Goal: Task Accomplishment & Management: Use online tool/utility

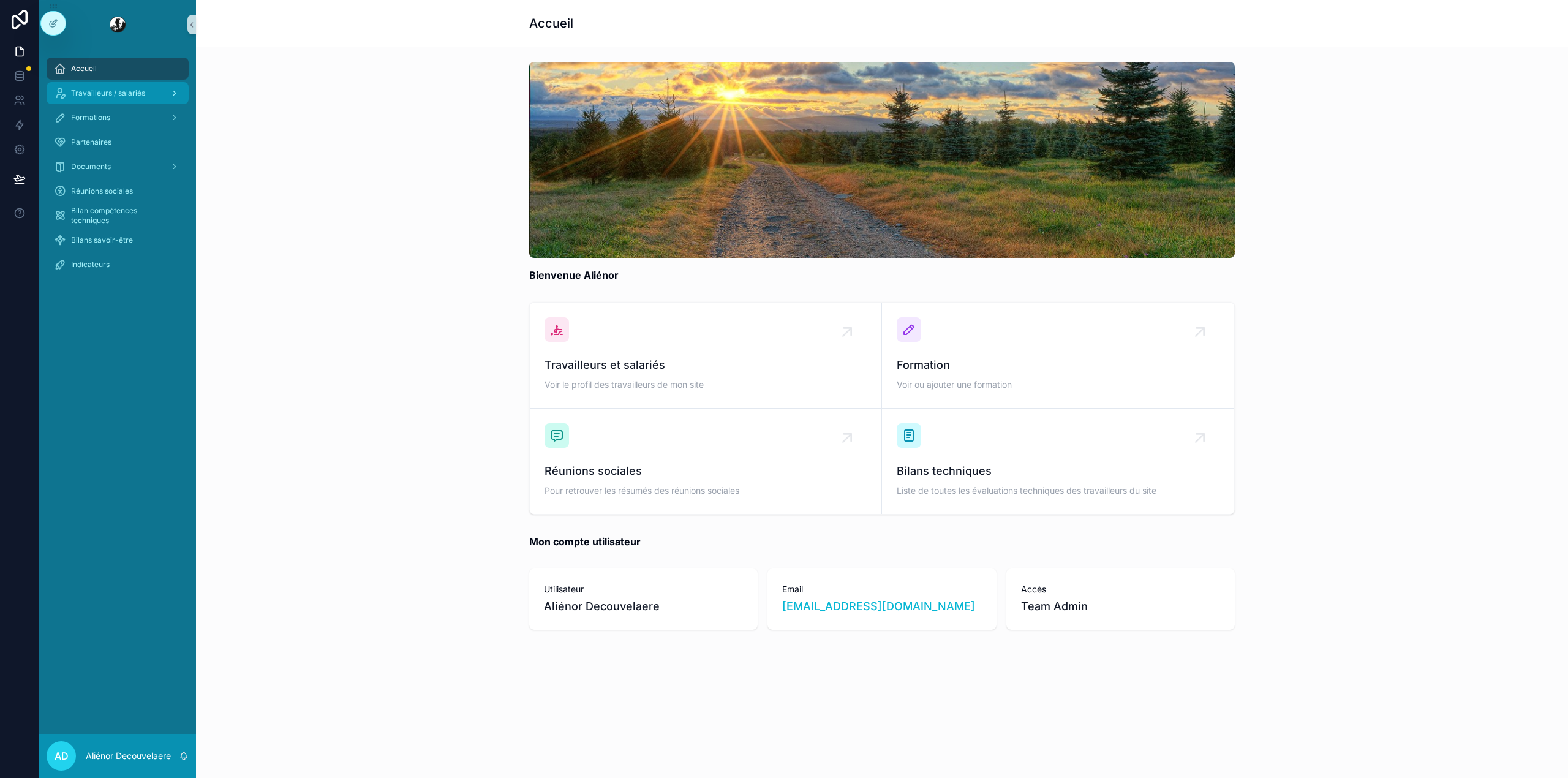
click at [94, 90] on span "Travailleurs / salariés" at bounding box center [107, 94] width 74 height 10
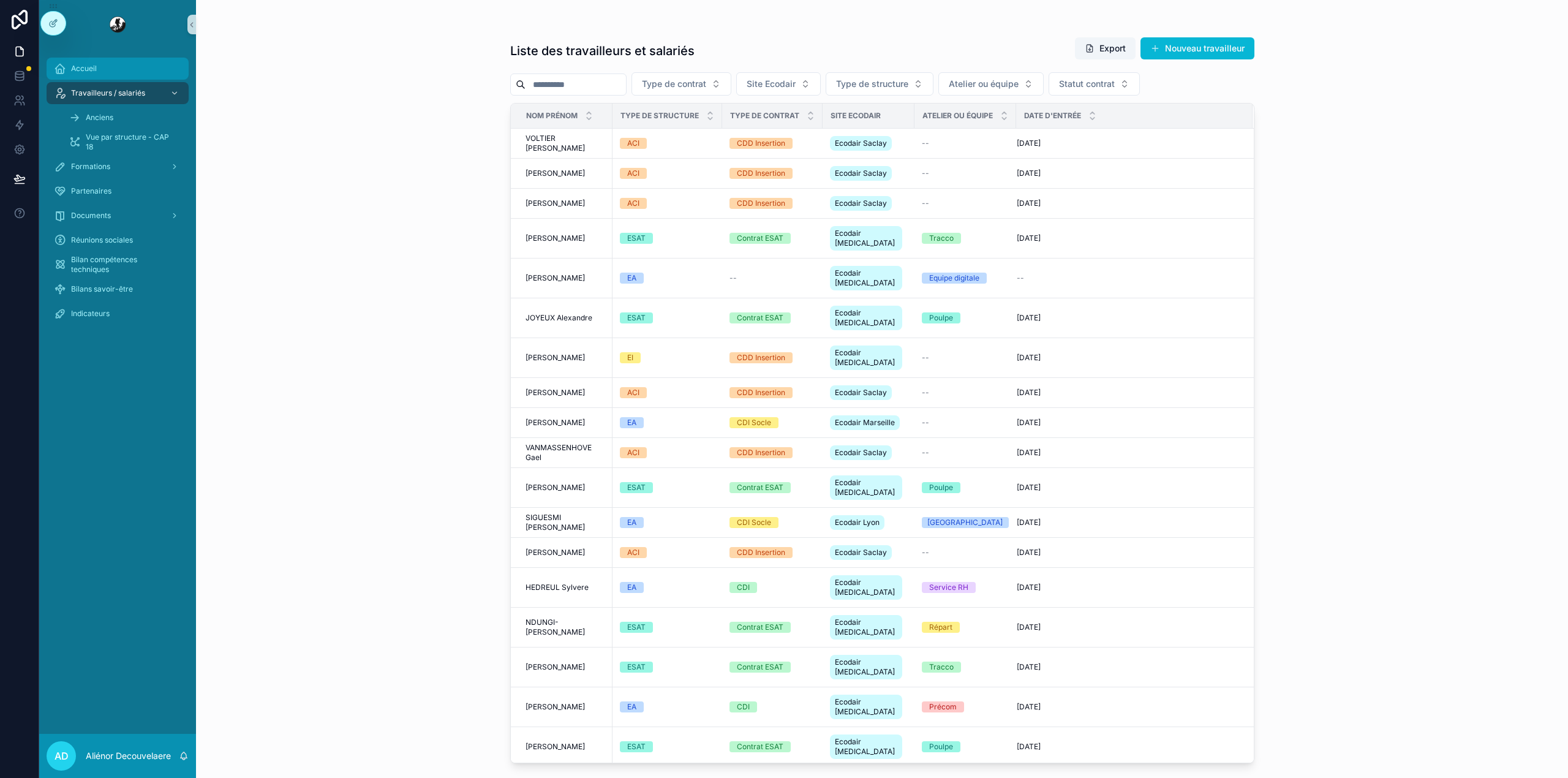
click at [97, 70] on div "Accueil" at bounding box center [118, 68] width 128 height 20
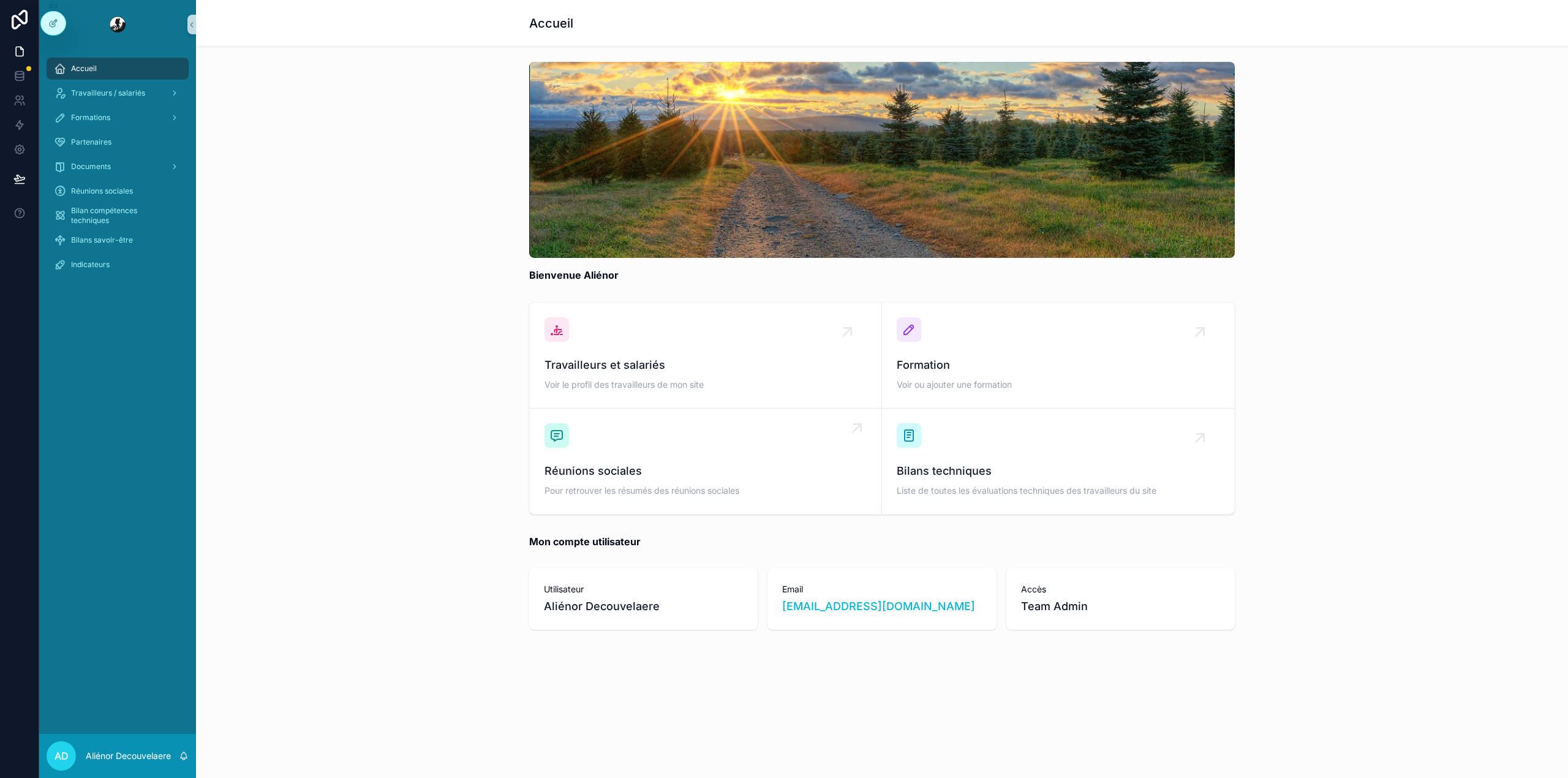
click at [620, 412] on link "Réunions sociales Pour retrouver les résumés des réunions sociales" at bounding box center [705, 461] width 352 height 106
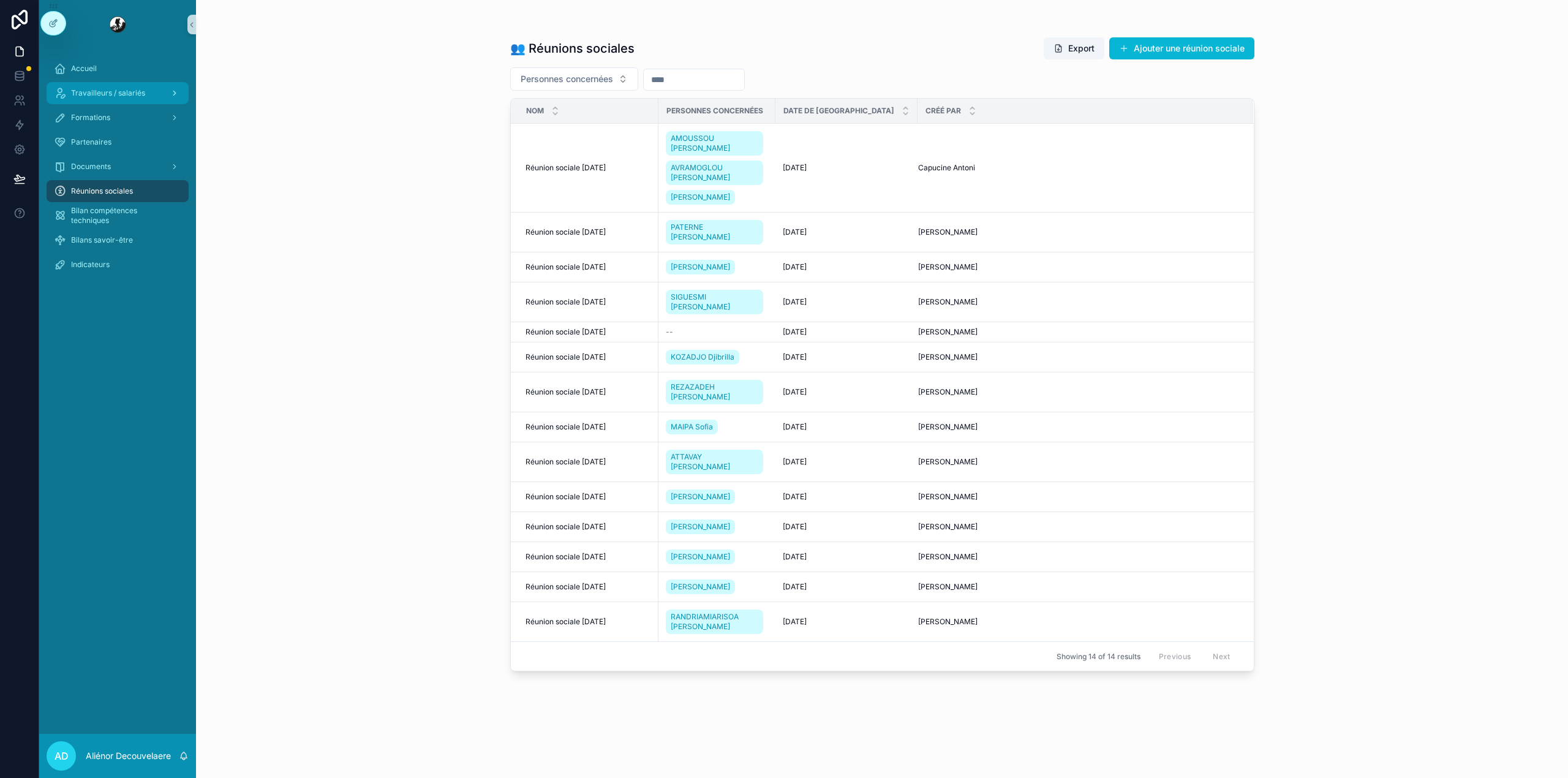
click at [128, 89] on span "Travailleurs / salariés" at bounding box center [107, 94] width 74 height 10
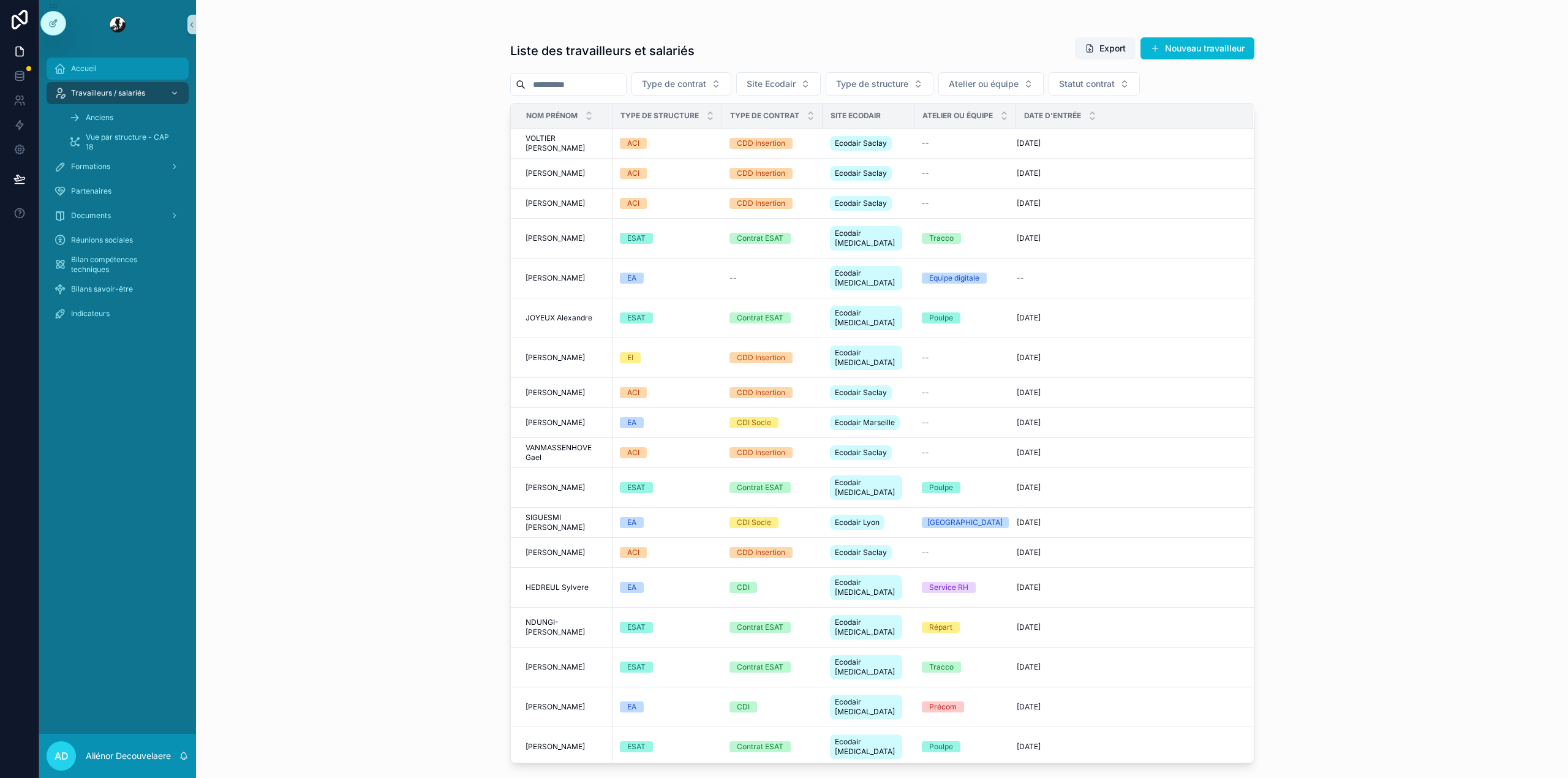
click at [138, 71] on div "Accueil" at bounding box center [118, 68] width 128 height 20
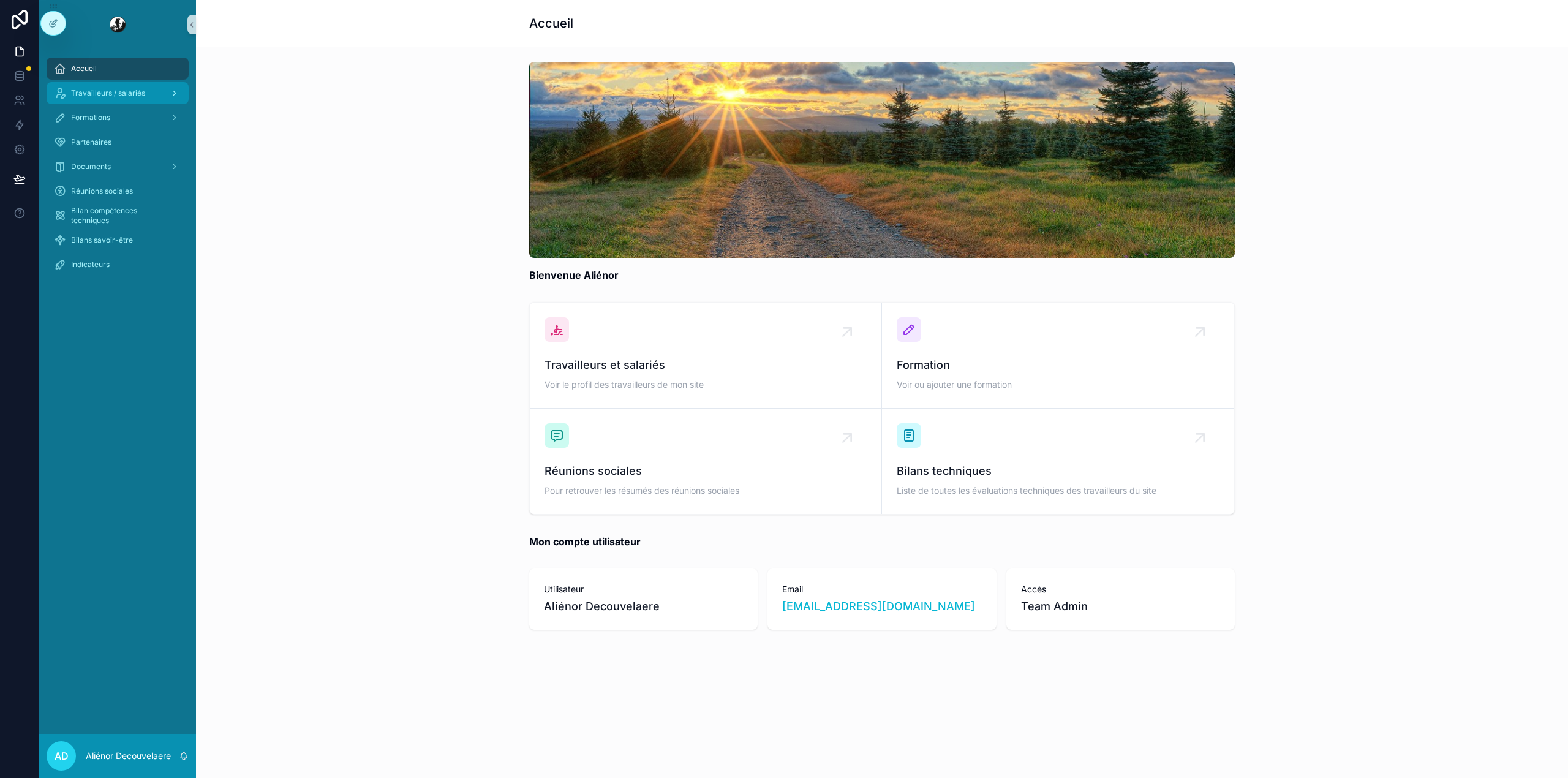
click at [82, 94] on span "Travailleurs / salariés" at bounding box center [107, 94] width 74 height 10
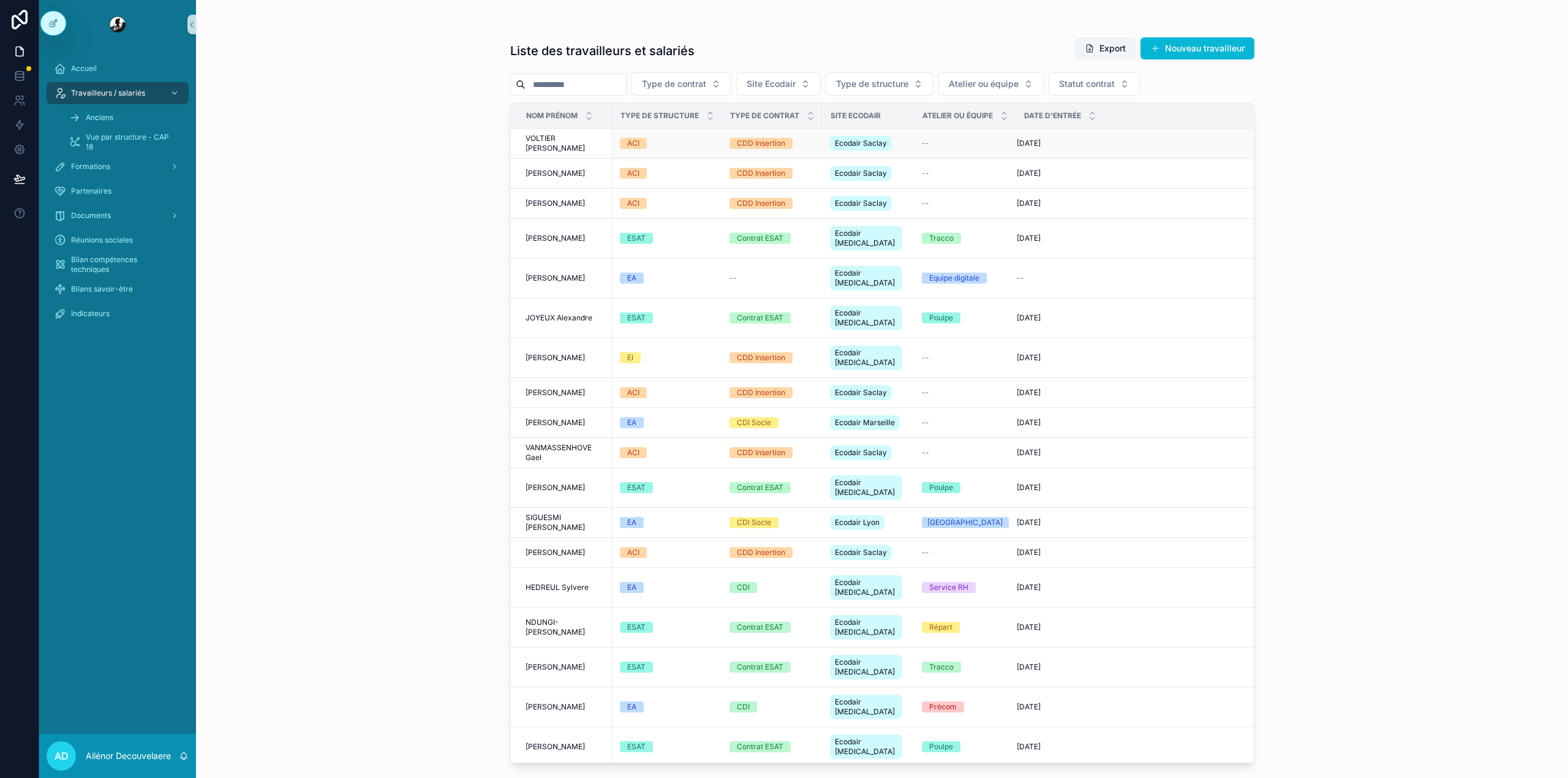
click at [705, 145] on div "ACI" at bounding box center [667, 143] width 95 height 11
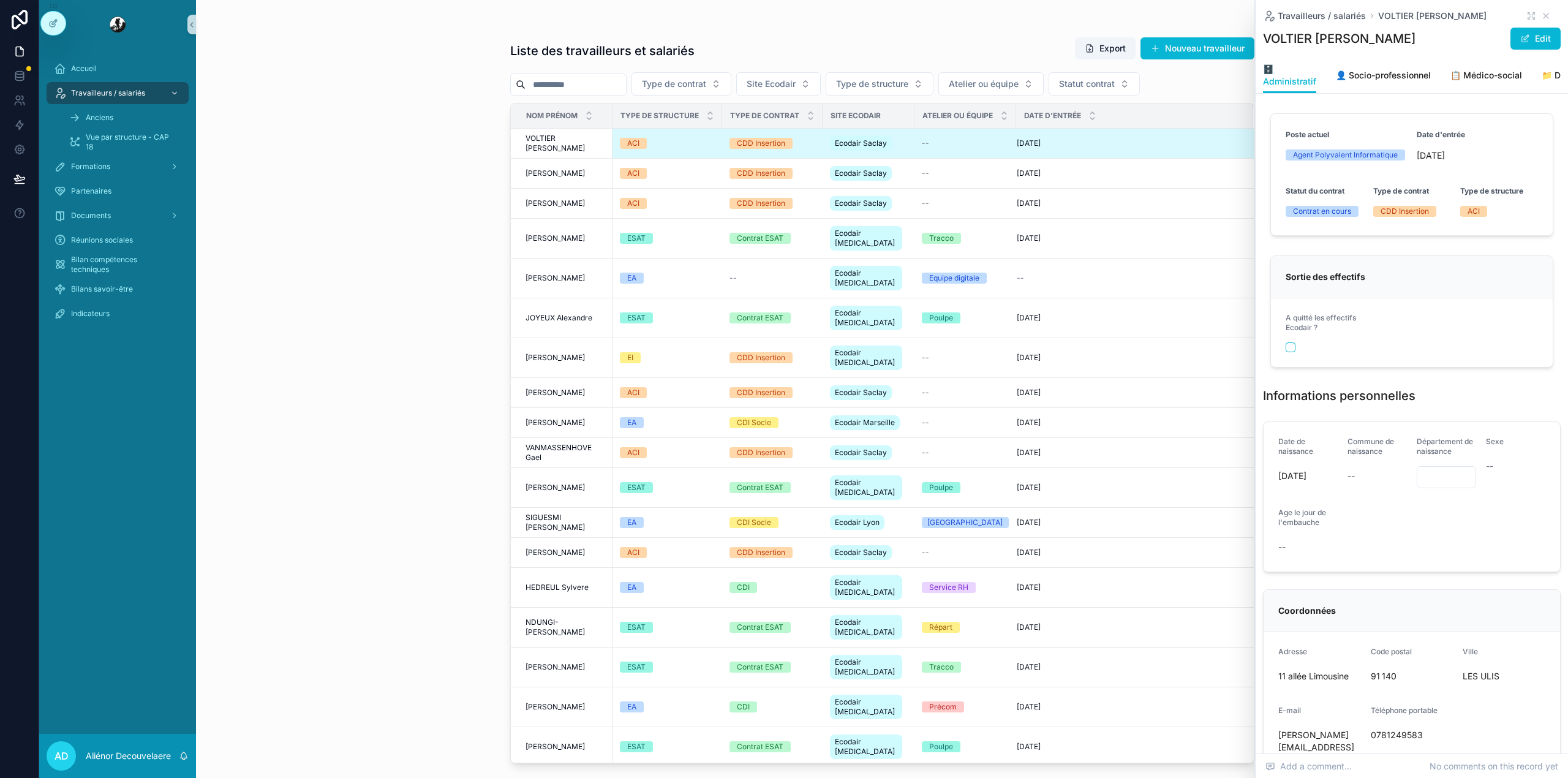
click at [1524, 12] on div "Travailleurs / salariés VOLTIER [PERSON_NAME]" at bounding box center [1411, 16] width 298 height 12
click at [1531, 15] on icon "scrollable content" at bounding box center [1533, 14] width 3 height 3
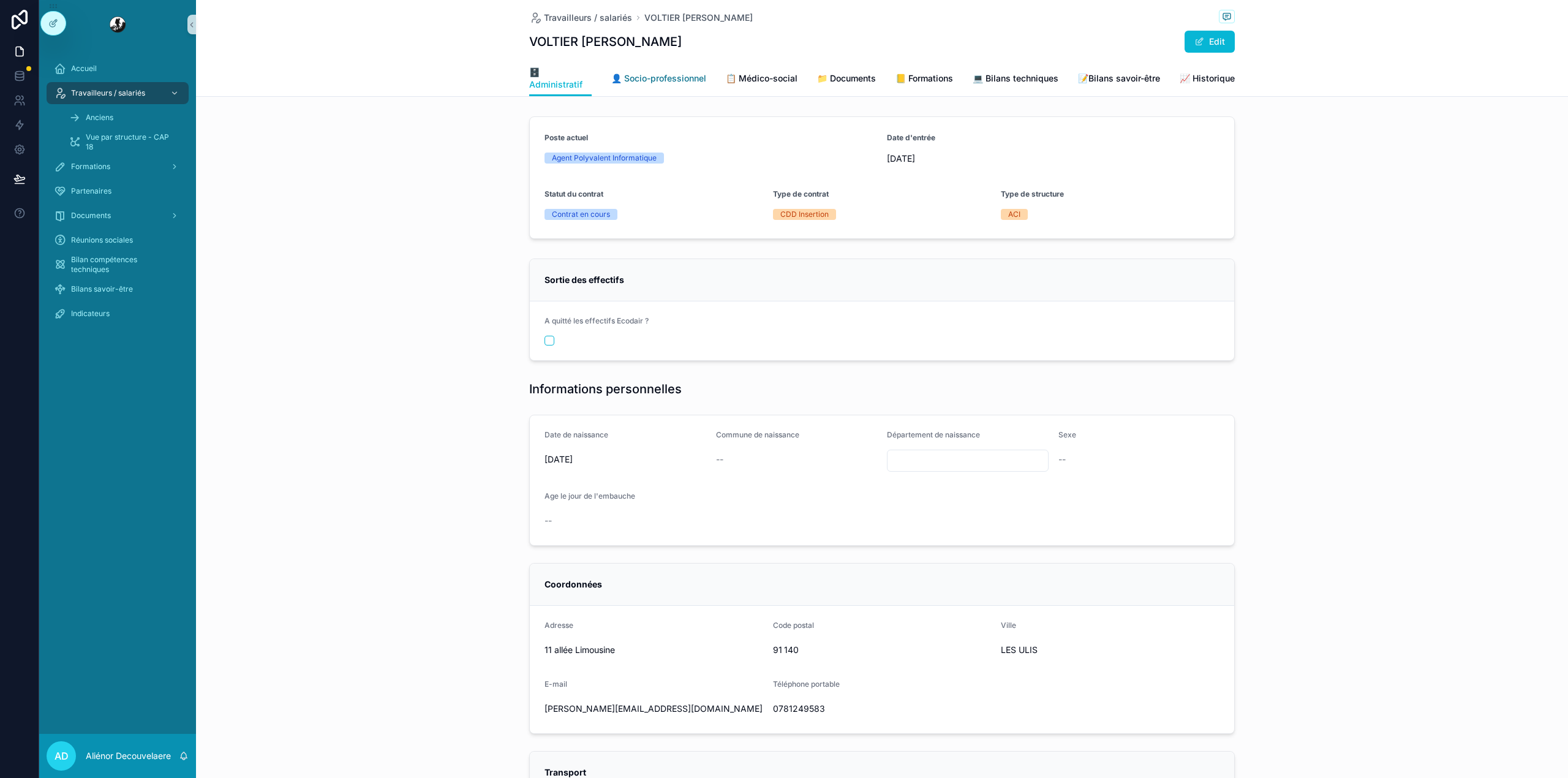
click at [636, 81] on span "👤 Socio-professionnel" at bounding box center [659, 78] width 95 height 12
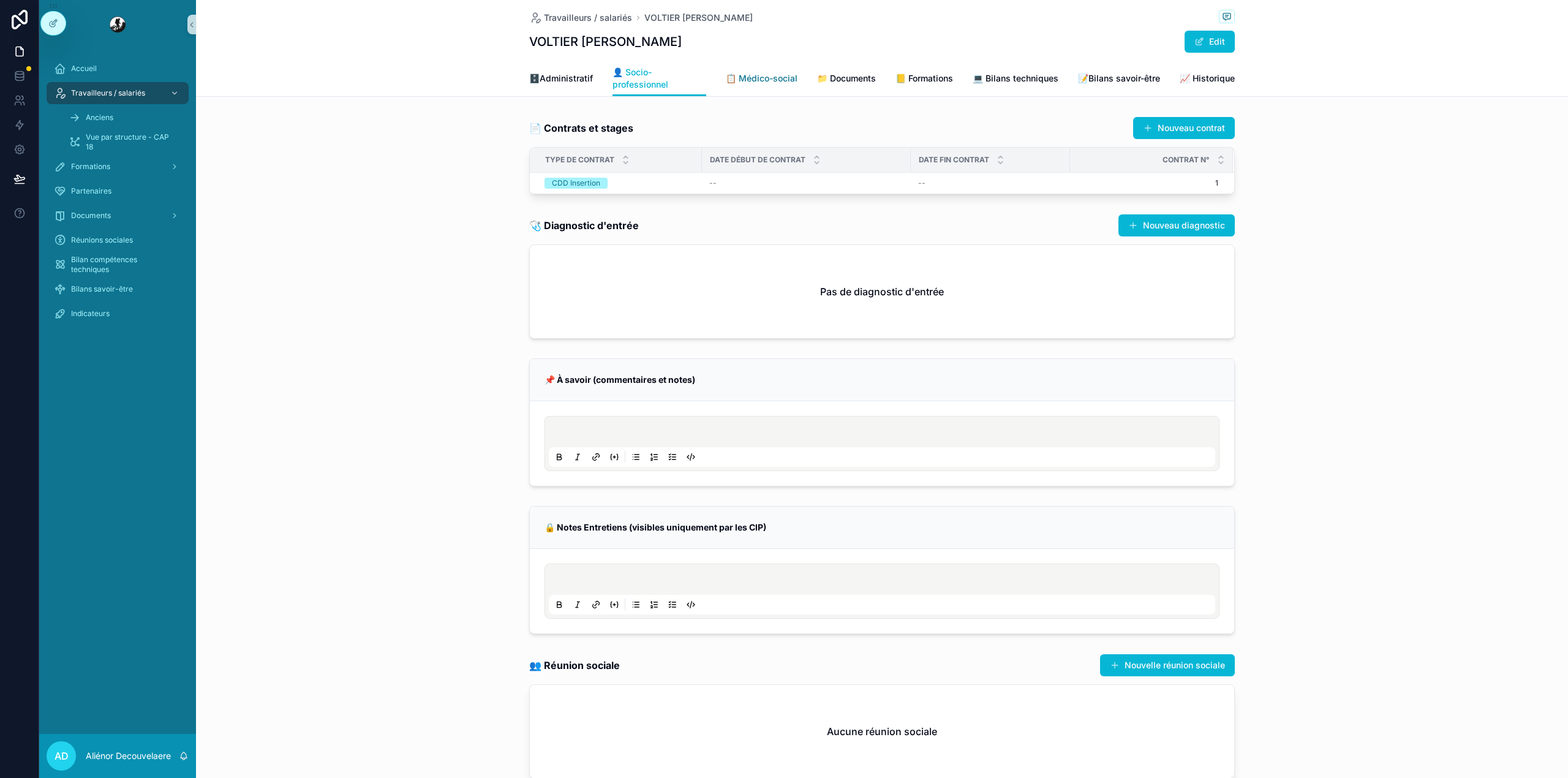
click at [736, 73] on span "📋 Médico-social" at bounding box center [761, 78] width 71 height 12
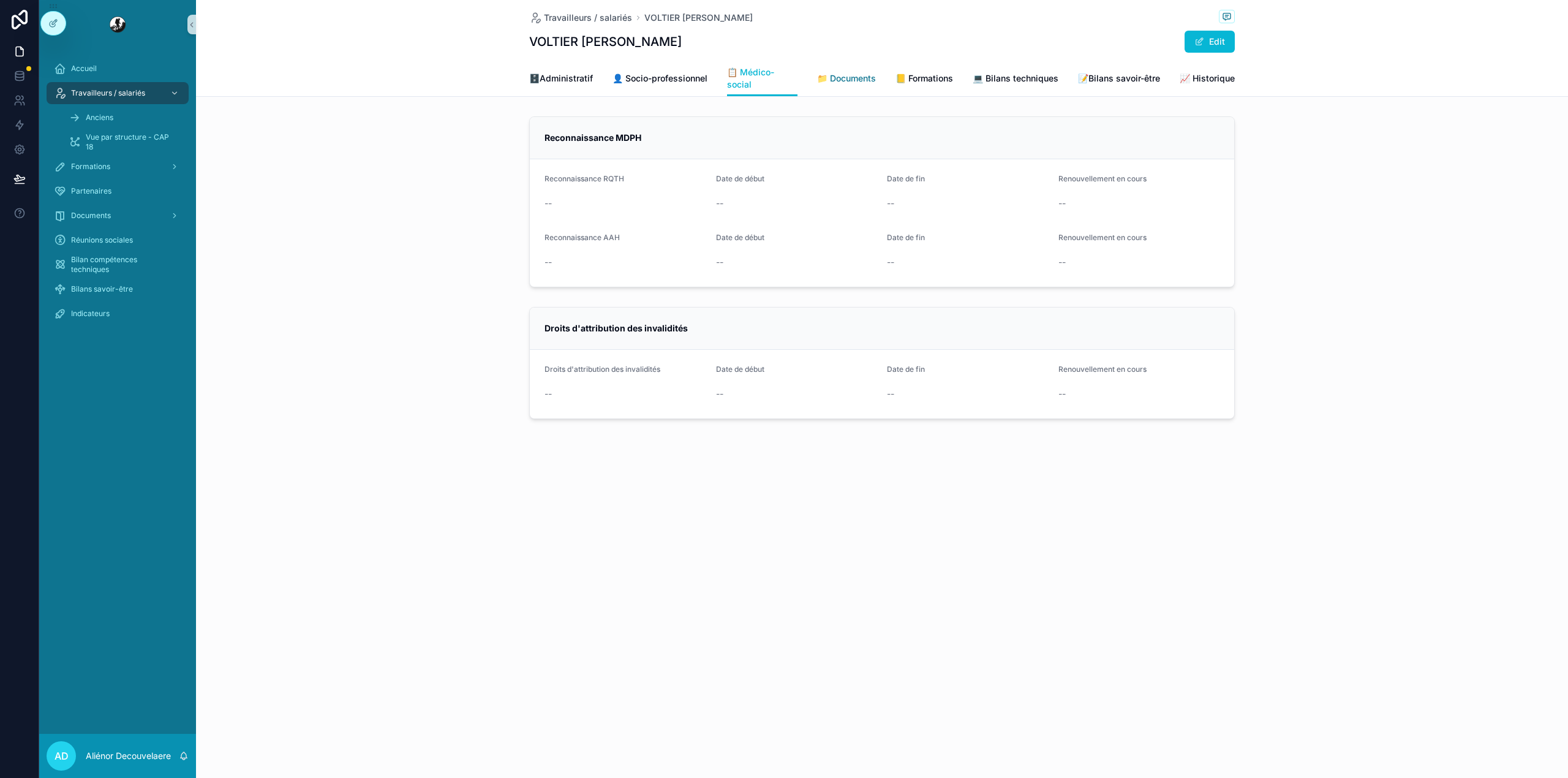
click at [826, 85] on span "📁 Documents" at bounding box center [846, 78] width 59 height 12
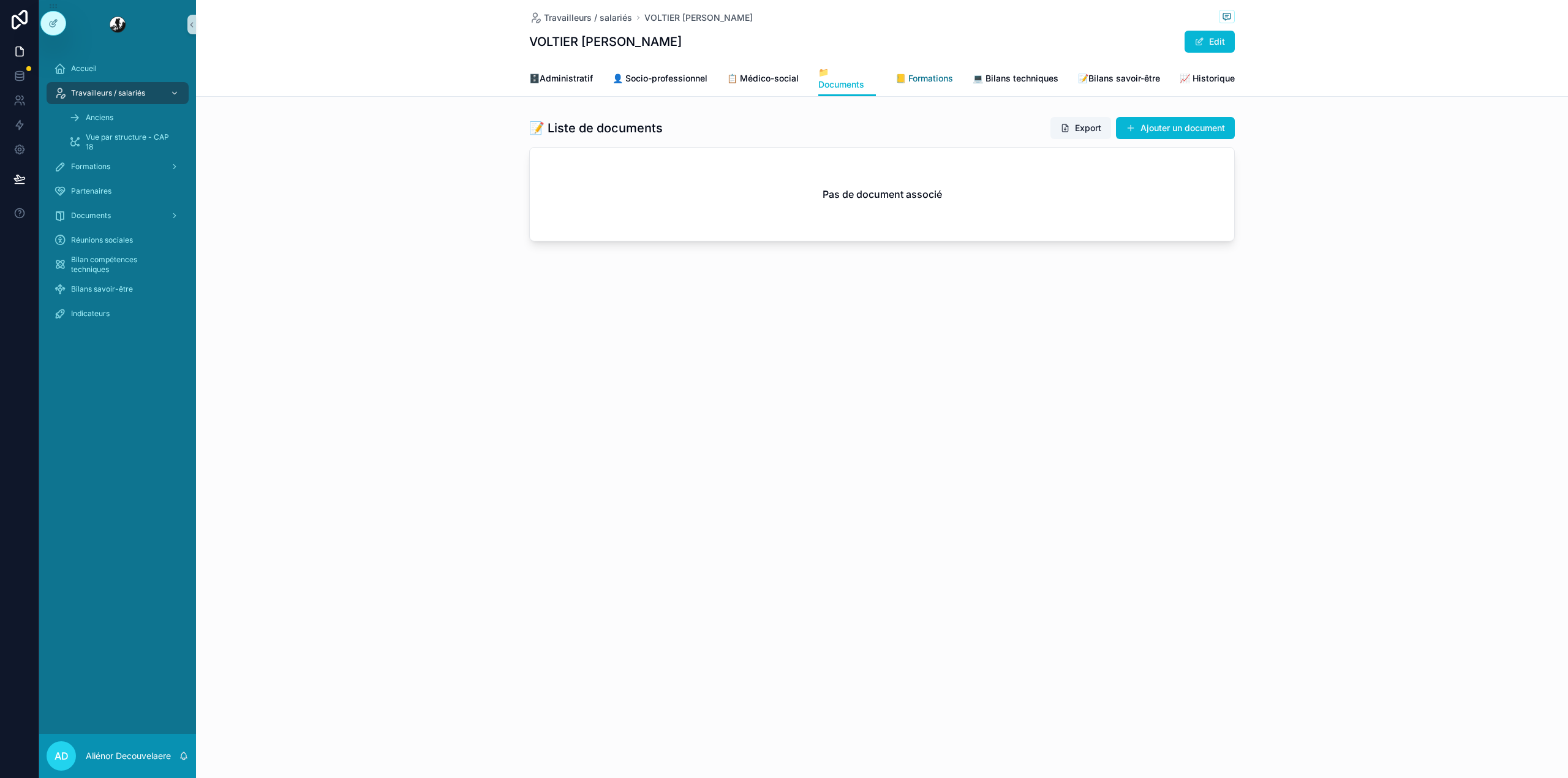
click at [915, 77] on span "📒 Formations" at bounding box center [924, 78] width 58 height 12
click at [1035, 71] on link "💻 Bilans techniques" at bounding box center [1016, 80] width 86 height 25
click at [1100, 104] on div "Travailleurs / salariés VOLTIER [PERSON_NAME] VOLTIER [PERSON_NAME] 💻 Bilans te…" at bounding box center [882, 162] width 1372 height 325
click at [1100, 81] on span "📝Bilans savoir-être" at bounding box center [1119, 78] width 82 height 12
click at [1213, 78] on span "📈 Historique" at bounding box center [1206, 78] width 55 height 12
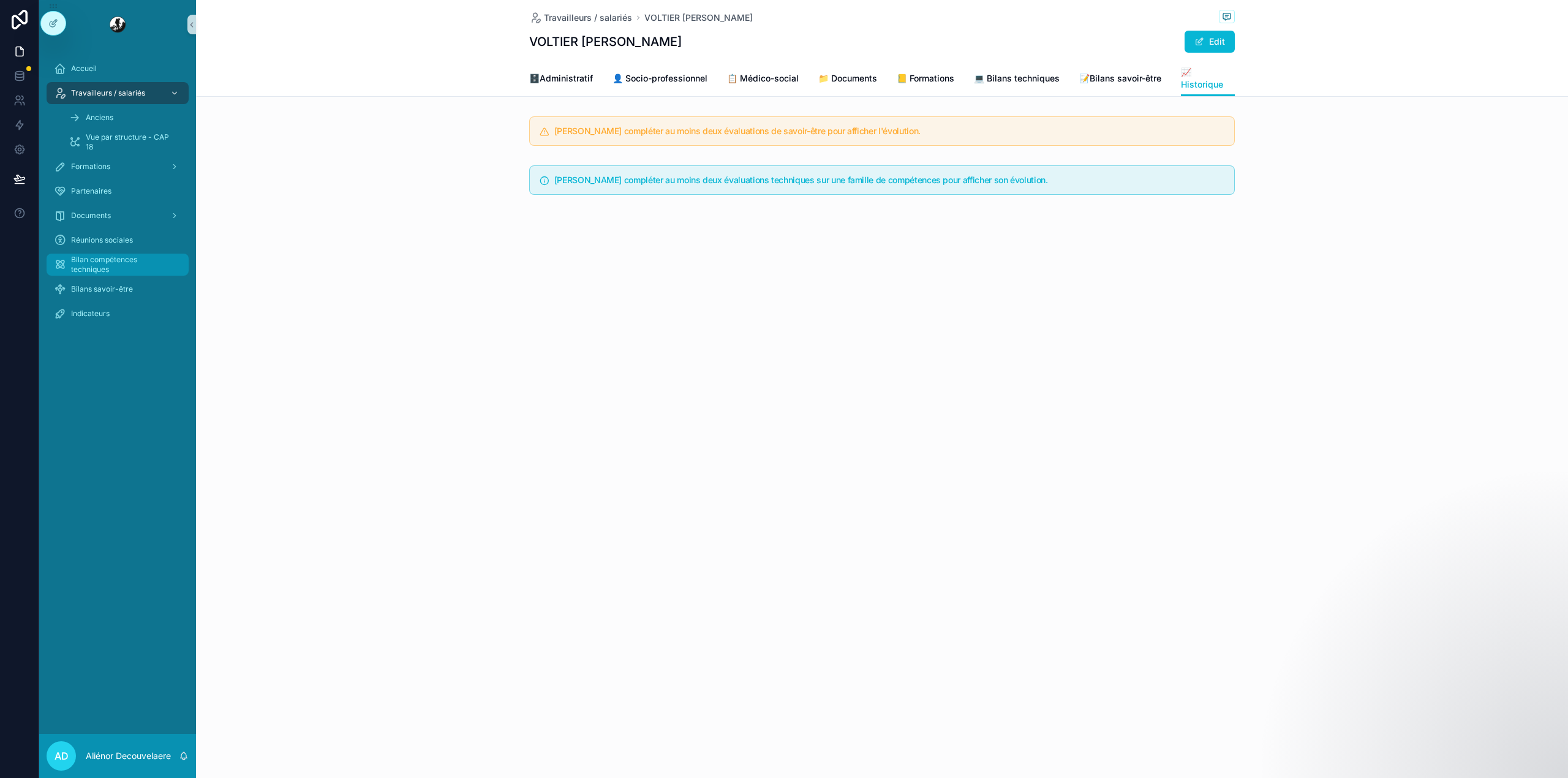
click at [106, 265] on span "Bilan compétences techniques" at bounding box center [123, 264] width 106 height 20
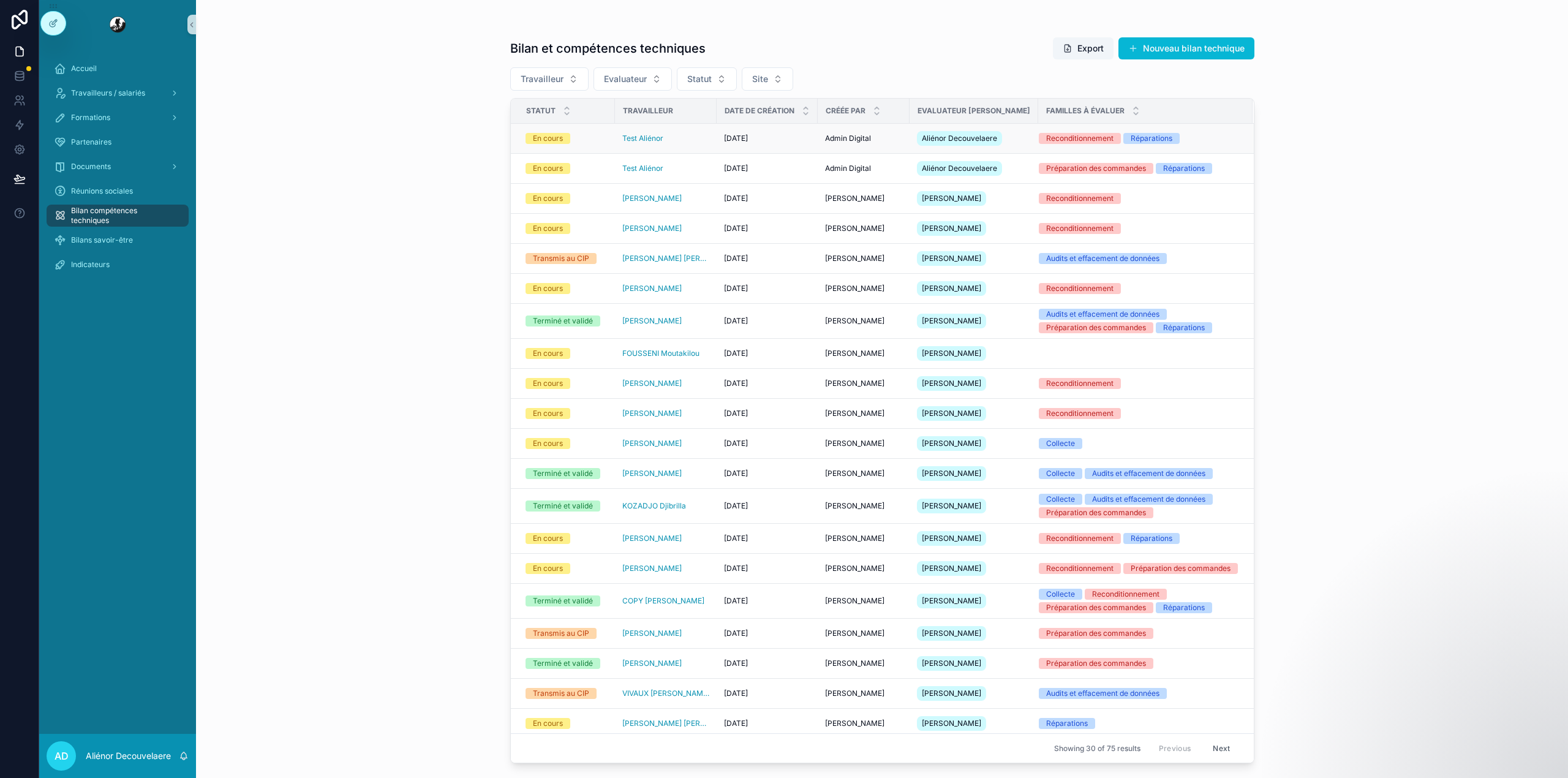
click at [897, 143] on div "Admin Digital Admin Digital" at bounding box center [863, 138] width 77 height 10
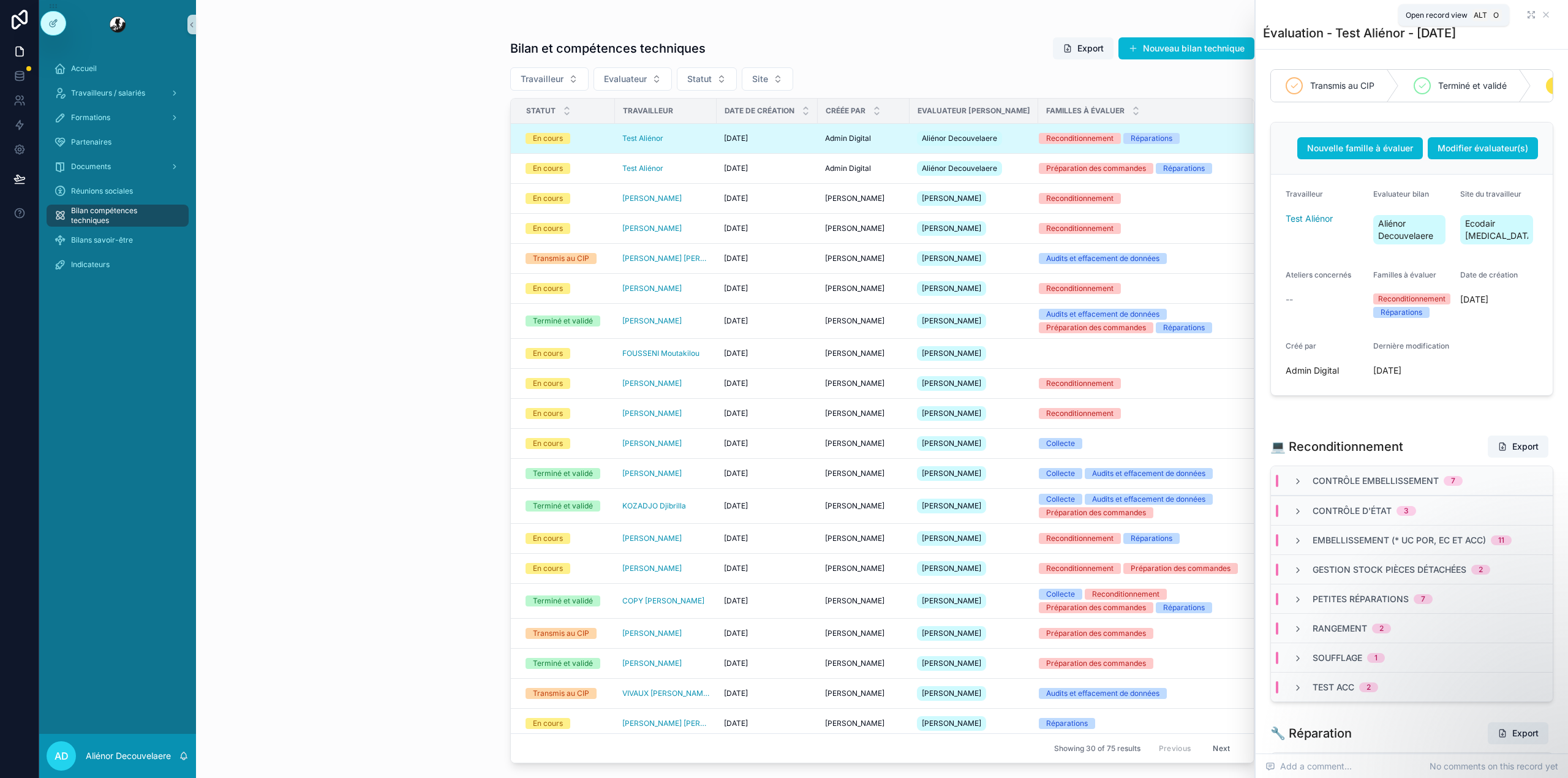
click at [1526, 12] on icon "scrollable content" at bounding box center [1531, 15] width 10 height 10
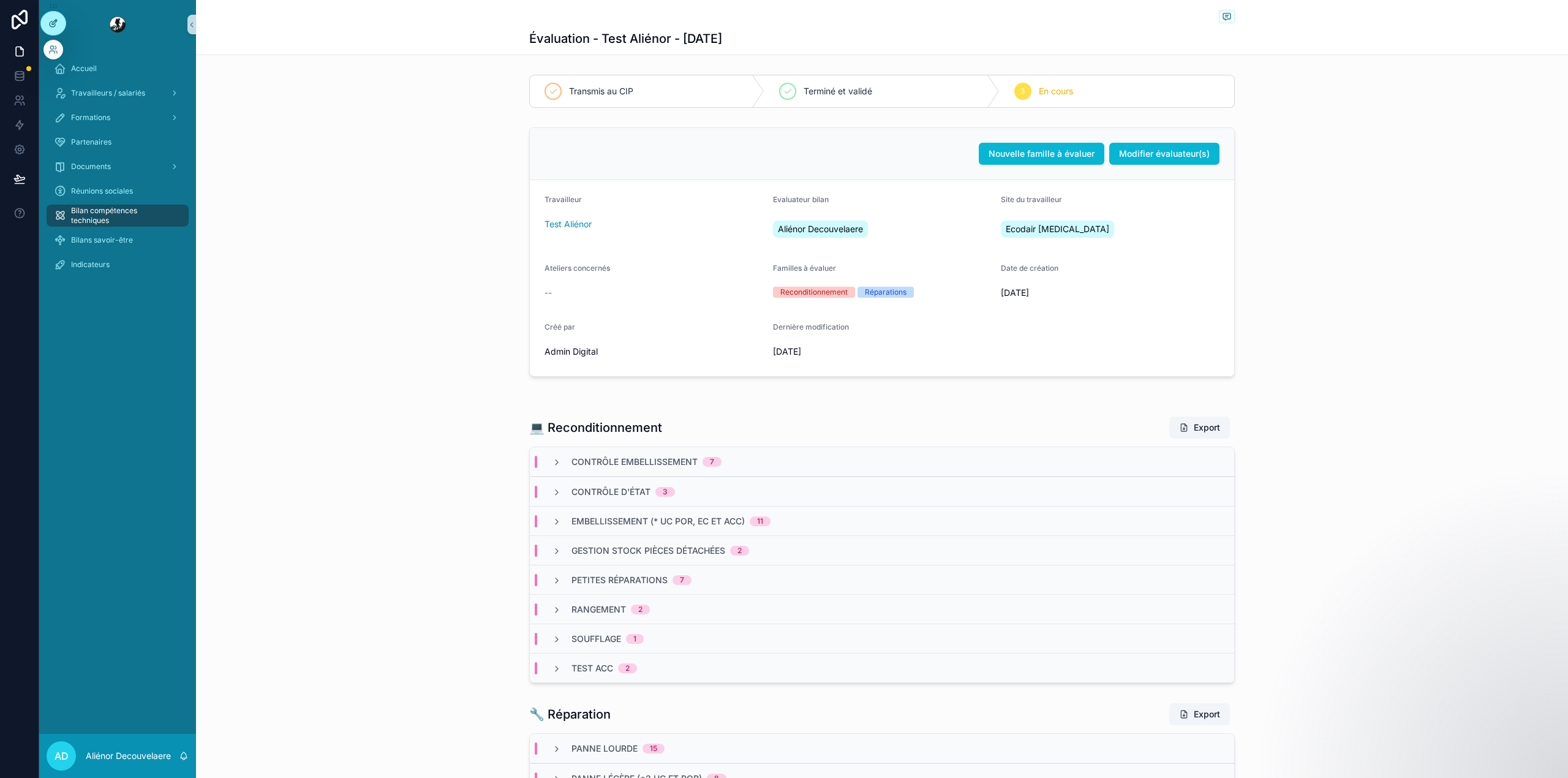
click at [60, 27] on div at bounding box center [53, 23] width 25 height 23
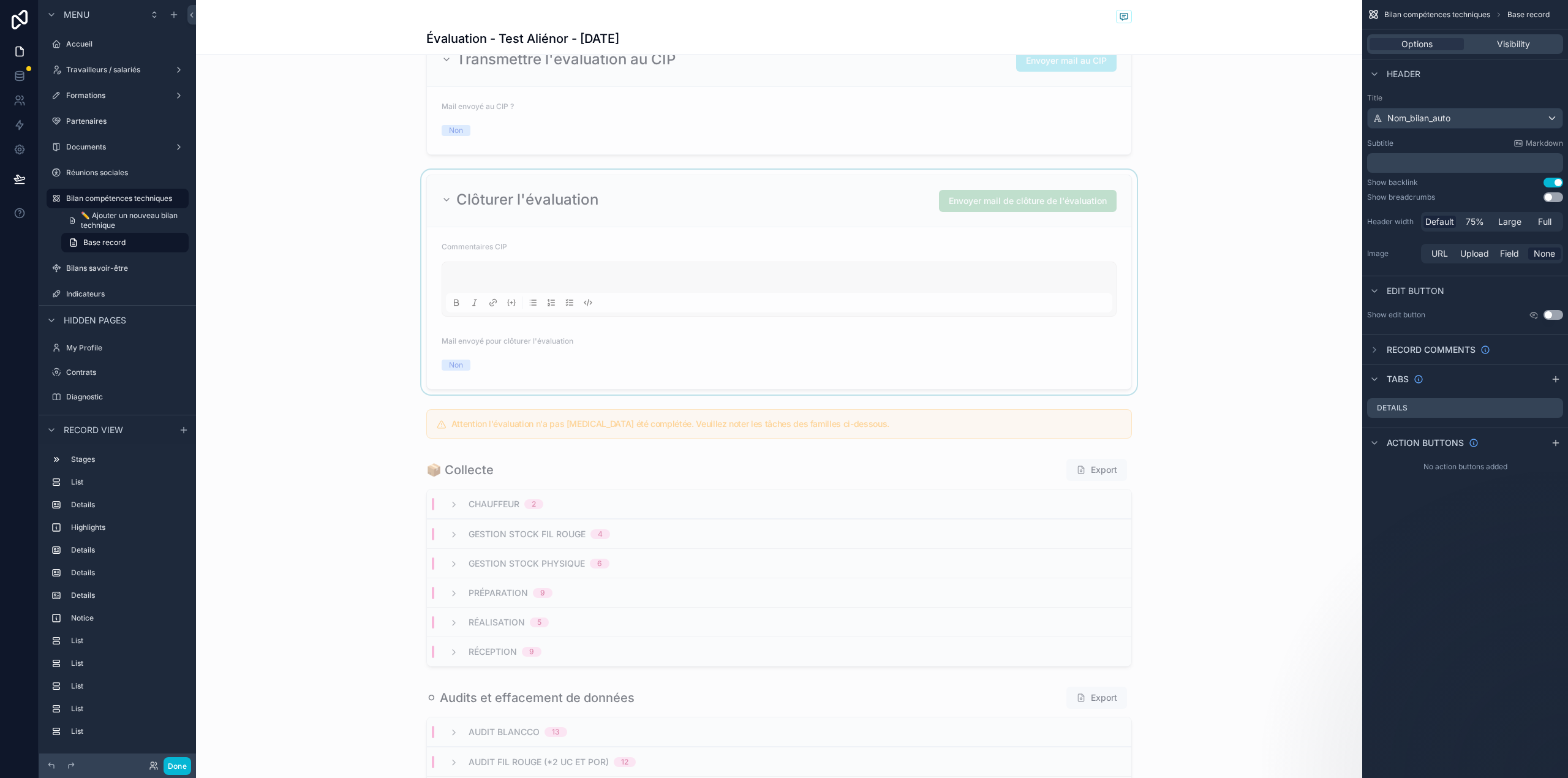
scroll to position [750, 0]
click at [719, 569] on div "Gestion stock physique 6" at bounding box center [779, 562] width 704 height 30
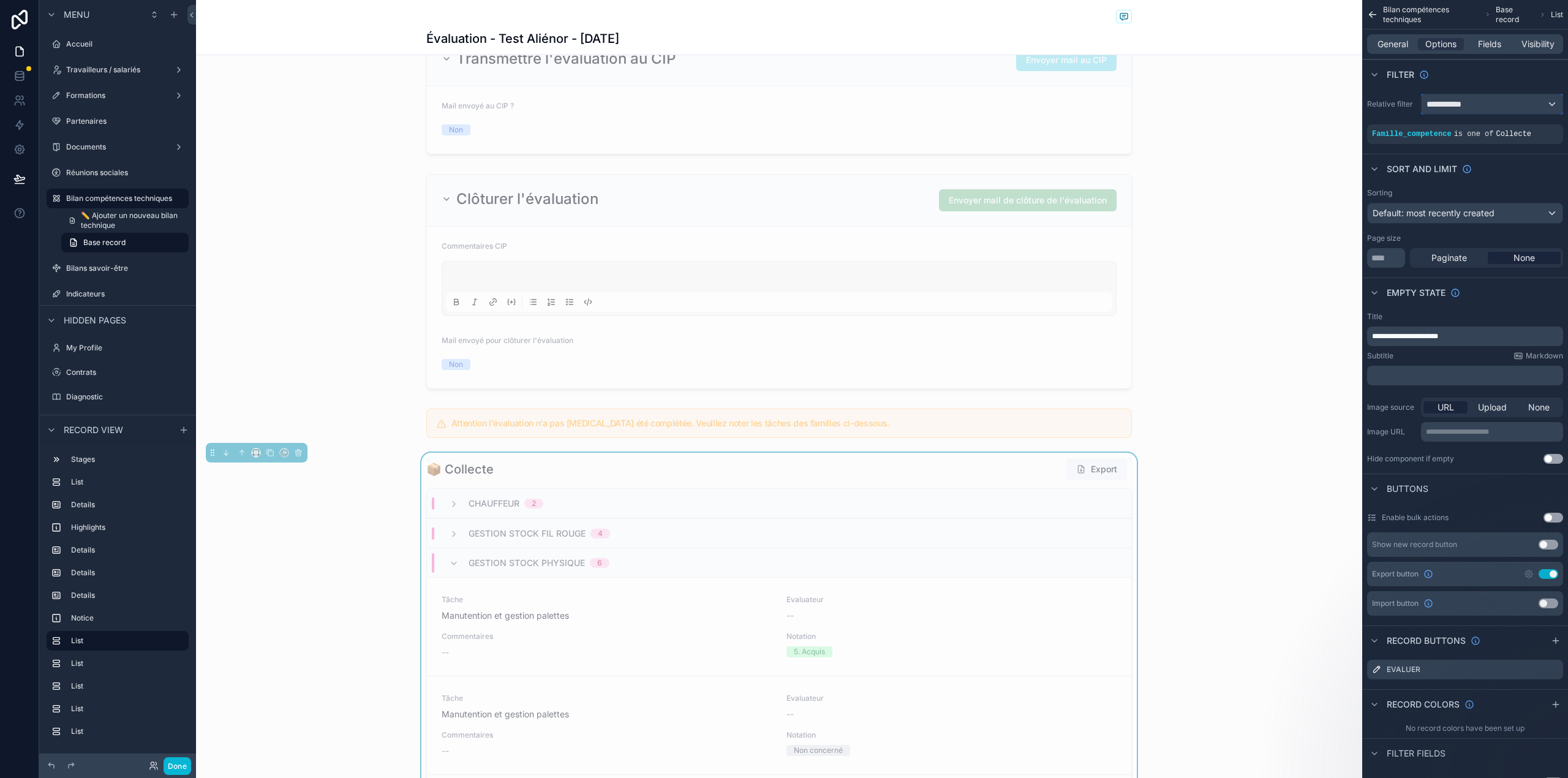
click at [1500, 108] on div "**********" at bounding box center [1492, 104] width 141 height 20
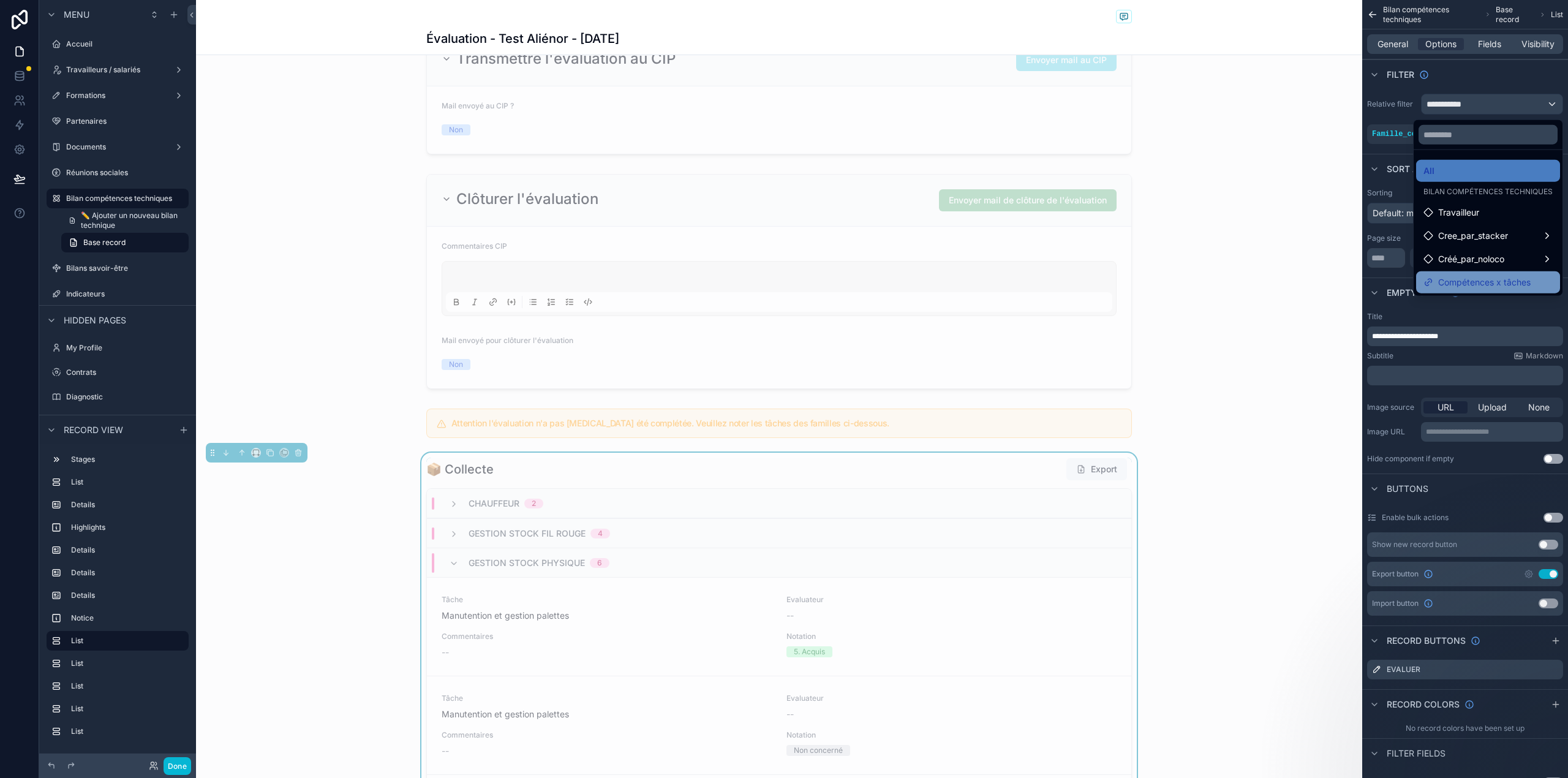
click at [1469, 289] on span "Compétences x tâches" at bounding box center [1484, 282] width 92 height 15
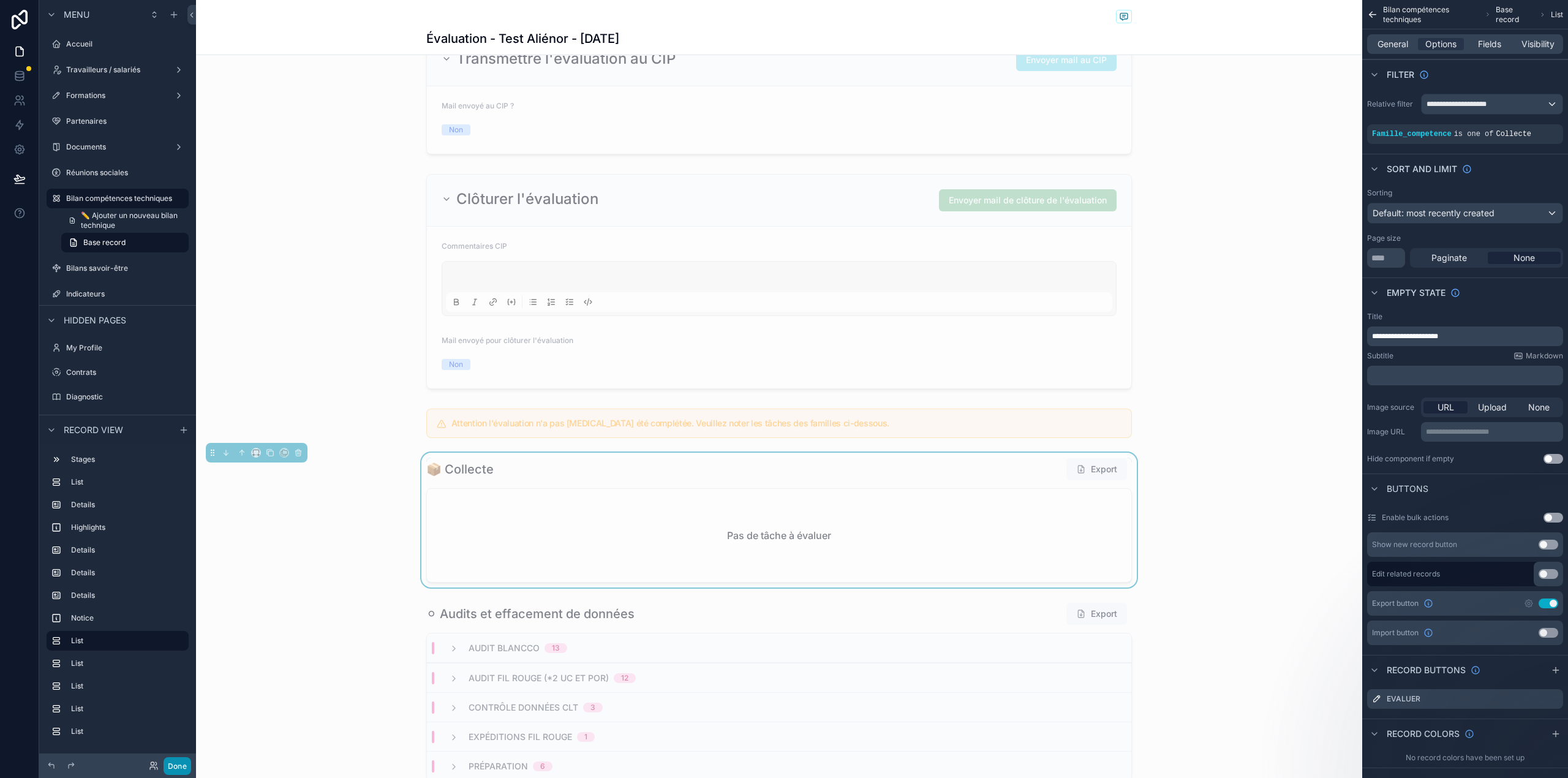
click at [175, 770] on button "Done" at bounding box center [178, 766] width 28 height 18
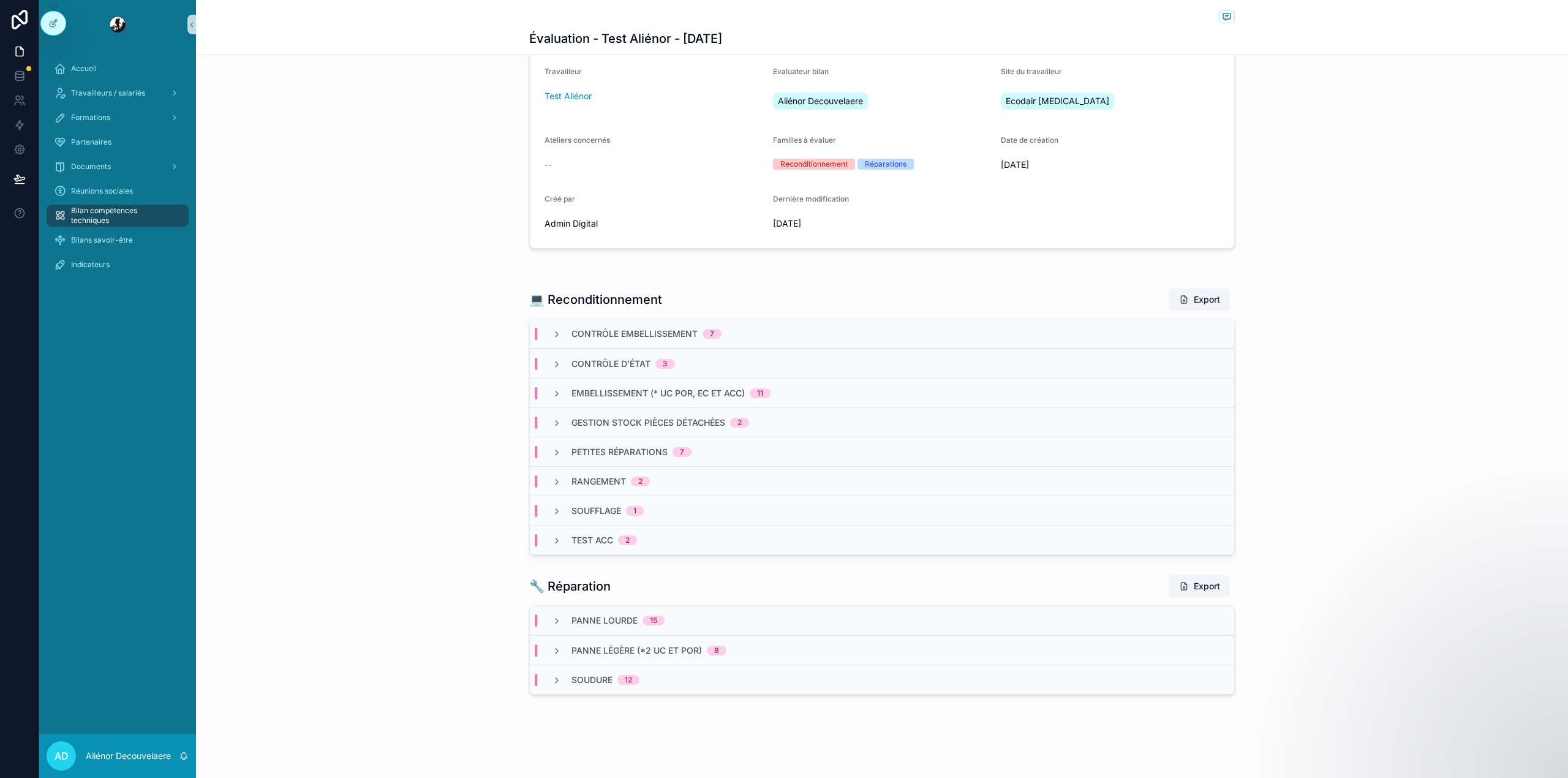
scroll to position [130, 0]
click at [111, 216] on span "Bilan compétences techniques" at bounding box center [123, 216] width 106 height 20
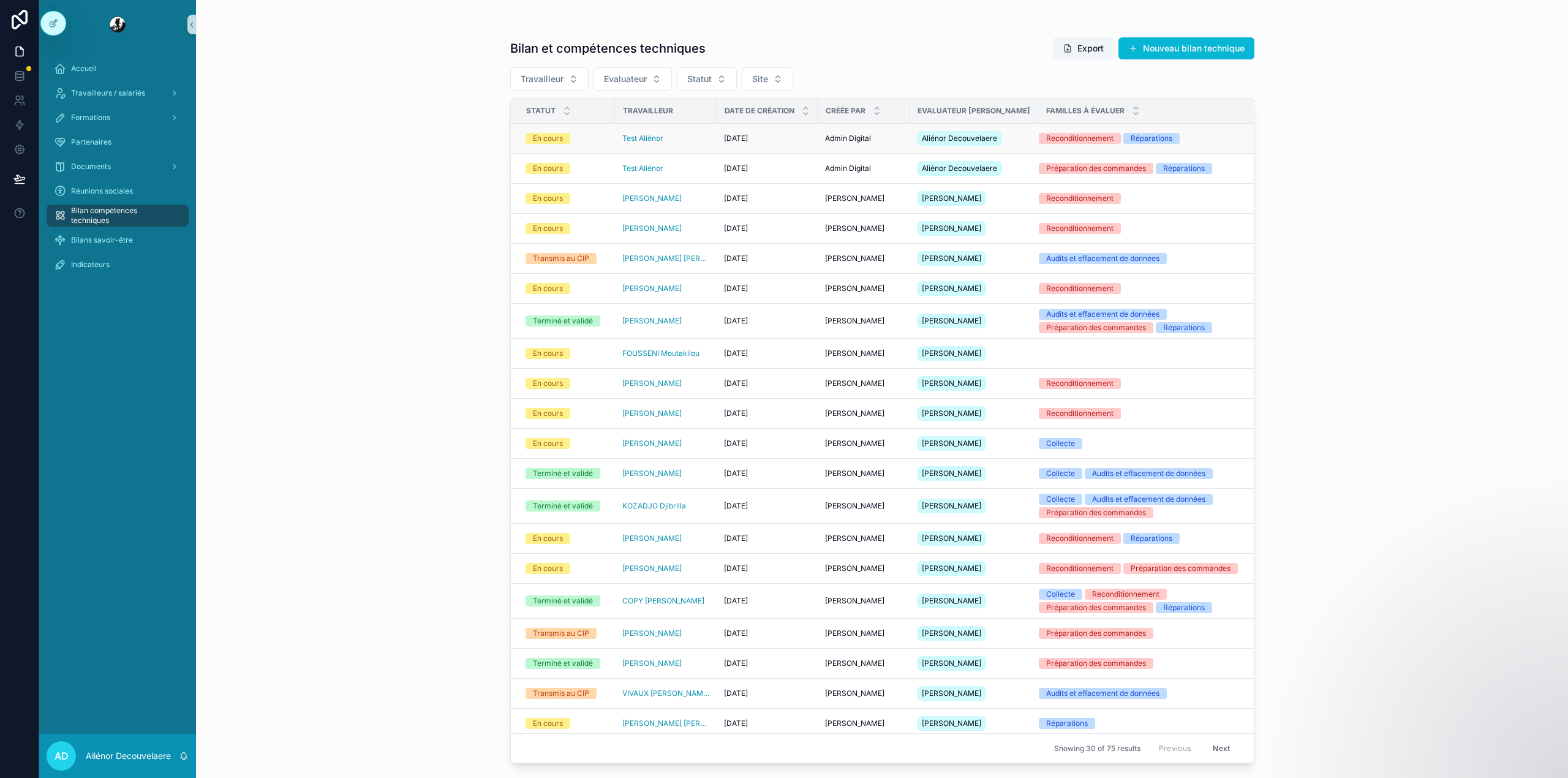
click at [798, 142] on div "27-08-2025 27-08-2025" at bounding box center [767, 138] width 87 height 10
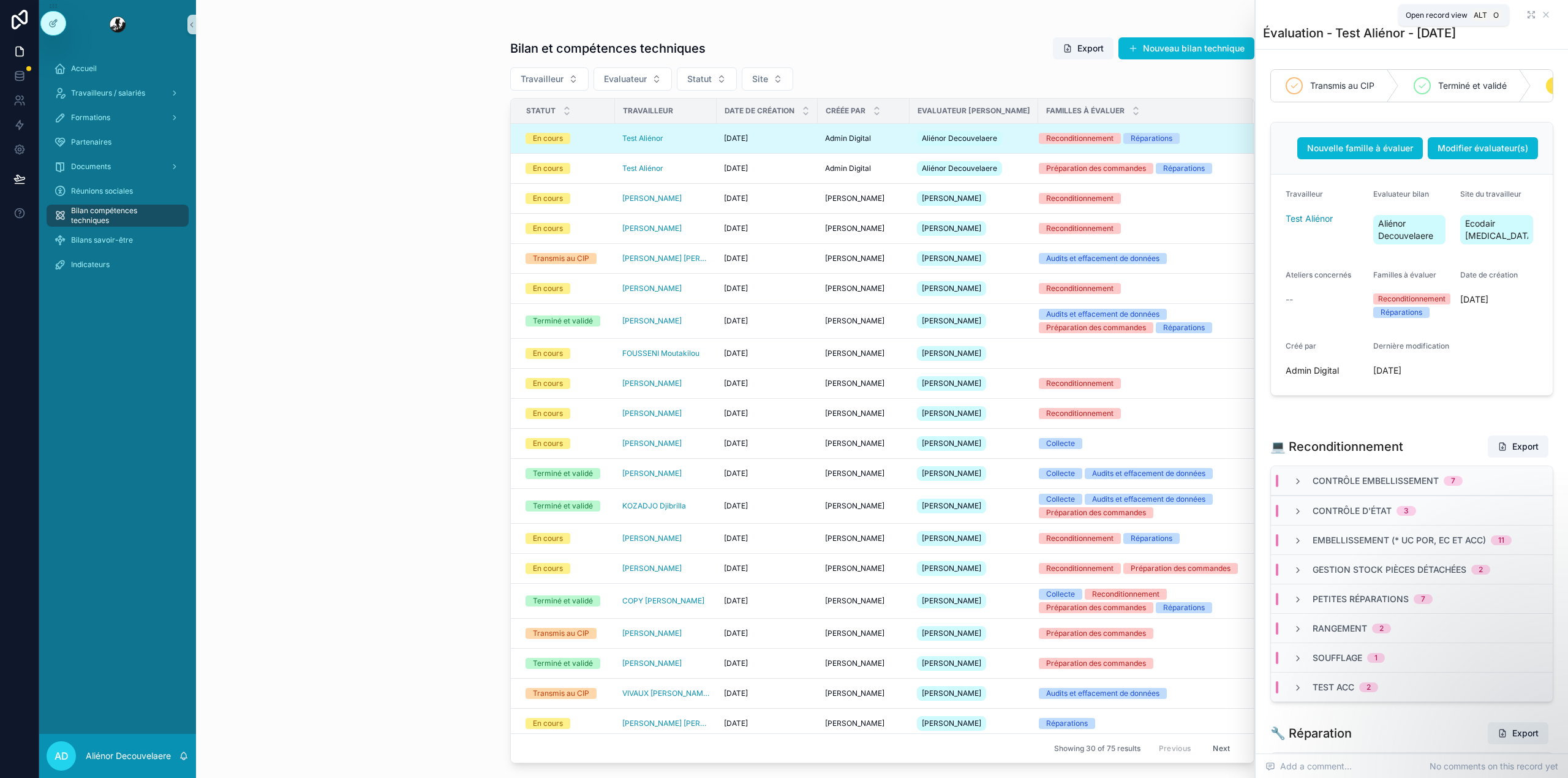
click at [1528, 16] on icon "scrollable content" at bounding box center [1529, 16] width 3 height 3
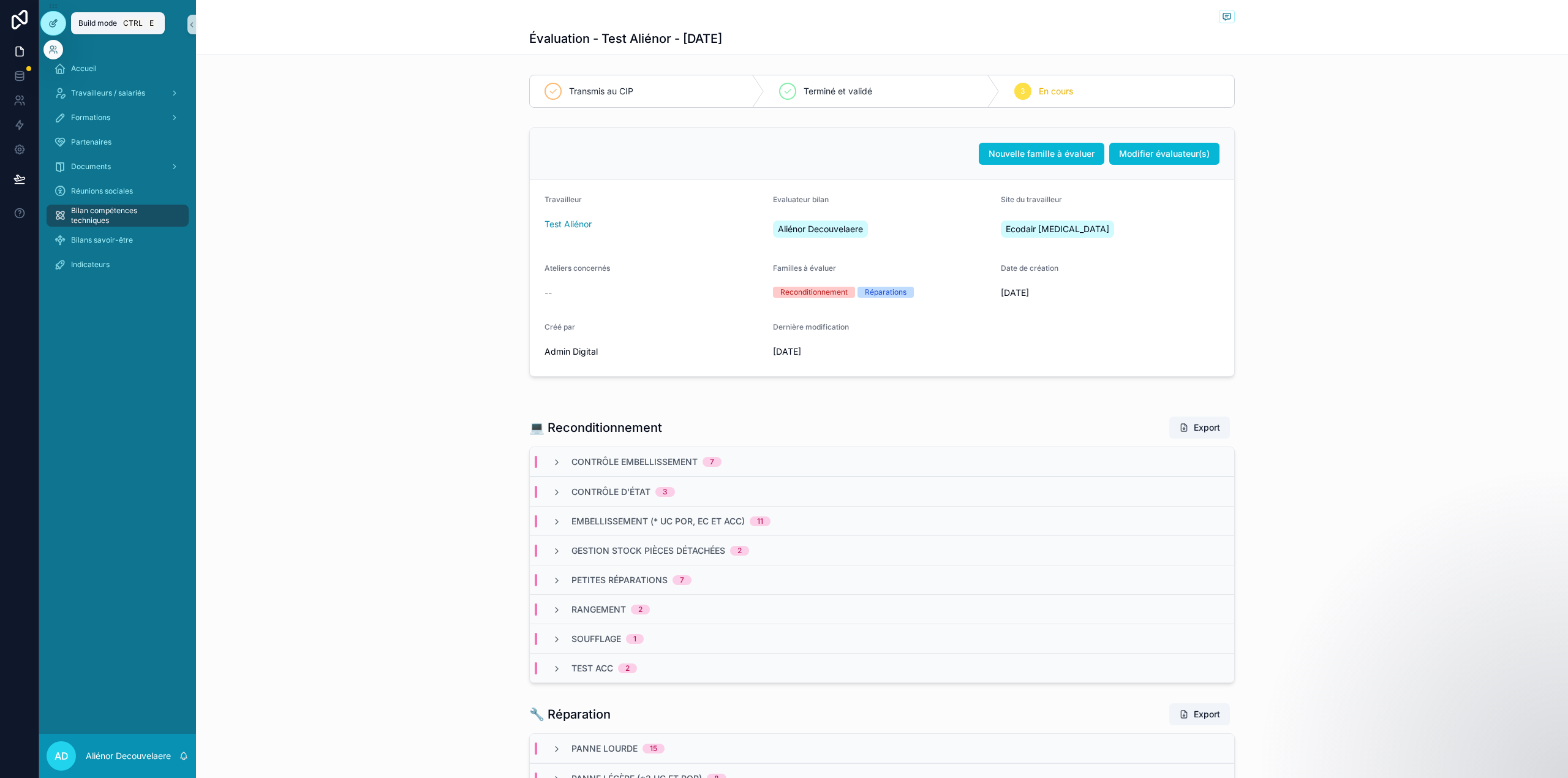
click at [57, 30] on div at bounding box center [53, 23] width 25 height 23
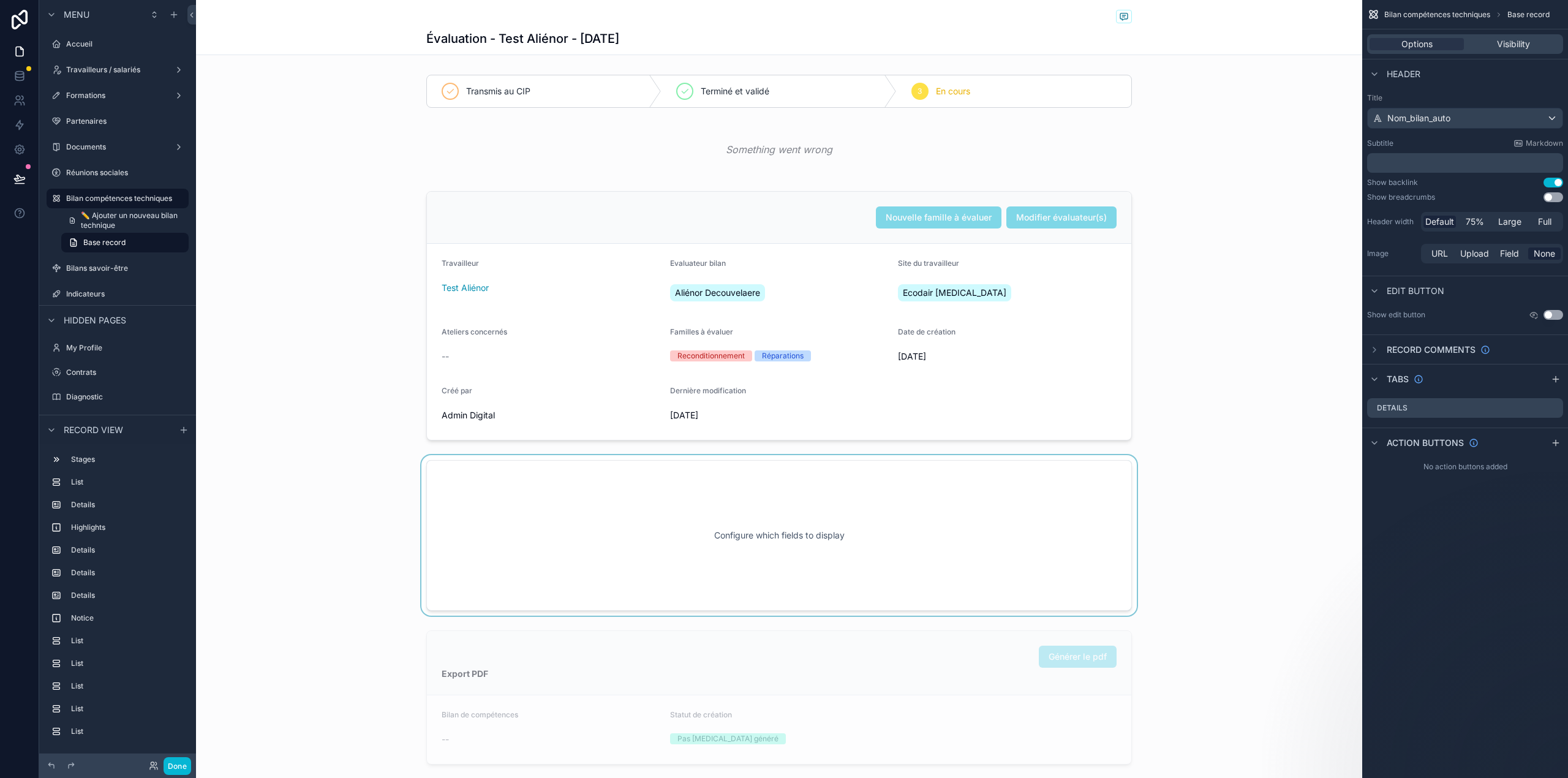
click at [708, 513] on div "scrollable content" at bounding box center [779, 535] width 1166 height 161
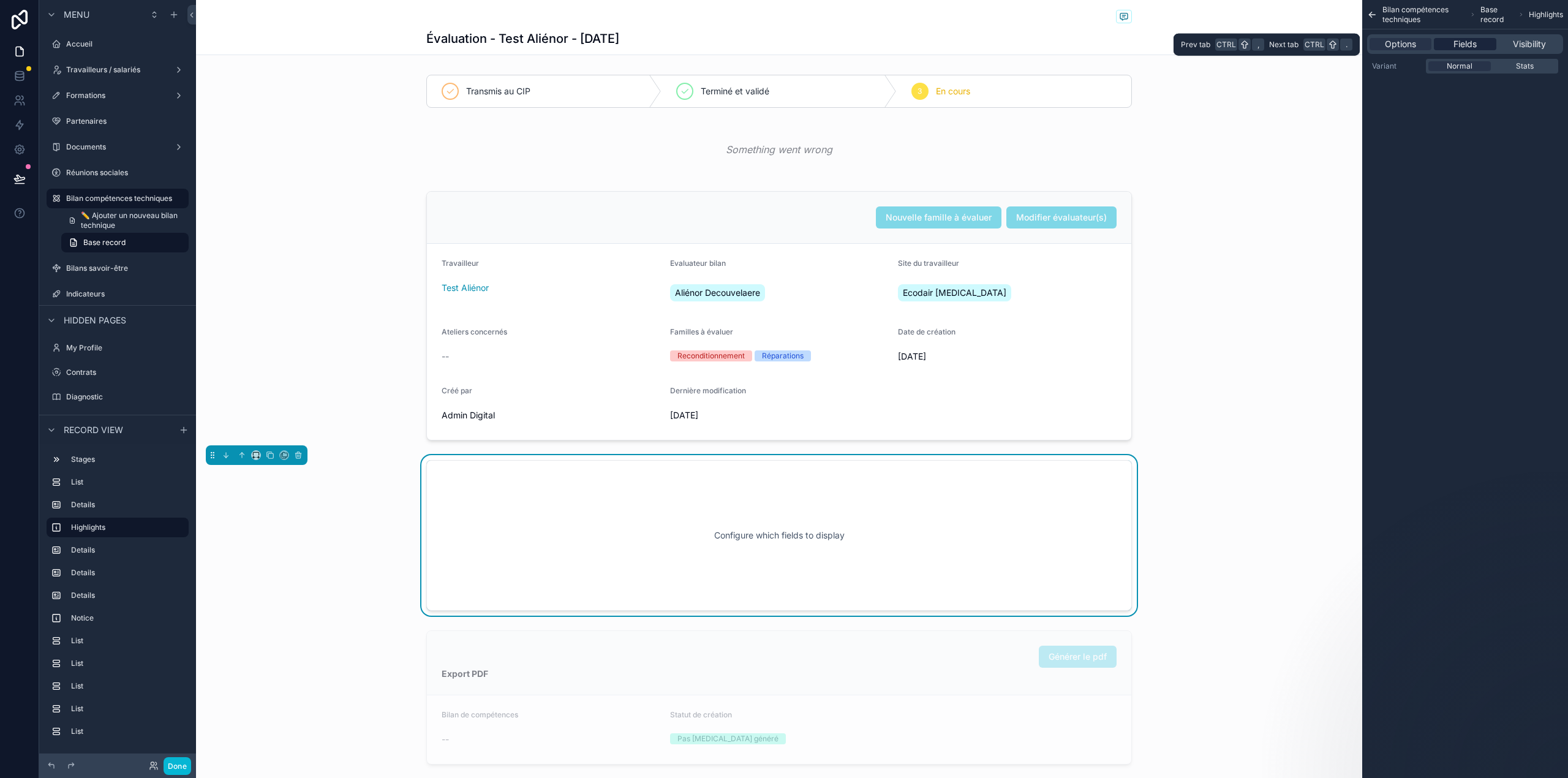
click at [1440, 38] on div "Fields" at bounding box center [1464, 44] width 62 height 12
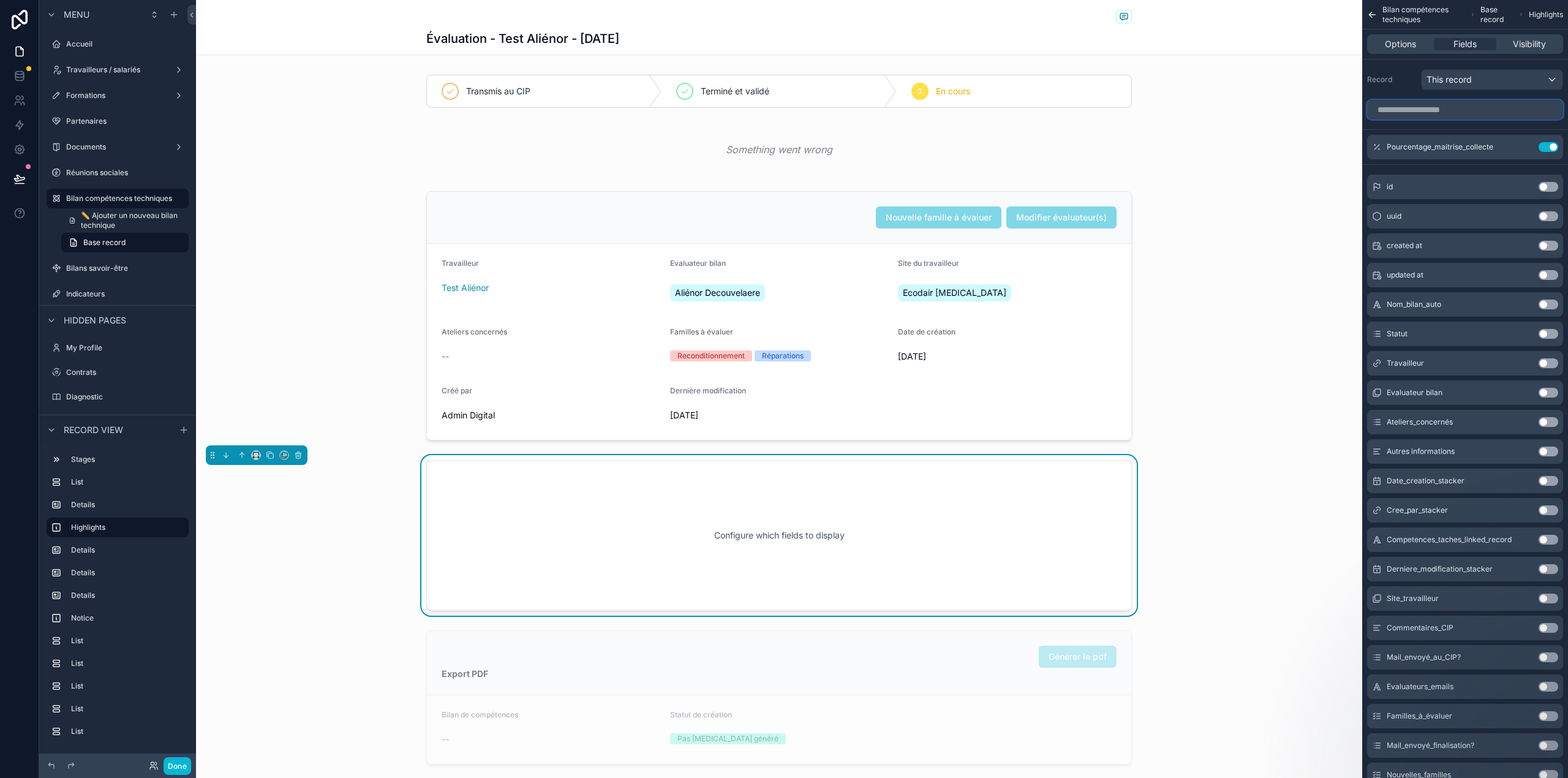
click at [1449, 109] on input "scrollable content" at bounding box center [1465, 109] width 196 height 20
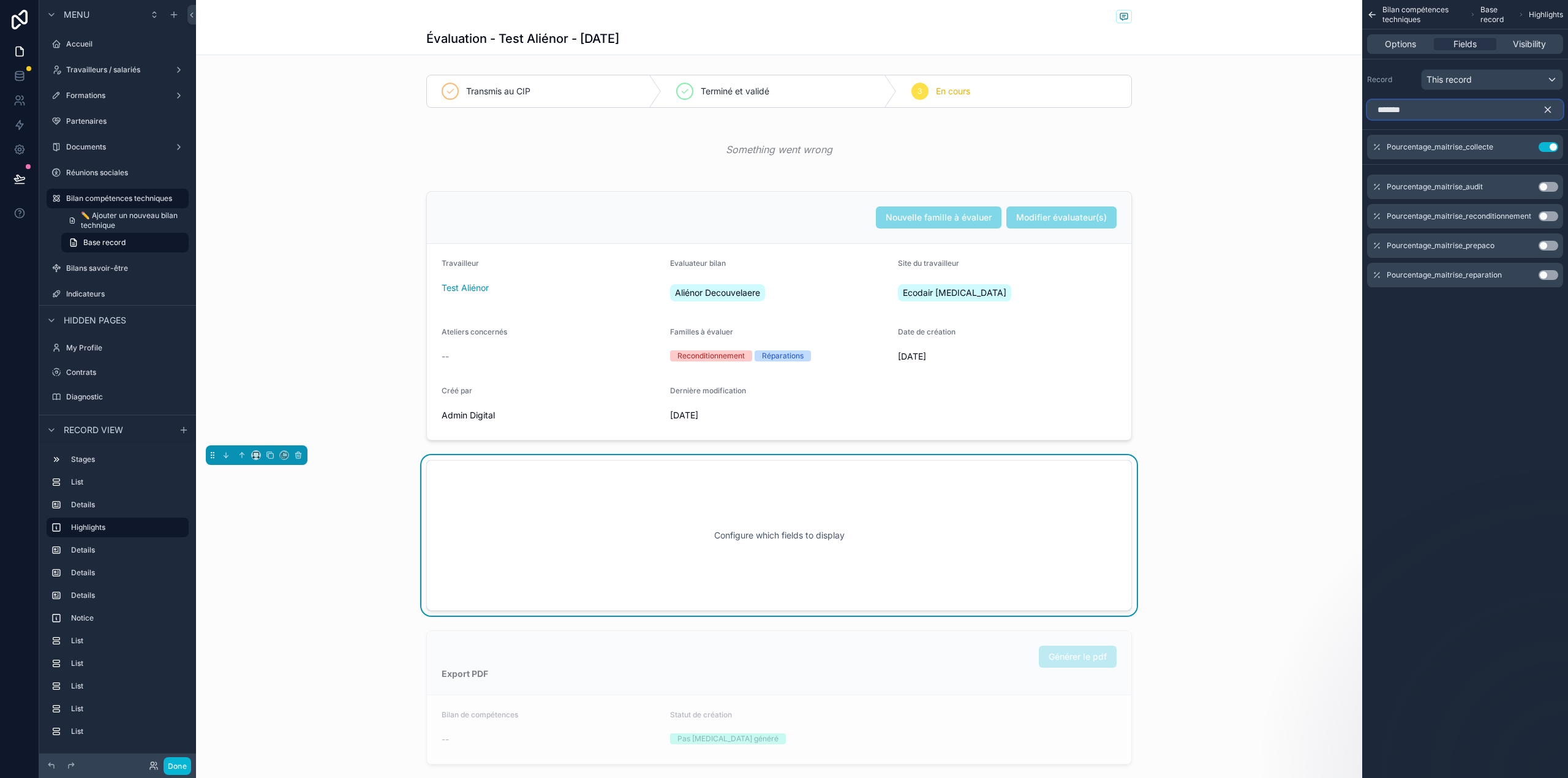
type input "*******"
click at [1553, 184] on button "Use setting" at bounding box center [1548, 187] width 20 height 10
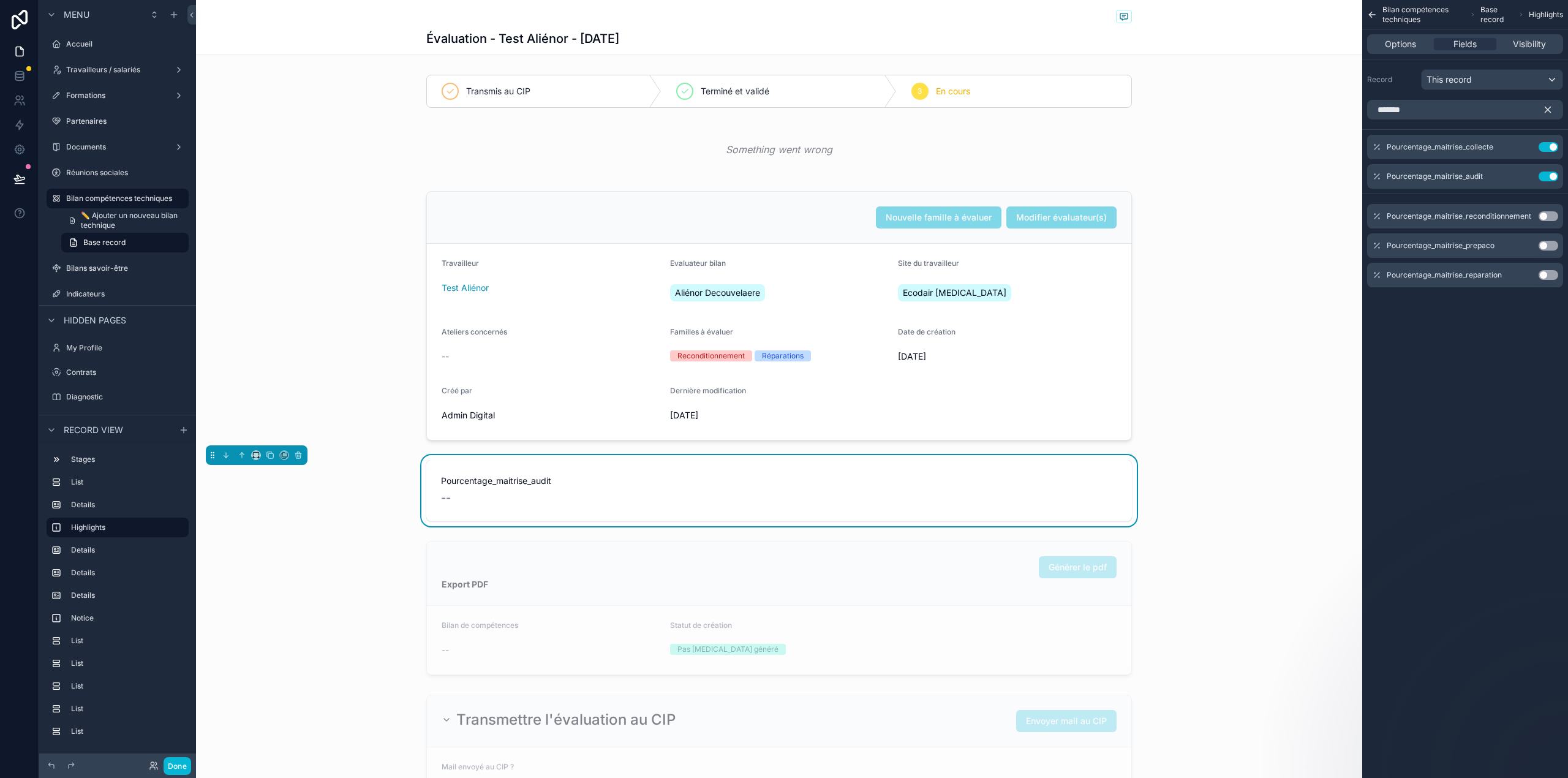
click at [1551, 223] on div "Pourcentage_maitrise_reconditionnement Use setting" at bounding box center [1465, 216] width 196 height 25
click at [1551, 217] on button "Use setting" at bounding box center [1548, 216] width 20 height 10
click at [1550, 250] on button "Use setting" at bounding box center [1548, 246] width 20 height 10
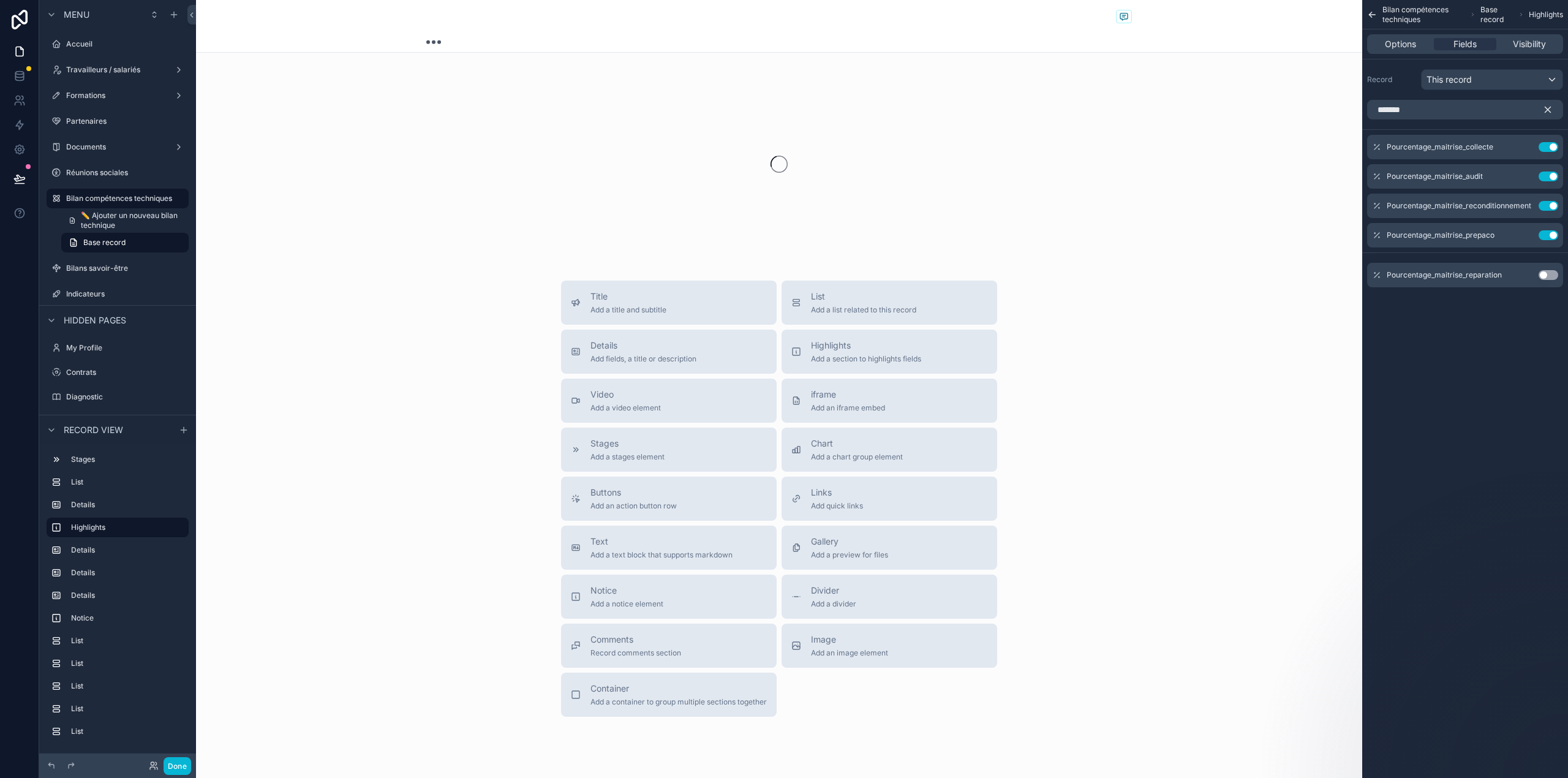
click at [1548, 280] on button "Use setting" at bounding box center [1548, 275] width 20 height 10
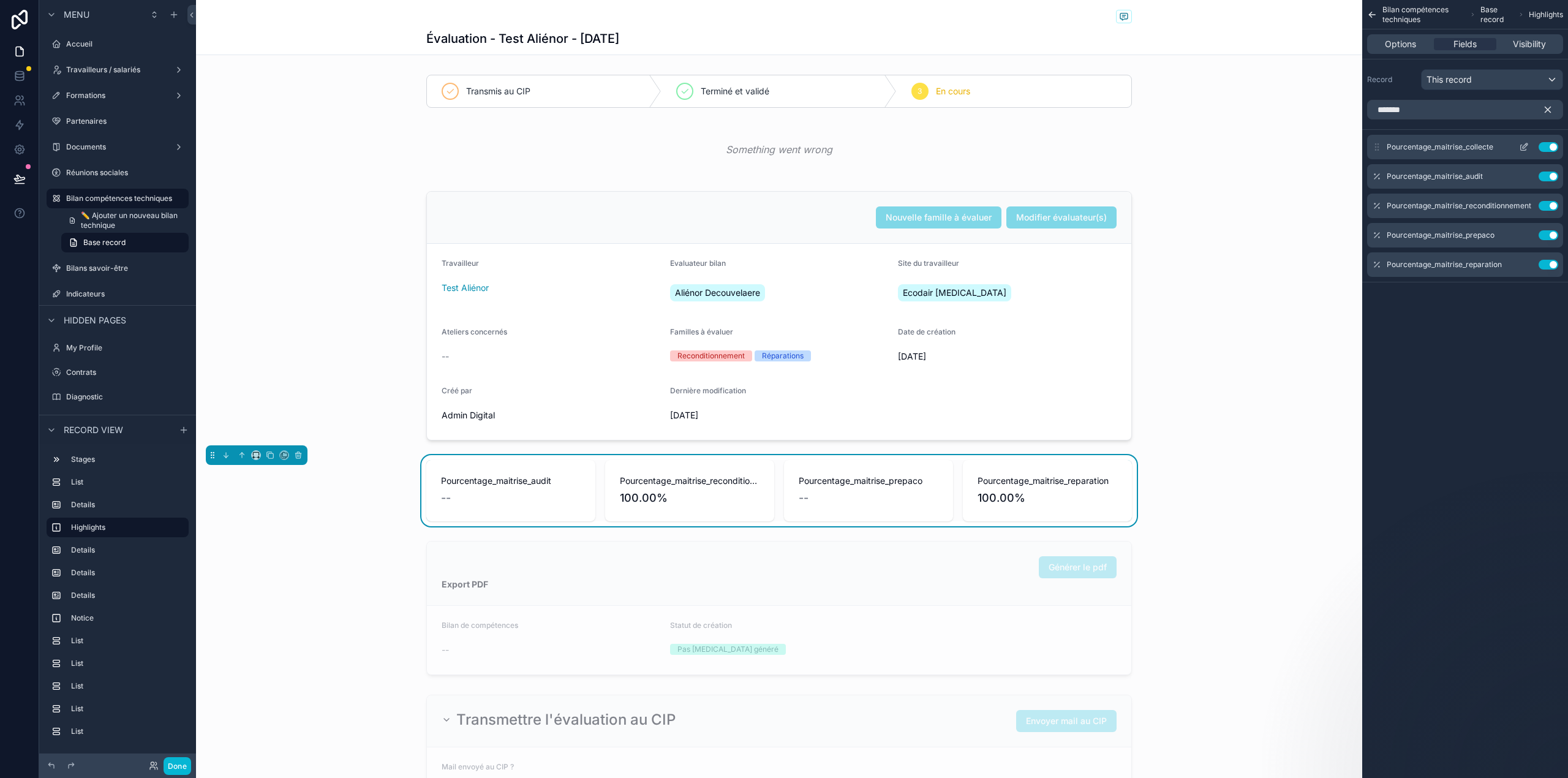
click at [1524, 145] on icon "scrollable content" at bounding box center [1524, 147] width 10 height 10
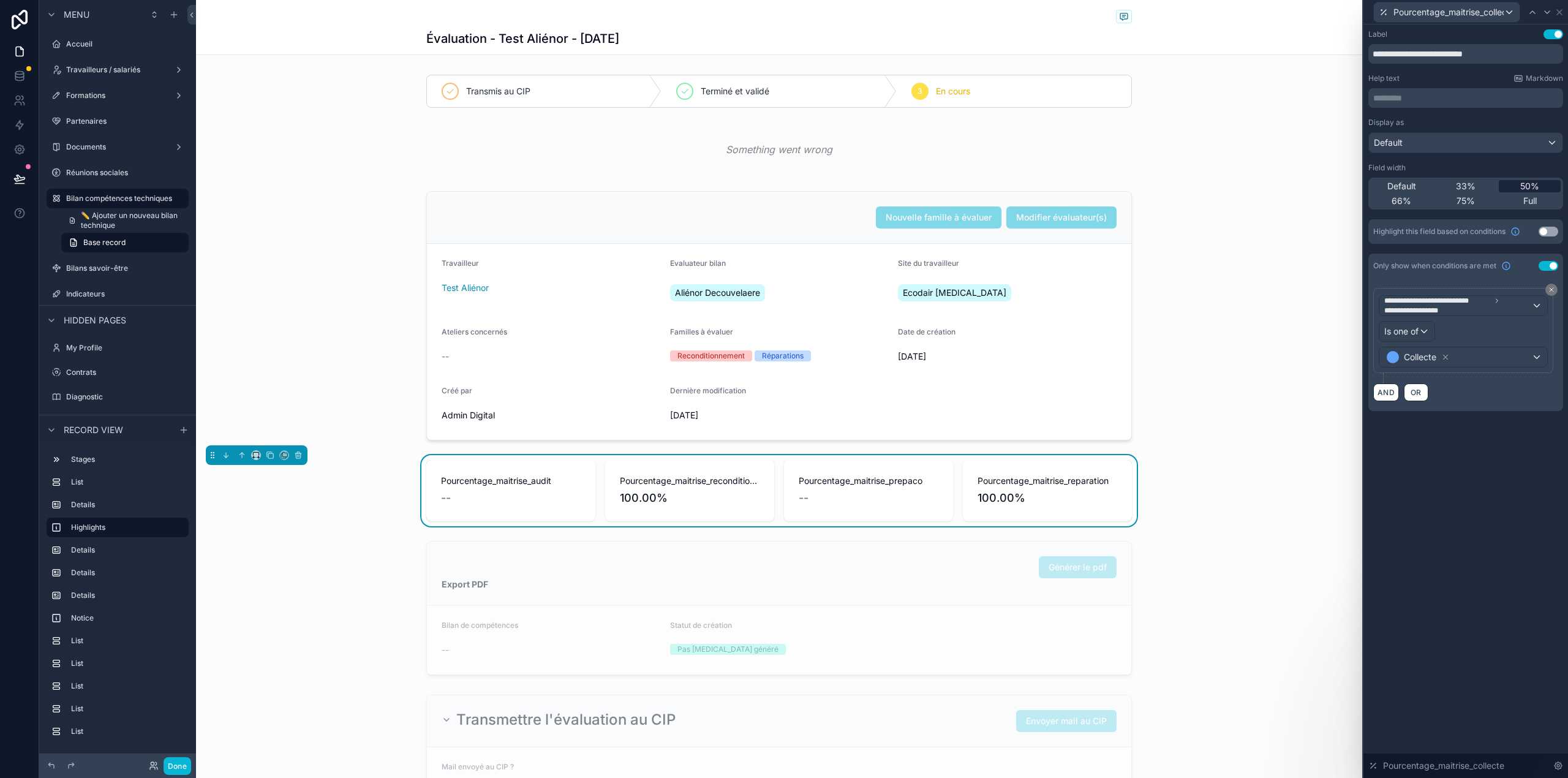
click at [1514, 188] on div "50%" at bounding box center [1529, 186] width 62 height 12
click at [1483, 140] on div "Default" at bounding box center [1466, 142] width 193 height 20
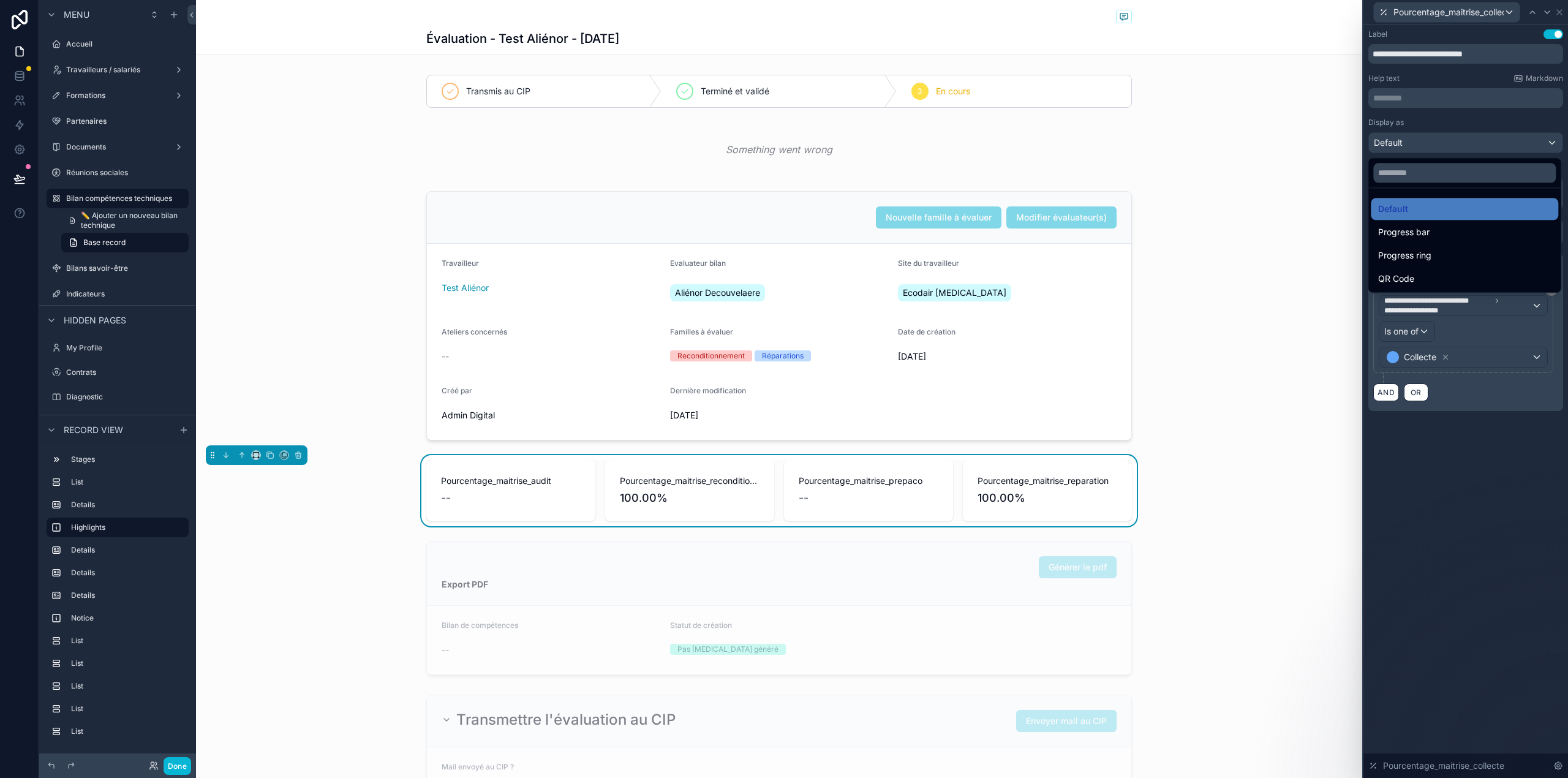
click at [1483, 140] on div at bounding box center [1466, 389] width 205 height 778
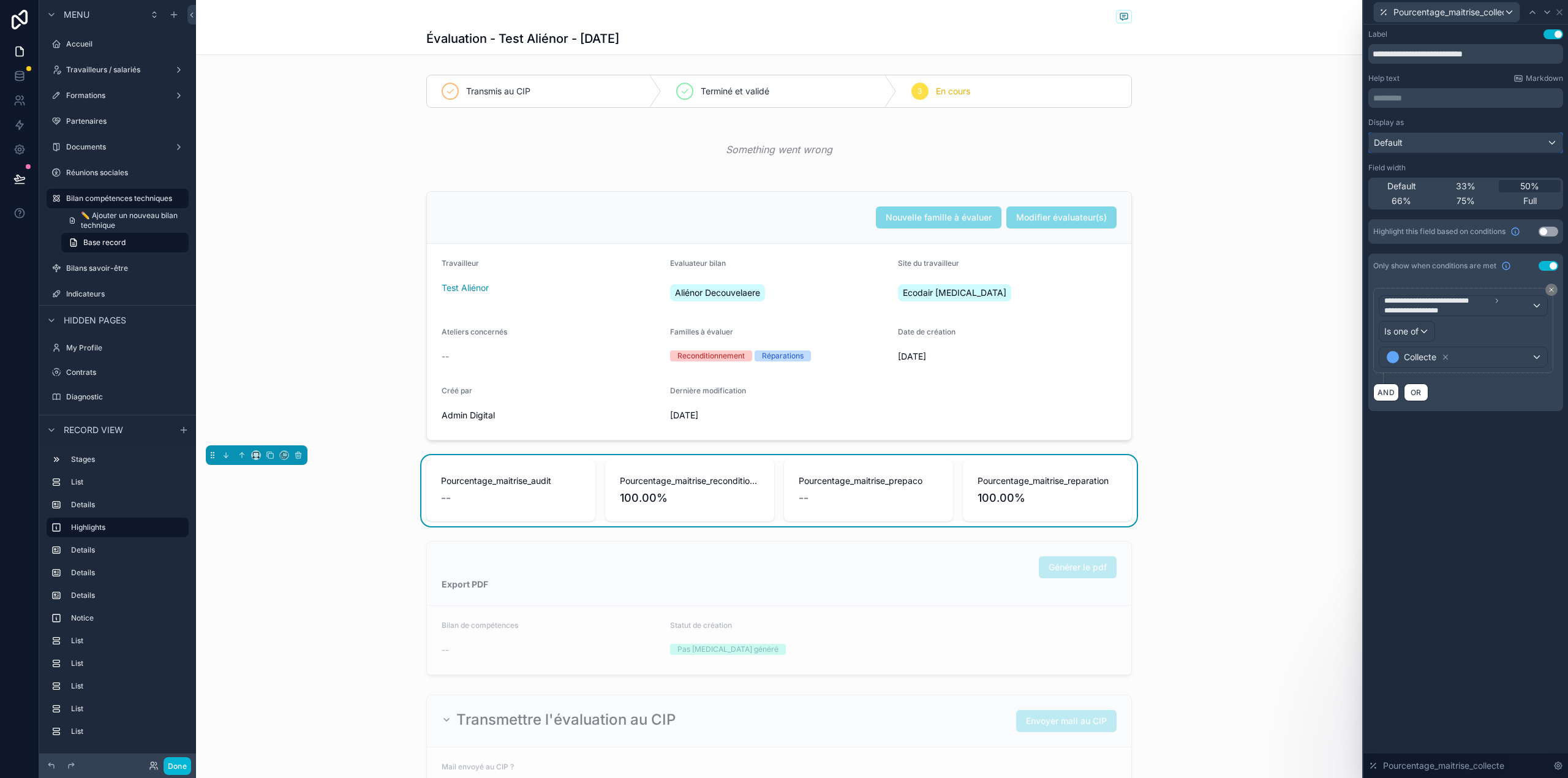
click at [1483, 140] on div "Default" at bounding box center [1466, 142] width 193 height 20
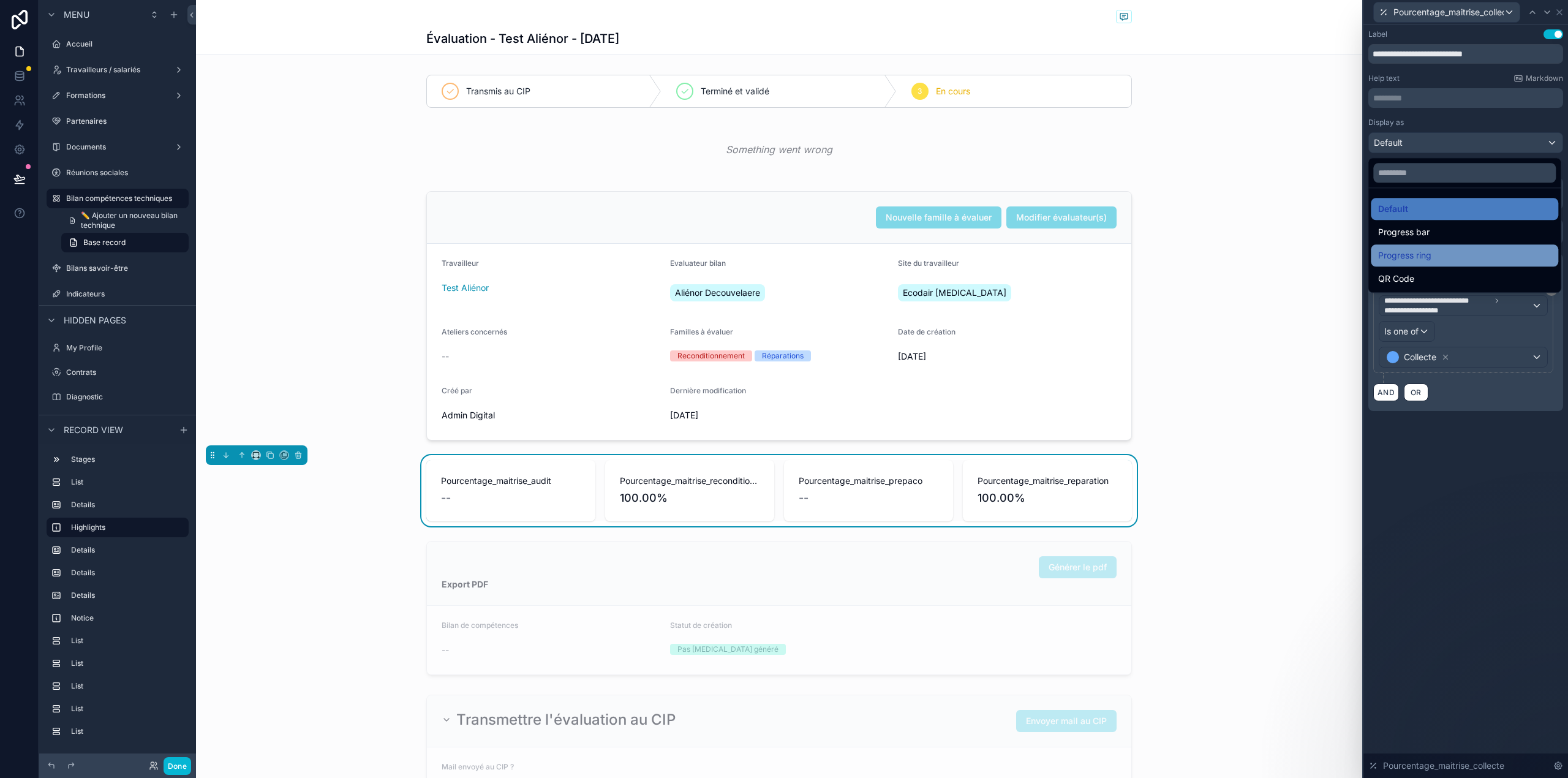
click at [1437, 250] on div "Progress ring" at bounding box center [1464, 255] width 173 height 15
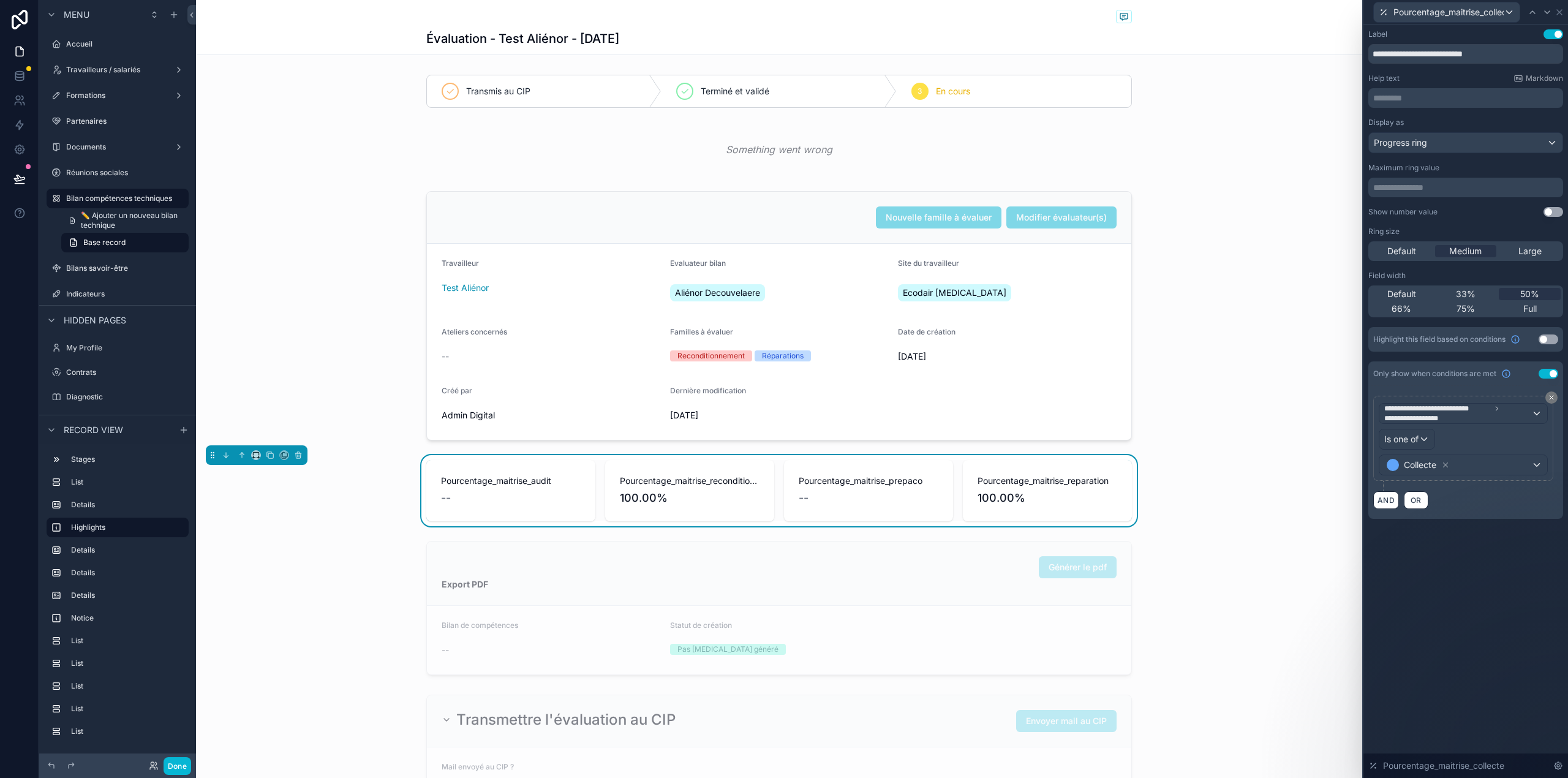
click at [1547, 210] on button "Use setting" at bounding box center [1553, 212] width 20 height 10
click at [1554, 337] on button "Use setting" at bounding box center [1548, 339] width 20 height 10
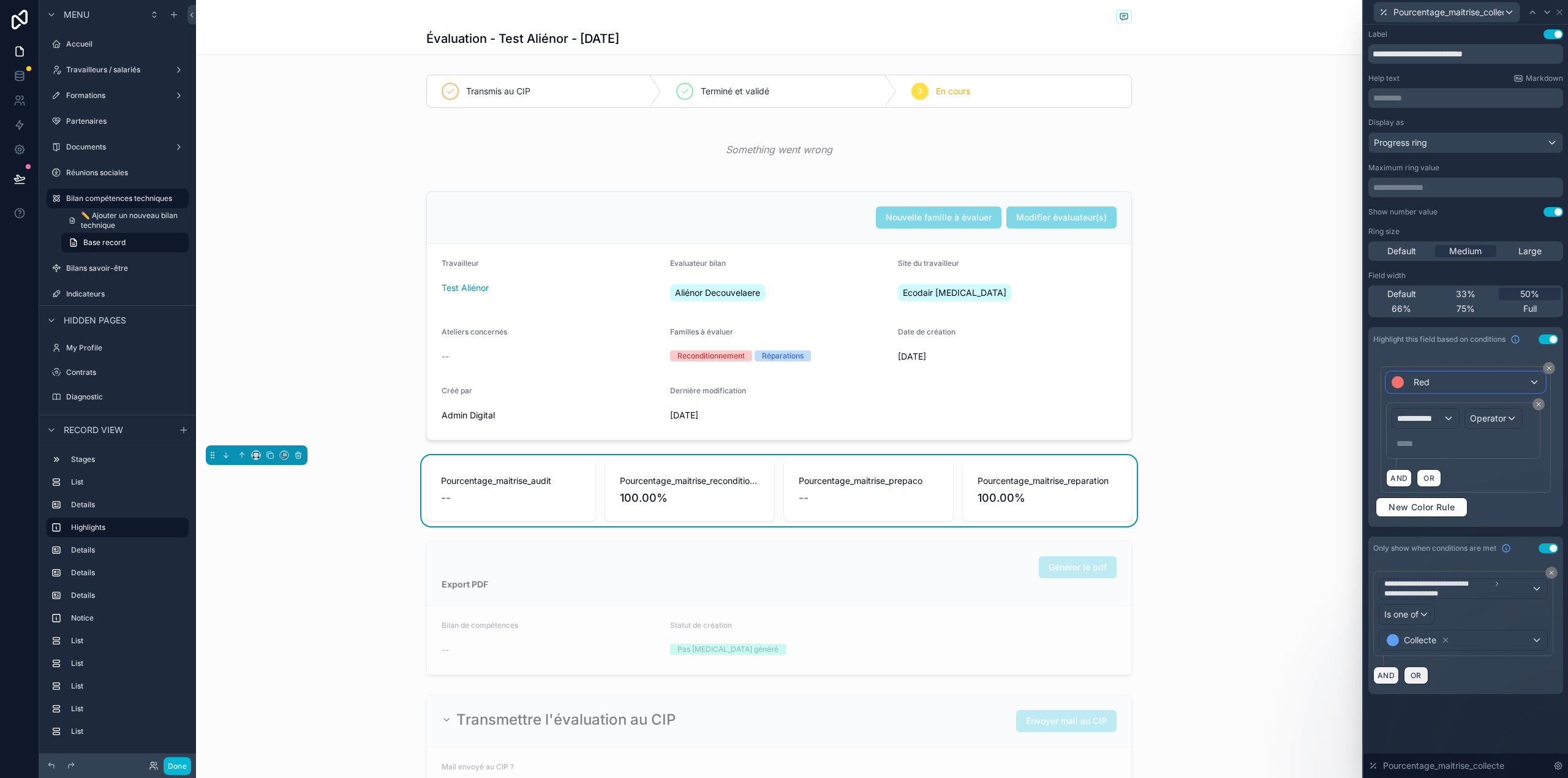
click at [1432, 387] on div "Red" at bounding box center [1465, 382] width 157 height 20
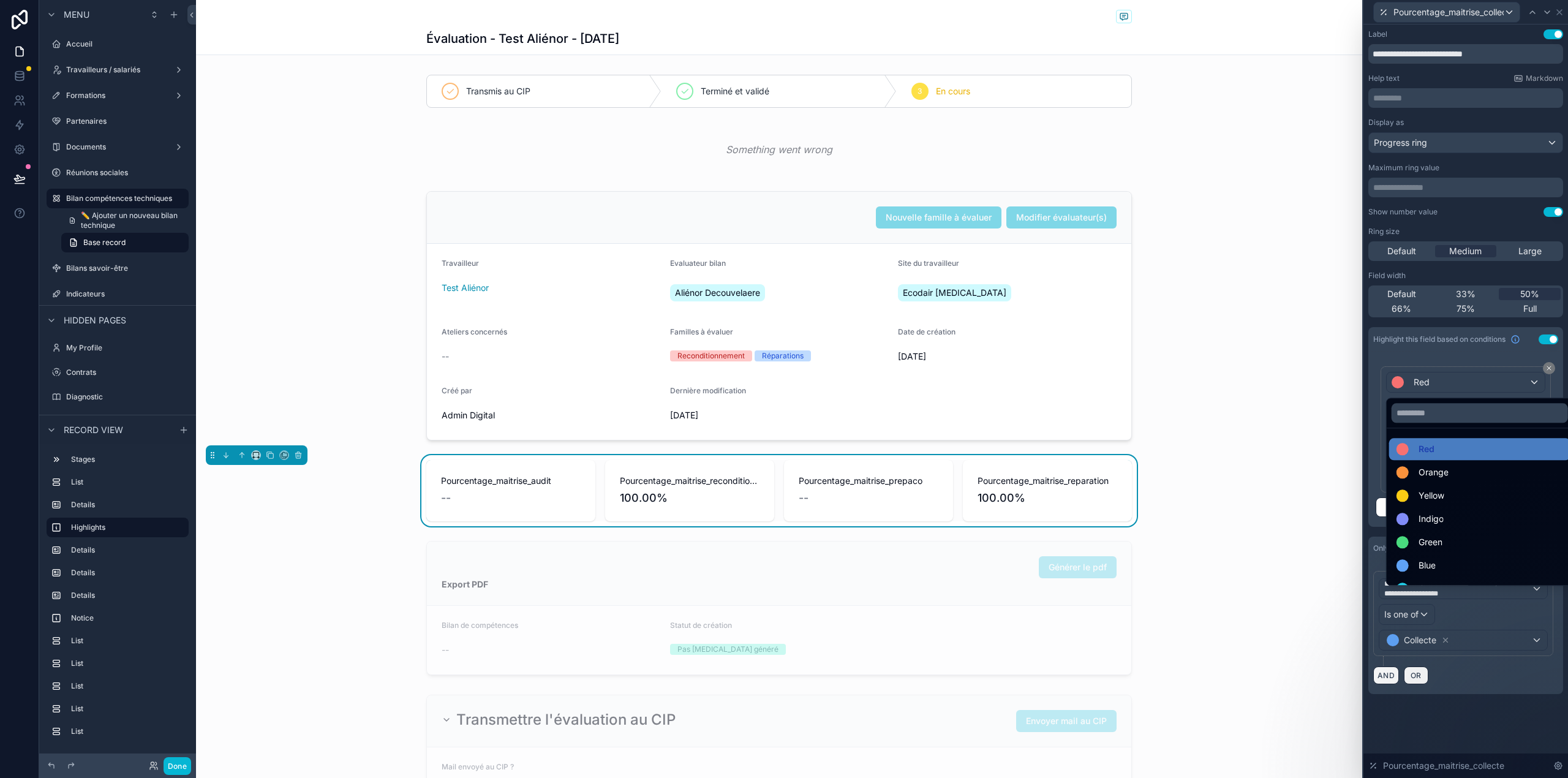
click at [1558, 379] on div at bounding box center [1466, 389] width 205 height 778
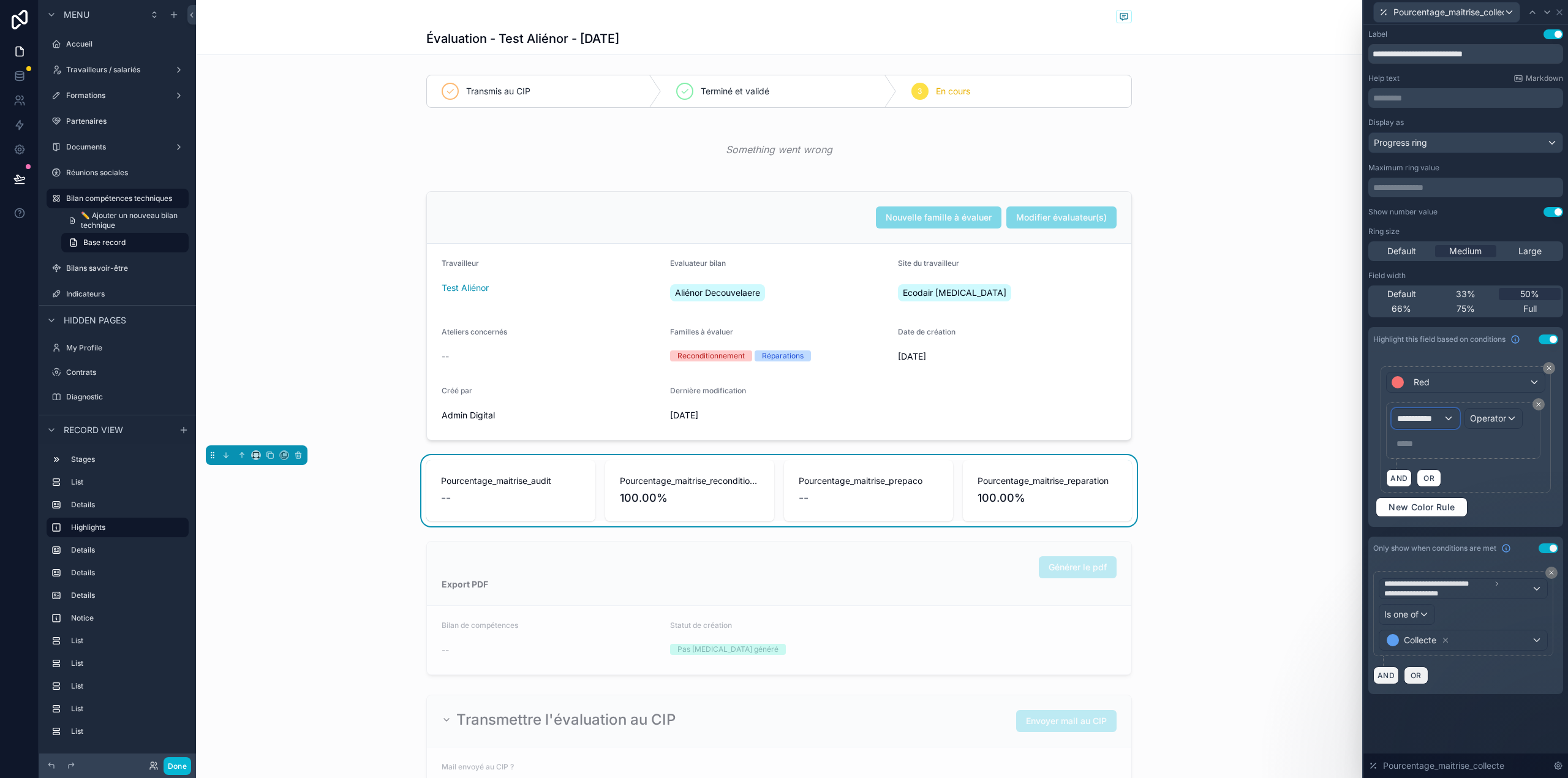
click at [1440, 427] on div "**********" at bounding box center [1425, 418] width 66 height 20
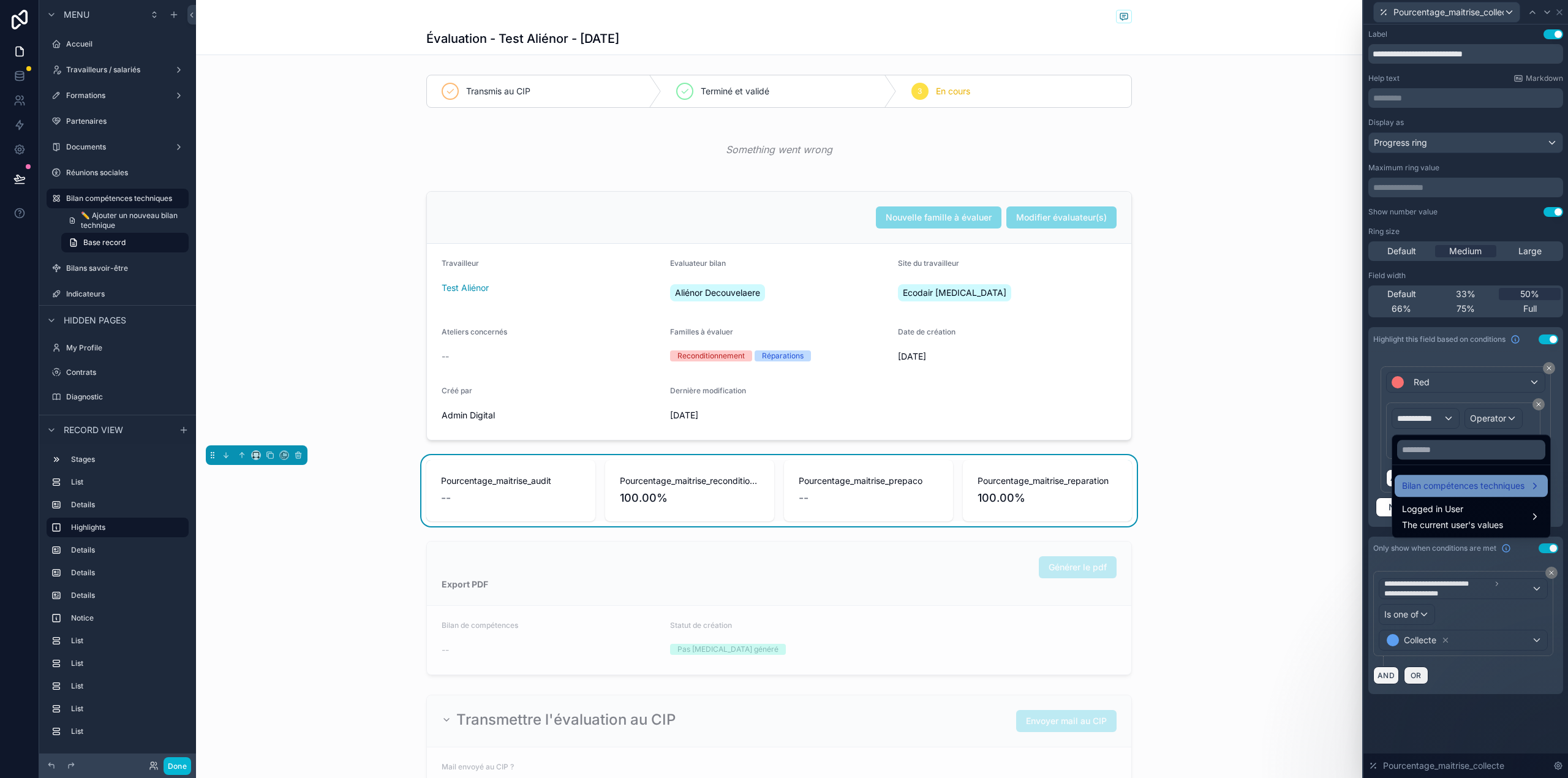
click at [1449, 490] on span "Bilan compétences techniques" at bounding box center [1463, 485] width 123 height 15
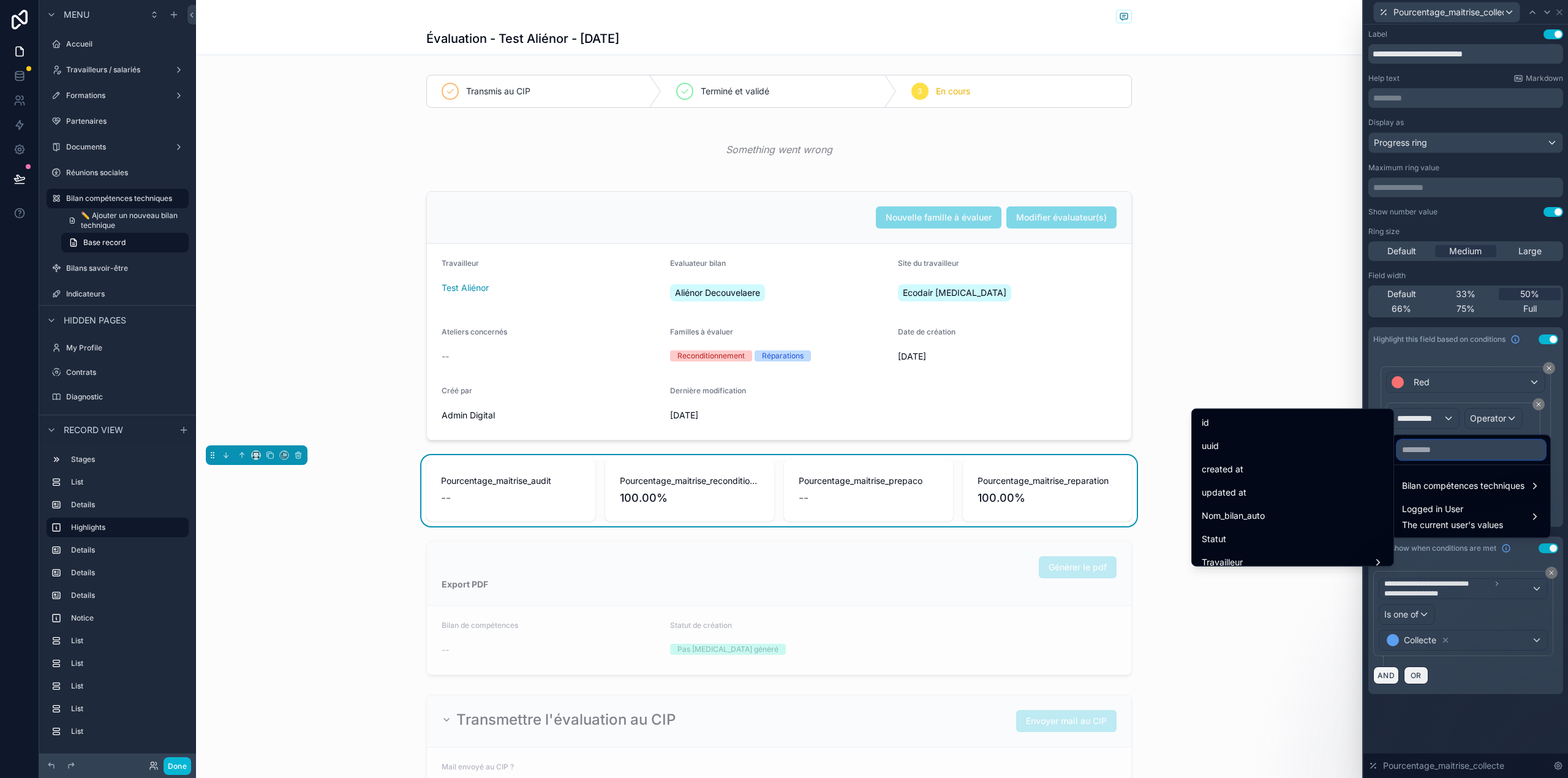
click at [1434, 454] on input "text" at bounding box center [1471, 449] width 148 height 20
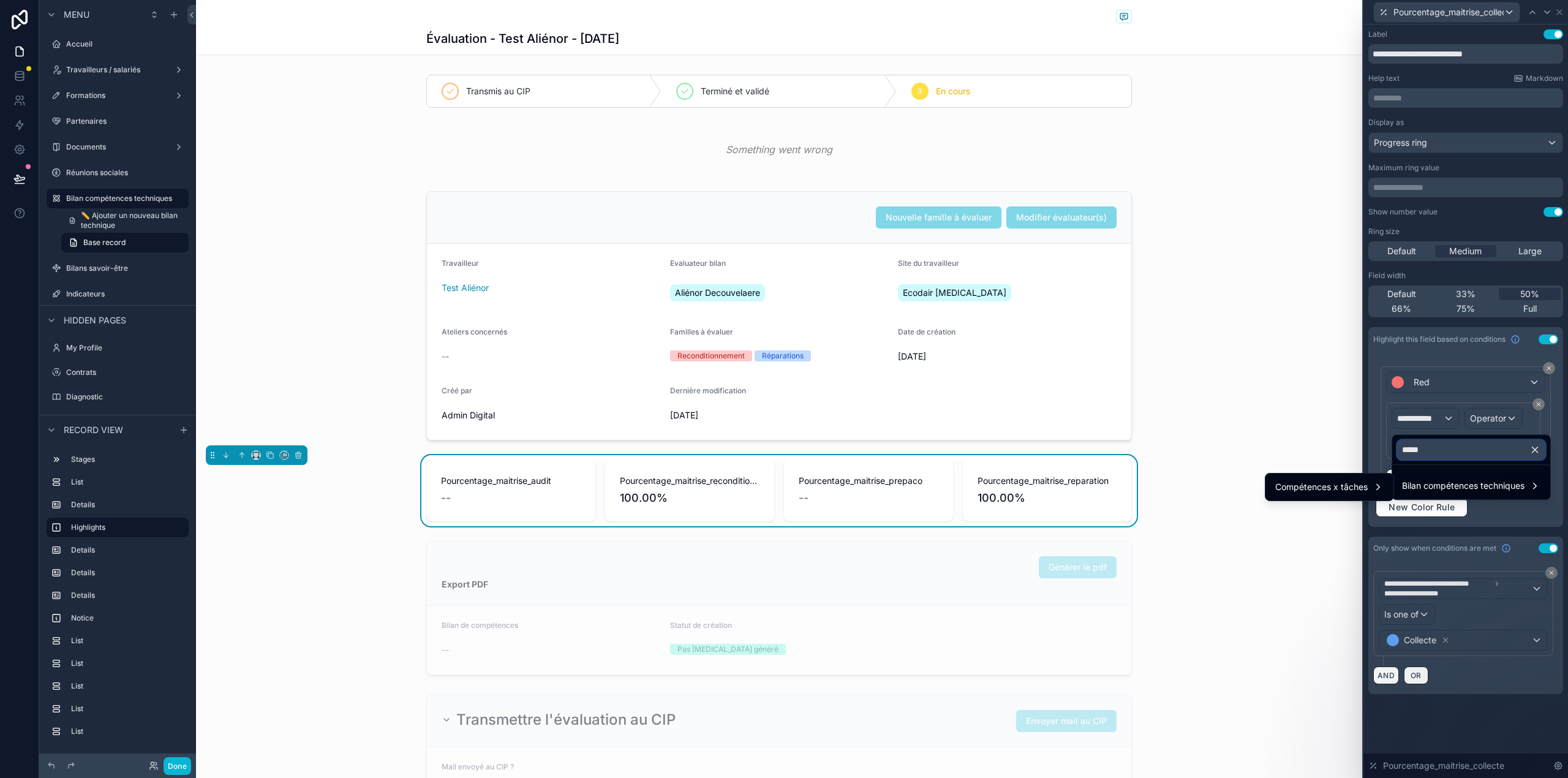
type input "****"
drag, startPoint x: 1430, startPoint y: 454, endPoint x: 1404, endPoint y: 452, distance: 26.1
click at [1404, 452] on input "****" at bounding box center [1471, 449] width 148 height 20
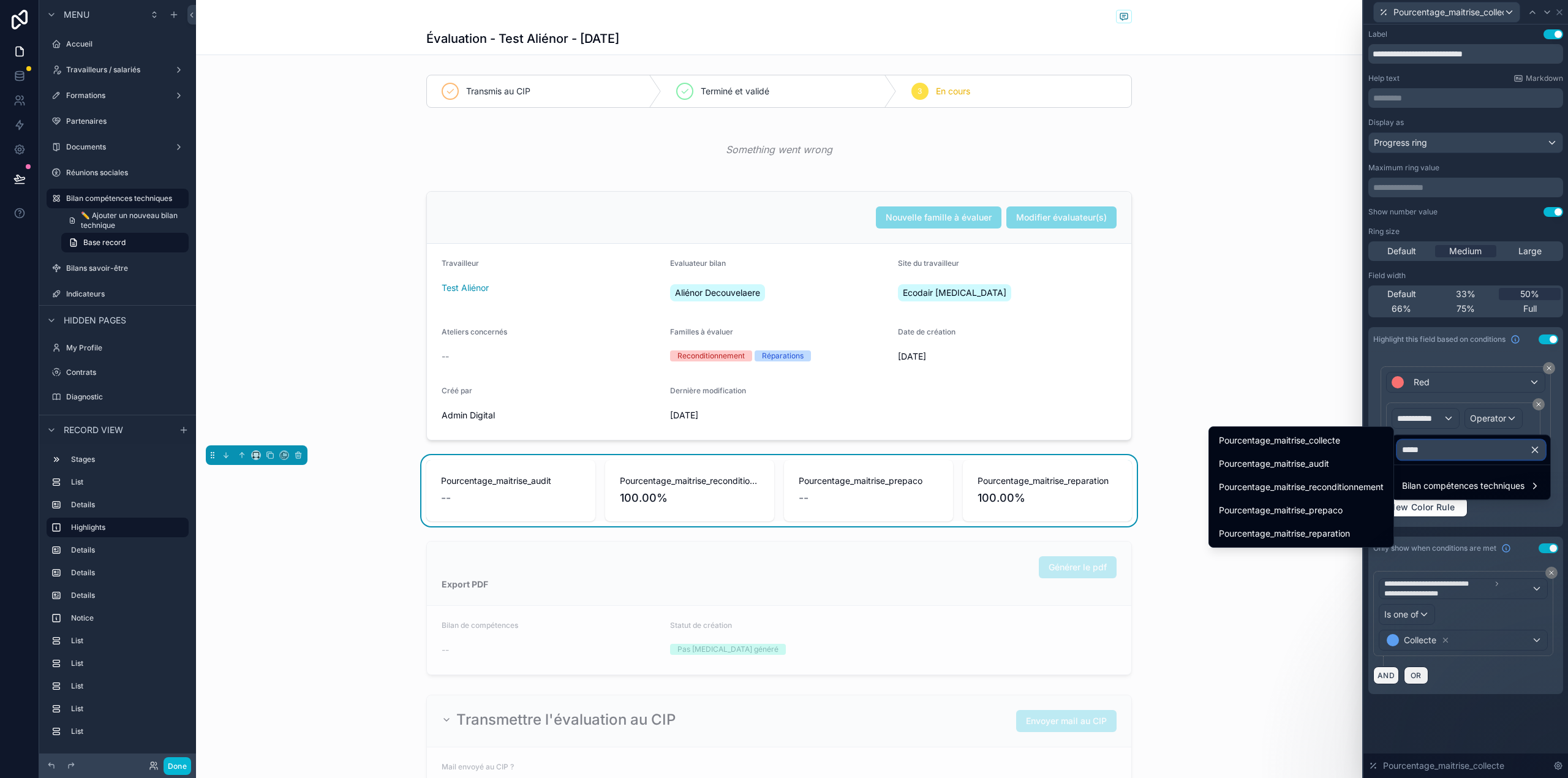
type input "******"
click at [1358, 434] on div "Pourcentage_maitrise_collecte" at bounding box center [1301, 440] width 165 height 15
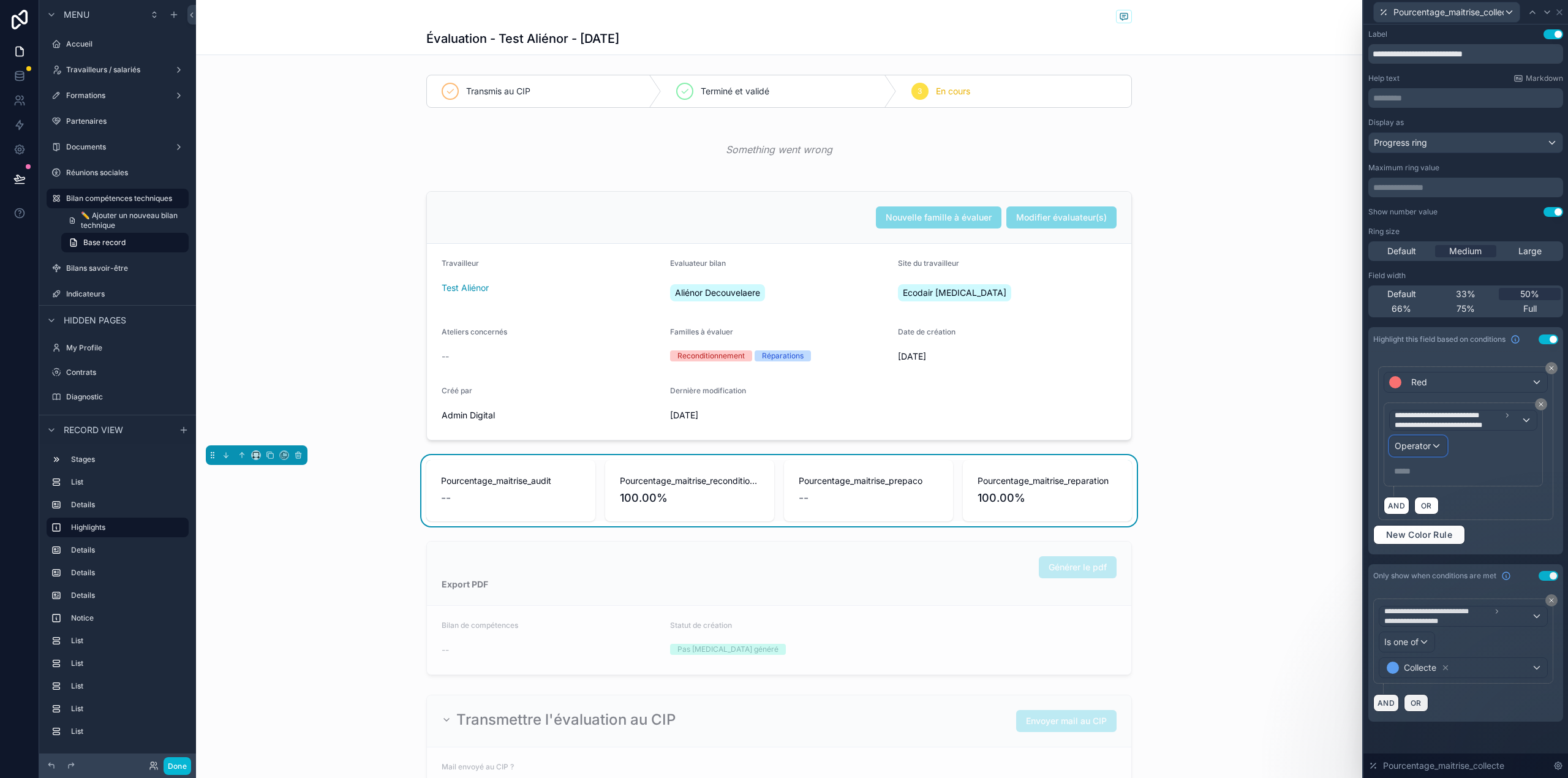
click at [1413, 444] on span "Operator" at bounding box center [1412, 446] width 36 height 10
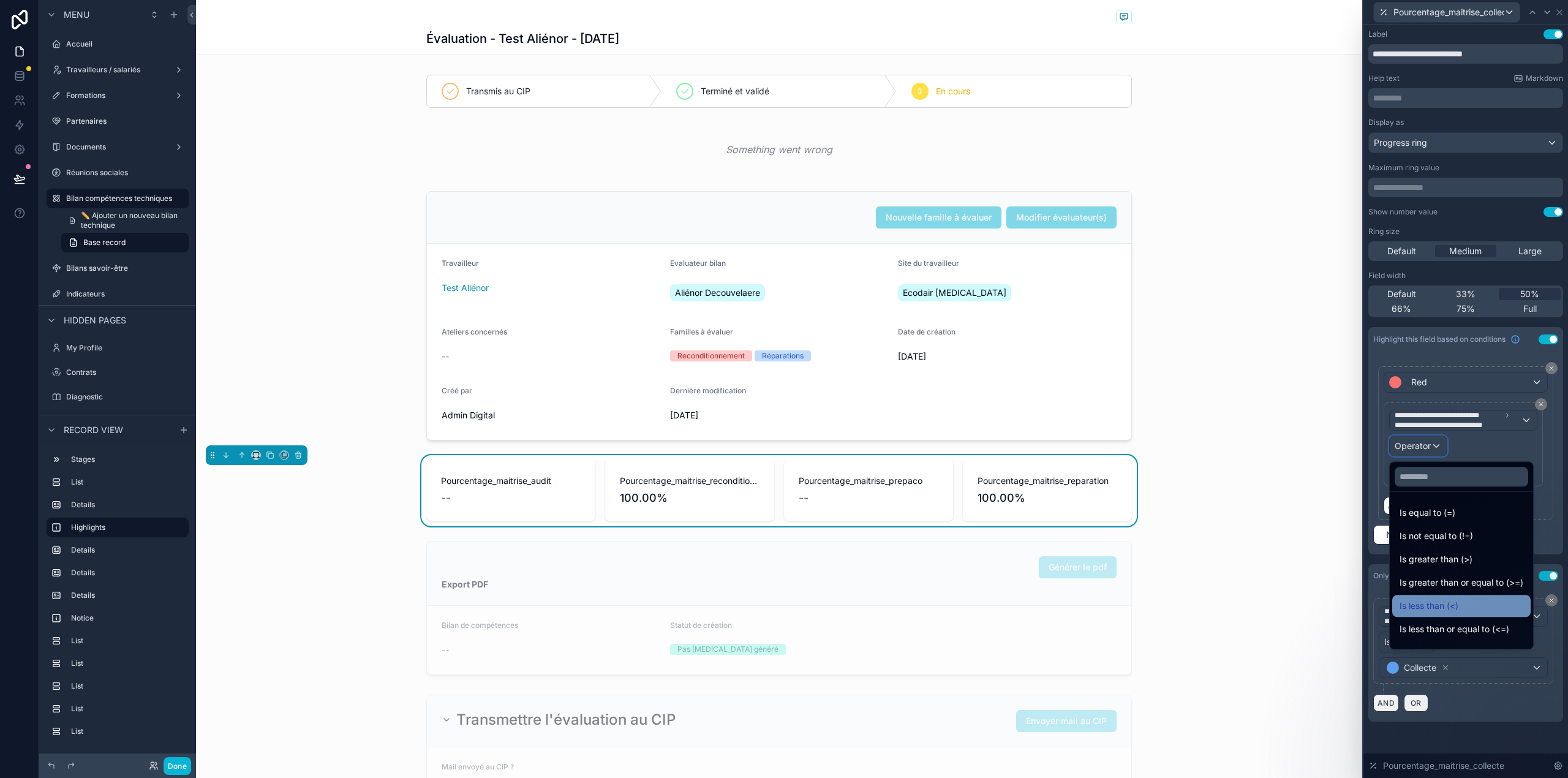
scroll to position [13, 0]
click at [1471, 607] on div "Is less than or equal to (<=)" at bounding box center [1461, 616] width 138 height 22
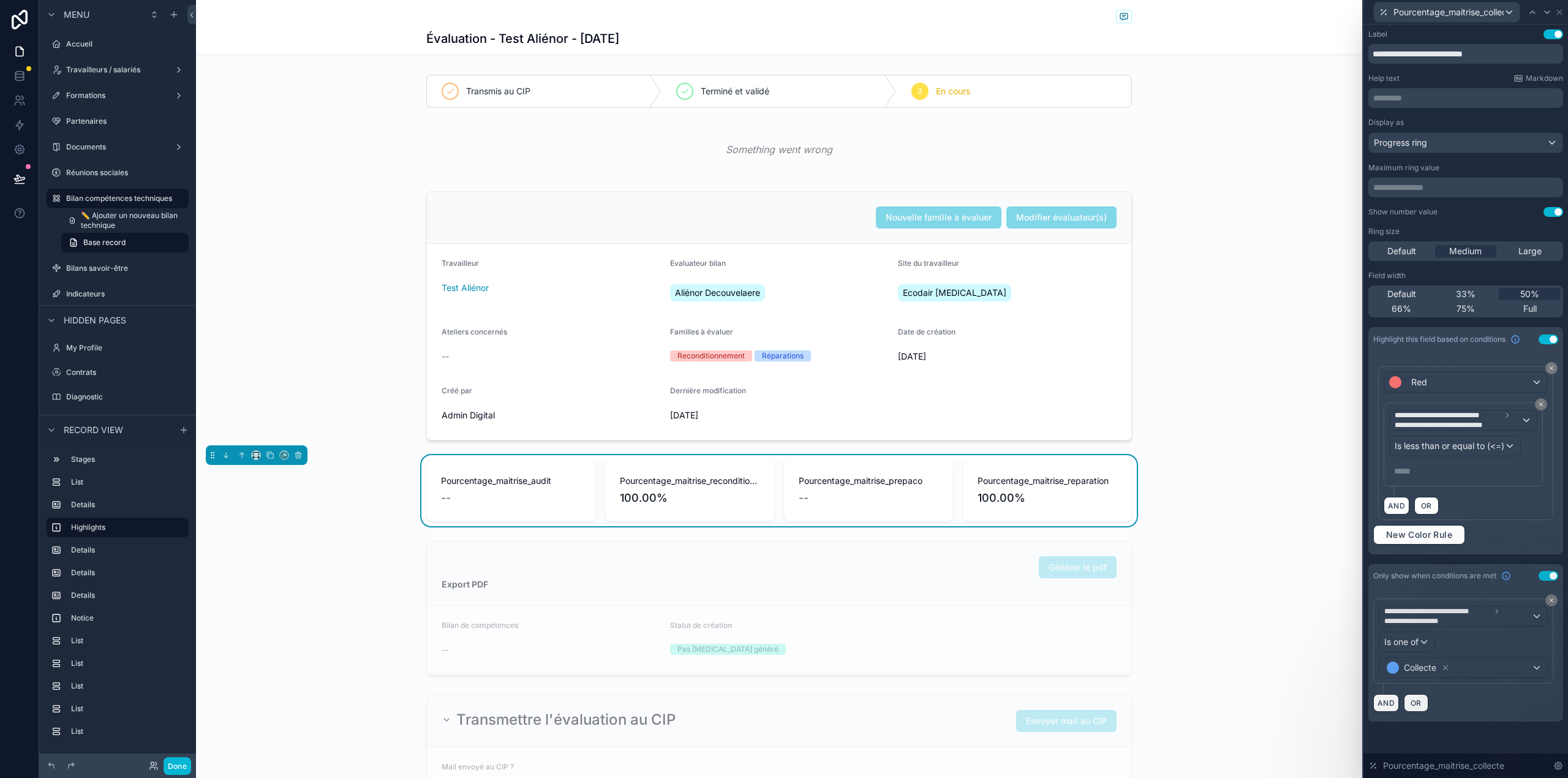
click at [1444, 473] on p "***** ﻿" at bounding box center [1464, 470] width 141 height 12
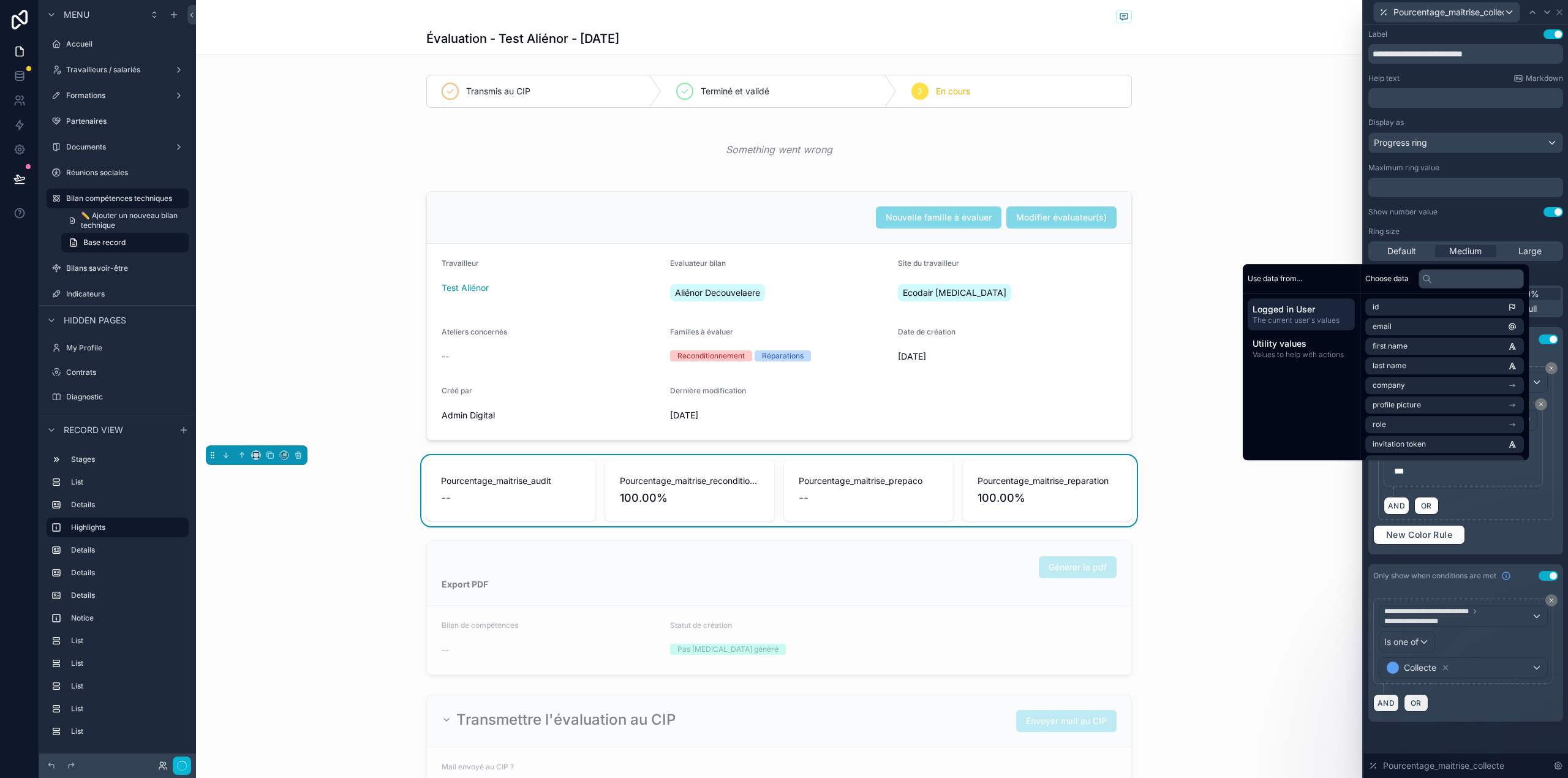
click at [1529, 537] on div "**********" at bounding box center [1465, 453] width 185 height 183
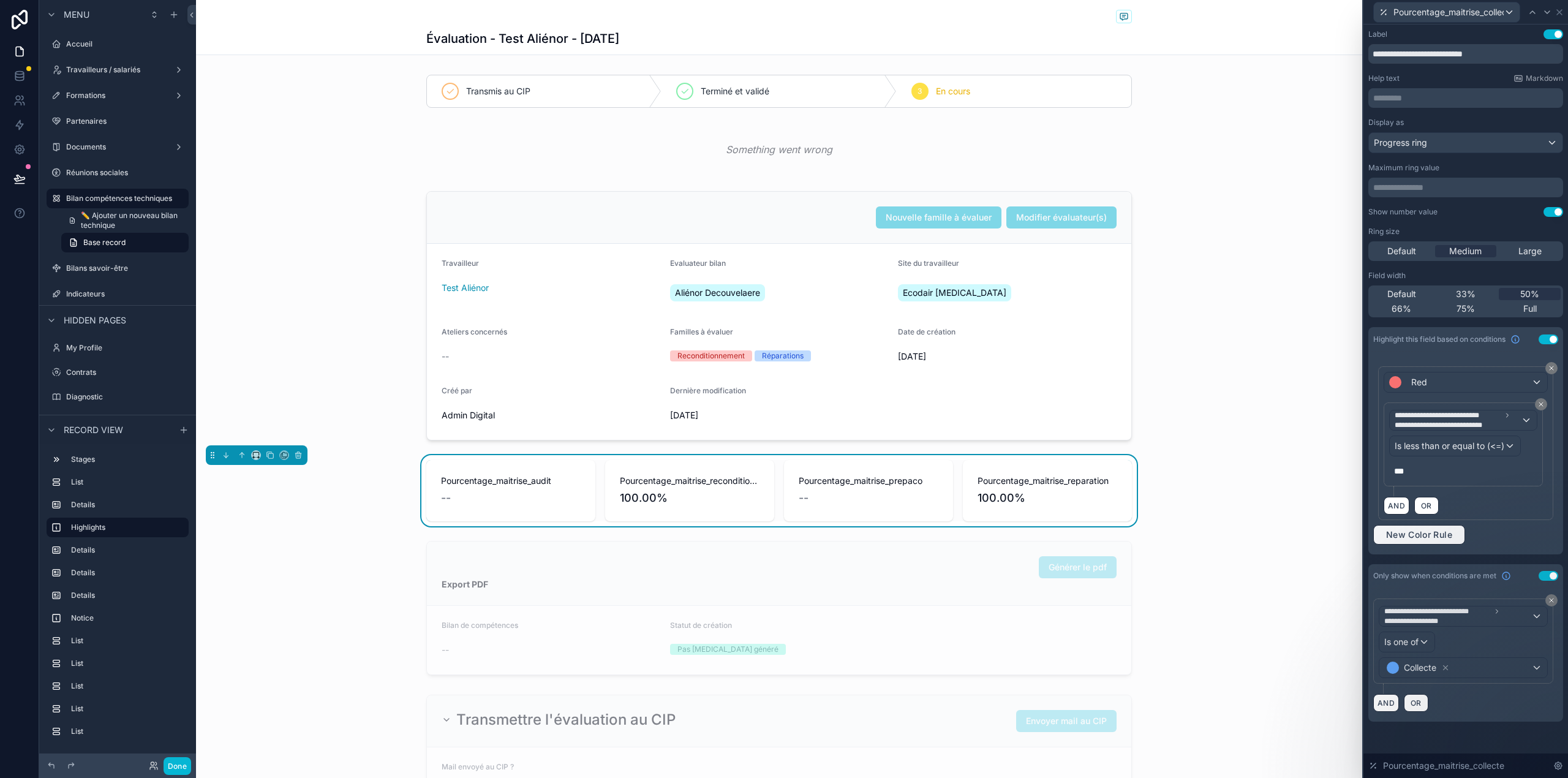
click at [1449, 535] on span "New Color Rule" at bounding box center [1419, 534] width 76 height 11
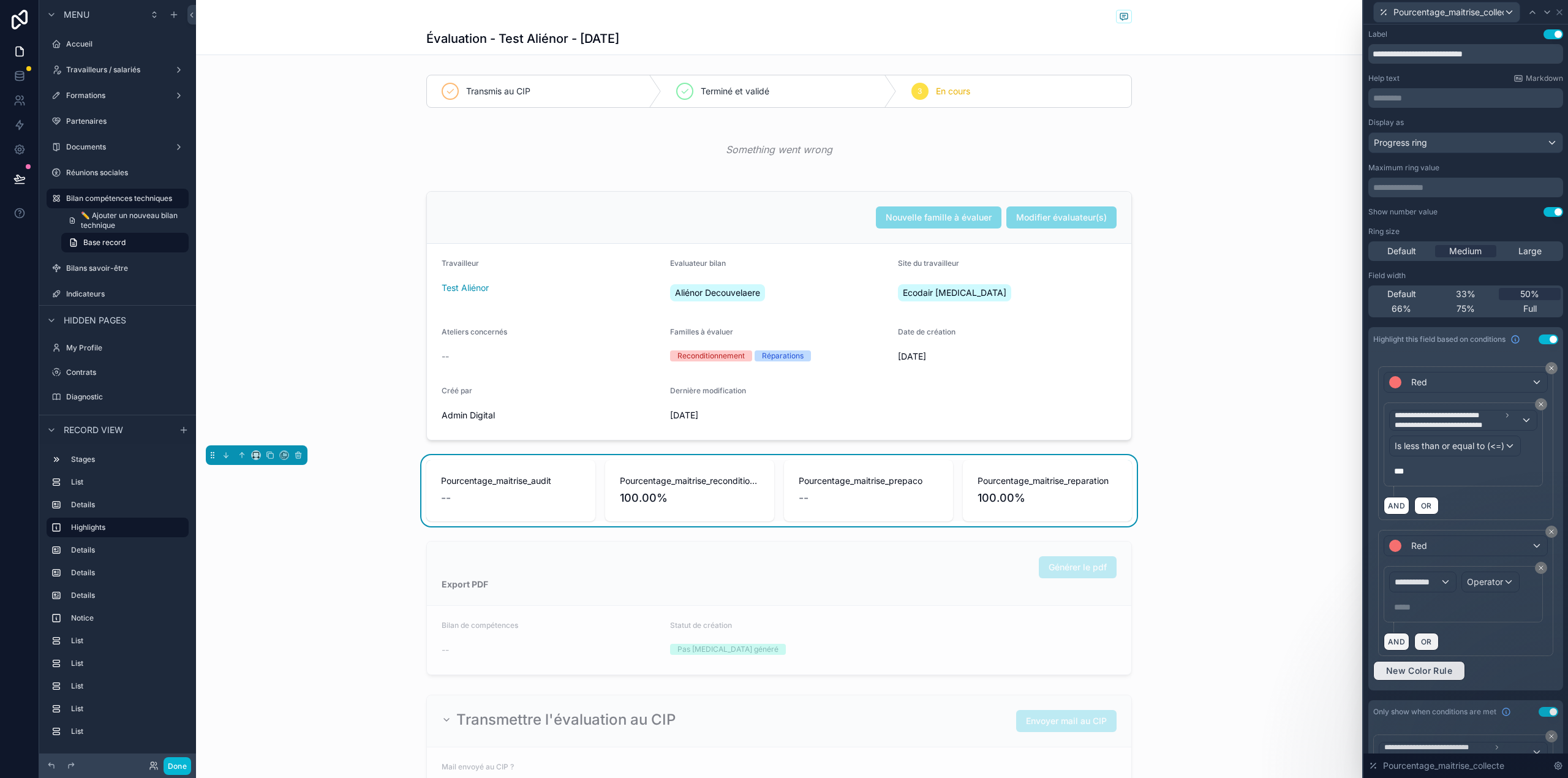
scroll to position [121, 0]
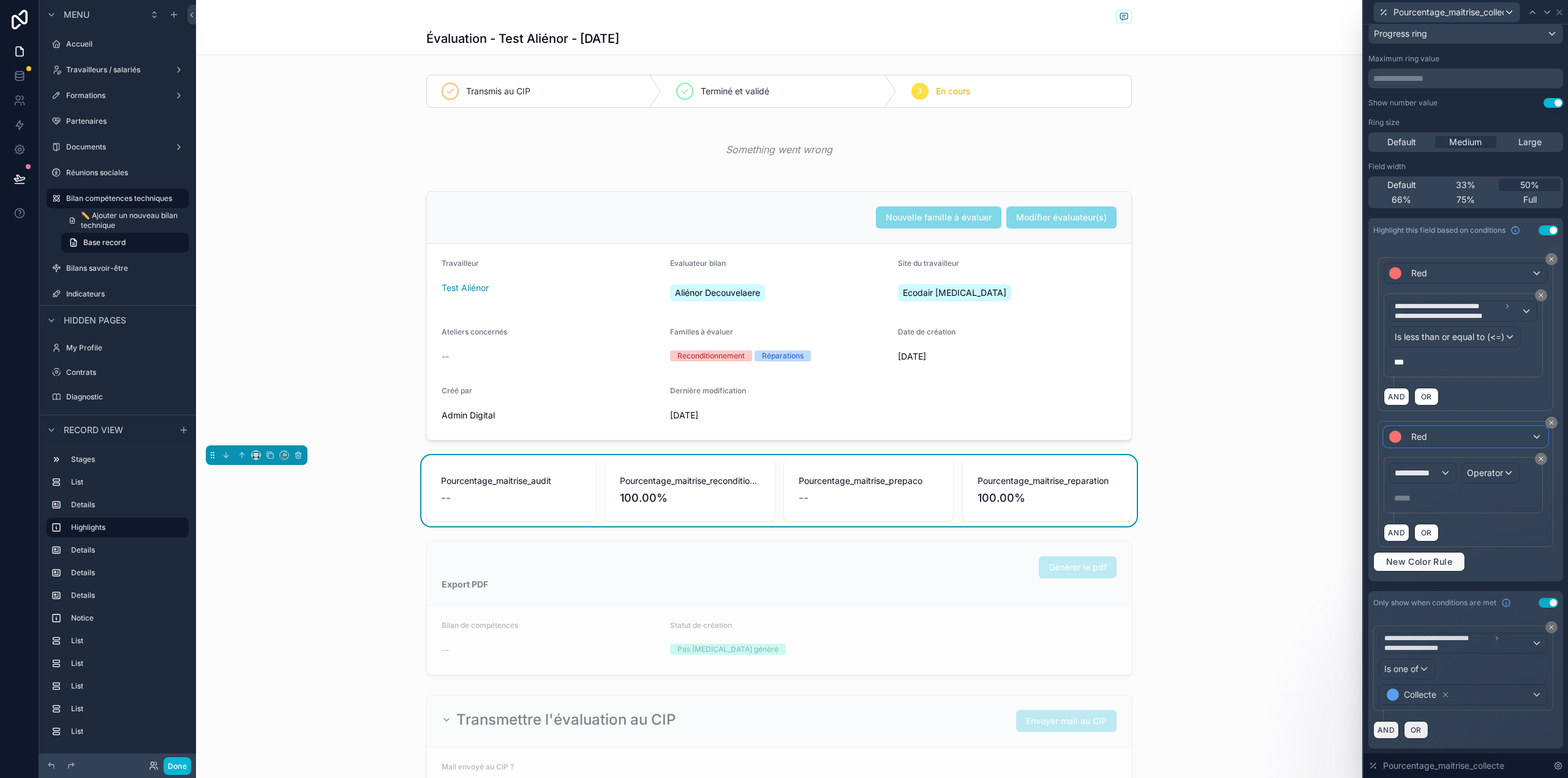
click at [1402, 430] on span at bounding box center [1397, 436] width 17 height 12
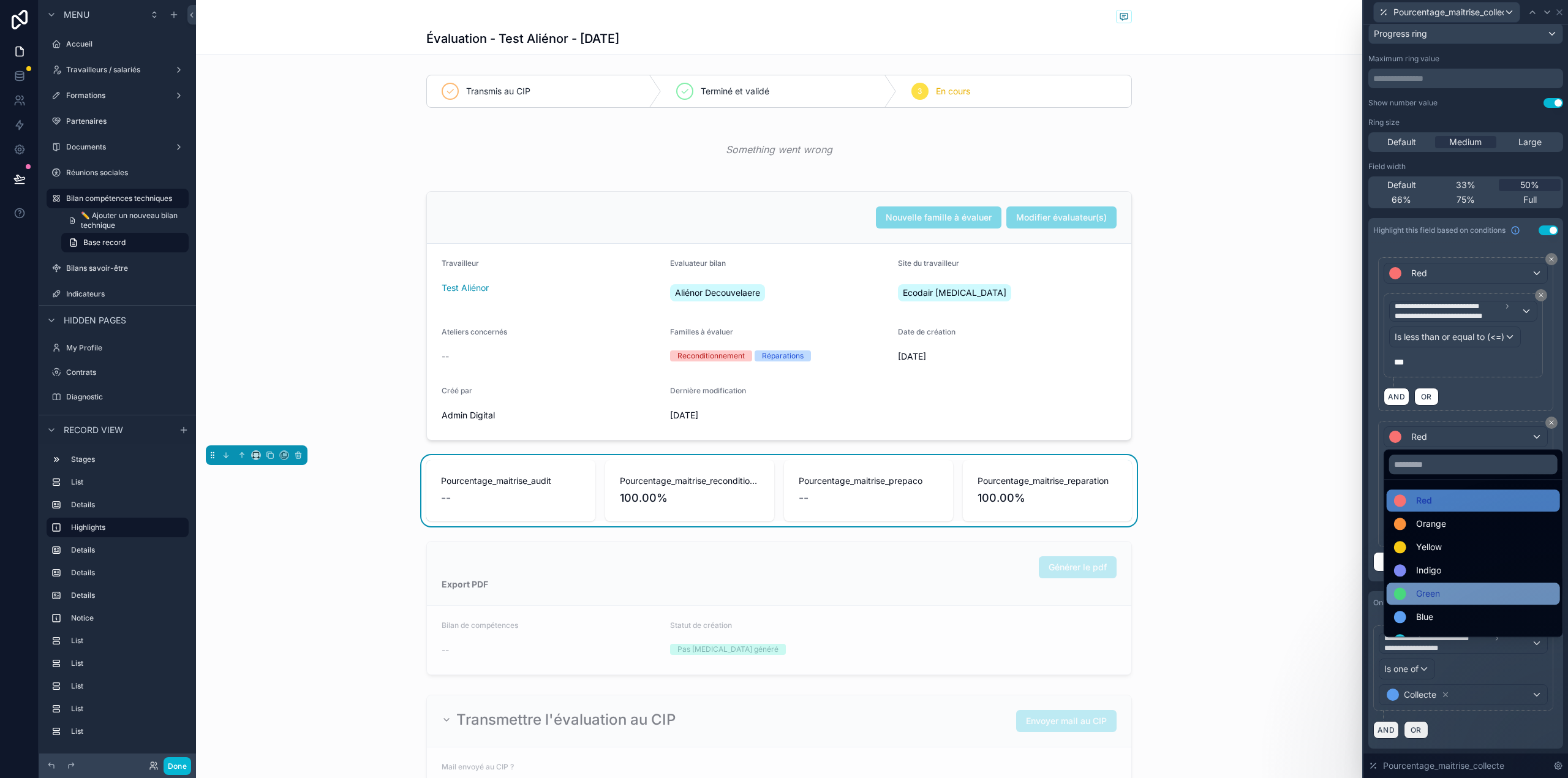
click at [1444, 593] on div "Green" at bounding box center [1473, 593] width 159 height 15
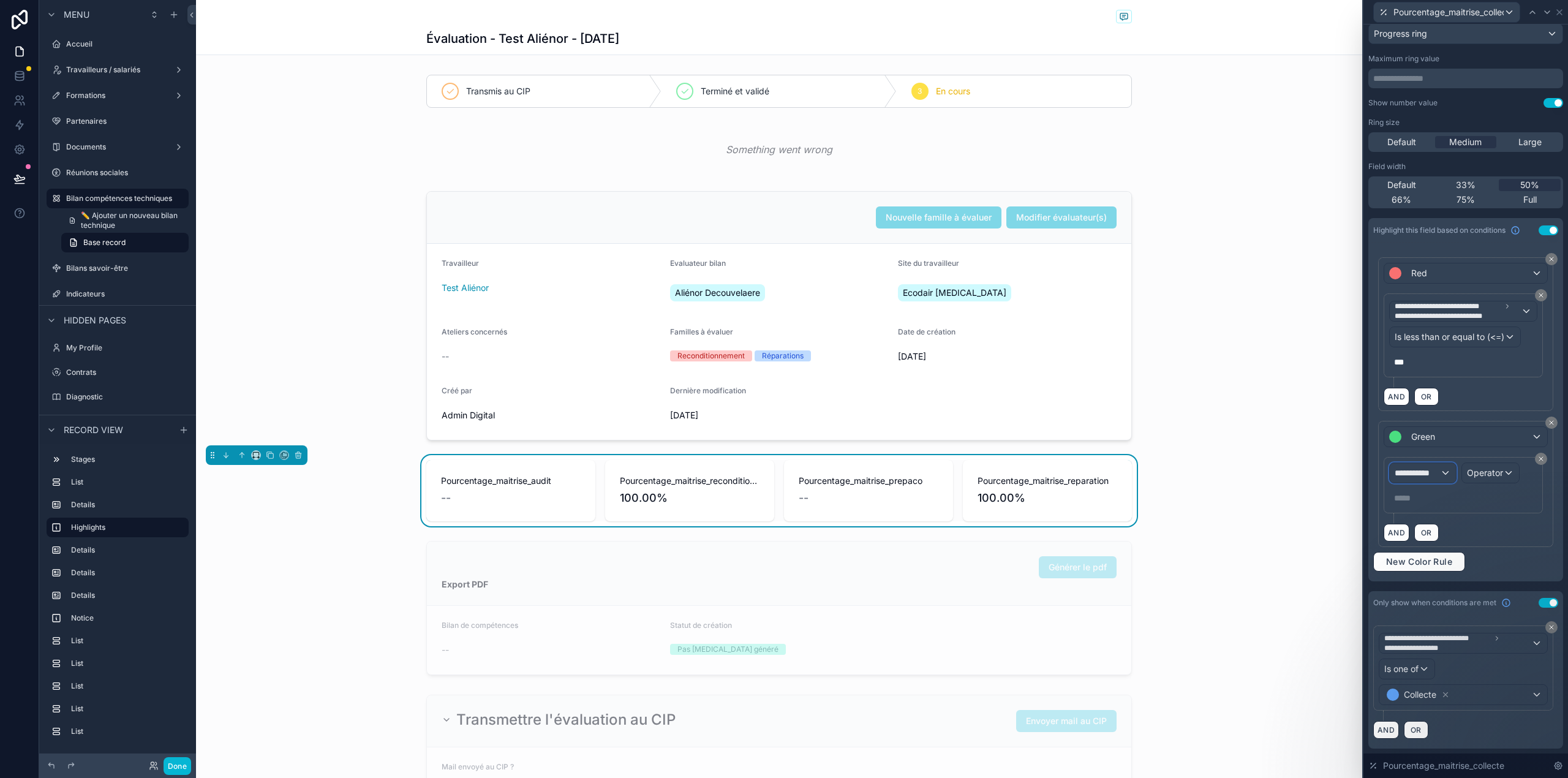
click at [1425, 468] on span "**********" at bounding box center [1417, 472] width 46 height 12
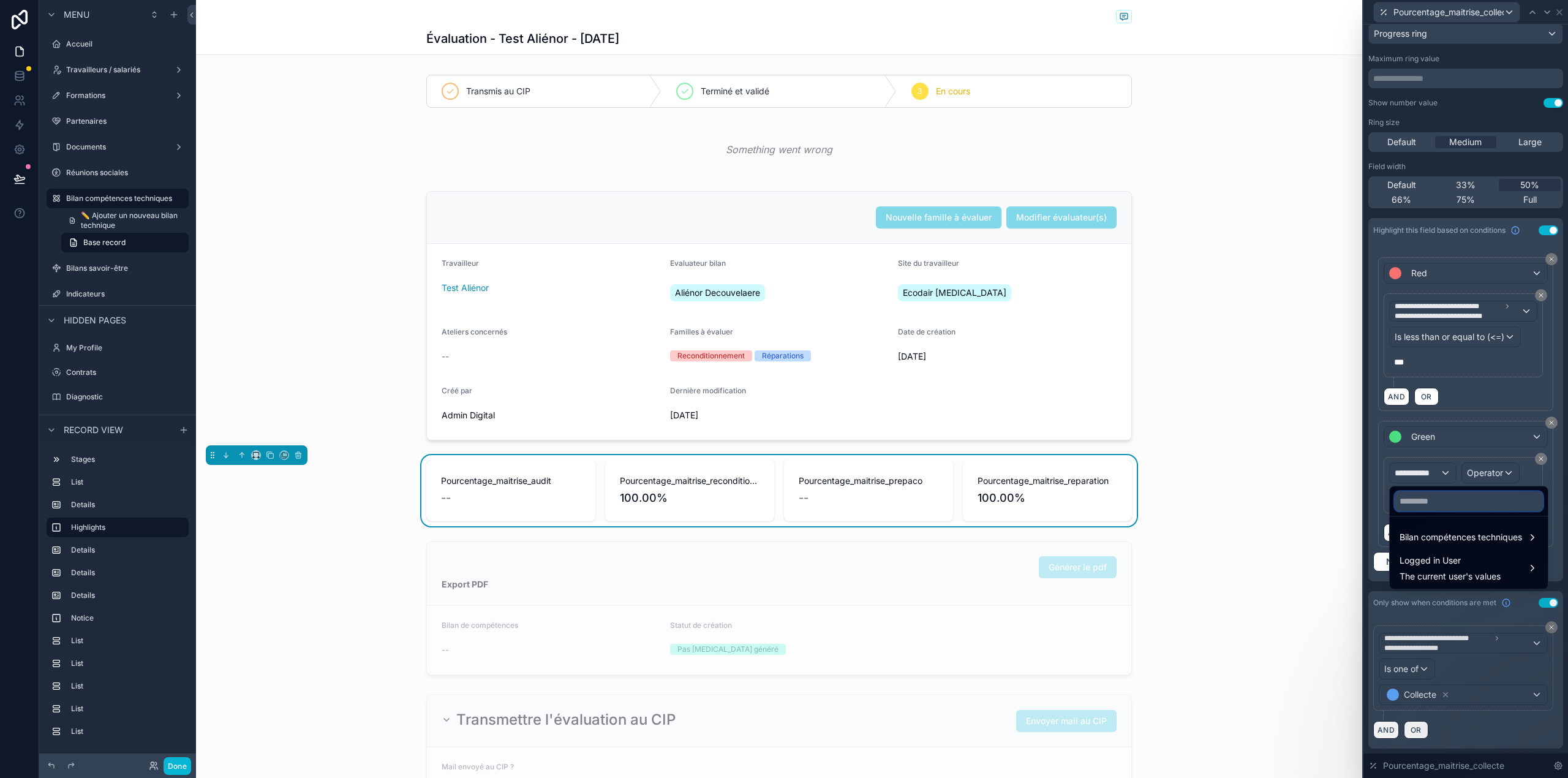
click at [1423, 504] on input "text" at bounding box center [1468, 501] width 148 height 20
type input "**********"
click at [1431, 542] on span "Bilan compétences techniques" at bounding box center [1461, 537] width 123 height 15
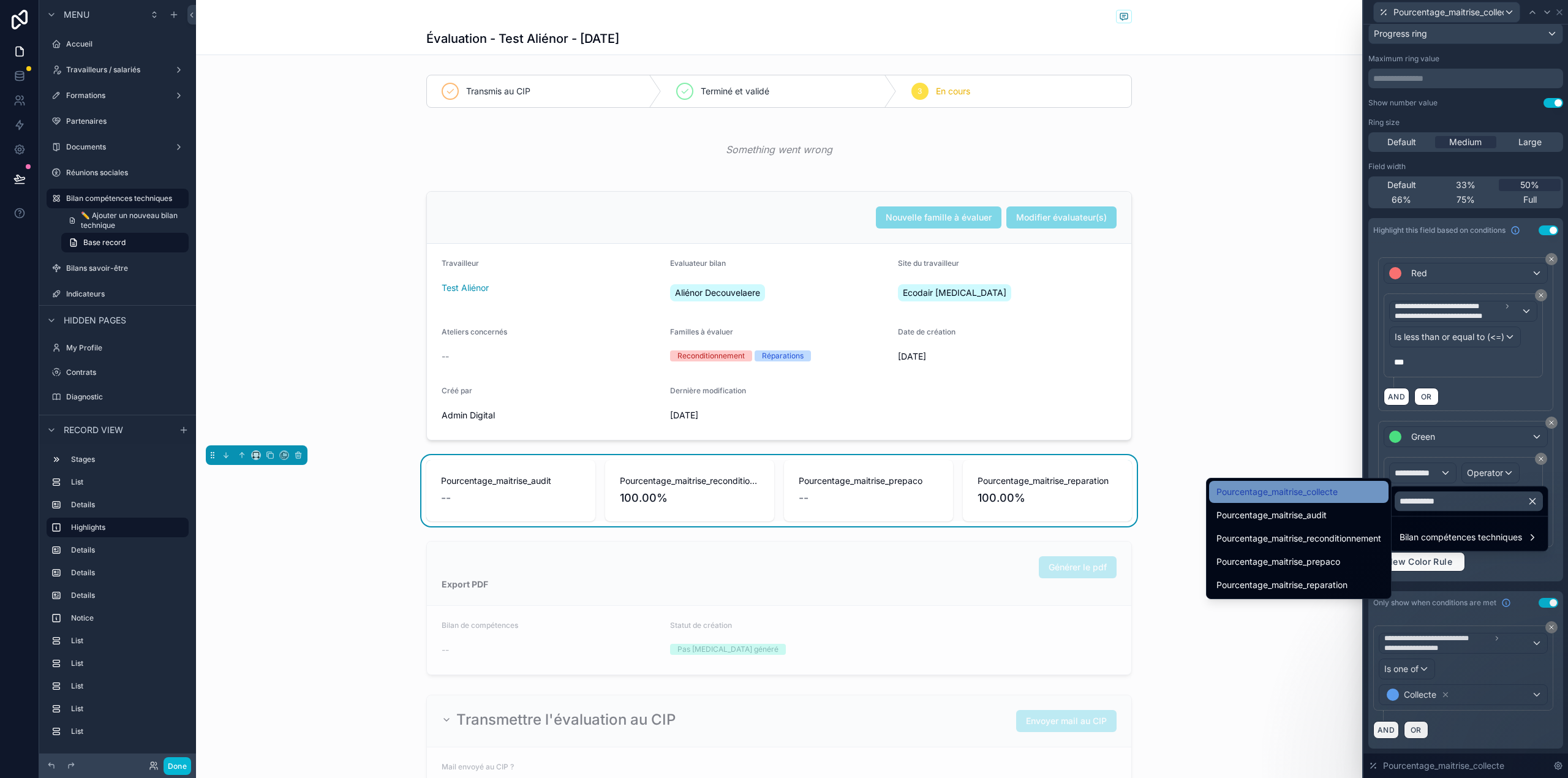
click at [1340, 495] on div "Pourcentage_maitrise_collecte" at bounding box center [1298, 491] width 165 height 15
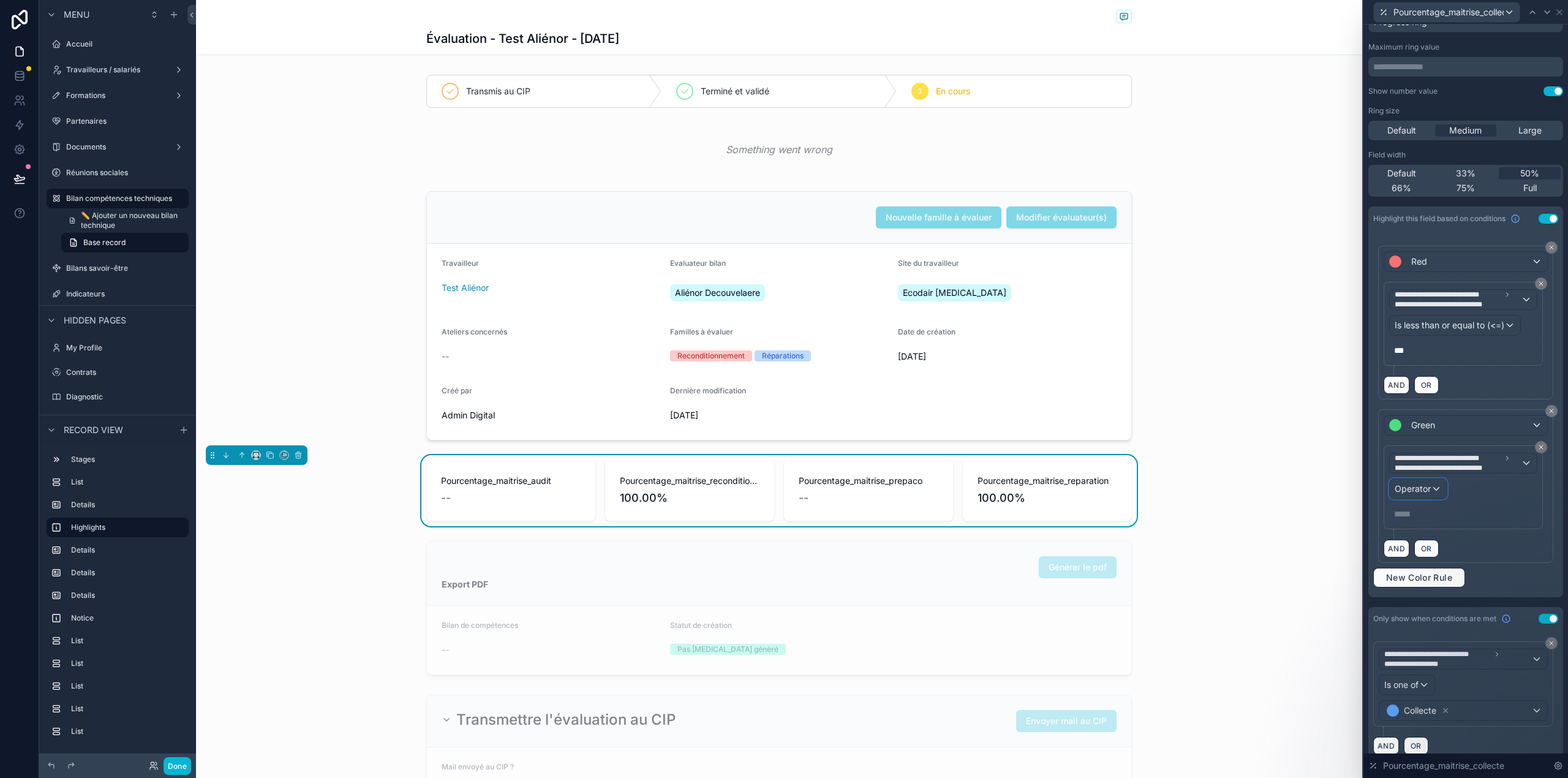
click at [1411, 494] on span "Operator" at bounding box center [1412, 489] width 36 height 10
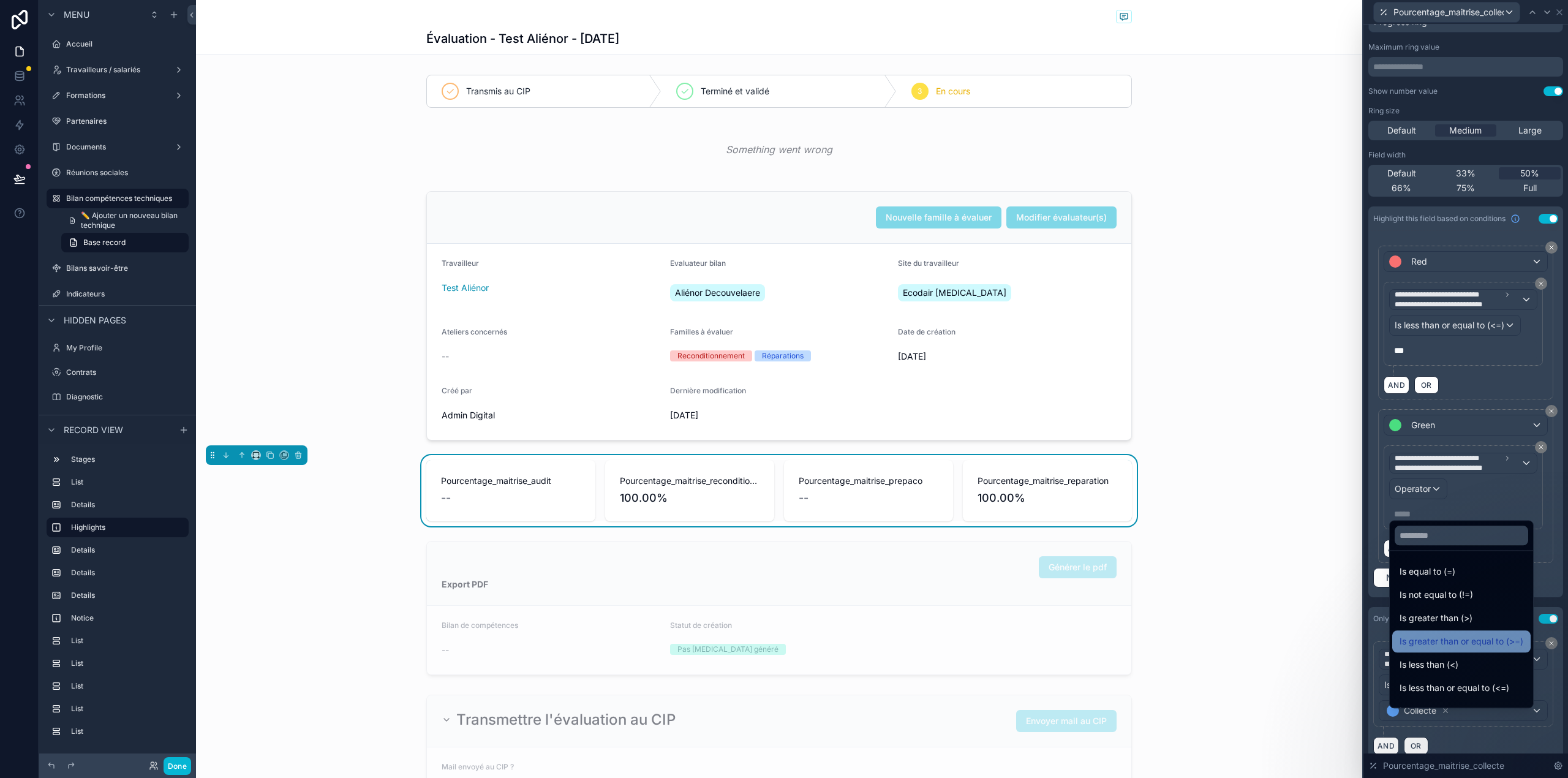
click at [1474, 640] on span "Is greater than or equal to (>=)" at bounding box center [1461, 641] width 124 height 15
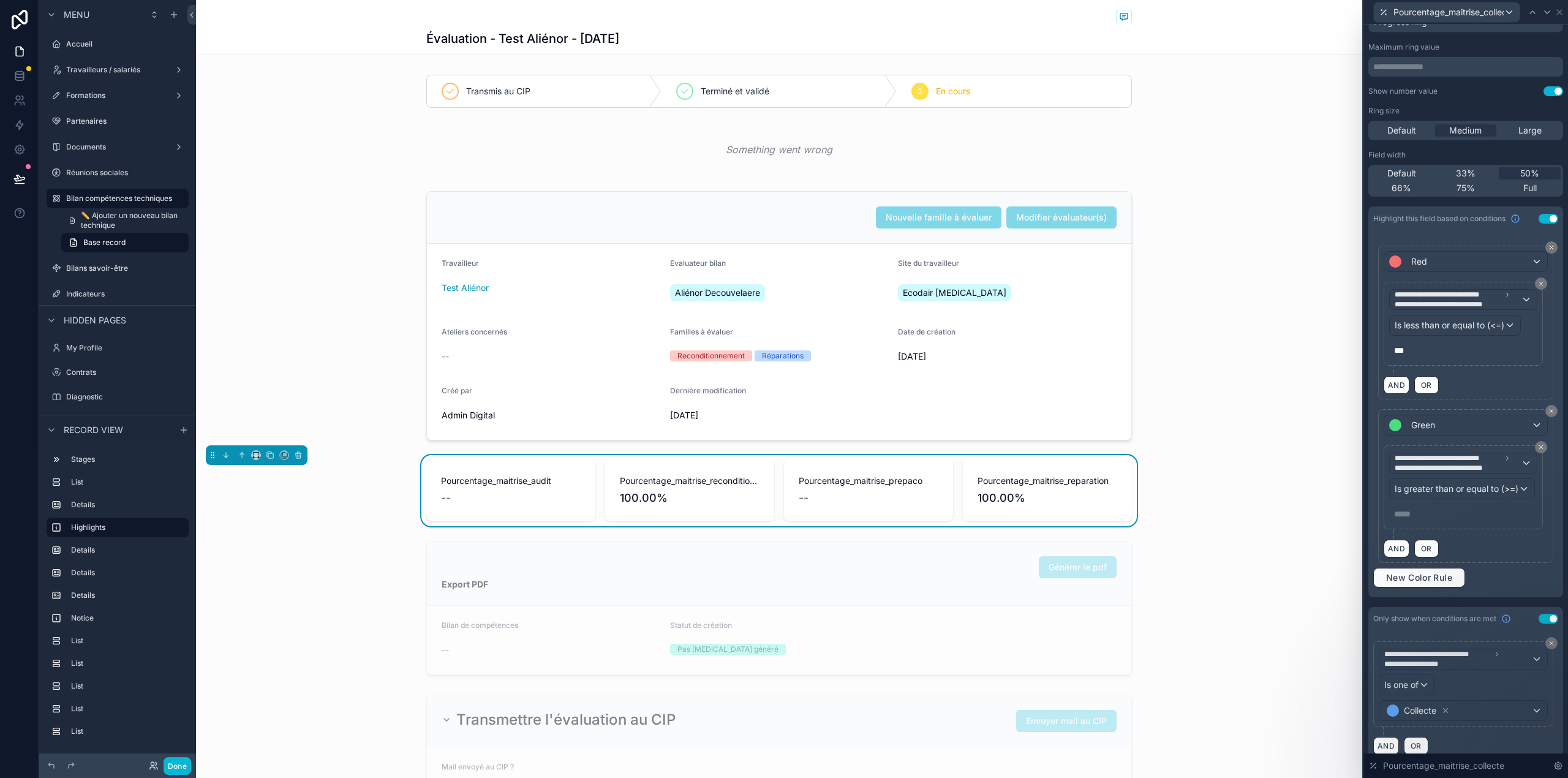
click at [1426, 520] on p "***** ﻿" at bounding box center [1464, 513] width 141 height 12
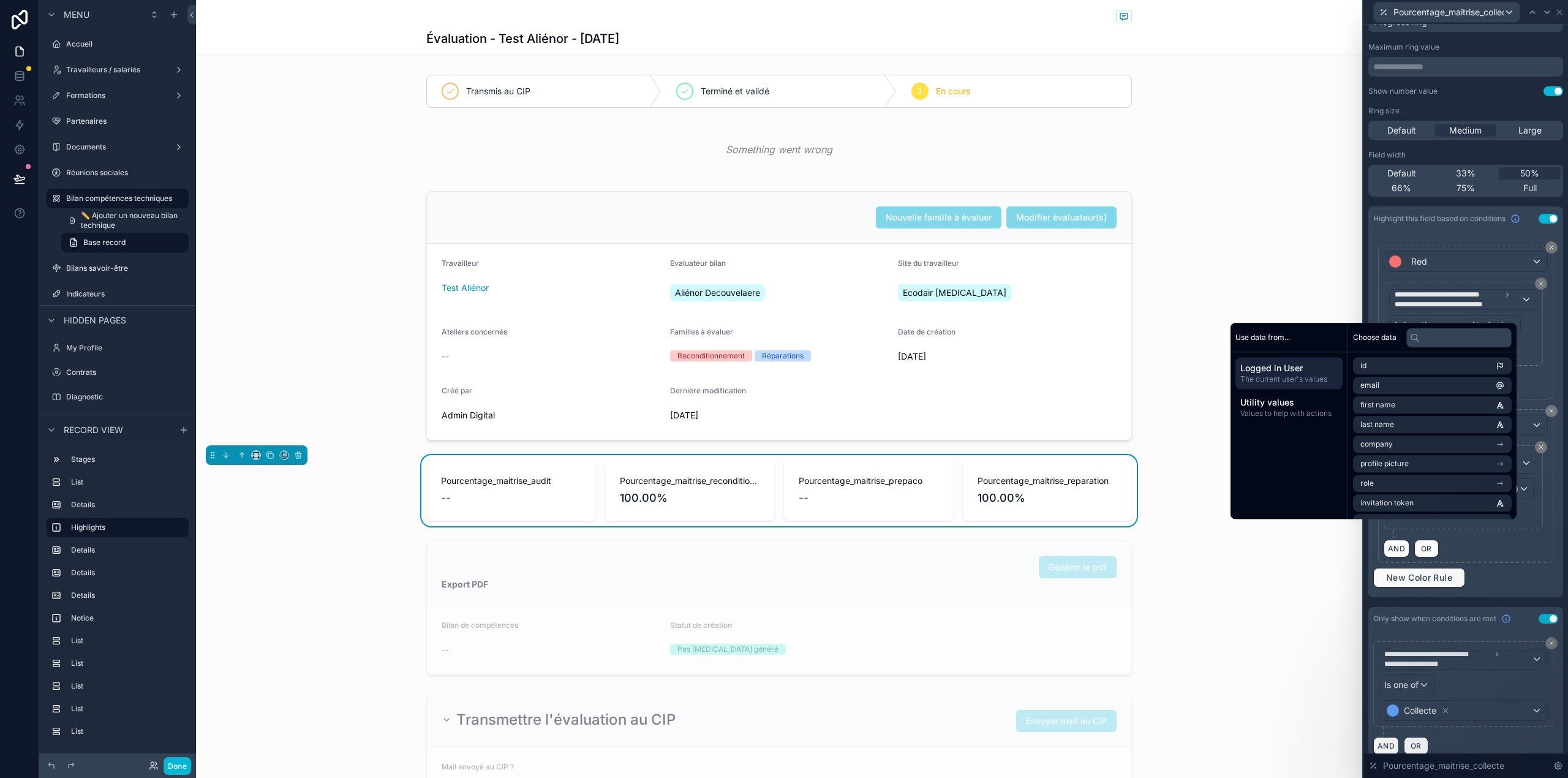
click at [1493, 539] on div "**********" at bounding box center [1466, 492] width 164 height 94
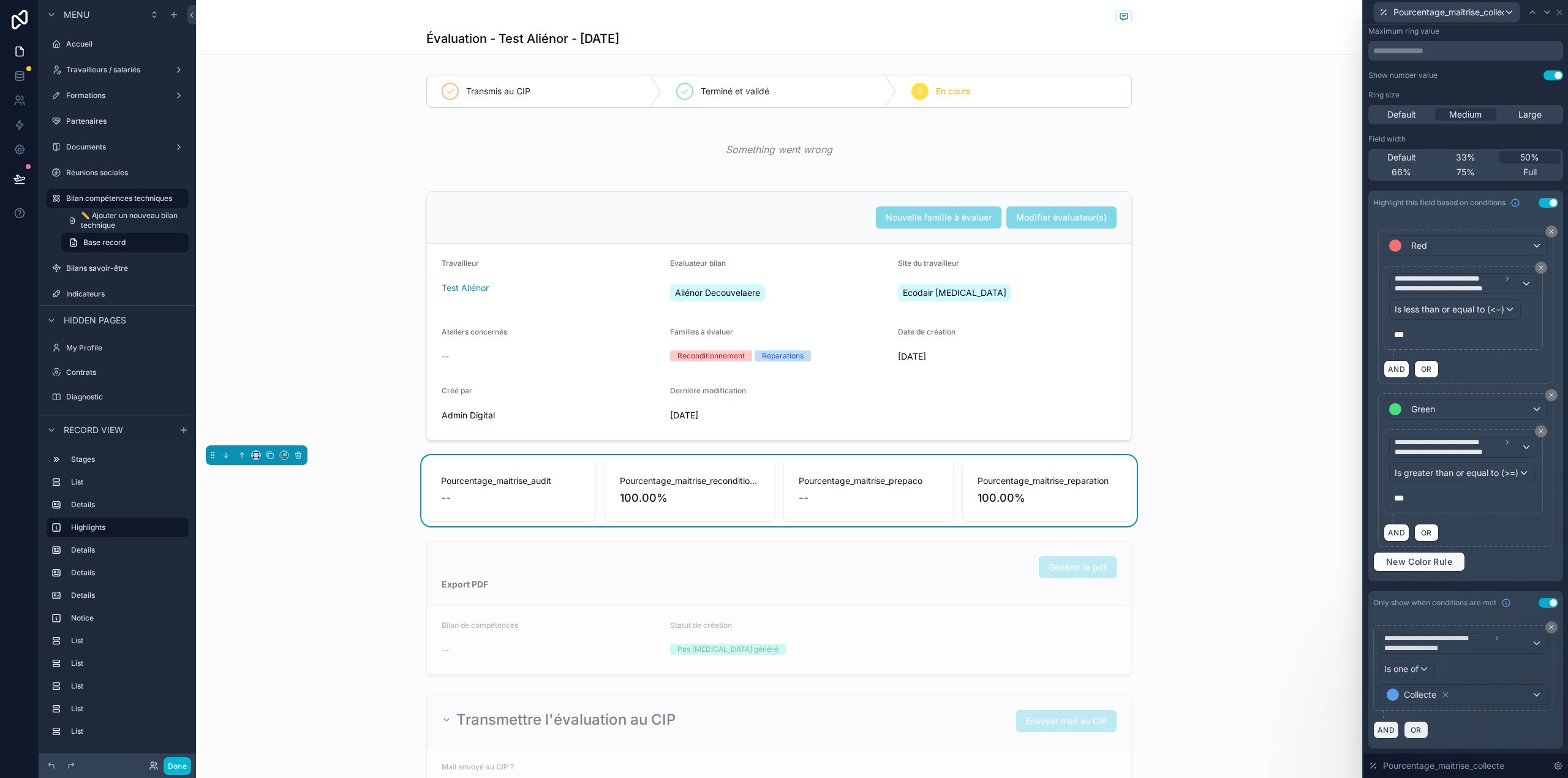
scroll to position [0, 0]
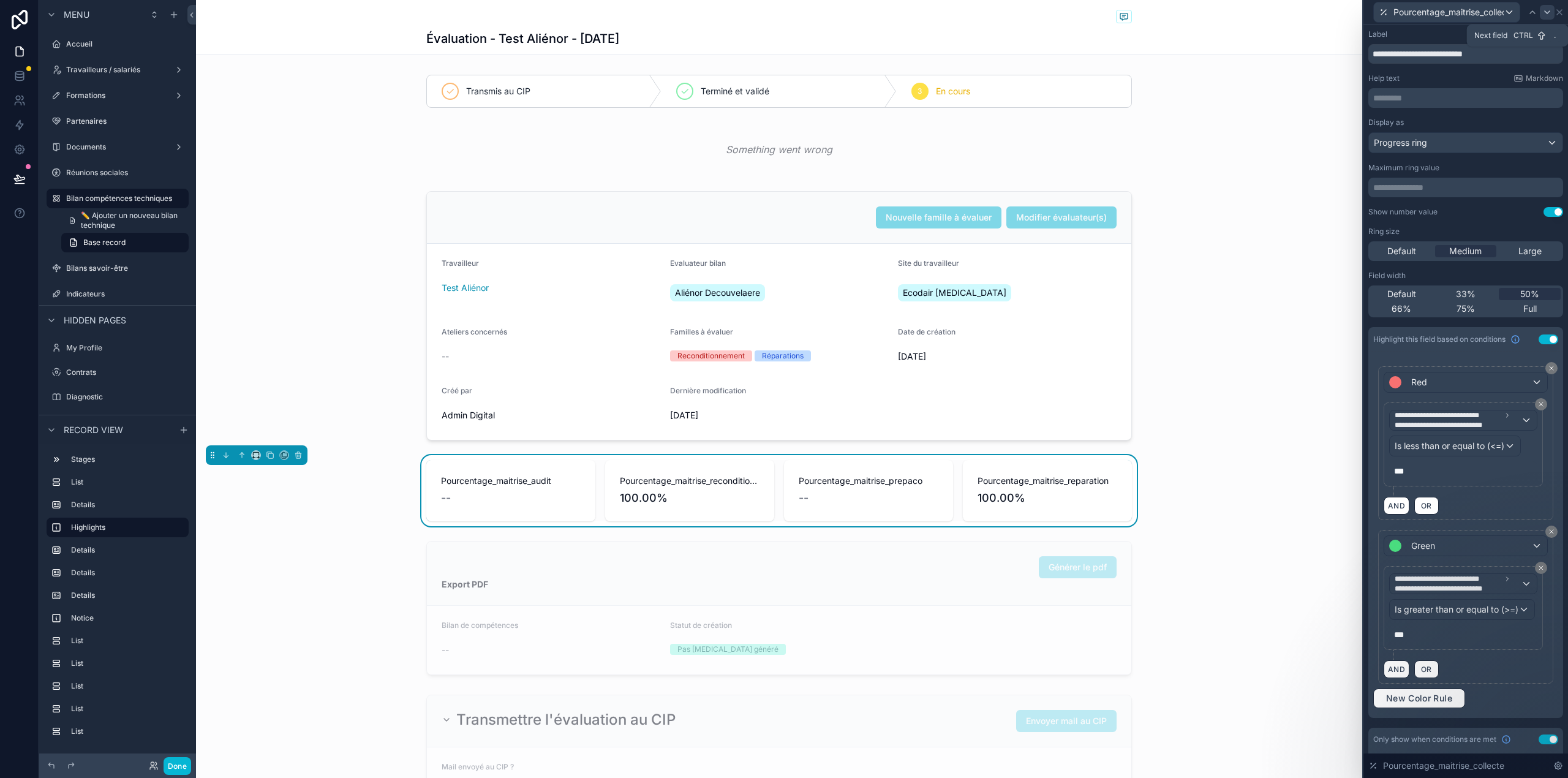
click at [1551, 10] on icon at bounding box center [1547, 13] width 10 height 10
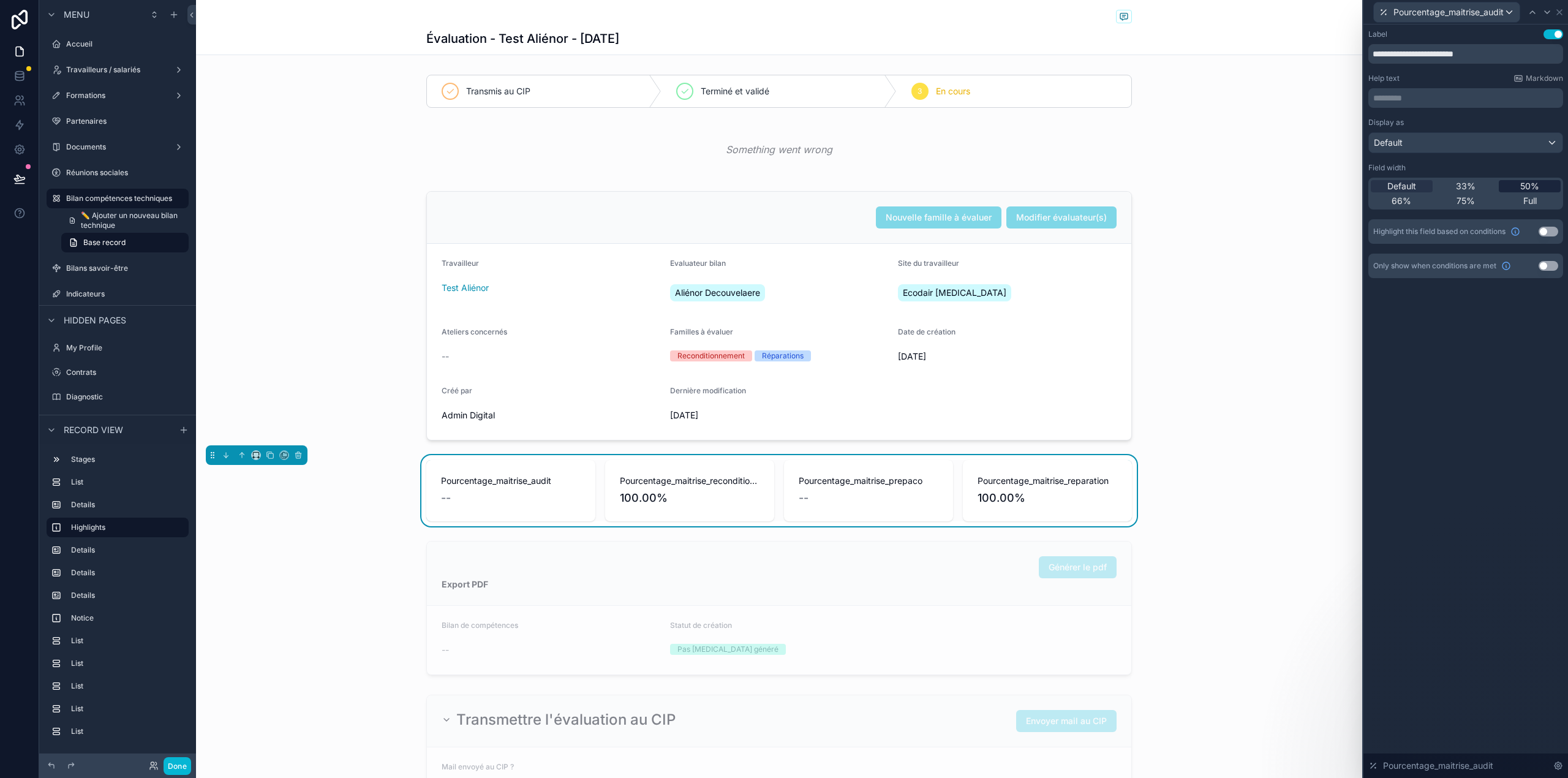
click at [1536, 186] on span "50%" at bounding box center [1529, 186] width 19 height 12
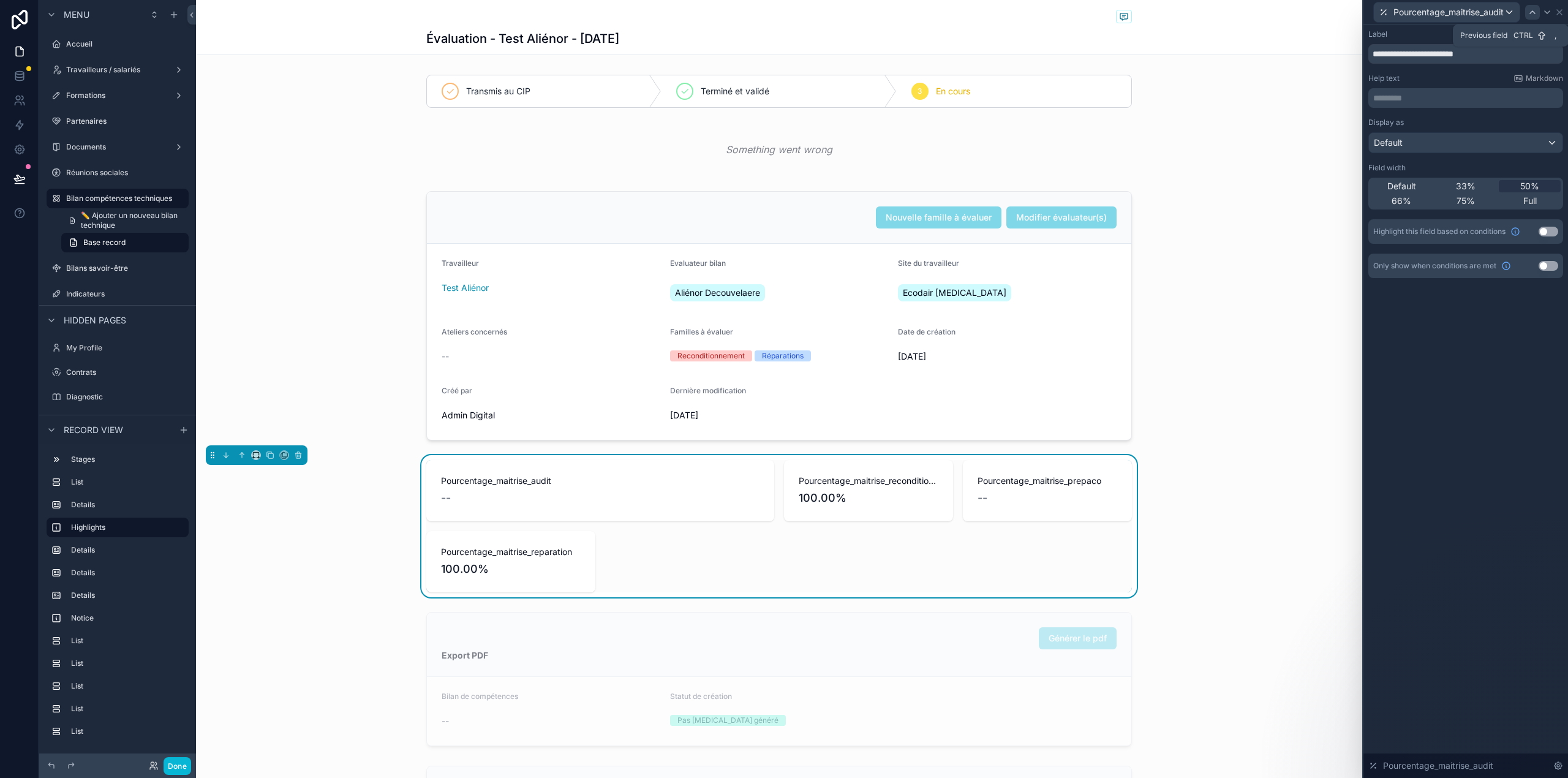
click at [1529, 15] on icon at bounding box center [1533, 13] width 10 height 10
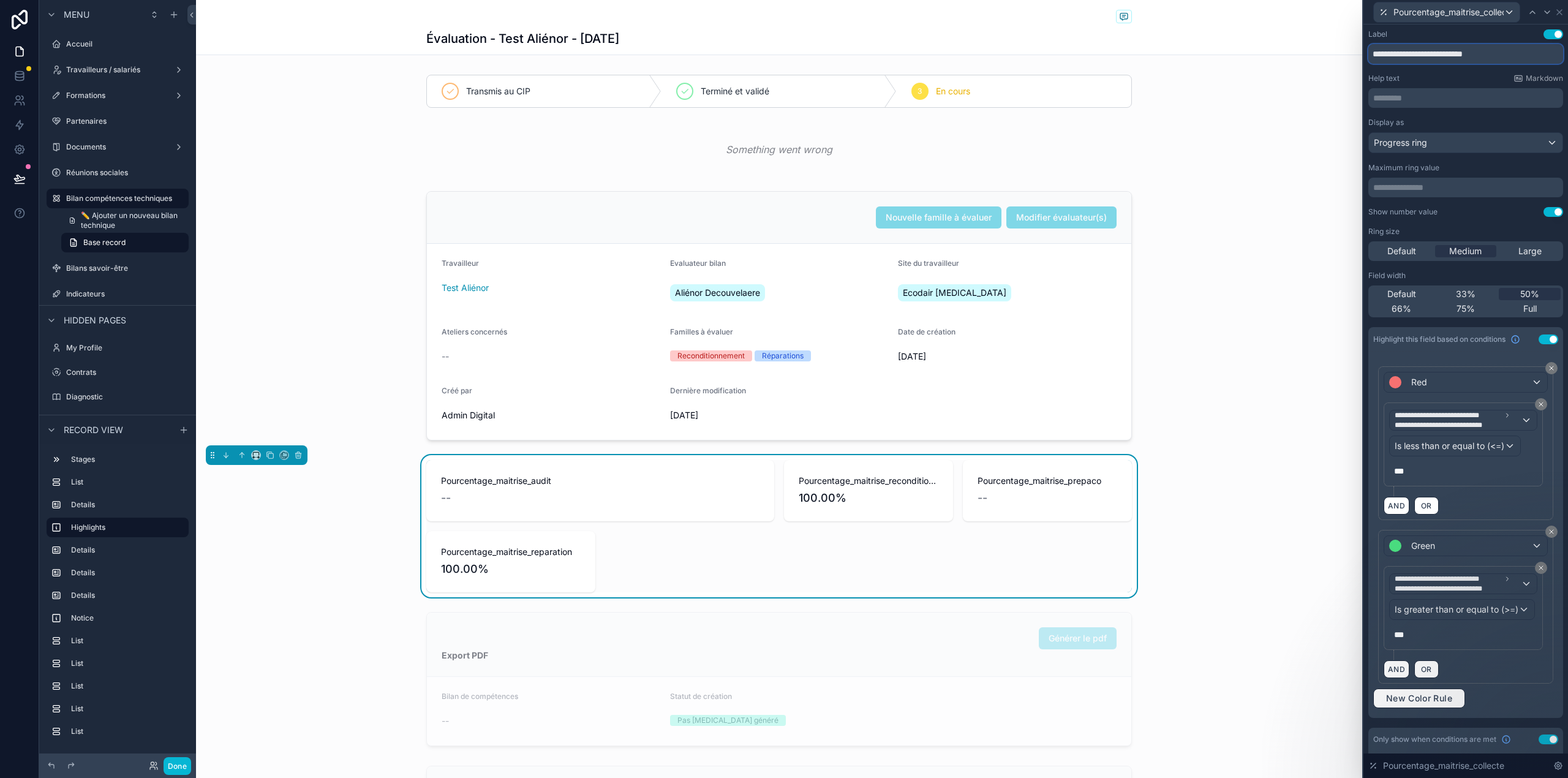
drag, startPoint x: 1515, startPoint y: 57, endPoint x: 1353, endPoint y: 54, distance: 162.0
click at [1353, 54] on div "**********" at bounding box center [784, 389] width 1568 height 778
paste input "*******"
drag, startPoint x: 1490, startPoint y: 52, endPoint x: 1456, endPoint y: 54, distance: 34.1
click at [1456, 54] on input "**********" at bounding box center [1466, 54] width 195 height 20
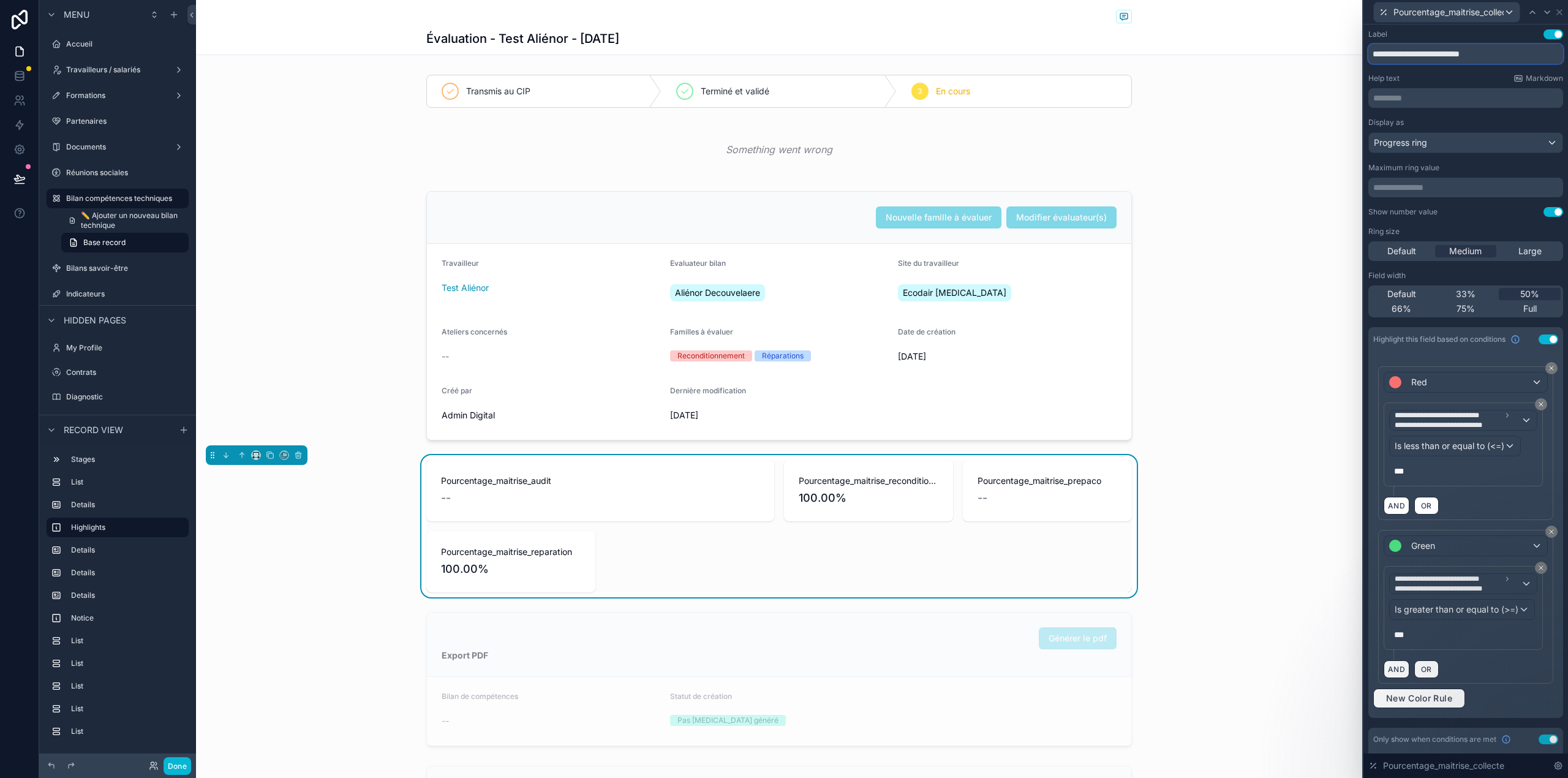
type input "**********"
click at [1507, 51] on input "**********" at bounding box center [1466, 54] width 195 height 20
click at [1375, 51] on input "**********" at bounding box center [1466, 54] width 195 height 20
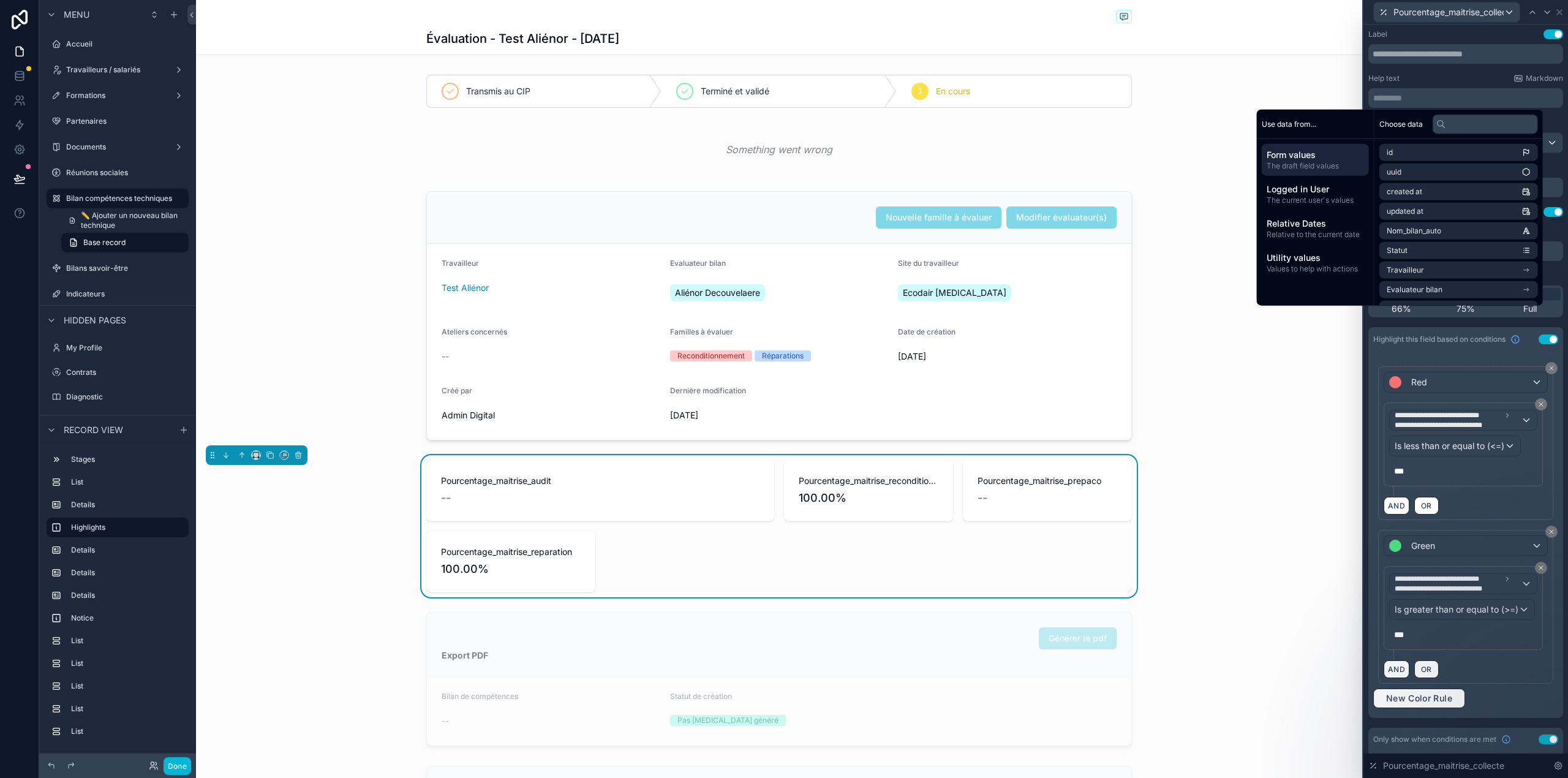
click at [1397, 99] on p "********* ﻿" at bounding box center [1466, 97] width 188 height 12
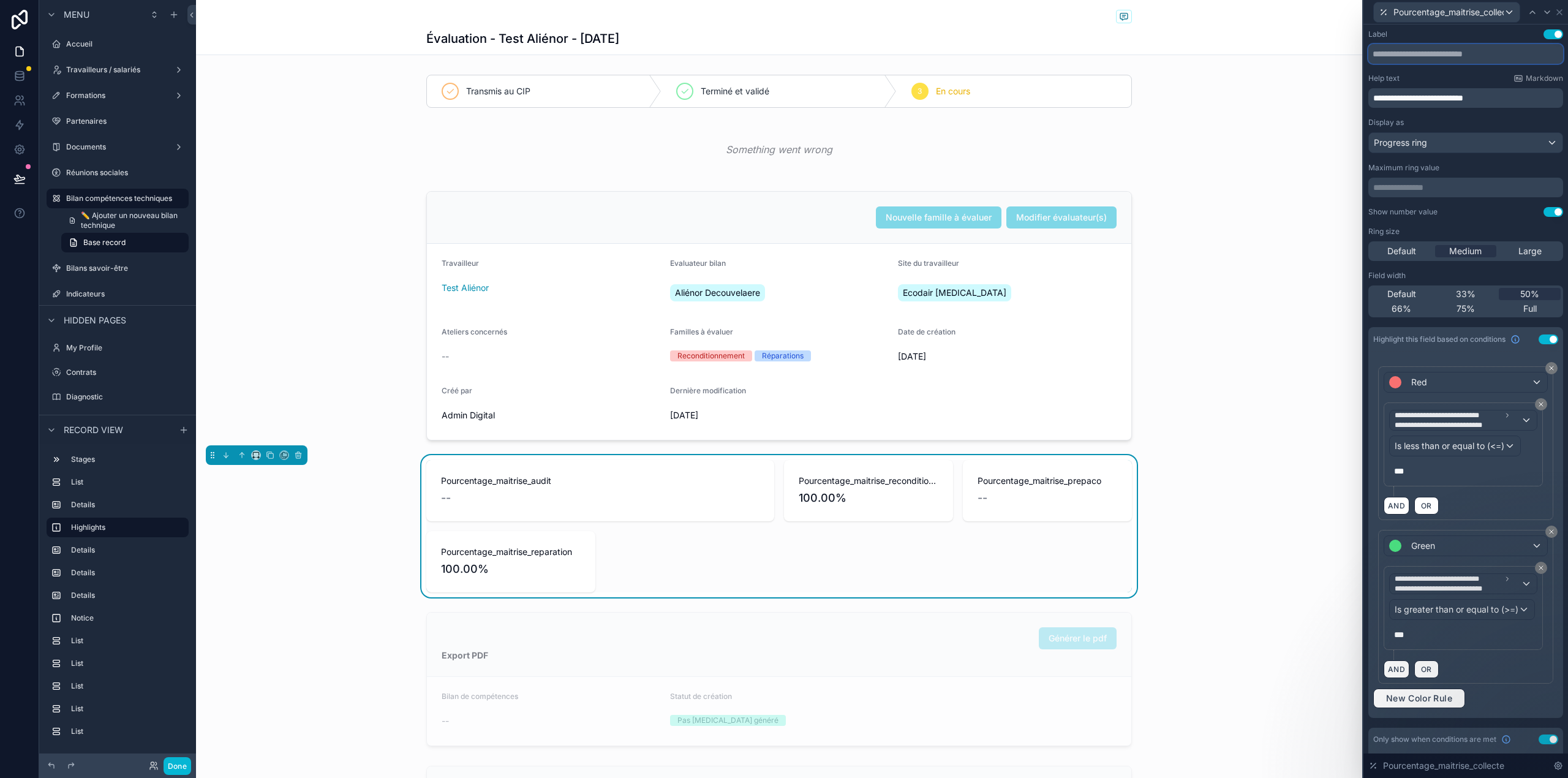
click at [1419, 50] on input "text" at bounding box center [1466, 54] width 195 height 20
type input "********"
click at [1493, 28] on div "**********" at bounding box center [1466, 470] width 205 height 890
click at [1551, 12] on icon at bounding box center [1547, 13] width 10 height 10
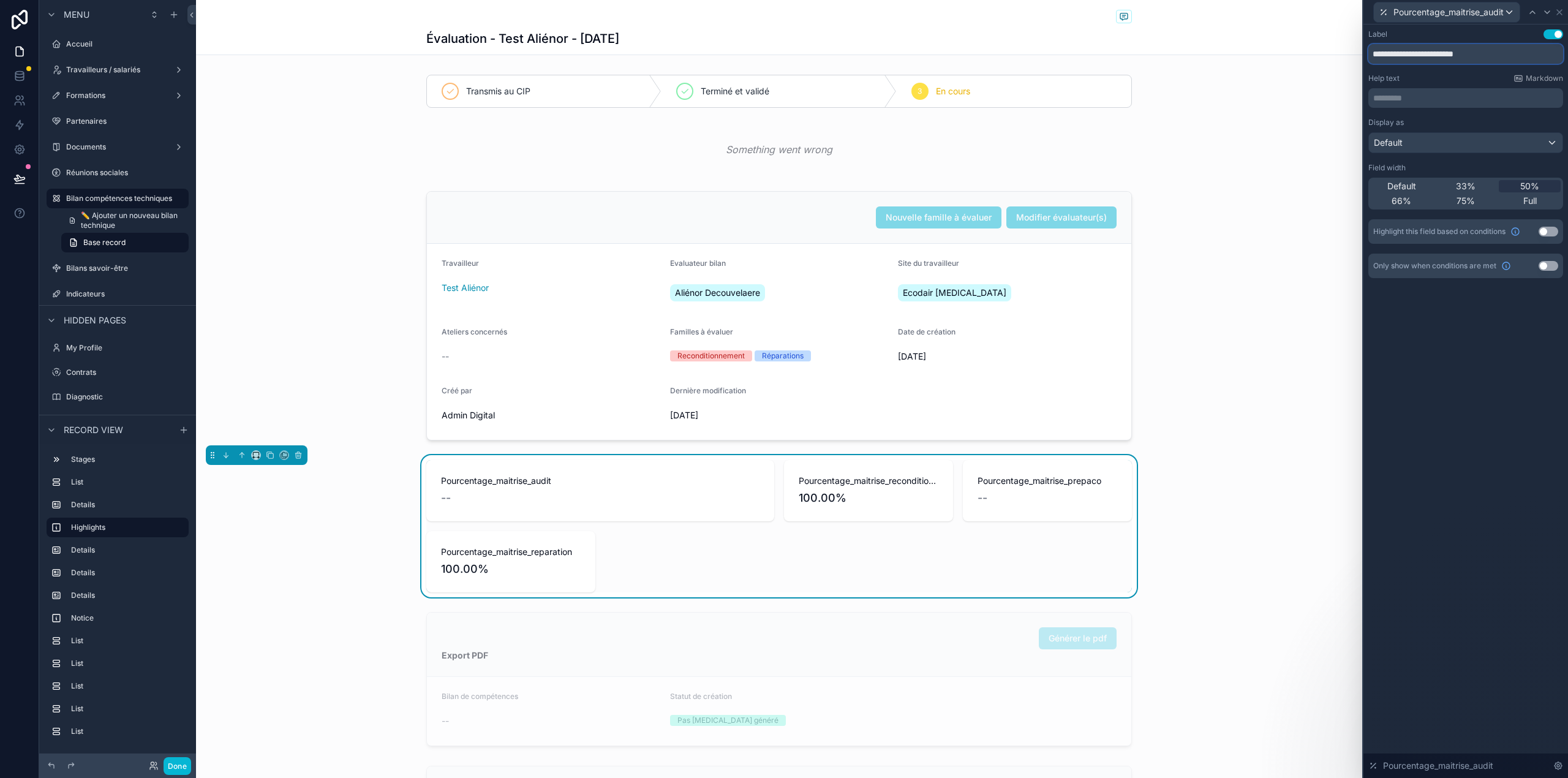
drag, startPoint x: 1505, startPoint y: 55, endPoint x: 1330, endPoint y: 50, distance: 175.1
click at [1330, 50] on div "**********" at bounding box center [784, 389] width 1568 height 778
click at [1410, 99] on p "********* ﻿" at bounding box center [1466, 97] width 188 height 12
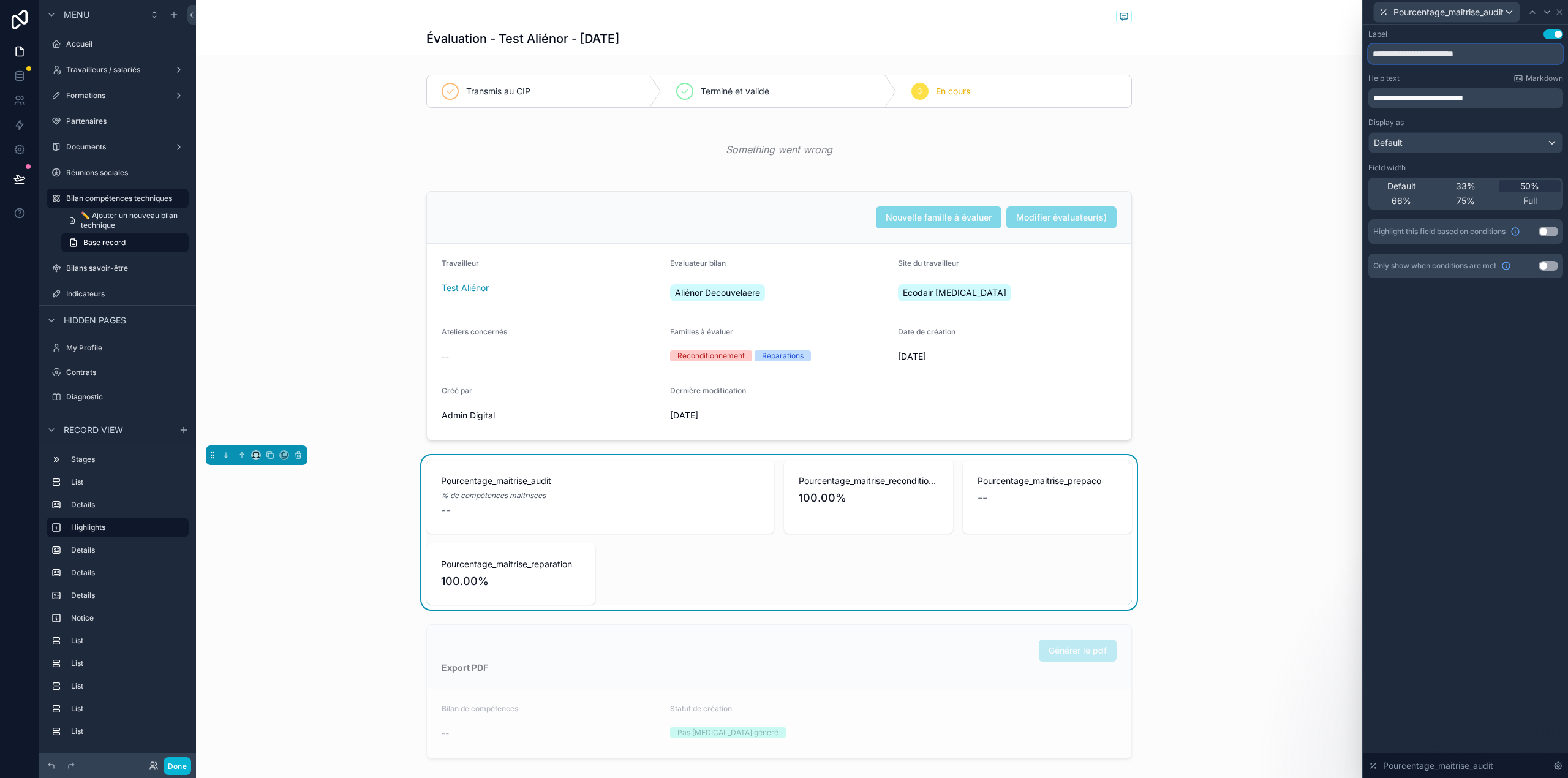
click at [1413, 57] on input "**********" at bounding box center [1466, 54] width 195 height 20
type input "*****"
click at [1547, 260] on div "Only show when conditions are met Use setting" at bounding box center [1466, 265] width 195 height 25
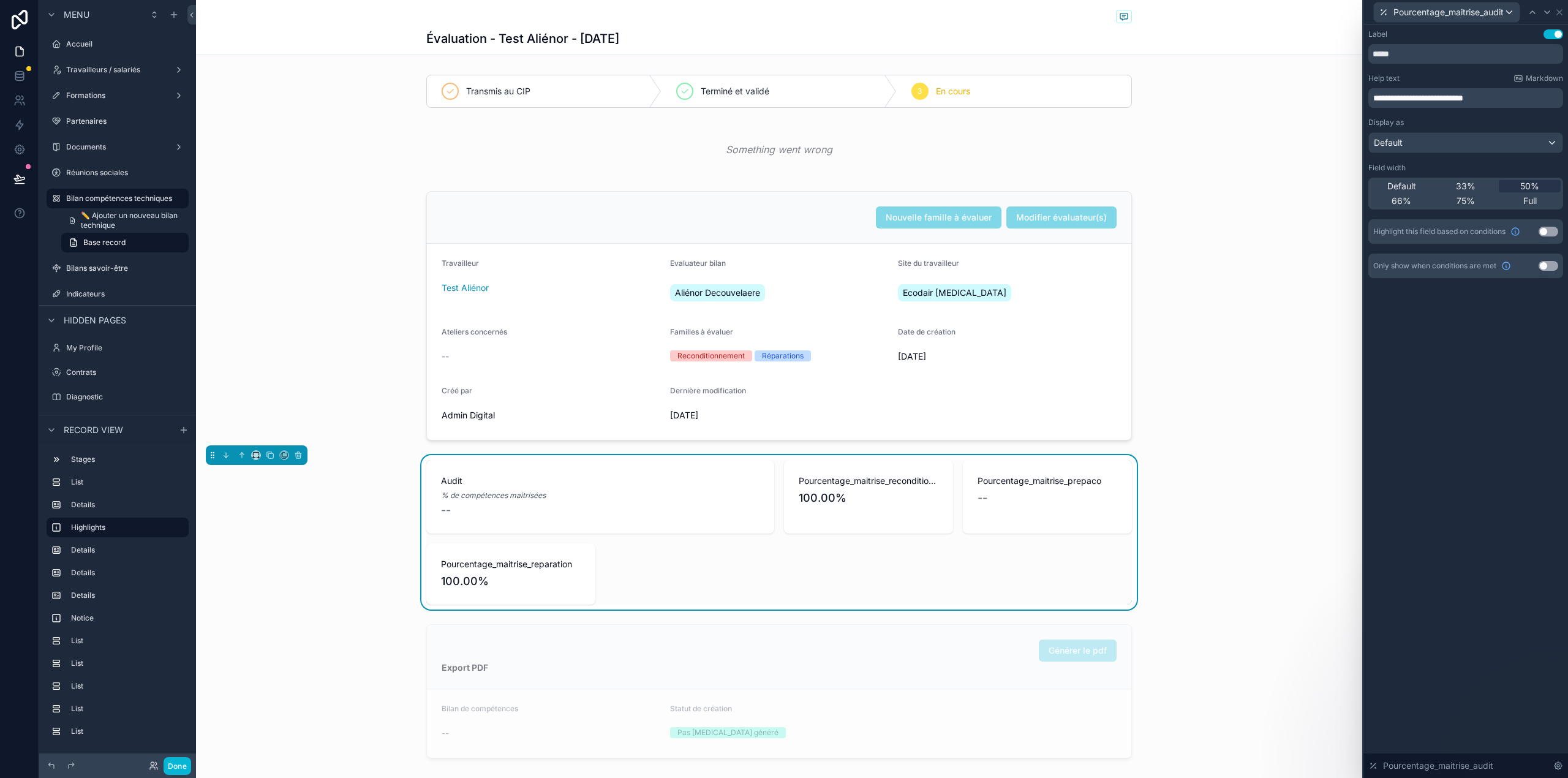
click at [1547, 264] on button "Use setting" at bounding box center [1548, 266] width 20 height 10
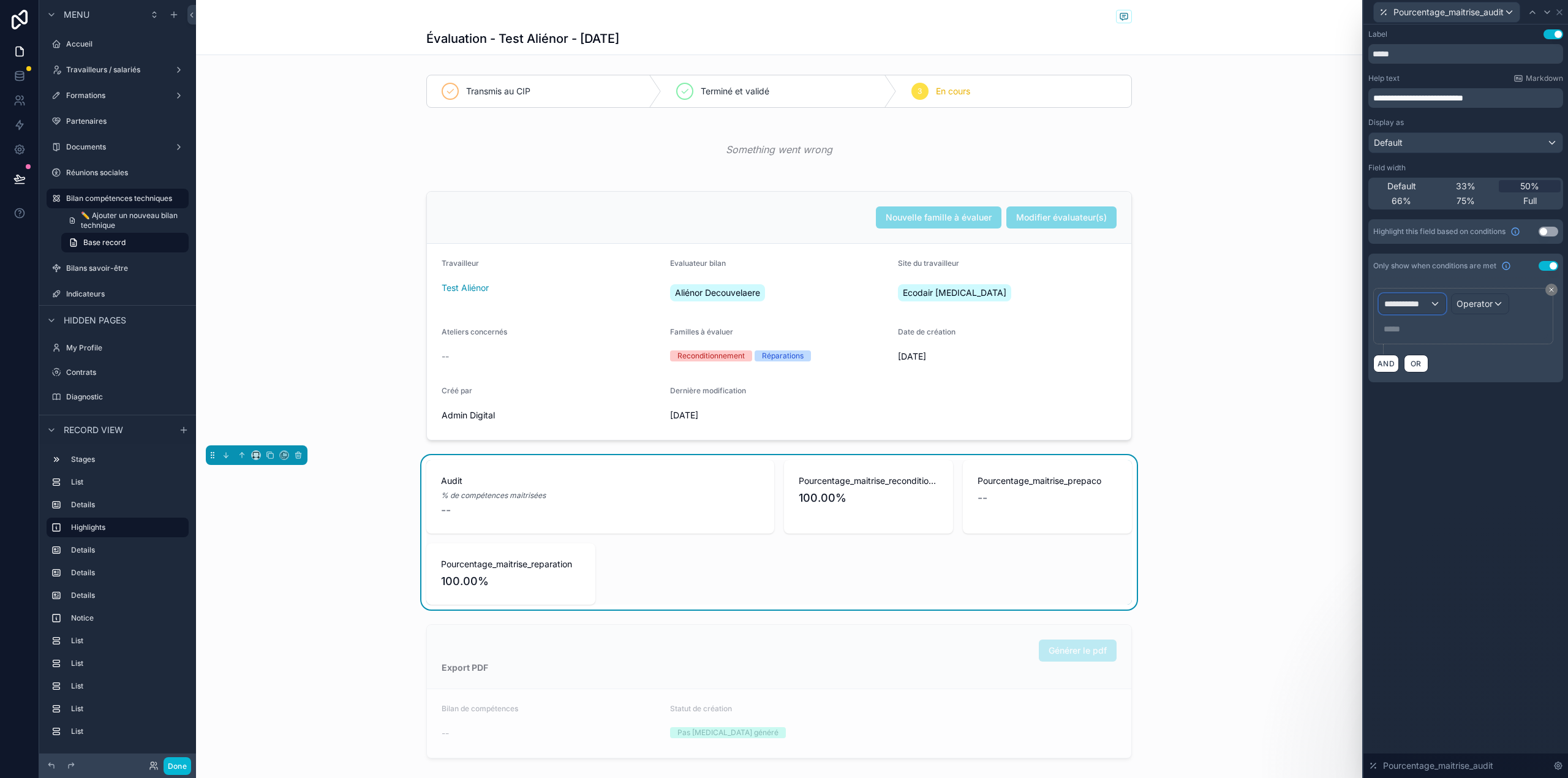
click at [1419, 301] on span "**********" at bounding box center [1407, 303] width 46 height 12
click at [1433, 339] on input "text" at bounding box center [1458, 334] width 148 height 20
type input "***"
click at [1435, 363] on div "Bilan compétences techniques" at bounding box center [1458, 370] width 153 height 22
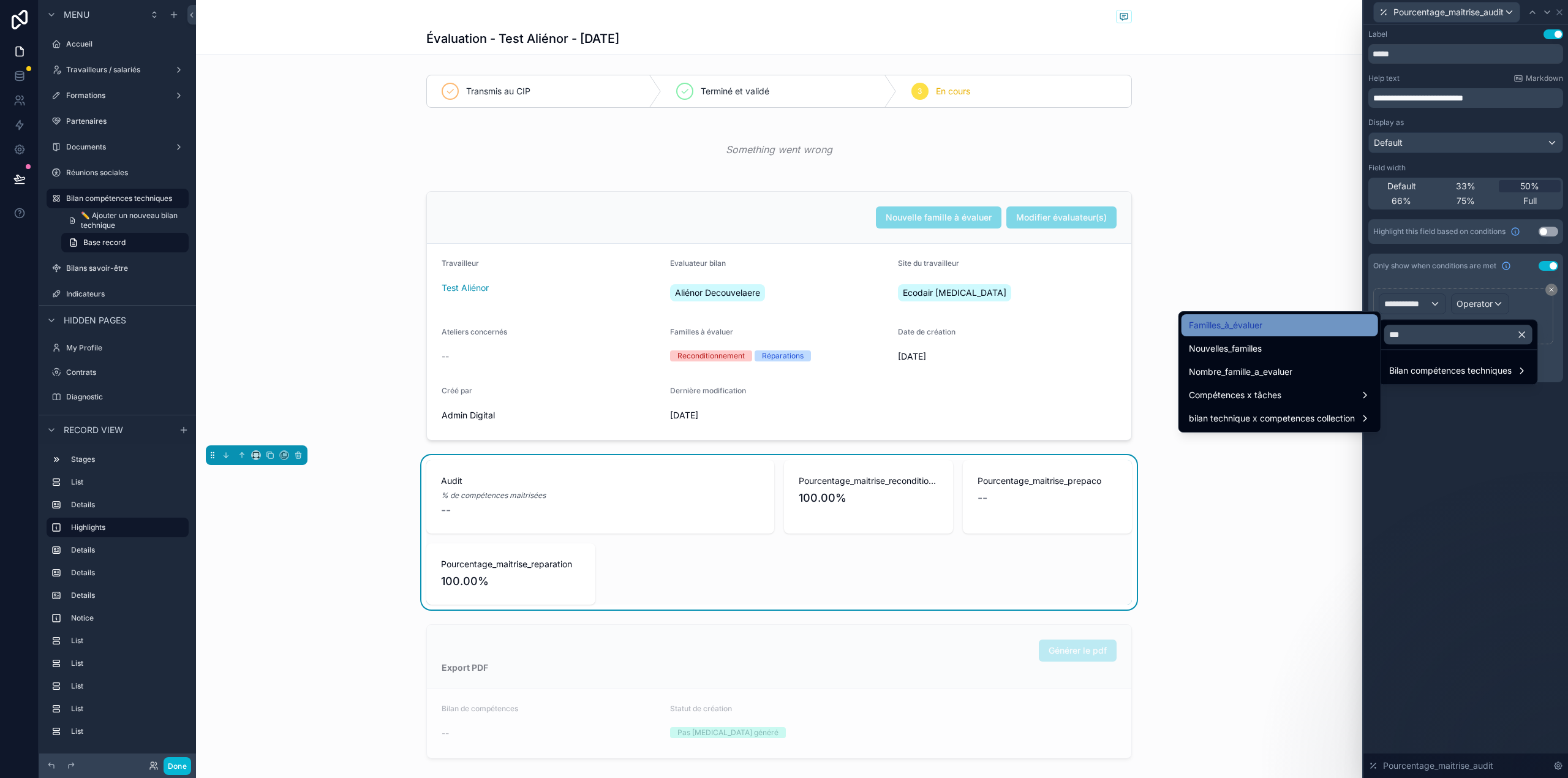
click at [1346, 328] on div "Familles_à_évaluer" at bounding box center [1280, 325] width 182 height 15
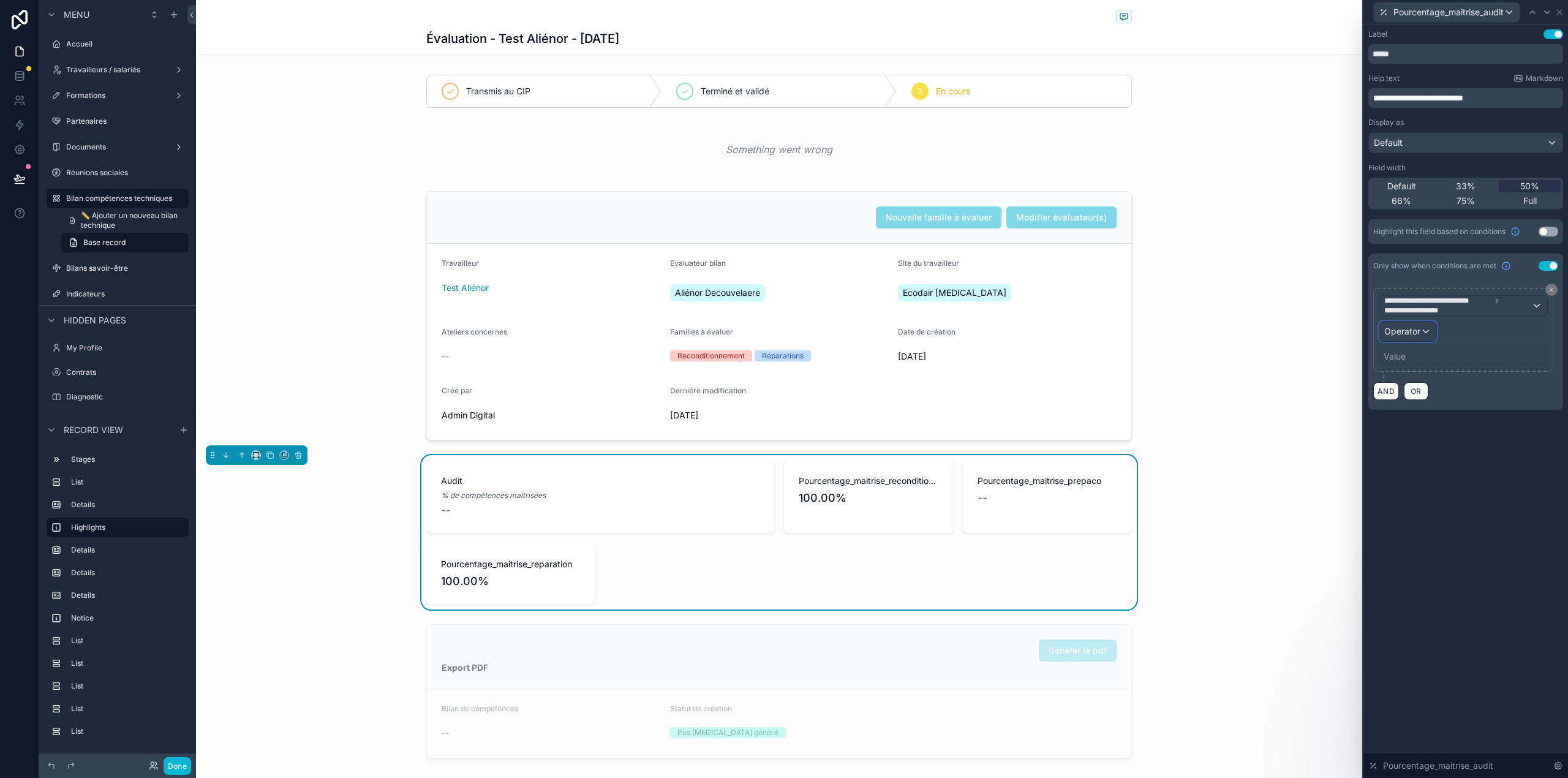
click at [1413, 331] on span "Operator" at bounding box center [1402, 331] width 36 height 10
click at [1430, 449] on div "Is one of" at bounding box center [1434, 444] width 90 height 15
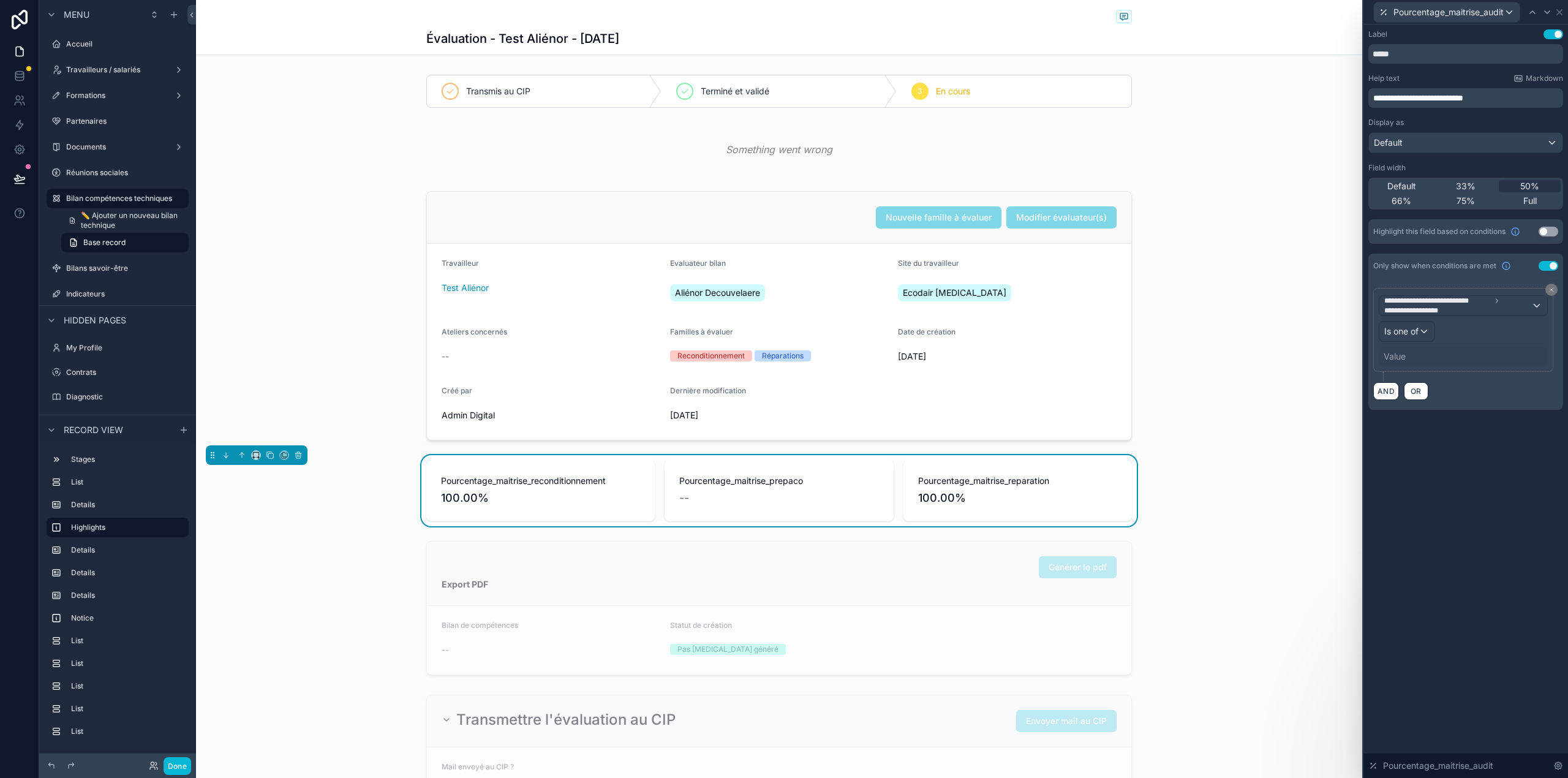
click at [1414, 358] on div "Value" at bounding box center [1462, 356] width 169 height 20
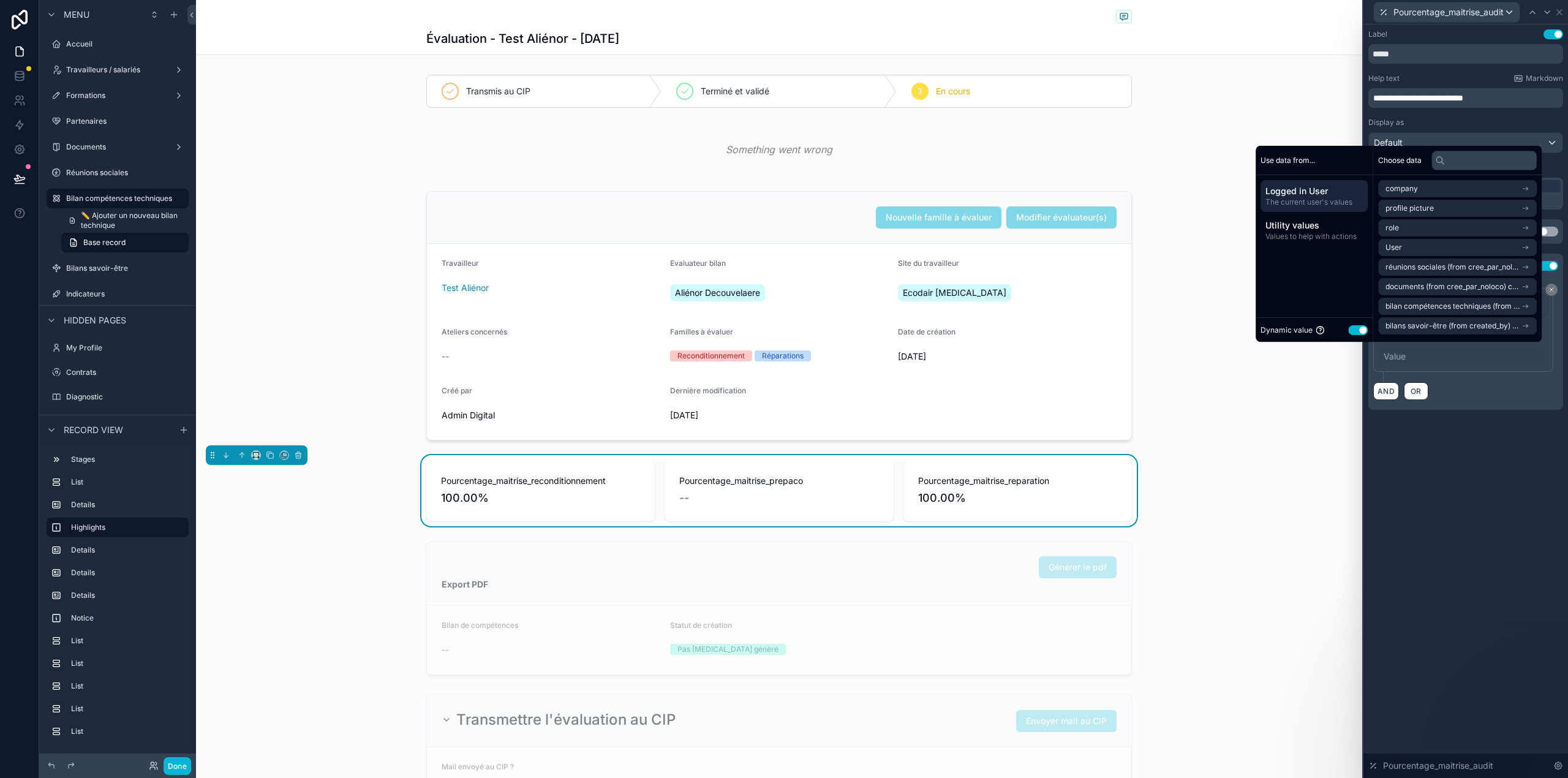
click at [1353, 329] on button "Use setting" at bounding box center [1358, 331] width 20 height 10
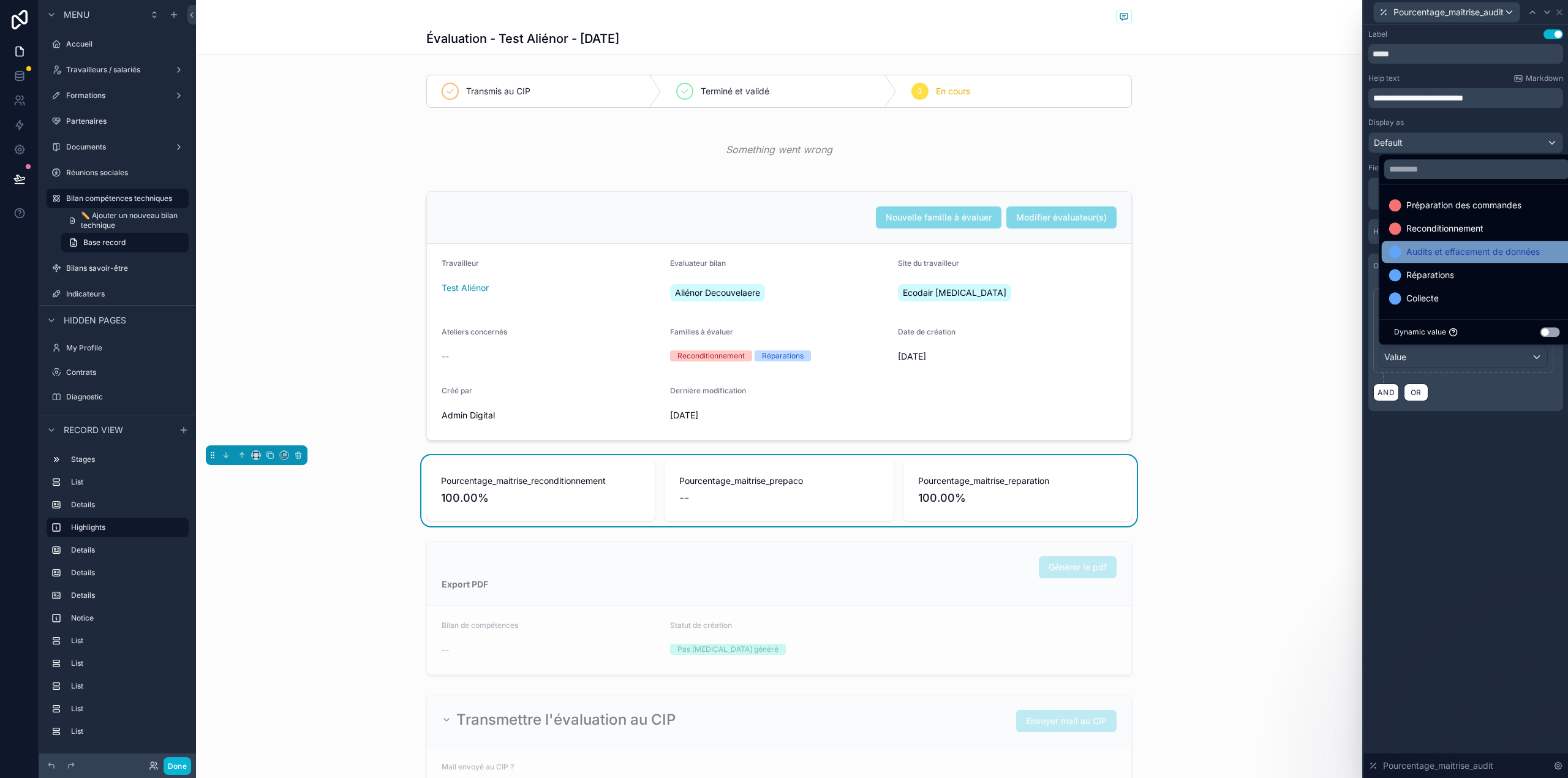
click at [1446, 250] on span "Audits et effacement de données" at bounding box center [1473, 252] width 133 height 15
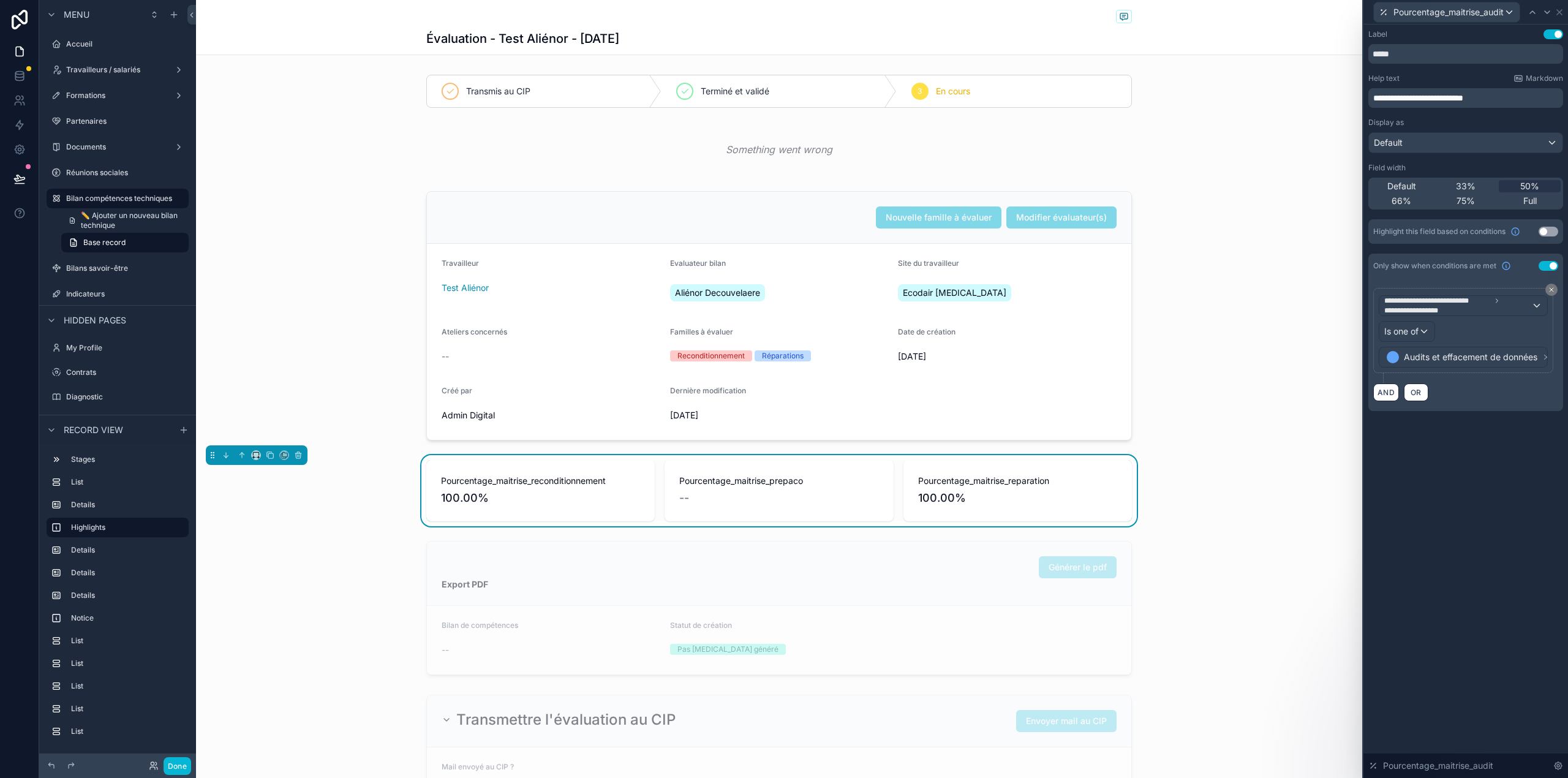
click at [1453, 485] on div "**********" at bounding box center [1466, 401] width 205 height 753
click at [1556, 228] on div "Use setting" at bounding box center [1548, 232] width 20 height 10
click at [1552, 231] on button "Use setting" at bounding box center [1548, 232] width 20 height 10
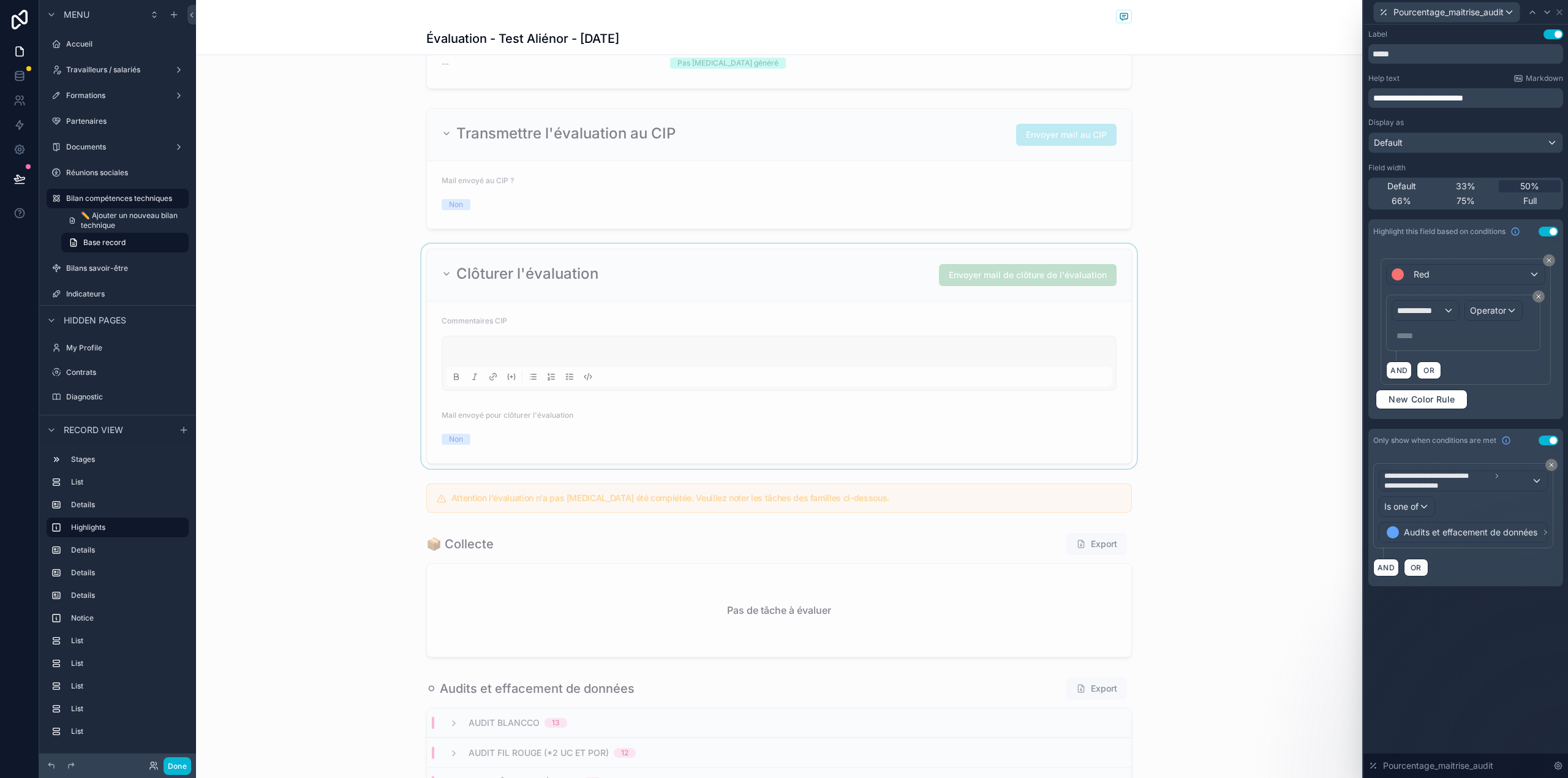
scroll to position [326, 0]
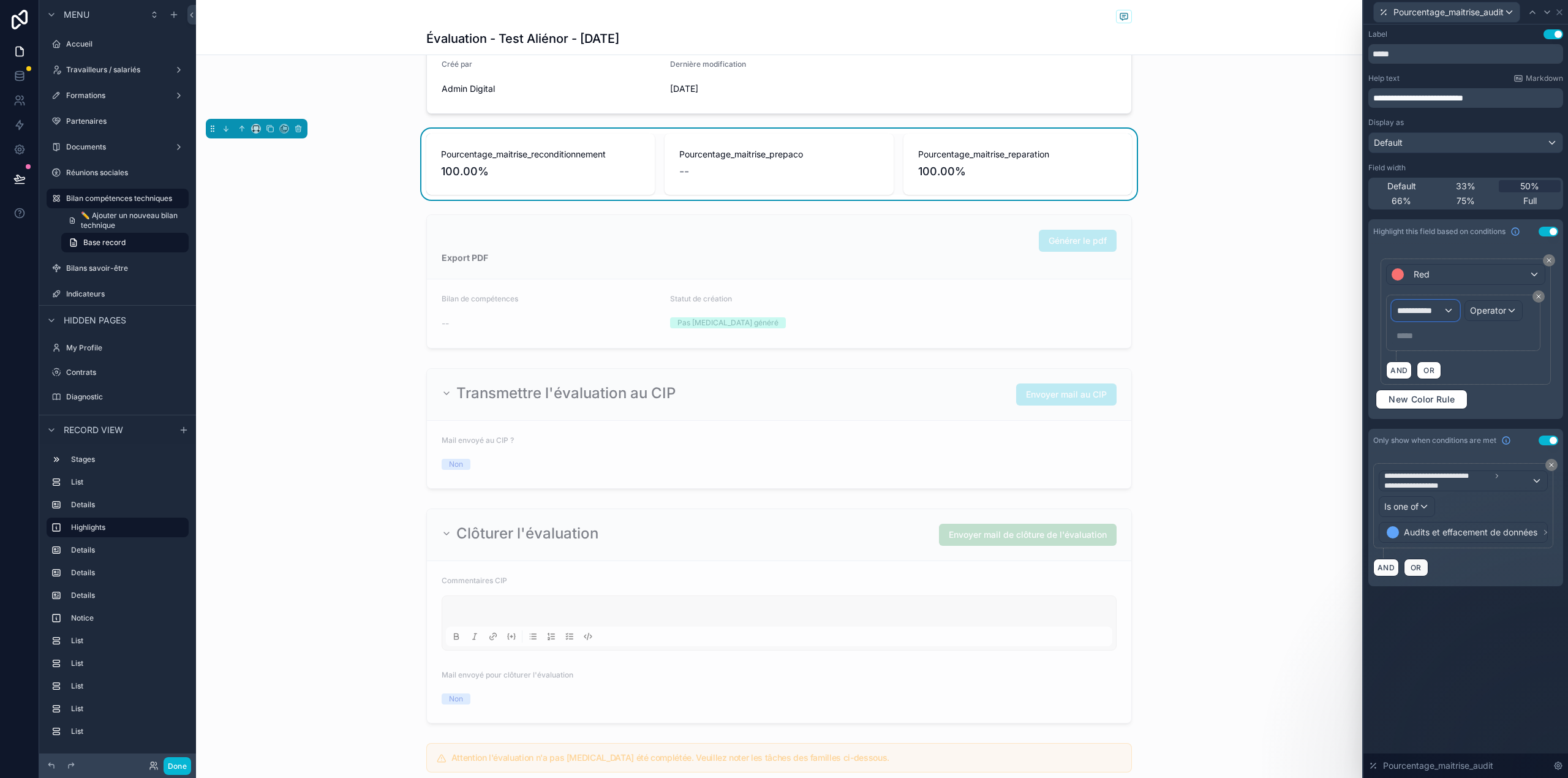
click at [1425, 317] on span "**********" at bounding box center [1419, 310] width 46 height 12
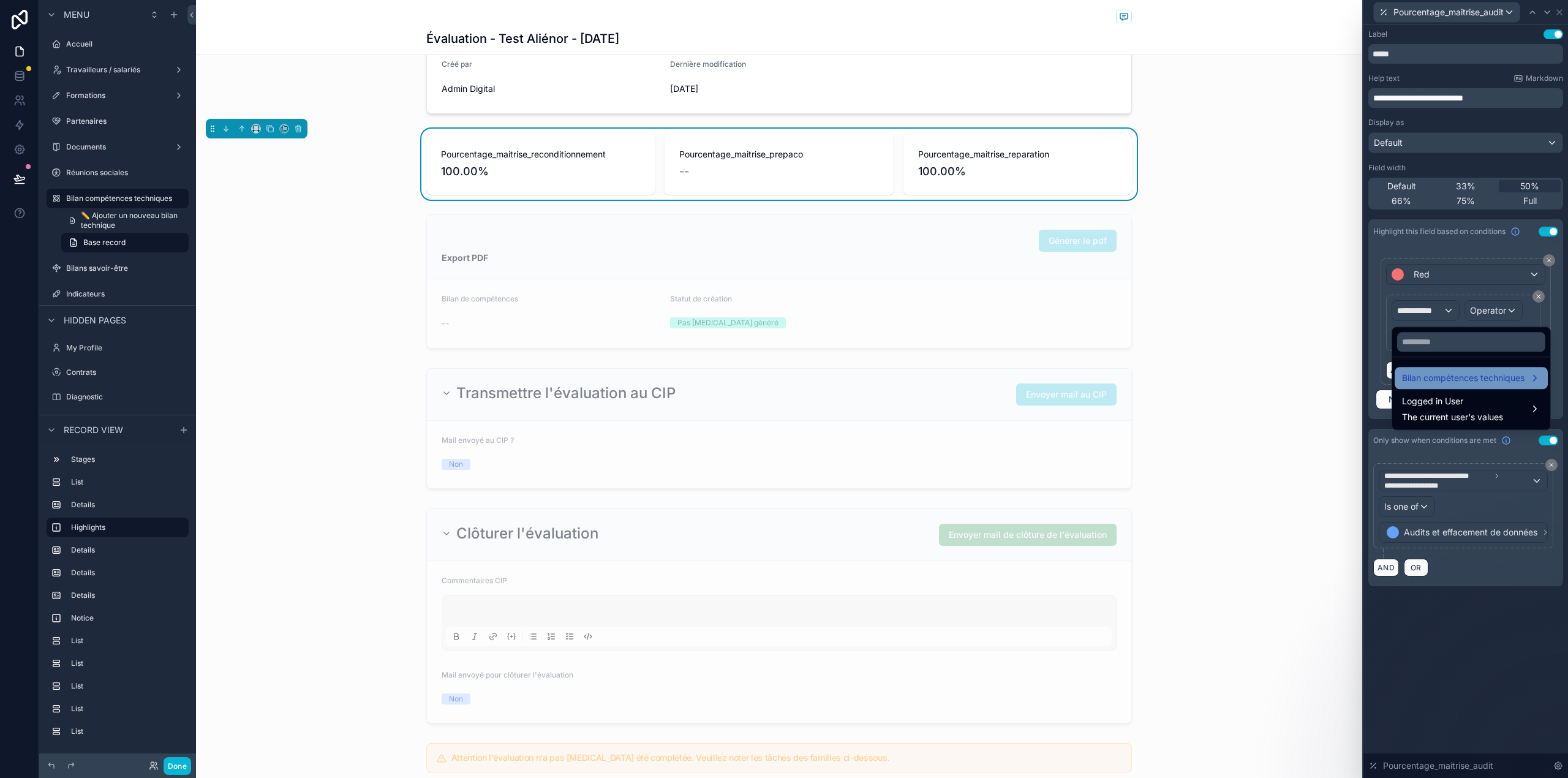
click at [1416, 383] on span "Bilan compétences techniques" at bounding box center [1463, 377] width 123 height 15
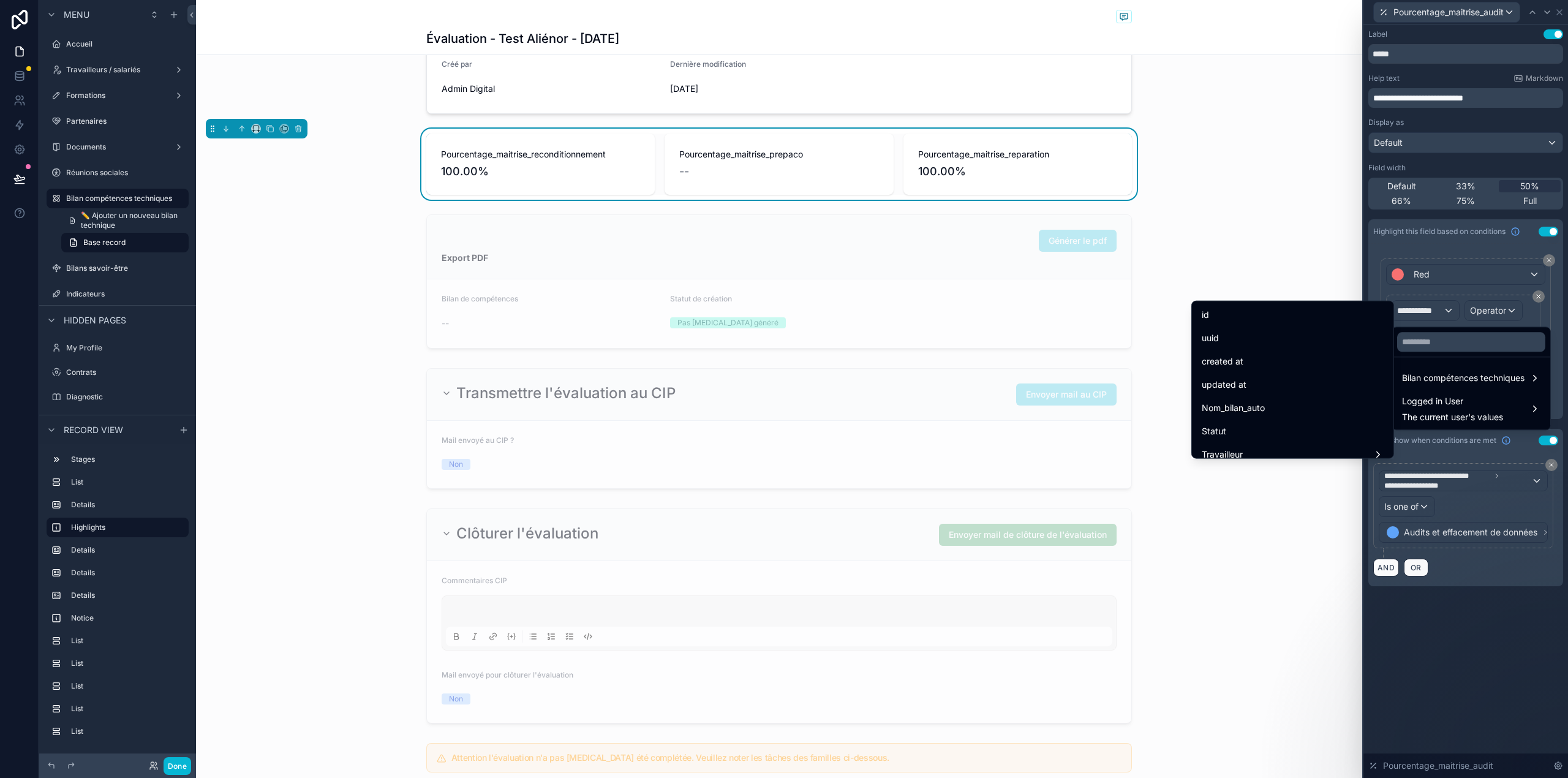
click at [1492, 324] on div "Bilan compétences techniques Logged in User The current user's values" at bounding box center [1471, 377] width 159 height 106
click at [1450, 307] on div at bounding box center [1466, 389] width 205 height 778
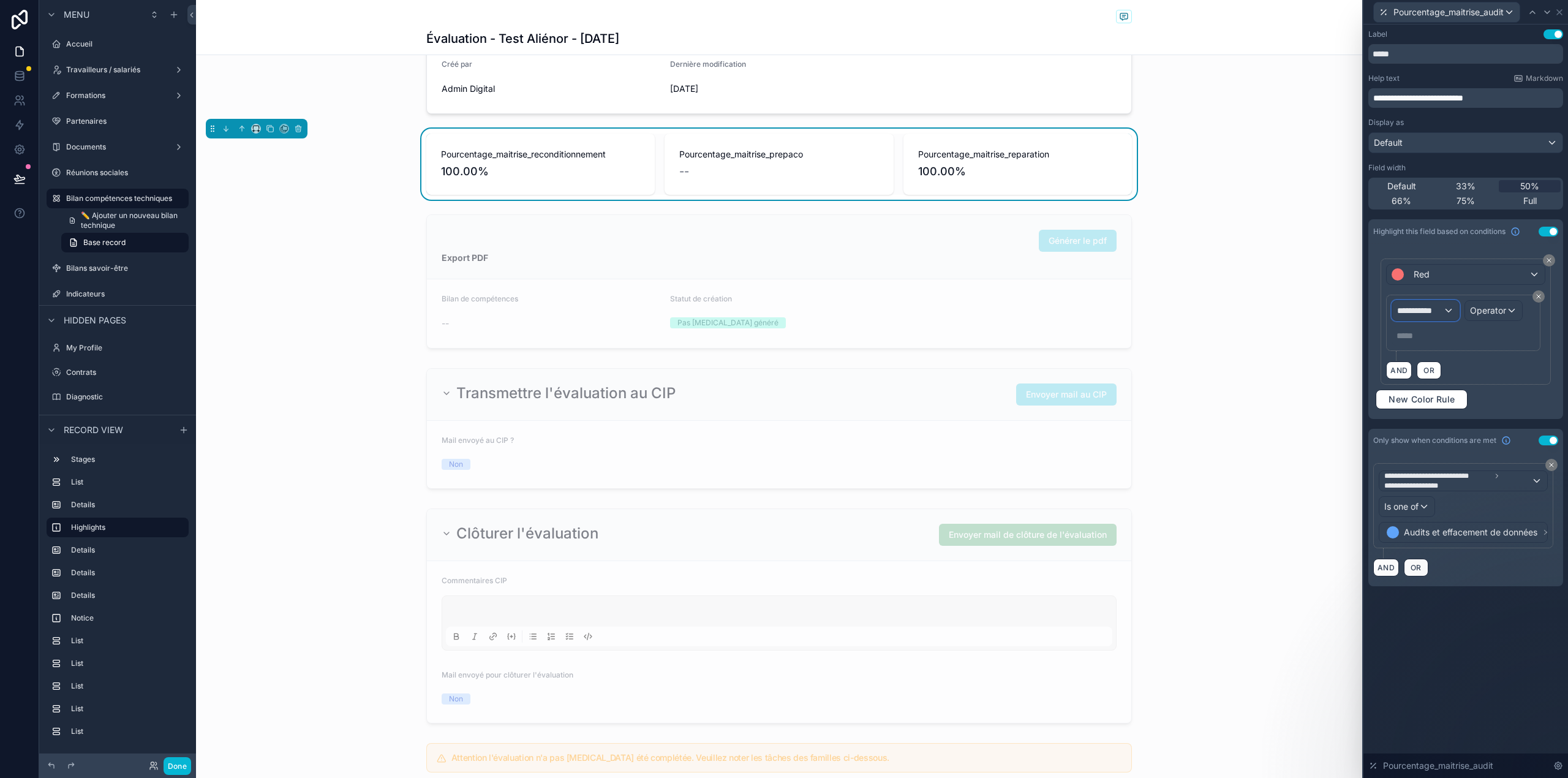
click at [1442, 309] on span "**********" at bounding box center [1419, 310] width 46 height 12
click at [1426, 346] on input "text" at bounding box center [1471, 341] width 148 height 20
type input "********"
click at [1421, 374] on span "Bilan compétences techniques" at bounding box center [1463, 377] width 123 height 15
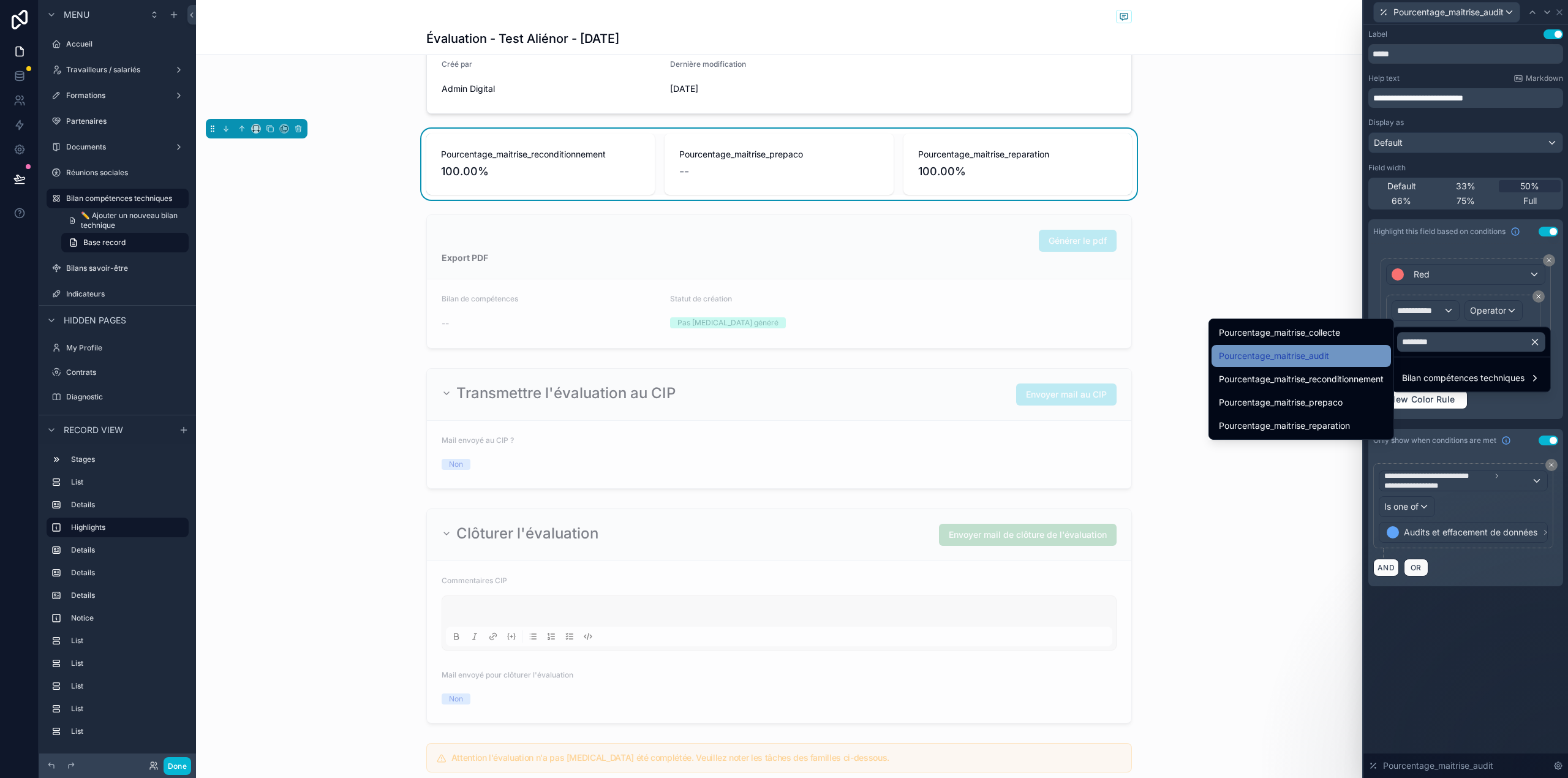
click at [1365, 362] on div "Pourcentage_maitrise_audit" at bounding box center [1301, 355] width 165 height 15
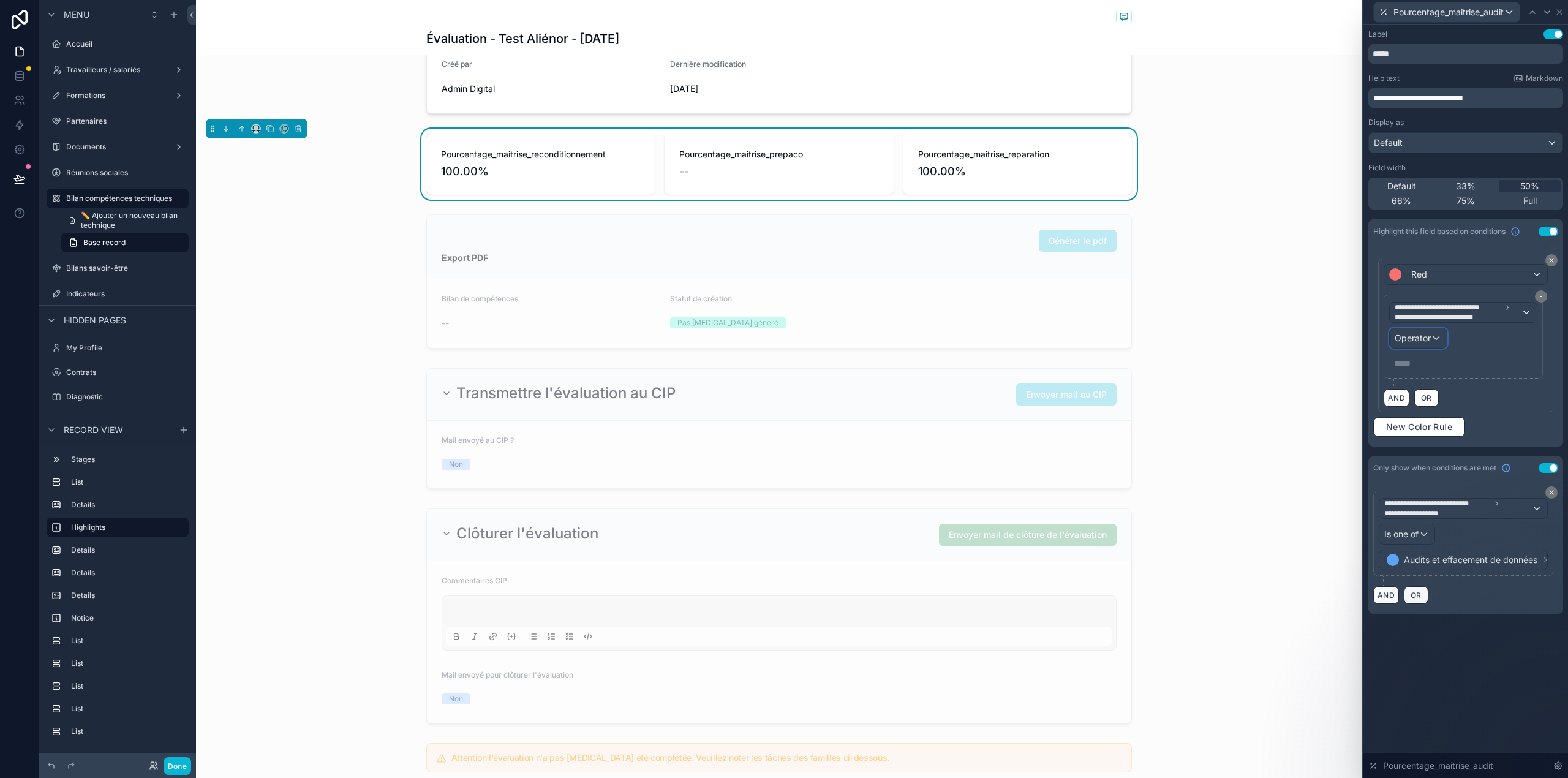
click at [1397, 343] on span "Operator" at bounding box center [1412, 337] width 36 height 10
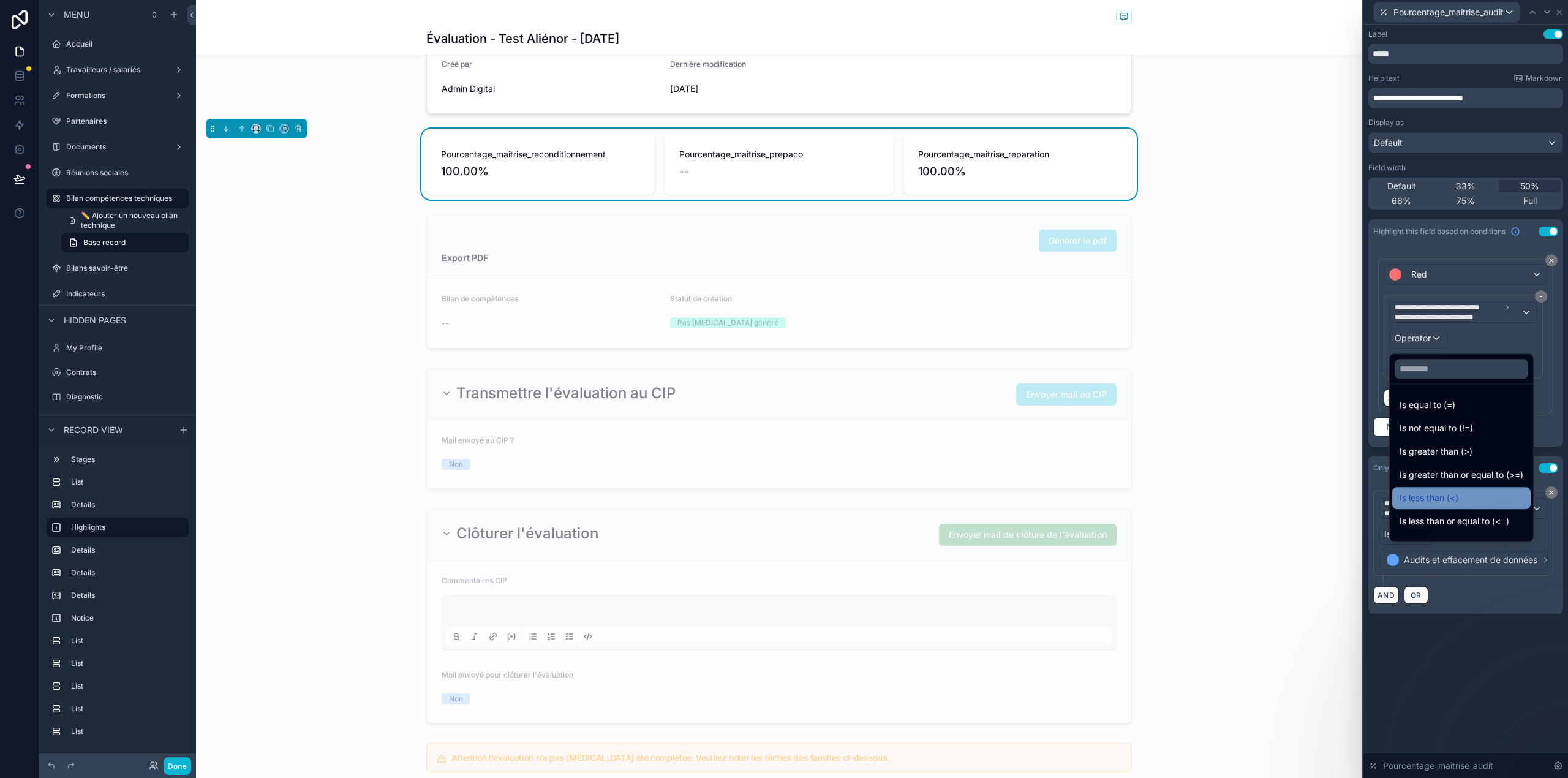
drag, startPoint x: 1451, startPoint y: 410, endPoint x: 1452, endPoint y: 490, distance: 80.0
click at [1452, 490] on ul "Is equal to (=) Is not equal to (!=) Is greater than (>) Is greater than or equ…" at bounding box center [1461, 463] width 143 height 157
click at [1452, 493] on span "Is less than (<)" at bounding box center [1428, 497] width 59 height 15
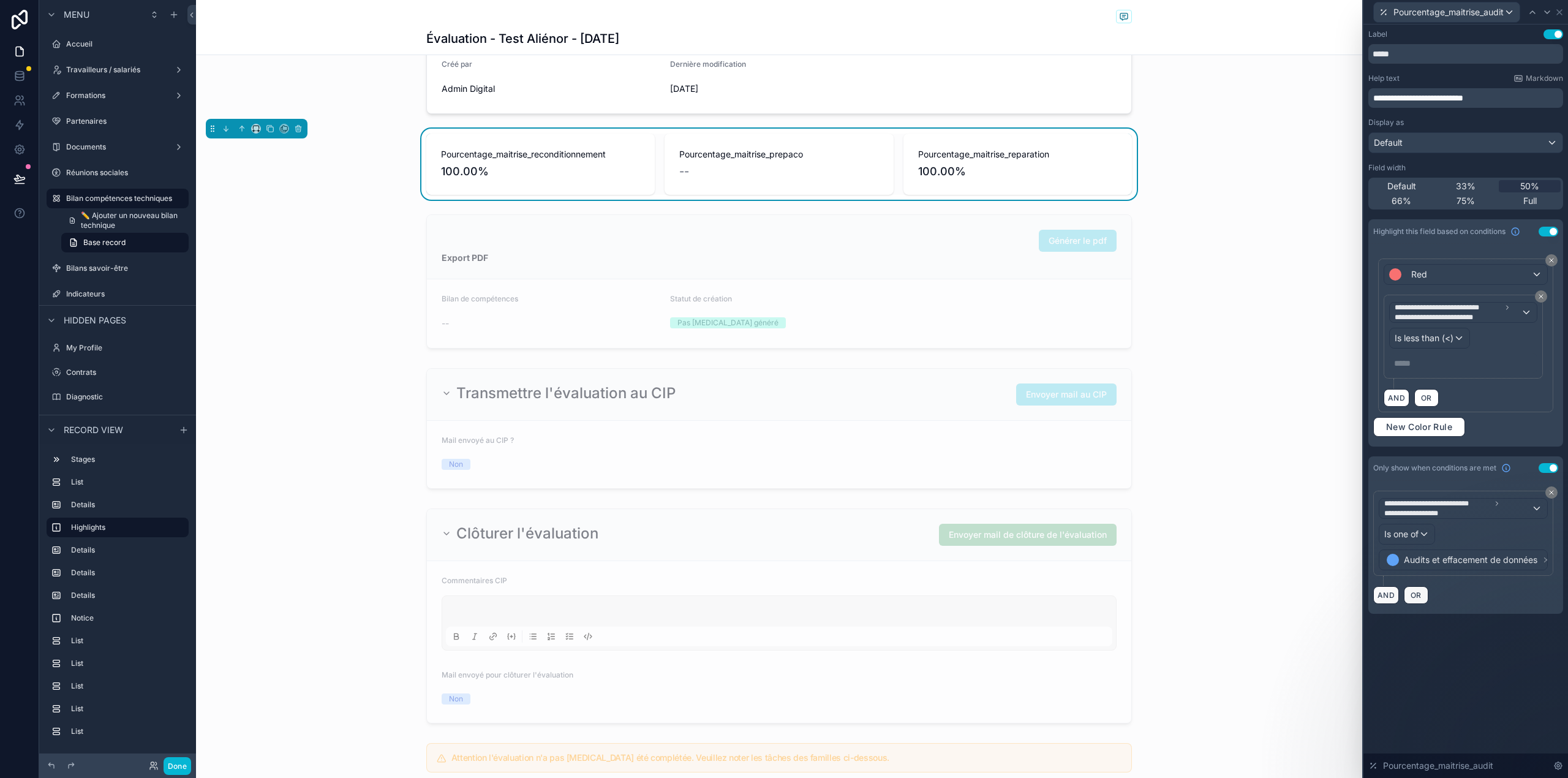
click at [1433, 363] on p "***** ﻿" at bounding box center [1464, 363] width 141 height 12
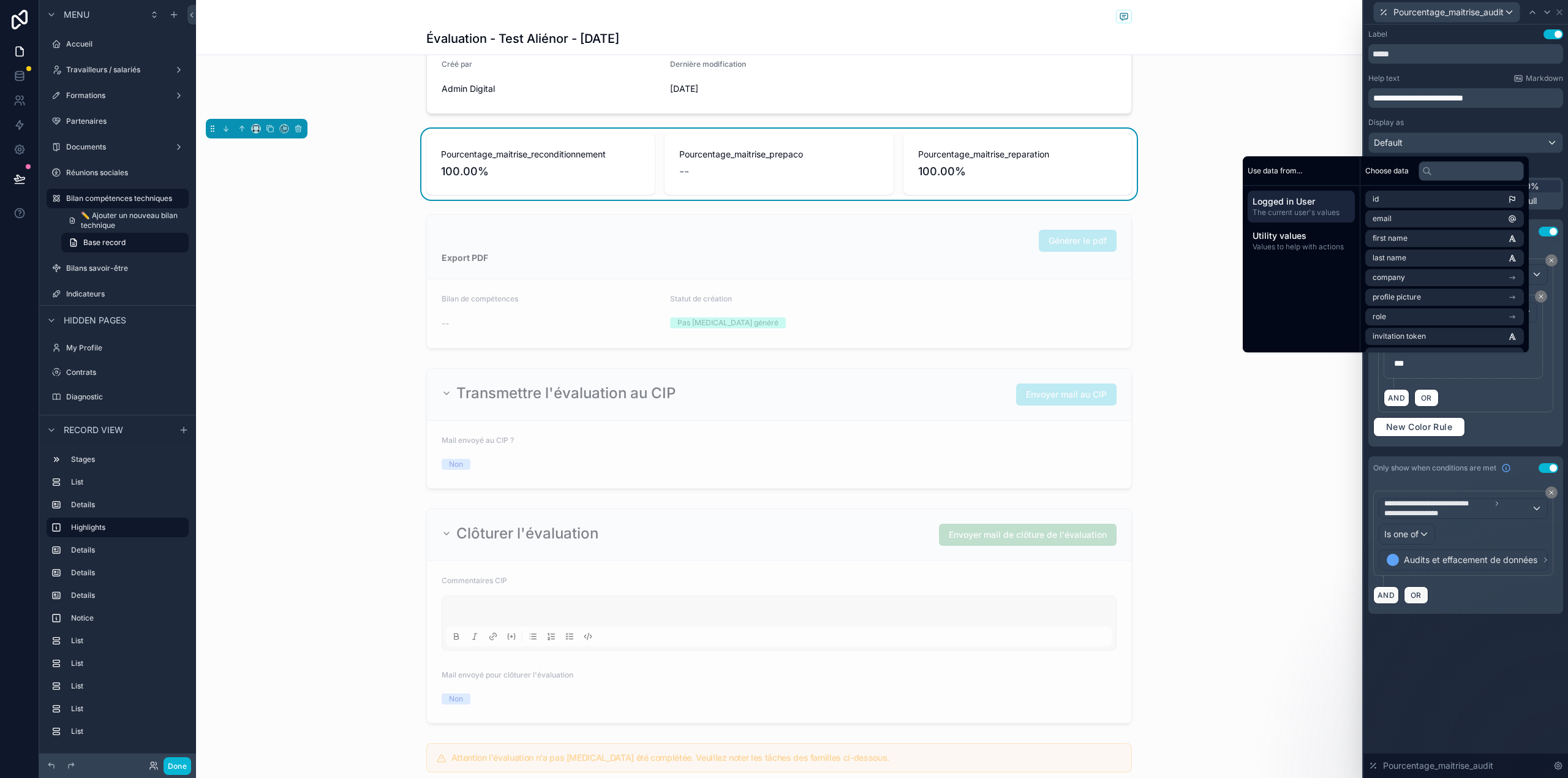
click at [1540, 420] on div "**********" at bounding box center [1465, 345] width 185 height 183
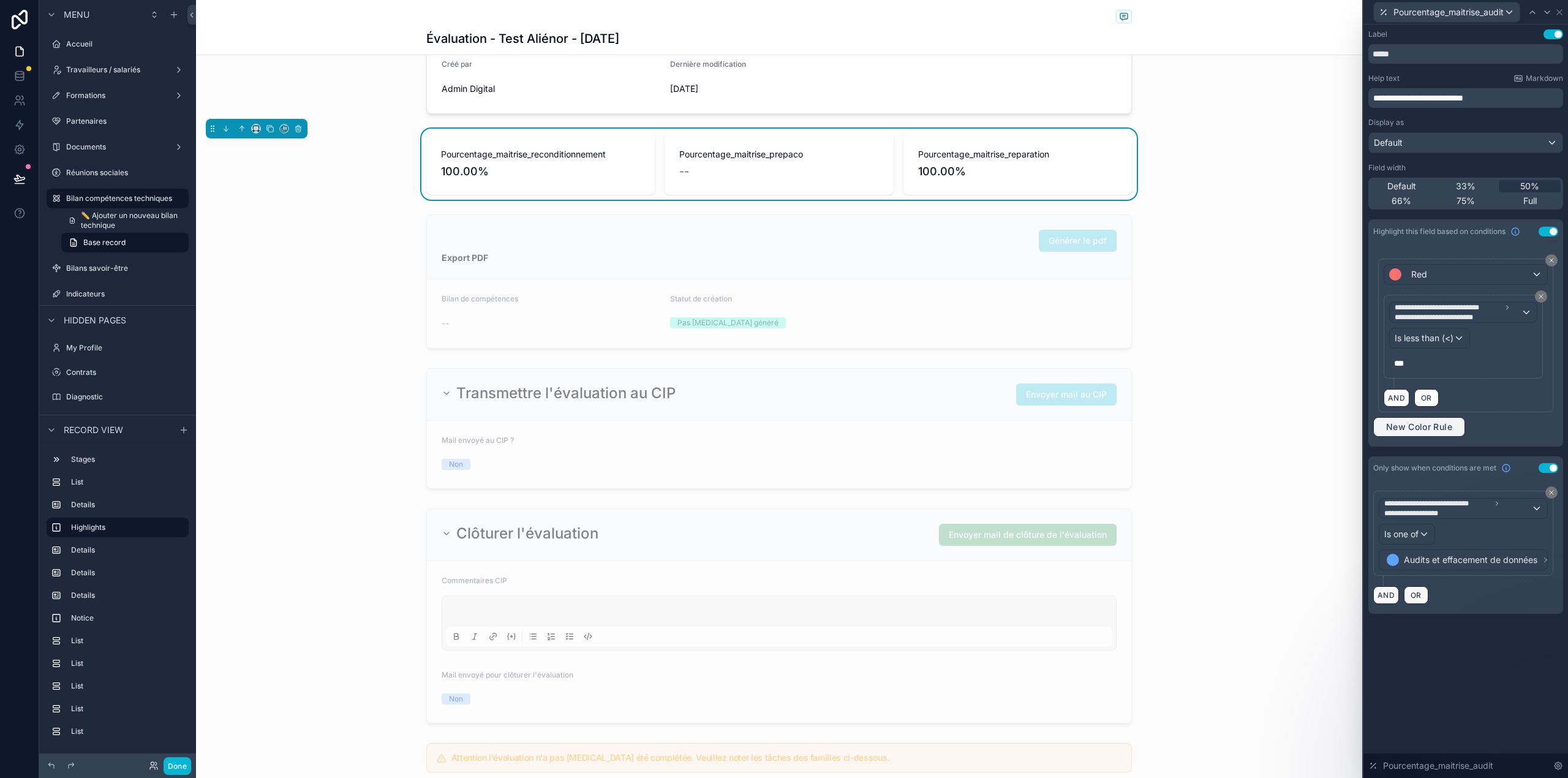
click at [1404, 429] on span "New Color Rule" at bounding box center [1419, 427] width 76 height 11
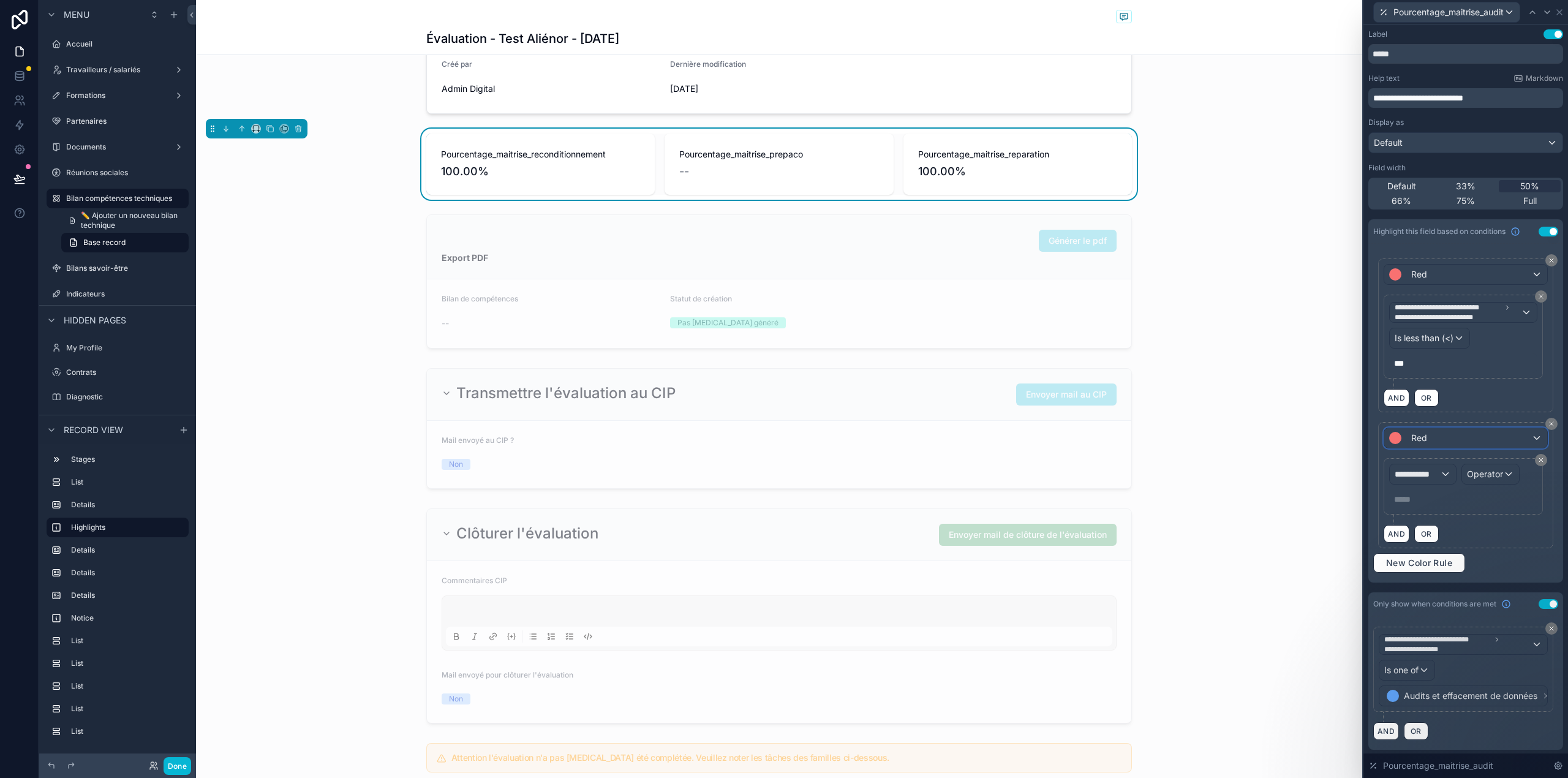
click at [1407, 444] on div "Red" at bounding box center [1408, 437] width 38 height 12
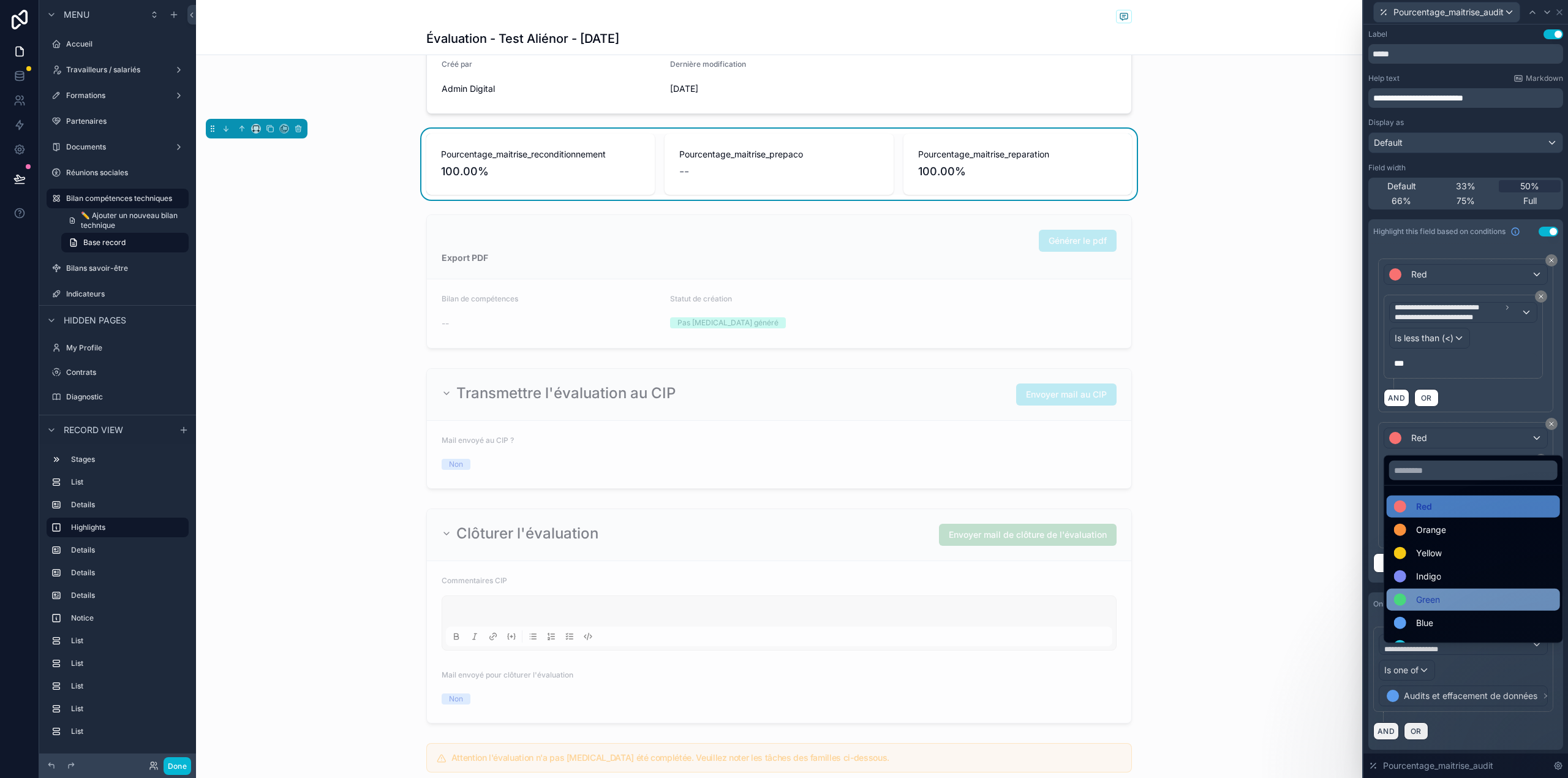
click at [1434, 602] on span "Green" at bounding box center [1428, 599] width 24 height 15
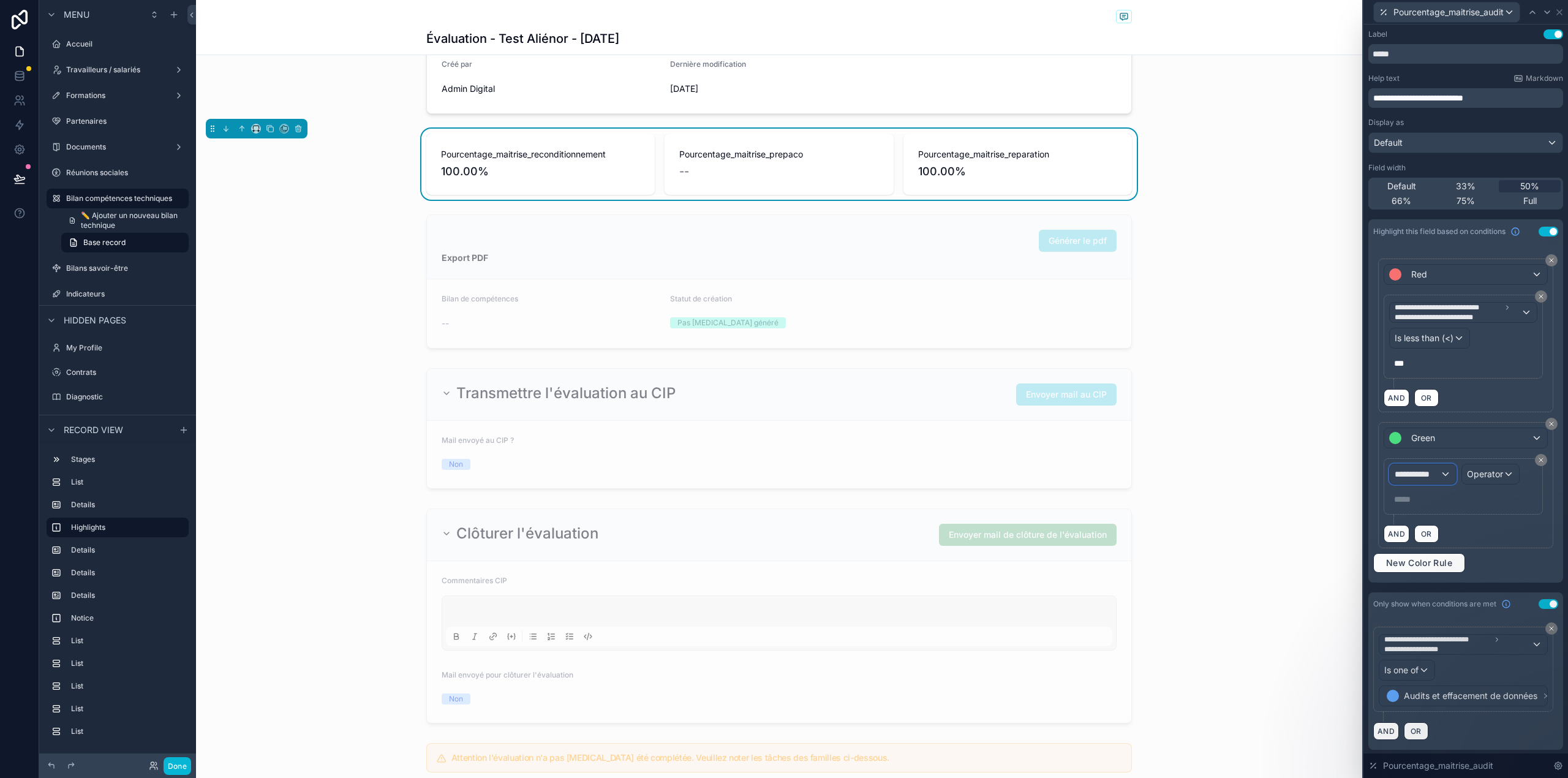
click at [1434, 477] on span "**********" at bounding box center [1417, 473] width 46 height 12
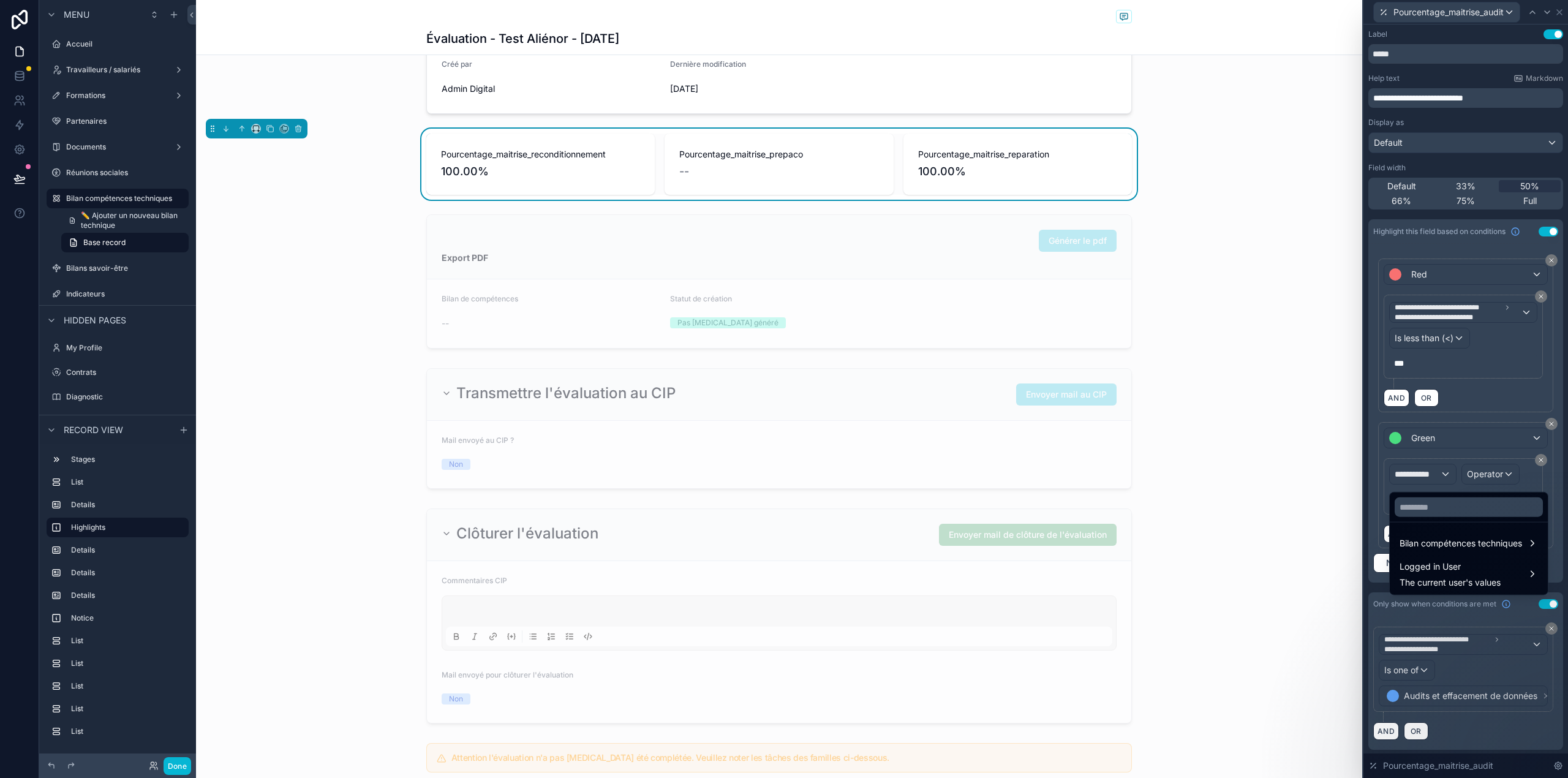
click at [1431, 496] on div at bounding box center [1469, 507] width 158 height 30
click at [1419, 505] on input "text" at bounding box center [1468, 507] width 148 height 20
type input "********"
click at [1468, 546] on span "Bilan compétences techniques" at bounding box center [1461, 543] width 123 height 15
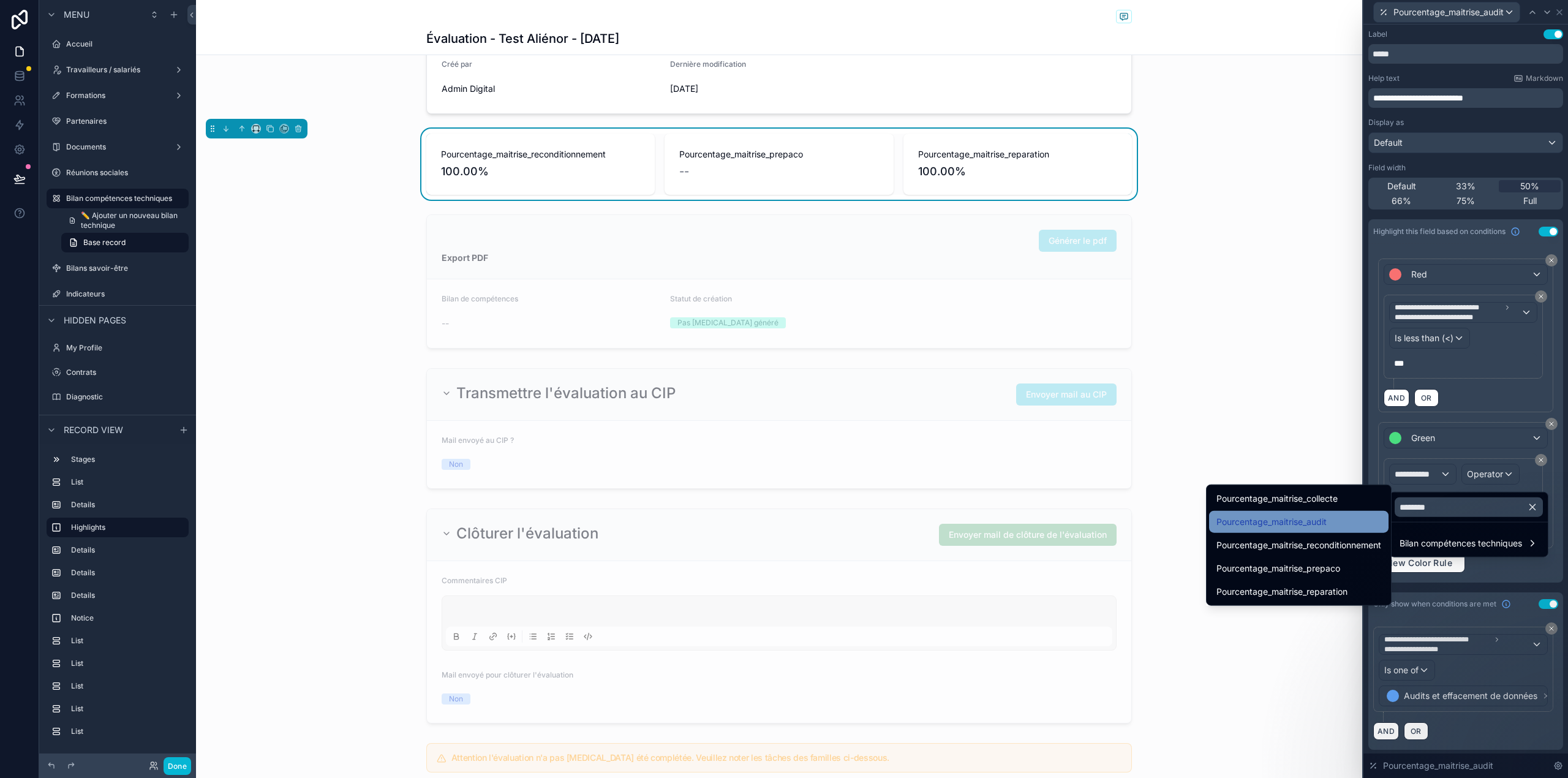
click at [1346, 529] on div "Pourcentage_maitrise_audit" at bounding box center [1299, 521] width 179 height 22
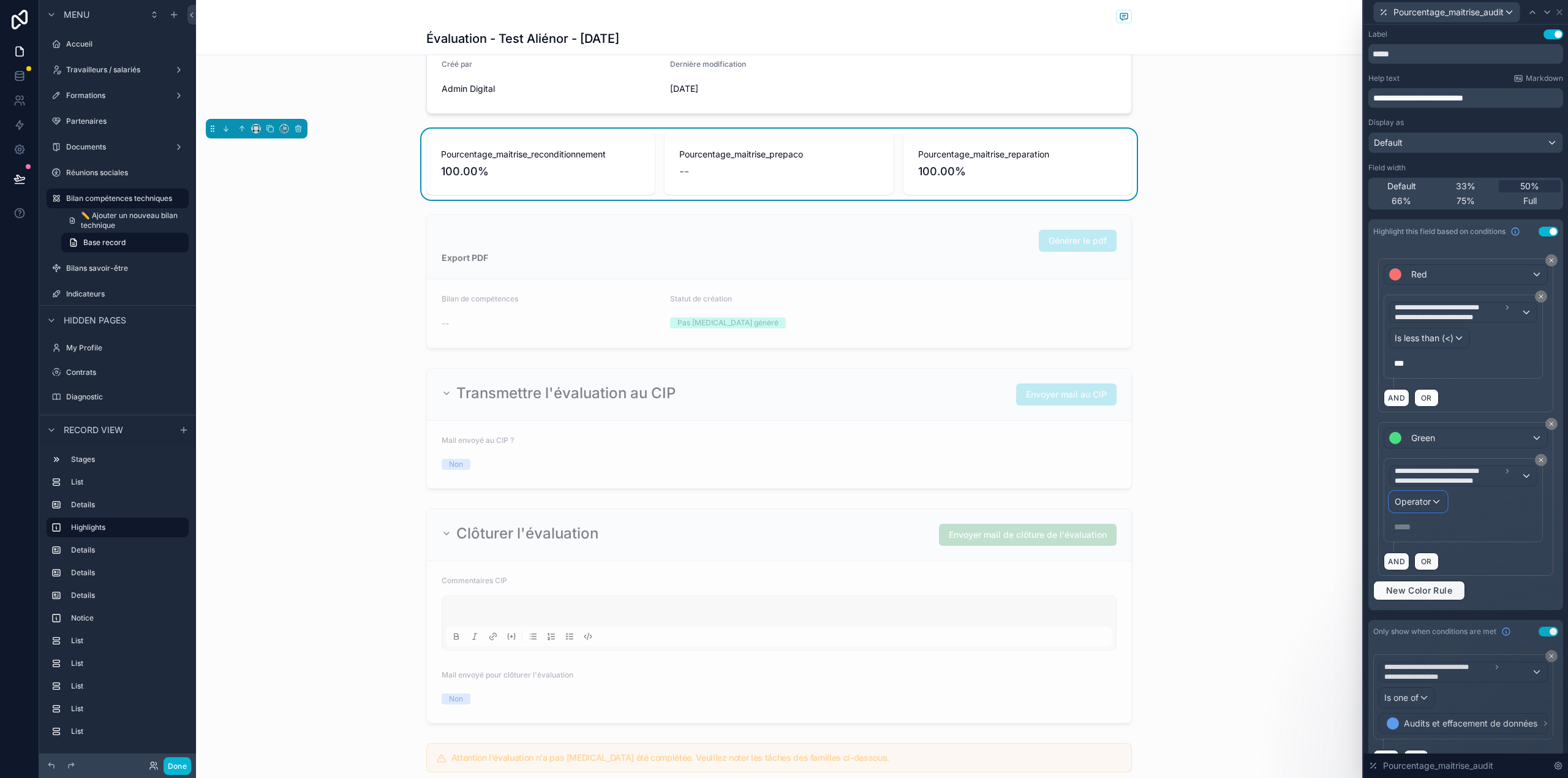
click at [1434, 507] on div "Operator" at bounding box center [1418, 501] width 57 height 20
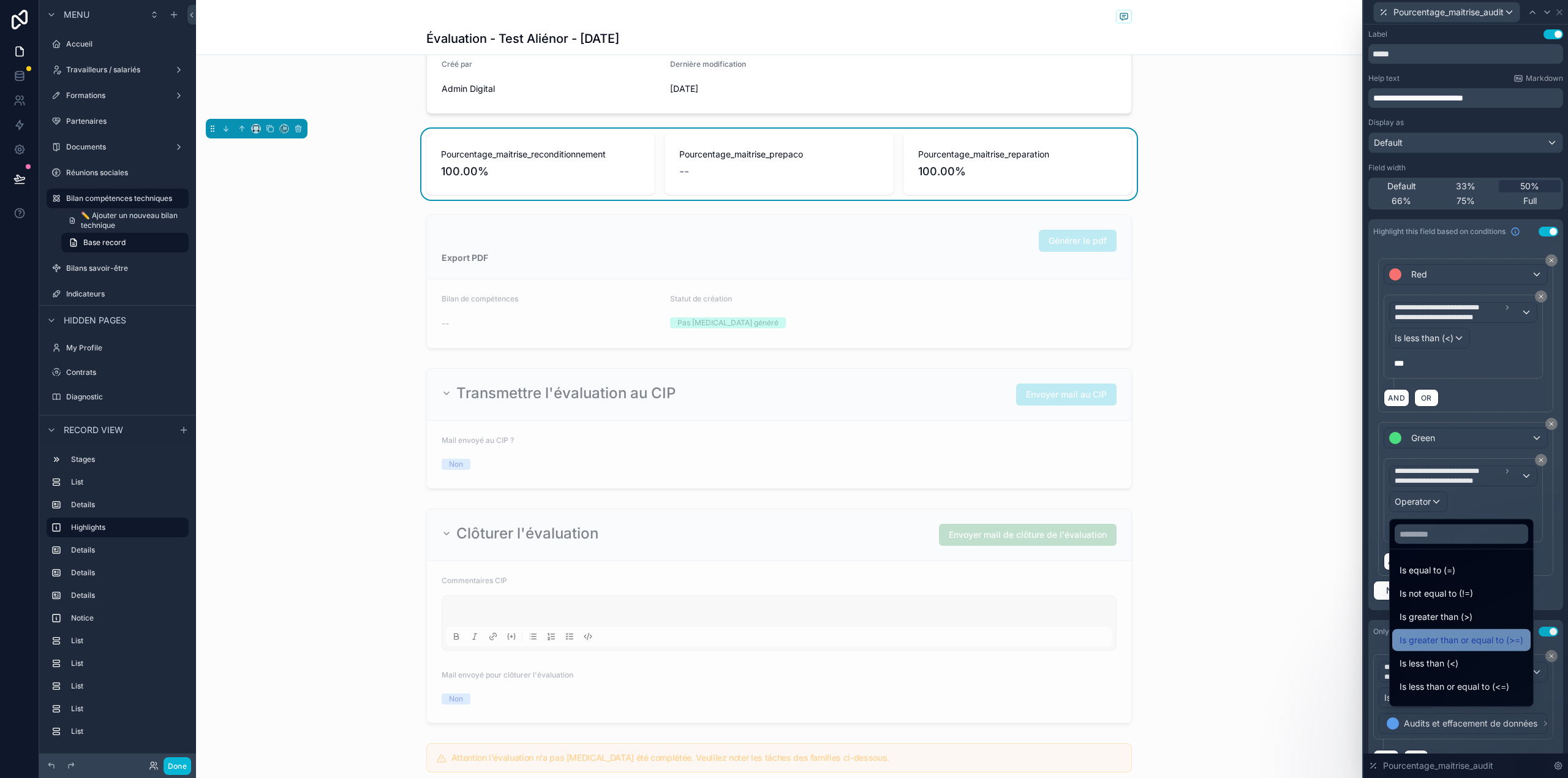
click at [1477, 641] on span "Is greater than or equal to (>=)" at bounding box center [1461, 640] width 124 height 15
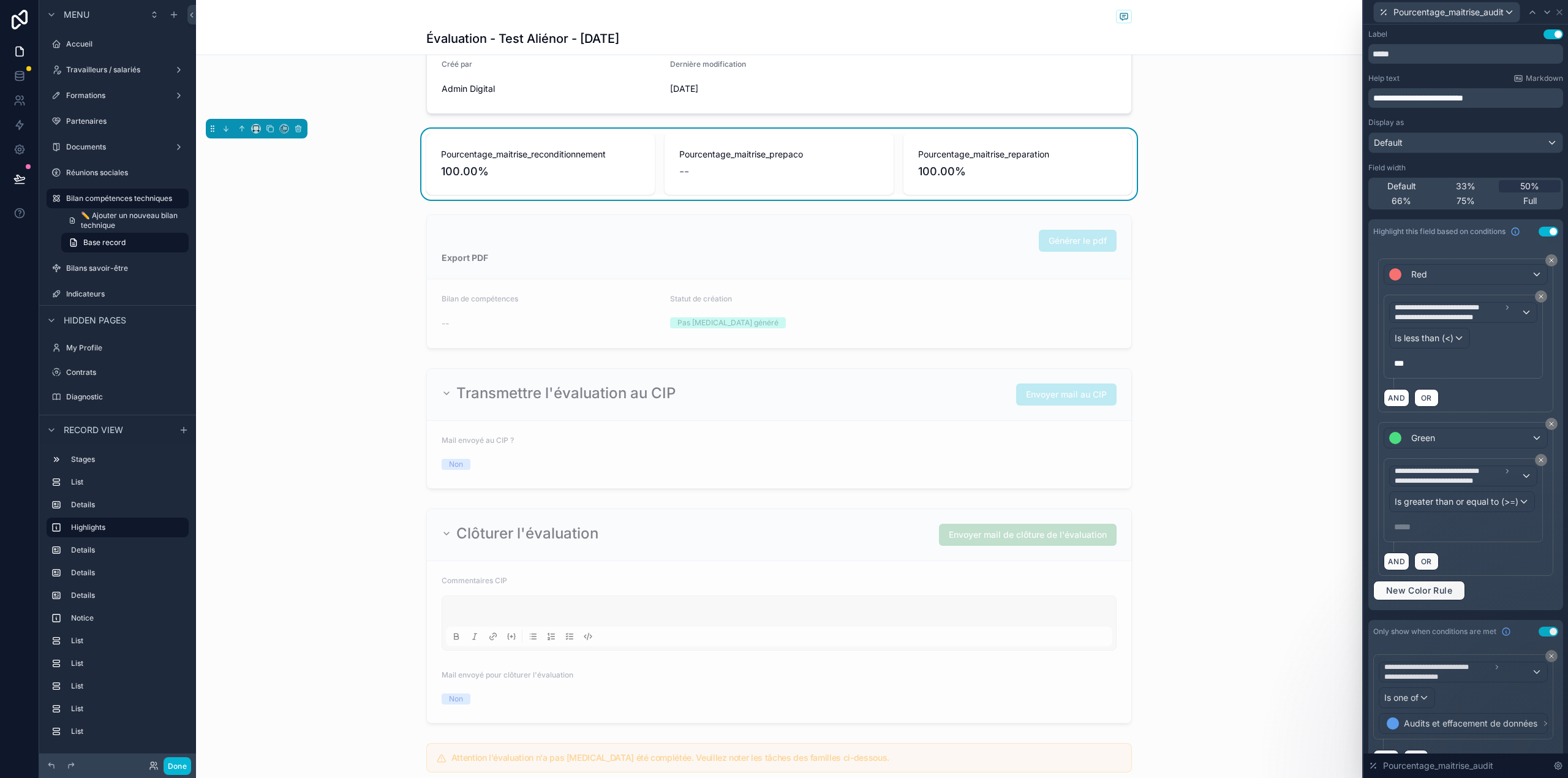
click at [1439, 528] on p "***** ﻿" at bounding box center [1464, 526] width 141 height 12
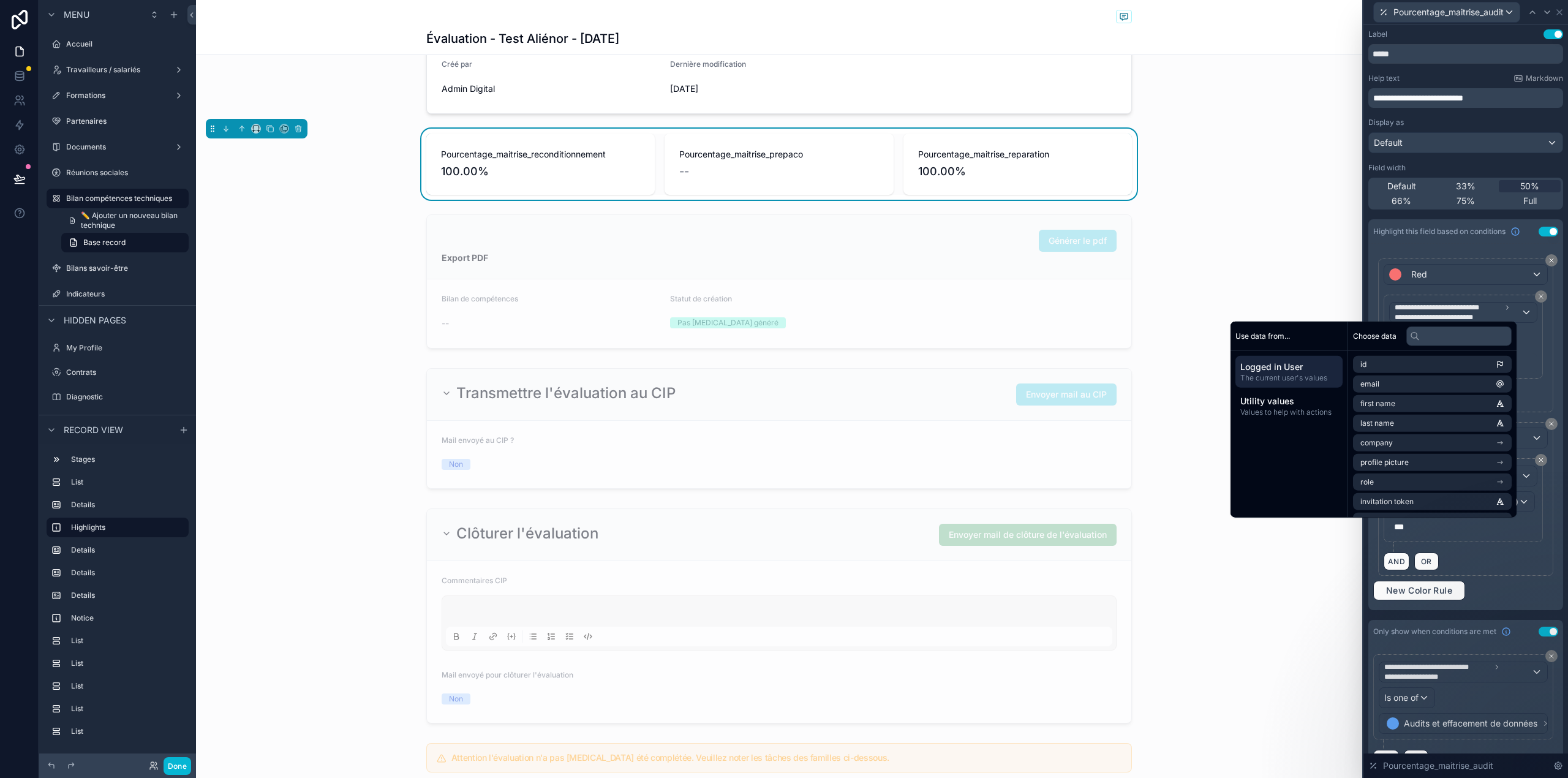
click at [1507, 581] on div "**********" at bounding box center [1465, 427] width 185 height 346
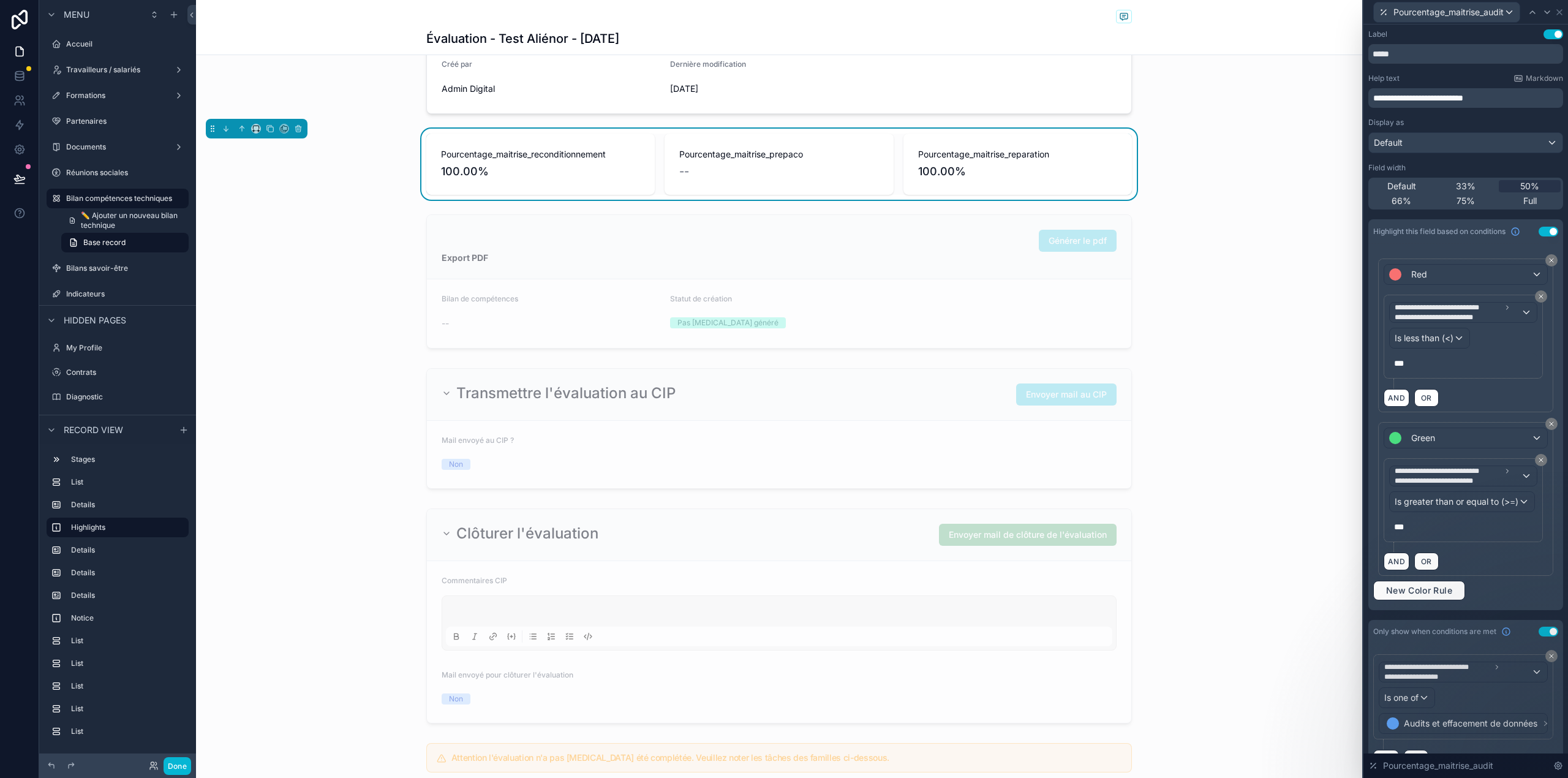
scroll to position [32, 0]
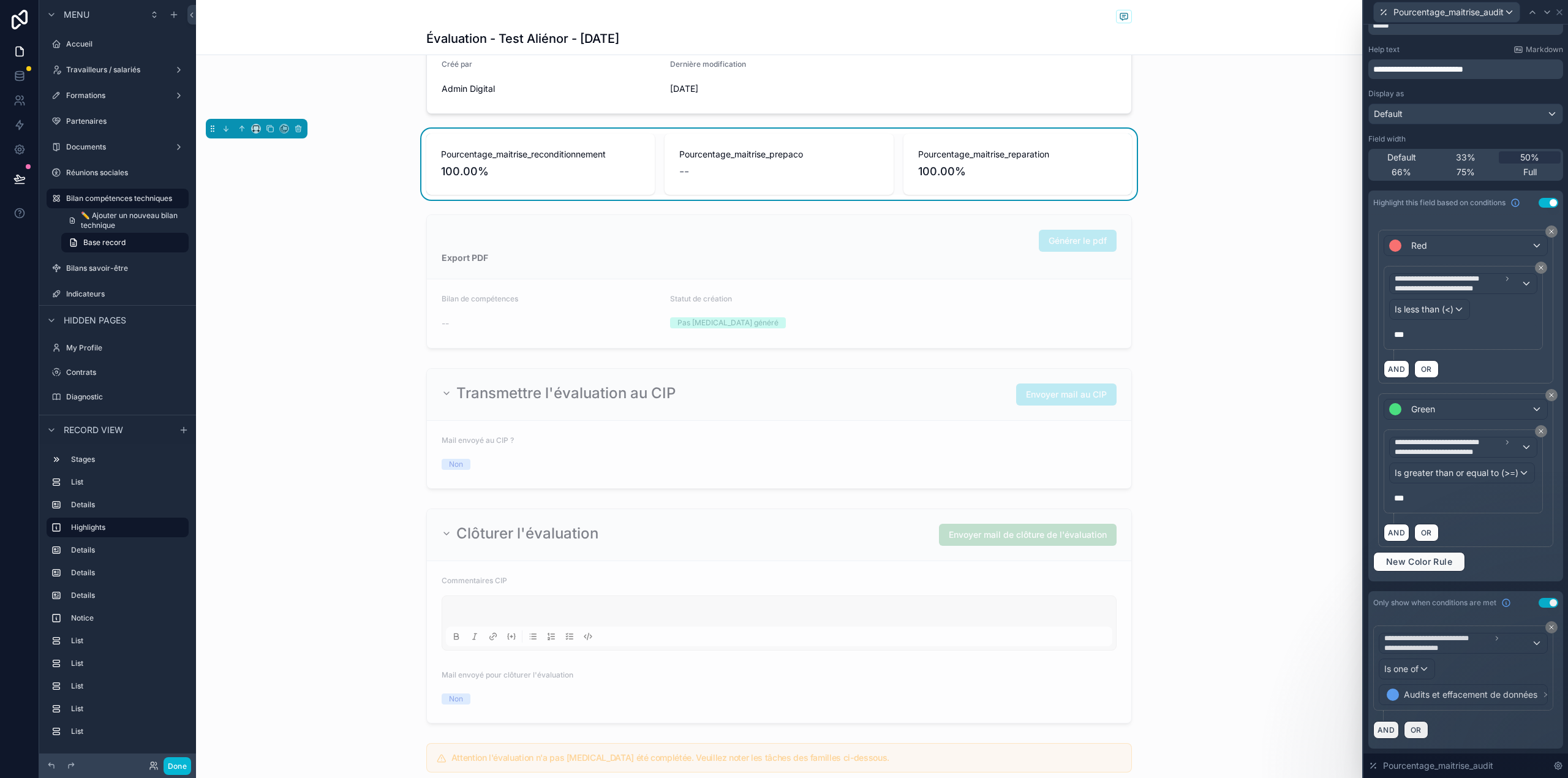
click at [1416, 329] on p "***" at bounding box center [1464, 334] width 141 height 12
click at [1499, 380] on div "**********" at bounding box center [1465, 306] width 175 height 154
click at [1558, 9] on icon at bounding box center [1559, 13] width 10 height 10
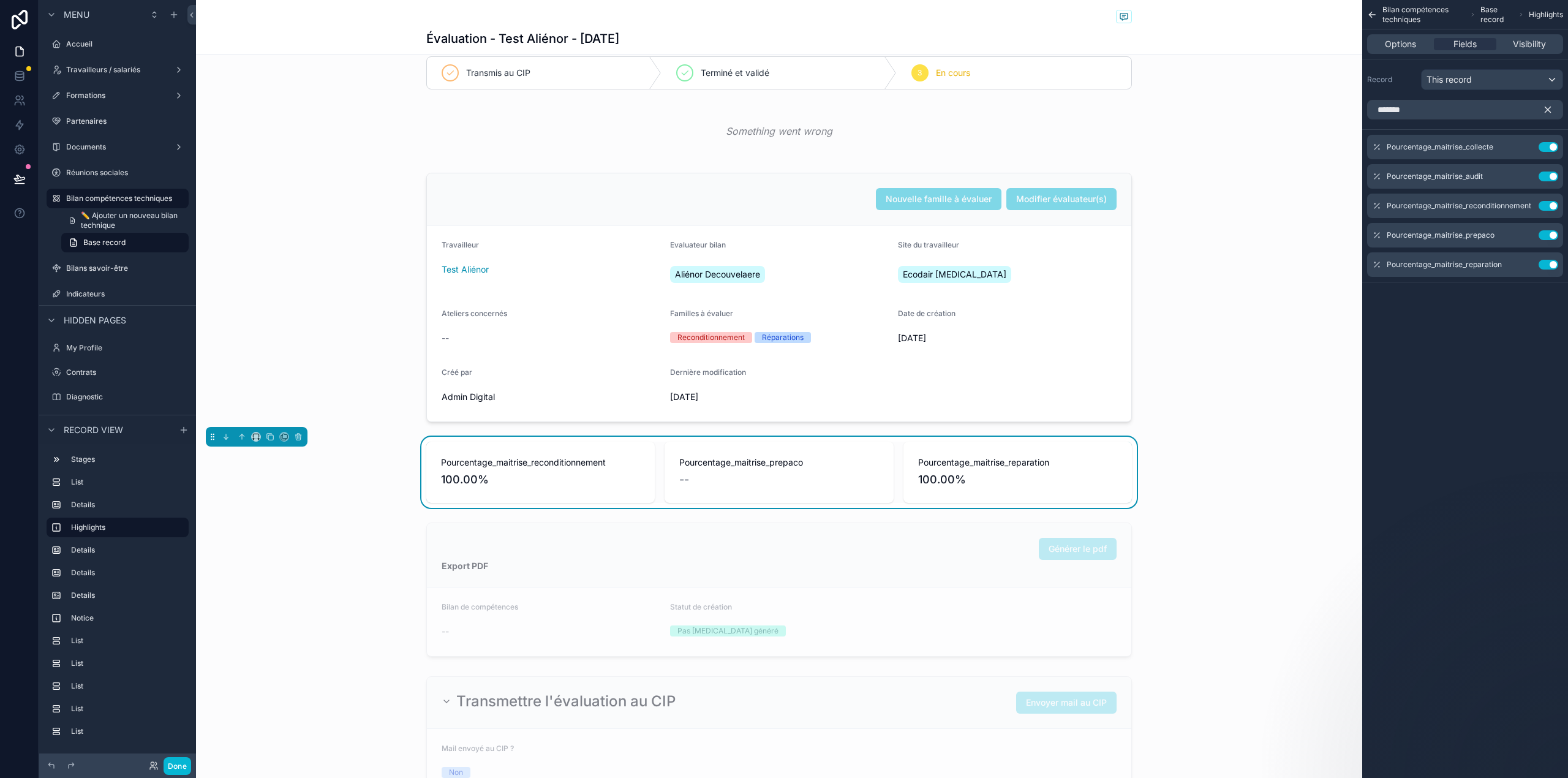
scroll to position [18, 0]
click at [1522, 209] on icon "scrollable content" at bounding box center [1523, 207] width 6 height 6
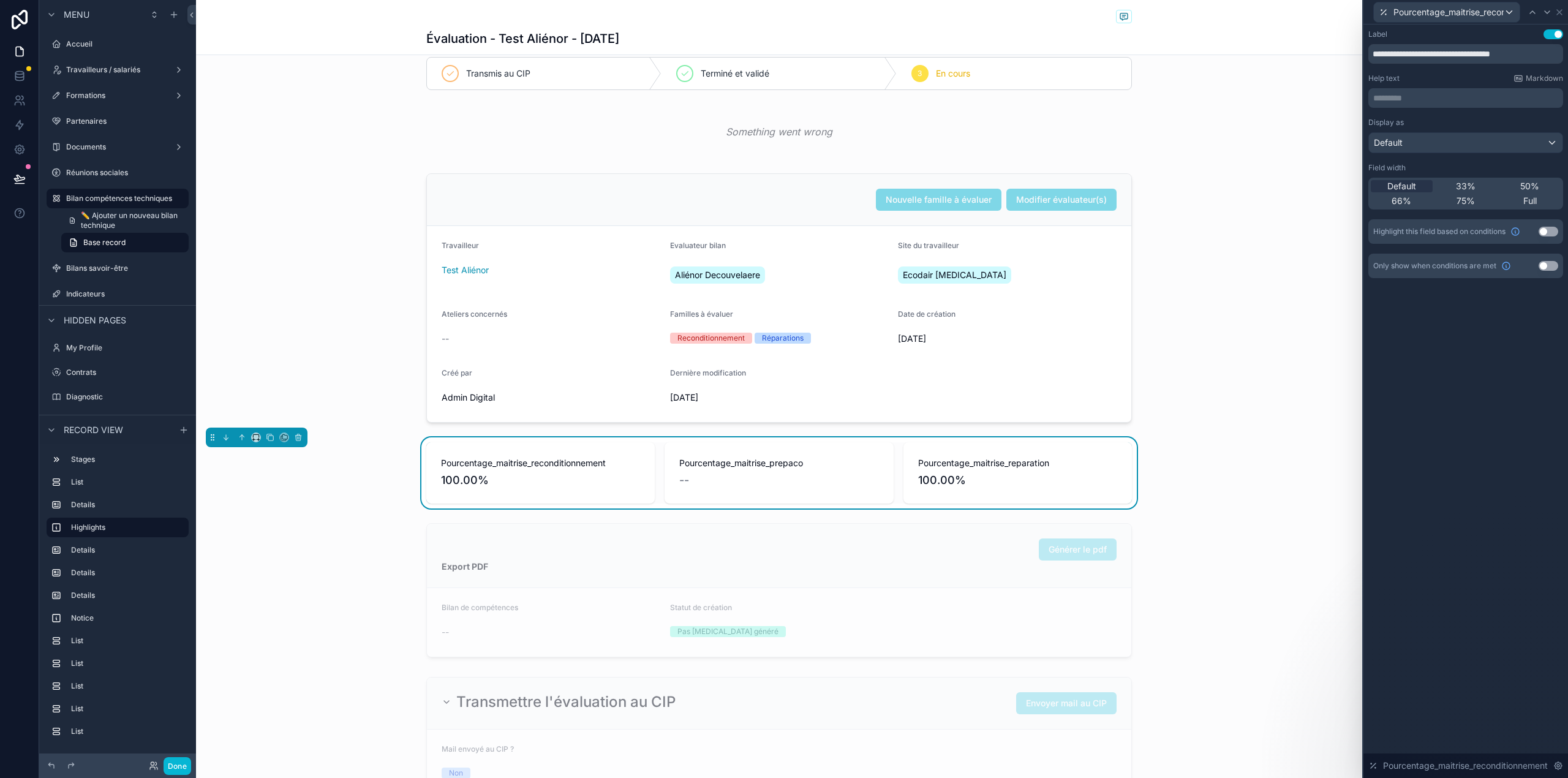
click at [1510, 90] on div "********* ﻿" at bounding box center [1466, 98] width 195 height 20
click at [1507, 100] on p "********* ﻿" at bounding box center [1466, 97] width 188 height 12
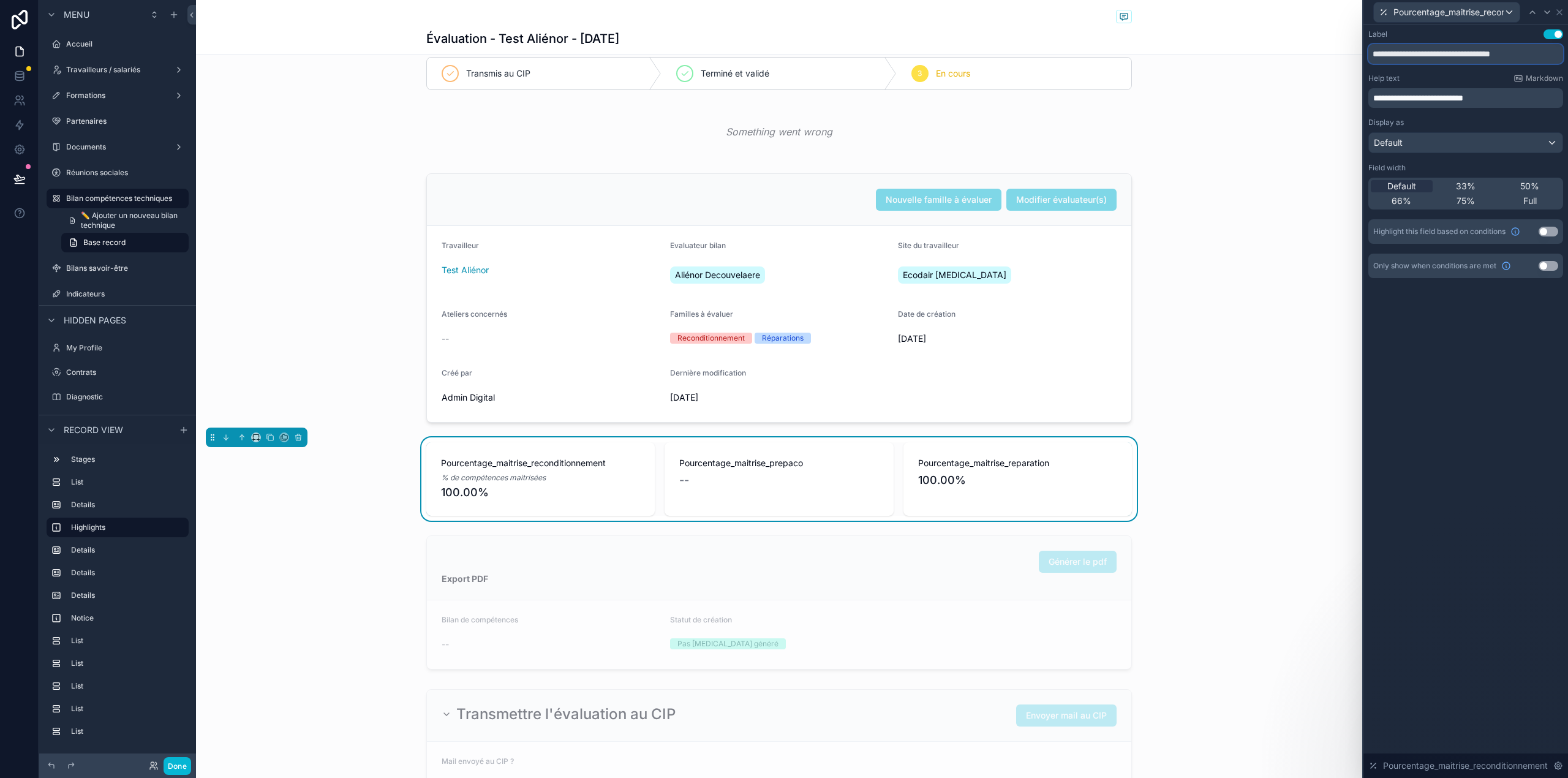
drag, startPoint x: 1558, startPoint y: 50, endPoint x: 1325, endPoint y: 52, distance: 233.0
click at [1325, 52] on div "**********" at bounding box center [784, 389] width 1568 height 778
type input "**********"
click at [1532, 186] on span "50%" at bounding box center [1529, 186] width 19 height 12
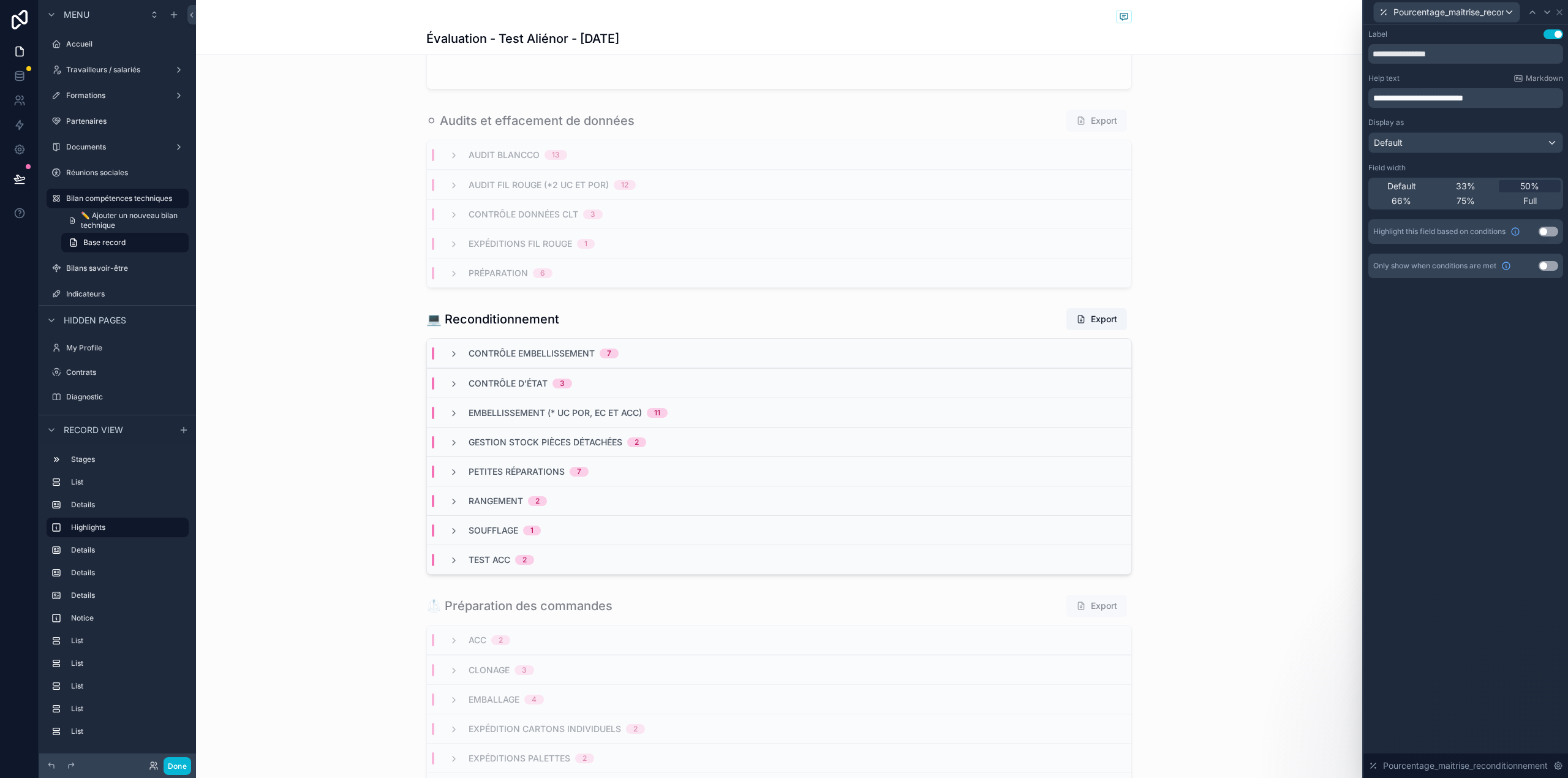
scroll to position [1167, 0]
click at [1556, 267] on button "Use setting" at bounding box center [1548, 266] width 20 height 10
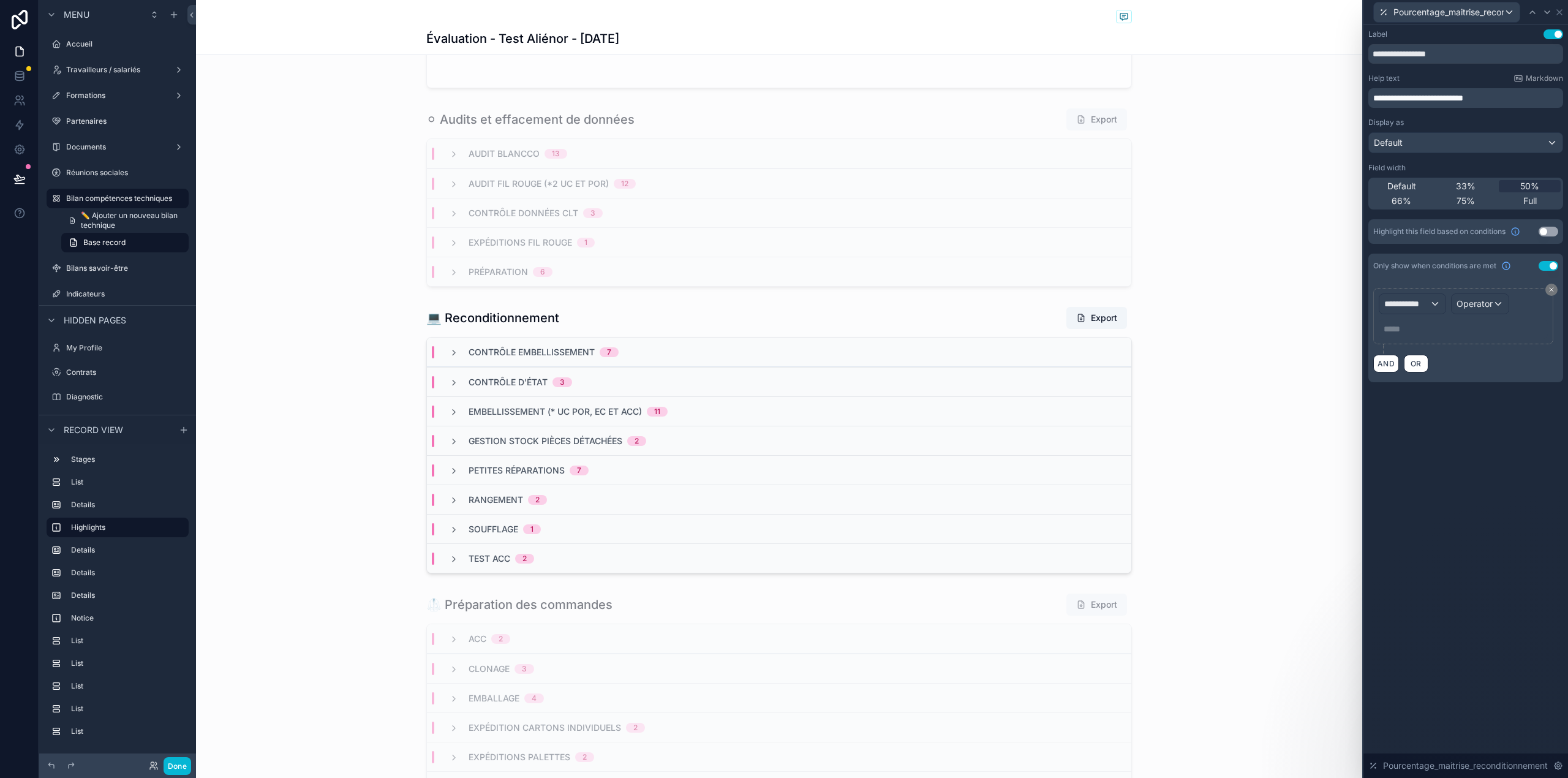
click at [1550, 233] on button "Use setting" at bounding box center [1548, 232] width 20 height 10
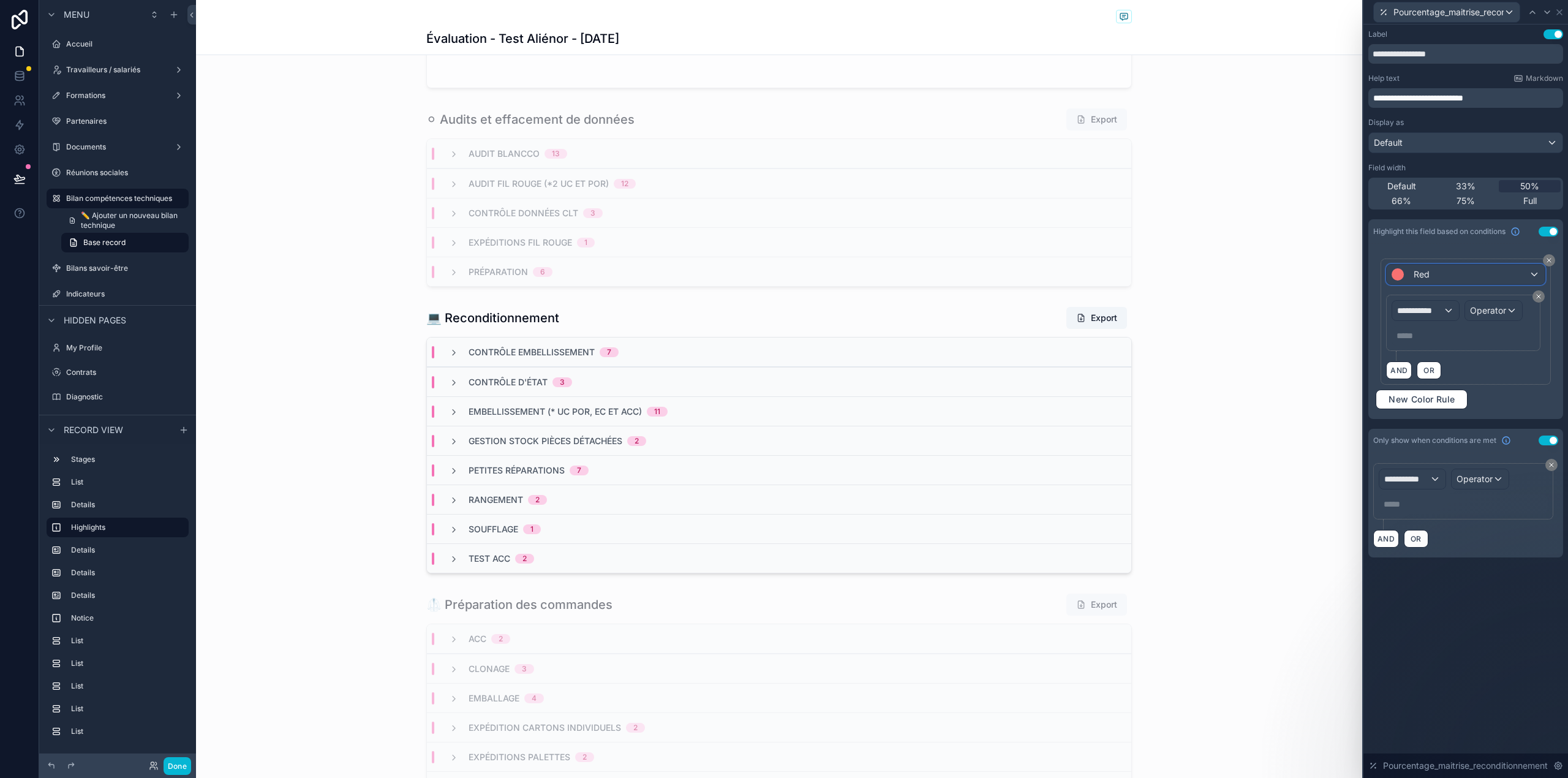
click at [1443, 284] on div "Red" at bounding box center [1465, 274] width 157 height 20
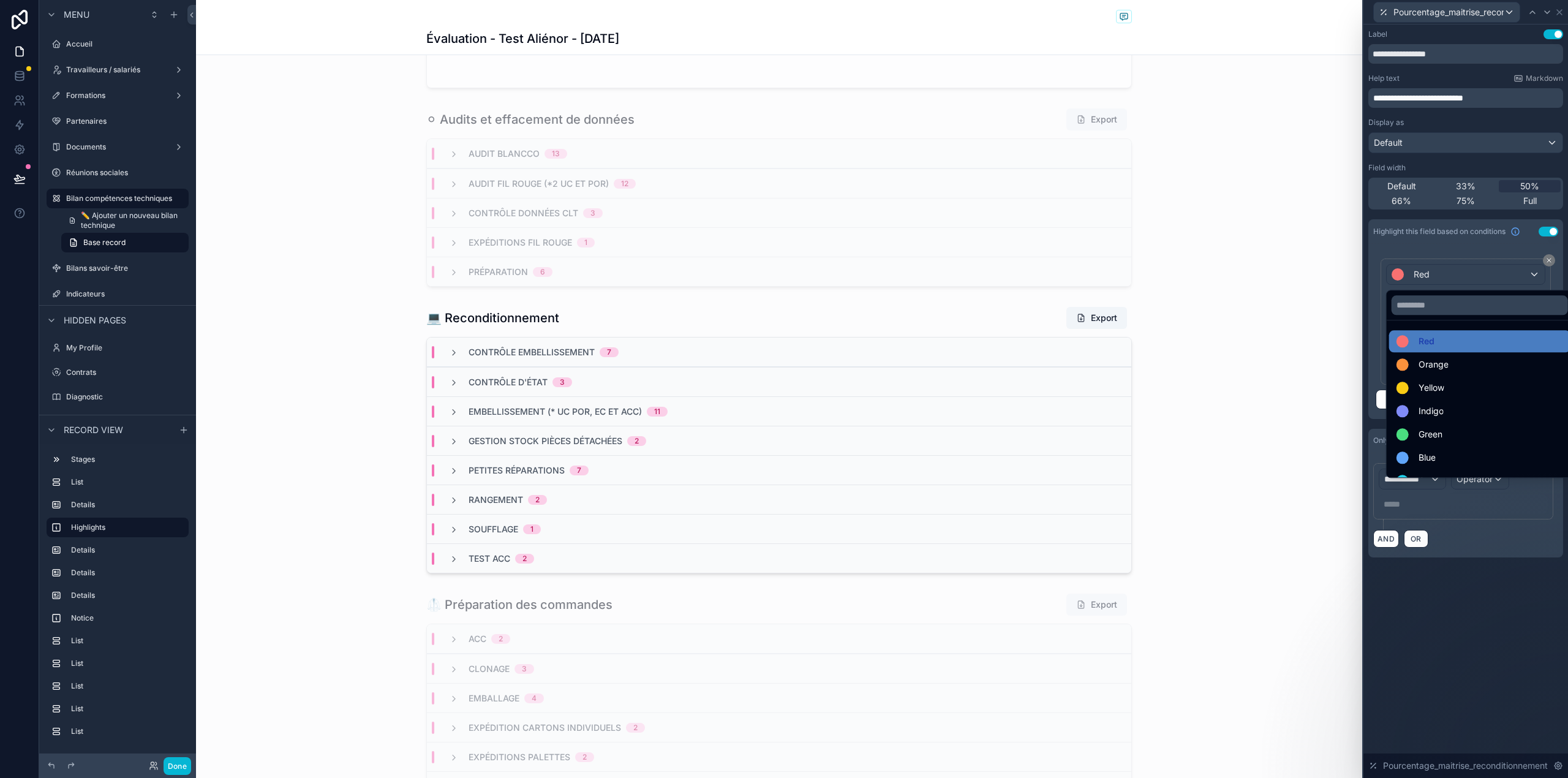
click at [1365, 305] on div at bounding box center [1466, 389] width 205 height 778
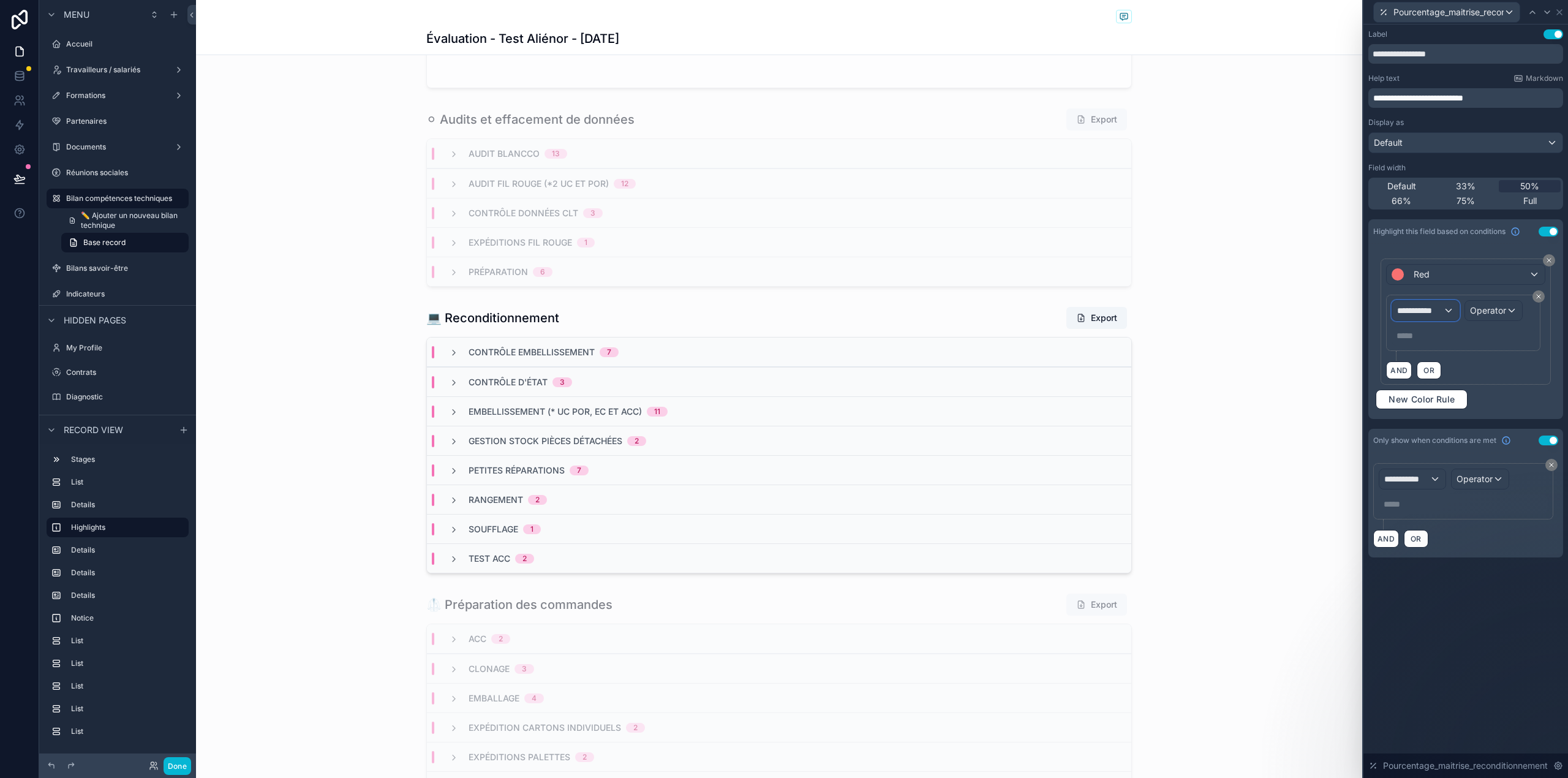
click at [1412, 315] on span "**********" at bounding box center [1419, 310] width 46 height 12
click at [1421, 348] on input "text" at bounding box center [1471, 341] width 148 height 20
type input "********"
click at [1423, 373] on span "Bilan compétences techniques" at bounding box center [1463, 377] width 123 height 15
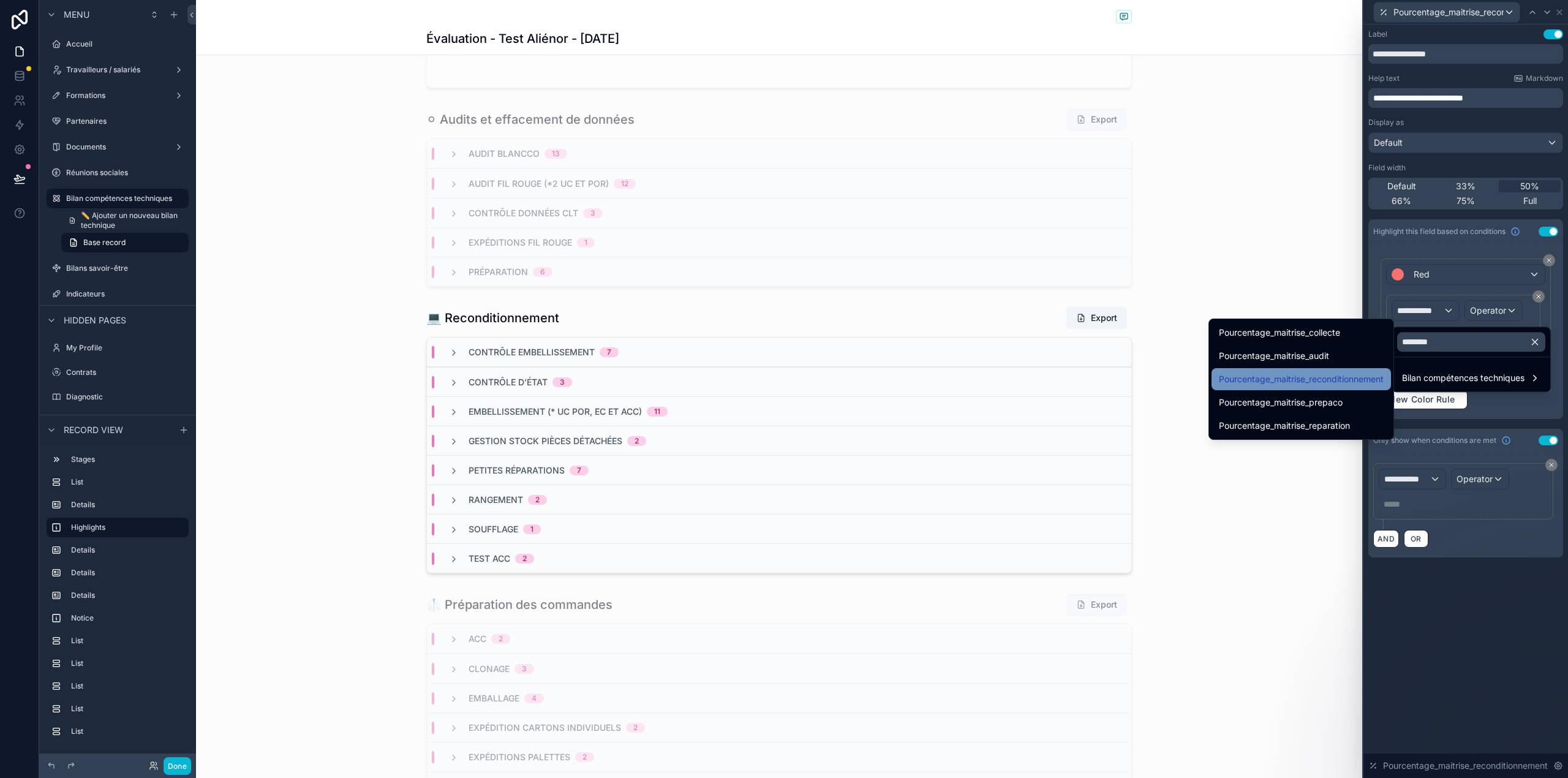
click at [1362, 377] on span "Pourcentage_maitrise_reconditionnement" at bounding box center [1301, 379] width 165 height 15
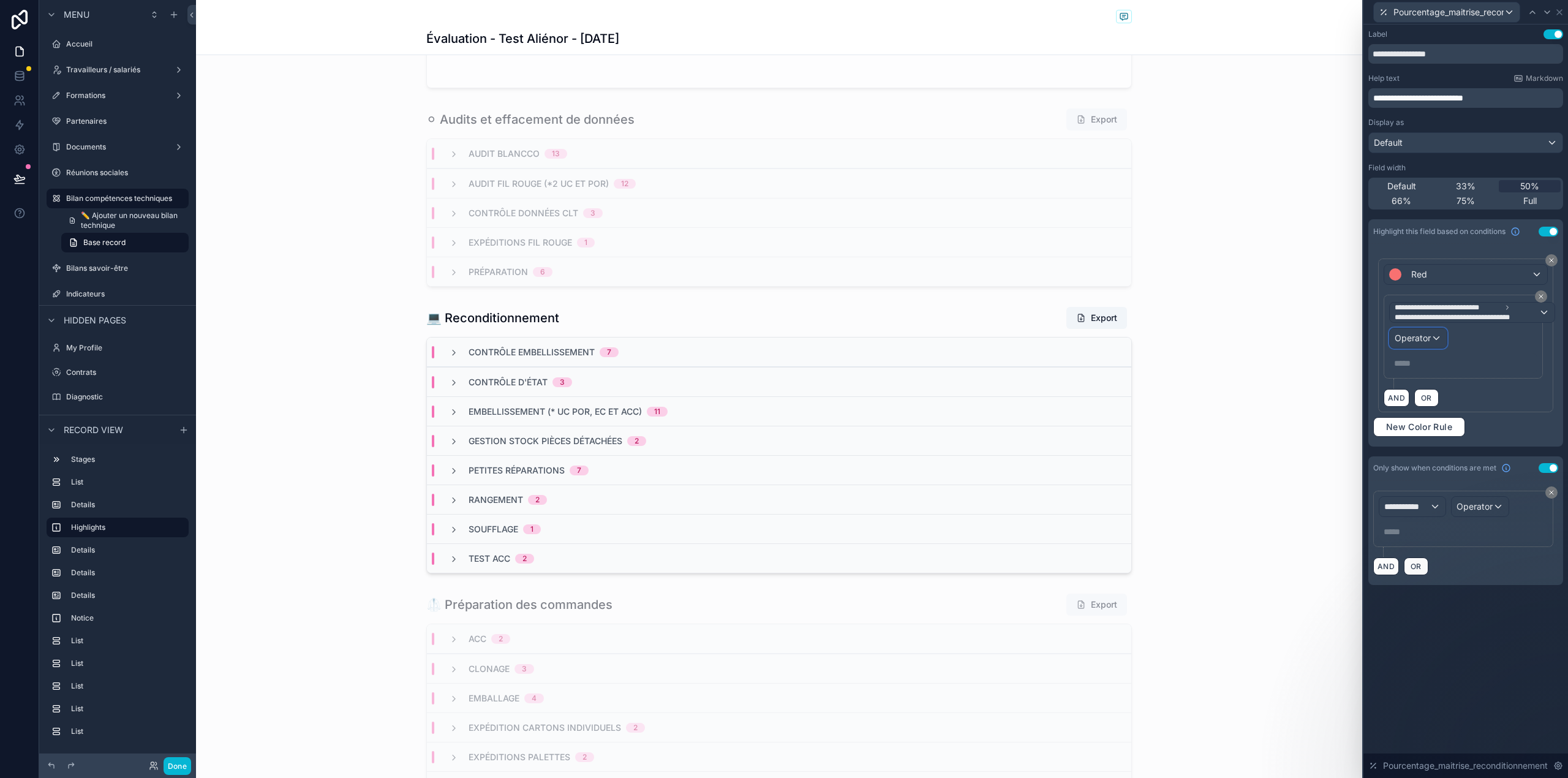
click at [1435, 343] on div "Operator" at bounding box center [1418, 337] width 57 height 20
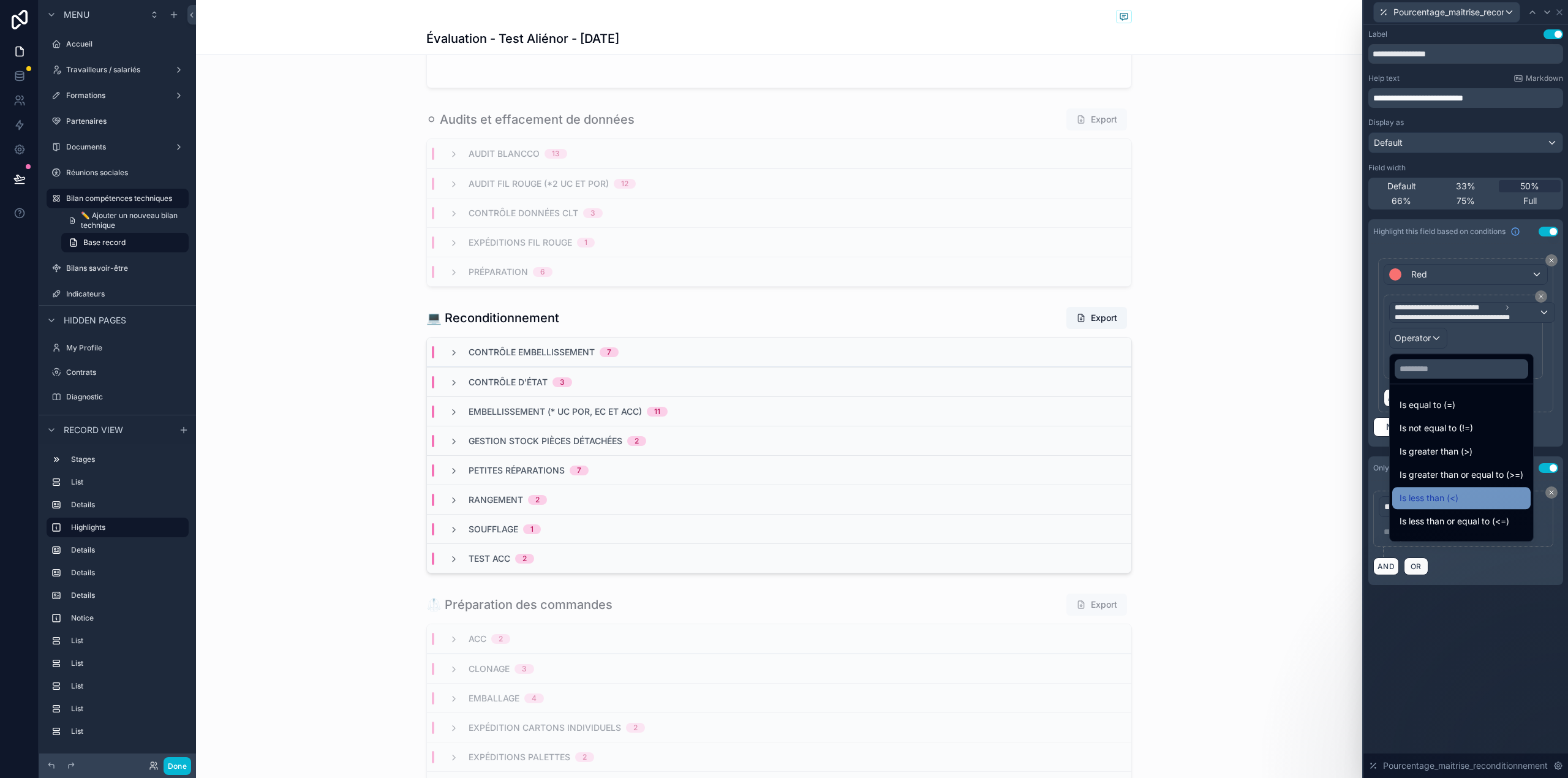
click at [1480, 501] on div "Is less than (<)" at bounding box center [1461, 497] width 124 height 15
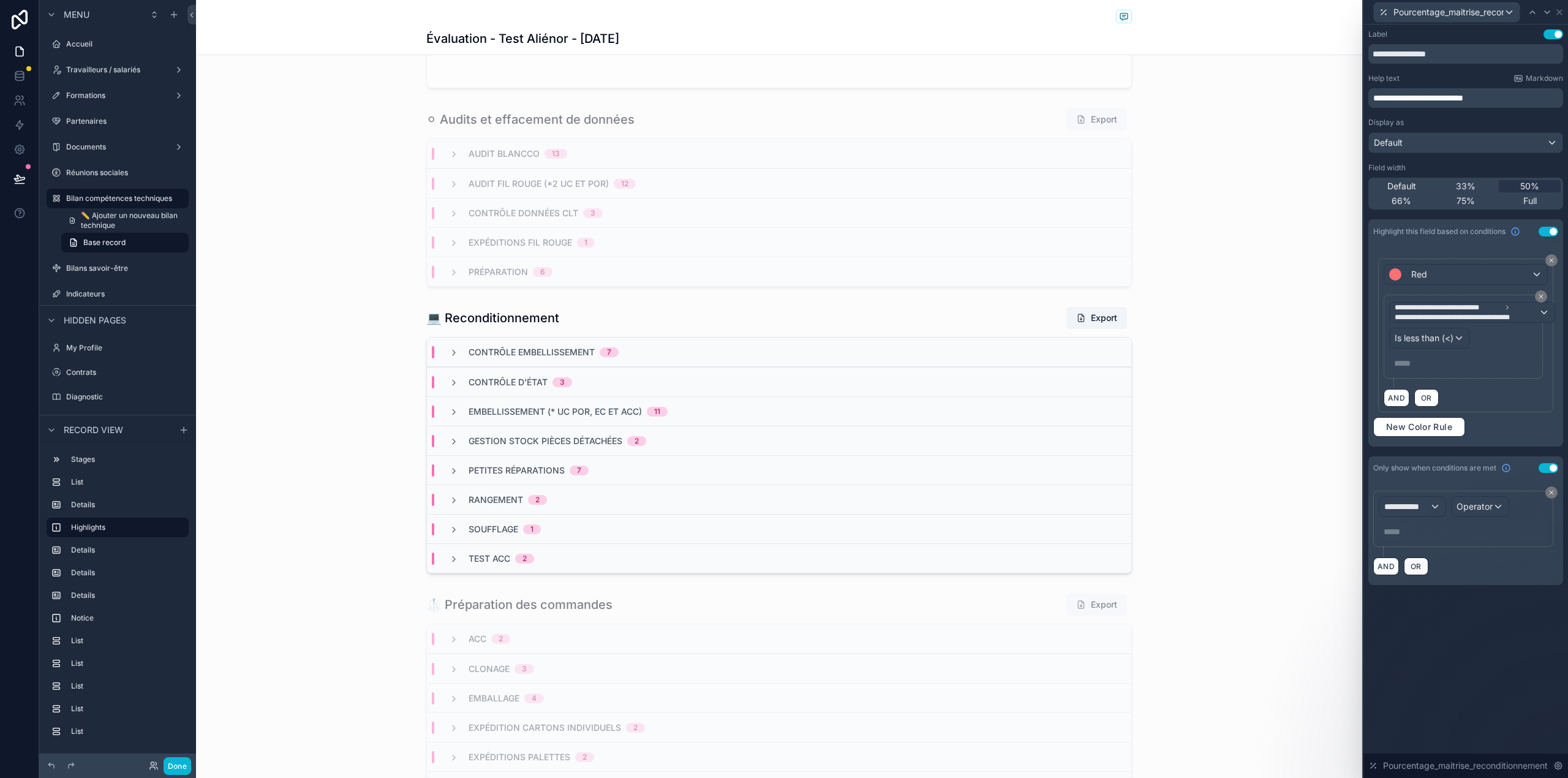
click at [1416, 365] on p "***** ﻿" at bounding box center [1464, 363] width 141 height 12
click at [1515, 614] on div "**********" at bounding box center [1466, 319] width 205 height 590
click at [1427, 500] on div "**********" at bounding box center [1412, 506] width 66 height 20
click at [1422, 544] on input "text" at bounding box center [1458, 538] width 148 height 20
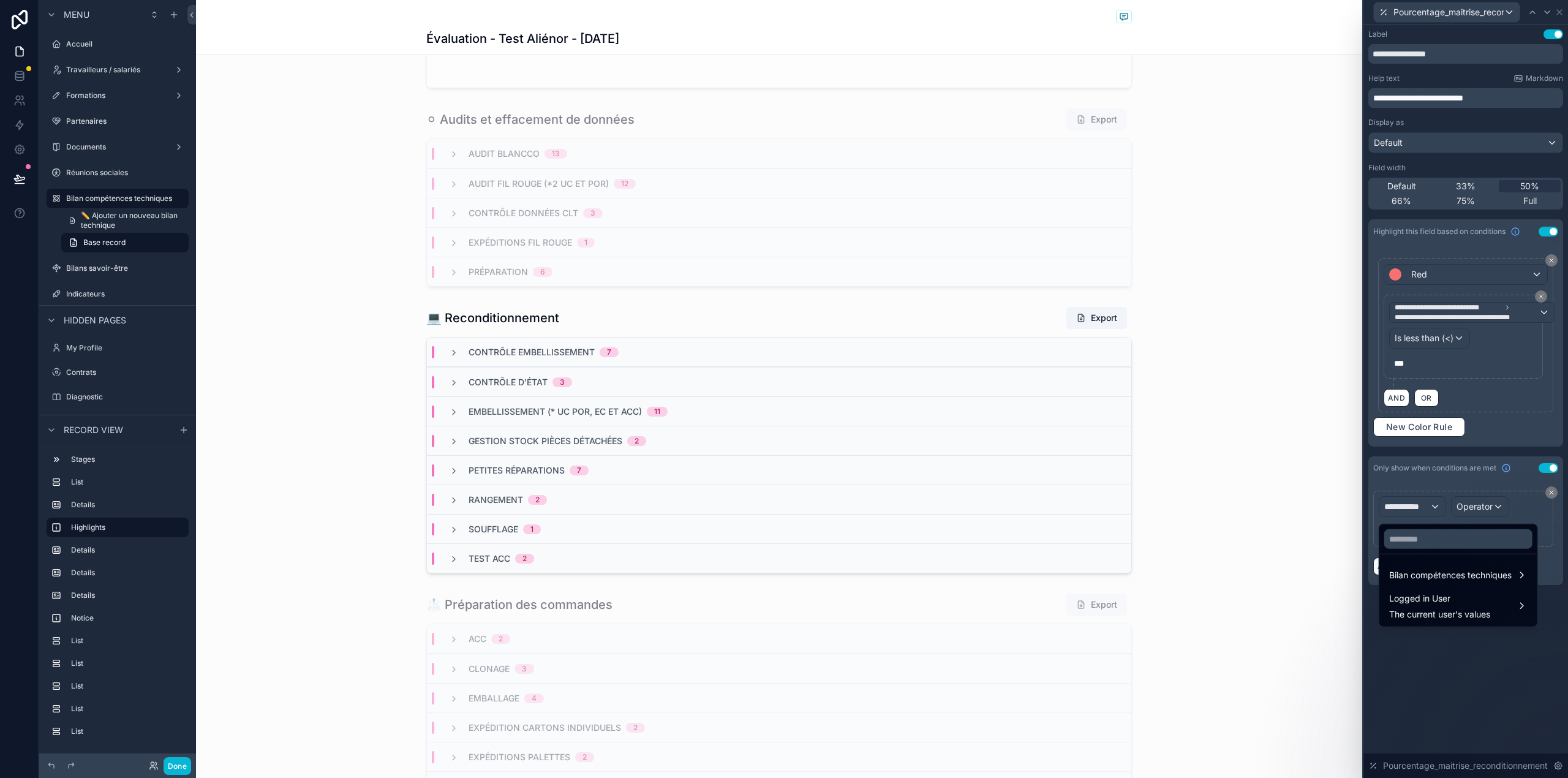
click at [1505, 474] on div at bounding box center [1466, 389] width 205 height 778
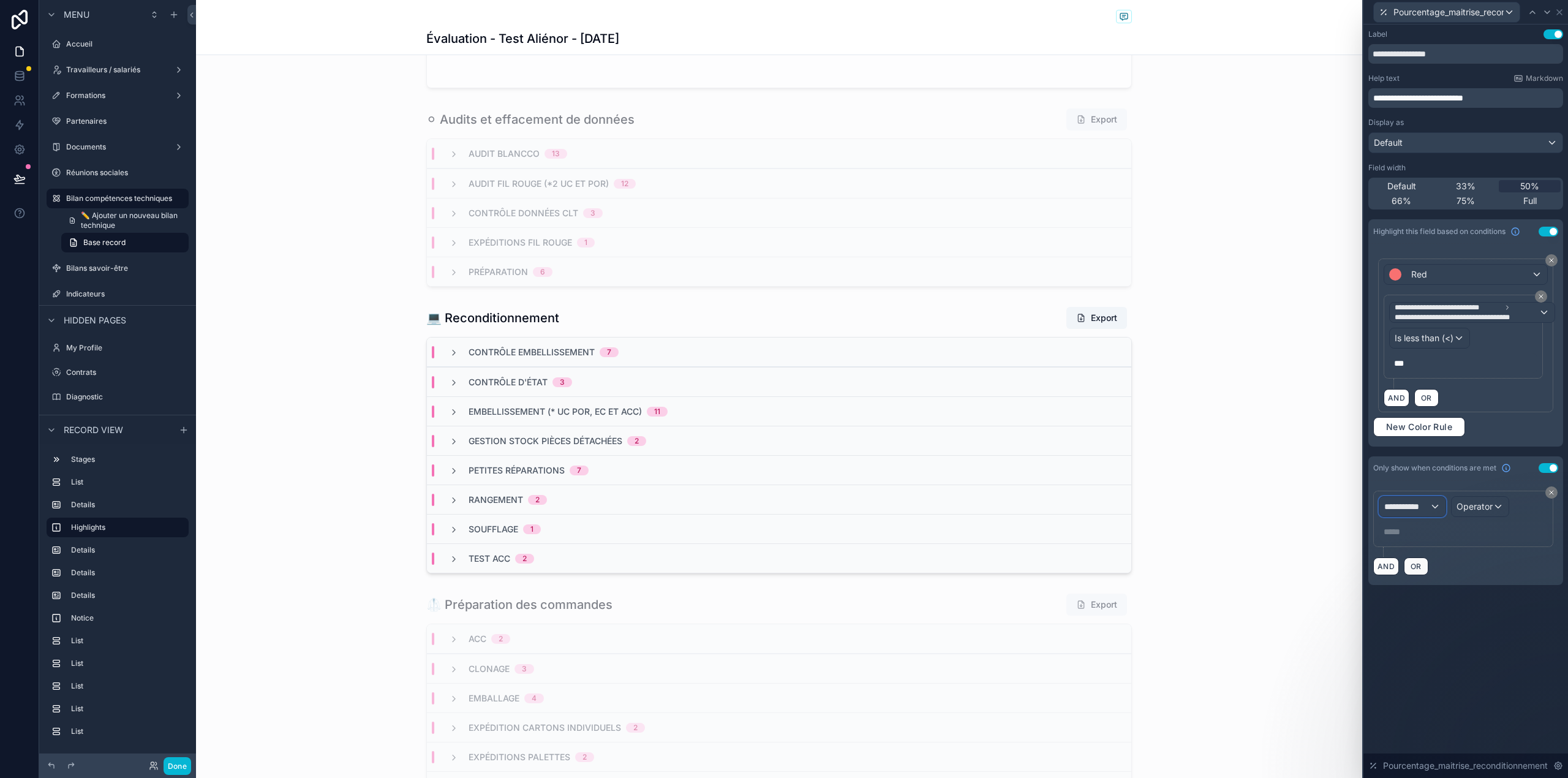
click at [1425, 504] on span "**********" at bounding box center [1407, 506] width 46 height 12
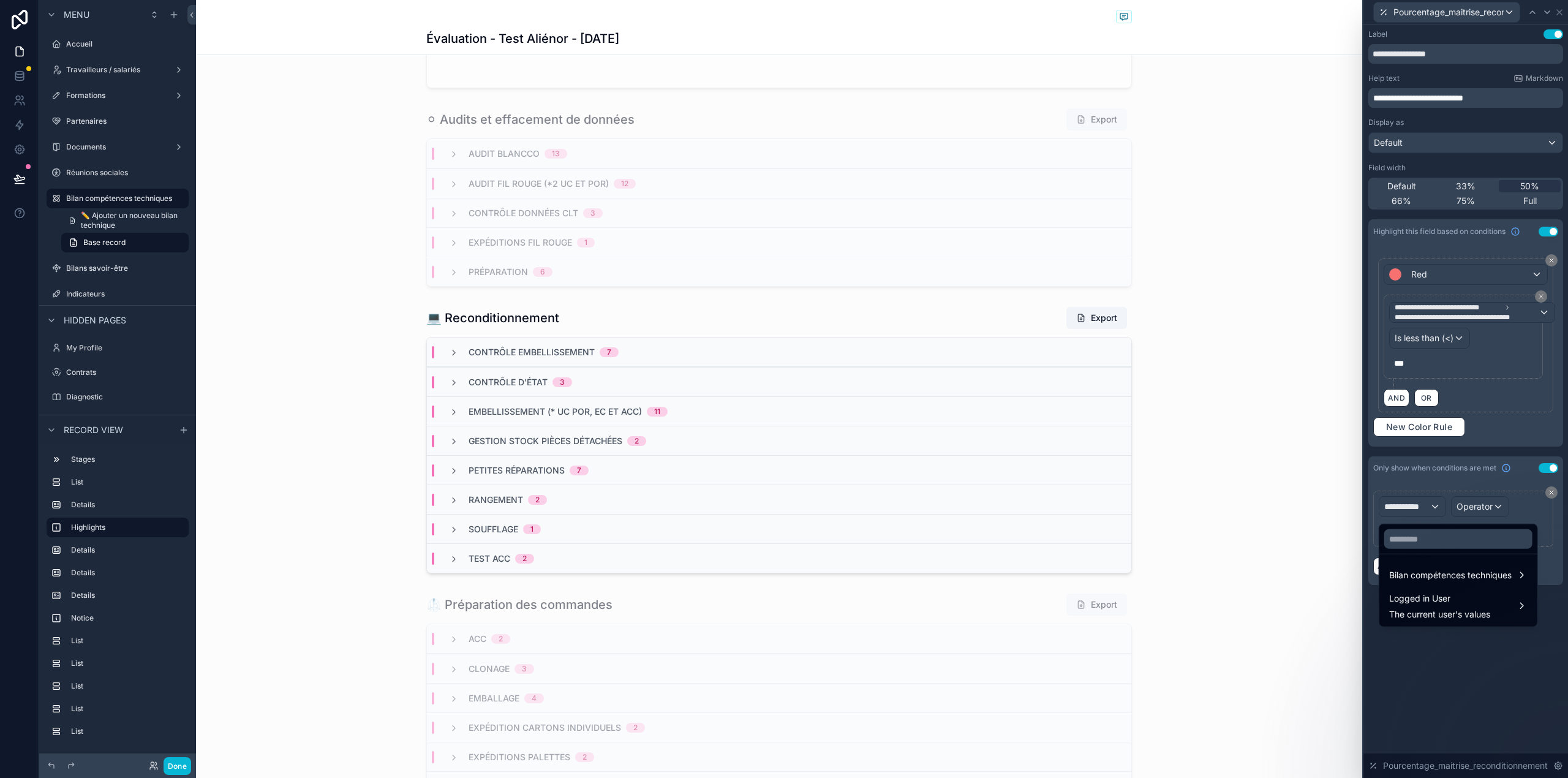
click at [1429, 425] on div at bounding box center [1466, 389] width 205 height 778
click at [1429, 425] on span "New Color Rule" at bounding box center [1419, 427] width 76 height 11
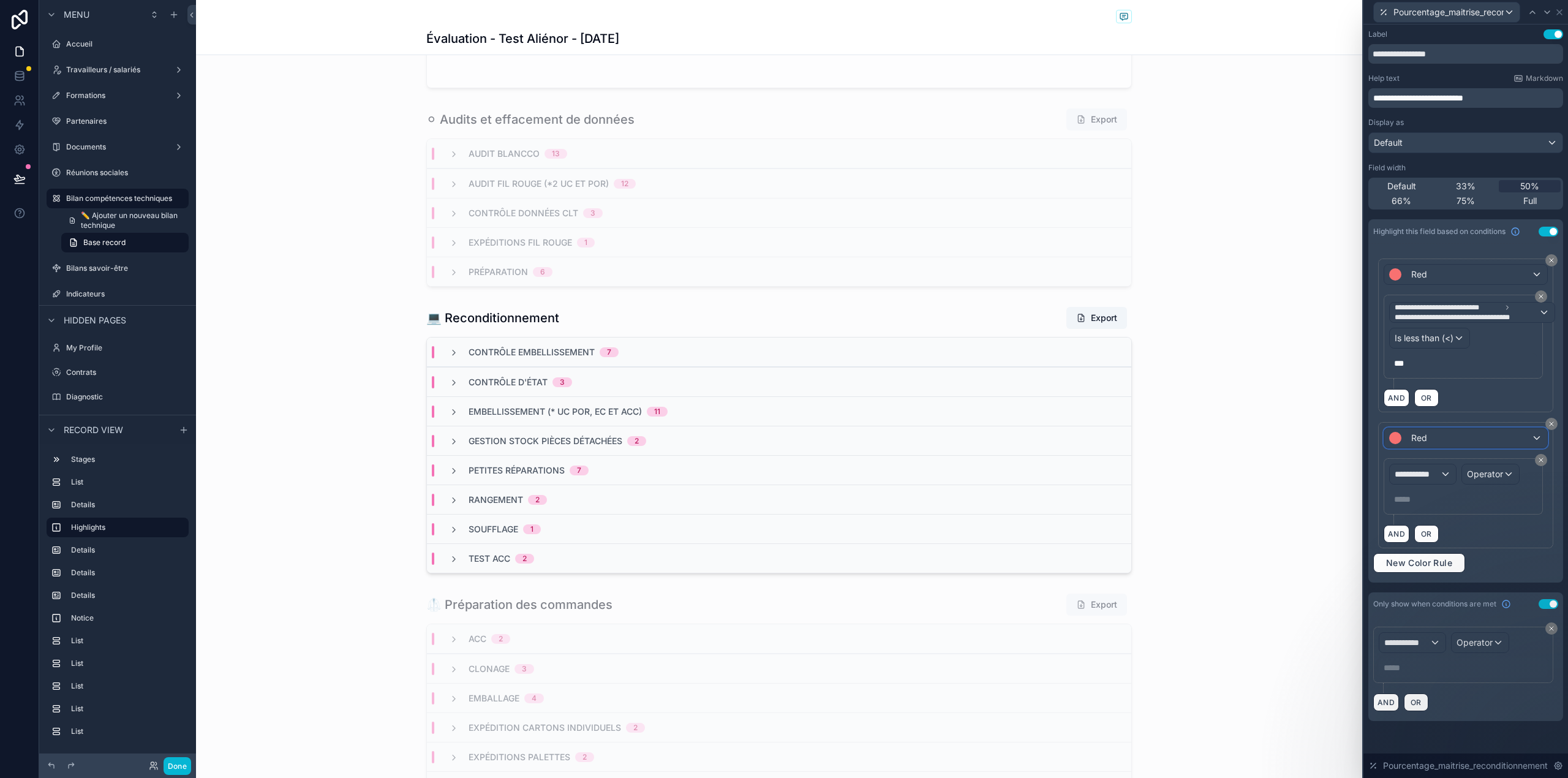
click at [1423, 437] on span "Red" at bounding box center [1419, 437] width 16 height 12
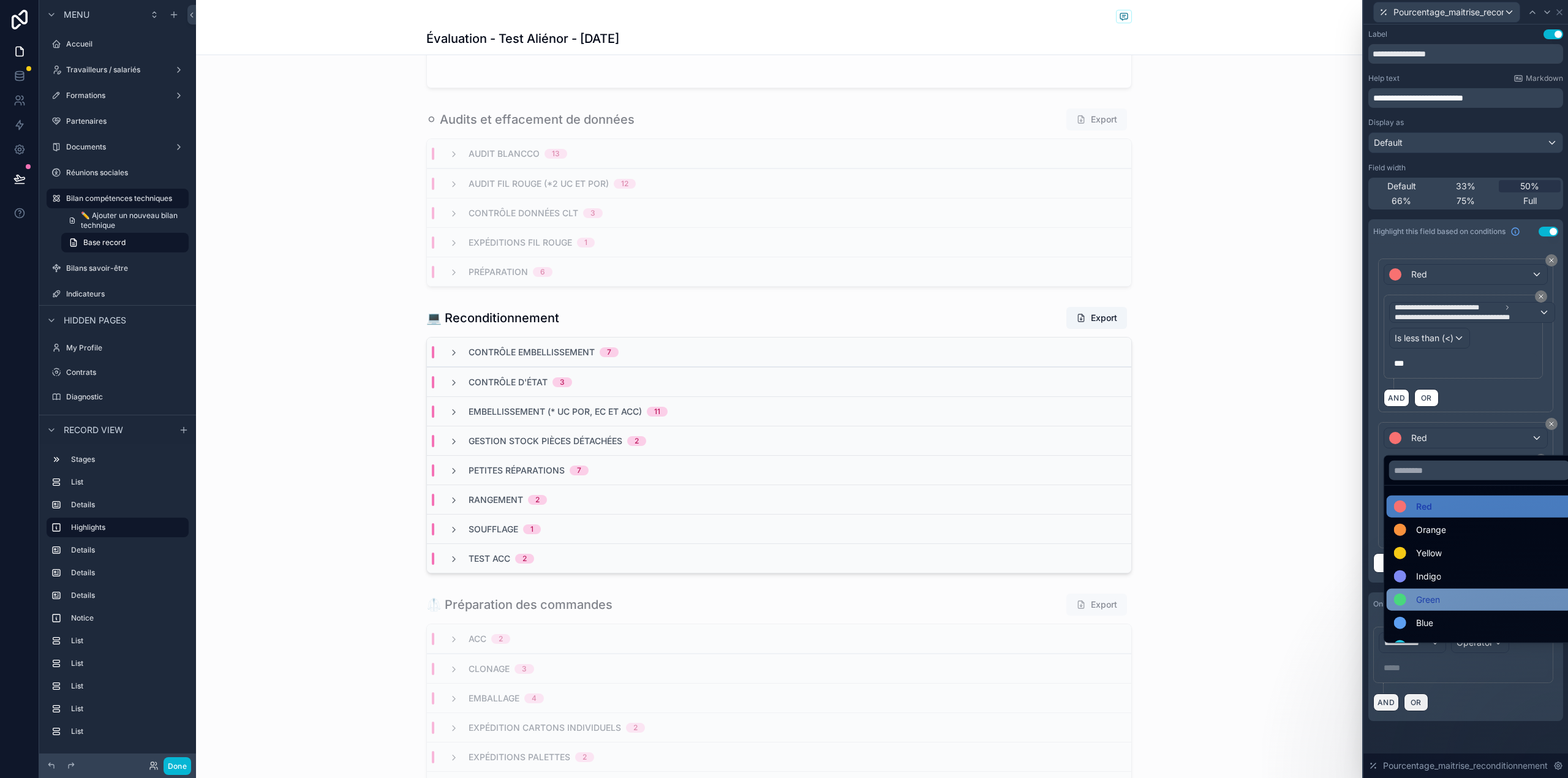
click at [1436, 593] on span "Green" at bounding box center [1428, 599] width 24 height 15
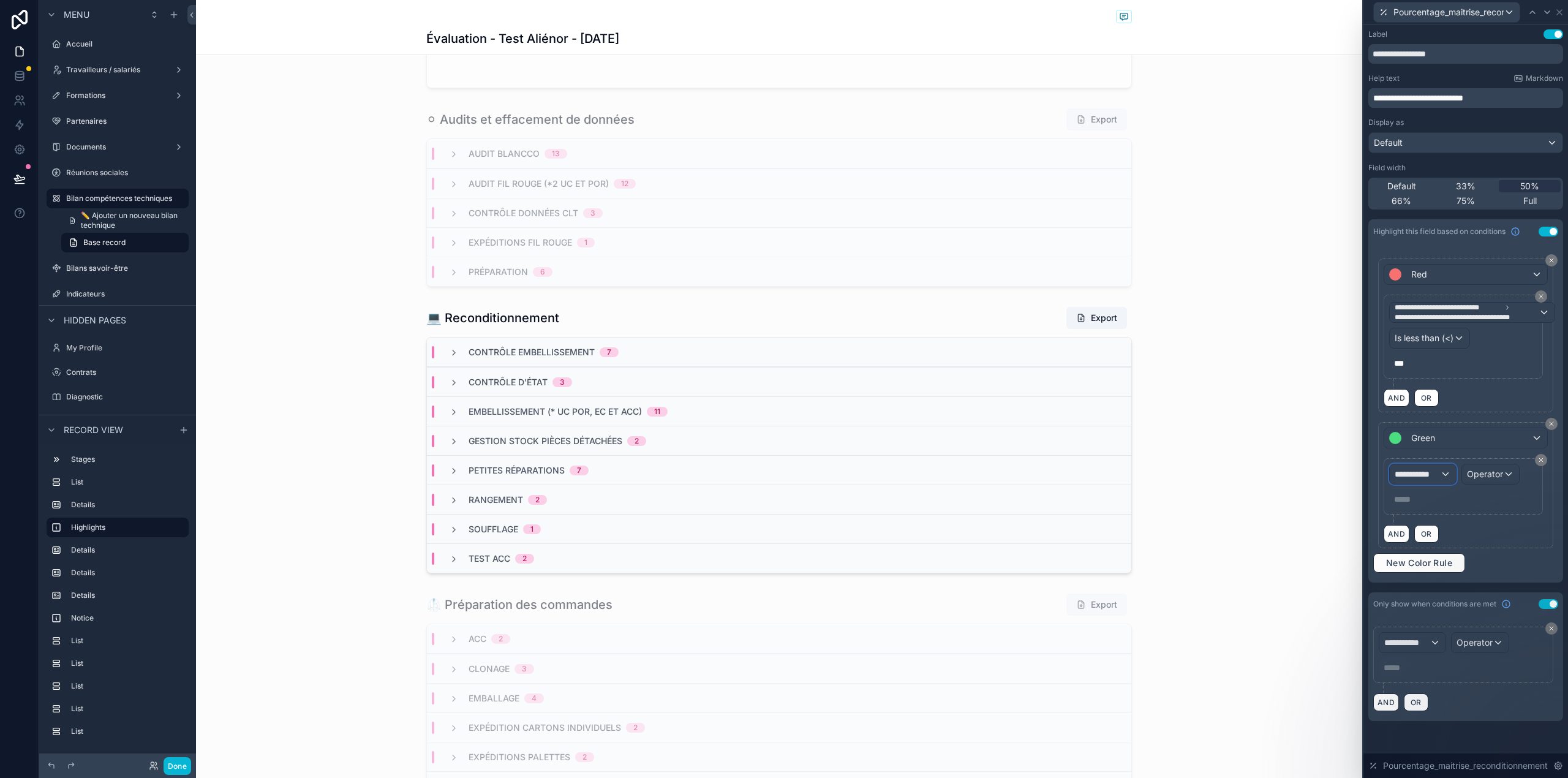
click at [1437, 474] on span "**********" at bounding box center [1417, 473] width 46 height 12
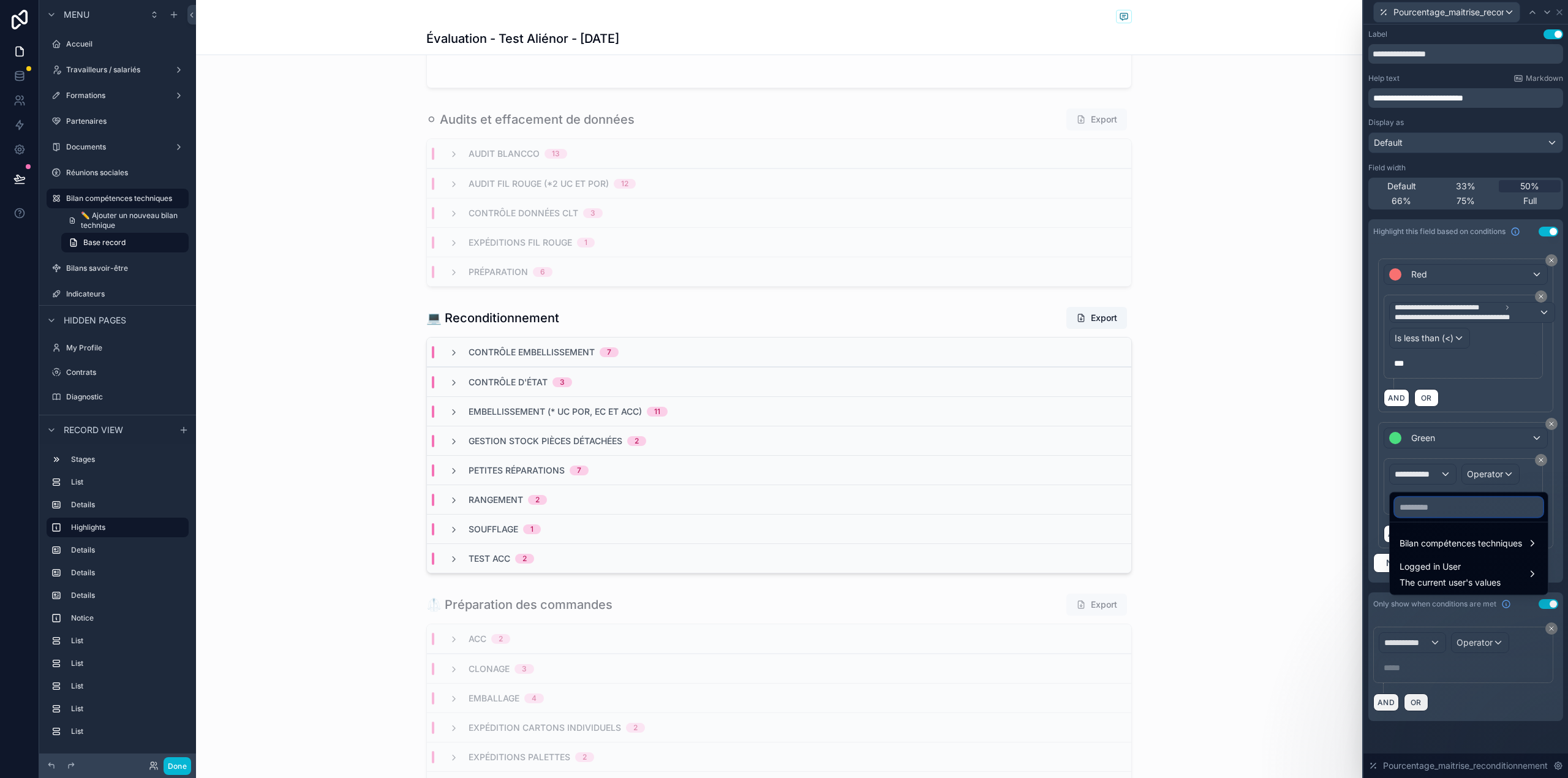
click at [1426, 501] on input "text" at bounding box center [1468, 507] width 148 height 20
type input "**********"
click at [1430, 540] on span "Bilan compétences techniques" at bounding box center [1461, 543] width 123 height 15
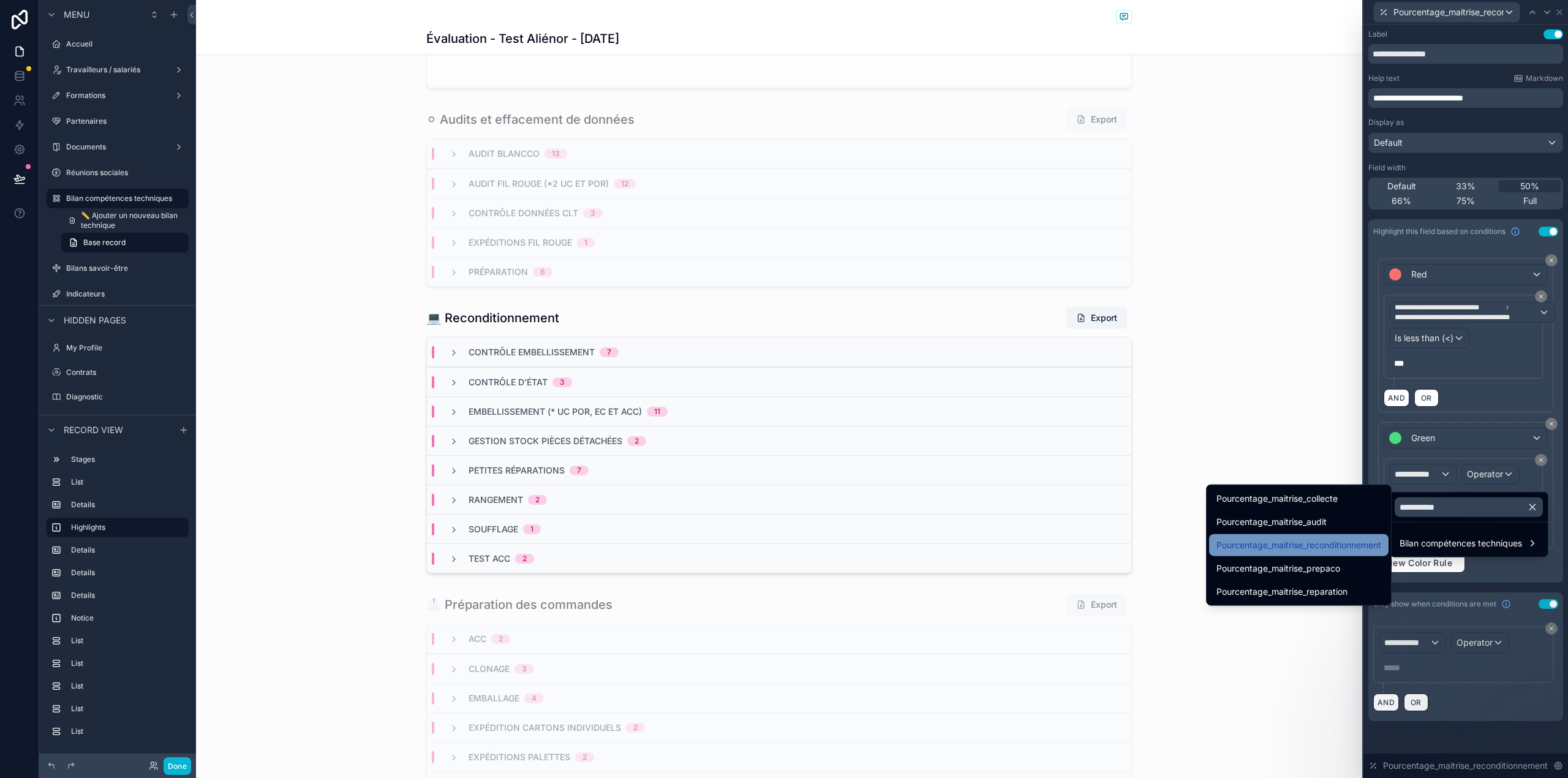
click at [1351, 535] on div "Pourcentage_maitrise_reconditionnement" at bounding box center [1299, 545] width 179 height 22
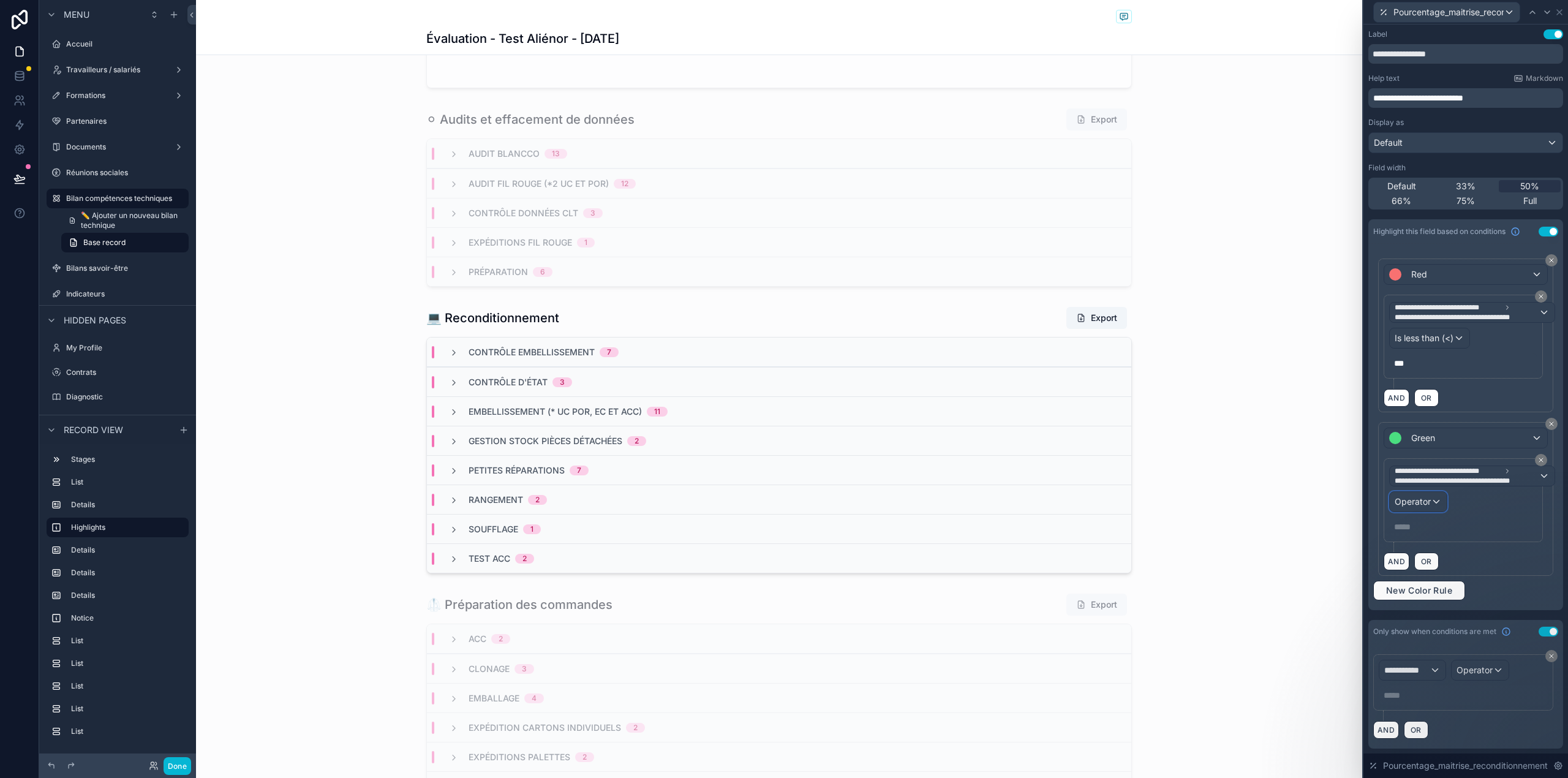
click at [1414, 497] on span "Operator" at bounding box center [1412, 501] width 36 height 12
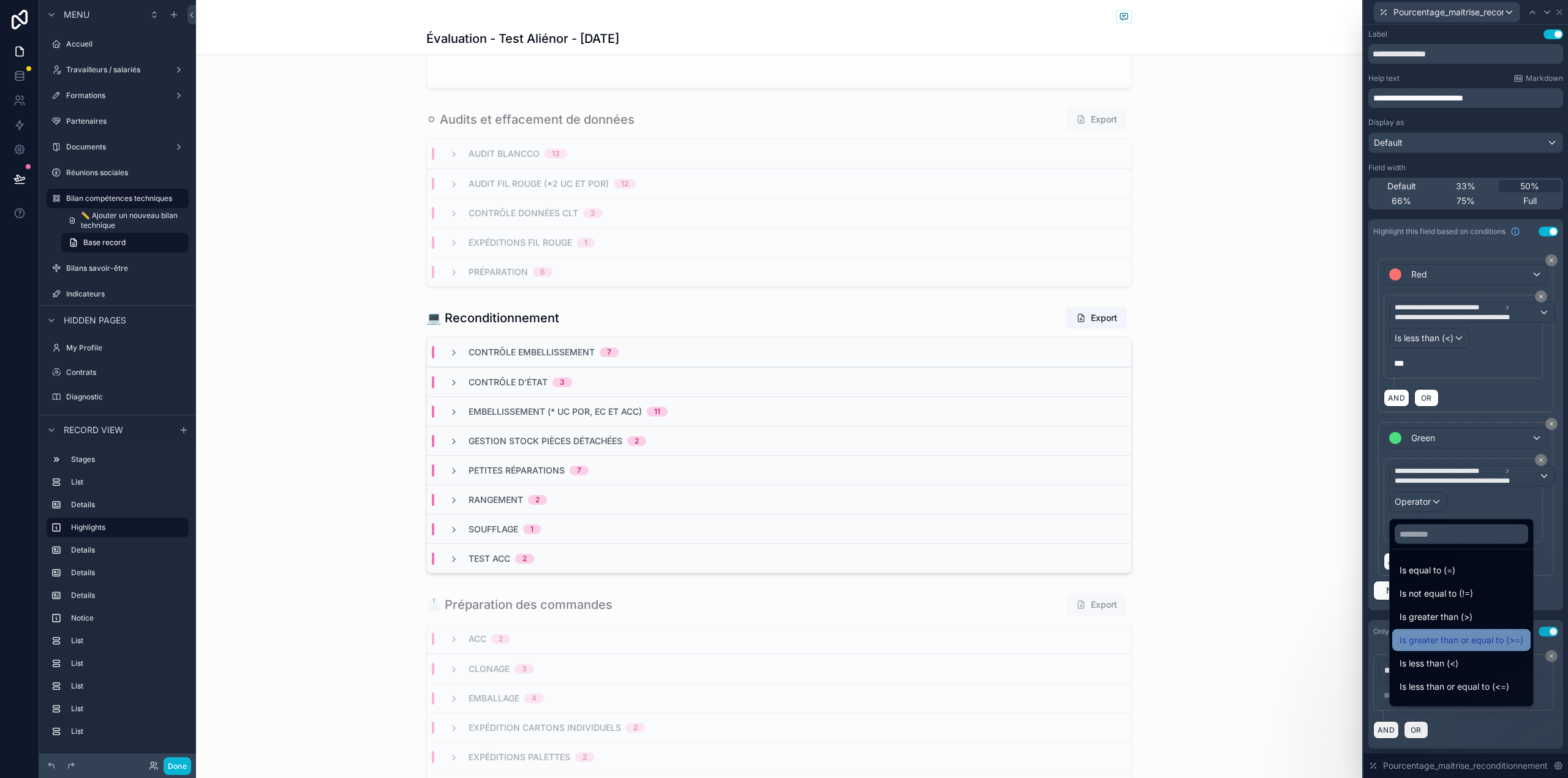
click at [1454, 644] on span "Is greater than or equal to (>=)" at bounding box center [1461, 640] width 124 height 15
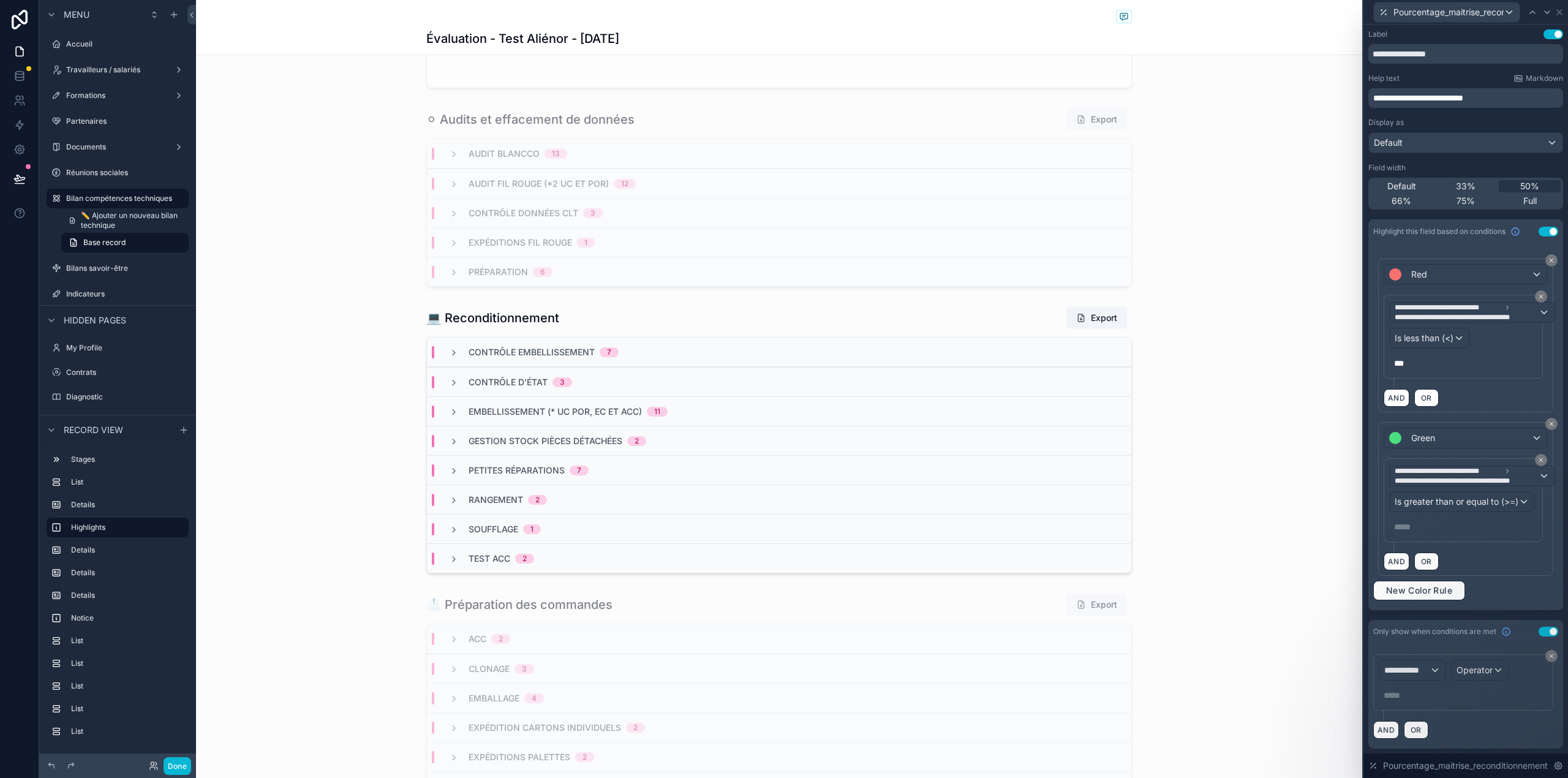
click at [1428, 532] on p "***** ﻿" at bounding box center [1464, 526] width 141 height 12
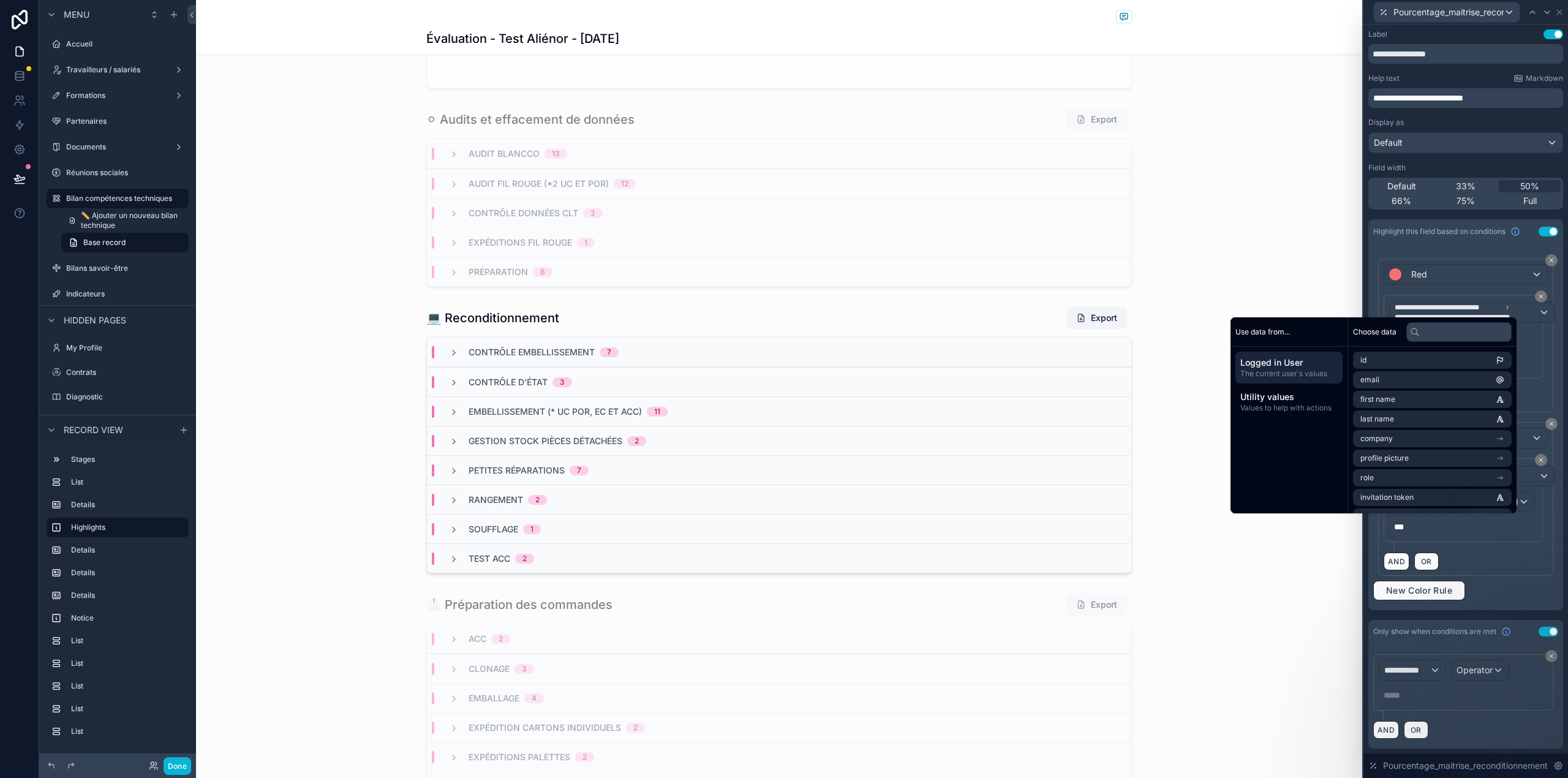
scroll to position [4, 0]
click at [1483, 614] on div "**********" at bounding box center [1466, 389] width 195 height 719
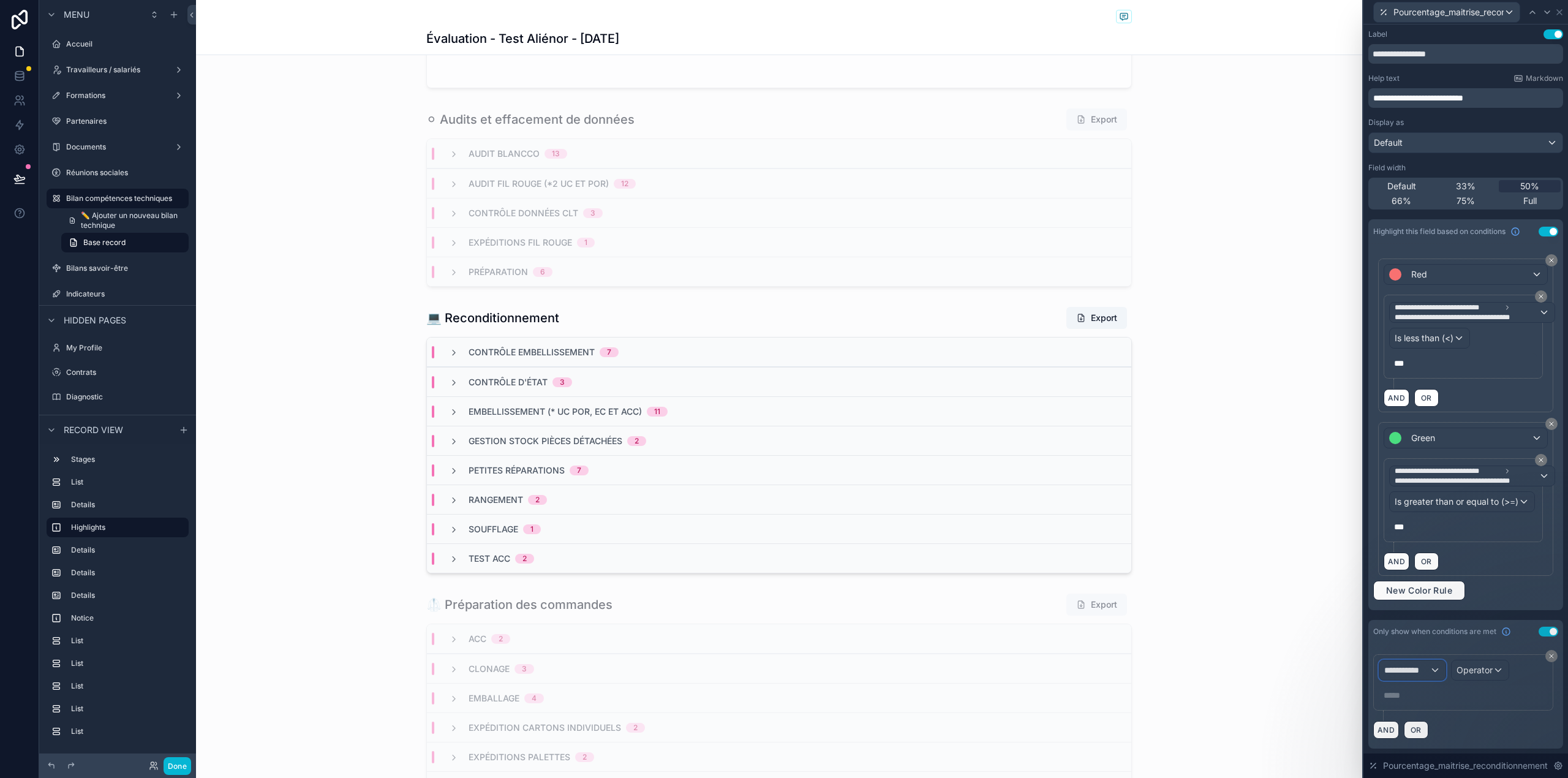
click at [1418, 670] on span "**********" at bounding box center [1407, 669] width 46 height 12
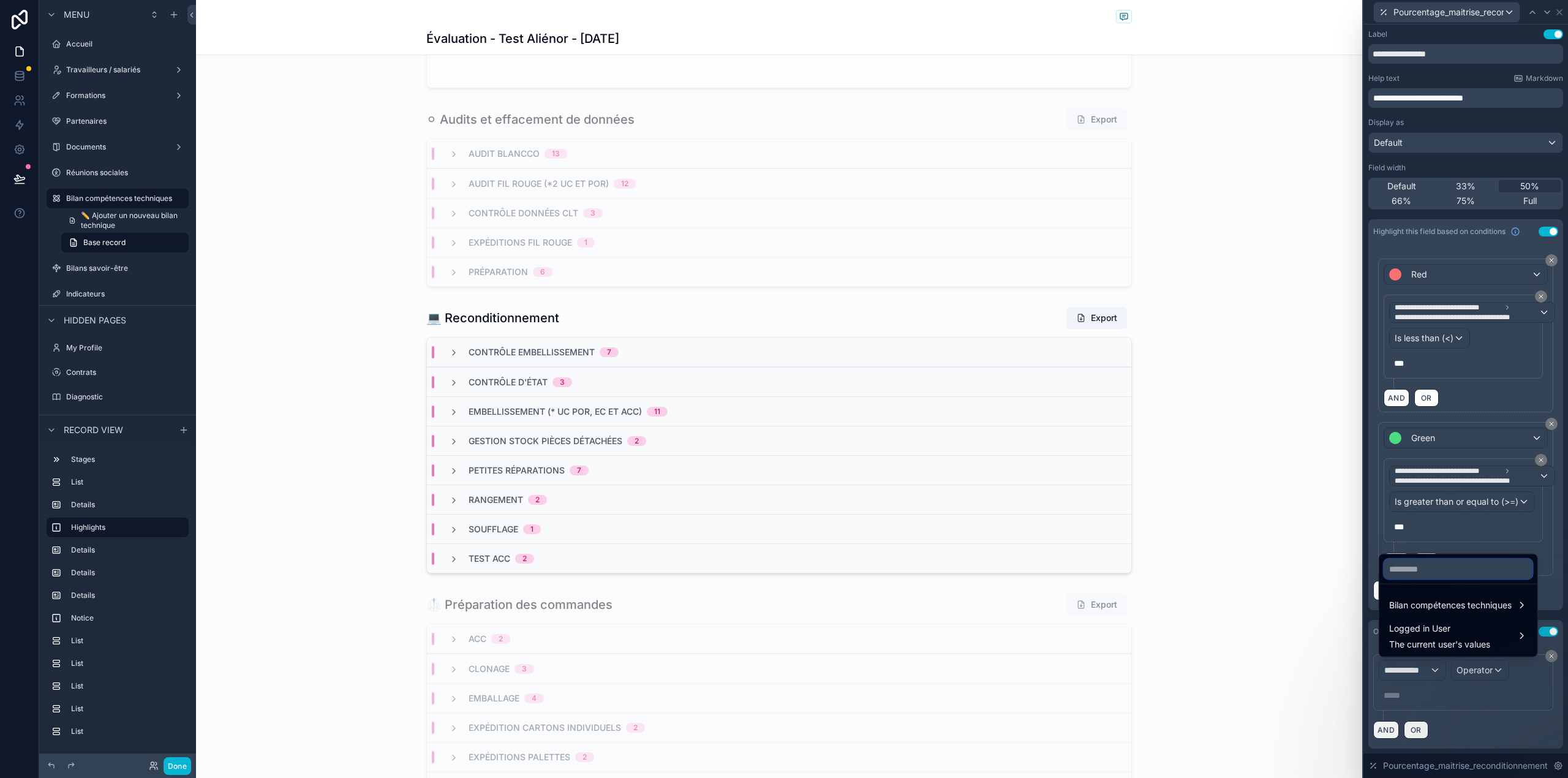
click at [1449, 568] on input "text" at bounding box center [1458, 569] width 148 height 20
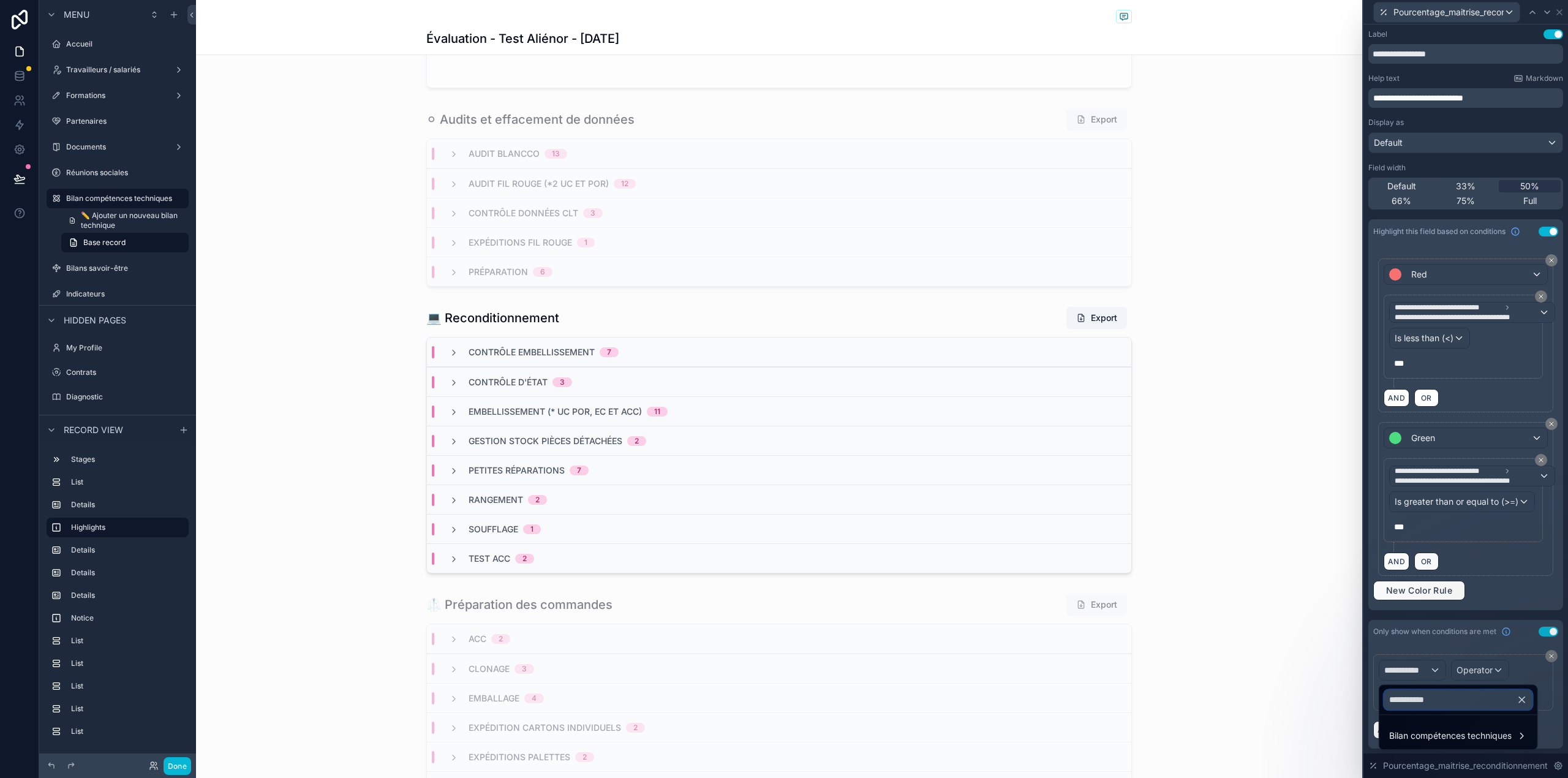
type input "**********"
click at [1488, 742] on span "Bilan compétences techniques" at bounding box center [1450, 735] width 123 height 15
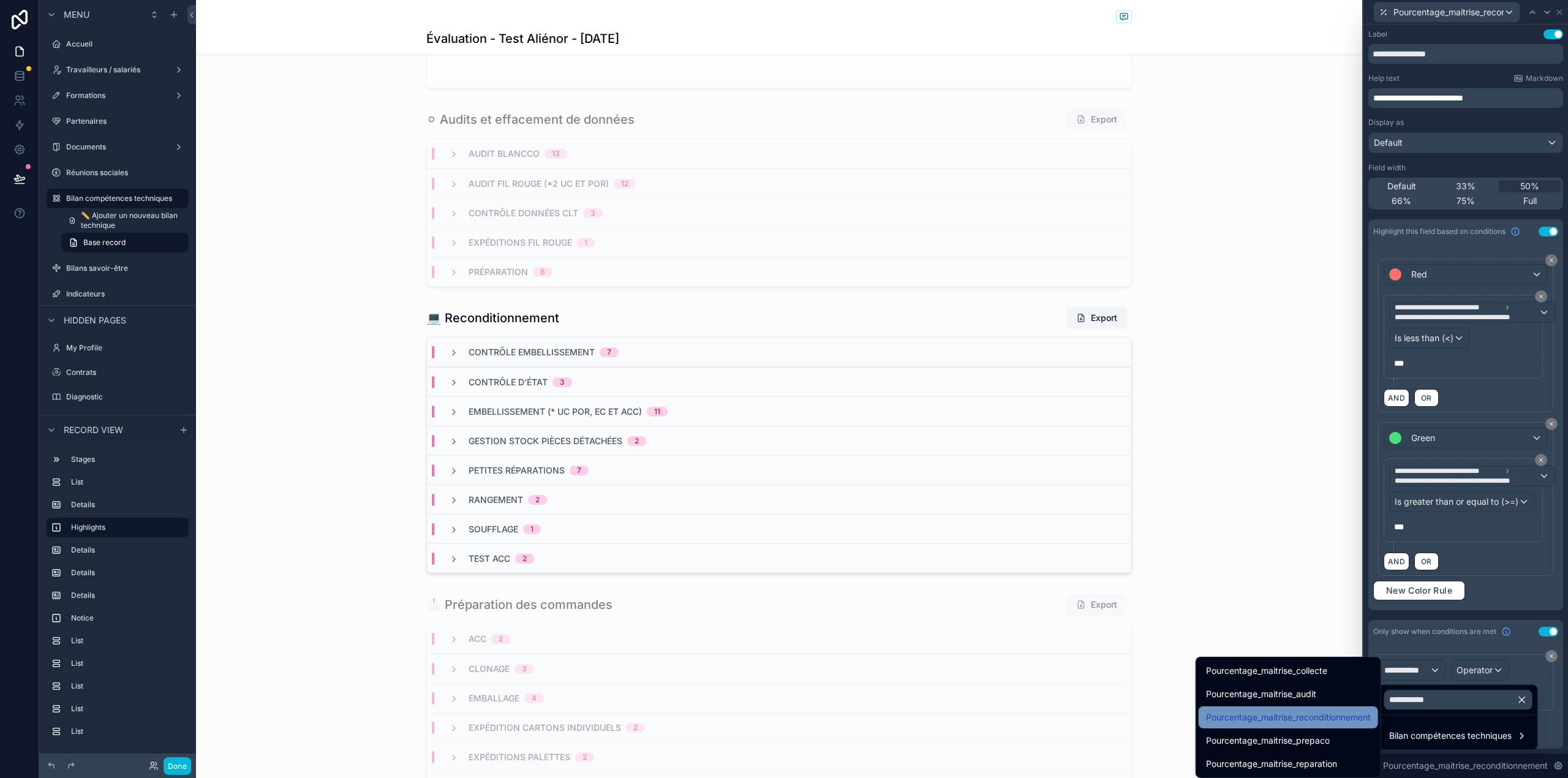
drag, startPoint x: 1351, startPoint y: 747, endPoint x: 1346, endPoint y: 721, distance: 26.5
click at [1346, 721] on ul "Pourcentage_maitrise_collecte Pourcentage_maitrise_audit Pourcentage_maitrise_r…" at bounding box center [1288, 717] width 185 height 120
click at [1346, 721] on span "Pourcentage_maitrise_reconditionnement" at bounding box center [1288, 717] width 165 height 15
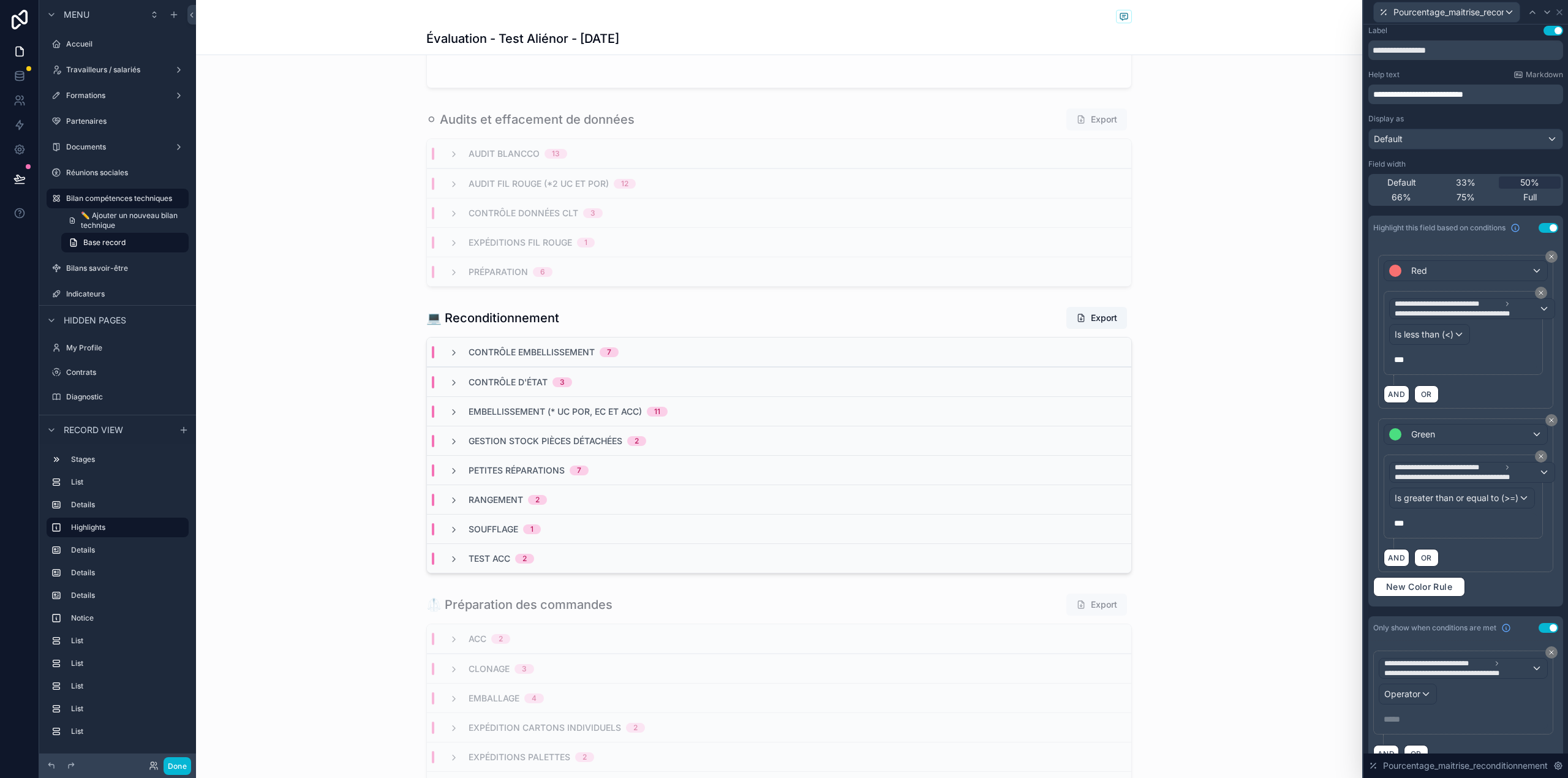
scroll to position [30, 0]
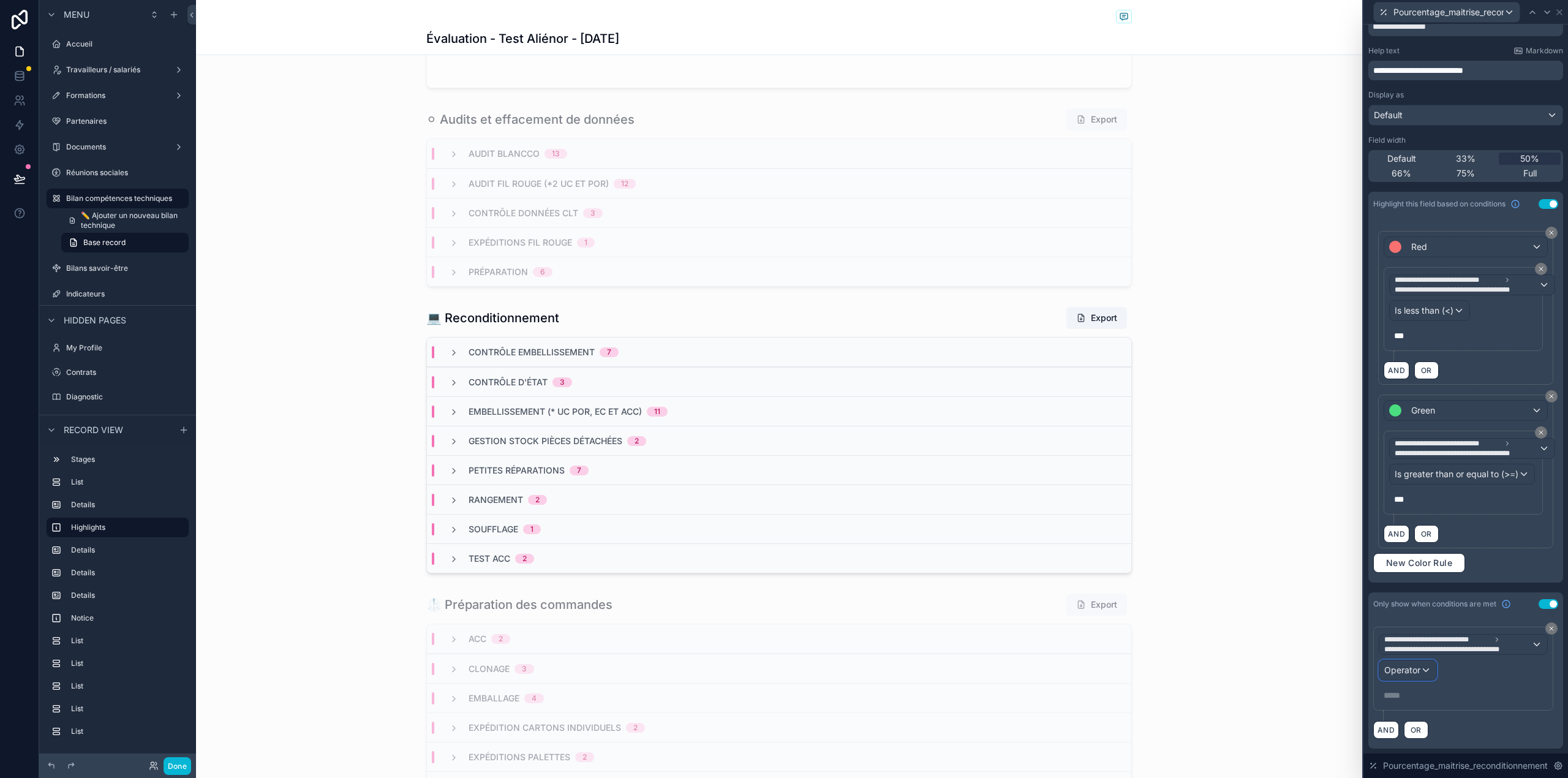
click at [1404, 671] on span "Operator" at bounding box center [1402, 669] width 36 height 10
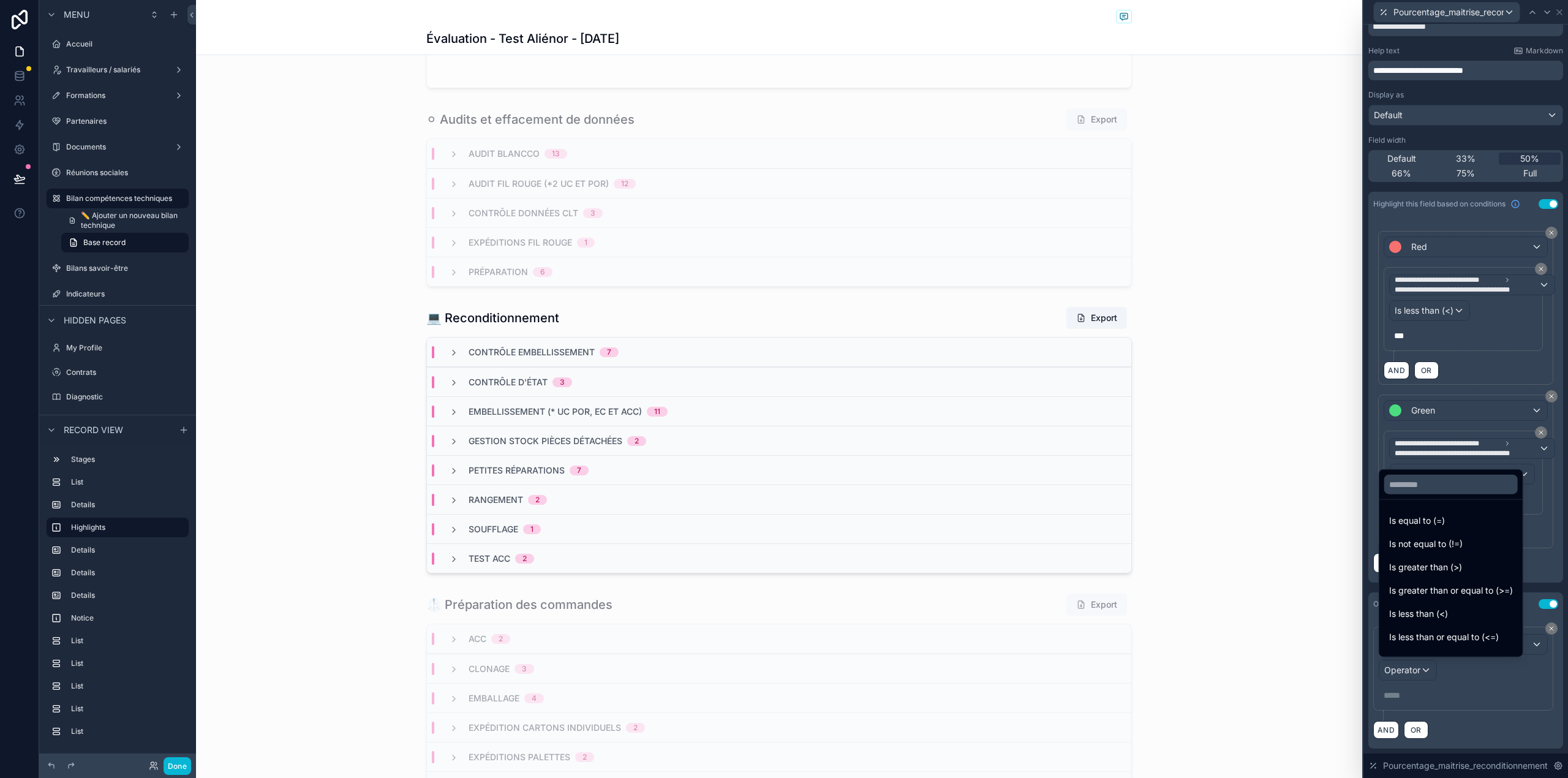
click at [1488, 705] on div at bounding box center [1466, 389] width 205 height 778
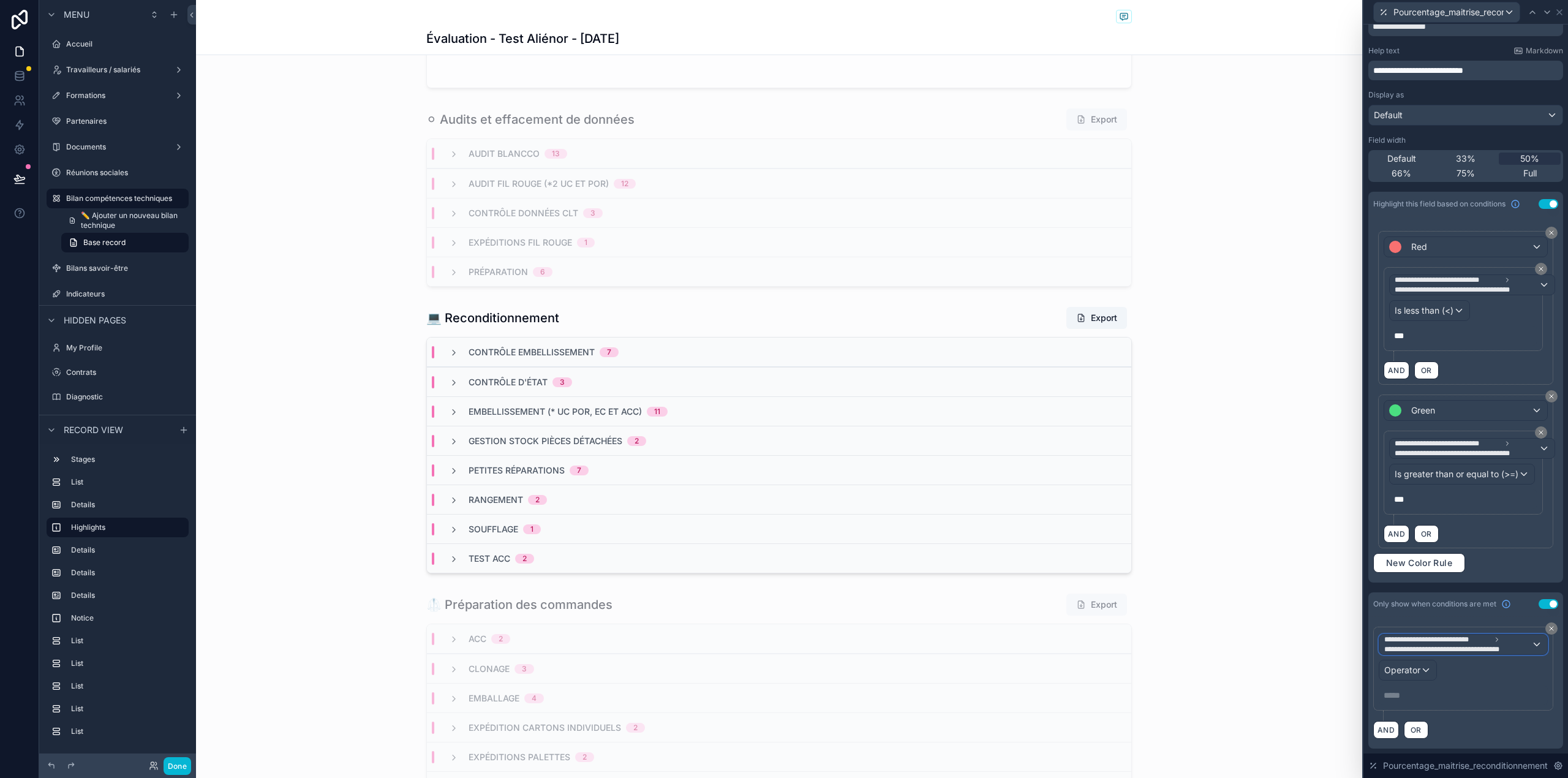
click at [1440, 653] on span "**********" at bounding box center [1456, 649] width 144 height 10
click at [1433, 672] on input "text" at bounding box center [1461, 673] width 154 height 20
type input "******"
click at [1433, 708] on span "Bilan compétences techniques" at bounding box center [1450, 709] width 123 height 15
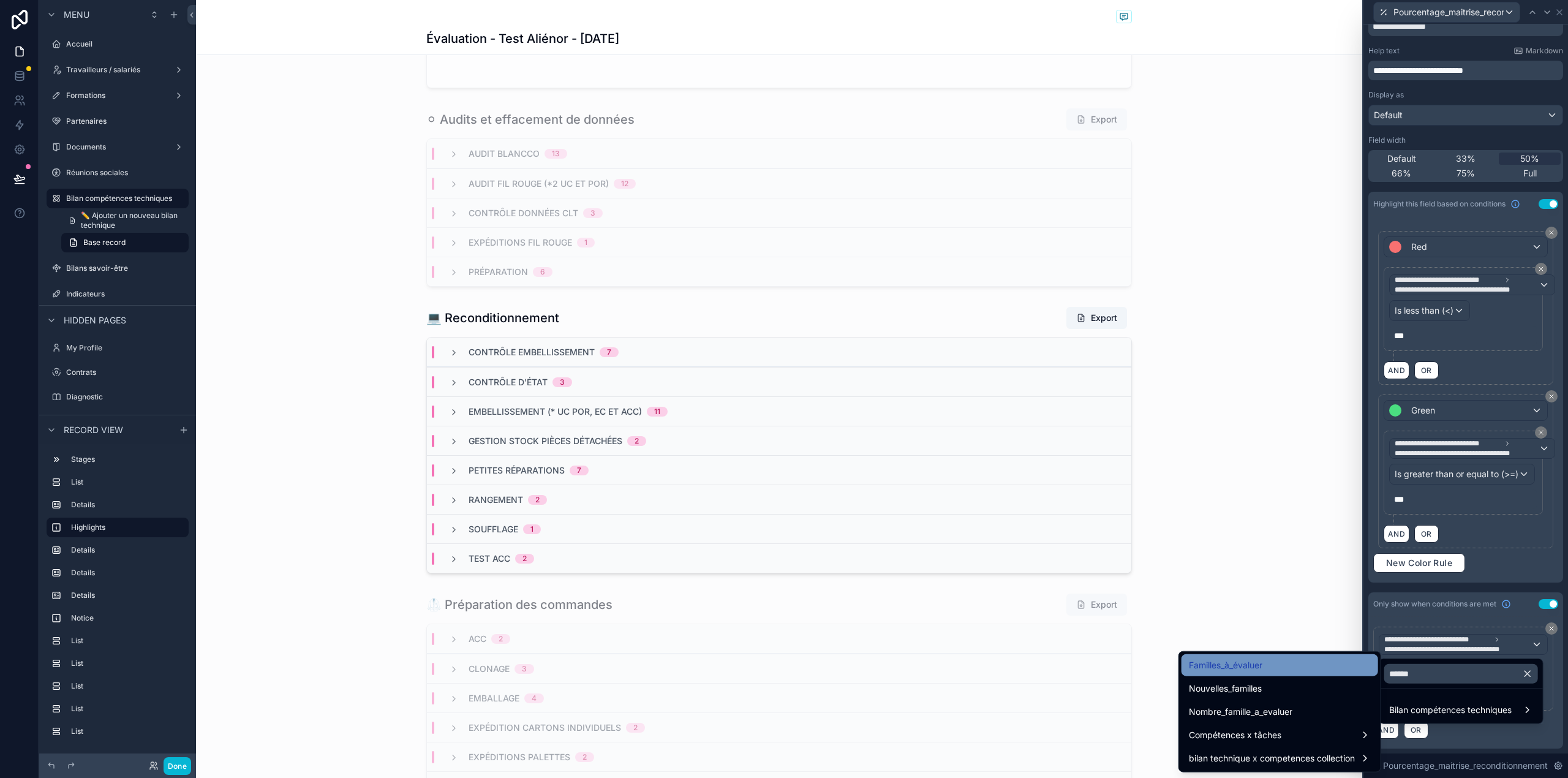
click at [1322, 665] on div "Familles_à_évaluer" at bounding box center [1280, 665] width 182 height 15
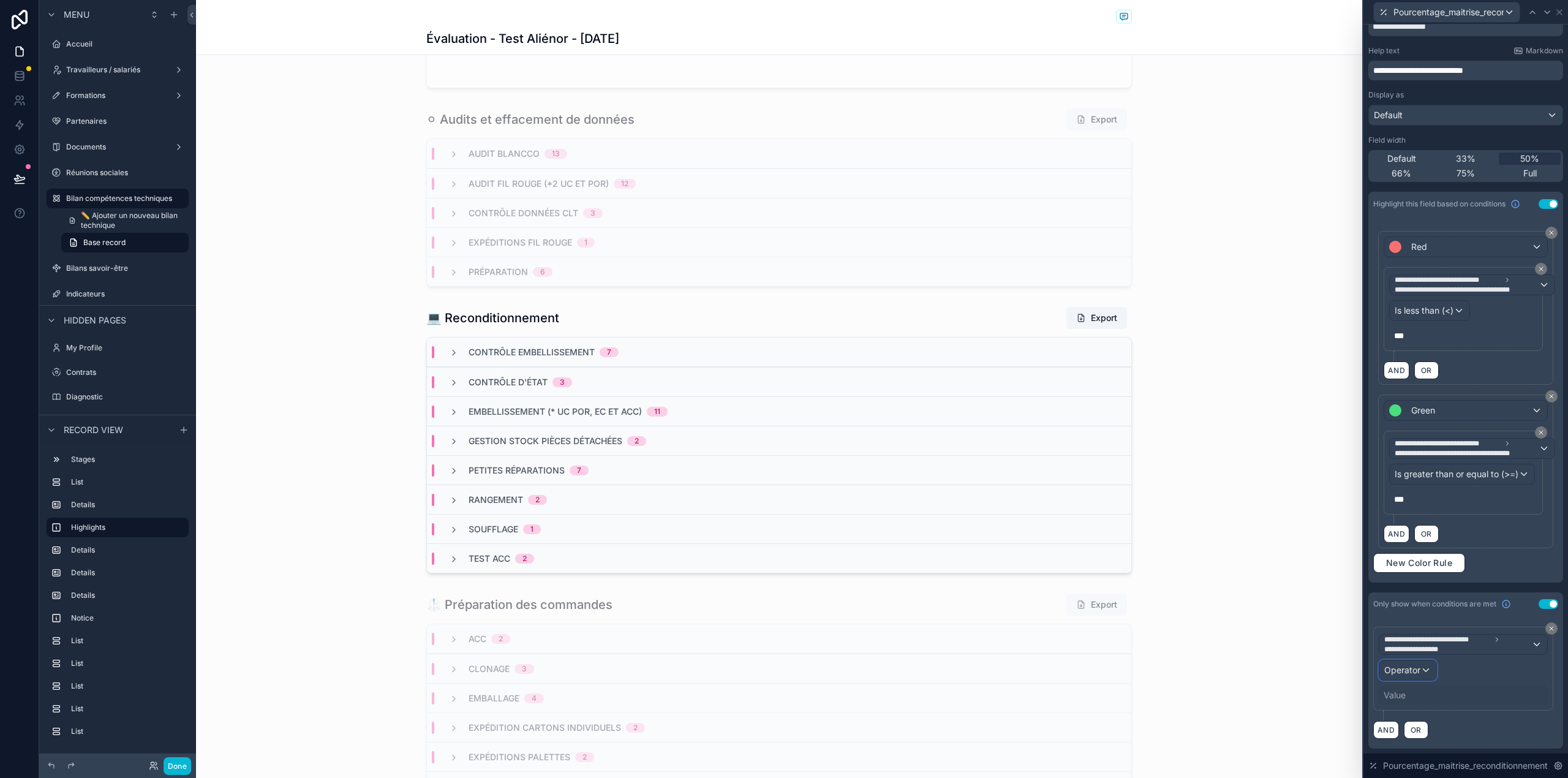
click at [1417, 667] on span "Operator" at bounding box center [1402, 669] width 36 height 10
click at [1417, 613] on span "Is one of" at bounding box center [1406, 619] width 34 height 15
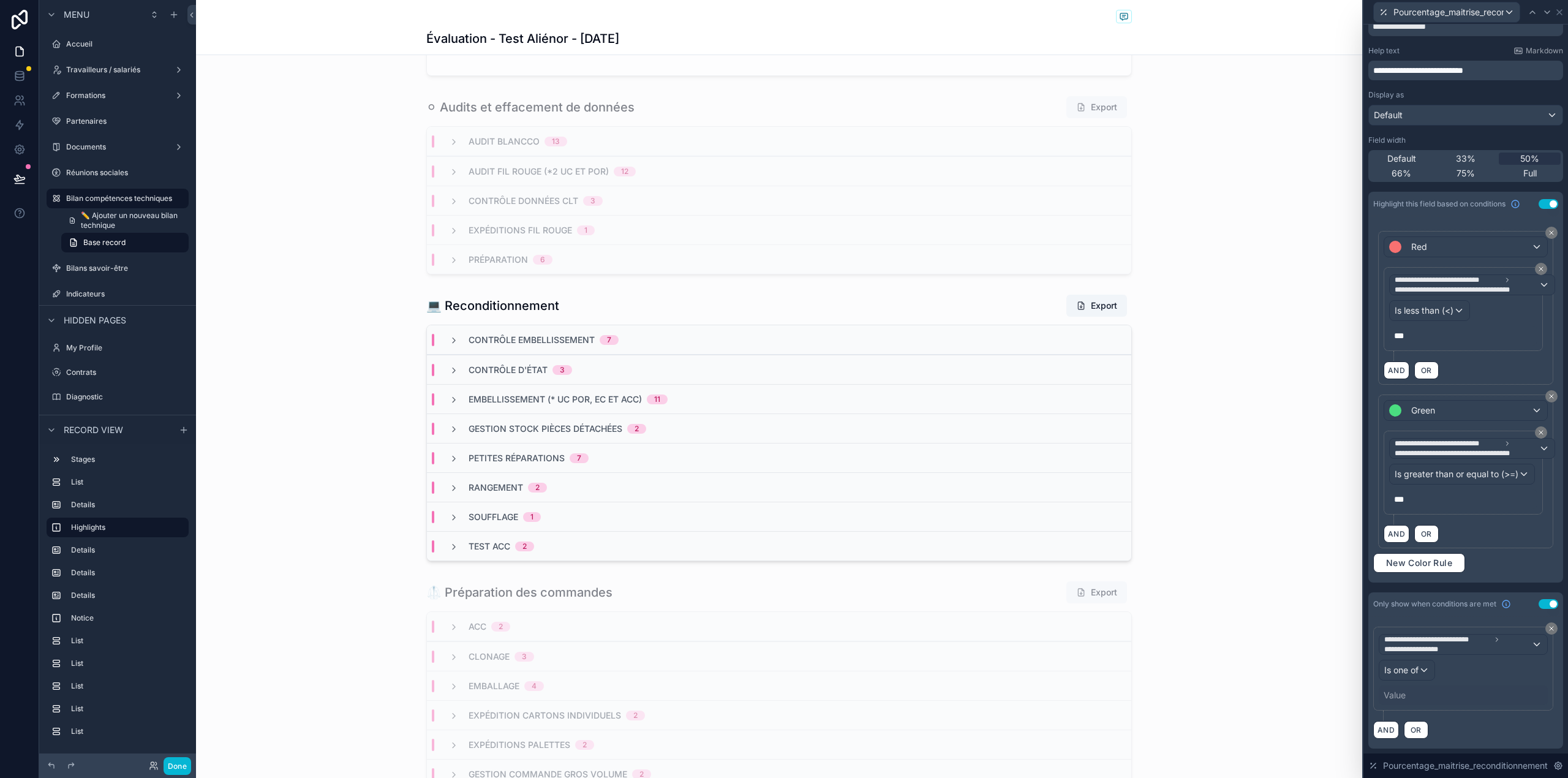
click at [1429, 698] on div "Value" at bounding box center [1462, 695] width 169 height 20
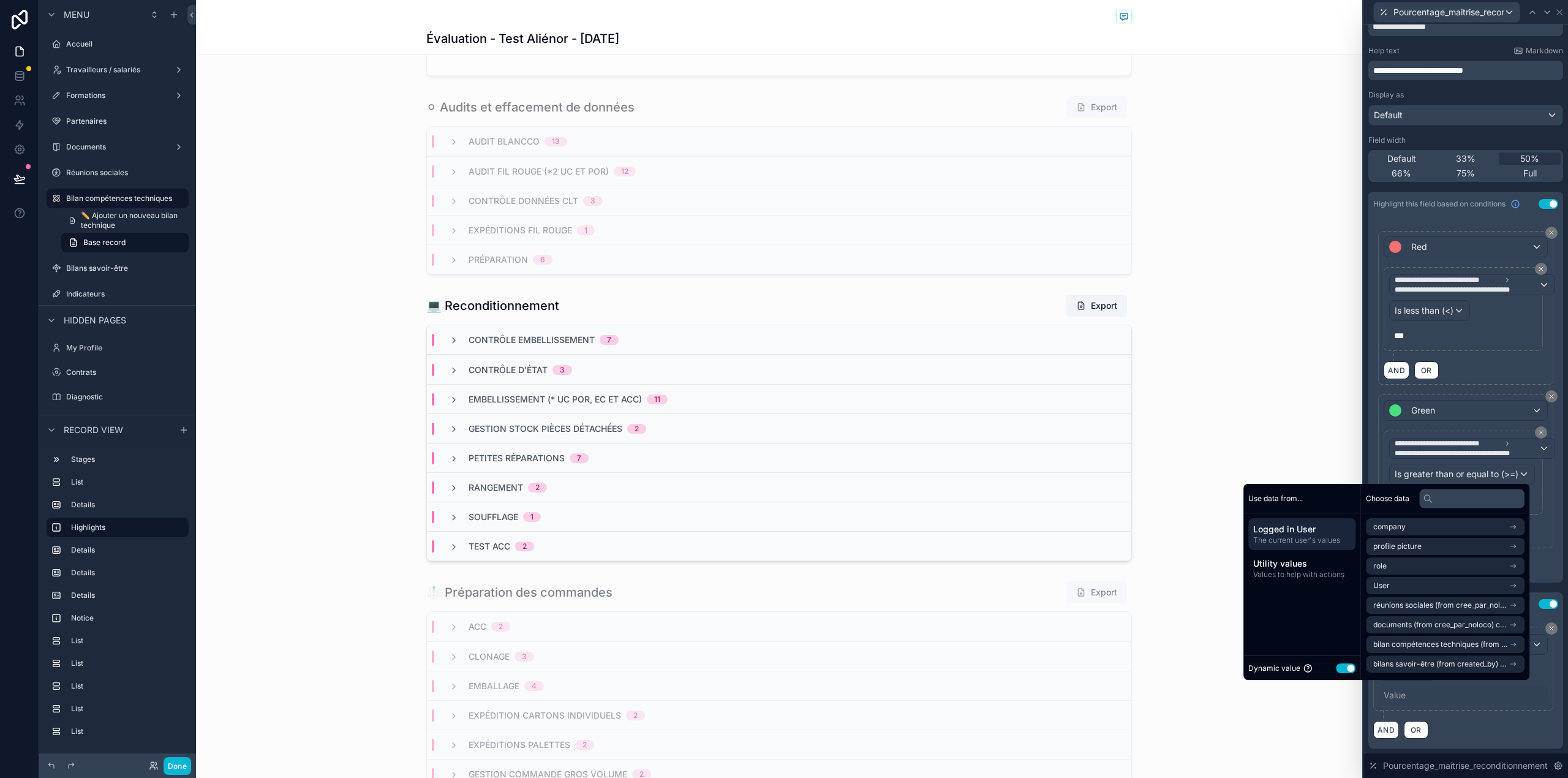
click at [1335, 671] on button "Use setting" at bounding box center [1345, 668] width 20 height 10
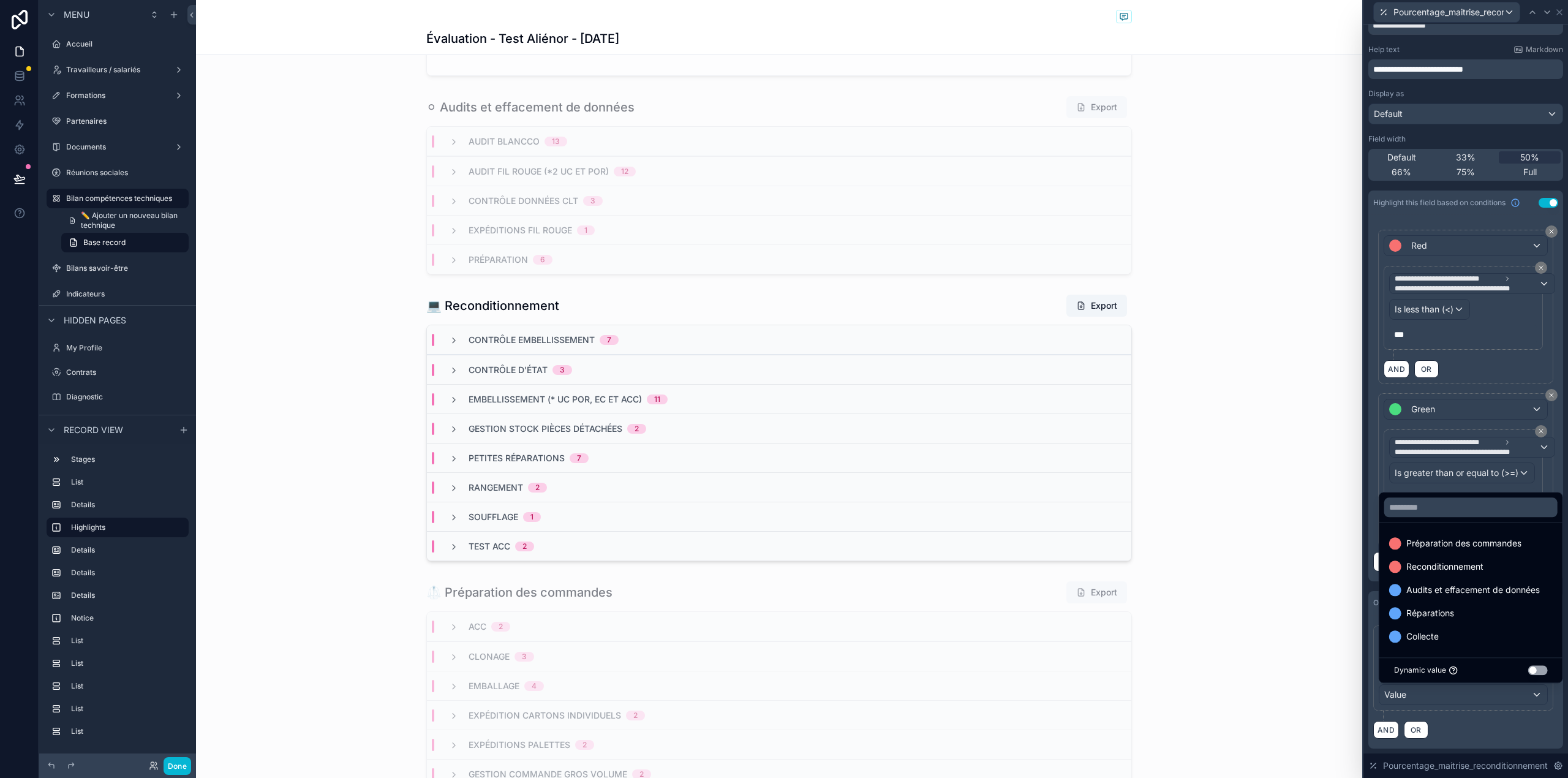
click at [1473, 699] on div at bounding box center [1466, 389] width 205 height 778
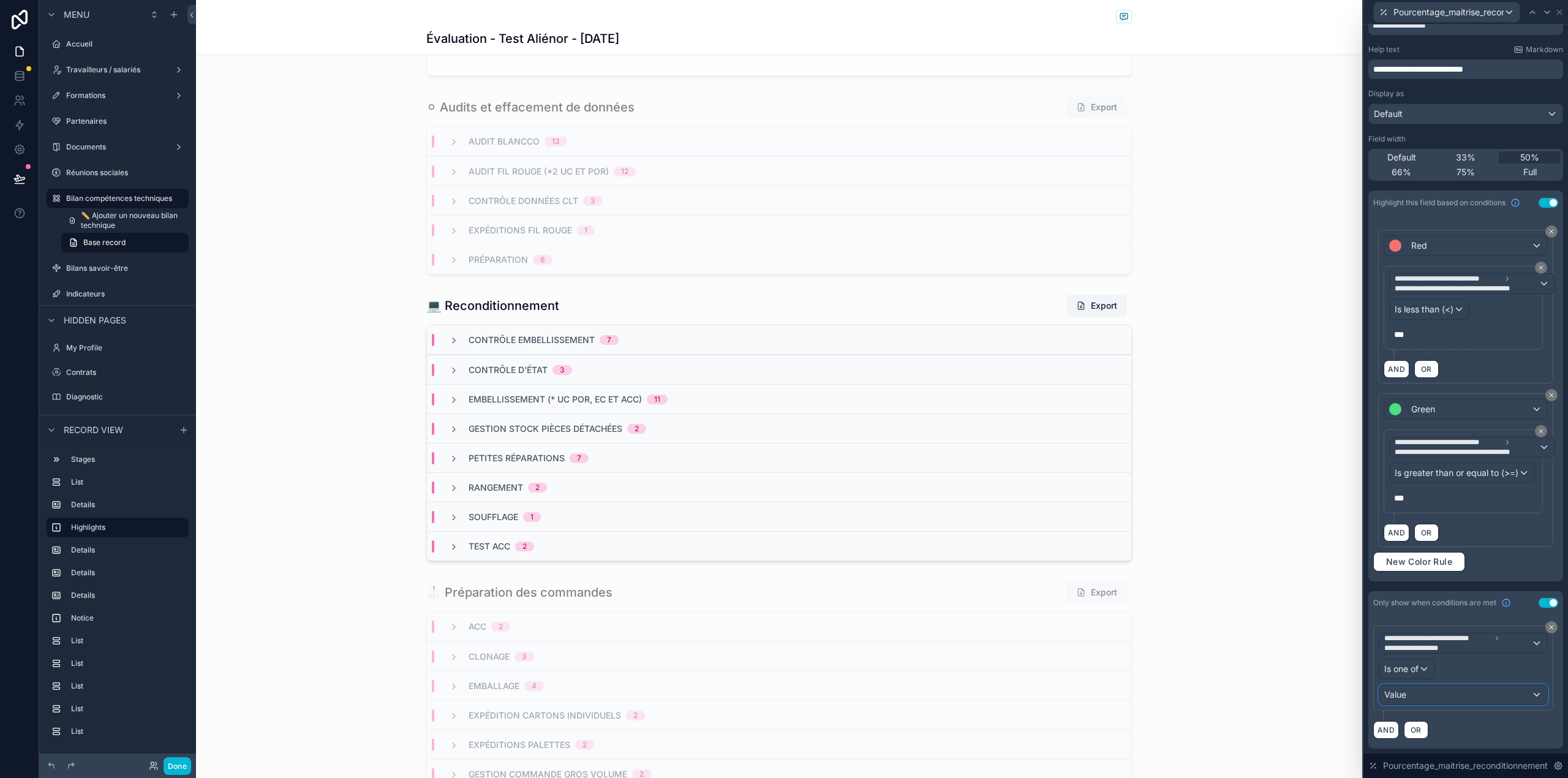
click at [1466, 689] on div "Value" at bounding box center [1463, 694] width 168 height 20
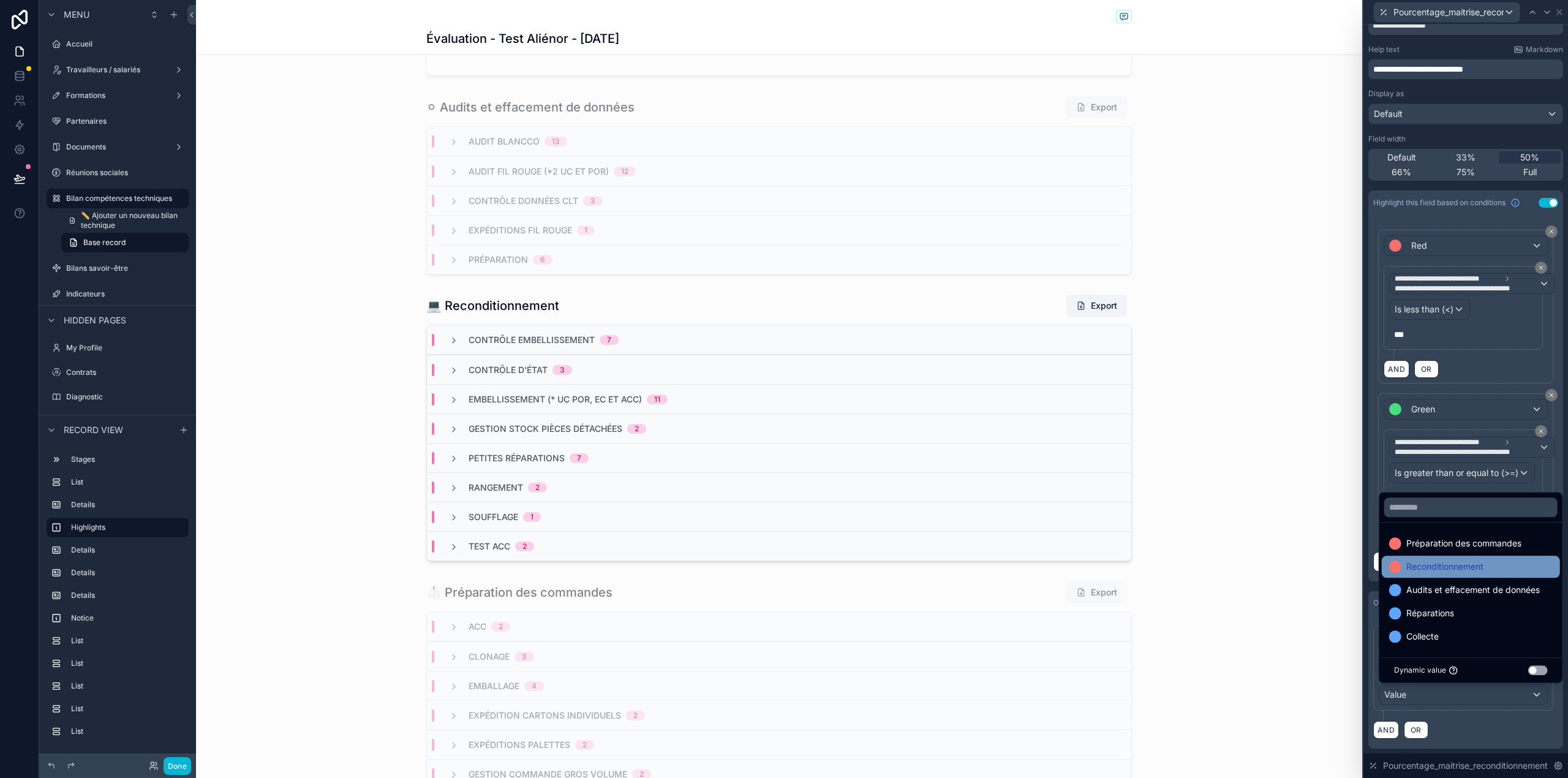
click at [1441, 571] on span "Reconditionnement" at bounding box center [1445, 566] width 77 height 15
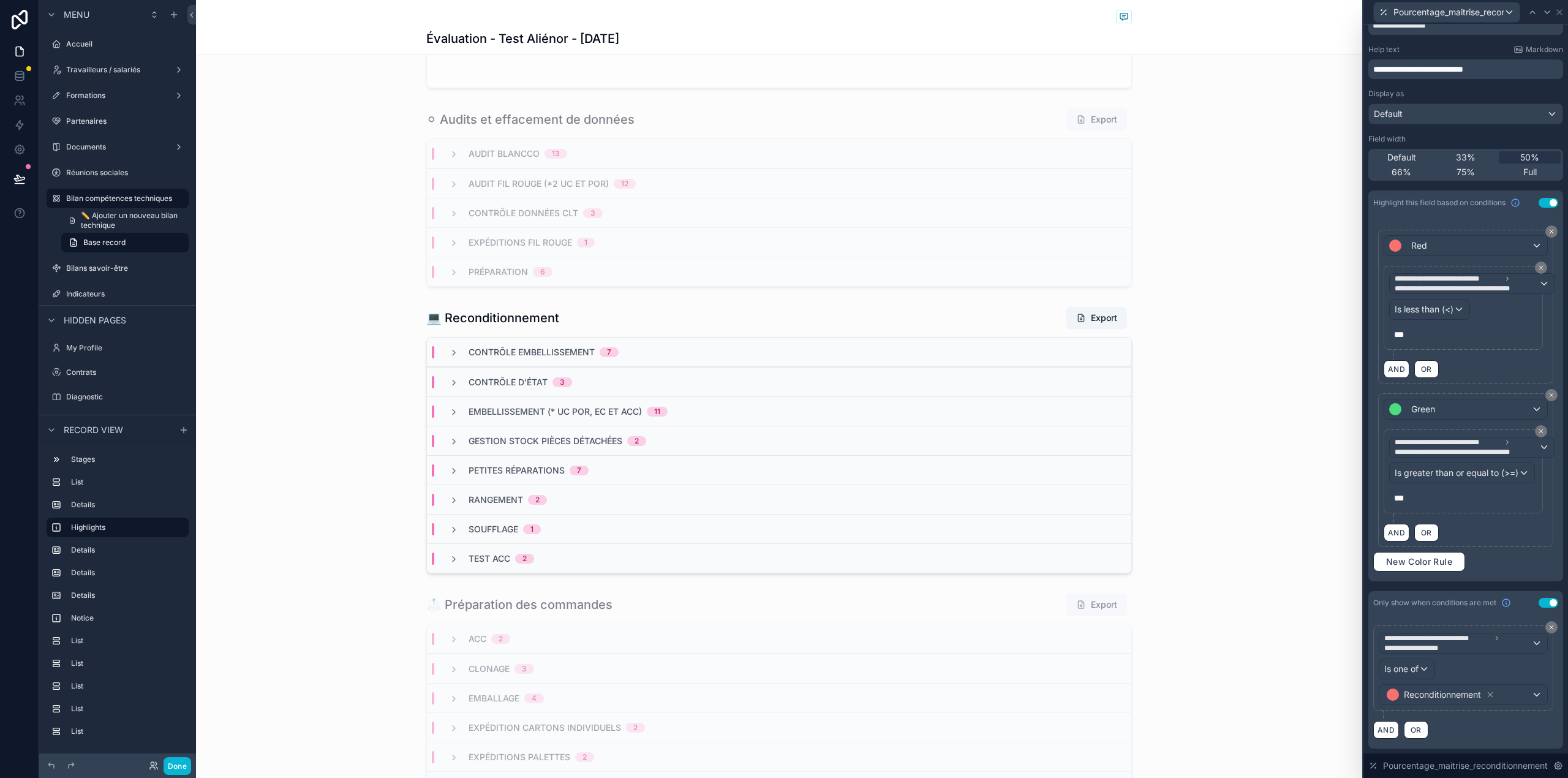
scroll to position [0, 0]
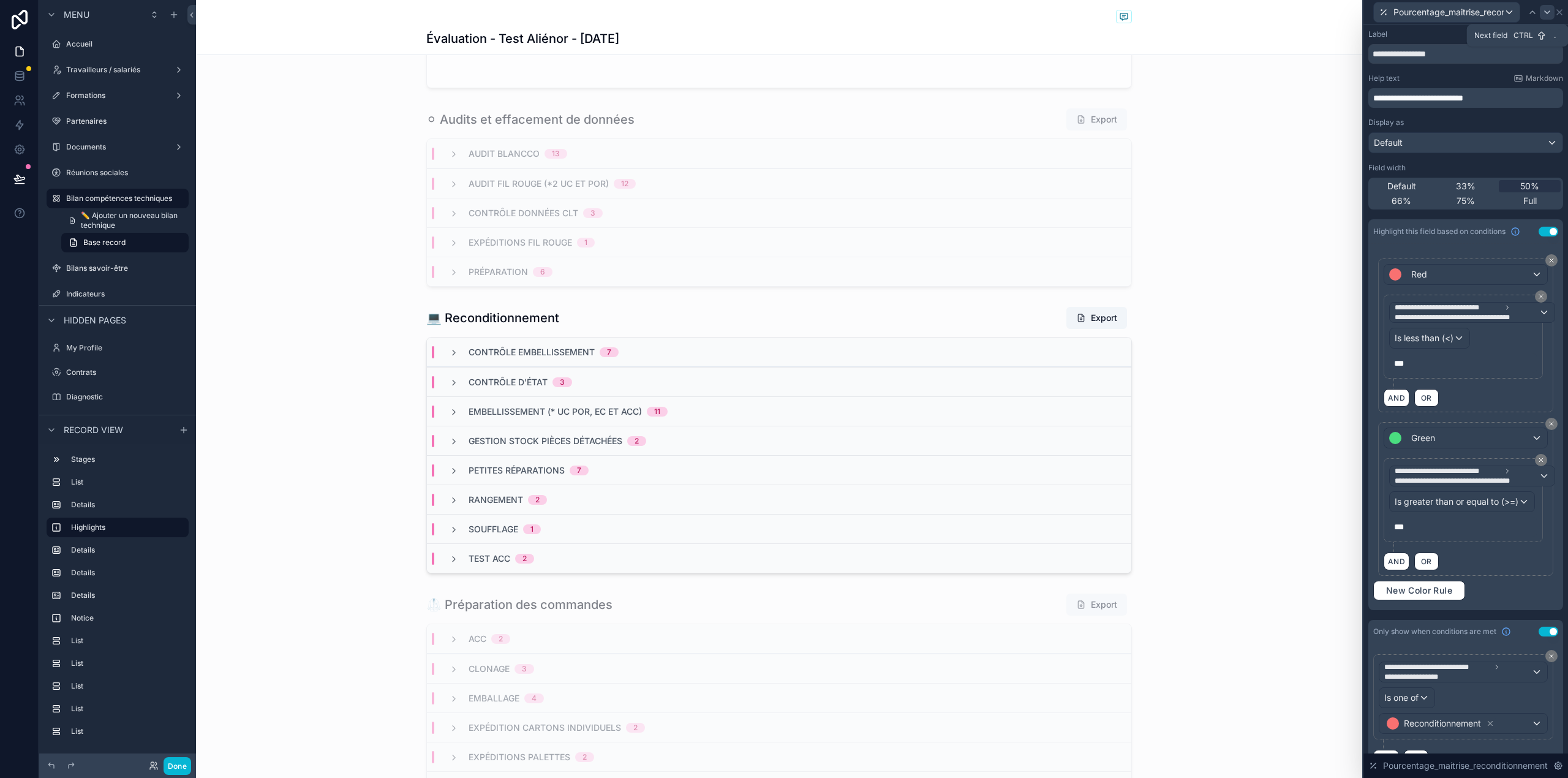
click at [1541, 12] on div at bounding box center [1547, 12] width 15 height 15
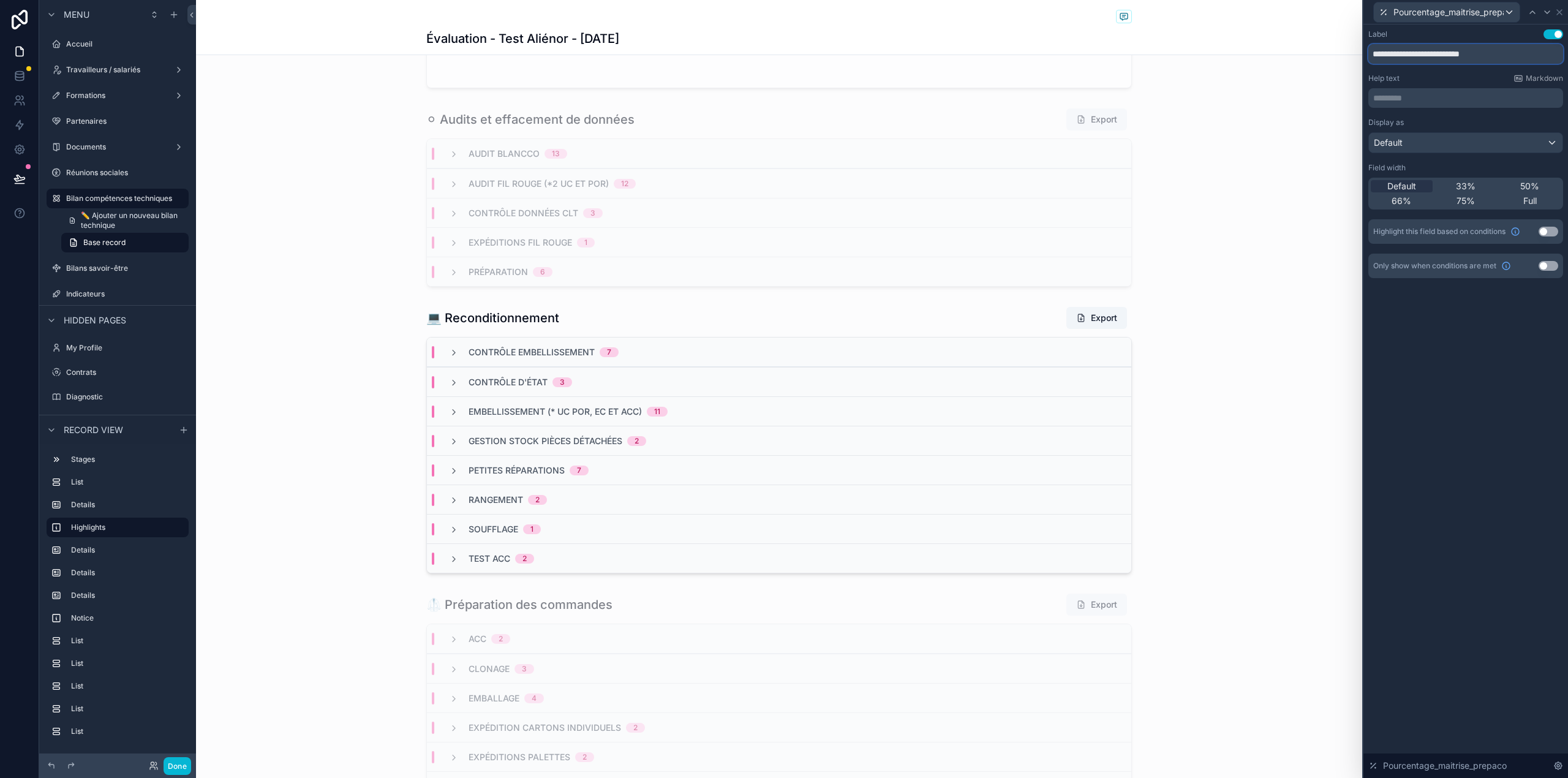
drag, startPoint x: 1519, startPoint y: 49, endPoint x: 1424, endPoint y: 47, distance: 95.0
click at [1424, 47] on input "**********" at bounding box center [1466, 54] width 195 height 20
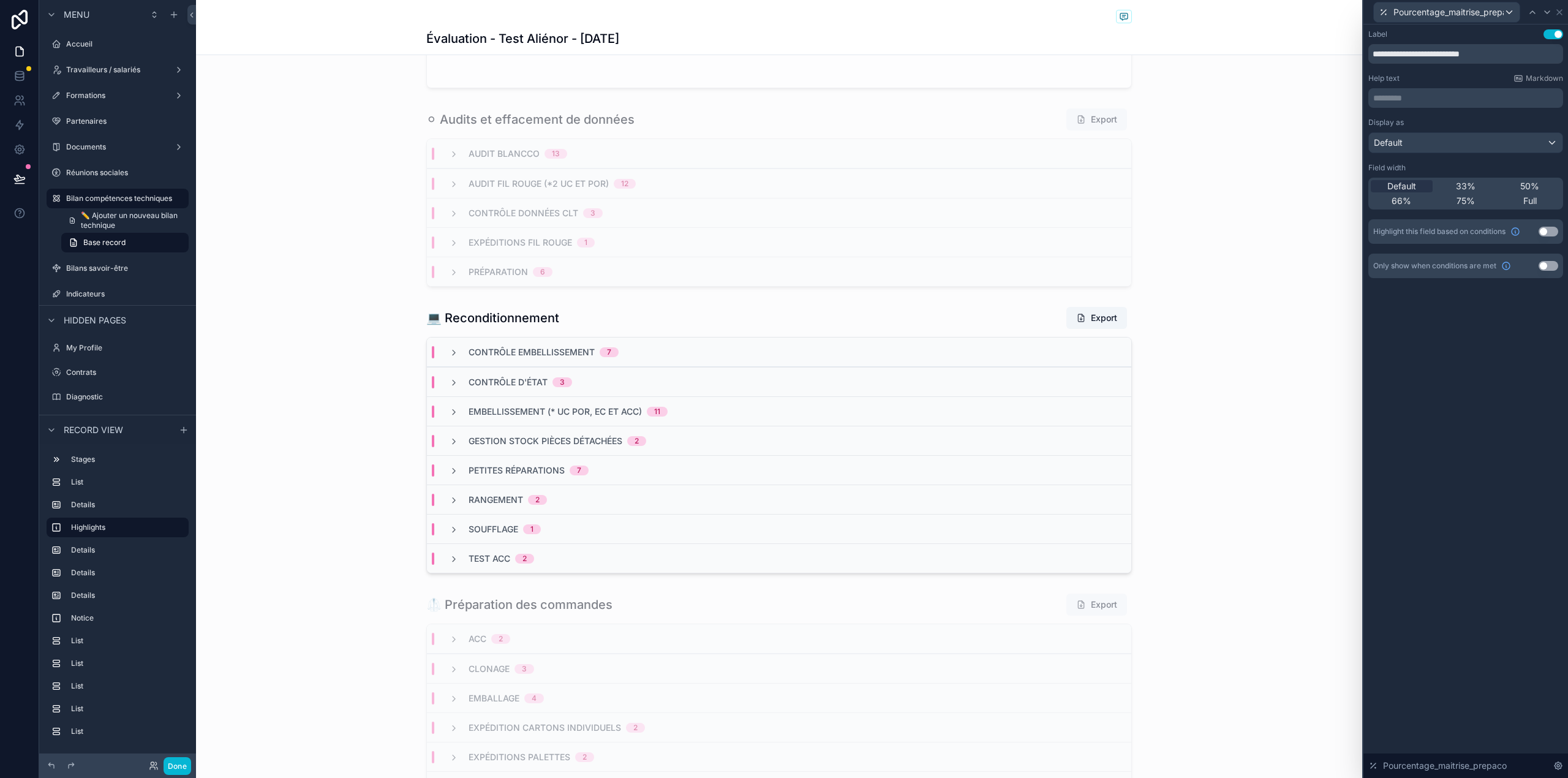
click at [1425, 89] on div "********* ﻿" at bounding box center [1466, 98] width 195 height 20
drag, startPoint x: 1418, startPoint y: 97, endPoint x: 1425, endPoint y: 89, distance: 10.6
click at [1425, 89] on div "********* ﻿" at bounding box center [1466, 98] width 195 height 20
click at [1422, 103] on p "********* ﻿" at bounding box center [1466, 97] width 188 height 12
click at [1559, 48] on input "**********" at bounding box center [1466, 54] width 195 height 20
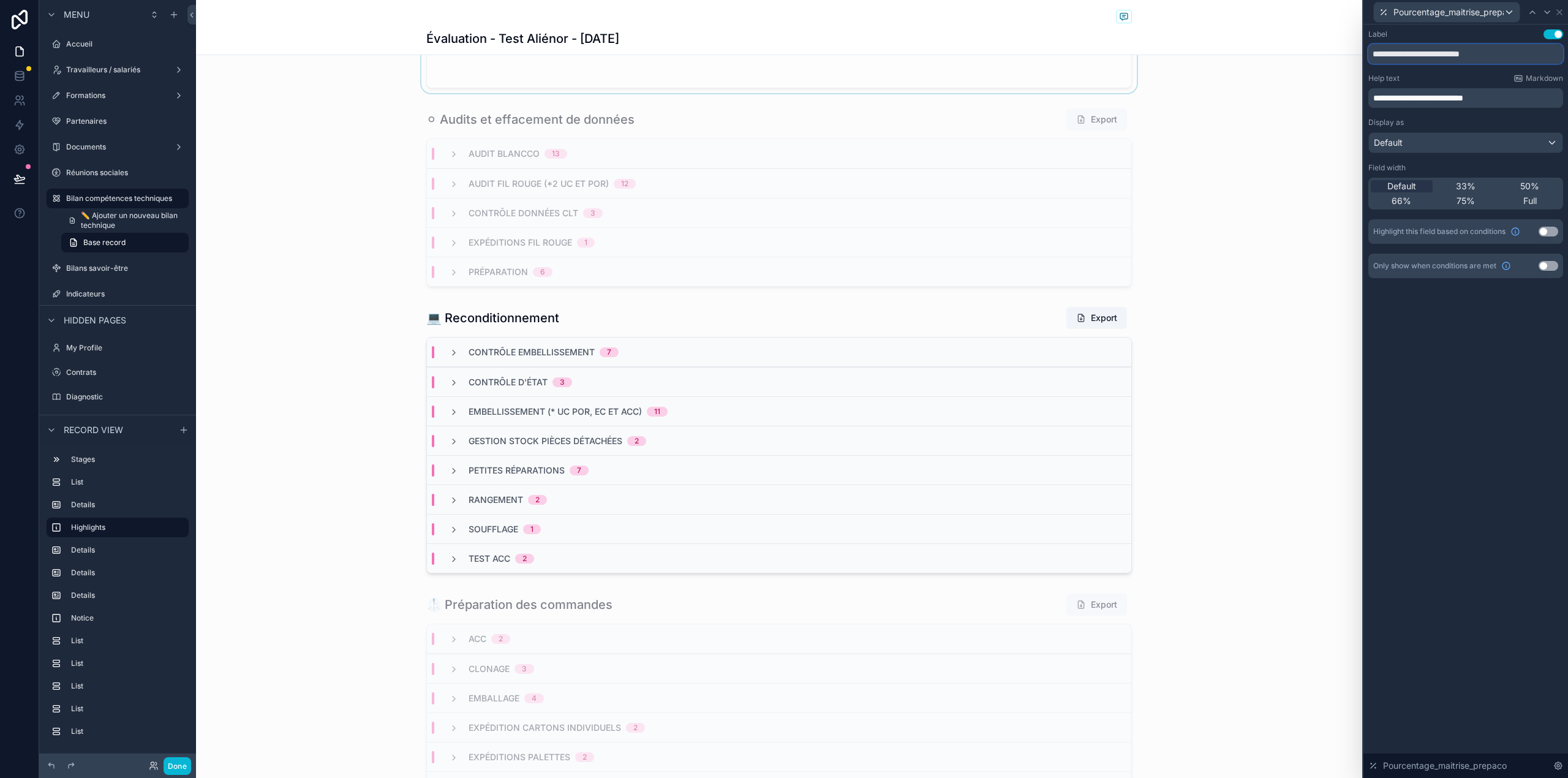
drag, startPoint x: 1537, startPoint y: 50, endPoint x: 1320, endPoint y: 57, distance: 217.1
click at [1320, 57] on div "**********" at bounding box center [784, 389] width 1568 height 778
click at [1483, 346] on div "**********" at bounding box center [1466, 401] width 205 height 753
click at [1490, 47] on input "**********" at bounding box center [1466, 54] width 195 height 20
click at [1427, 57] on input "**********" at bounding box center [1466, 54] width 195 height 20
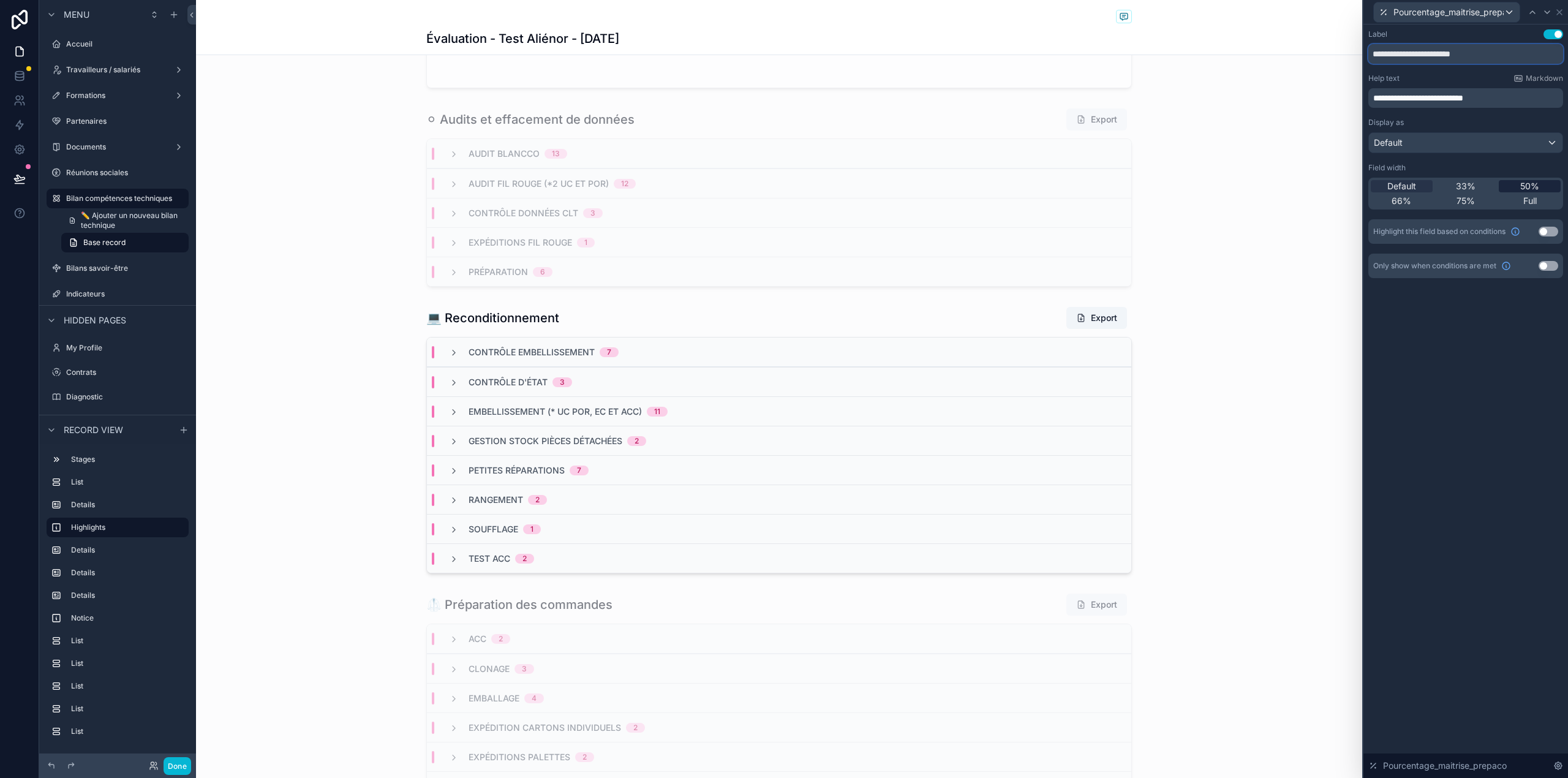
type input "**********"
click at [1525, 185] on span "50%" at bounding box center [1529, 186] width 19 height 12
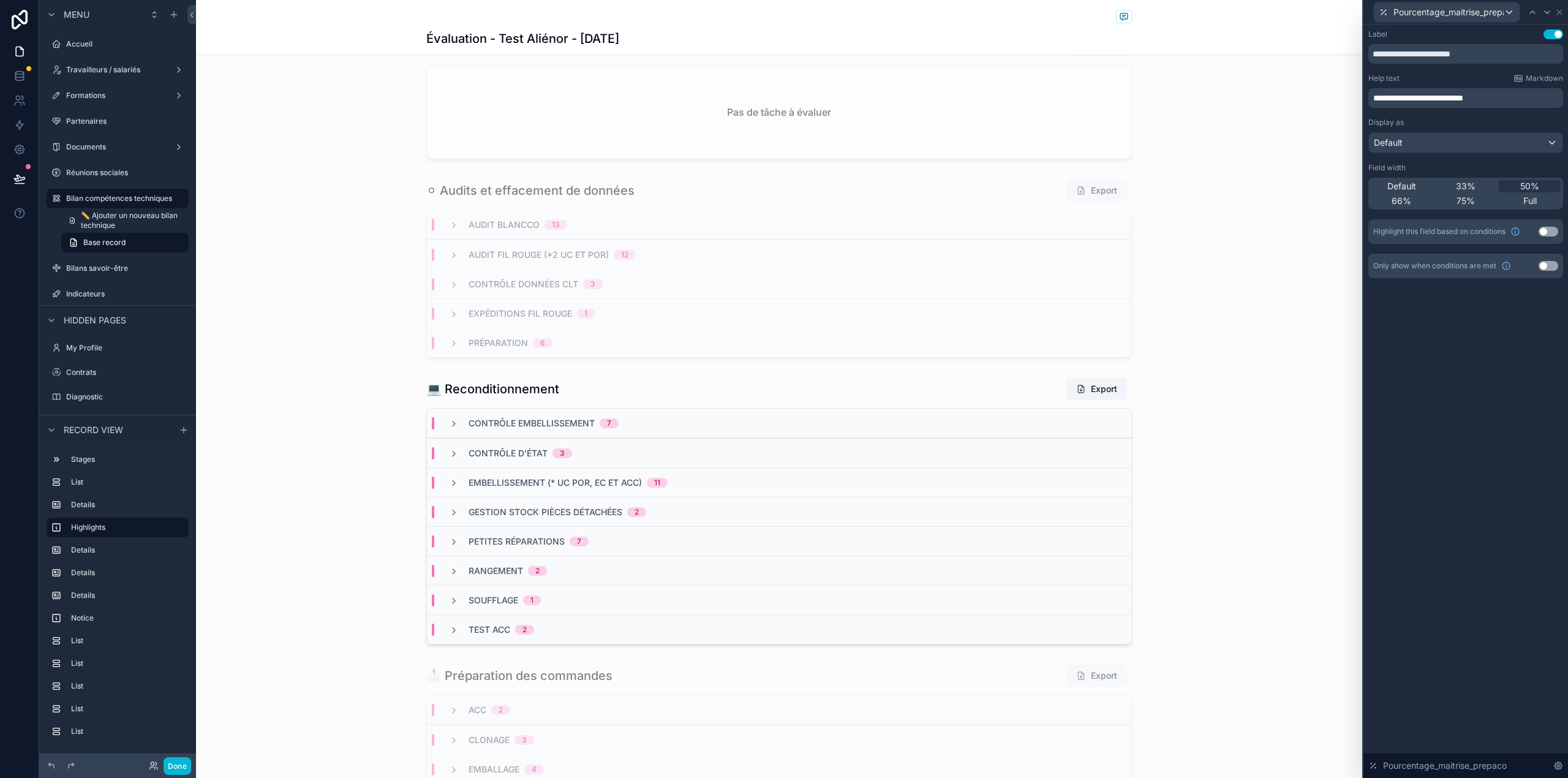
click at [1552, 229] on button "Use setting" at bounding box center [1548, 232] width 20 height 10
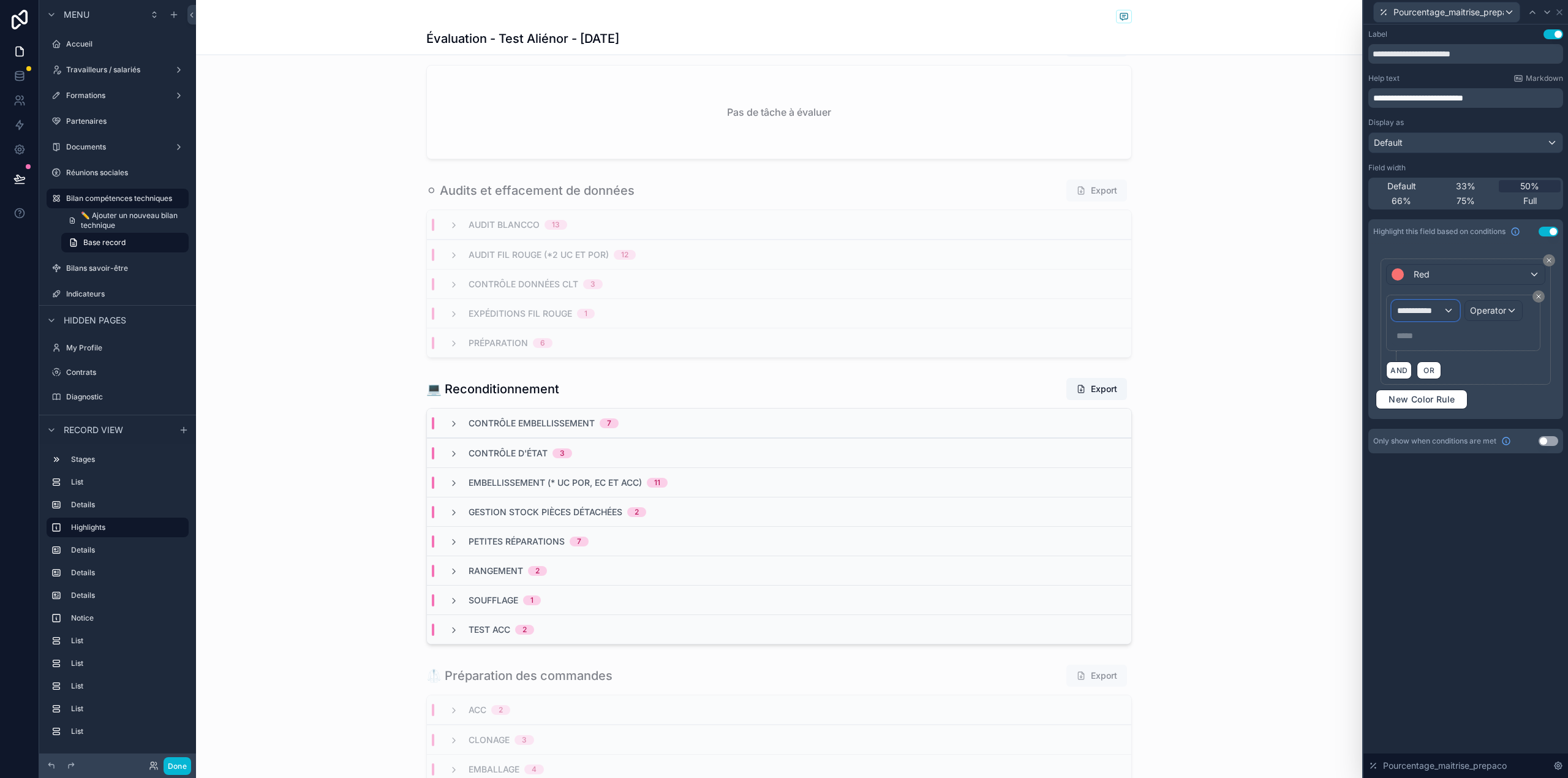
click at [1439, 307] on span "**********" at bounding box center [1419, 310] width 46 height 12
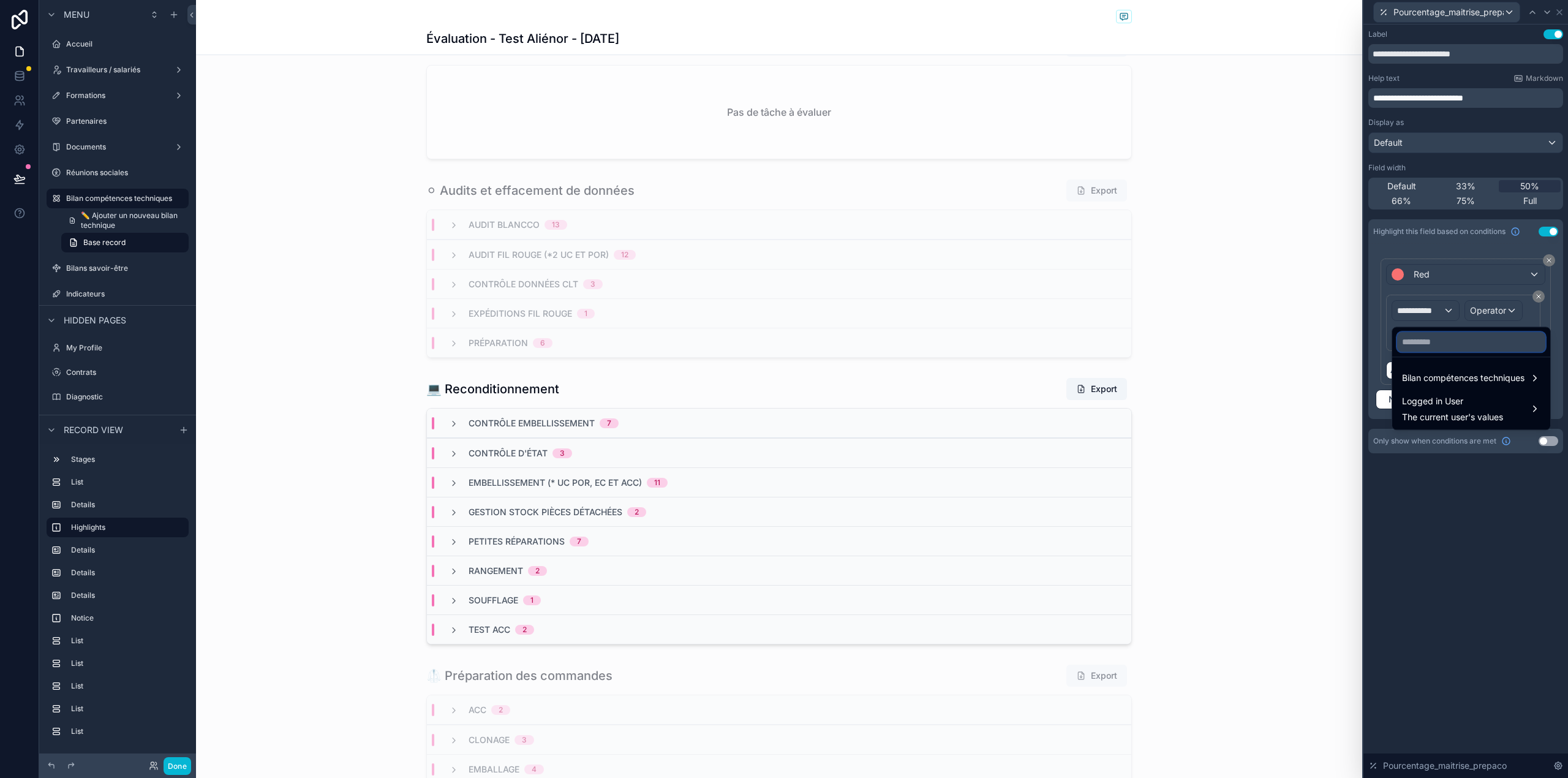
click at [1427, 351] on input "text" at bounding box center [1471, 341] width 148 height 20
type input "*********"
click at [1431, 375] on span "Bilan compétences techniques" at bounding box center [1463, 377] width 123 height 15
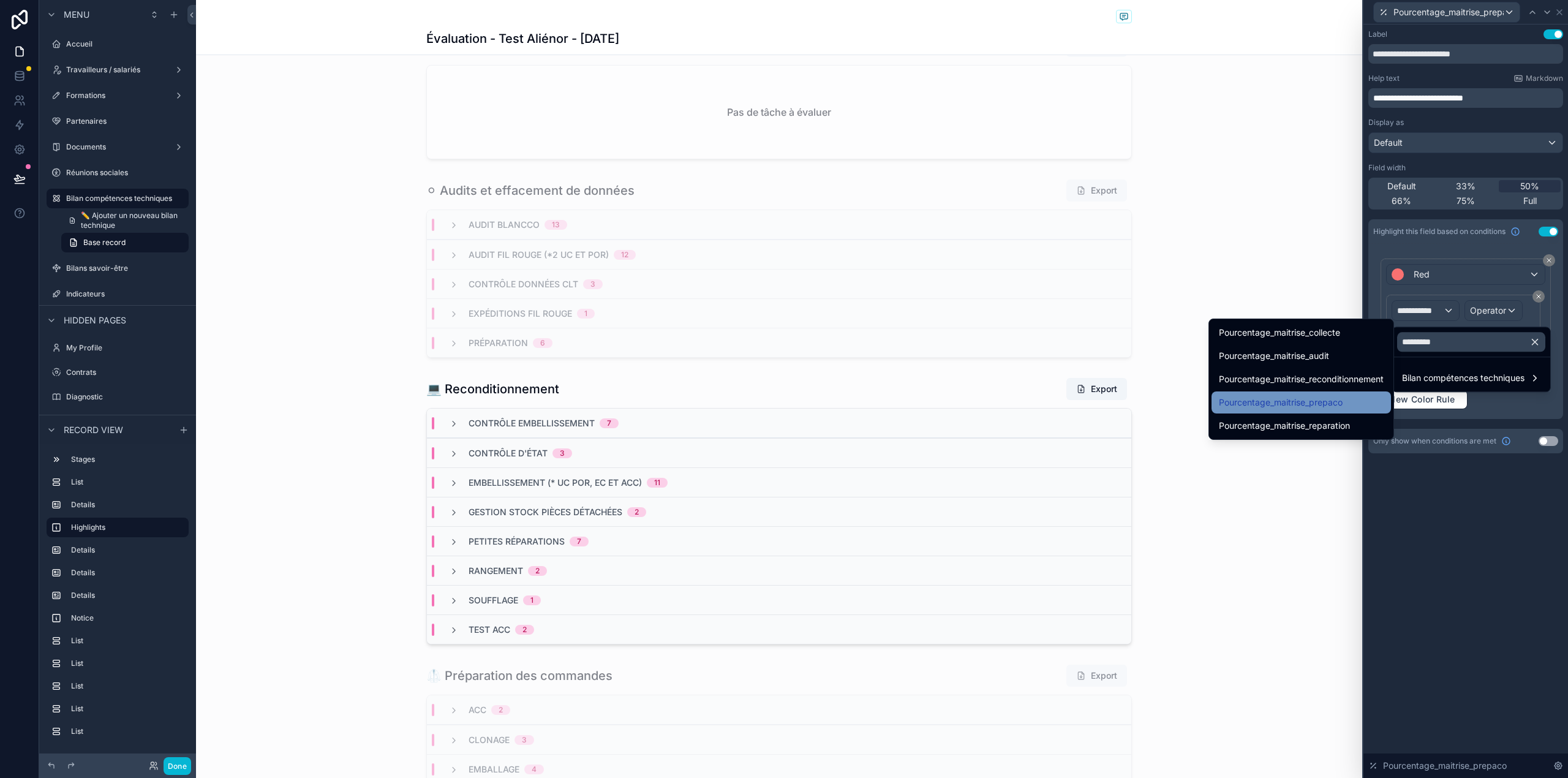
click at [1383, 400] on div "Pourcentage_maitrise_prepaco" at bounding box center [1301, 402] width 179 height 22
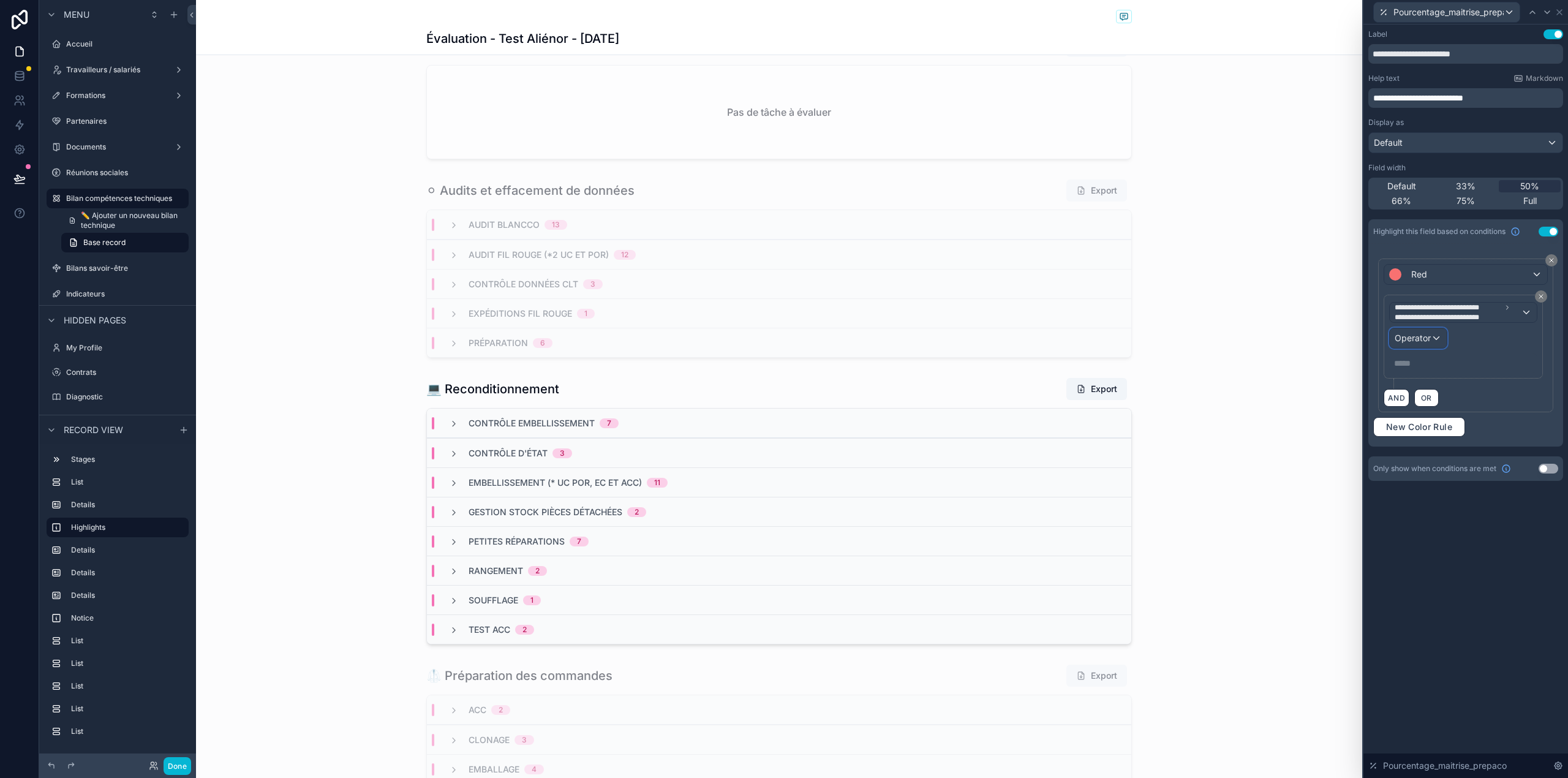
click at [1427, 336] on span "Operator" at bounding box center [1412, 337] width 36 height 10
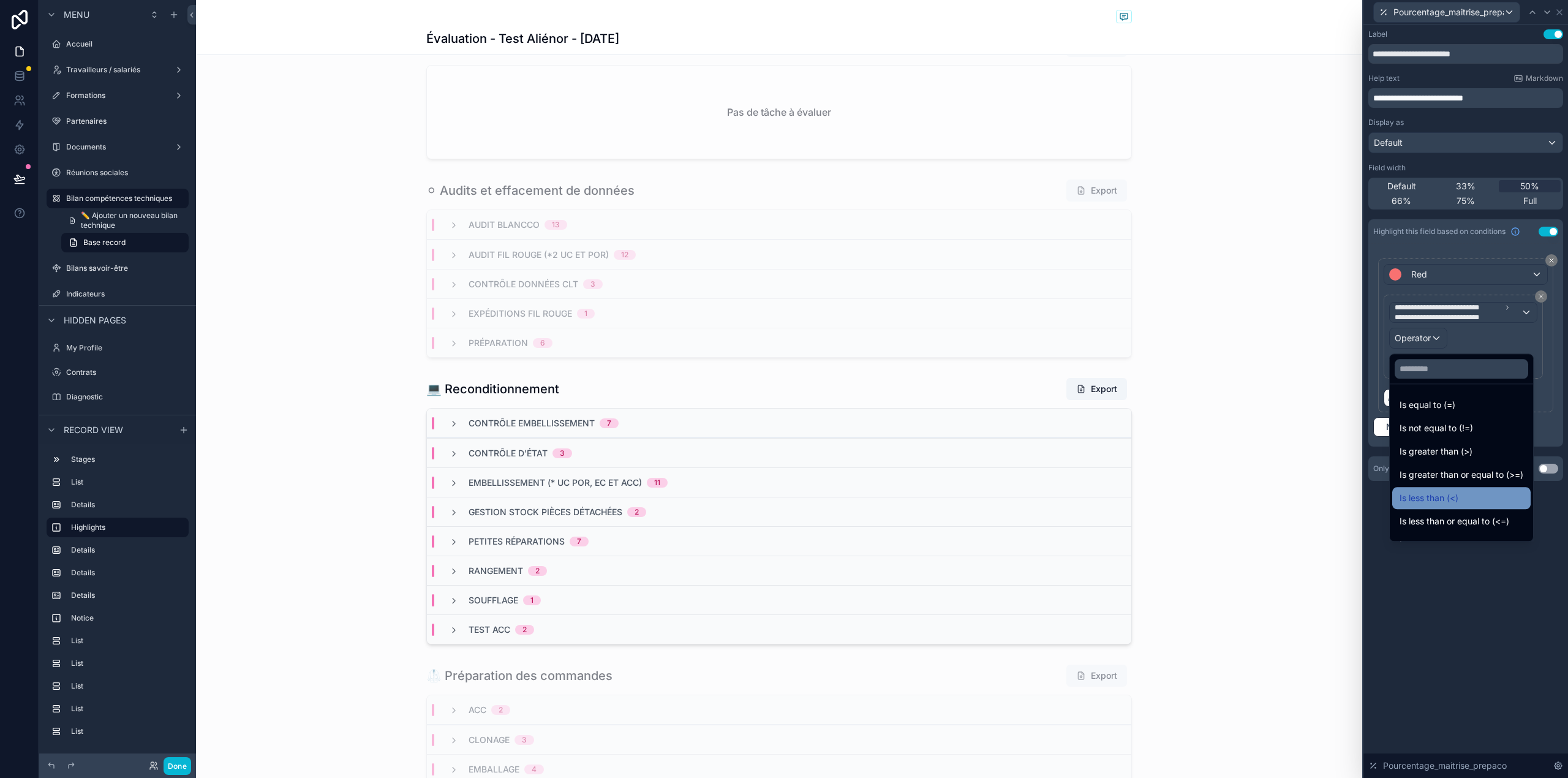
click at [1452, 496] on span "Is less than (<)" at bounding box center [1428, 497] width 59 height 15
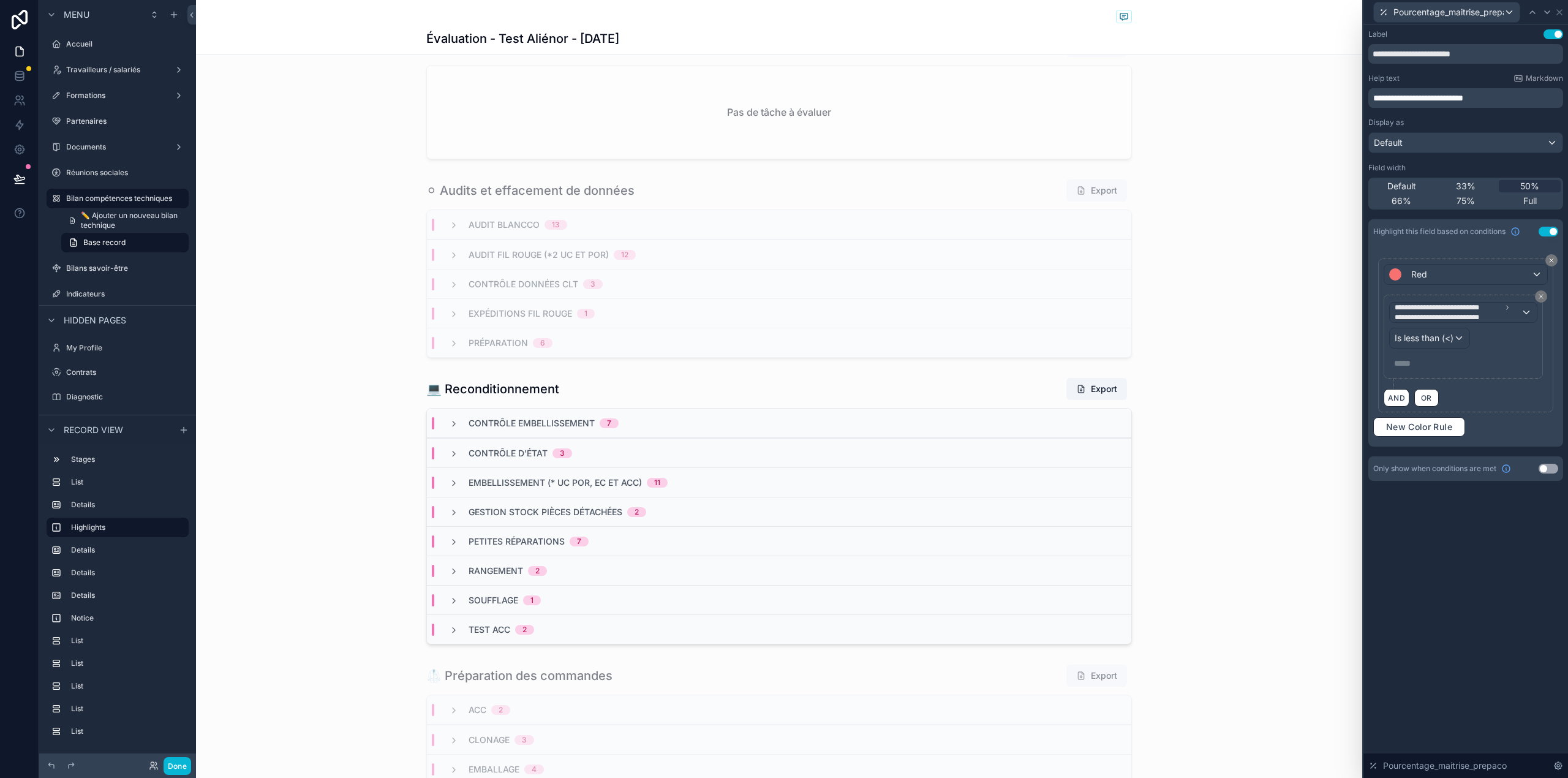
click at [1439, 365] on p "***** ﻿" at bounding box center [1464, 363] width 141 height 12
click at [1449, 534] on div "**********" at bounding box center [1466, 401] width 205 height 753
click at [1393, 429] on span "New Color Rule" at bounding box center [1419, 427] width 76 height 11
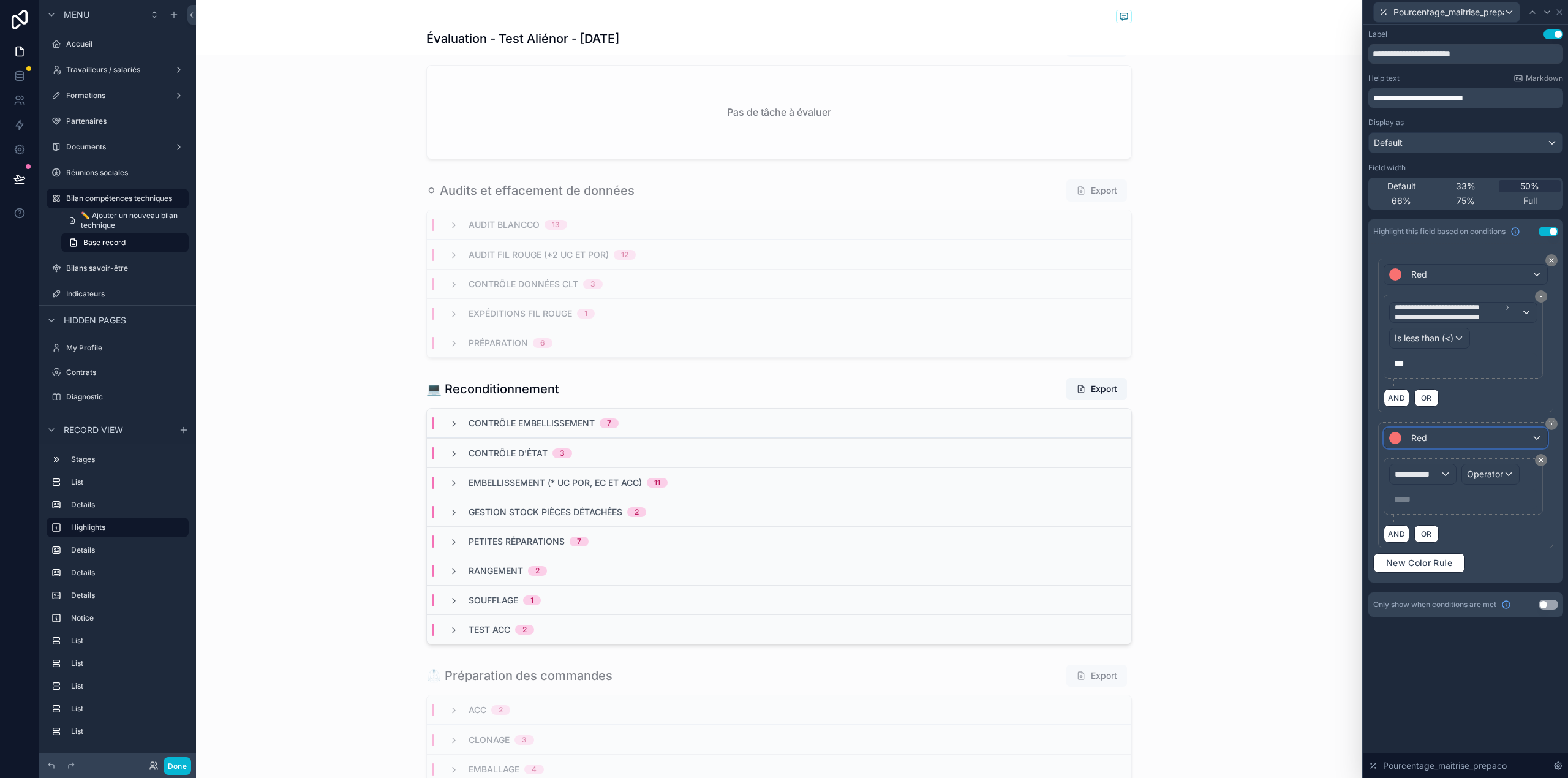
click at [1418, 444] on span "Red" at bounding box center [1419, 437] width 16 height 12
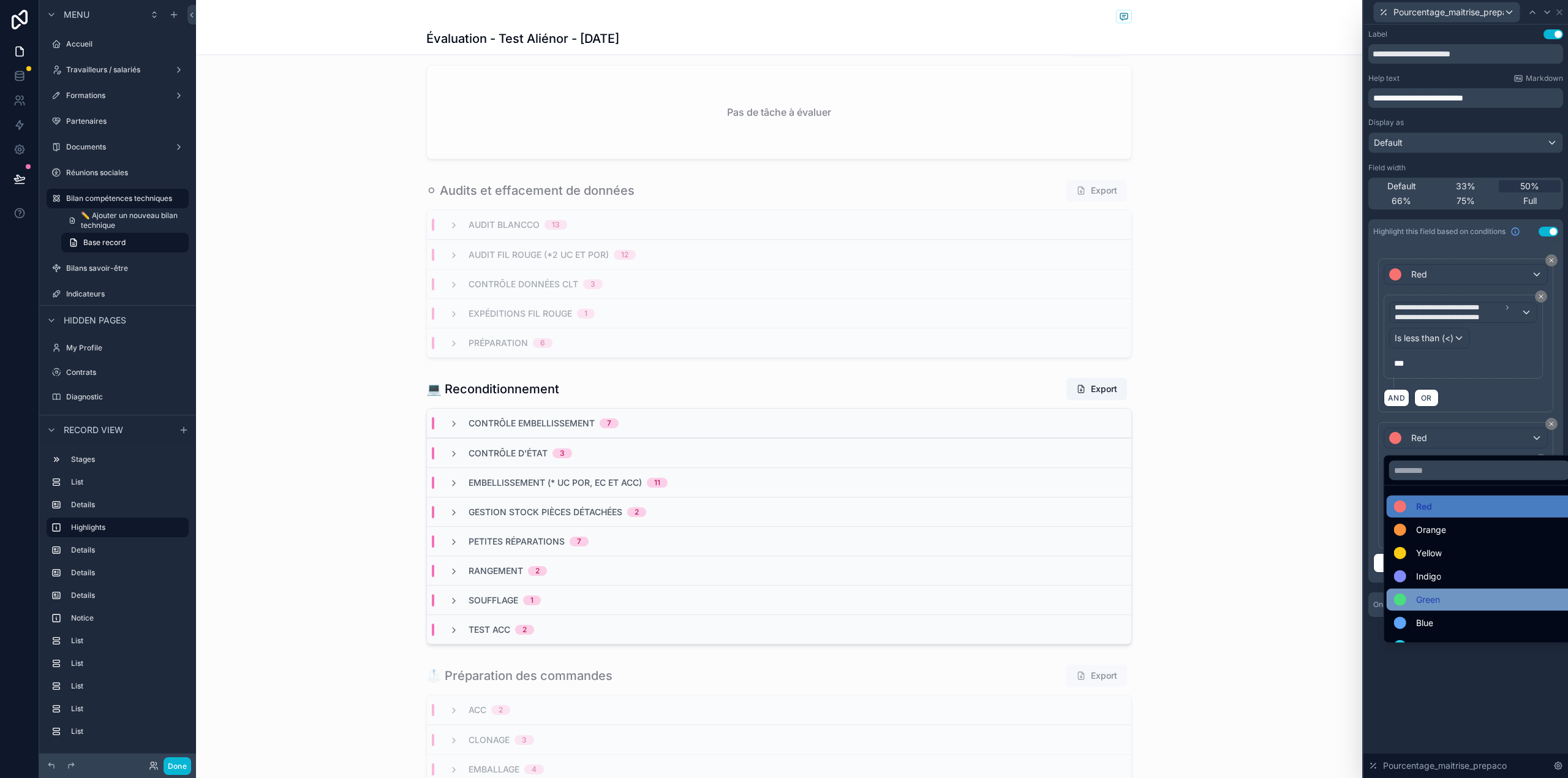
click at [1445, 602] on div "Green" at bounding box center [1479, 599] width 171 height 15
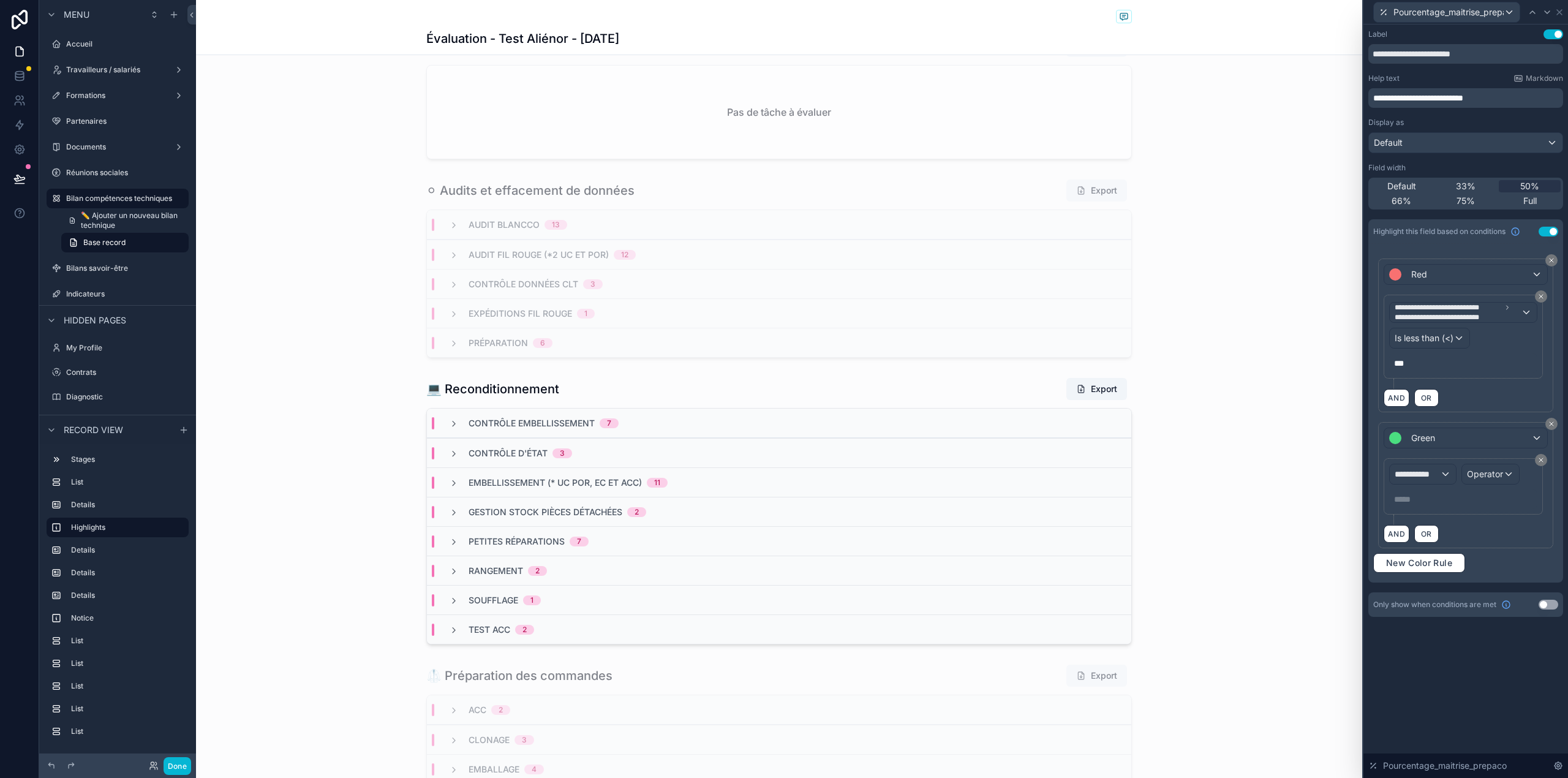
click at [1436, 491] on div "**********" at bounding box center [1463, 487] width 148 height 46
click at [1427, 475] on span "**********" at bounding box center [1417, 473] width 46 height 12
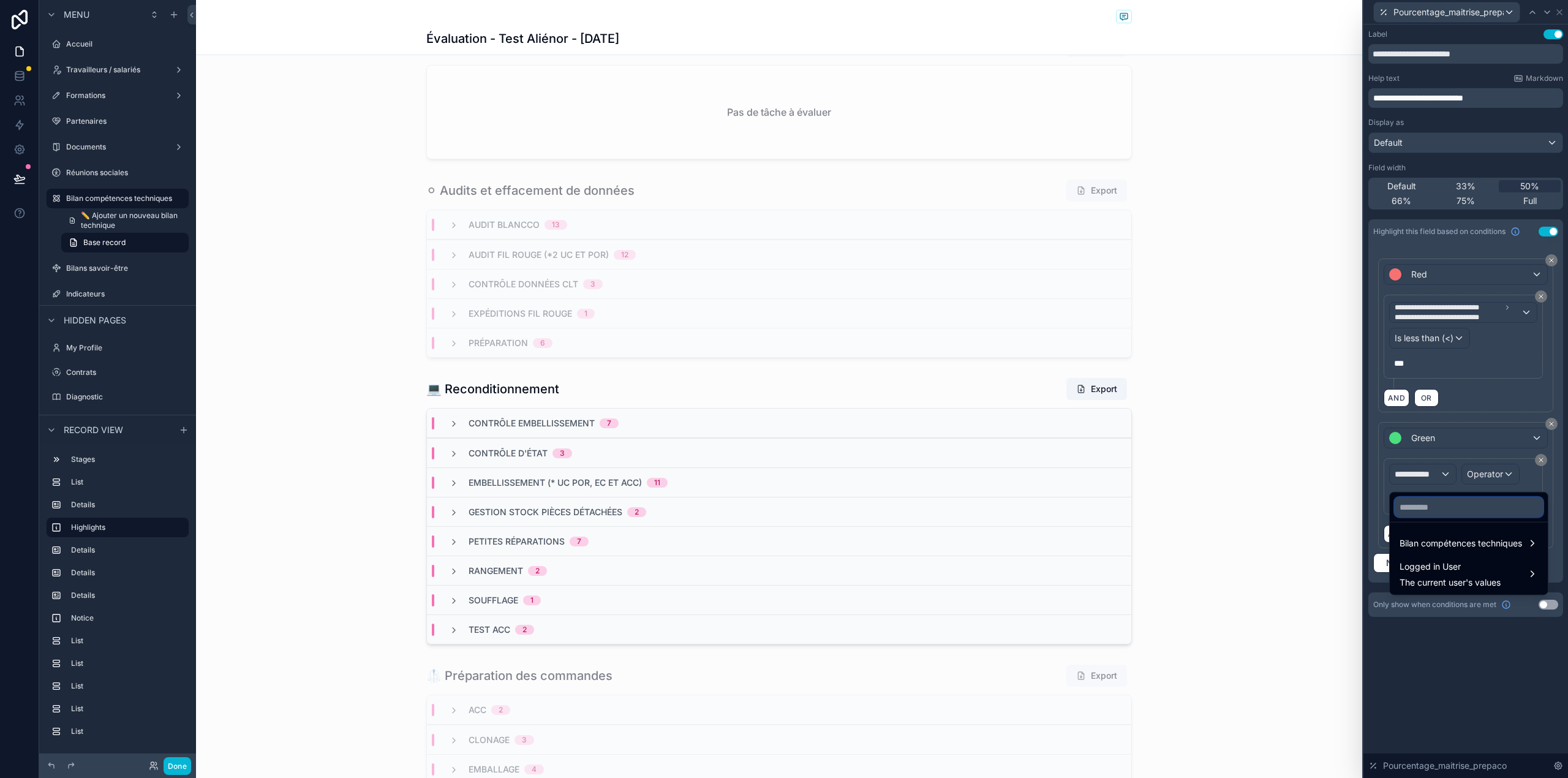
click at [1421, 504] on input "text" at bounding box center [1468, 507] width 148 height 20
type input "*********"
click at [1435, 543] on span "Bilan compétences techniques" at bounding box center [1461, 543] width 123 height 15
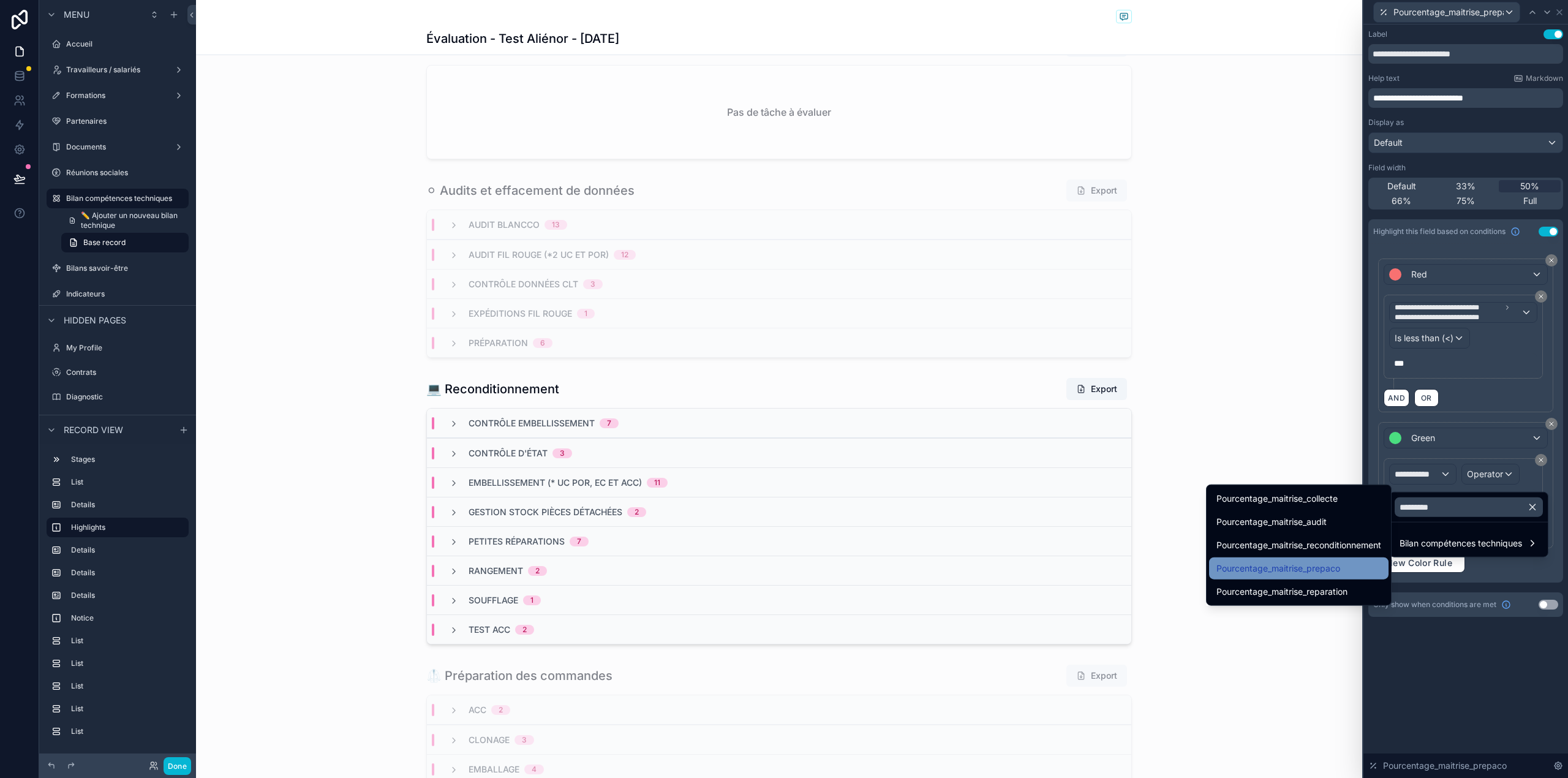
click at [1373, 566] on div "Pourcentage_maitrise_prepaco" at bounding box center [1298, 568] width 165 height 15
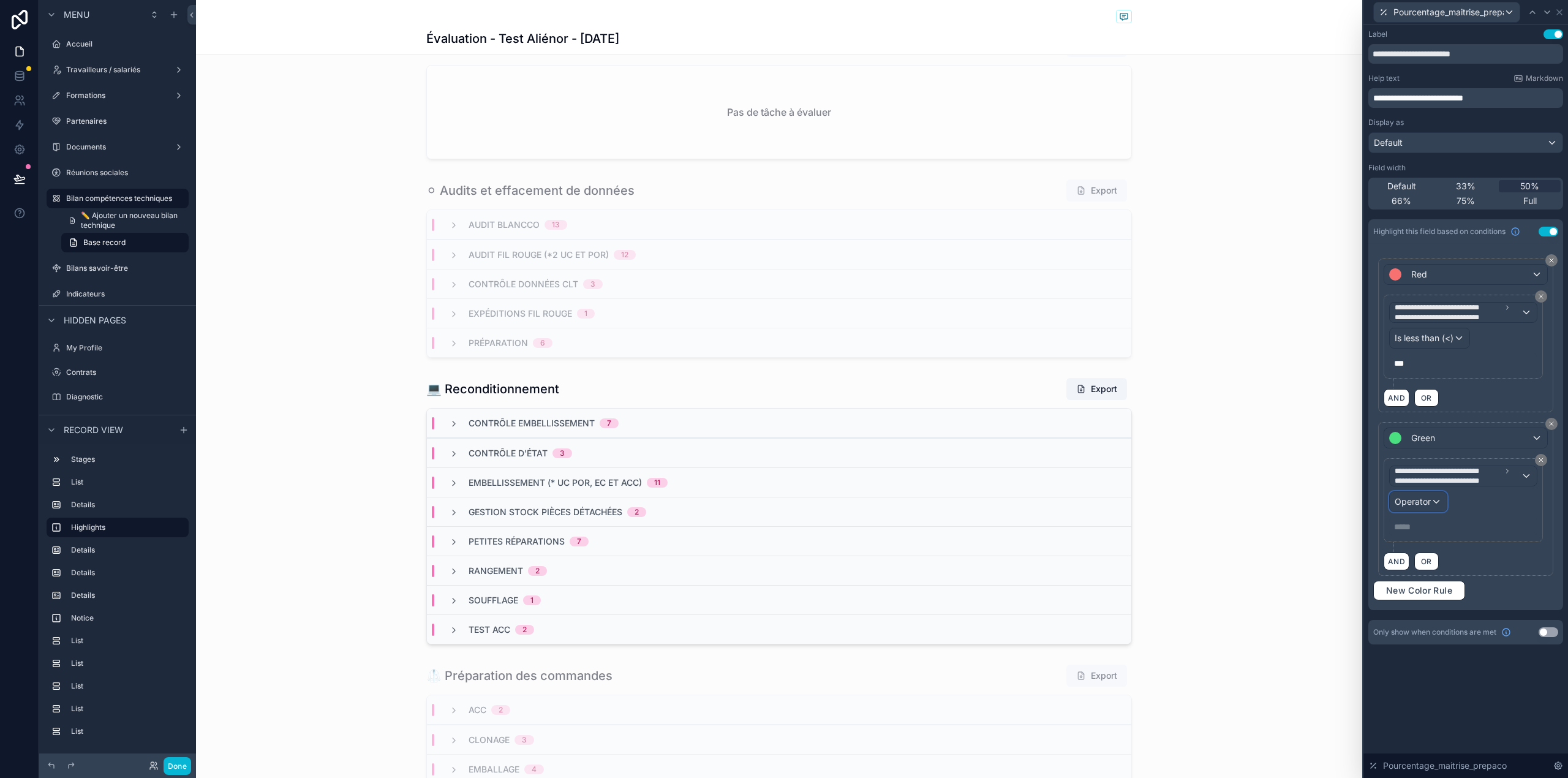
click at [1426, 506] on span "Operator" at bounding box center [1412, 501] width 36 height 10
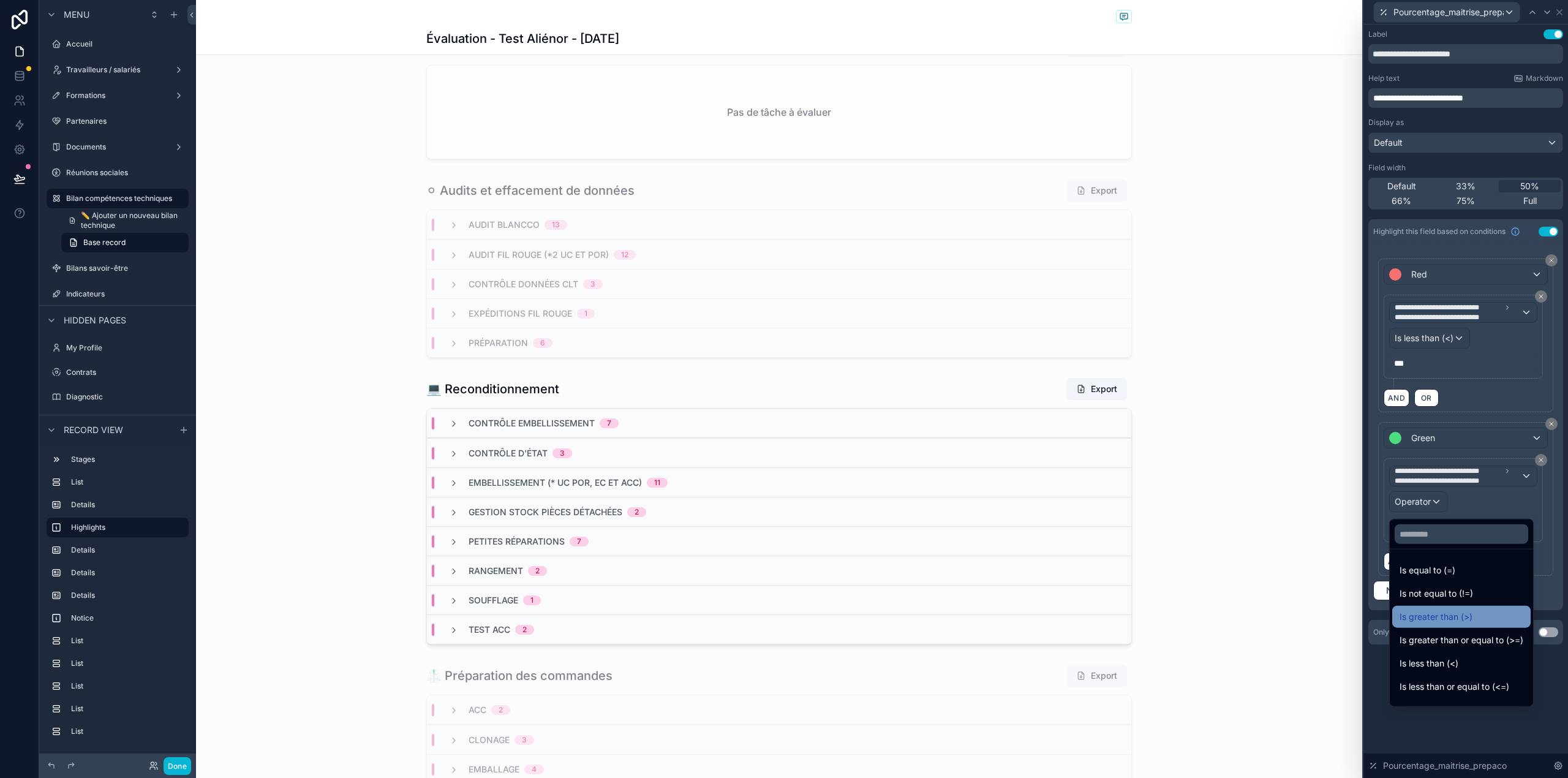
click at [1481, 621] on div "Is greater than (>)" at bounding box center [1461, 616] width 124 height 15
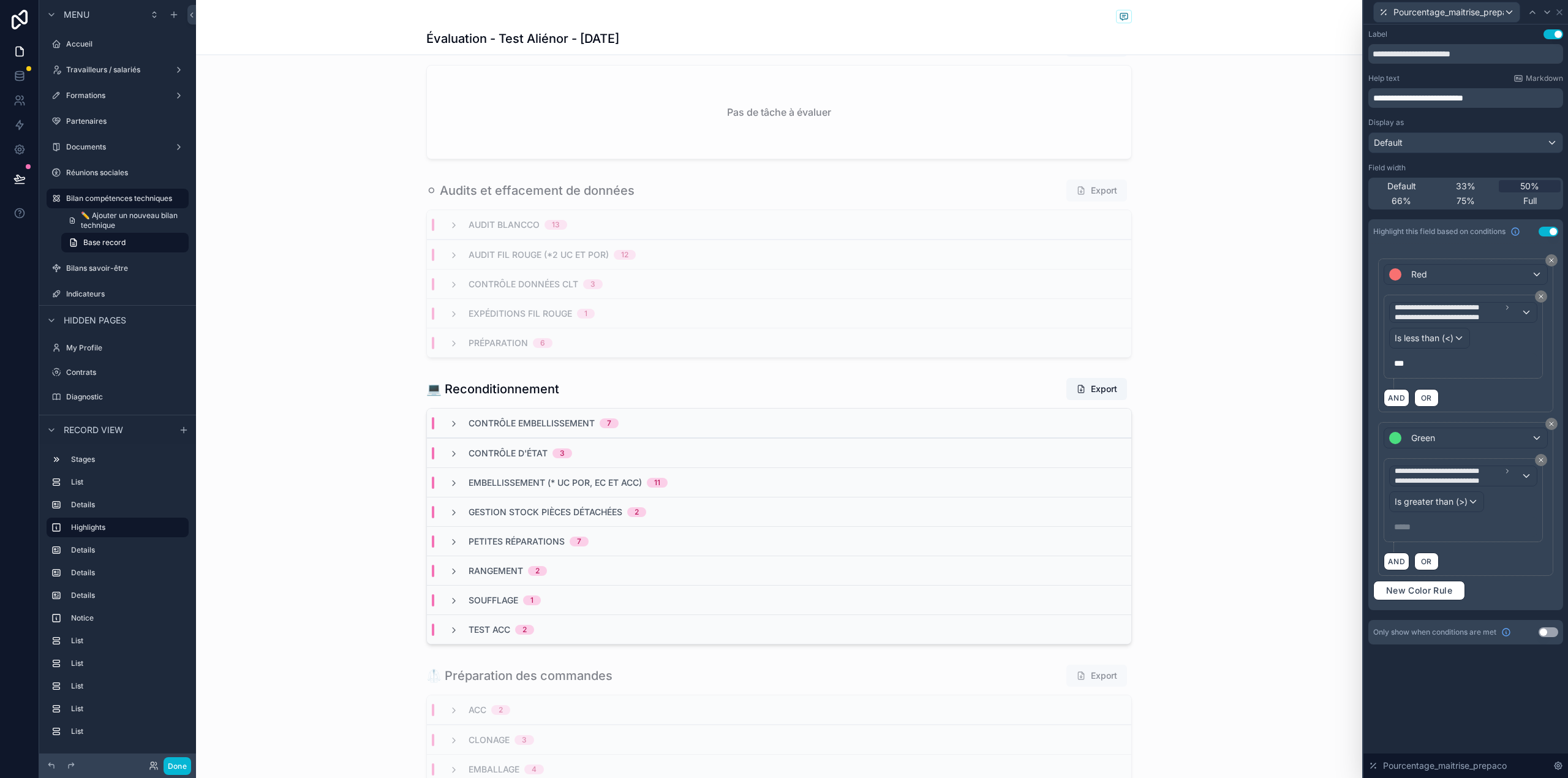
click at [1422, 532] on p "***** ﻿" at bounding box center [1464, 526] width 141 height 12
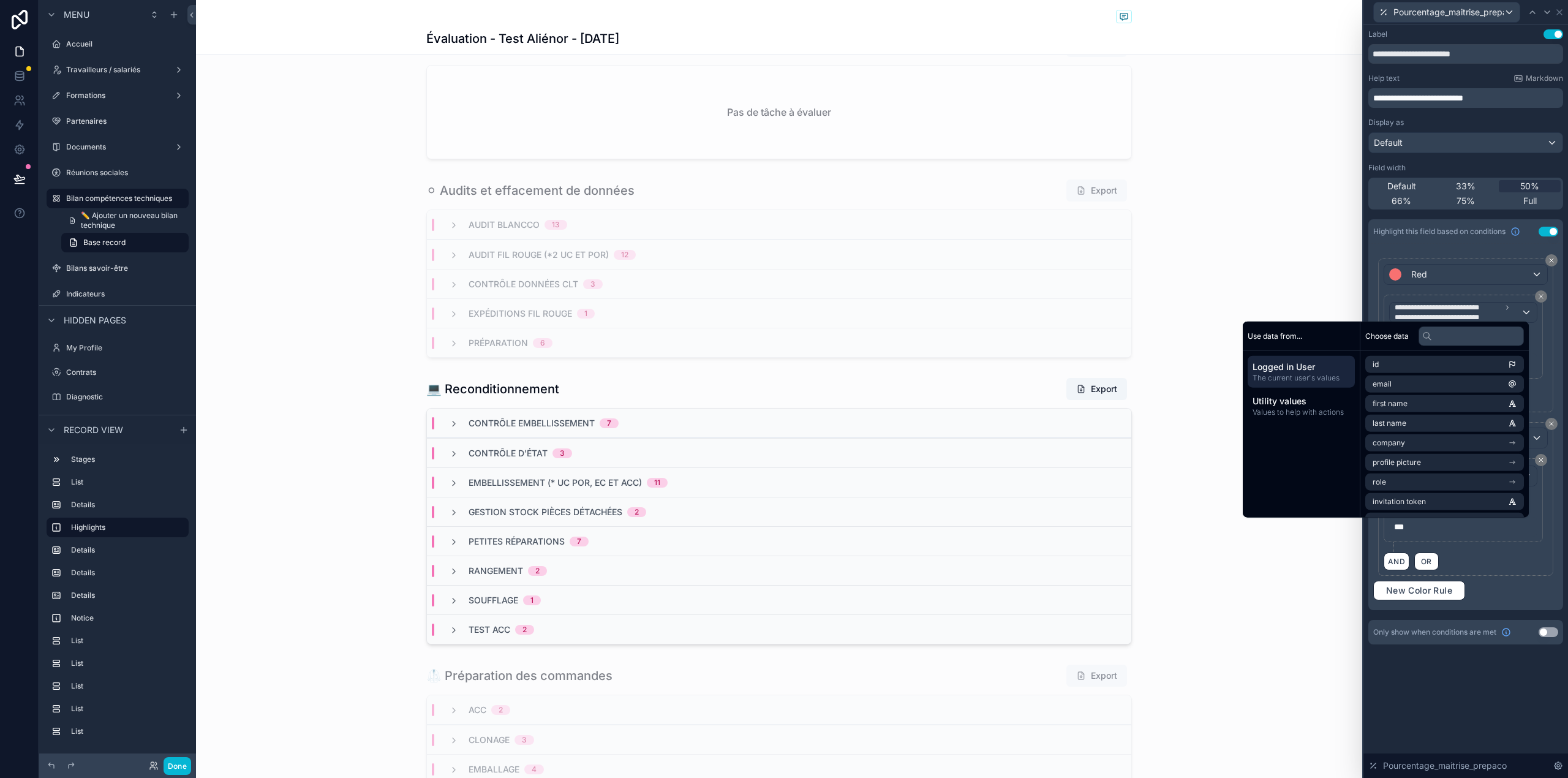
click at [1481, 681] on div "**********" at bounding box center [1466, 401] width 205 height 753
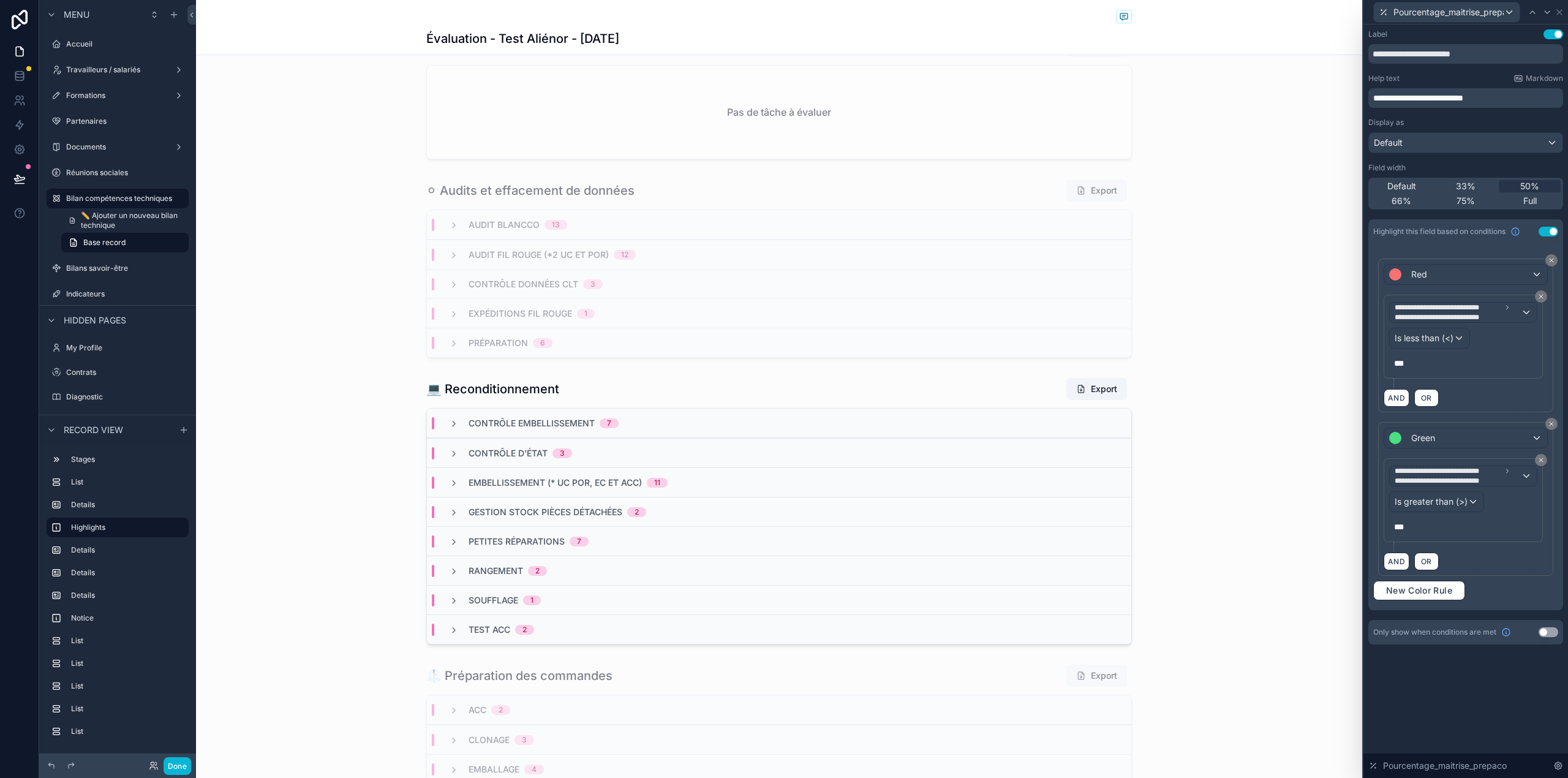
click at [1553, 633] on button "Use setting" at bounding box center [1548, 632] width 20 height 10
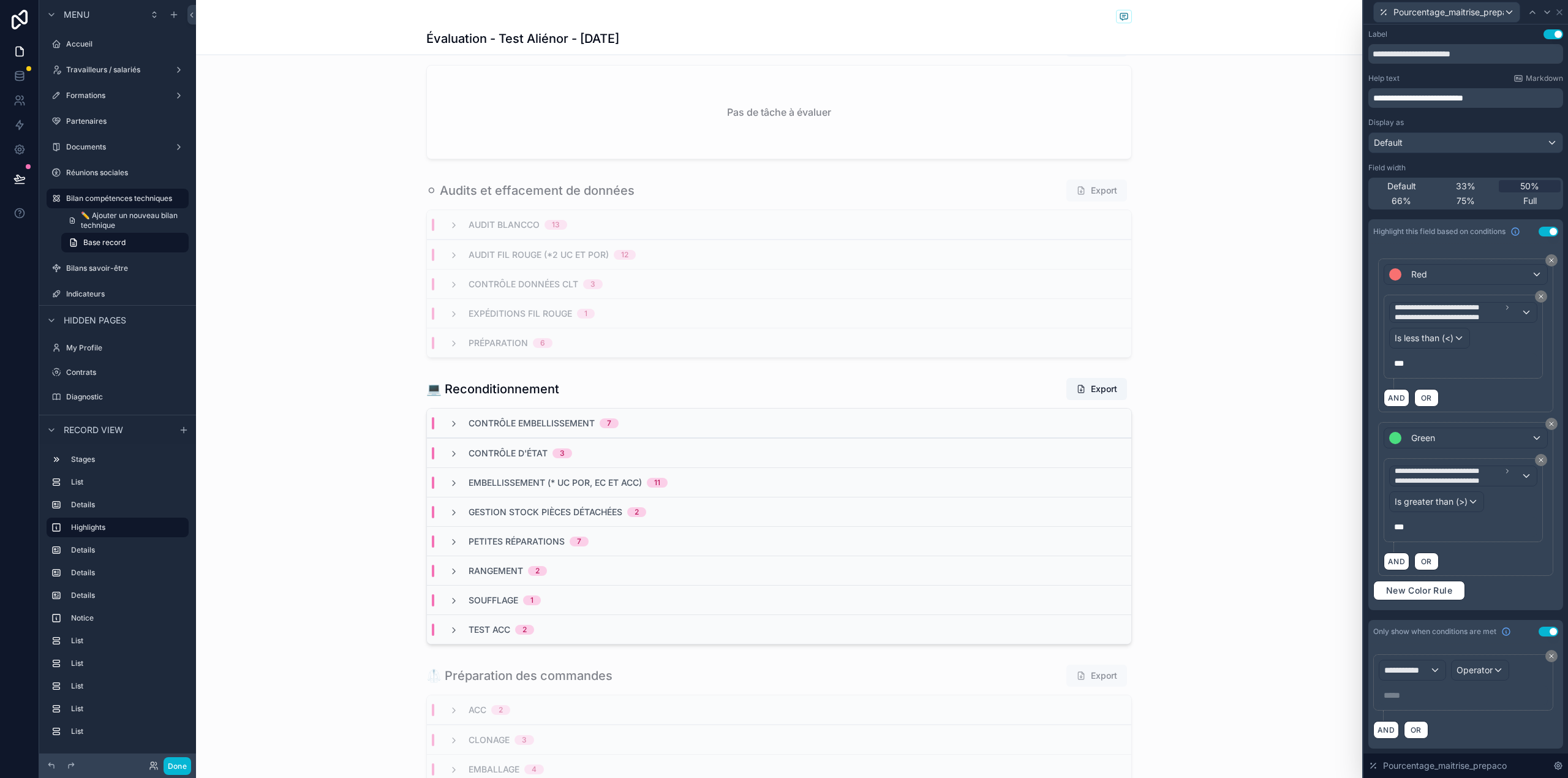
scroll to position [18, 0]
click at [1431, 672] on div "**********" at bounding box center [1412, 670] width 66 height 20
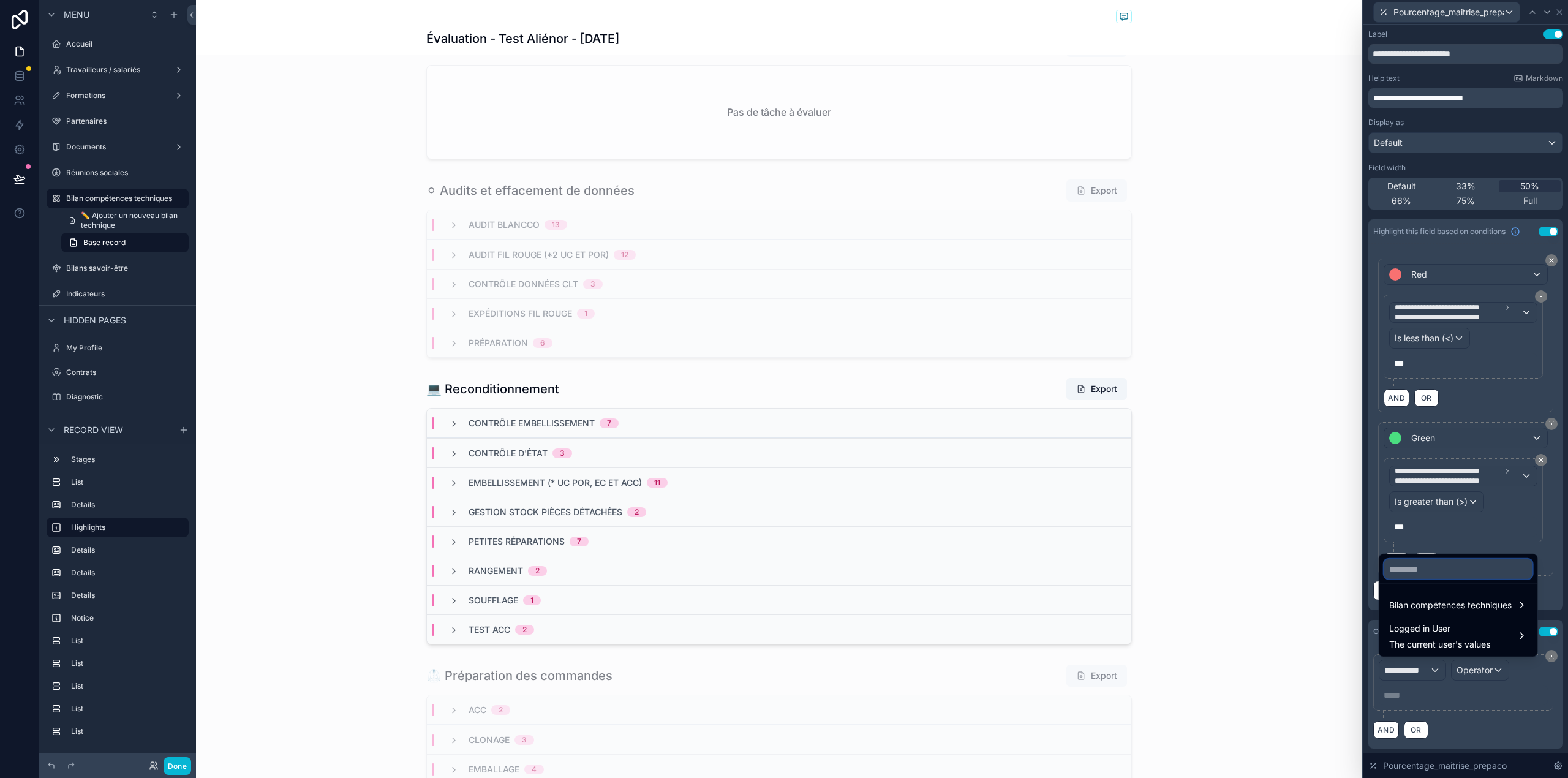
click at [1431, 569] on input "text" at bounding box center [1458, 569] width 148 height 20
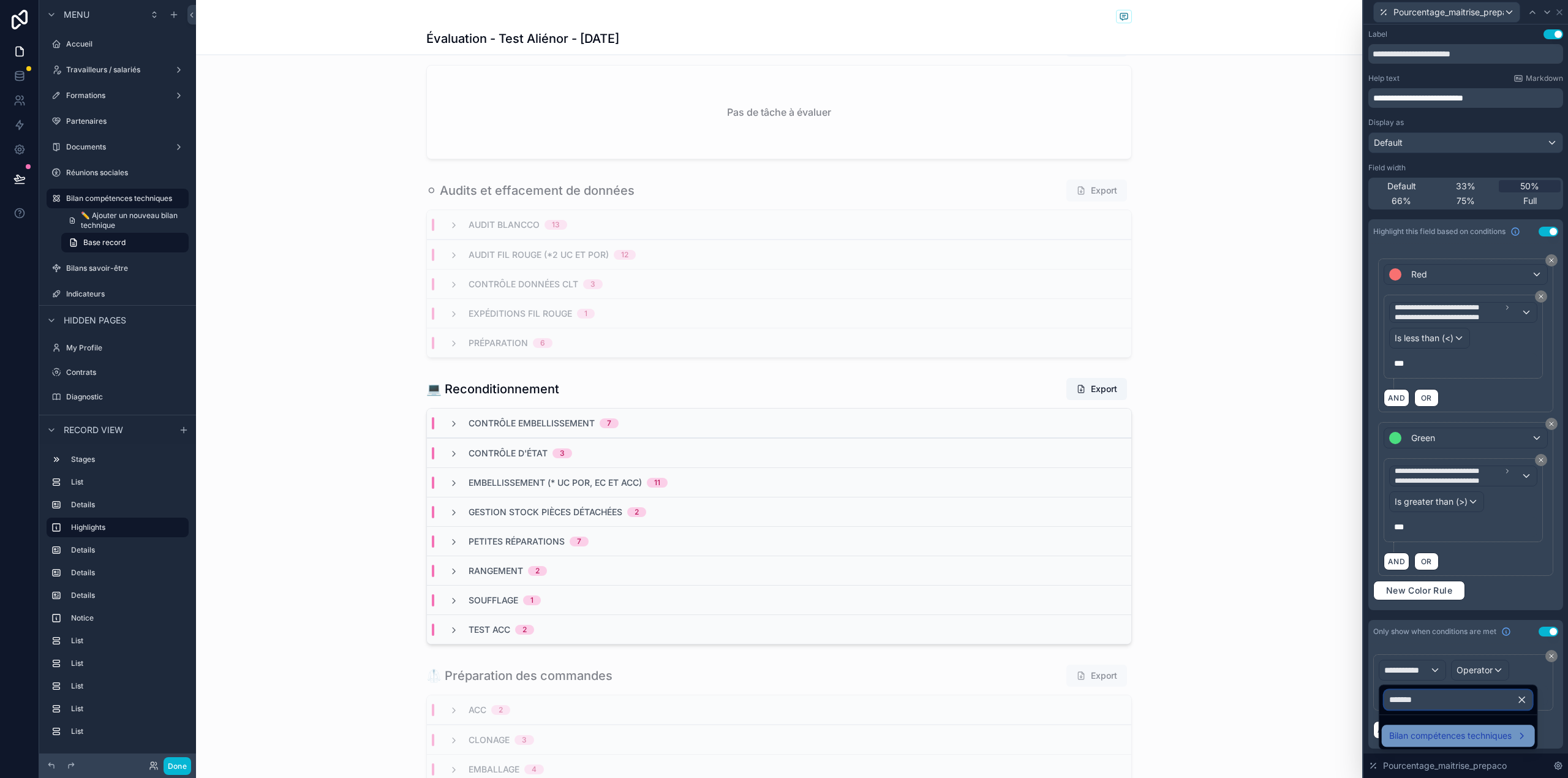
type input "*******"
click at [1492, 731] on span "Bilan compétences techniques" at bounding box center [1450, 735] width 123 height 15
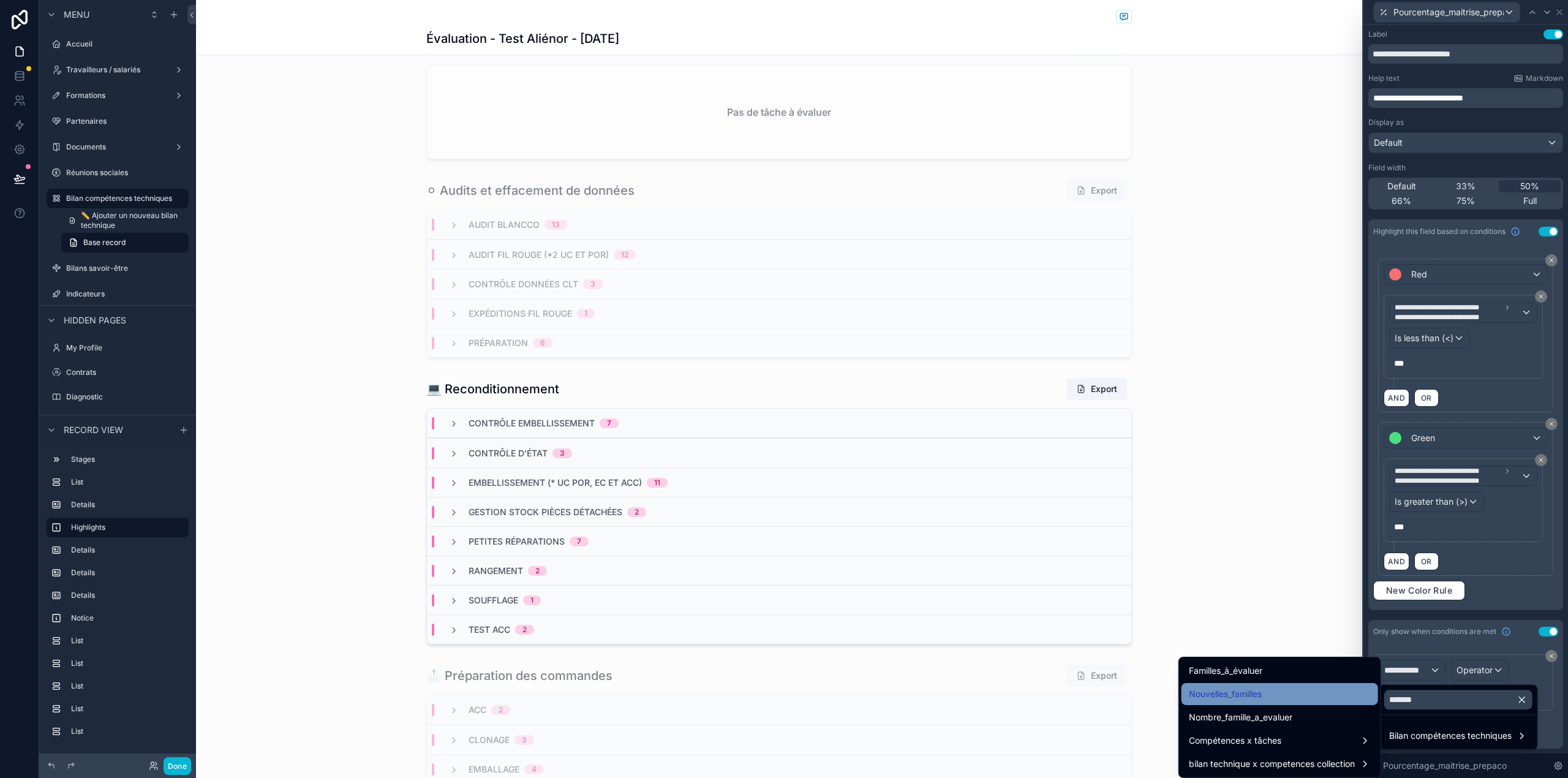
click at [1352, 690] on div "Nouvelles_familles" at bounding box center [1280, 693] width 182 height 15
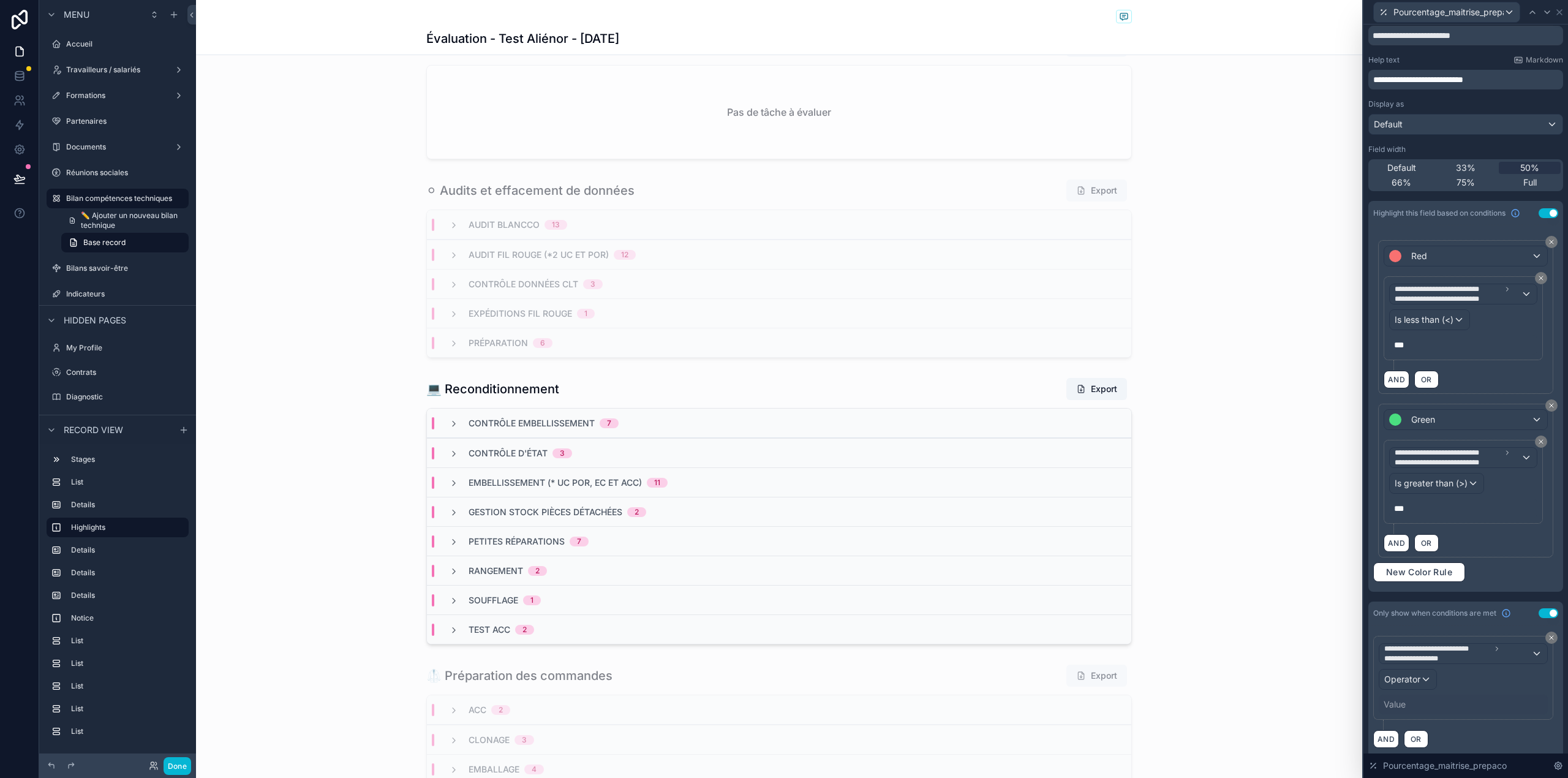
scroll to position [46, 0]
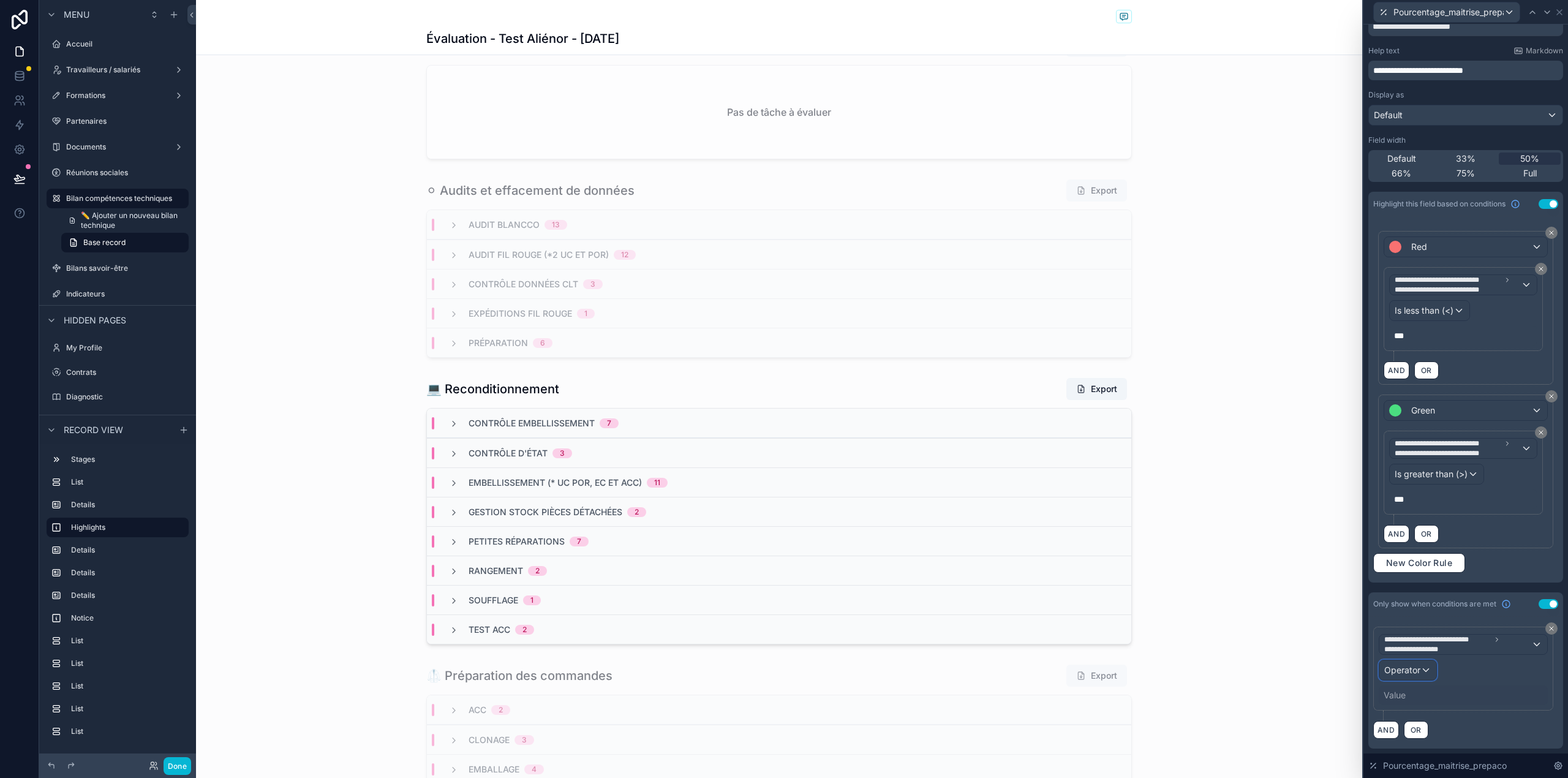
click at [1431, 670] on div "Operator" at bounding box center [1407, 670] width 57 height 20
click at [1402, 624] on span "Is one of" at bounding box center [1406, 619] width 34 height 15
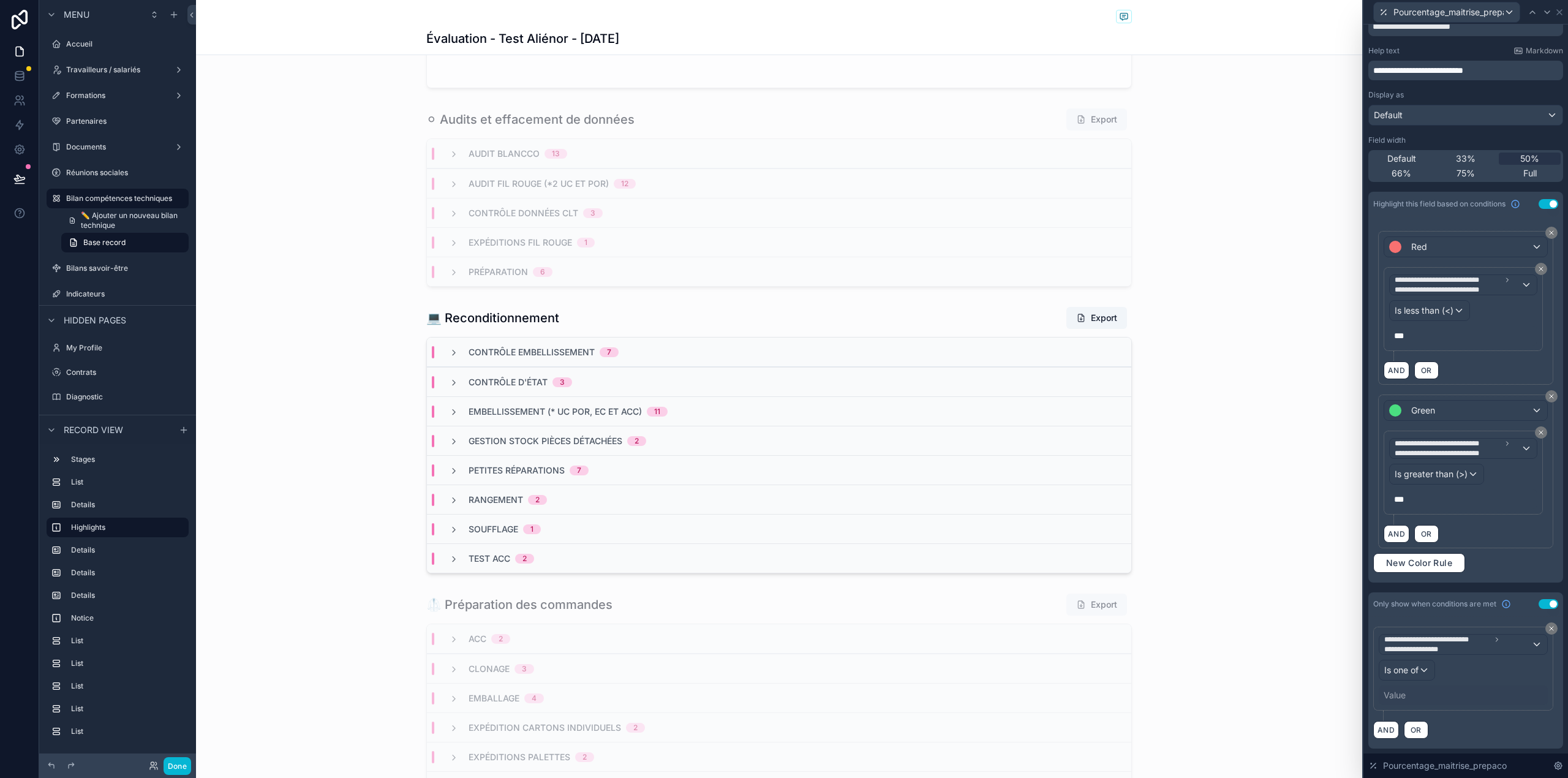
click at [1406, 690] on div "Value" at bounding box center [1462, 695] width 169 height 20
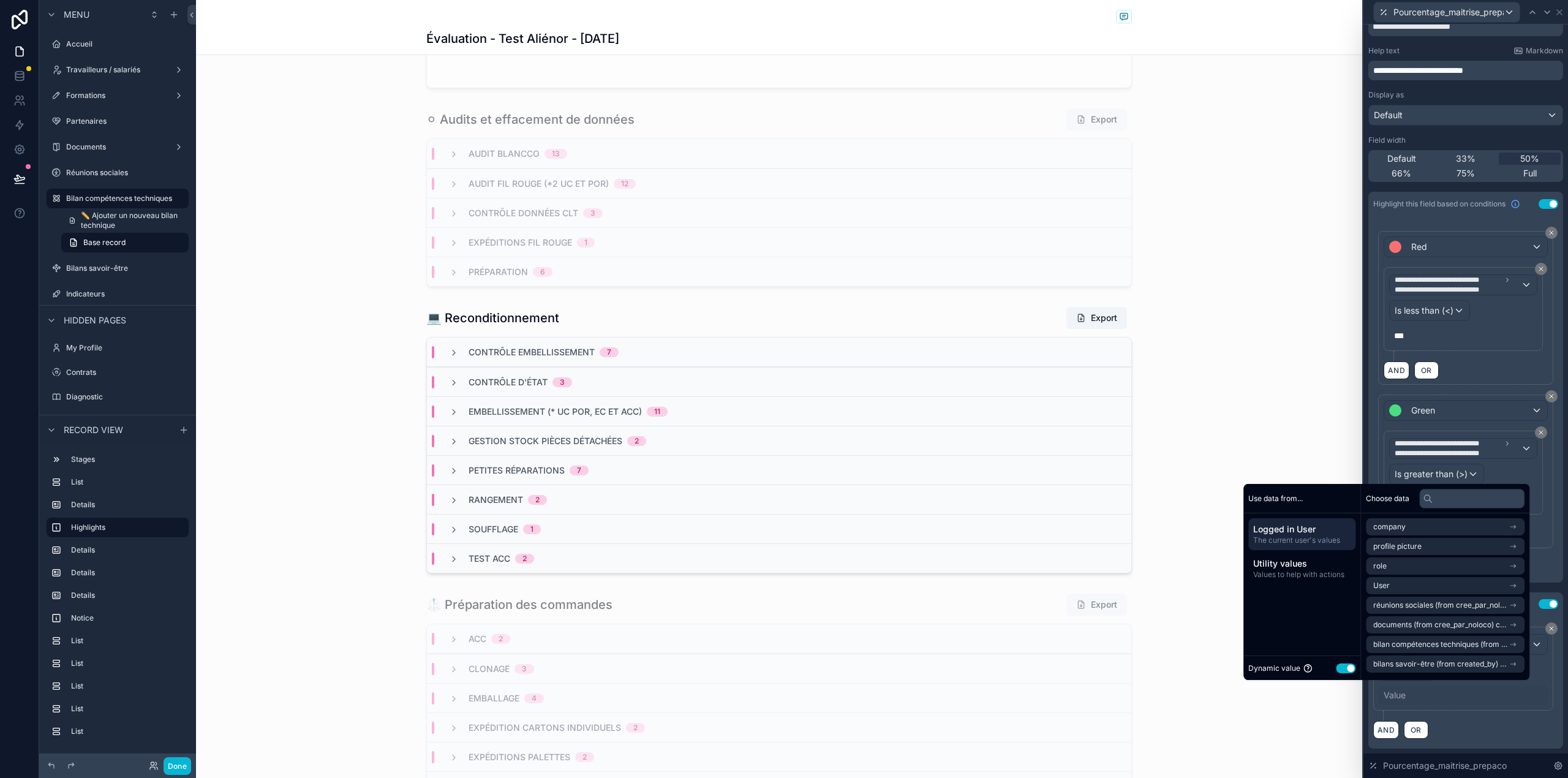
click at [1338, 672] on div "Dynamic value Use setting" at bounding box center [1302, 668] width 107 height 14
click at [1335, 664] on button "Use setting" at bounding box center [1345, 668] width 20 height 10
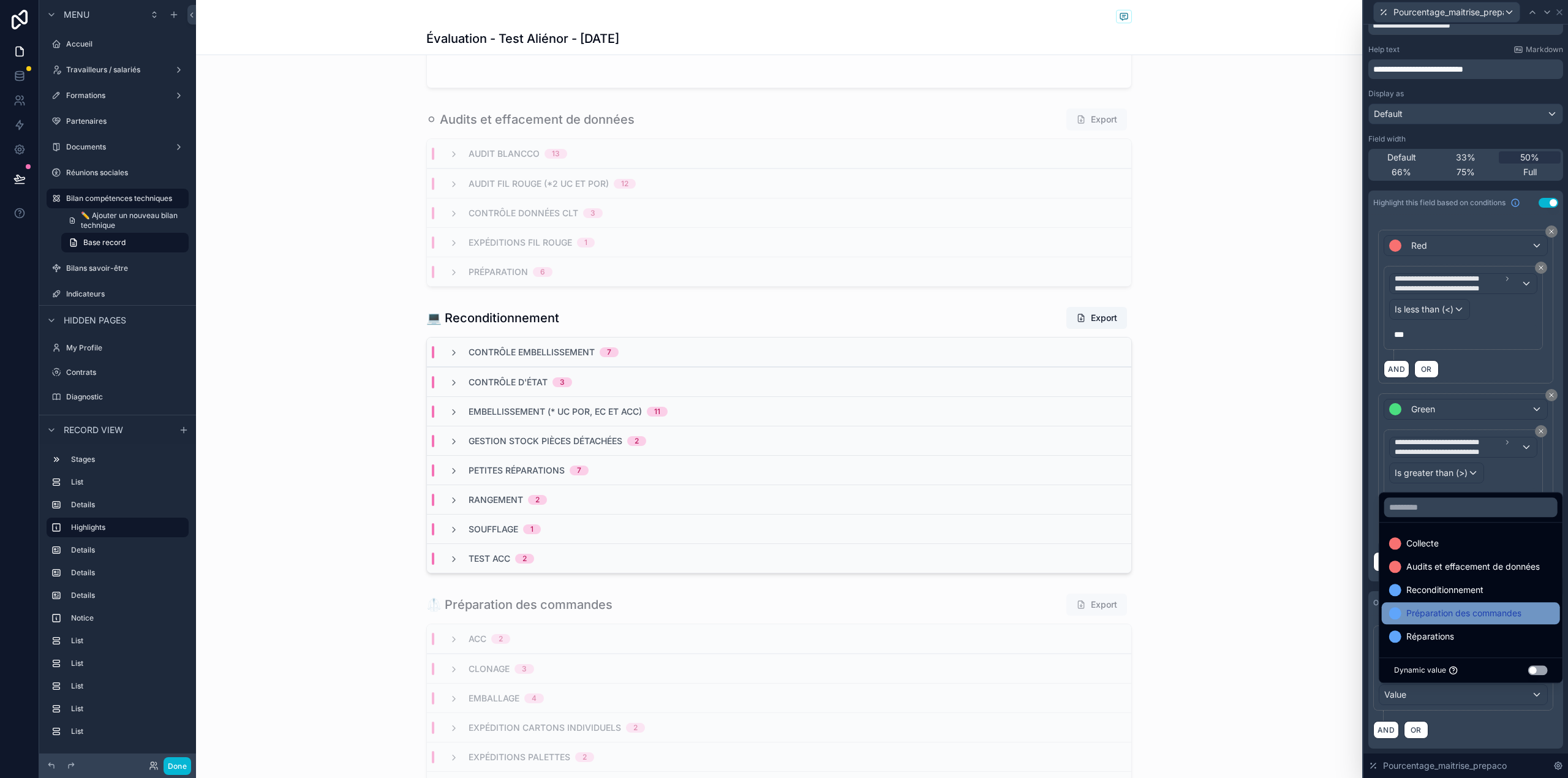
click at [1470, 603] on div "Préparation des commandes" at bounding box center [1471, 613] width 178 height 22
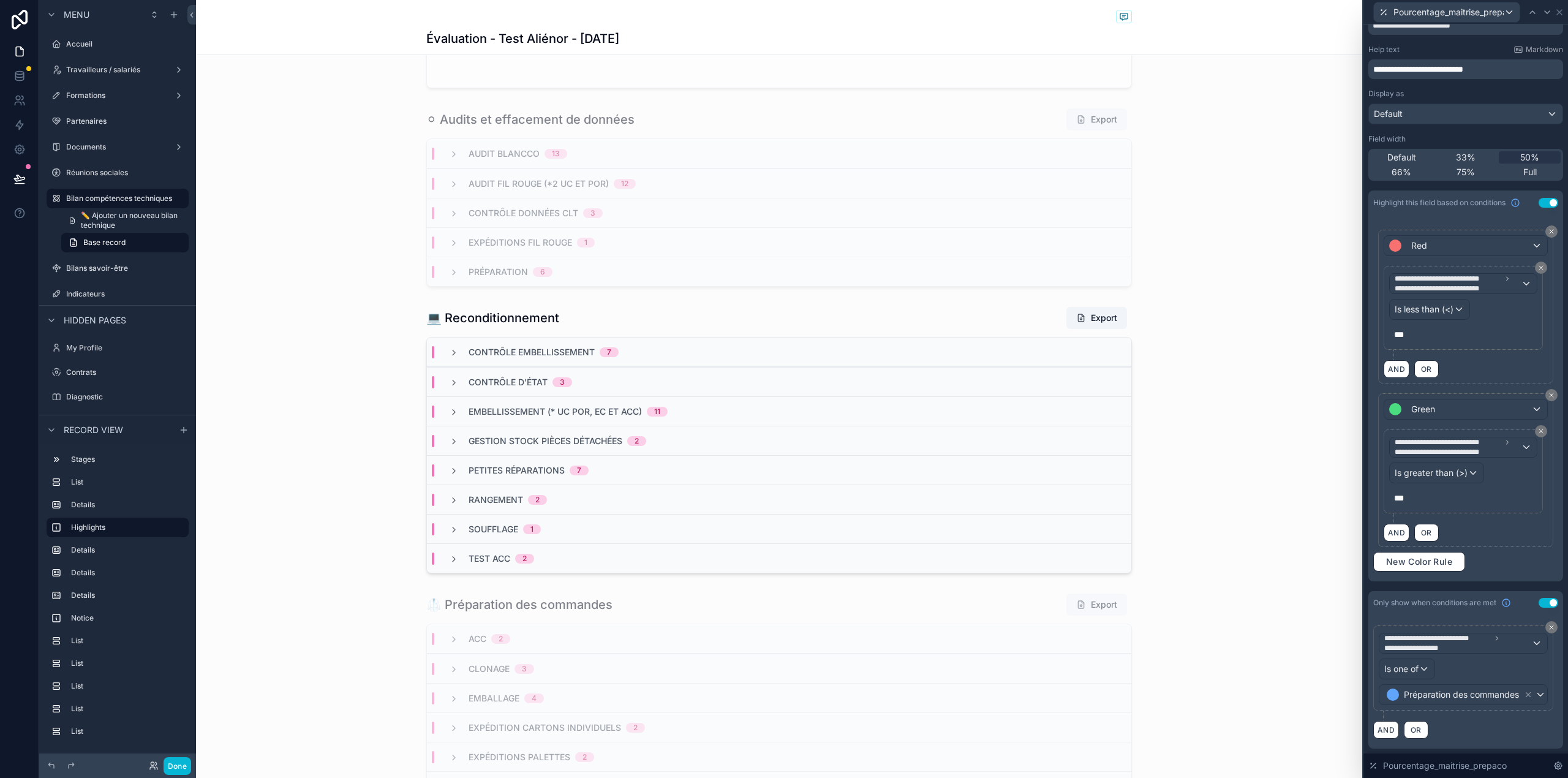
click at [1512, 739] on div "AND OR" at bounding box center [1465, 729] width 185 height 18
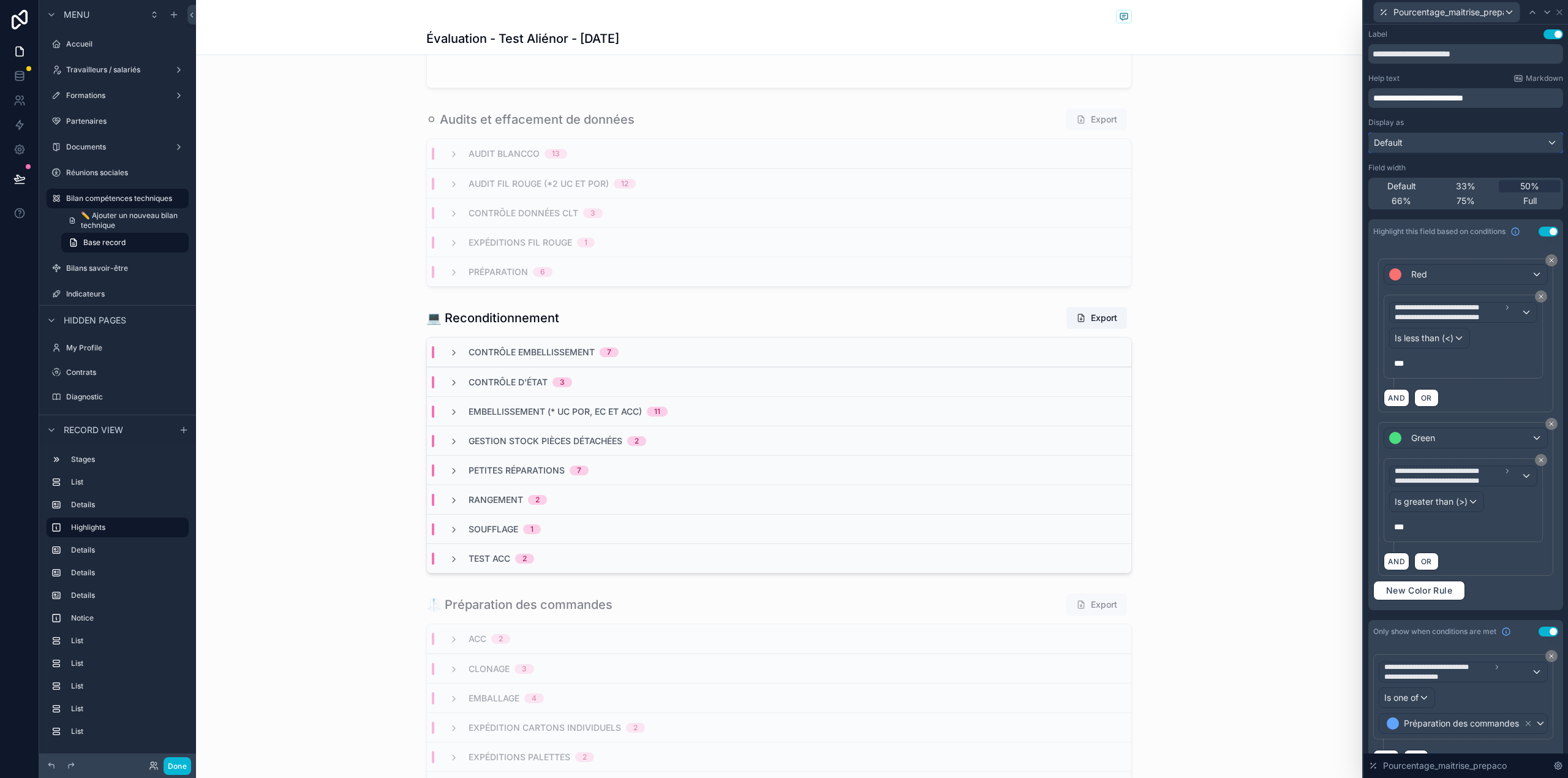
click at [1503, 135] on div "Default" at bounding box center [1466, 142] width 193 height 20
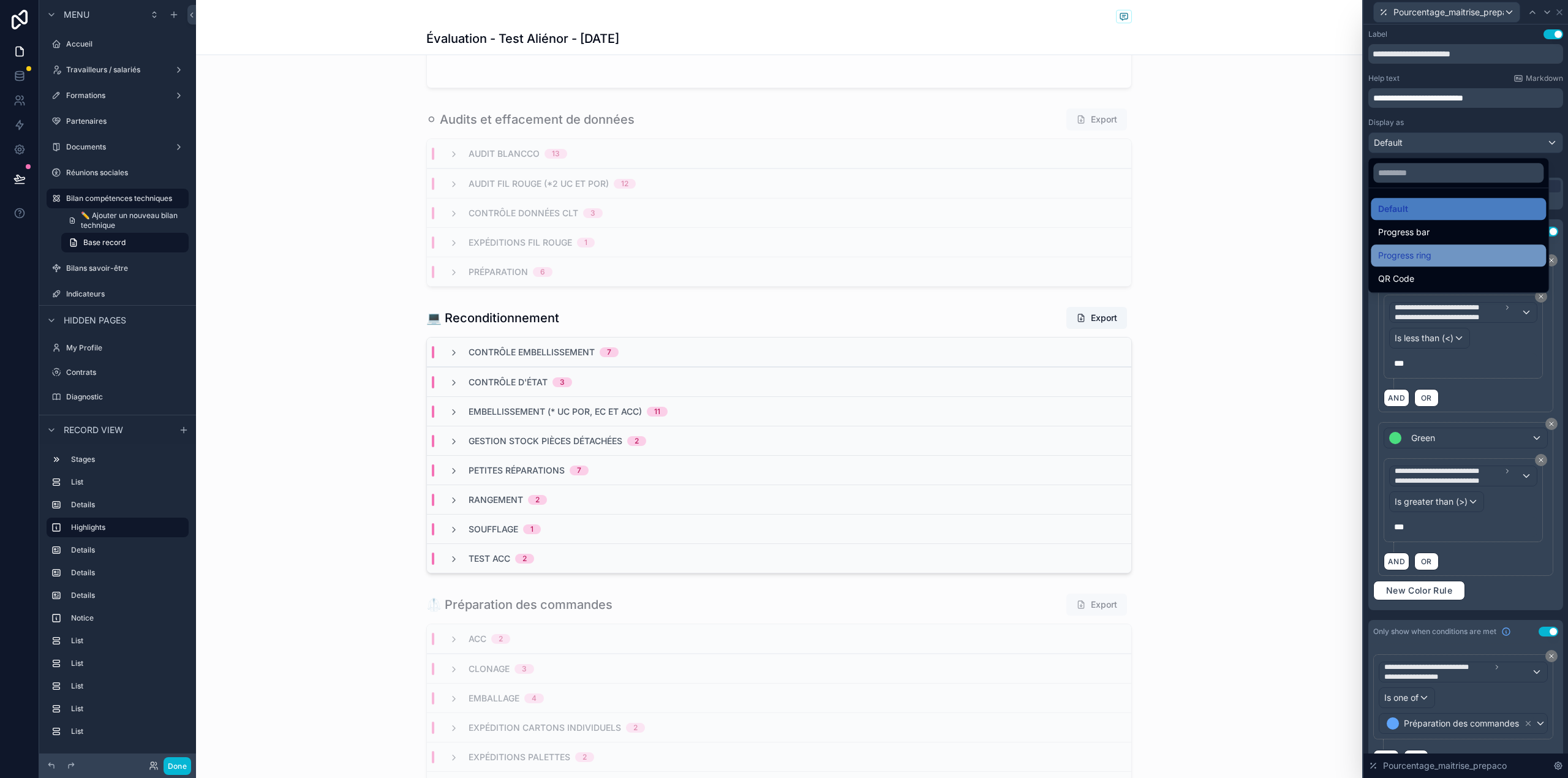
click at [1421, 258] on span "Progress ring" at bounding box center [1404, 255] width 53 height 15
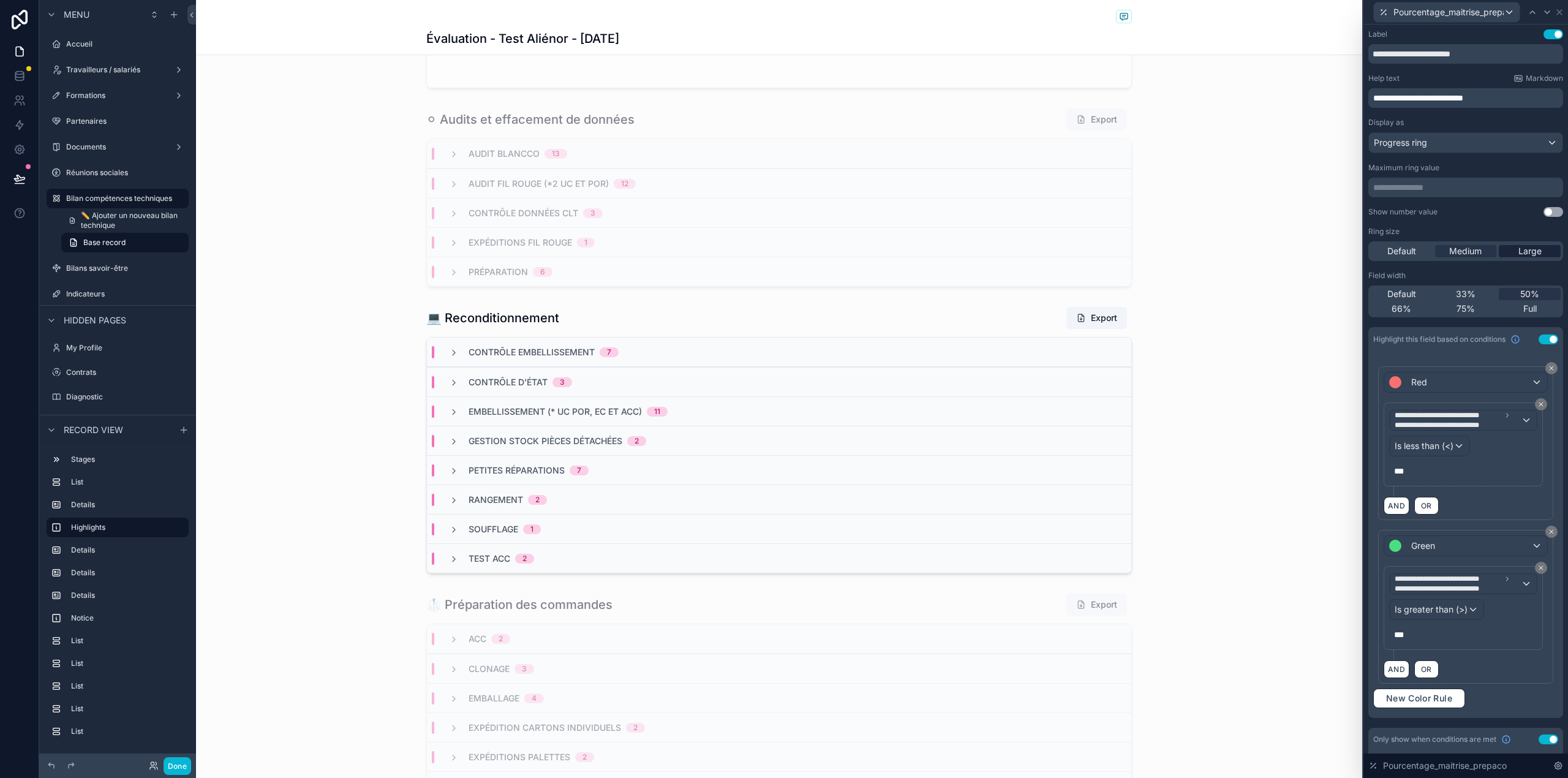
click at [1518, 252] on span "Large" at bounding box center [1529, 251] width 23 height 12
click at [1543, 211] on button "Use setting" at bounding box center [1553, 212] width 20 height 10
click at [1461, 251] on span "Medium" at bounding box center [1465, 251] width 32 height 12
click at [1530, 13] on icon at bounding box center [1533, 12] width 5 height 3
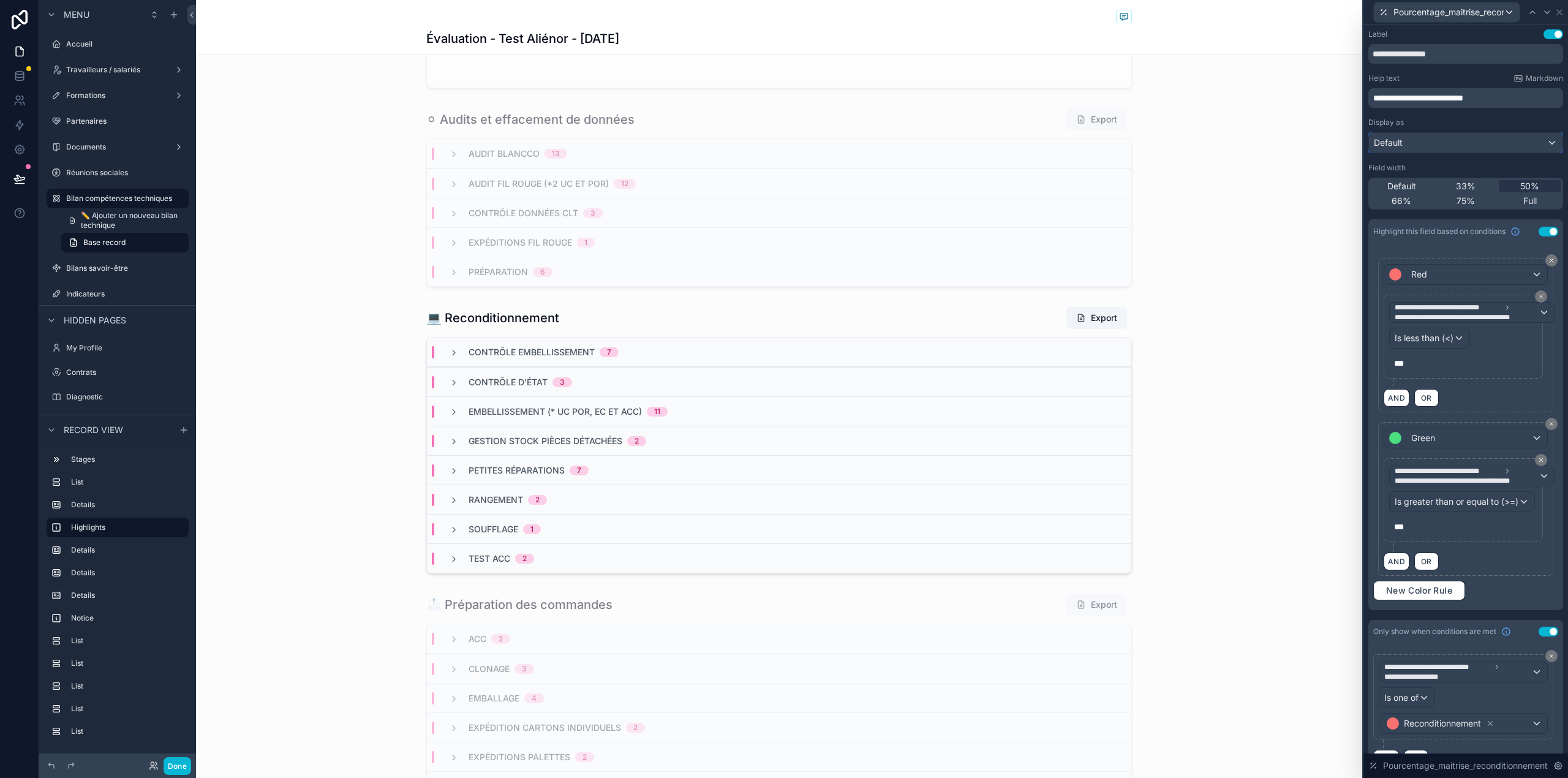
click at [1495, 145] on div "Default" at bounding box center [1466, 142] width 193 height 20
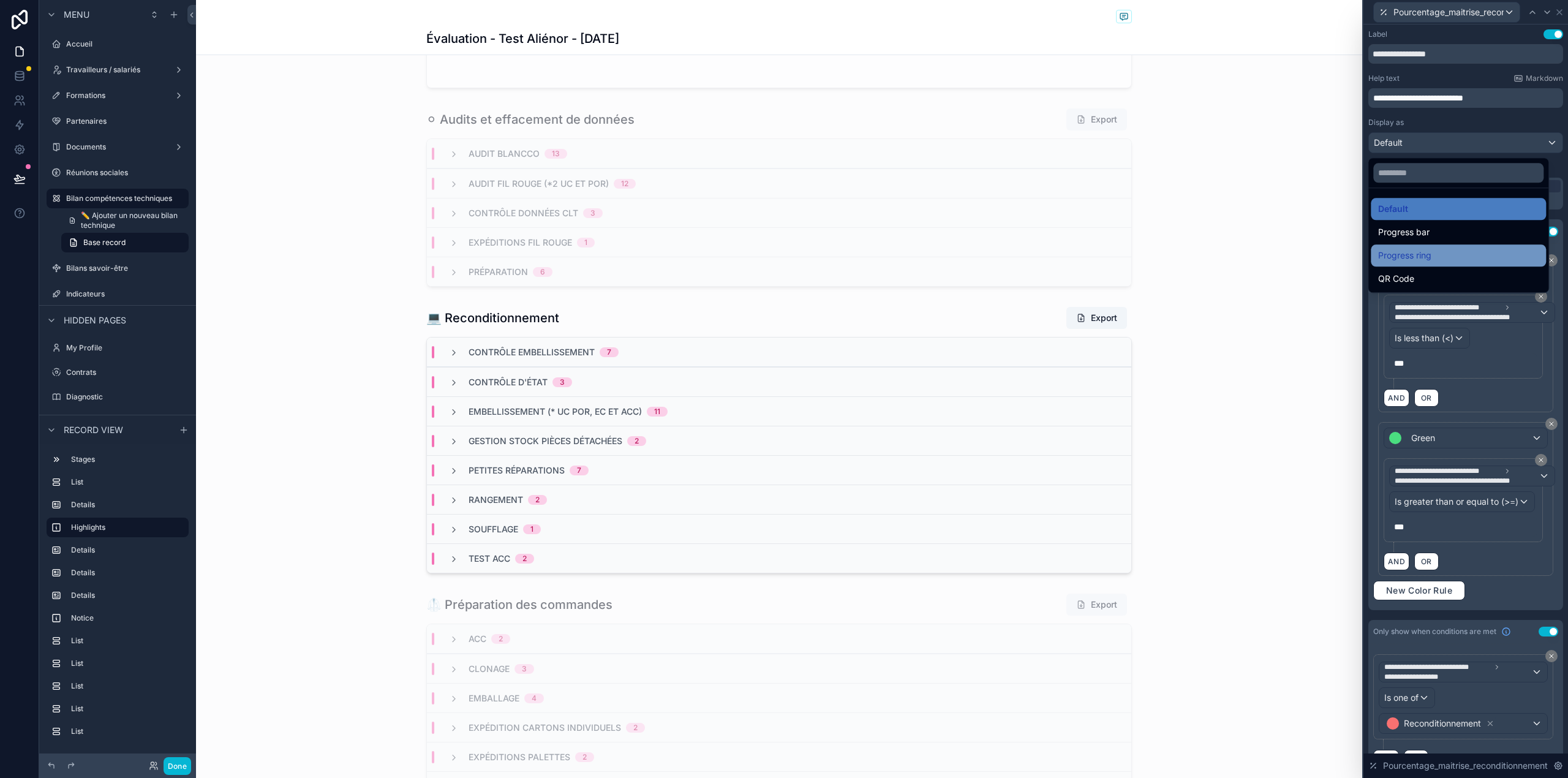
click at [1445, 252] on div "Progress ring" at bounding box center [1458, 255] width 161 height 15
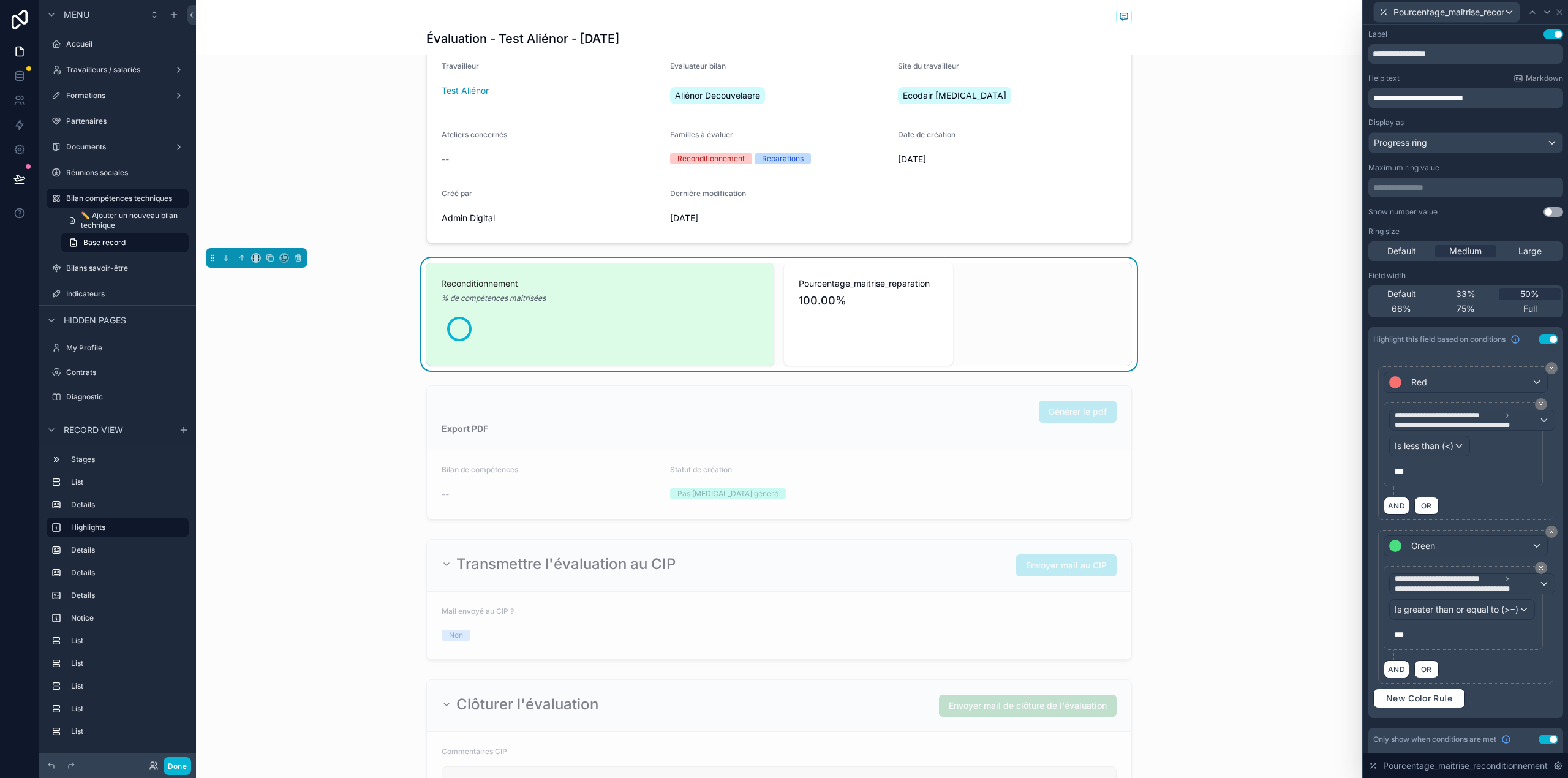
scroll to position [193, 0]
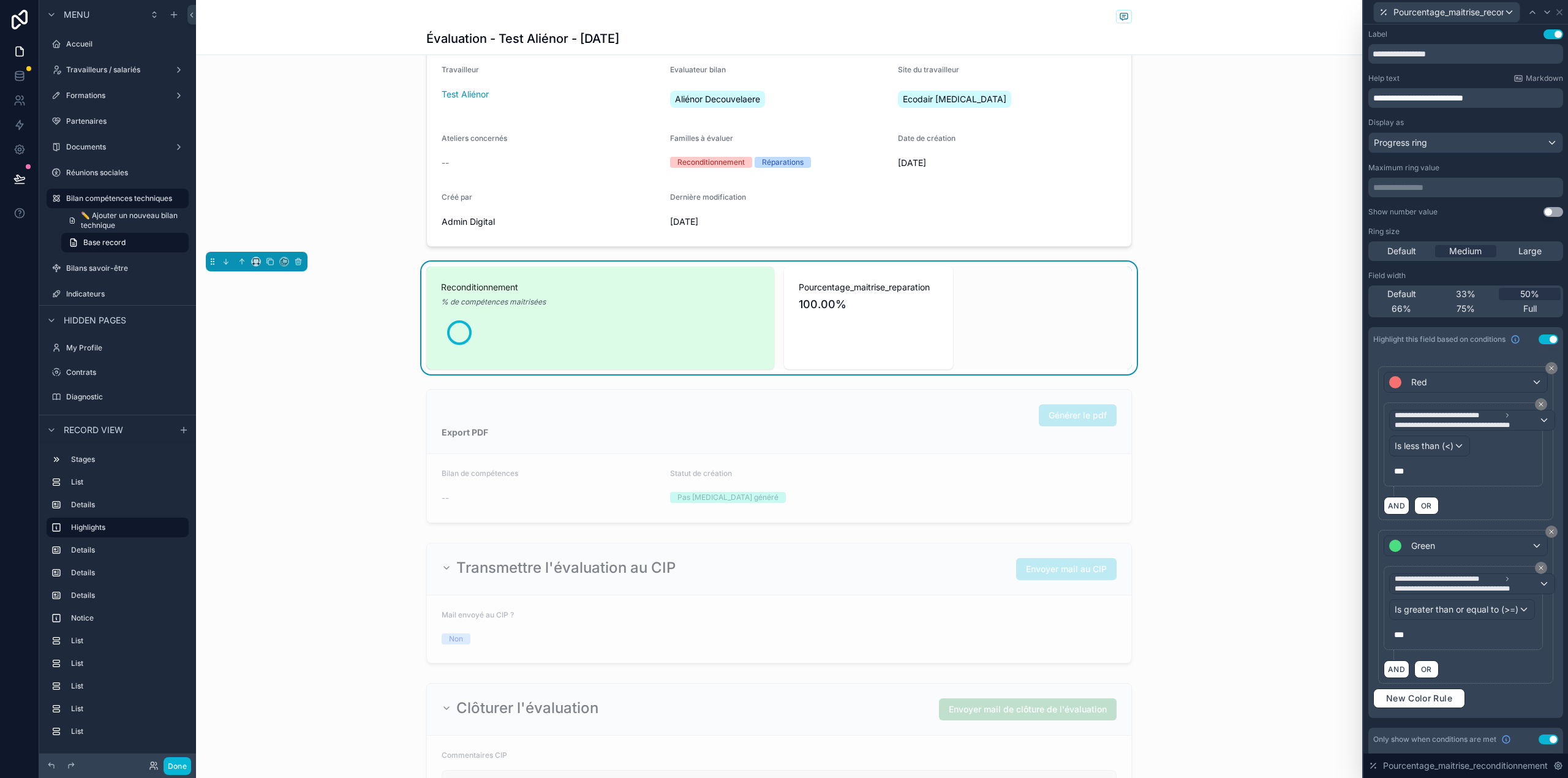
click at [1544, 207] on button "Use setting" at bounding box center [1553, 212] width 20 height 10
click at [1532, 12] on icon at bounding box center [1533, 13] width 10 height 10
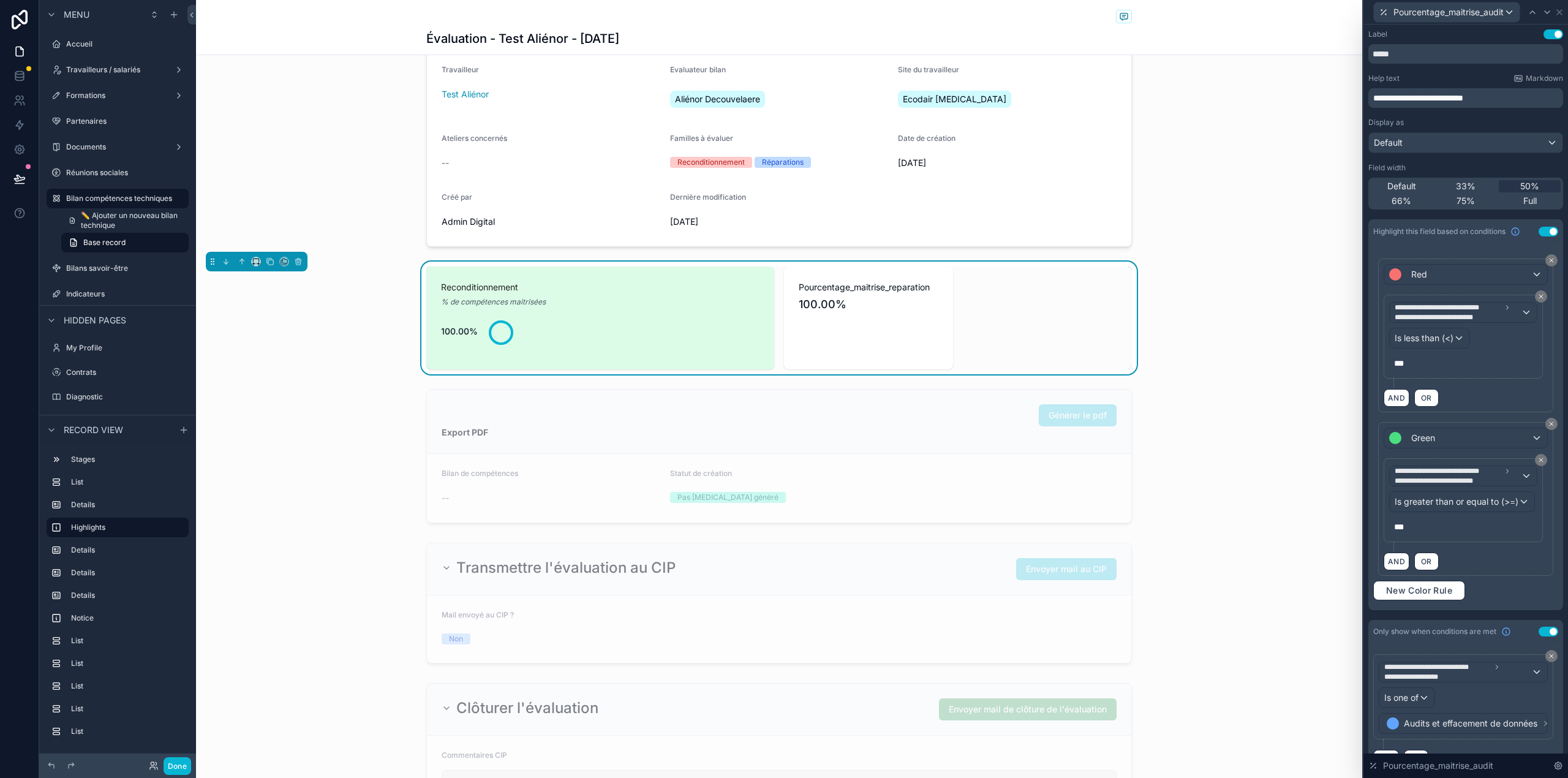
click at [1399, 367] on span "***" at bounding box center [1399, 363] width 10 height 9
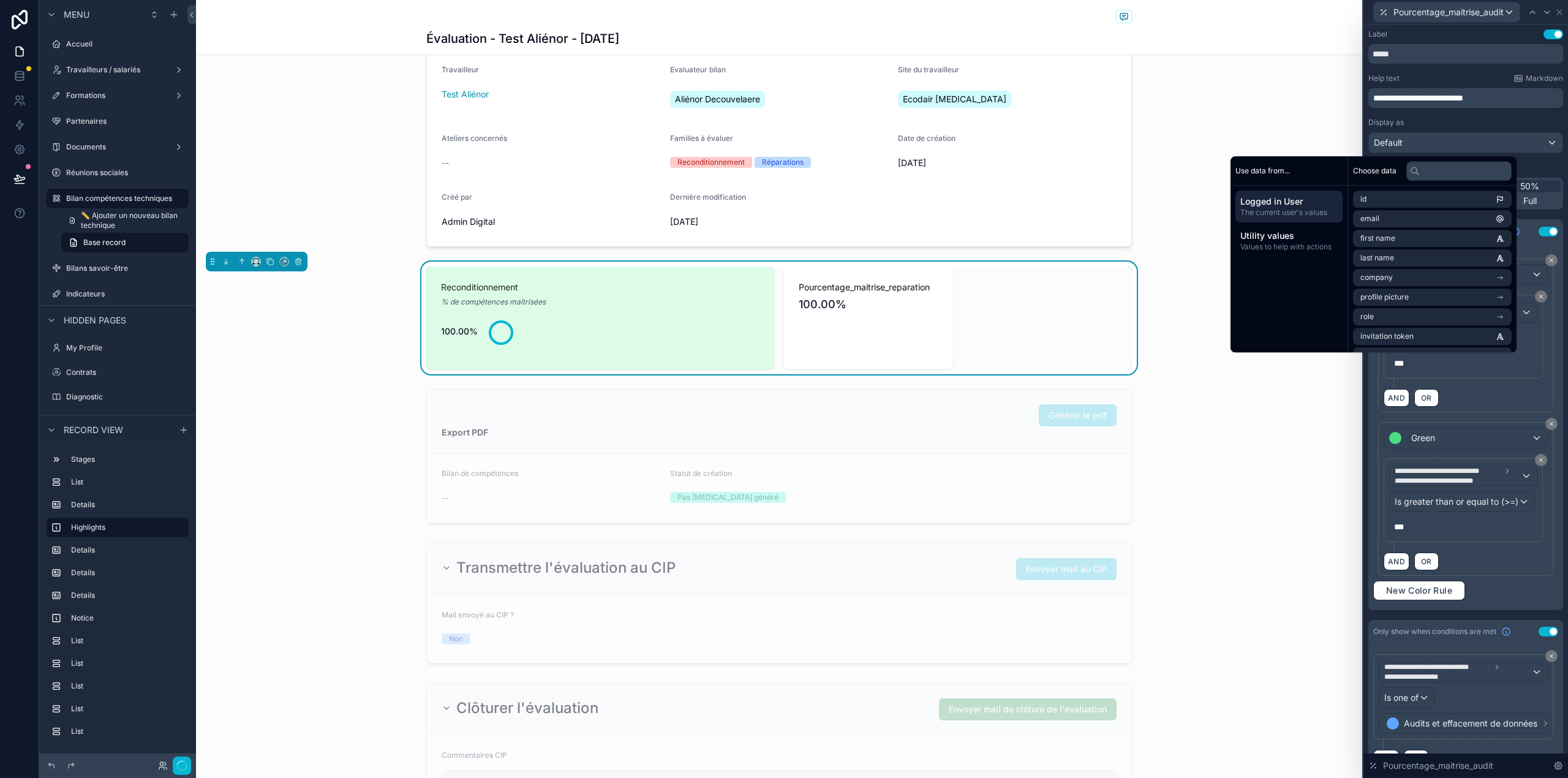
click at [1402, 535] on div "***" at bounding box center [1463, 526] width 148 height 20
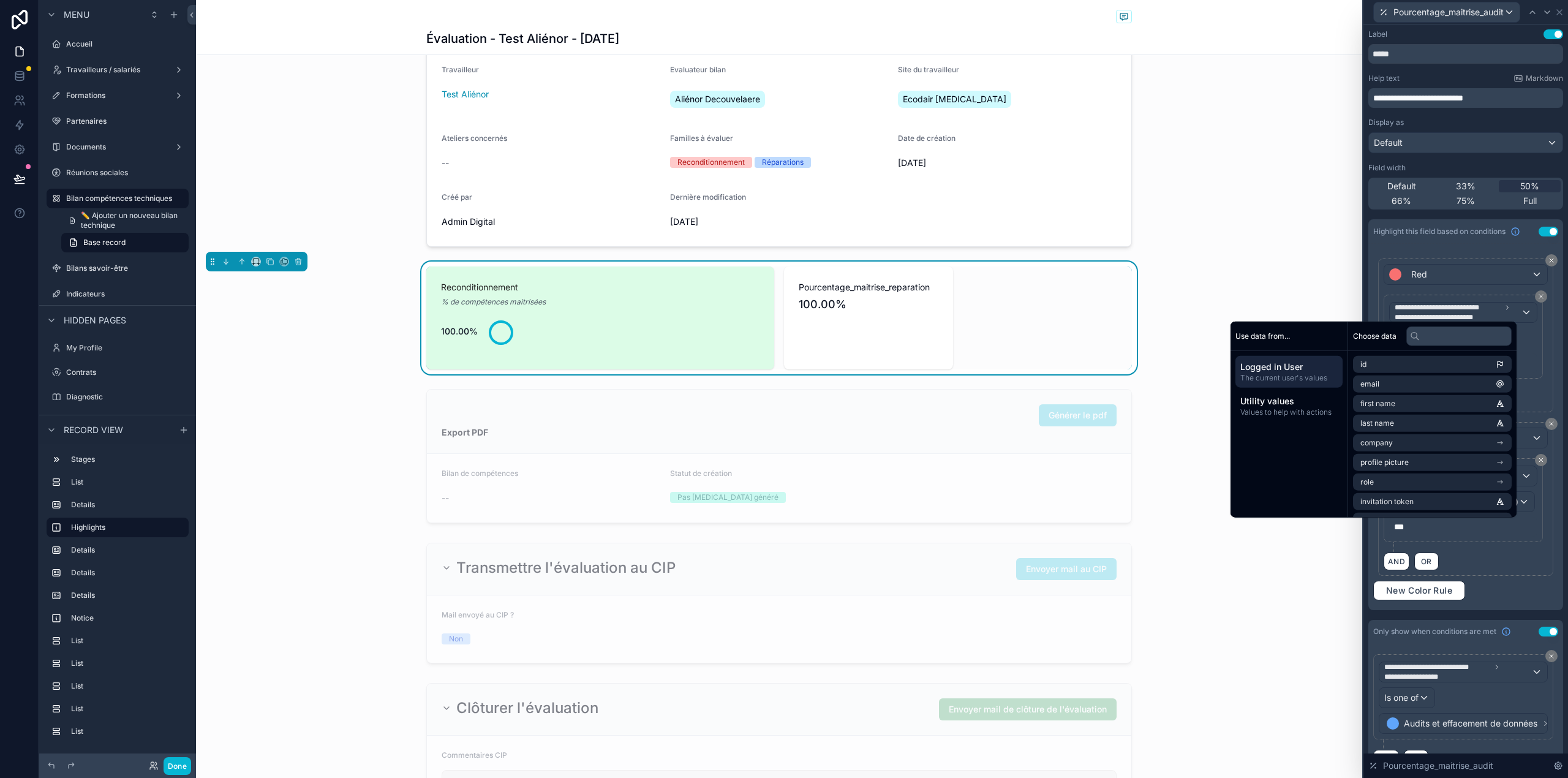
click at [1402, 530] on span "***" at bounding box center [1399, 527] width 10 height 9
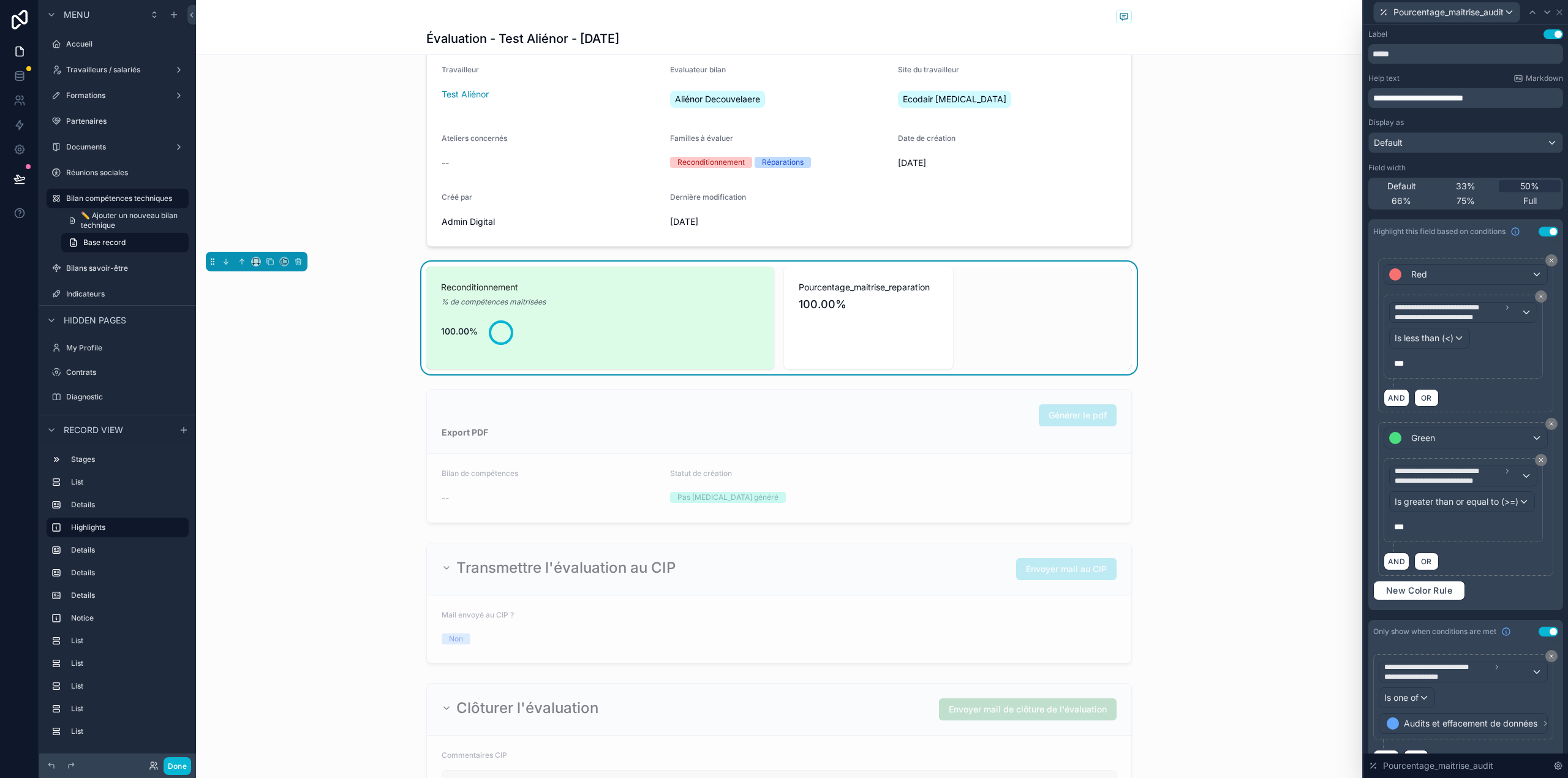
click at [1471, 546] on div "**********" at bounding box center [1466, 505] width 164 height 94
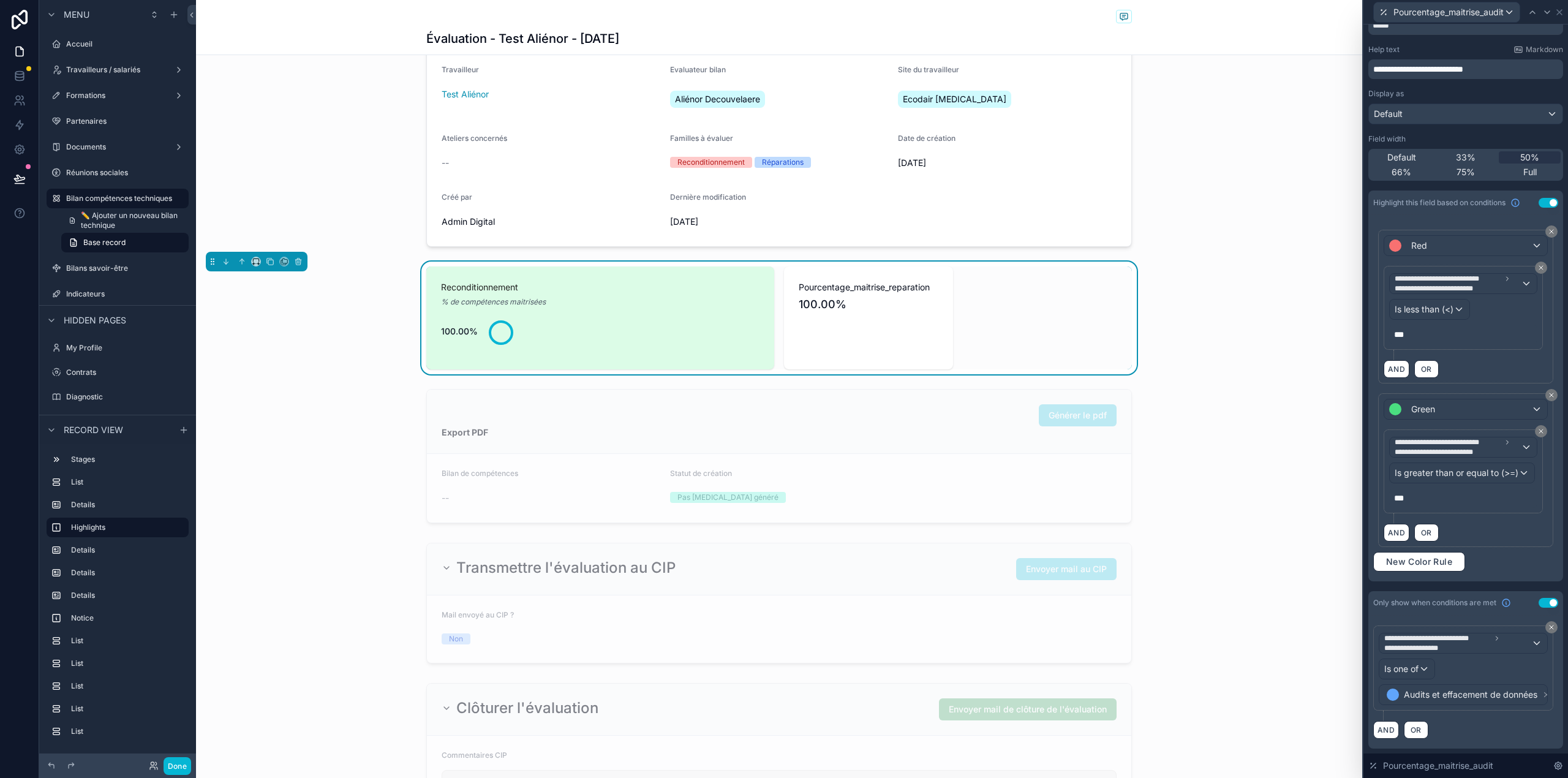
scroll to position [0, 0]
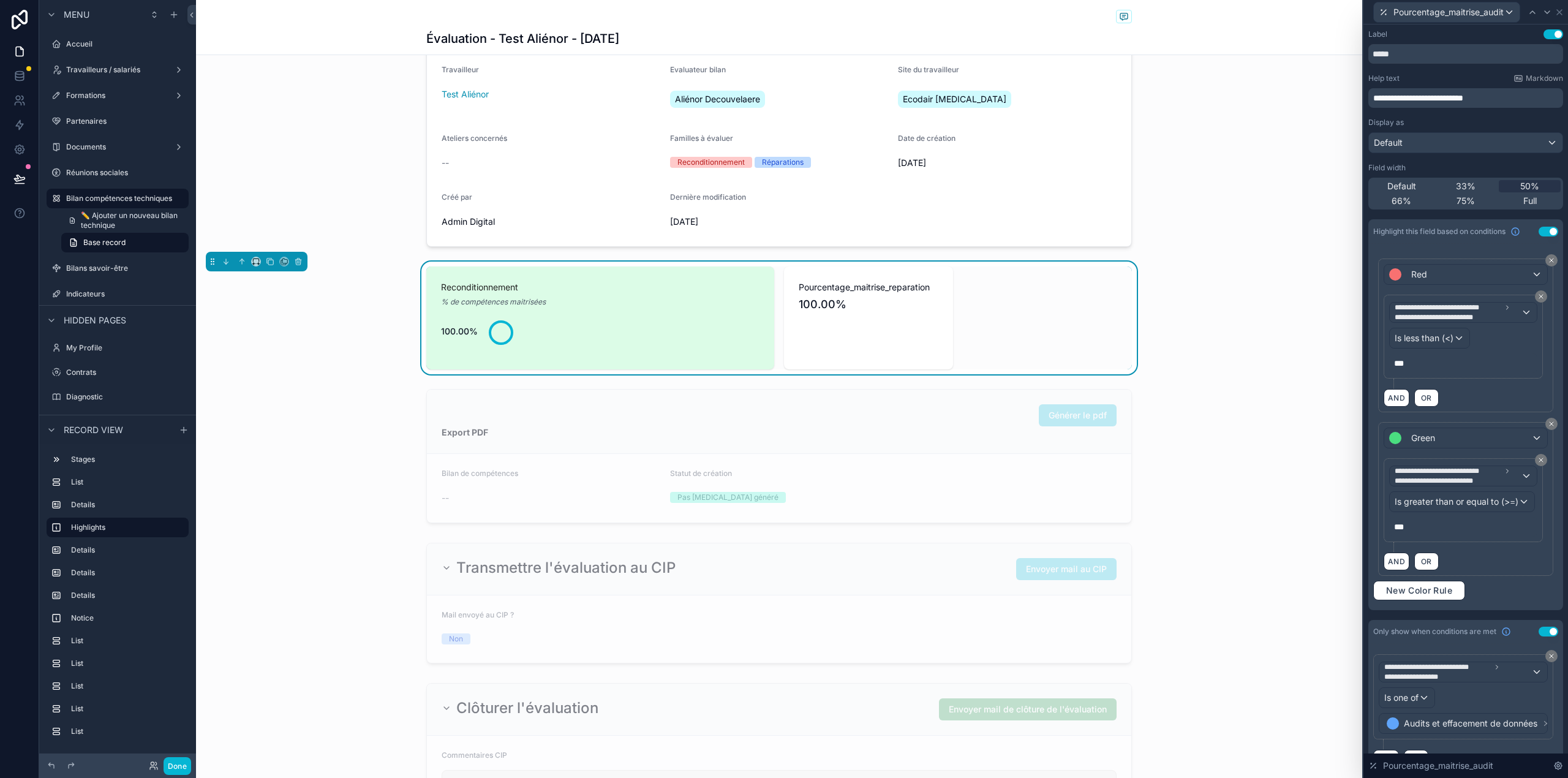
click at [1421, 130] on div "Display as Default" at bounding box center [1466, 135] width 195 height 35
click at [1418, 154] on div "**********" at bounding box center [1466, 363] width 195 height 492
click at [1422, 143] on div "Default" at bounding box center [1466, 142] width 193 height 20
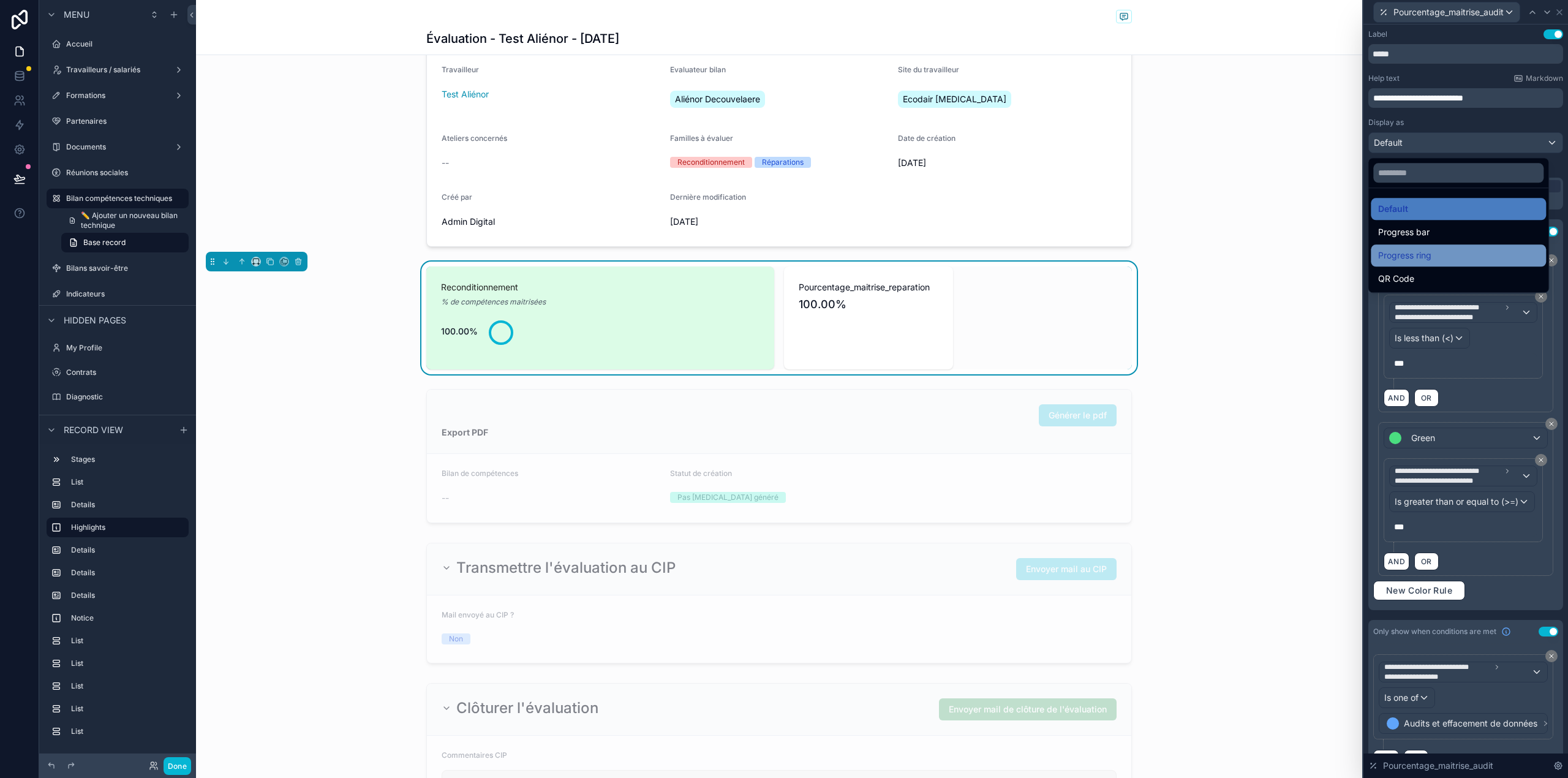
click at [1419, 252] on span "Progress ring" at bounding box center [1404, 255] width 53 height 15
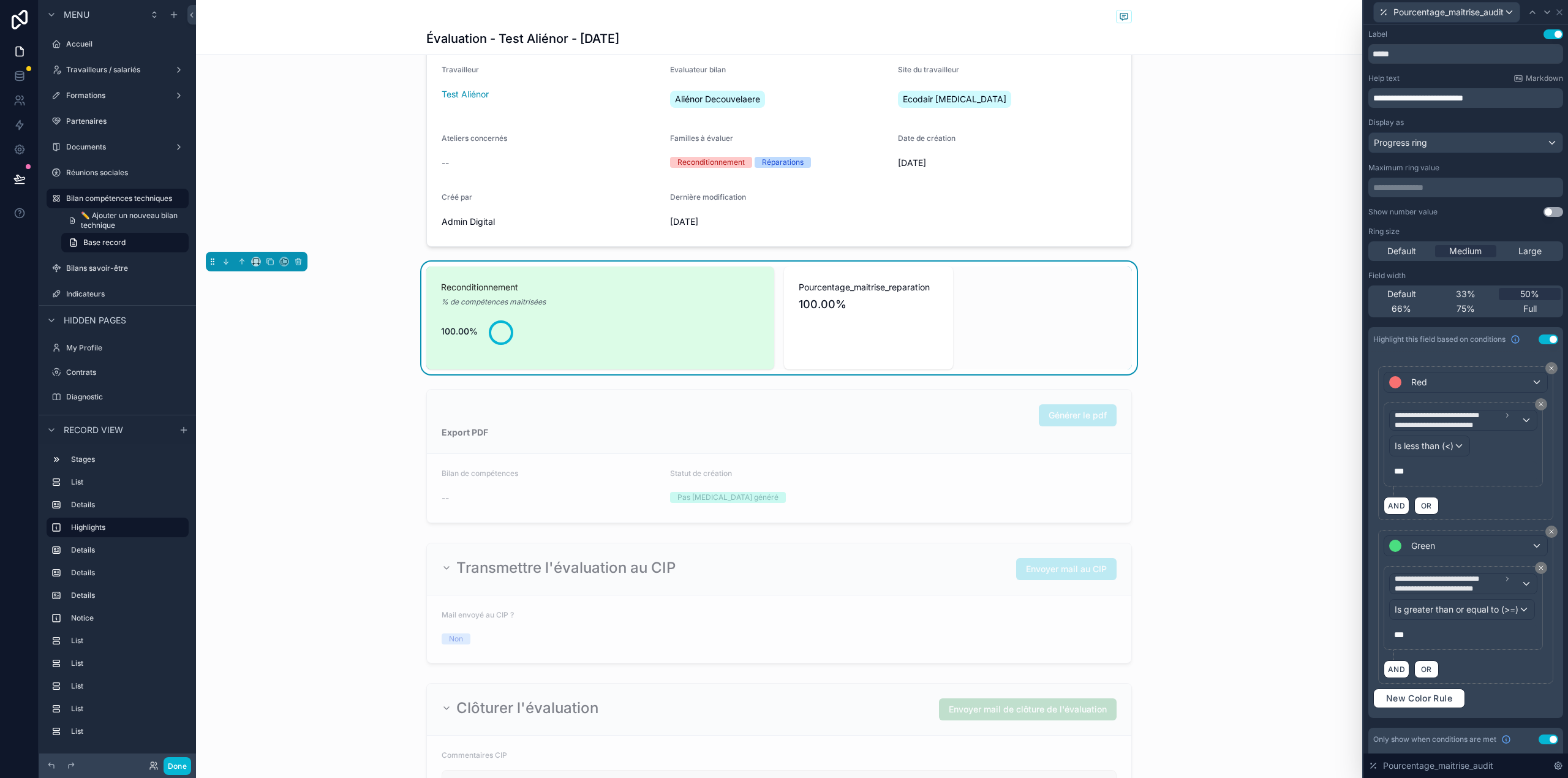
click at [1543, 209] on button "Use setting" at bounding box center [1553, 212] width 20 height 10
click at [1454, 221] on div "**********" at bounding box center [1466, 418] width 195 height 600
click at [1529, 12] on icon at bounding box center [1533, 13] width 10 height 10
click at [1430, 477] on p "***" at bounding box center [1464, 470] width 141 height 12
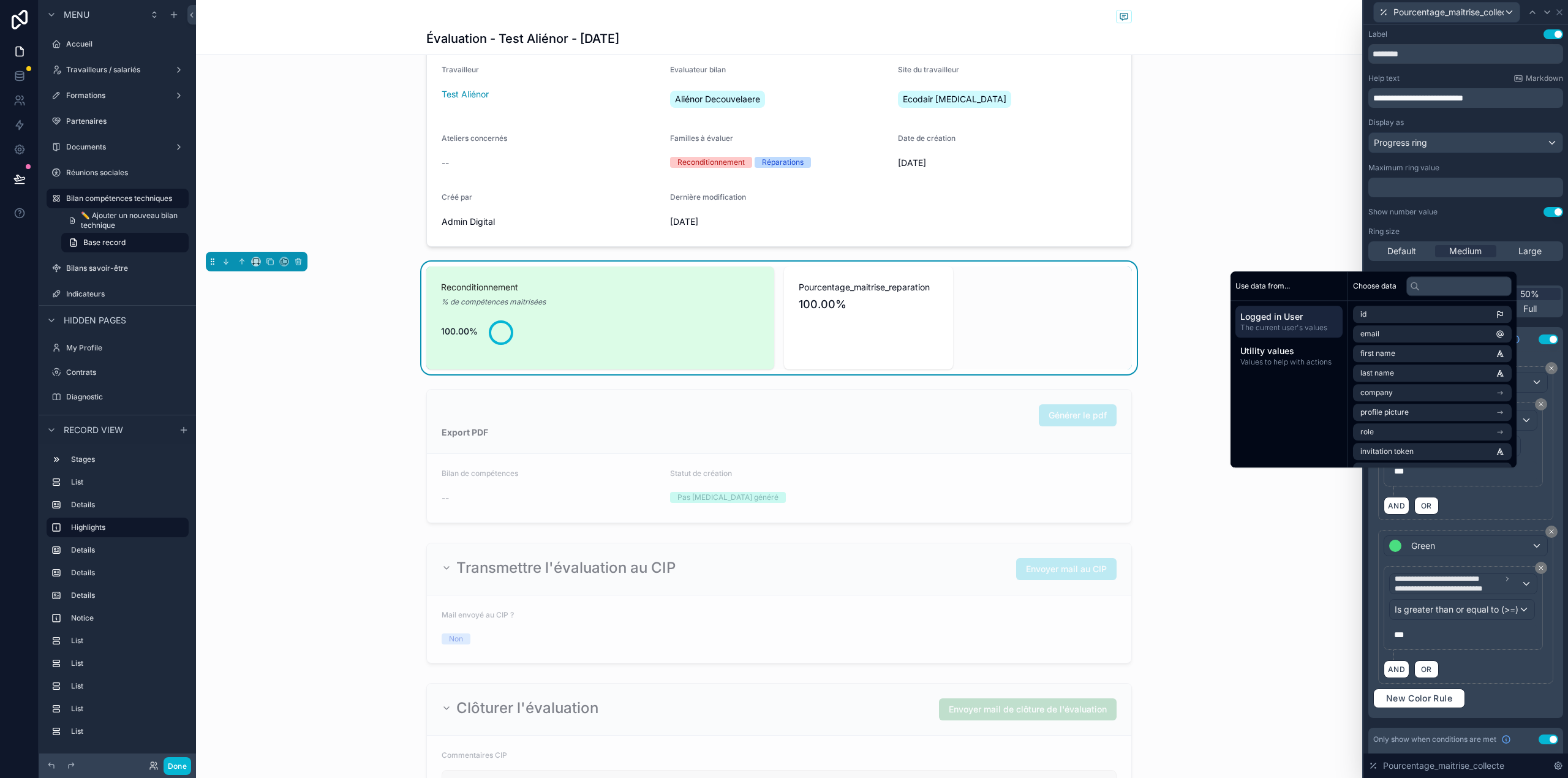
click at [1419, 641] on p "***" at bounding box center [1464, 634] width 141 height 12
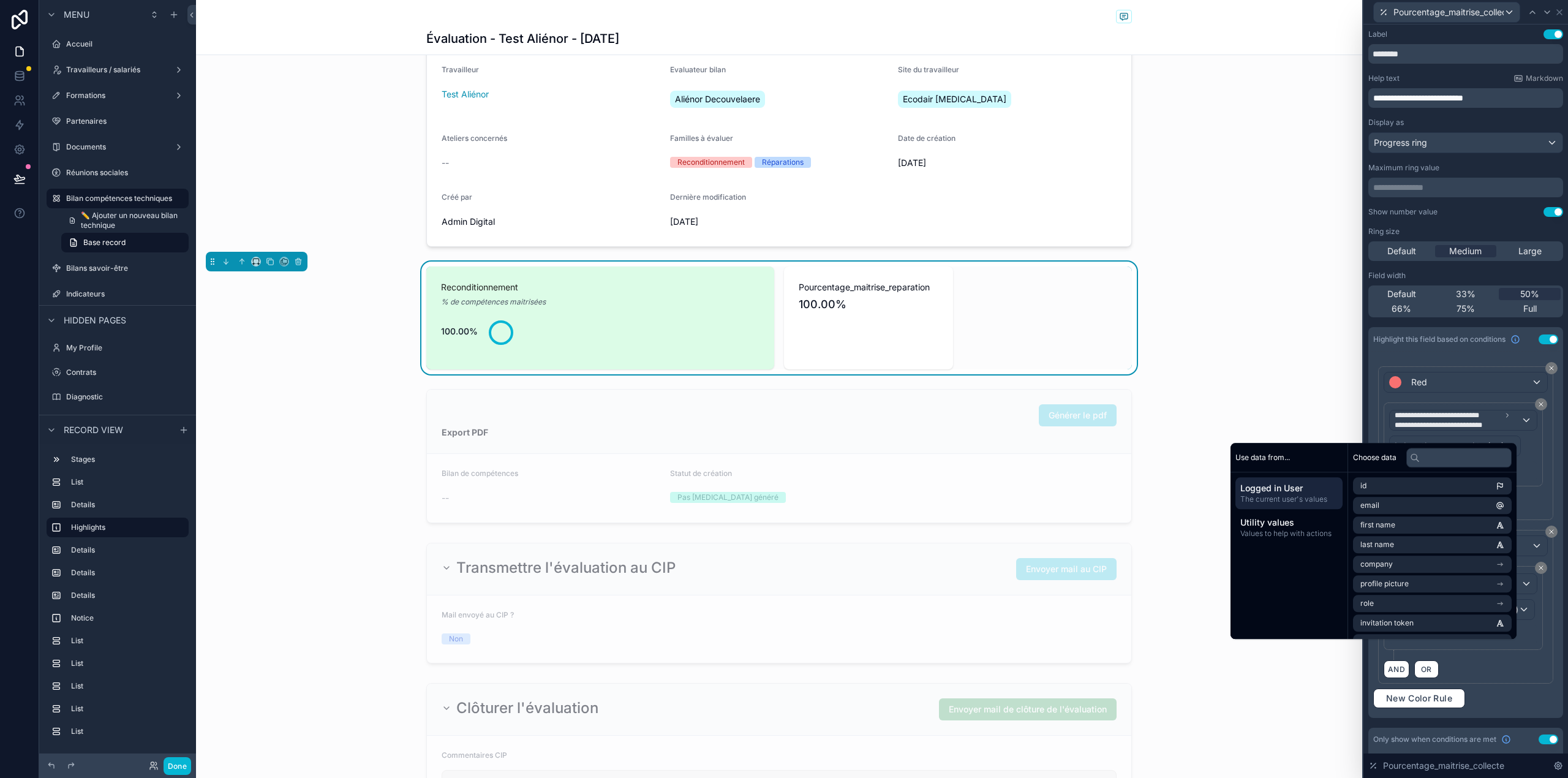
scroll to position [1, 0]
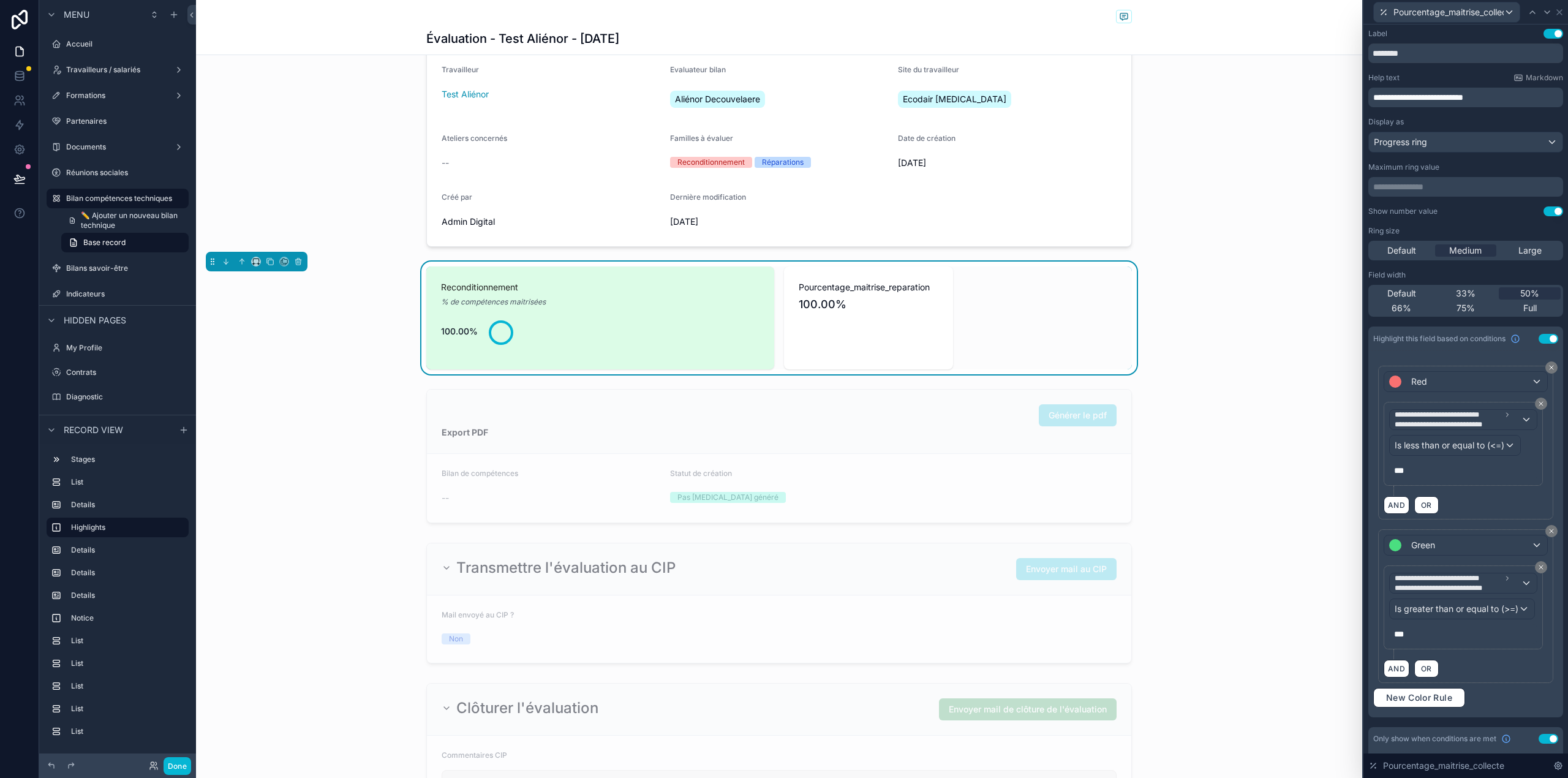
click at [1502, 659] on div "**********" at bounding box center [1466, 612] width 164 height 94
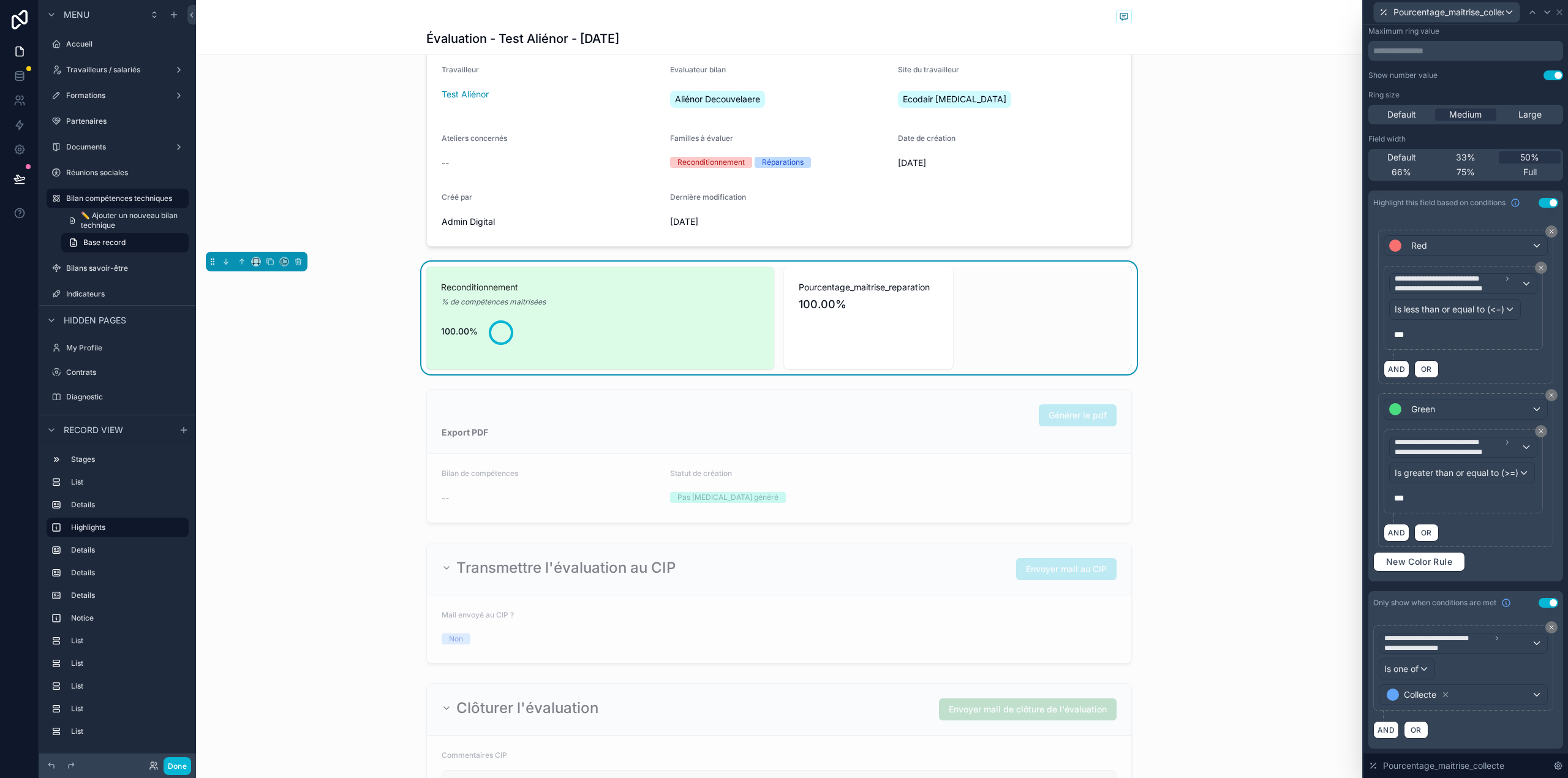
scroll to position [0, 0]
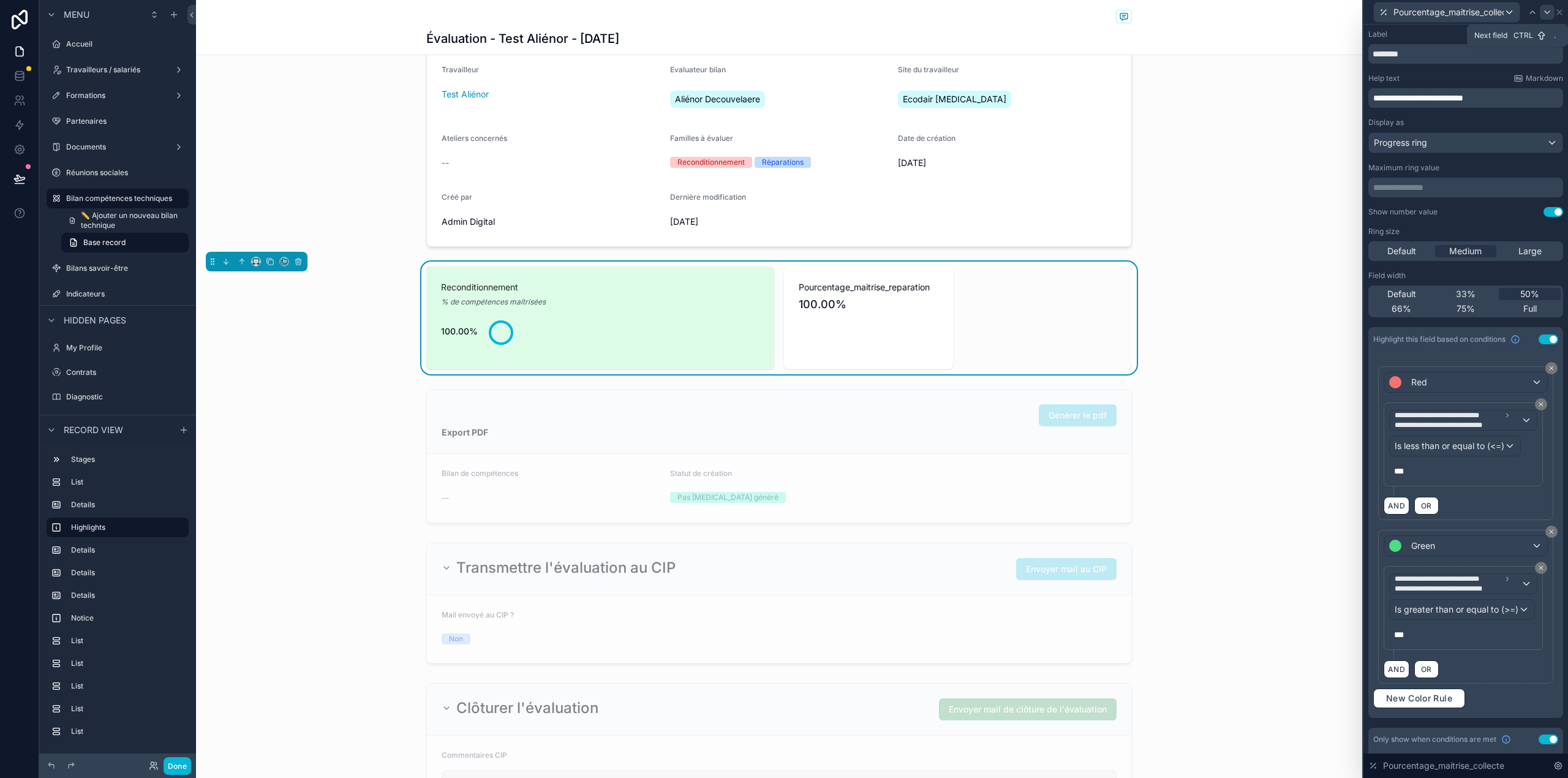
click at [1547, 8] on icon at bounding box center [1547, 13] width 10 height 10
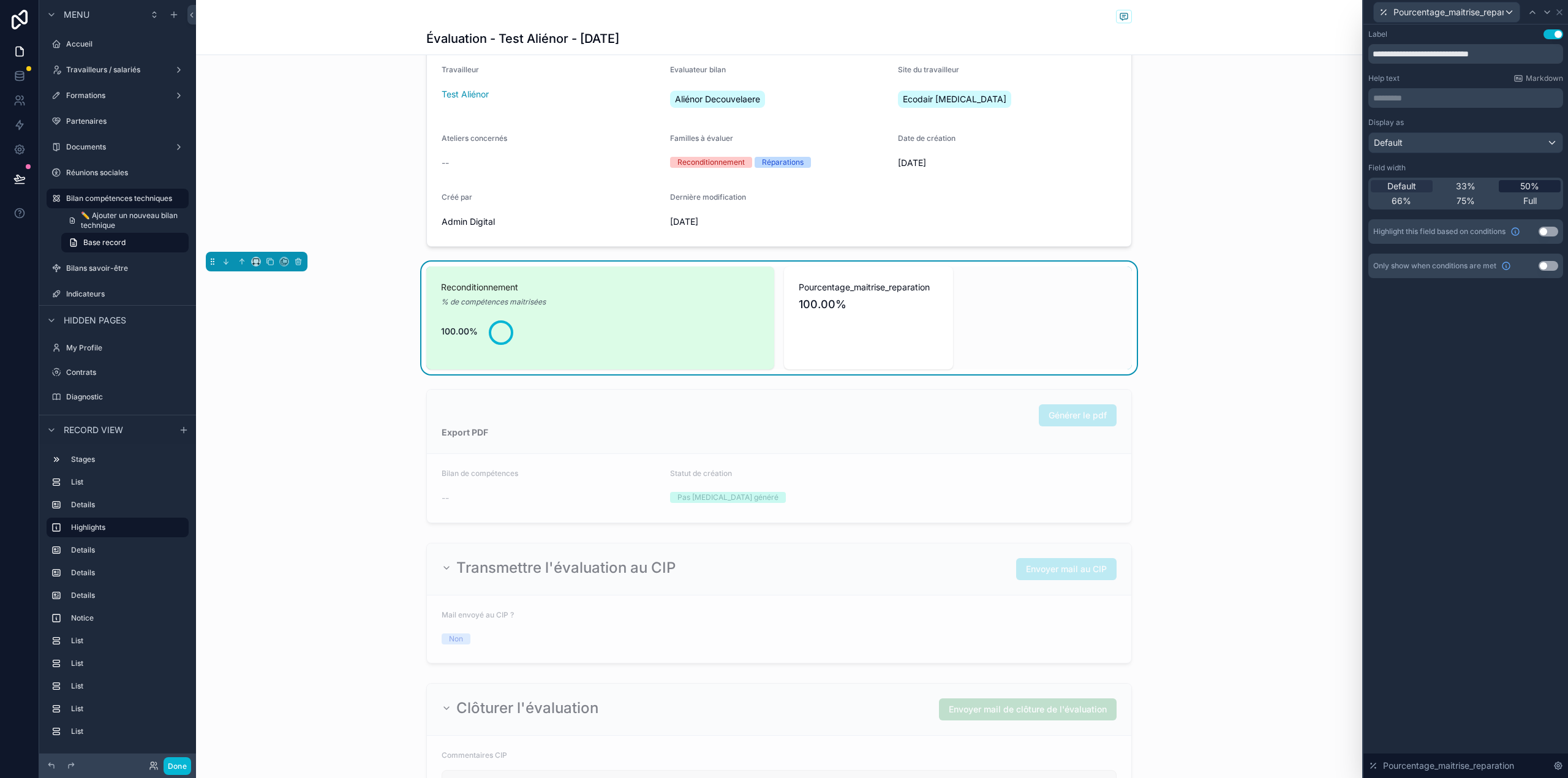
click at [1514, 187] on div "50%" at bounding box center [1529, 186] width 62 height 12
click at [1497, 95] on p "********* ﻿" at bounding box center [1466, 97] width 188 height 12
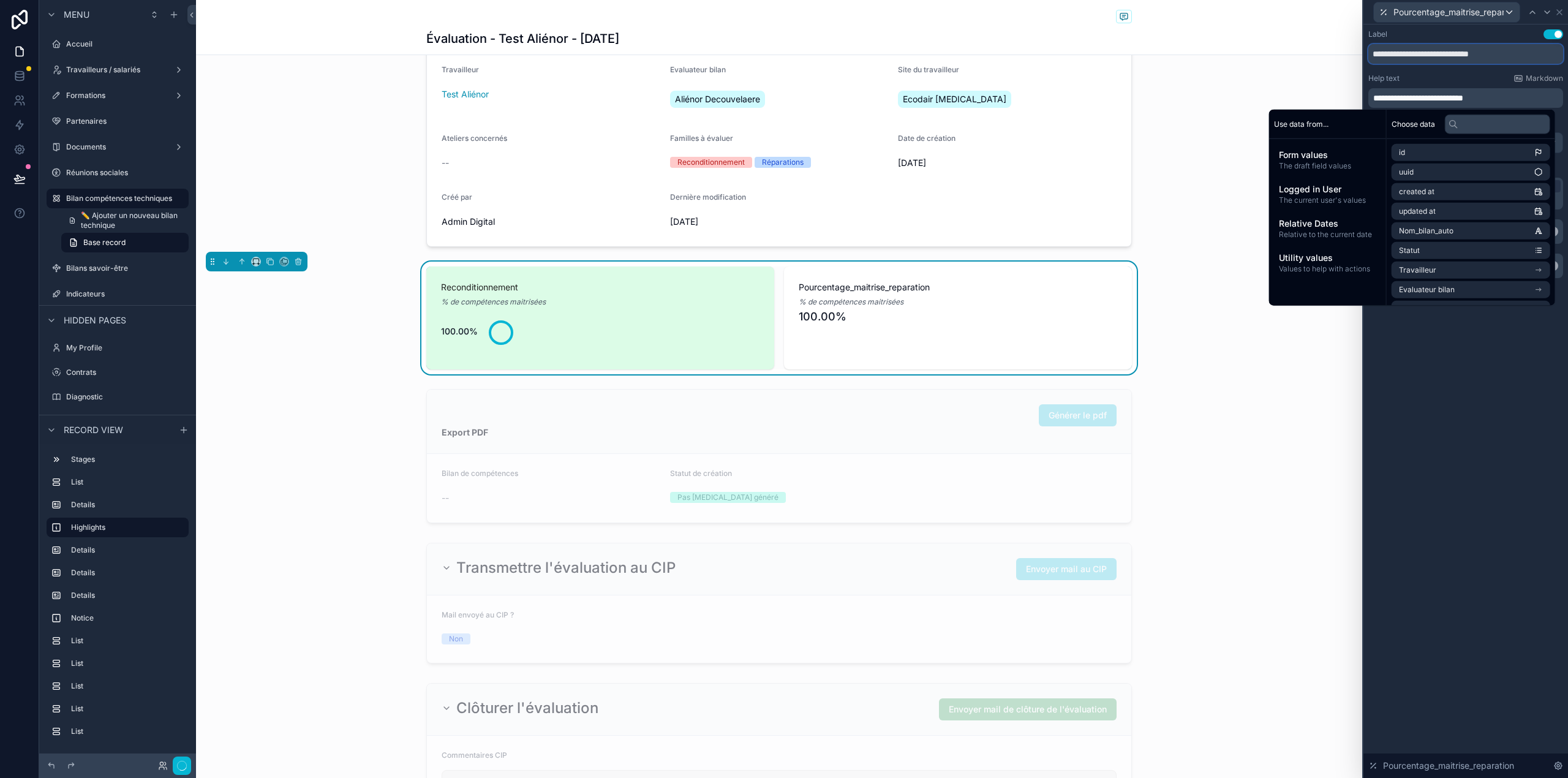
click at [1531, 52] on input "**********" at bounding box center [1466, 54] width 195 height 20
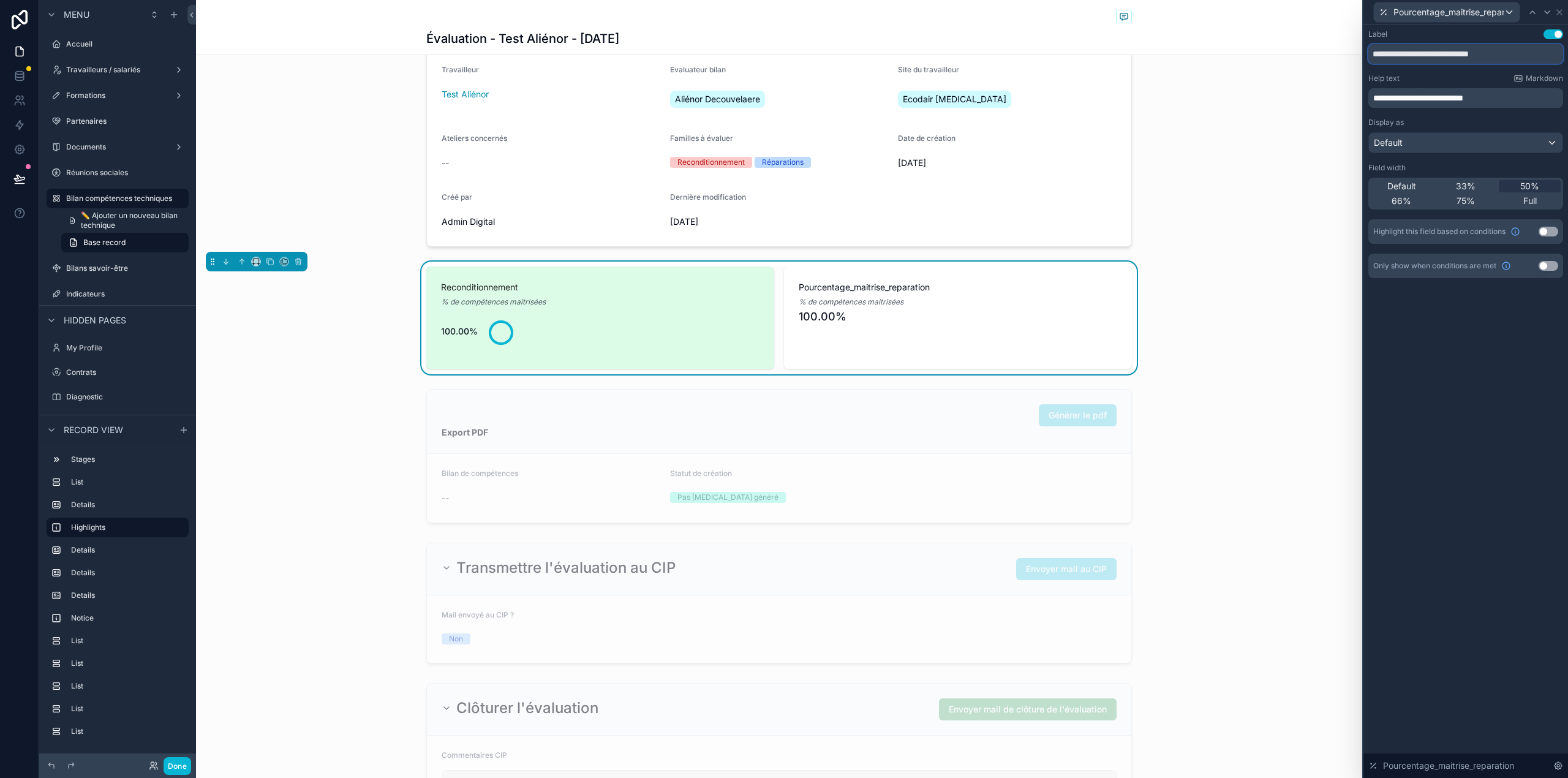
click at [1531, 52] on input "**********" at bounding box center [1466, 54] width 195 height 20
type input "**********"
click at [1461, 374] on div "**********" at bounding box center [1466, 401] width 205 height 753
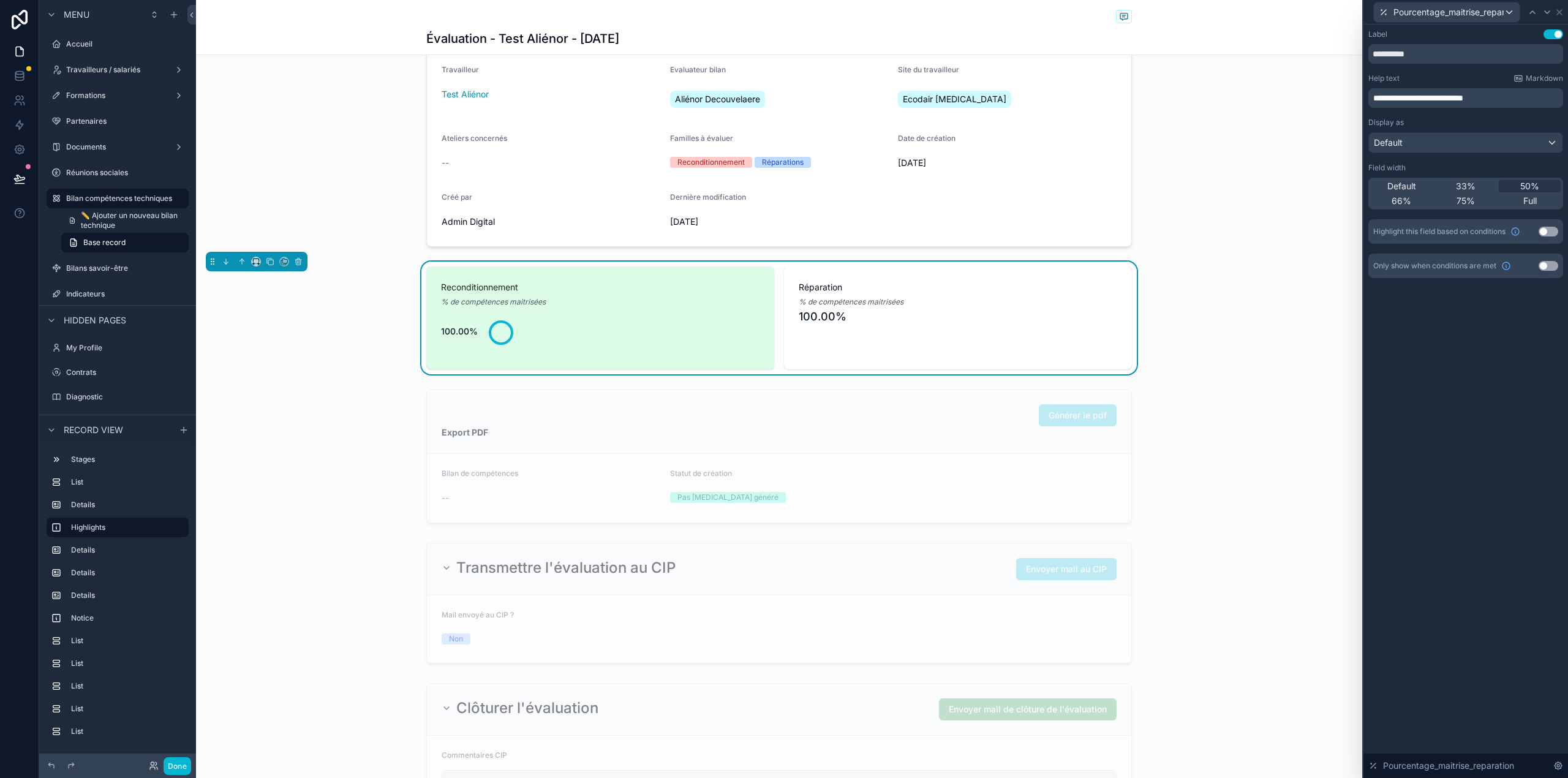
click at [1554, 235] on button "Use setting" at bounding box center [1548, 232] width 20 height 10
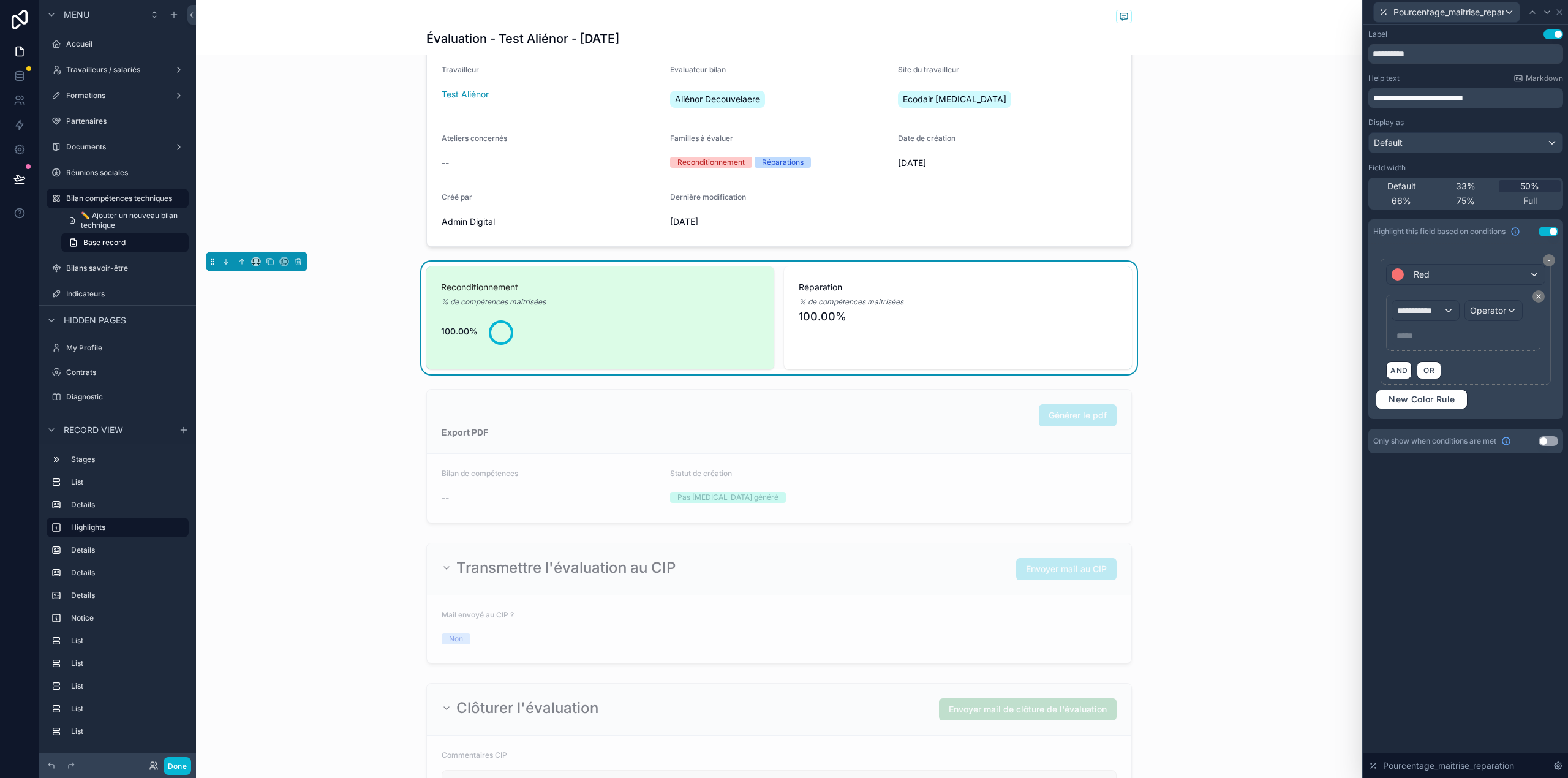
click at [1554, 444] on button "Use setting" at bounding box center [1548, 441] width 20 height 10
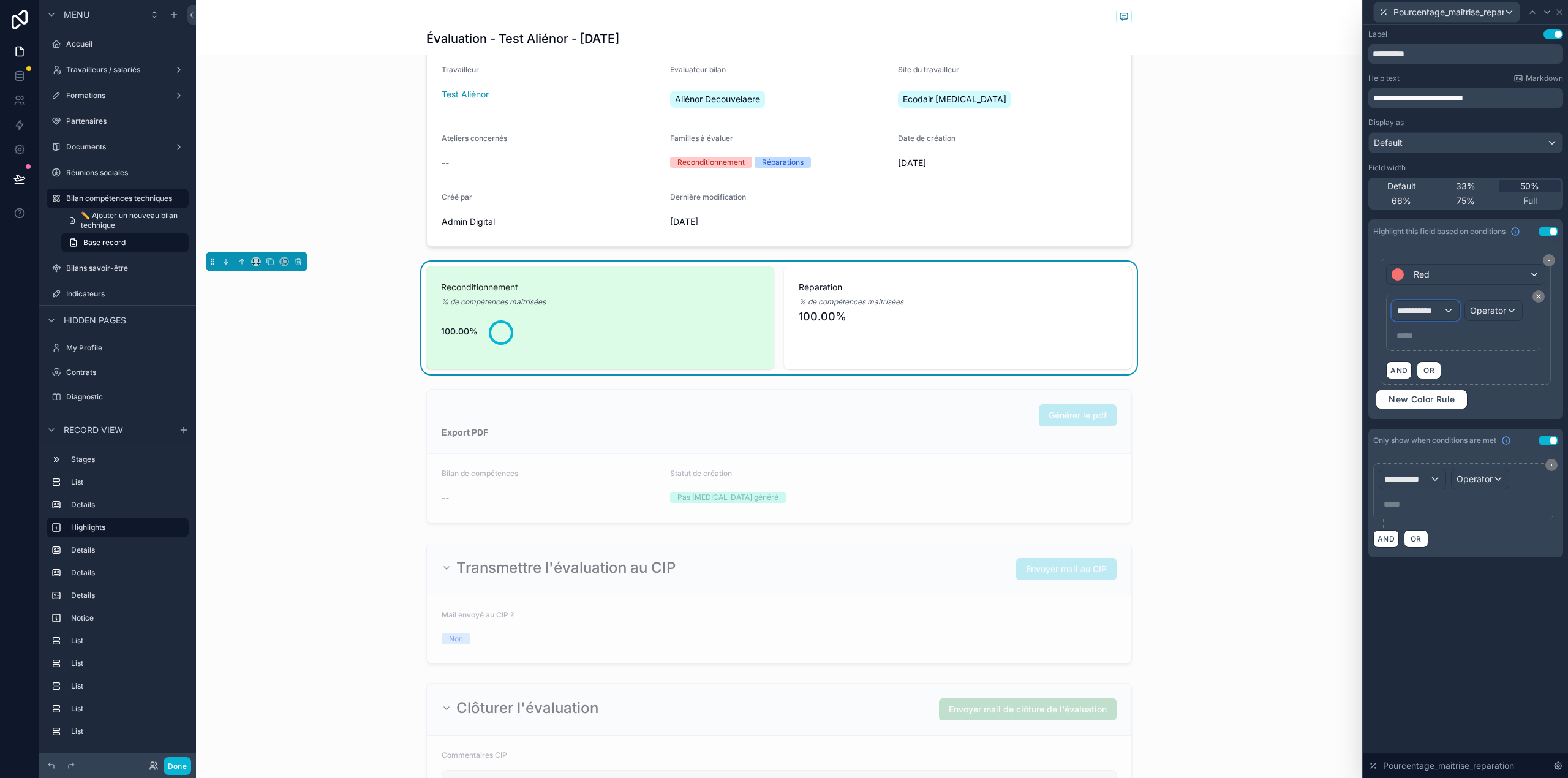
click at [1438, 313] on span "**********" at bounding box center [1419, 310] width 46 height 12
click at [1428, 343] on input "text" at bounding box center [1471, 341] width 148 height 20
type input "*********"
click at [1437, 382] on span "Bilan compétences techniques" at bounding box center [1463, 377] width 123 height 15
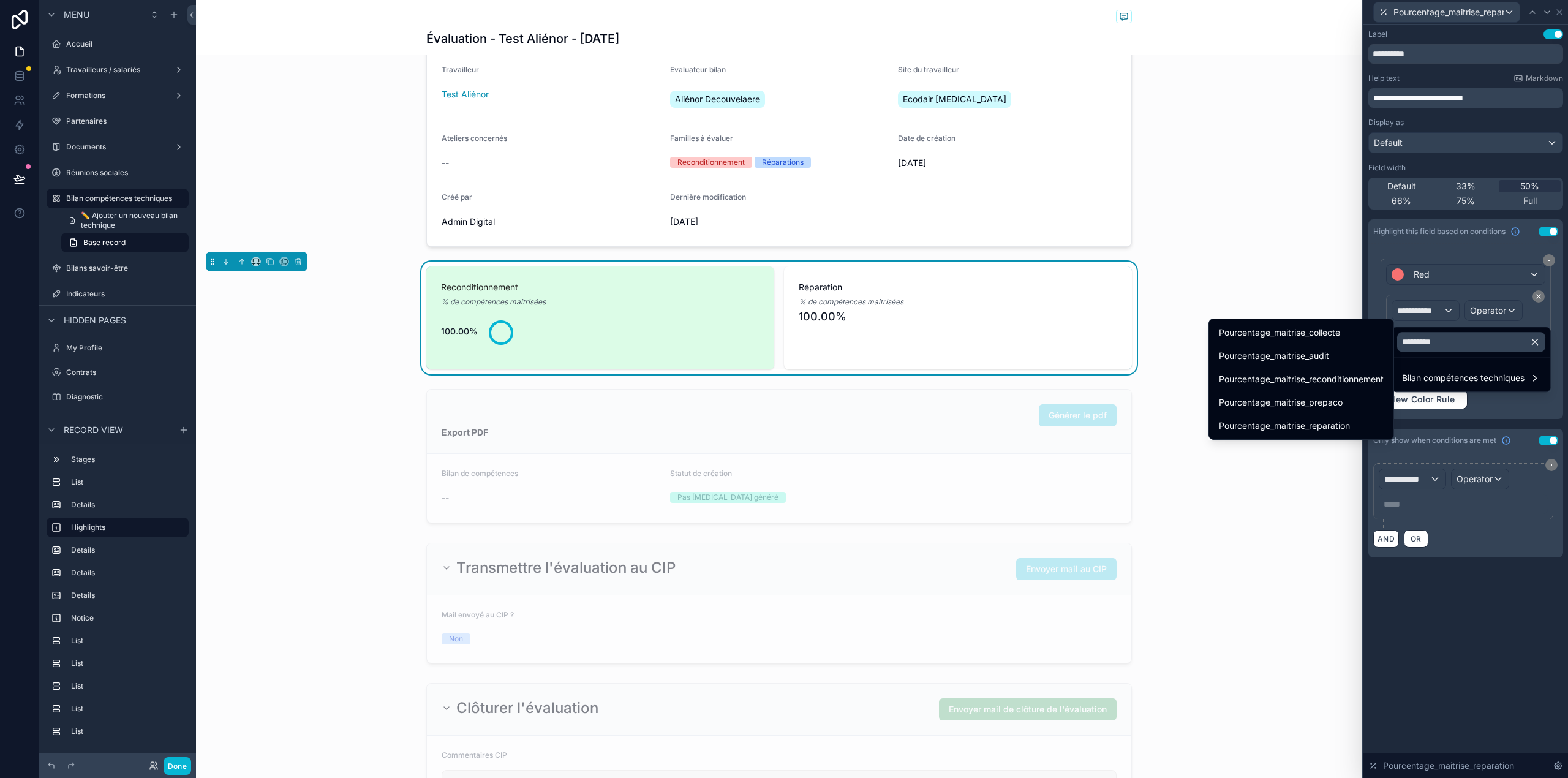
click at [1359, 429] on div "Pourcentage_maitrise_reparation" at bounding box center [1301, 425] width 165 height 15
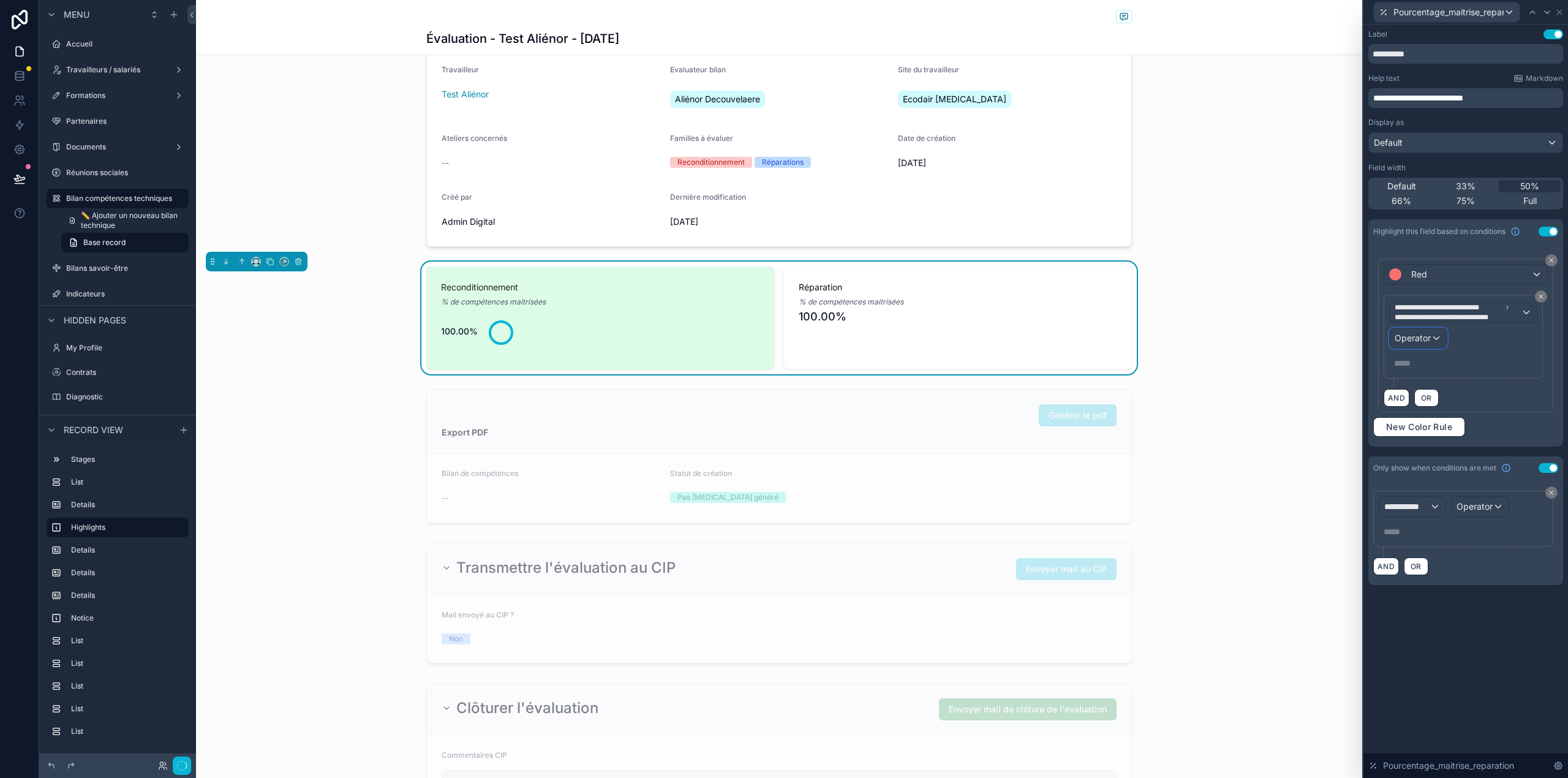
click at [1410, 341] on span "Operator" at bounding box center [1412, 337] width 36 height 10
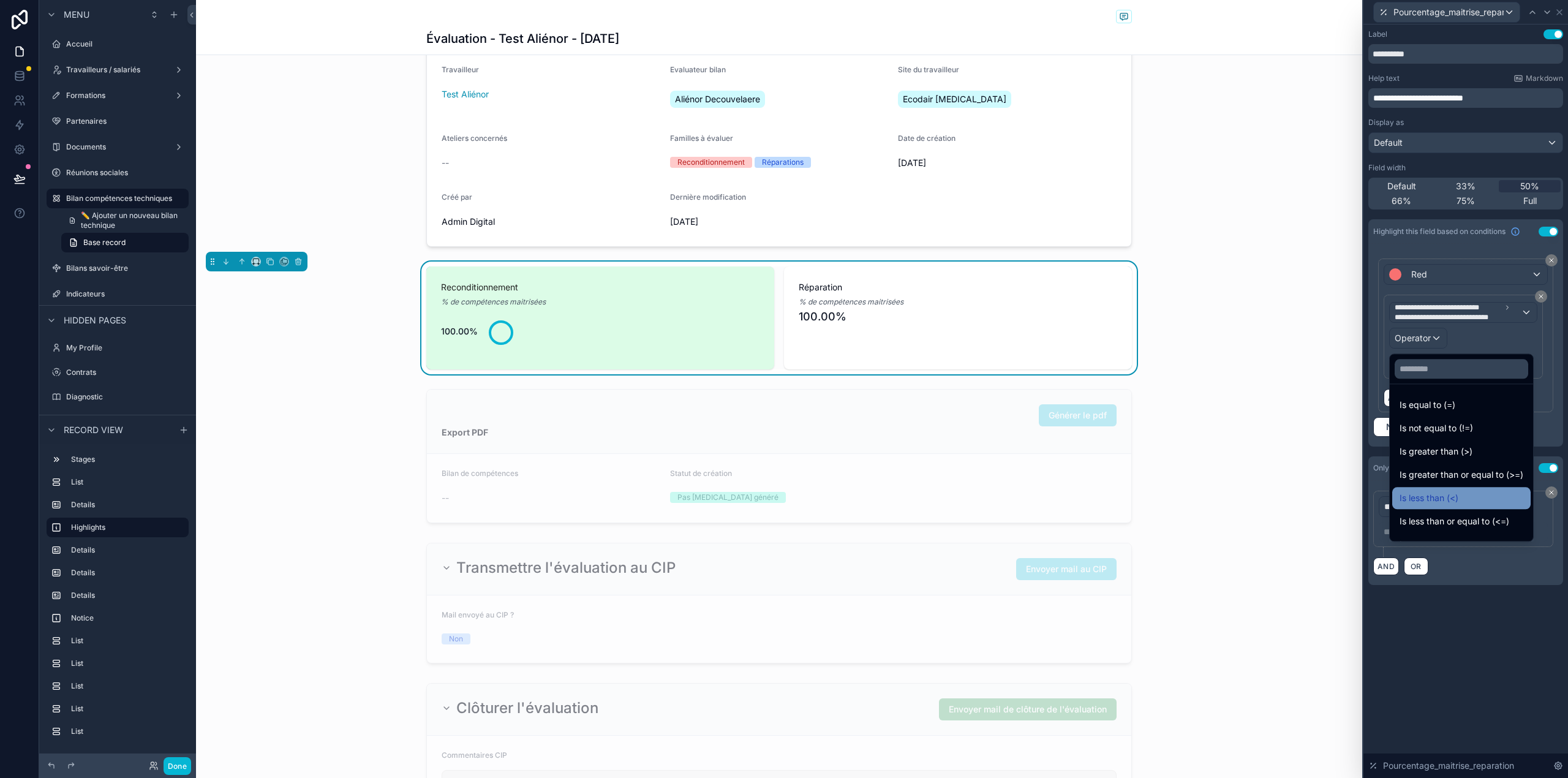
click at [1461, 494] on div "Is less than (<)" at bounding box center [1461, 497] width 124 height 15
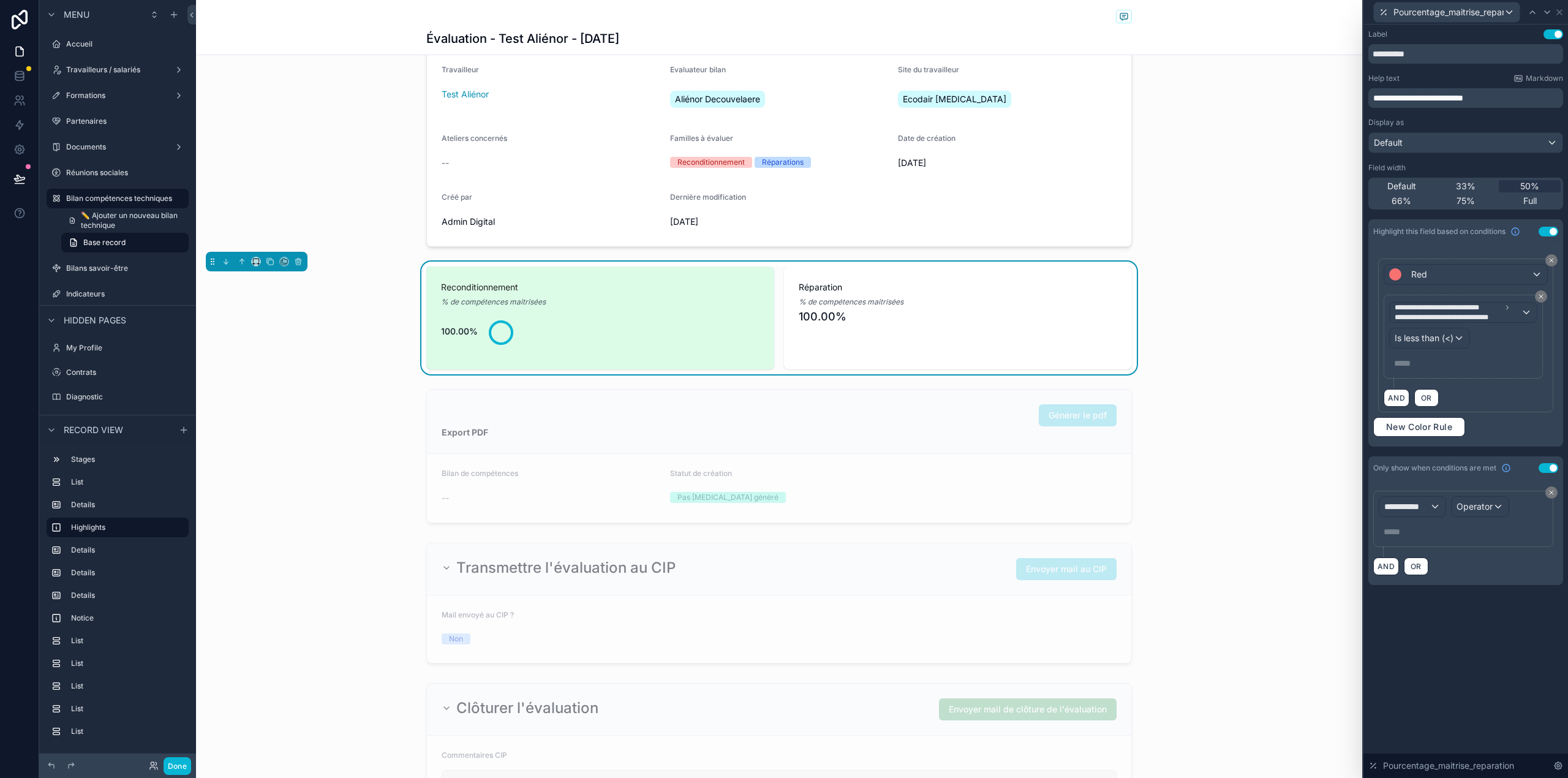
click at [1456, 363] on p "***** ﻿" at bounding box center [1464, 363] width 141 height 12
click at [1460, 640] on div "**********" at bounding box center [1466, 401] width 205 height 753
click at [1421, 510] on span "**********" at bounding box center [1407, 506] width 46 height 12
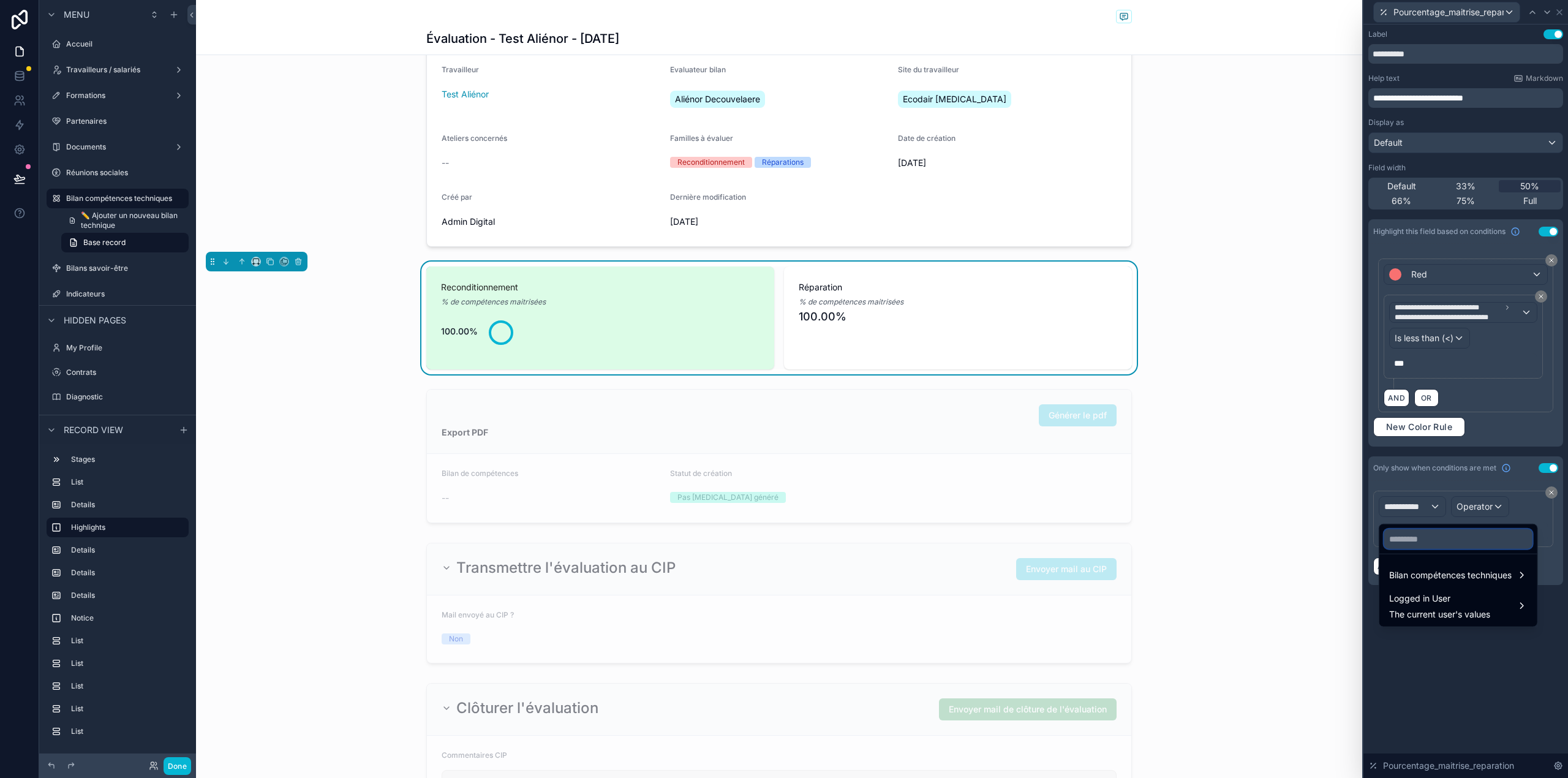
click at [1412, 545] on input "text" at bounding box center [1458, 538] width 148 height 20
type input "******"
click at [1409, 563] on ul "Bilan compétences techniques" at bounding box center [1458, 571] width 158 height 34
click at [1406, 576] on span "Bilan compétences techniques" at bounding box center [1450, 574] width 123 height 15
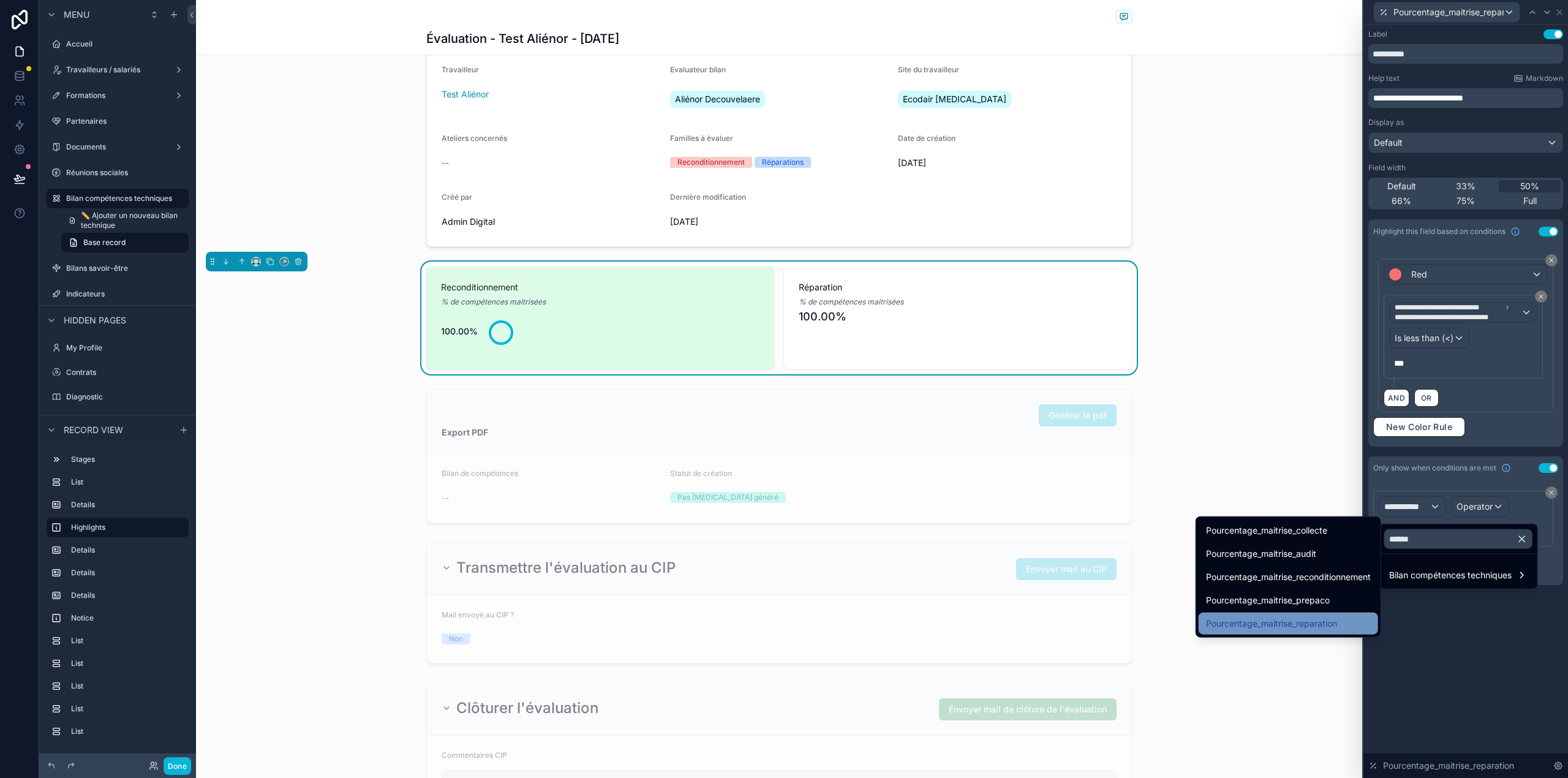
click at [1326, 625] on span "Pourcentage_maitrise_reparation" at bounding box center [1271, 623] width 131 height 15
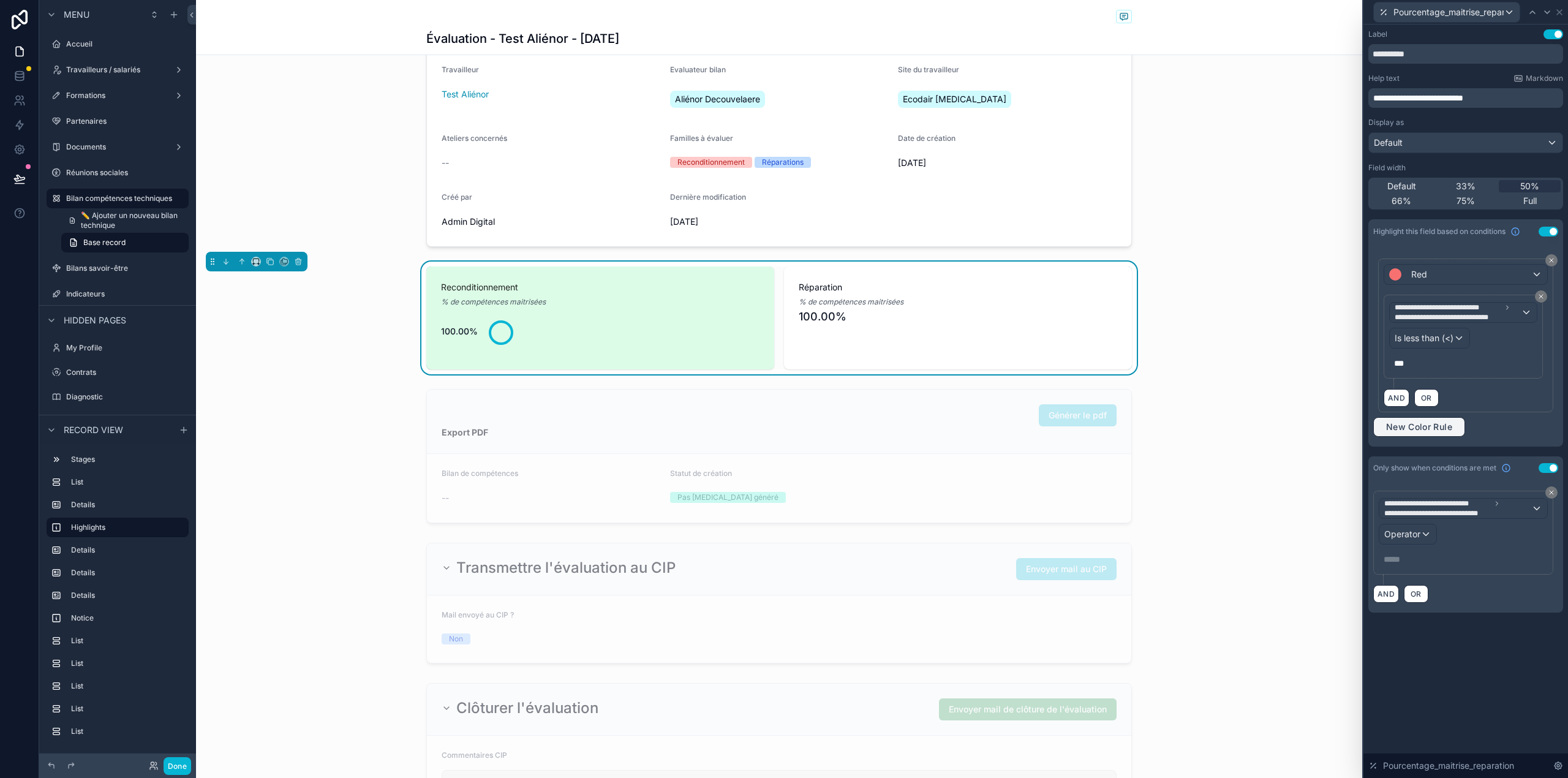
click at [1409, 426] on span "New Color Rule" at bounding box center [1419, 427] width 76 height 11
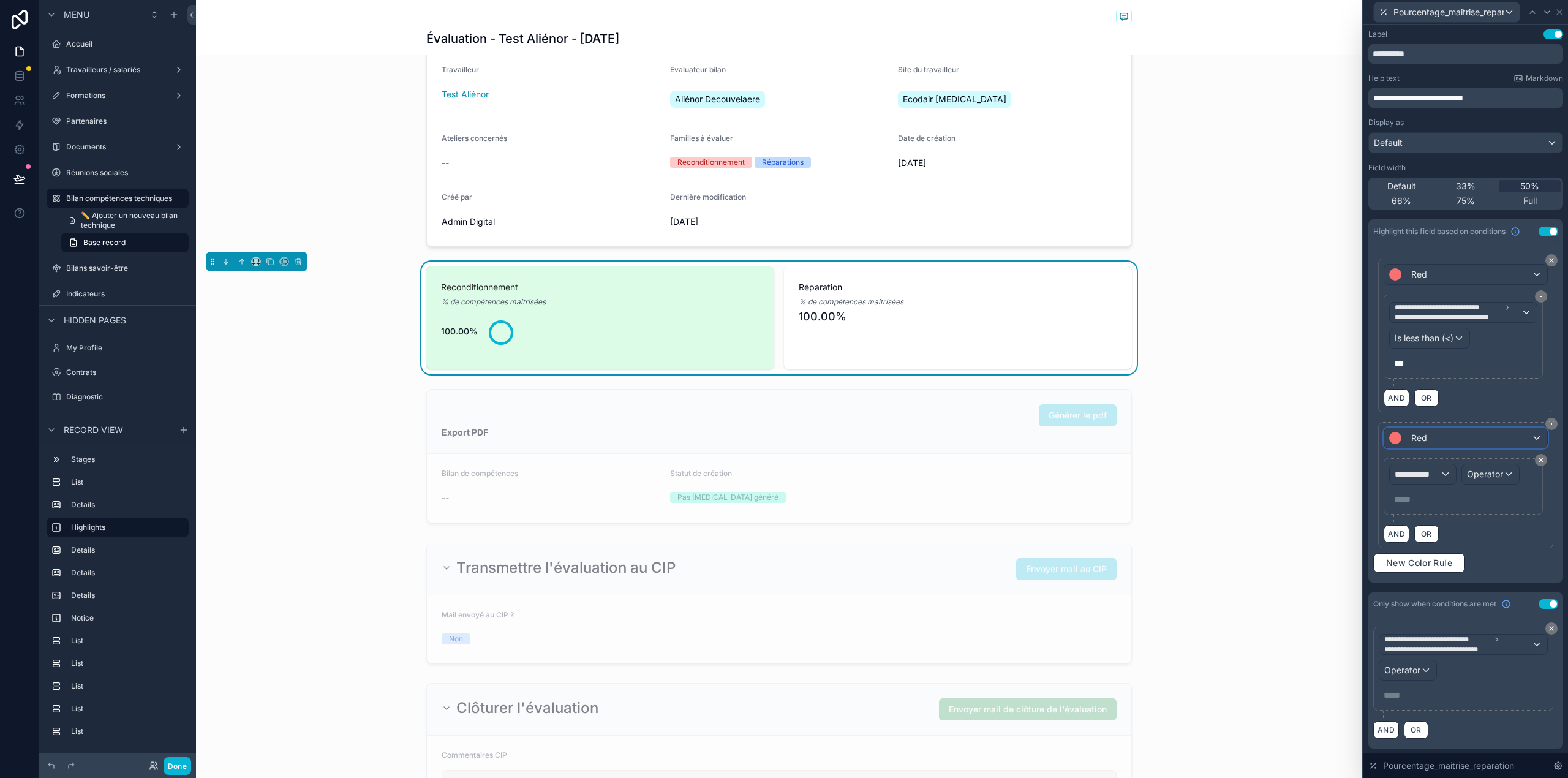
click at [1412, 444] on span "Red" at bounding box center [1419, 437] width 16 height 12
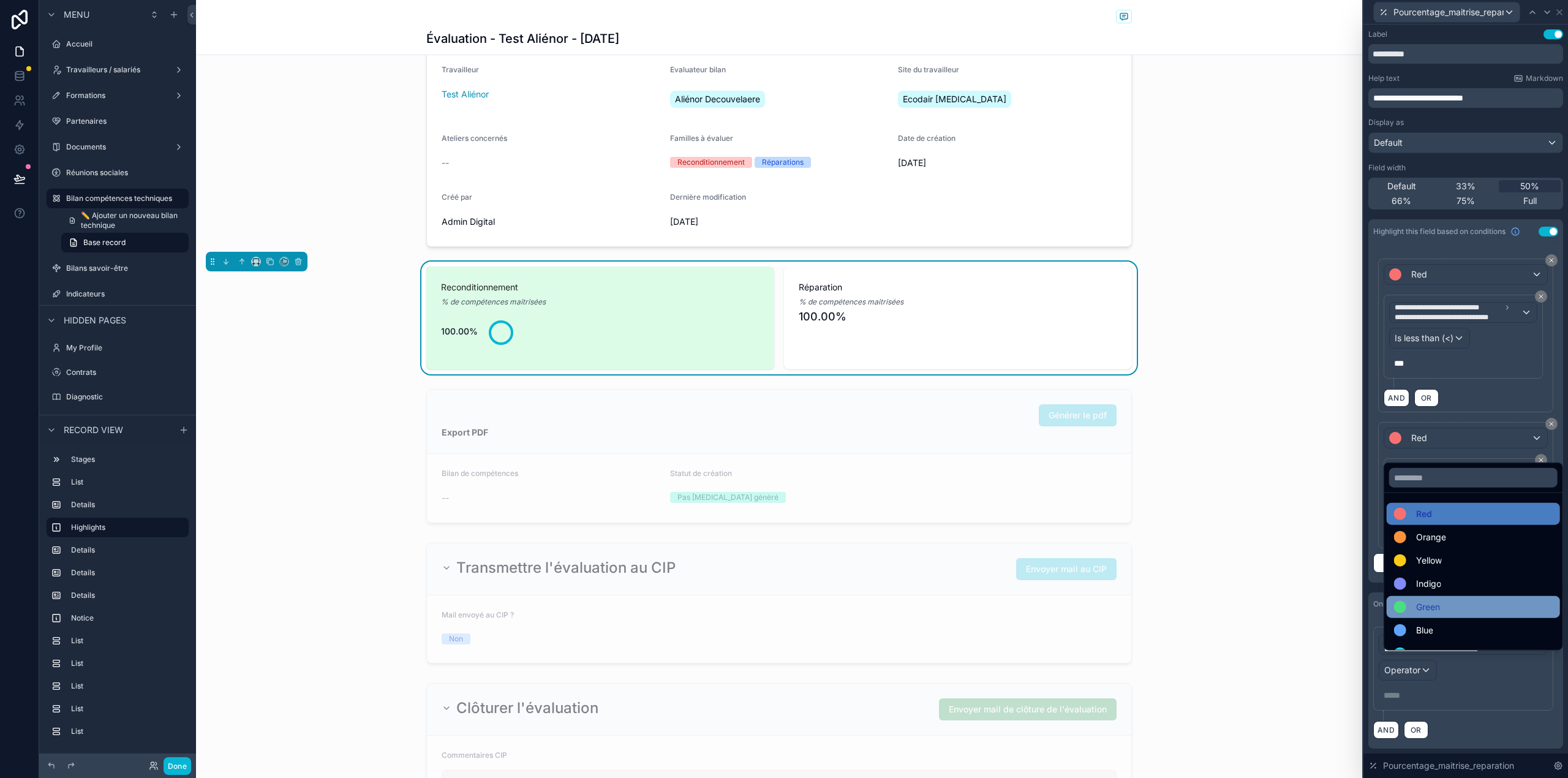
click at [1443, 601] on div "Green" at bounding box center [1473, 607] width 159 height 15
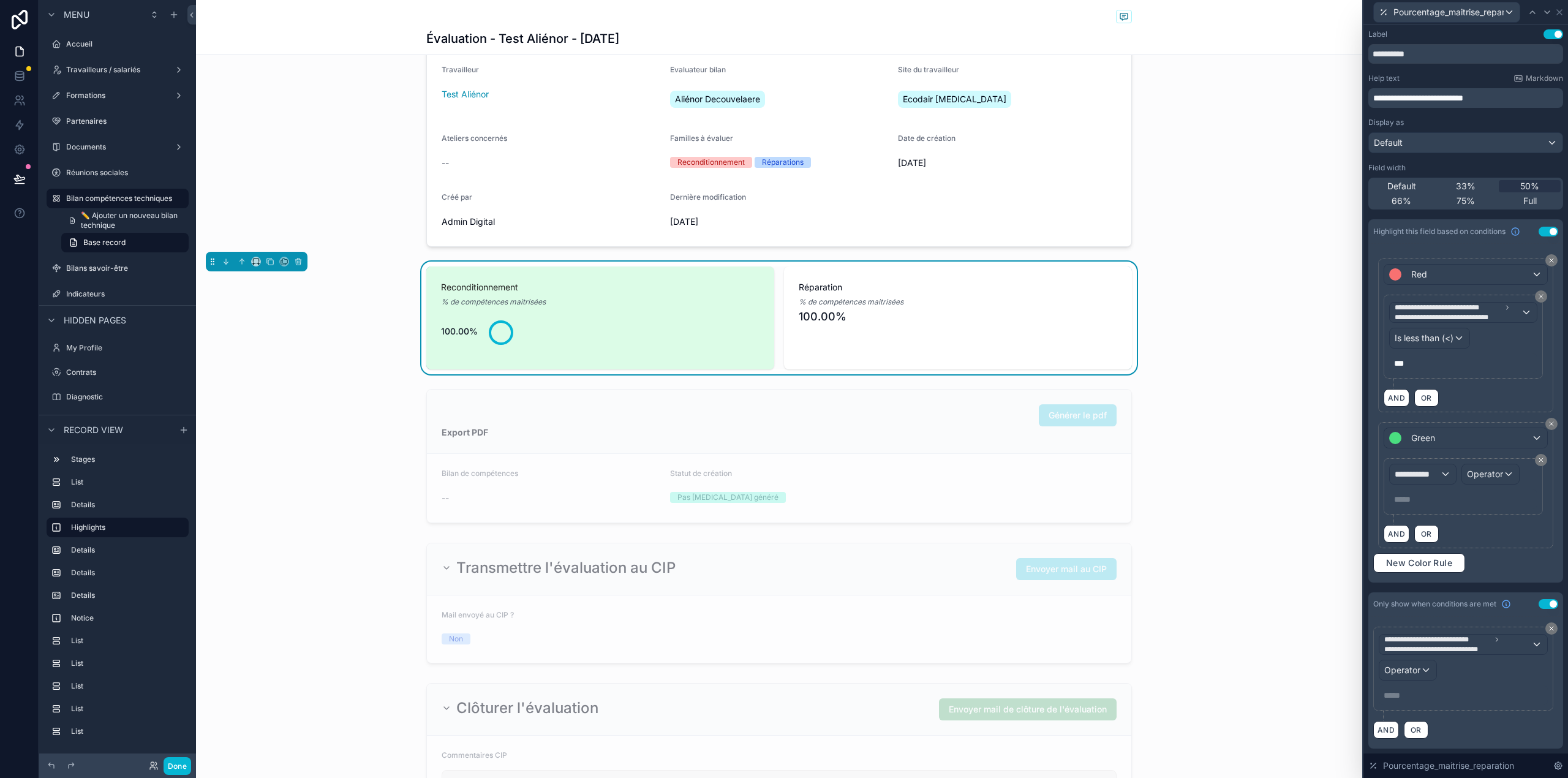
click at [1433, 497] on div "**********" at bounding box center [1463, 487] width 148 height 46
click at [1431, 480] on span "**********" at bounding box center [1417, 473] width 46 height 12
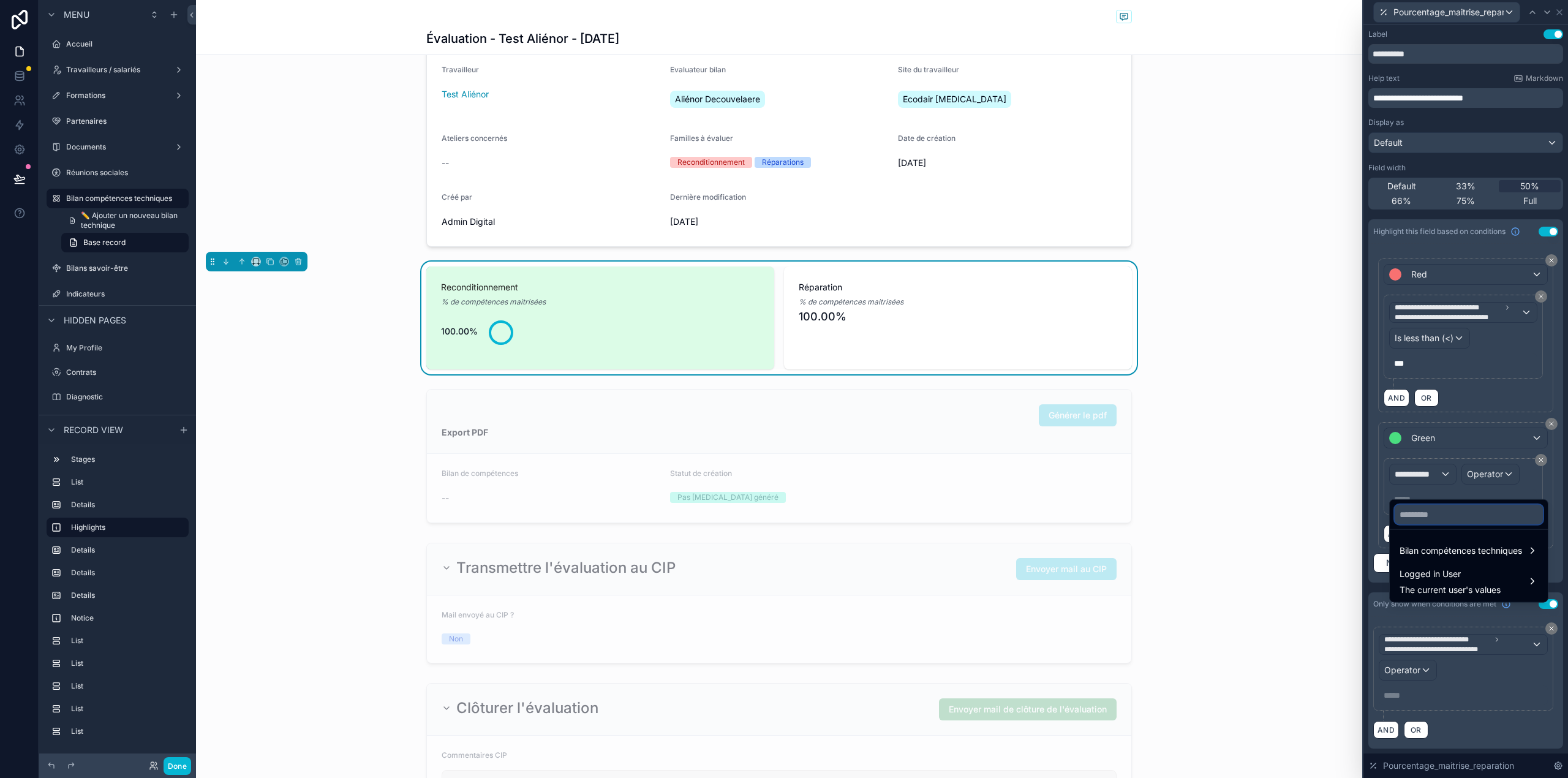
click at [1426, 509] on input "text" at bounding box center [1468, 514] width 148 height 20
type input "*********"
click at [1416, 554] on span "Bilan compétences techniques" at bounding box center [1461, 550] width 123 height 15
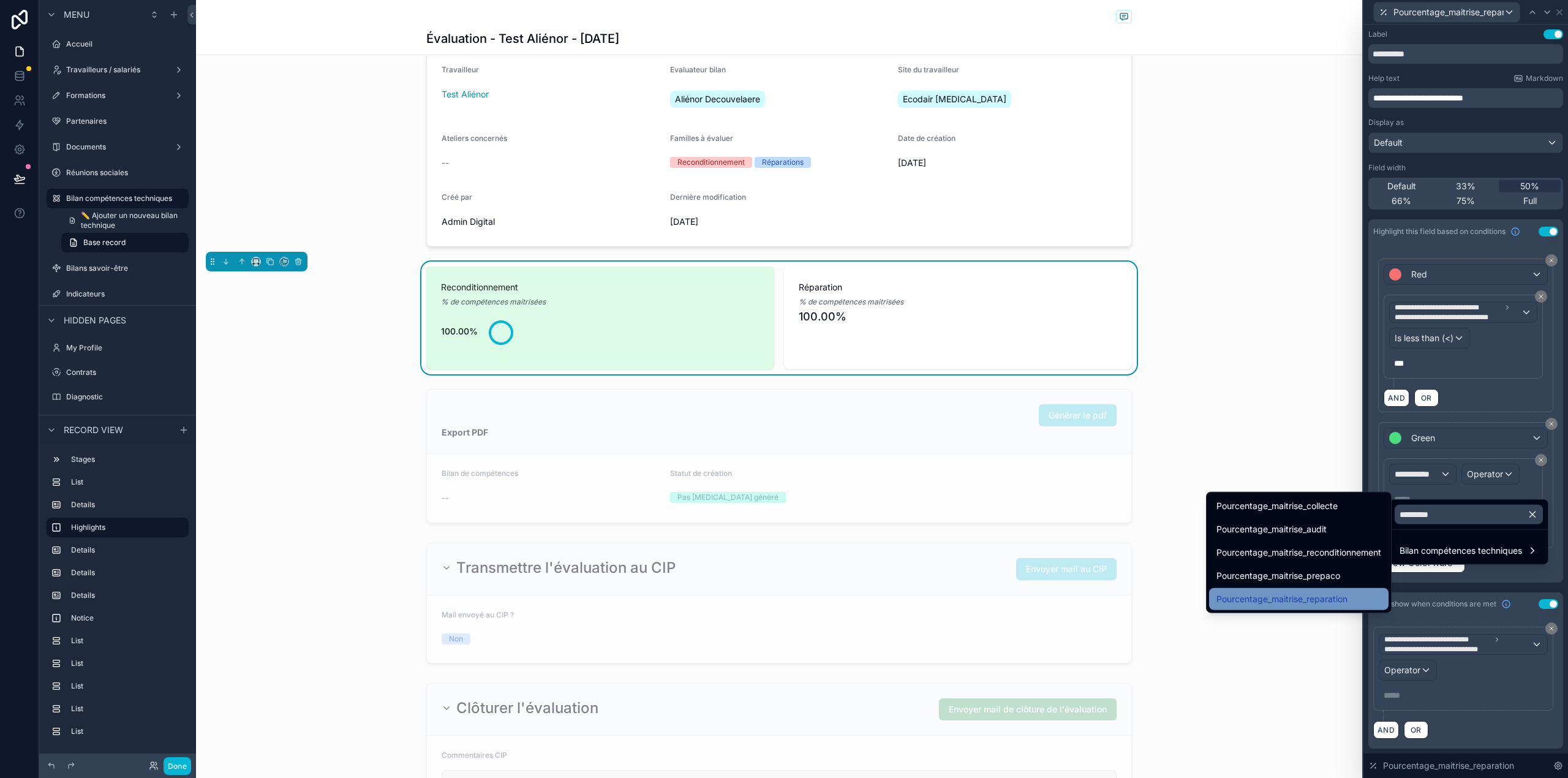
click at [1351, 607] on div "Pourcentage_maitrise_reparation" at bounding box center [1299, 599] width 179 height 22
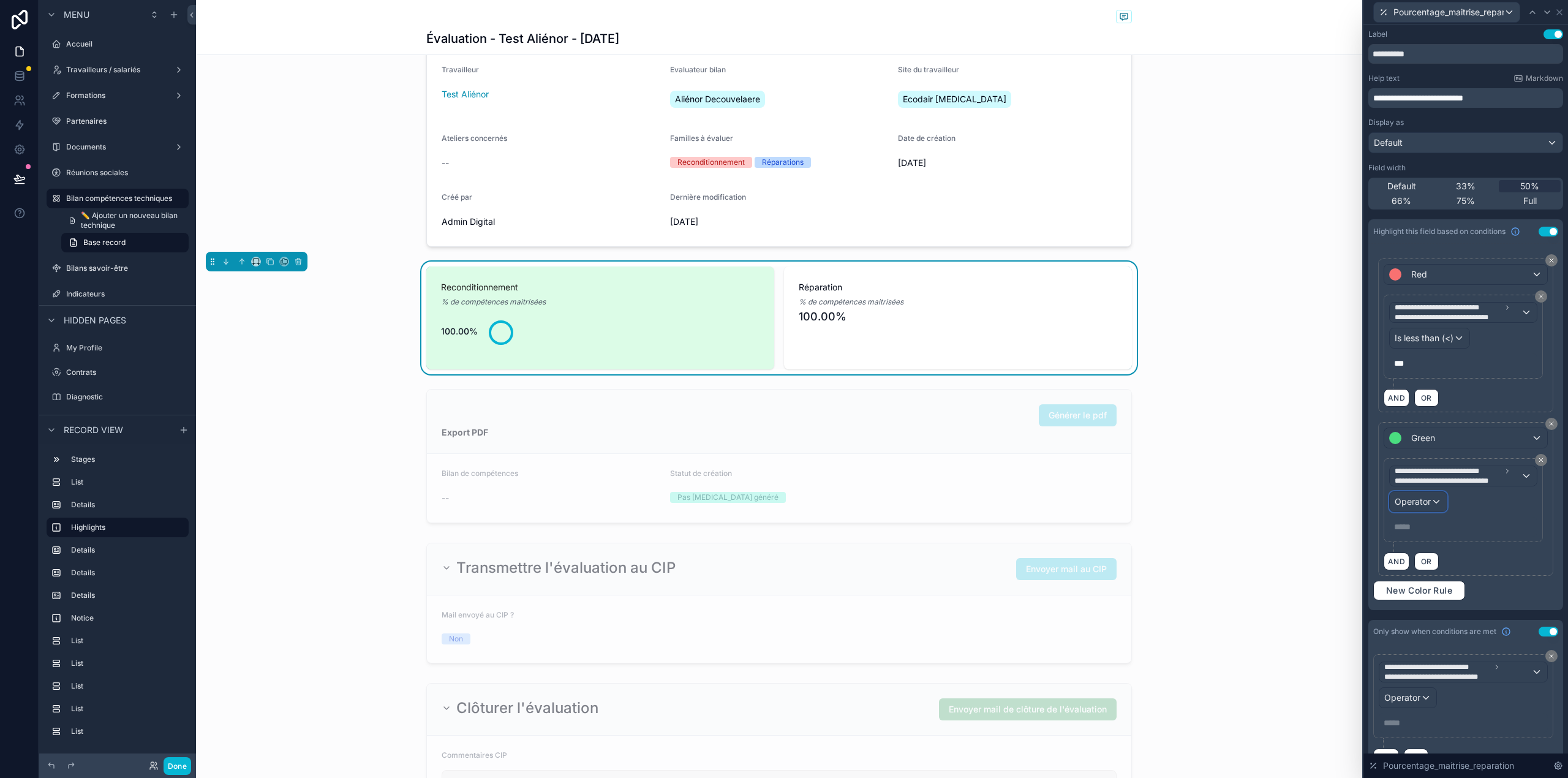
click at [1422, 506] on span "Operator" at bounding box center [1412, 501] width 36 height 10
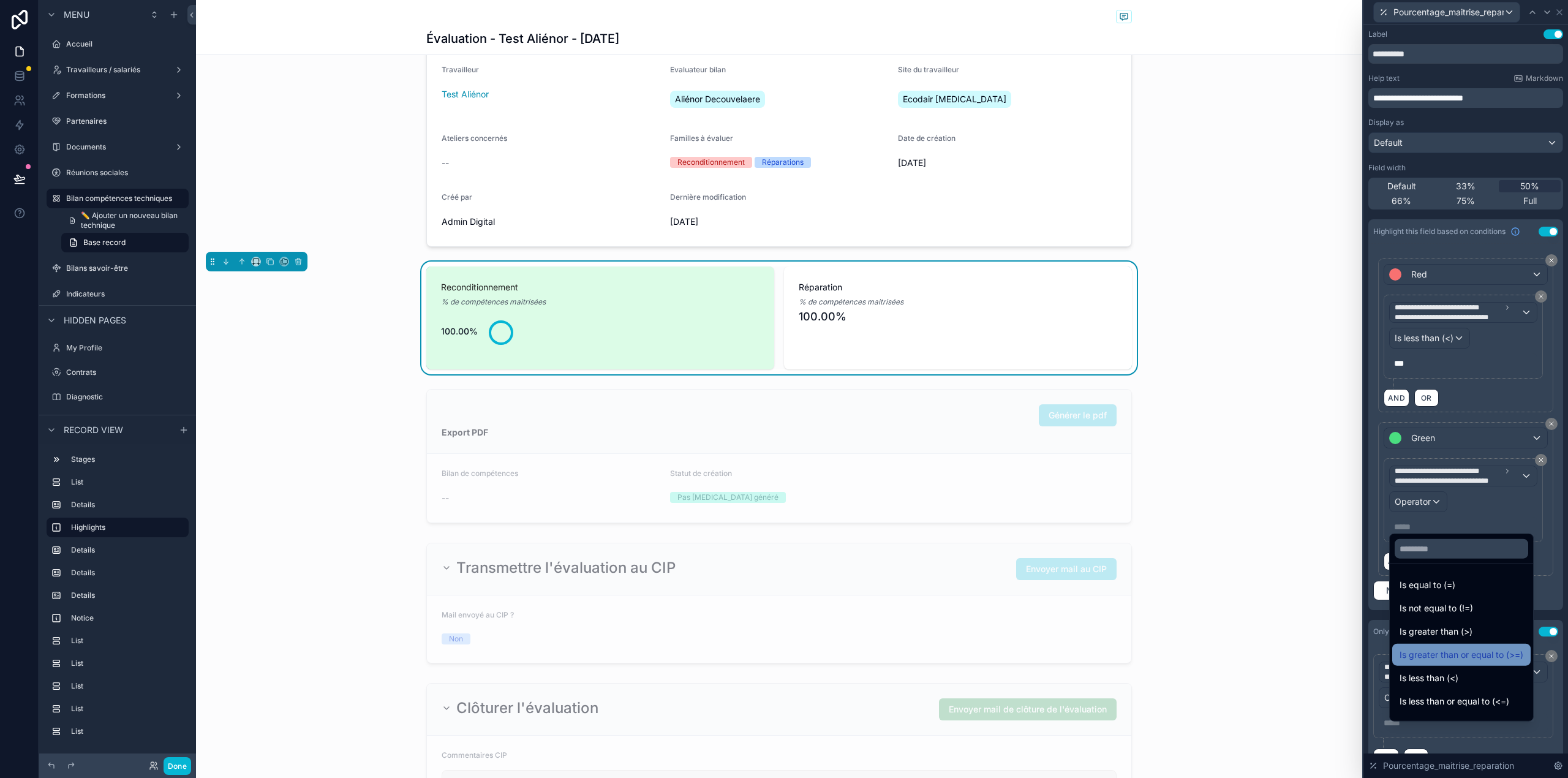
click at [1487, 654] on span "Is greater than or equal to (>=)" at bounding box center [1461, 654] width 124 height 15
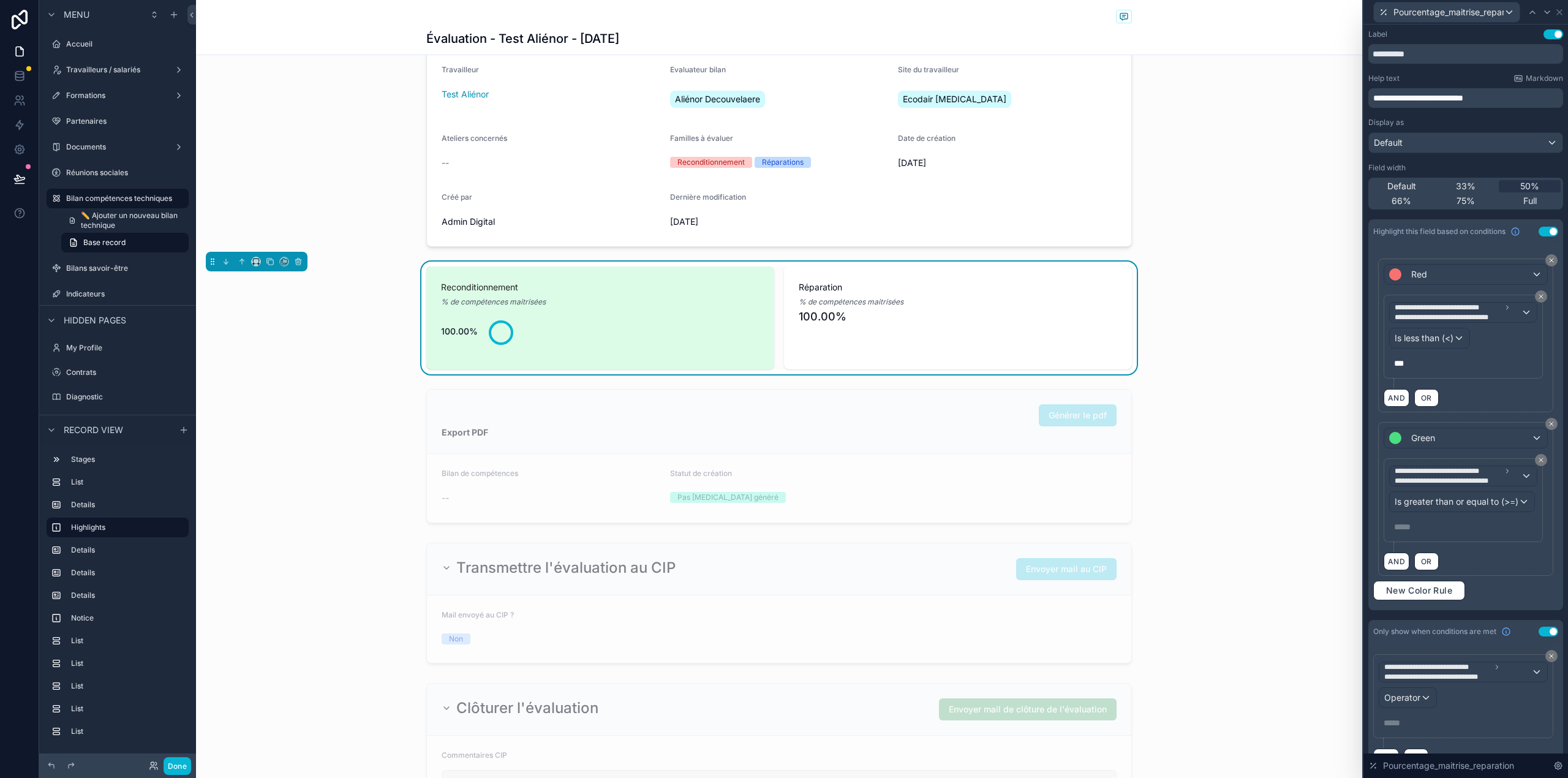
click at [1412, 533] on p "***** ﻿" at bounding box center [1464, 526] width 141 height 12
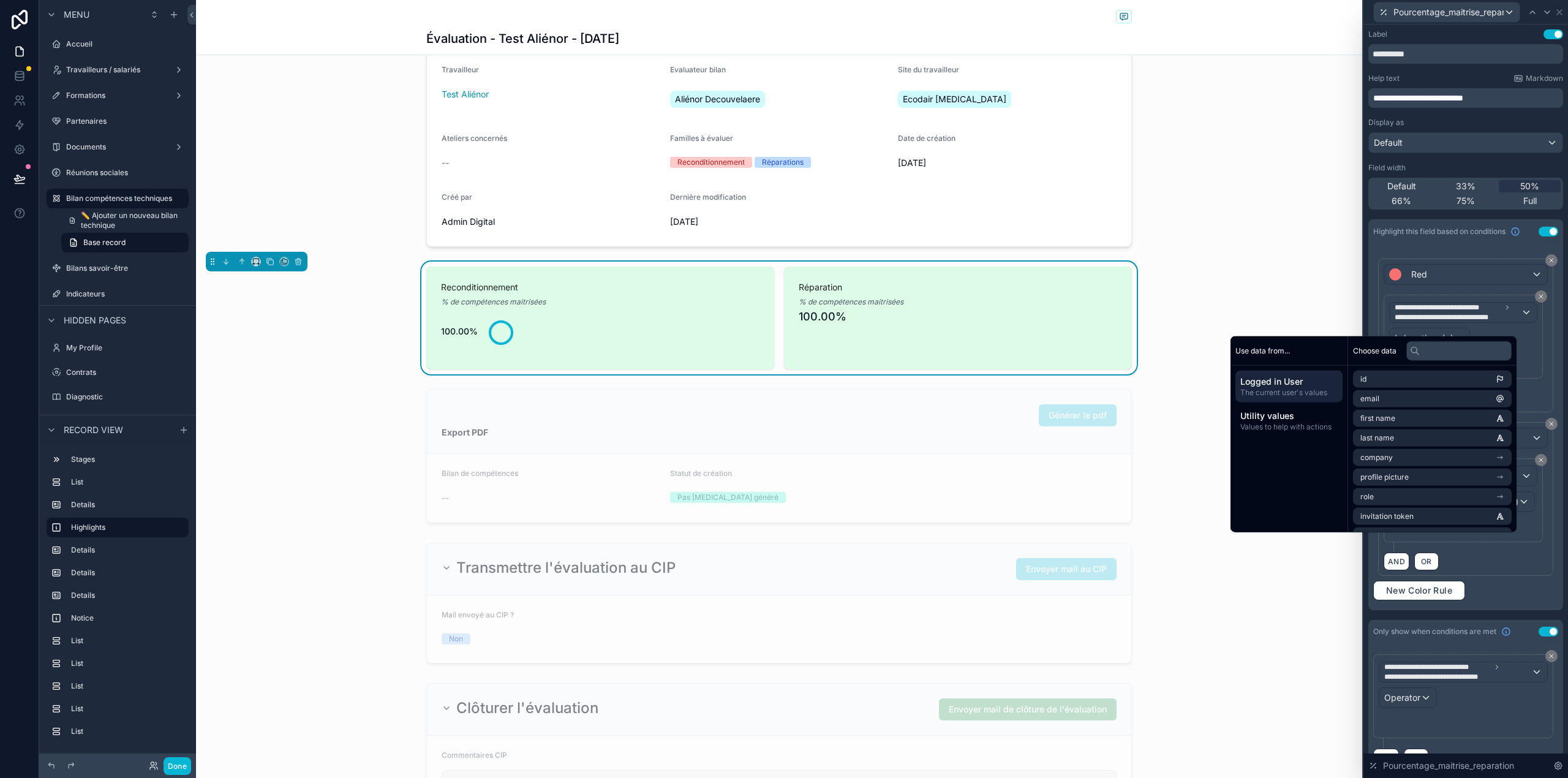
click at [1524, 576] on div "**********" at bounding box center [1465, 499] width 175 height 154
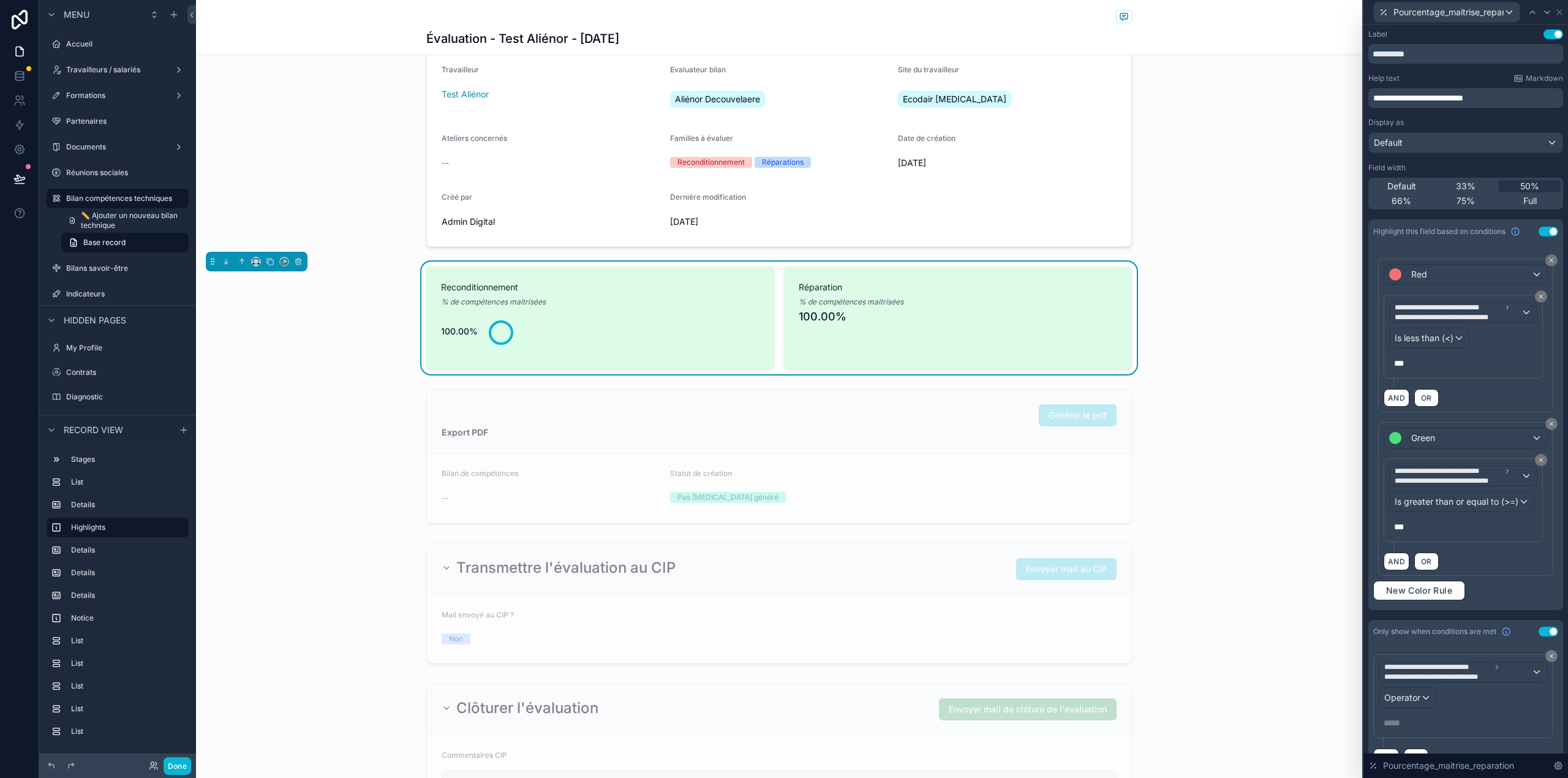
scroll to position [46, 0]
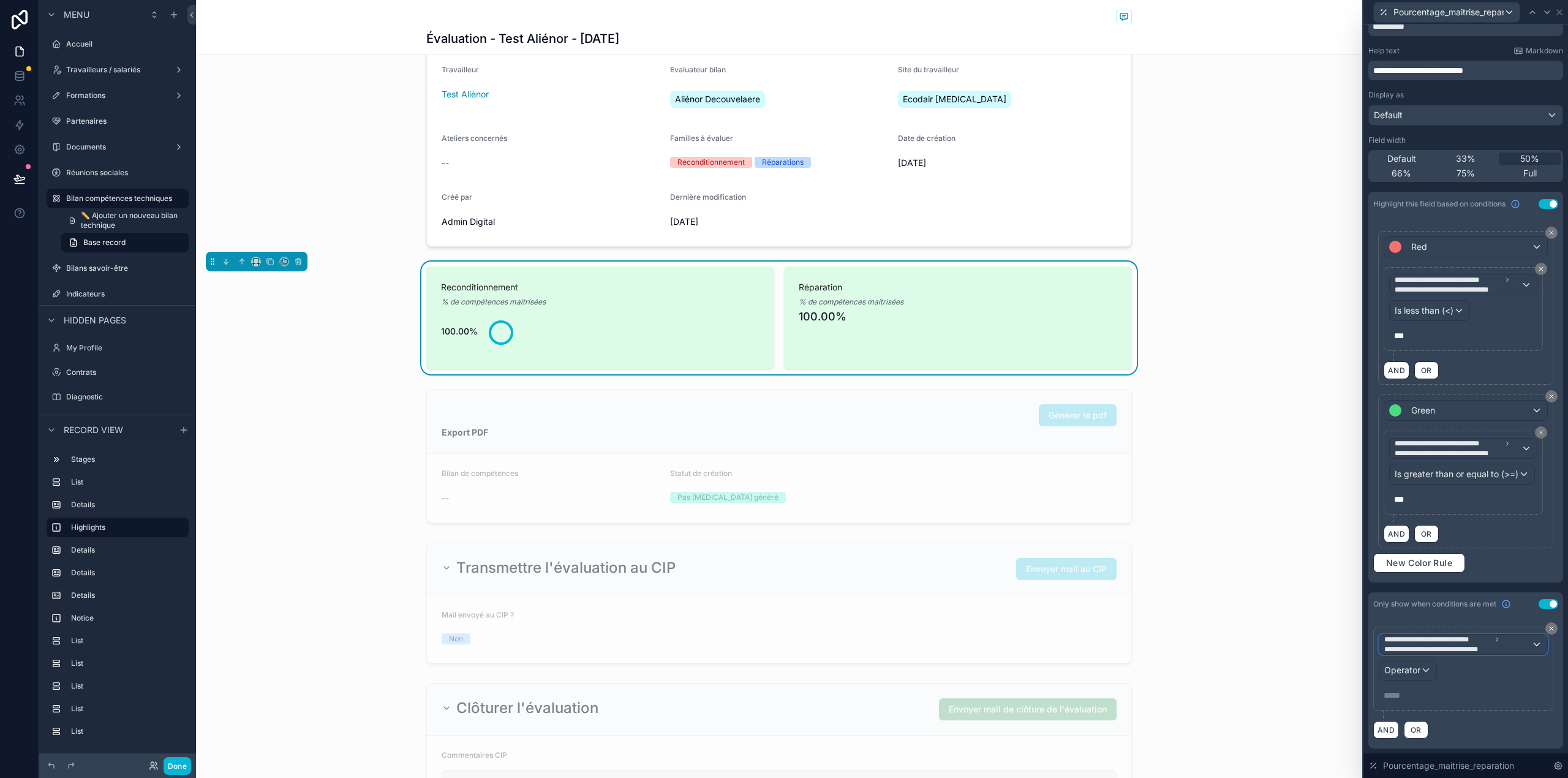
click at [1458, 647] on span "**********" at bounding box center [1441, 649] width 114 height 10
click at [1437, 678] on input "text" at bounding box center [1458, 673] width 148 height 20
type input "******"
click at [1434, 723] on div "****** Bilan compétences techniques" at bounding box center [1458, 691] width 159 height 66
click at [1434, 713] on span "Bilan compétences techniques" at bounding box center [1450, 709] width 123 height 15
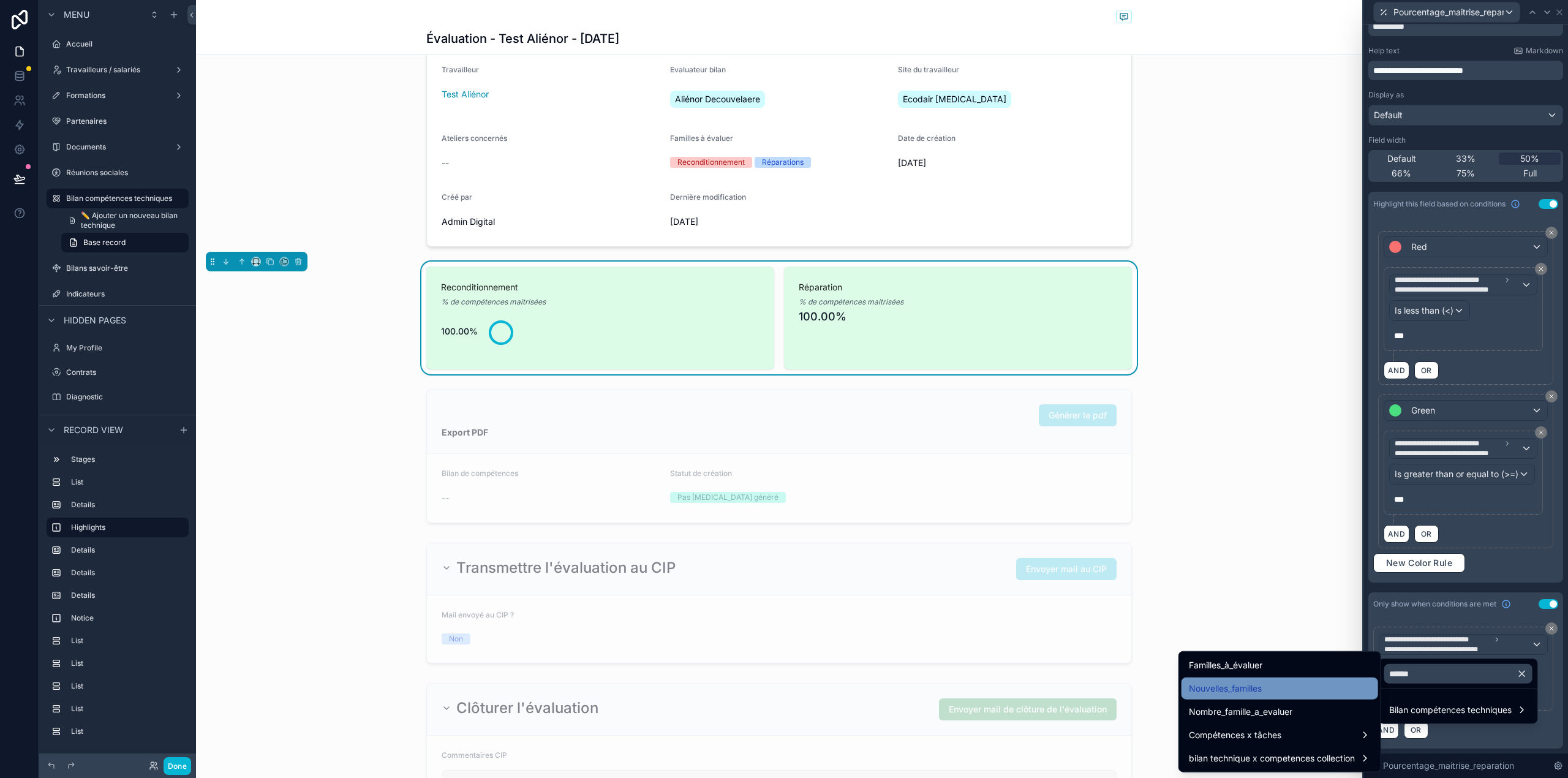
click at [1310, 684] on div "Nouvelles_familles" at bounding box center [1280, 688] width 182 height 15
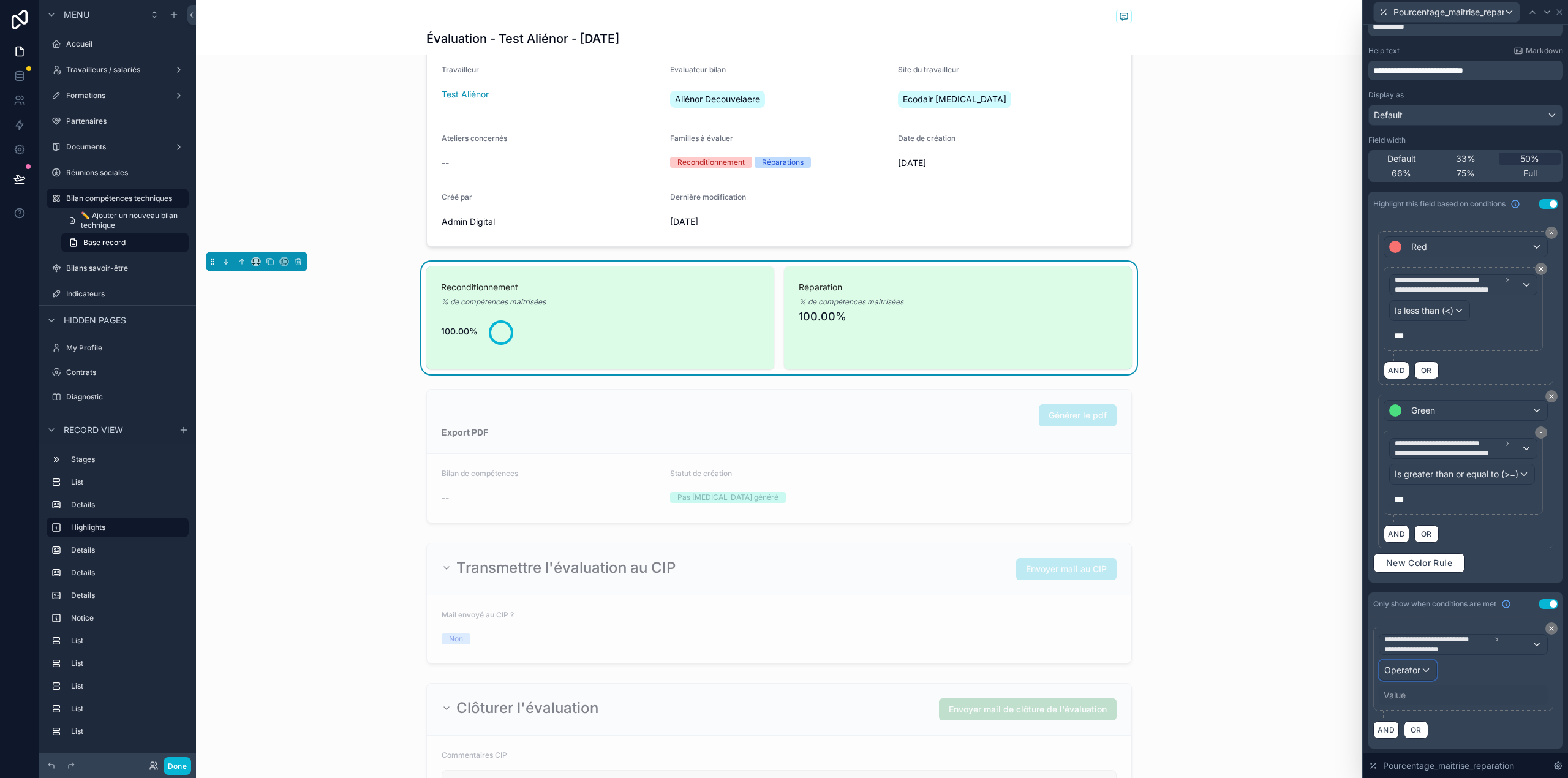
click at [1413, 667] on span "Operator" at bounding box center [1402, 669] width 36 height 10
click at [1426, 615] on div "Is one of" at bounding box center [1434, 619] width 90 height 15
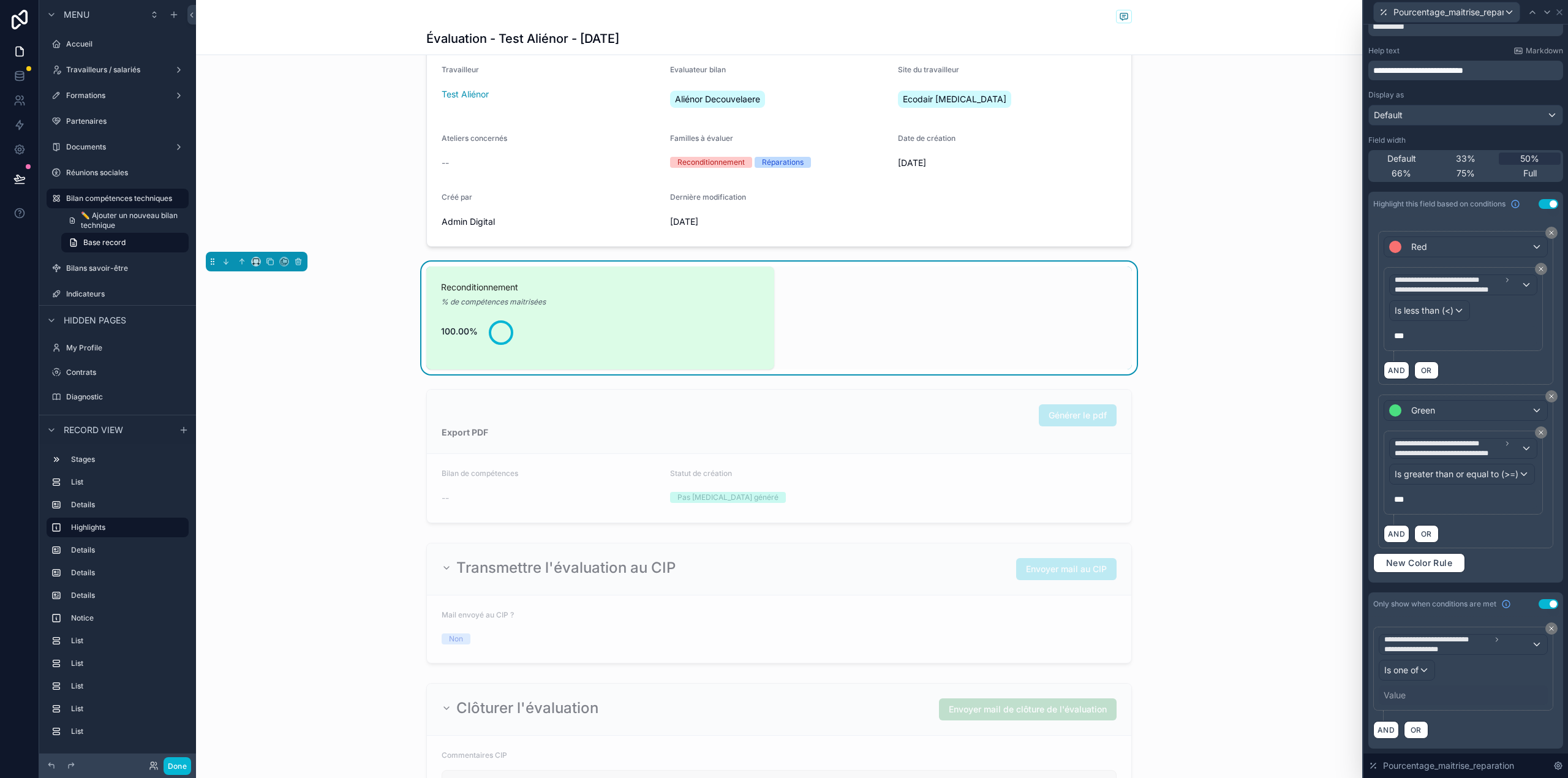
click at [1421, 703] on div "Value" at bounding box center [1462, 695] width 169 height 20
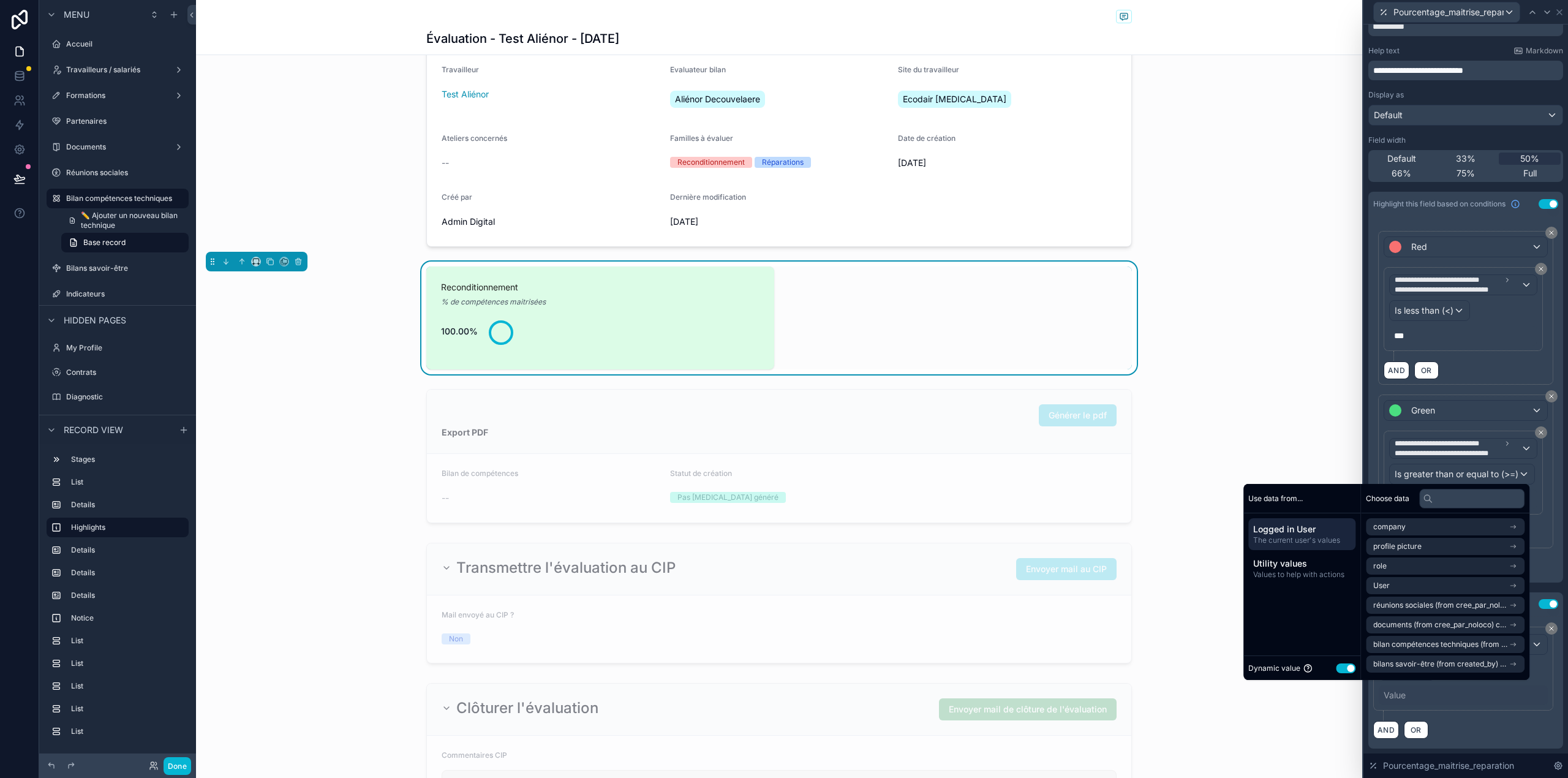
click at [1343, 672] on div "Dynamic value Use setting" at bounding box center [1302, 668] width 107 height 14
click at [1341, 666] on button "Use setting" at bounding box center [1345, 668] width 20 height 10
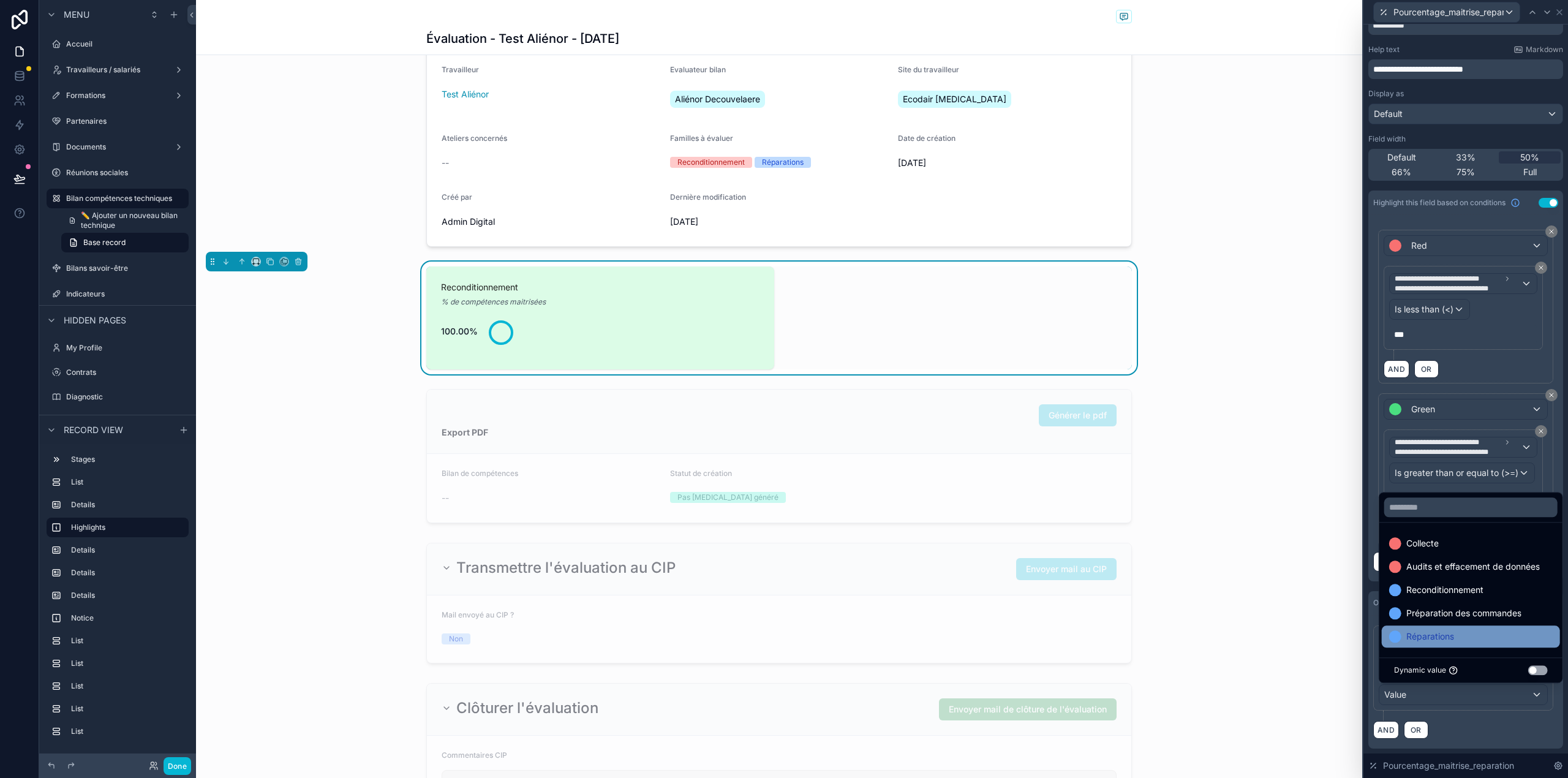
click at [1508, 636] on div "Réparations" at bounding box center [1471, 636] width 164 height 15
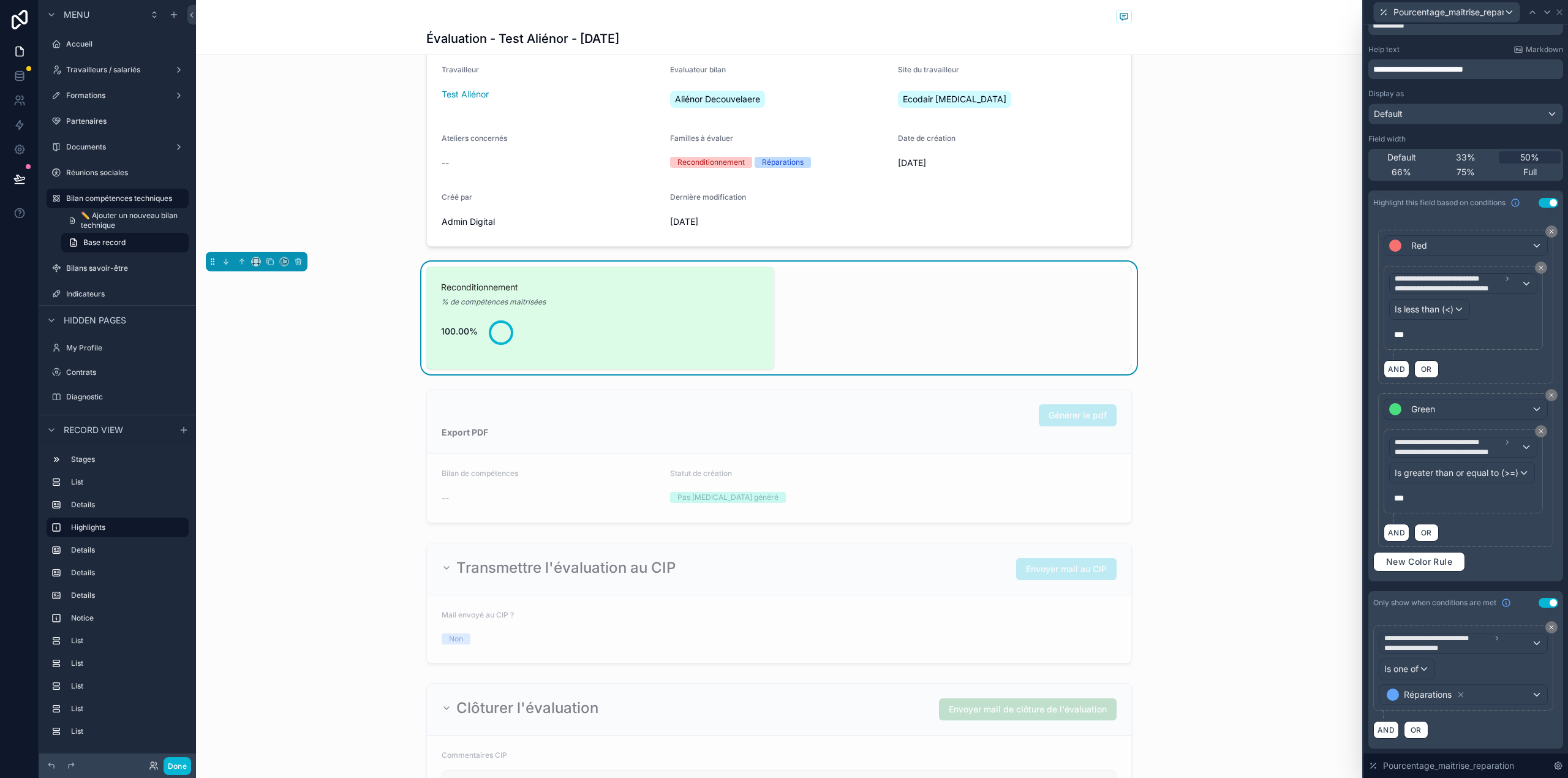
click at [1500, 719] on div "**********" at bounding box center [1465, 672] width 185 height 95
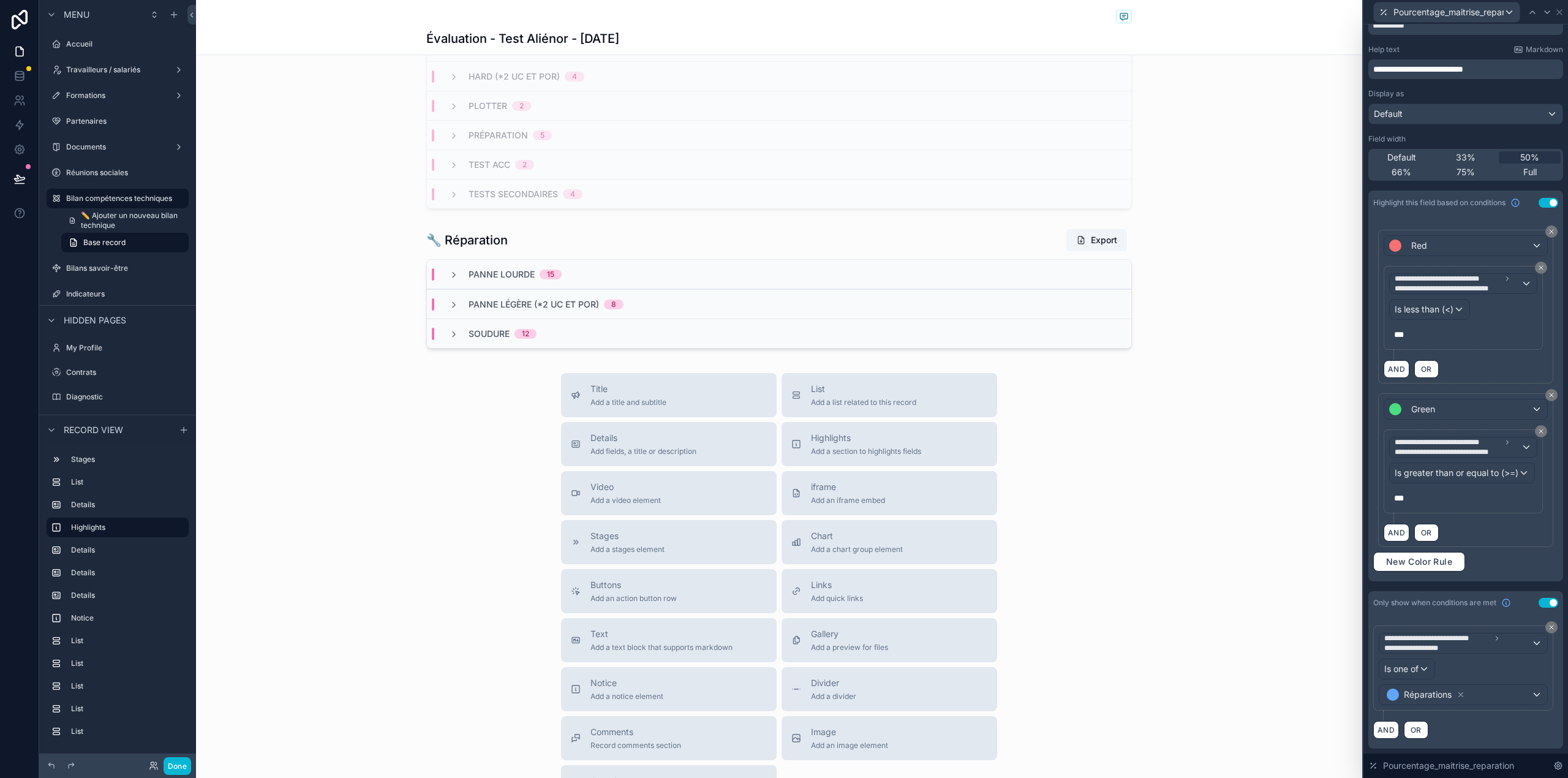
scroll to position [47, 0]
click at [1462, 645] on span "**********" at bounding box center [1457, 643] width 147 height 20
click at [1436, 677] on input "text" at bounding box center [1458, 671] width 148 height 20
type input "*******"
click at [1421, 705] on span "Bilan compétences techniques" at bounding box center [1450, 708] width 123 height 15
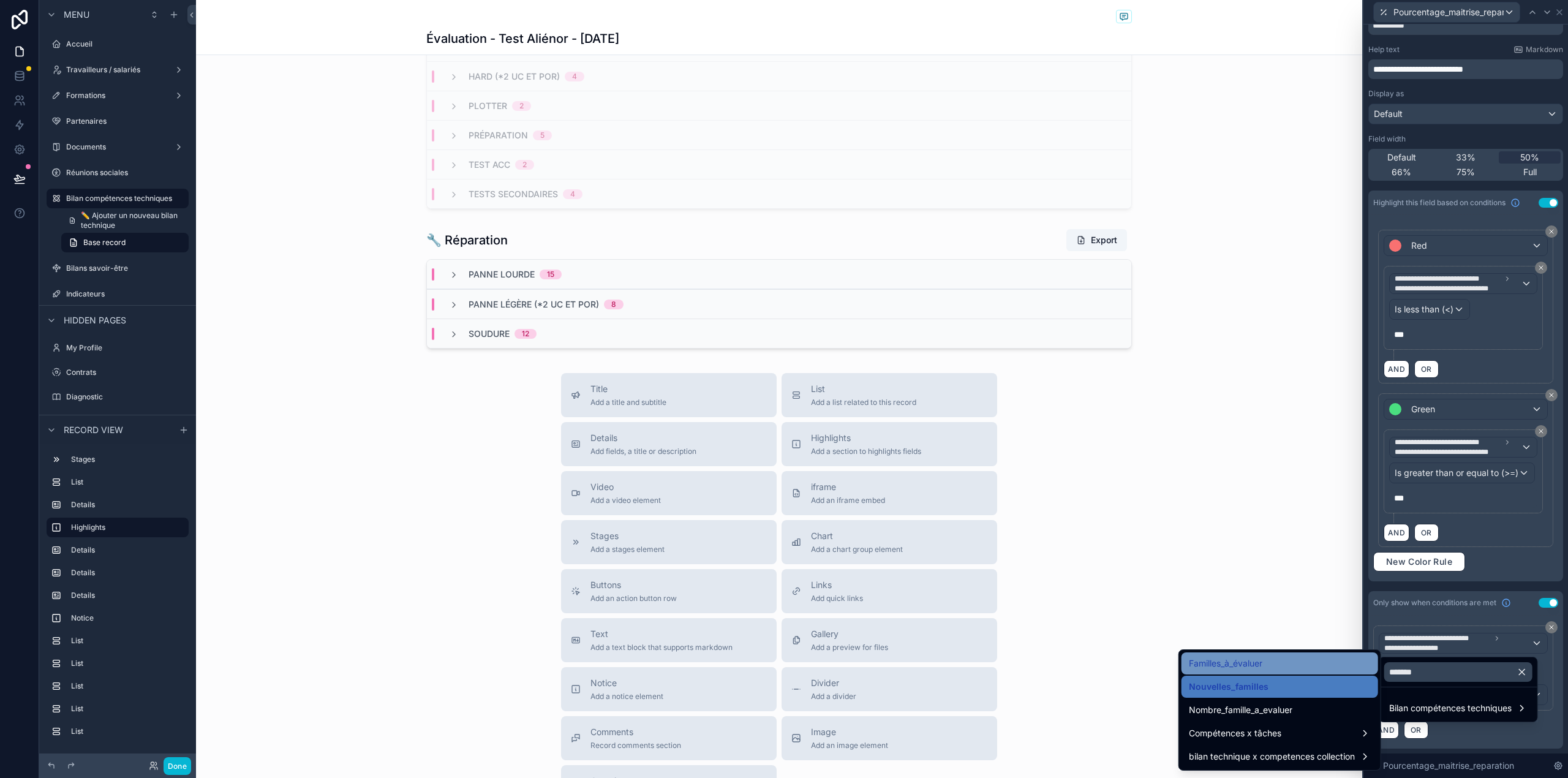
click at [1339, 662] on div "Familles_à_évaluer" at bounding box center [1280, 663] width 182 height 15
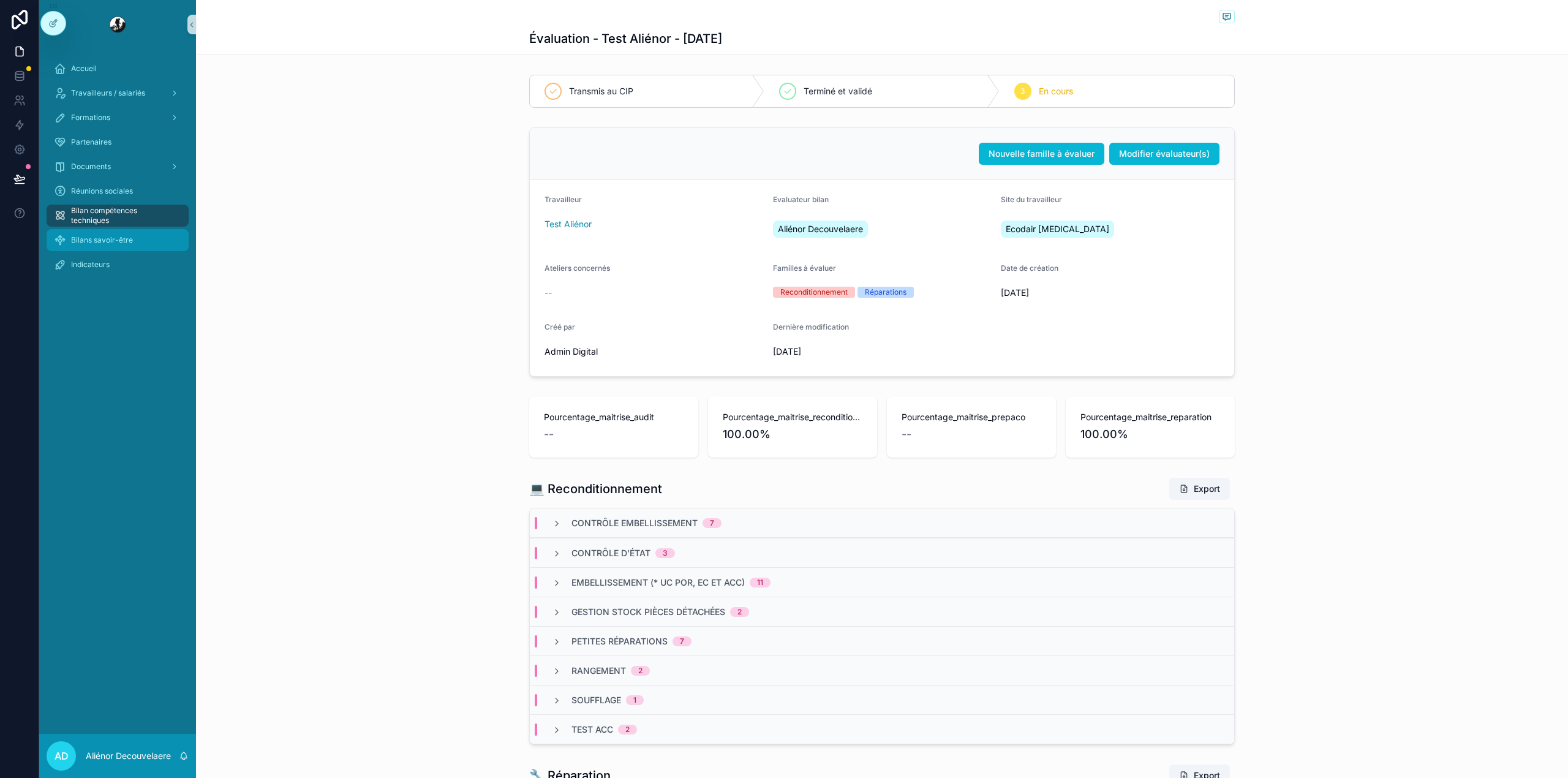
click at [119, 244] on span "Bilans savoir-être" at bounding box center [102, 240] width 62 height 10
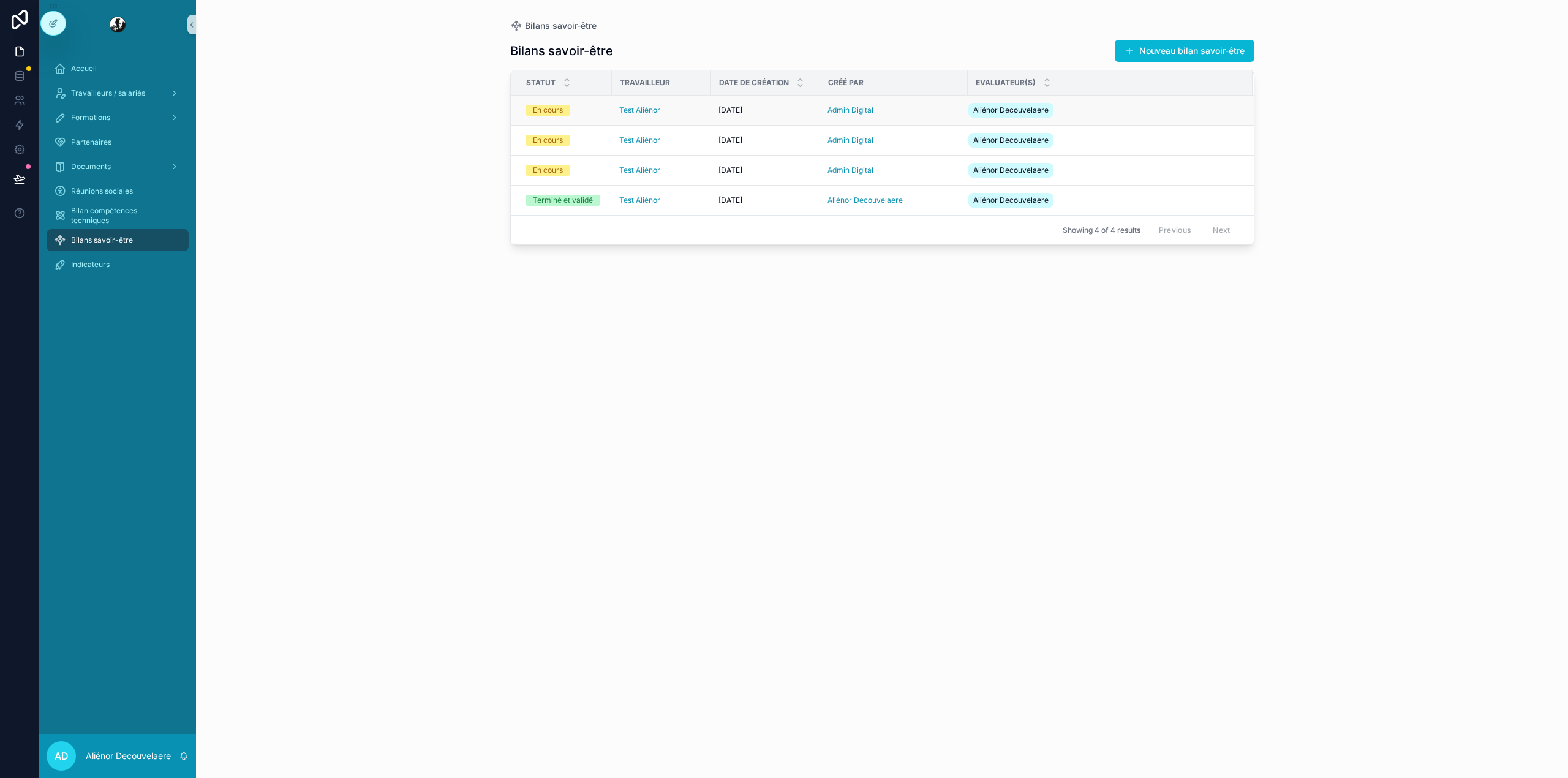
click at [690, 111] on div "Test Aliénor" at bounding box center [662, 111] width 85 height 10
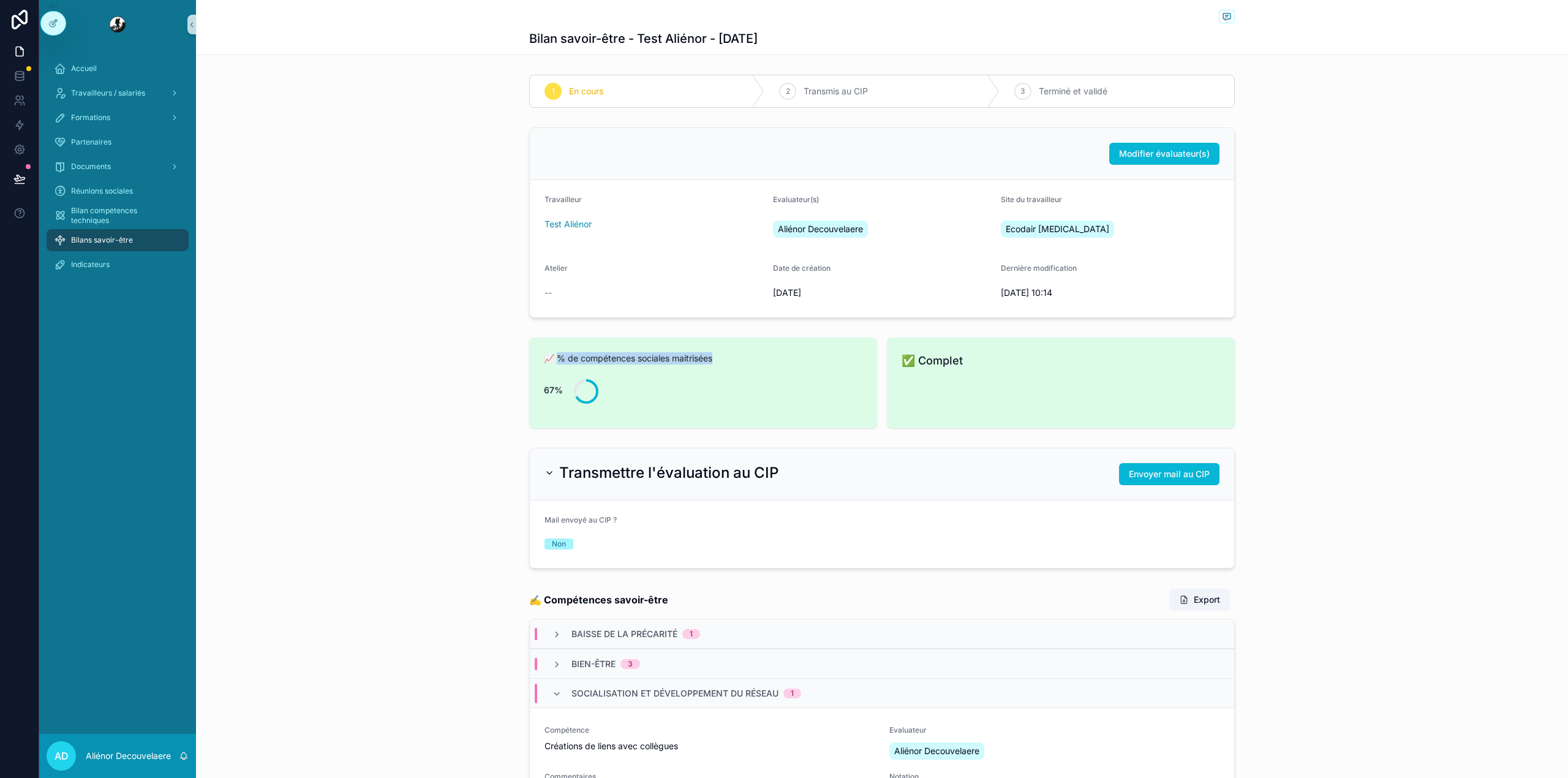
drag, startPoint x: 719, startPoint y: 363, endPoint x: 554, endPoint y: 361, distance: 165.0
click at [554, 361] on span "📈 % de compétences sociales maitrisées" at bounding box center [703, 358] width 319 height 12
copy span "de compétences sociales maitrisées"
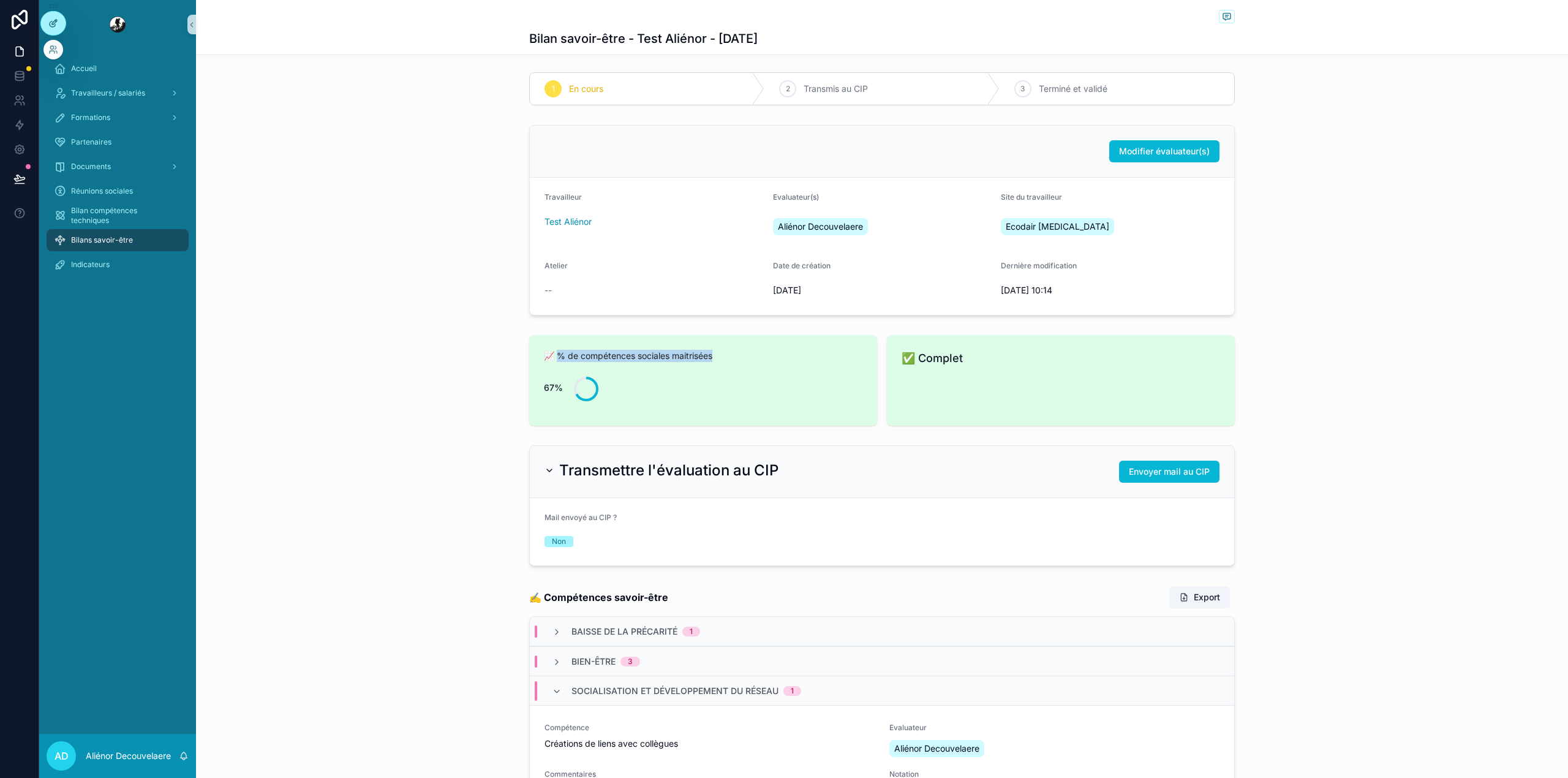
click at [55, 28] on div at bounding box center [53, 23] width 25 height 23
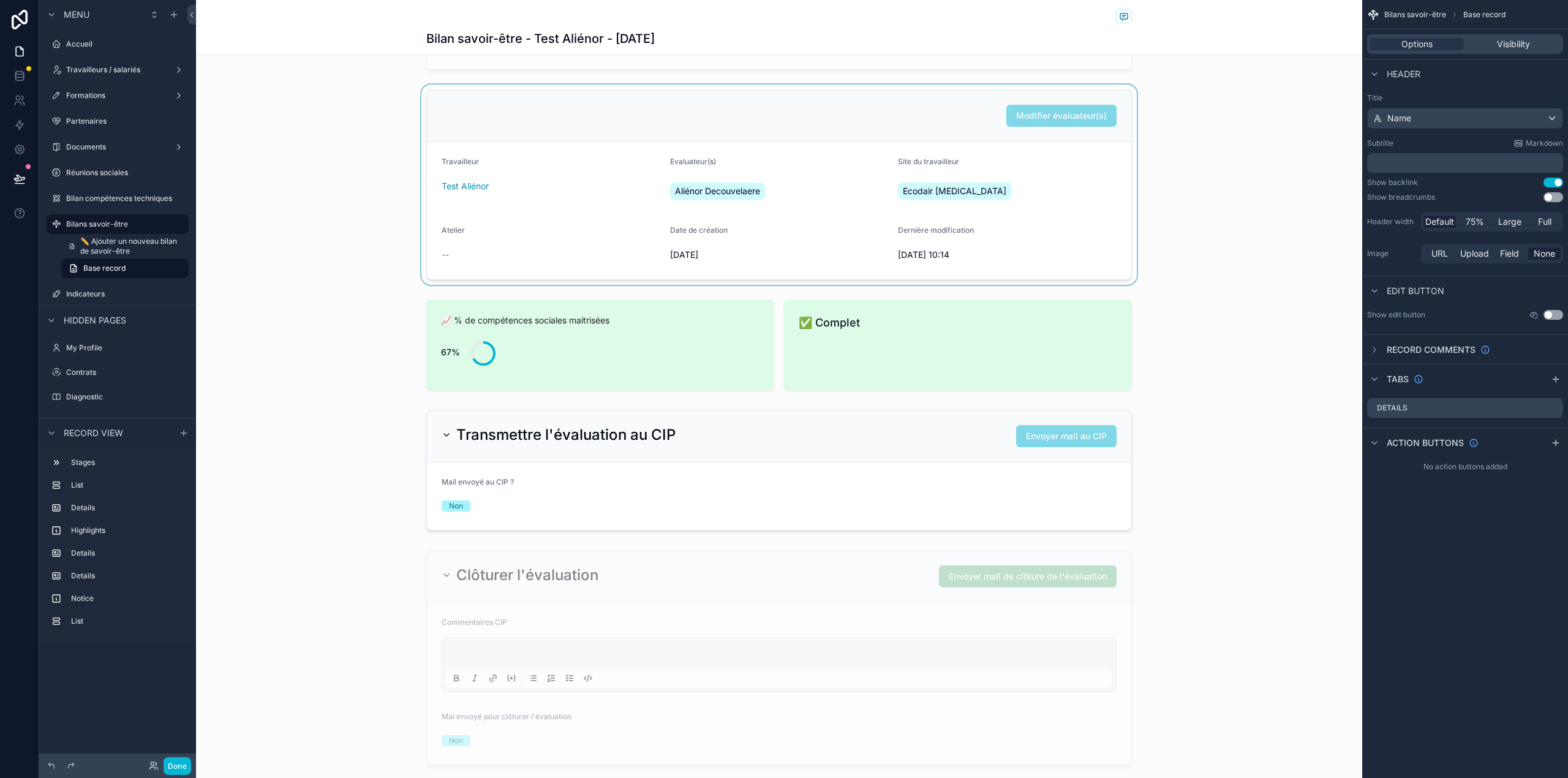
scroll to position [336, 0]
click at [594, 353] on div "scrollable content" at bounding box center [779, 342] width 1166 height 100
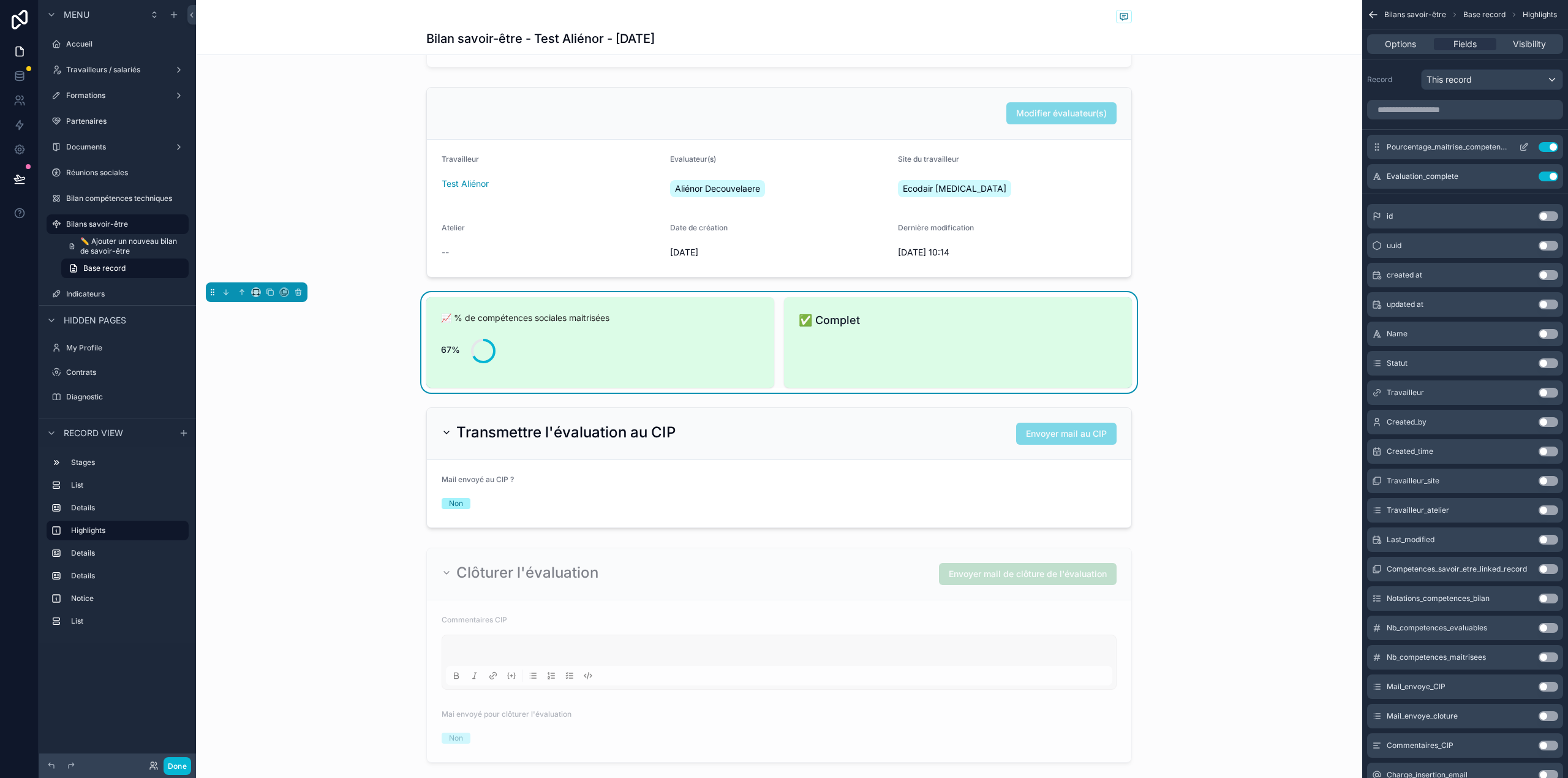
click at [1524, 148] on icon "scrollable content" at bounding box center [1525, 146] width 5 height 5
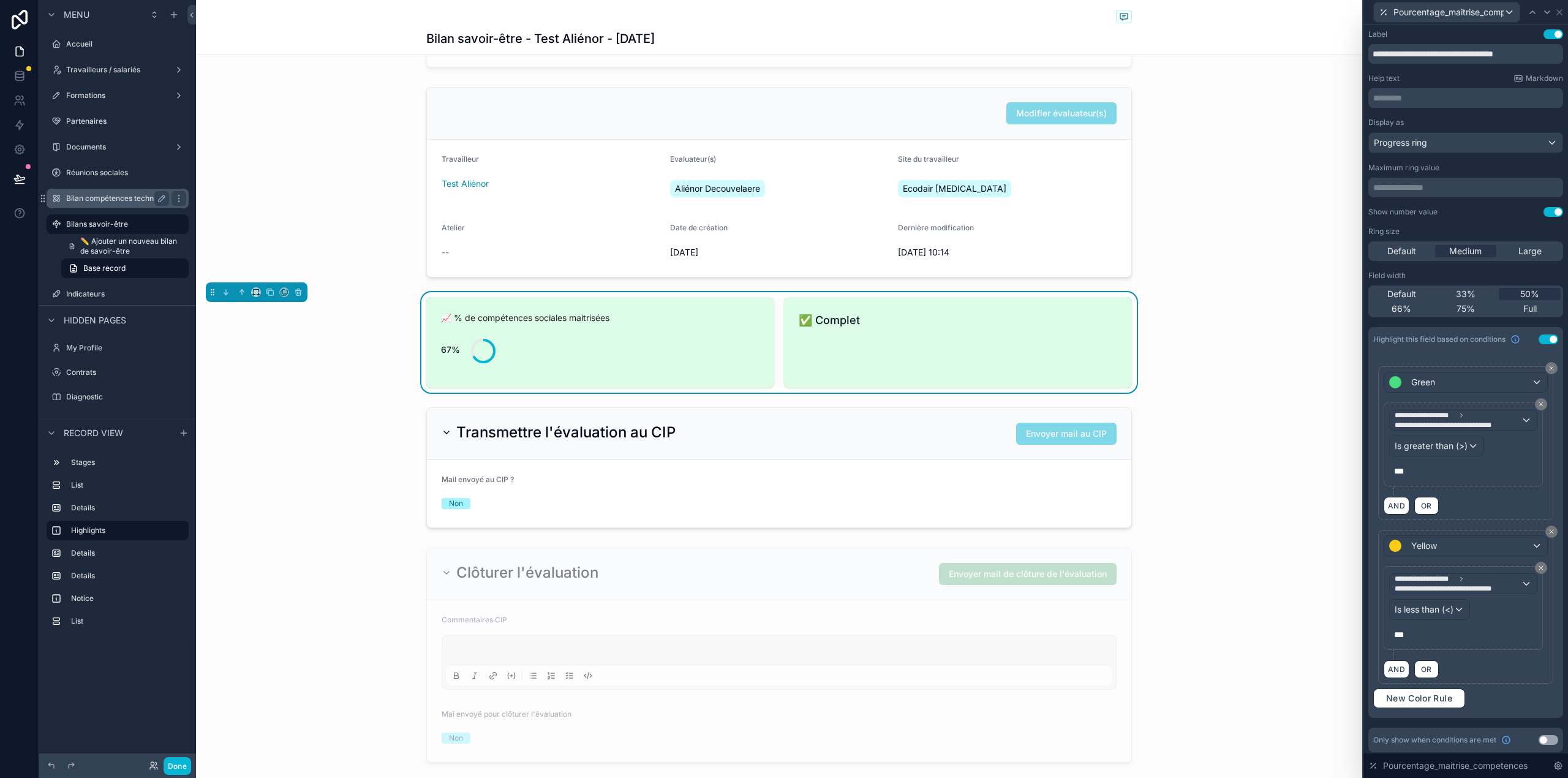
click at [120, 200] on label "Bilan compétences techniques" at bounding box center [119, 198] width 106 height 10
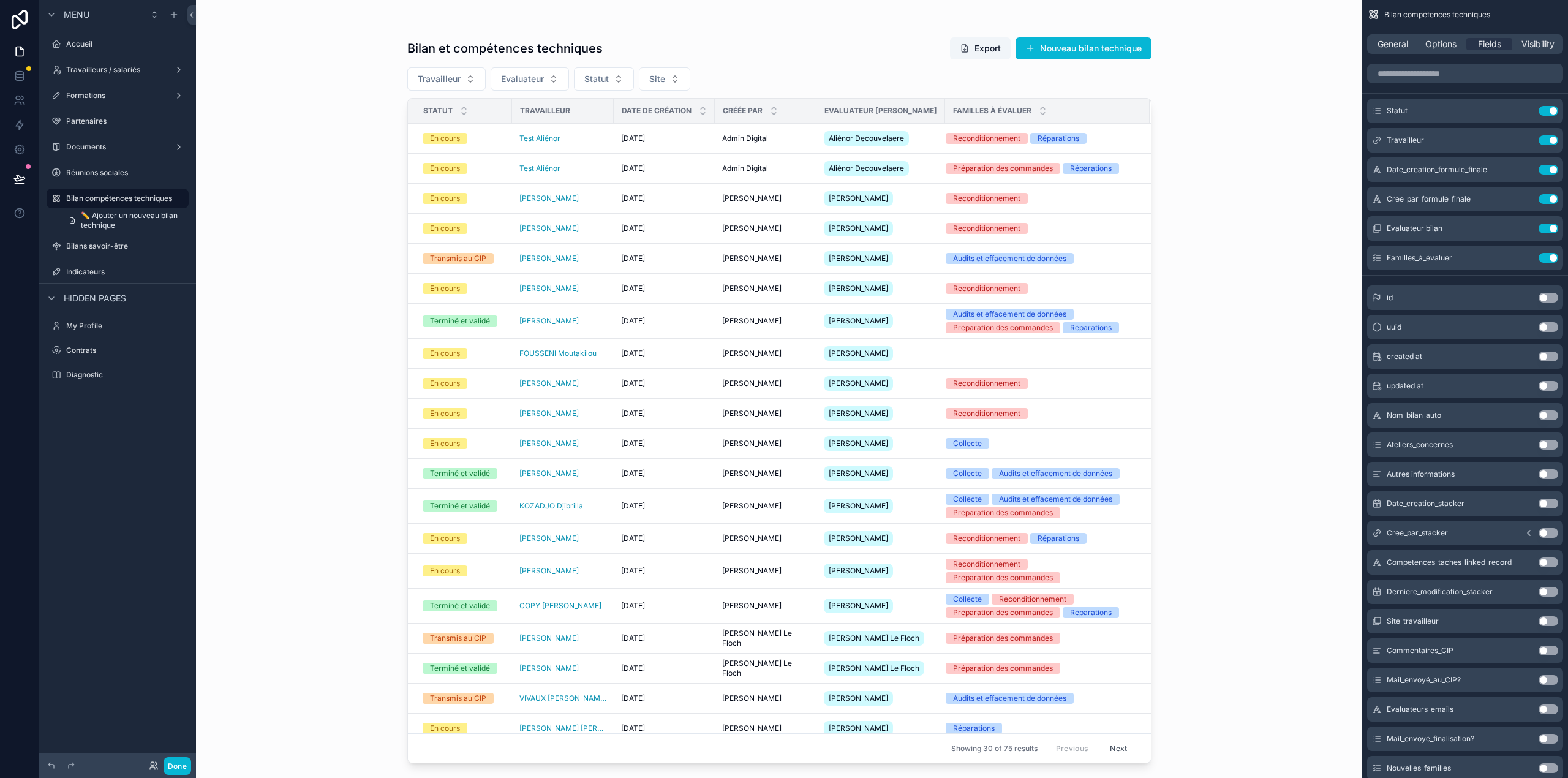
click at [672, 146] on div "scrollable content" at bounding box center [779, 381] width 783 height 763
click at [695, 150] on td "[DATE] [DATE]" at bounding box center [664, 138] width 101 height 30
click at [180, 760] on button "Done" at bounding box center [178, 766] width 28 height 18
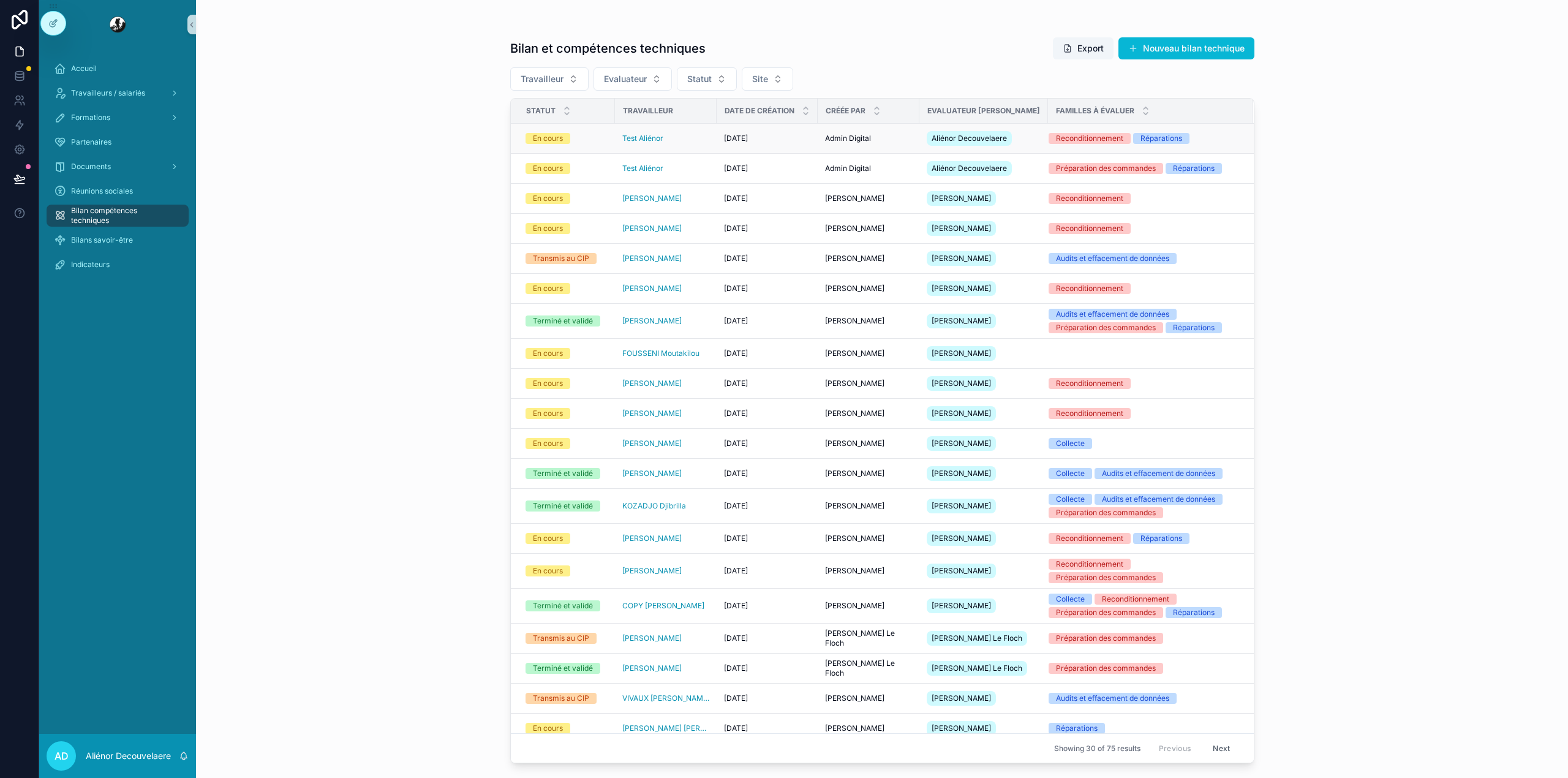
click at [699, 149] on td "Test Aliénor" at bounding box center [665, 138] width 102 height 30
click at [694, 143] on div "Test Aliénor" at bounding box center [666, 138] width 87 height 10
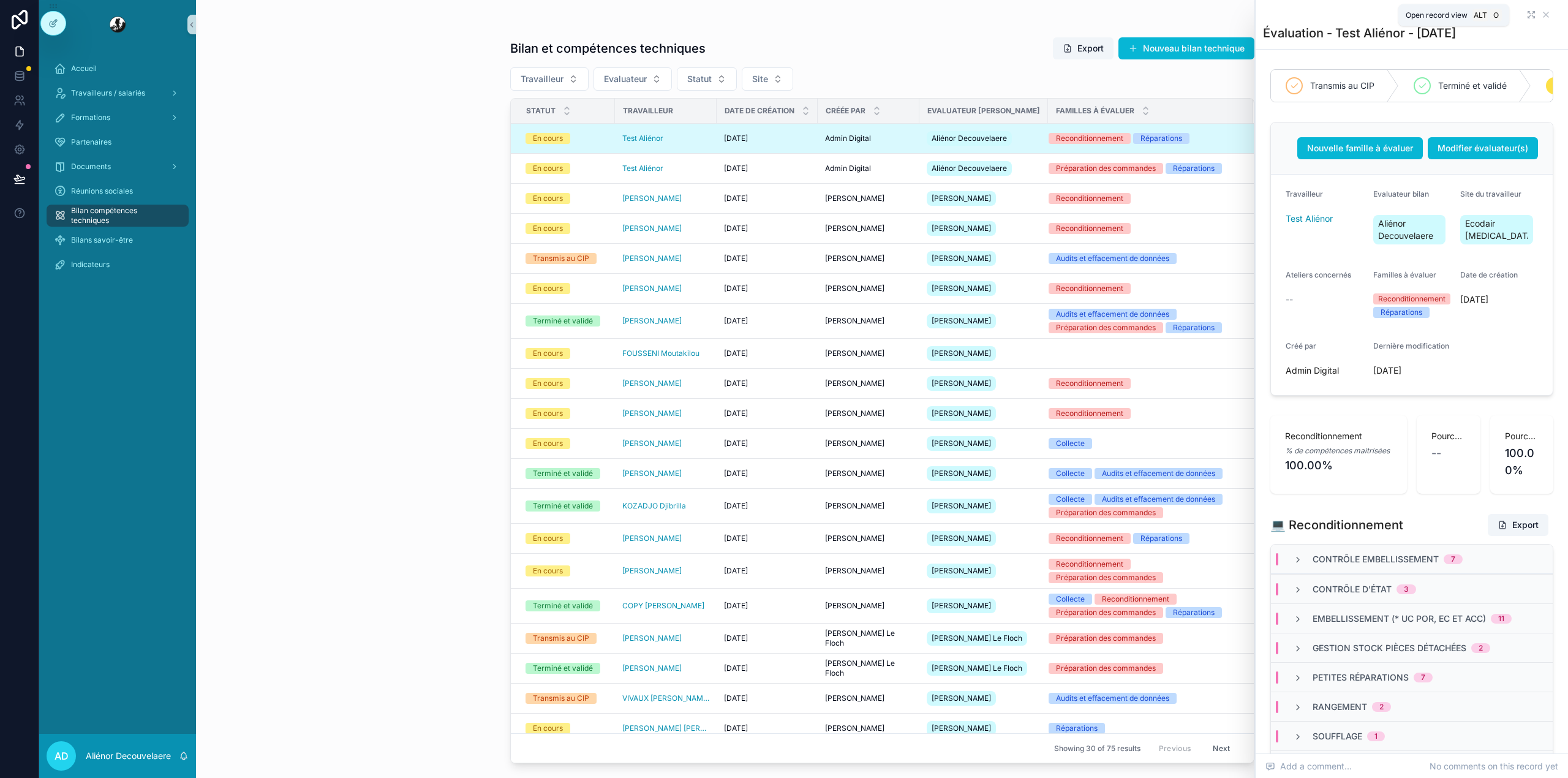
click at [1526, 15] on icon "scrollable content" at bounding box center [1531, 15] width 10 height 10
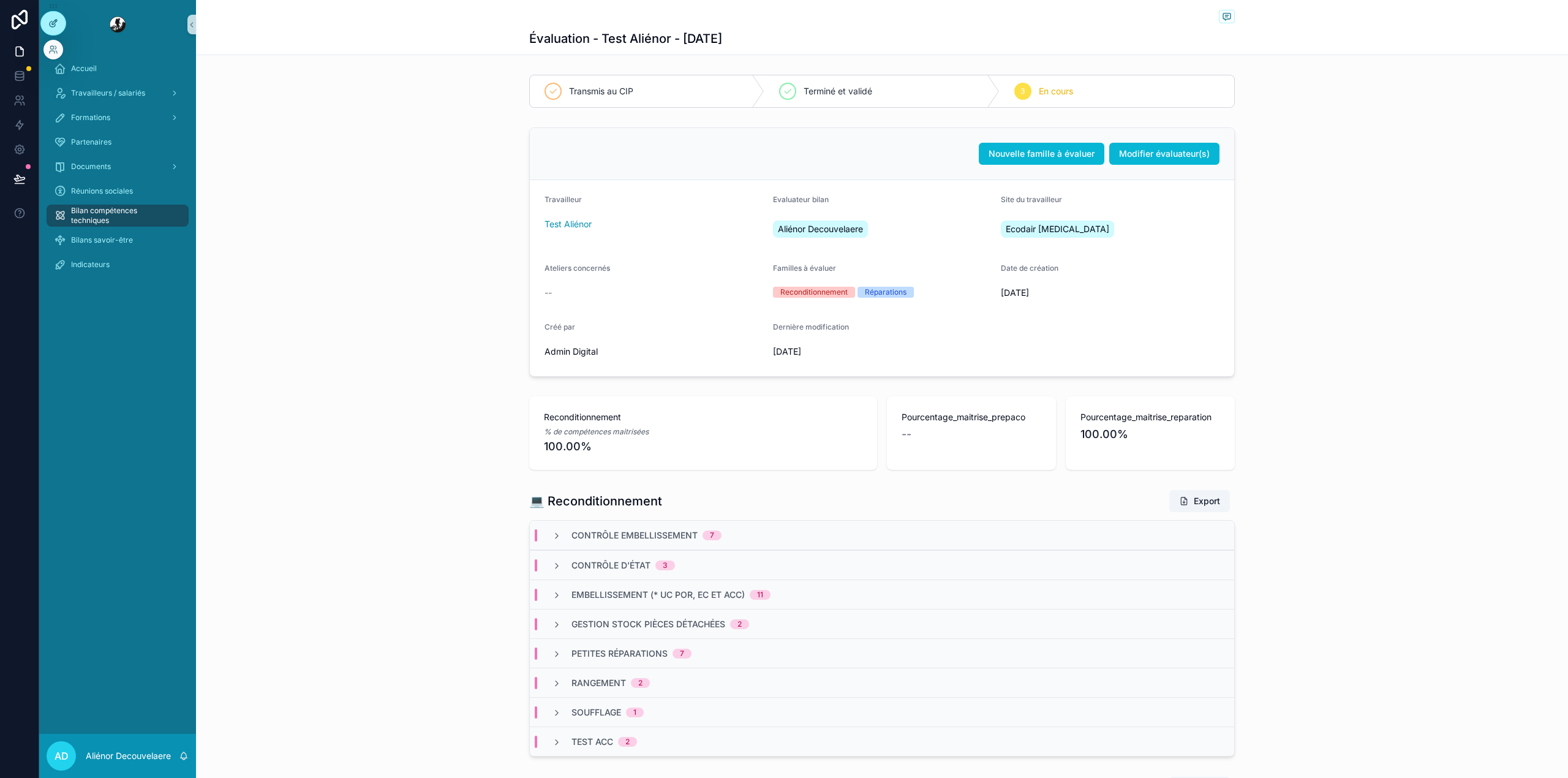
click at [54, 18] on icon at bounding box center [54, 23] width 10 height 10
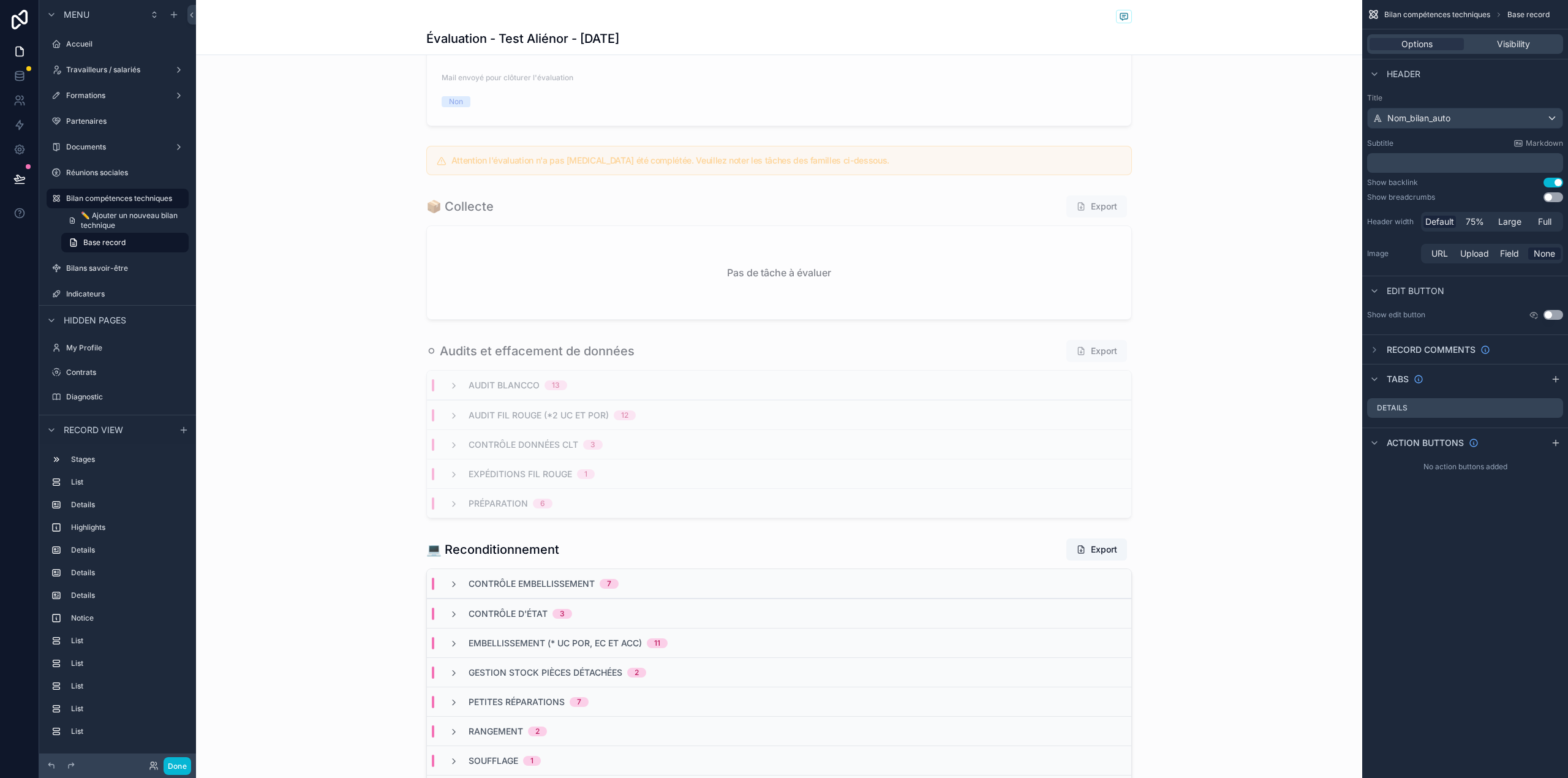
scroll to position [1043, 0]
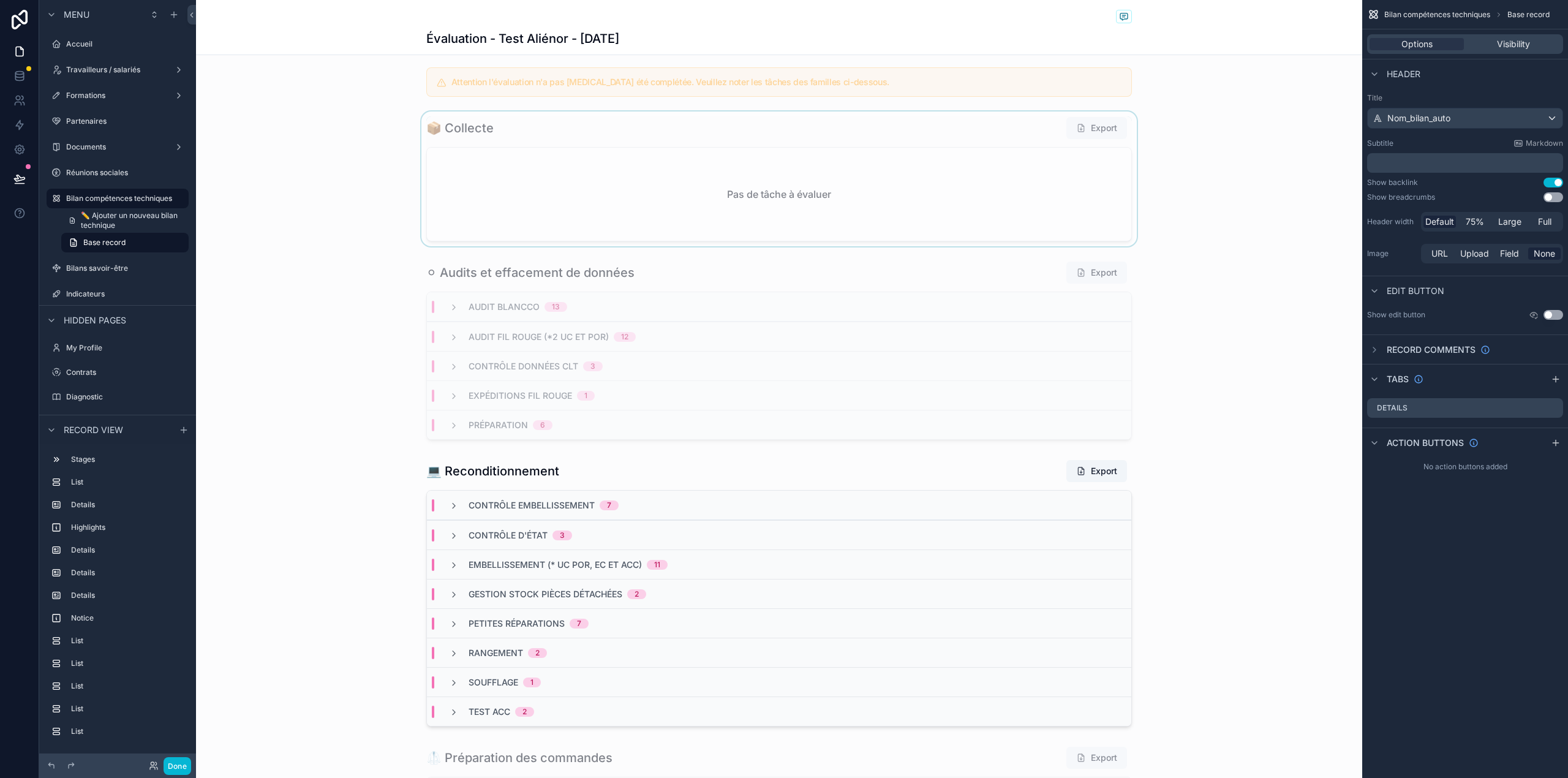
click at [507, 174] on div "scrollable content" at bounding box center [779, 178] width 1166 height 135
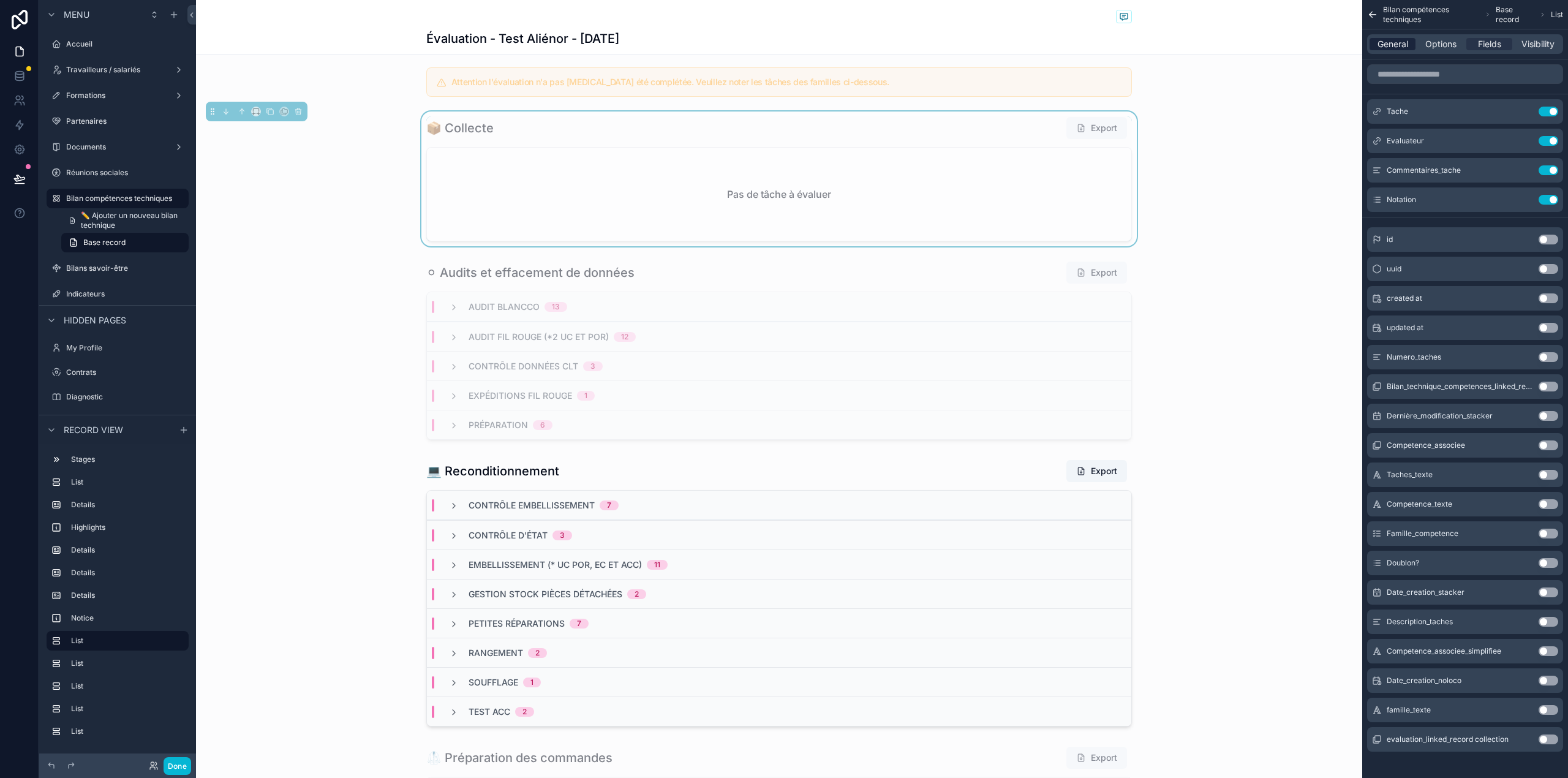
click at [1402, 46] on span "General" at bounding box center [1392, 44] width 30 height 12
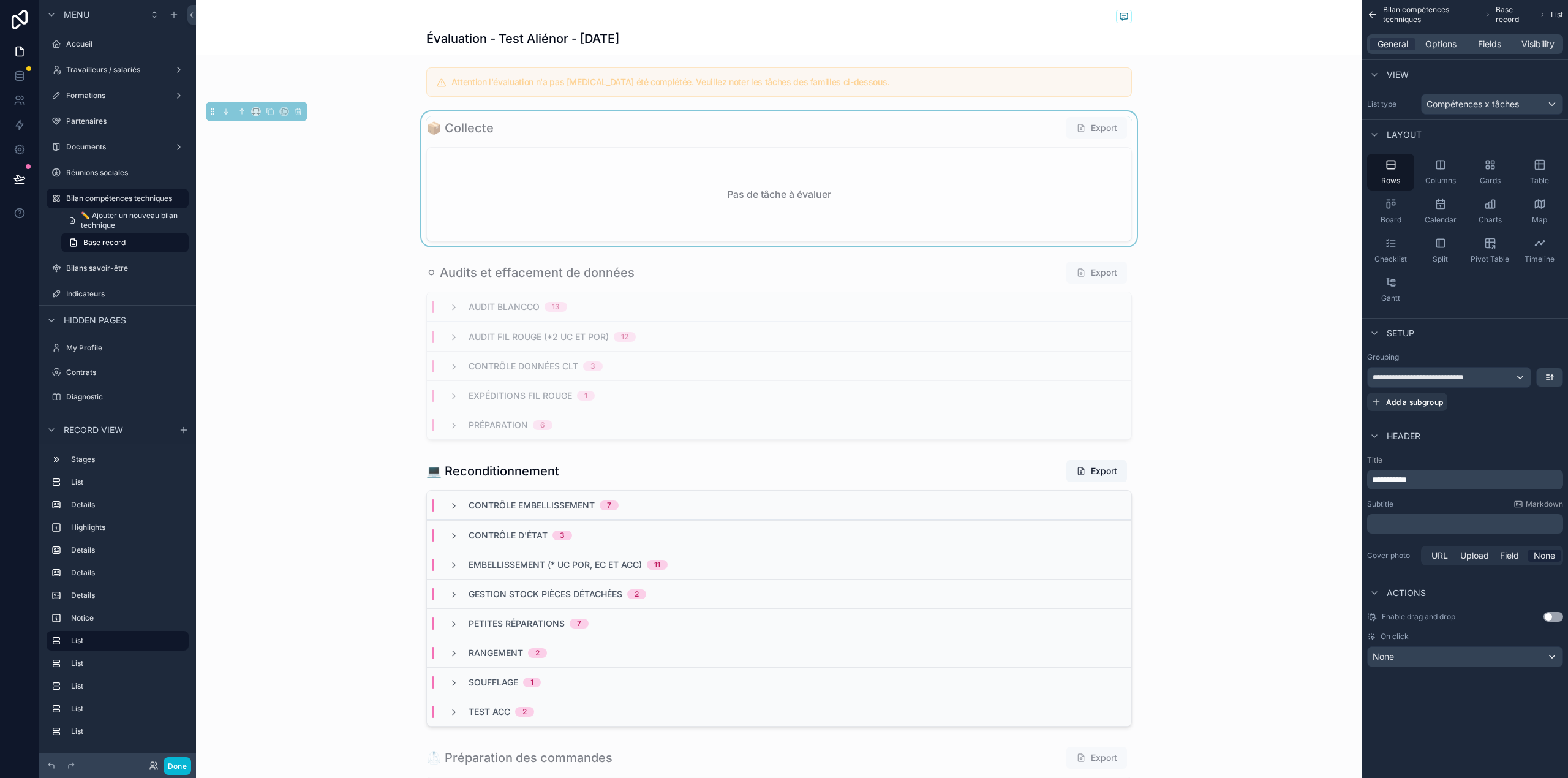
click at [1452, 50] on div "General Options Fields Visibility" at bounding box center [1465, 44] width 196 height 20
click at [1450, 42] on span "Options" at bounding box center [1440, 44] width 31 height 12
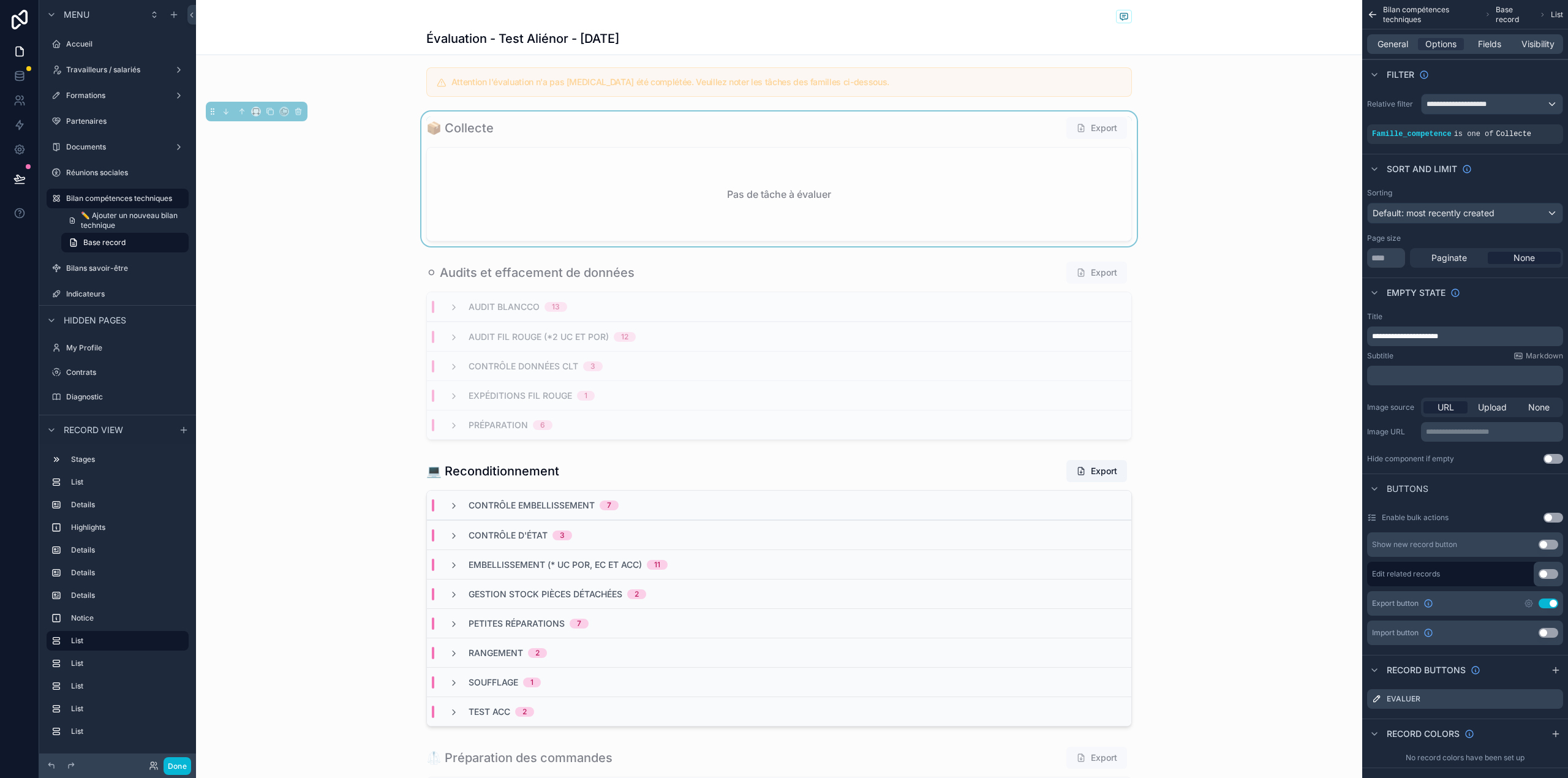
drag, startPoint x: 1450, startPoint y: 42, endPoint x: 1395, endPoint y: 37, distance: 55.2
click at [1395, 37] on div "General Options Fields Visibility" at bounding box center [1465, 44] width 196 height 20
click at [1389, 45] on span "General" at bounding box center [1392, 44] width 30 height 12
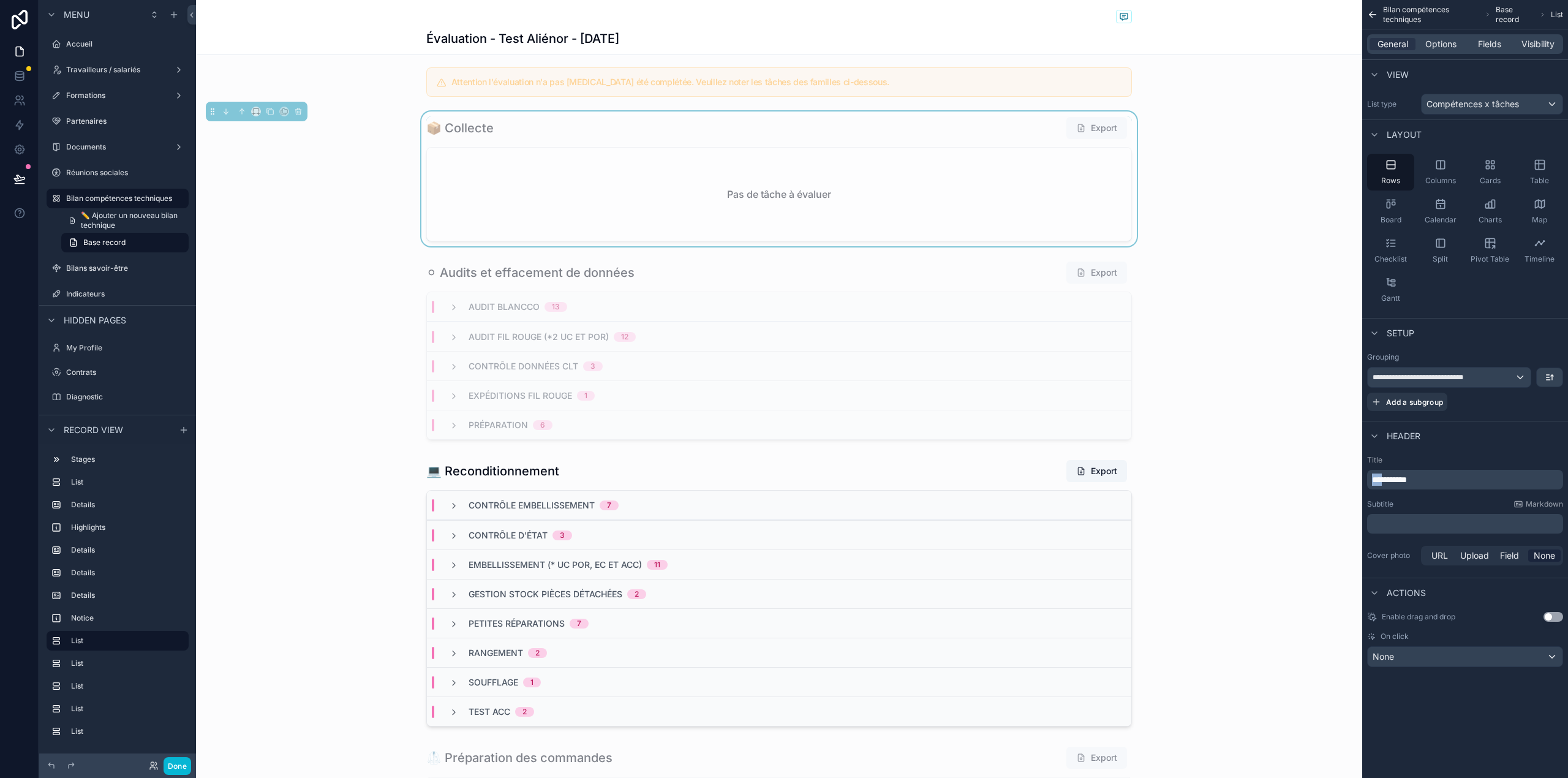
drag, startPoint x: 1387, startPoint y: 483, endPoint x: 1350, endPoint y: 483, distance: 37.0
click at [1350, 483] on div "Accueil Travailleurs / salariés Formations Partenaires Documents Réunions socia…" at bounding box center [882, 389] width 1372 height 778
copy span "***"
click at [940, 378] on div "Contrôle données CLT 3" at bounding box center [779, 365] width 704 height 30
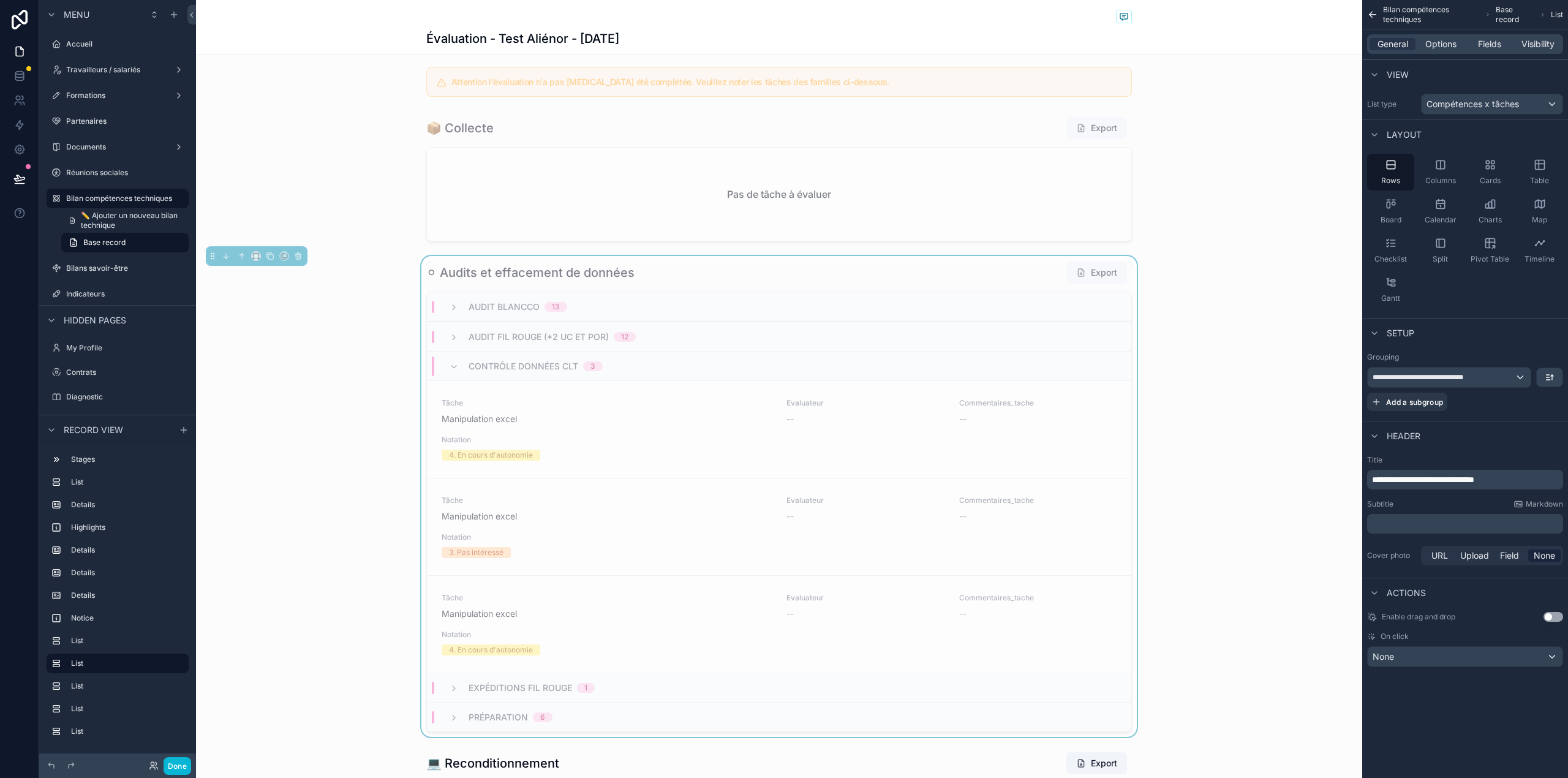
click at [1385, 483] on span "**********" at bounding box center [1423, 480] width 102 height 9
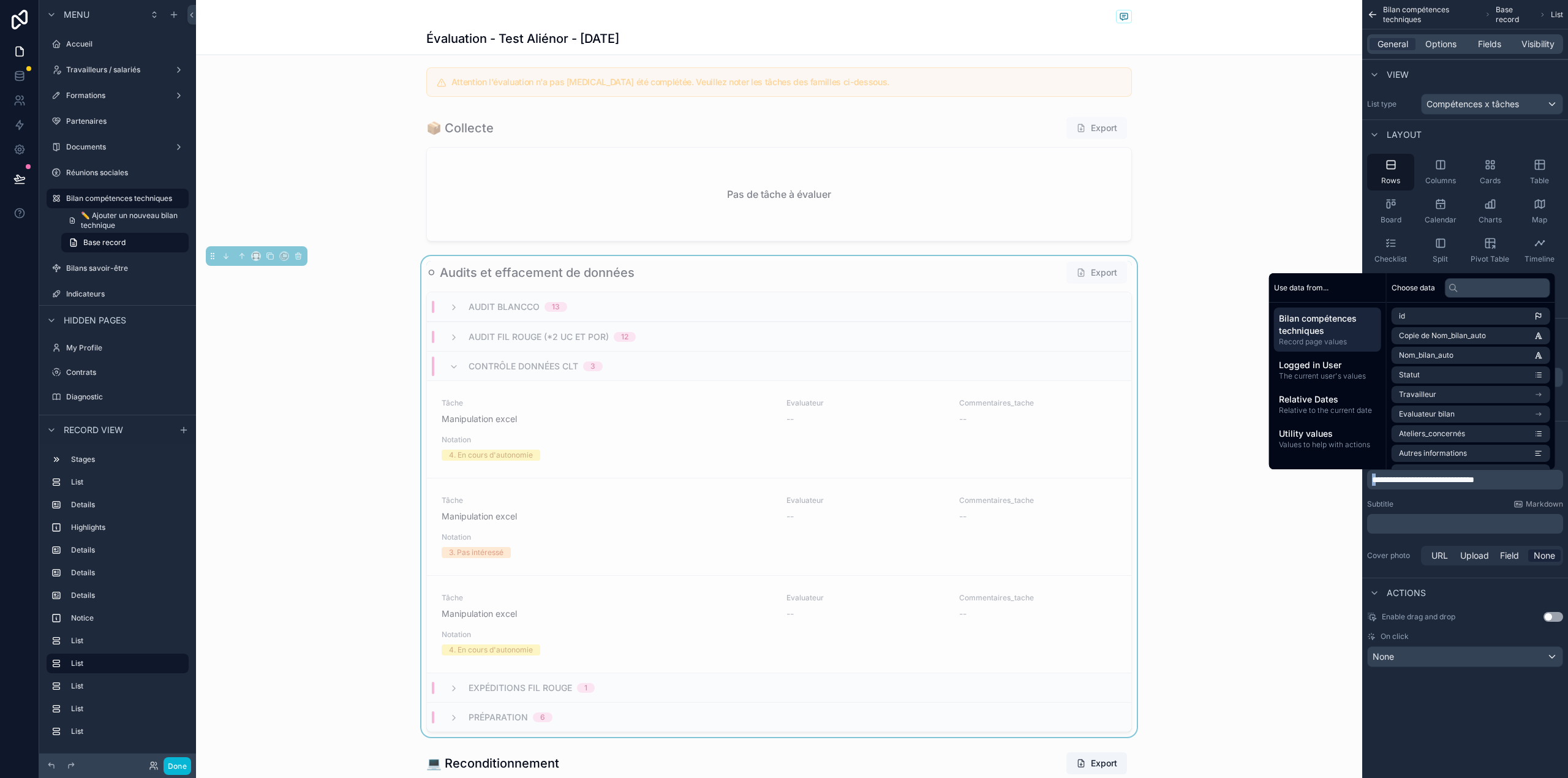
copy span "*"
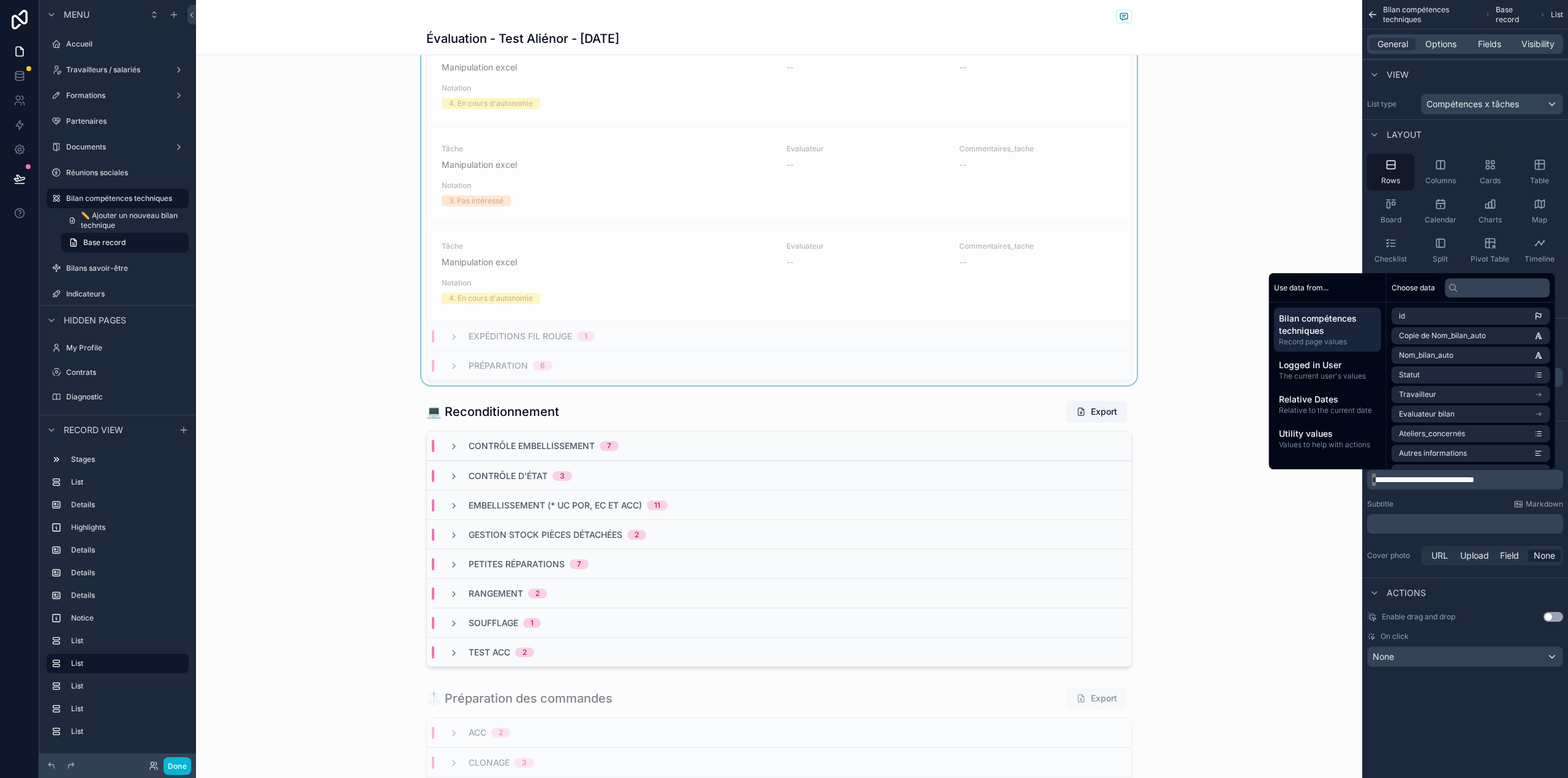
scroll to position [1400, 0]
click at [920, 484] on div "Contrôle d'état 3" at bounding box center [779, 470] width 704 height 30
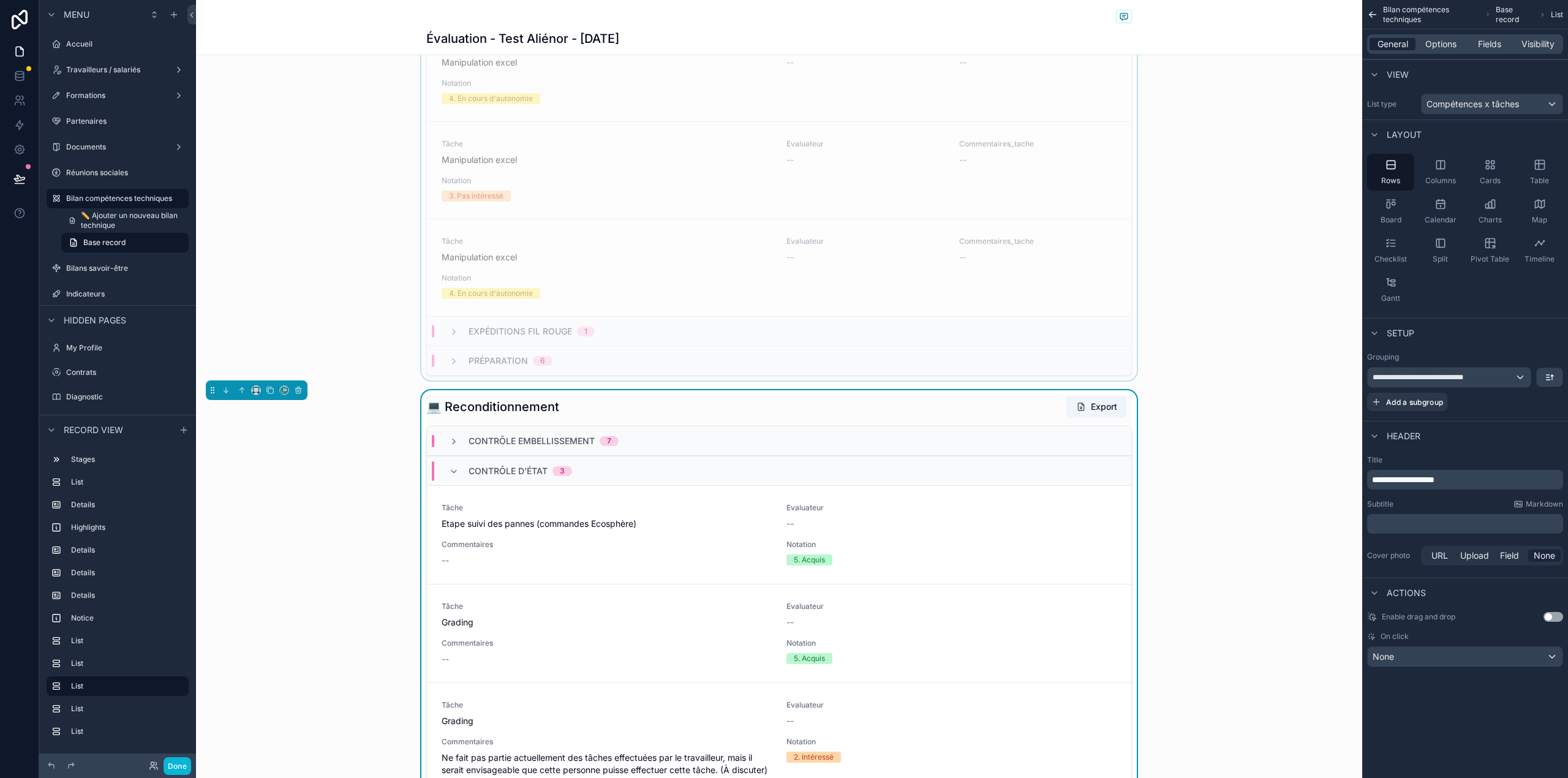
click at [1397, 47] on span "General" at bounding box center [1392, 44] width 30 height 12
click at [1380, 484] on span "**********" at bounding box center [1403, 480] width 63 height 9
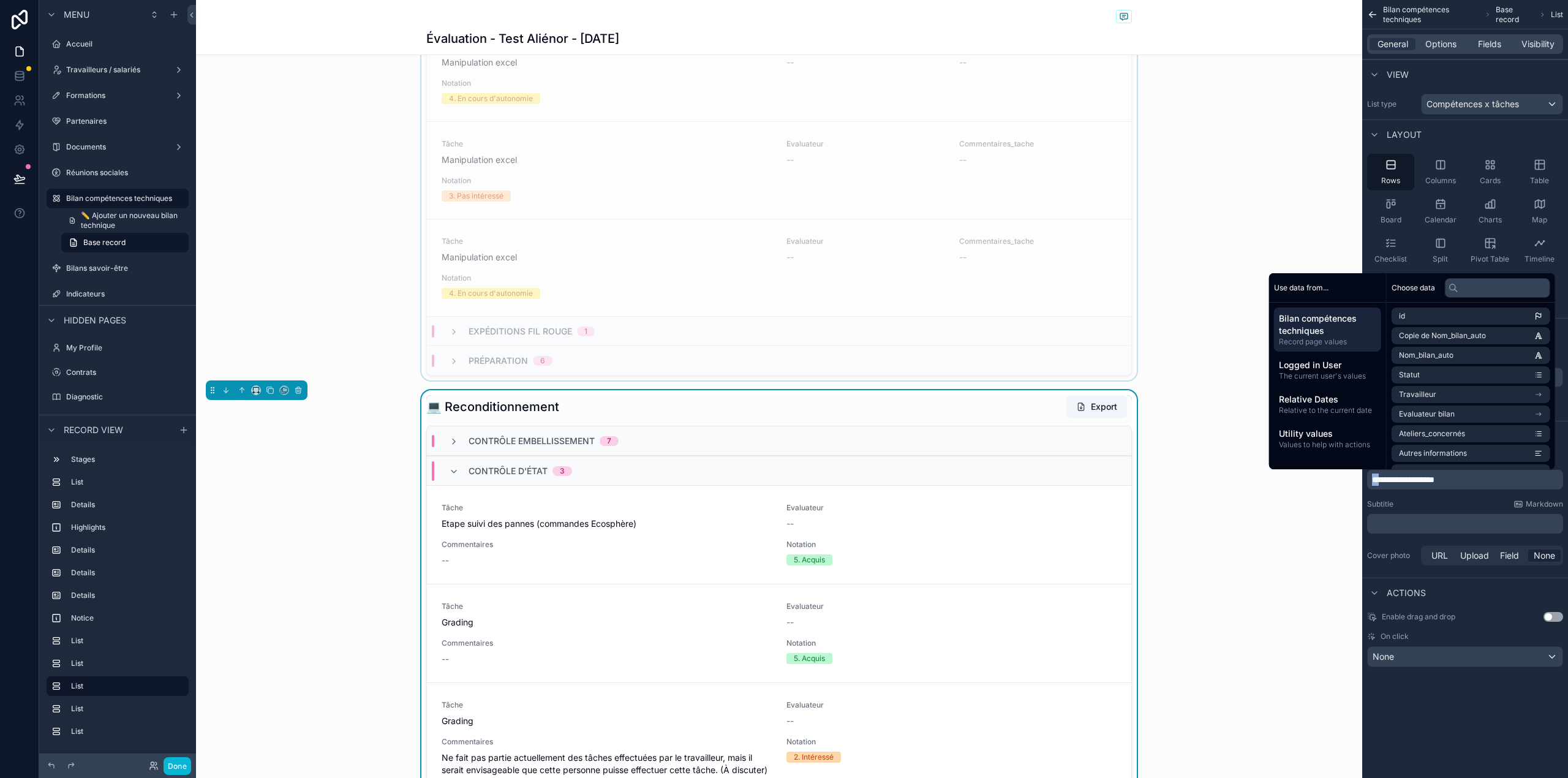
copy span "**"
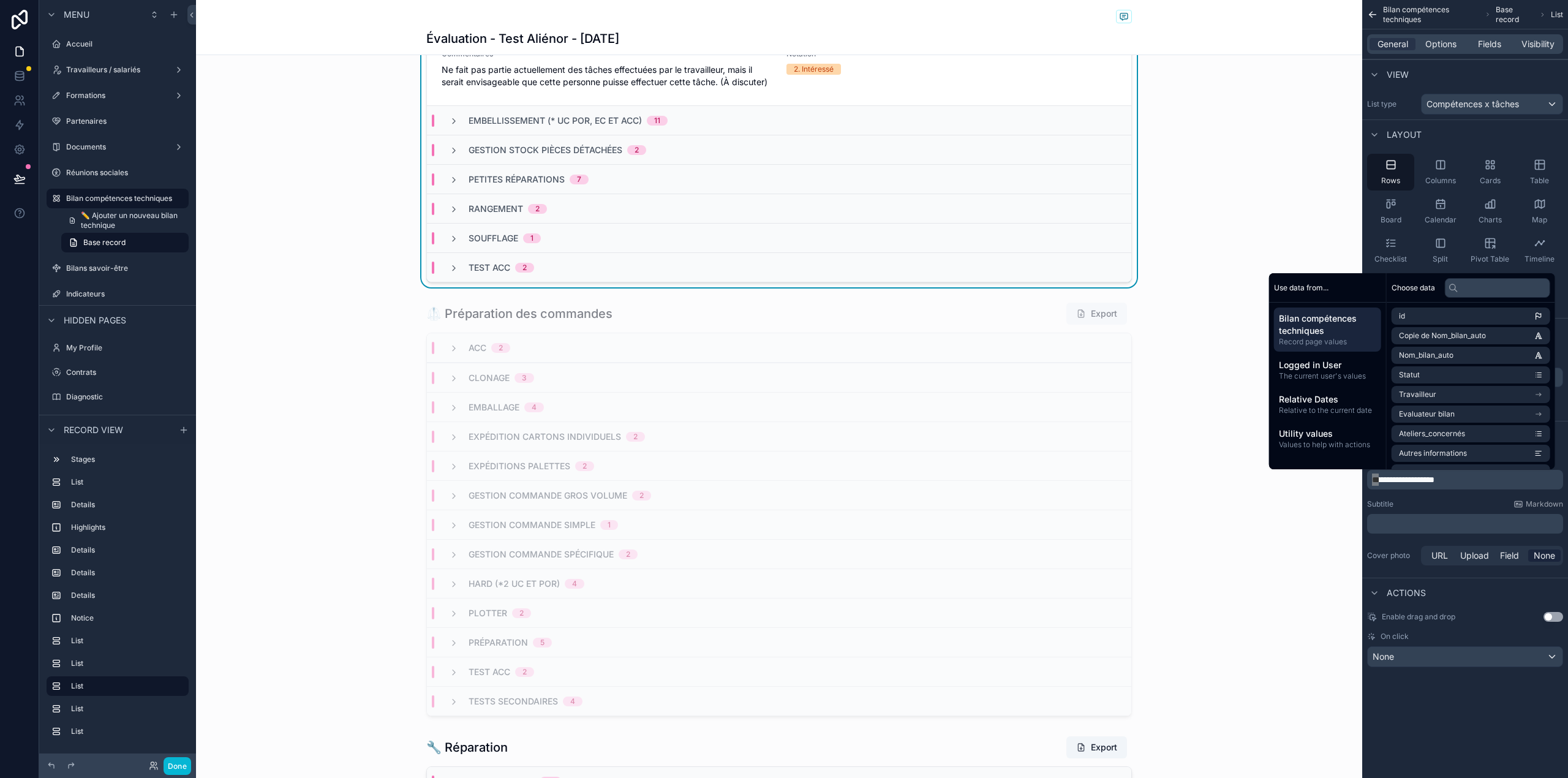
scroll to position [2088, 0]
click at [669, 391] on div "Clonage 3" at bounding box center [779, 377] width 704 height 30
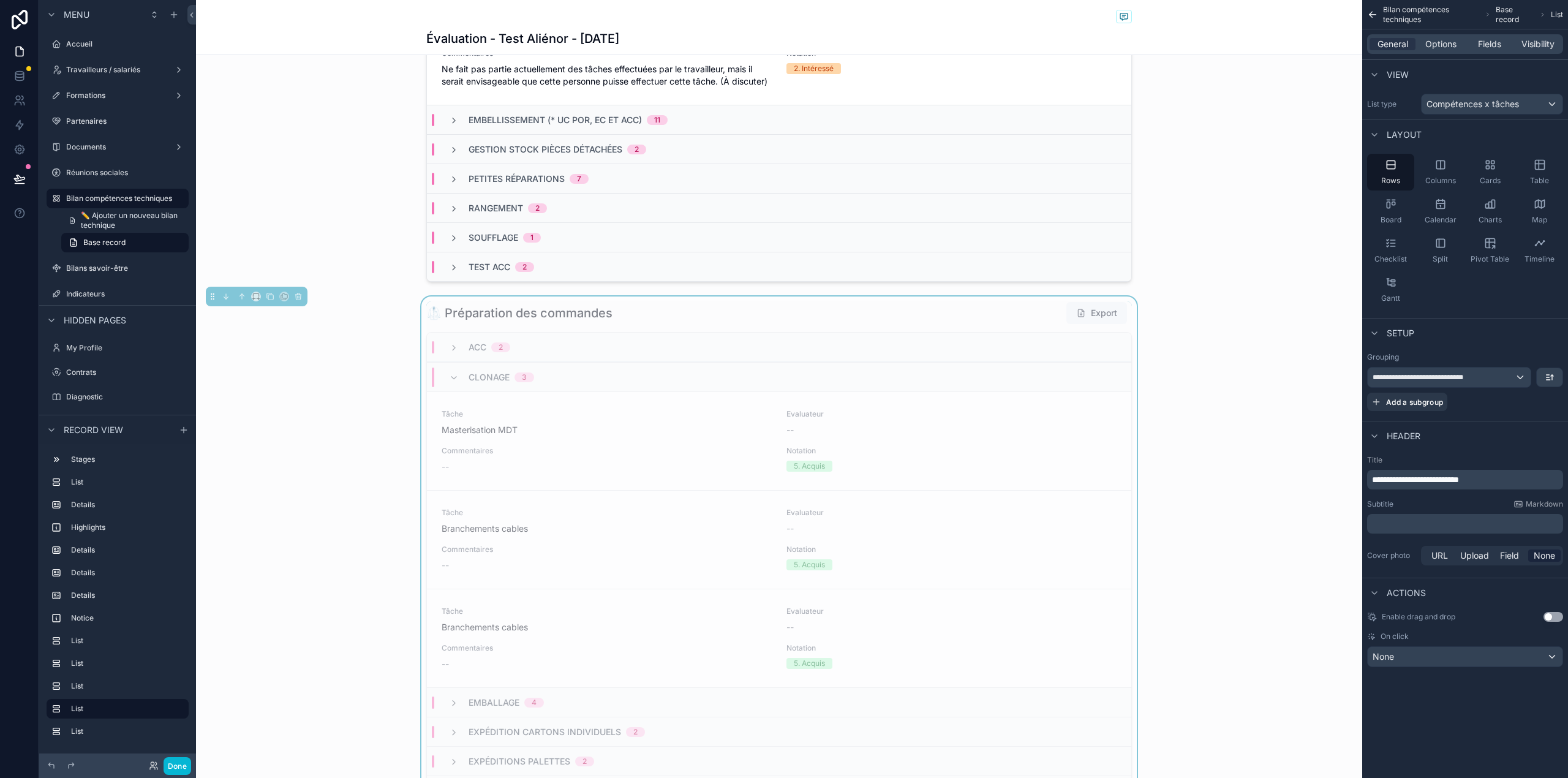
scroll to position [2093, 0]
drag, startPoint x: 1382, startPoint y: 480, endPoint x: 1372, endPoint y: 482, distance: 10.2
click at [1372, 482] on span "**********" at bounding box center [1416, 480] width 87 height 9
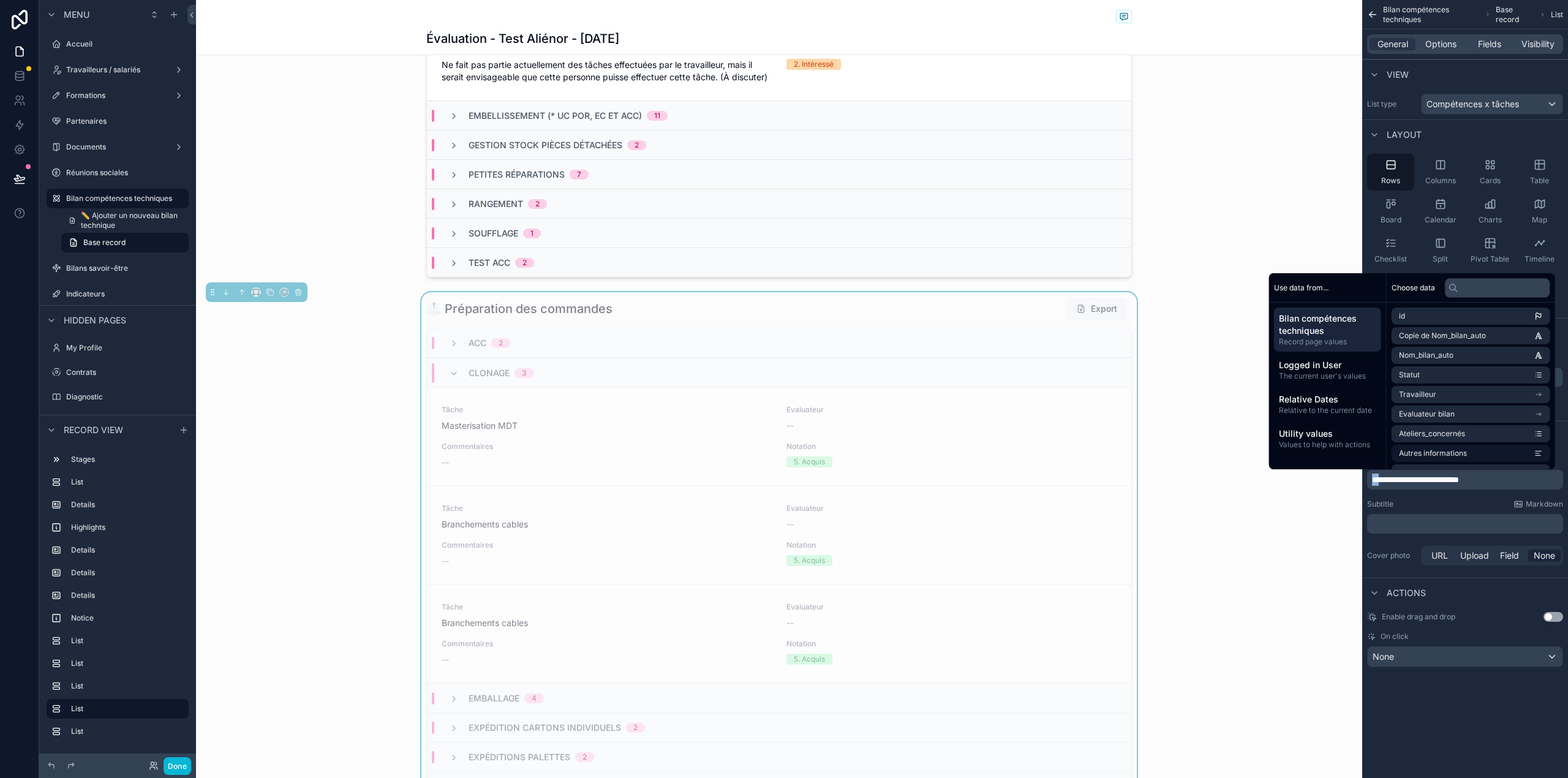
copy span "**"
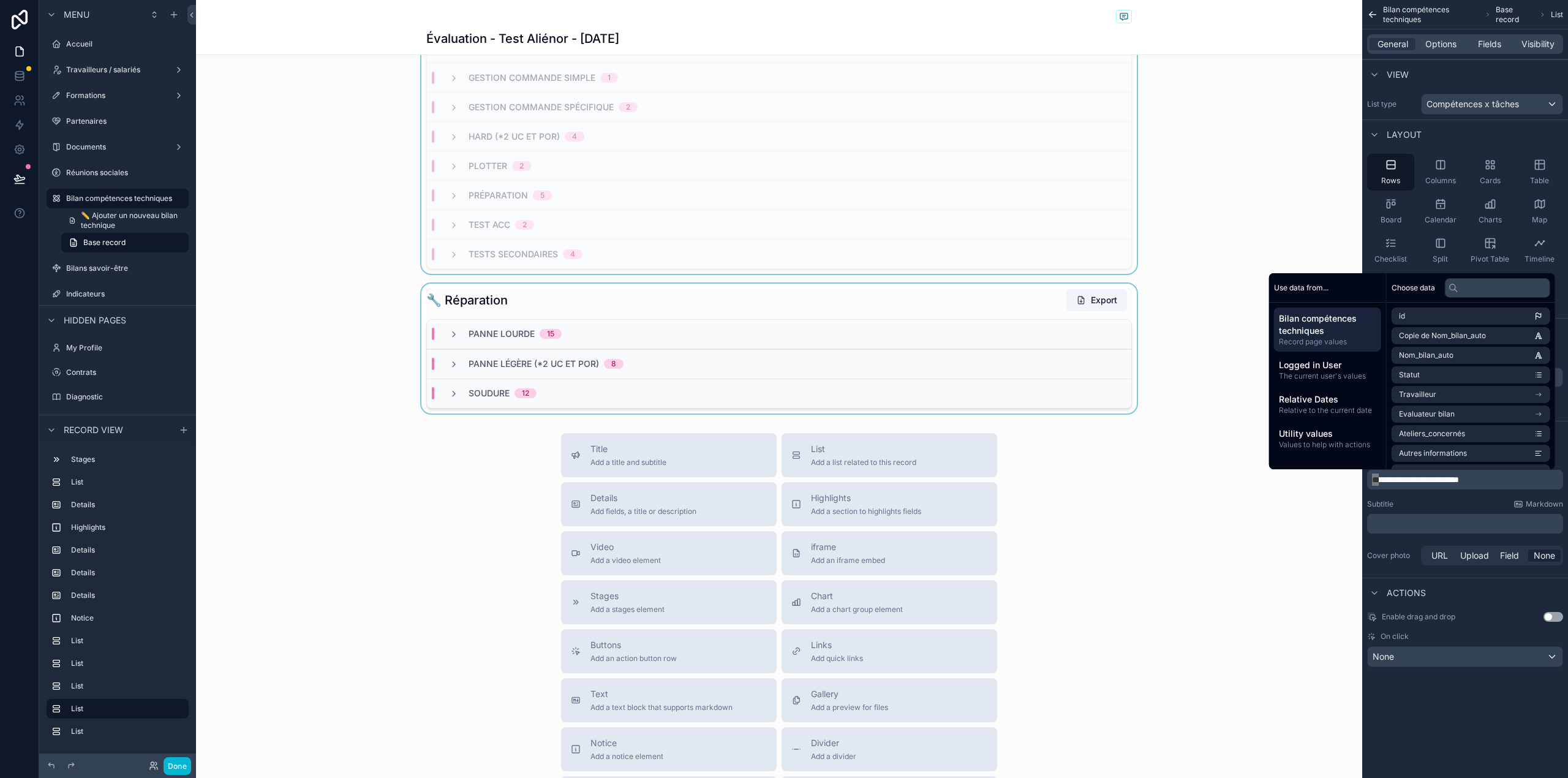
scroll to position [2736, 0]
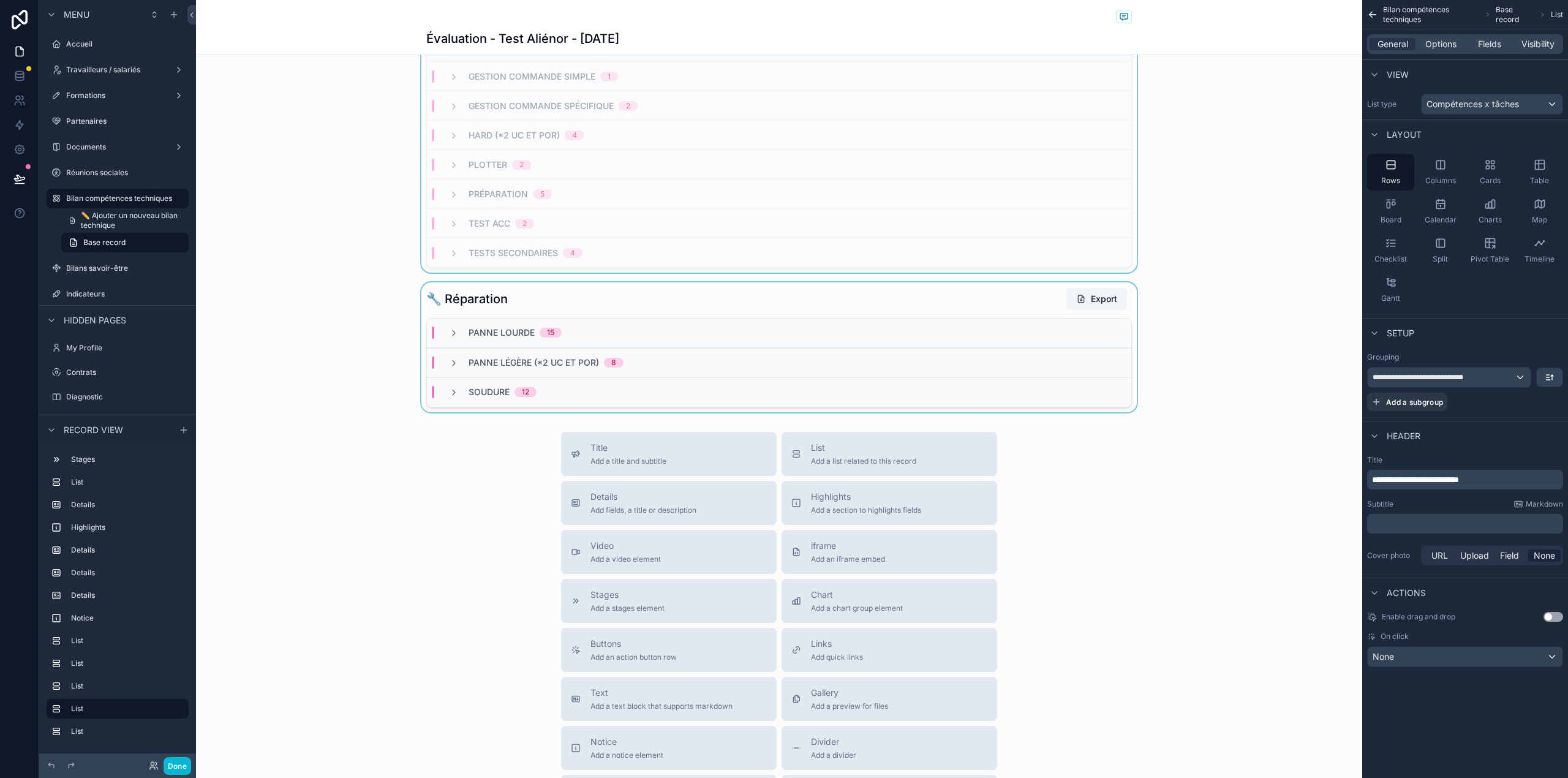
click at [918, 386] on div "Soudure 12" at bounding box center [779, 392] width 704 height 30
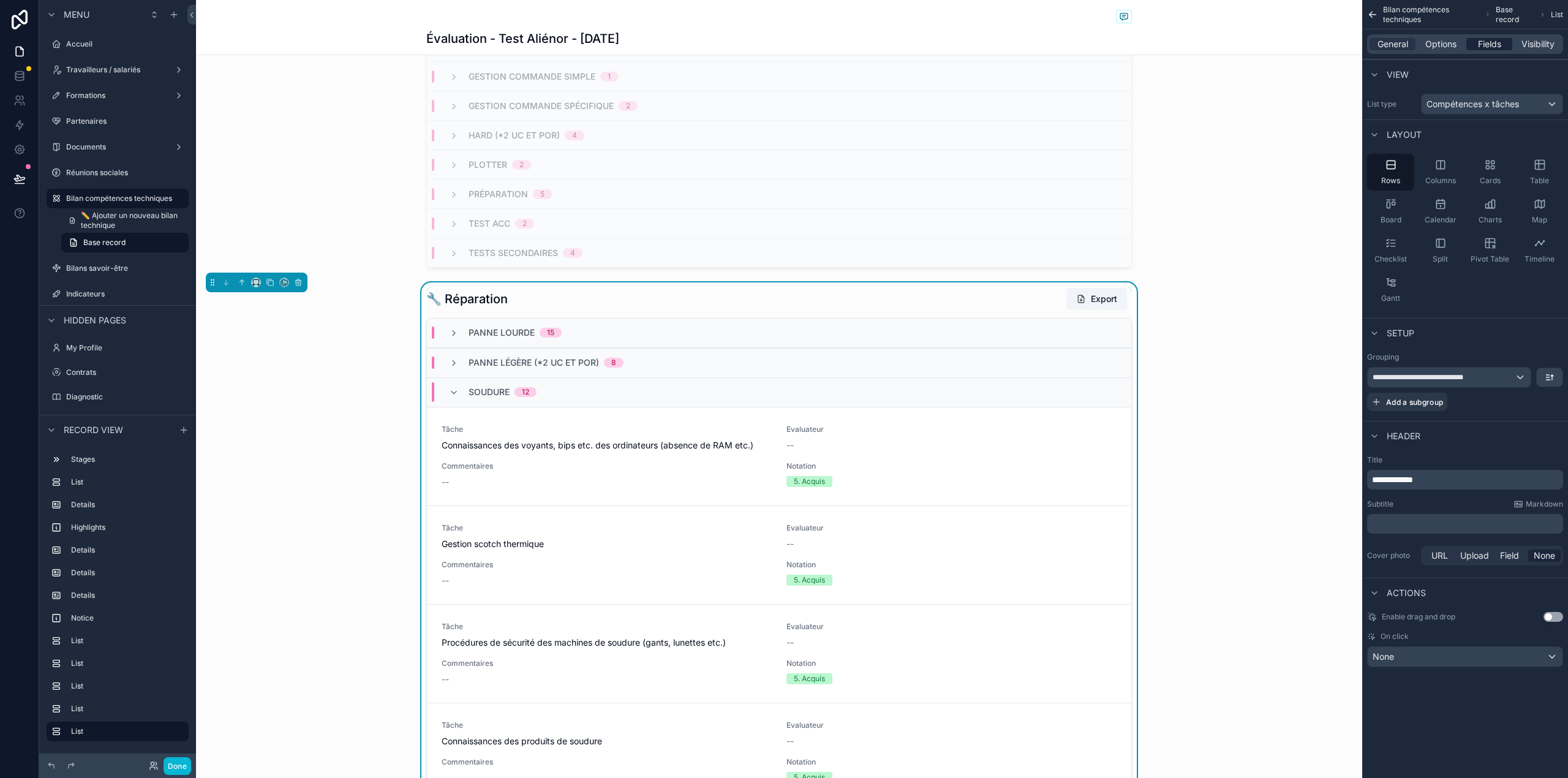
click at [1491, 47] on span "Fields" at bounding box center [1489, 44] width 23 height 12
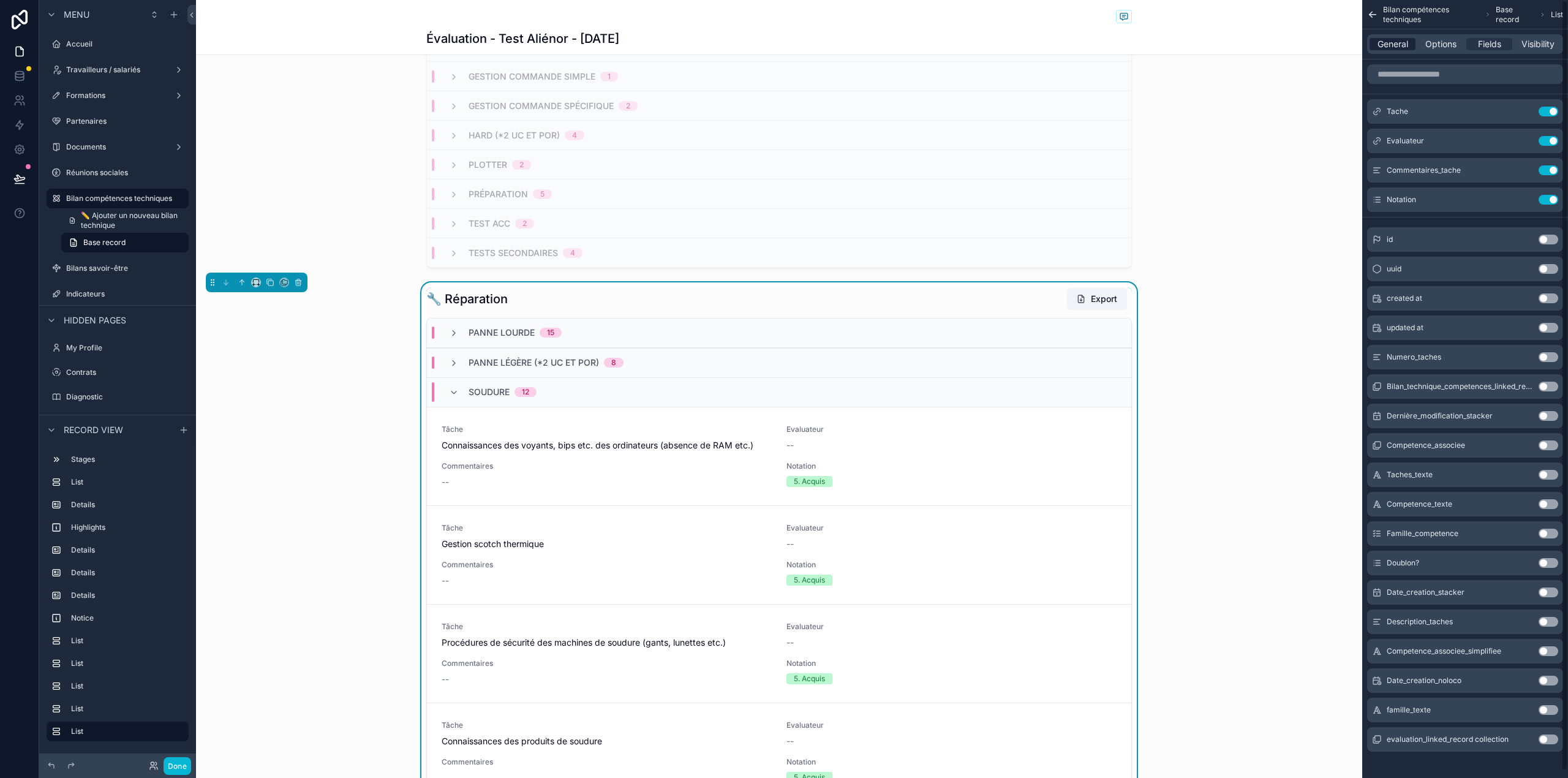
click at [1399, 38] on span "General" at bounding box center [1392, 44] width 30 height 12
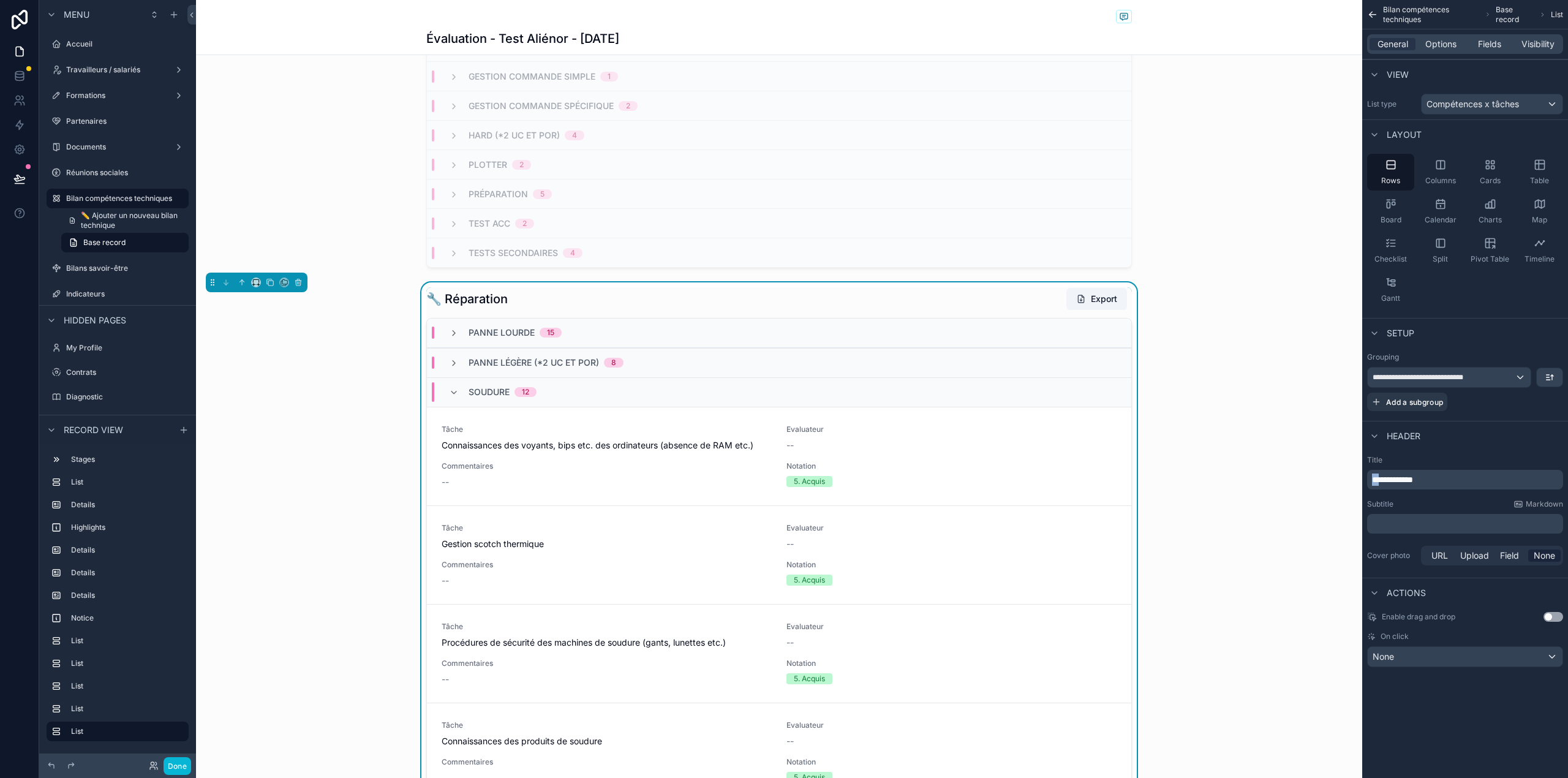
drag, startPoint x: 1383, startPoint y: 478, endPoint x: 1357, endPoint y: 476, distance: 26.1
click at [1357, 476] on div "Accueil Travailleurs / salariés Formations Partenaires Documents Réunions socia…" at bounding box center [882, 389] width 1372 height 778
copy span "**"
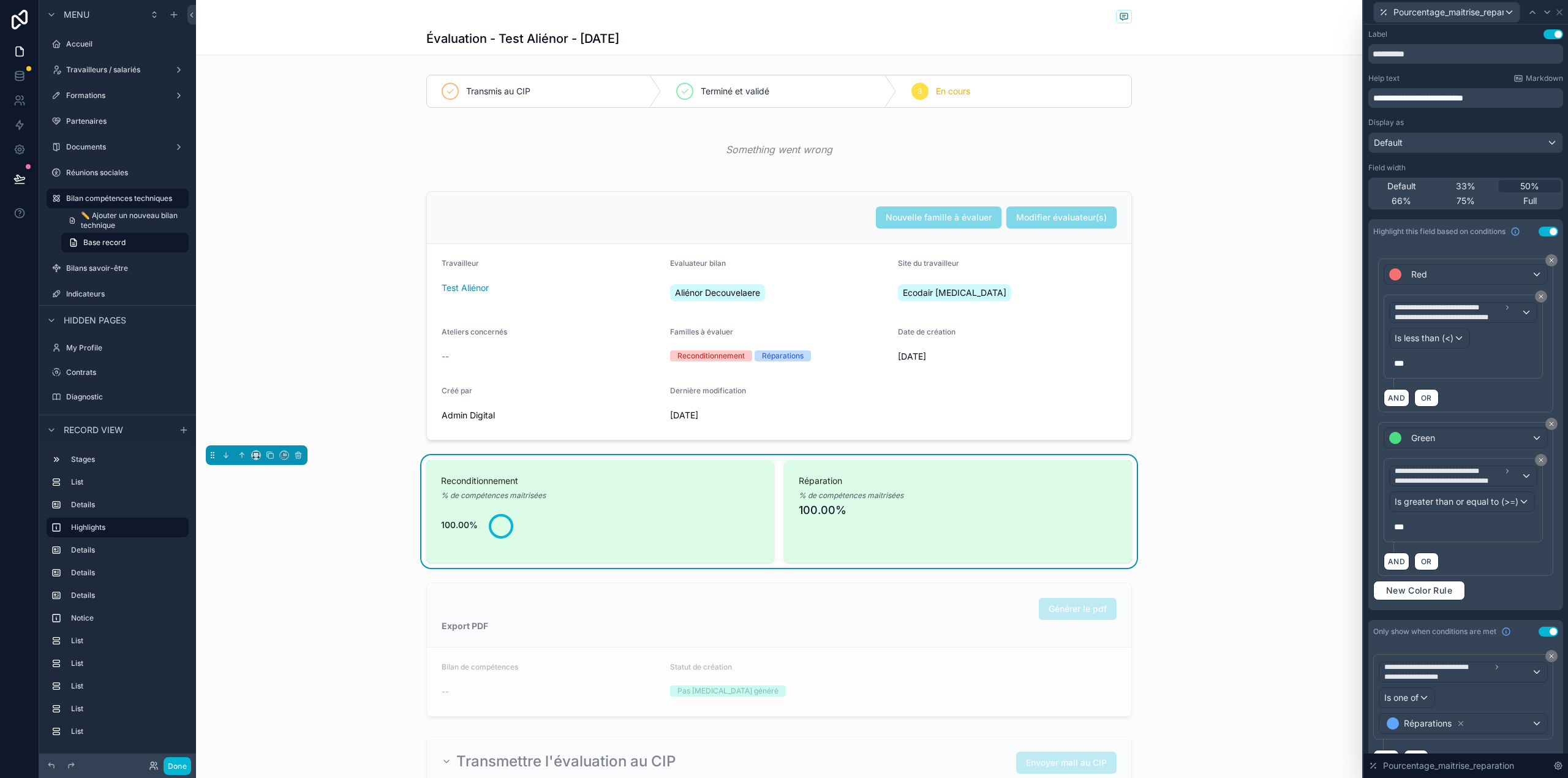
scroll to position [1995, 0]
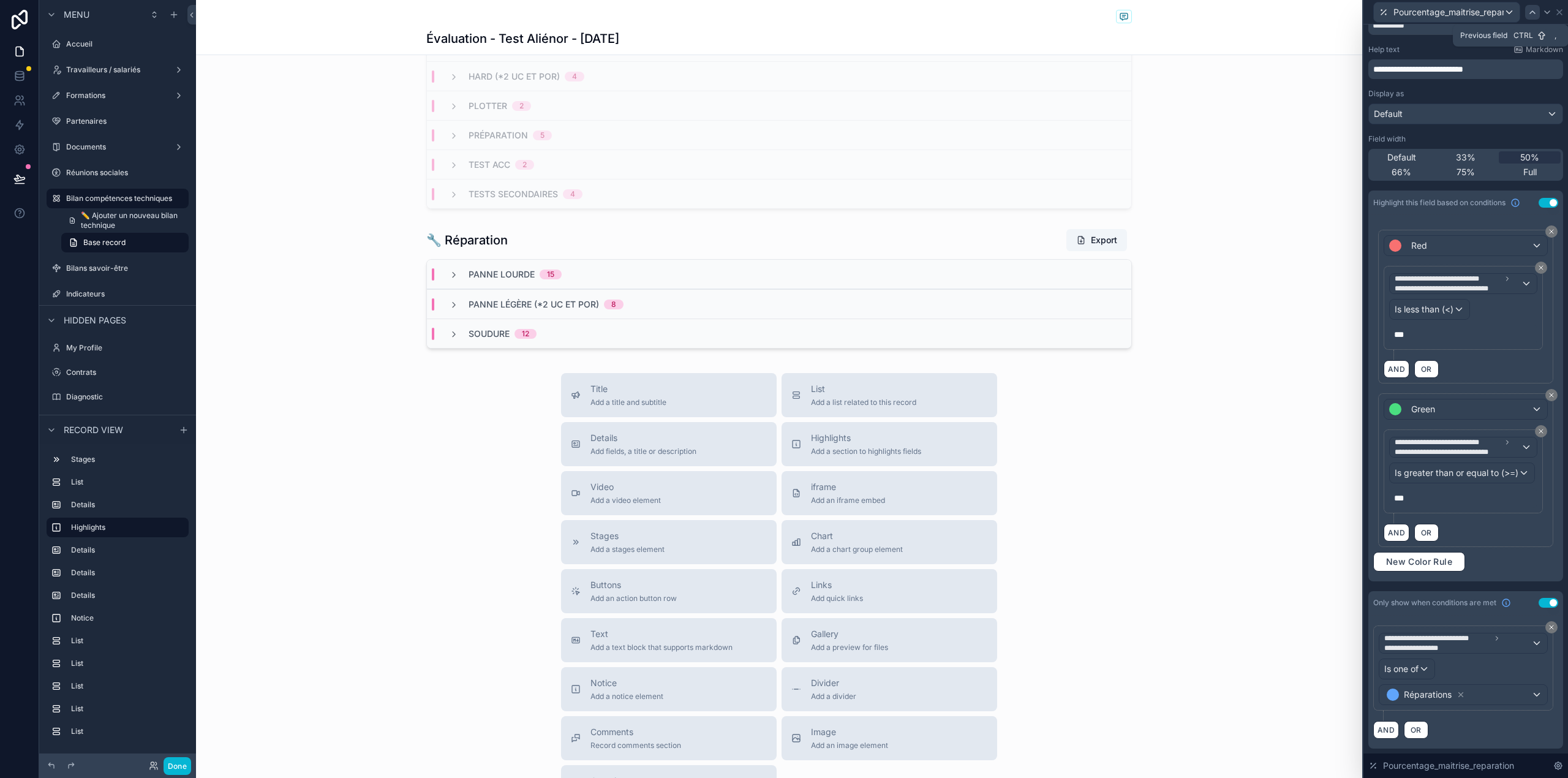
click at [1532, 10] on icon at bounding box center [1533, 13] width 10 height 10
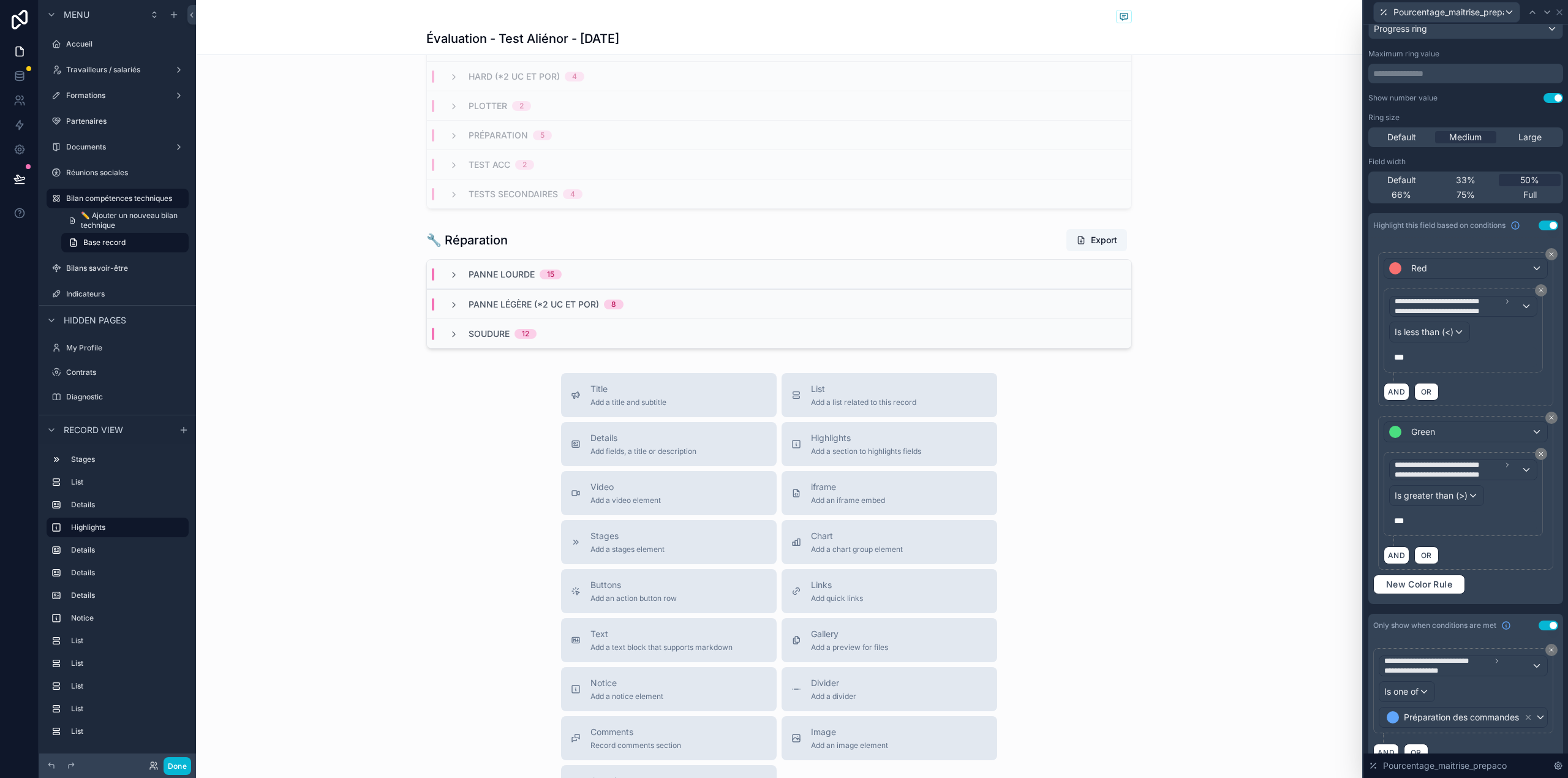
scroll to position [155, 0]
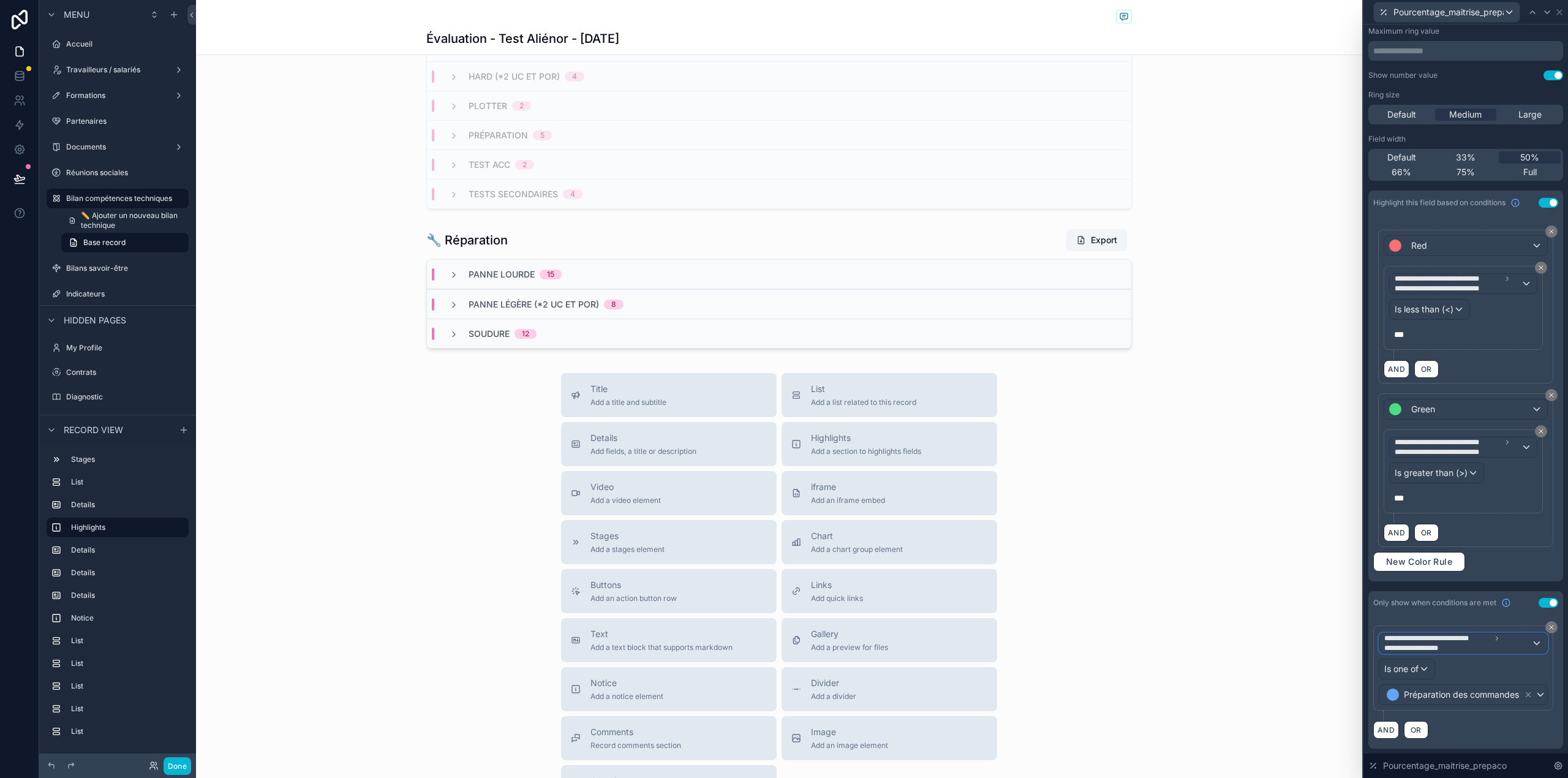
click at [1453, 644] on span "**********" at bounding box center [1457, 643] width 147 height 20
click at [1431, 665] on input "text" at bounding box center [1458, 671] width 148 height 20
type input "*******"
click at [1436, 702] on span "Bilan compétences techniques" at bounding box center [1450, 708] width 123 height 15
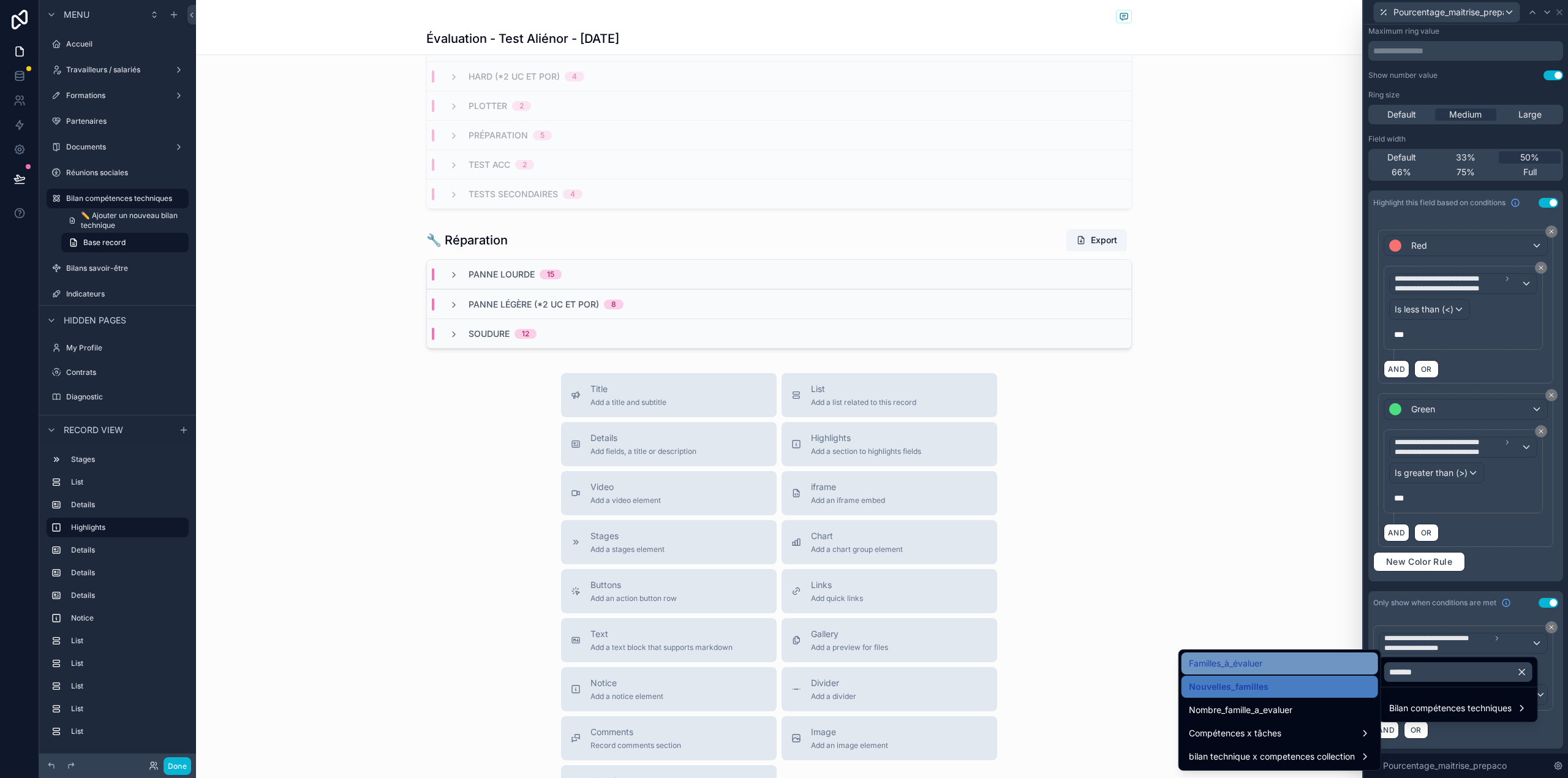
click at [1346, 666] on div "Familles_à_évaluer" at bounding box center [1280, 663] width 182 height 15
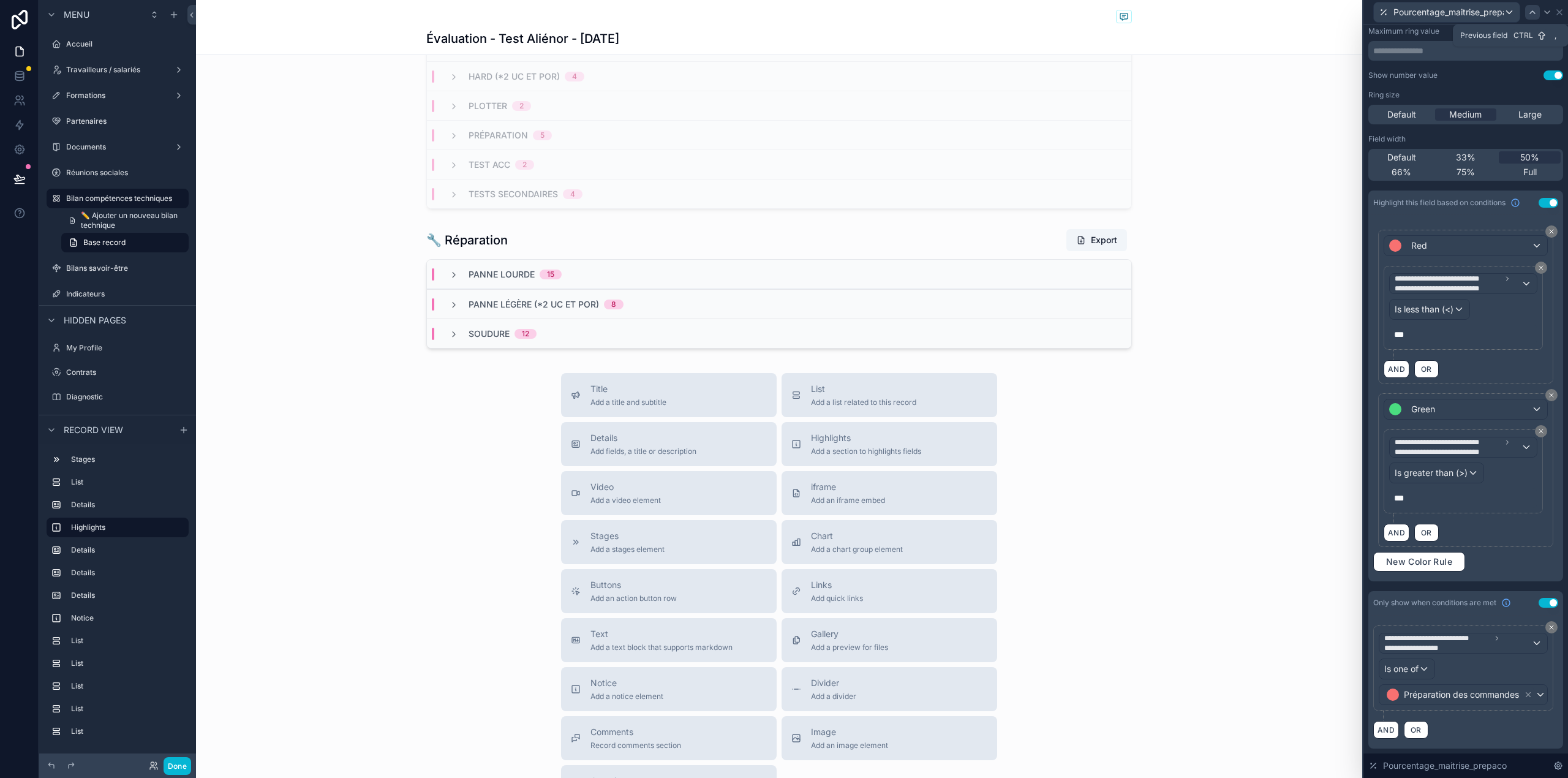
click at [1528, 15] on icon at bounding box center [1533, 13] width 10 height 10
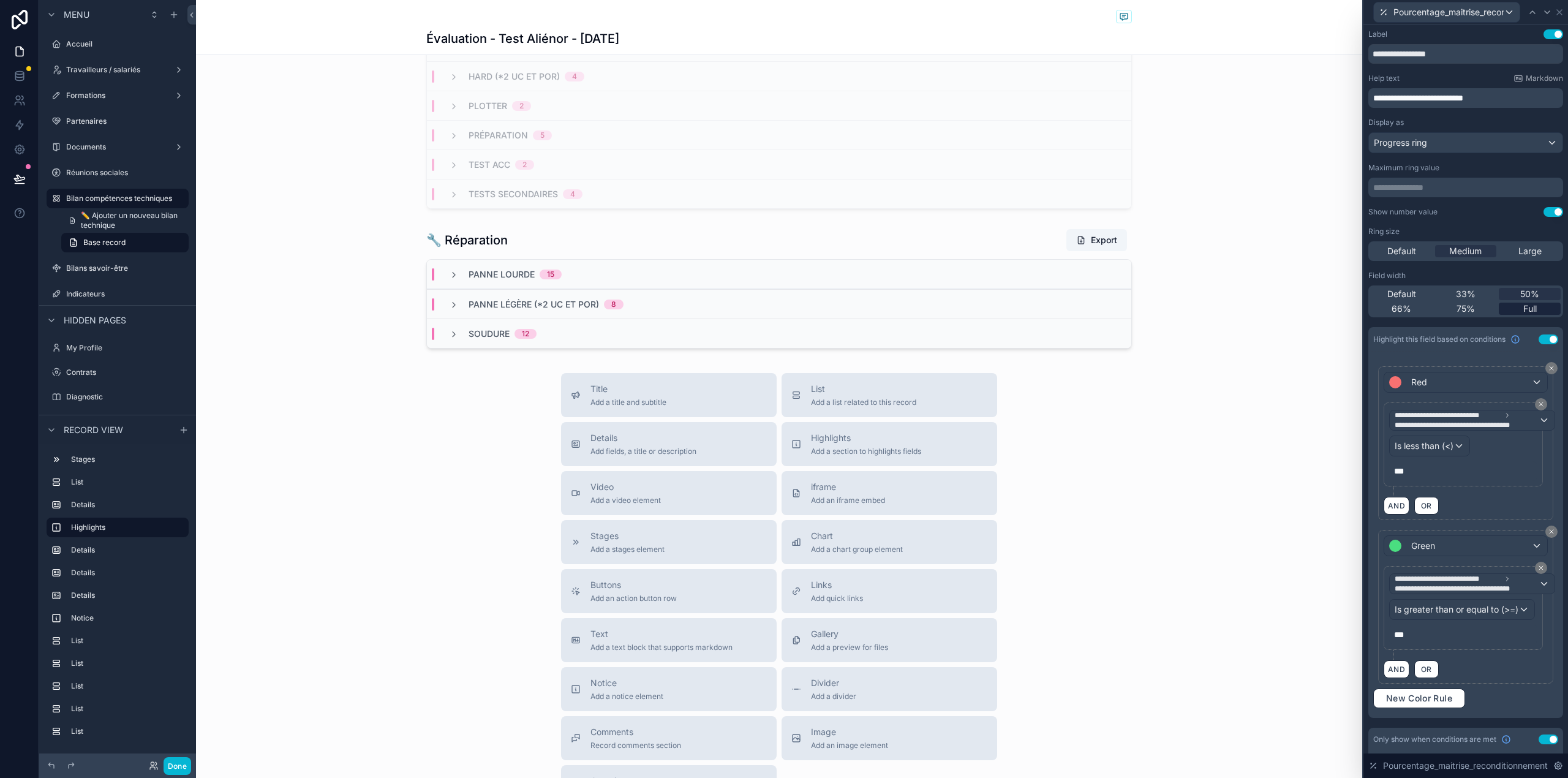
scroll to position [140, 0]
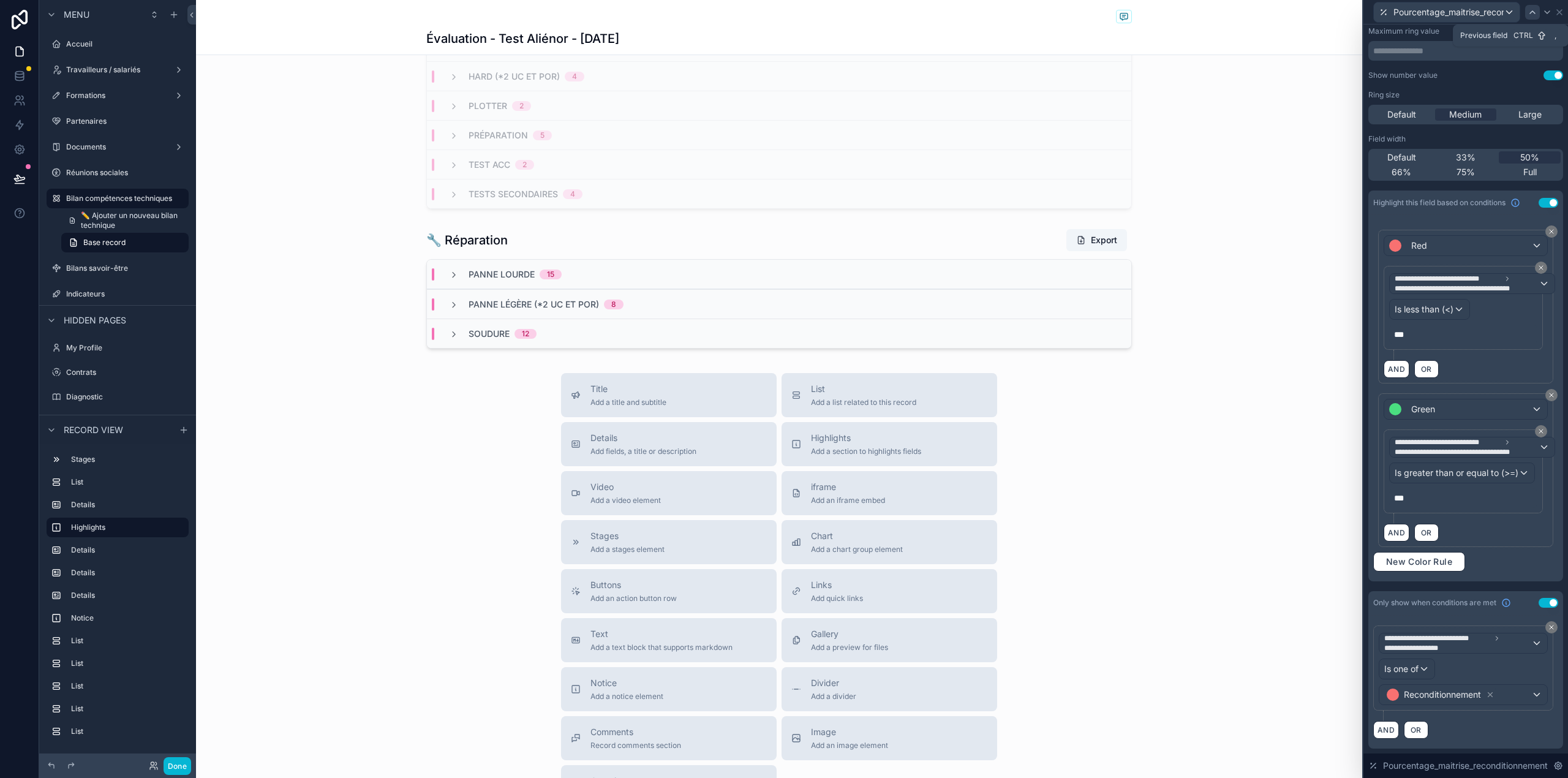
click at [1531, 9] on icon at bounding box center [1533, 13] width 10 height 10
click at [1528, 5] on div at bounding box center [1532, 12] width 15 height 15
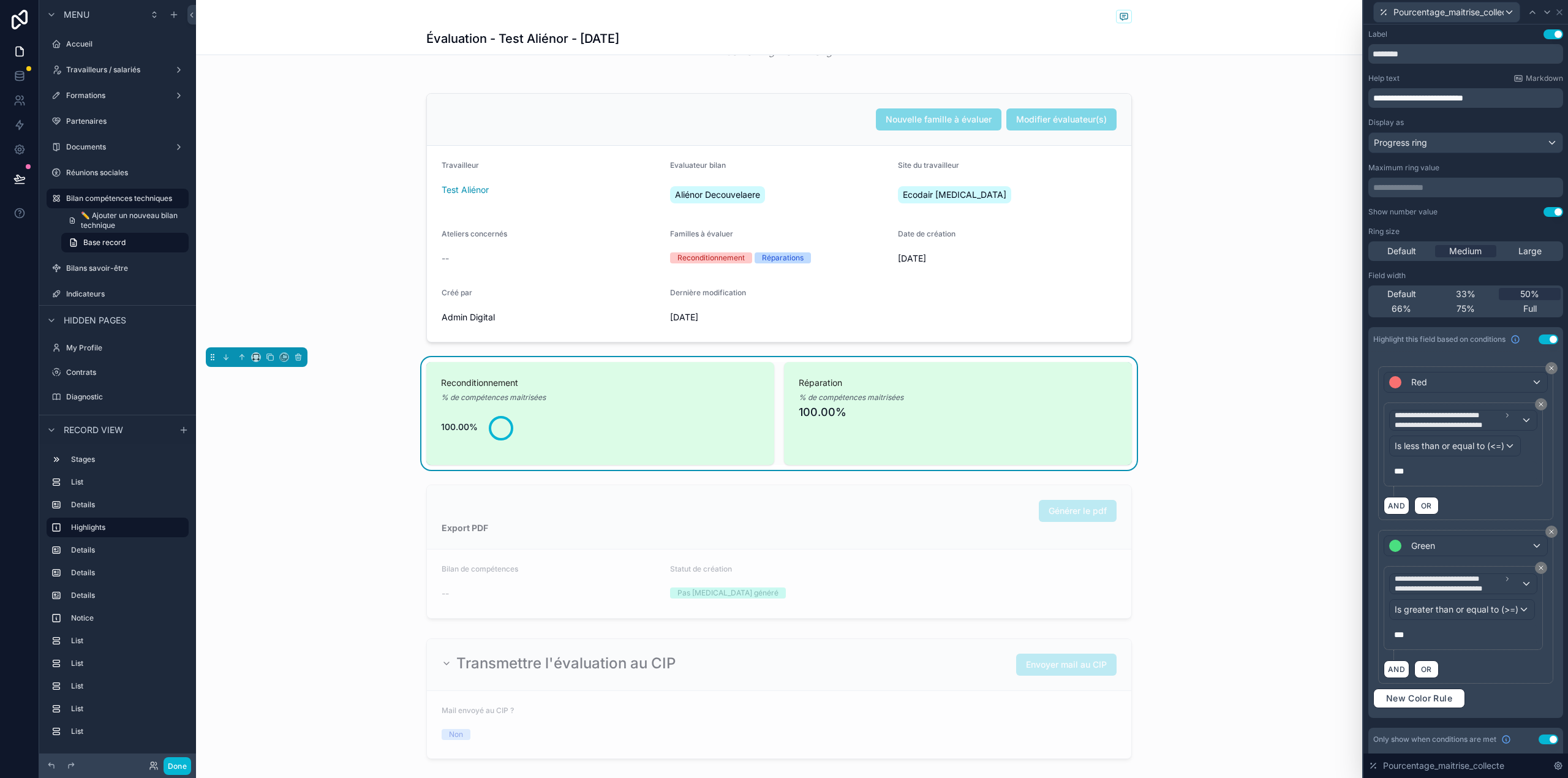
scroll to position [97, 0]
click at [1544, 15] on icon at bounding box center [1547, 13] width 10 height 10
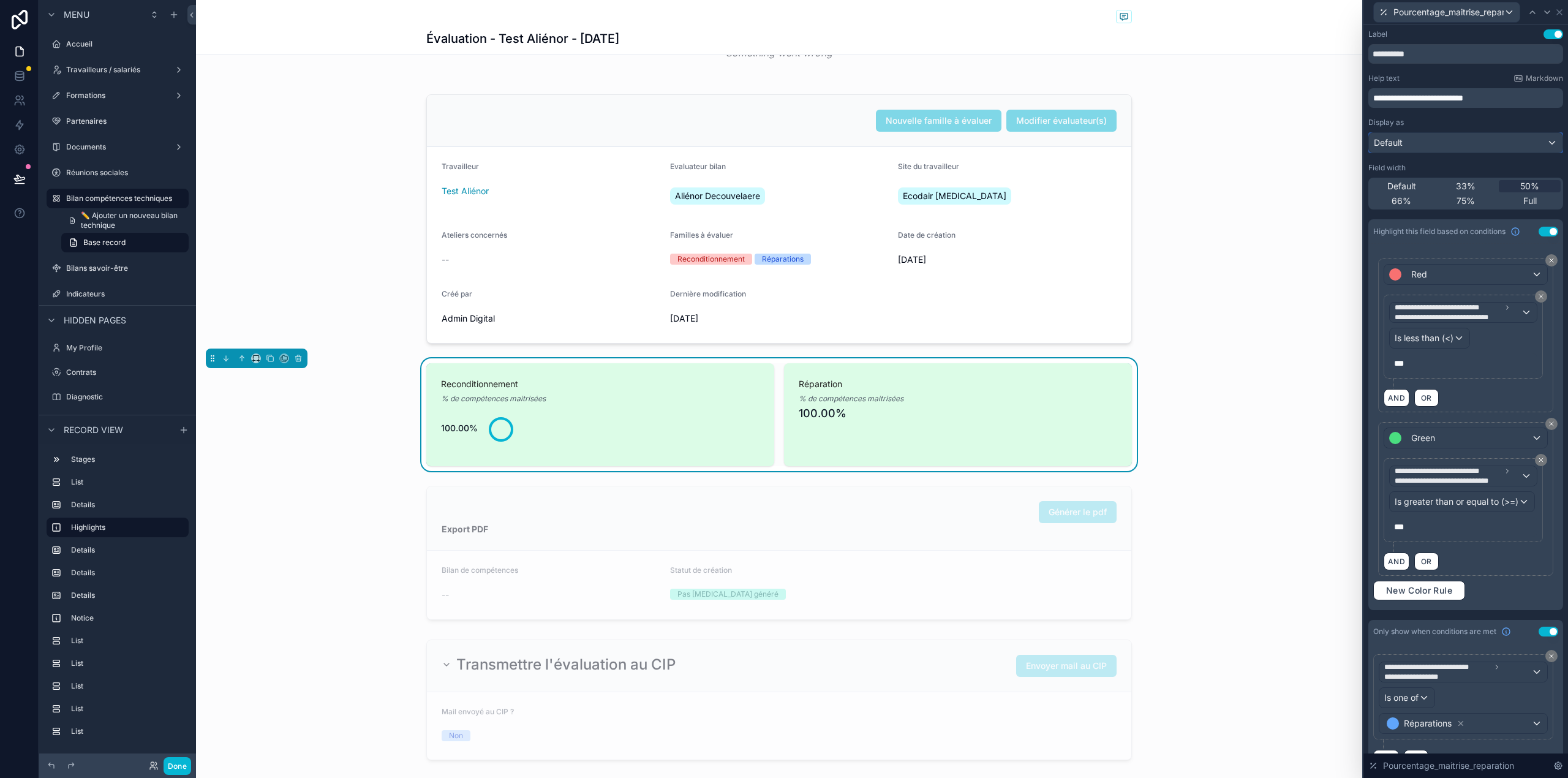
click at [1446, 145] on div "Default" at bounding box center [1466, 142] width 193 height 20
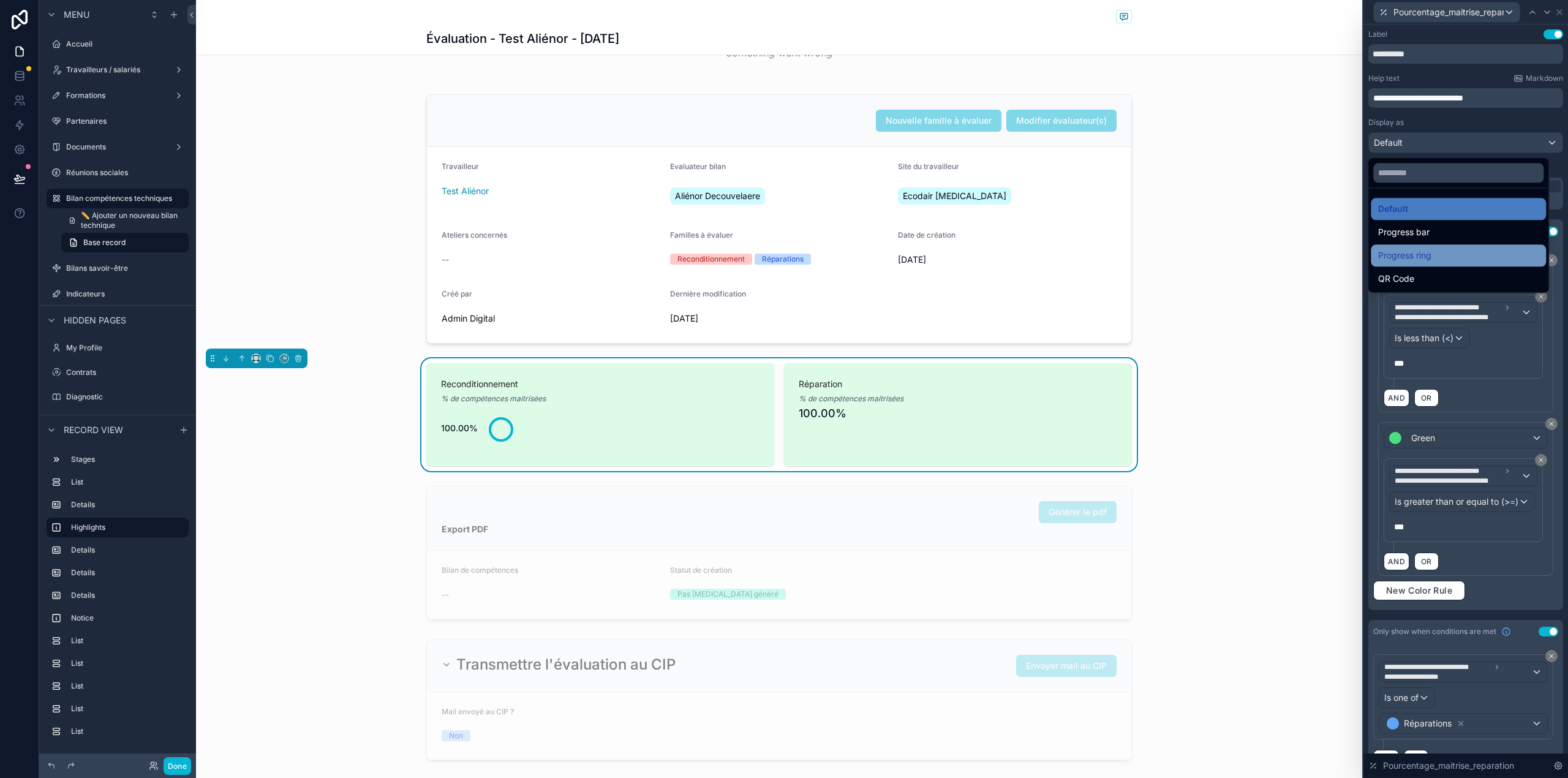
click at [1427, 250] on span "Progress ring" at bounding box center [1404, 255] width 53 height 15
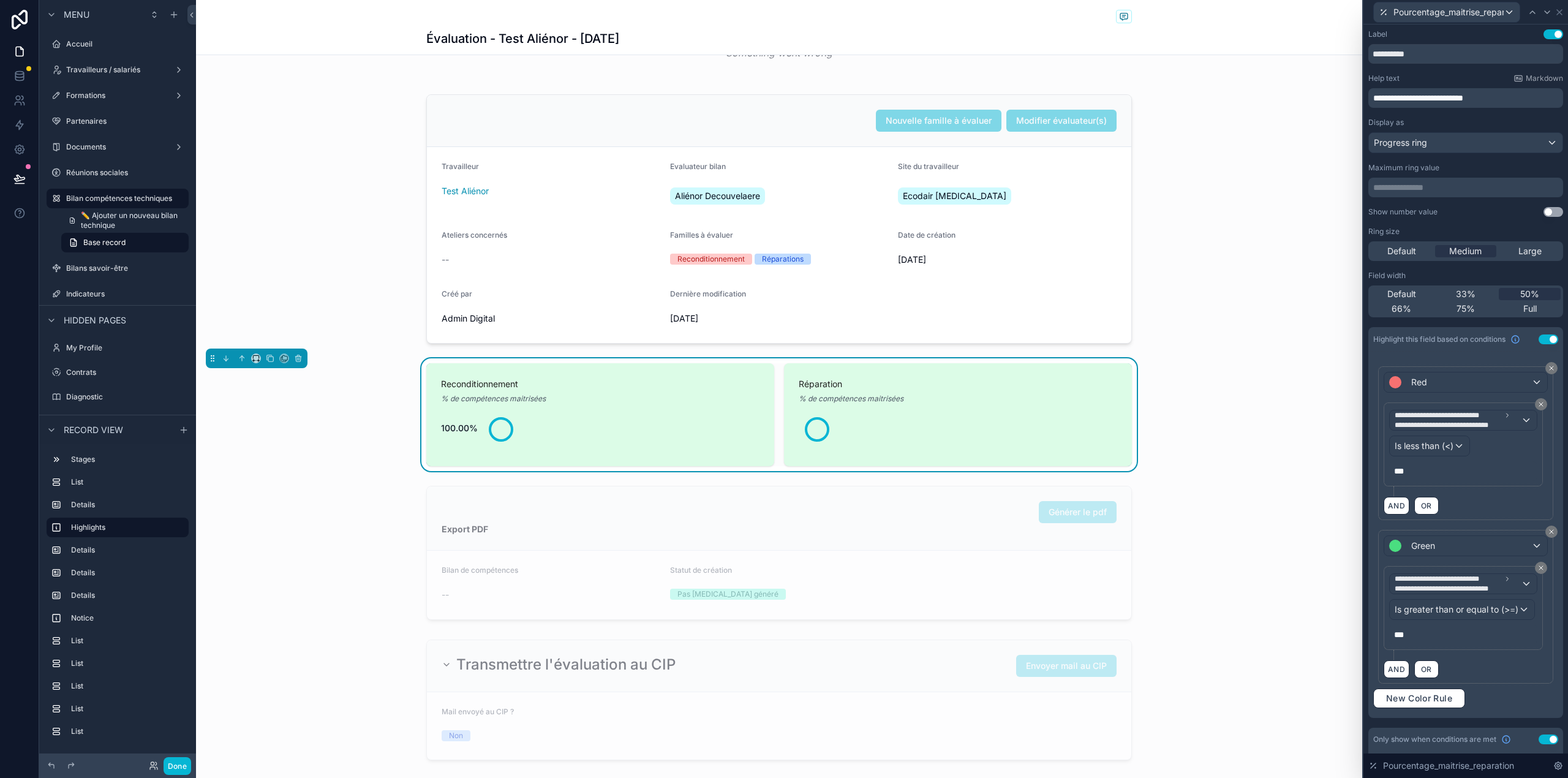
click at [1543, 212] on button "Use setting" at bounding box center [1553, 212] width 20 height 10
click at [1545, 15] on icon at bounding box center [1547, 13] width 10 height 10
click at [1370, 57] on input "********" at bounding box center [1466, 54] width 195 height 20
paste input "***"
type input "**********"
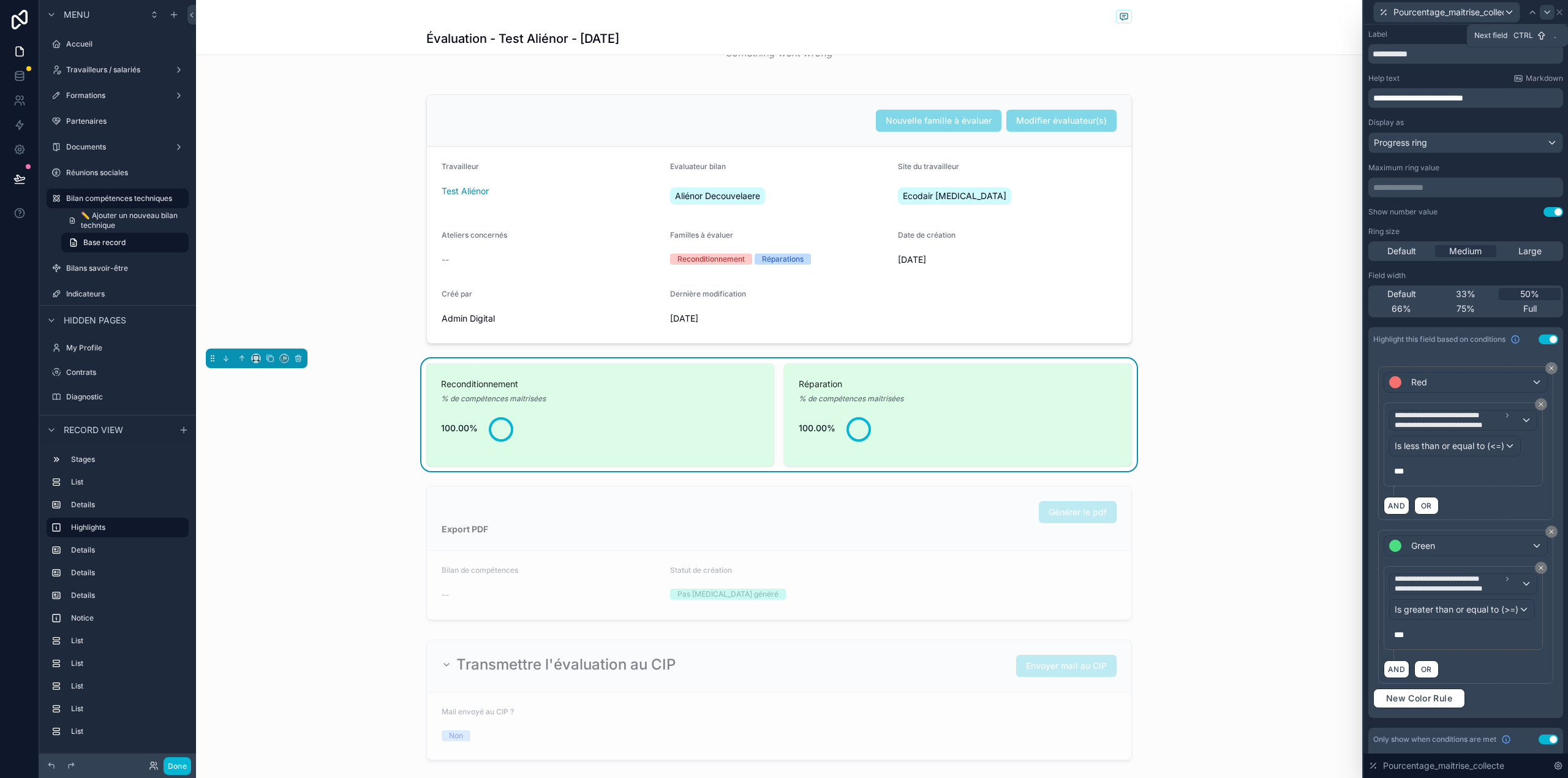
click at [1547, 10] on icon at bounding box center [1547, 13] width 10 height 10
click at [1367, 56] on div "**********" at bounding box center [1466, 470] width 205 height 890
click at [1373, 56] on input "*****" at bounding box center [1466, 54] width 195 height 20
paste input "*"
type input "*******"
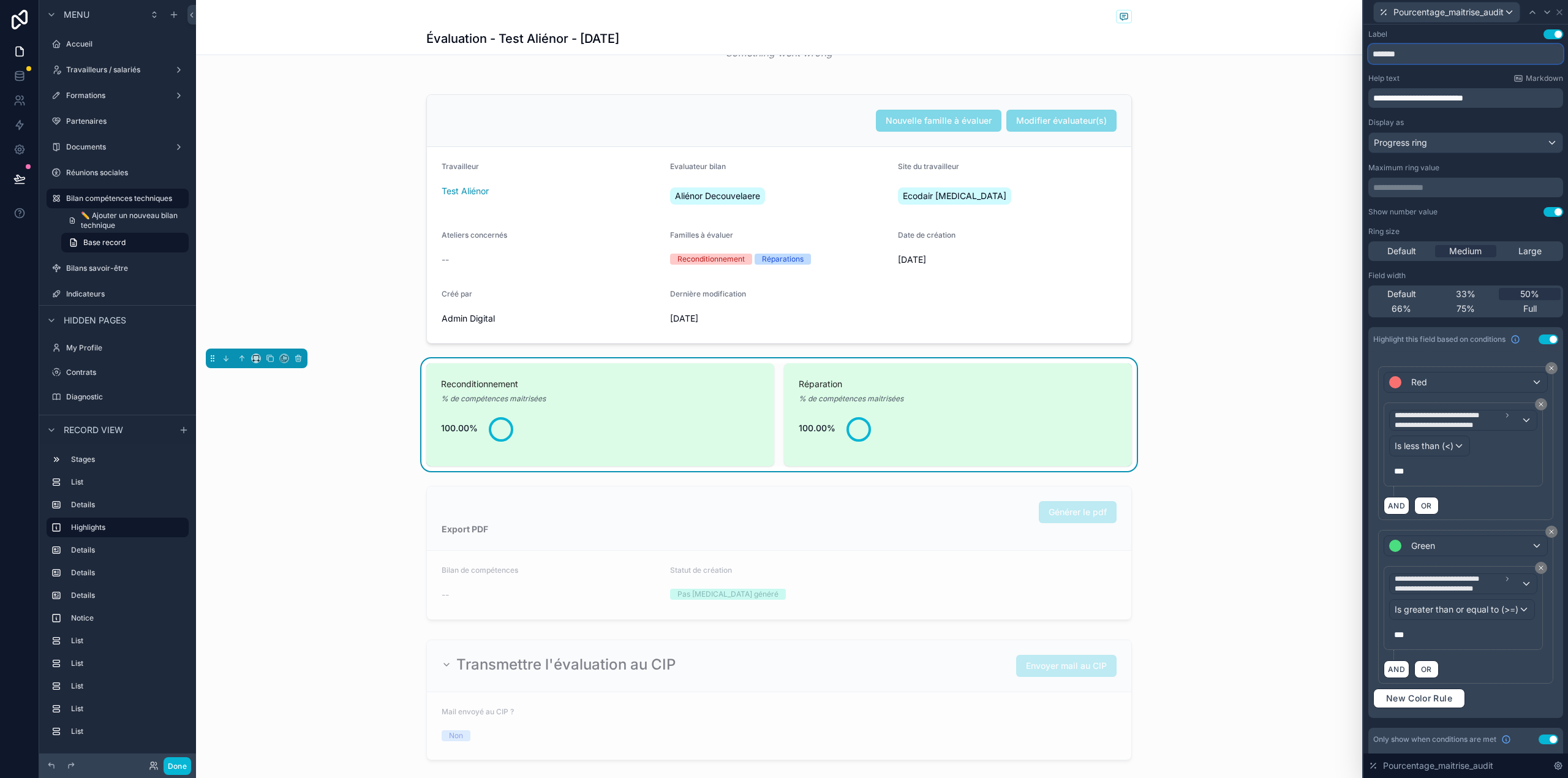
click at [1382, 54] on input "*******" at bounding box center [1466, 54] width 195 height 20
click at [1543, 13] on icon at bounding box center [1547, 13] width 10 height 10
click at [1374, 54] on input "**********" at bounding box center [1466, 54] width 195 height 20
paste input "**"
type input "**********"
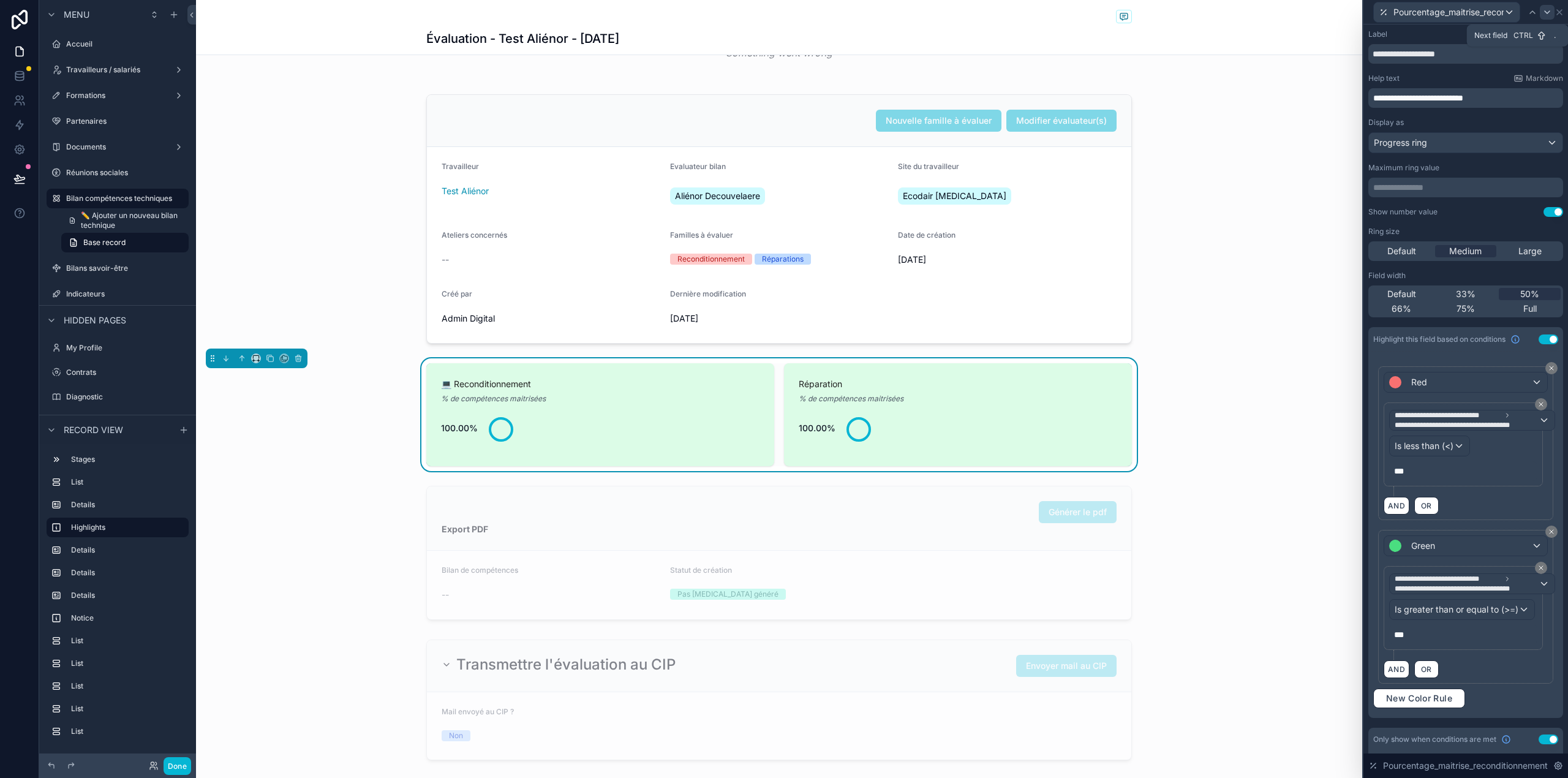
click at [1548, 11] on icon at bounding box center [1547, 12] width 5 height 3
click at [1378, 54] on input "**********" at bounding box center [1466, 54] width 195 height 20
paste input "**"
type input "**********"
click at [1547, 13] on icon at bounding box center [1547, 12] width 5 height 3
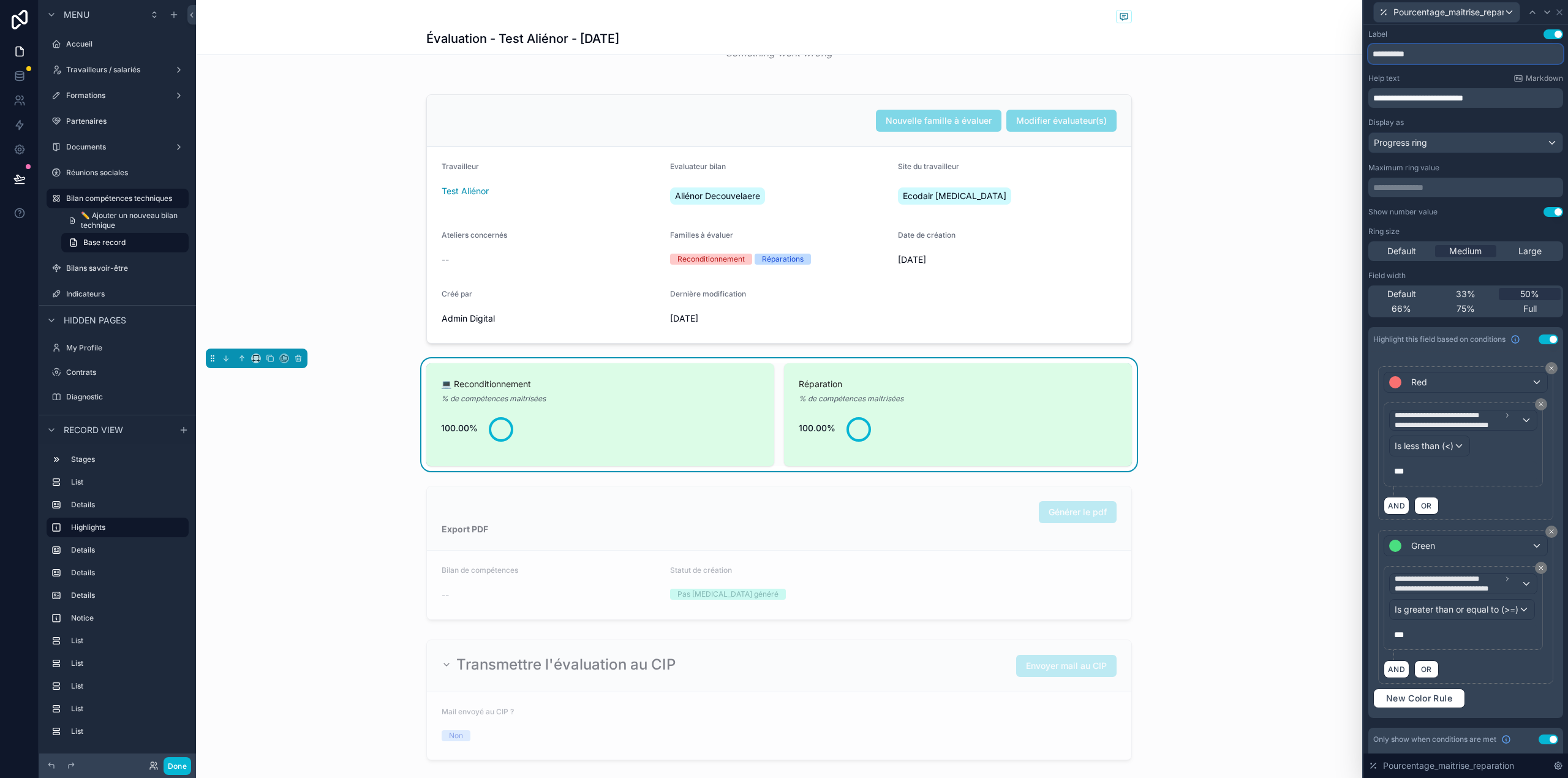
click at [1370, 54] on input "**********" at bounding box center [1466, 54] width 195 height 20
paste input "**"
type input "**********"
click at [180, 762] on button "Done" at bounding box center [178, 766] width 28 height 18
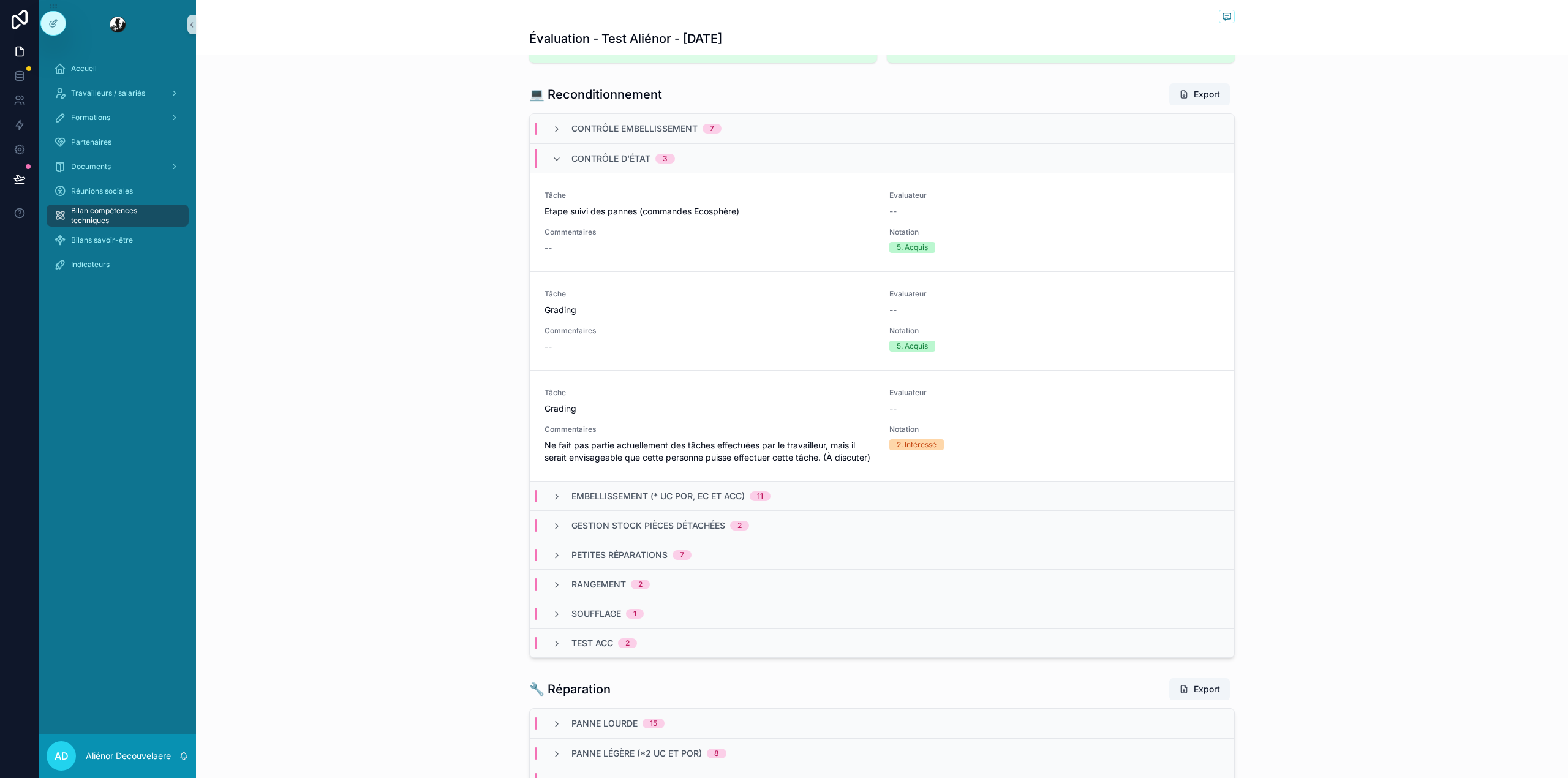
scroll to position [0, 0]
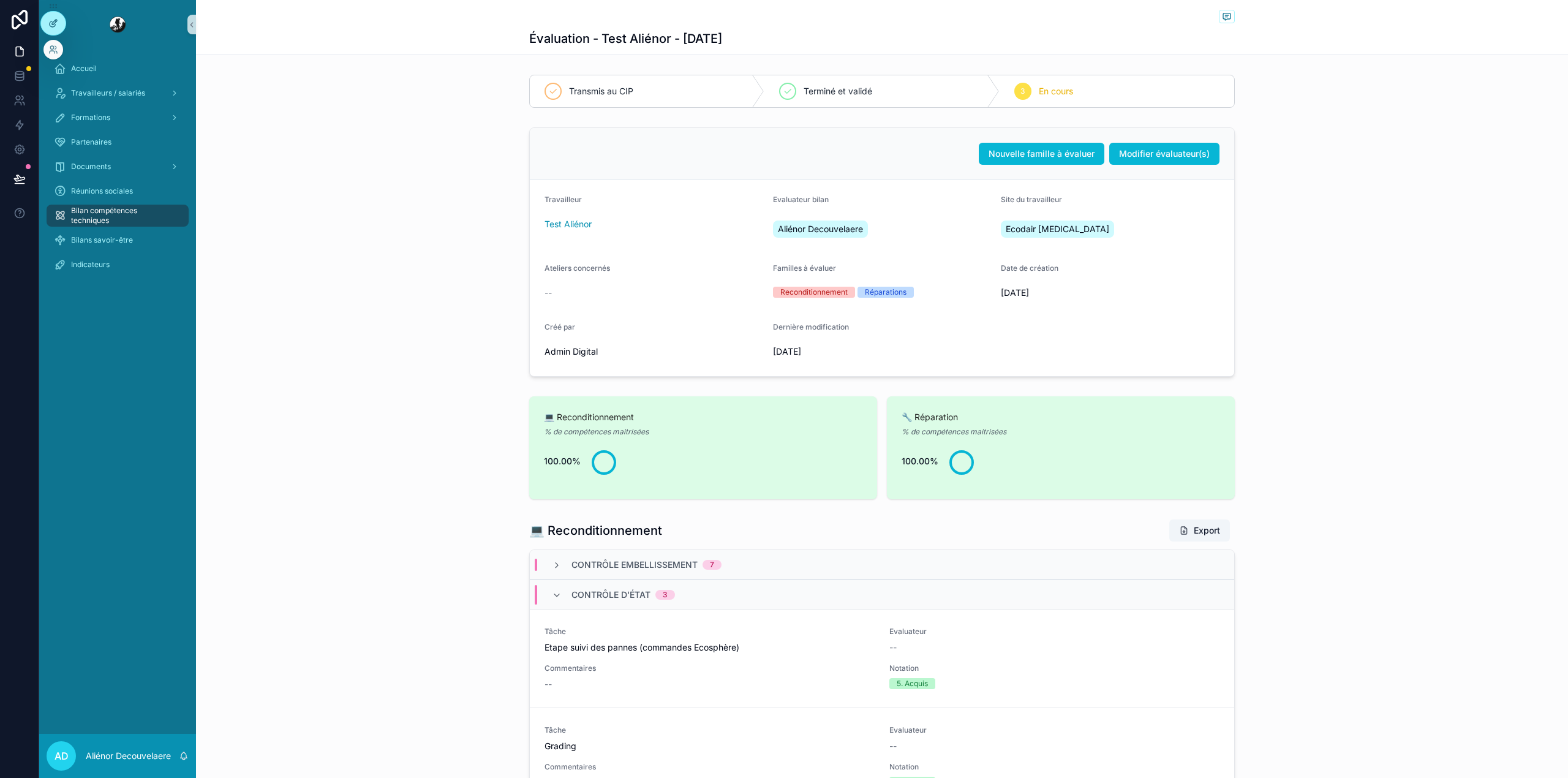
click at [52, 28] on div at bounding box center [53, 23] width 25 height 23
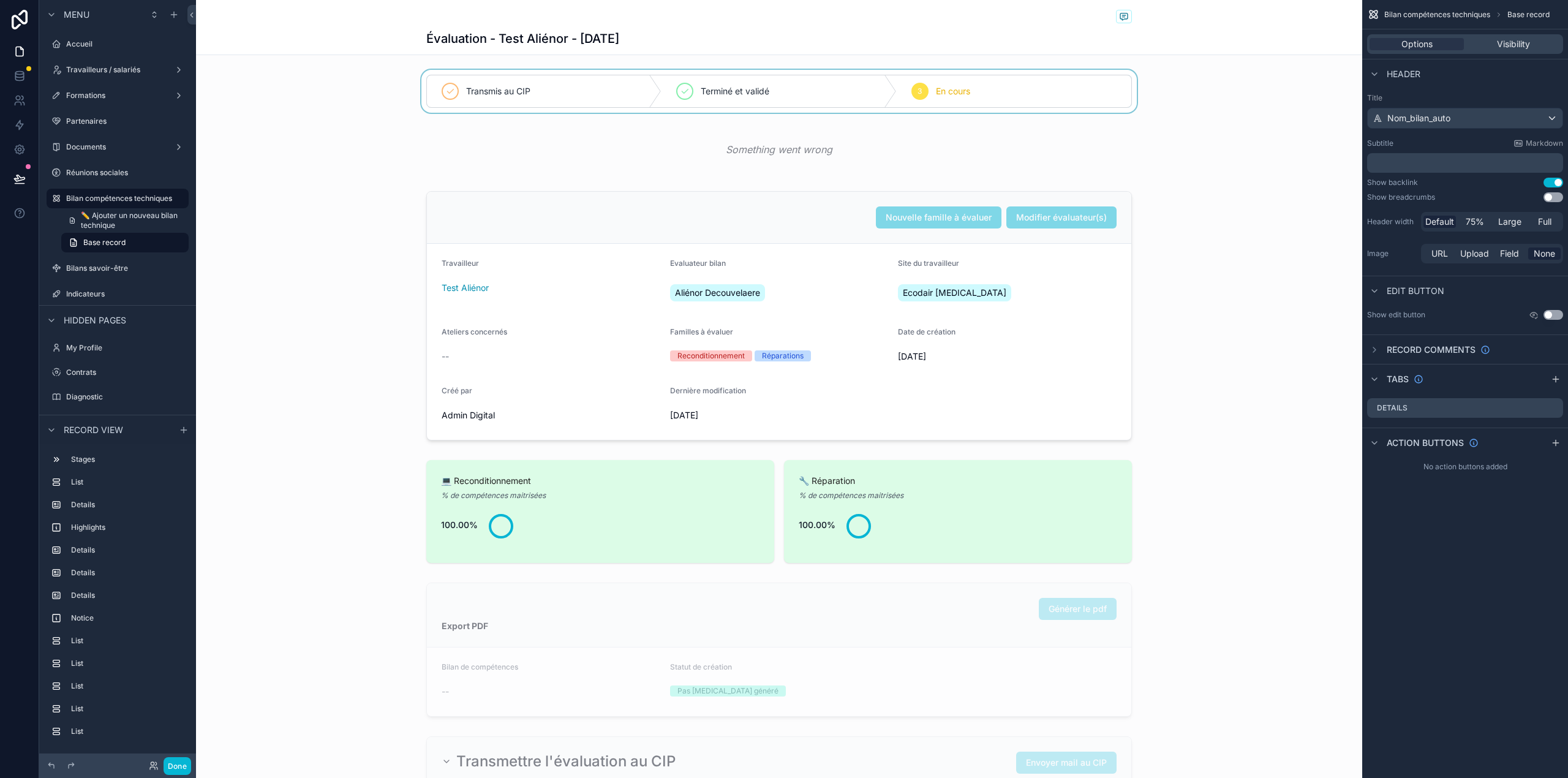
click at [865, 88] on div "scrollable content" at bounding box center [779, 91] width 1166 height 43
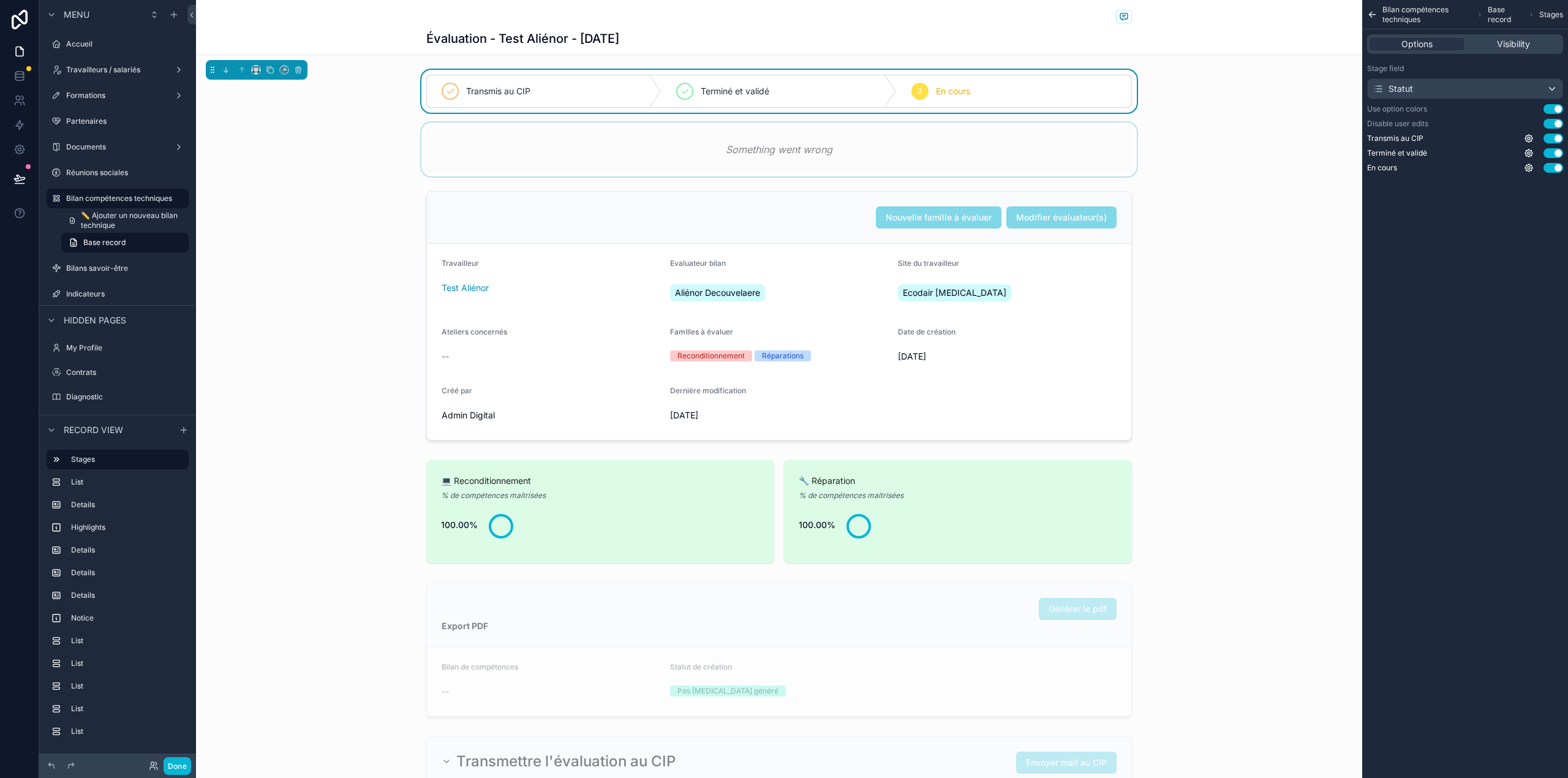
click at [794, 148] on div "scrollable content" at bounding box center [779, 149] width 1166 height 54
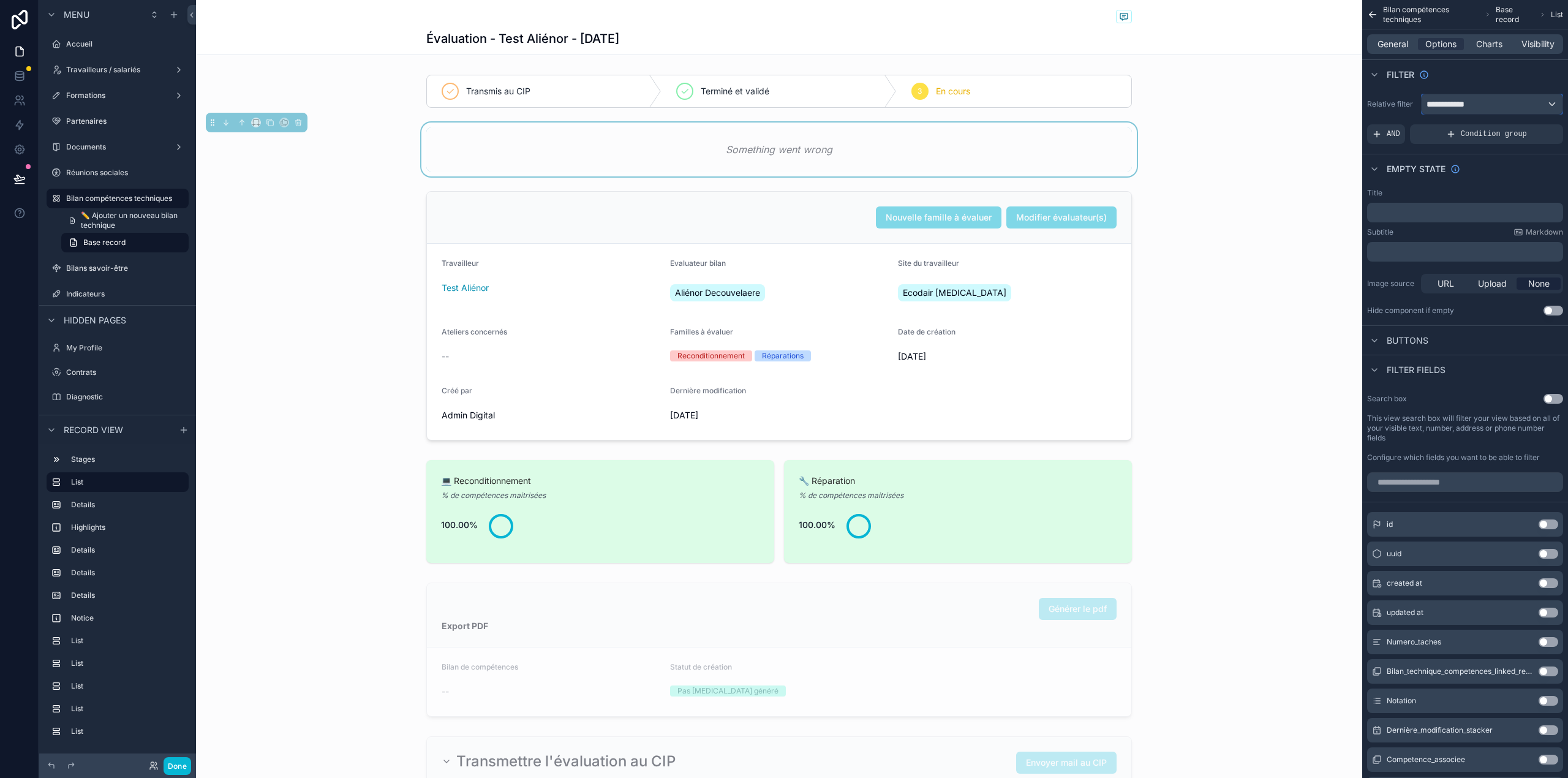
click at [1547, 106] on div "**********" at bounding box center [1492, 104] width 141 height 20
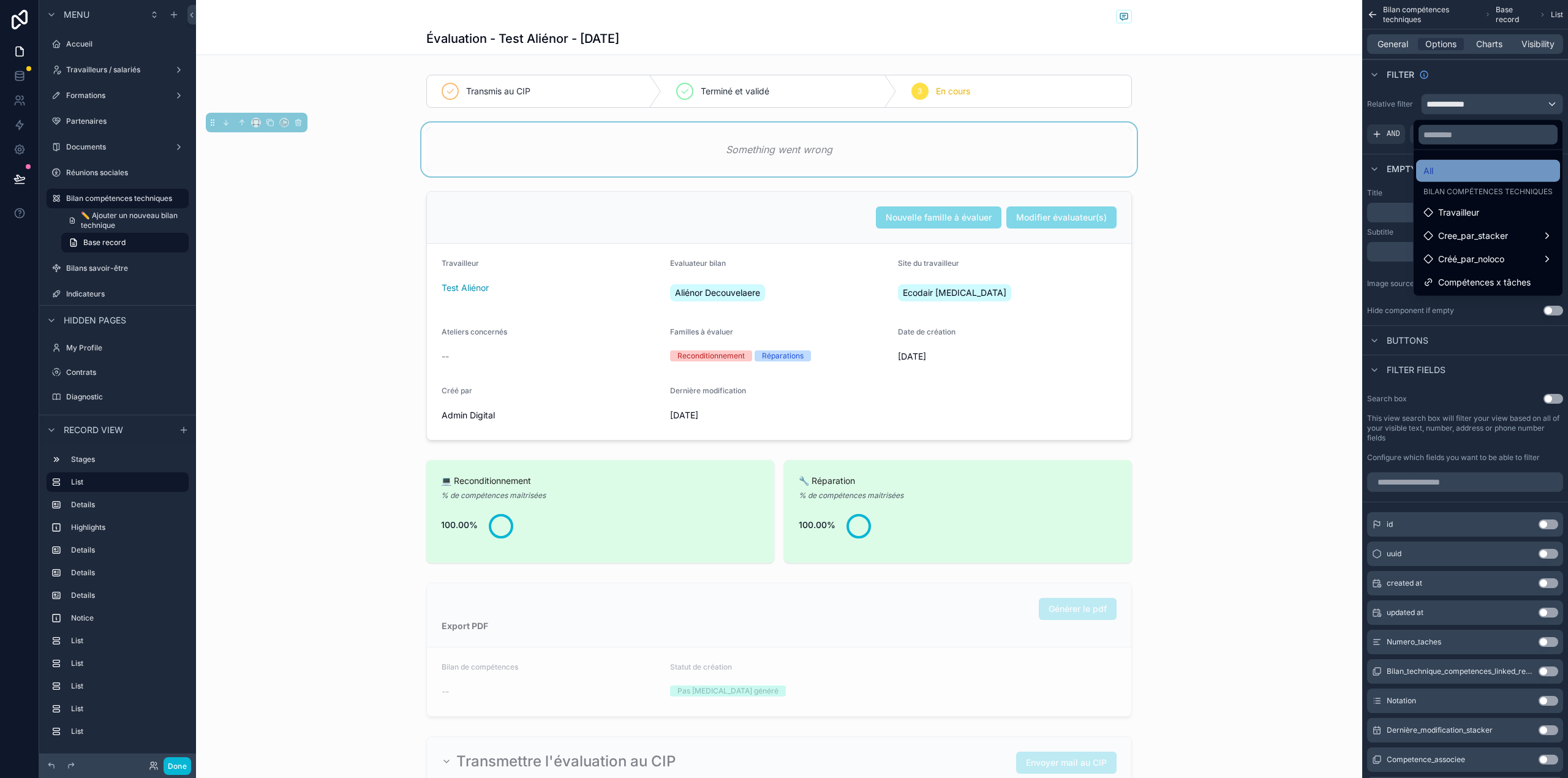
click at [1499, 166] on div "All" at bounding box center [1488, 171] width 129 height 15
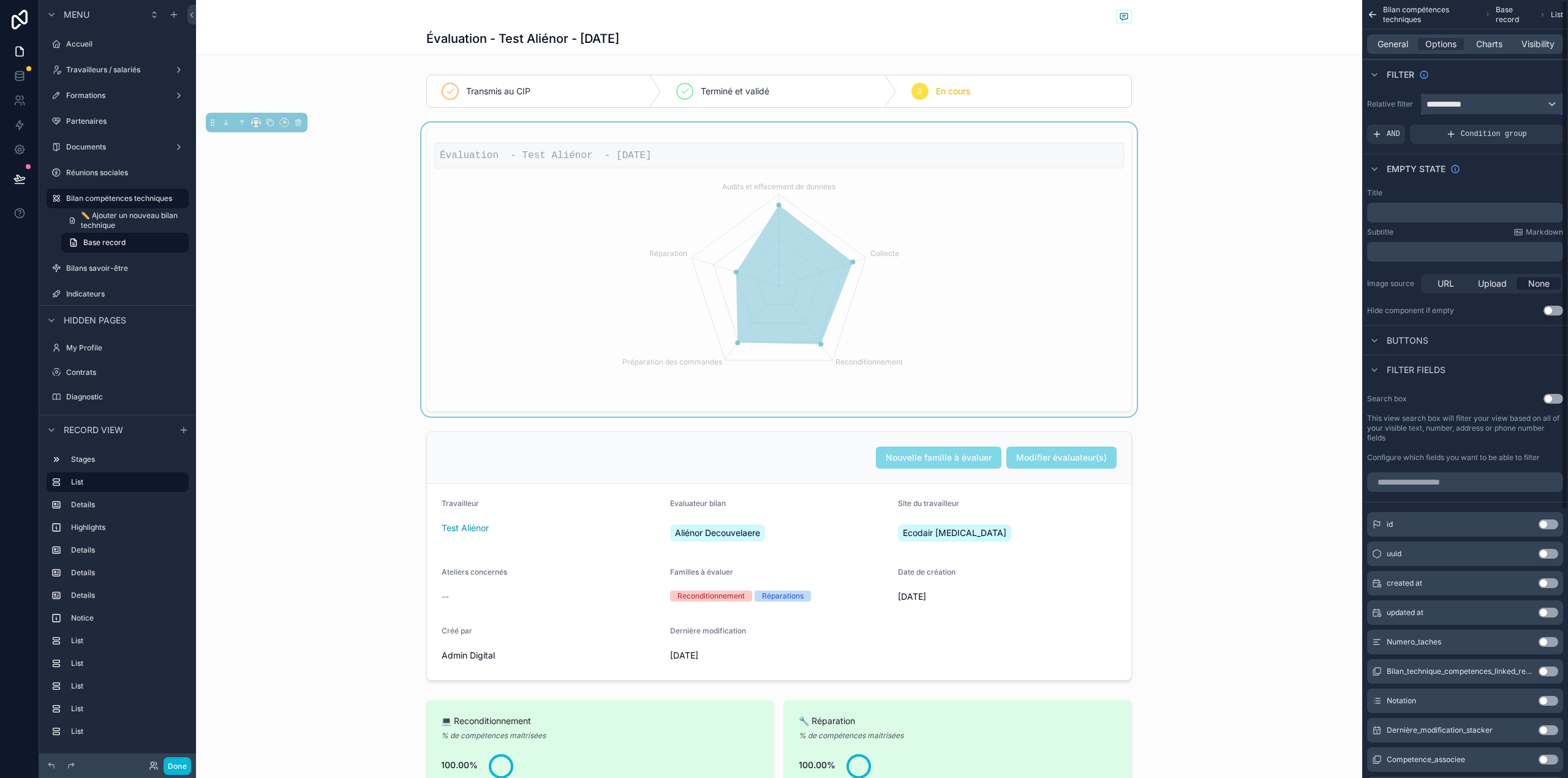
click at [1544, 107] on div "**********" at bounding box center [1492, 104] width 141 height 20
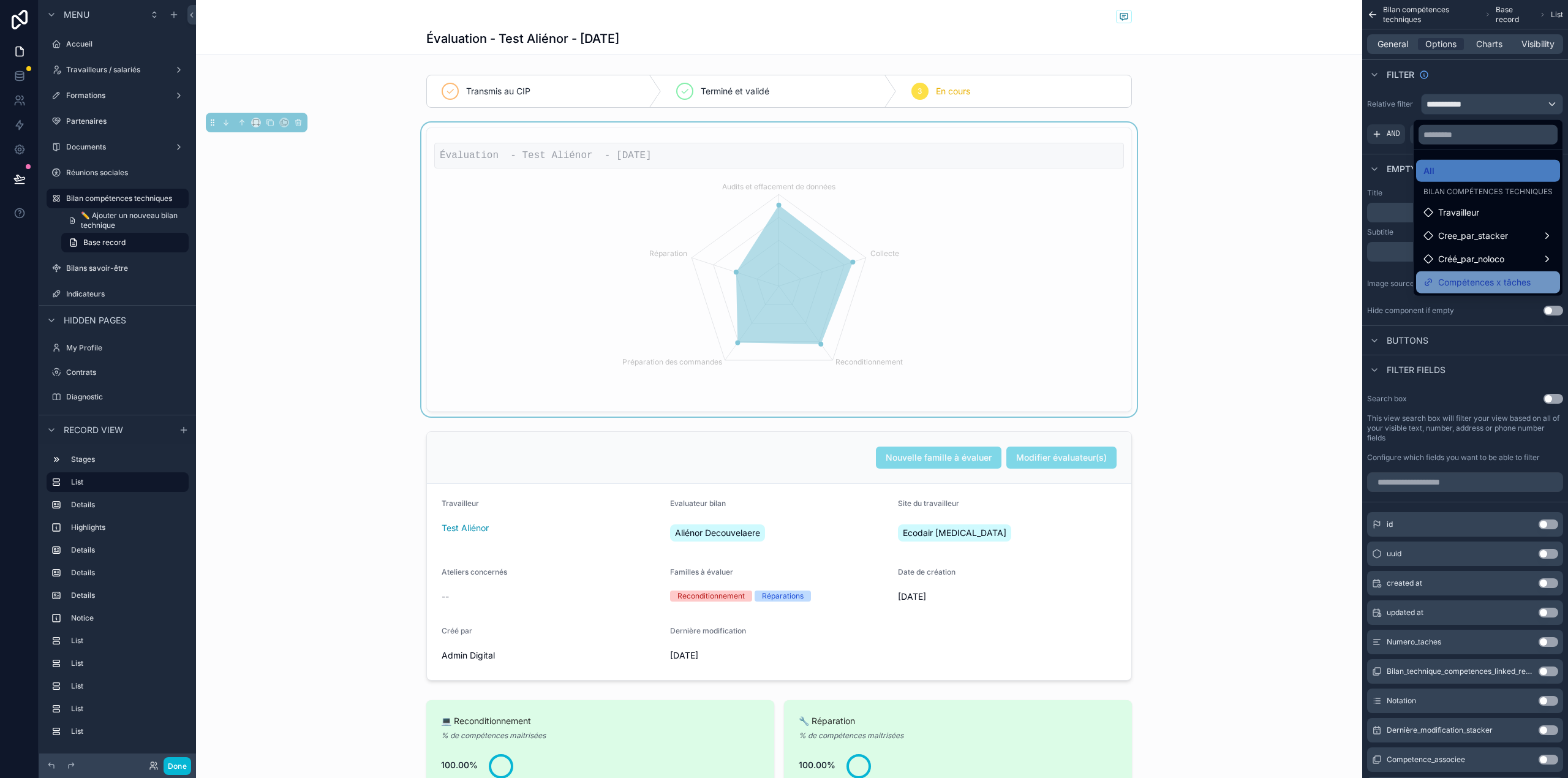
click at [1500, 277] on span "Compétences x tâches" at bounding box center [1484, 282] width 92 height 15
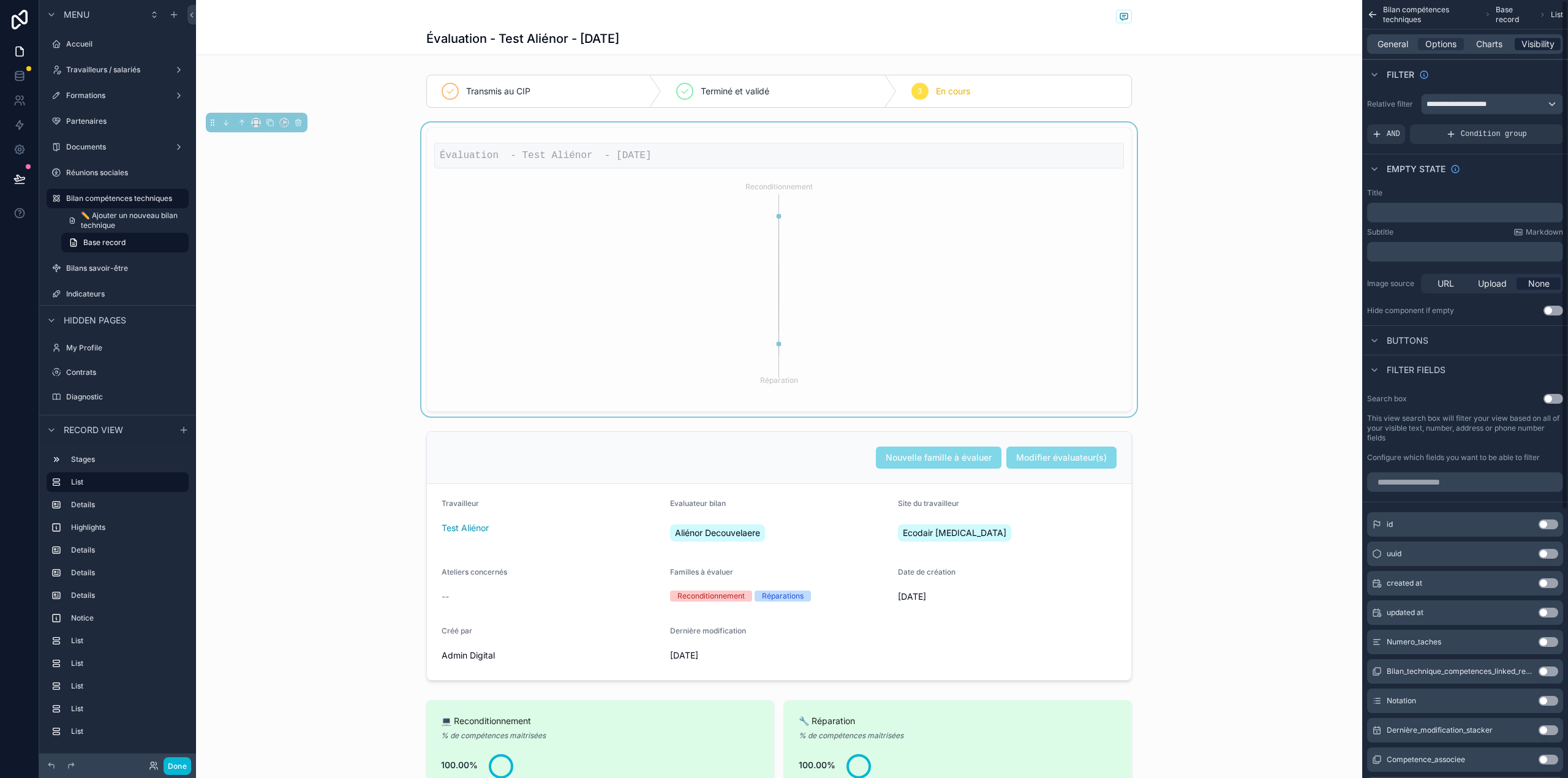
click at [1544, 42] on span "Visibility" at bounding box center [1538, 44] width 33 height 12
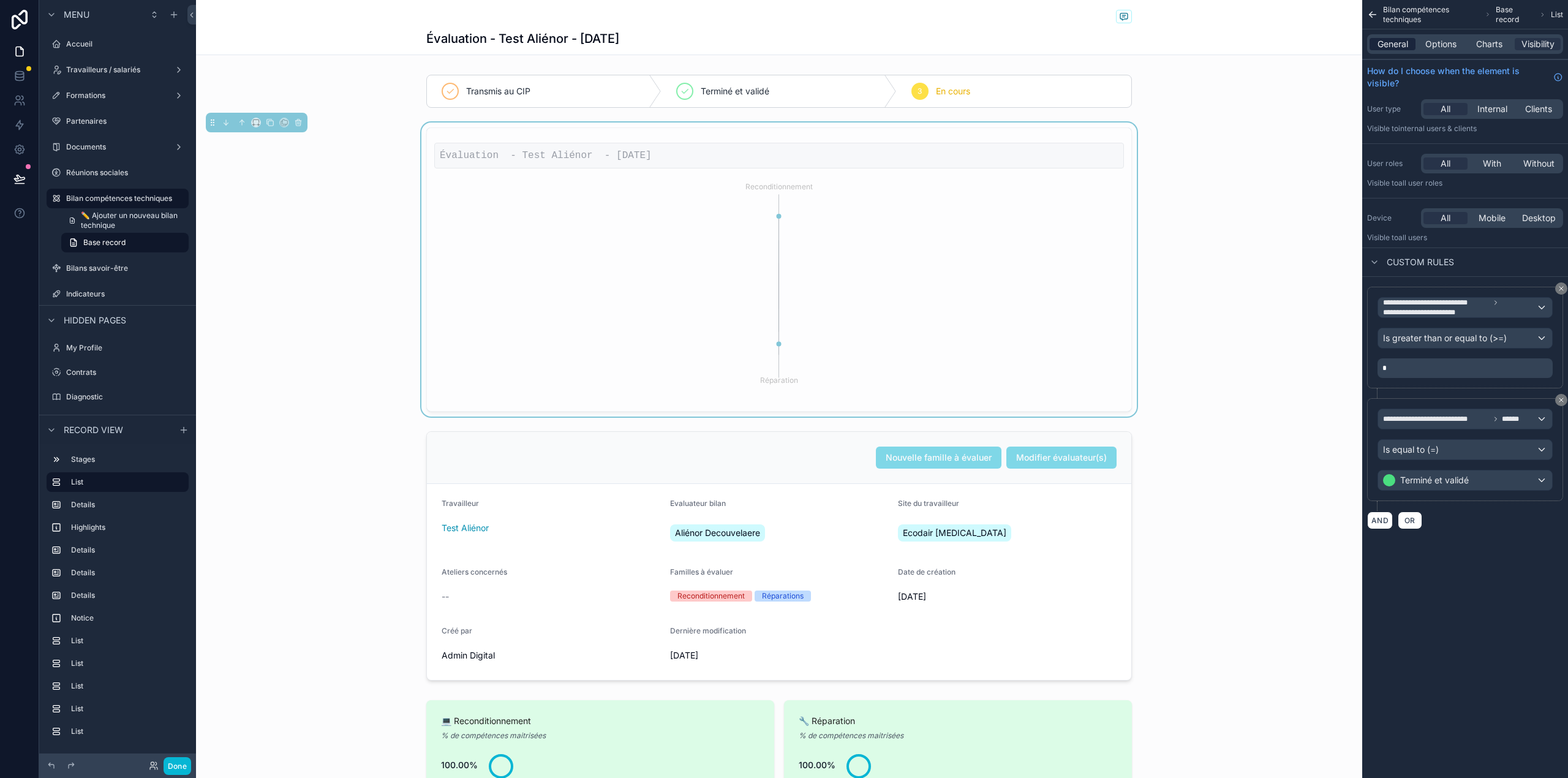
click at [1399, 38] on span "General" at bounding box center [1392, 44] width 30 height 12
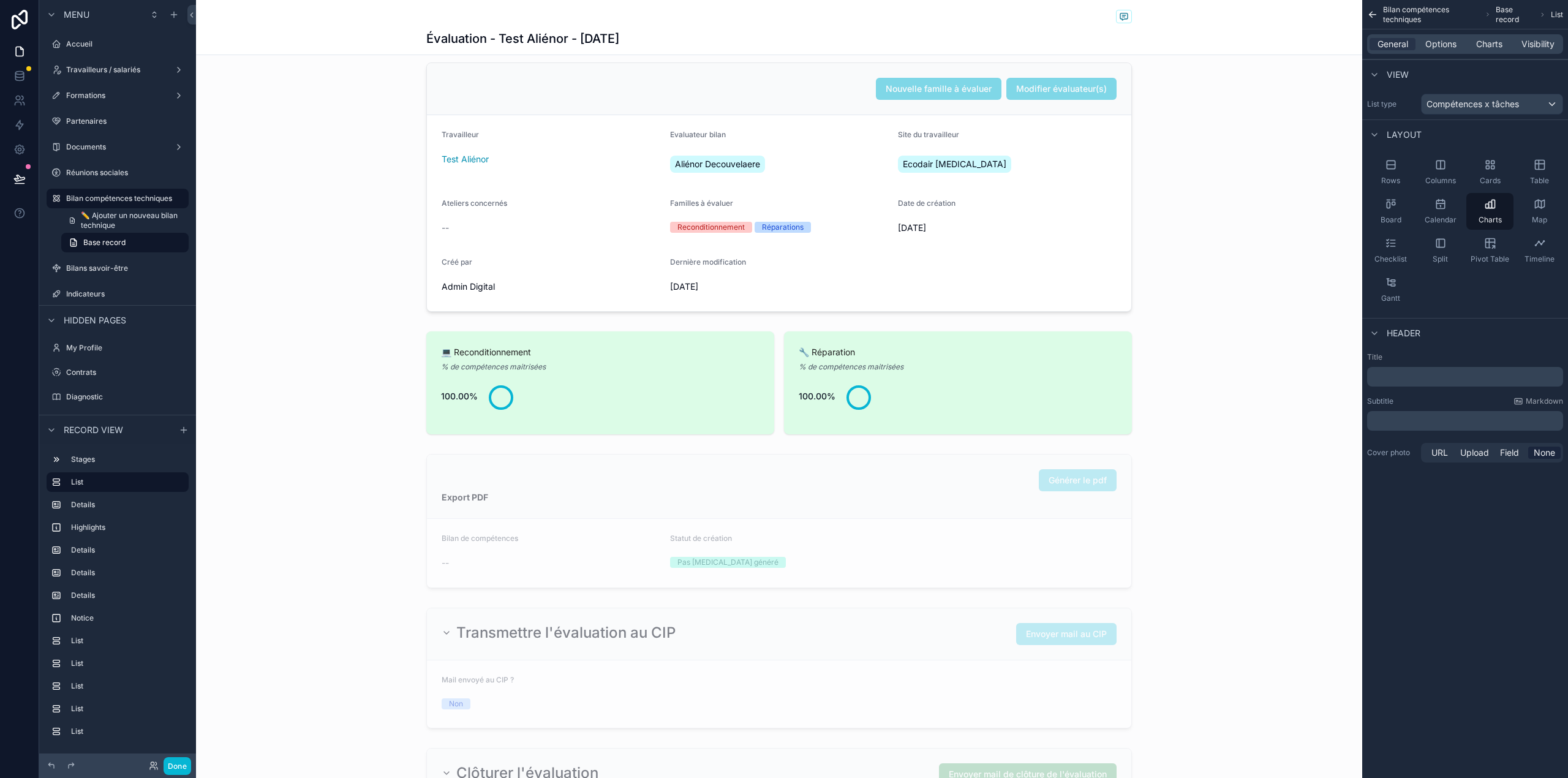
scroll to position [435, 0]
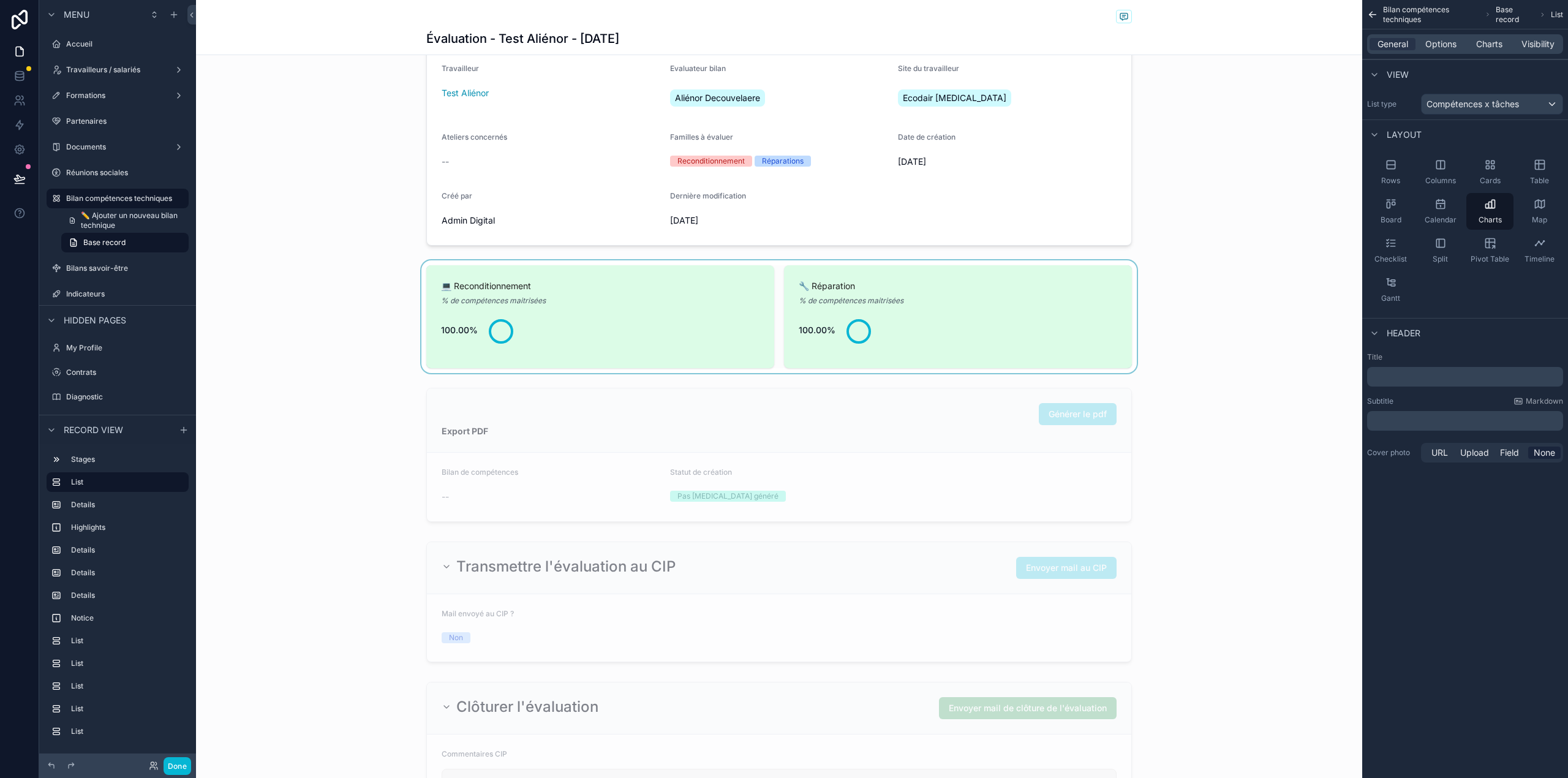
click at [1009, 312] on div "scrollable content" at bounding box center [779, 317] width 1166 height 112
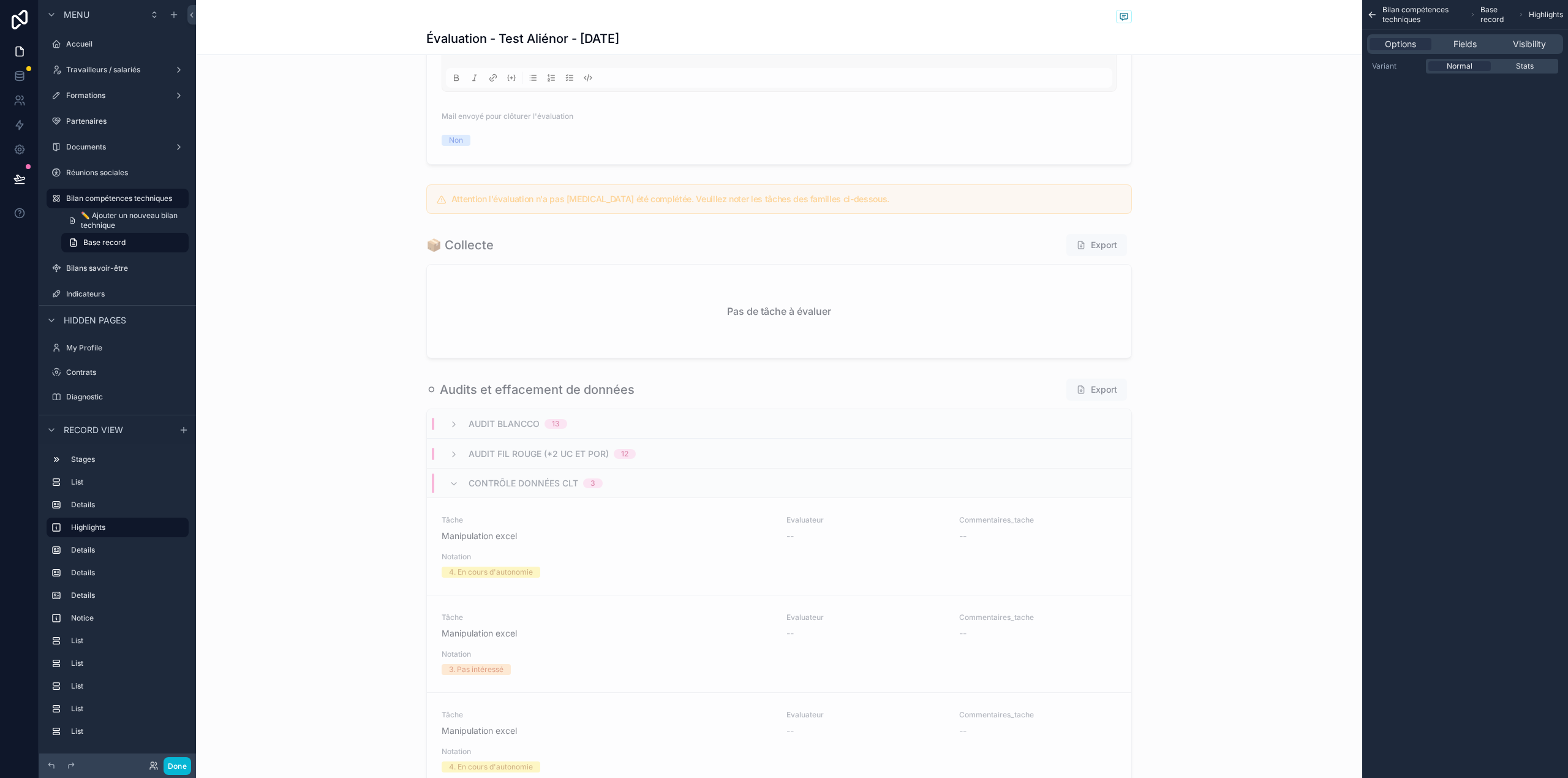
scroll to position [1176, 0]
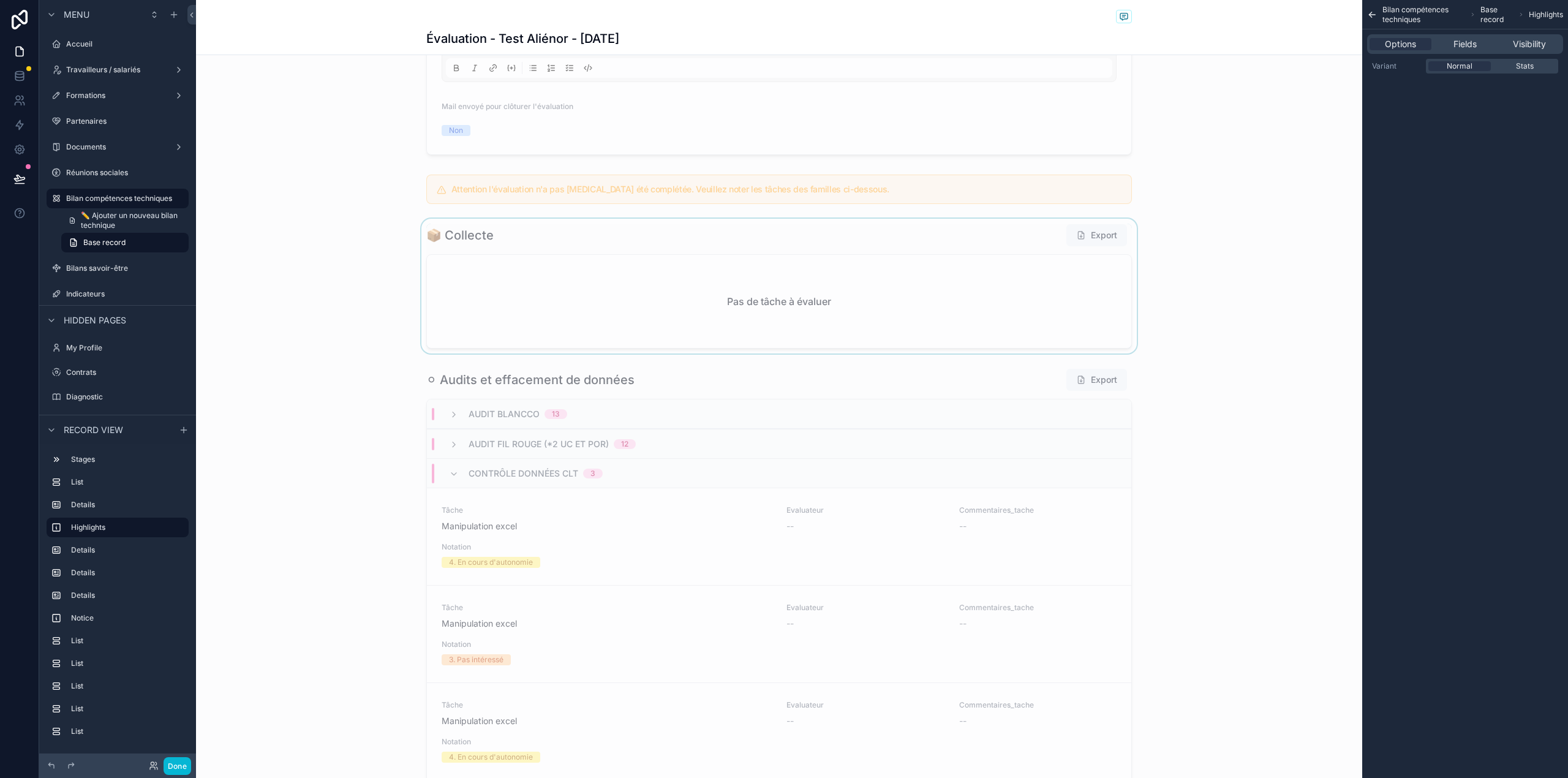
click at [885, 291] on div "scrollable content" at bounding box center [779, 286] width 1166 height 135
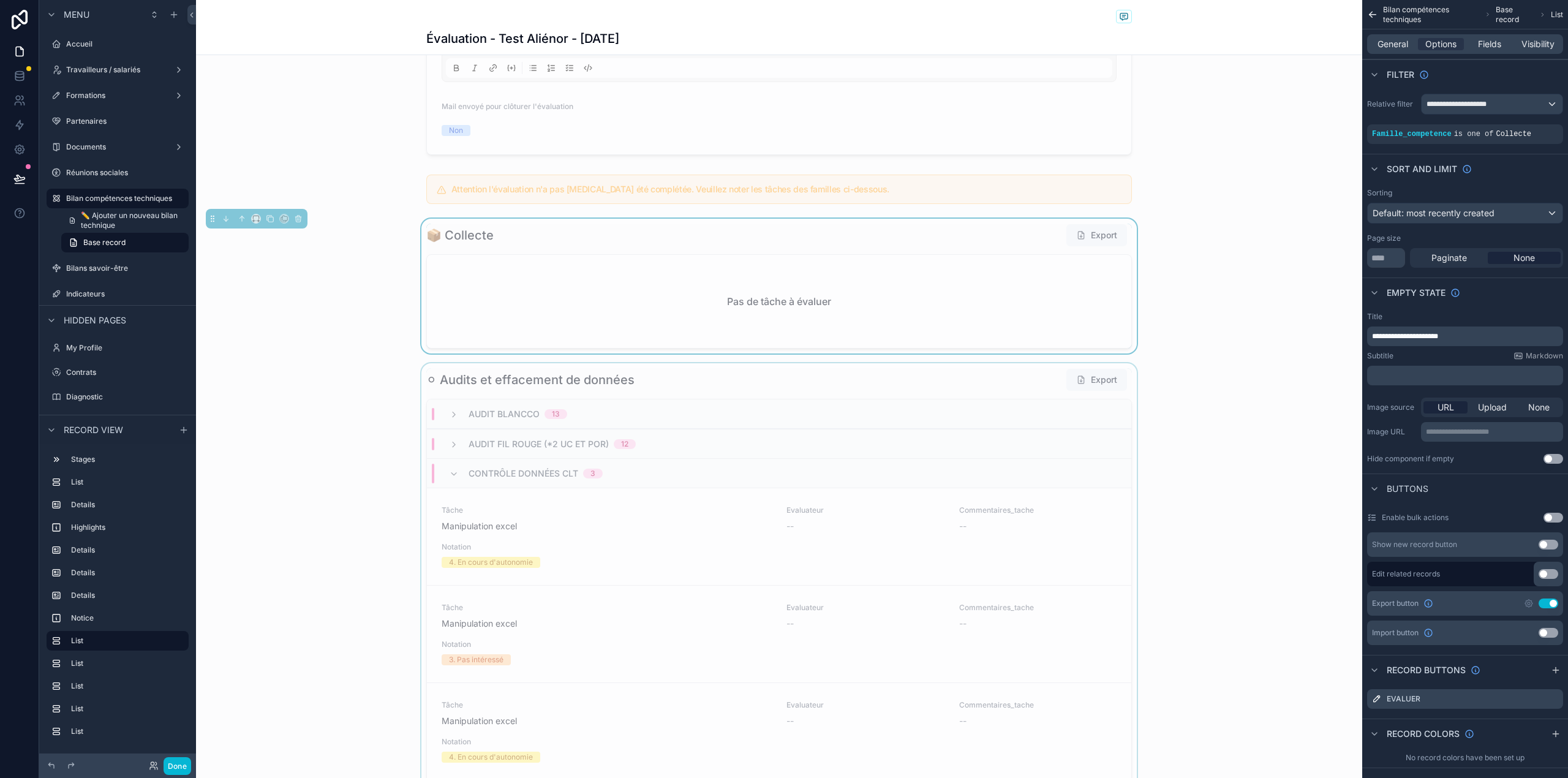
click at [844, 427] on div "Audit Blancco 13" at bounding box center [779, 414] width 704 height 30
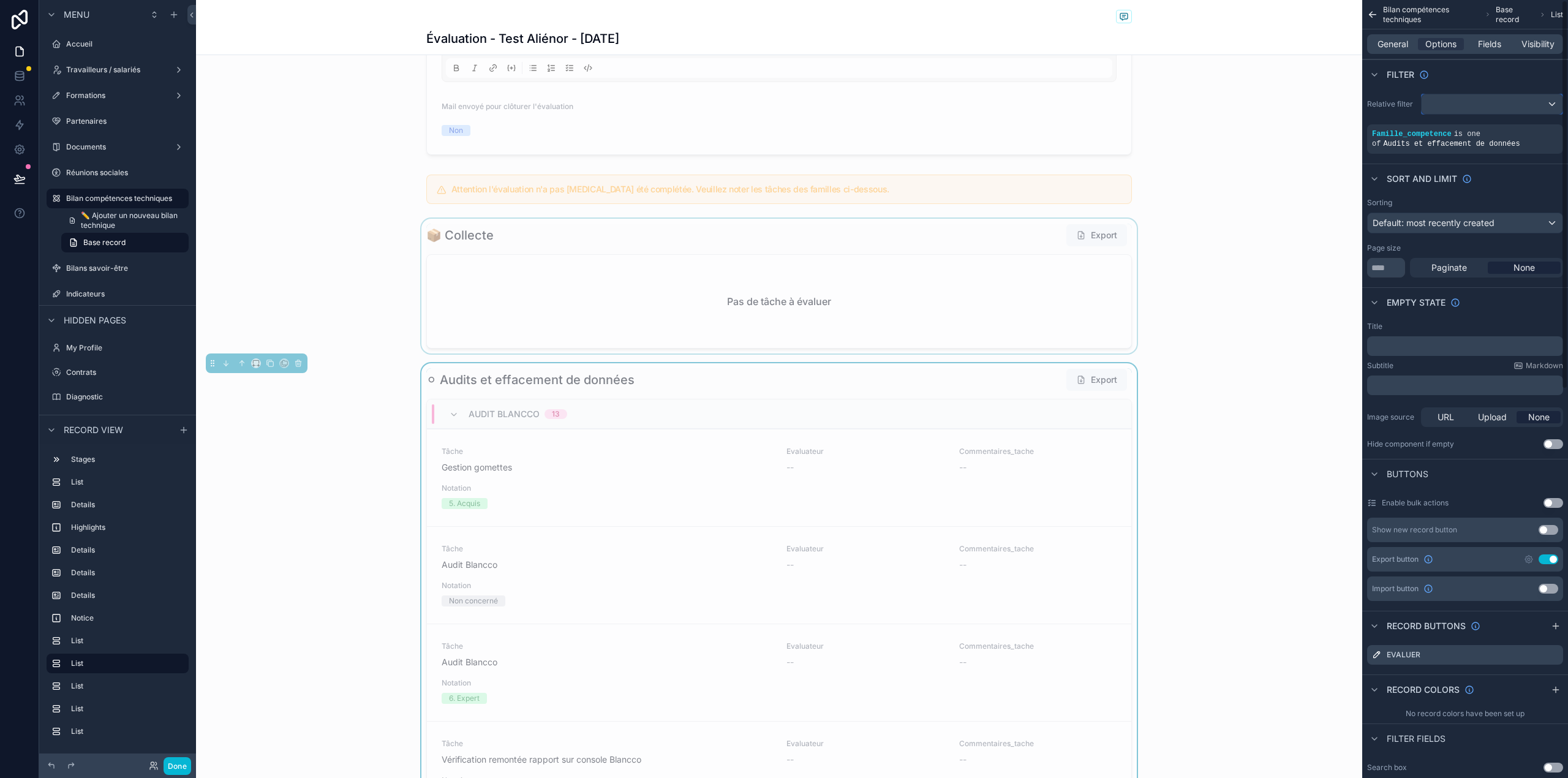
click at [1464, 104] on div "scrollable content" at bounding box center [1492, 104] width 141 height 20
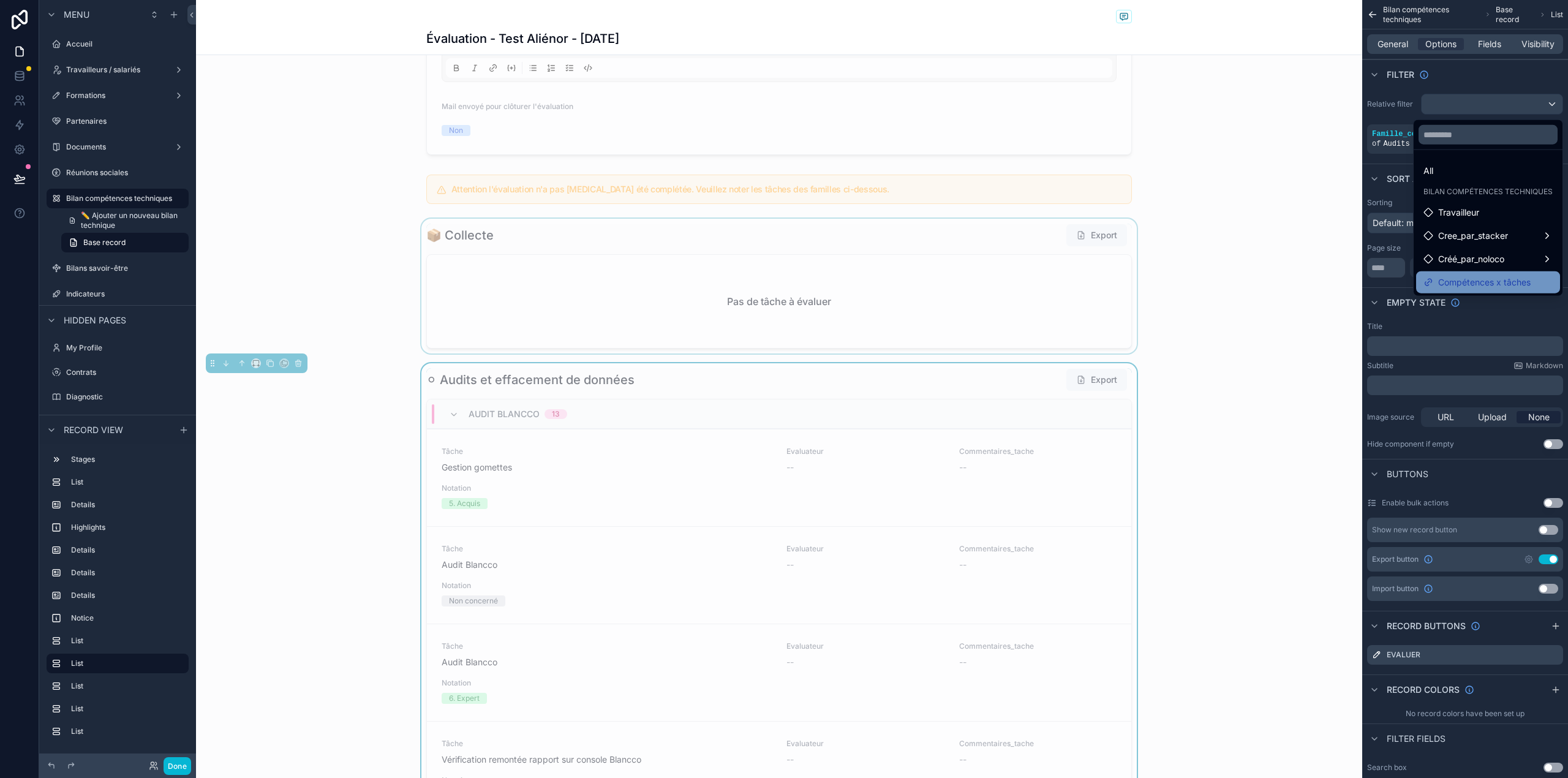
click at [1460, 281] on span "Compétences x tâches" at bounding box center [1484, 282] width 92 height 15
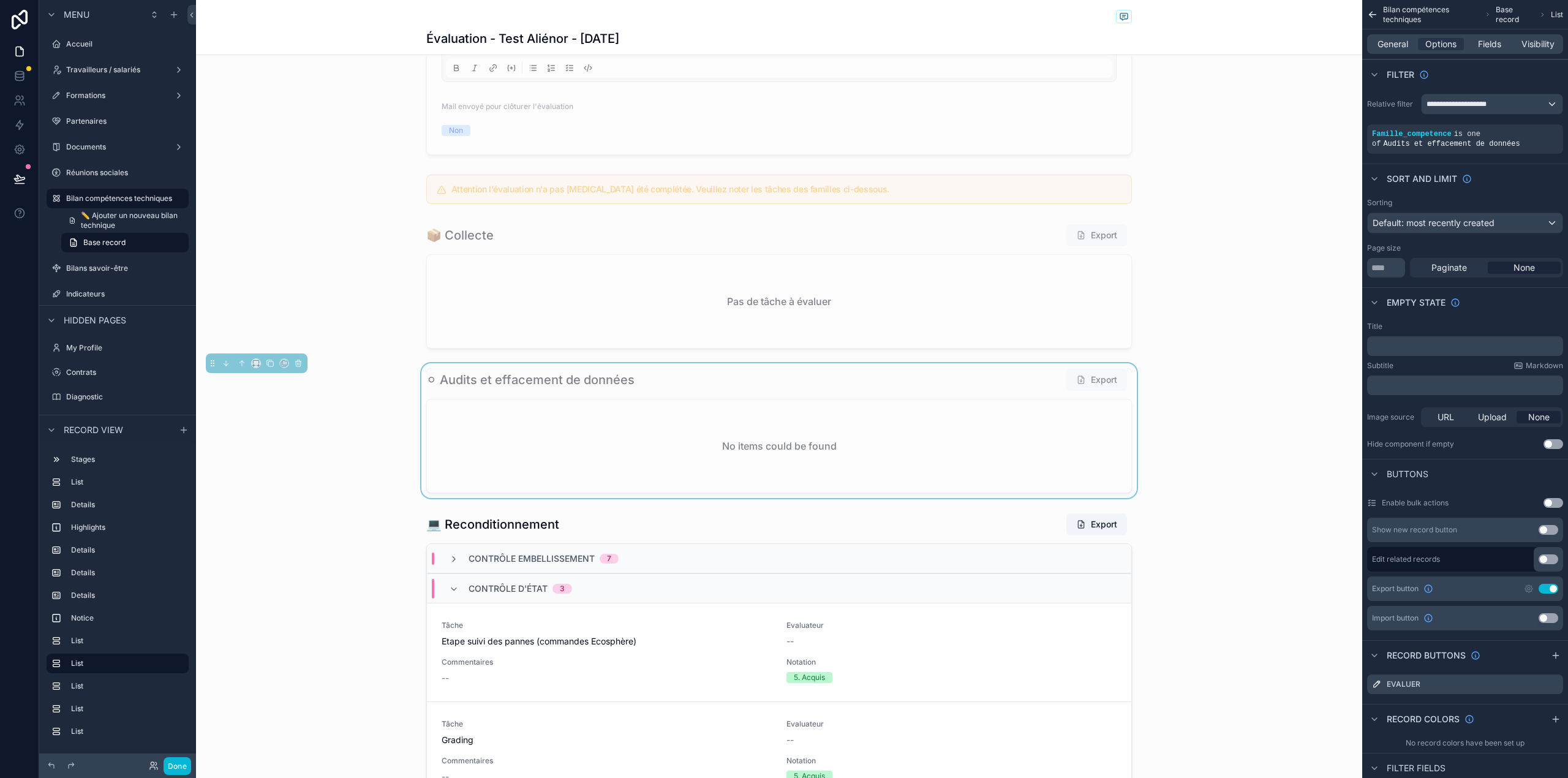
click at [1414, 363] on div "Subtitle Markdown" at bounding box center [1465, 366] width 196 height 10
click at [1412, 353] on div "﻿" at bounding box center [1465, 346] width 196 height 20
click at [1412, 348] on p "﻿" at bounding box center [1466, 346] width 188 height 10
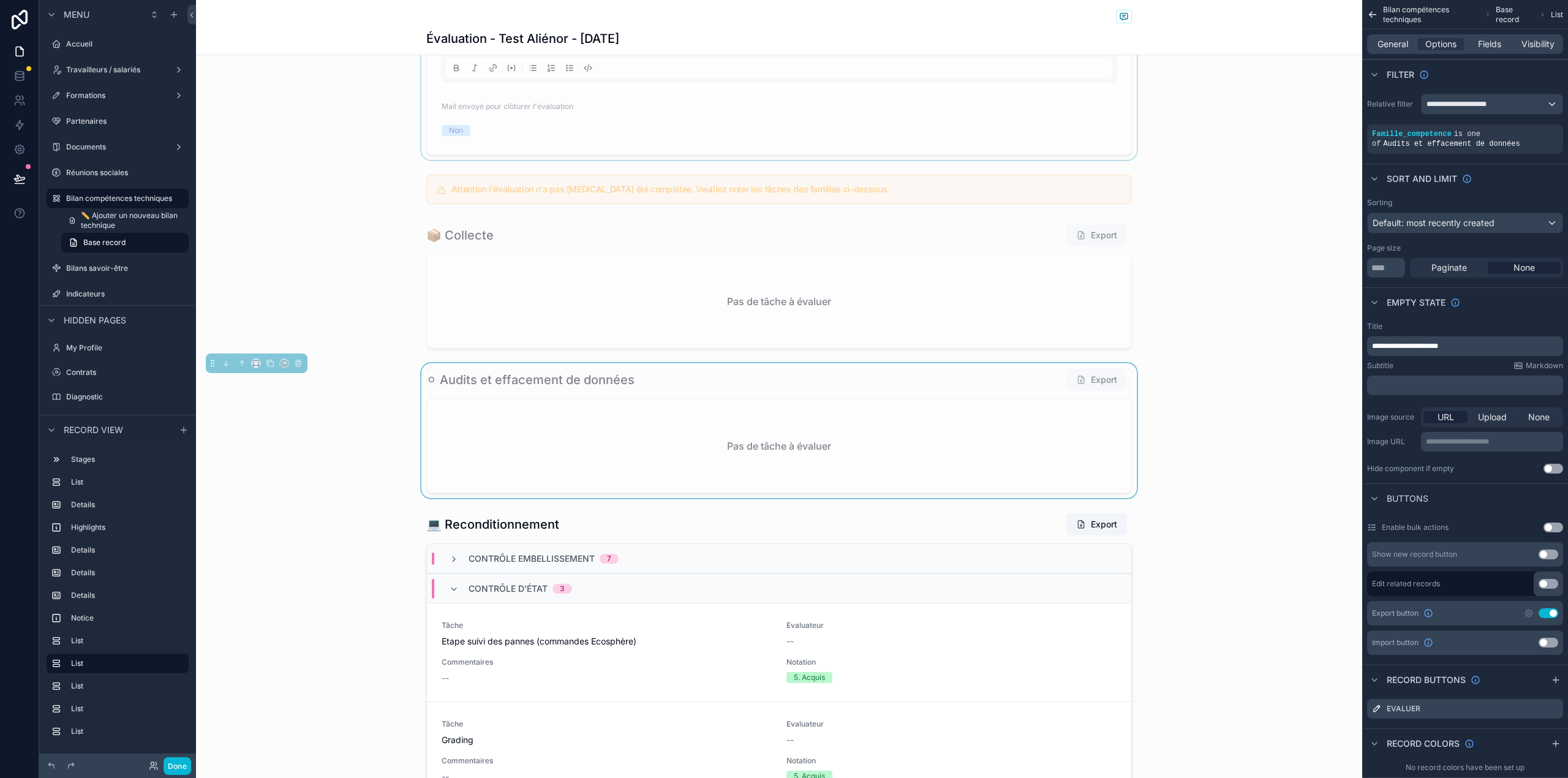
click at [1110, 141] on div "scrollable content" at bounding box center [779, 47] width 1166 height 225
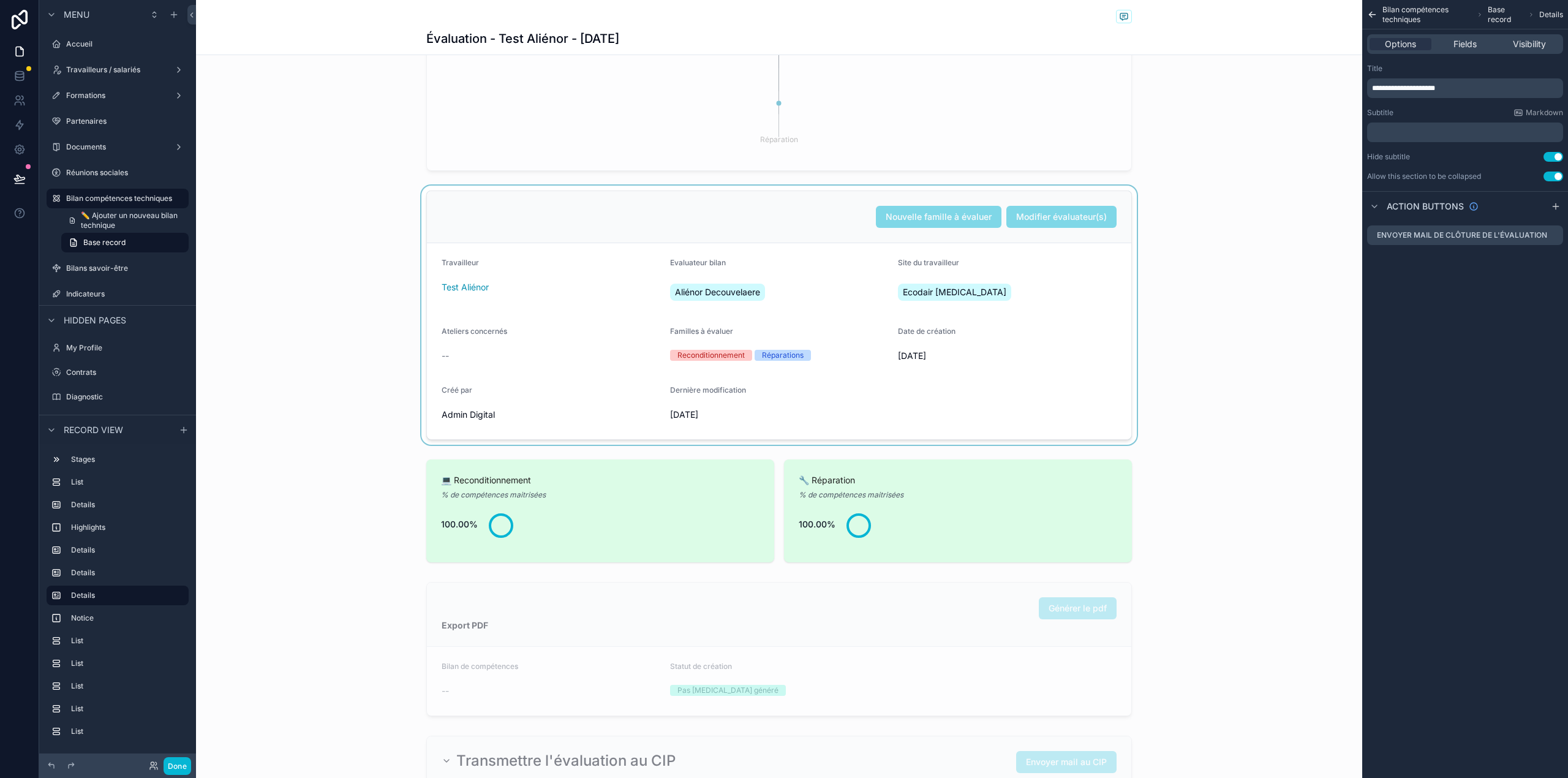
scroll to position [243, 0]
click at [728, 513] on div "scrollable content" at bounding box center [779, 508] width 1166 height 112
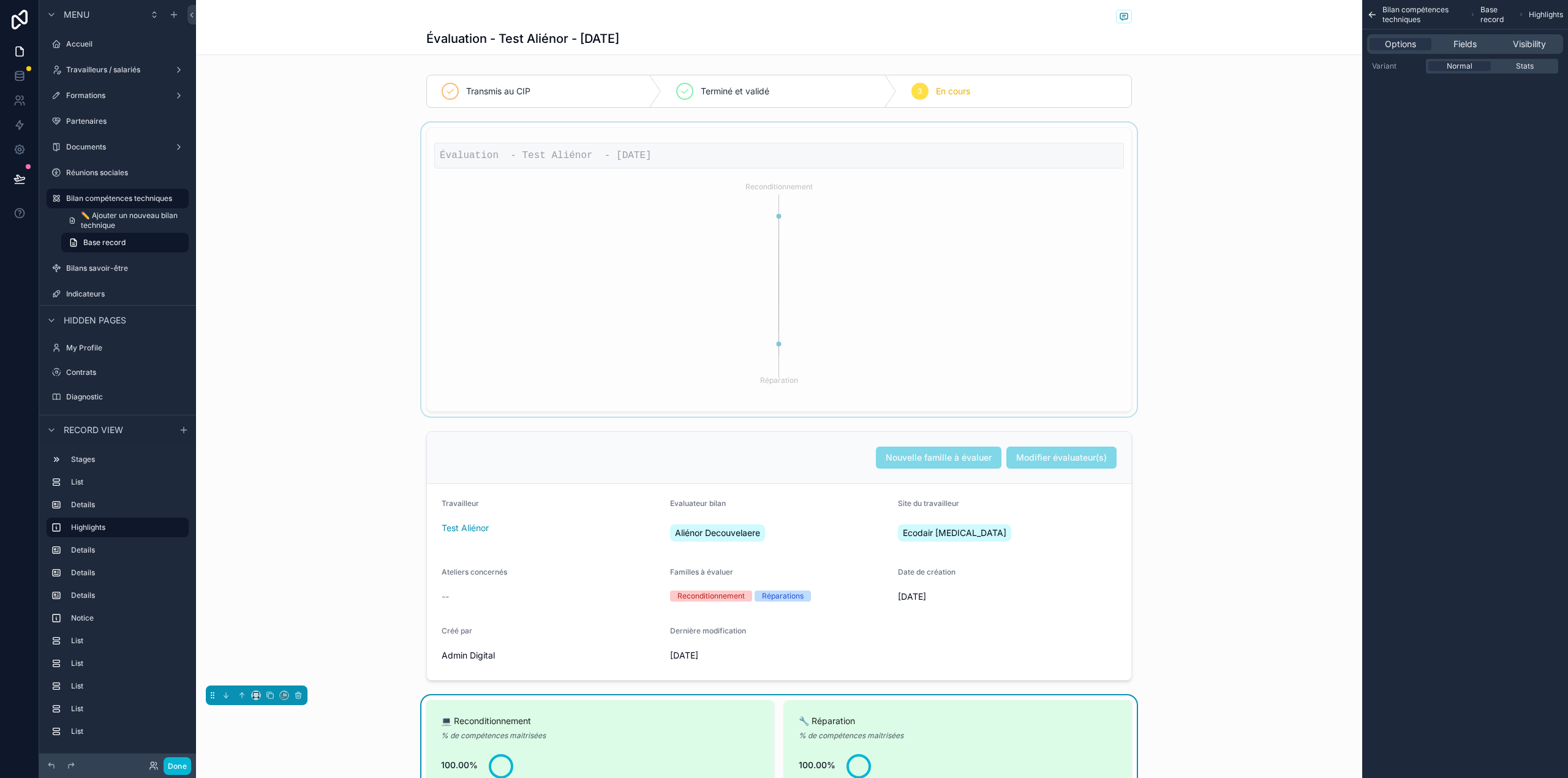
scroll to position [283, 0]
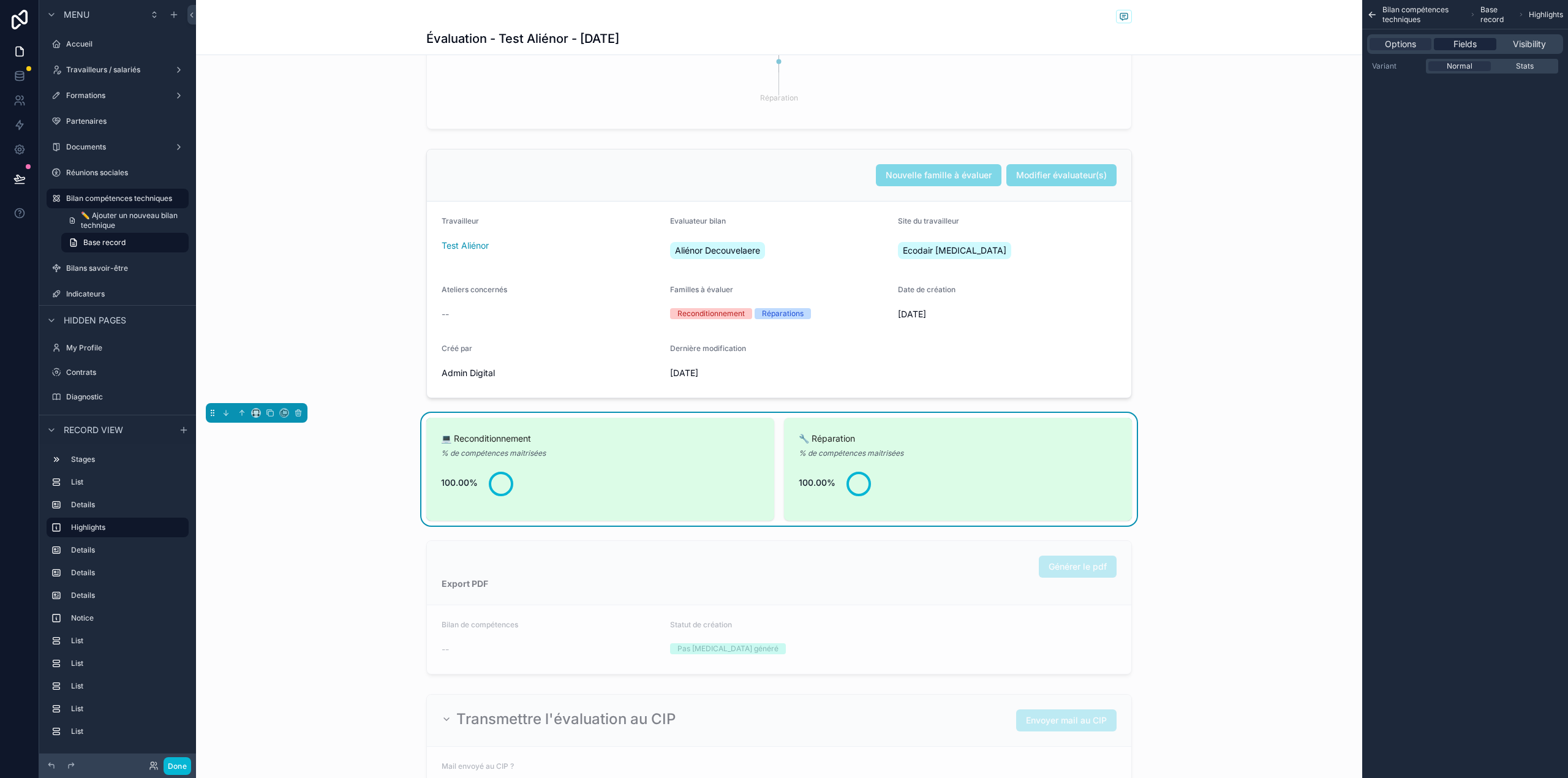
click at [1490, 39] on div "Fields" at bounding box center [1464, 44] width 62 height 12
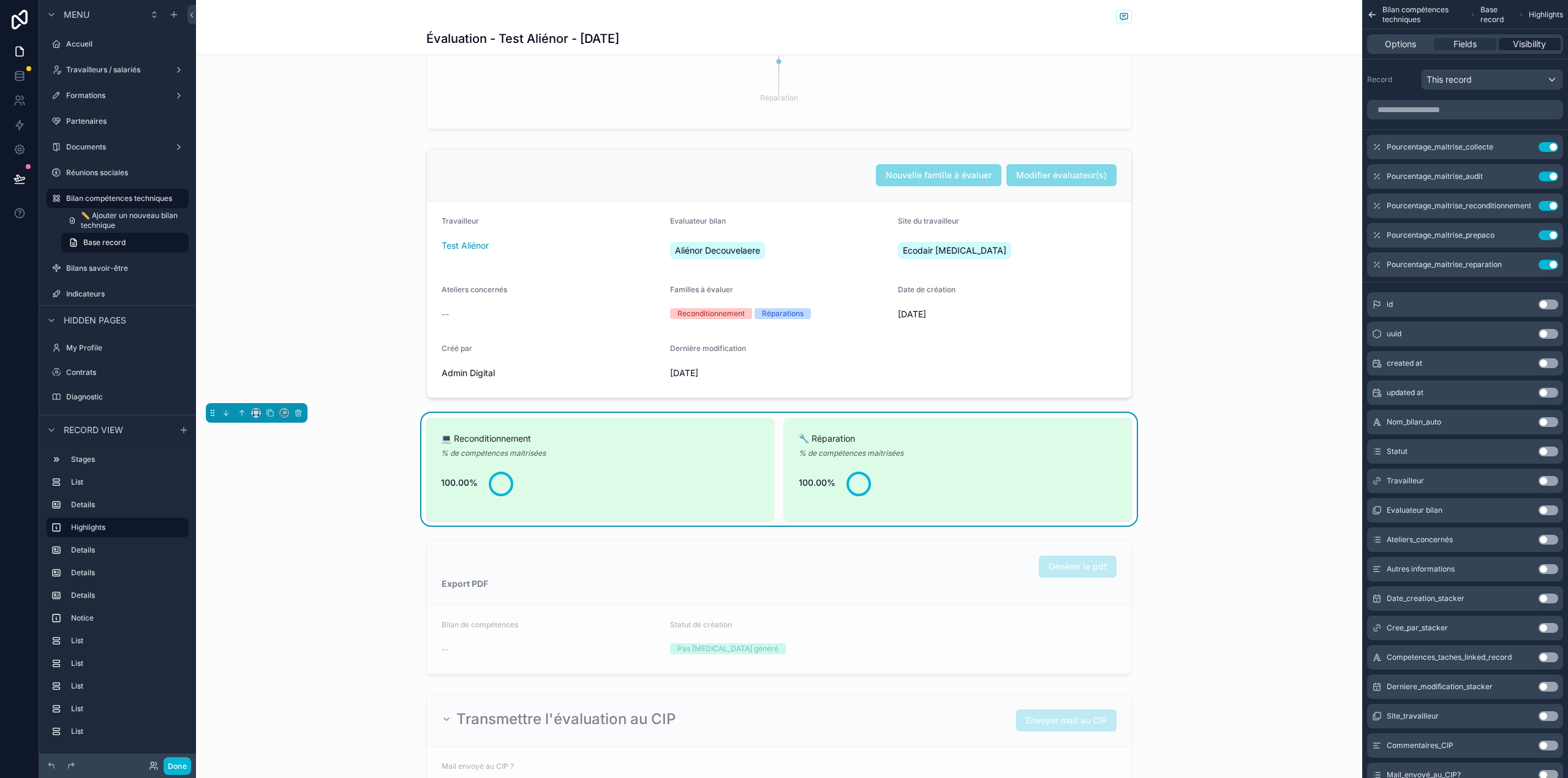
drag, startPoint x: 1534, startPoint y: 51, endPoint x: 1536, endPoint y: 45, distance: 6.3
click at [1536, 45] on div "Options Fields Visibility" at bounding box center [1465, 44] width 196 height 20
click at [1536, 45] on span "Visibility" at bounding box center [1529, 44] width 33 height 12
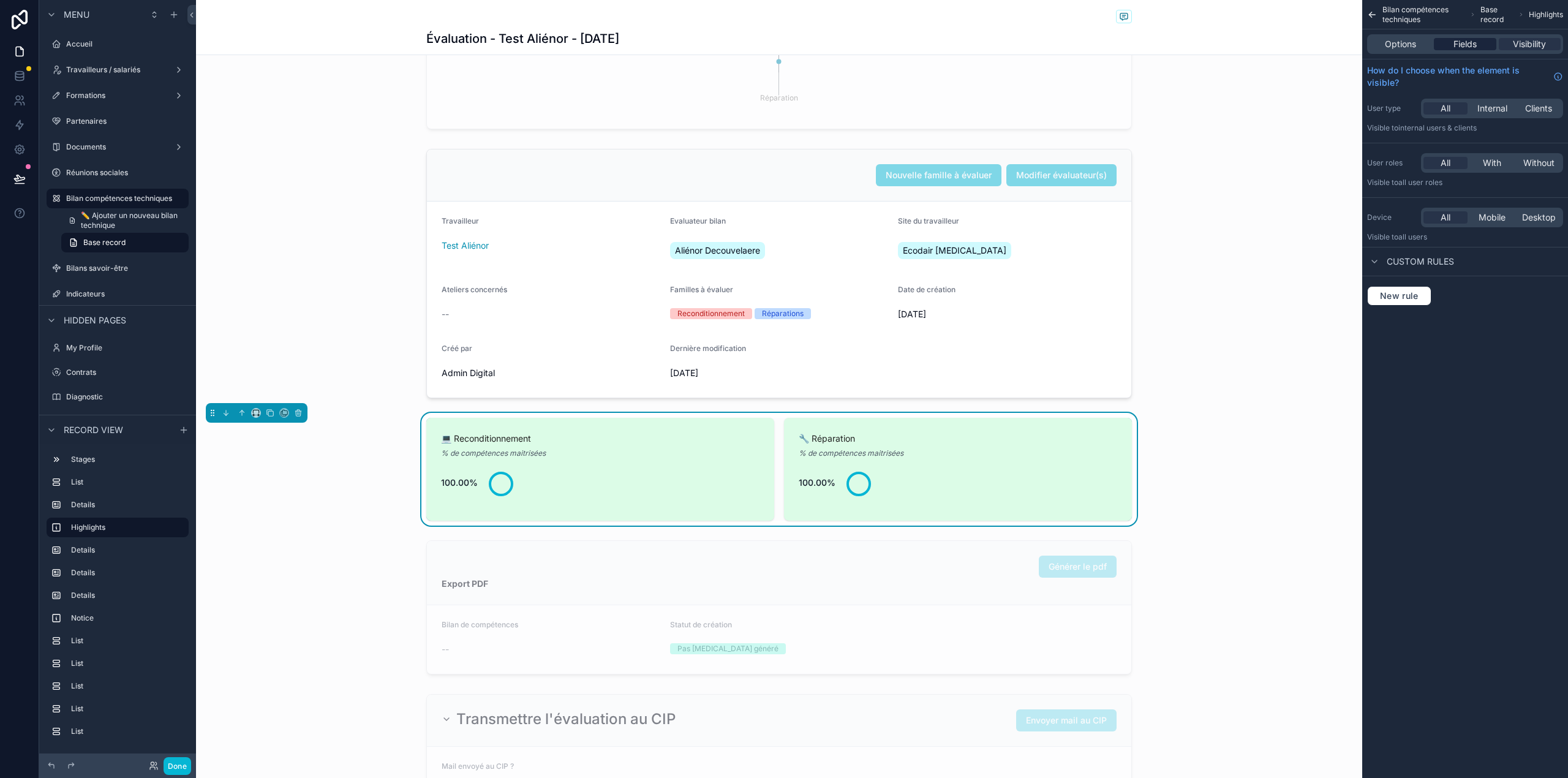
click at [1478, 44] on div "Fields" at bounding box center [1464, 44] width 62 height 12
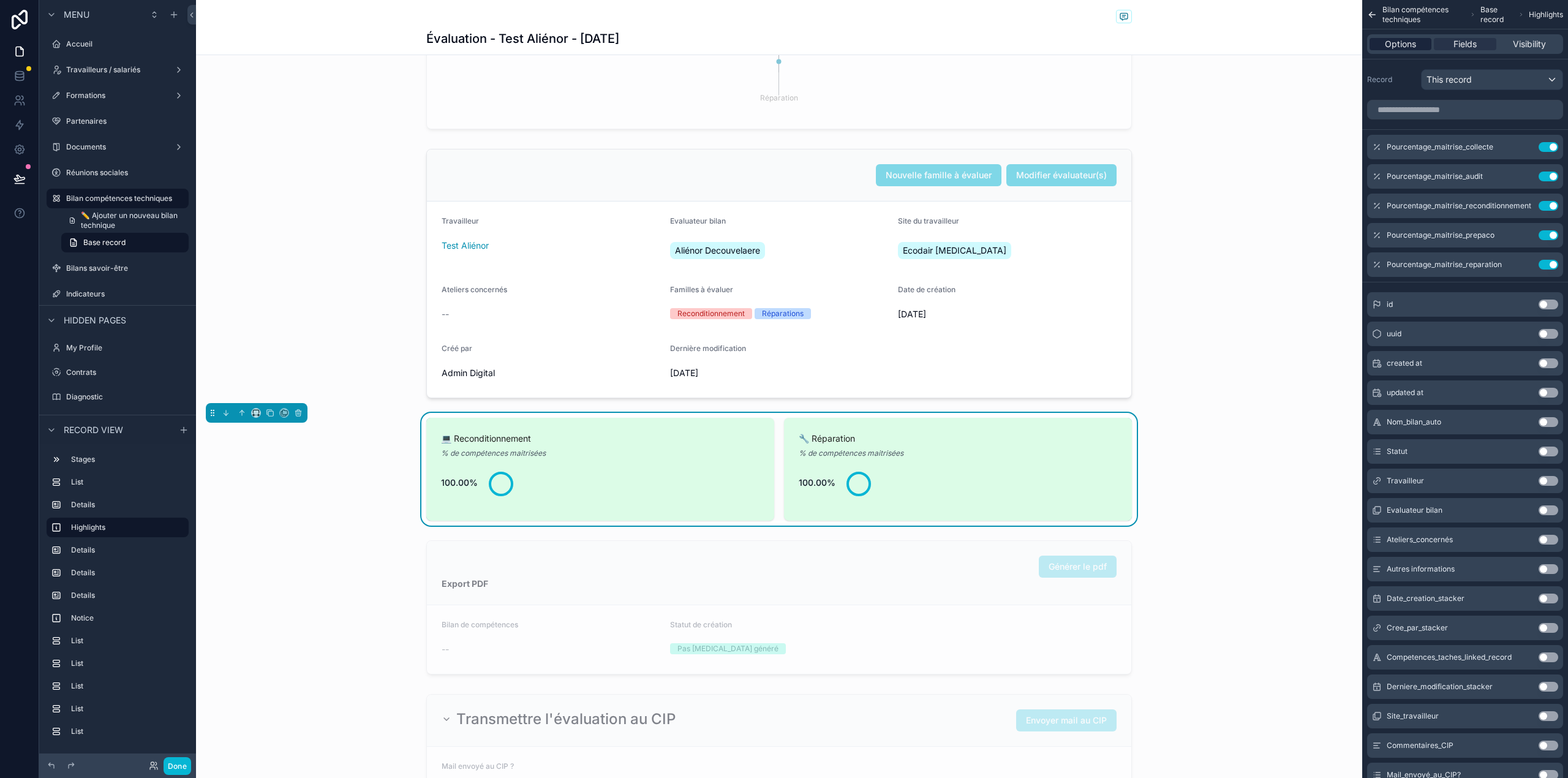
click at [1425, 38] on div "Options" at bounding box center [1401, 44] width 62 height 12
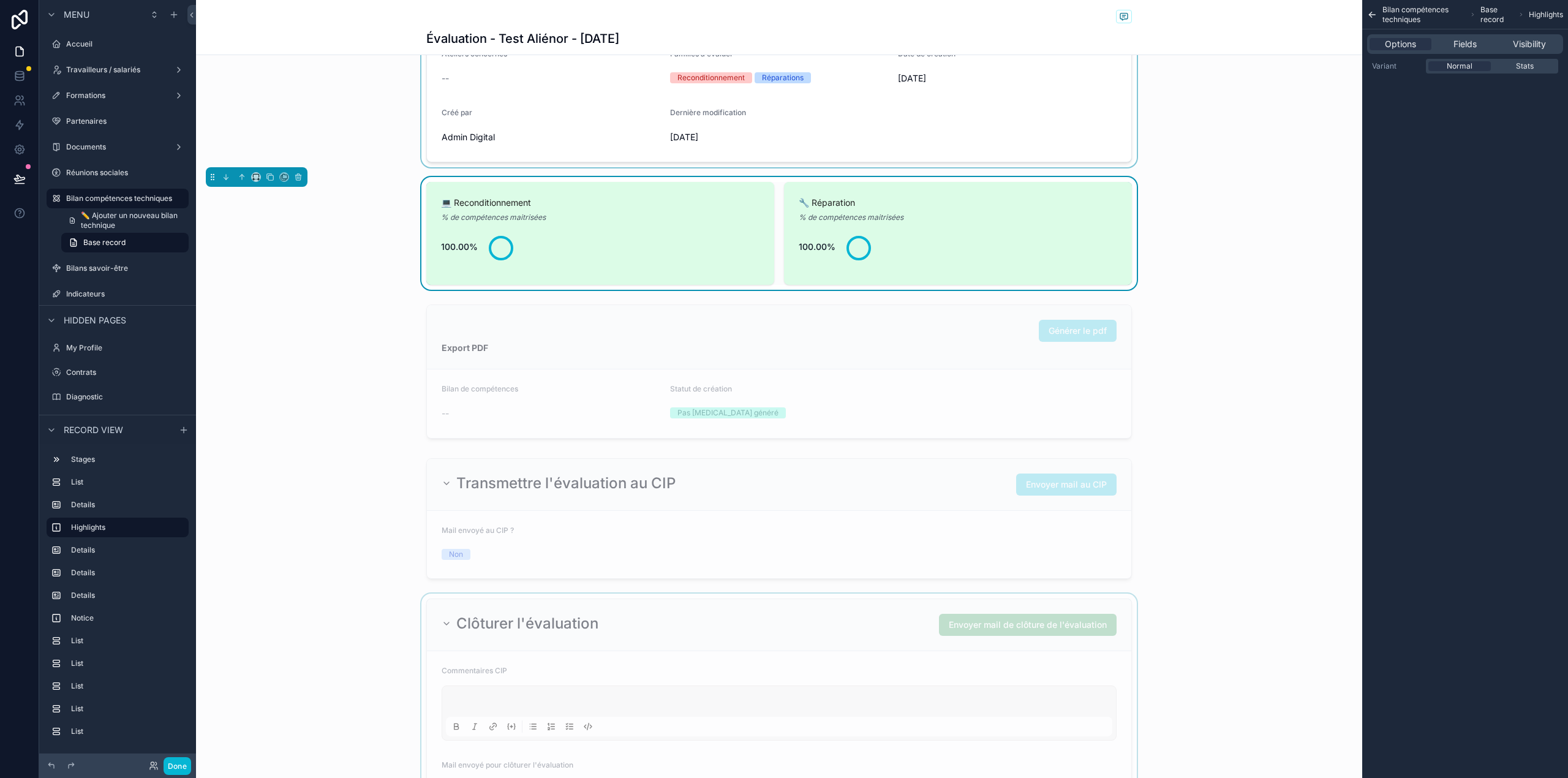
scroll to position [520, 0]
click at [965, 398] on div "scrollable content" at bounding box center [779, 370] width 1166 height 144
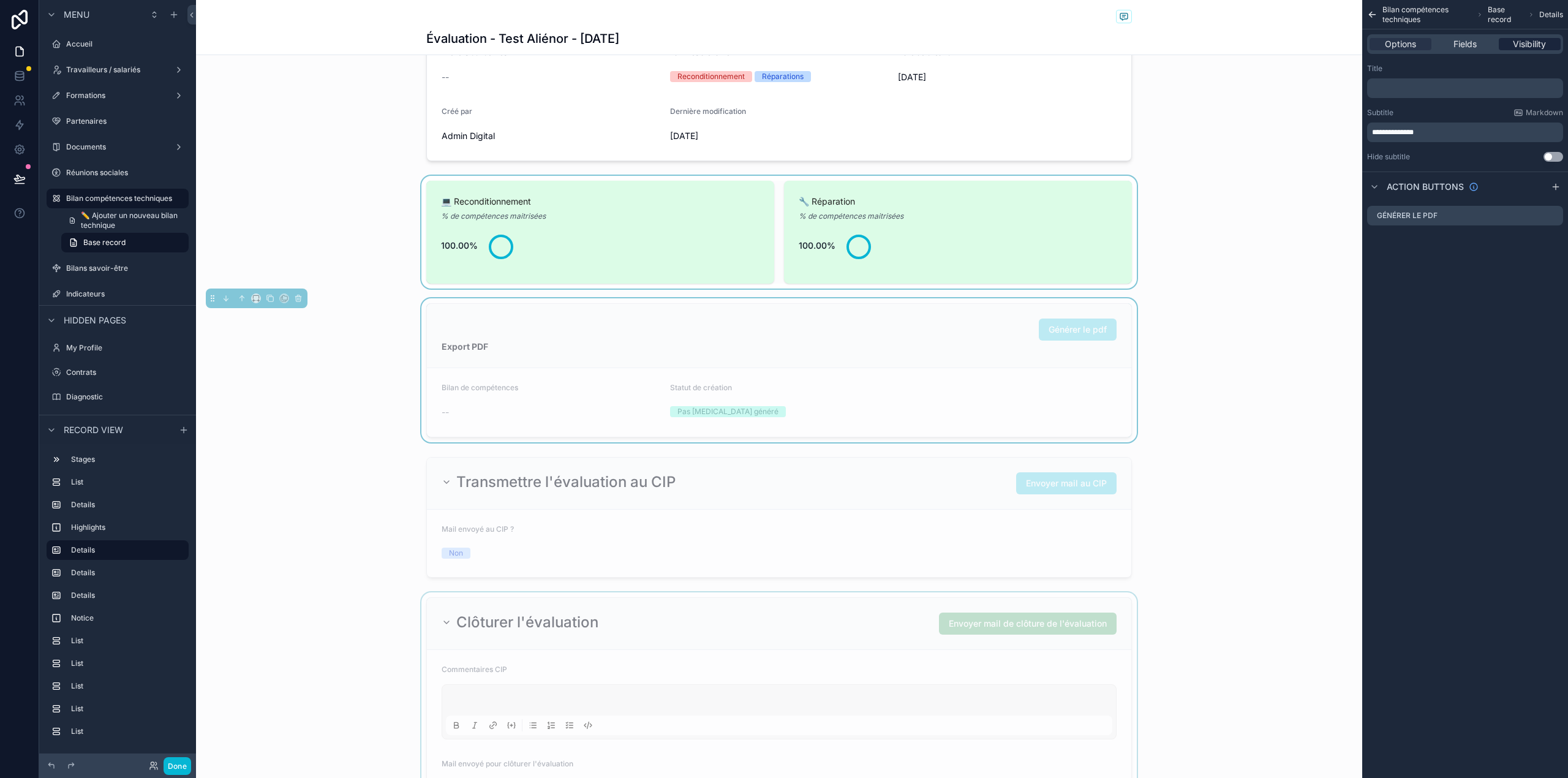
click at [1535, 38] on span "Visibility" at bounding box center [1529, 44] width 33 height 12
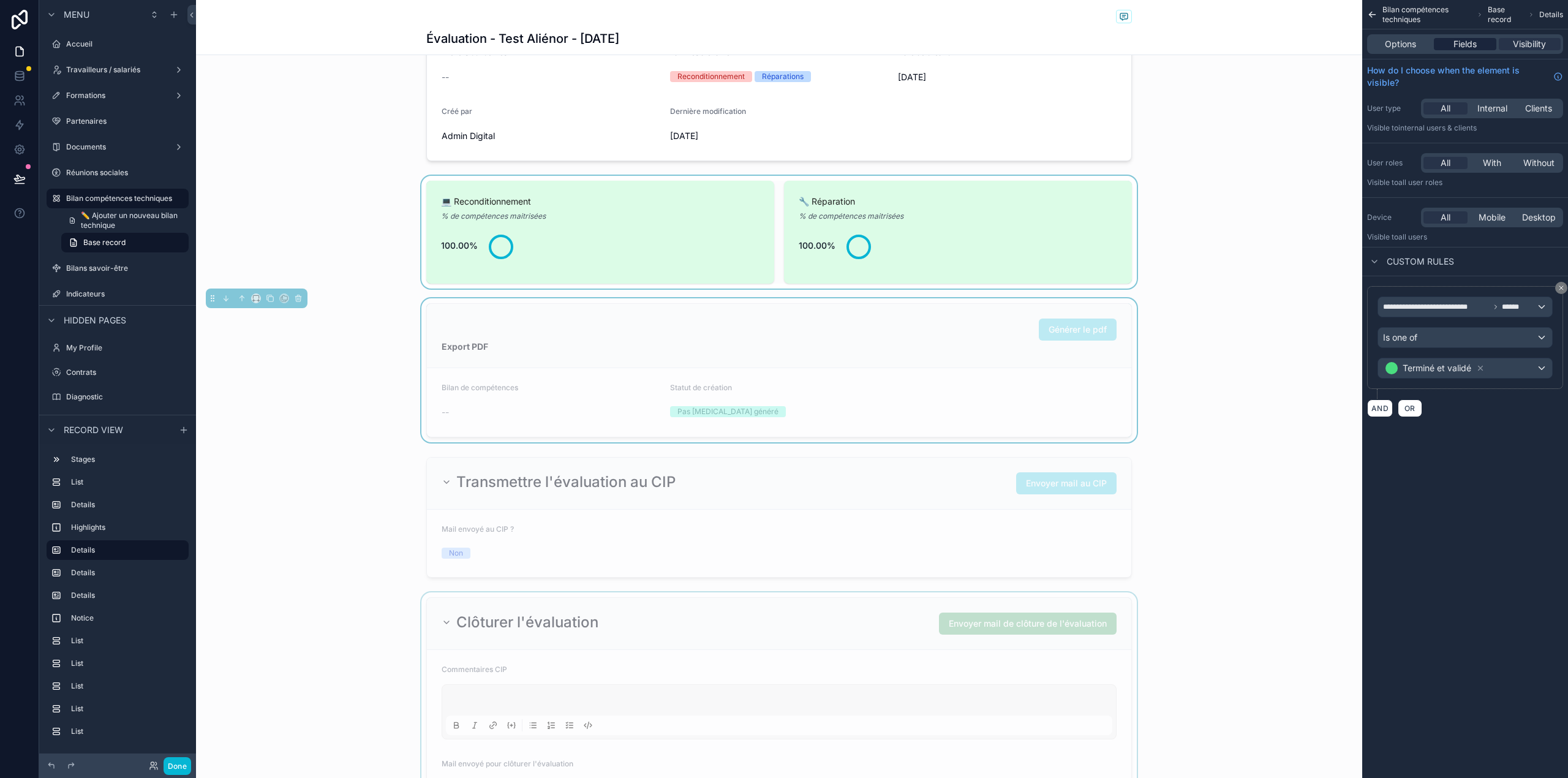
click at [1466, 45] on span "Fields" at bounding box center [1464, 44] width 23 height 12
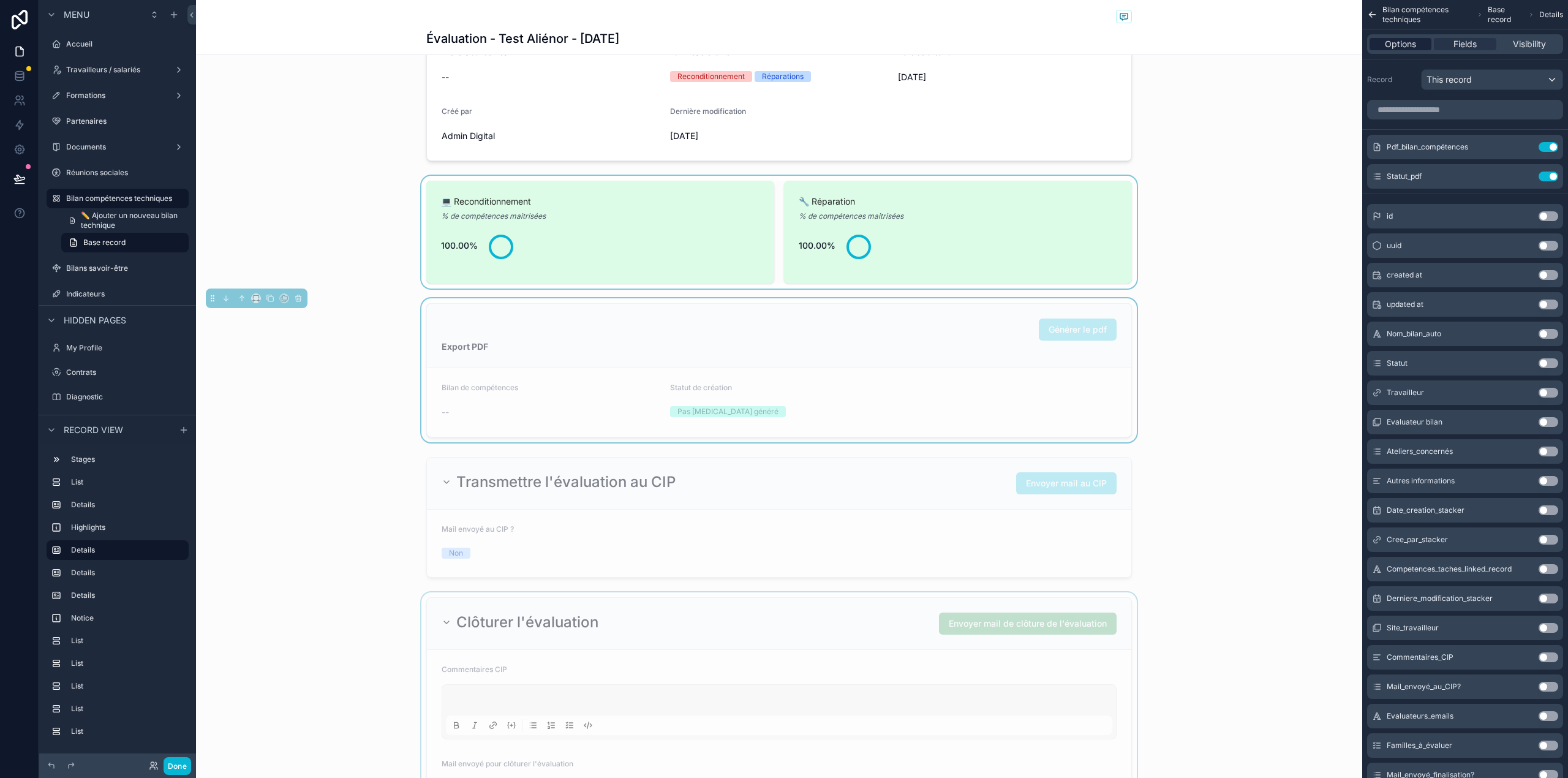
click at [1426, 45] on div "Options" at bounding box center [1401, 44] width 62 height 12
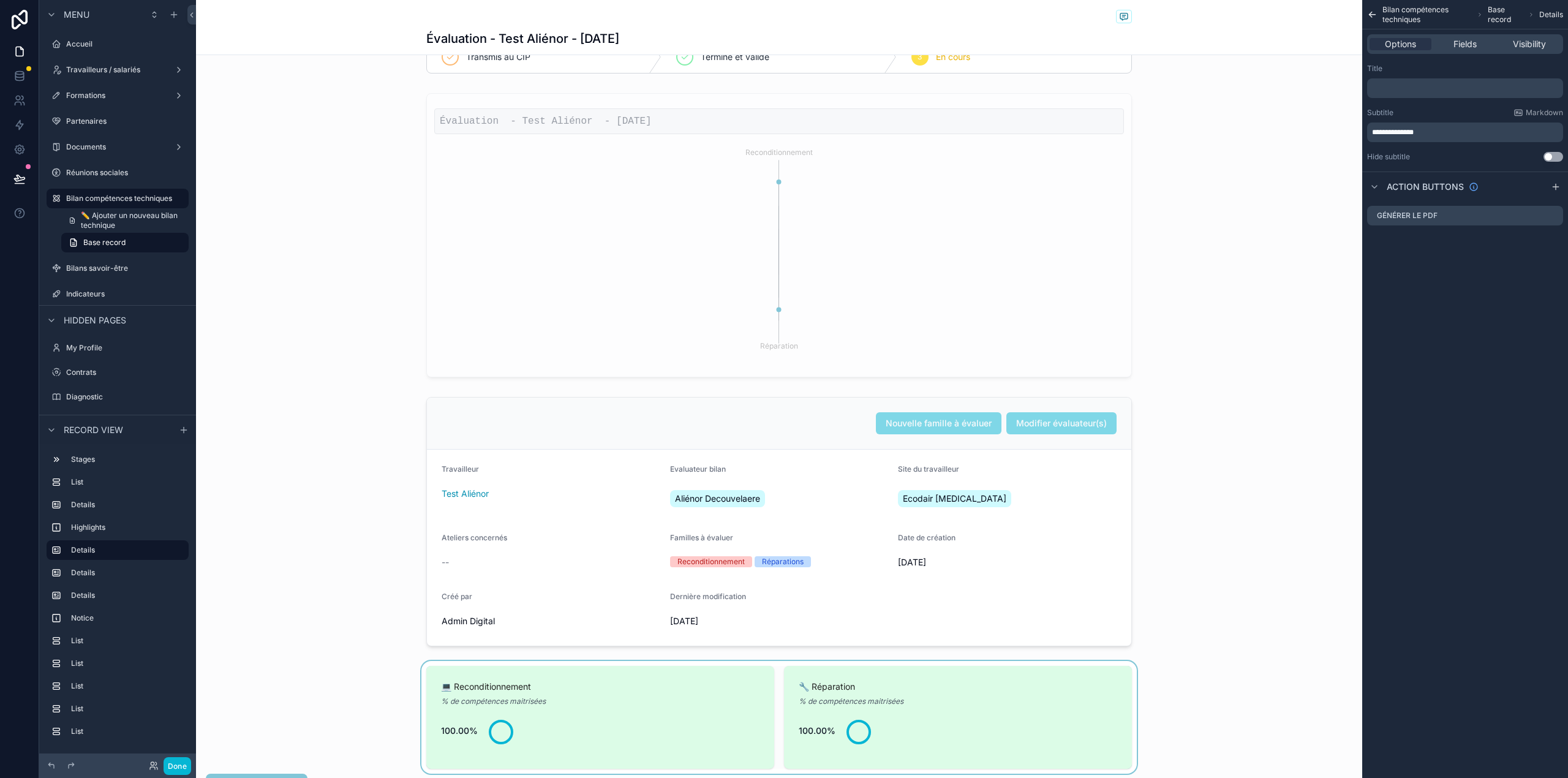
scroll to position [0, 0]
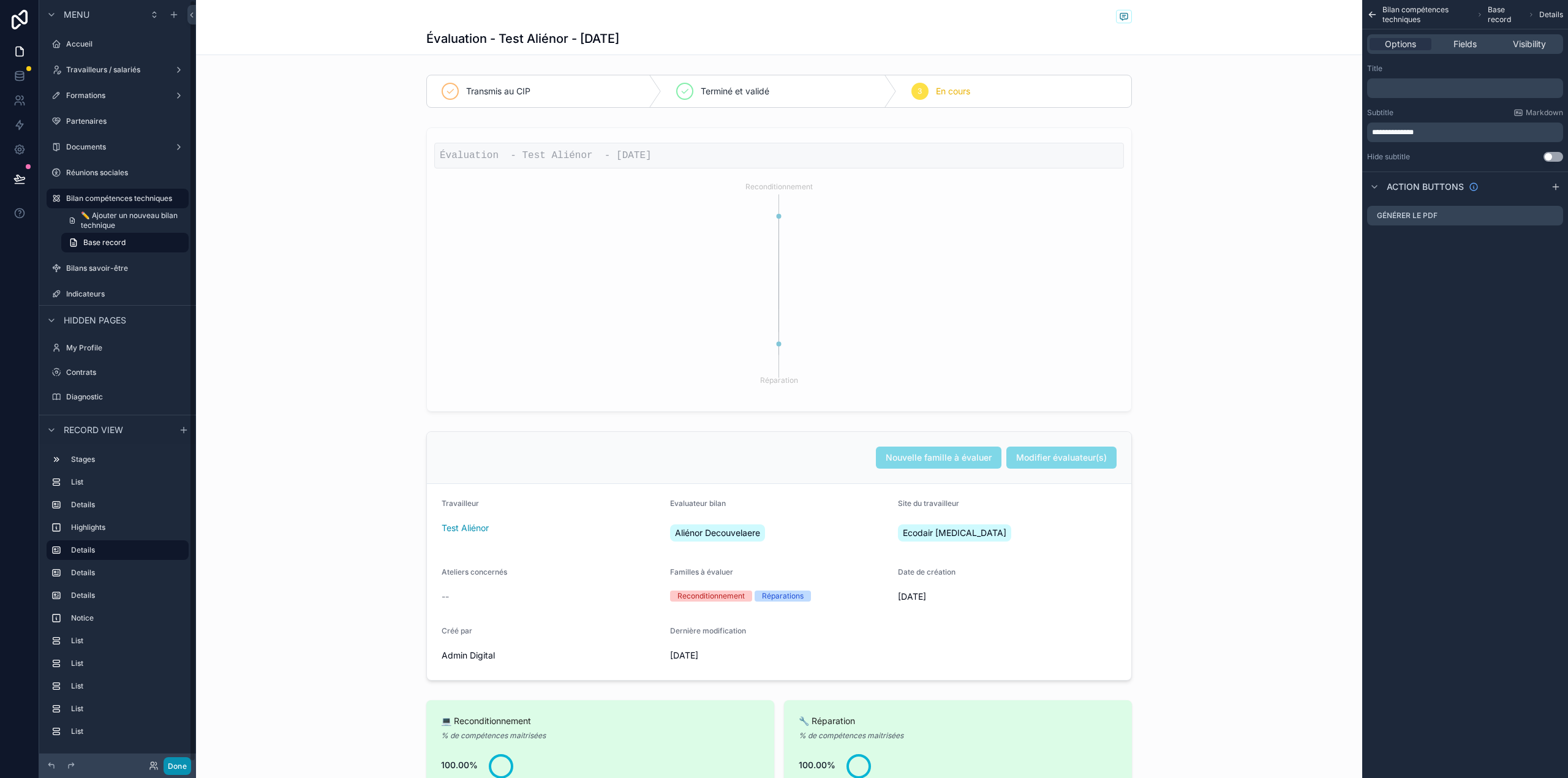
click at [175, 767] on button "Done" at bounding box center [178, 766] width 28 height 18
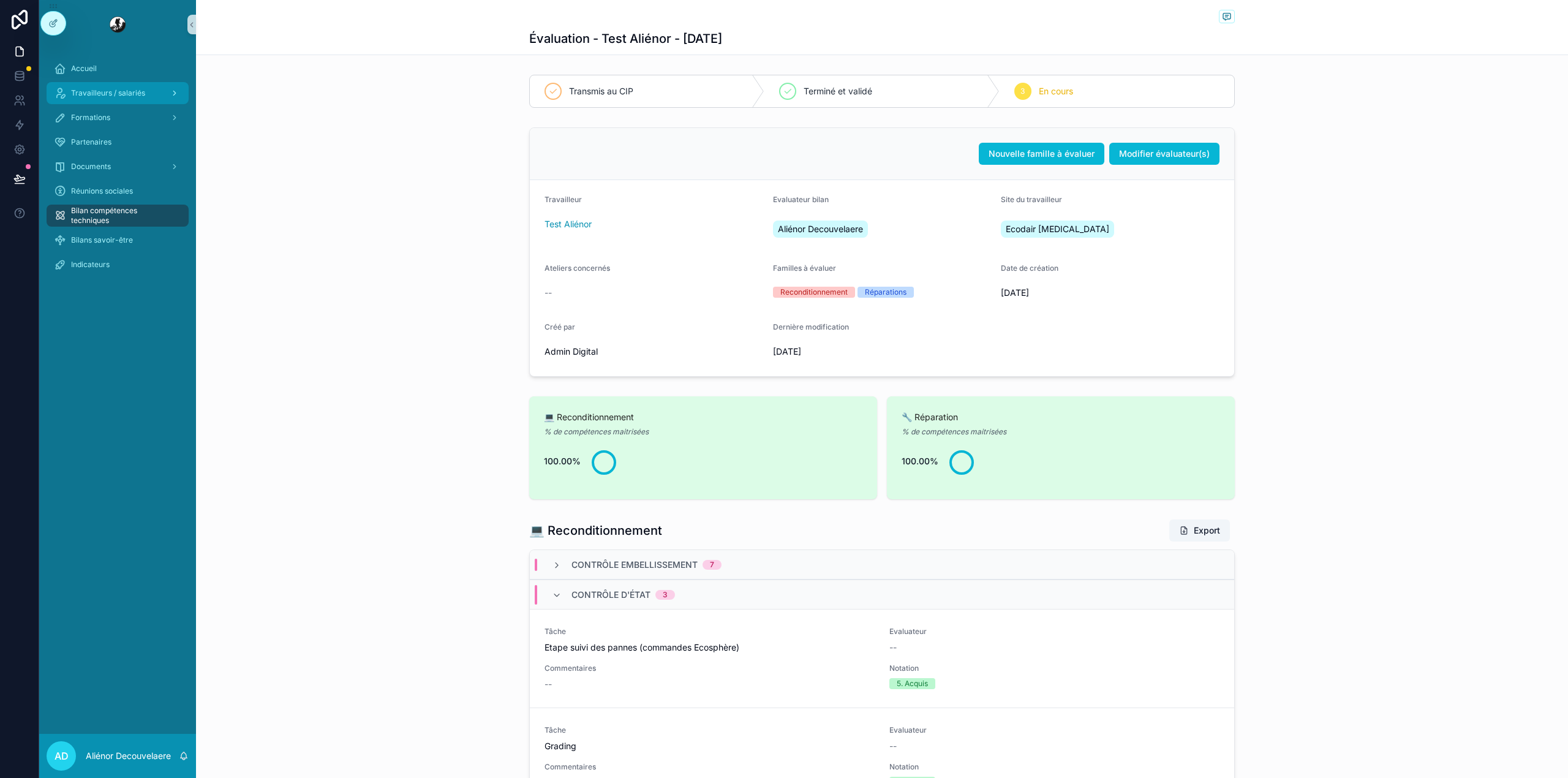
click at [89, 98] on div "Travailleurs / salariés" at bounding box center [118, 93] width 128 height 20
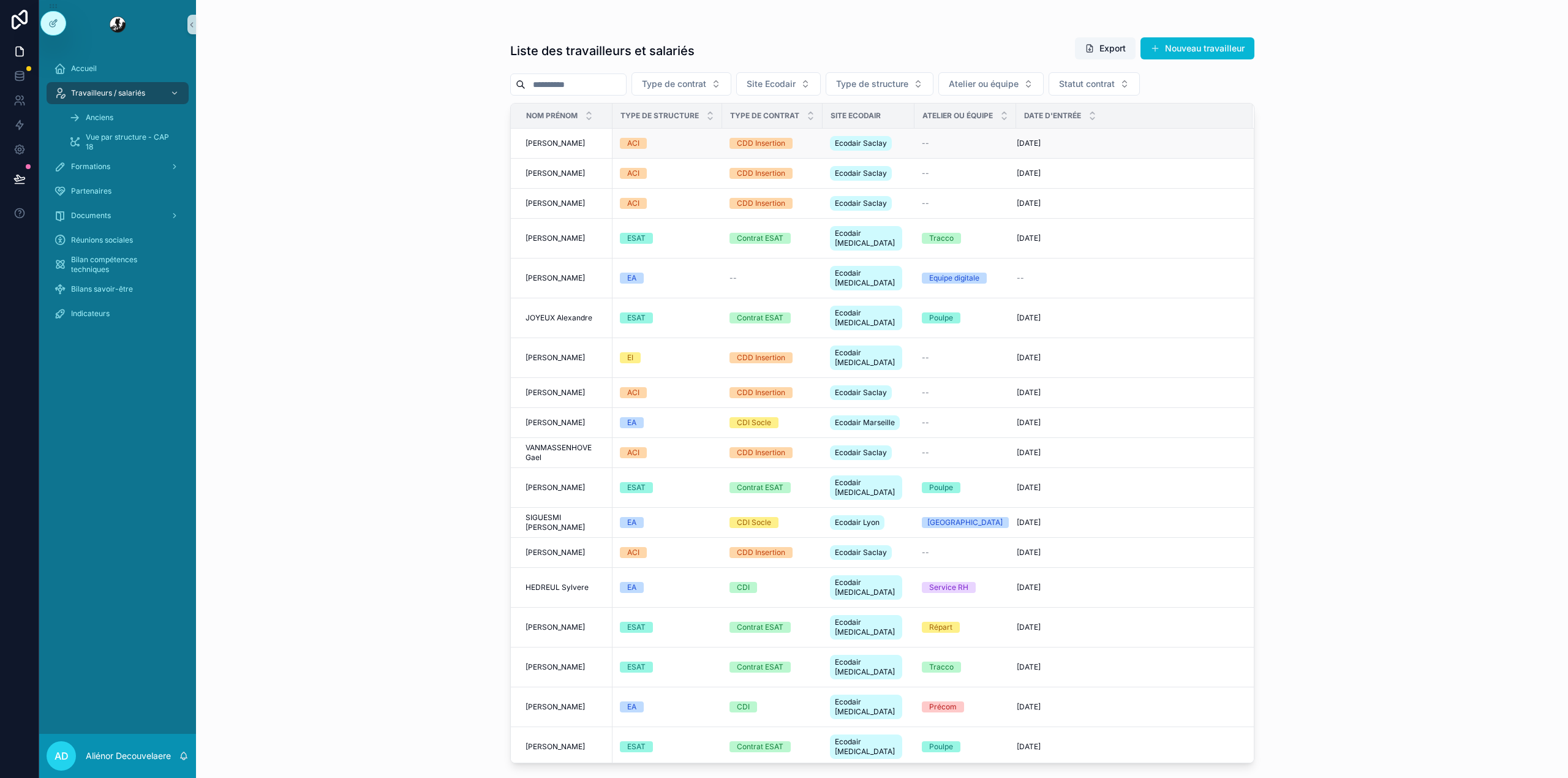
click at [947, 140] on div "--" at bounding box center [965, 143] width 87 height 10
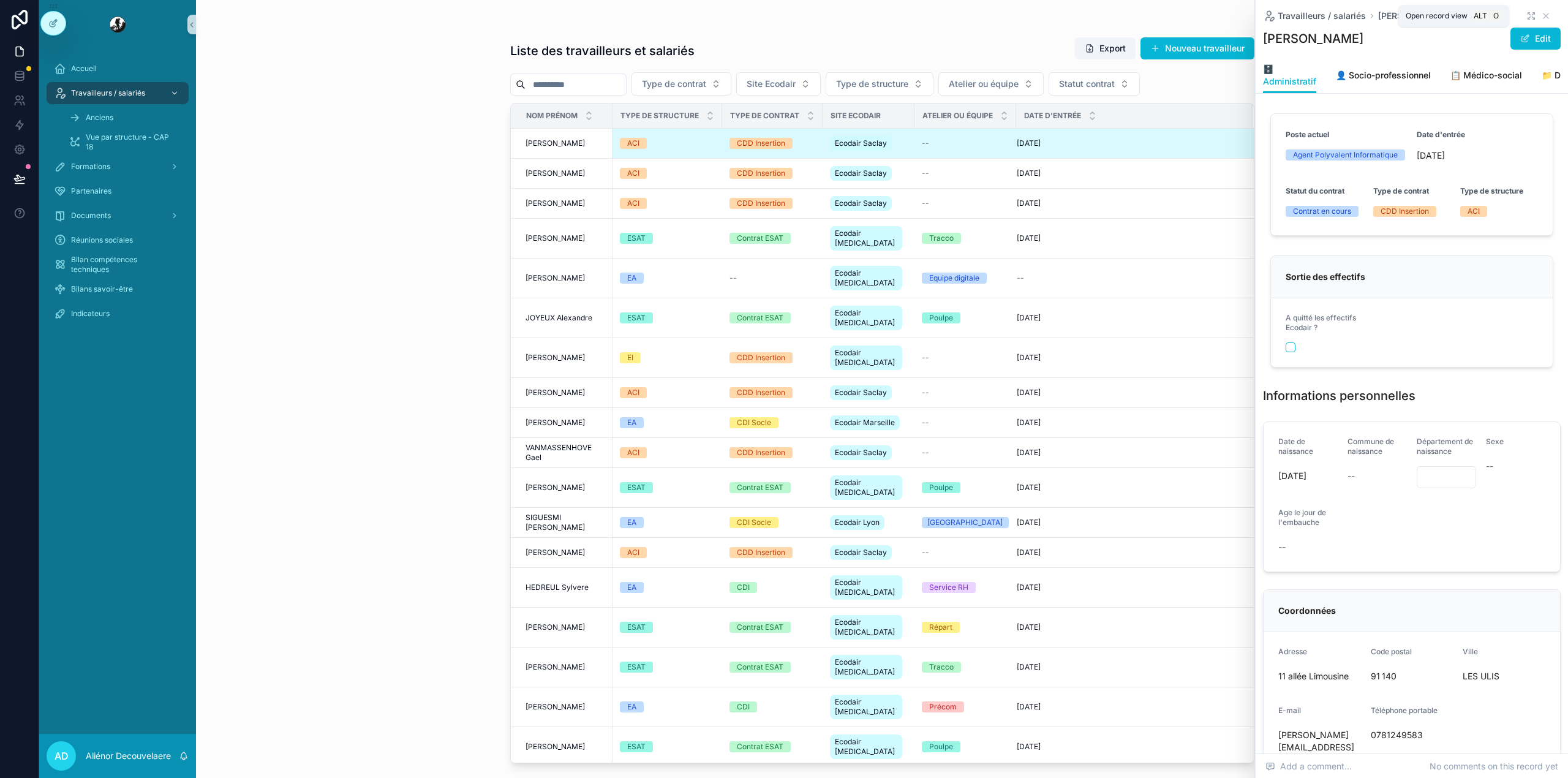
click at [1526, 13] on icon "scrollable content" at bounding box center [1531, 16] width 10 height 10
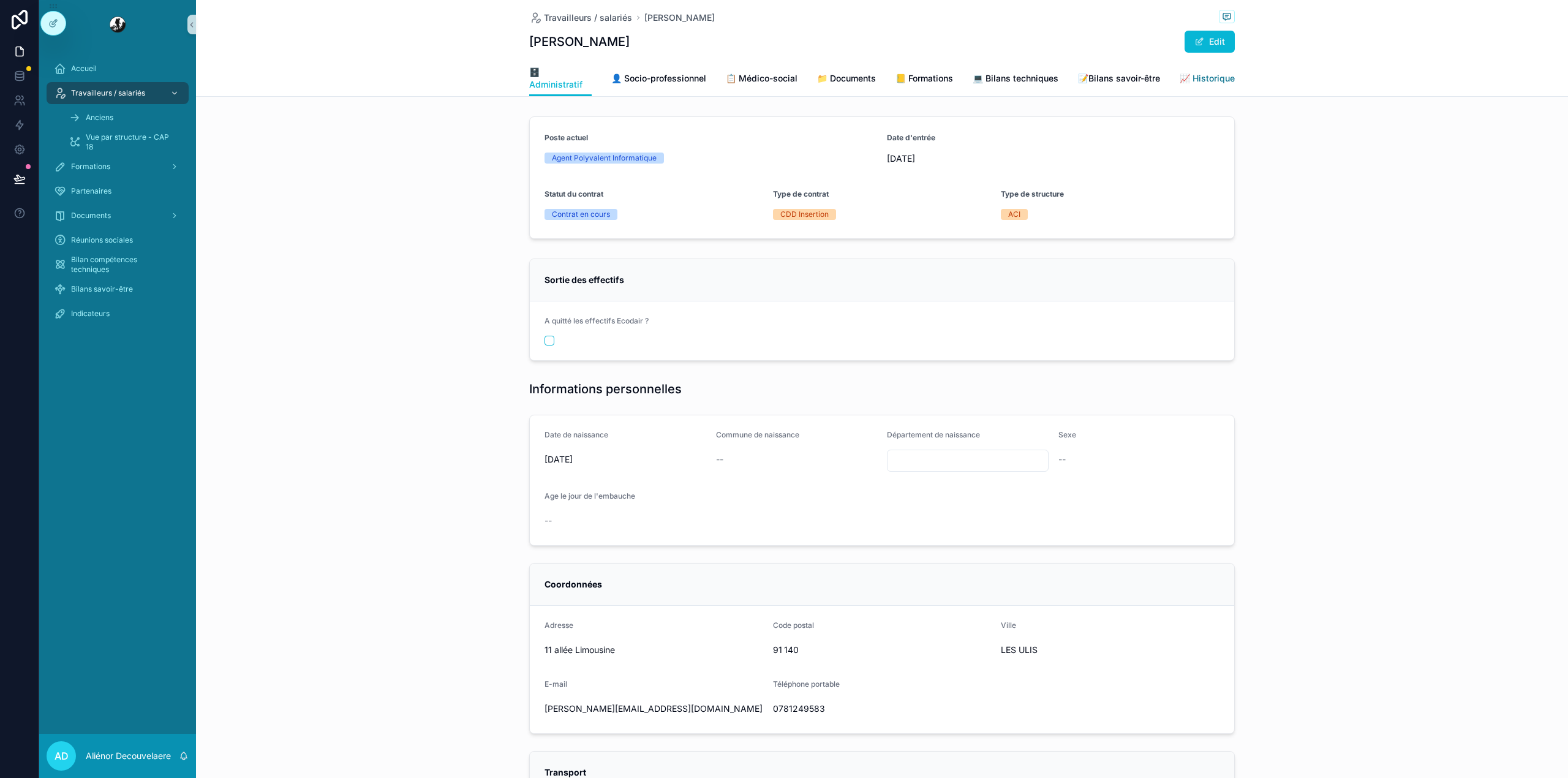
click at [1201, 82] on span "📈 Historique" at bounding box center [1206, 78] width 55 height 12
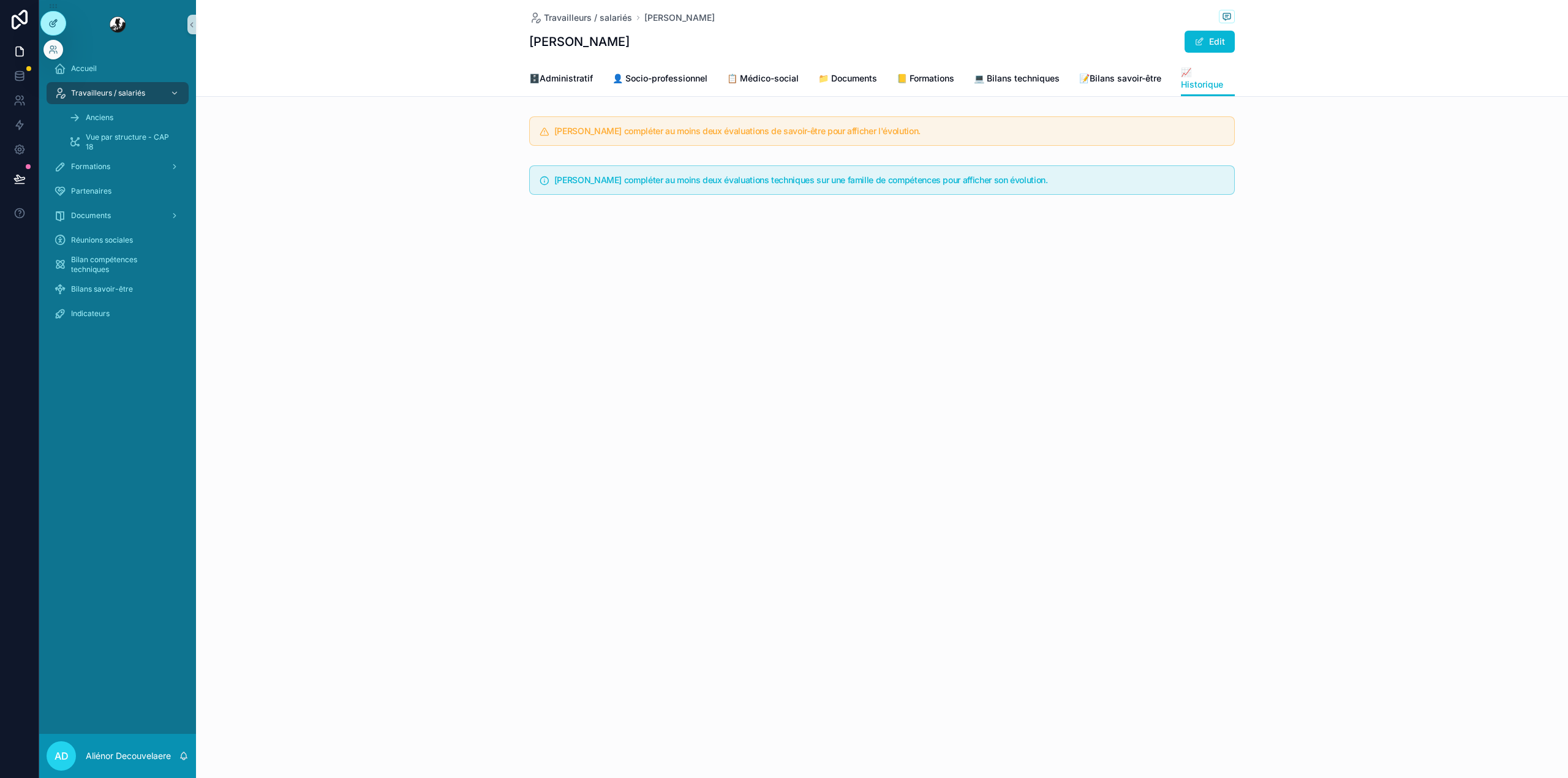
click at [52, 23] on icon at bounding box center [54, 23] width 10 height 10
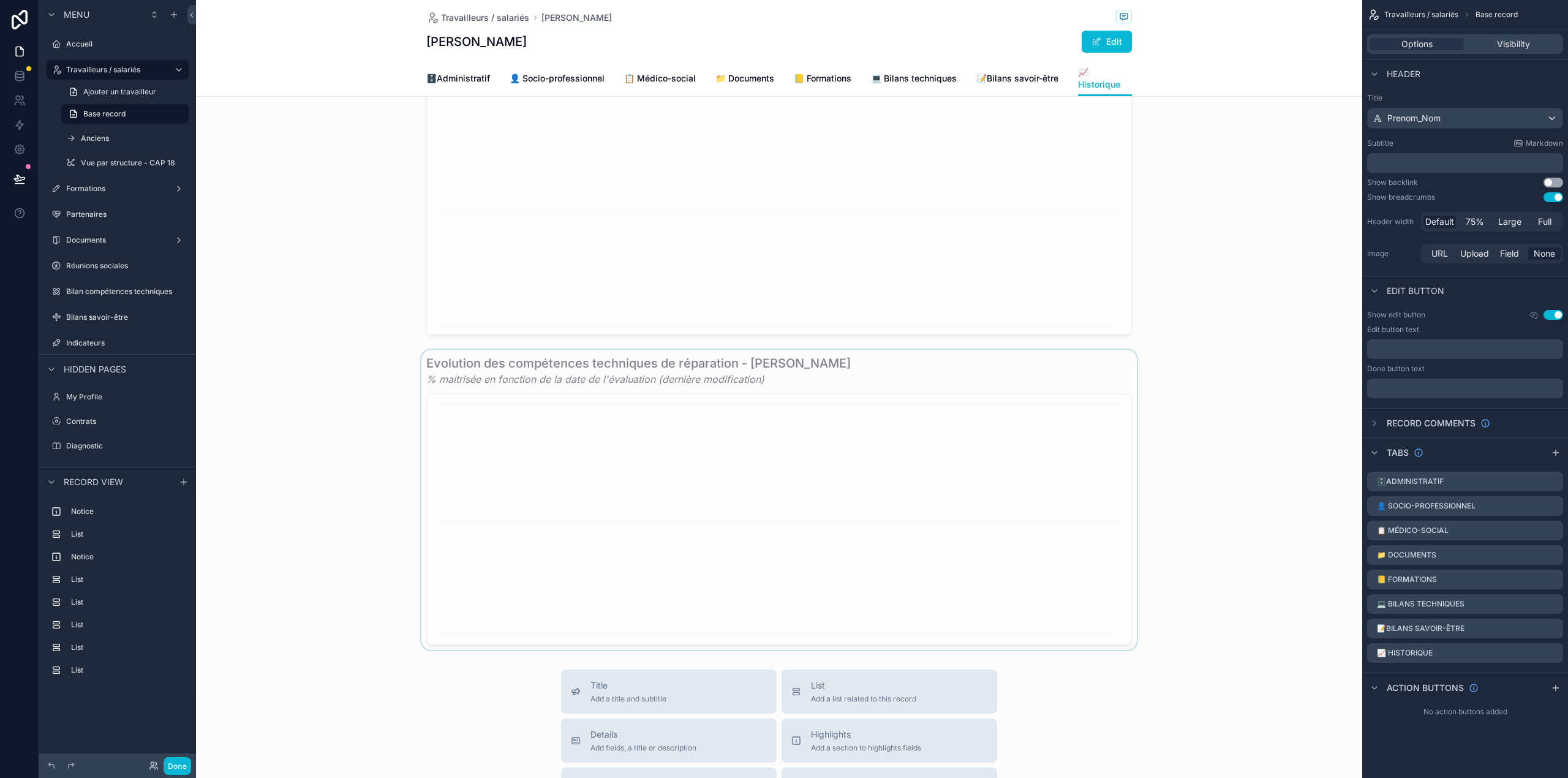
scroll to position [1413, 0]
click at [721, 482] on div "scrollable content" at bounding box center [779, 495] width 1166 height 300
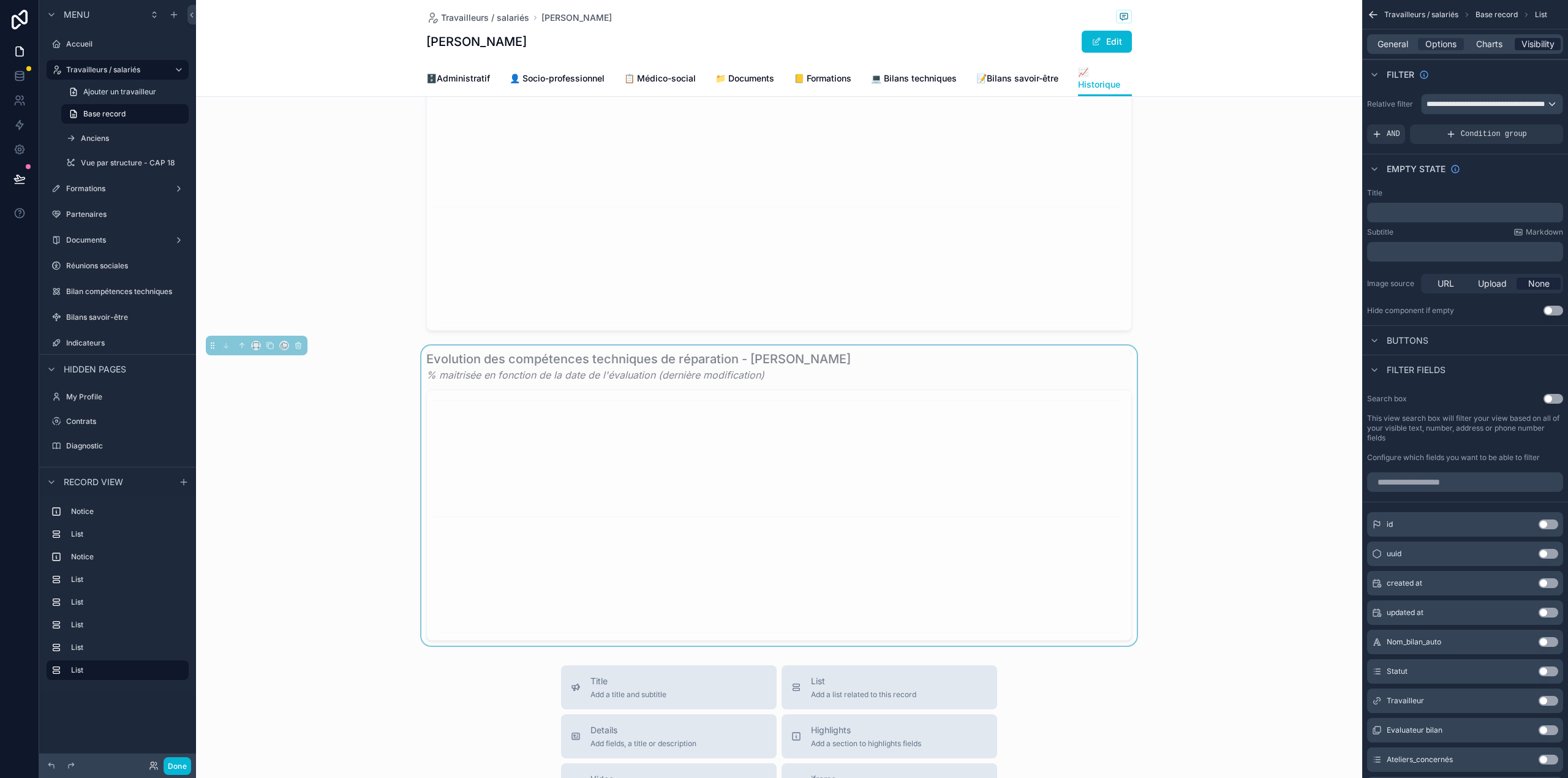
click at [1548, 46] on span "Visibility" at bounding box center [1538, 44] width 33 height 12
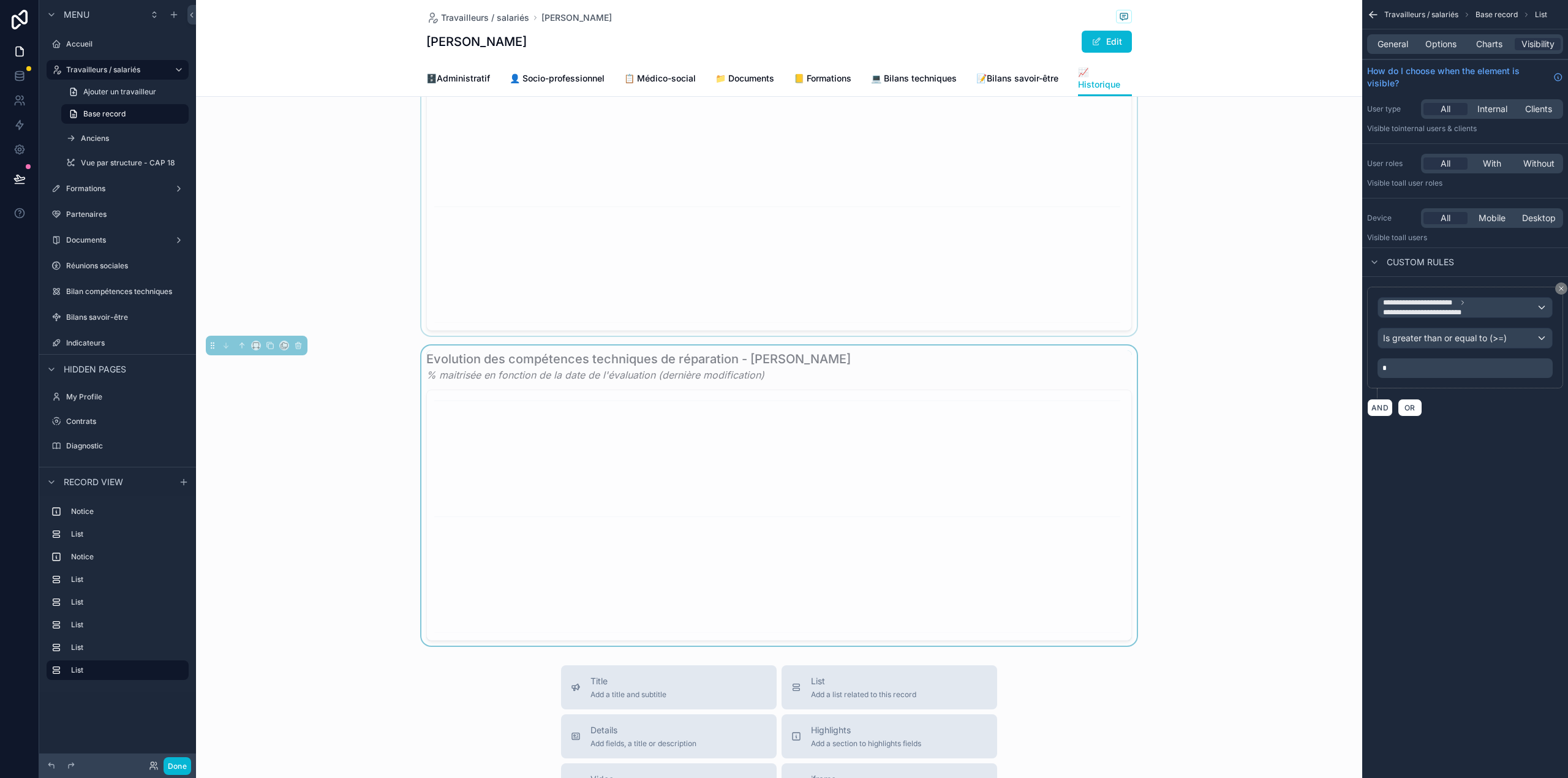
click at [885, 216] on div "scrollable content" at bounding box center [779, 185] width 1166 height 300
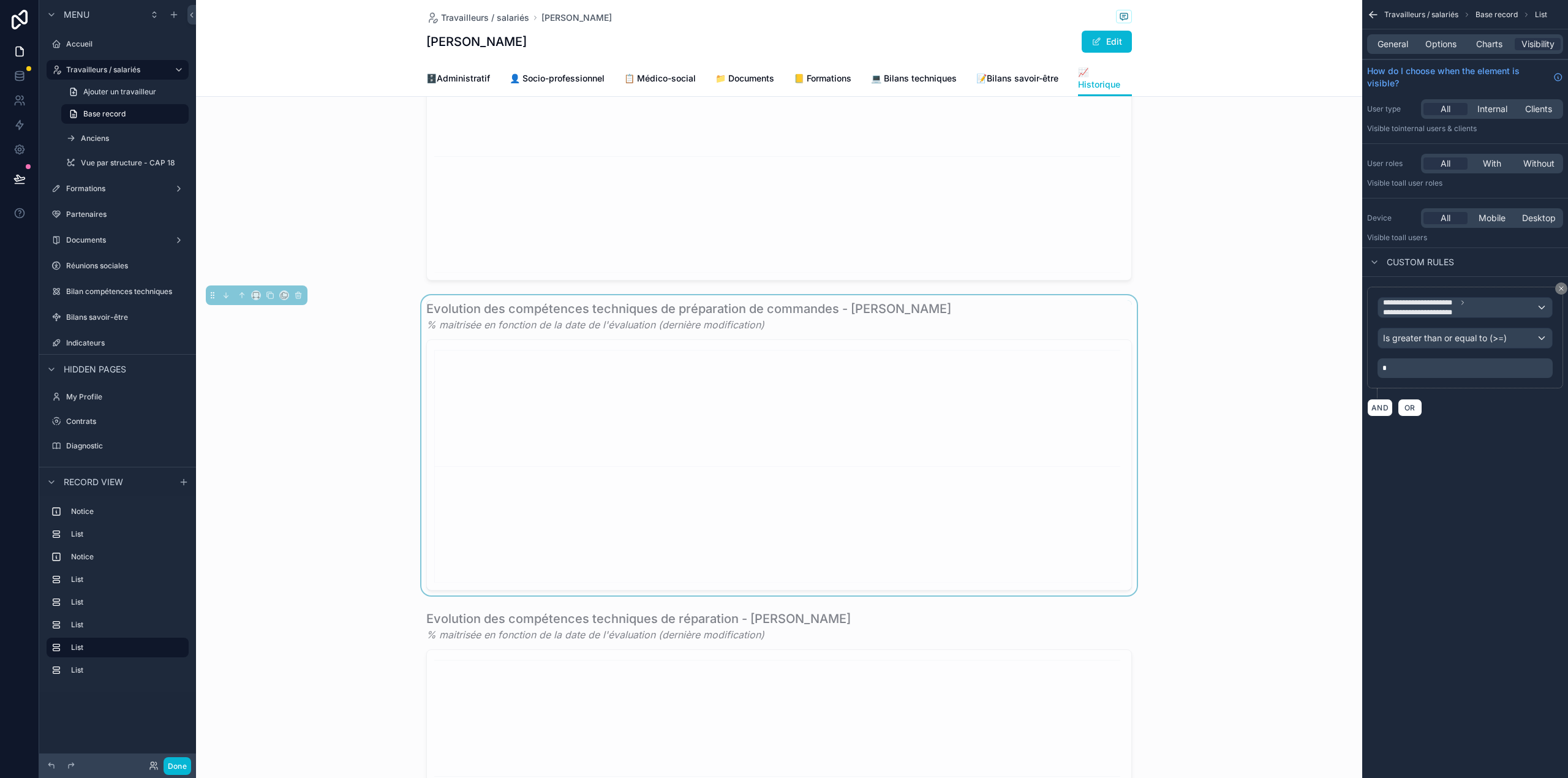
scroll to position [1153, 0]
click at [885, 216] on div "scrollable content" at bounding box center [779, 137] width 1166 height 300
click at [179, 767] on button "Done" at bounding box center [178, 766] width 28 height 18
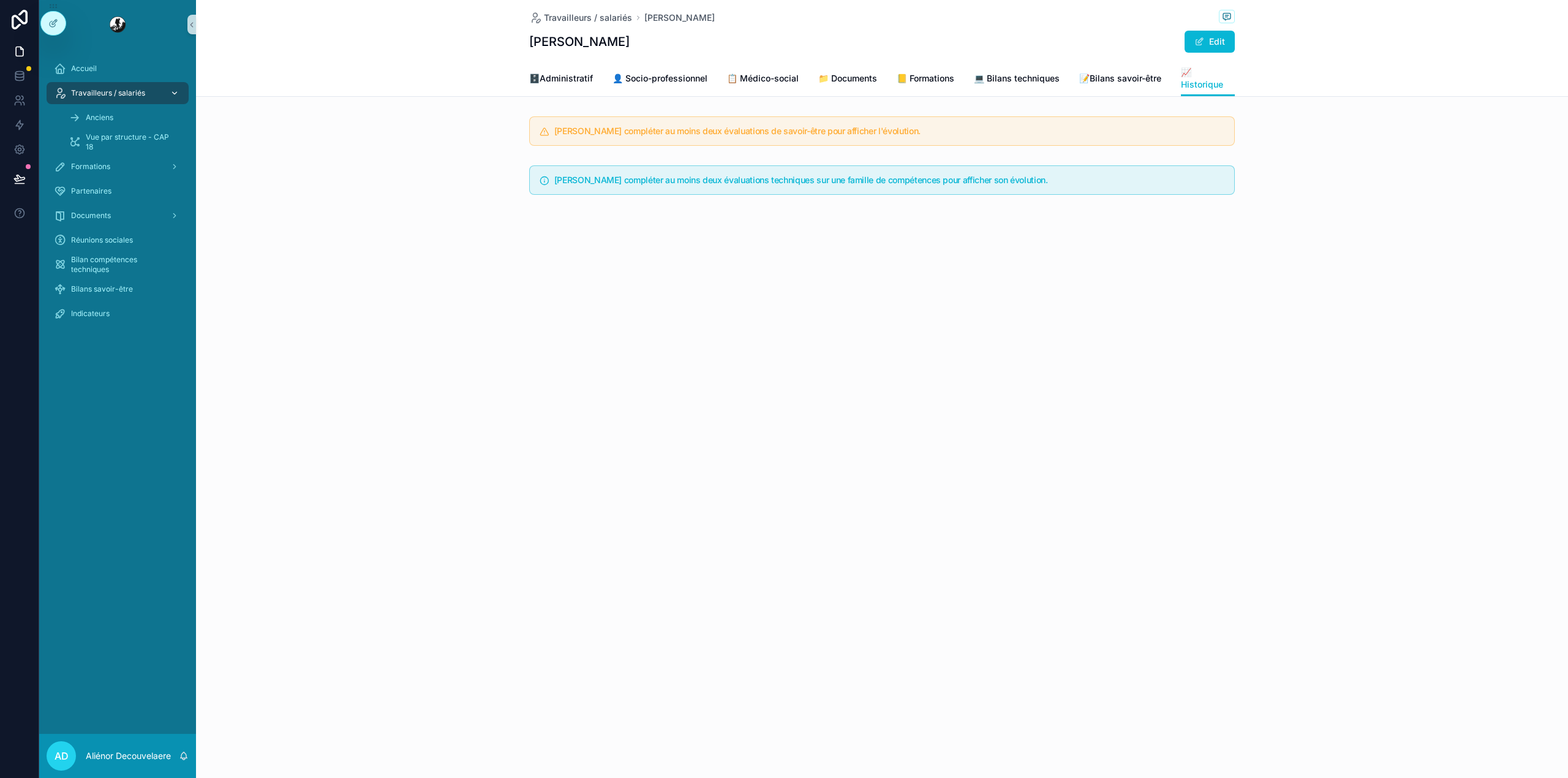
click at [100, 91] on span "Travailleurs / salariés" at bounding box center [107, 94] width 74 height 10
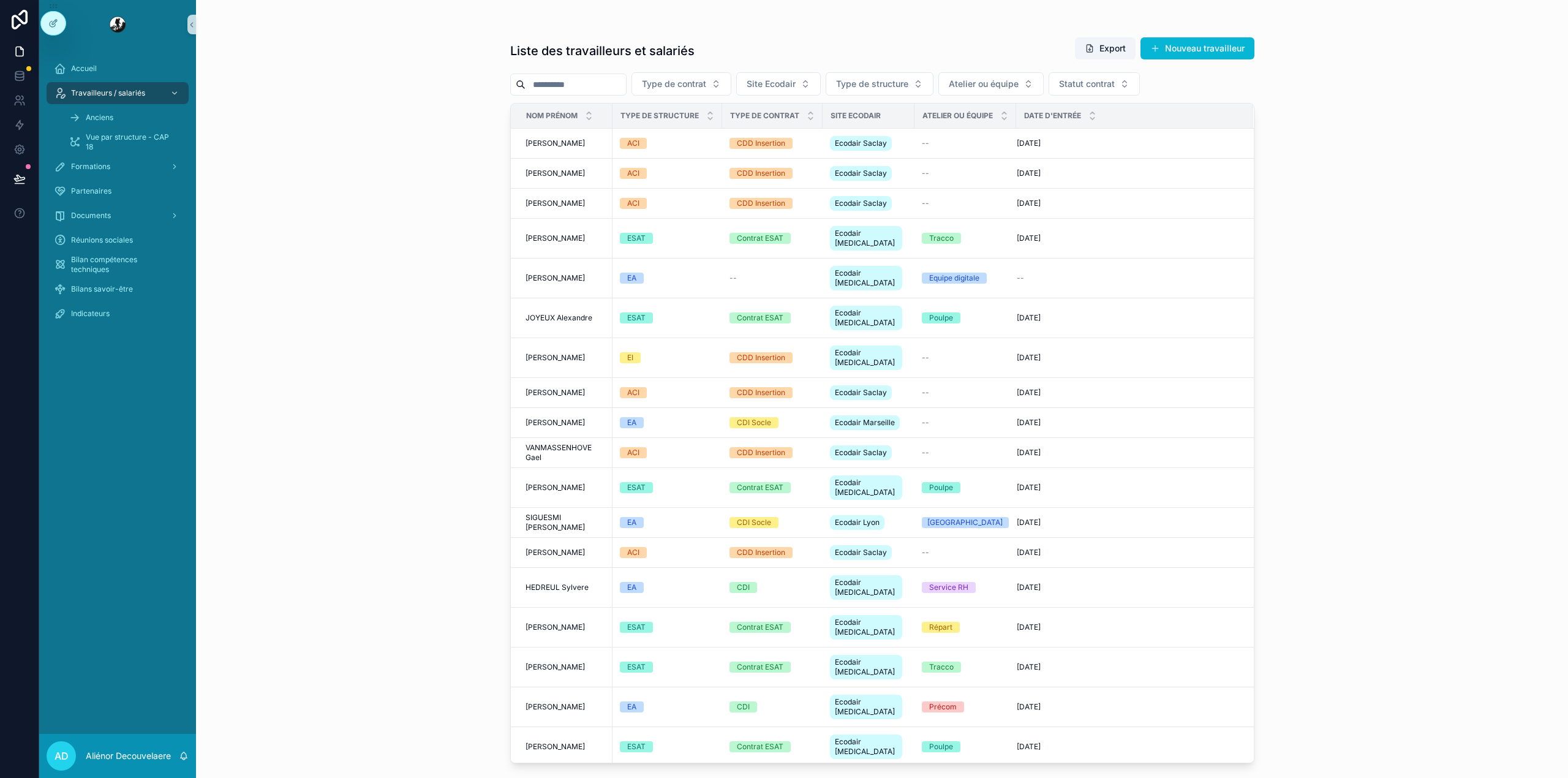
click at [621, 75] on div "scrollable content" at bounding box center [568, 84] width 116 height 22
click at [610, 87] on input "scrollable content" at bounding box center [575, 84] width 100 height 17
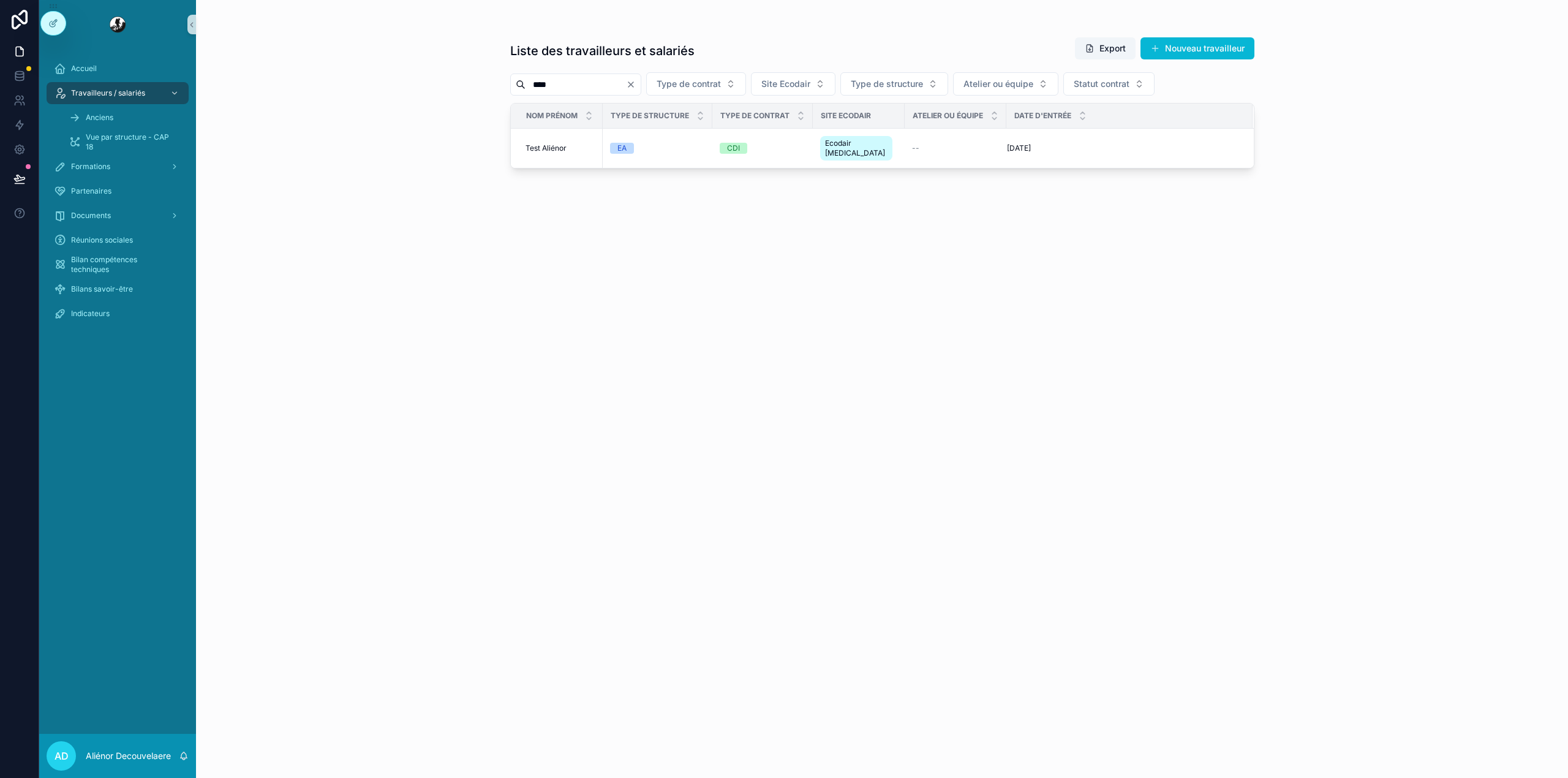
type input "****"
click at [686, 148] on div "EA" at bounding box center [657, 148] width 95 height 11
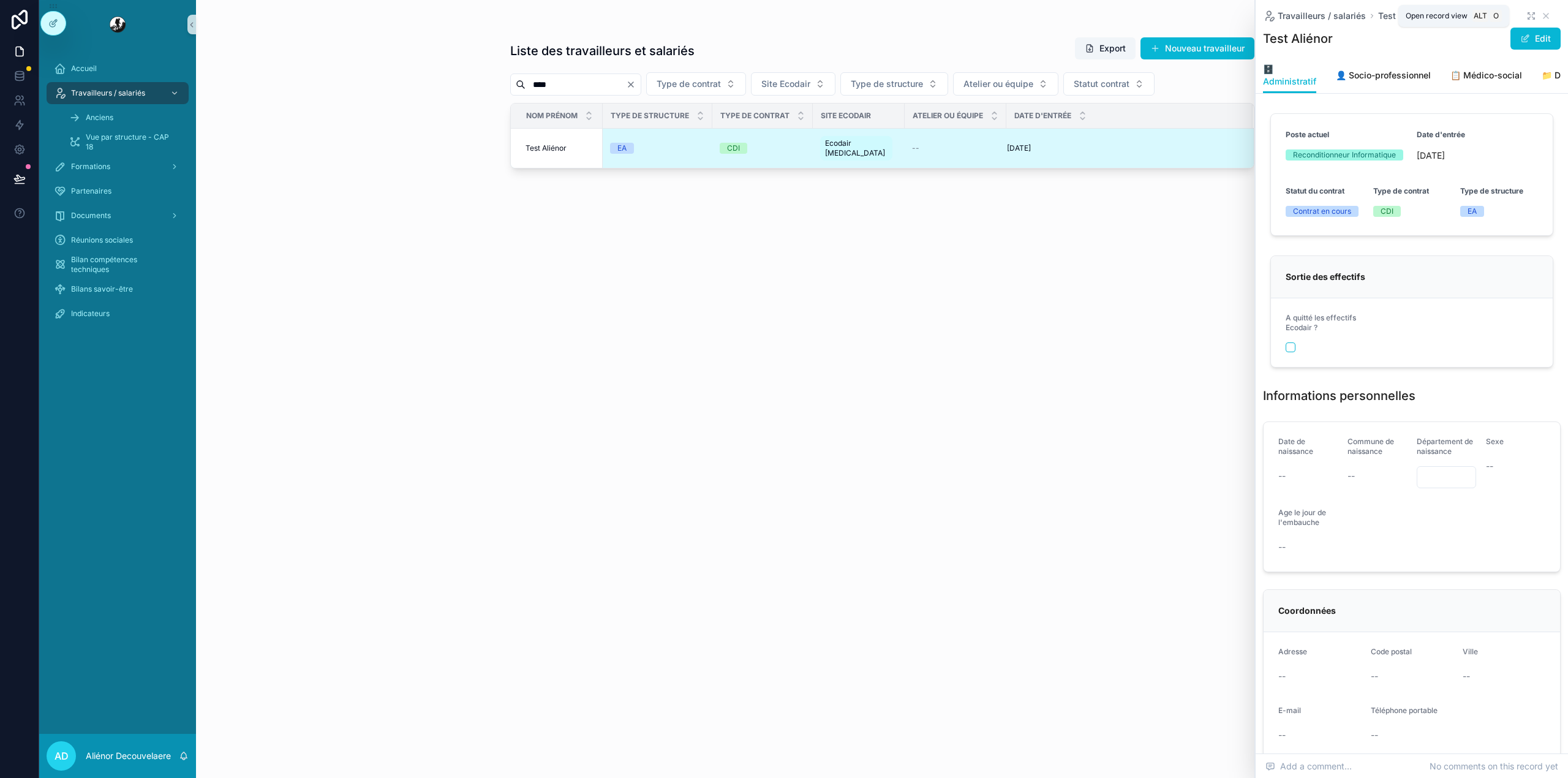
click at [1528, 16] on icon "scrollable content" at bounding box center [1529, 18] width 3 height 3
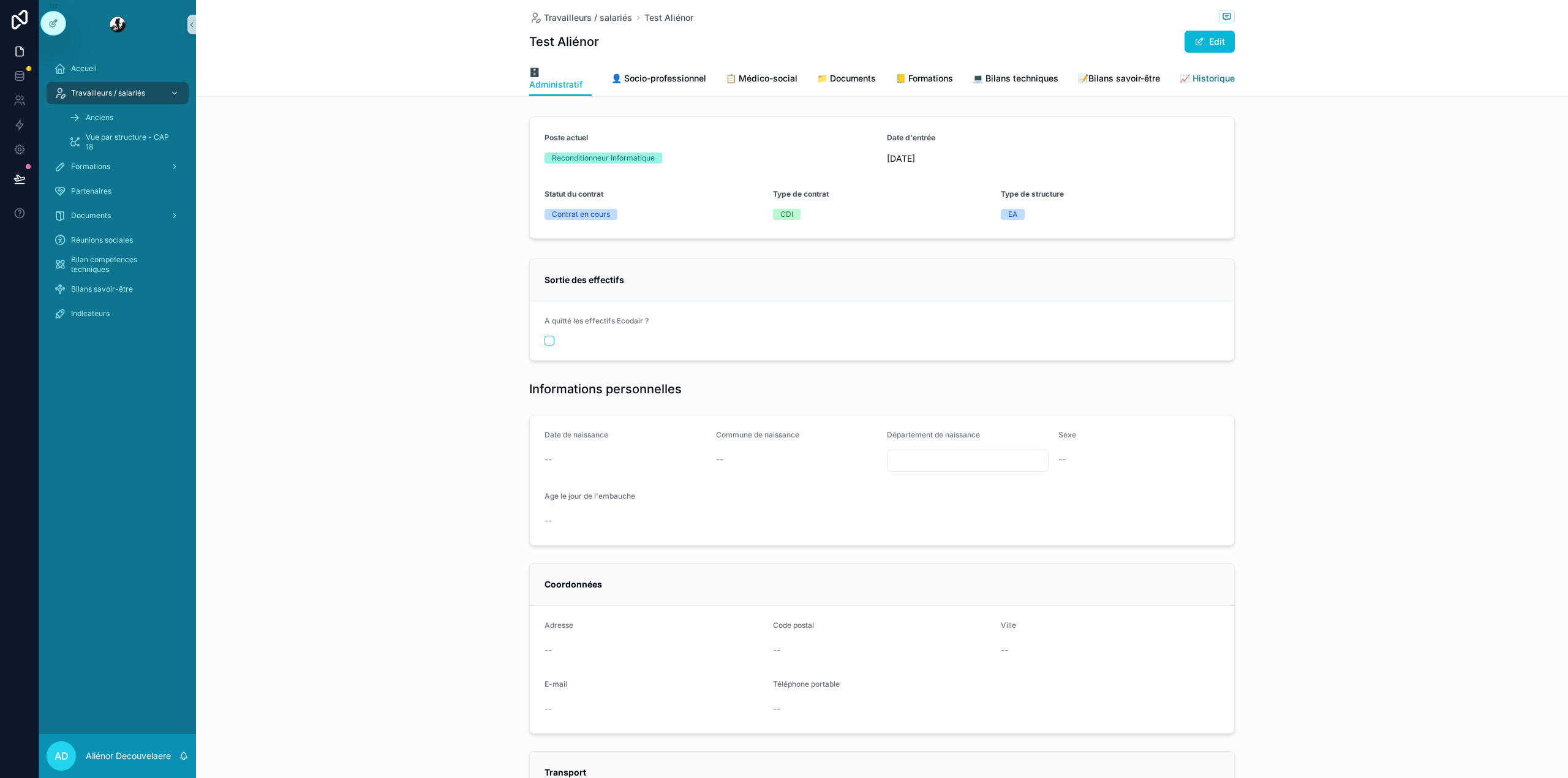
click at [1192, 78] on span "📈 Historique" at bounding box center [1206, 78] width 55 height 12
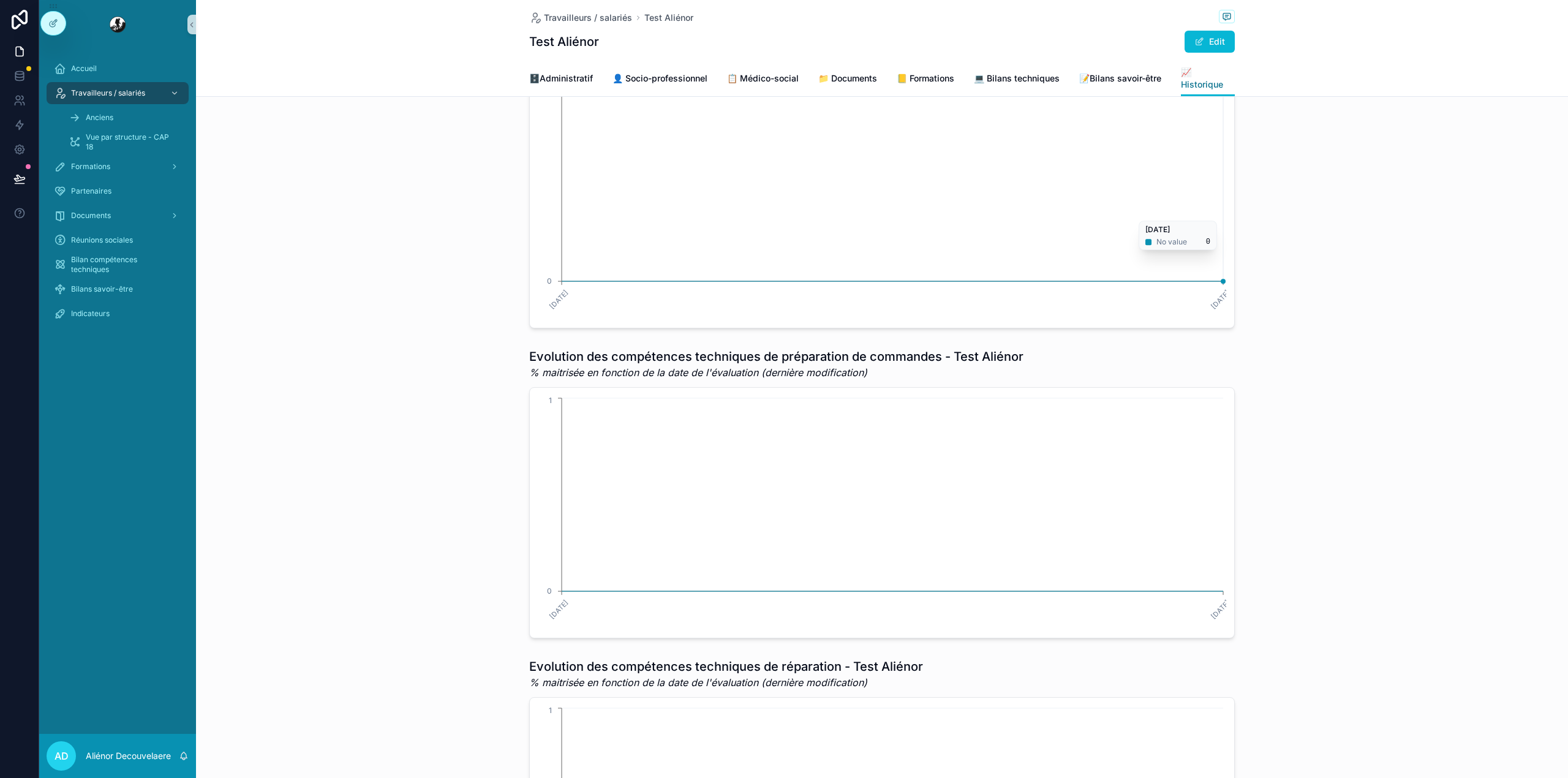
scroll to position [261, 0]
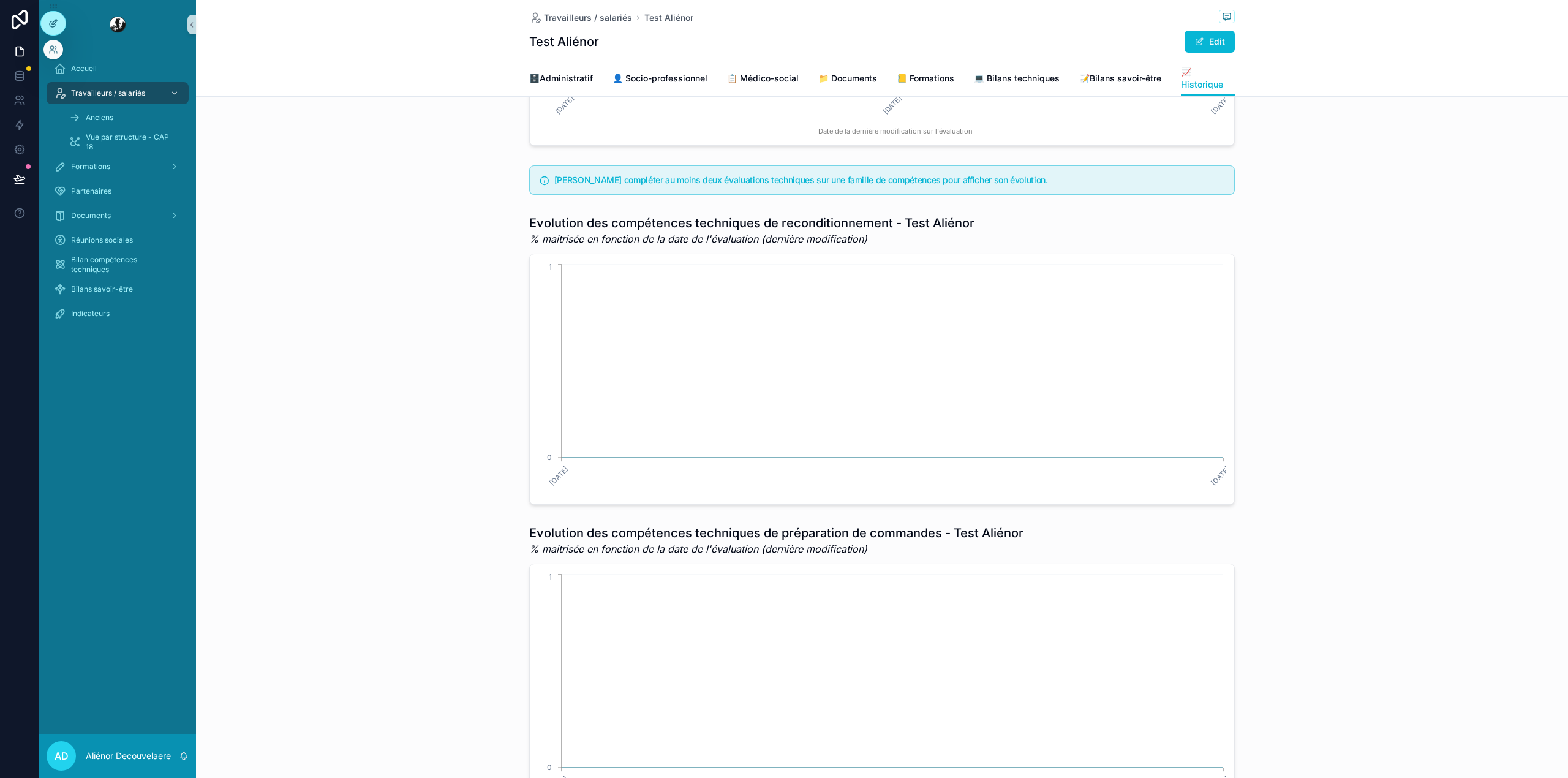
click at [42, 20] on div at bounding box center [53, 23] width 25 height 23
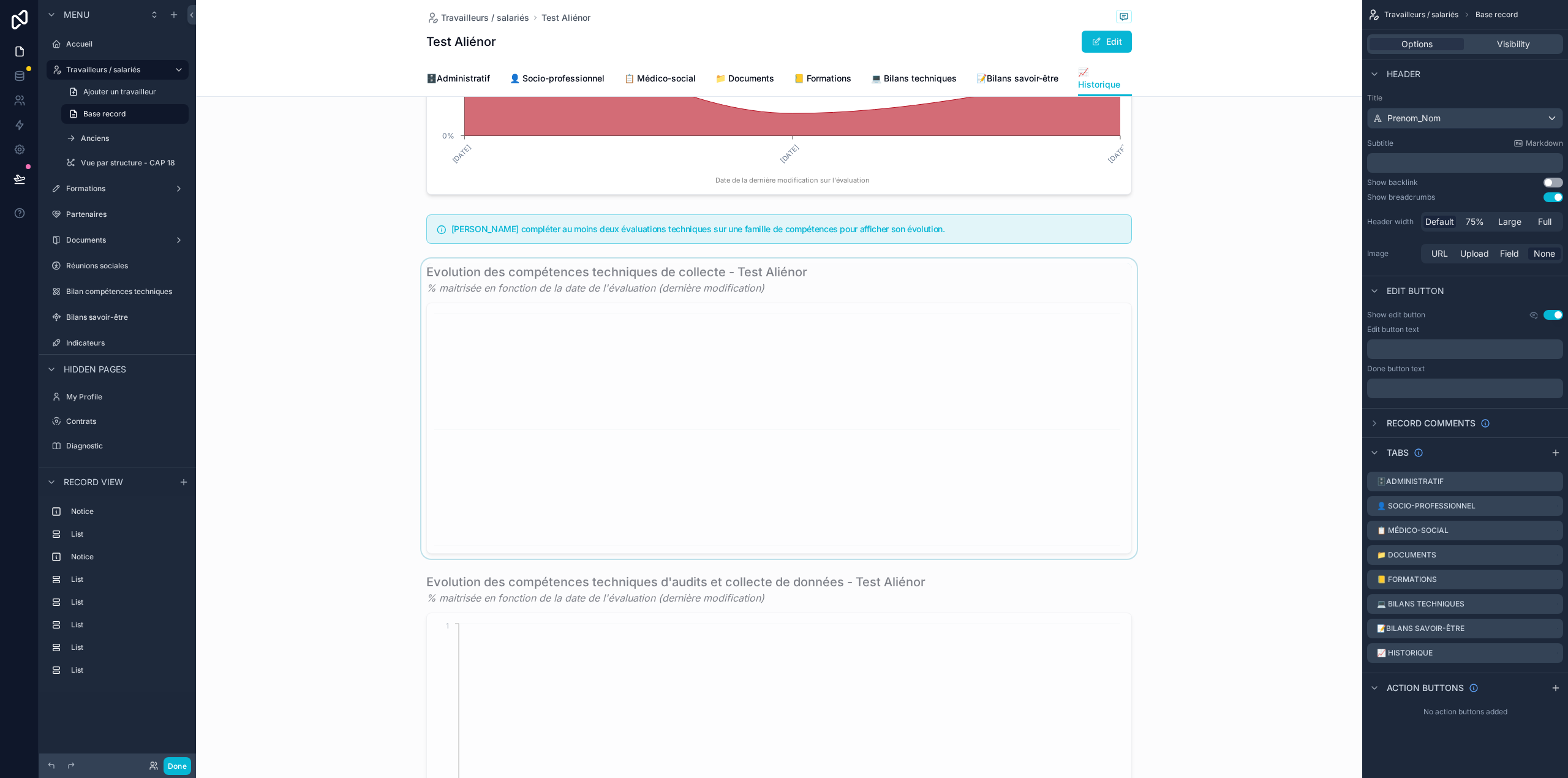
click at [543, 322] on div "scrollable content" at bounding box center [779, 408] width 1166 height 300
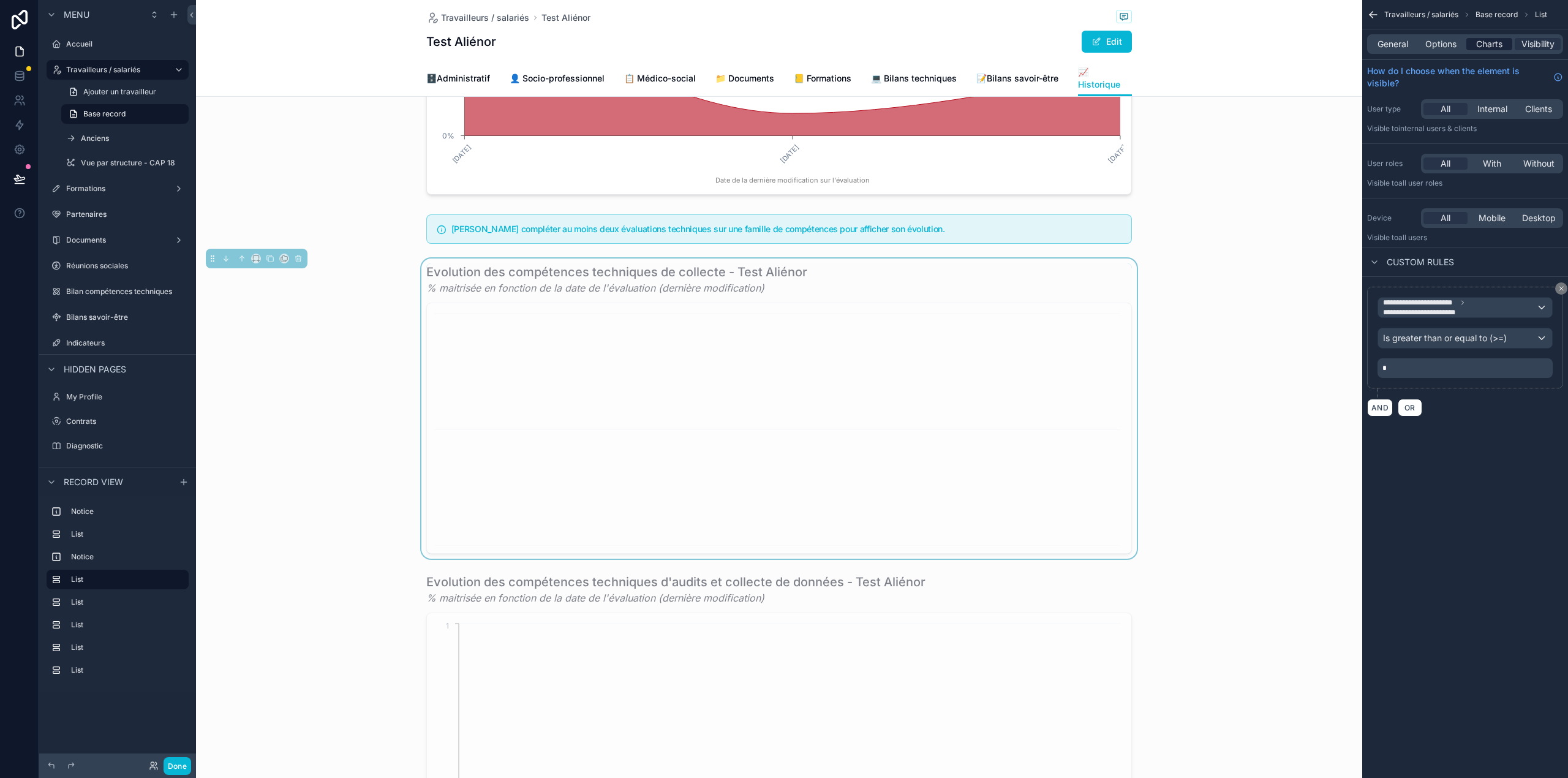
click at [1486, 47] on span "Charts" at bounding box center [1489, 44] width 27 height 12
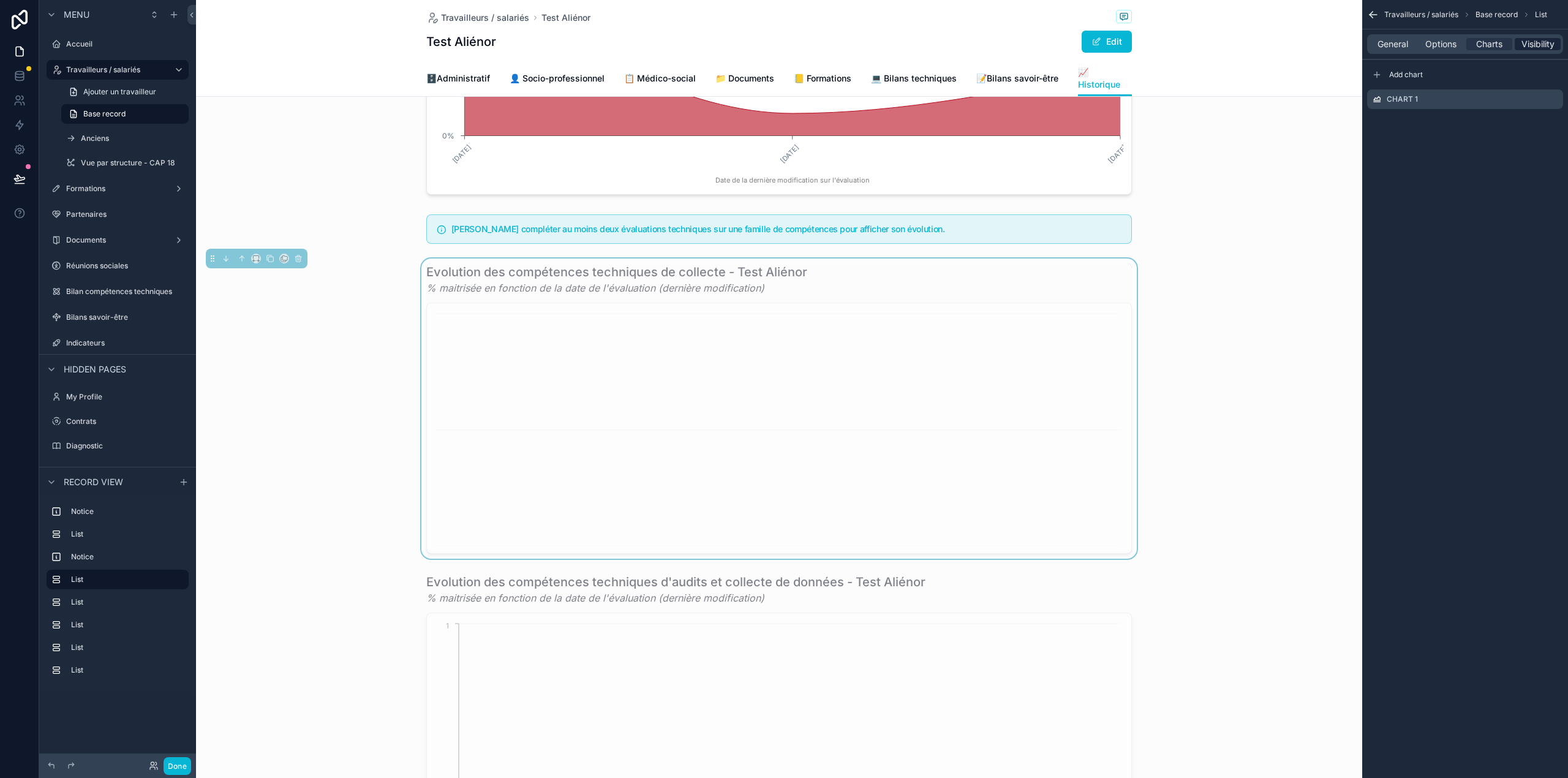
click at [1522, 49] on span "Visibility" at bounding box center [1538, 44] width 33 height 12
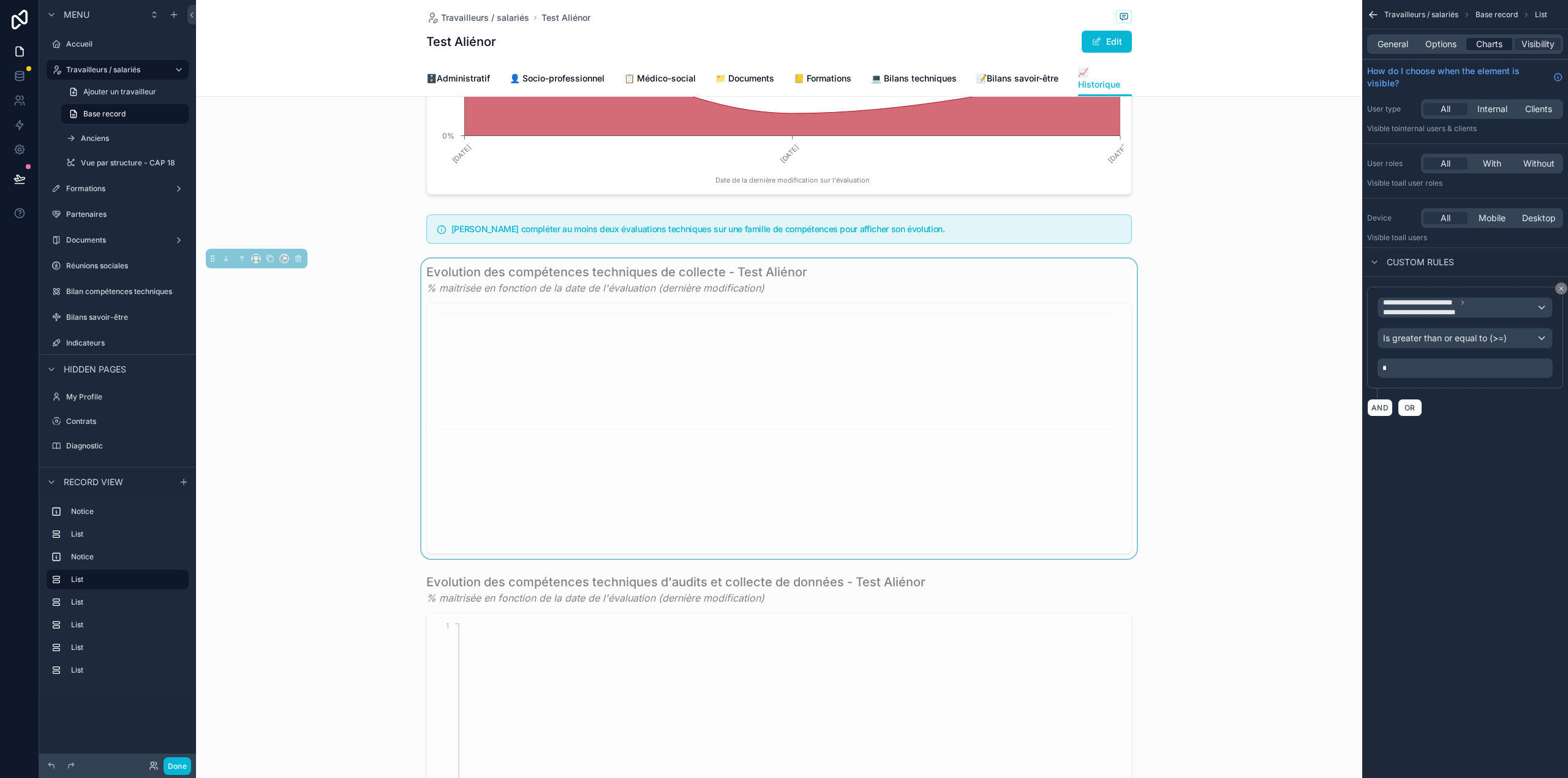
click at [1502, 38] on span "Charts" at bounding box center [1489, 44] width 27 height 12
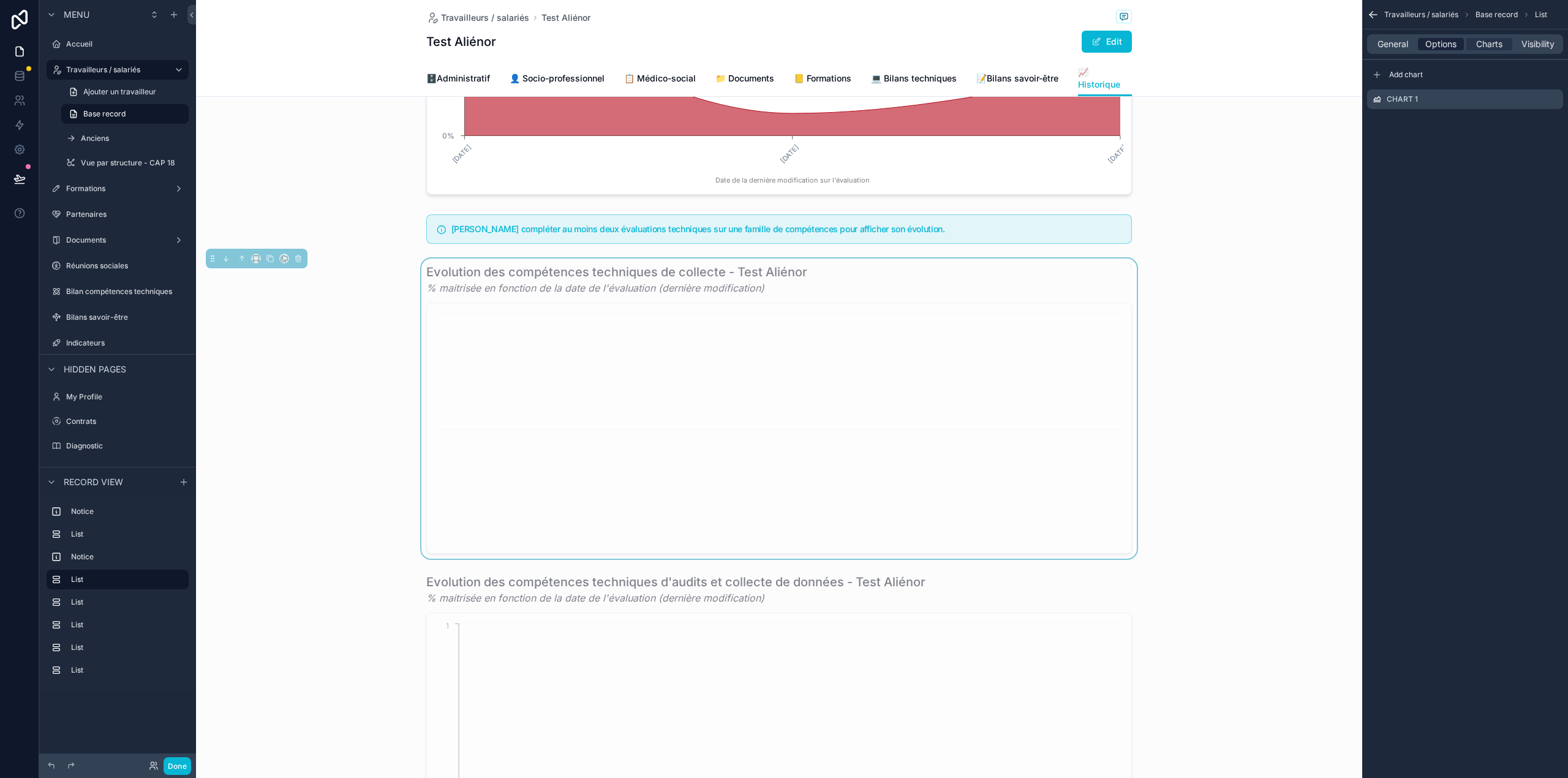
click at [1444, 49] on span "Options" at bounding box center [1440, 44] width 31 height 12
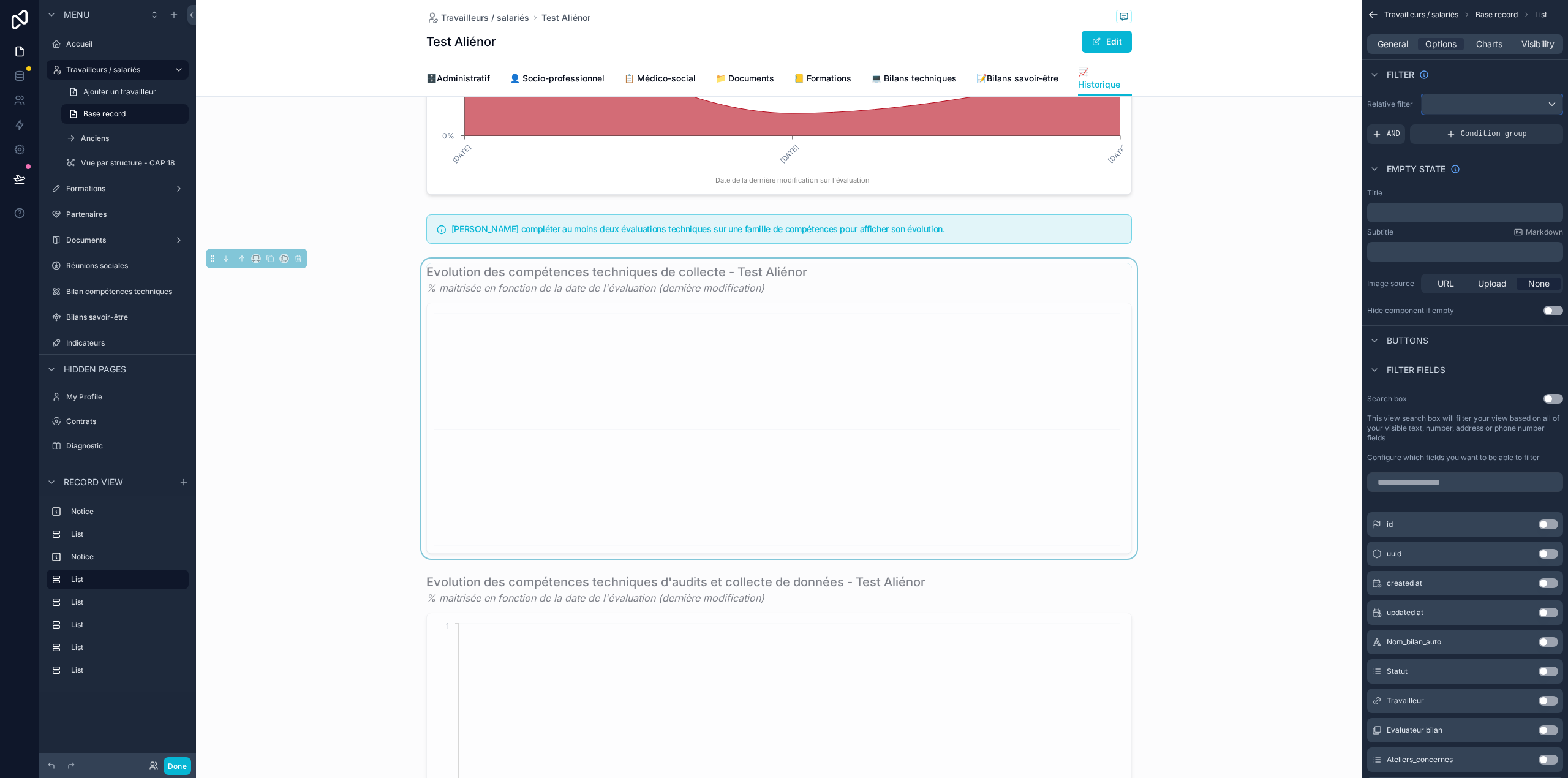
click at [1492, 103] on div "scrollable content" at bounding box center [1492, 104] width 141 height 20
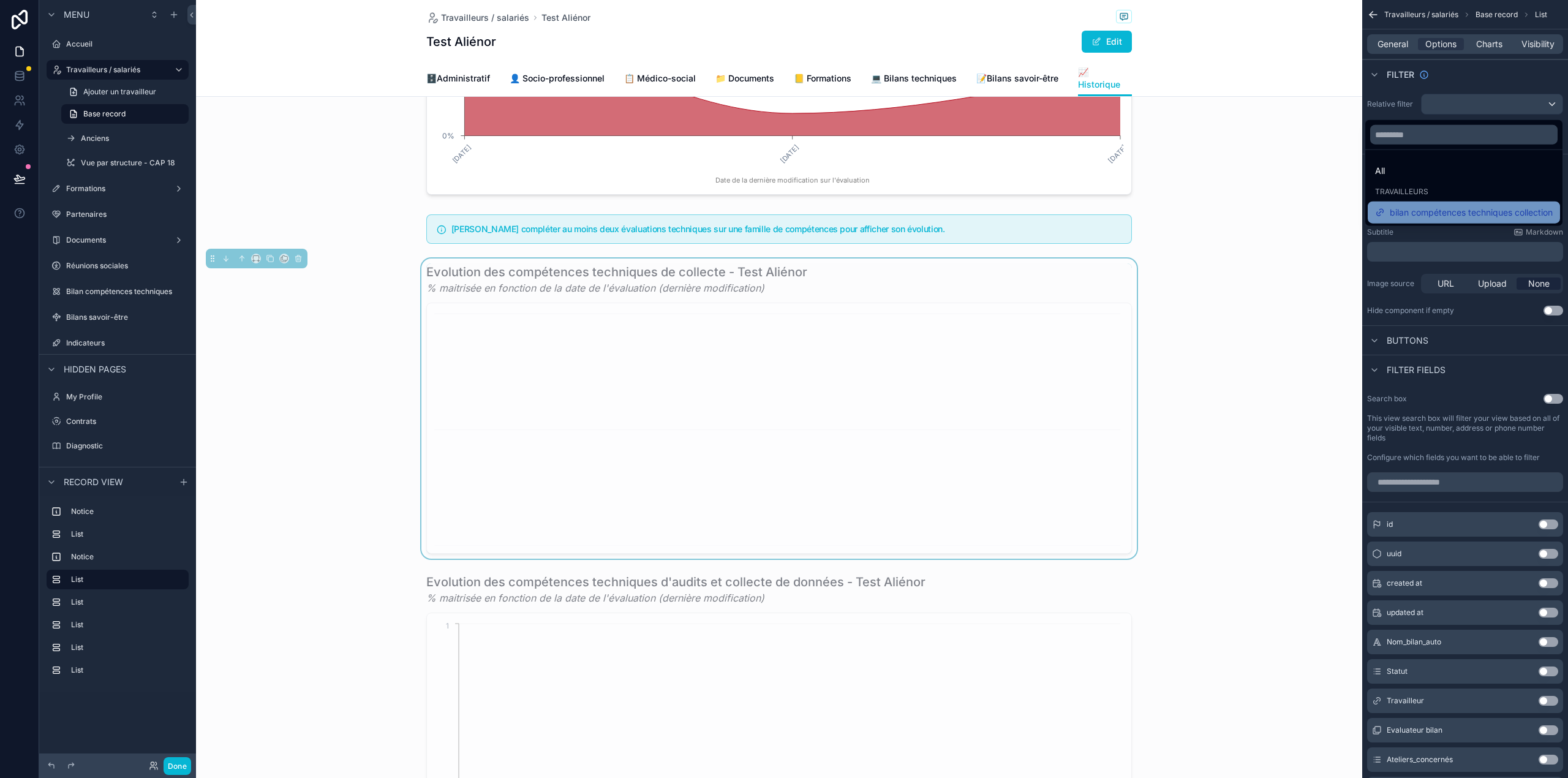
click at [1440, 207] on span "bilan compétences techniques collection" at bounding box center [1471, 212] width 163 height 15
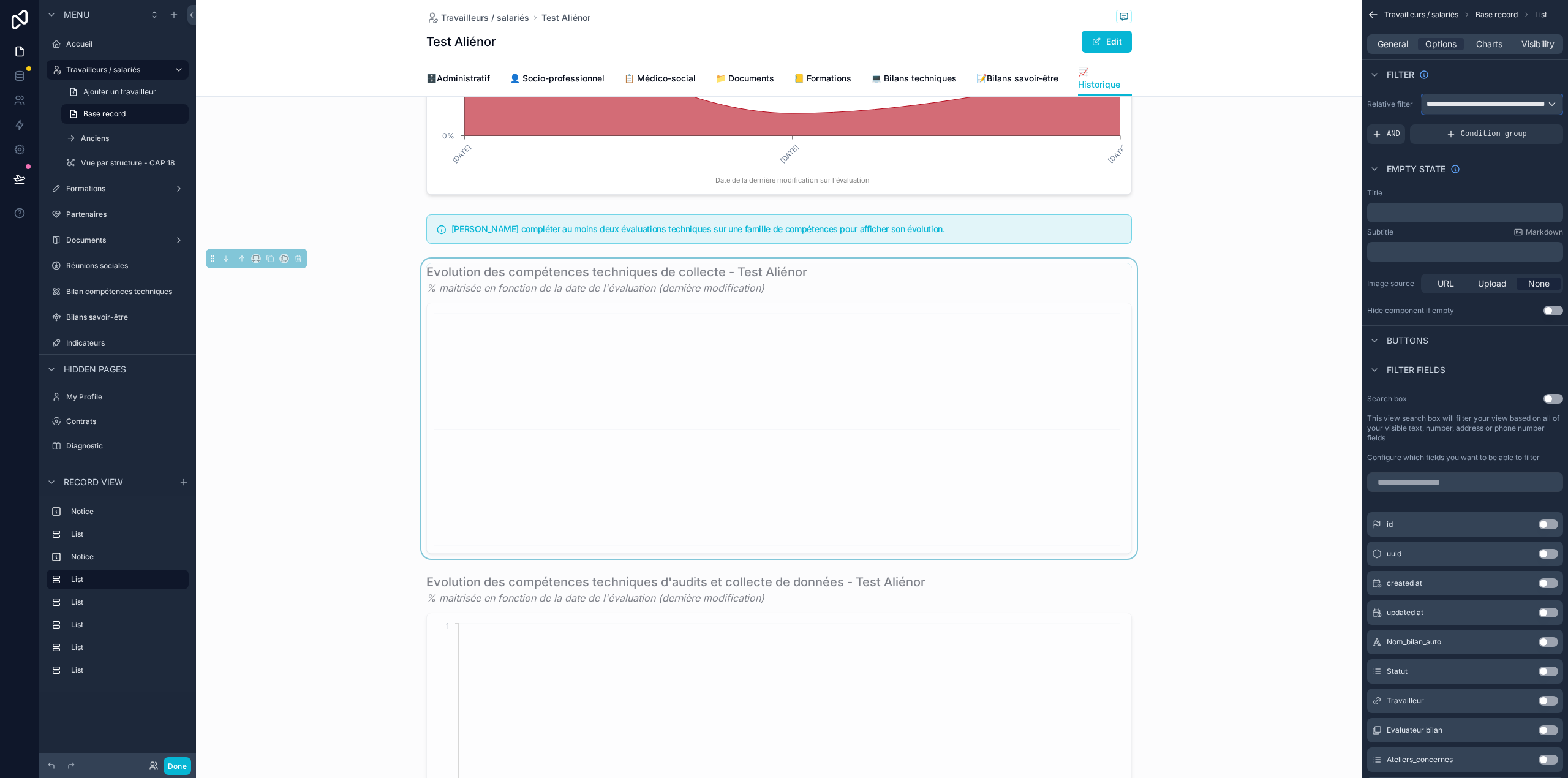
click at [1497, 106] on span "**********" at bounding box center [1486, 104] width 119 height 10
click at [1459, 162] on div "All" at bounding box center [1464, 171] width 192 height 22
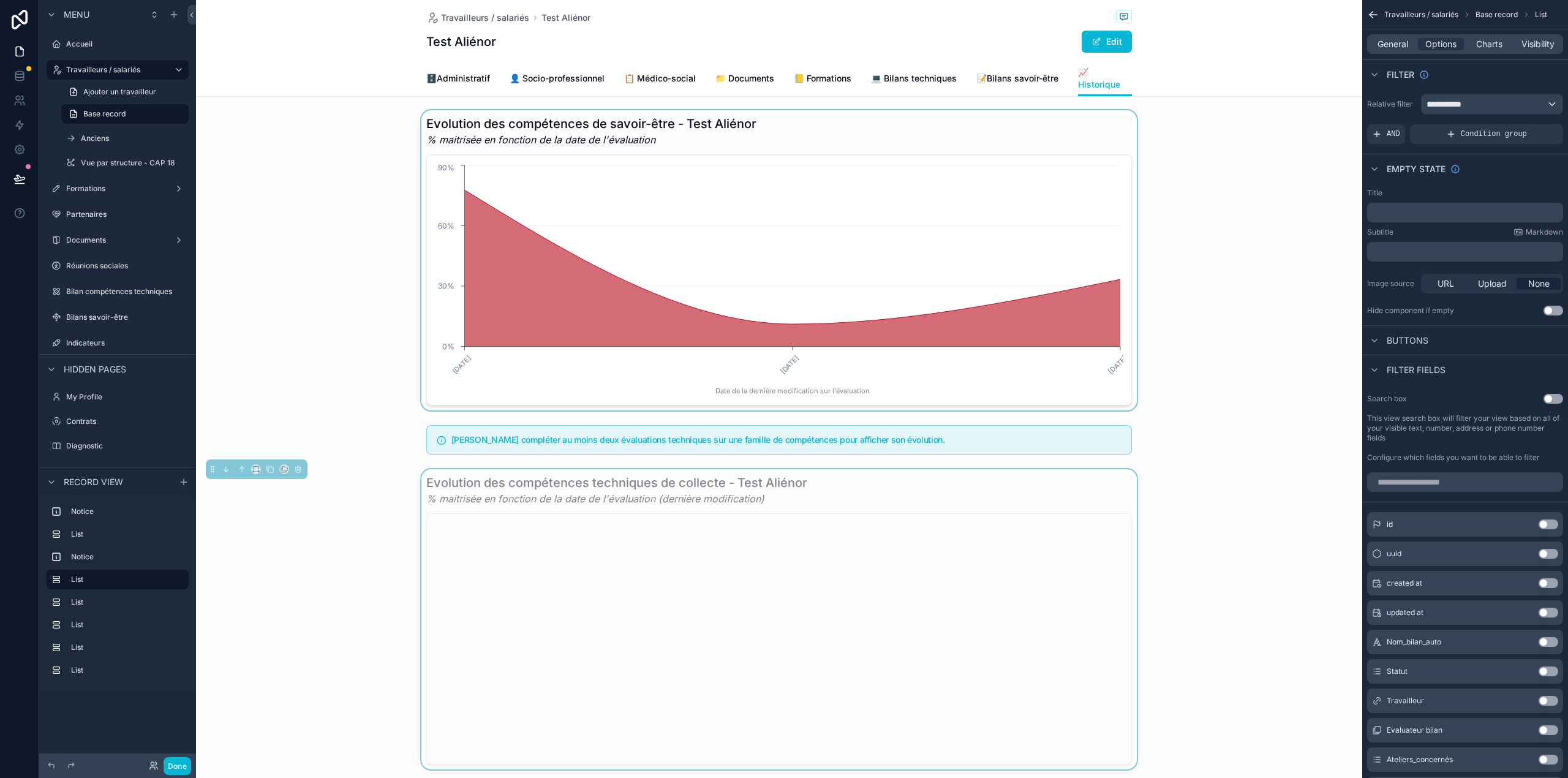
scroll to position [37, 0]
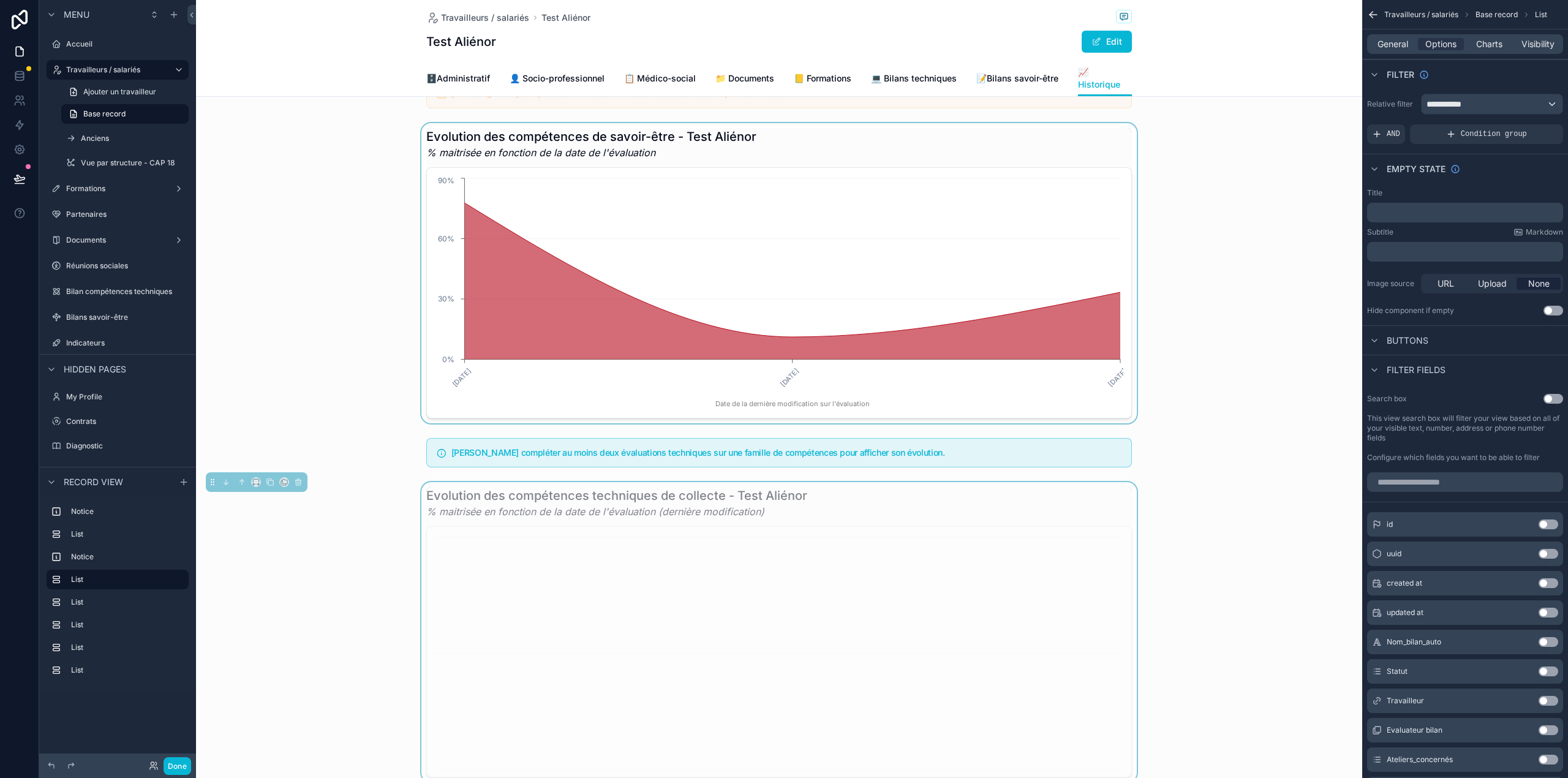
click at [942, 267] on div "scrollable content" at bounding box center [779, 273] width 1166 height 300
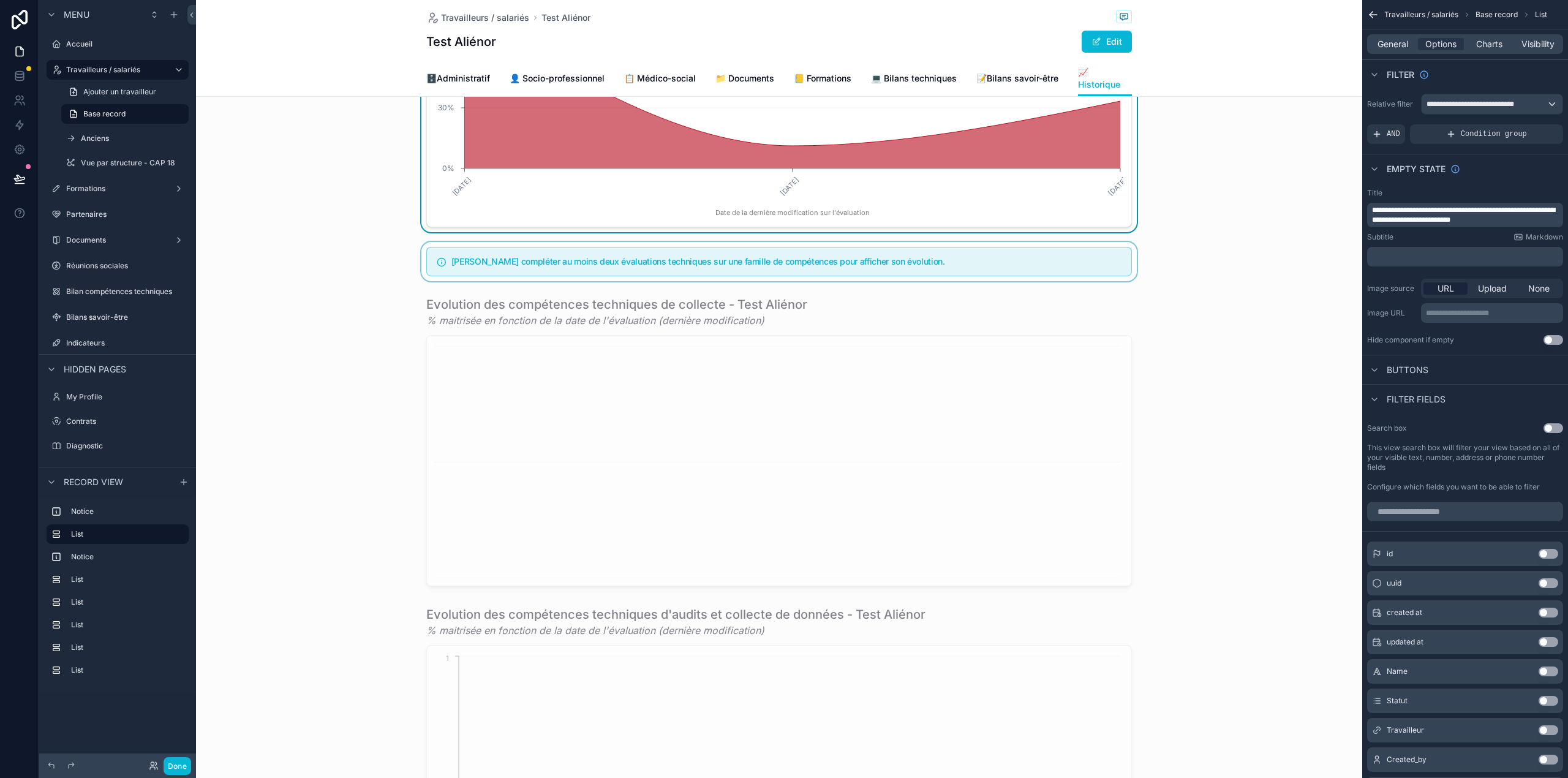
scroll to position [230, 0]
click at [858, 471] on div "scrollable content" at bounding box center [779, 439] width 1166 height 300
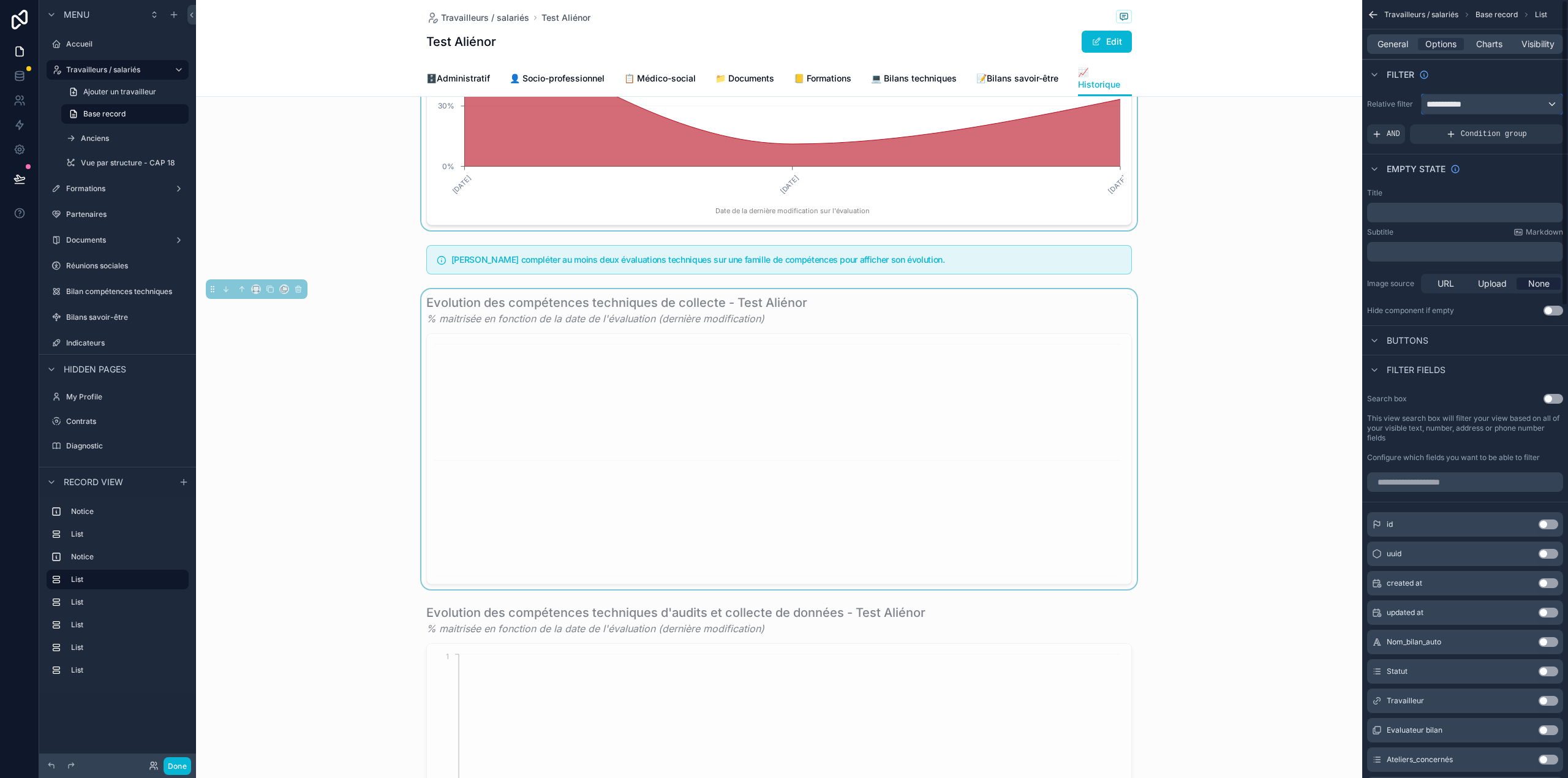
click at [1478, 109] on div "**********" at bounding box center [1492, 104] width 141 height 20
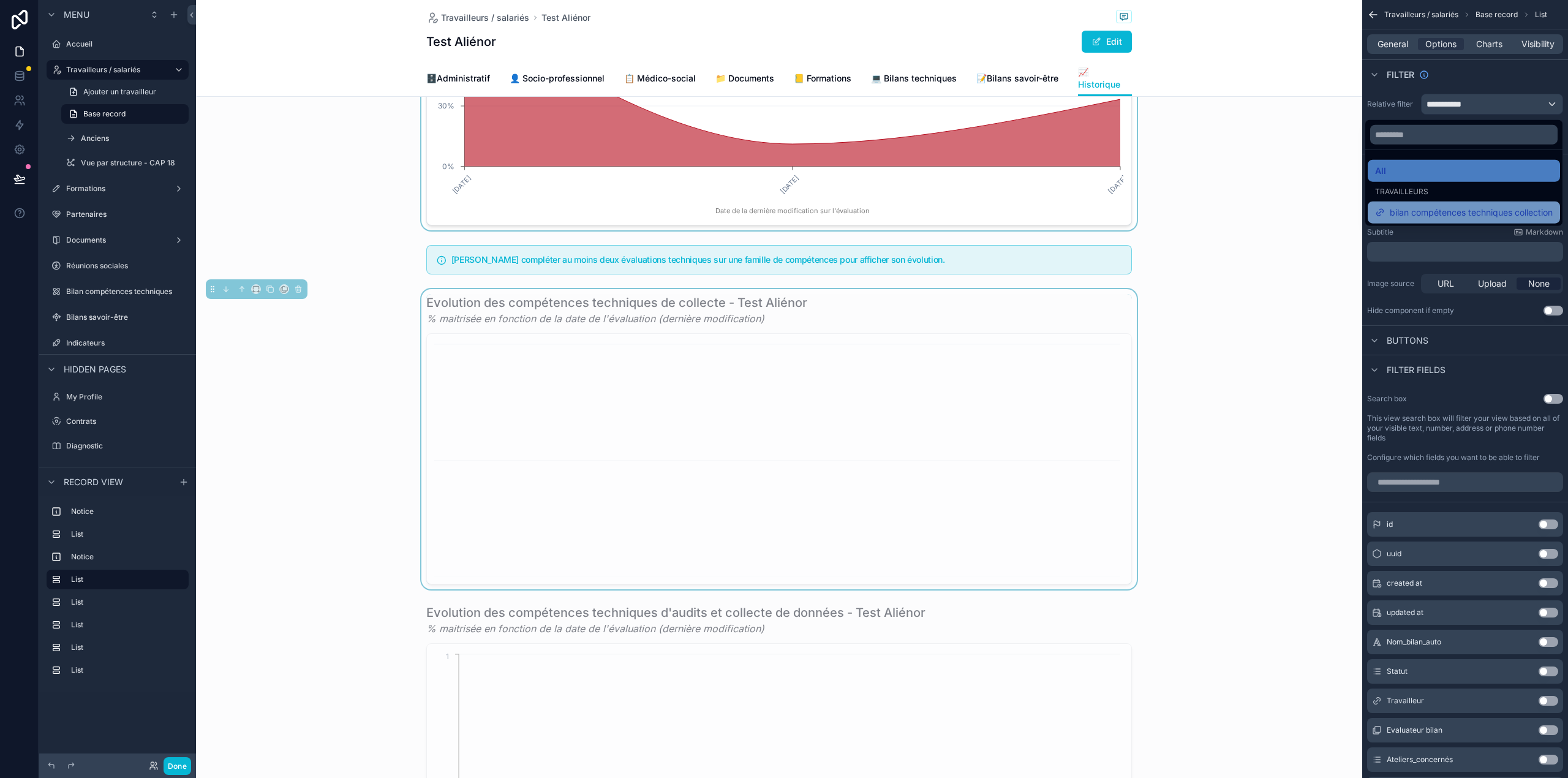
click at [1452, 211] on span "bilan compétences techniques collection" at bounding box center [1471, 212] width 163 height 15
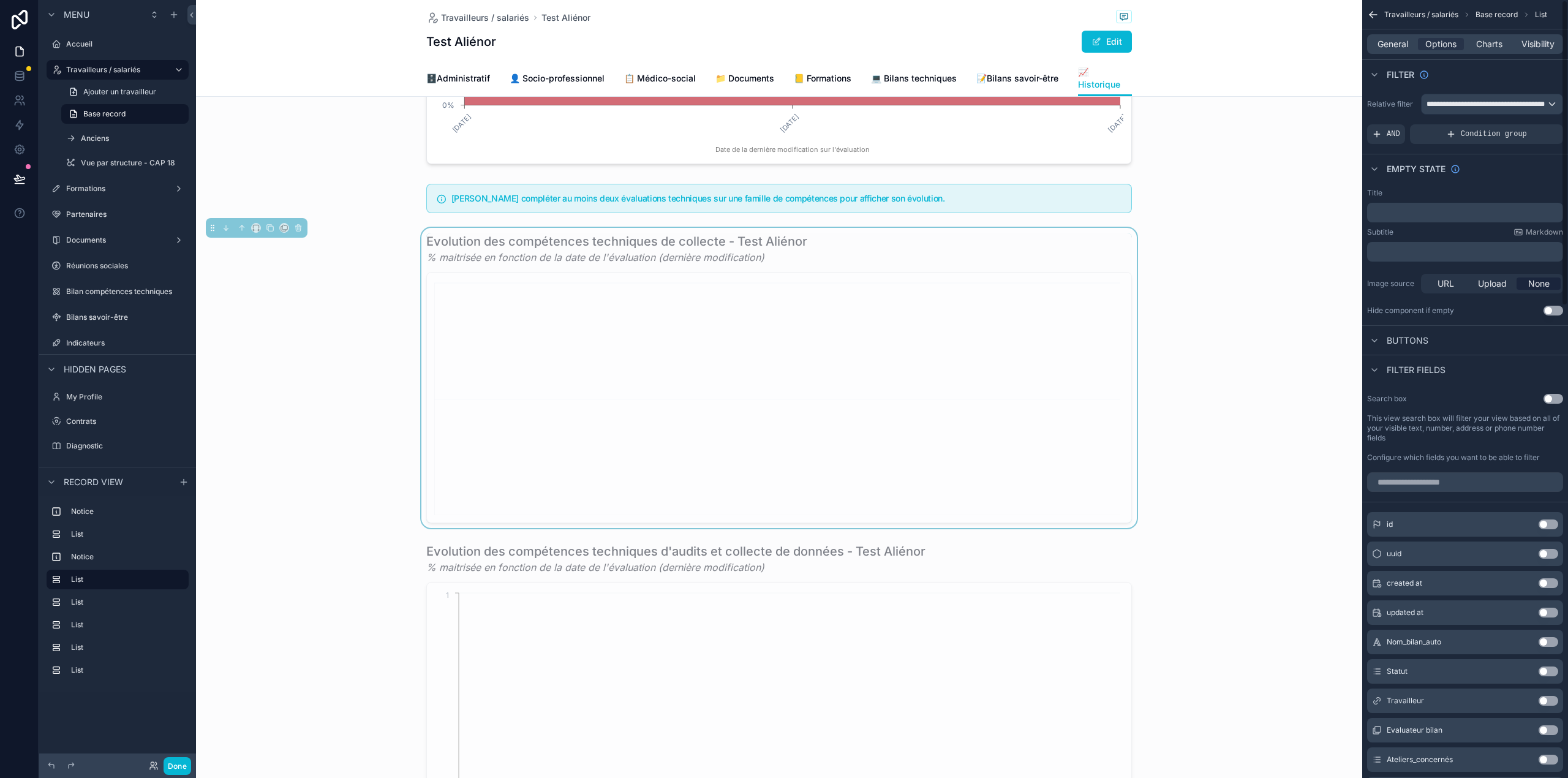
scroll to position [292, 0]
click at [1488, 45] on div "General Options Charts Visibility" at bounding box center [1465, 44] width 196 height 20
click at [1488, 45] on span "Charts" at bounding box center [1489, 44] width 27 height 12
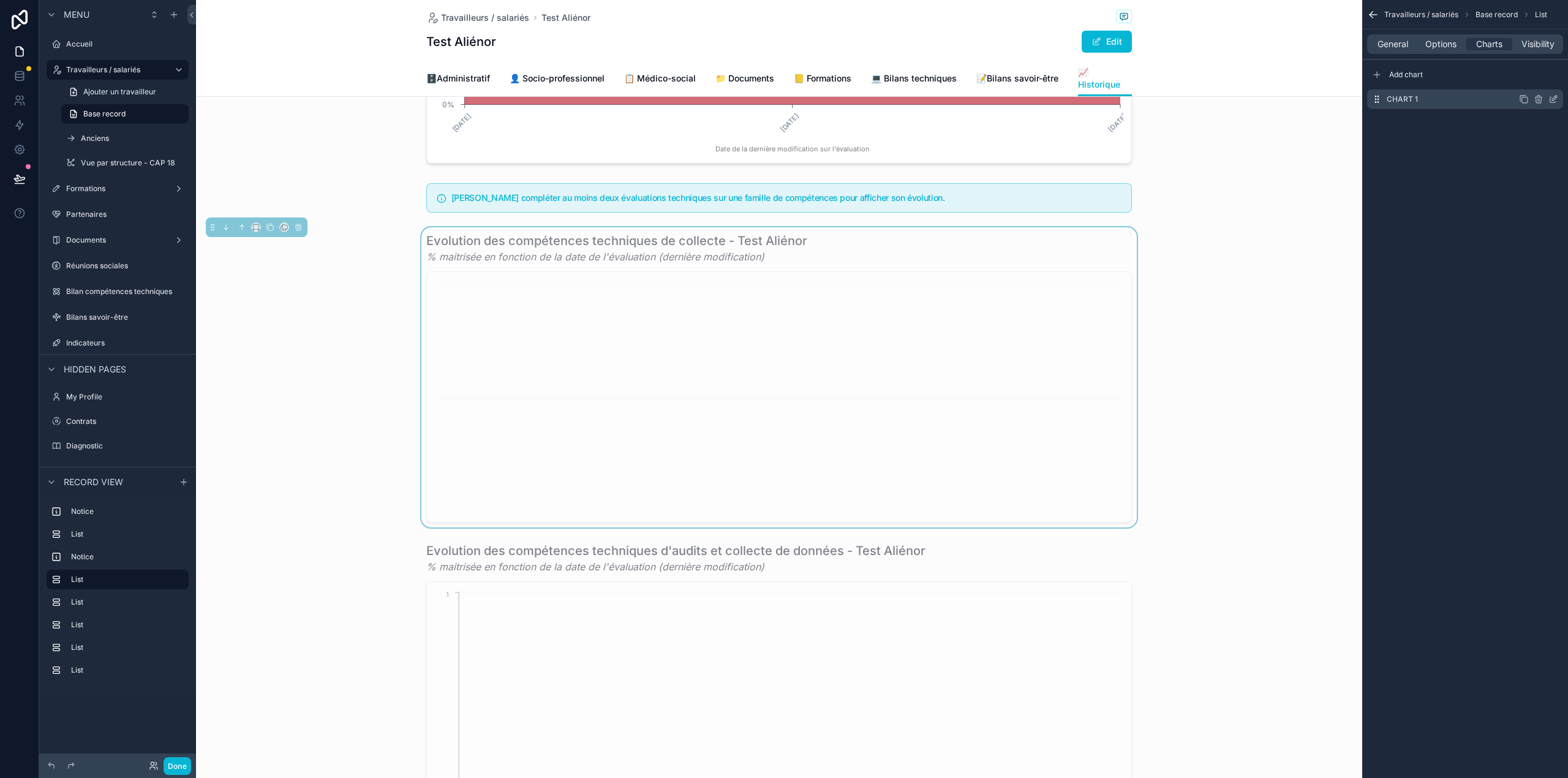
click at [1552, 97] on icon "scrollable content" at bounding box center [1553, 99] width 10 height 10
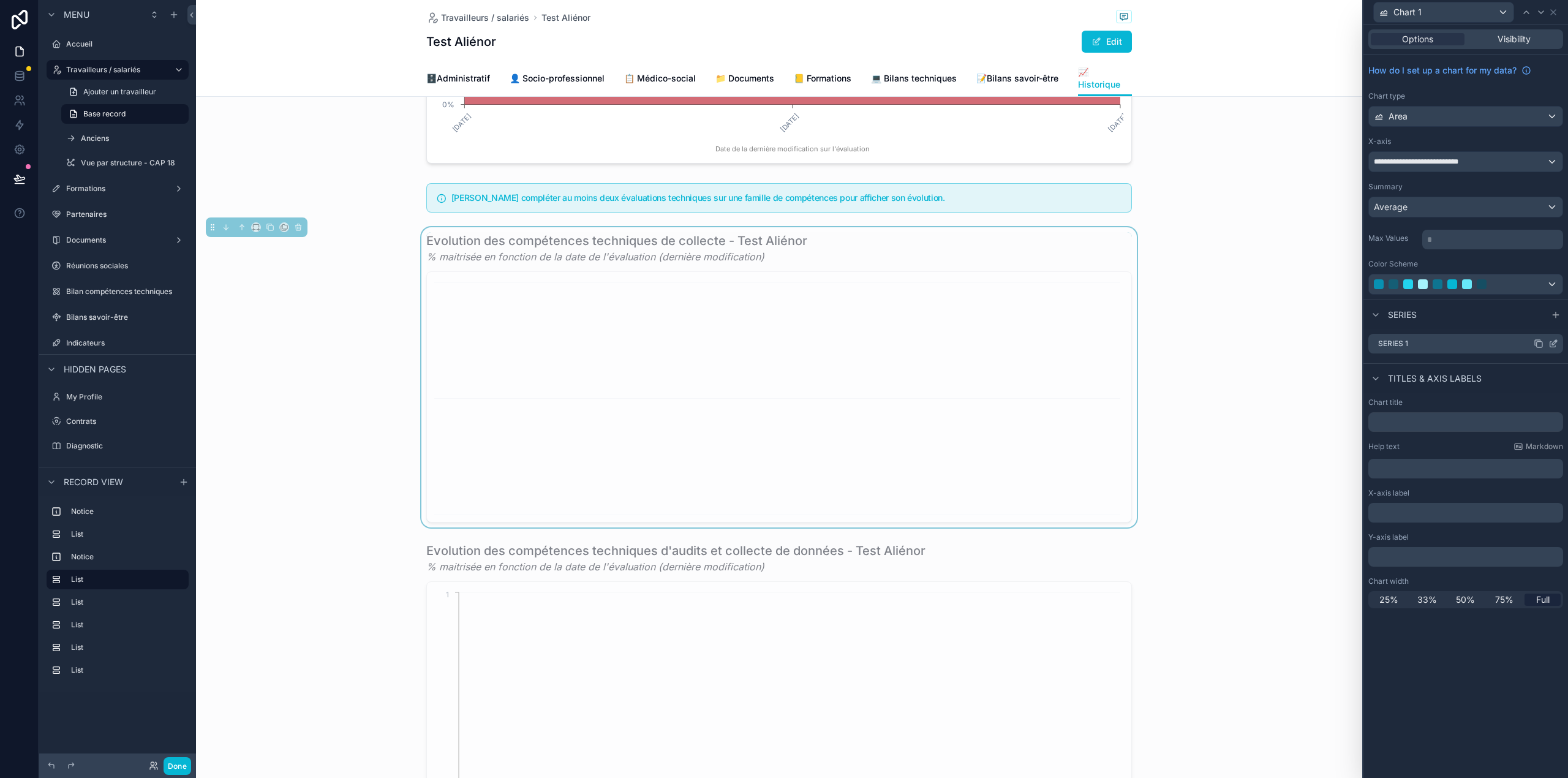
click at [1553, 348] on icon at bounding box center [1553, 344] width 10 height 10
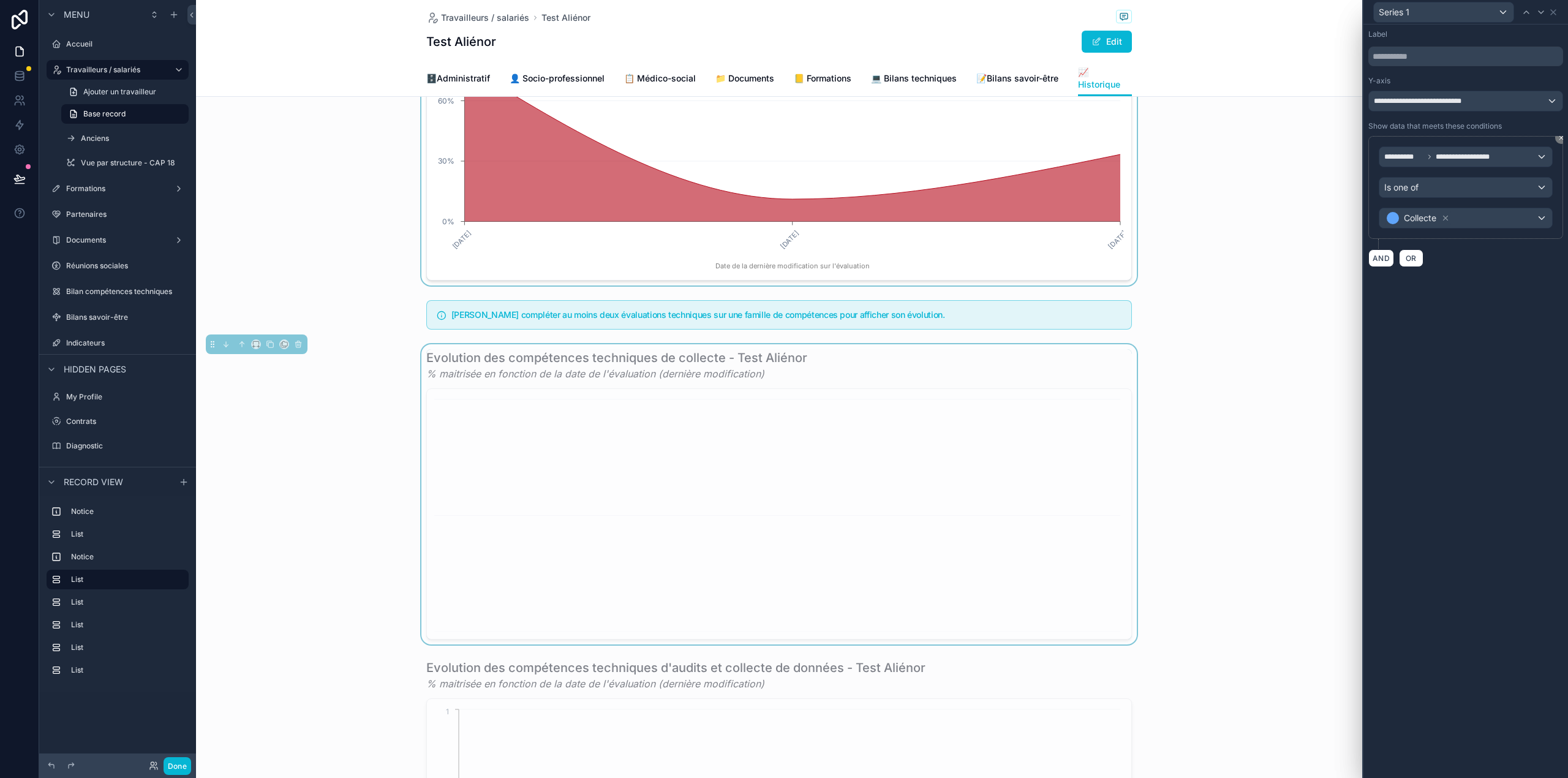
scroll to position [174, 0]
click at [983, 171] on div "scrollable content" at bounding box center [779, 136] width 1166 height 300
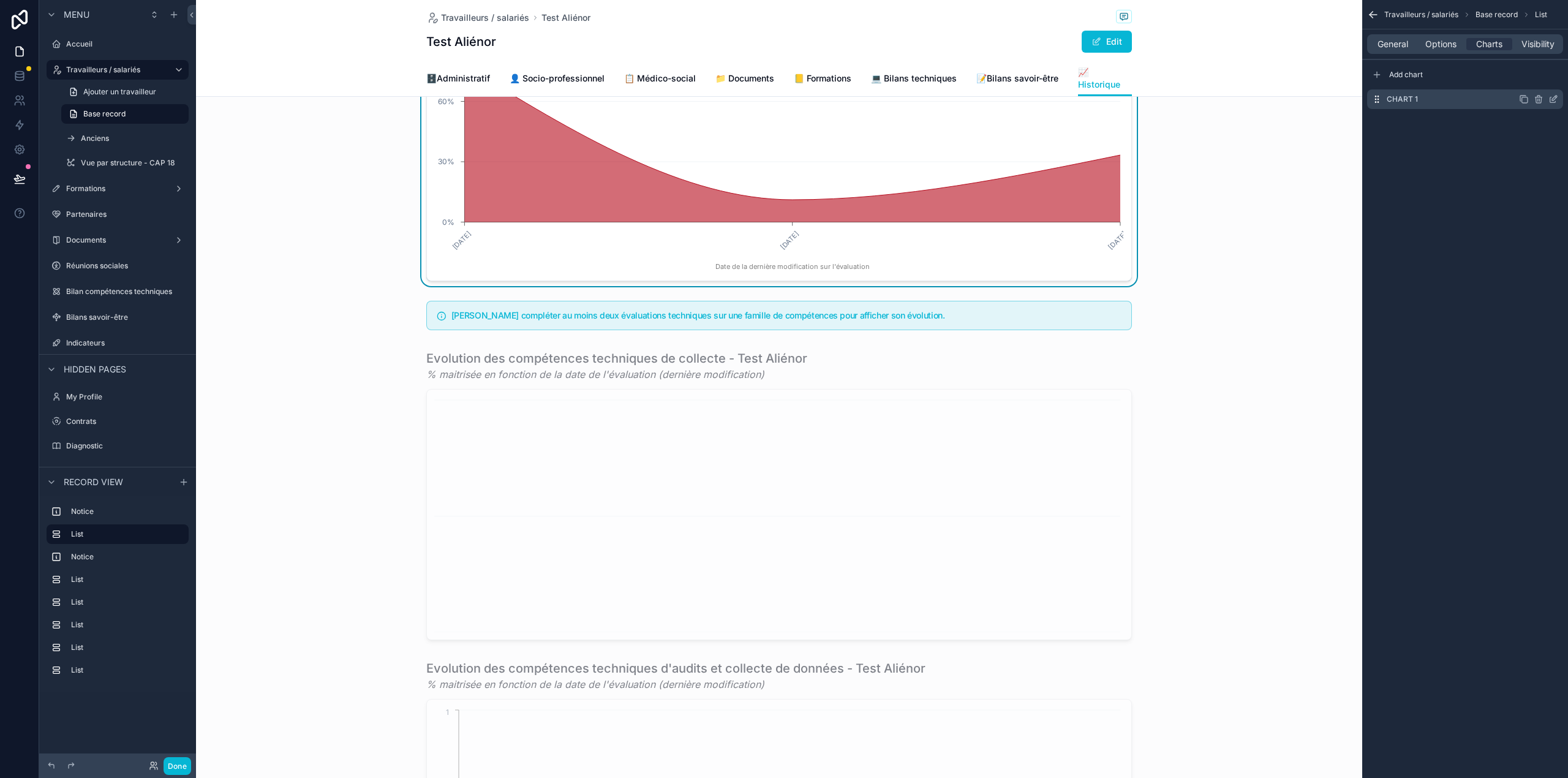
click at [1551, 99] on icon "scrollable content" at bounding box center [1553, 99] width 10 height 10
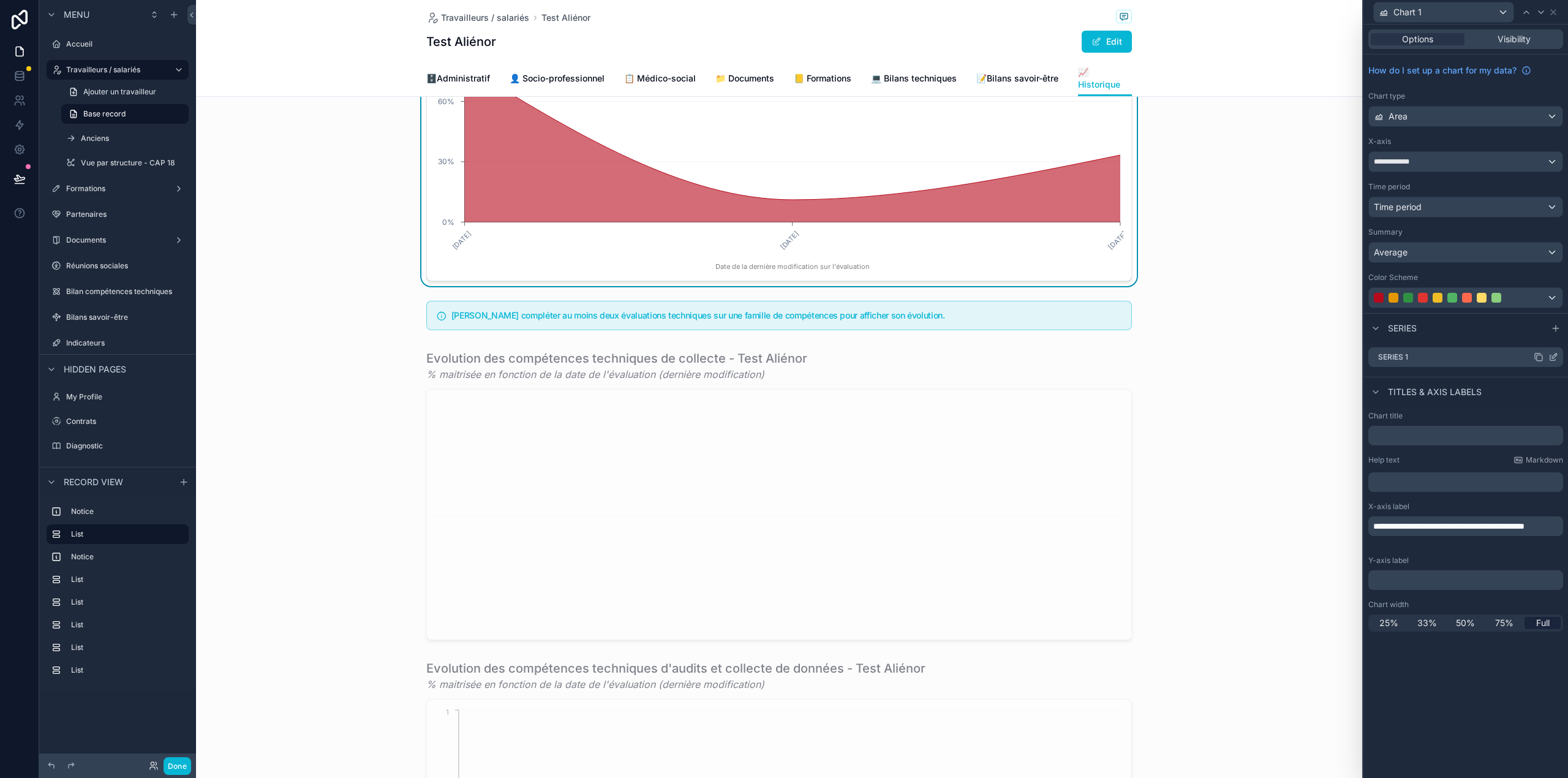
click at [1550, 358] on icon at bounding box center [1553, 358] width 6 height 6
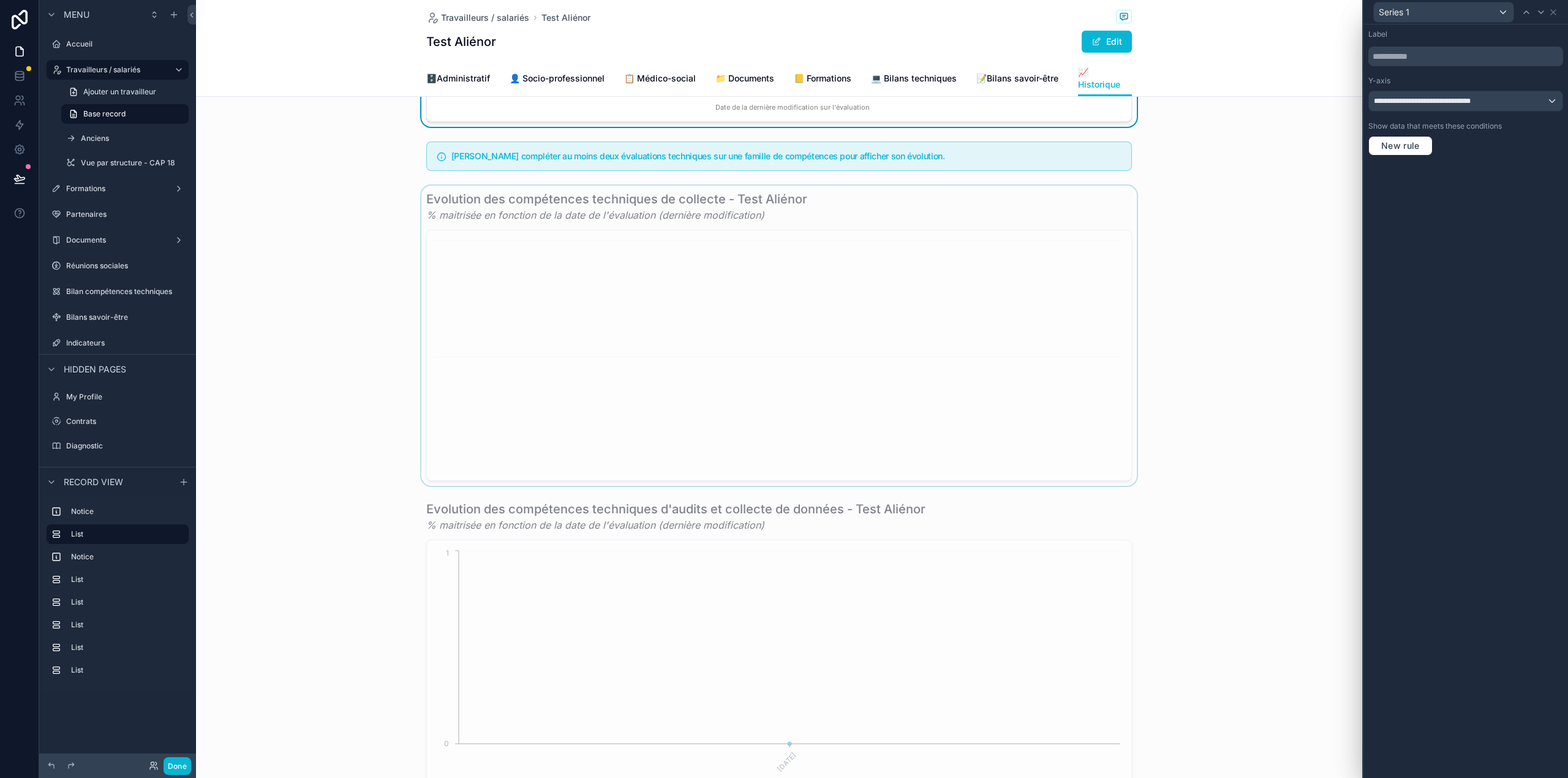
scroll to position [343, 0]
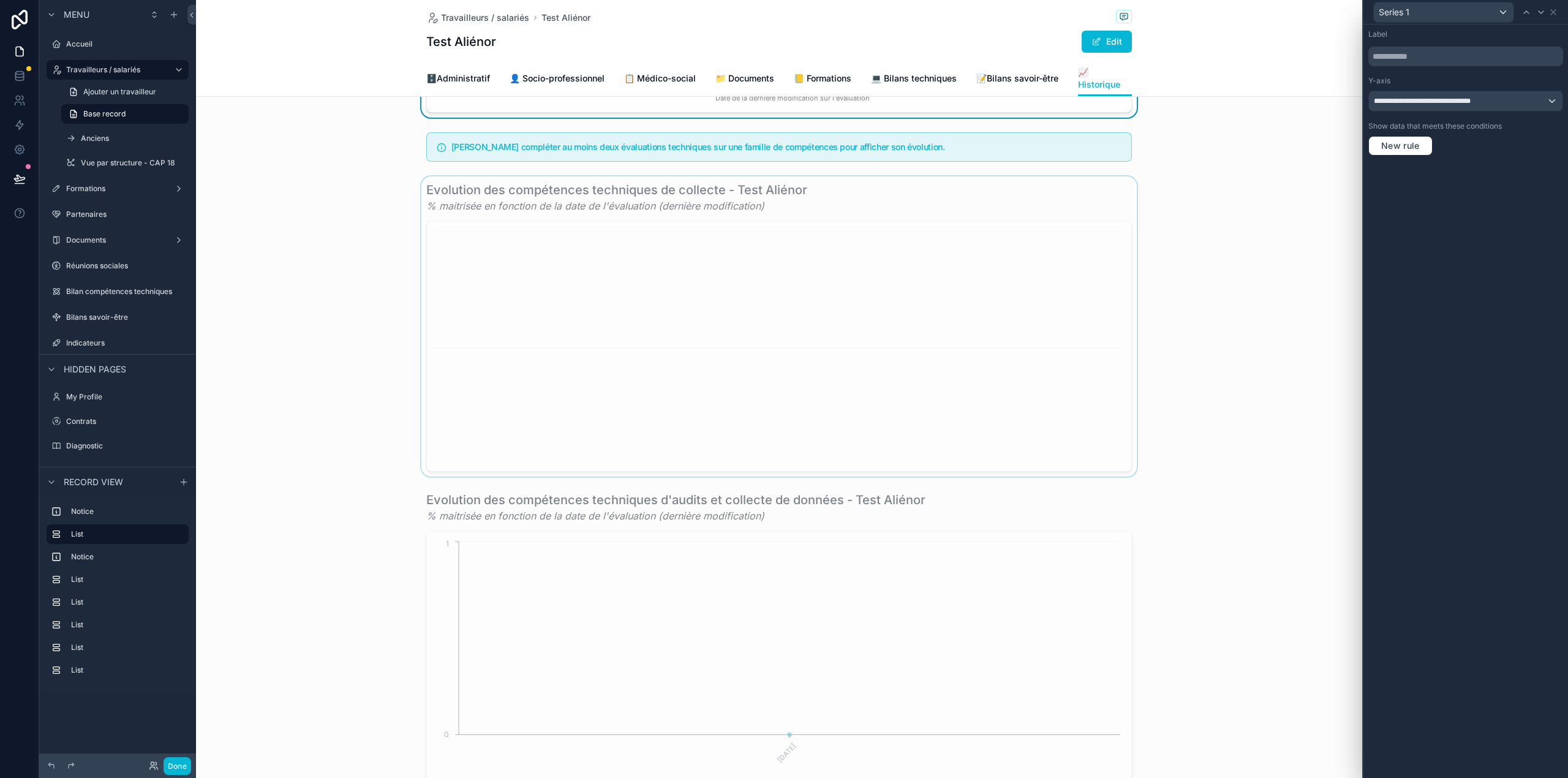
click at [973, 392] on div "scrollable content" at bounding box center [779, 326] width 1166 height 300
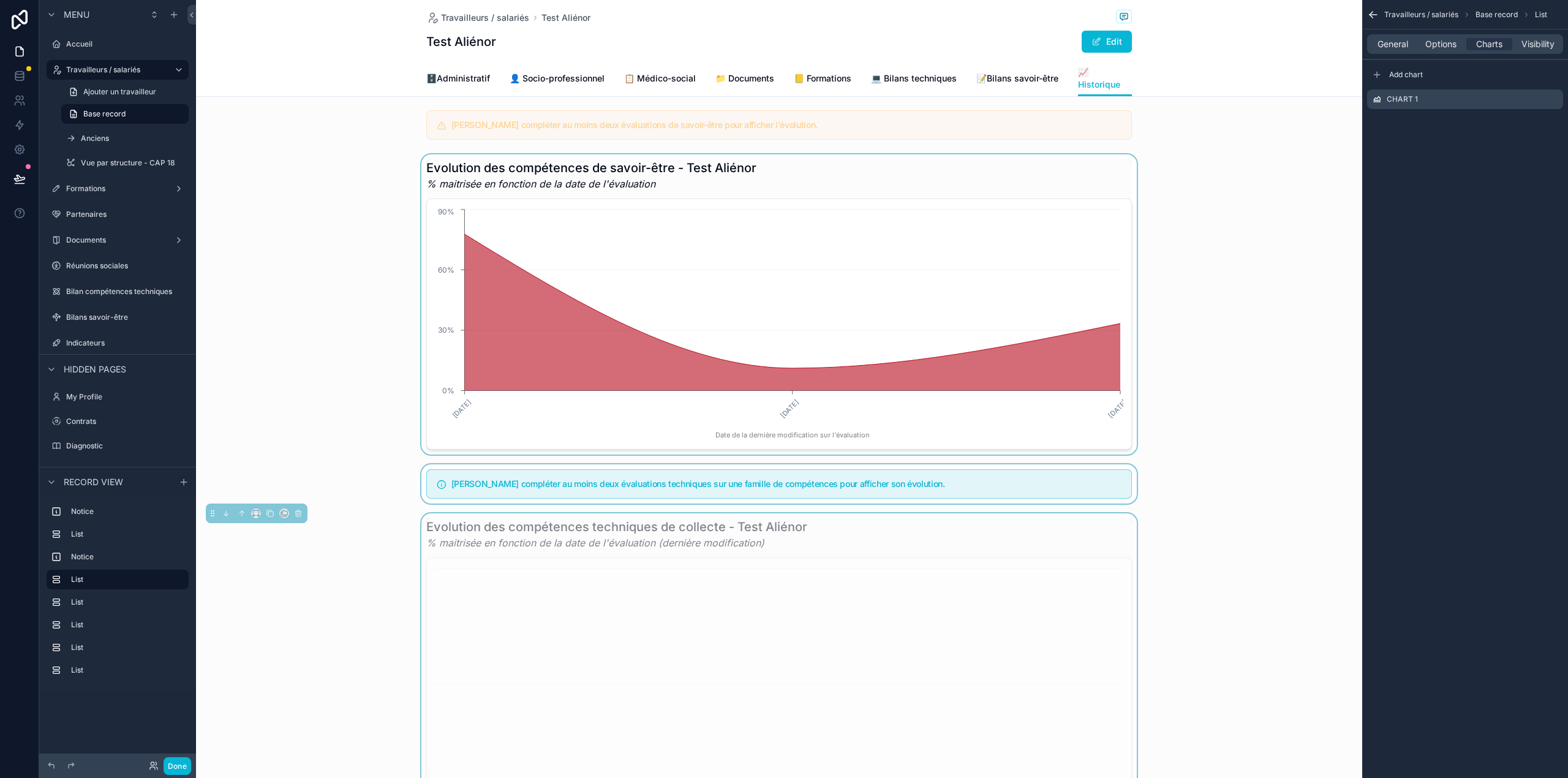
scroll to position [6, 0]
click at [1375, 12] on icon "scrollable content" at bounding box center [1373, 15] width 12 height 12
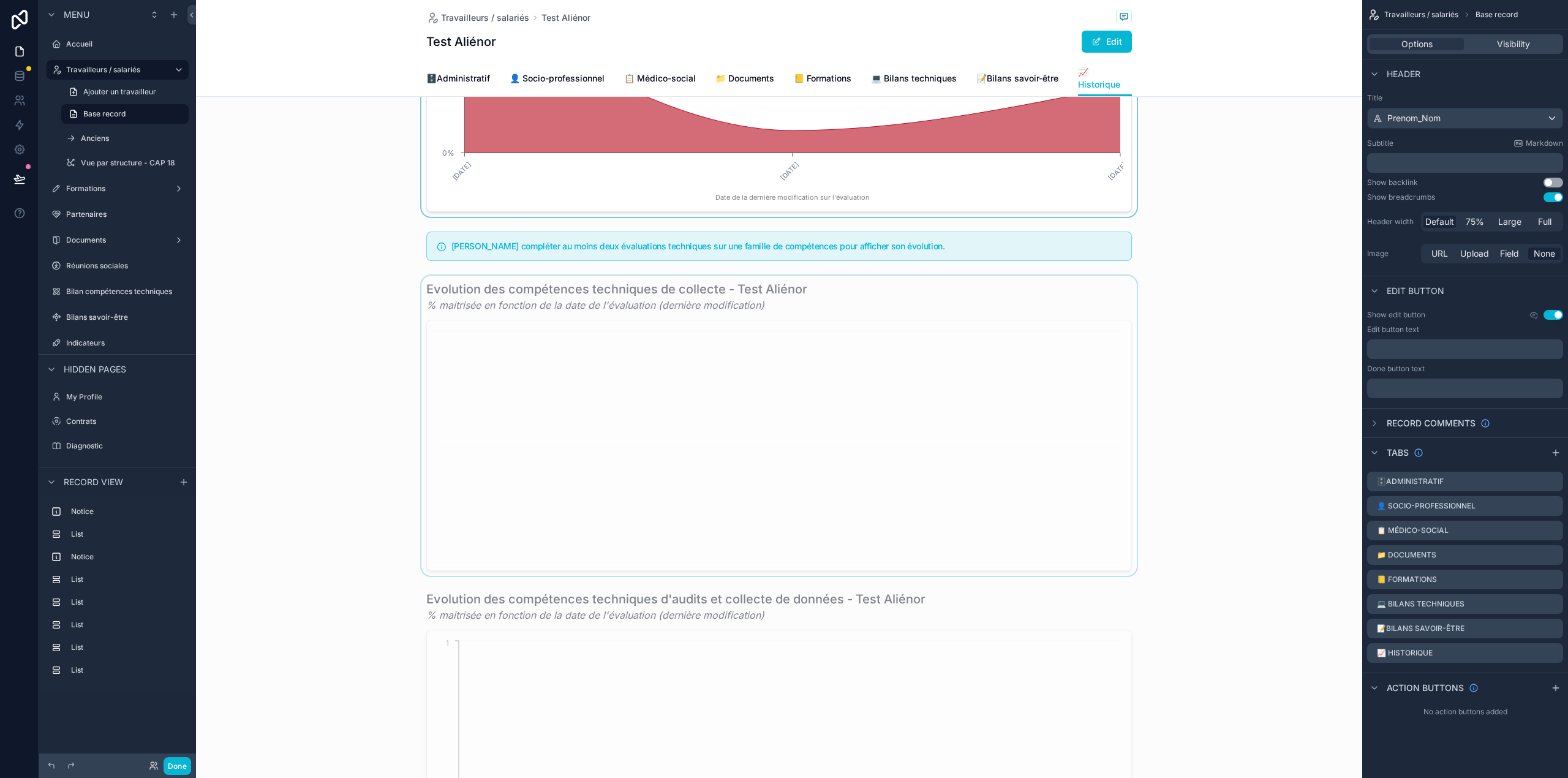
scroll to position [246, 0]
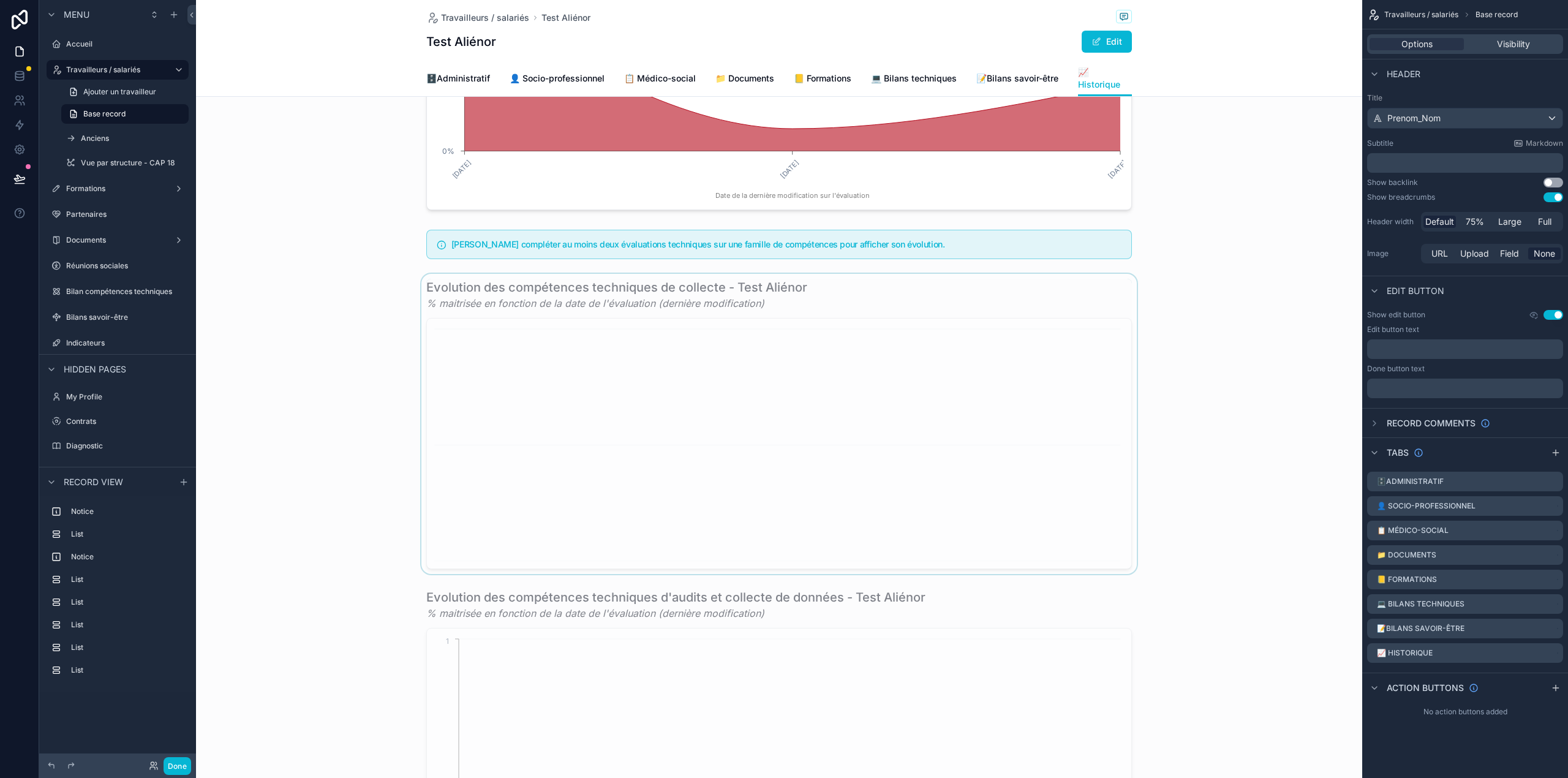
click at [943, 441] on div "scrollable content" at bounding box center [779, 423] width 1166 height 300
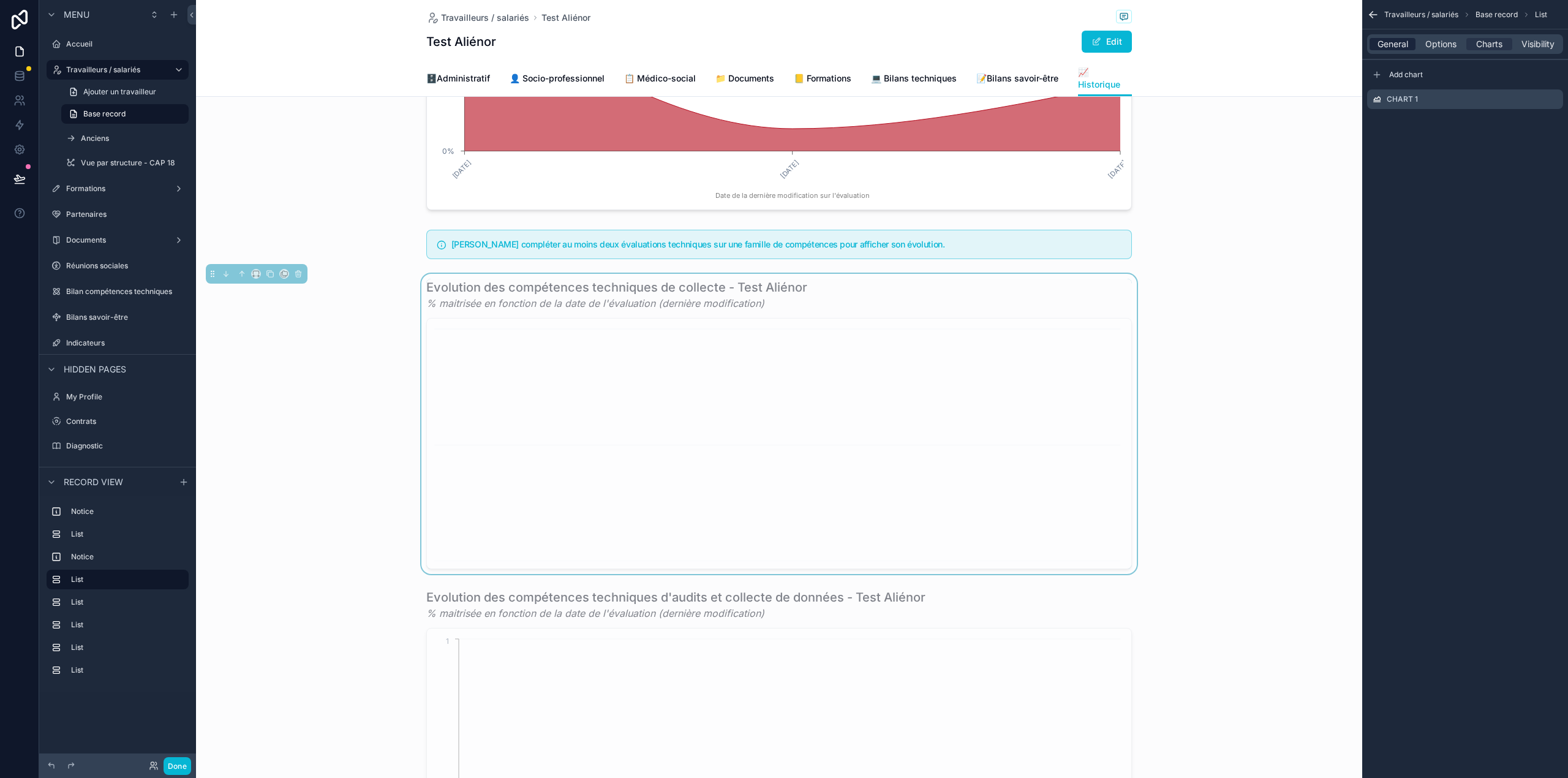
click at [1402, 47] on span "General" at bounding box center [1392, 44] width 30 height 12
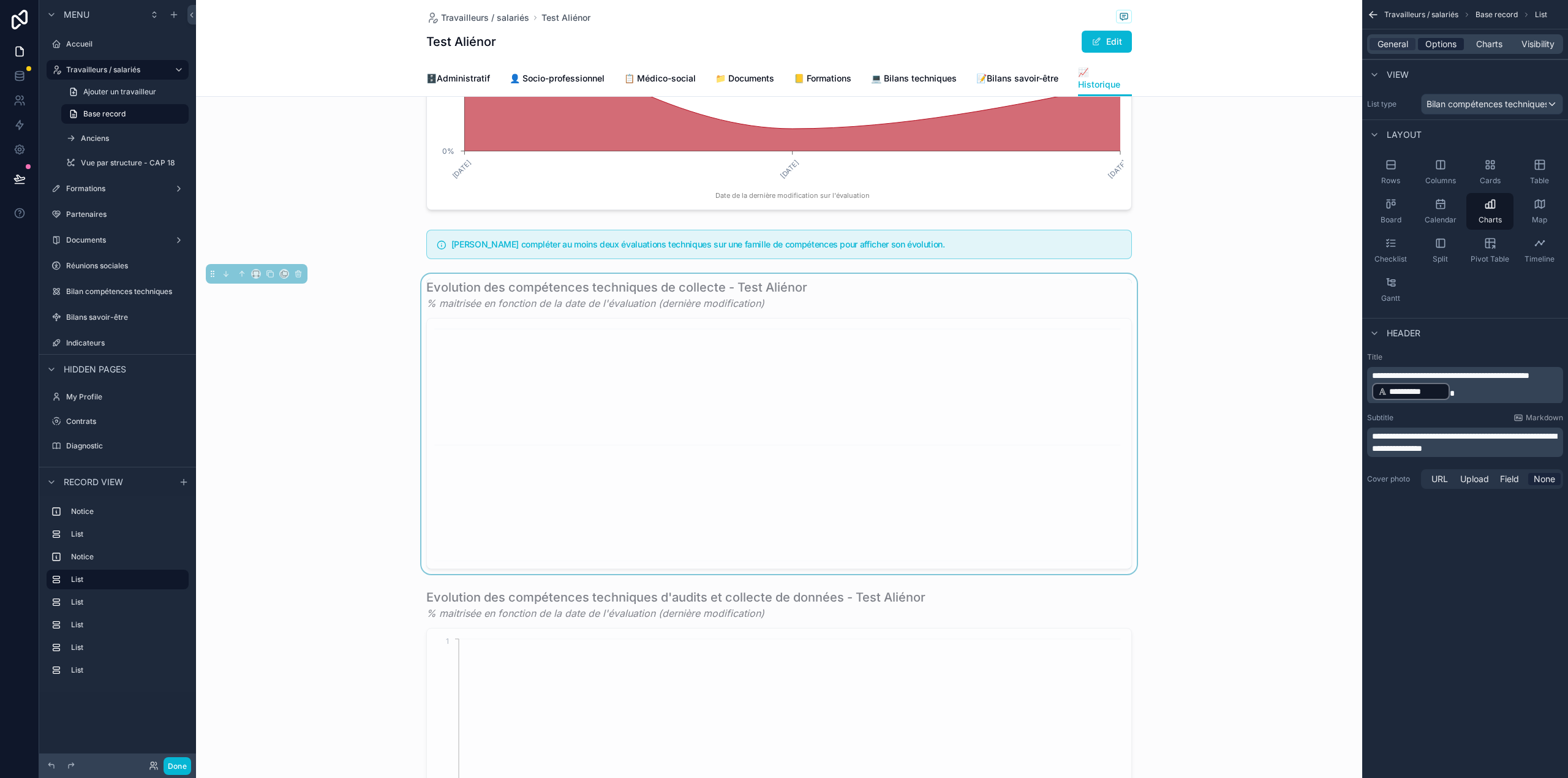
click at [1433, 40] on span "Options" at bounding box center [1440, 44] width 31 height 12
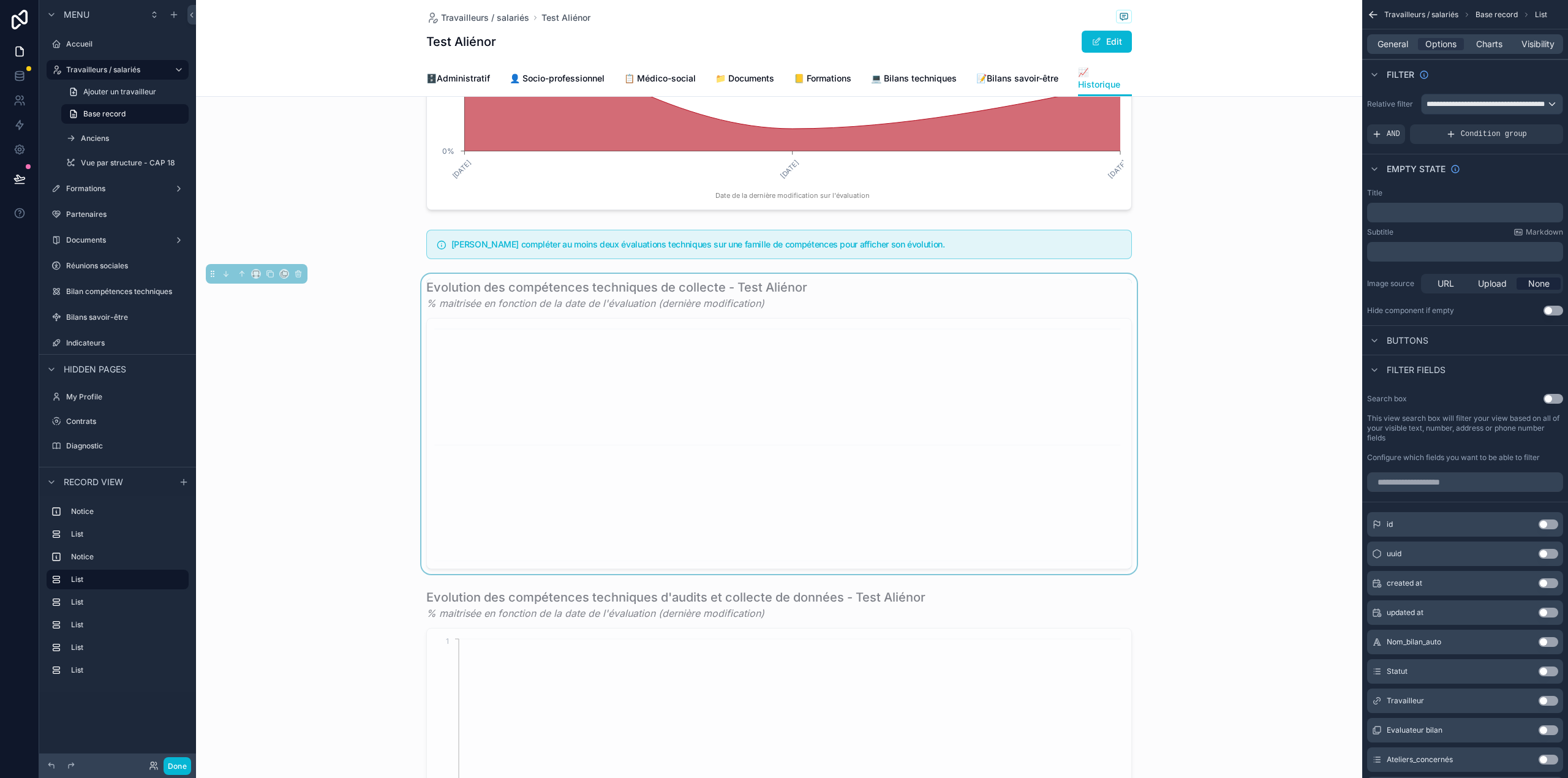
scroll to position [160, 0]
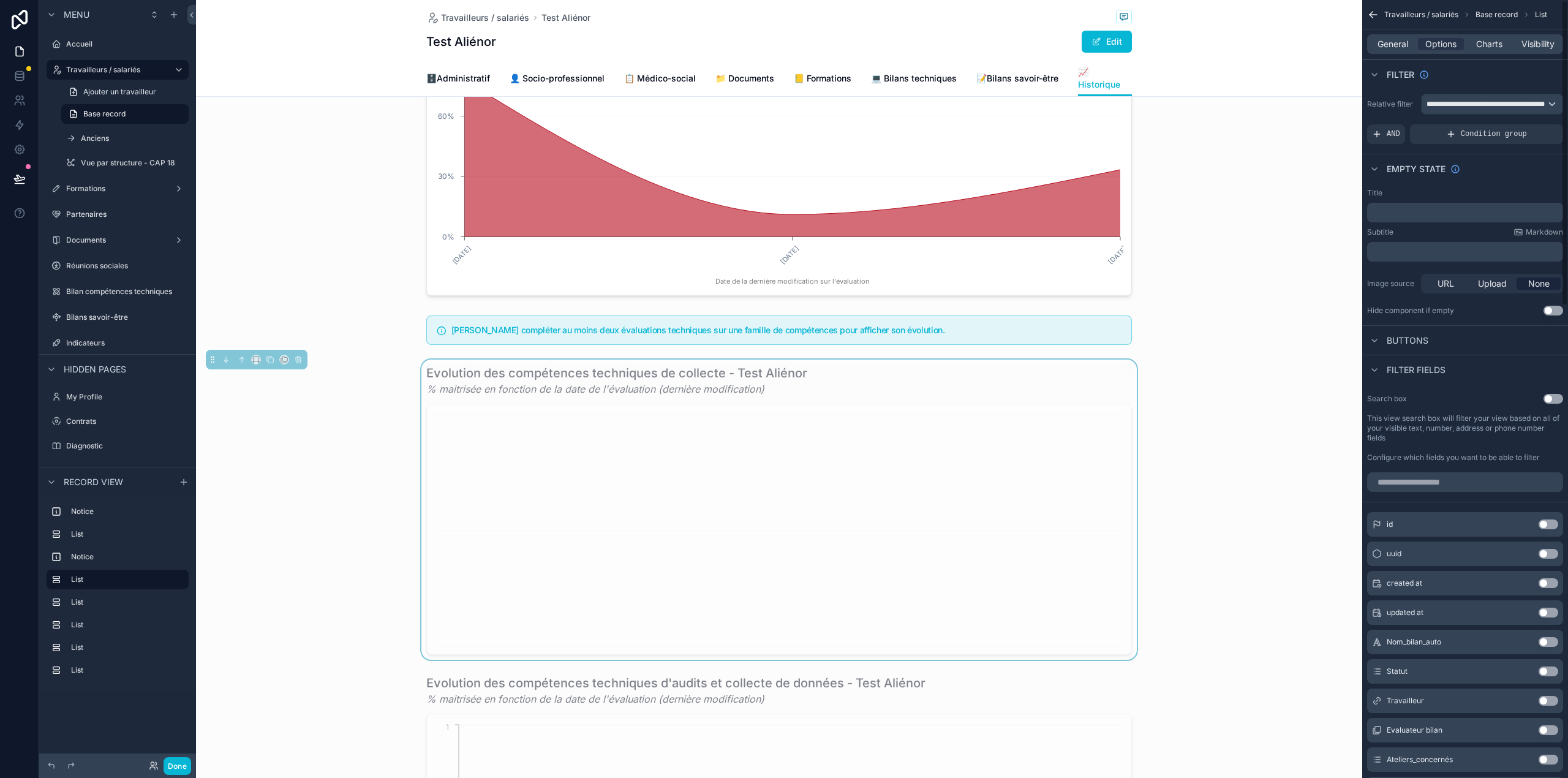
click at [1430, 209] on p "﻿" at bounding box center [1466, 212] width 188 height 10
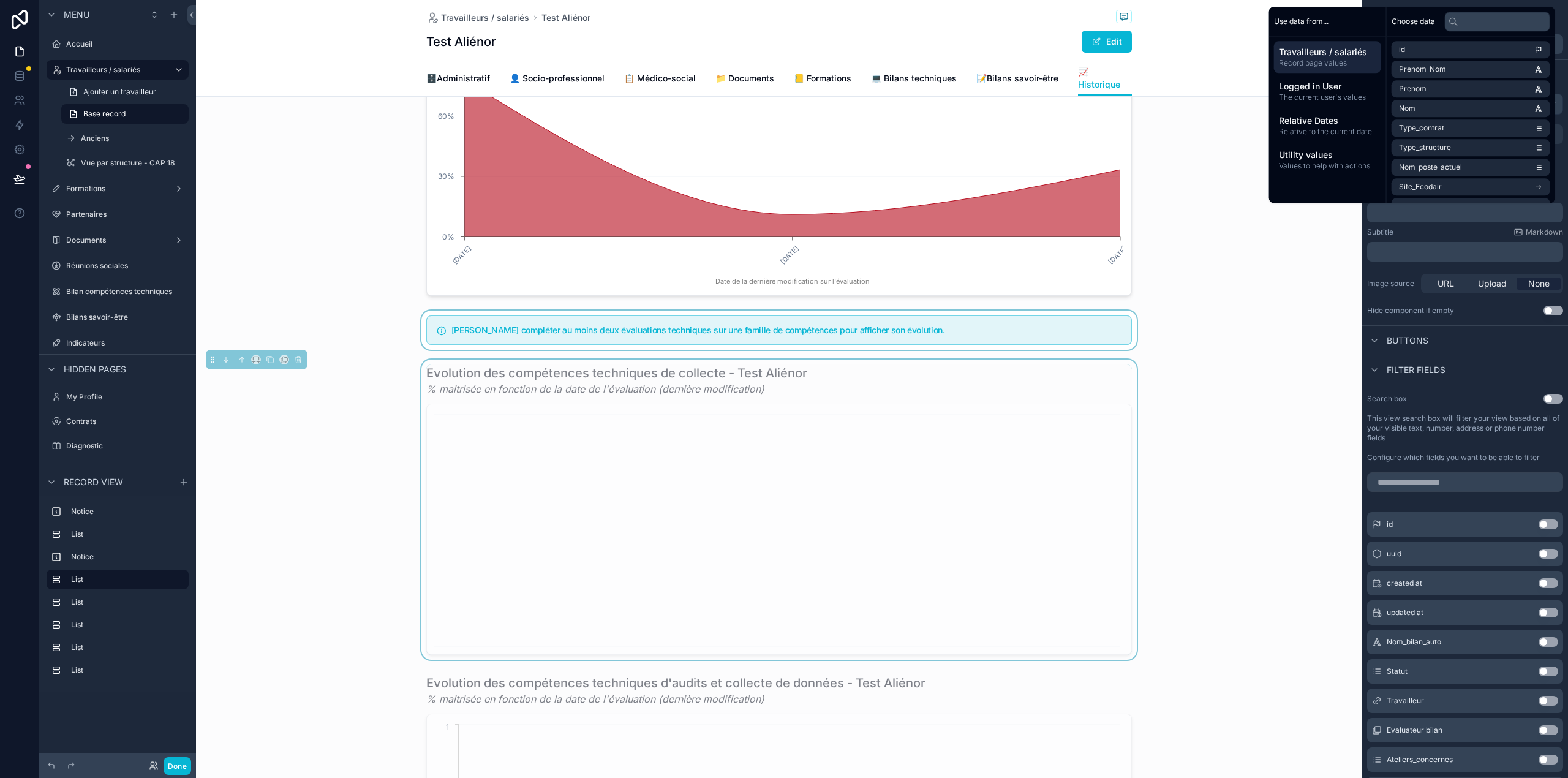
click at [1277, 332] on div "scrollable content" at bounding box center [779, 330] width 1166 height 39
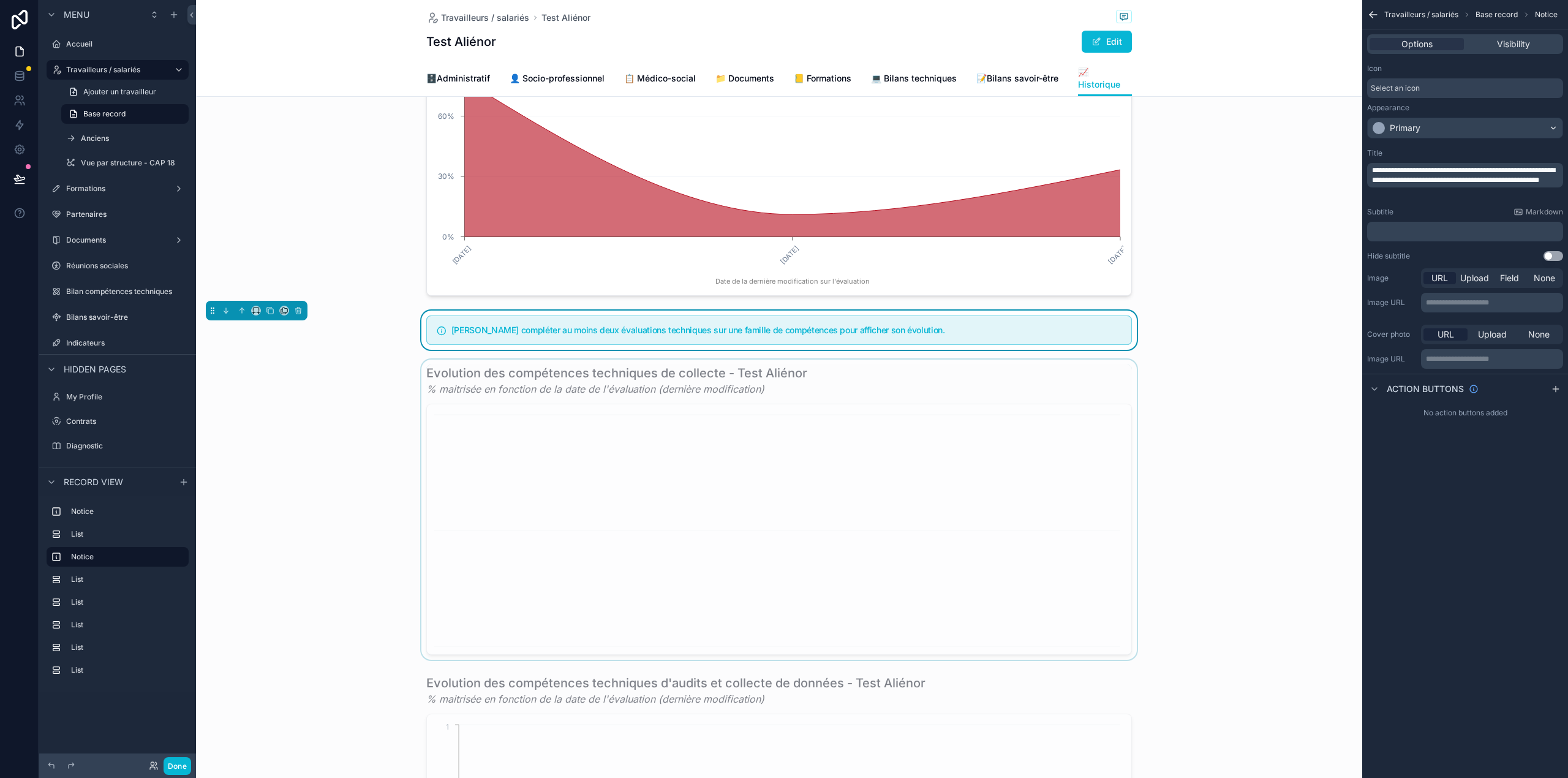
click at [971, 419] on div "scrollable content" at bounding box center [779, 509] width 1166 height 300
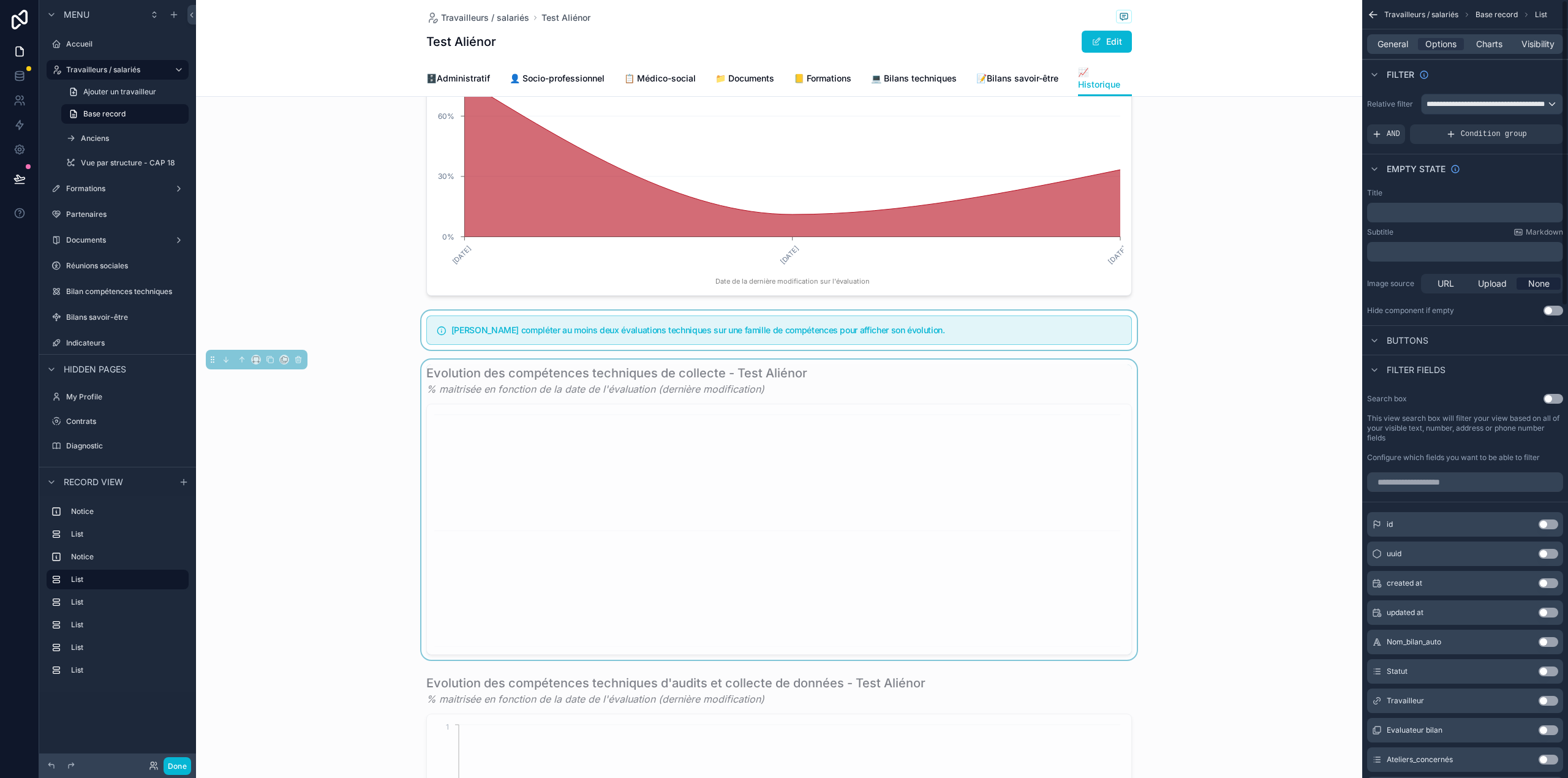
click at [1488, 52] on div "General Options Charts Visibility" at bounding box center [1465, 44] width 196 height 20
click at [1488, 46] on span "Charts" at bounding box center [1489, 44] width 27 height 12
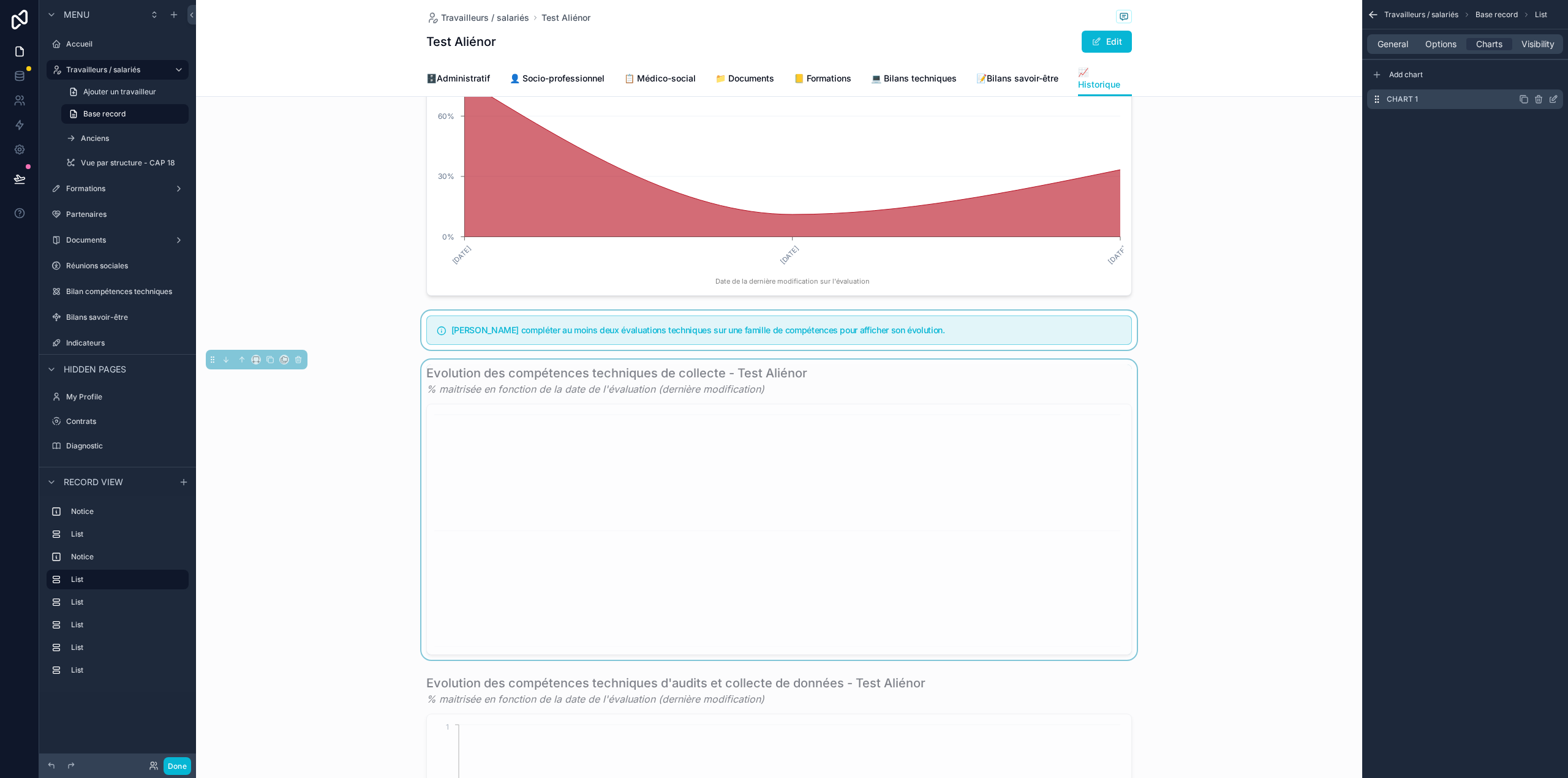
click at [1553, 97] on icon "scrollable content" at bounding box center [1554, 98] width 5 height 5
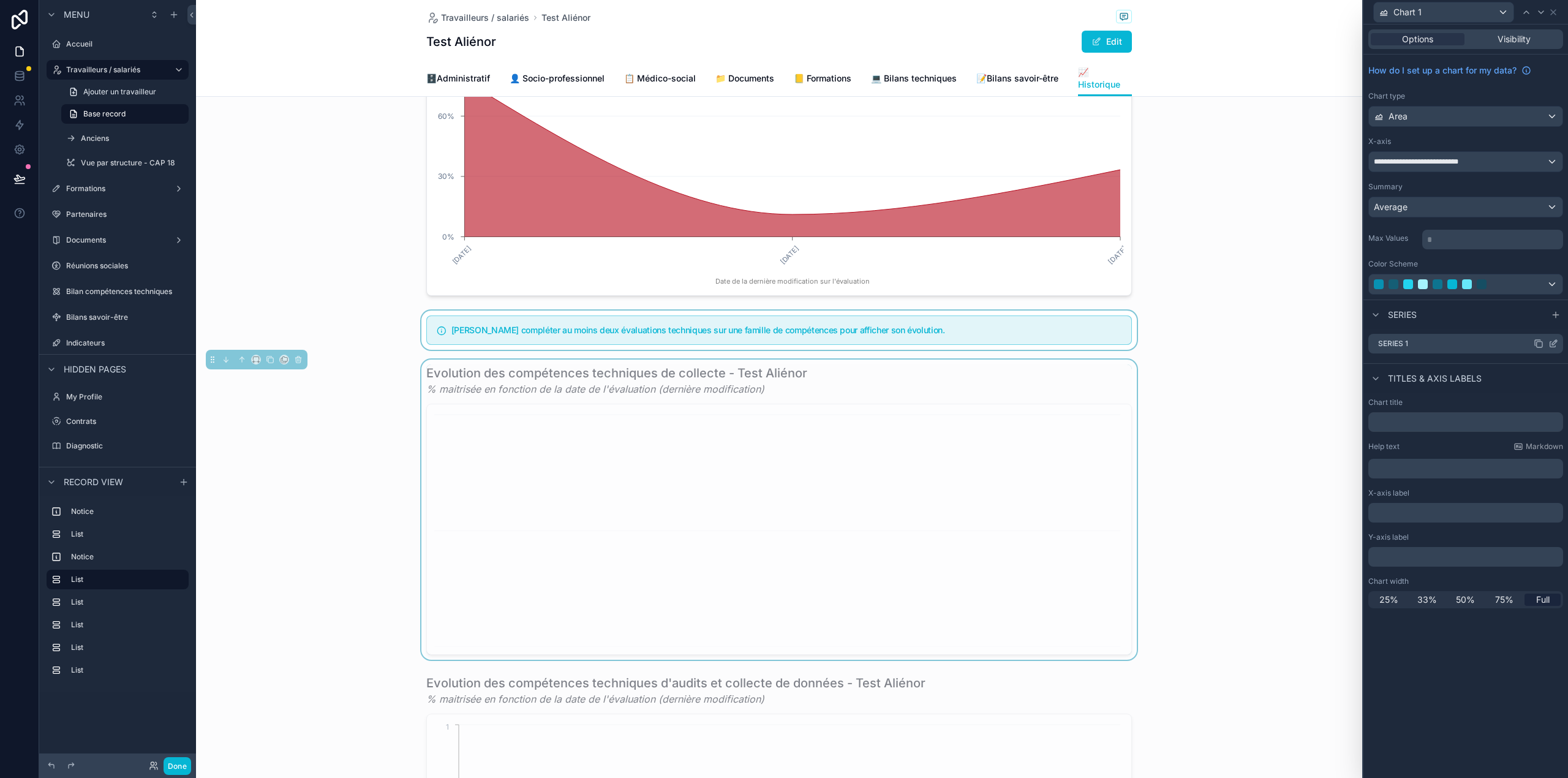
click at [1552, 345] on icon at bounding box center [1554, 343] width 5 height 5
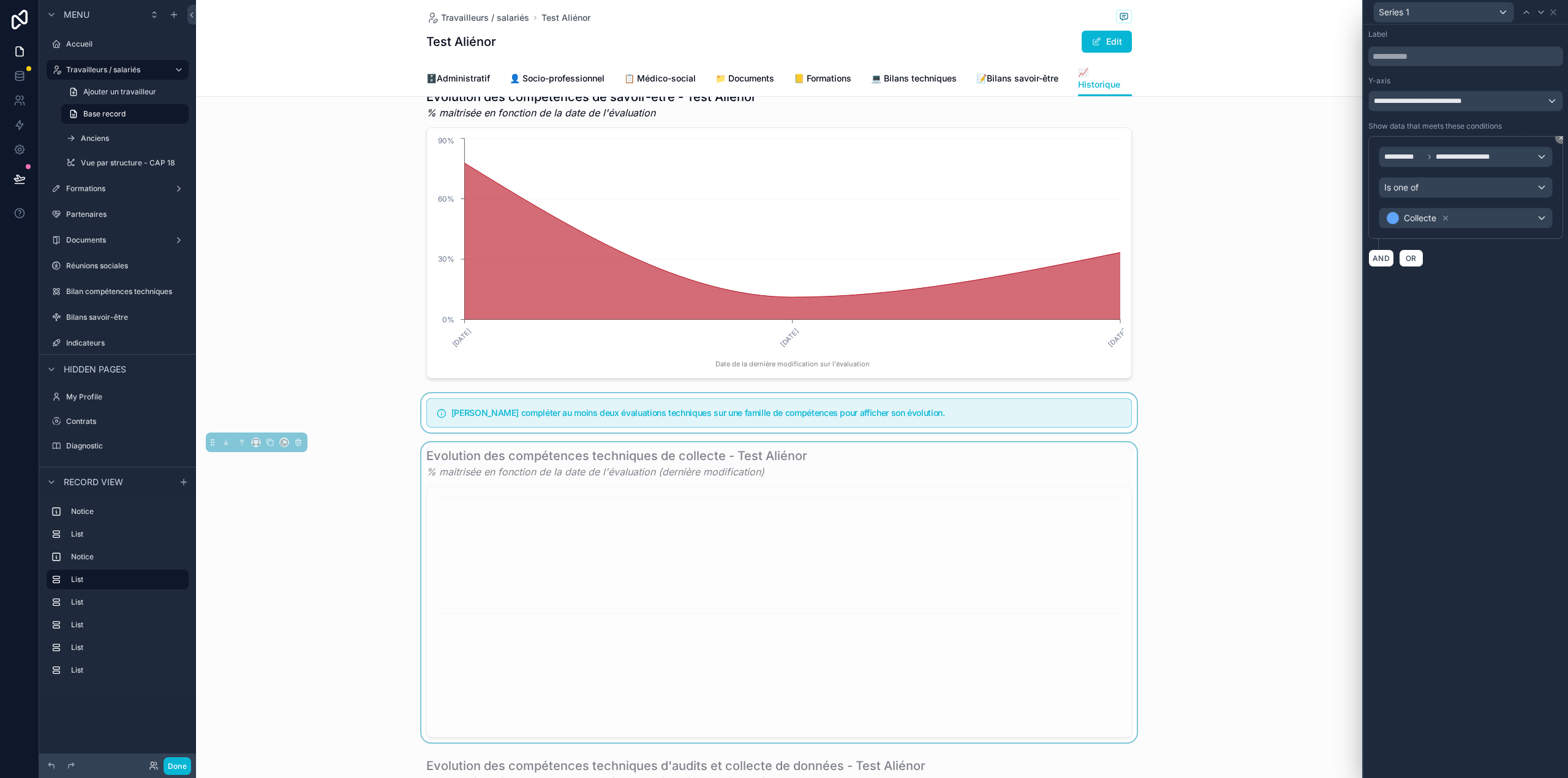
scroll to position [20, 0]
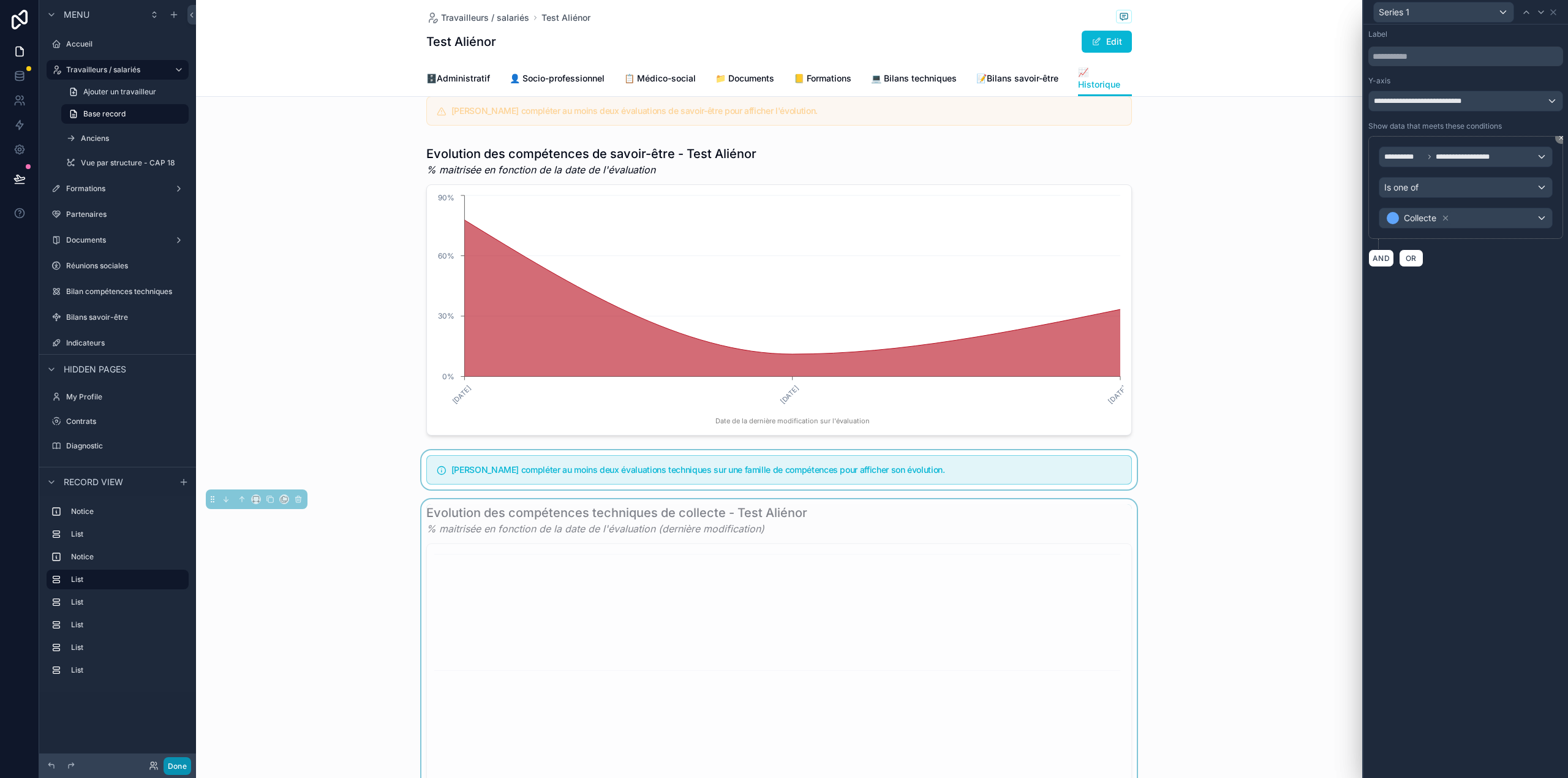
click at [178, 773] on button "Done" at bounding box center [178, 766] width 28 height 18
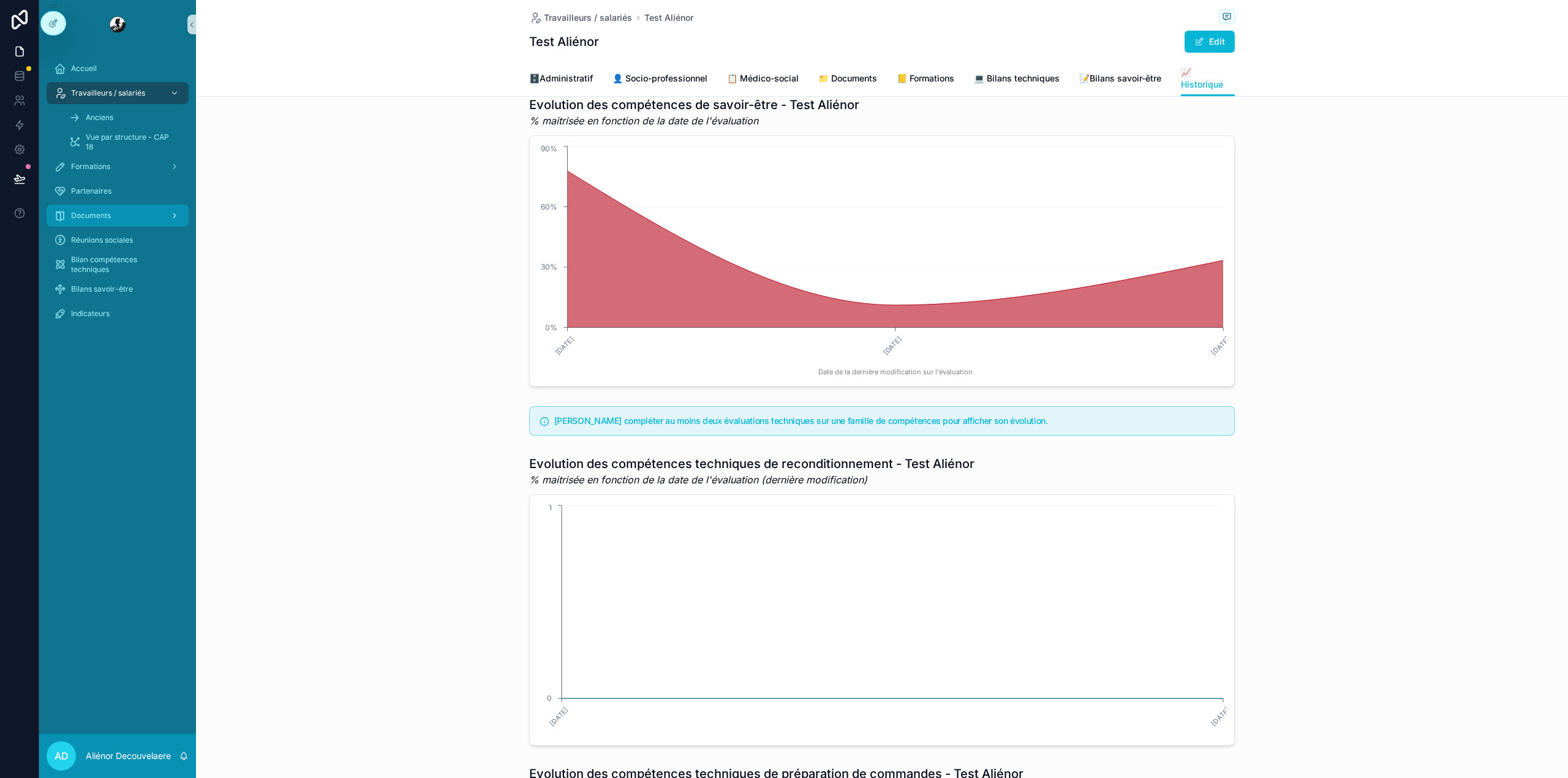
click at [96, 212] on span "Documents" at bounding box center [90, 216] width 40 height 10
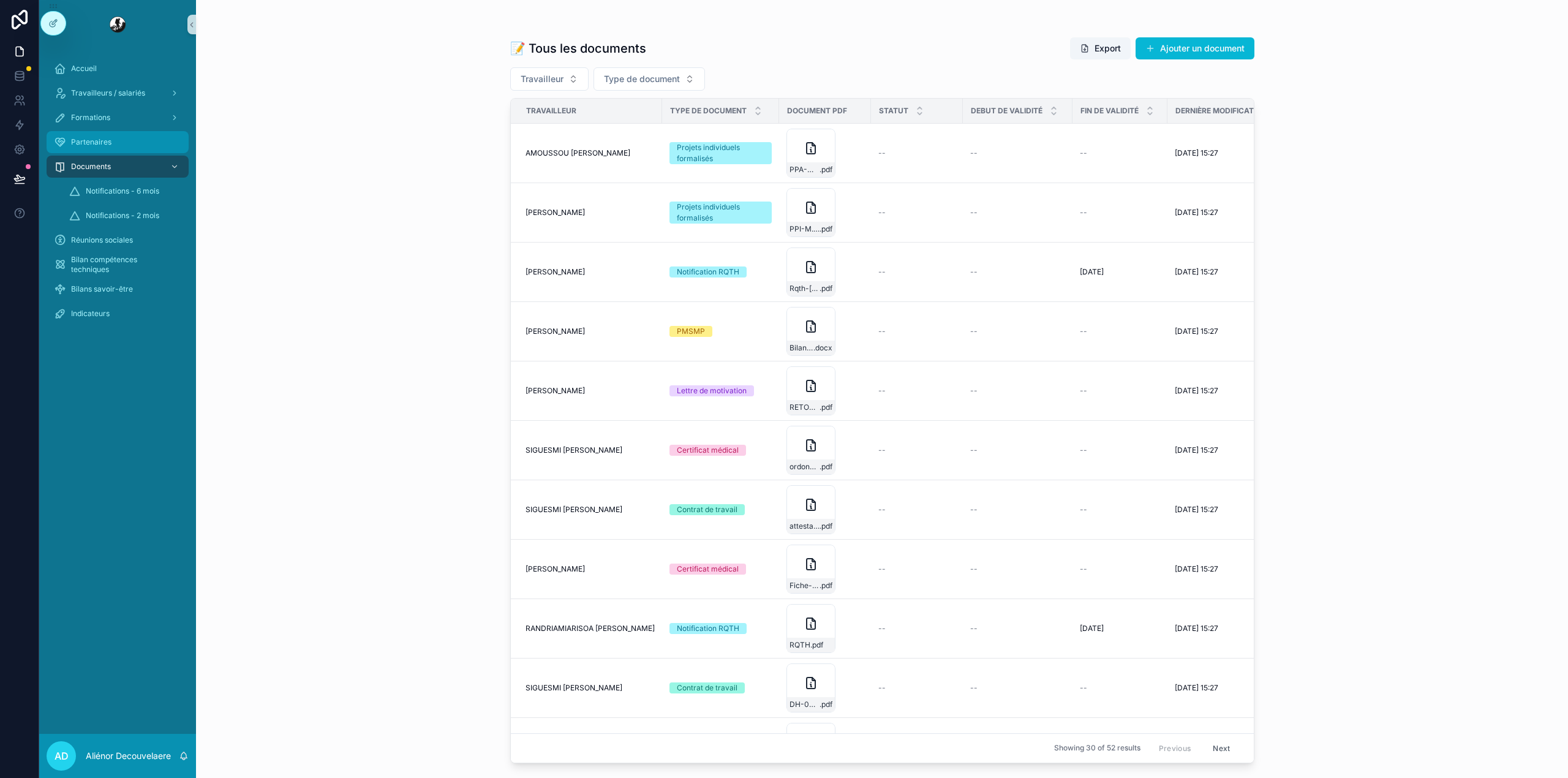
click at [133, 138] on div "Partenaires" at bounding box center [118, 142] width 128 height 20
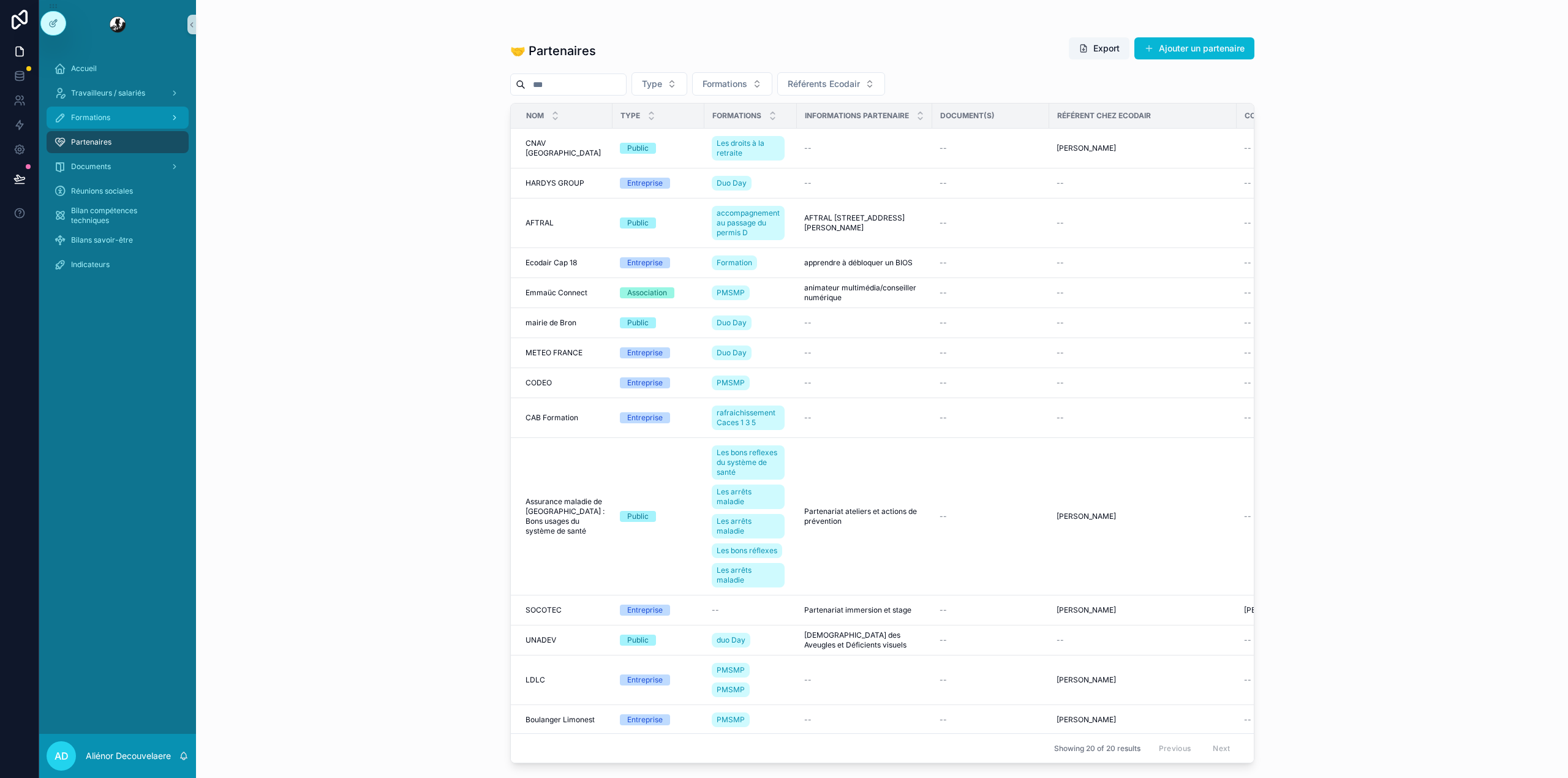
click at [125, 112] on div "Formations" at bounding box center [118, 118] width 128 height 20
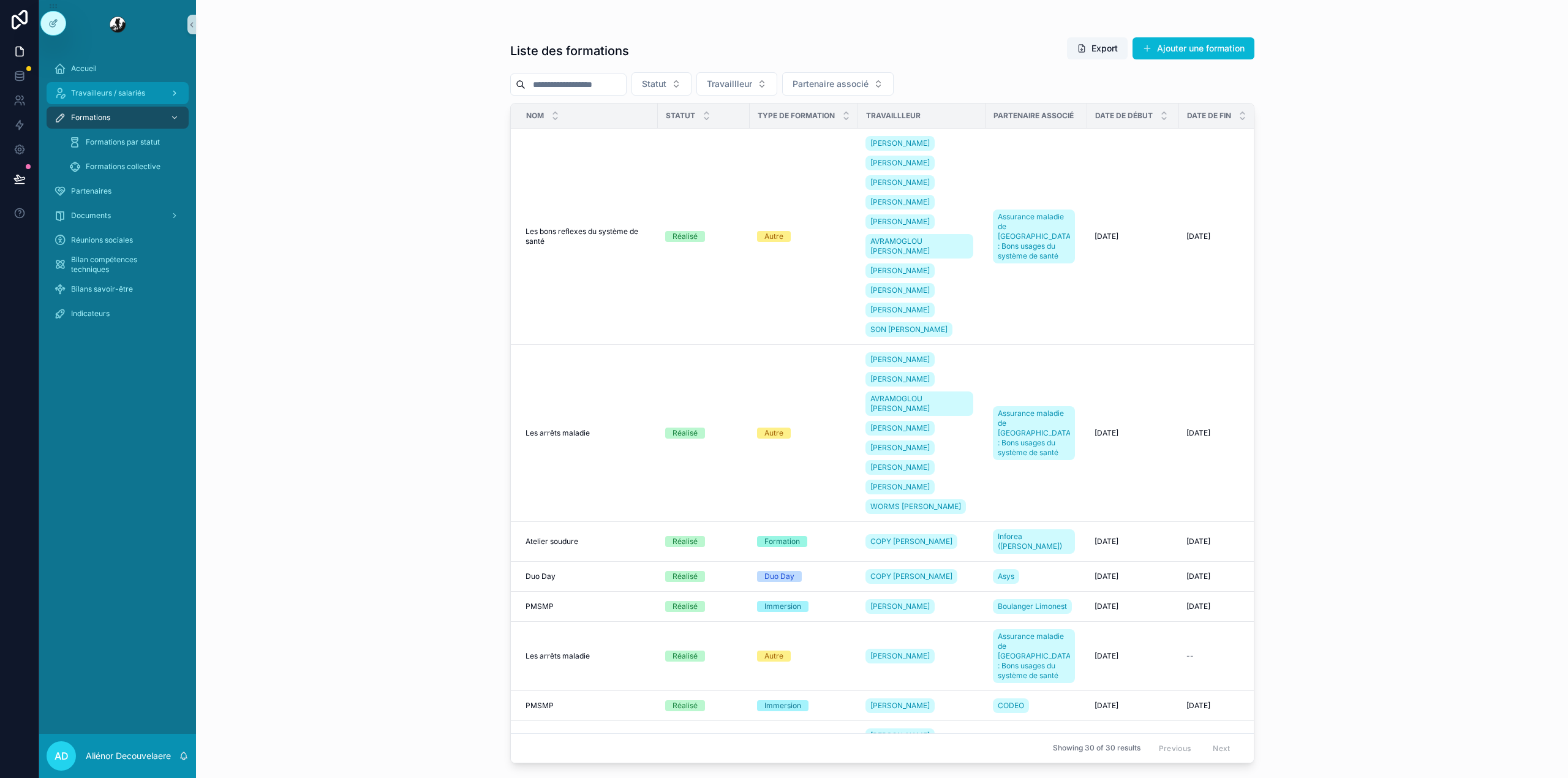
click at [116, 90] on span "Travailleurs / salariés" at bounding box center [107, 94] width 74 height 10
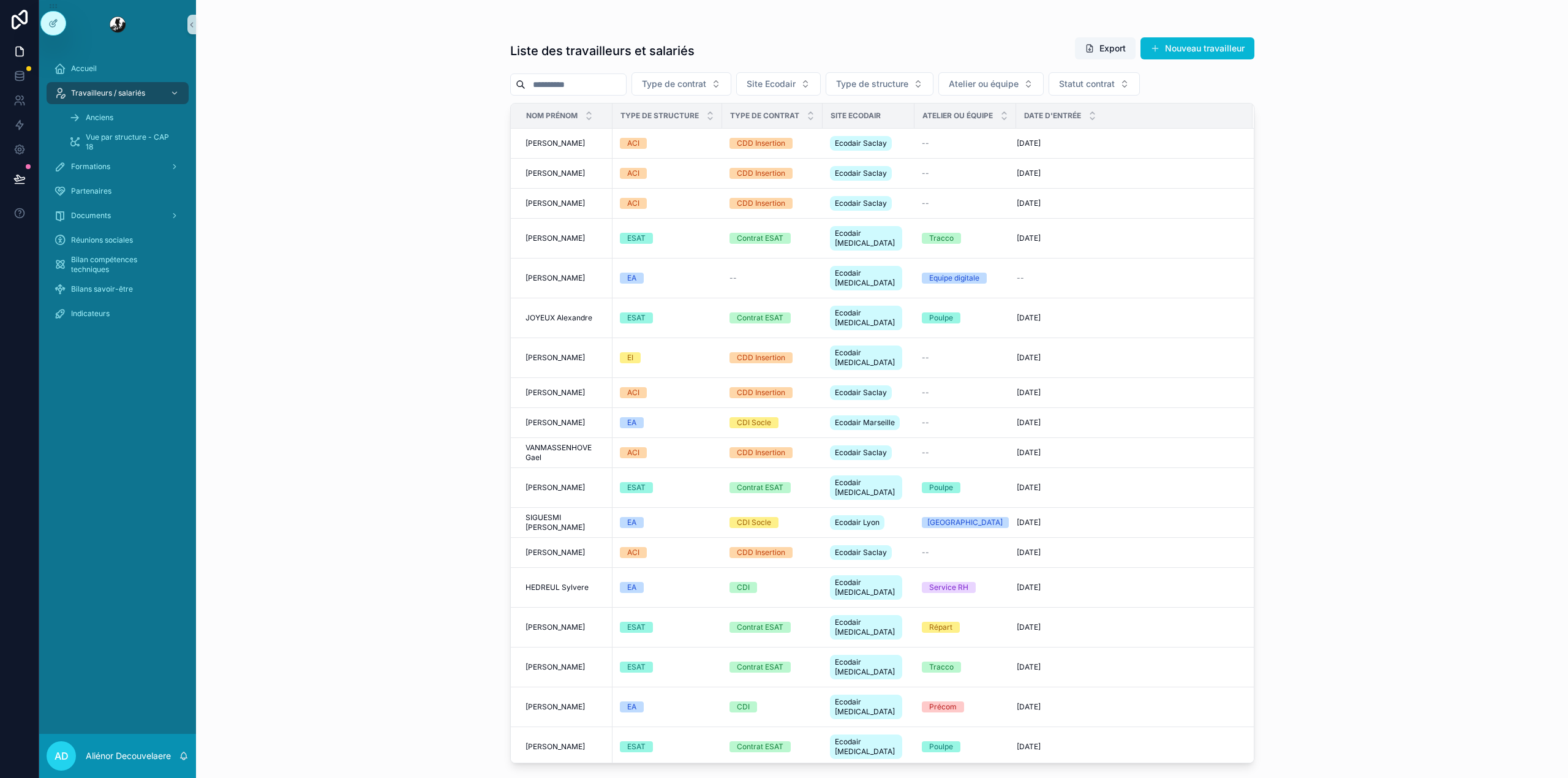
click at [562, 83] on input "scrollable content" at bounding box center [575, 84] width 100 height 17
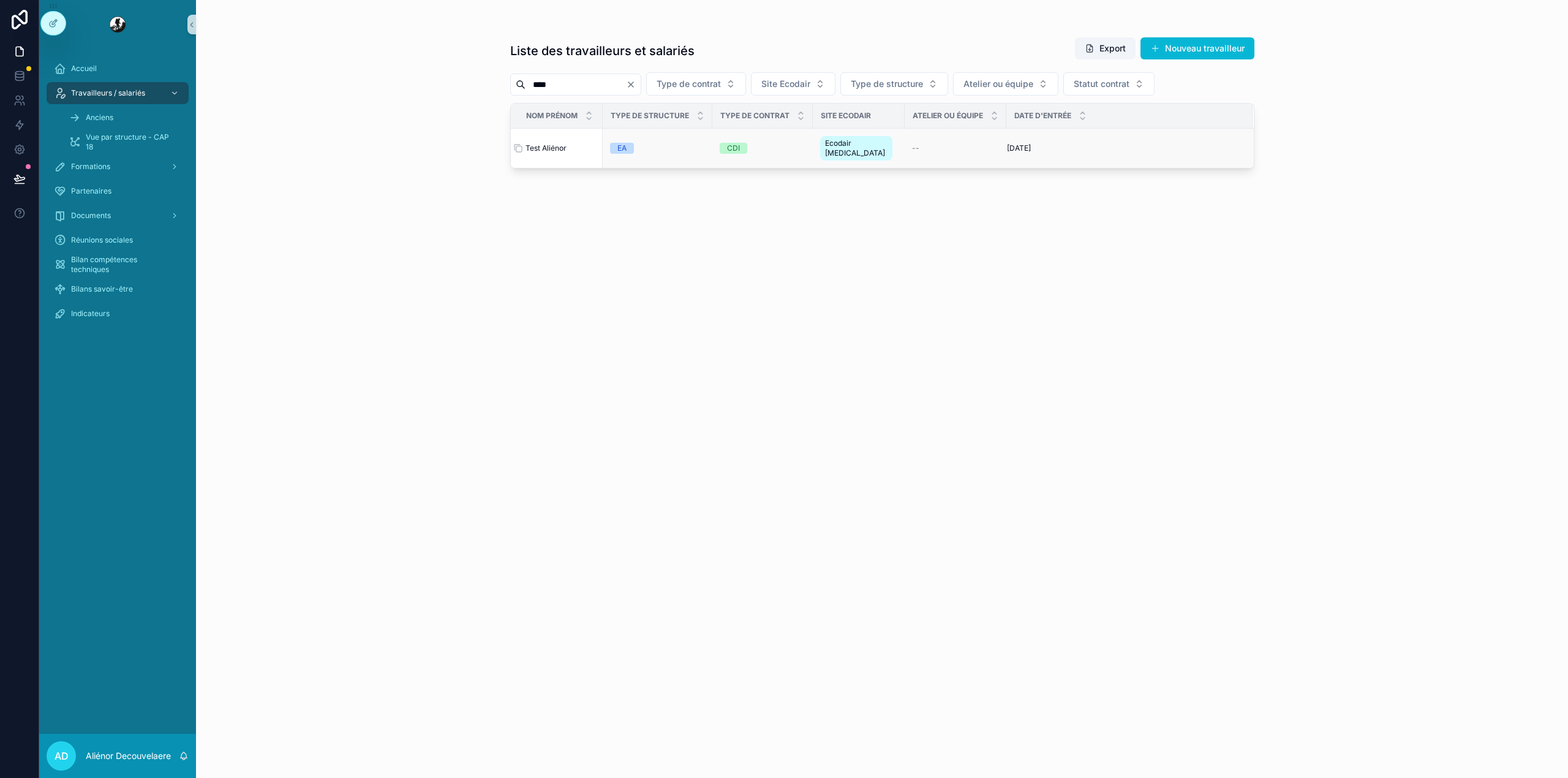
type input "****"
click at [574, 143] on div "Test Aliénor Test Aliénor" at bounding box center [560, 149] width 70 height 10
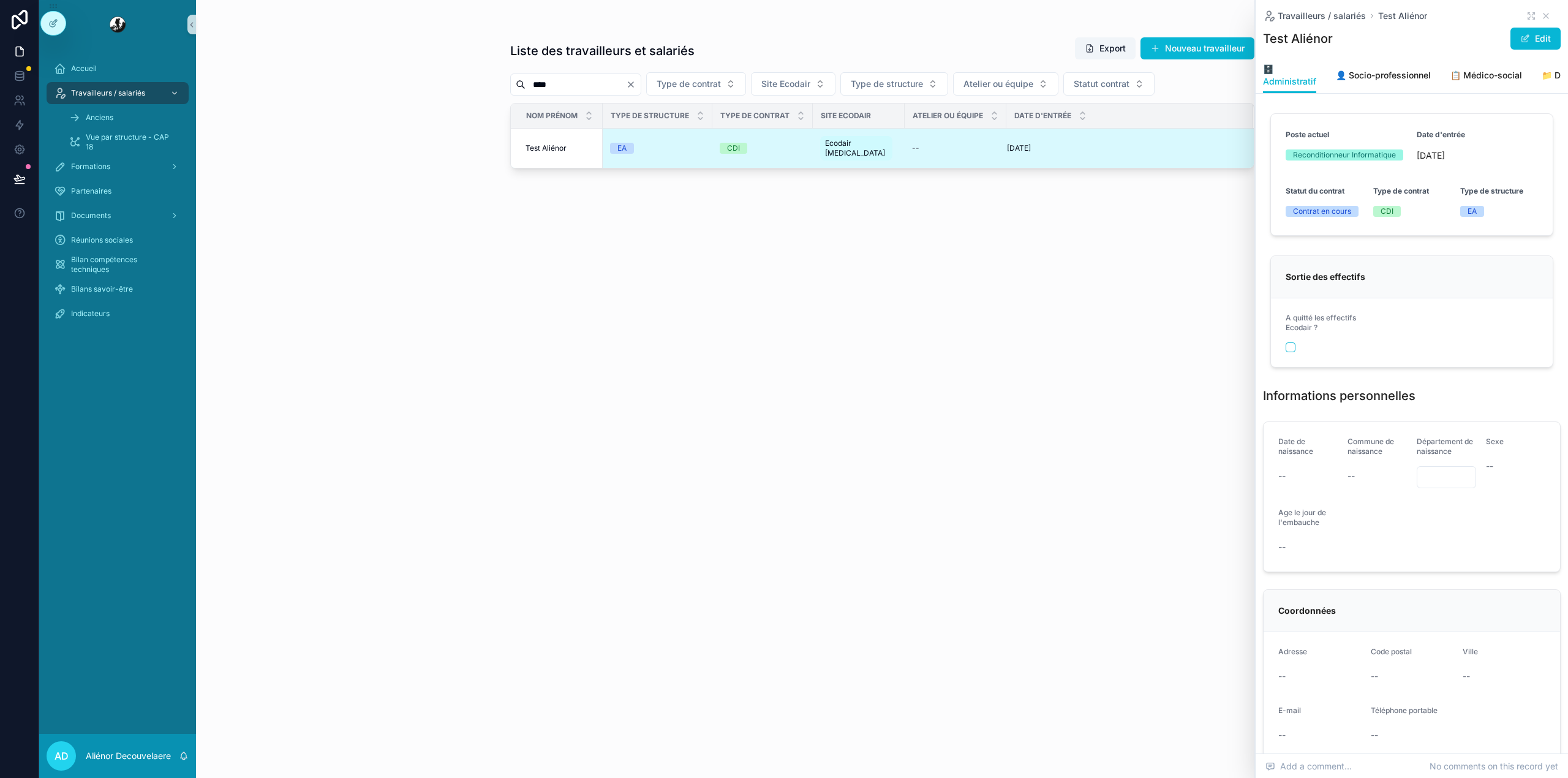
click at [1512, 13] on div "Travailleurs / salariés Test Aliénor" at bounding box center [1411, 16] width 298 height 12
click at [1526, 16] on icon "scrollable content" at bounding box center [1531, 16] width 10 height 10
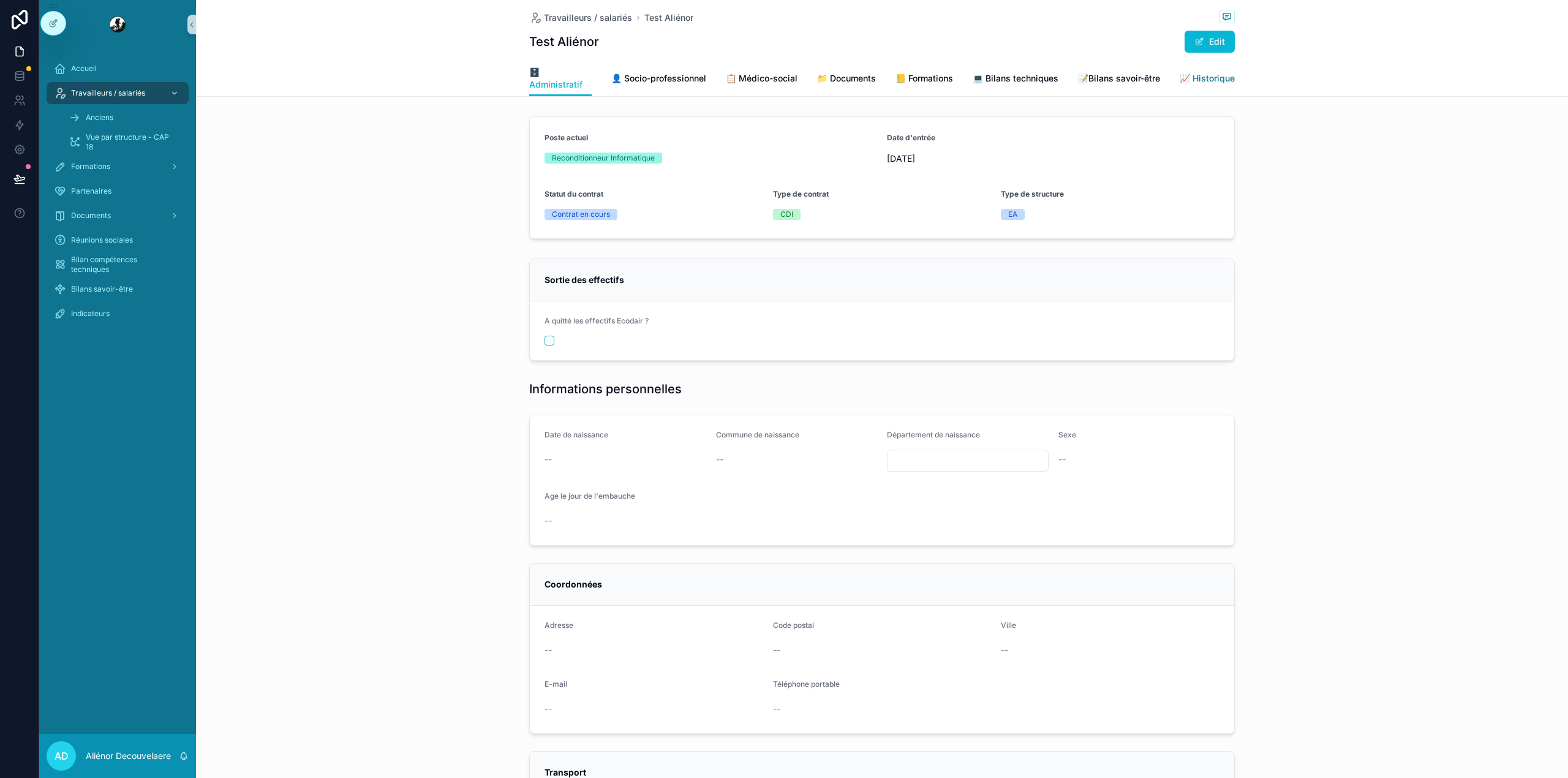
click at [1224, 87] on link "📈 Historique" at bounding box center [1206, 80] width 55 height 25
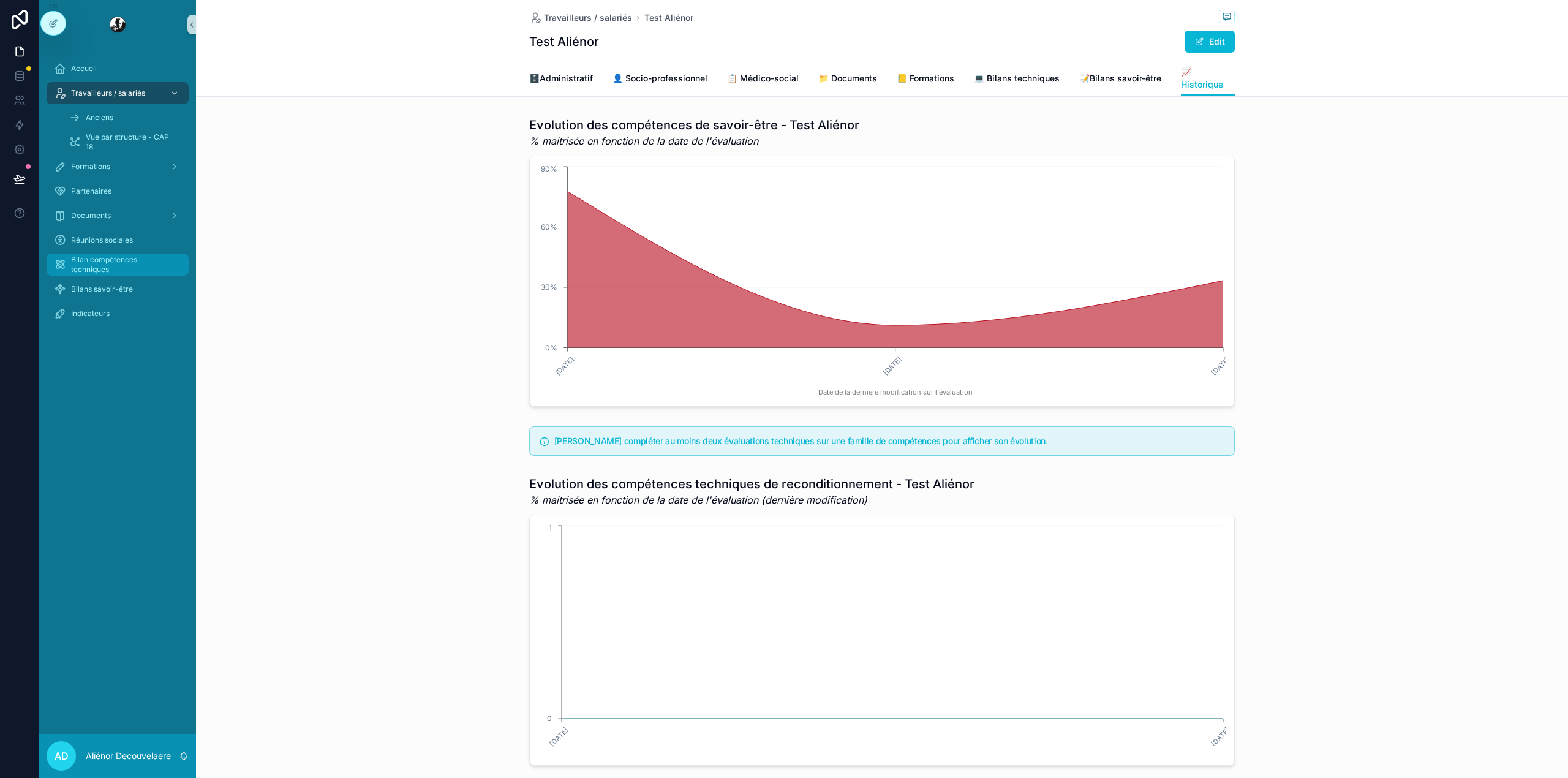
click at [131, 266] on span "Bilan compétences techniques" at bounding box center [123, 264] width 106 height 20
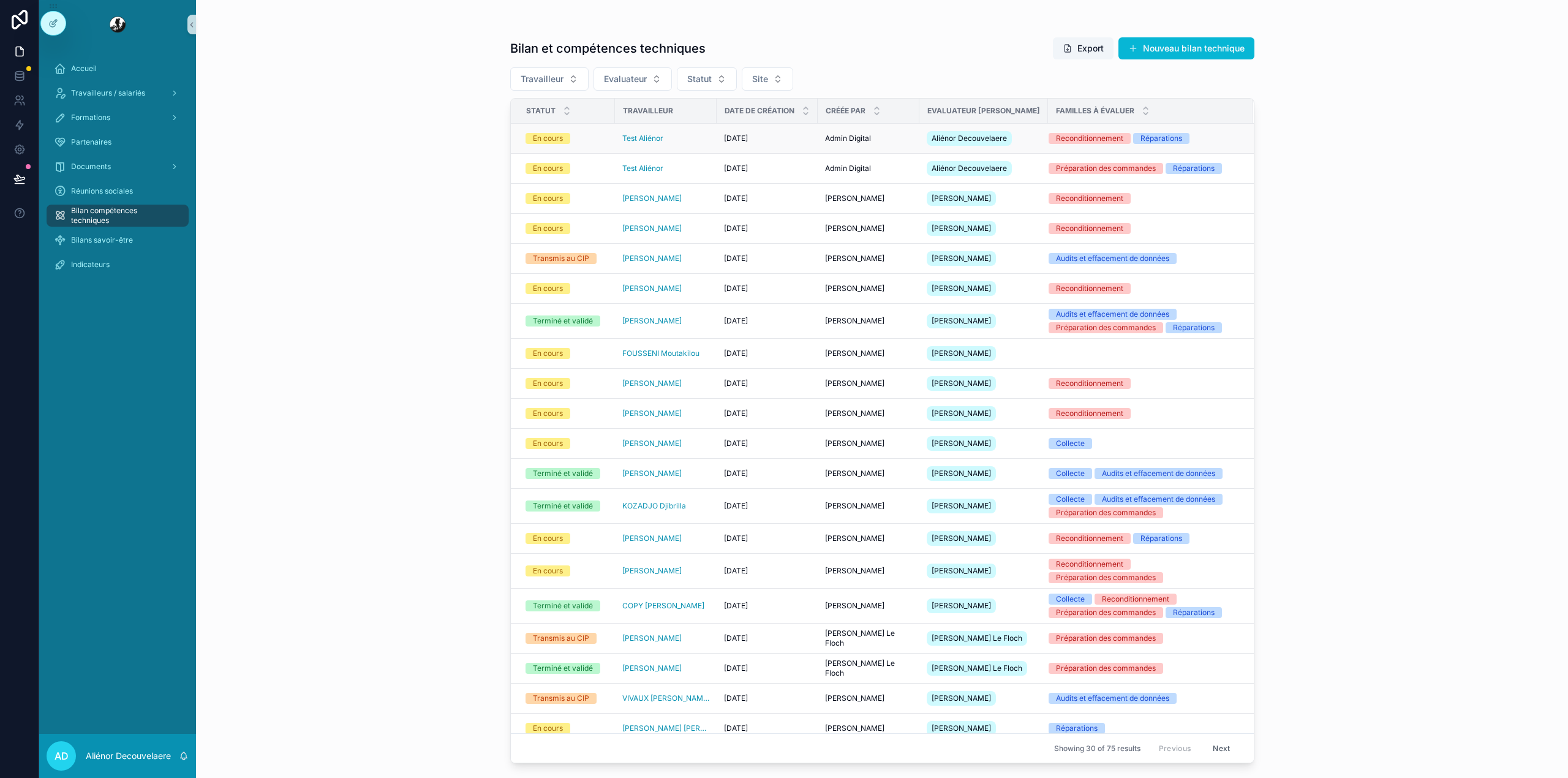
click at [882, 140] on div "Admin Digital Admin Digital" at bounding box center [868, 138] width 87 height 10
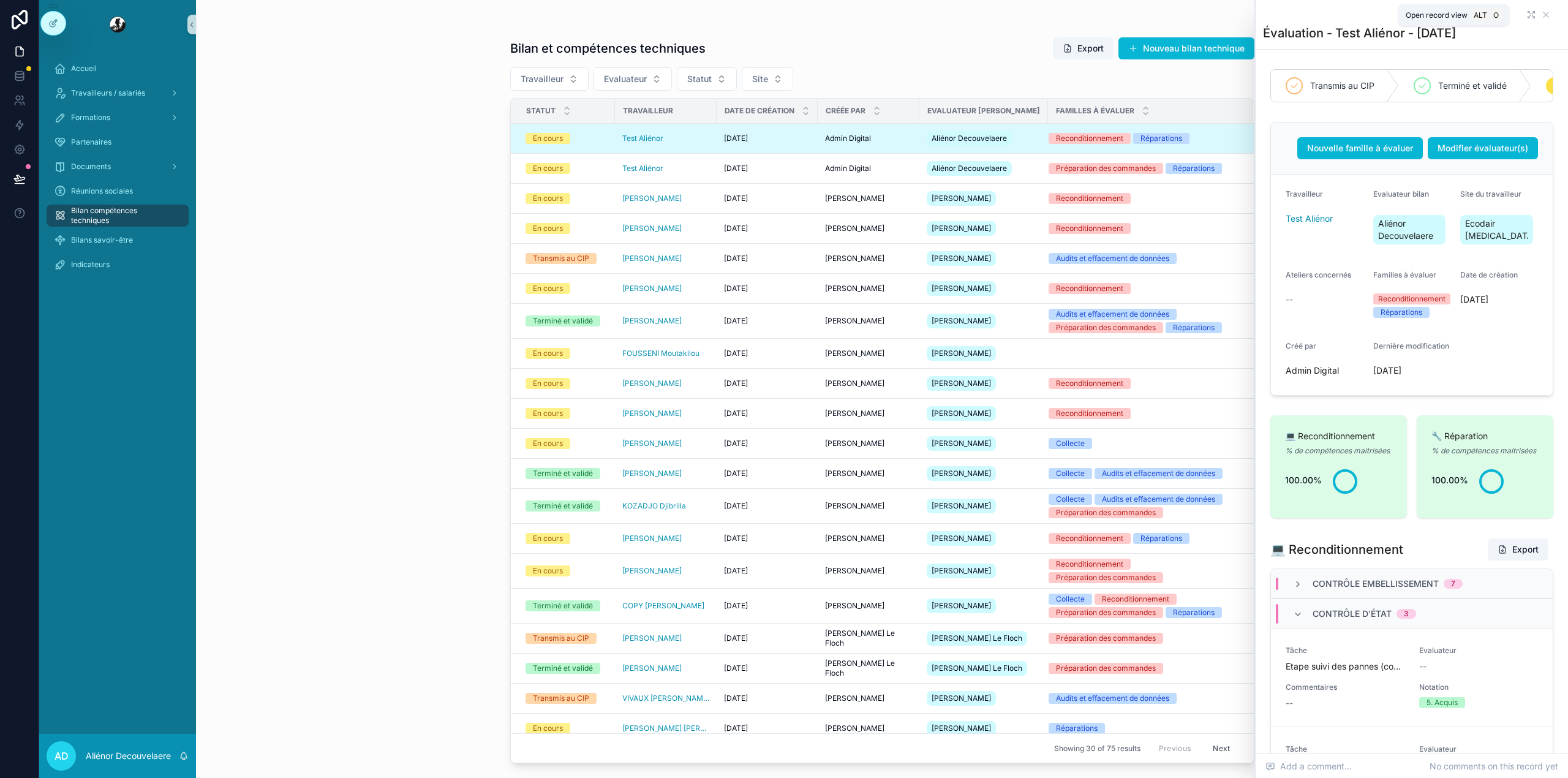
click at [1526, 16] on icon "scrollable content" at bounding box center [1531, 15] width 10 height 10
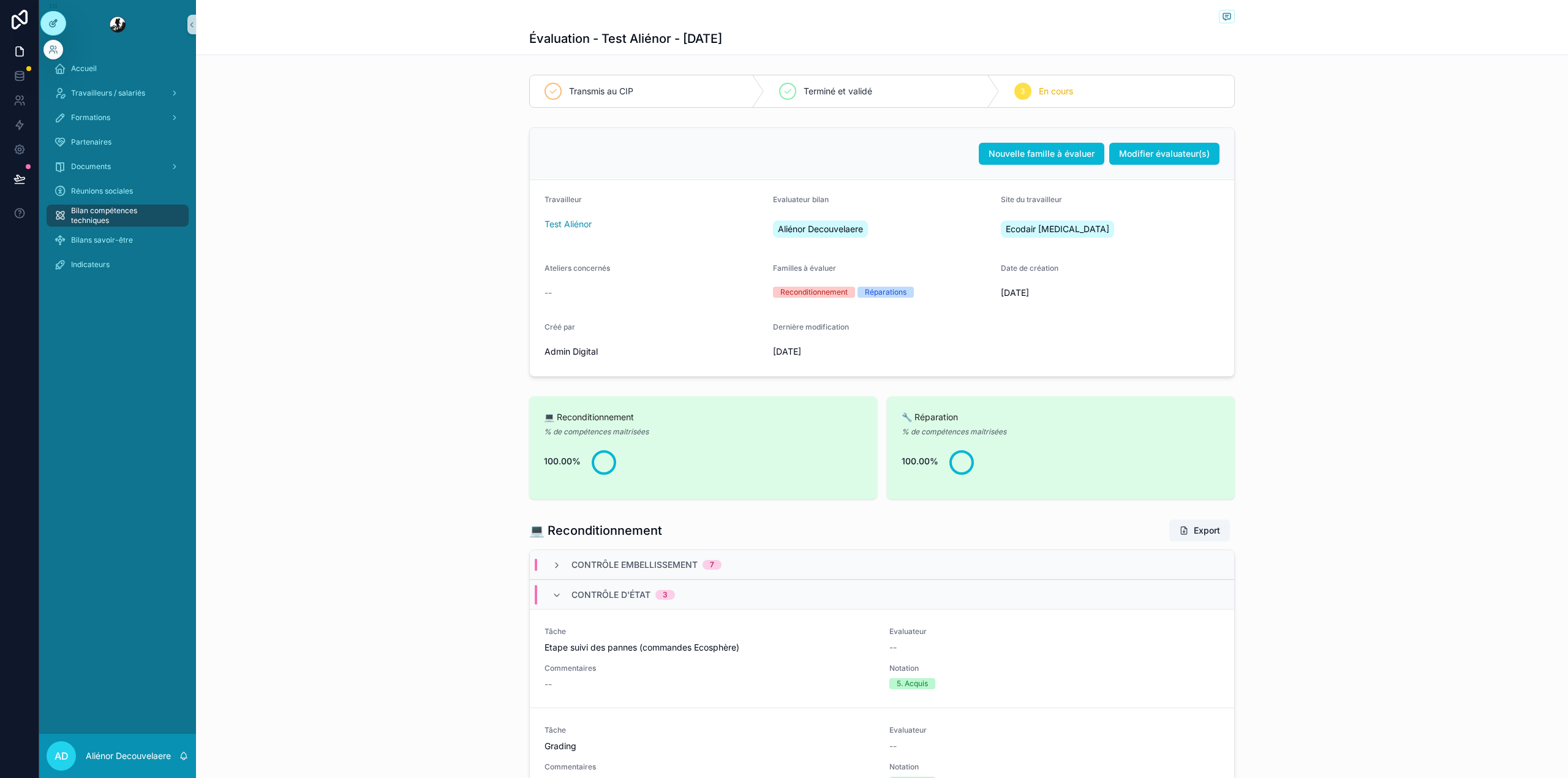
click at [49, 22] on icon at bounding box center [54, 23] width 10 height 10
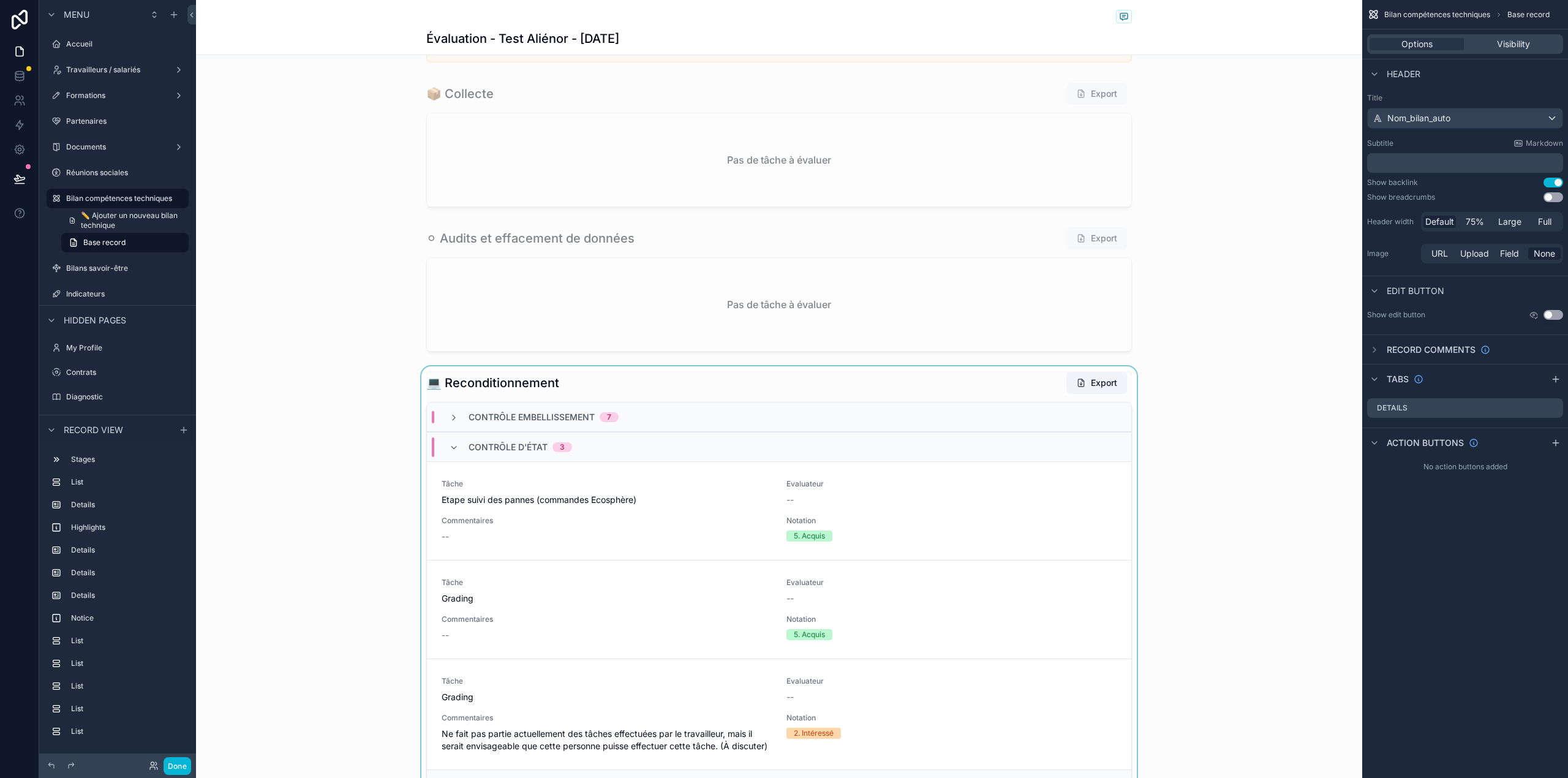
scroll to position [1318, 0]
click at [627, 454] on div "Contrôle d'état 3" at bounding box center [779, 446] width 704 height 30
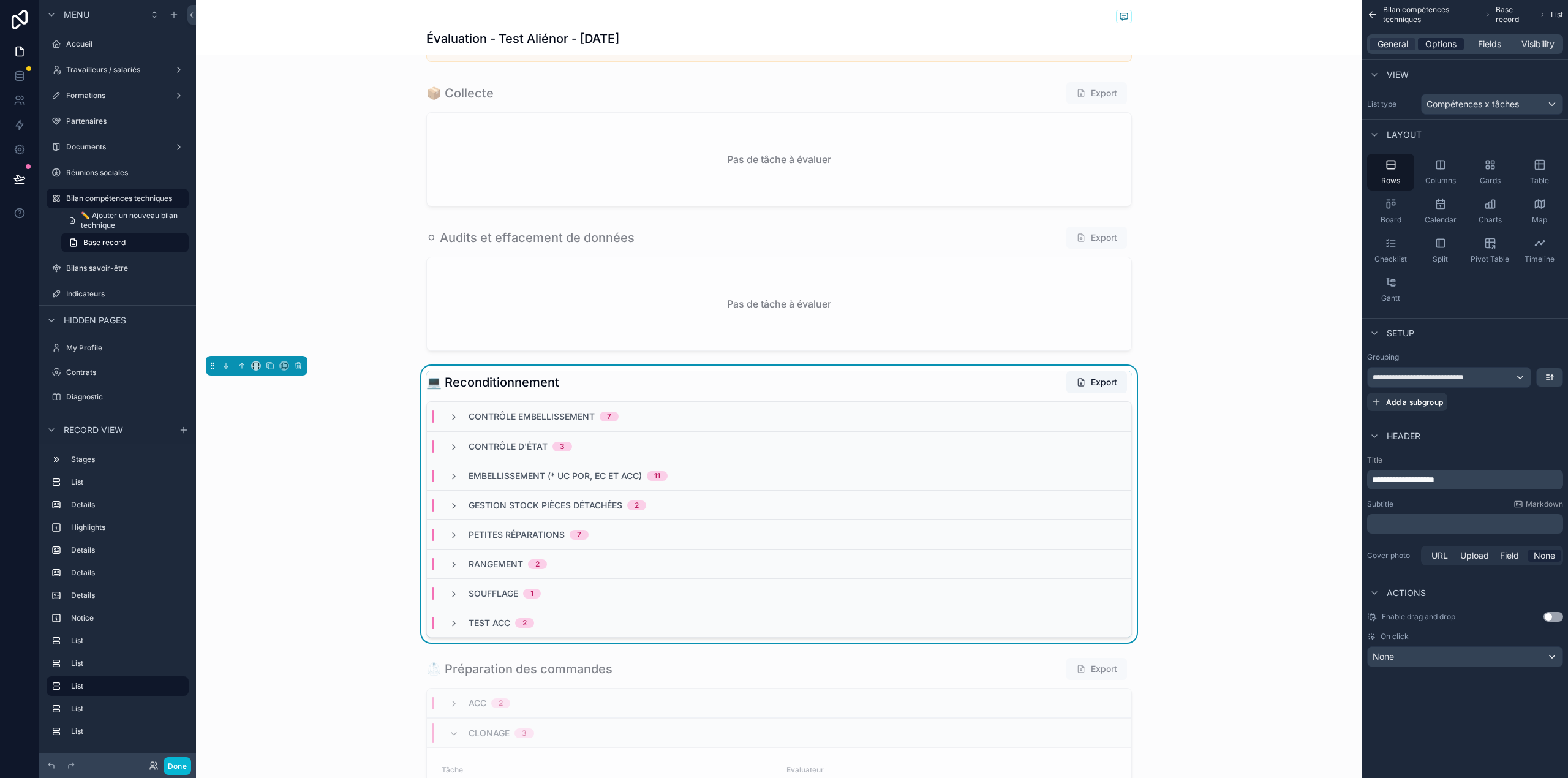
click at [1457, 46] on div "Options" at bounding box center [1440, 44] width 46 height 12
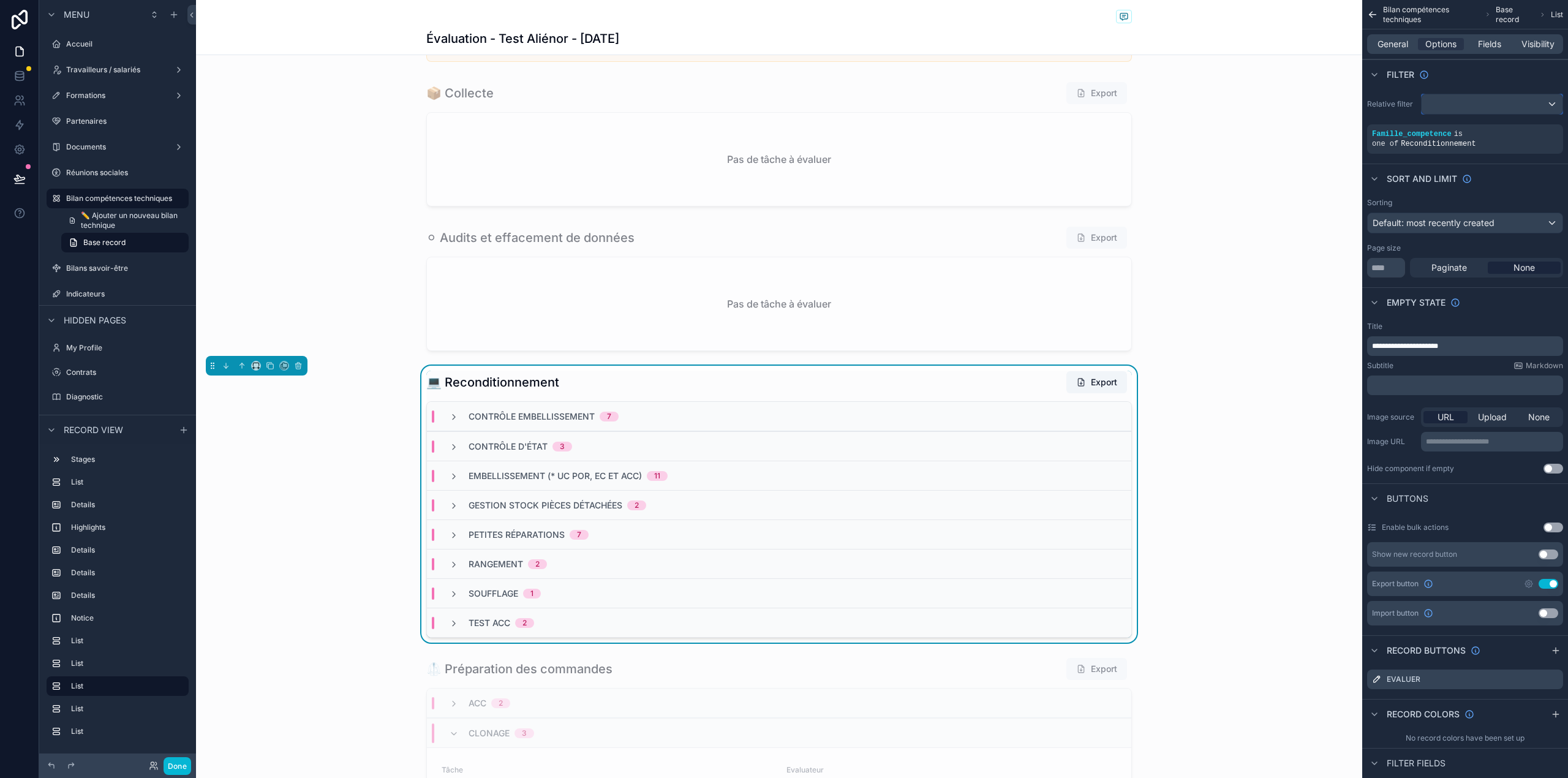
click at [1469, 104] on div "scrollable content" at bounding box center [1492, 104] width 141 height 20
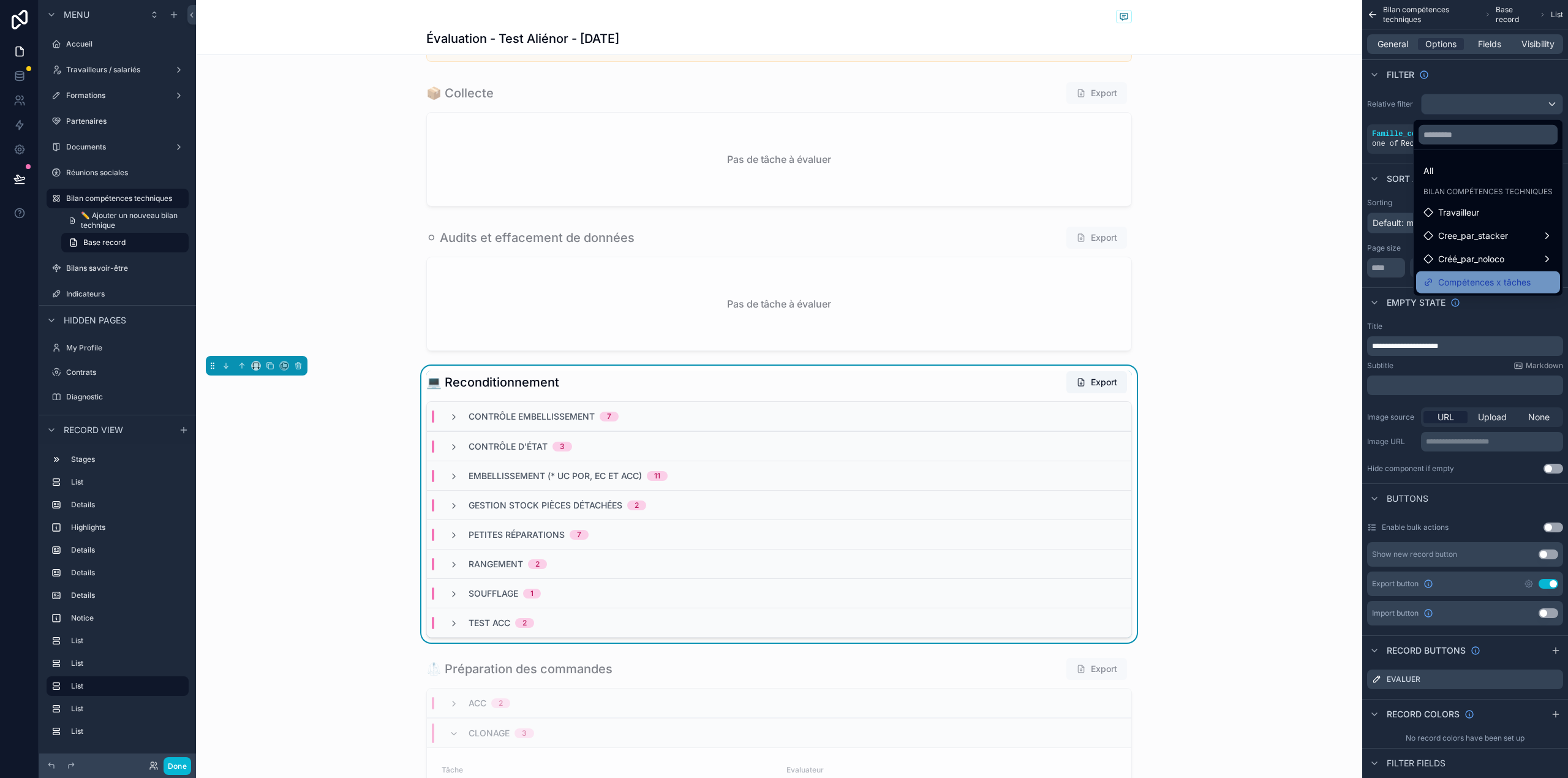
click at [1464, 280] on span "Compétences x tâches" at bounding box center [1484, 282] width 92 height 15
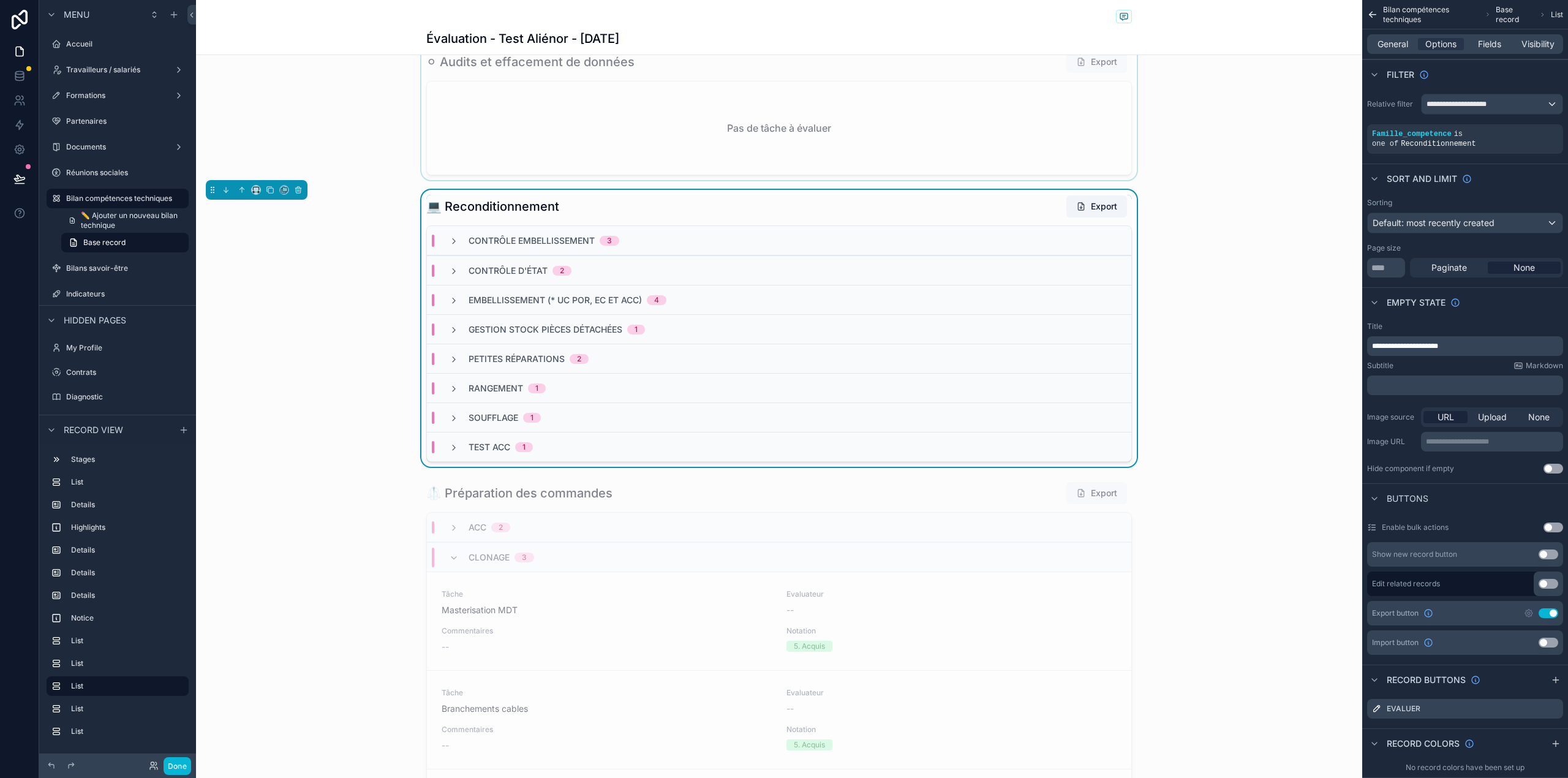
scroll to position [1495, 0]
click at [777, 520] on div "ACC 2" at bounding box center [779, 526] width 704 height 30
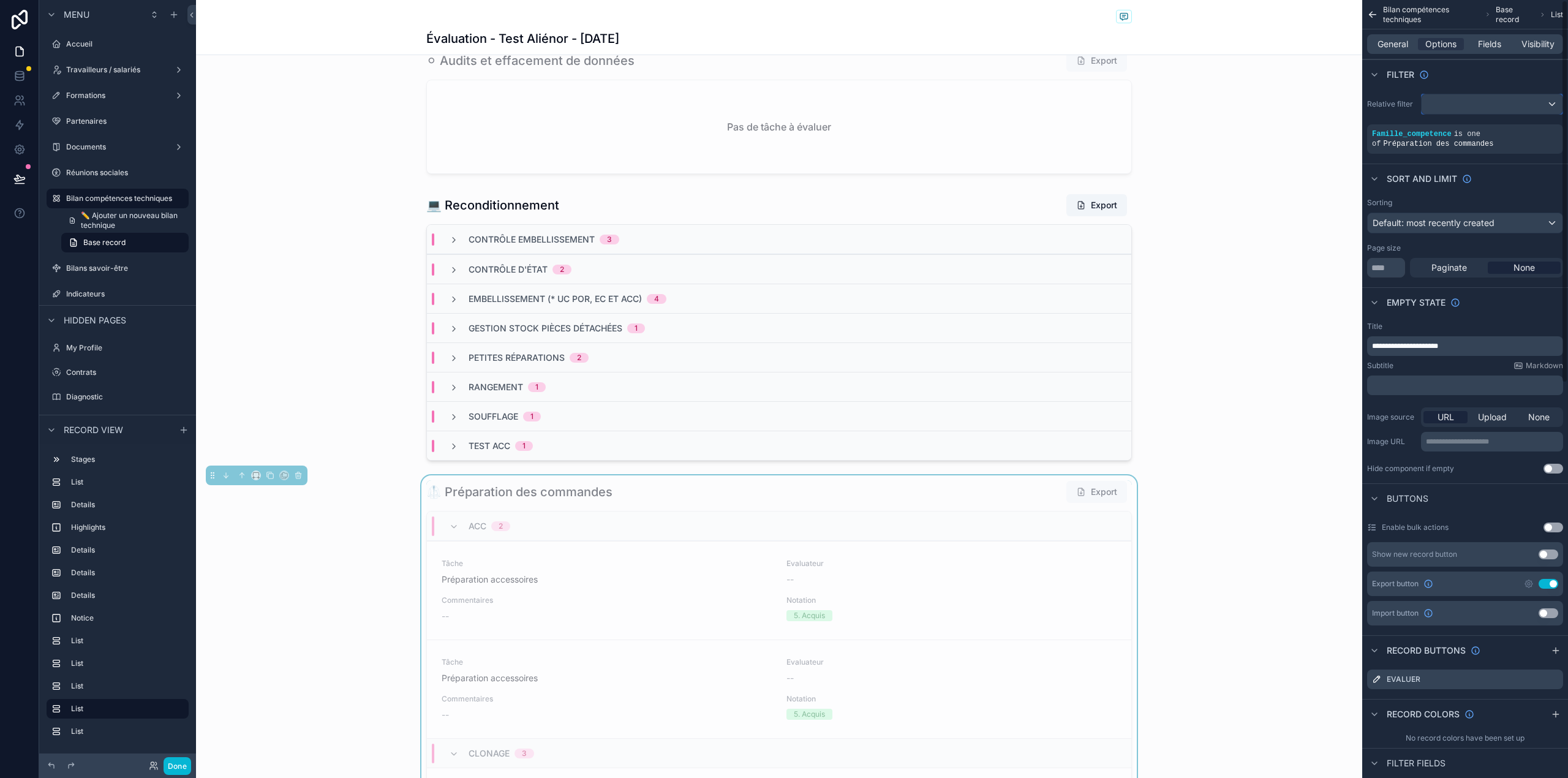
click at [1504, 104] on div "scrollable content" at bounding box center [1492, 104] width 141 height 20
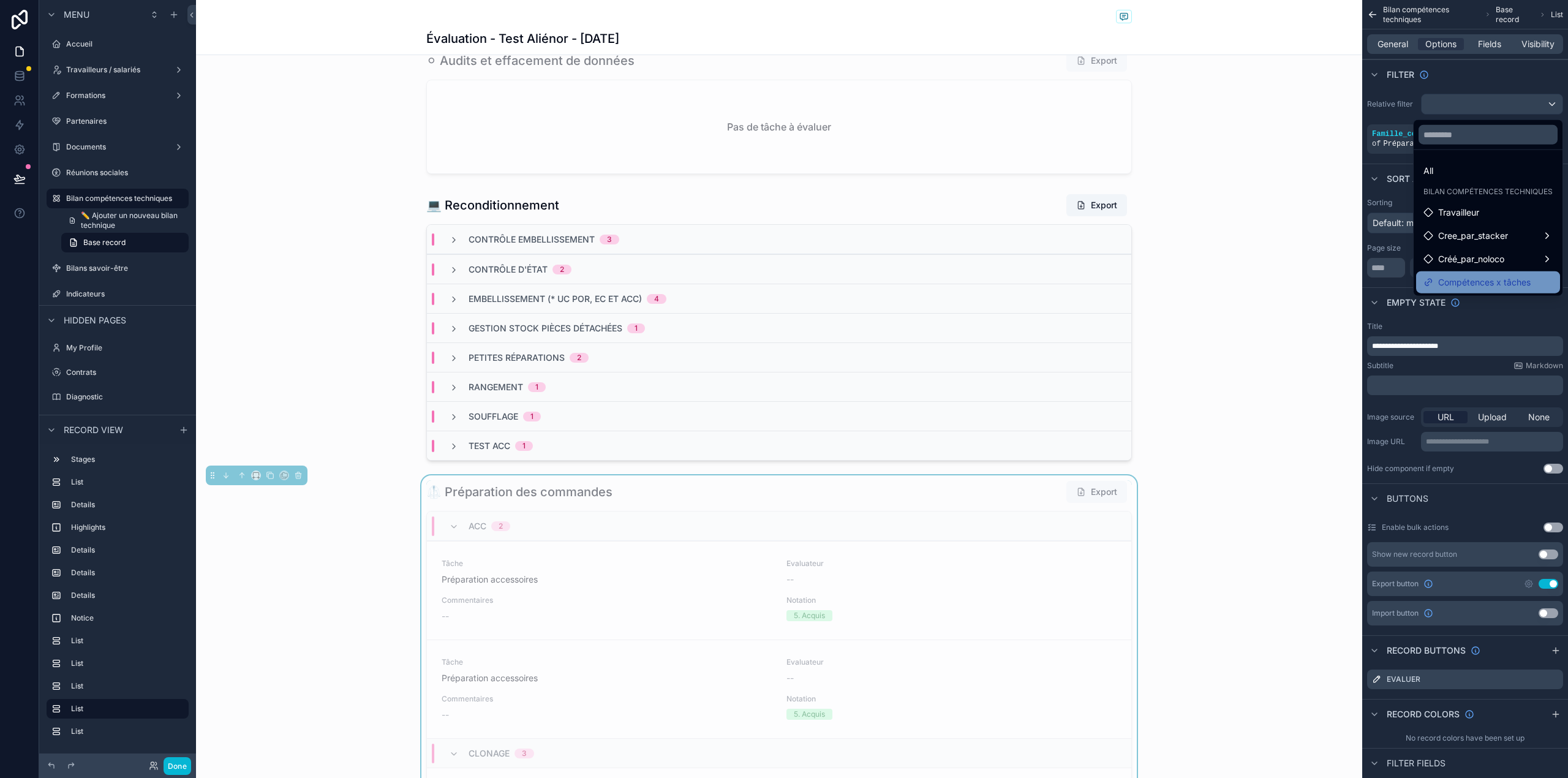
click at [1481, 271] on div "Compétences x tâches" at bounding box center [1488, 282] width 144 height 22
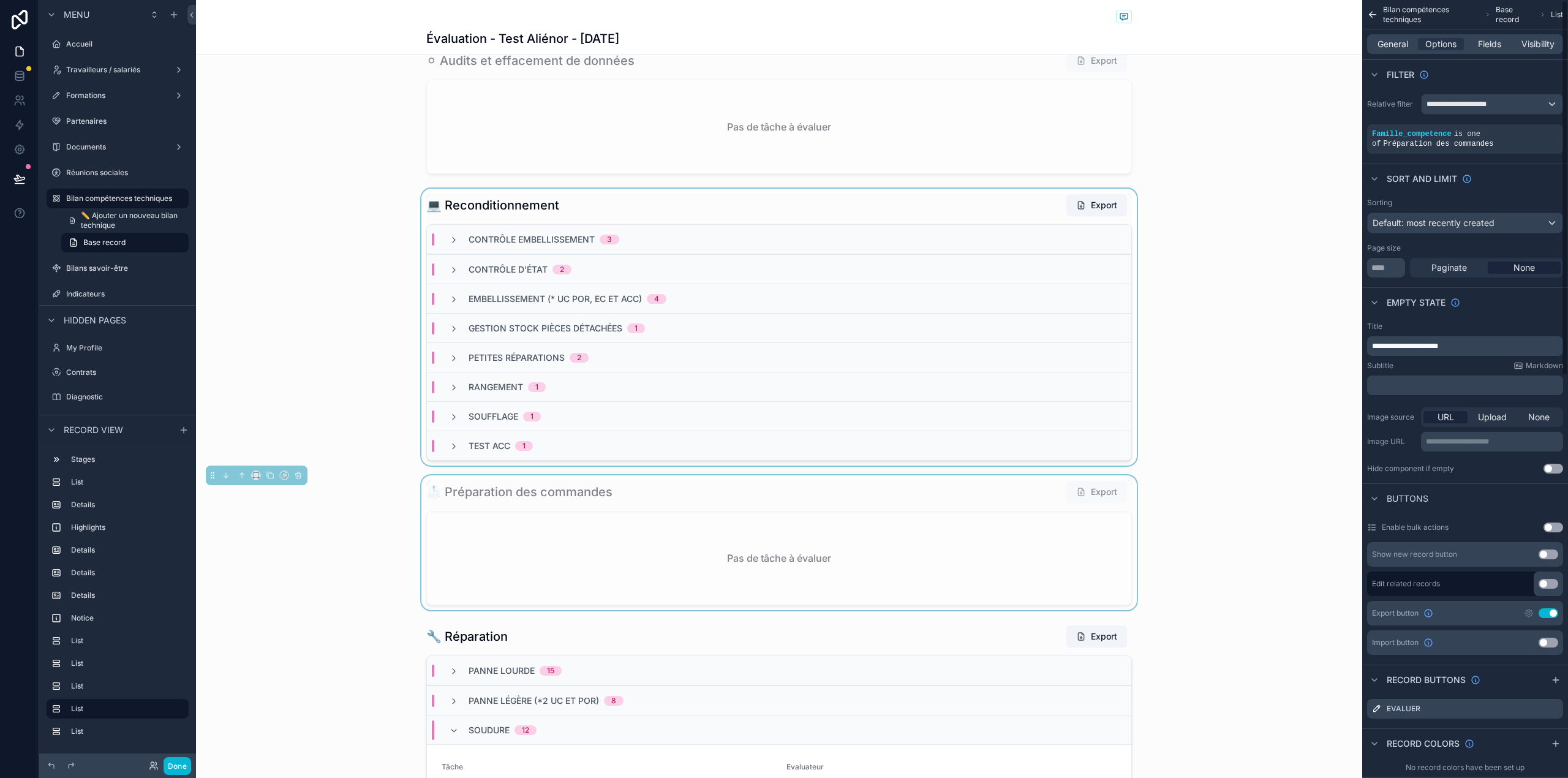
scroll to position [1729, 0]
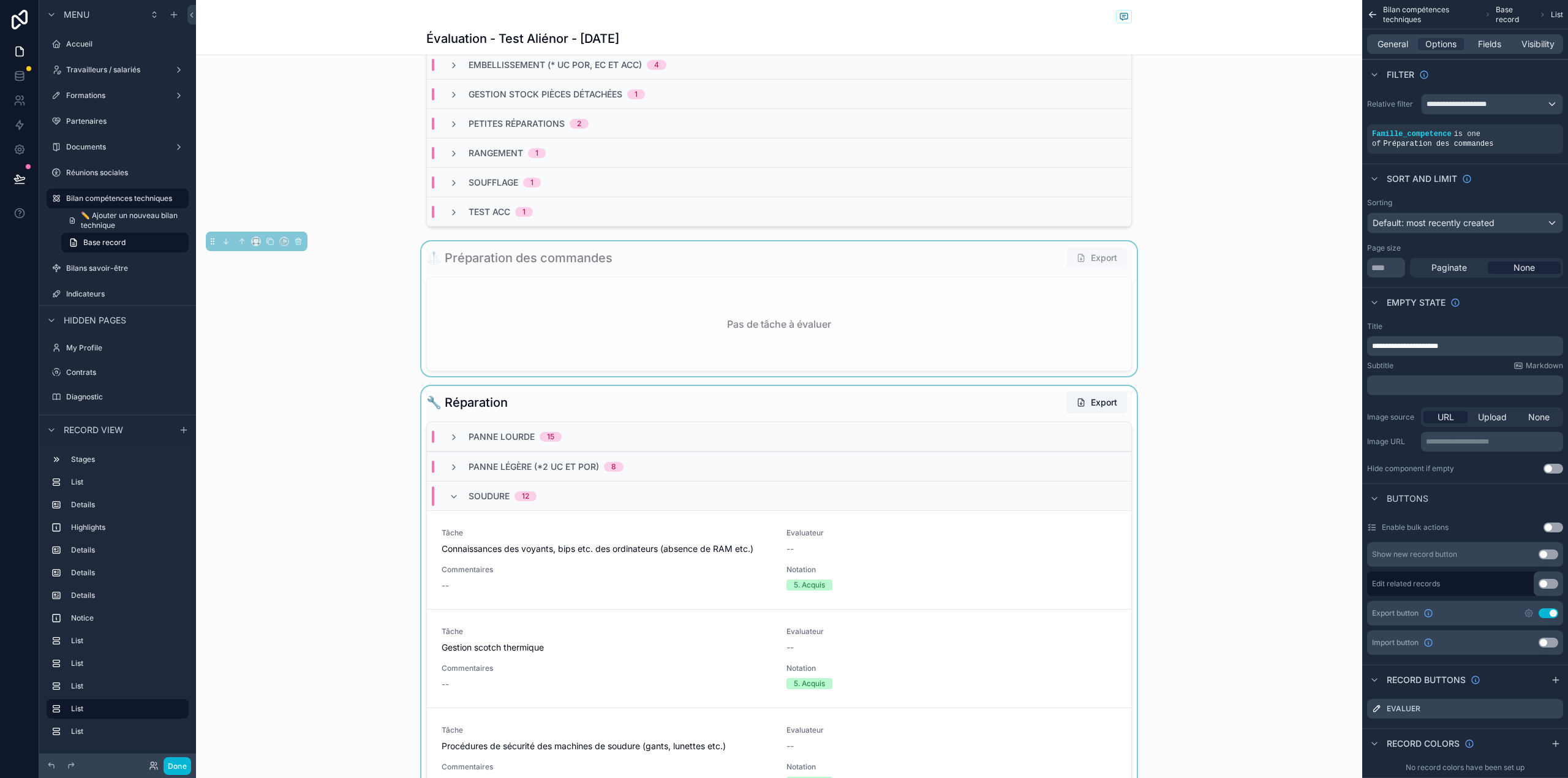
click at [934, 444] on div "Panne lourde 15" at bounding box center [779, 437] width 704 height 30
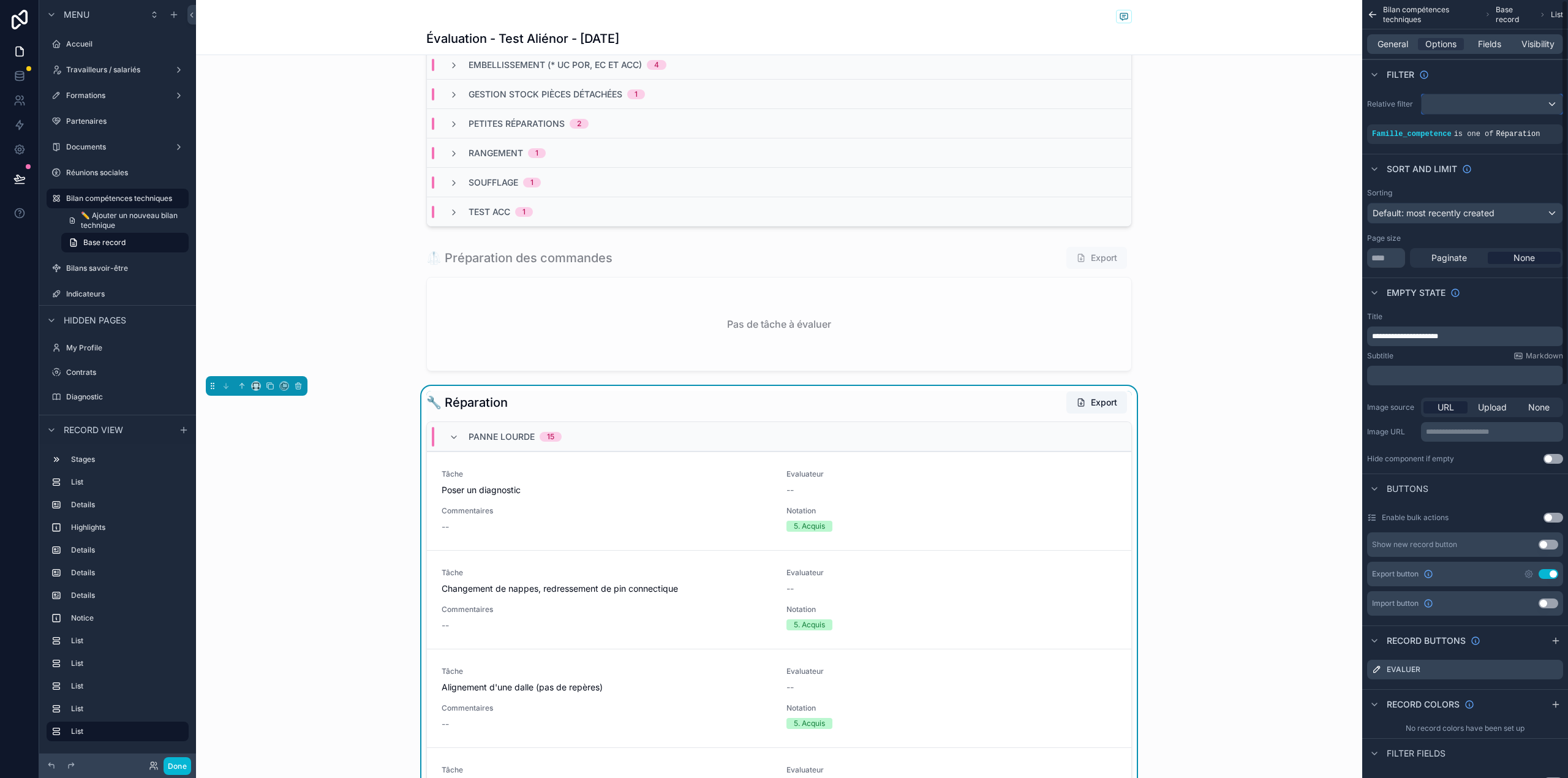
click at [1517, 100] on div "scrollable content" at bounding box center [1492, 104] width 141 height 20
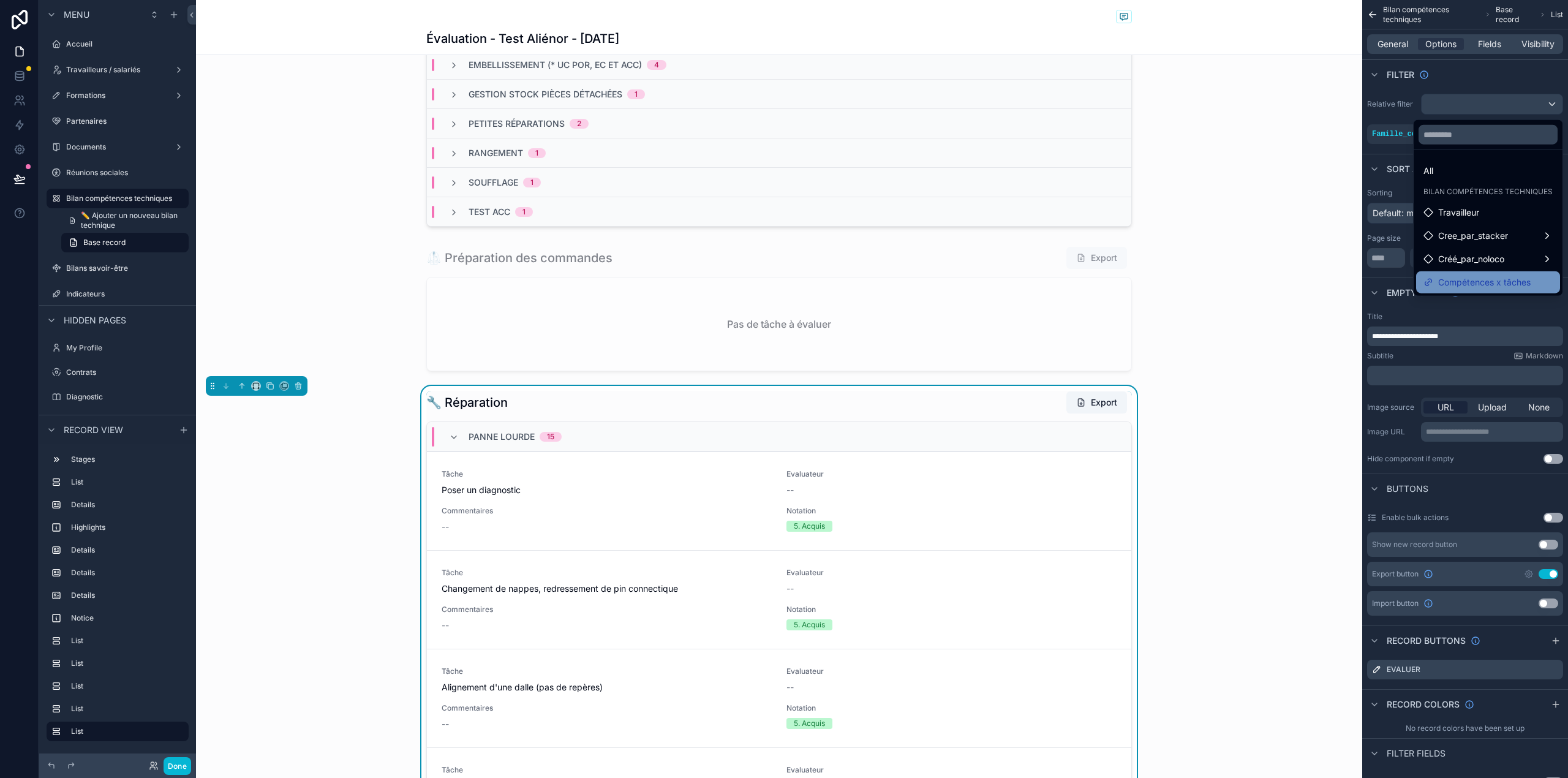
click at [1478, 276] on span "Compétences x tâches" at bounding box center [1484, 282] width 92 height 15
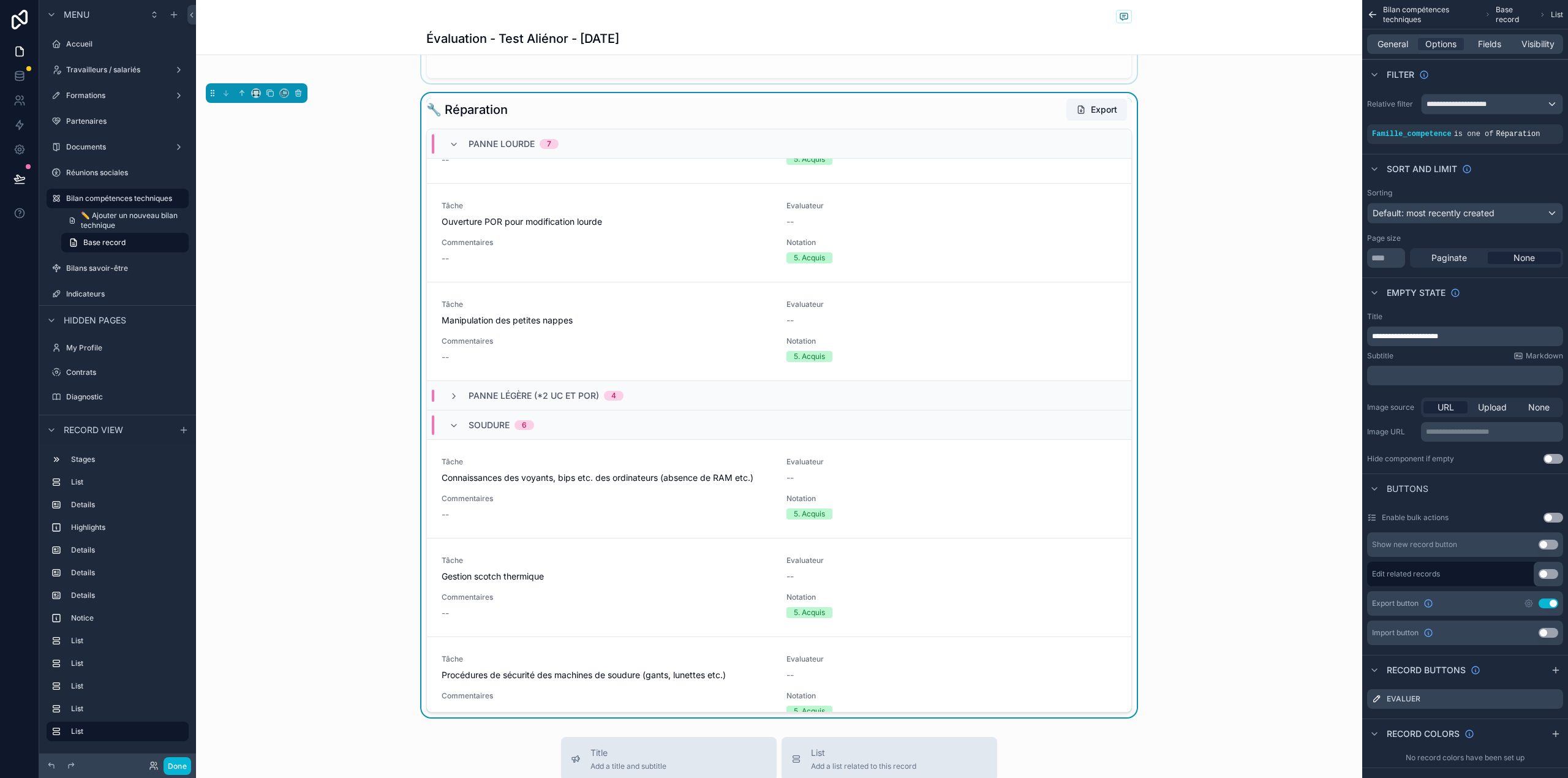
scroll to position [473, 0]
click at [702, 429] on div "Soudure 6" at bounding box center [779, 420] width 704 height 30
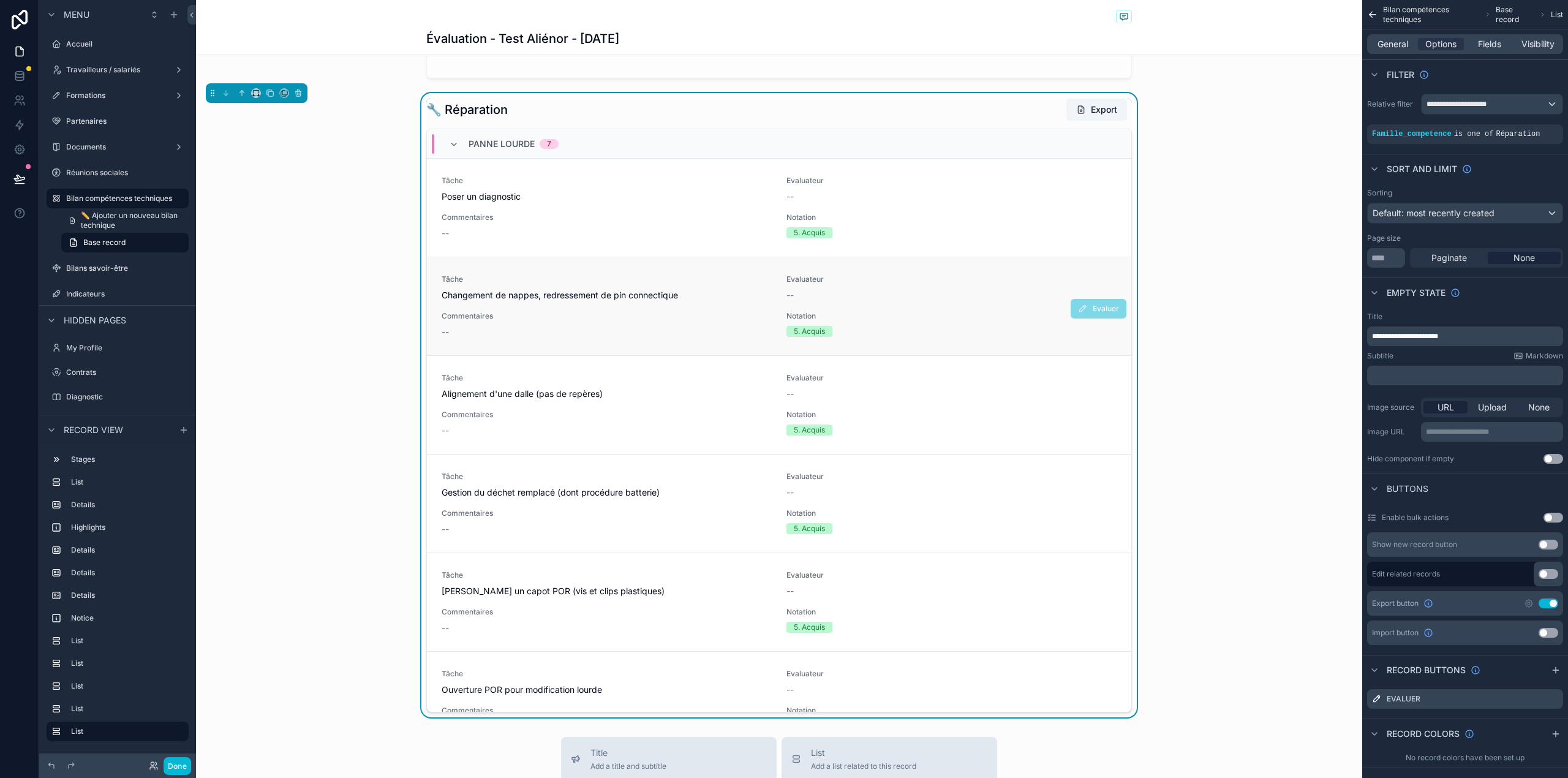
scroll to position [0, 0]
click at [487, 149] on span "Panne lourde" at bounding box center [501, 143] width 66 height 12
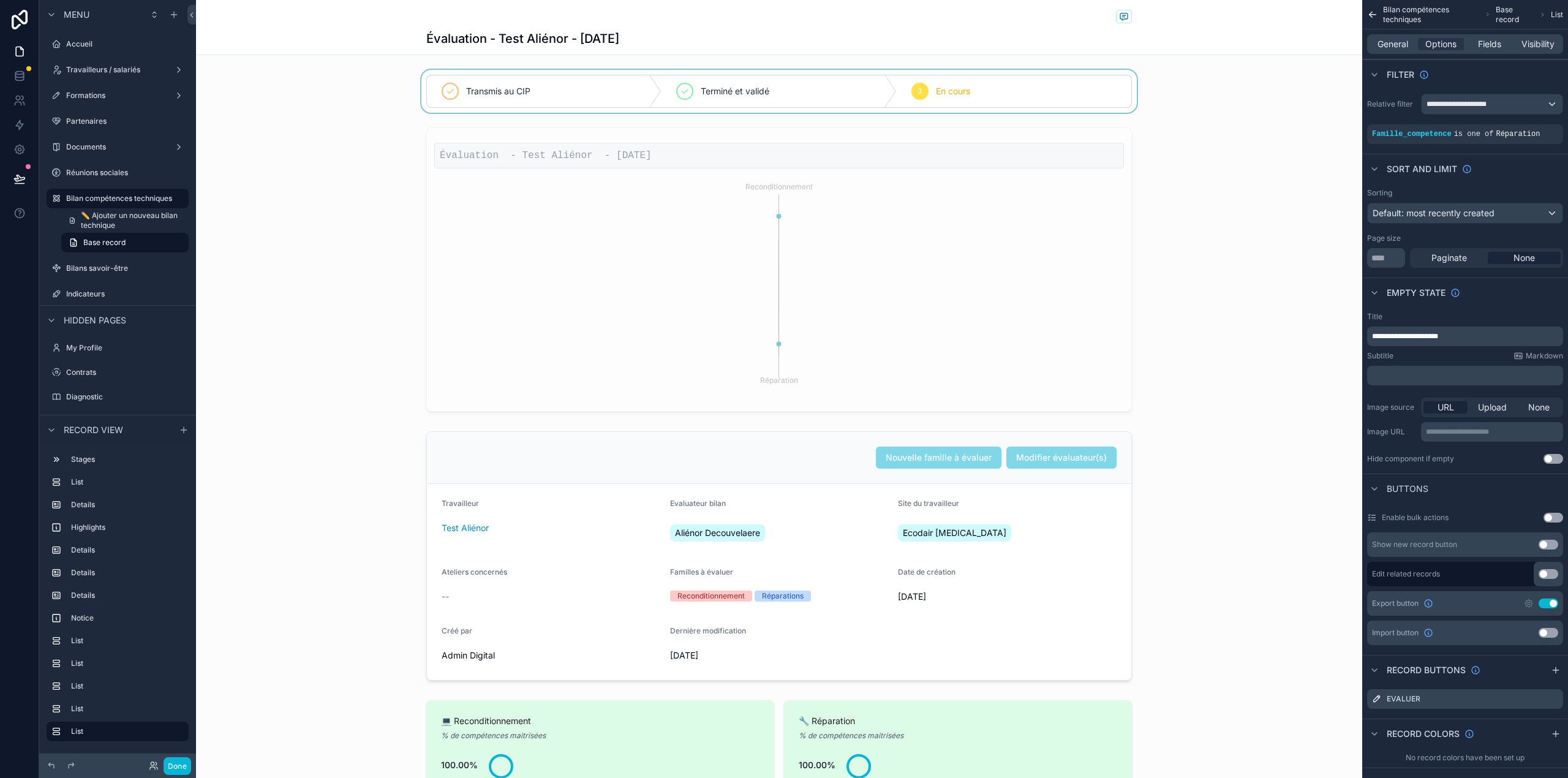
drag, startPoint x: 621, startPoint y: 115, endPoint x: 662, endPoint y: 79, distance: 54.6
click at [662, 79] on div "scrollable content" at bounding box center [779, 91] width 1166 height 43
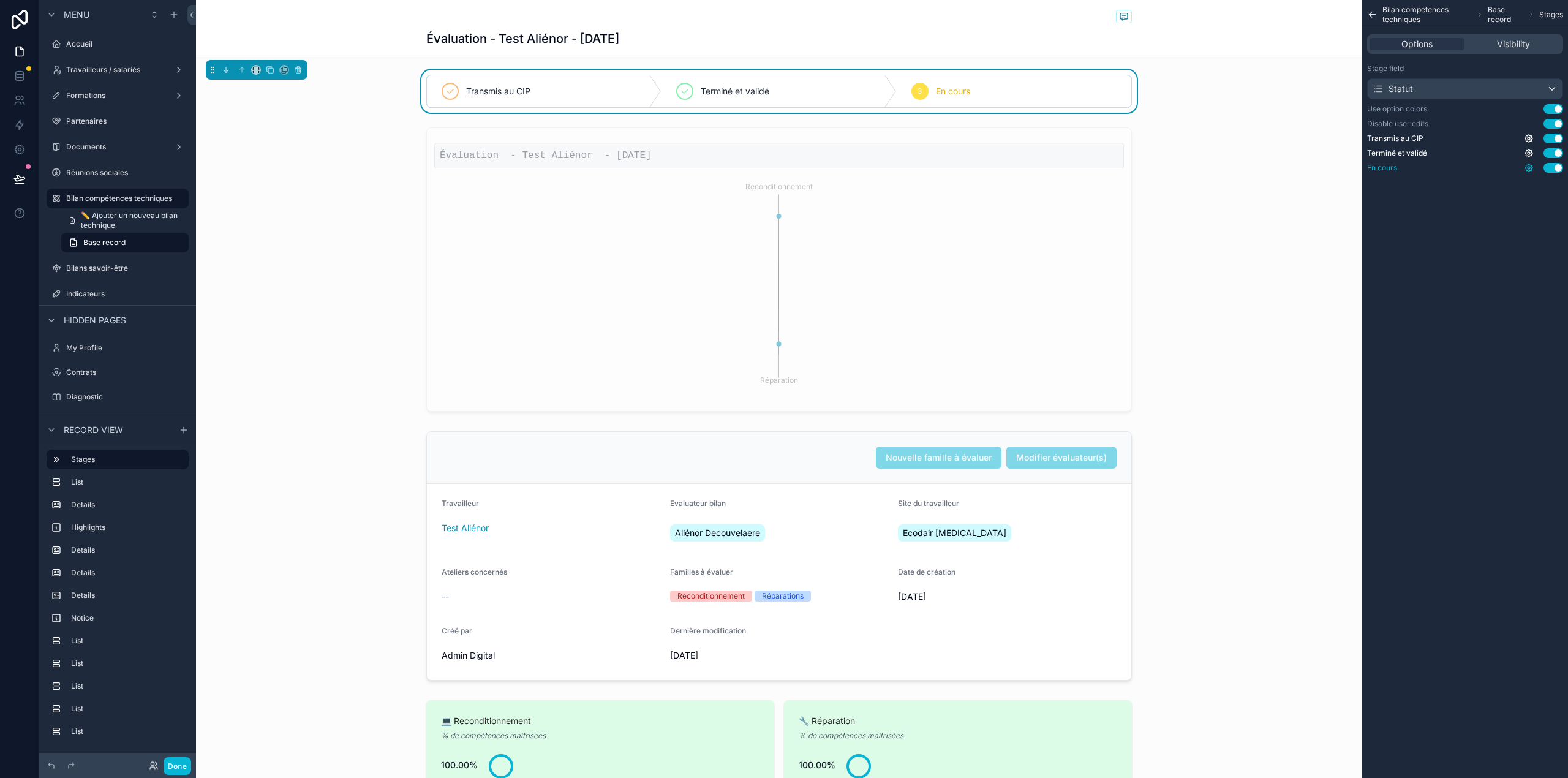
click at [1525, 168] on icon "scrollable content" at bounding box center [1529, 168] width 8 height 8
click at [1418, 255] on div "Bilan compétences techniques Base record Stages Options Visibility Stage field …" at bounding box center [1465, 389] width 206 height 778
click at [331, 201] on div "scrollable content" at bounding box center [779, 269] width 1166 height 294
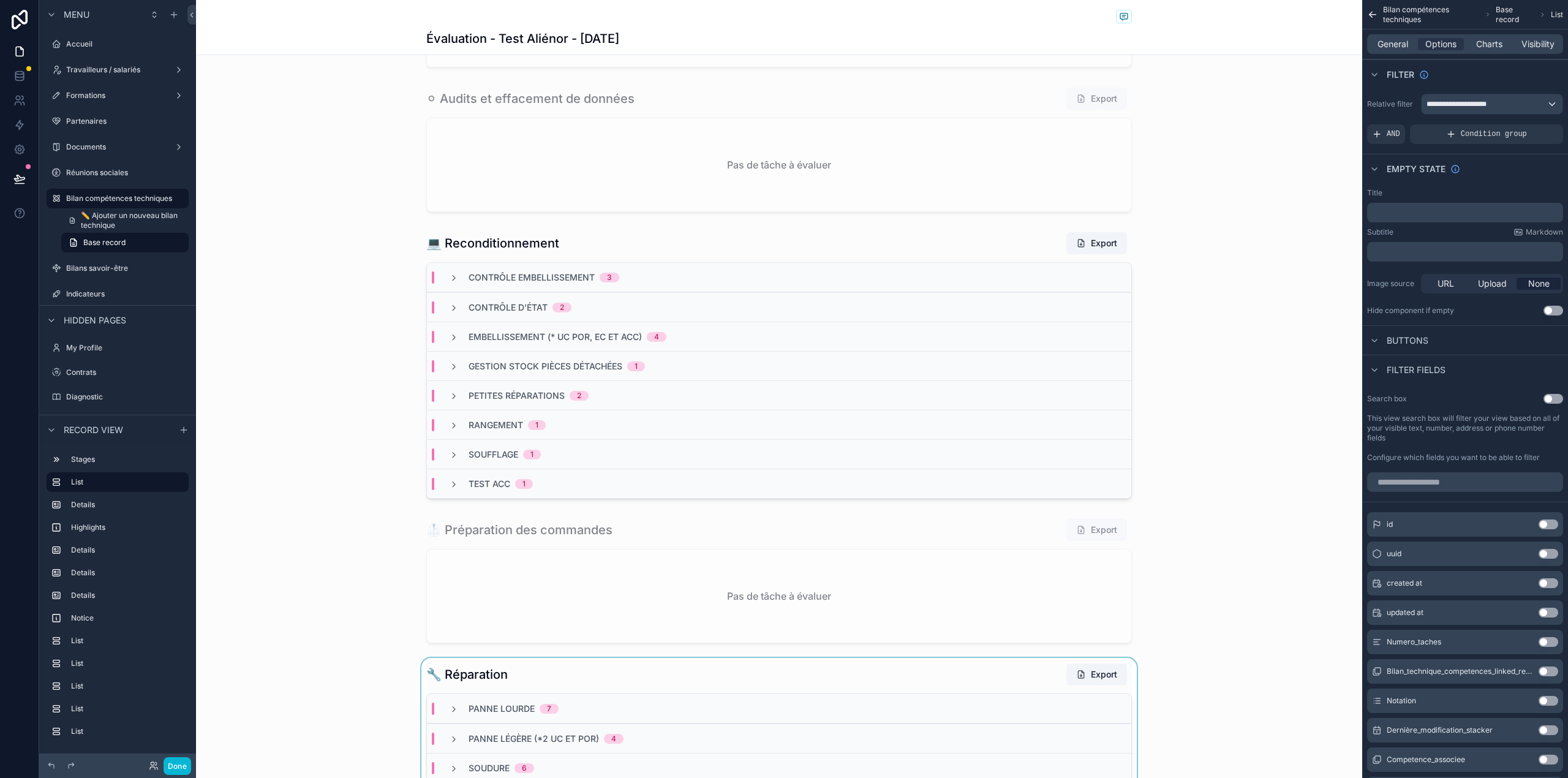
scroll to position [2028, 0]
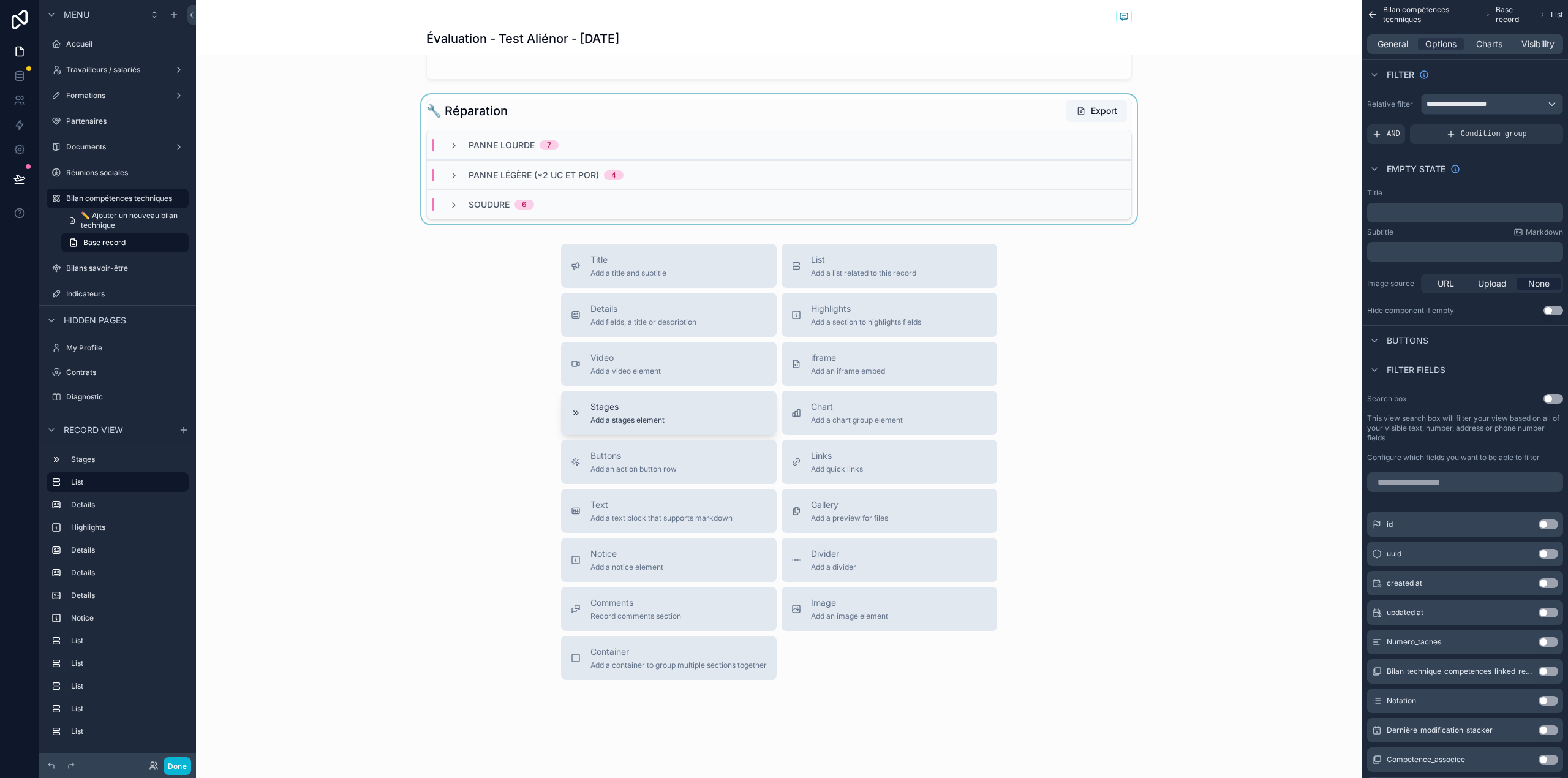
click at [655, 406] on span "Stages" at bounding box center [627, 406] width 74 height 12
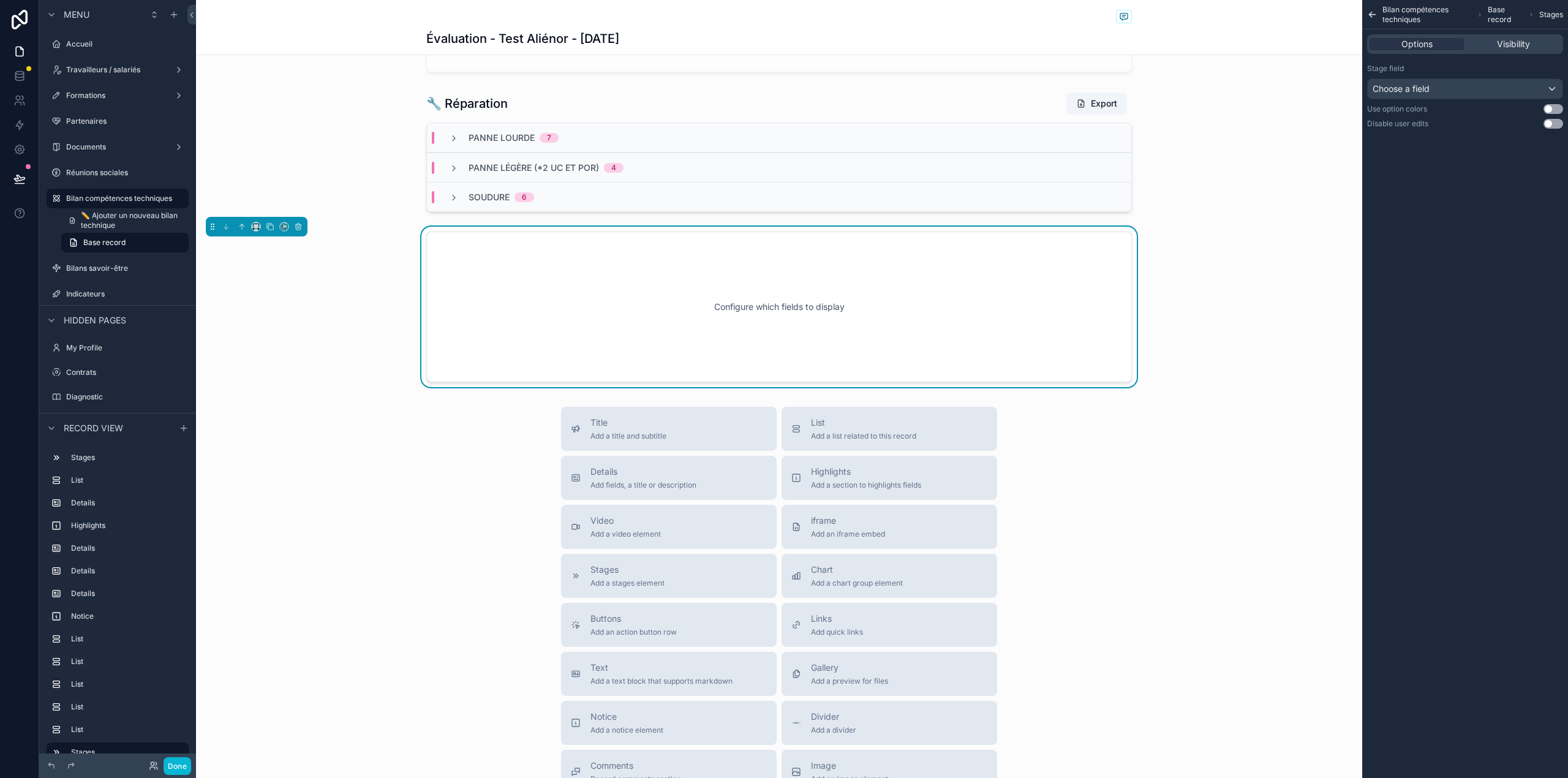
scroll to position [1954, 0]
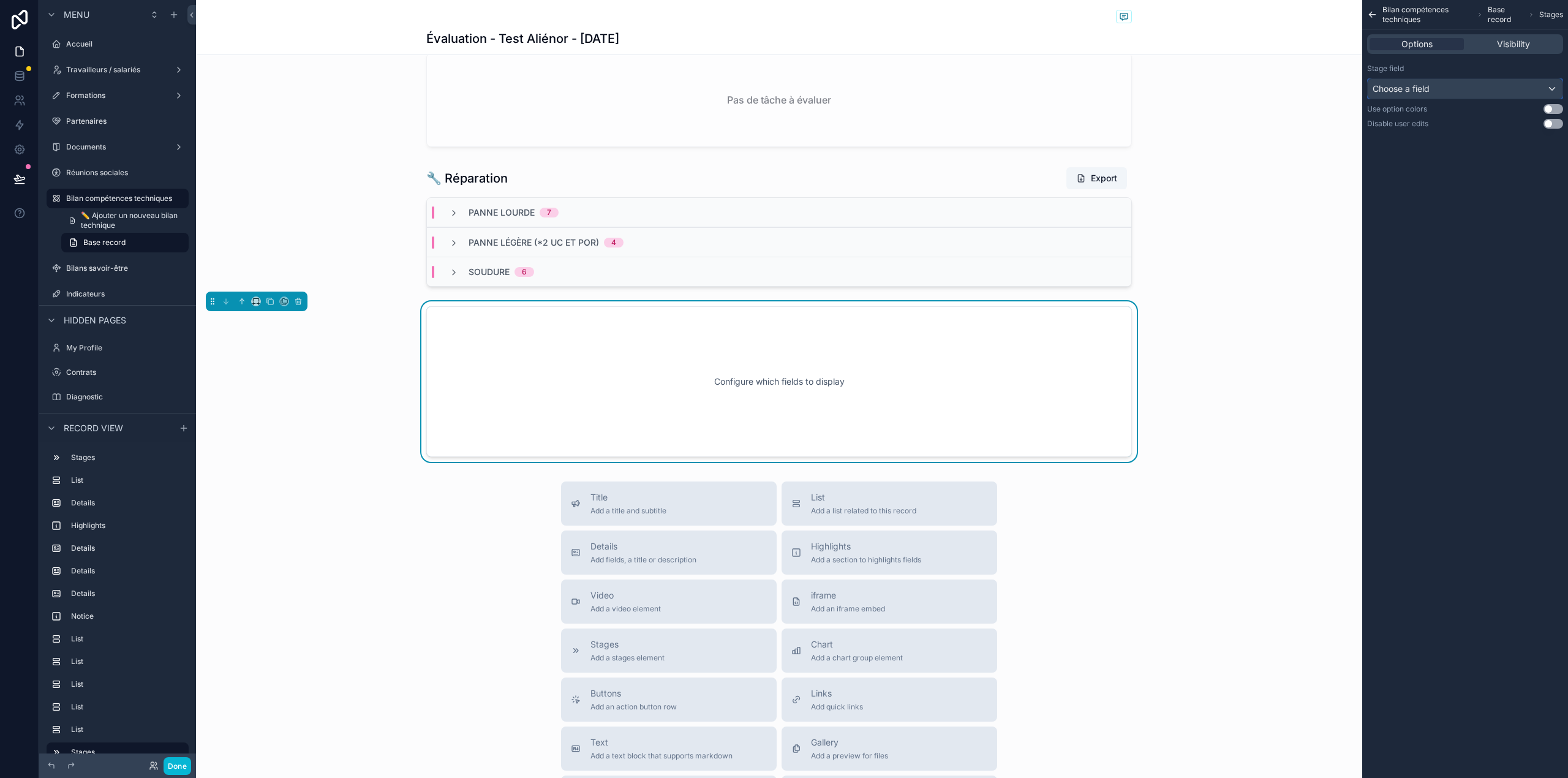
click at [1474, 87] on div "Choose a field" at bounding box center [1465, 88] width 195 height 20
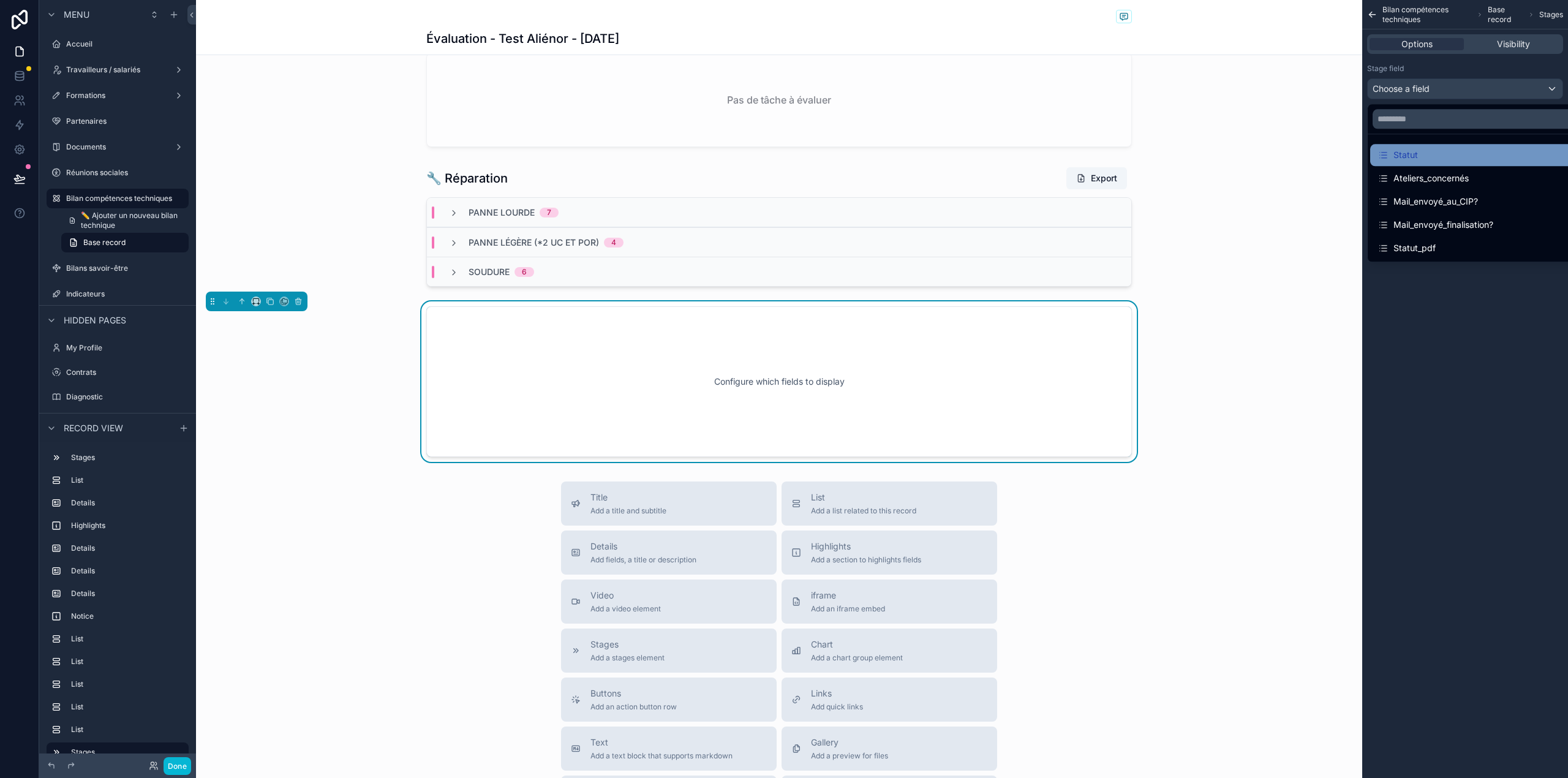
click at [1453, 150] on div "Statut" at bounding box center [1478, 155] width 203 height 15
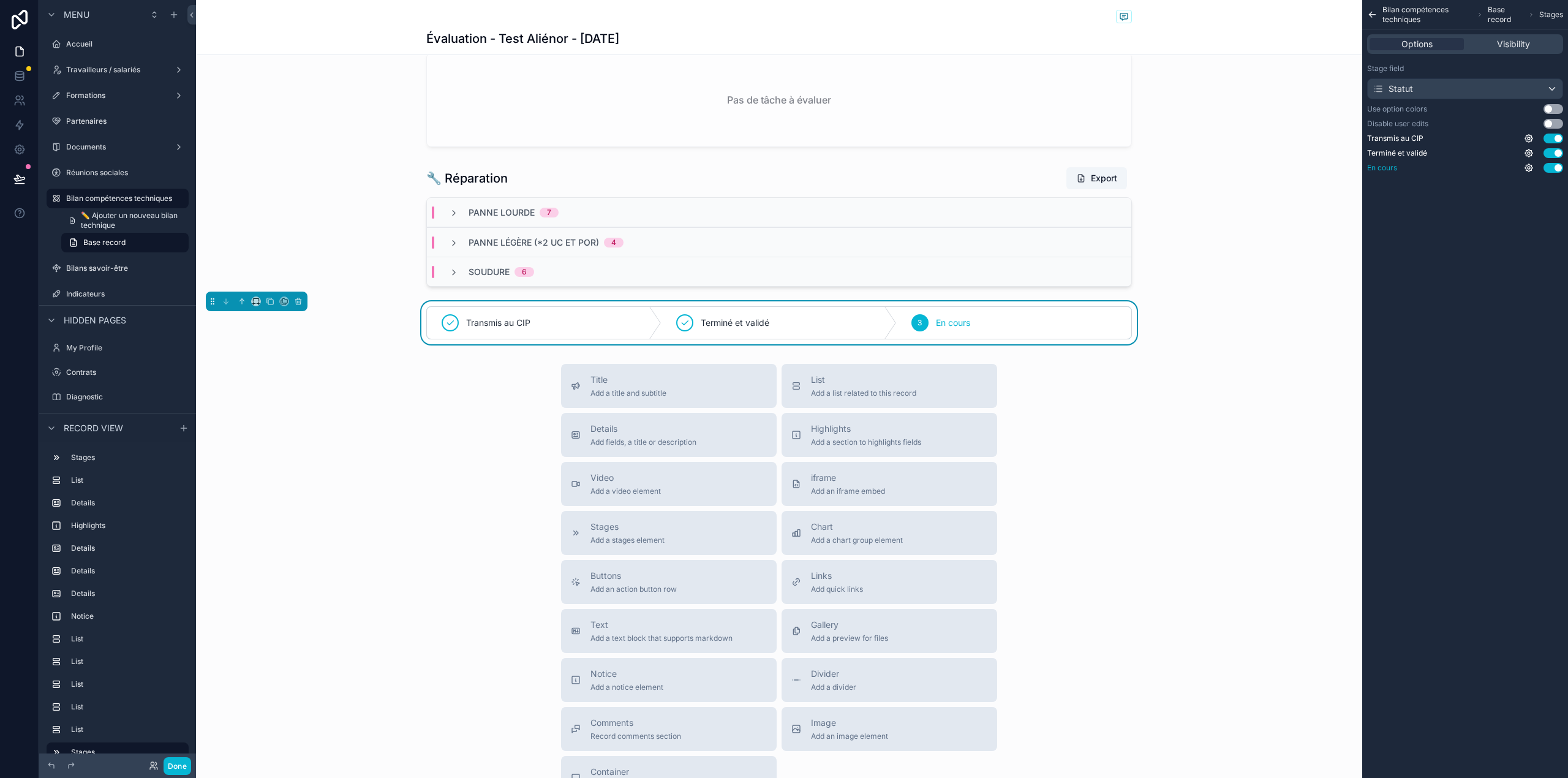
click at [1554, 167] on button "Use setting" at bounding box center [1553, 168] width 20 height 10
click at [1551, 140] on button "Use setting" at bounding box center [1553, 138] width 20 height 10
click at [1551, 154] on button "Use setting" at bounding box center [1553, 153] width 20 height 10
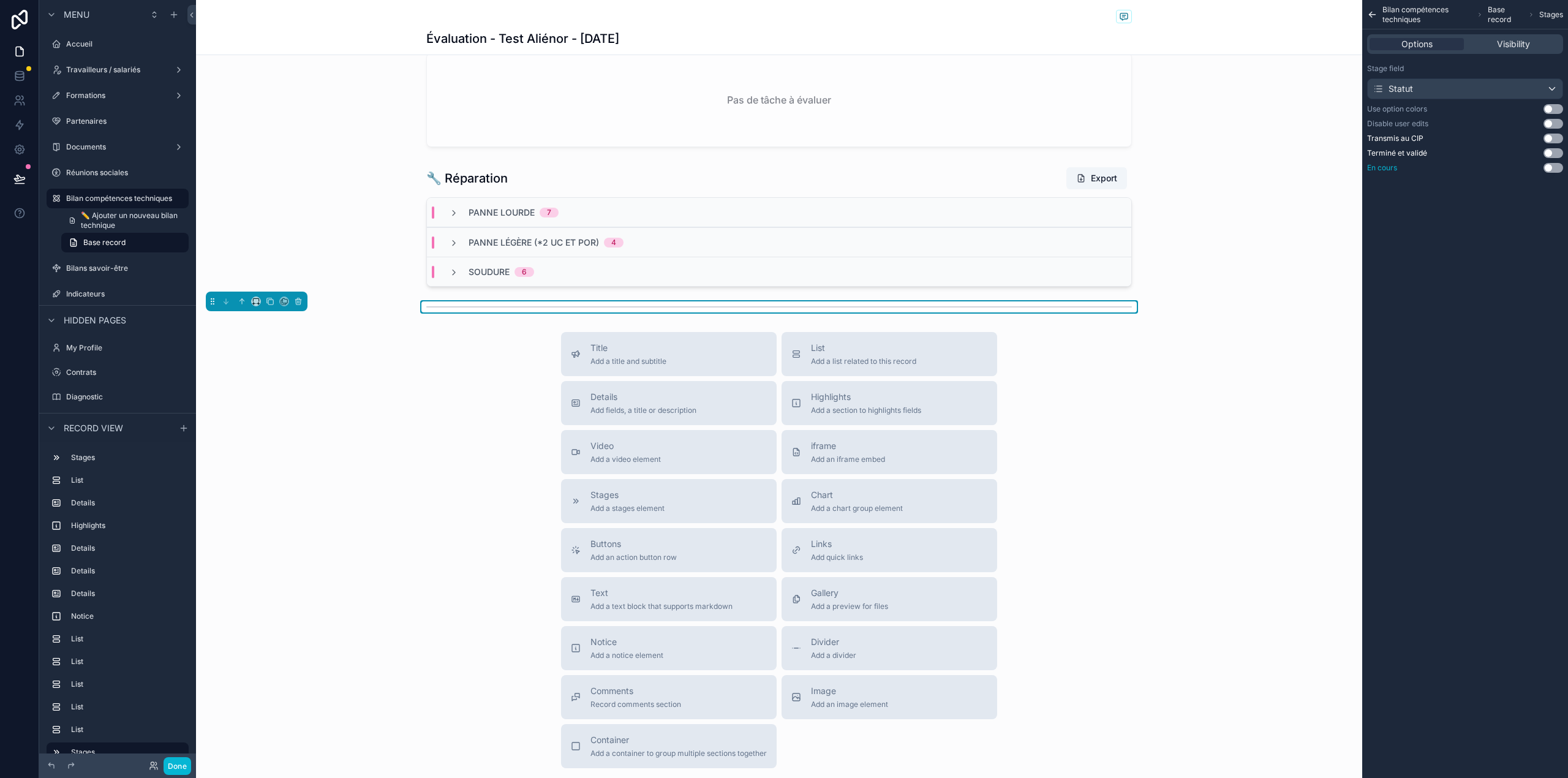
click at [1551, 164] on button "Use setting" at bounding box center [1553, 168] width 20 height 10
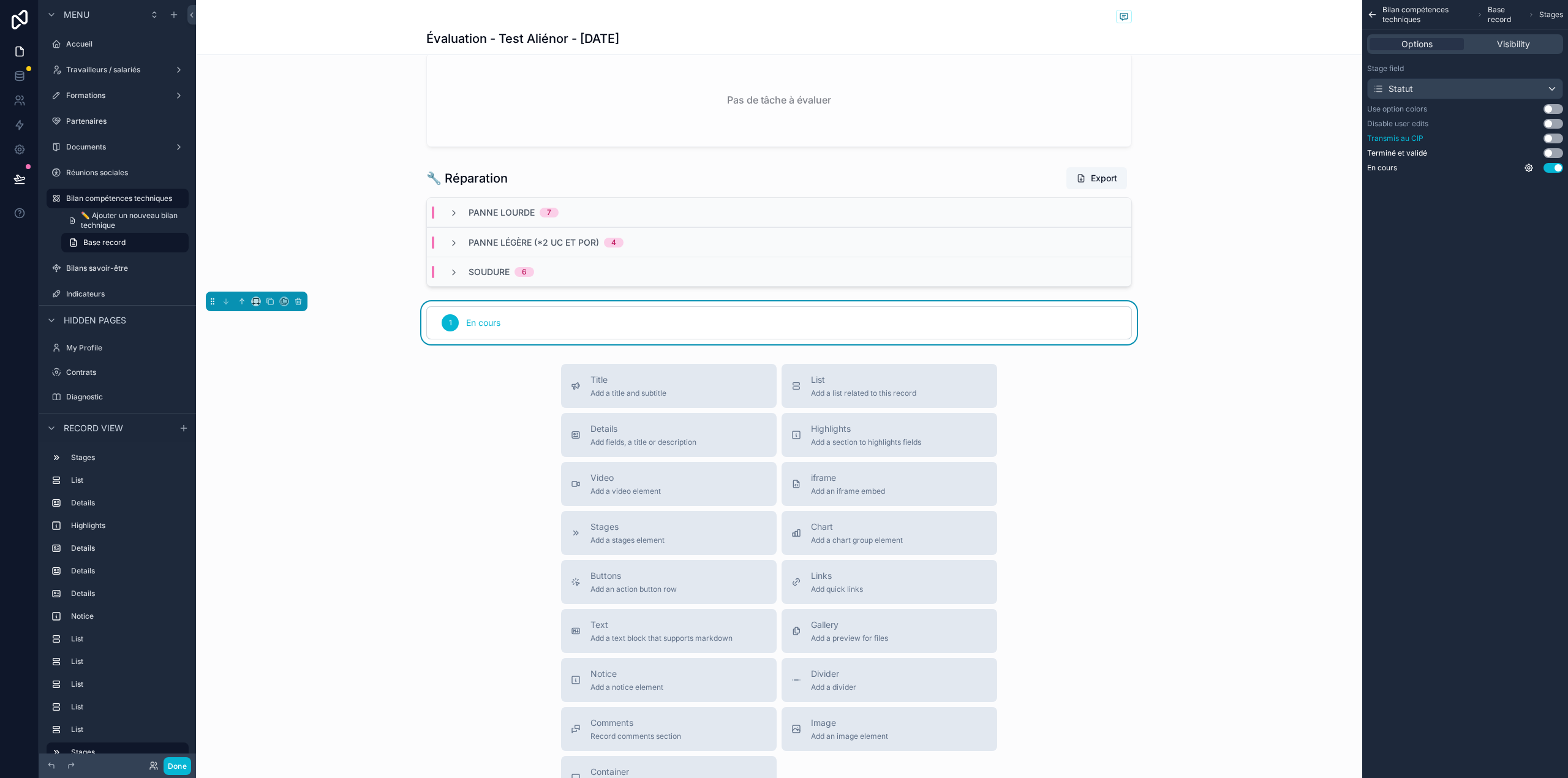
click at [1559, 140] on button "Use setting" at bounding box center [1553, 138] width 20 height 10
click at [1454, 89] on div "Statut" at bounding box center [1465, 88] width 195 height 20
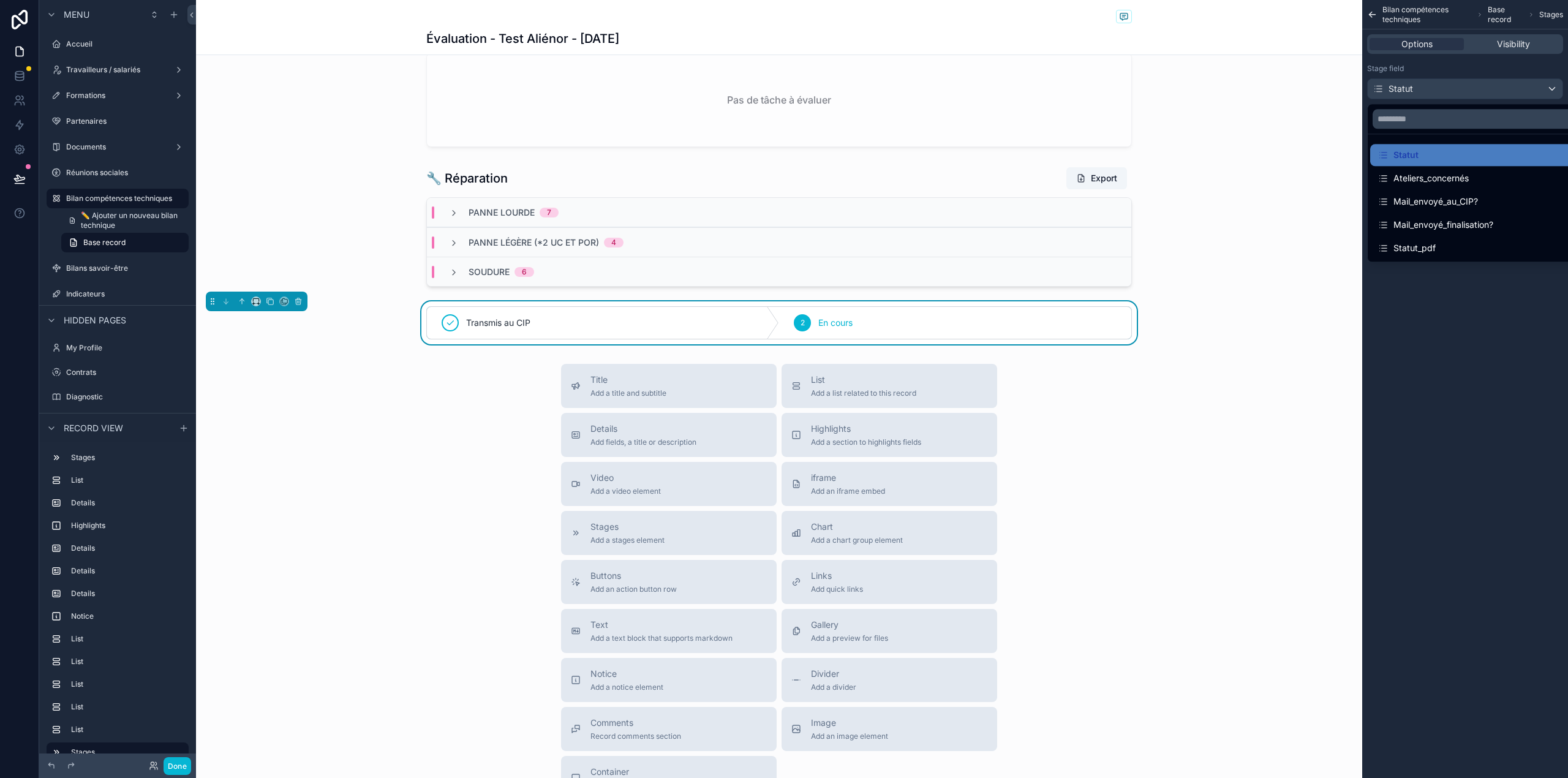
click at [1454, 89] on div "scrollable content" at bounding box center [784, 389] width 1568 height 778
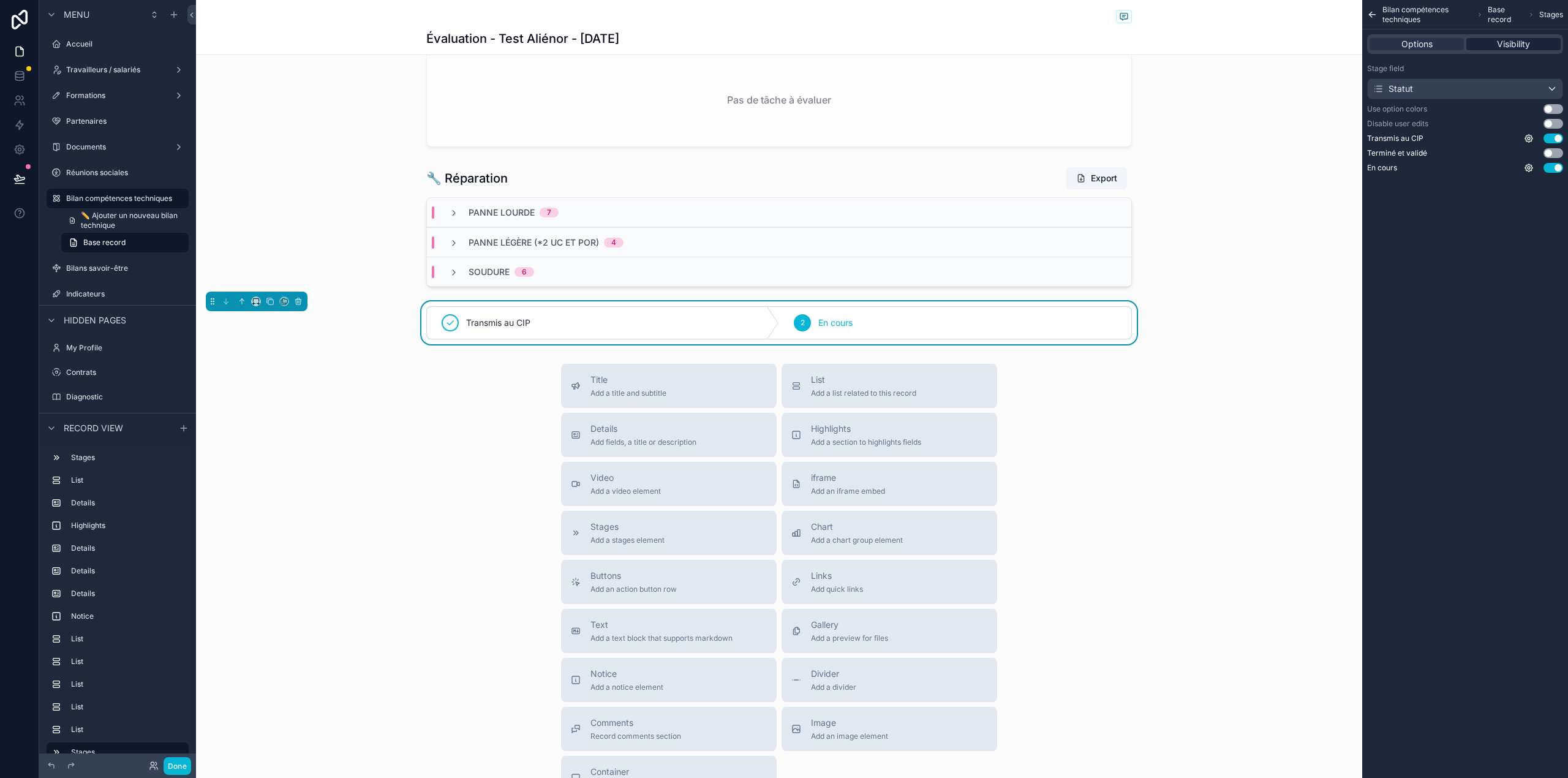
click at [1511, 43] on span "Visibility" at bounding box center [1513, 44] width 33 height 12
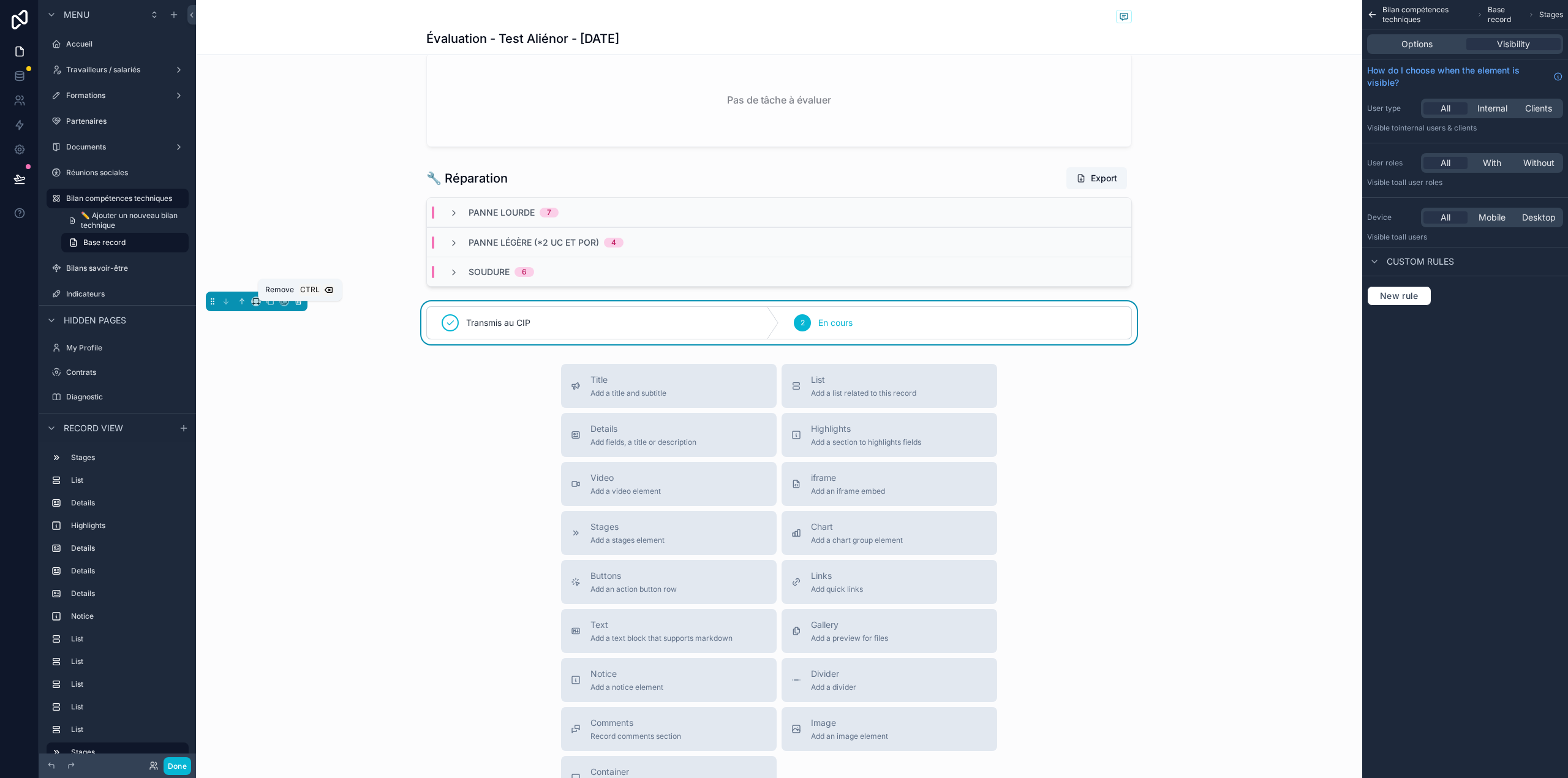
click at [302, 306] on icon "scrollable content" at bounding box center [298, 301] width 9 height 9
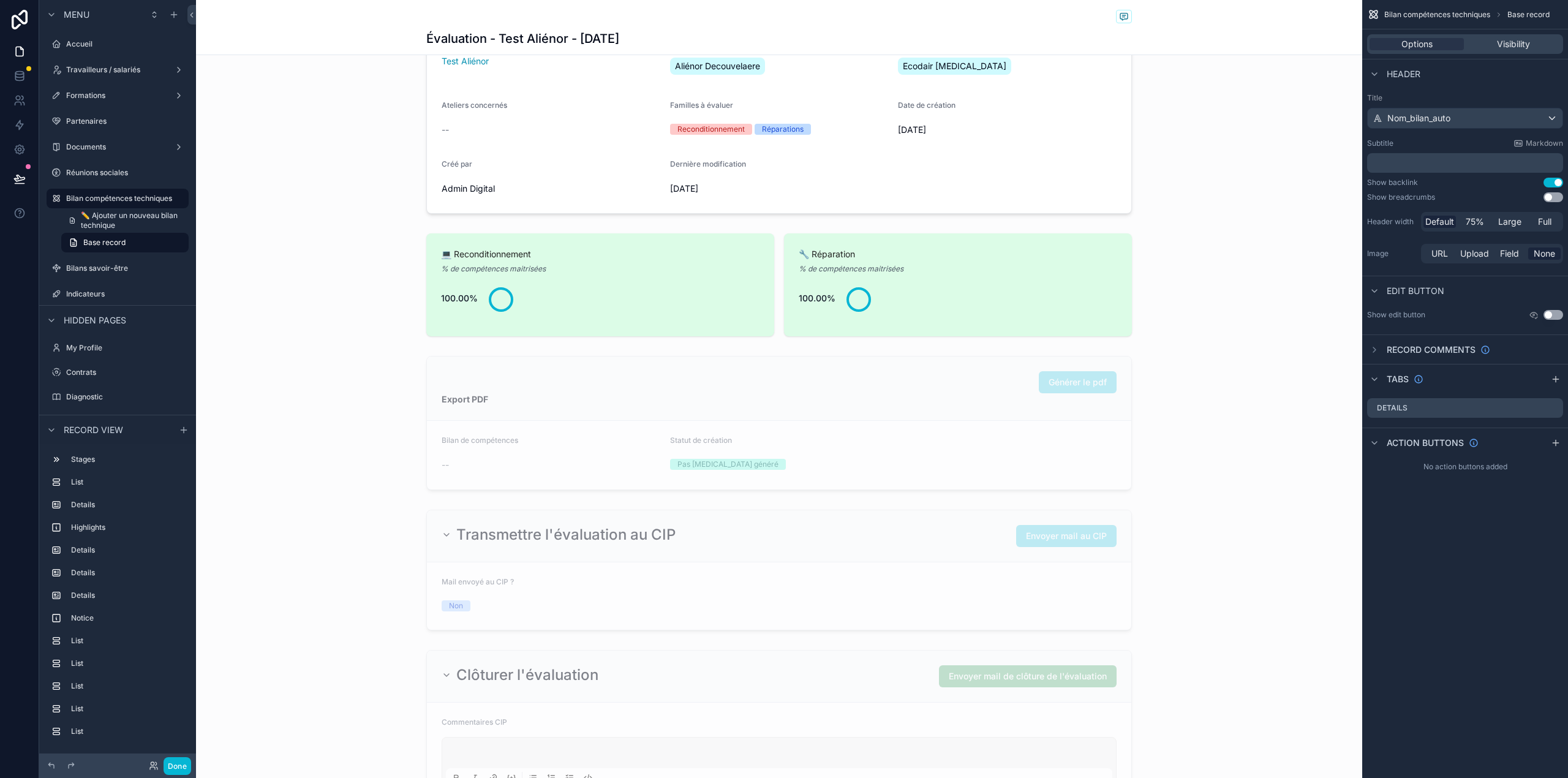
scroll to position [0, 0]
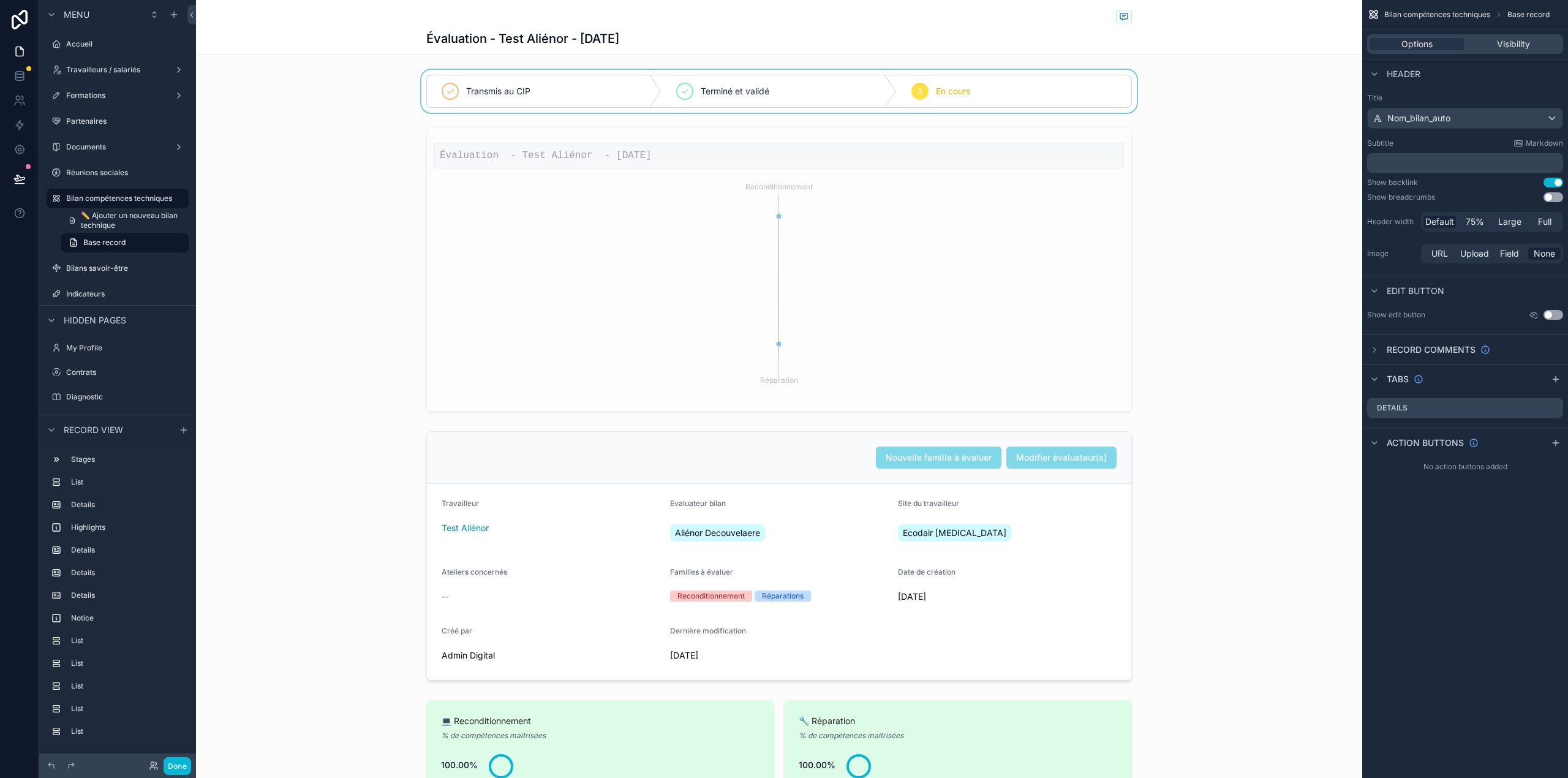
click at [537, 90] on div "scrollable content" at bounding box center [779, 91] width 1166 height 43
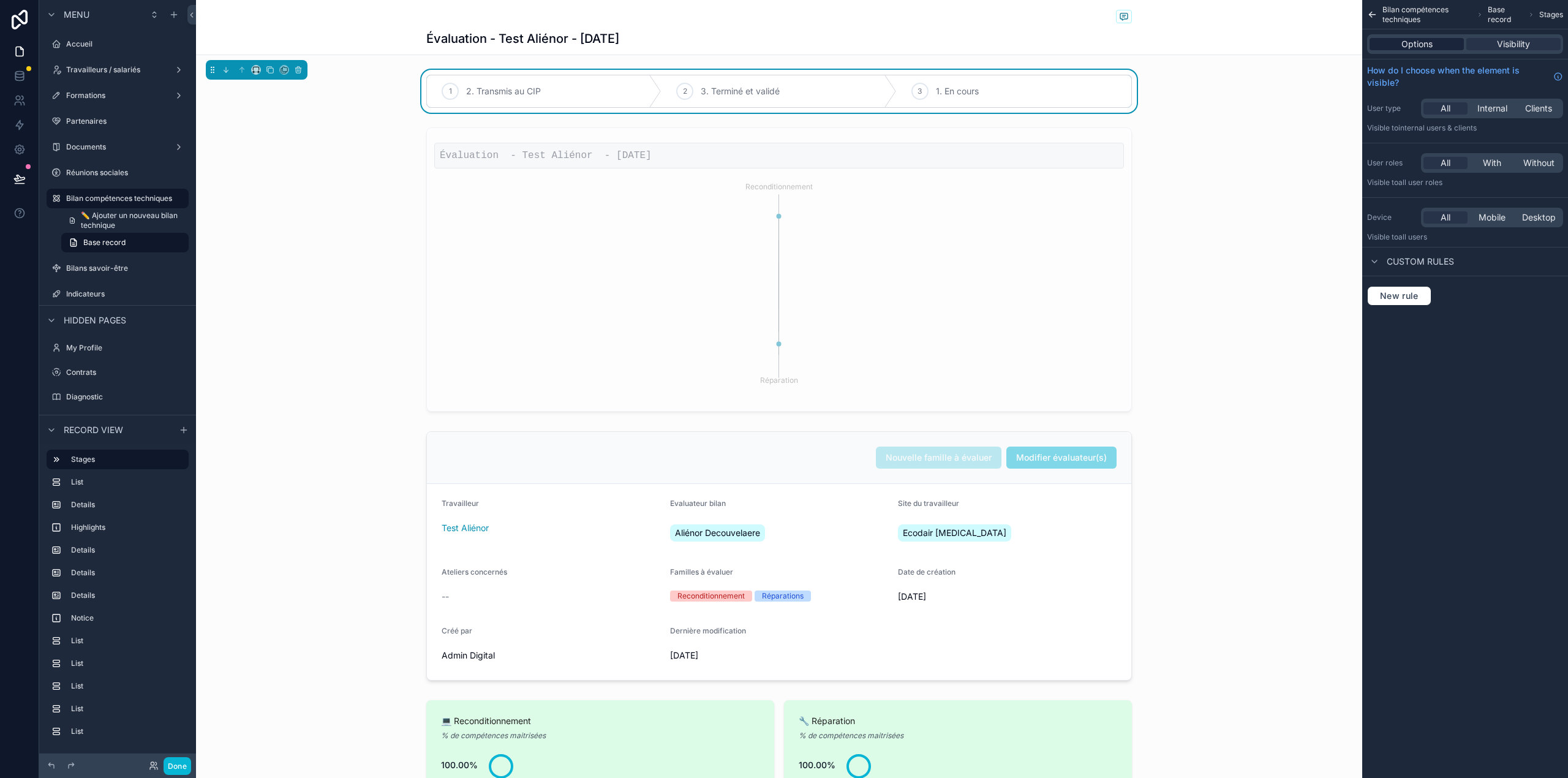
click at [1417, 43] on span "Options" at bounding box center [1416, 44] width 31 height 12
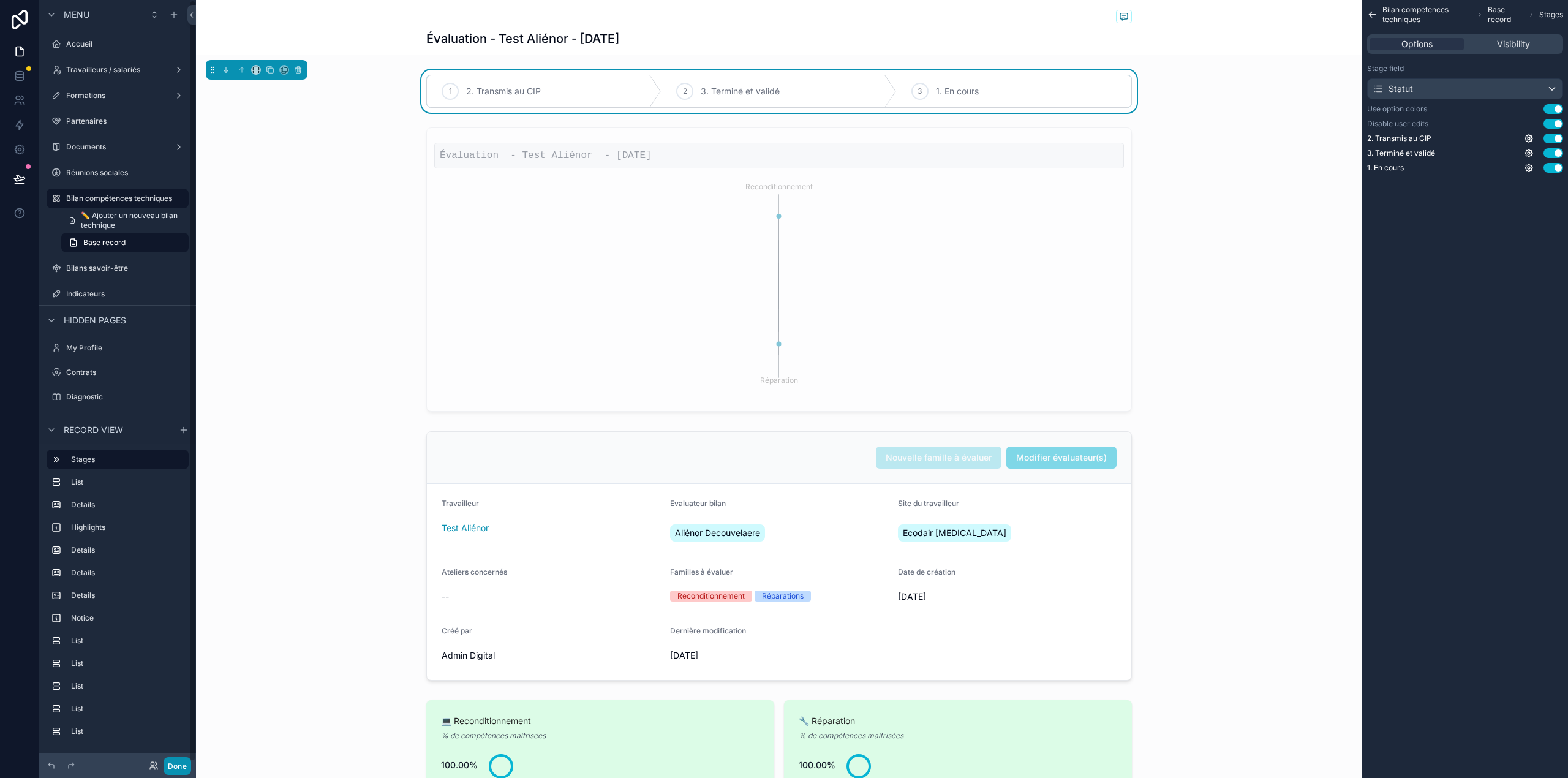
click at [186, 758] on button "Done" at bounding box center [178, 766] width 28 height 18
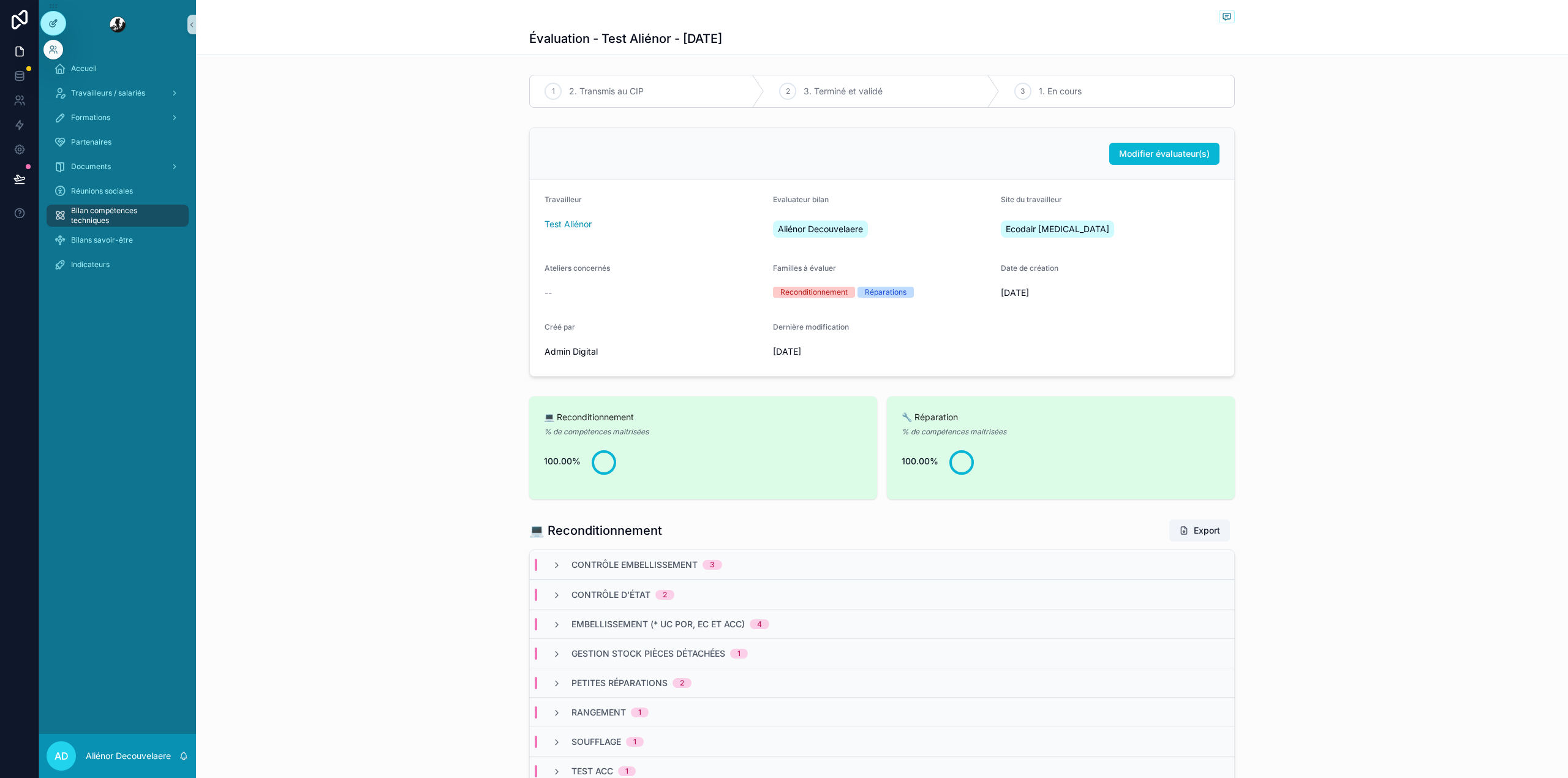
click at [52, 26] on icon at bounding box center [54, 23] width 10 height 10
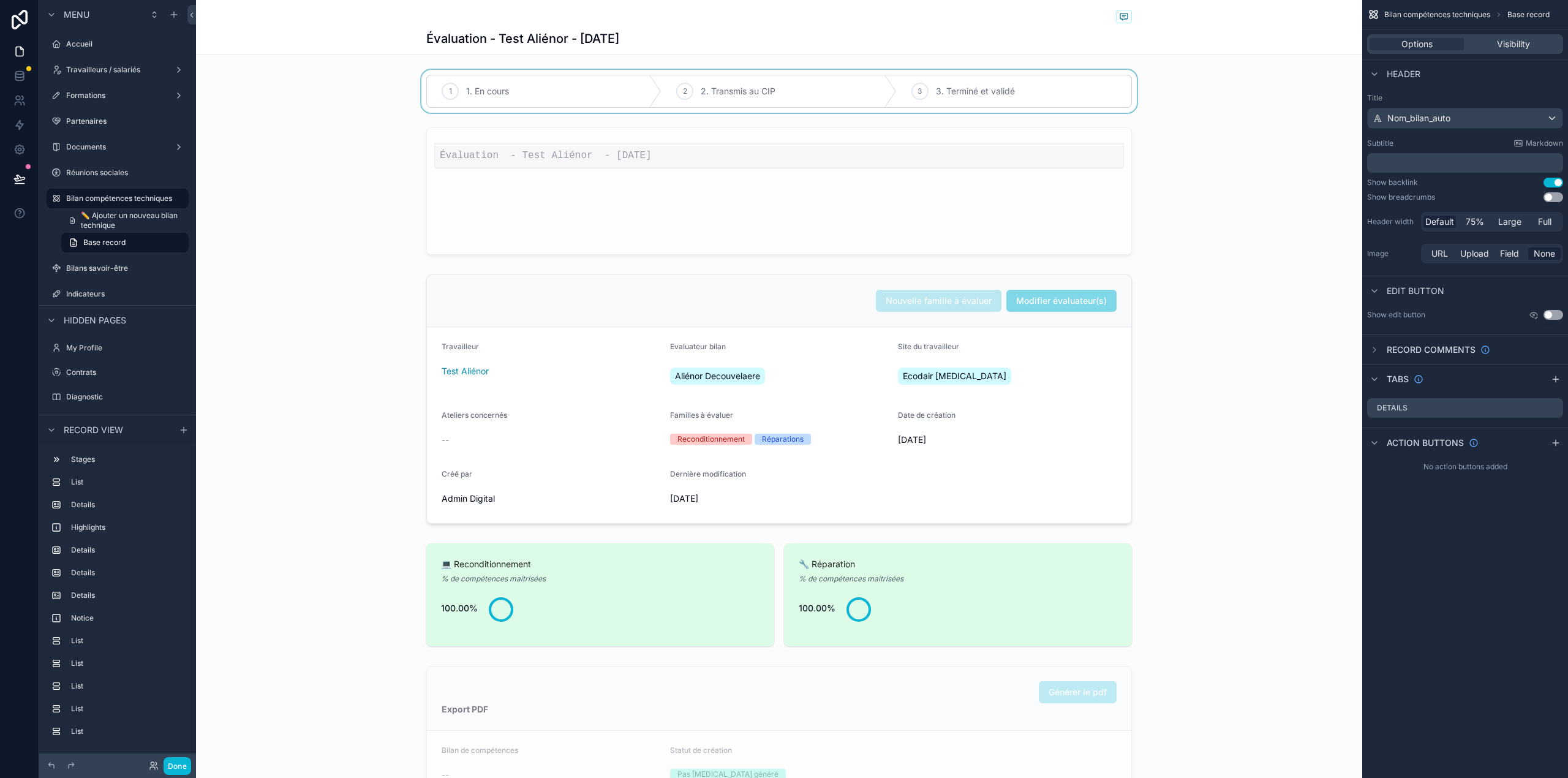
click at [800, 99] on div "scrollable content" at bounding box center [779, 91] width 1166 height 43
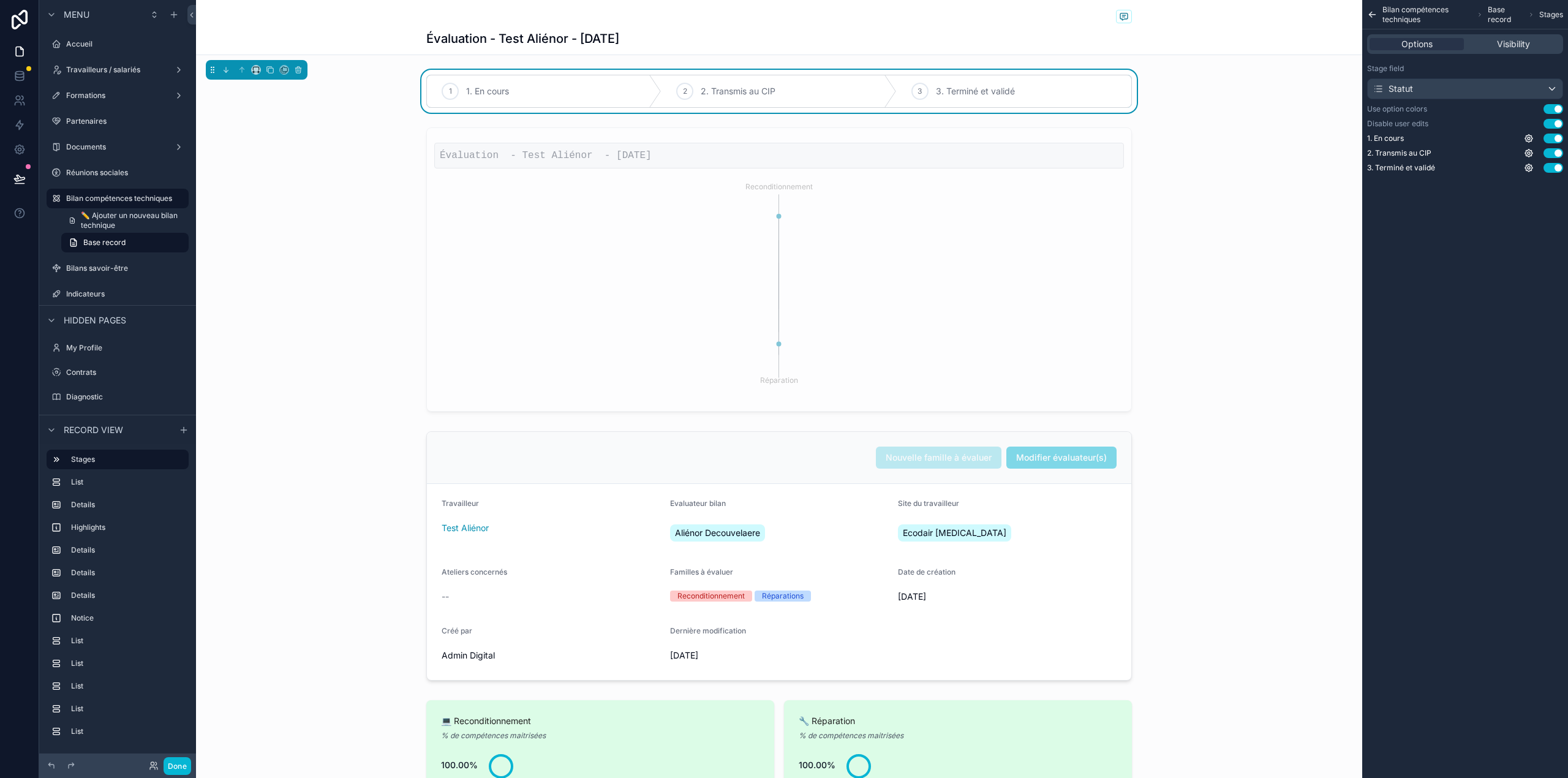
click at [1550, 110] on button "Use setting" at bounding box center [1553, 109] width 20 height 10
click at [1492, 47] on div "Visibility" at bounding box center [1513, 44] width 94 height 12
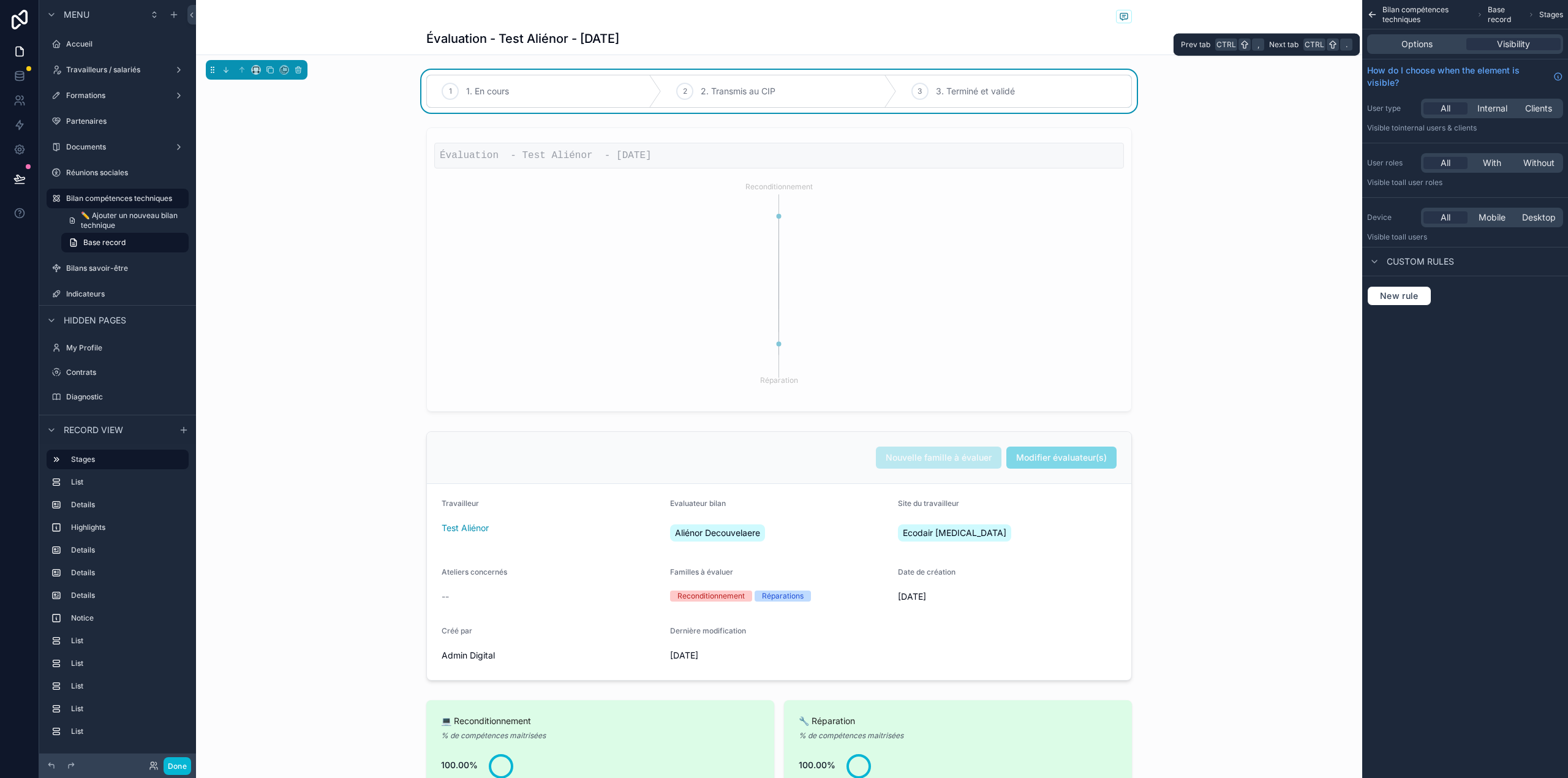
click at [1459, 50] on div "Options Visibility" at bounding box center [1465, 44] width 196 height 20
click at [1444, 49] on div "Options" at bounding box center [1416, 44] width 94 height 12
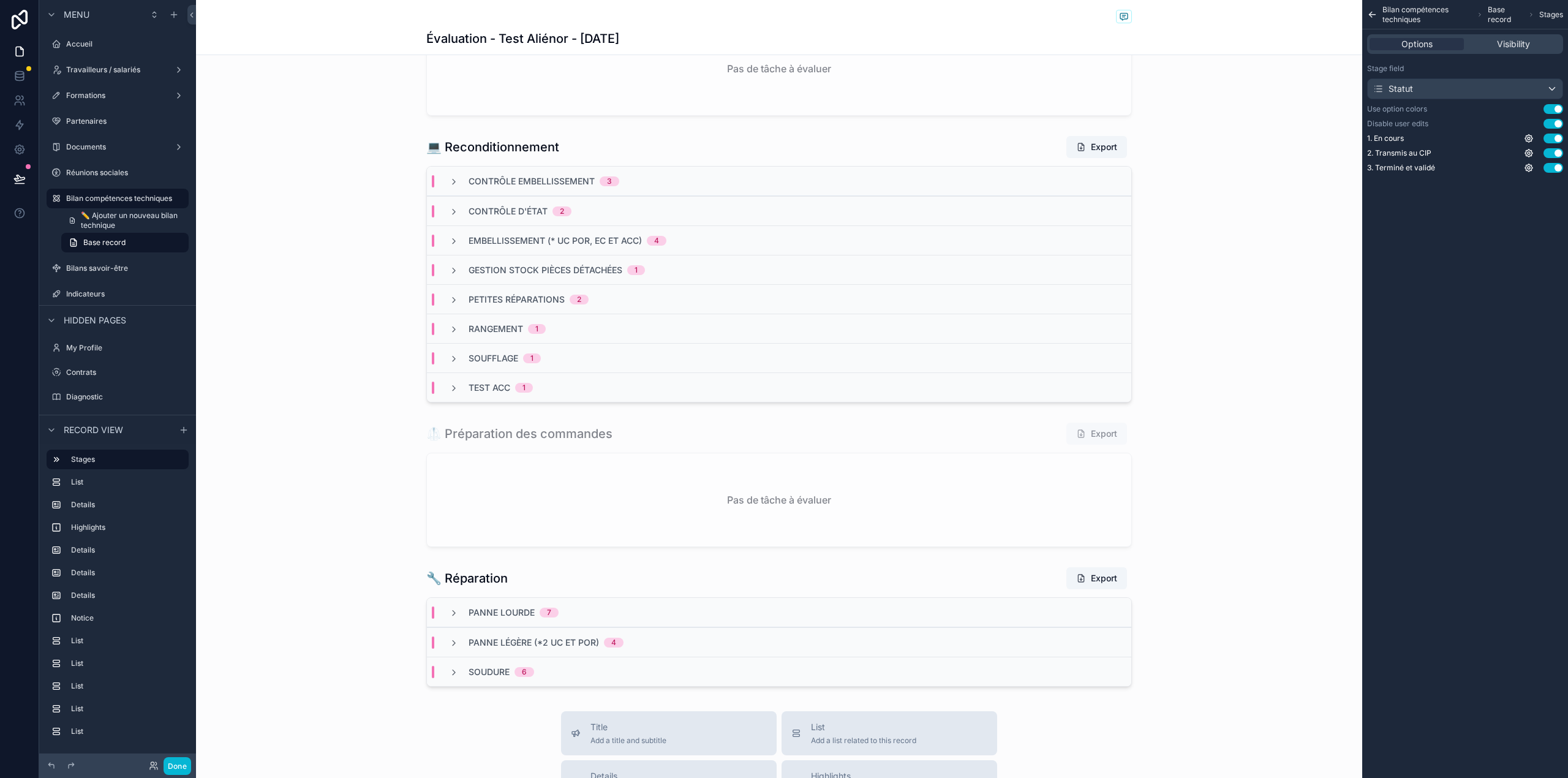
scroll to position [2028, 0]
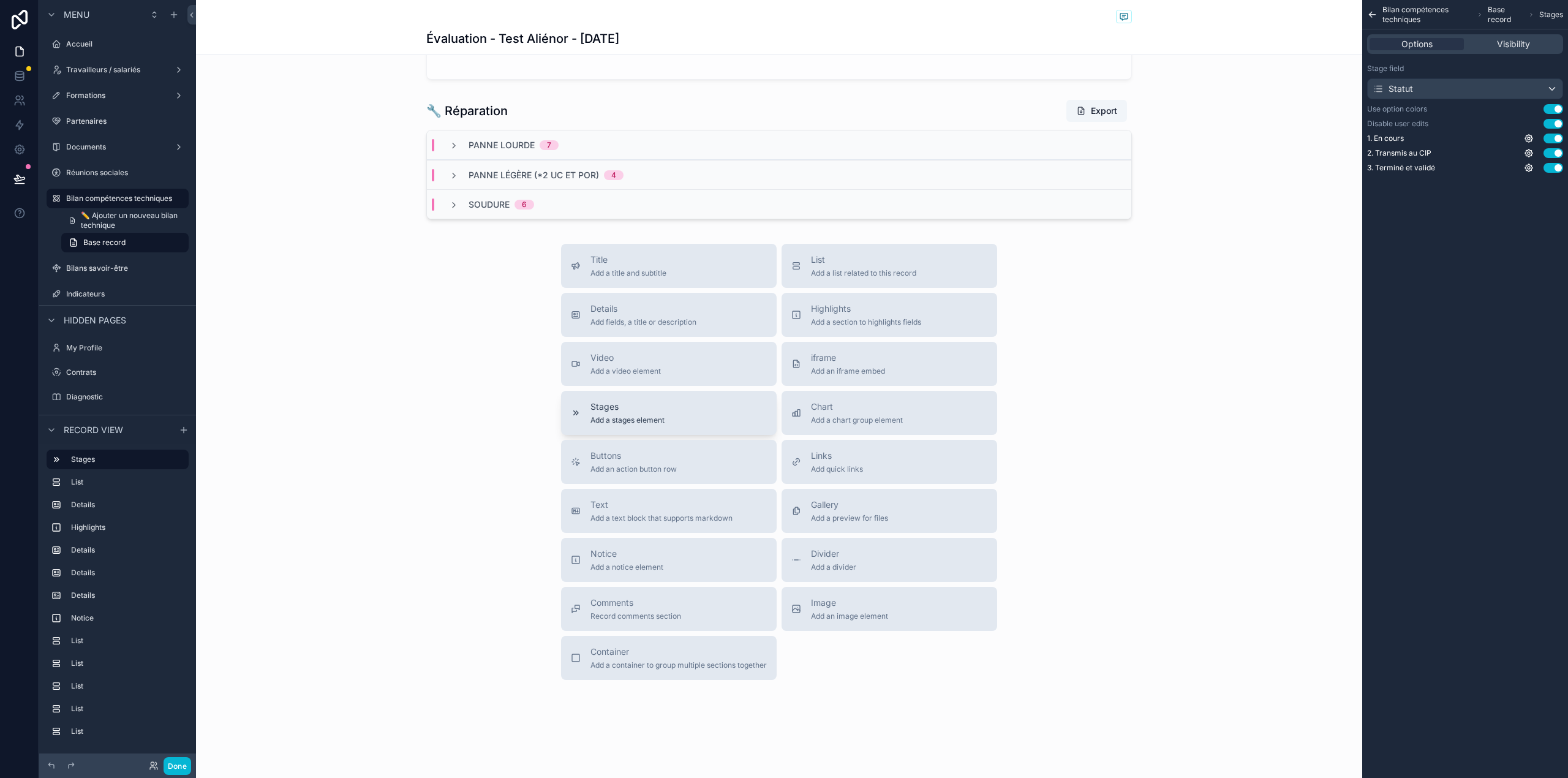
click at [635, 409] on span "Stages" at bounding box center [627, 406] width 74 height 12
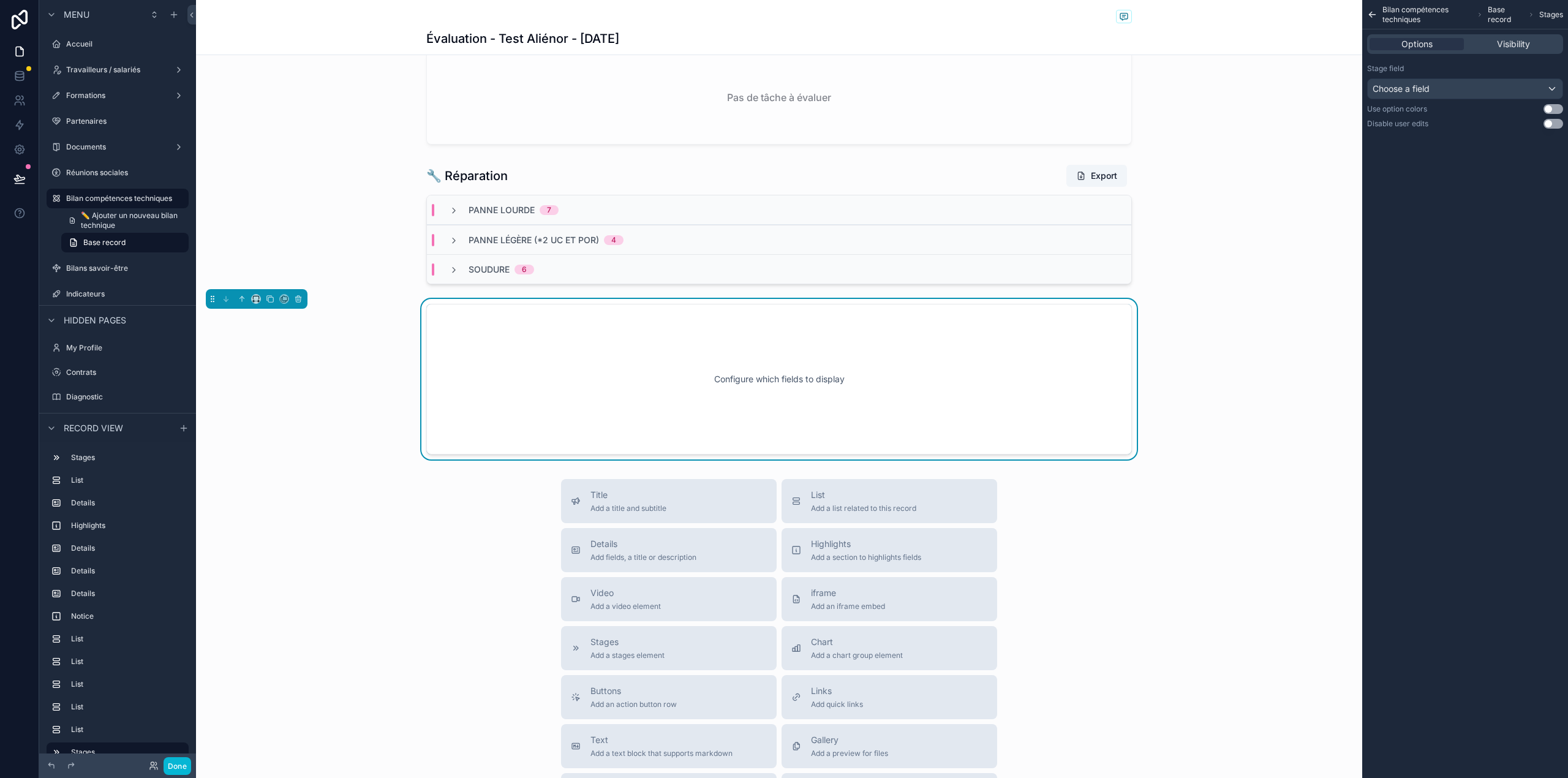
scroll to position [1954, 0]
click at [1502, 87] on div "Choose a field" at bounding box center [1465, 88] width 195 height 20
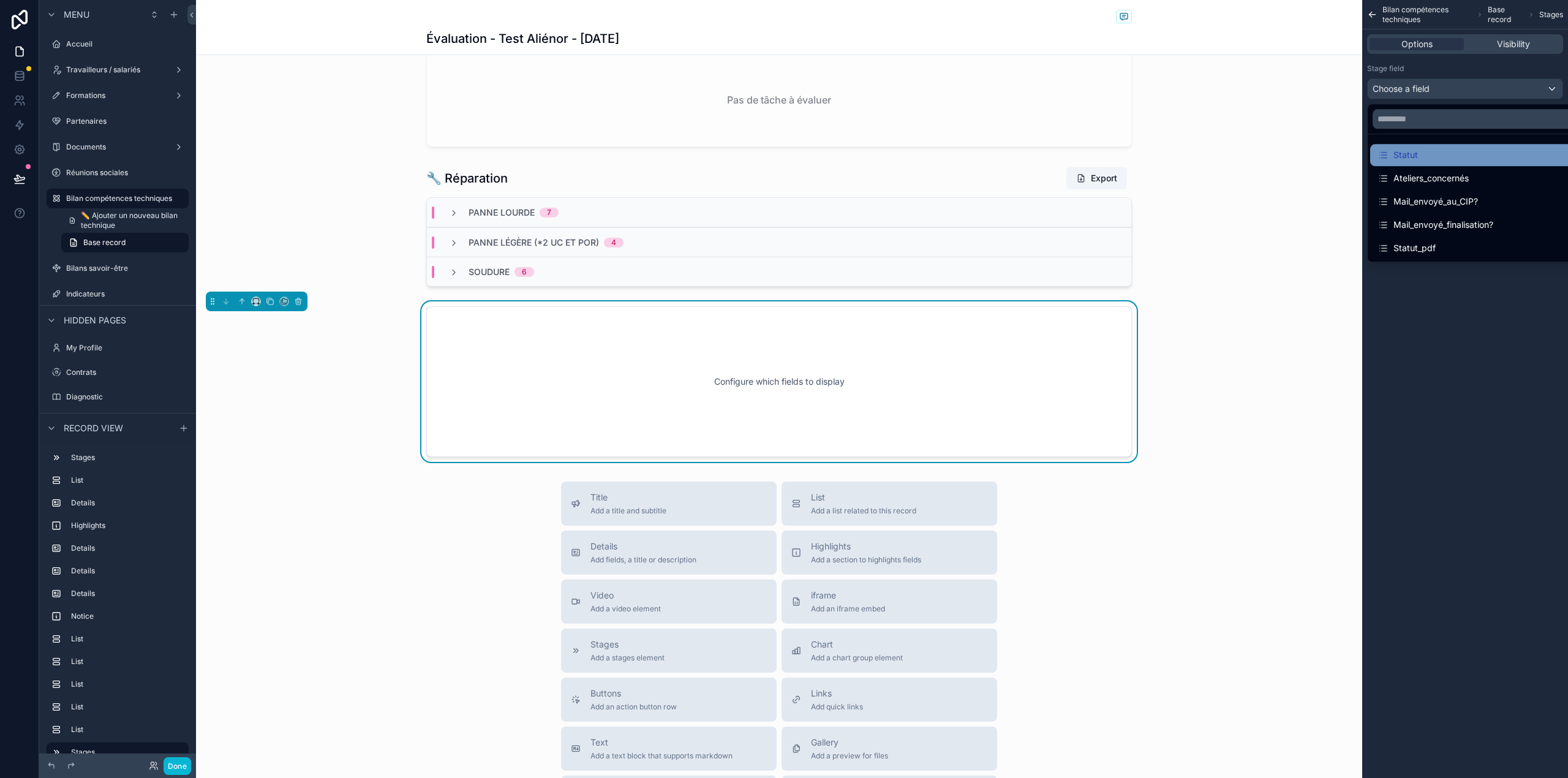
click at [1461, 162] on div "Statut" at bounding box center [1478, 155] width 203 height 15
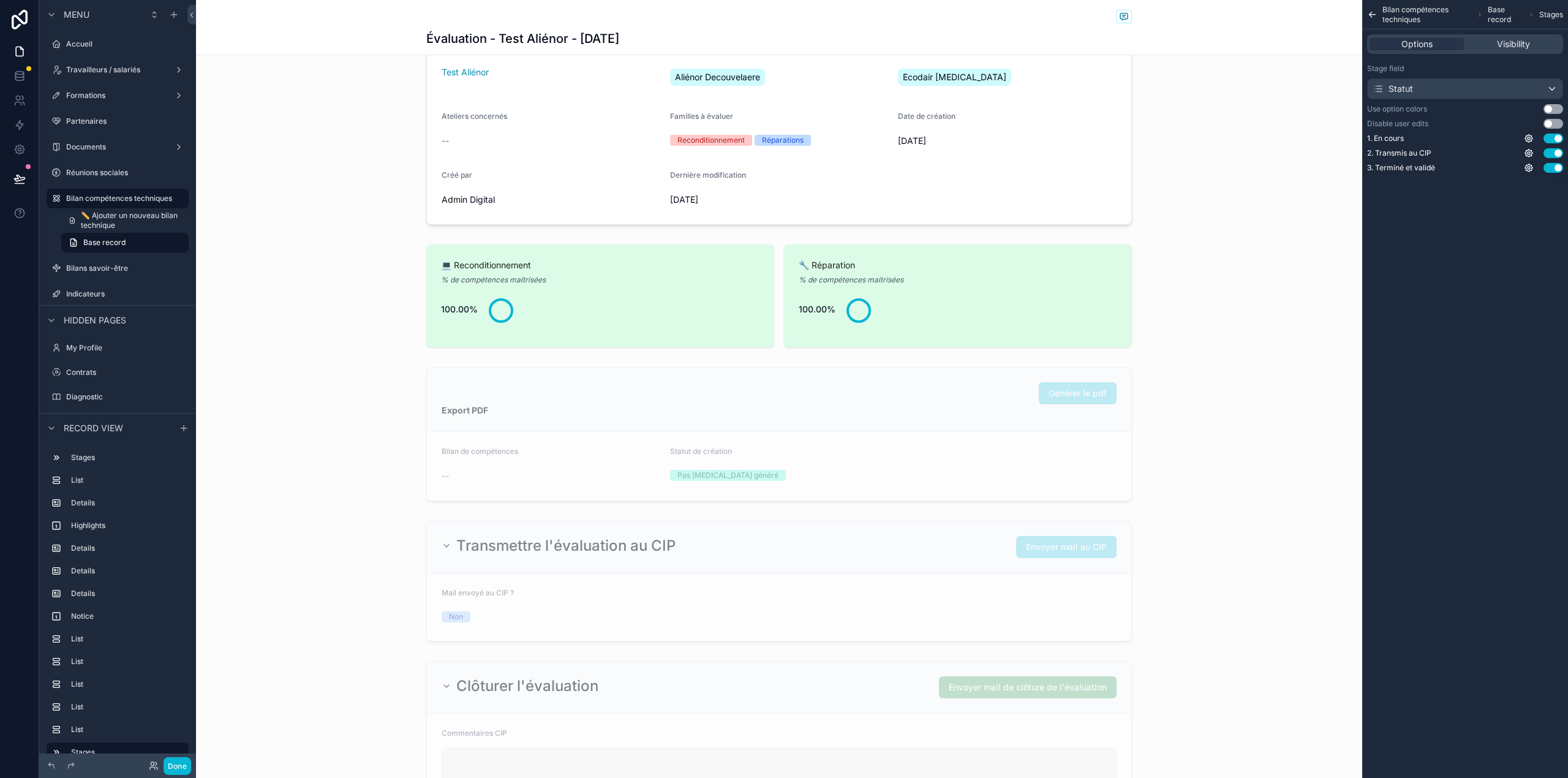
scroll to position [0, 0]
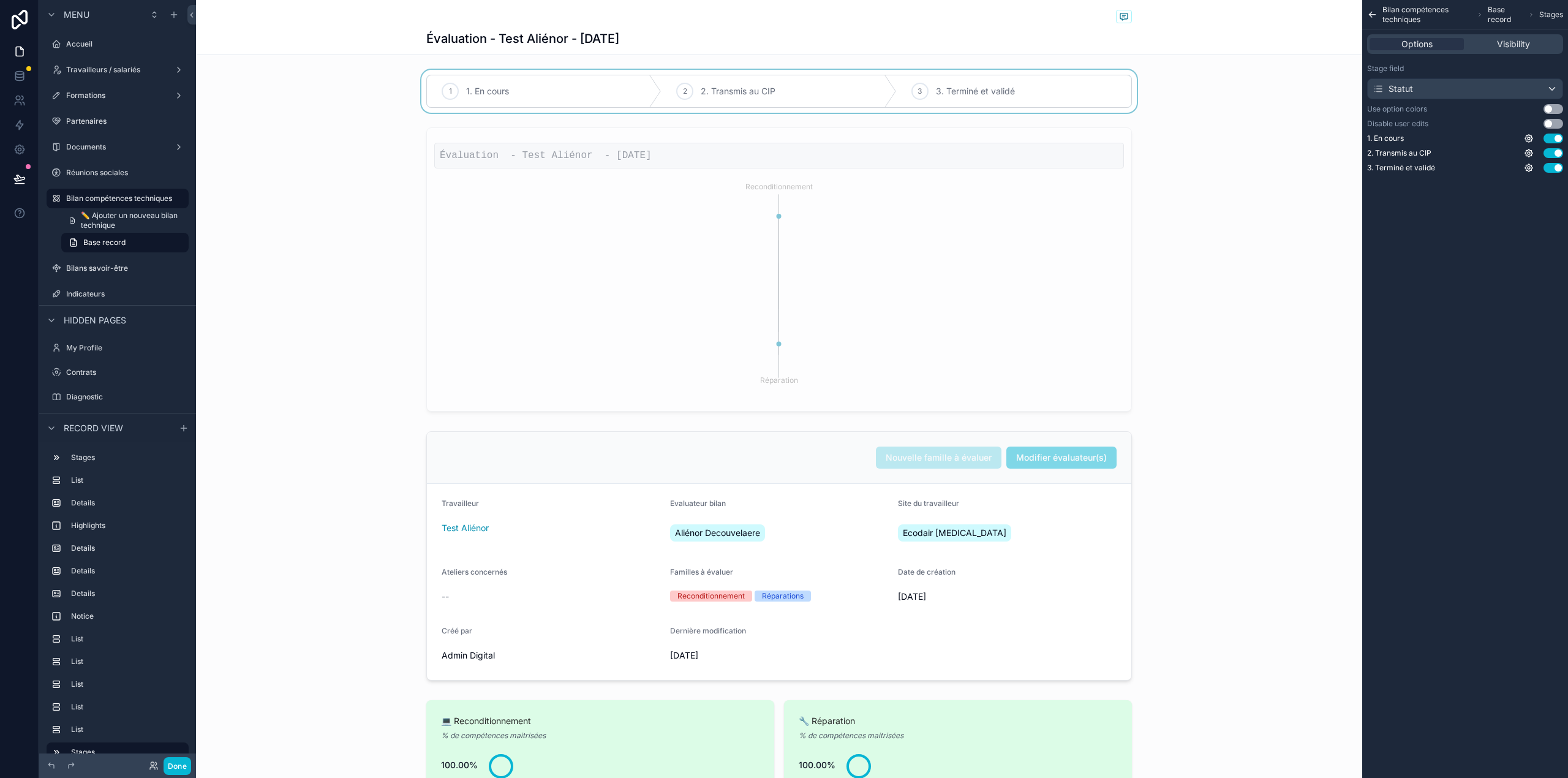
click at [496, 84] on div "scrollable content" at bounding box center [779, 91] width 1166 height 43
click at [301, 71] on icon "scrollable content" at bounding box center [298, 71] width 5 height 5
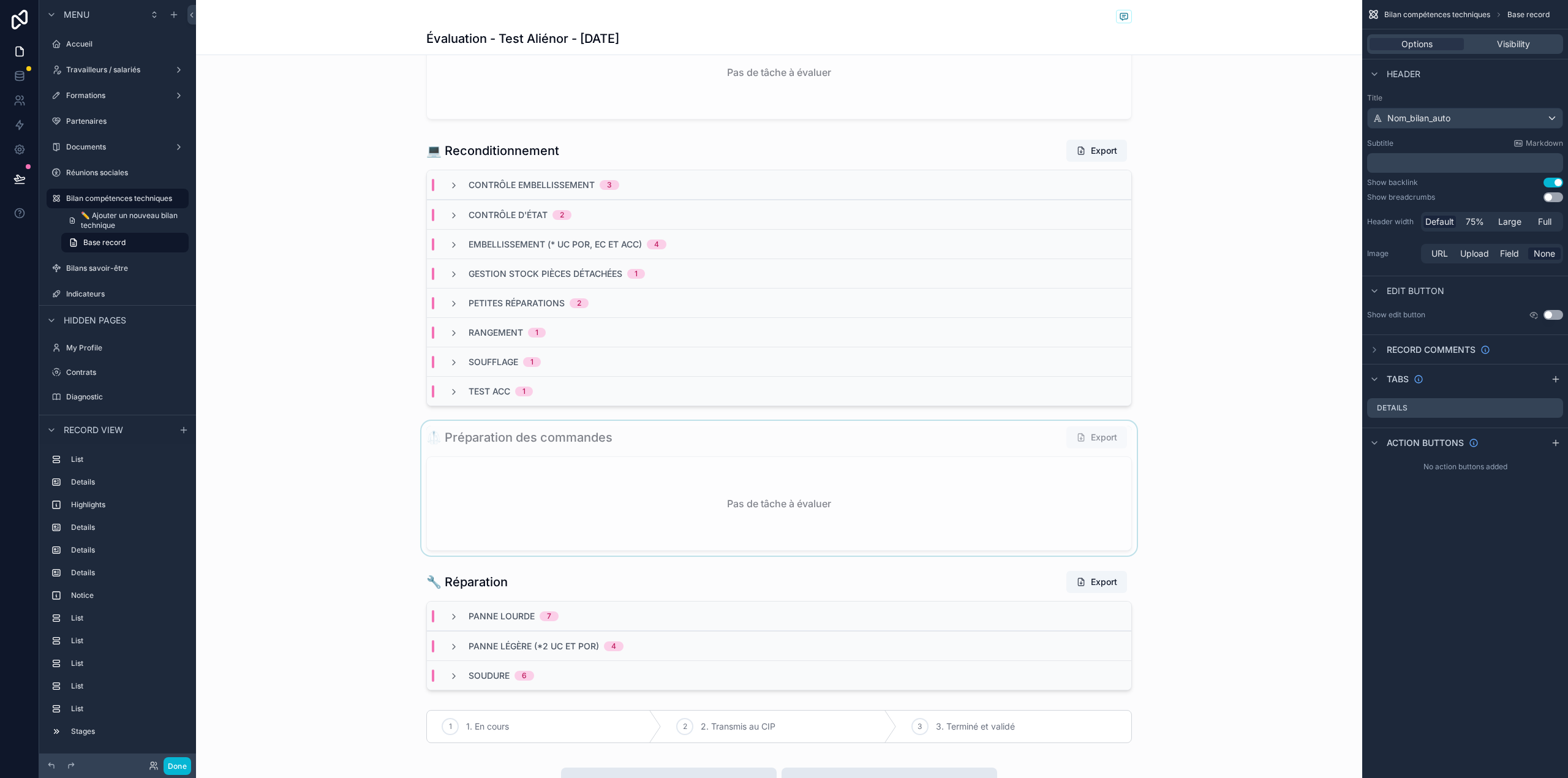
scroll to position [2028, 0]
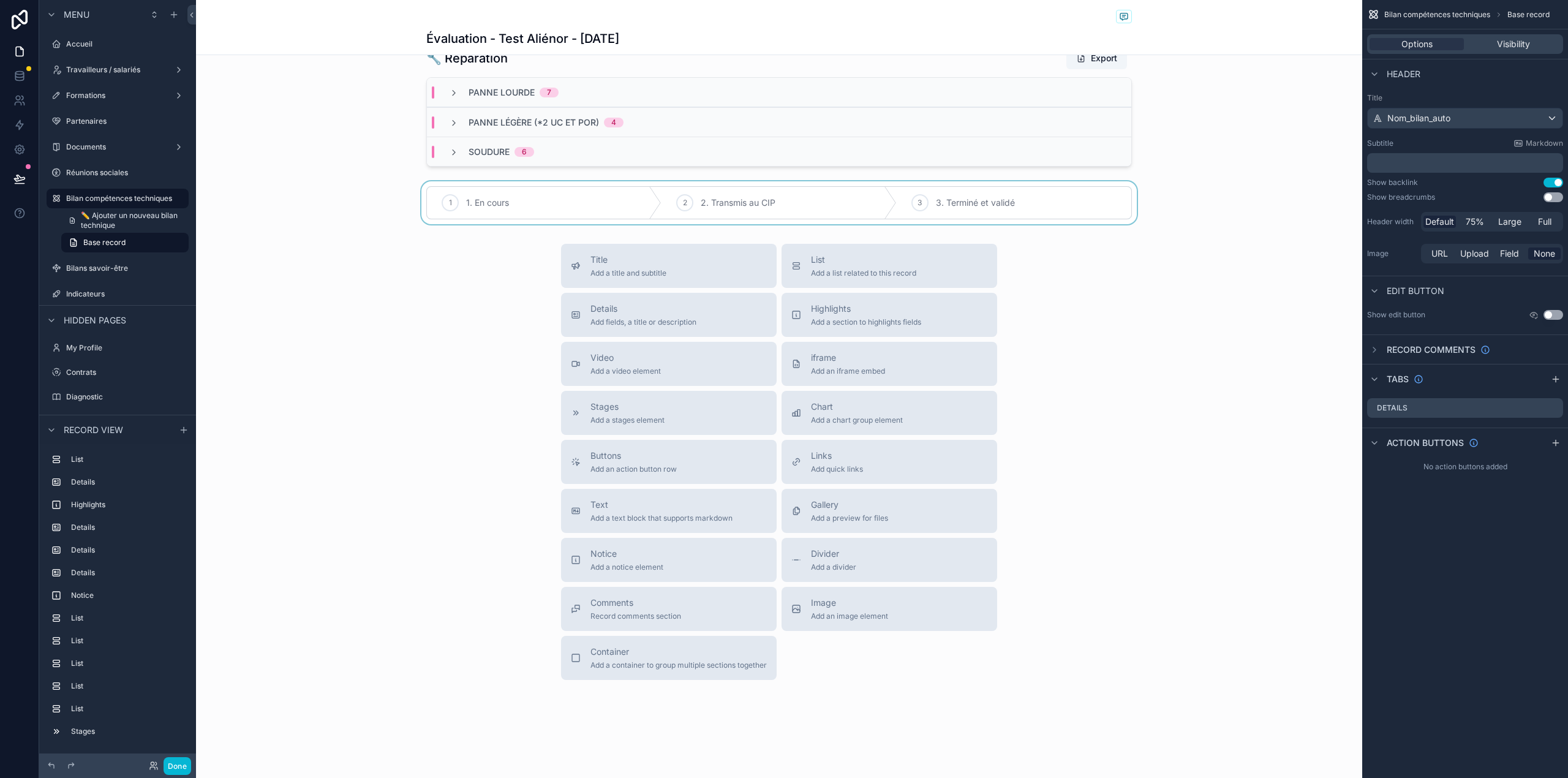
click at [843, 198] on div "scrollable content" at bounding box center [779, 203] width 1166 height 43
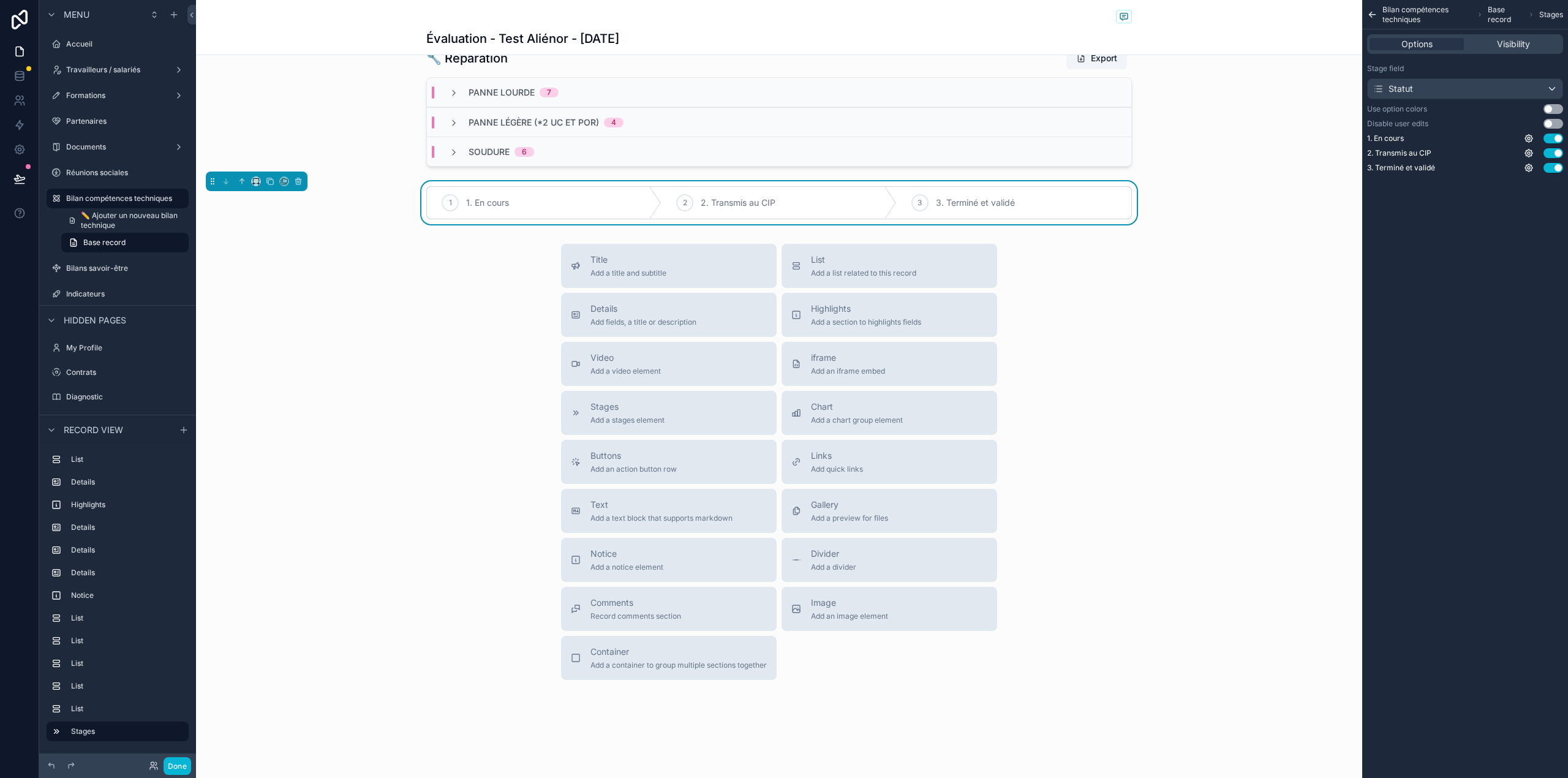
click at [1552, 108] on button "Use setting" at bounding box center [1553, 109] width 20 height 10
click at [239, 183] on icon "scrollable content" at bounding box center [242, 181] width 9 height 9
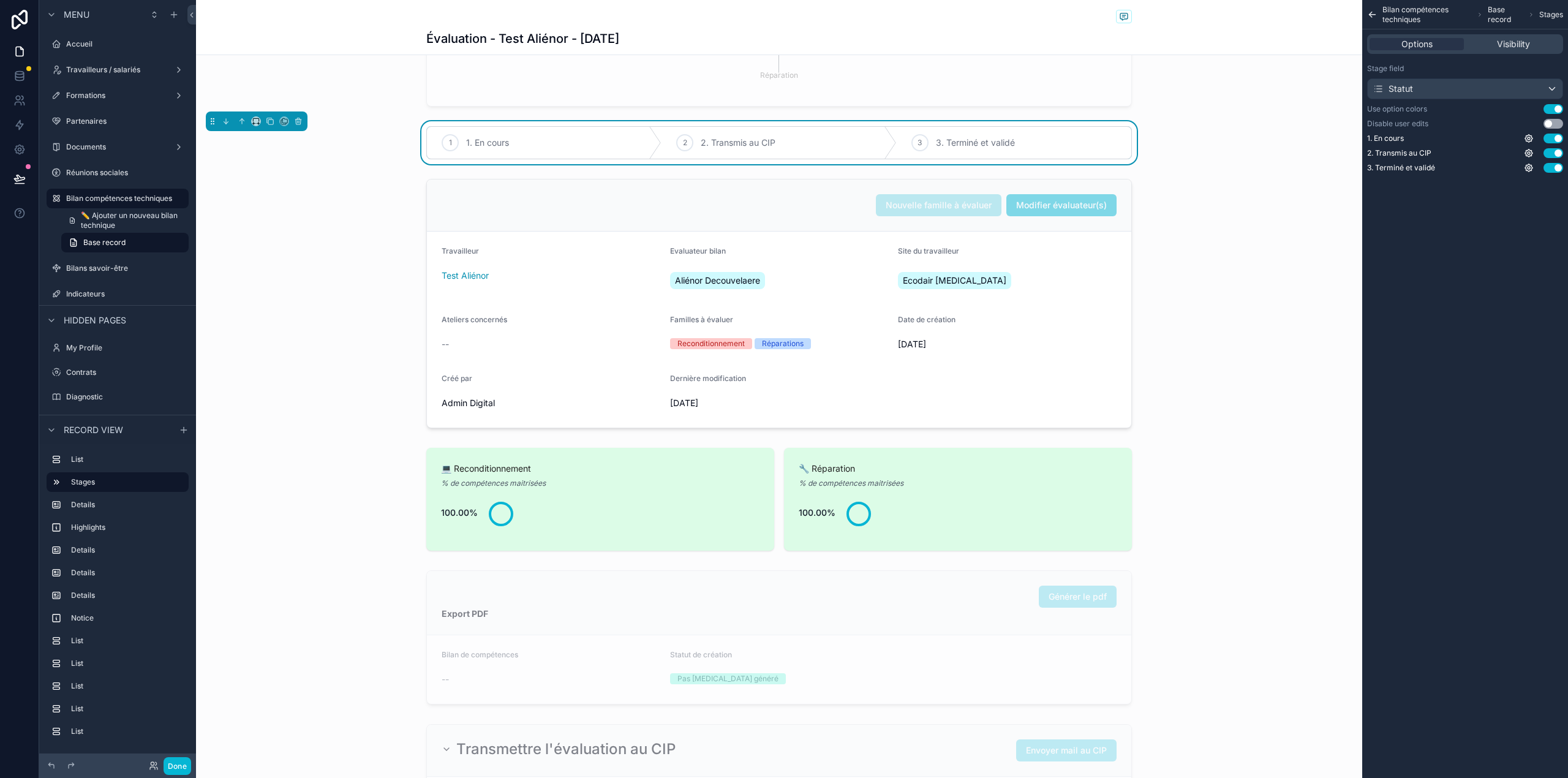
scroll to position [0, 0]
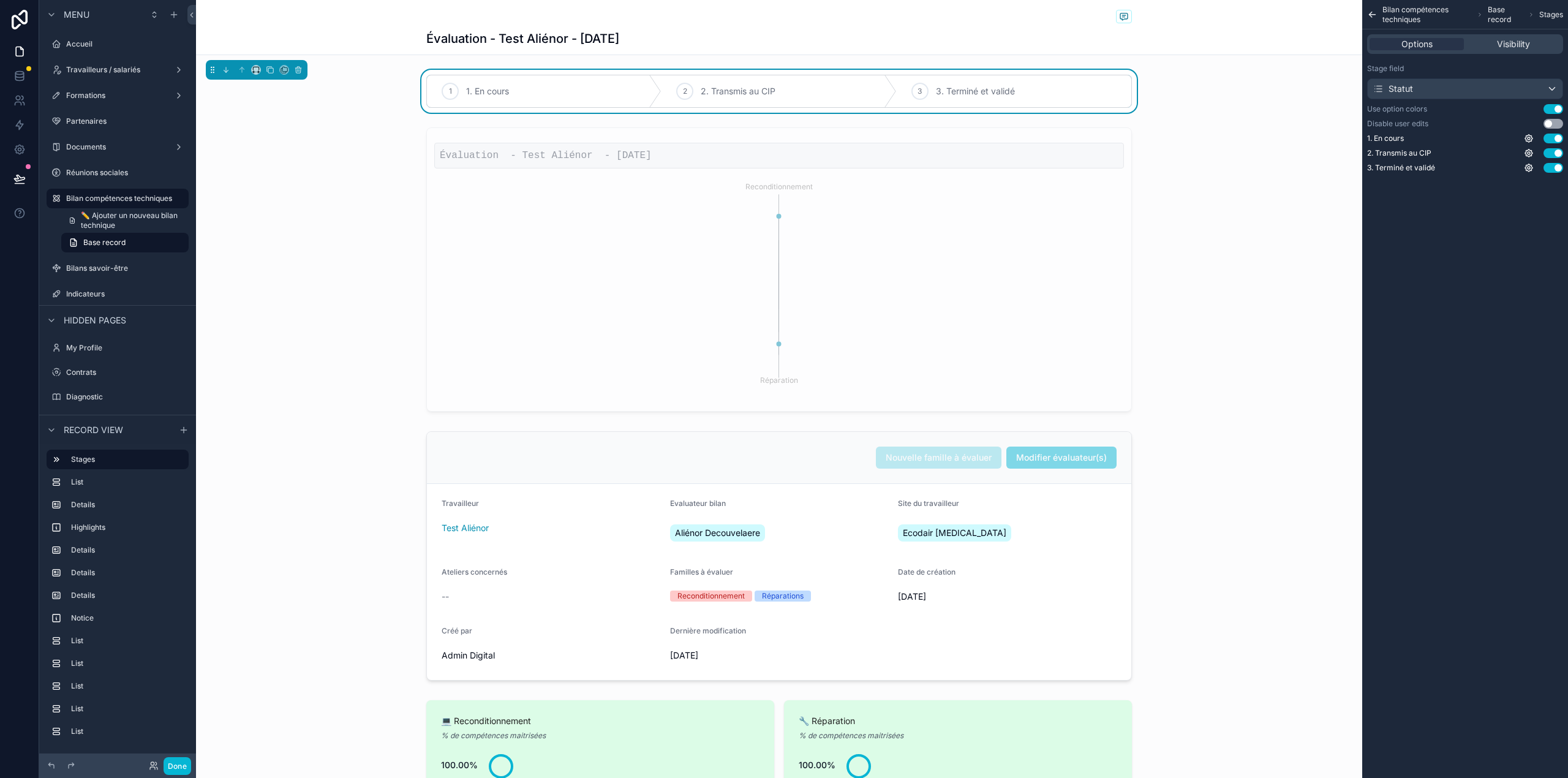
click at [1553, 123] on button "Use setting" at bounding box center [1553, 124] width 20 height 10
click at [1517, 40] on span "Visibility" at bounding box center [1513, 44] width 33 height 12
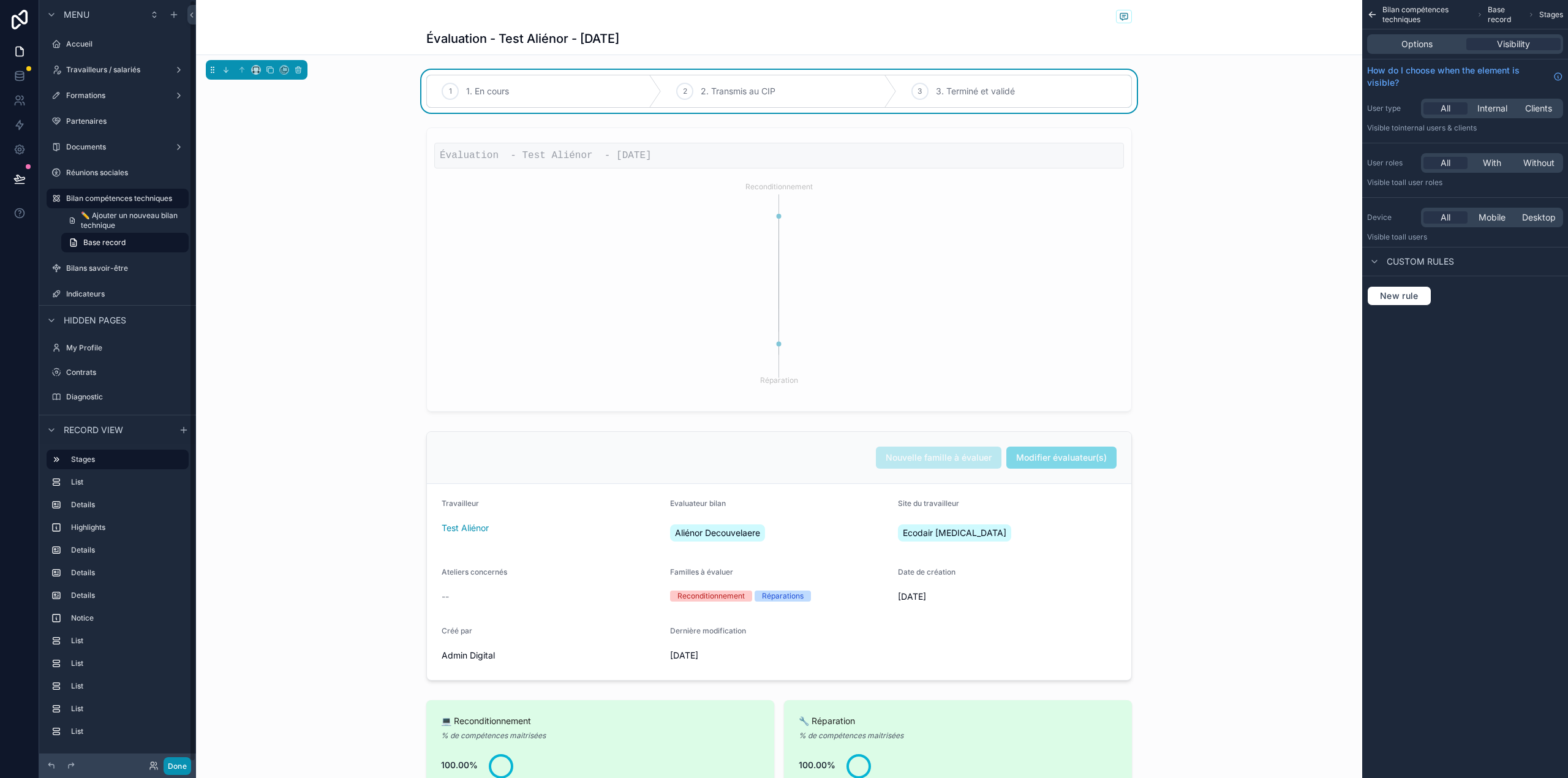
click at [174, 767] on button "Done" at bounding box center [178, 766] width 28 height 18
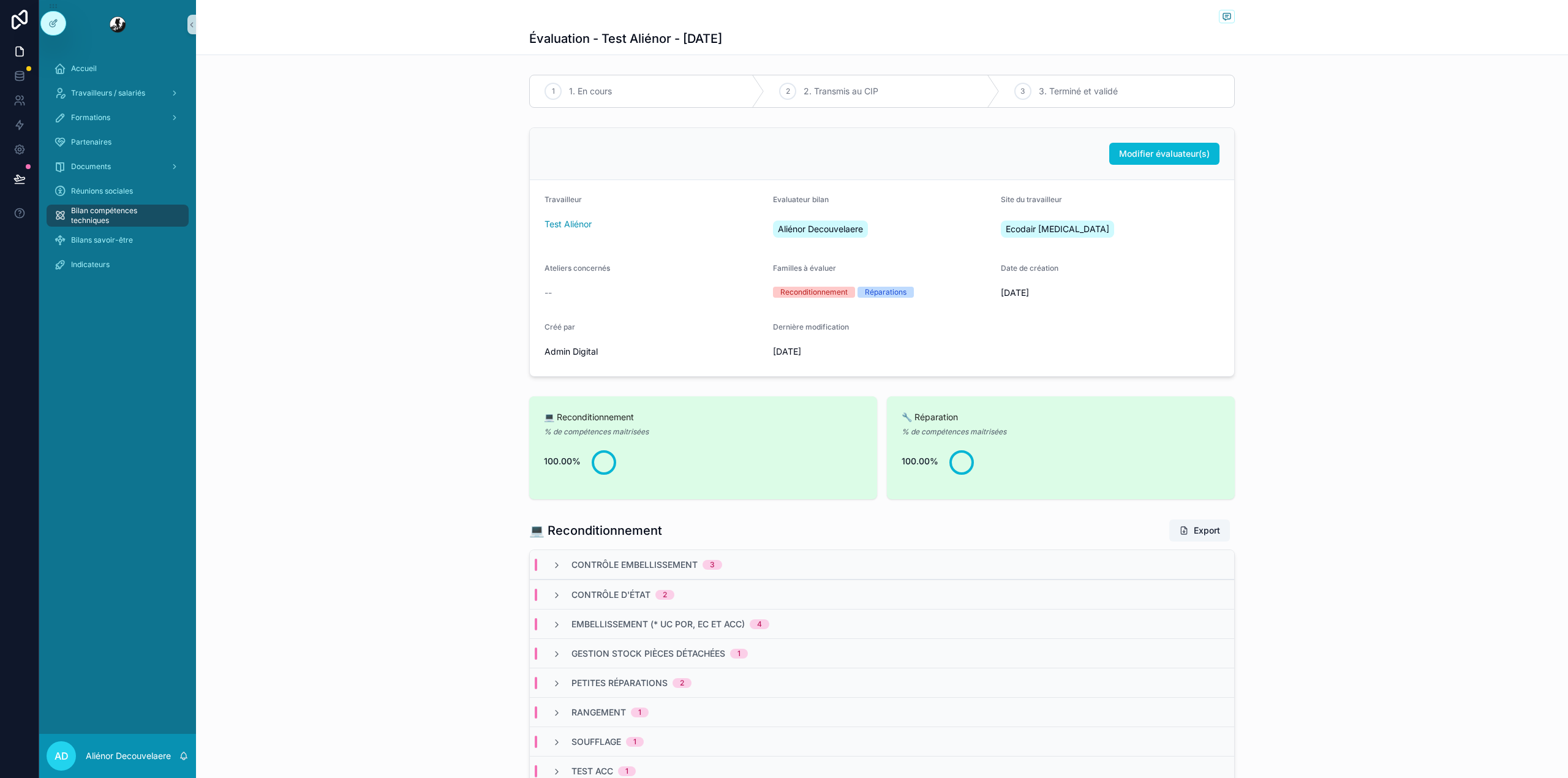
click at [645, 98] on div "1 1. En cours" at bounding box center [647, 91] width 234 height 32
click at [51, 25] on icon at bounding box center [54, 23] width 10 height 10
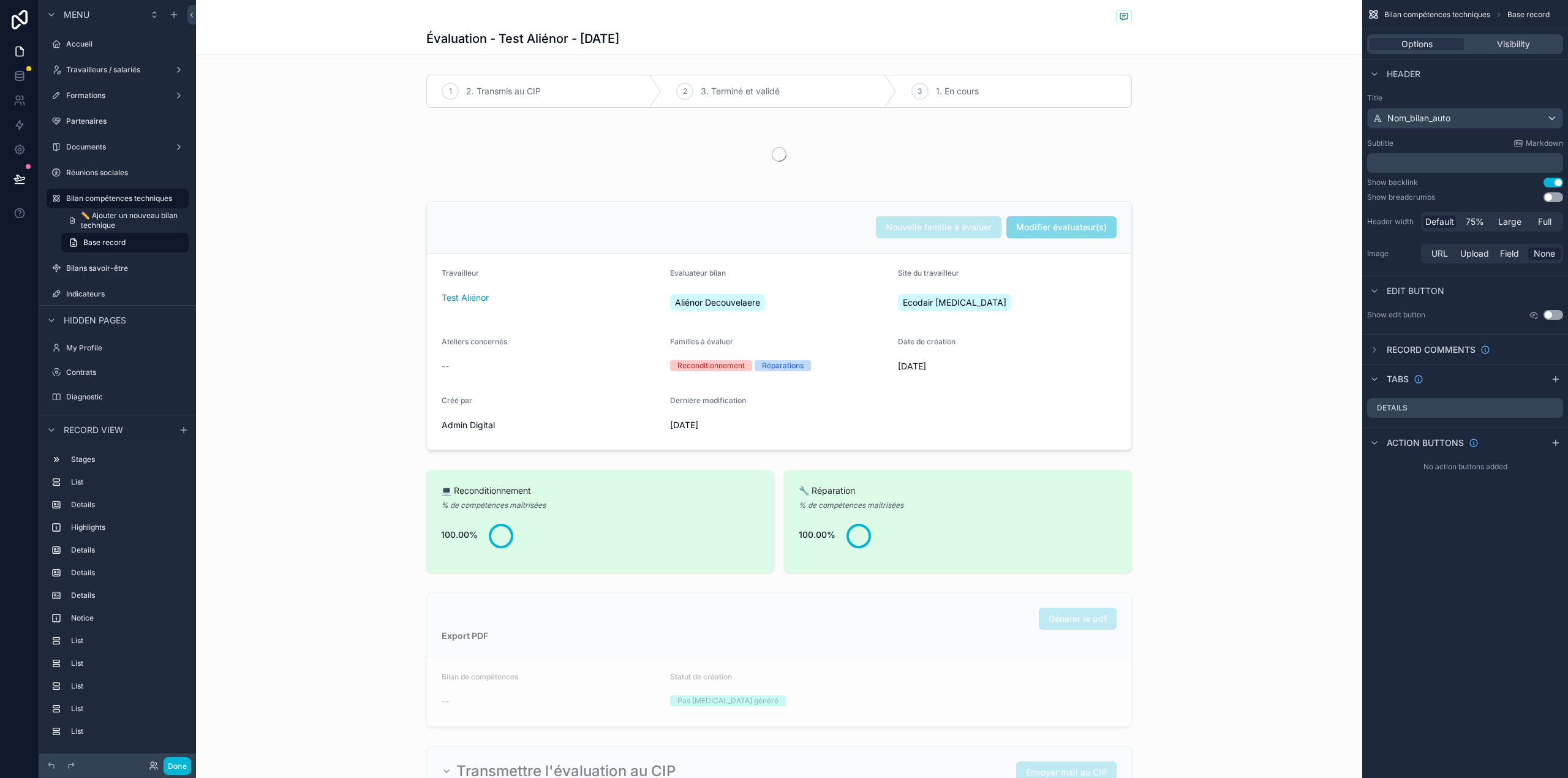
click at [641, 103] on div "scrollable content" at bounding box center [779, 91] width 1166 height 43
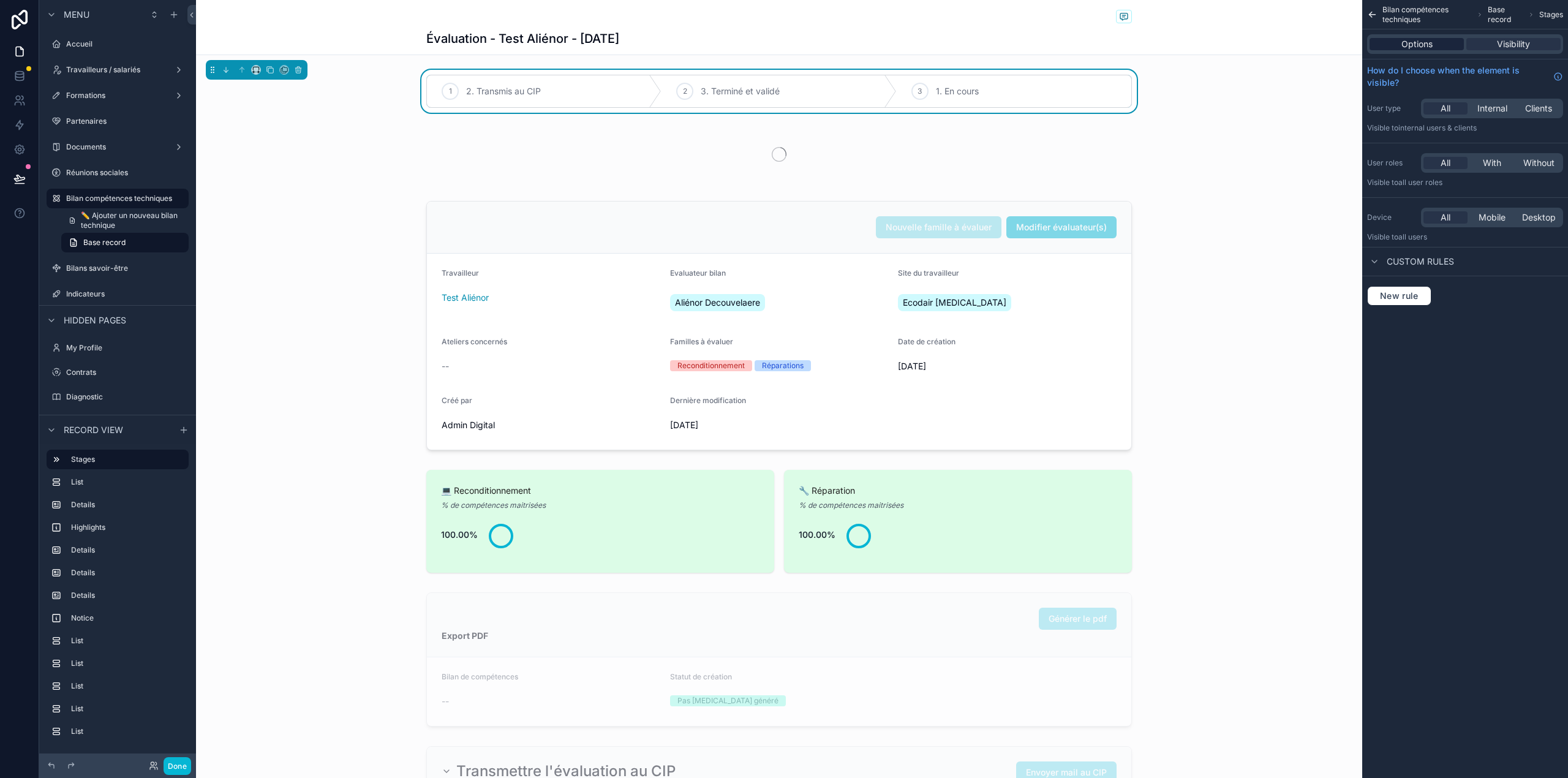
click at [1421, 43] on span "Options" at bounding box center [1416, 44] width 31 height 12
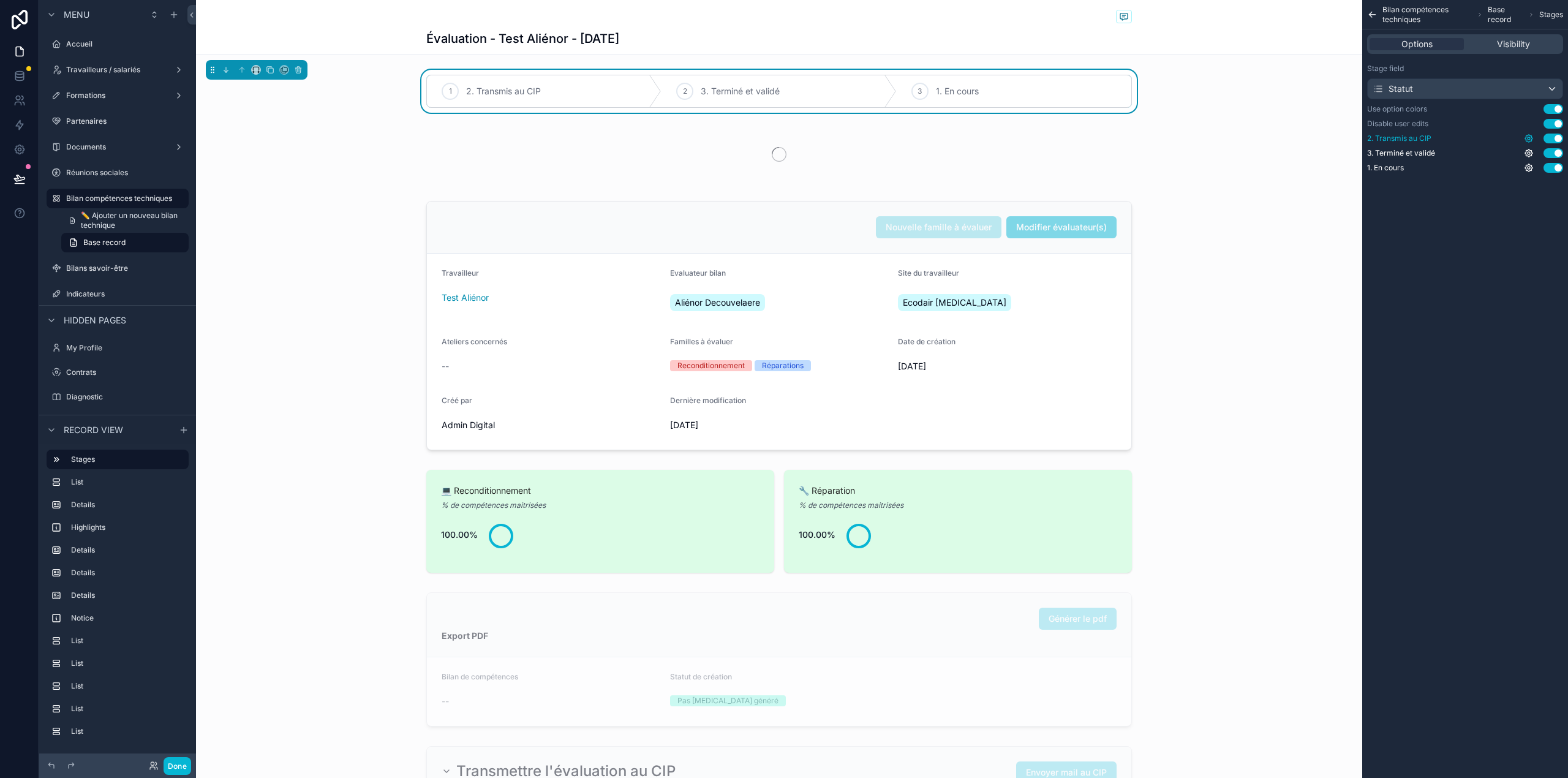
click at [1524, 141] on icon "scrollable content" at bounding box center [1529, 138] width 10 height 10
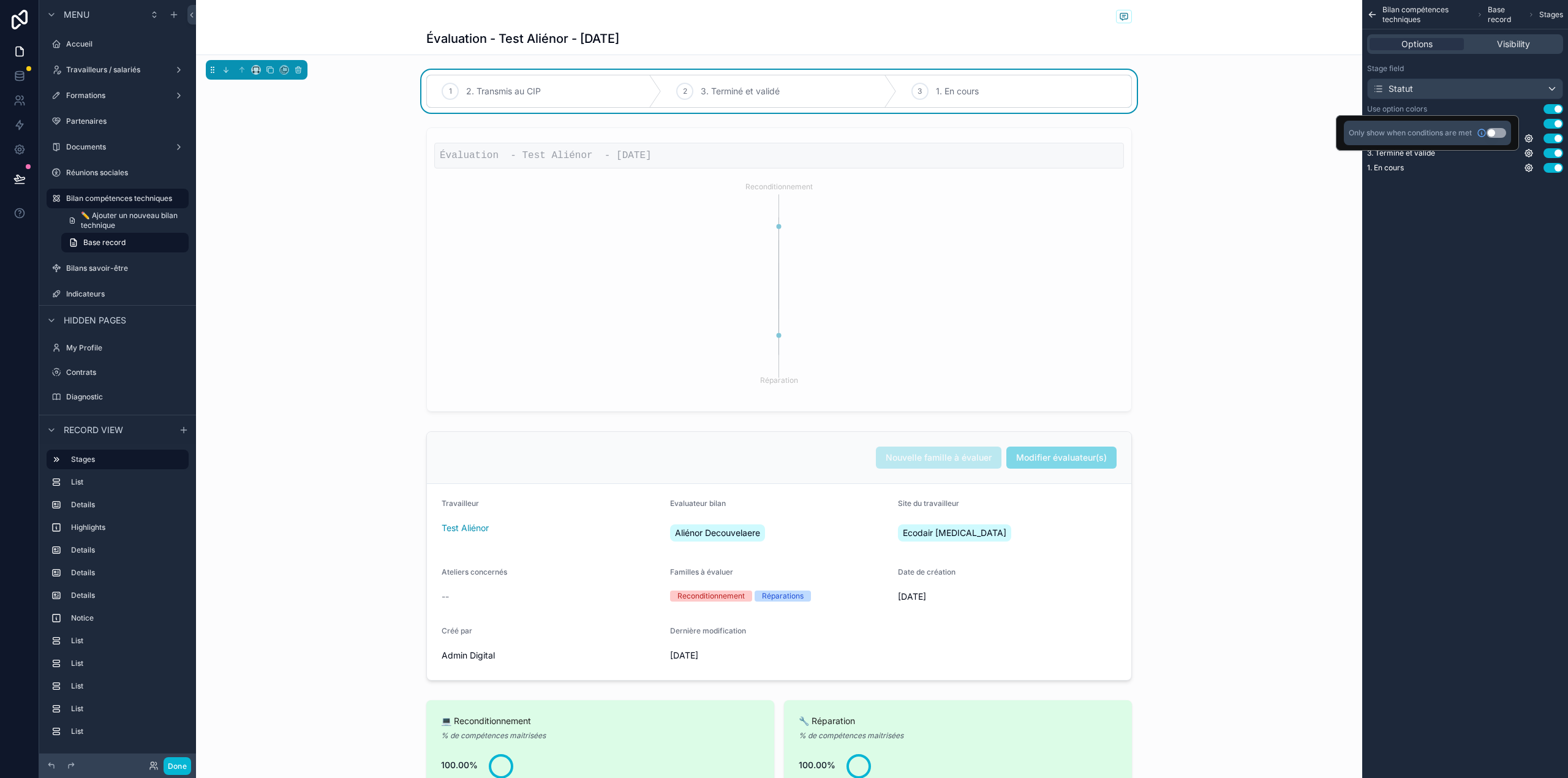
click at [1491, 295] on div "Bilan compétences techniques Base record Stages Options Visibility Stage field …" at bounding box center [1465, 389] width 206 height 778
click at [1529, 138] on icon "scrollable content" at bounding box center [1529, 138] width 3 height 3
click at [1507, 238] on div "Bilan compétences techniques Base record Stages Options Visibility Stage field …" at bounding box center [1465, 389] width 206 height 778
click at [1532, 135] on icon "scrollable content" at bounding box center [1529, 138] width 10 height 10
click at [1531, 165] on icon "scrollable content" at bounding box center [1529, 168] width 10 height 10
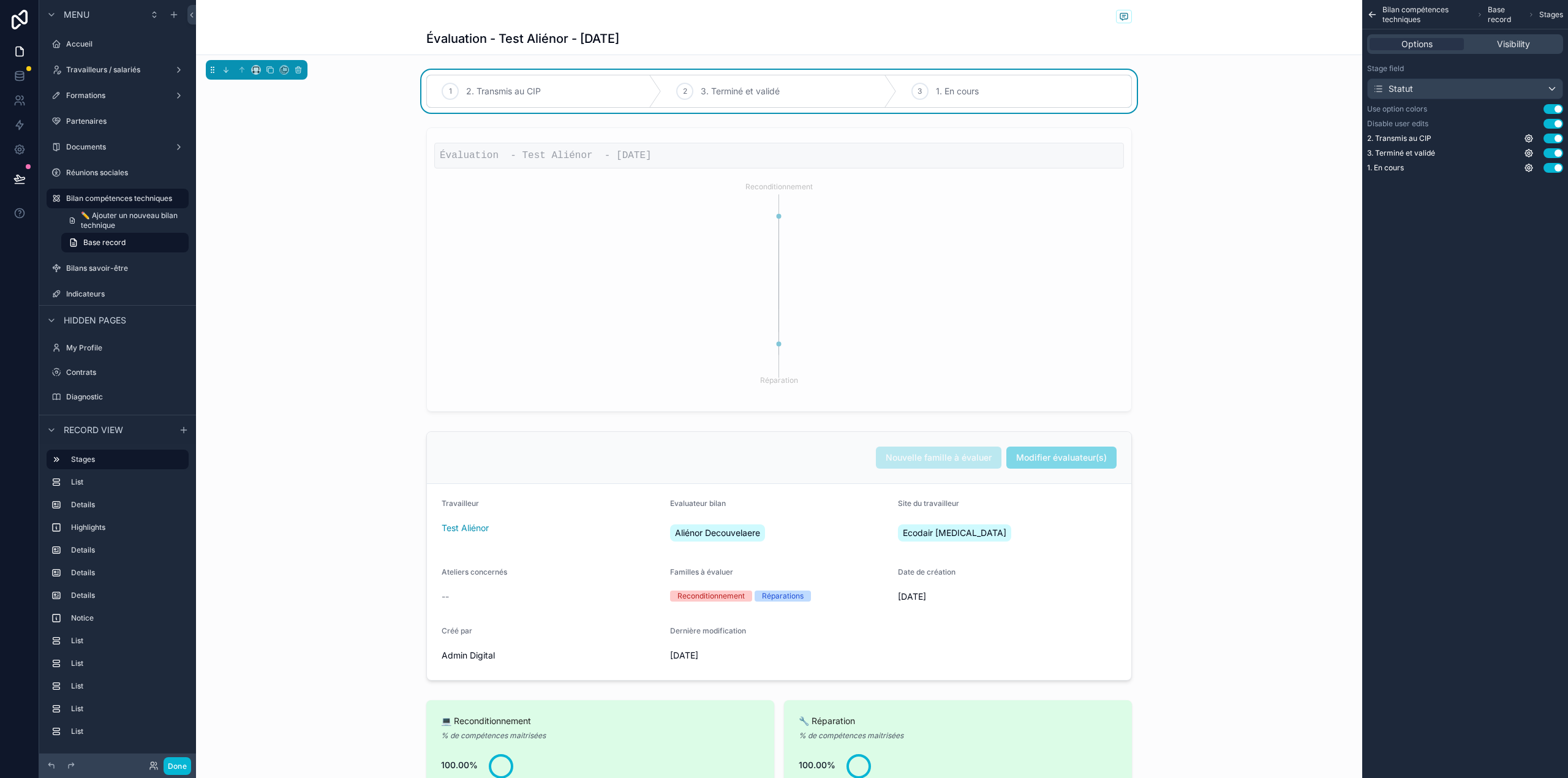
click at [1483, 224] on div "Bilan compétences techniques Base record Stages Options Visibility Stage field …" at bounding box center [1465, 389] width 206 height 778
click at [1504, 47] on span "Visibility" at bounding box center [1513, 44] width 33 height 12
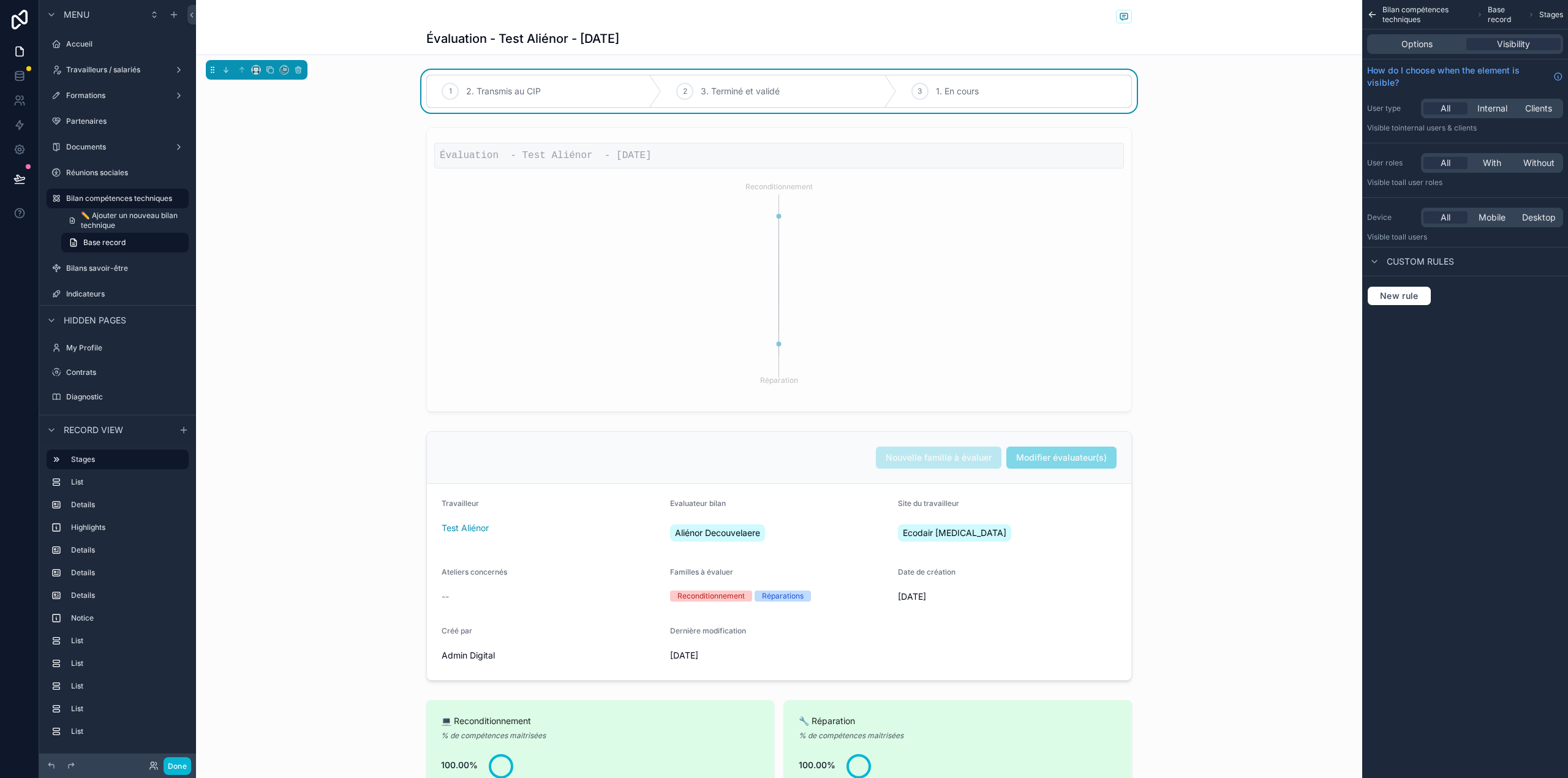
click at [1375, 13] on icon "scrollable content" at bounding box center [1372, 15] width 10 height 12
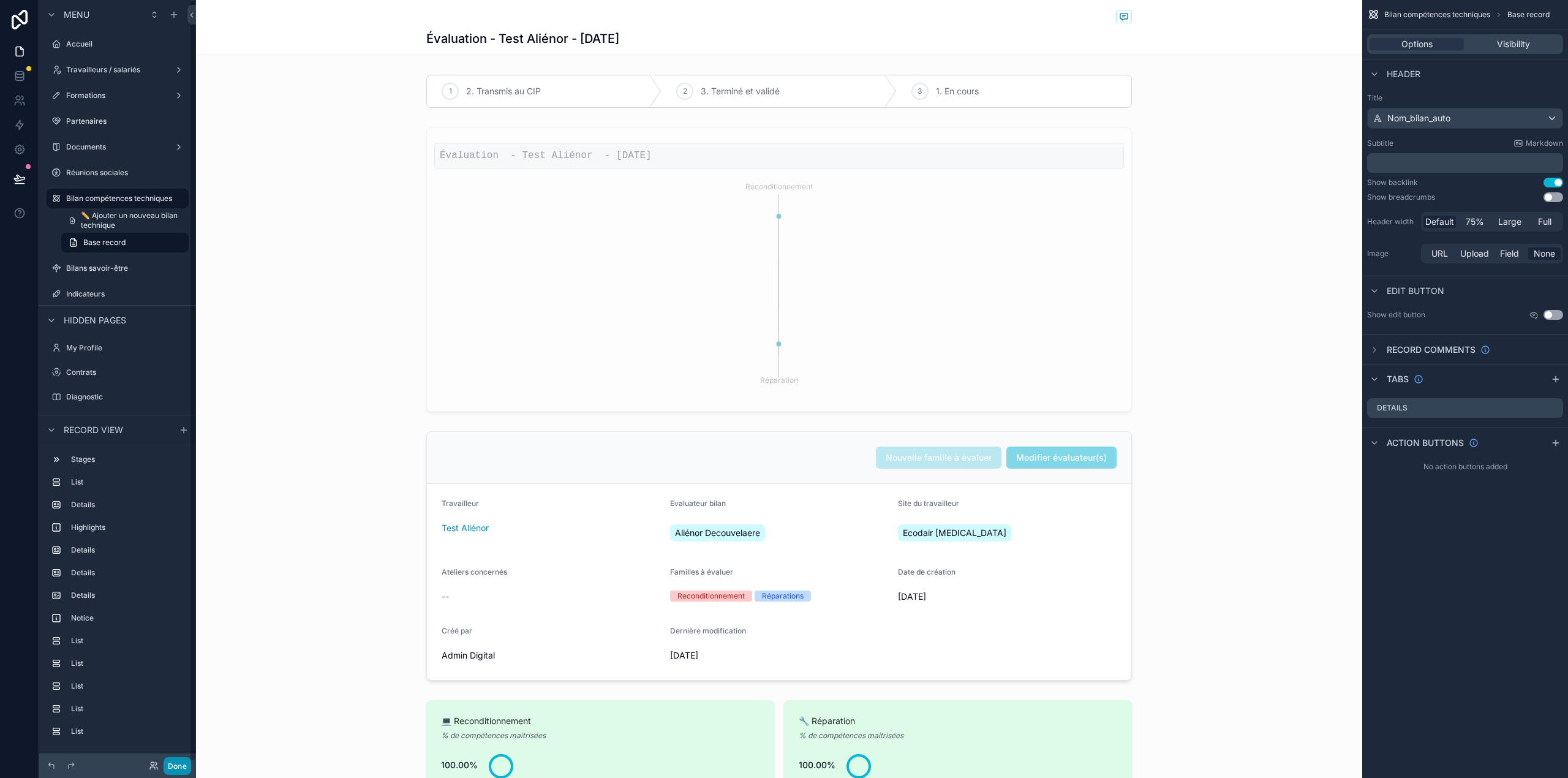
click at [174, 762] on button "Done" at bounding box center [178, 766] width 28 height 18
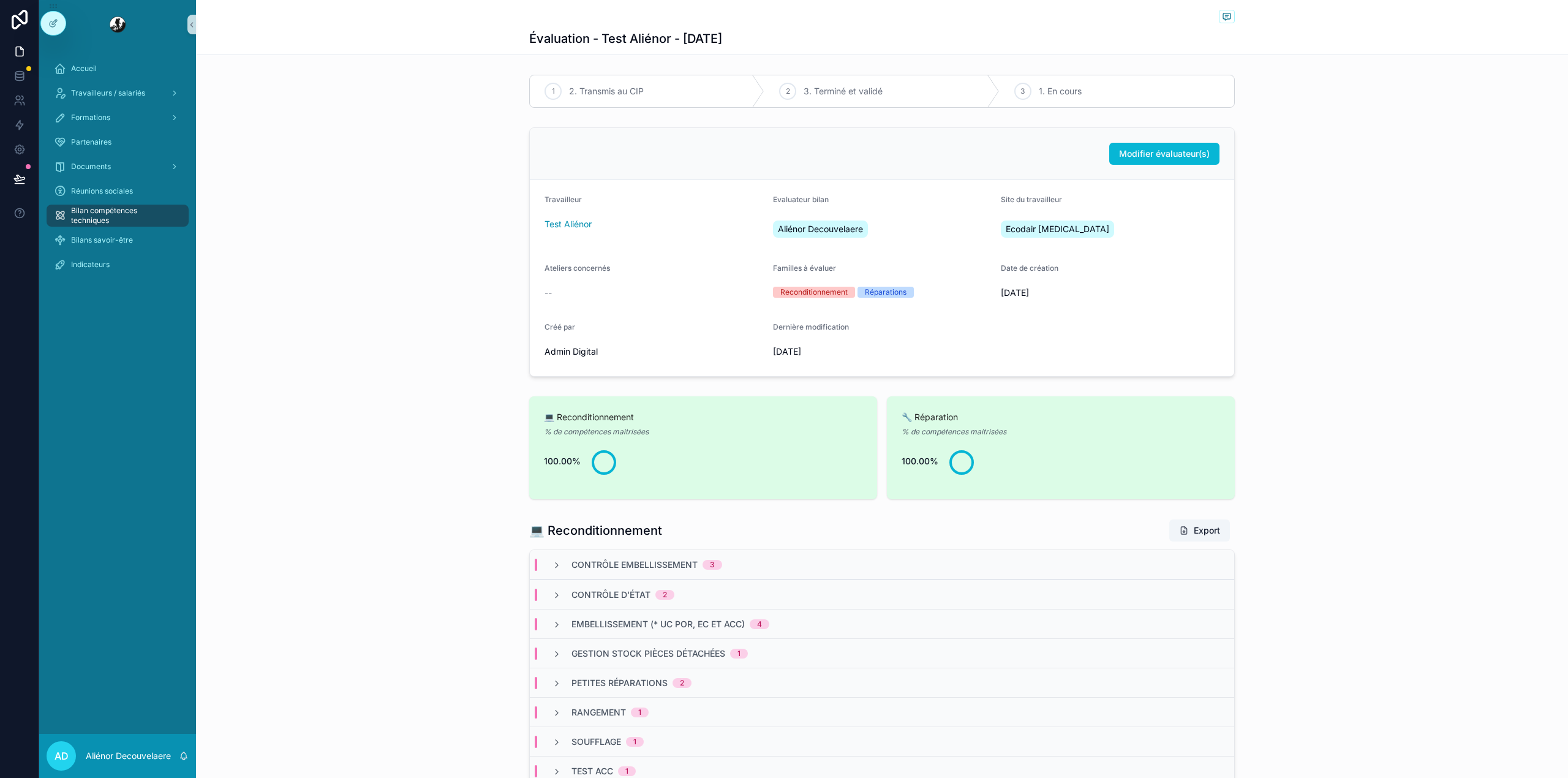
scroll to position [1, 0]
click at [602, 96] on div "1 En cours" at bounding box center [647, 91] width 234 height 32
click at [54, 28] on icon at bounding box center [54, 23] width 10 height 10
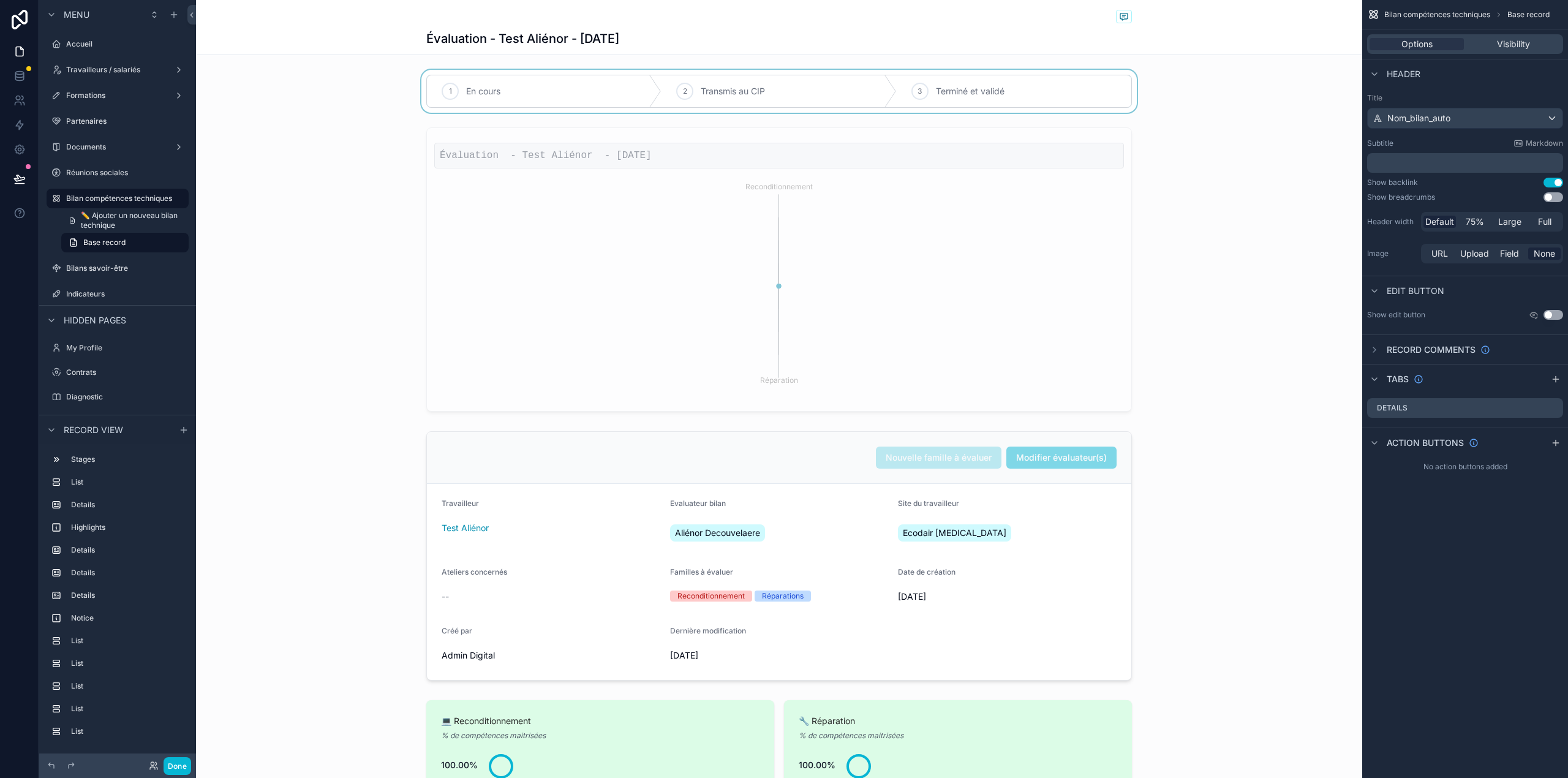
click at [747, 98] on div "scrollable content" at bounding box center [779, 91] width 1166 height 43
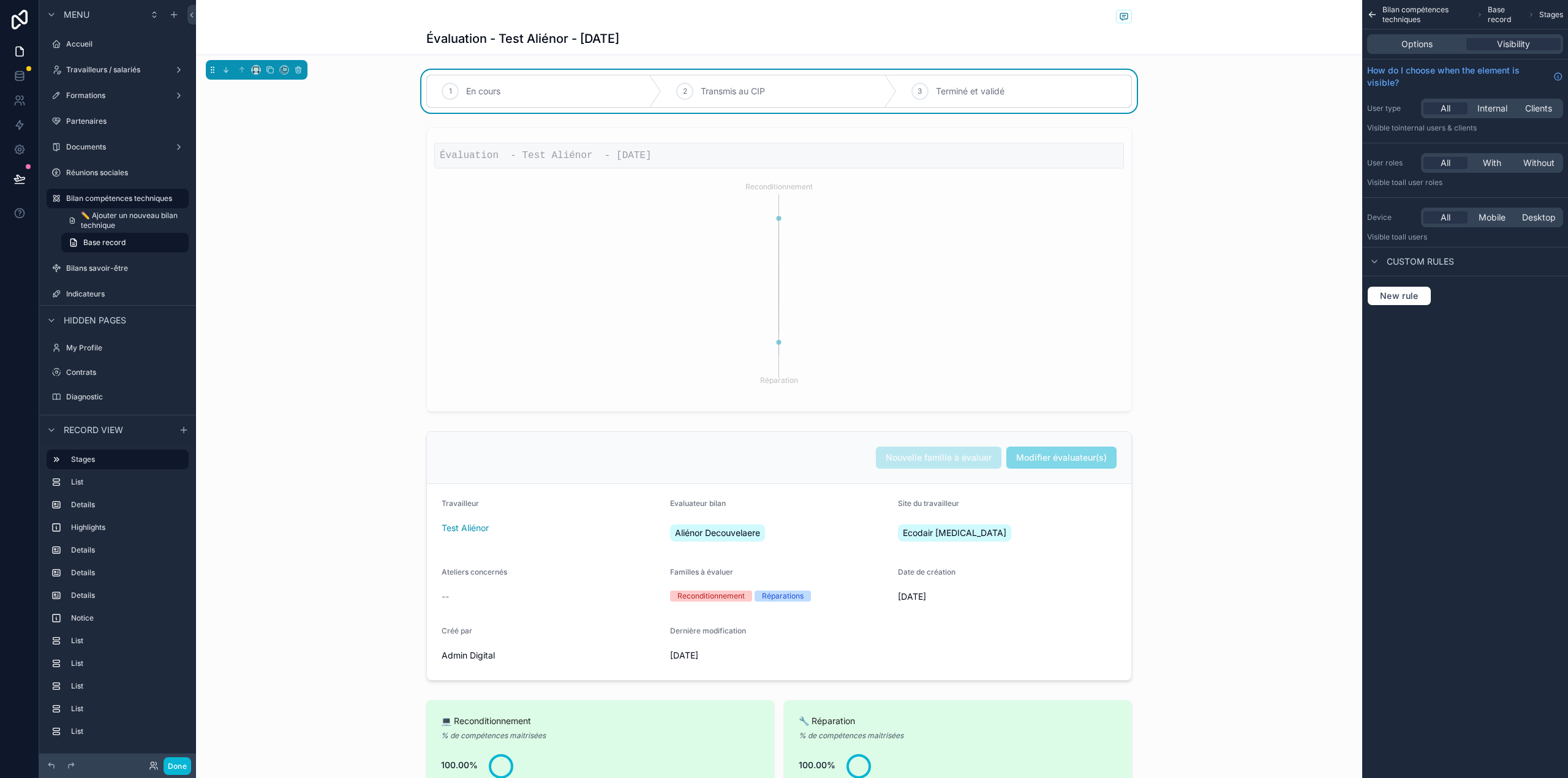
click at [1426, 52] on div "Options Visibility" at bounding box center [1465, 44] width 196 height 20
click at [1423, 47] on span "Options" at bounding box center [1416, 44] width 31 height 12
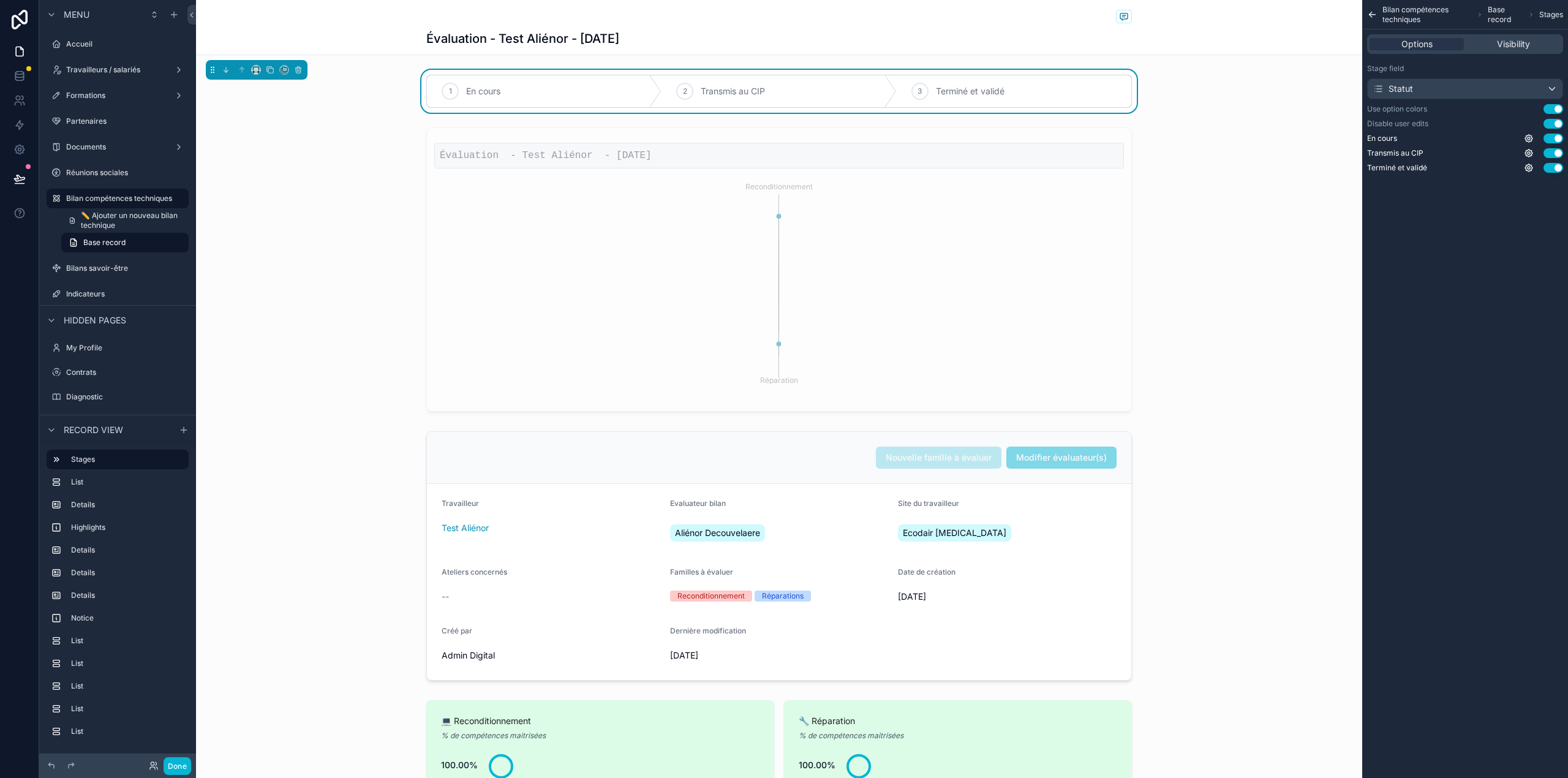
click at [1557, 110] on button "Use setting" at bounding box center [1553, 109] width 20 height 10
click at [185, 768] on button "Done" at bounding box center [178, 766] width 28 height 18
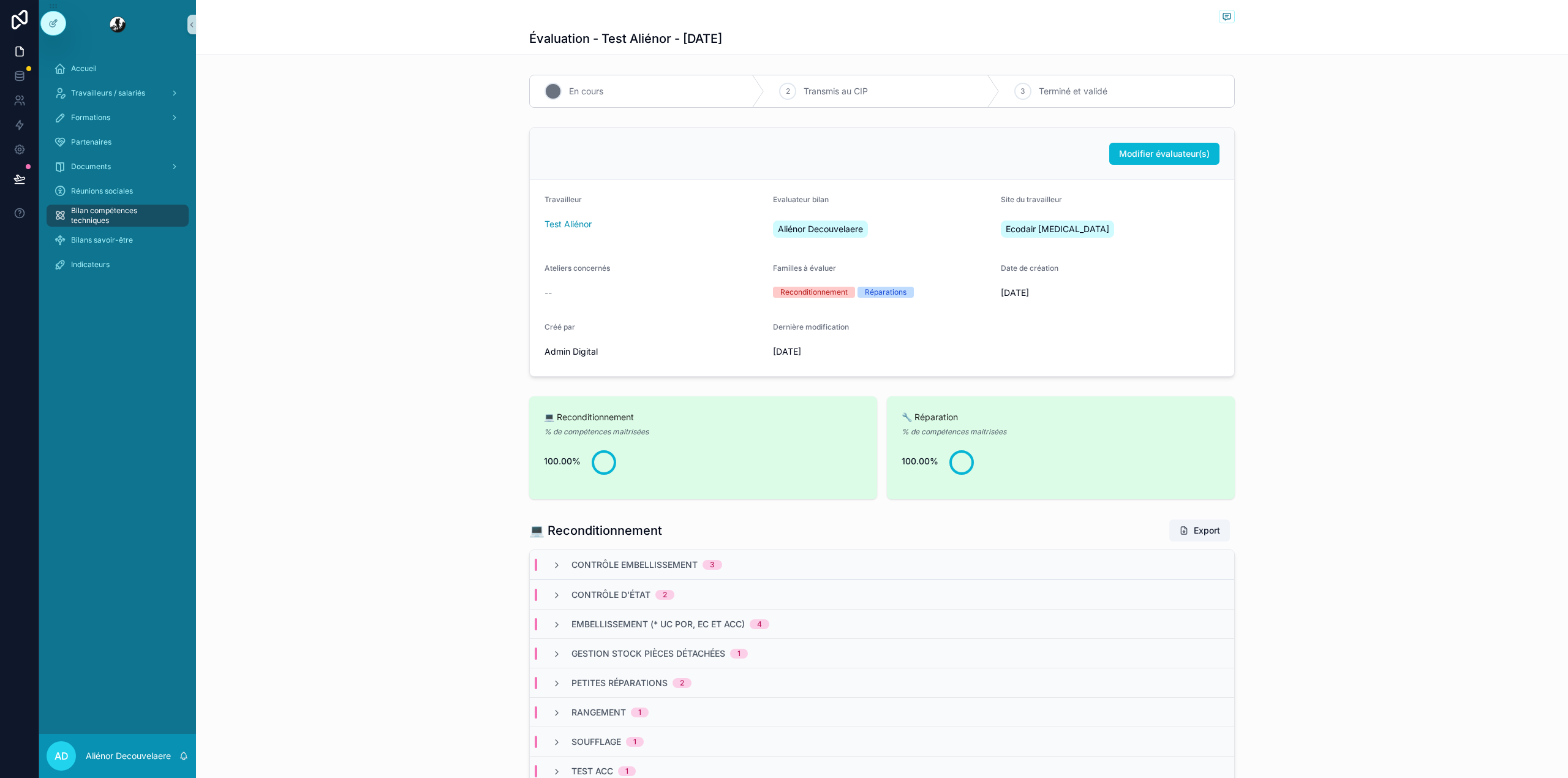
click at [571, 101] on div "1 En cours" at bounding box center [647, 91] width 234 height 32
click at [54, 20] on icon at bounding box center [54, 23] width 10 height 10
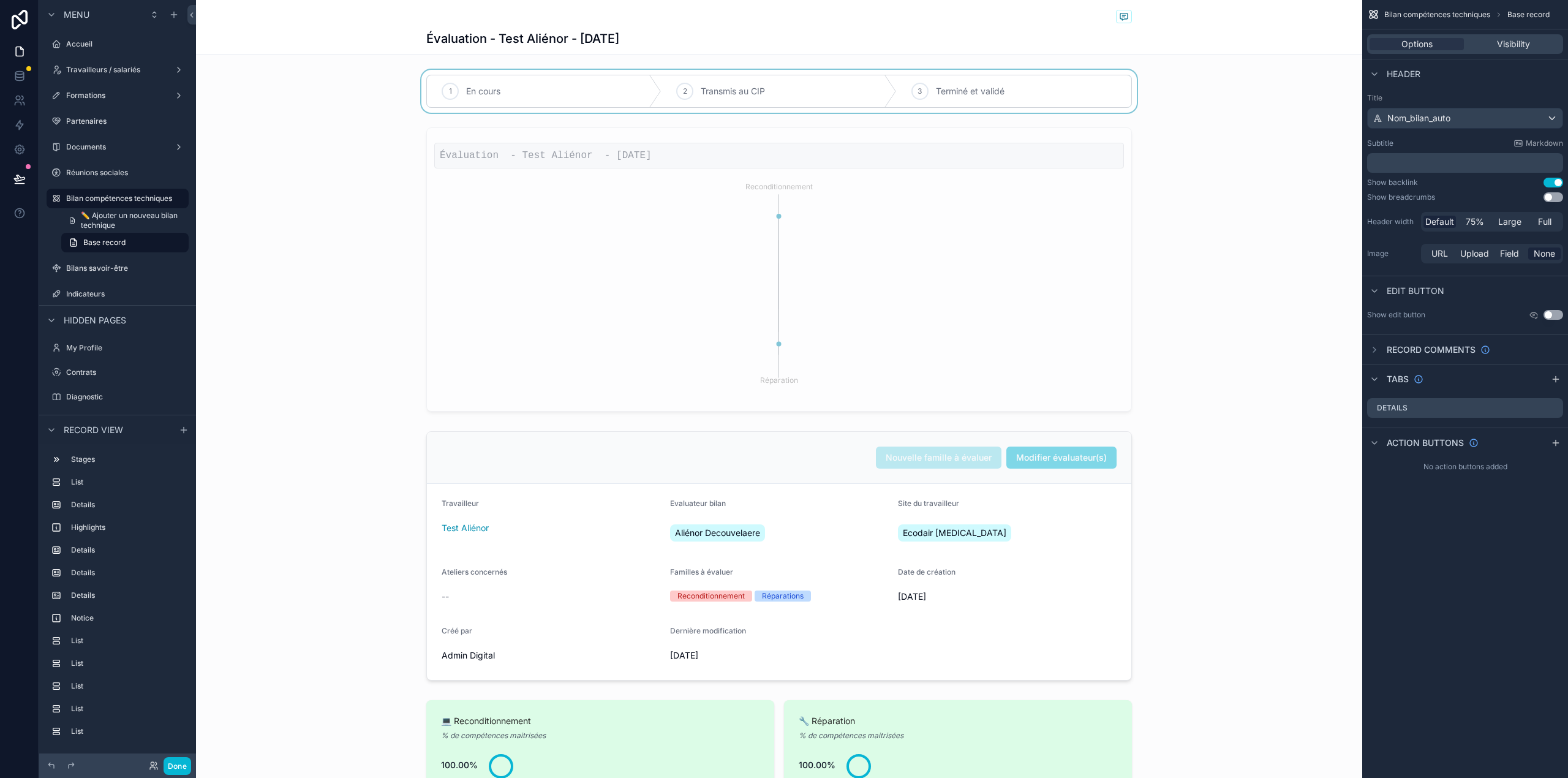
click at [650, 88] on div "scrollable content" at bounding box center [779, 91] width 1166 height 43
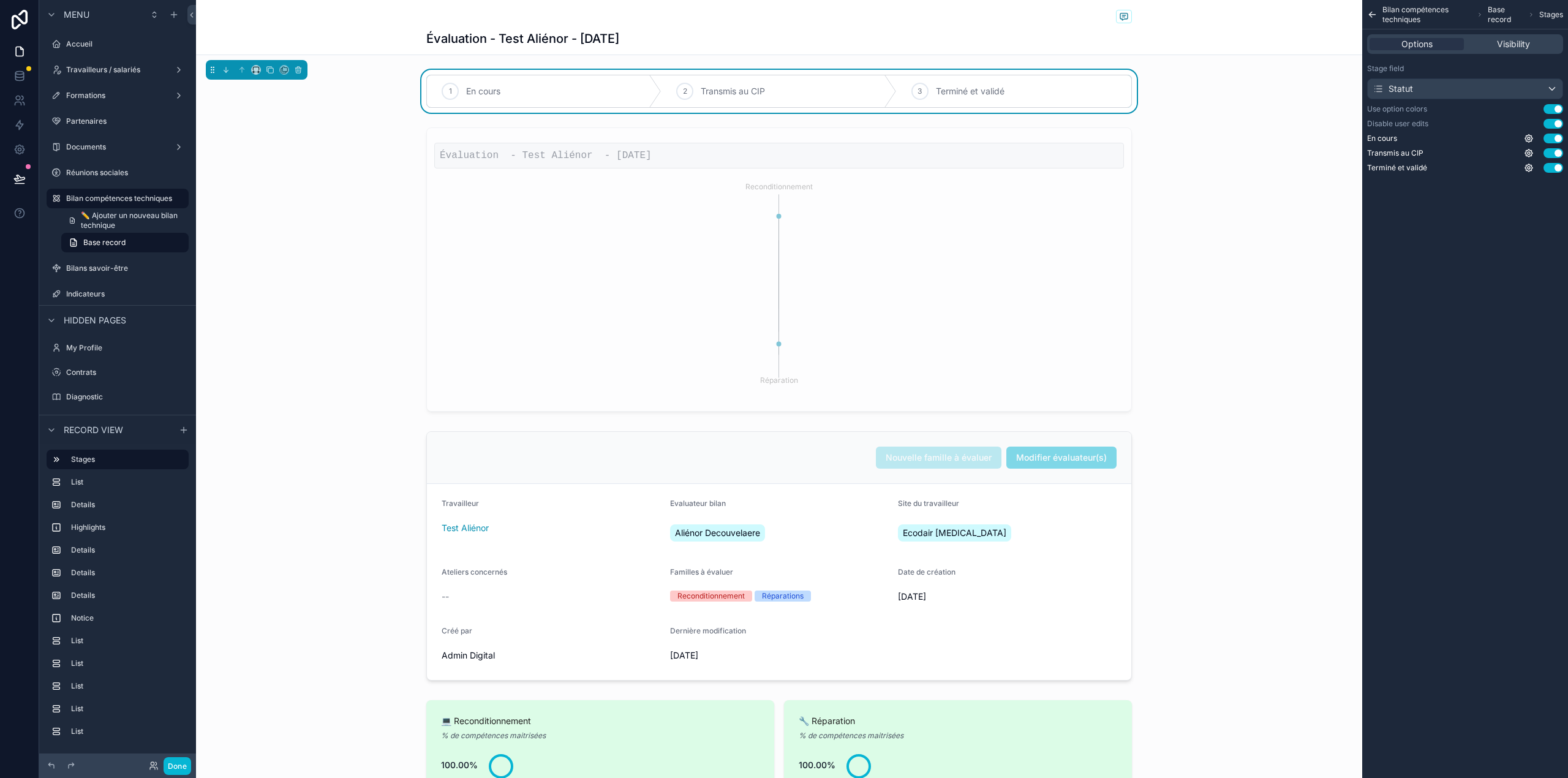
click at [1557, 109] on button "Use setting" at bounding box center [1553, 109] width 20 height 10
click at [1494, 287] on div "Bilan compétences techniques Base record Stages Options Visibility Stage field …" at bounding box center [1465, 389] width 206 height 778
click at [188, 760] on button "Done" at bounding box center [178, 766] width 28 height 18
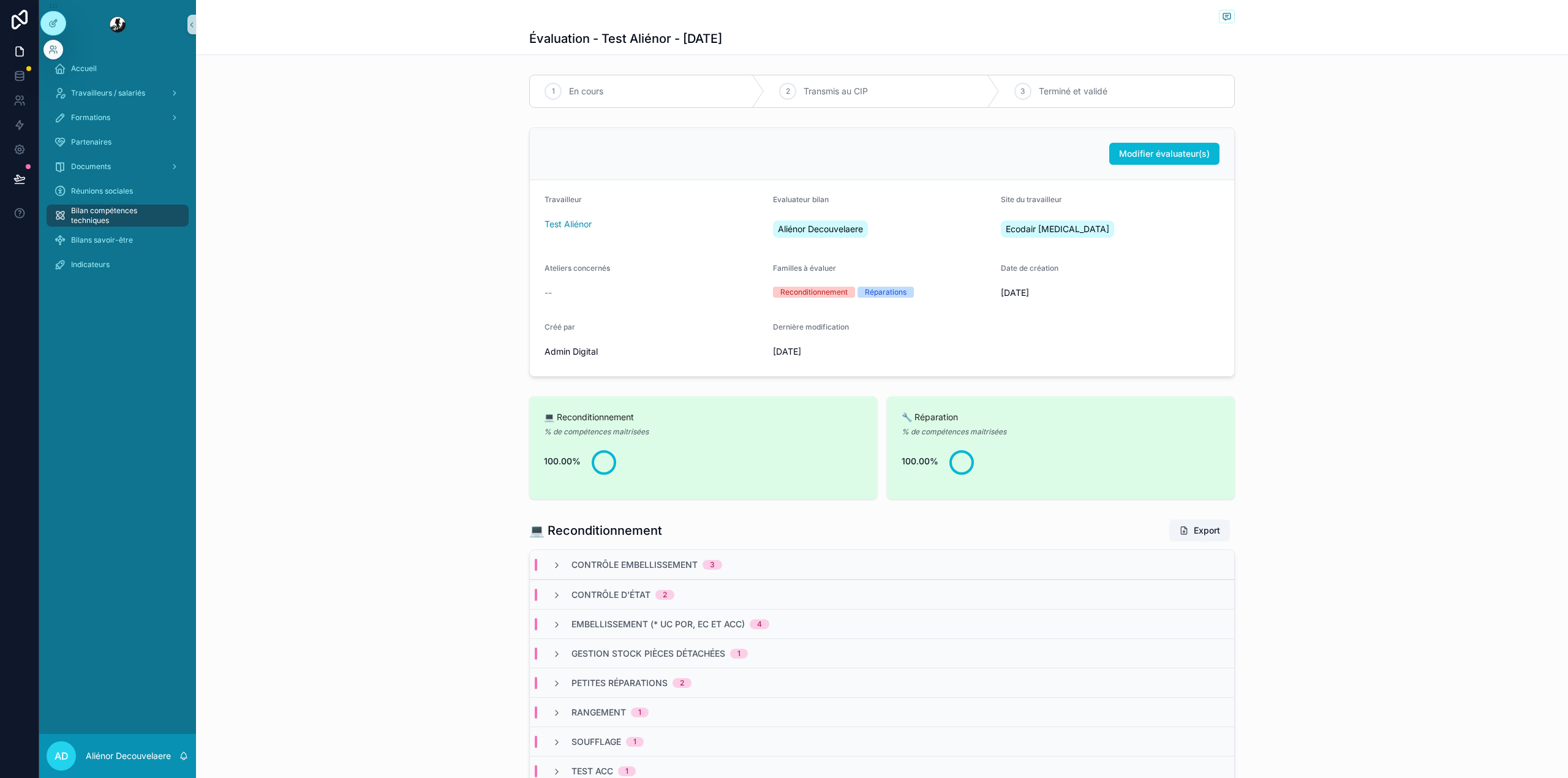
click at [46, 33] on div at bounding box center [53, 23] width 26 height 25
click at [46, 25] on div at bounding box center [53, 23] width 25 height 23
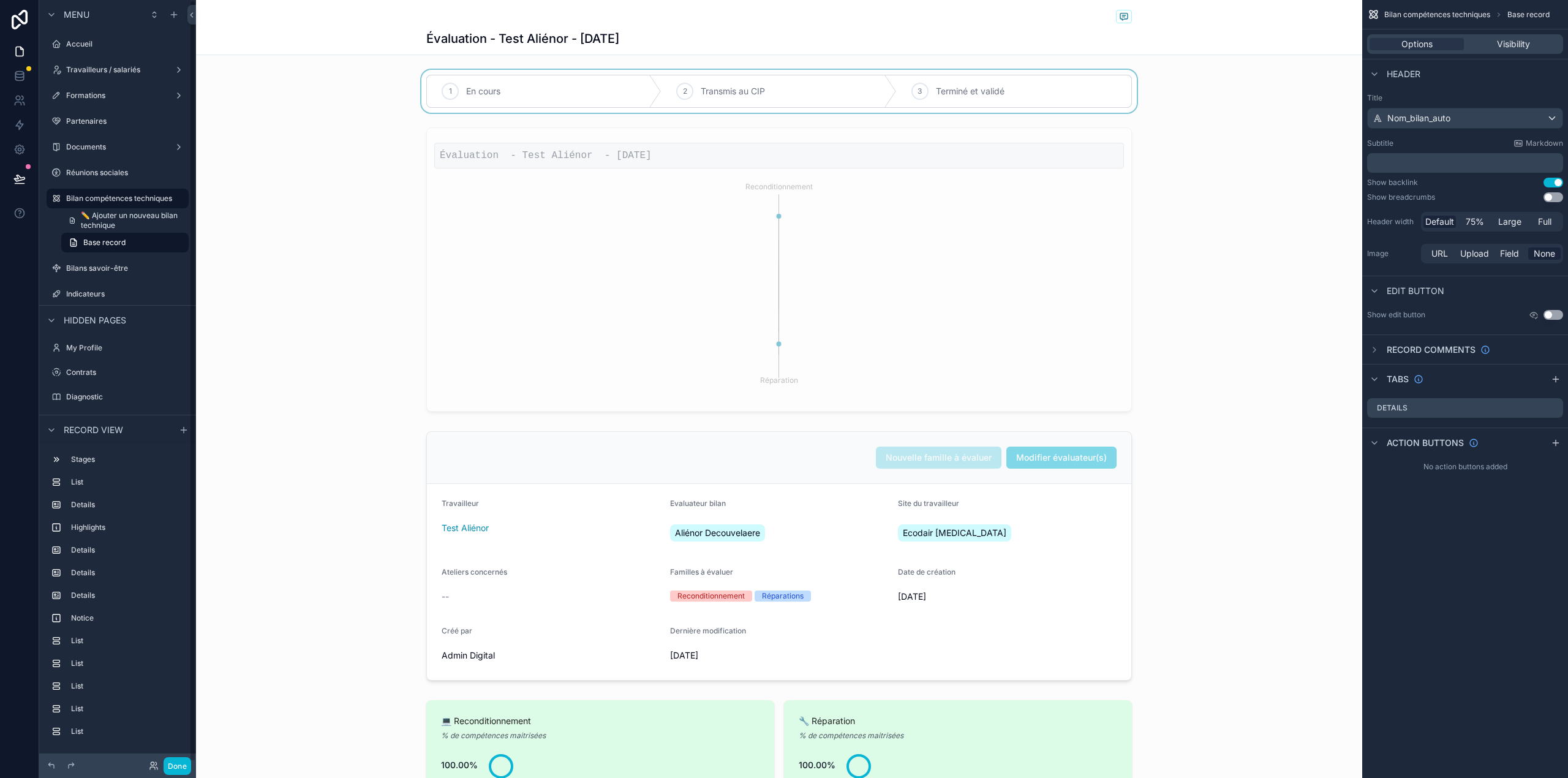
click at [569, 82] on div "scrollable content" at bounding box center [779, 91] width 1166 height 43
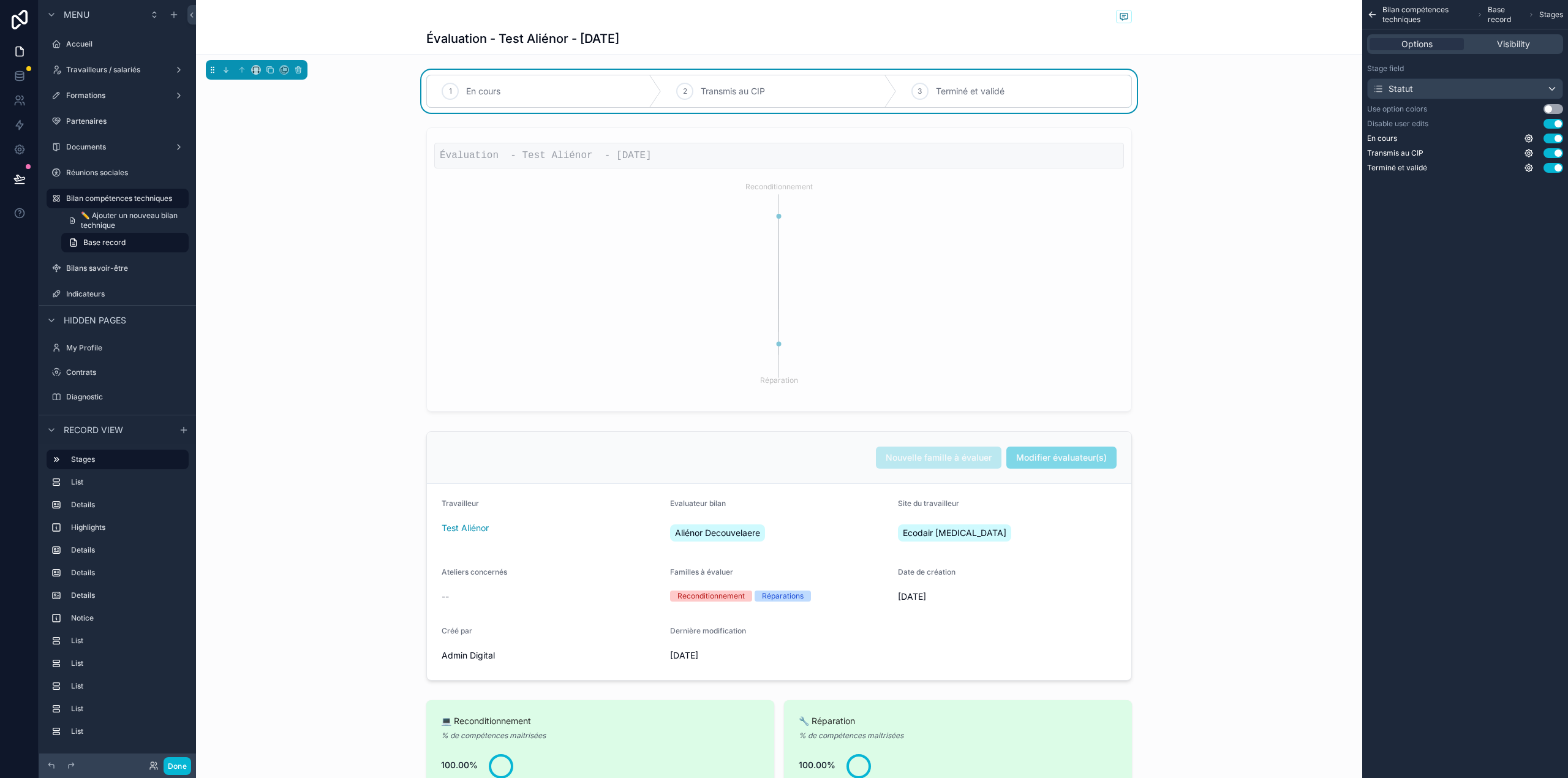
click at [1547, 107] on button "Use setting" at bounding box center [1553, 109] width 20 height 10
click at [185, 762] on button "Done" at bounding box center [178, 766] width 28 height 18
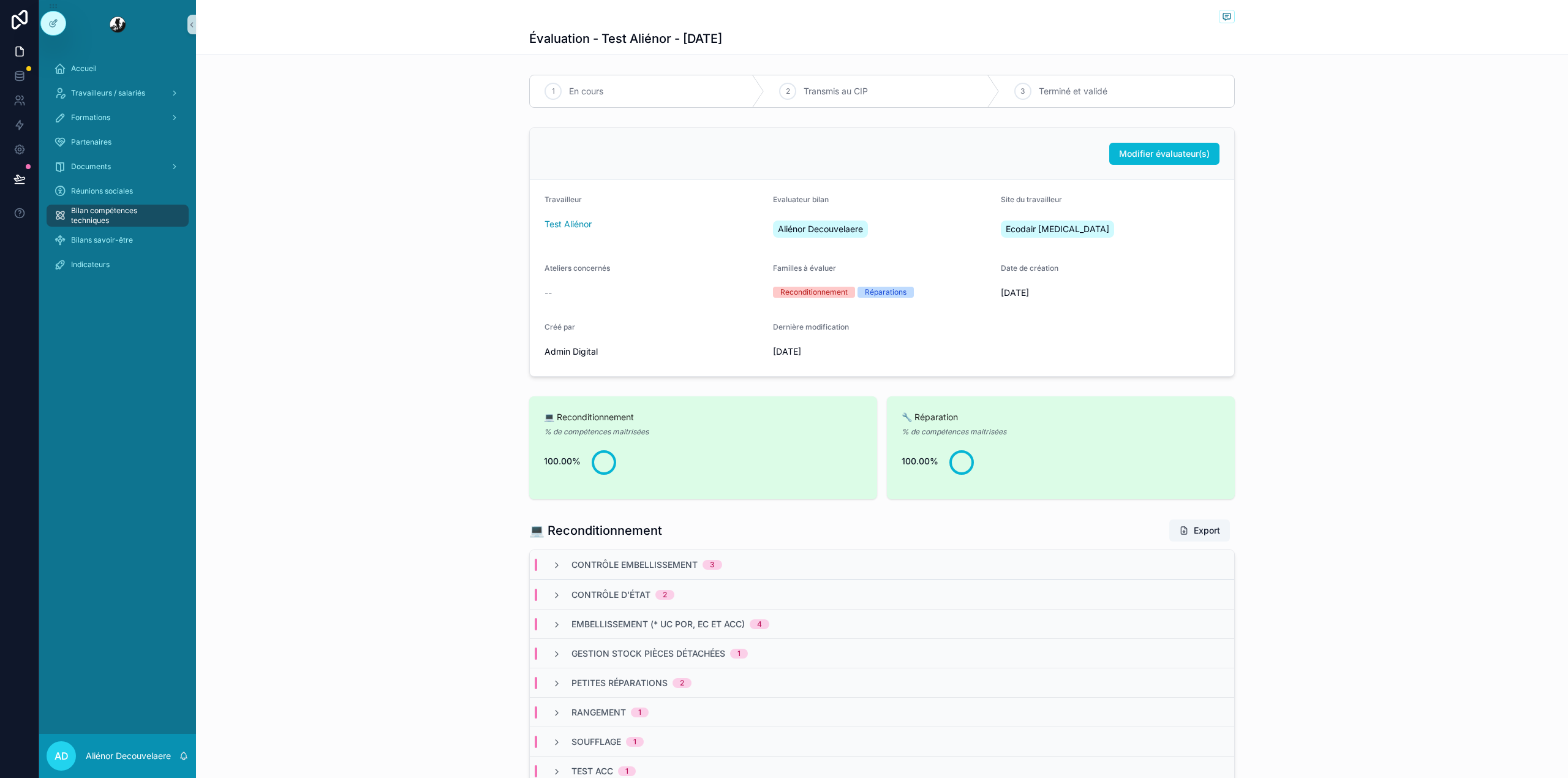
click at [677, 109] on div "1 En cours 2 Transmis au CIP 3 Terminé et validé" at bounding box center [882, 91] width 1372 height 43
click at [21, 185] on button at bounding box center [20, 179] width 27 height 34
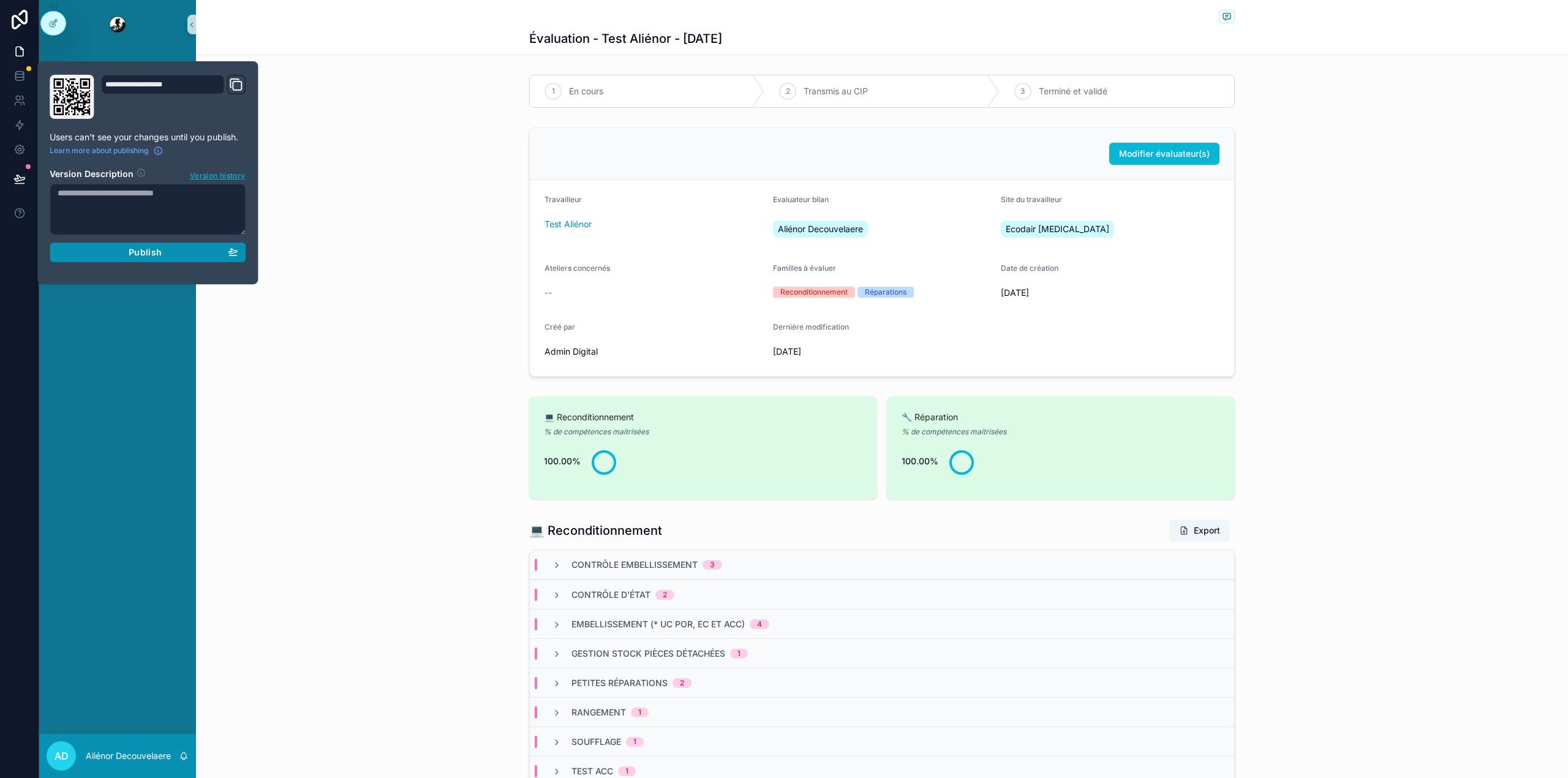
click at [136, 258] on button "Publish" at bounding box center [147, 252] width 196 height 20
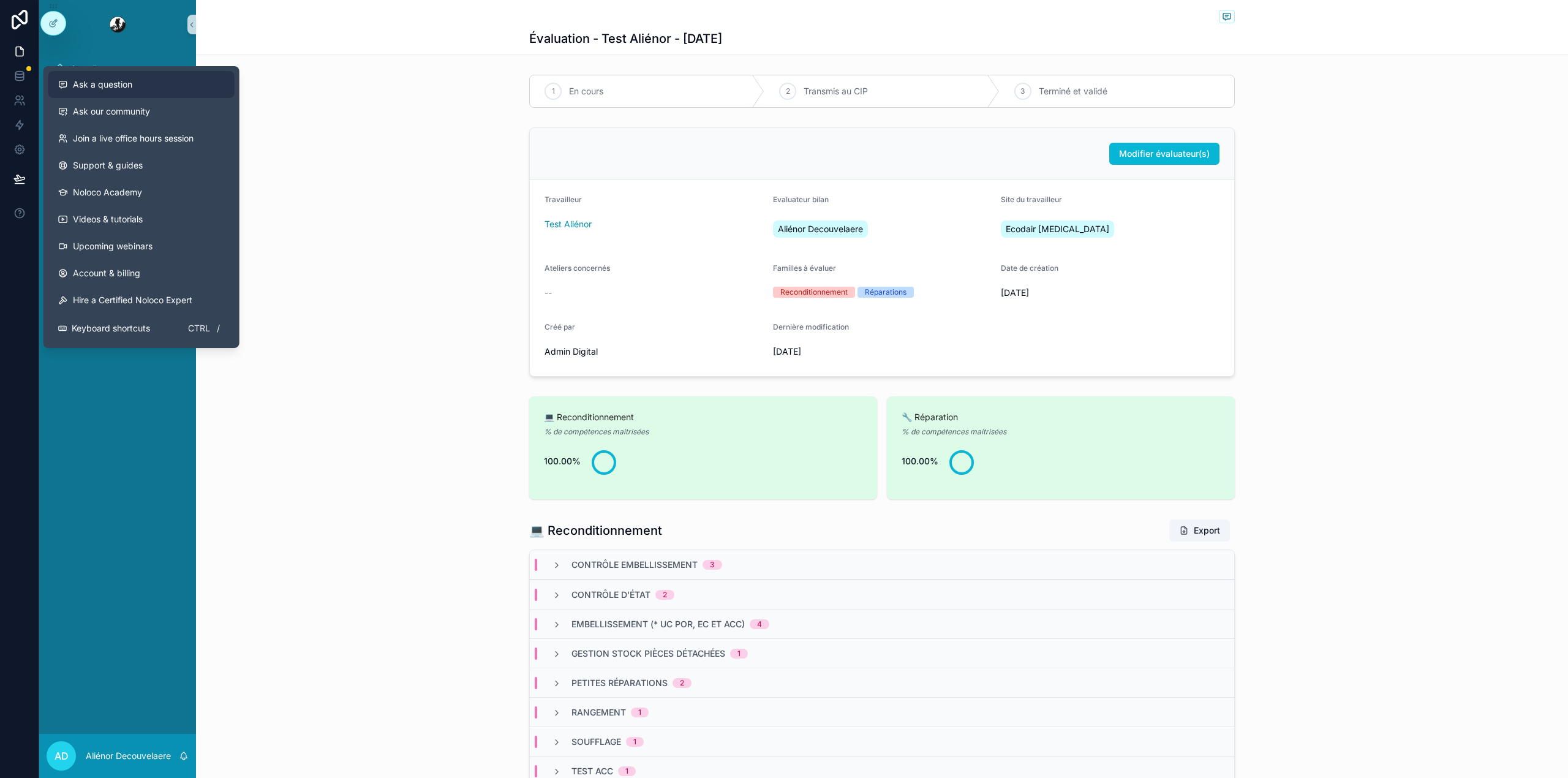
click at [96, 83] on span "Ask a question" at bounding box center [102, 84] width 59 height 12
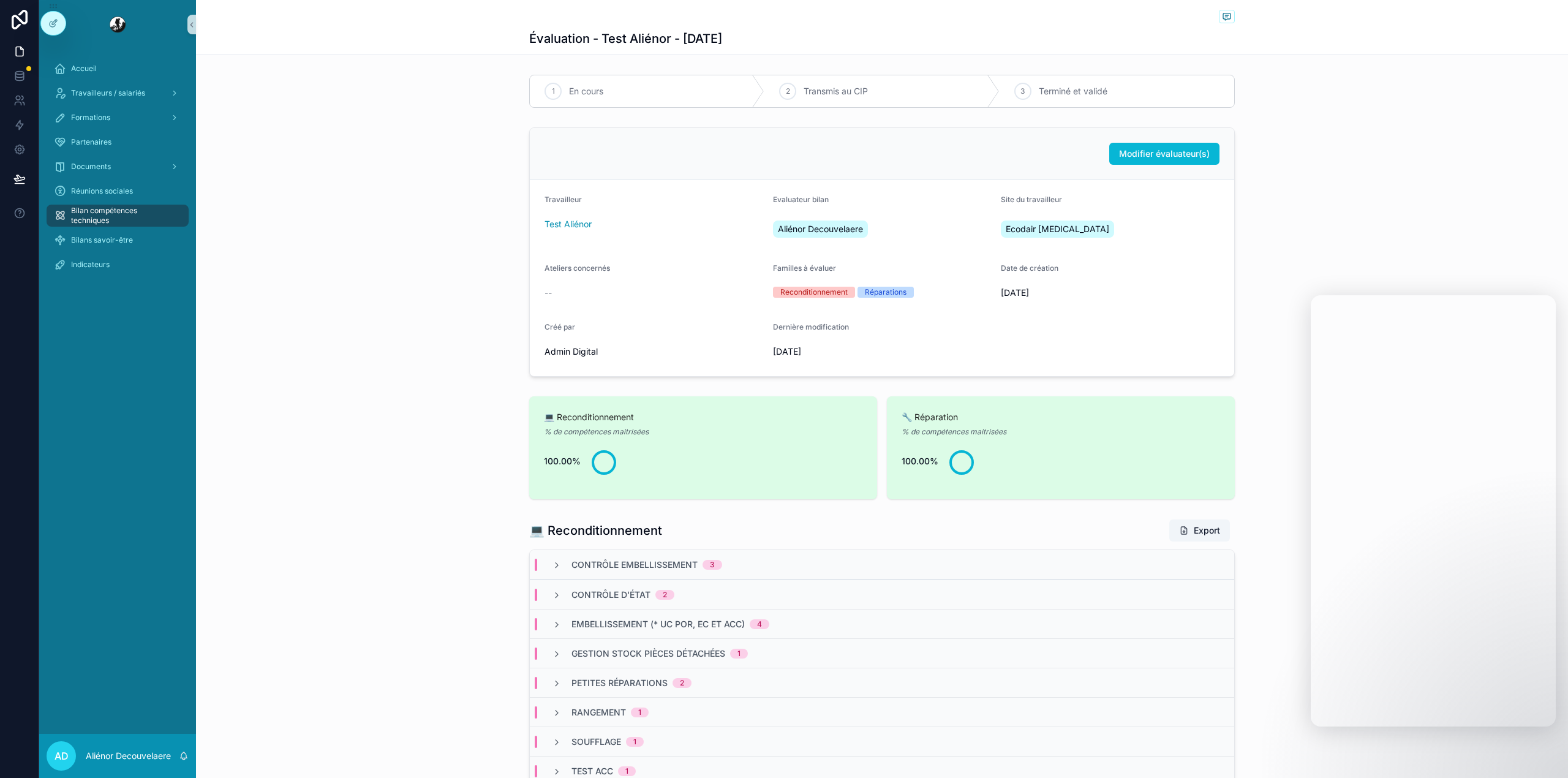
click at [490, 209] on div "Modifier évaluateur(s) Travailleur Test Aliénor Evaluateur bilan Aliénor Decouv…" at bounding box center [882, 252] width 1372 height 259
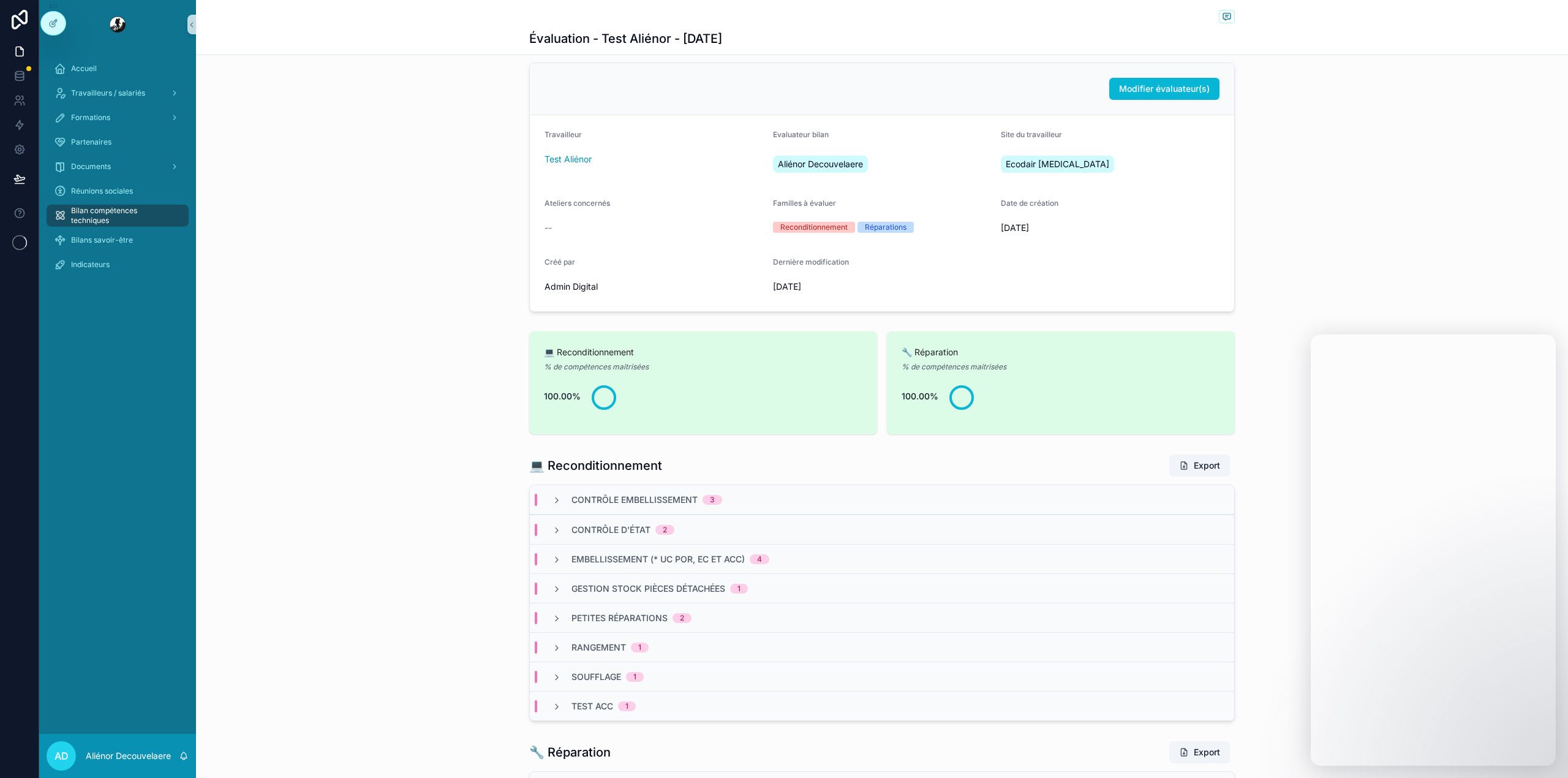
scroll to position [58, 0]
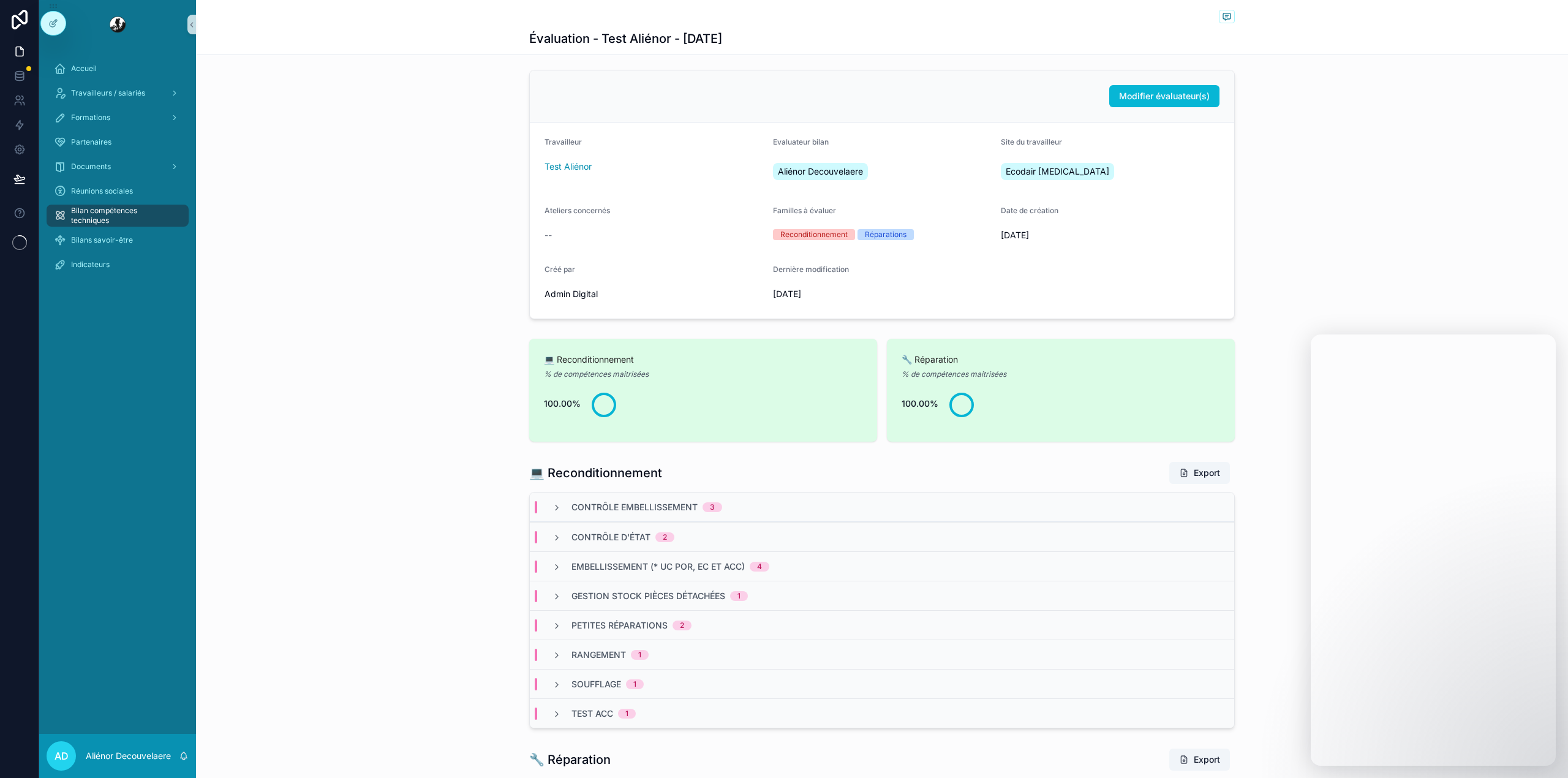
click at [624, 515] on div "Contrôle Embellissement 3" at bounding box center [882, 507] width 704 height 30
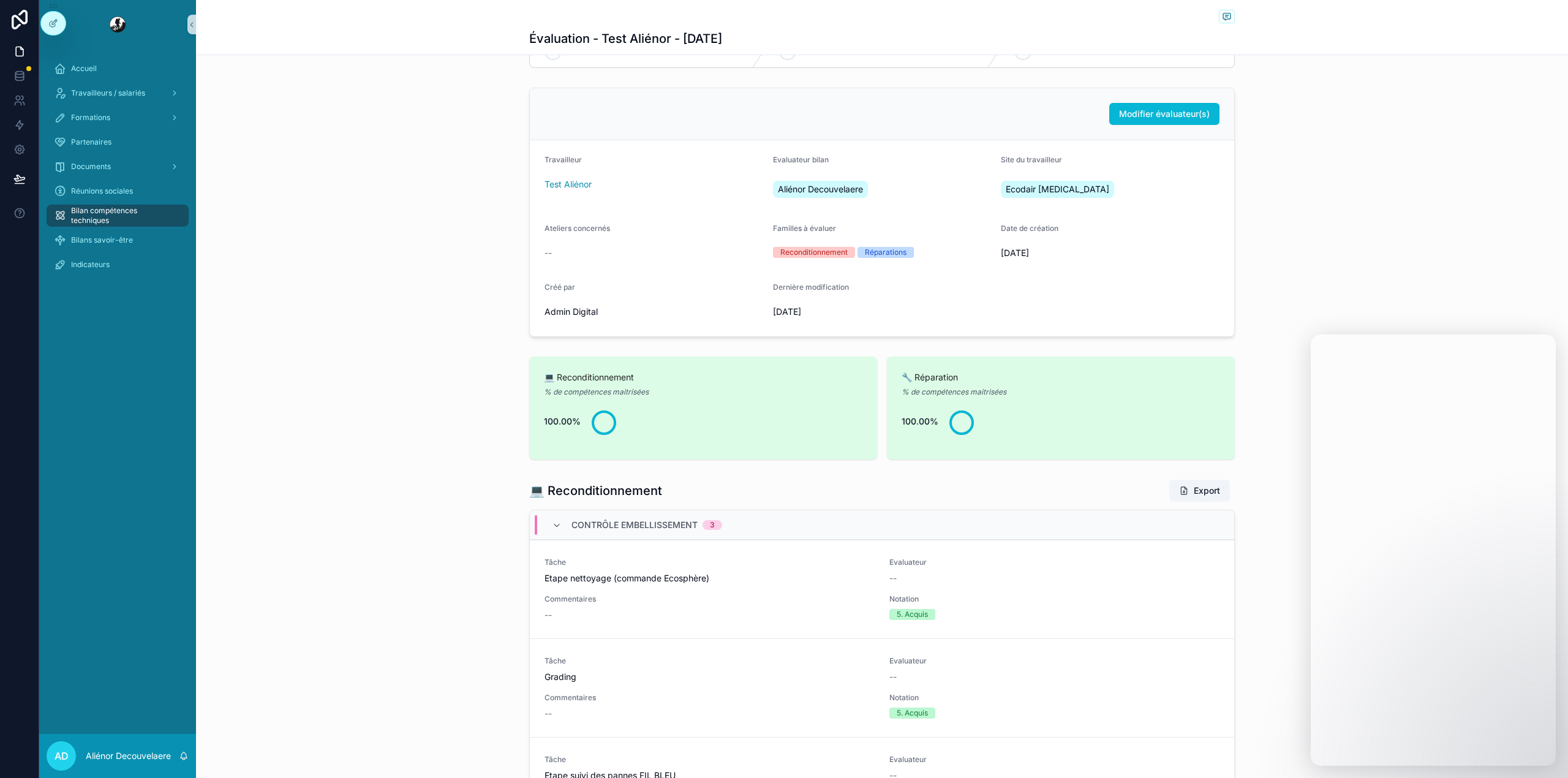
scroll to position [0, 0]
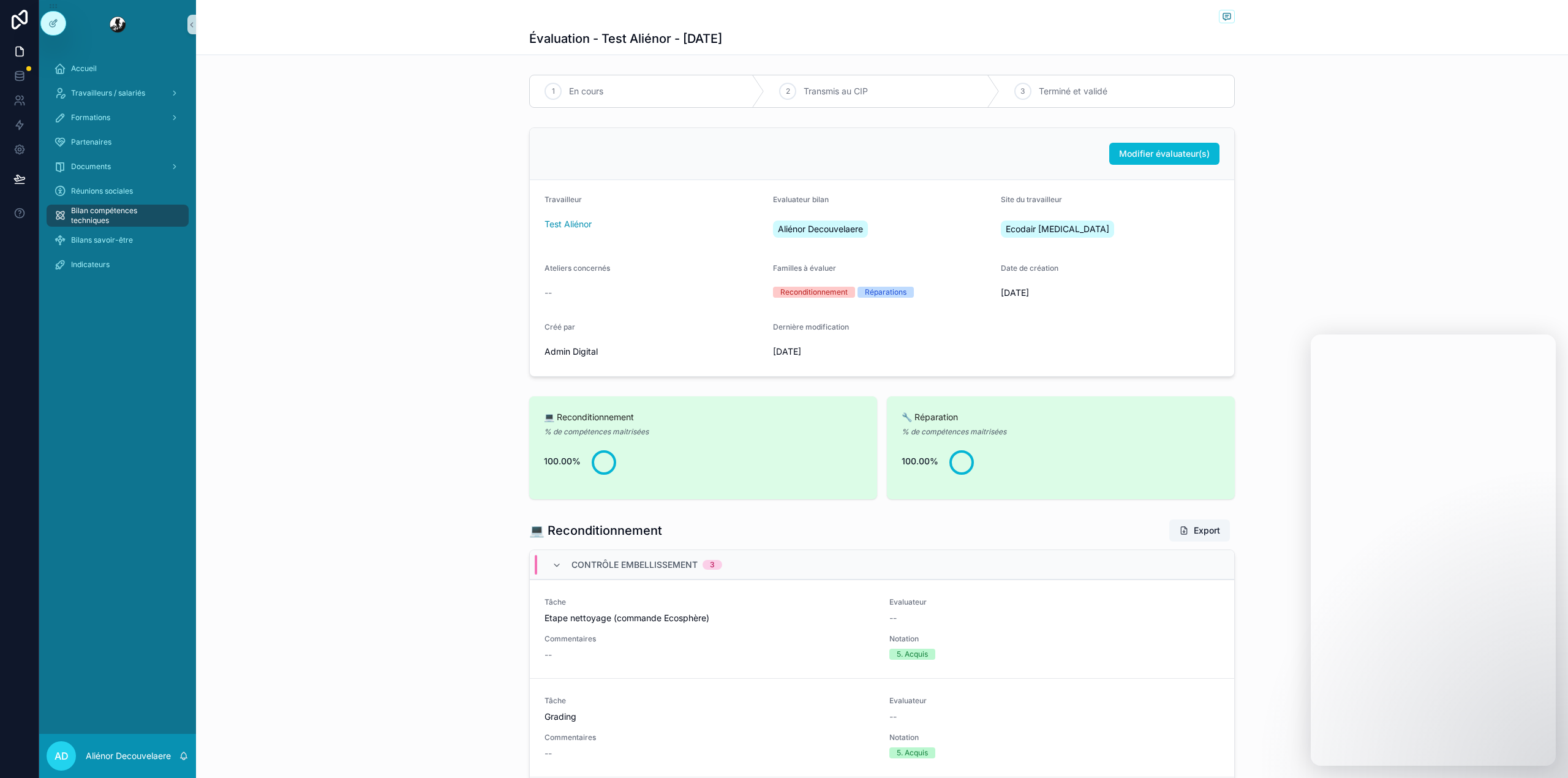
click at [461, 186] on div "Modifier évaluateur(s) Travailleur Test Aliénor Evaluateur bilan Aliénor Decouv…" at bounding box center [882, 252] width 1372 height 259
click at [569, 96] on span "En cours" at bounding box center [586, 91] width 34 height 12
click at [56, 21] on icon at bounding box center [56, 21] width 1 height 1
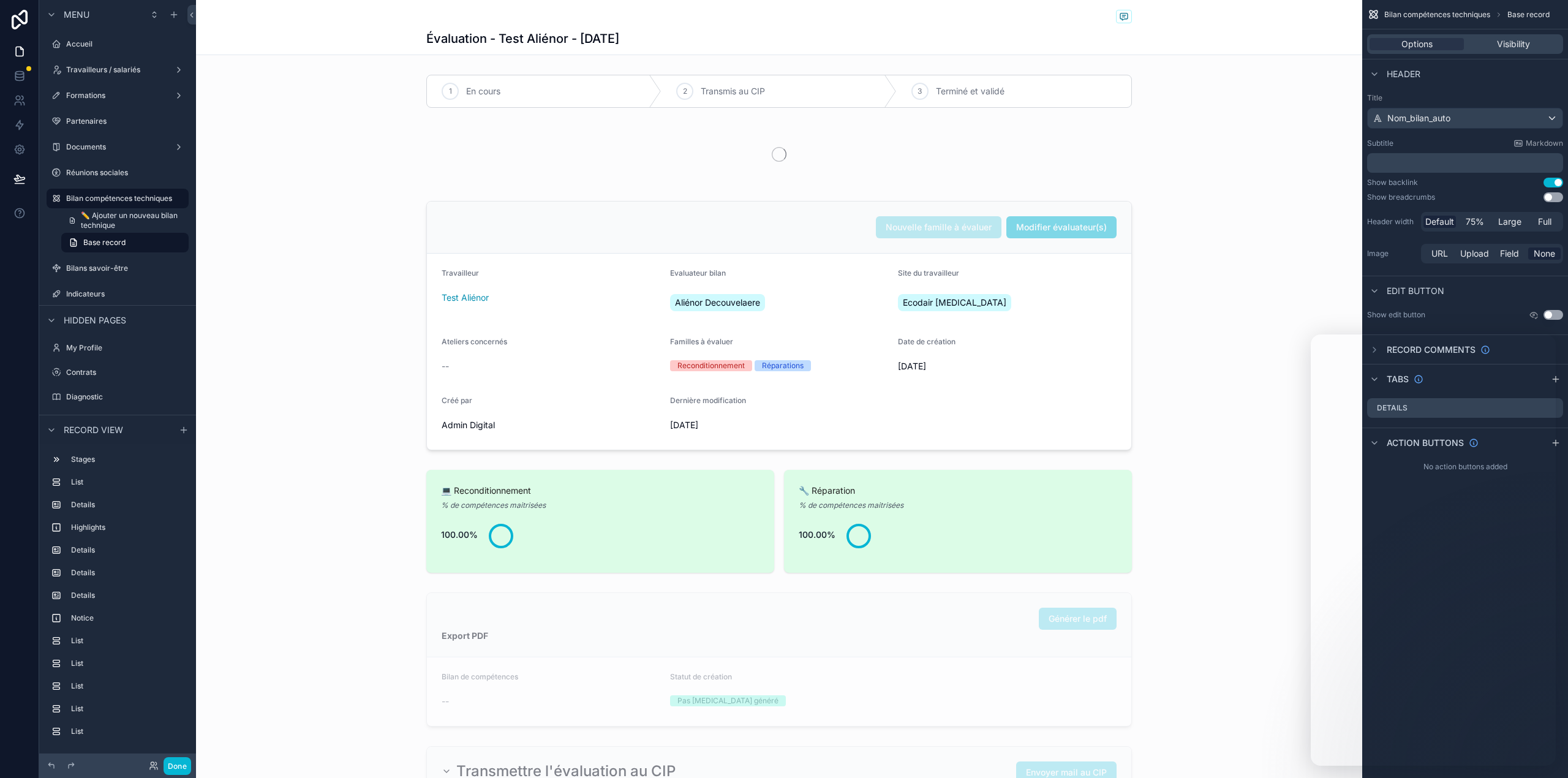
click at [522, 92] on div "scrollable content" at bounding box center [779, 91] width 1166 height 43
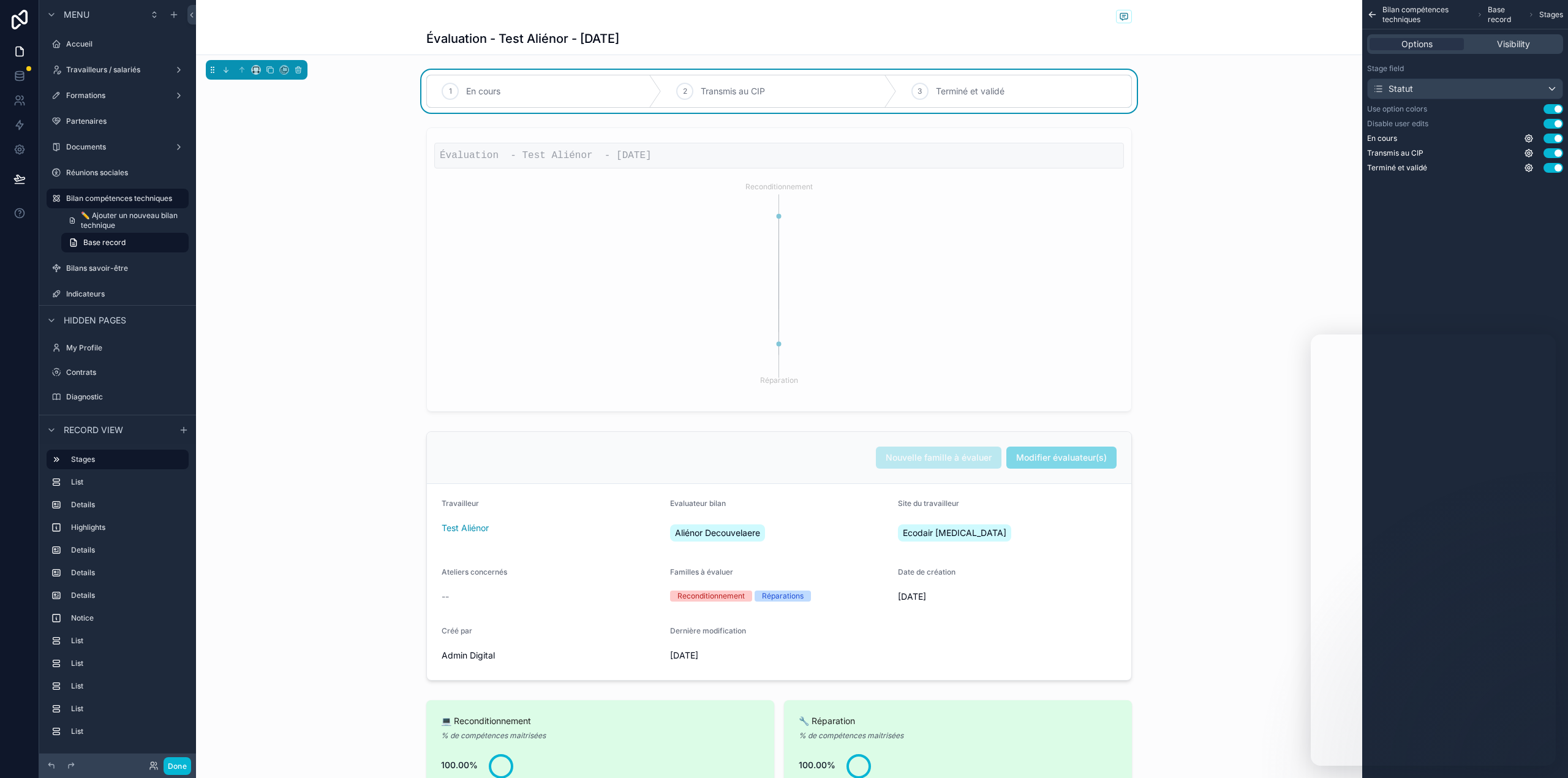
click at [1507, 35] on div "Options Visibility" at bounding box center [1465, 44] width 196 height 20
click at [171, 765] on button "Done" at bounding box center [178, 766] width 28 height 18
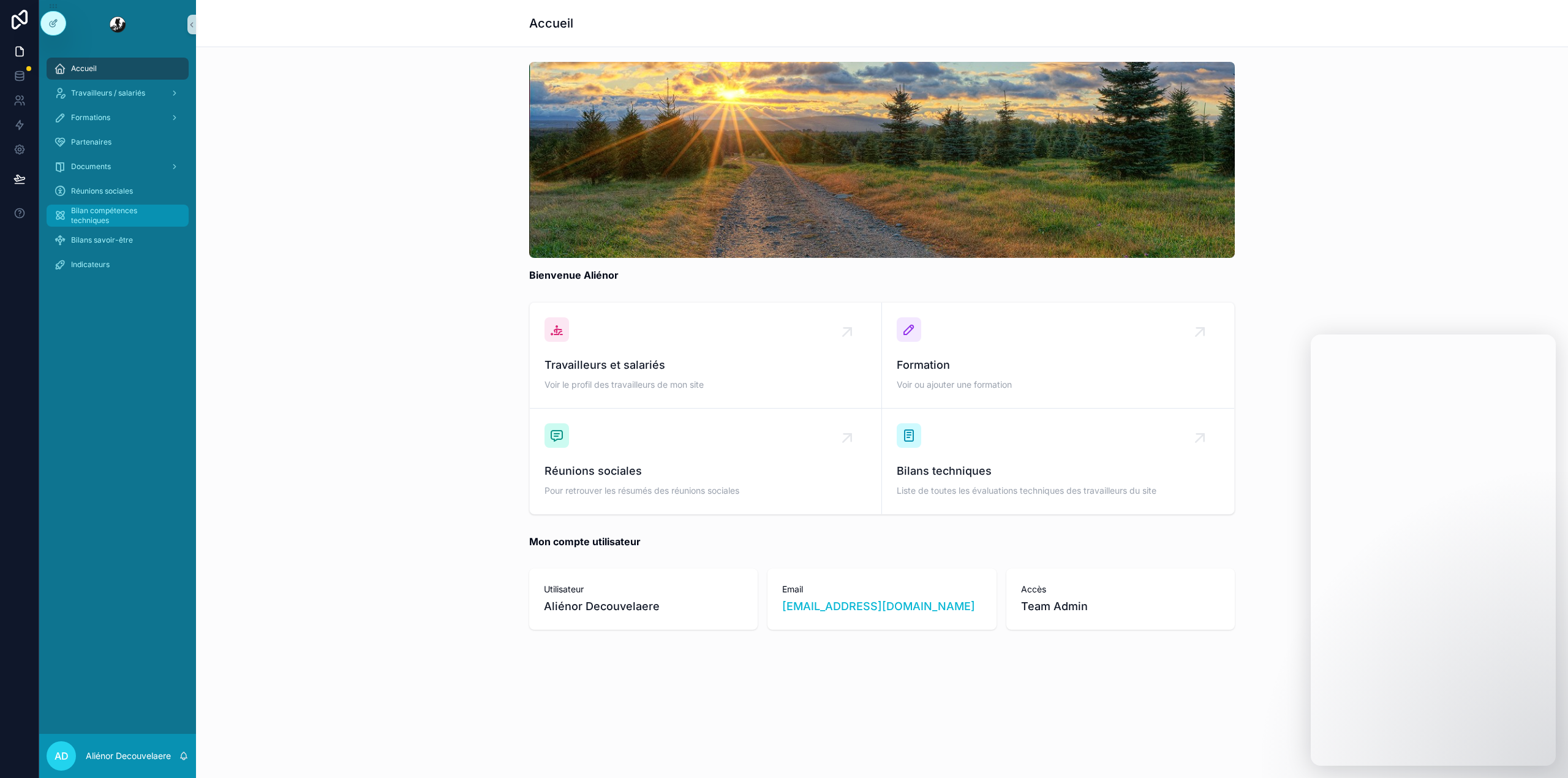
click at [118, 221] on span "Bilan compétences techniques" at bounding box center [123, 216] width 106 height 20
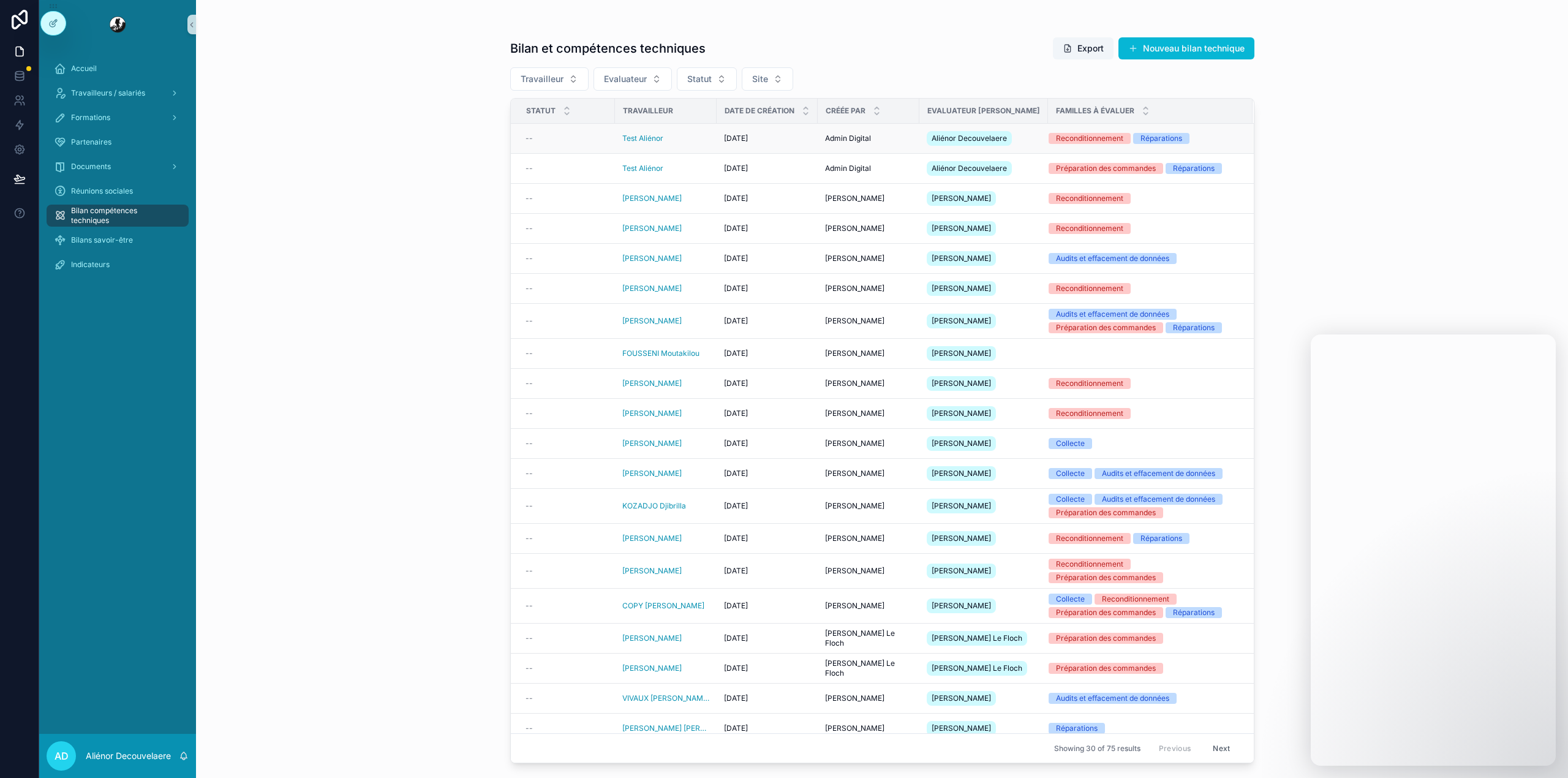
click at [694, 143] on div "Test Aliénor" at bounding box center [666, 138] width 87 height 10
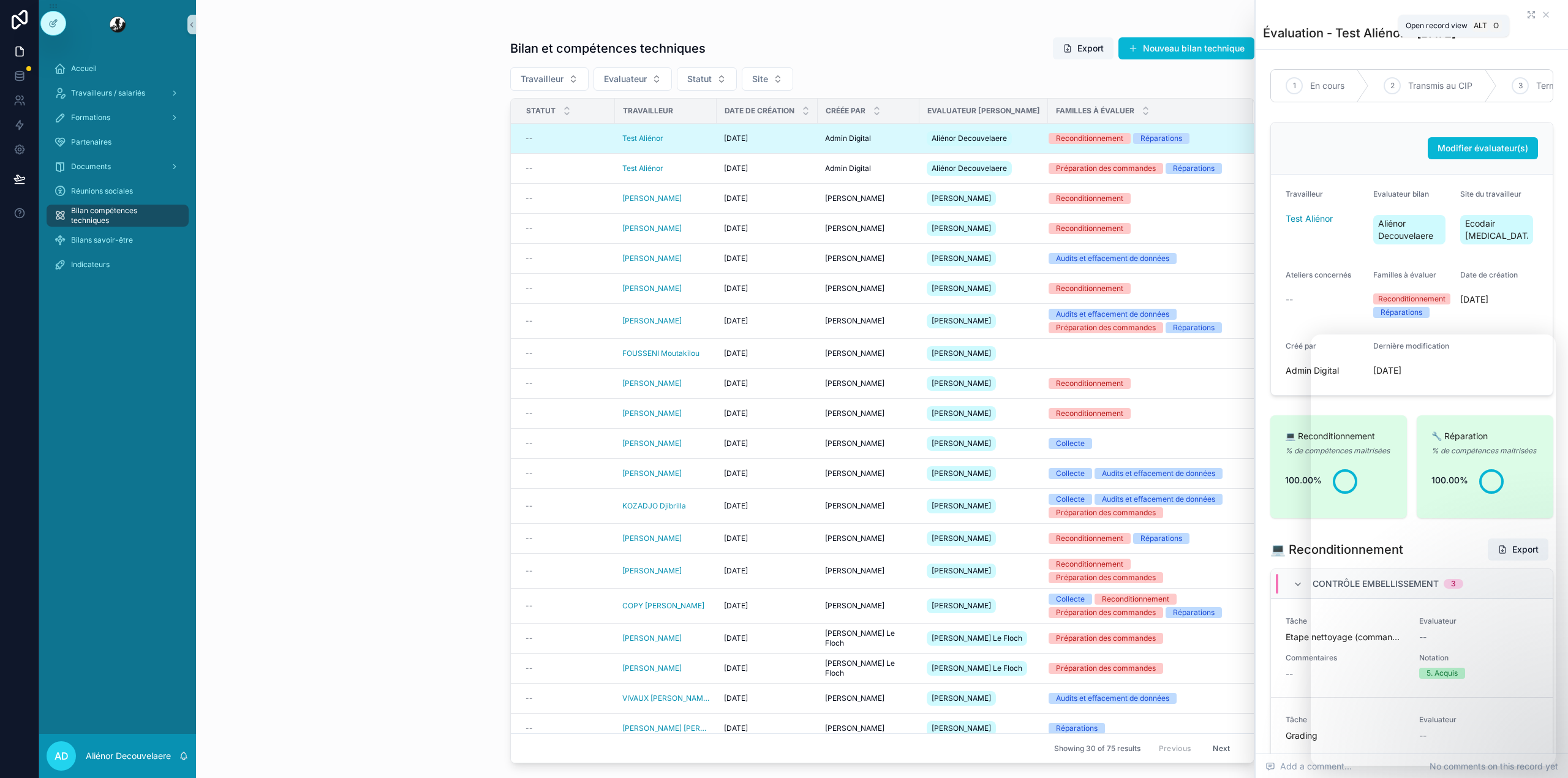
click at [1533, 18] on icon "scrollable content" at bounding box center [1533, 17] width 2 height 2
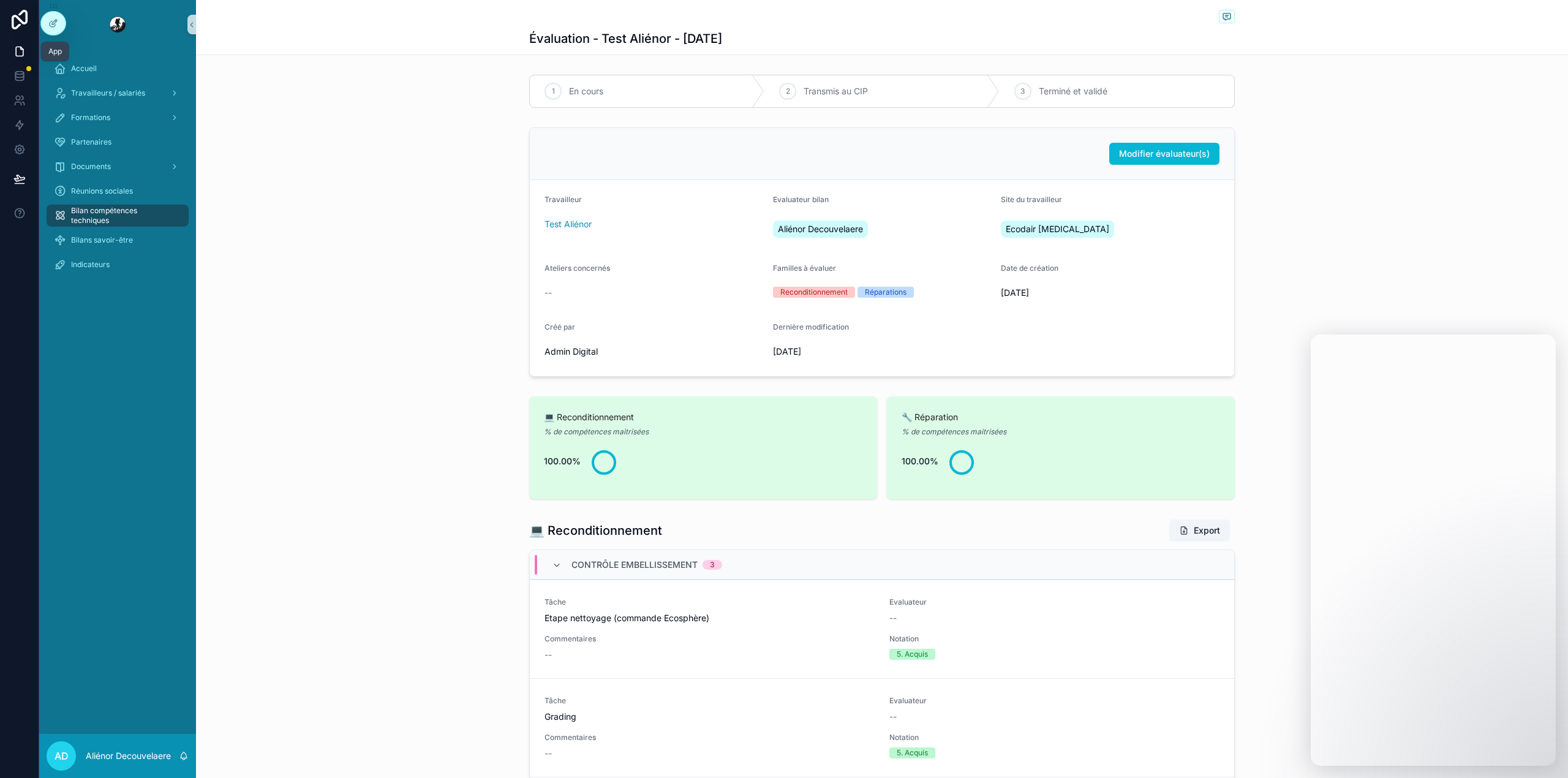
click at [26, 49] on link at bounding box center [19, 51] width 39 height 25
click at [15, 46] on icon at bounding box center [19, 51] width 12 height 12
click at [15, 67] on link at bounding box center [19, 76] width 39 height 25
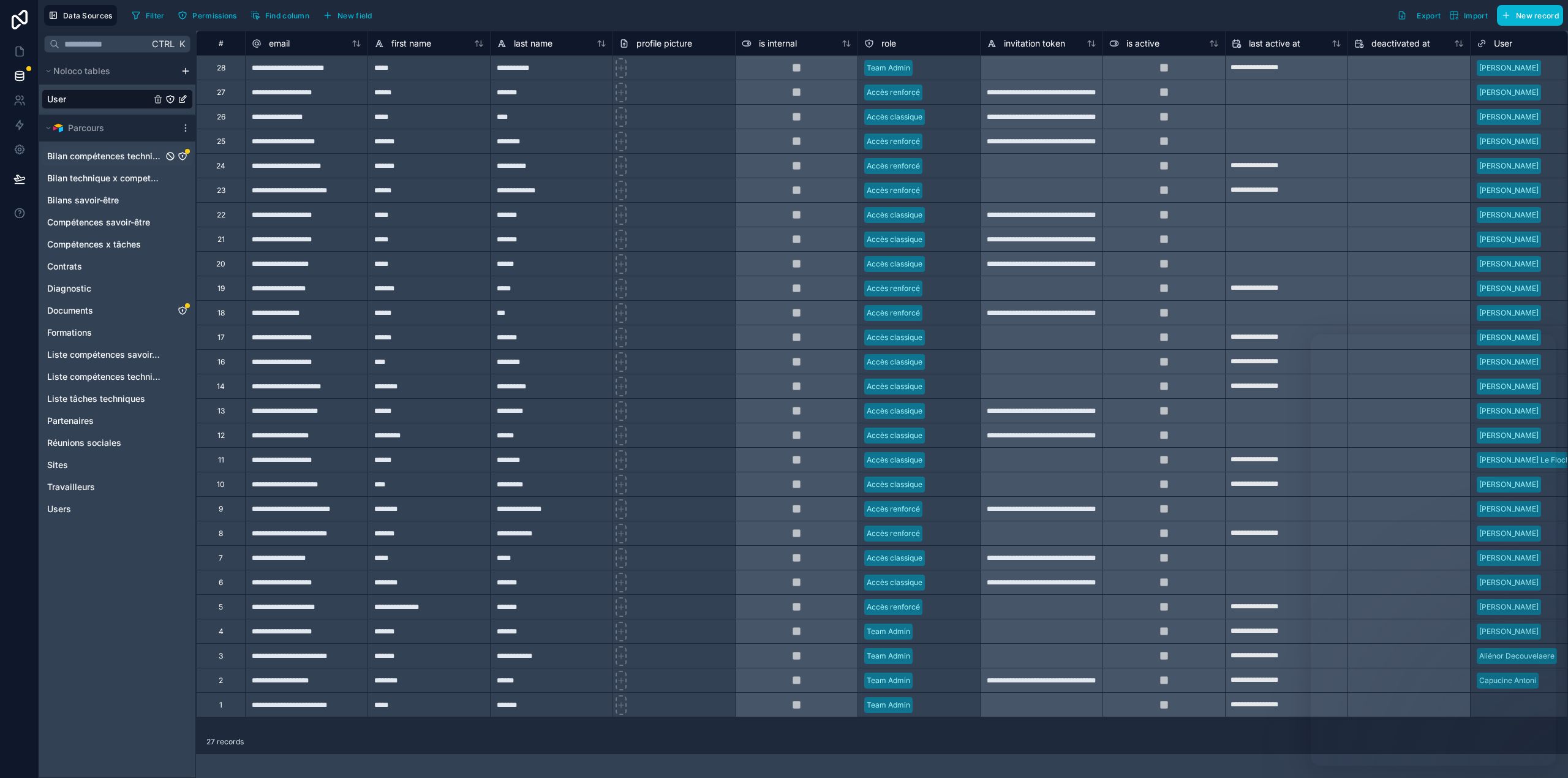
click at [106, 157] on span "Bilan compétences techniques" at bounding box center [105, 155] width 116 height 12
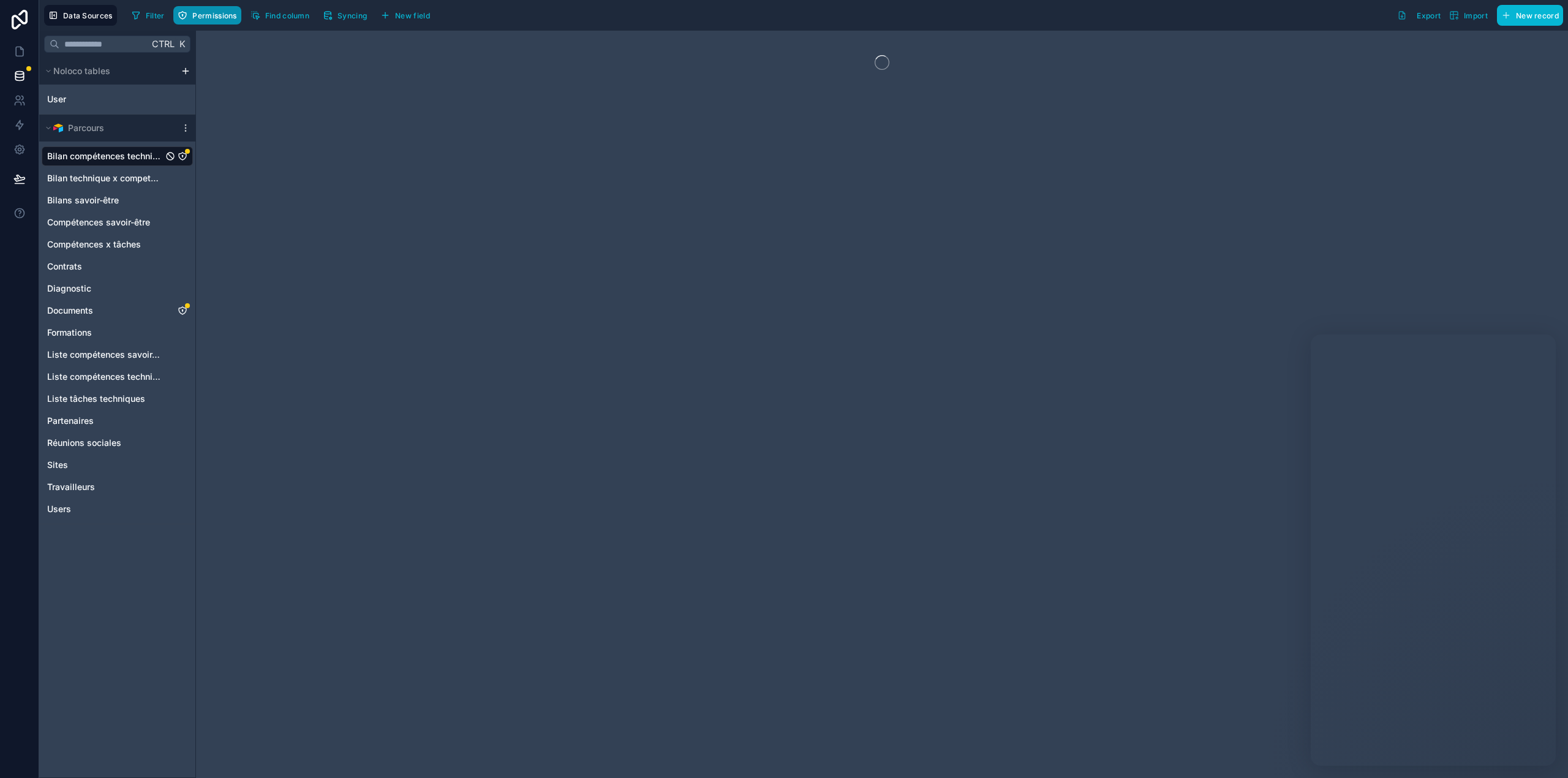
click at [222, 11] on span "Permissions" at bounding box center [214, 15] width 44 height 9
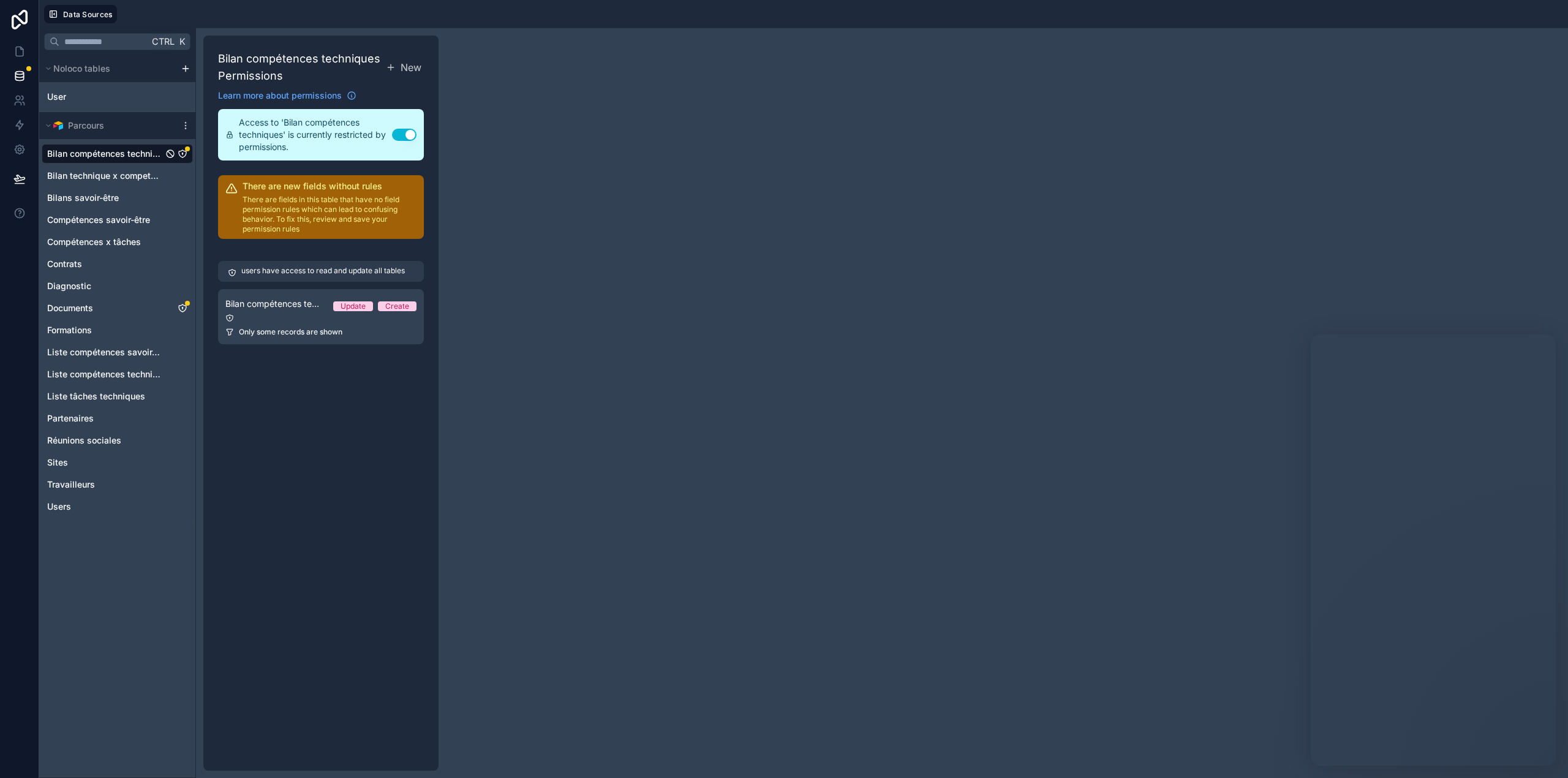
click at [211, 13] on div at bounding box center [845, 14] width 1436 height 18
click at [304, 329] on div "Accès classique, Accès renforcé" at bounding box center [321, 327] width 191 height 10
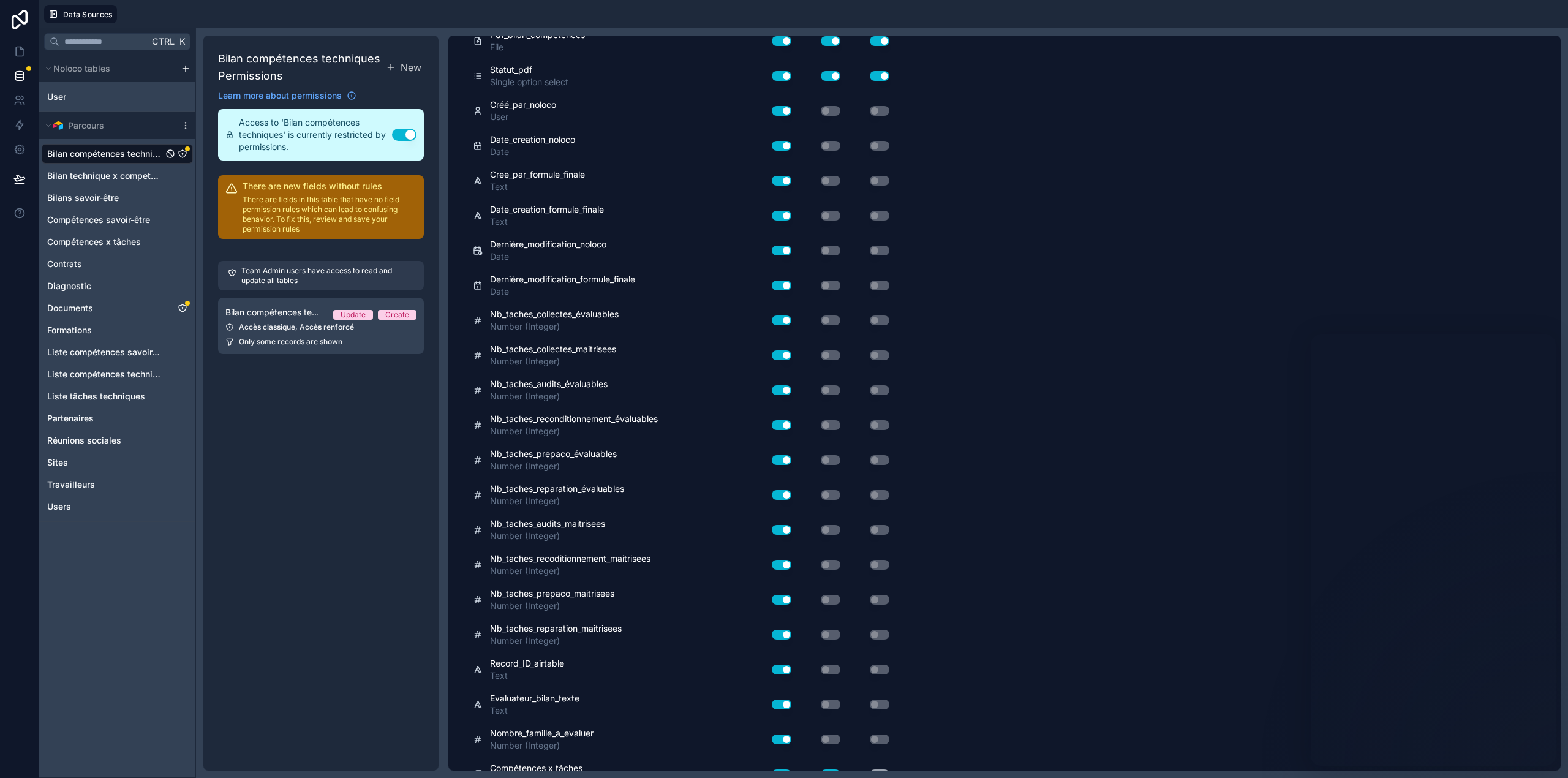
scroll to position [1194, 0]
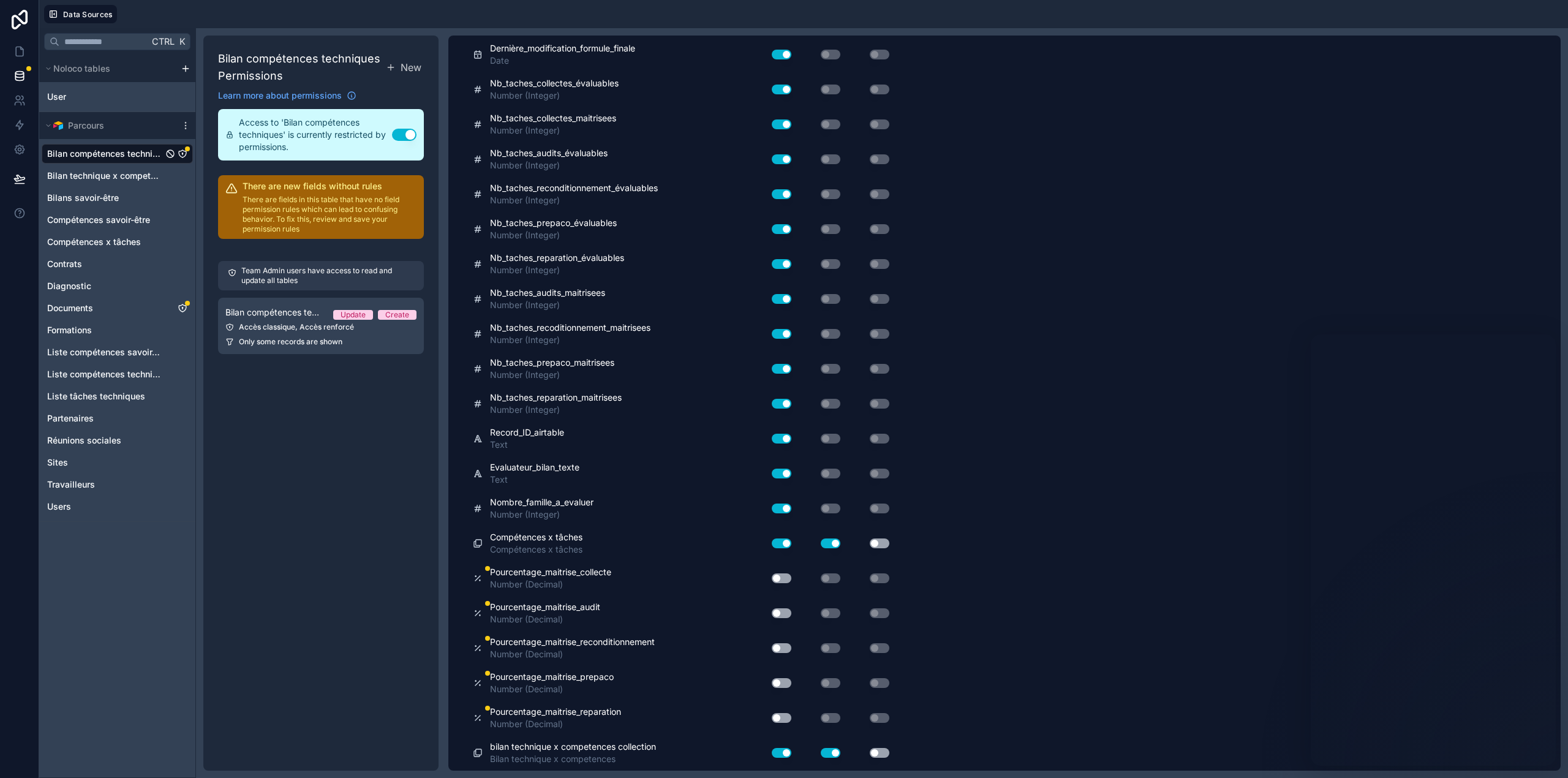
click at [782, 581] on button "Use setting" at bounding box center [781, 578] width 20 height 10
click at [780, 611] on button "Use setting" at bounding box center [781, 613] width 20 height 10
click at [779, 657] on div "Pourcentage_maitrise_reconditionnement Number (Decimal) Use setting Use setting…" at bounding box center [683, 648] width 422 height 35
click at [781, 647] on button "Use setting" at bounding box center [781, 648] width 20 height 10
click at [782, 681] on button "Use setting" at bounding box center [781, 683] width 20 height 10
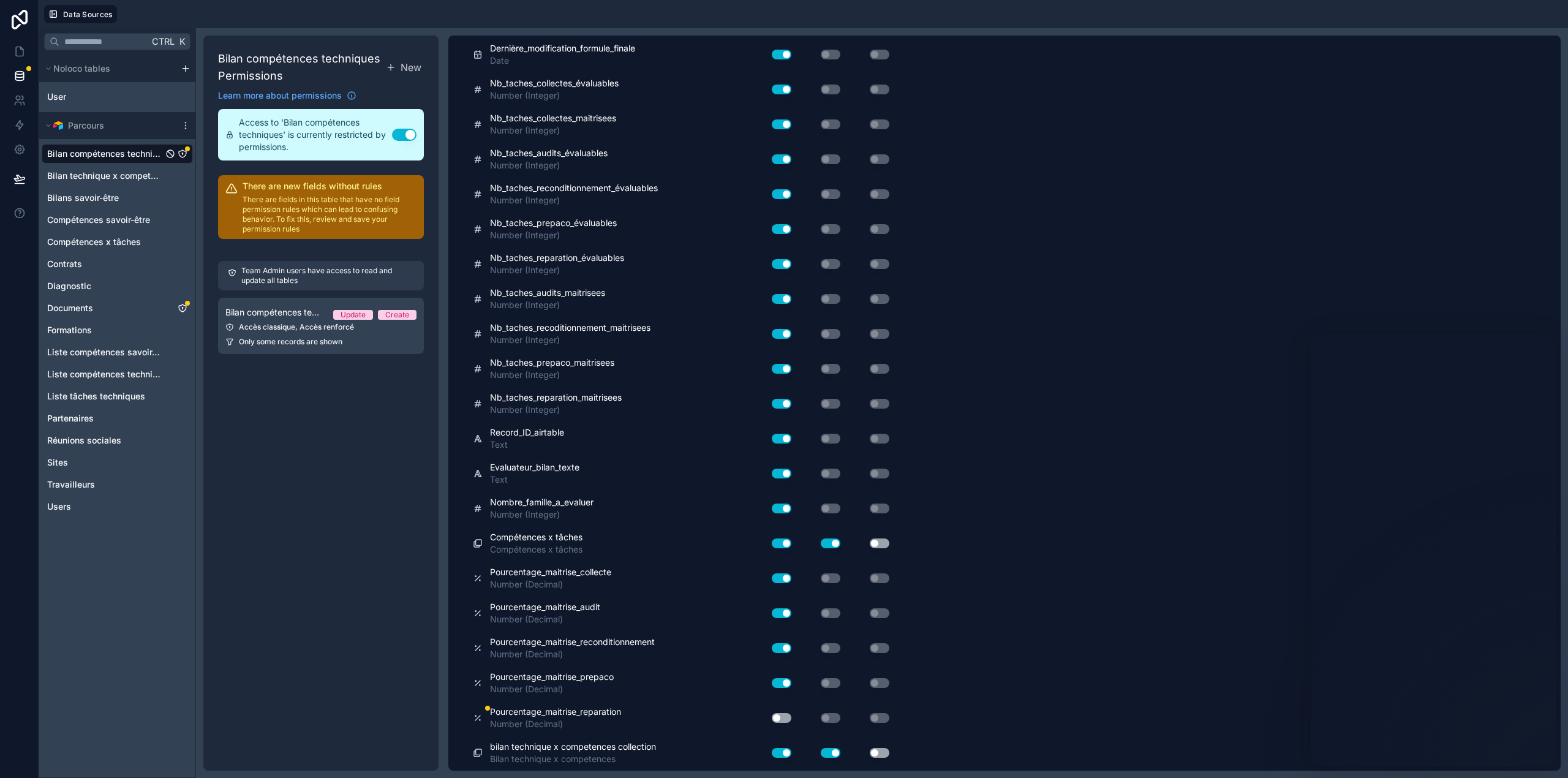
click at [782, 724] on div "Use setting" at bounding box center [777, 717] width 39 height 20
click at [782, 711] on div "Use setting" at bounding box center [777, 717] width 39 height 20
click at [785, 715] on button "Use setting" at bounding box center [781, 718] width 20 height 10
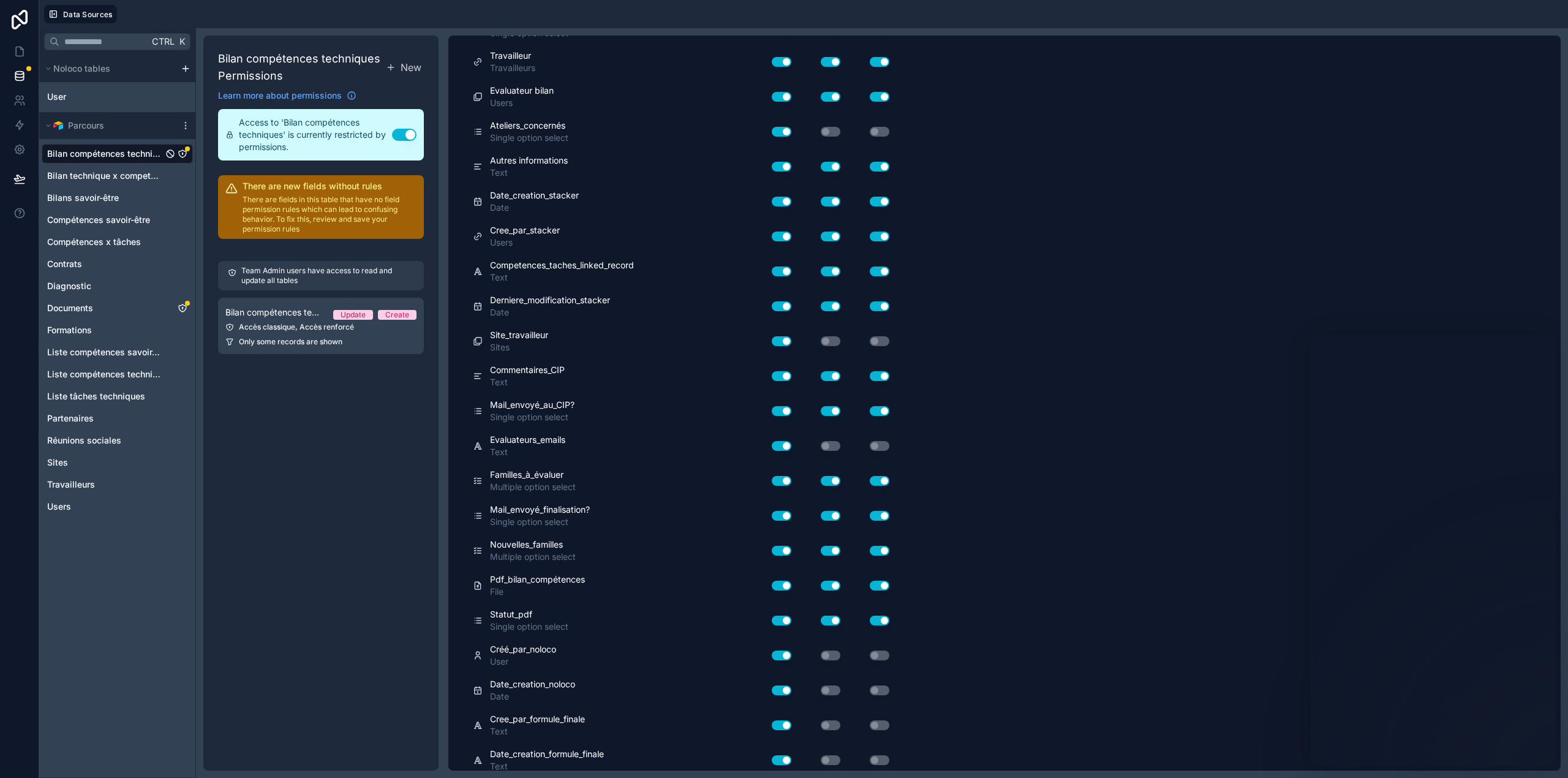
scroll to position [0, 0]
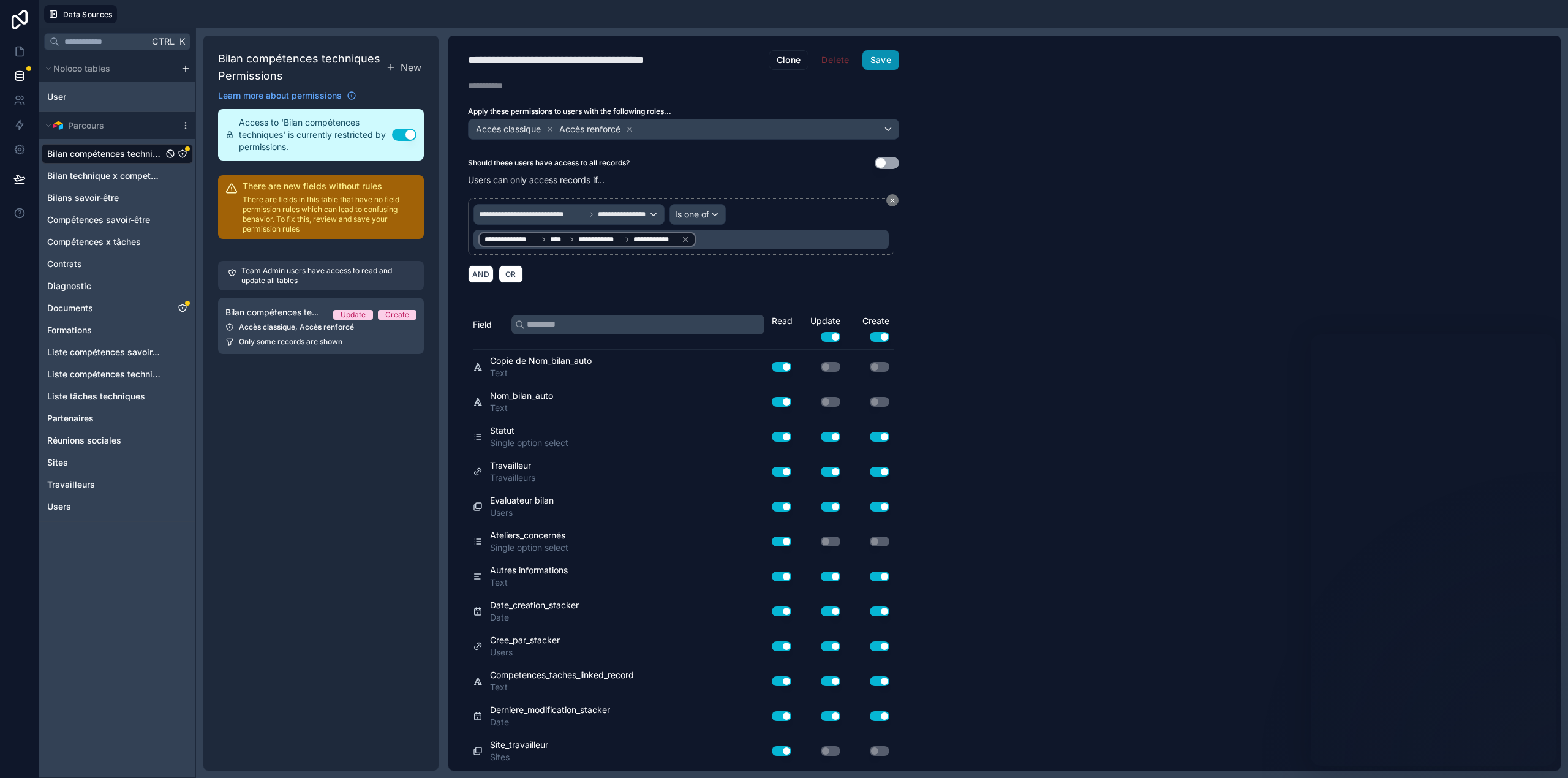
click at [880, 59] on button "Save" at bounding box center [880, 59] width 37 height 20
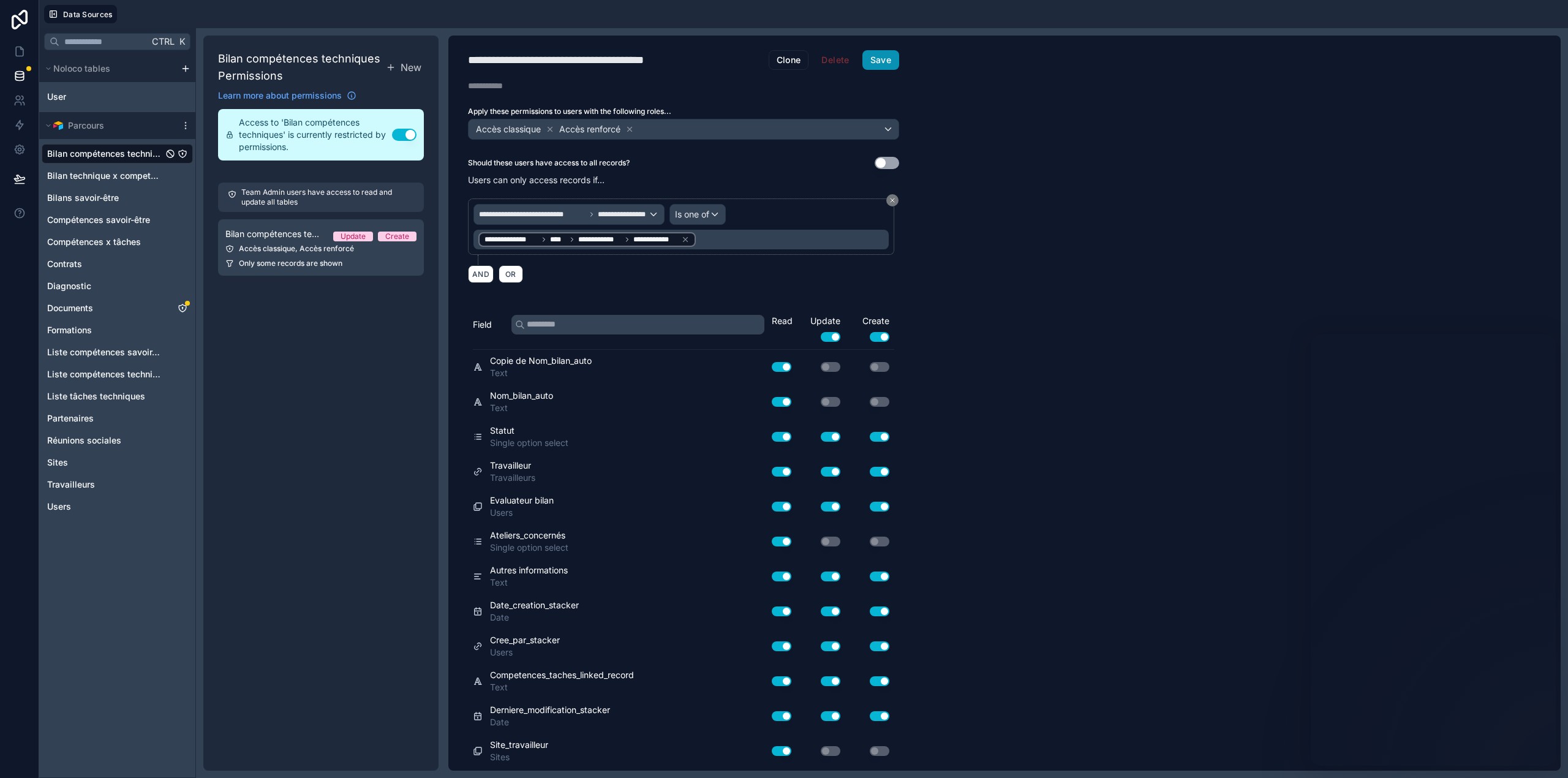
click at [880, 59] on button "Save" at bounding box center [880, 59] width 37 height 20
click at [109, 152] on span "Bilan compétences techniques" at bounding box center [105, 154] width 116 height 12
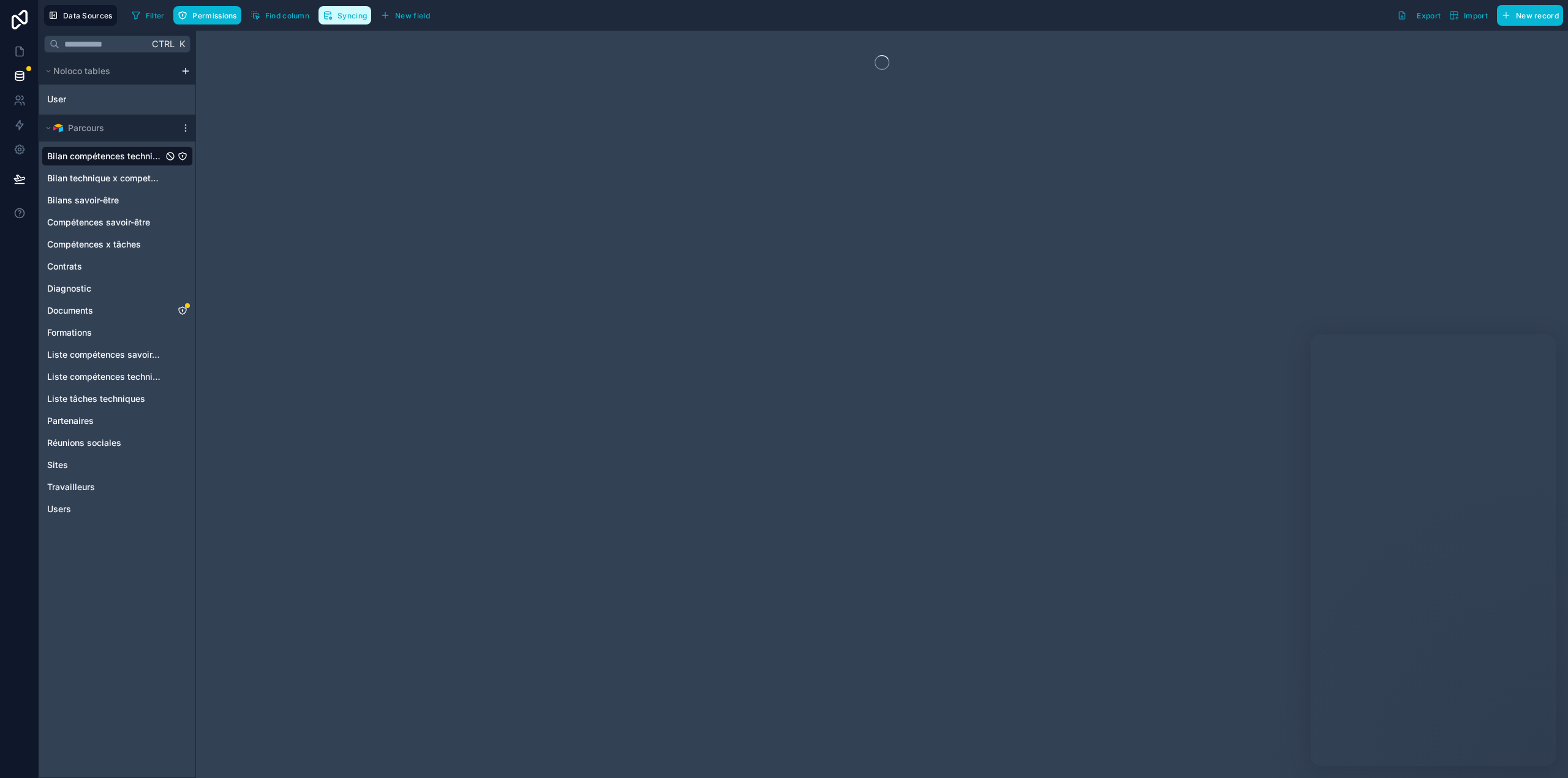
click at [358, 13] on span "Syncing" at bounding box center [352, 15] width 30 height 9
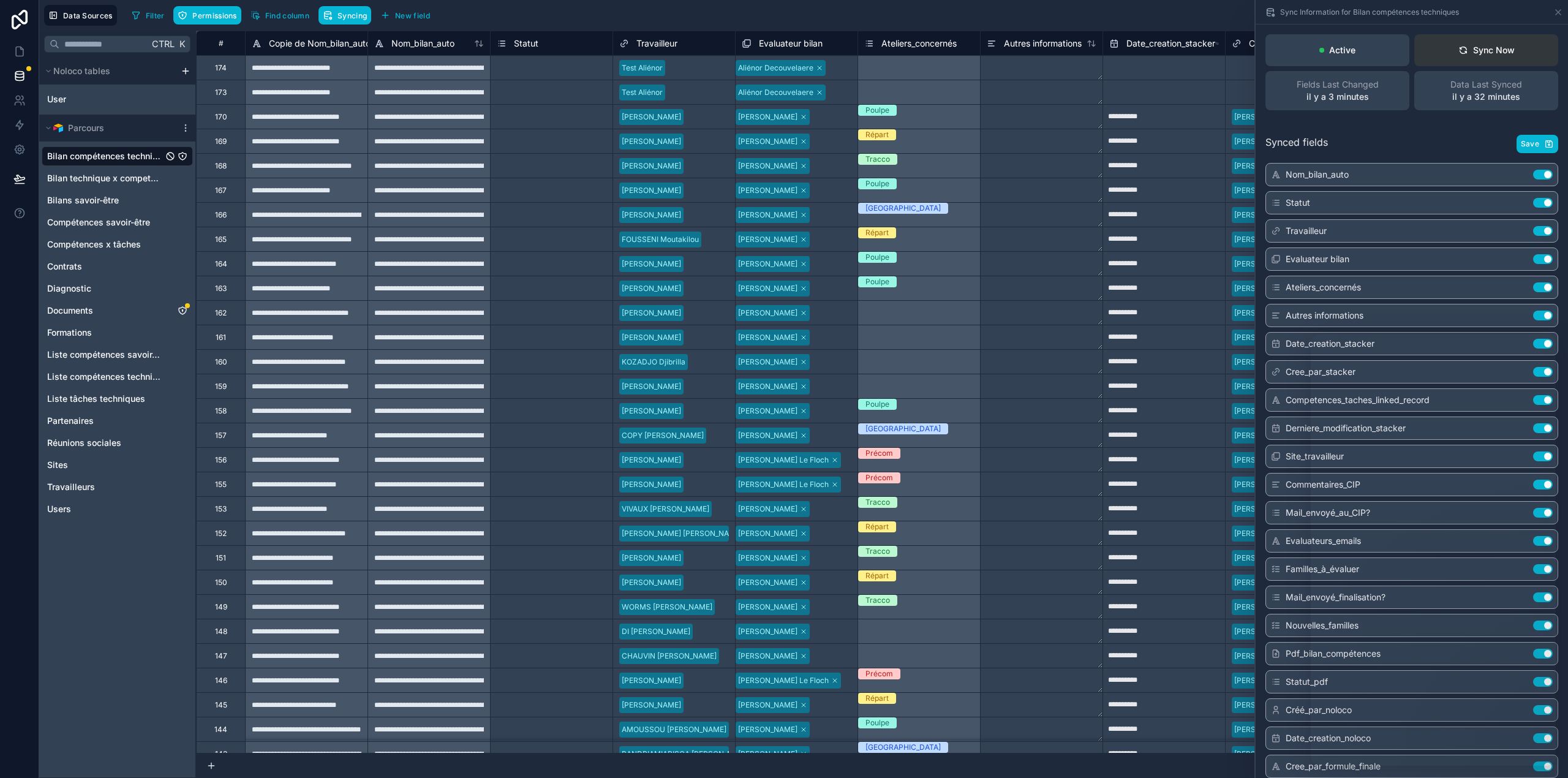
click at [1534, 47] on button "Sync Now" at bounding box center [1486, 50] width 144 height 32
click at [20, 52] on icon at bounding box center [19, 51] width 12 height 12
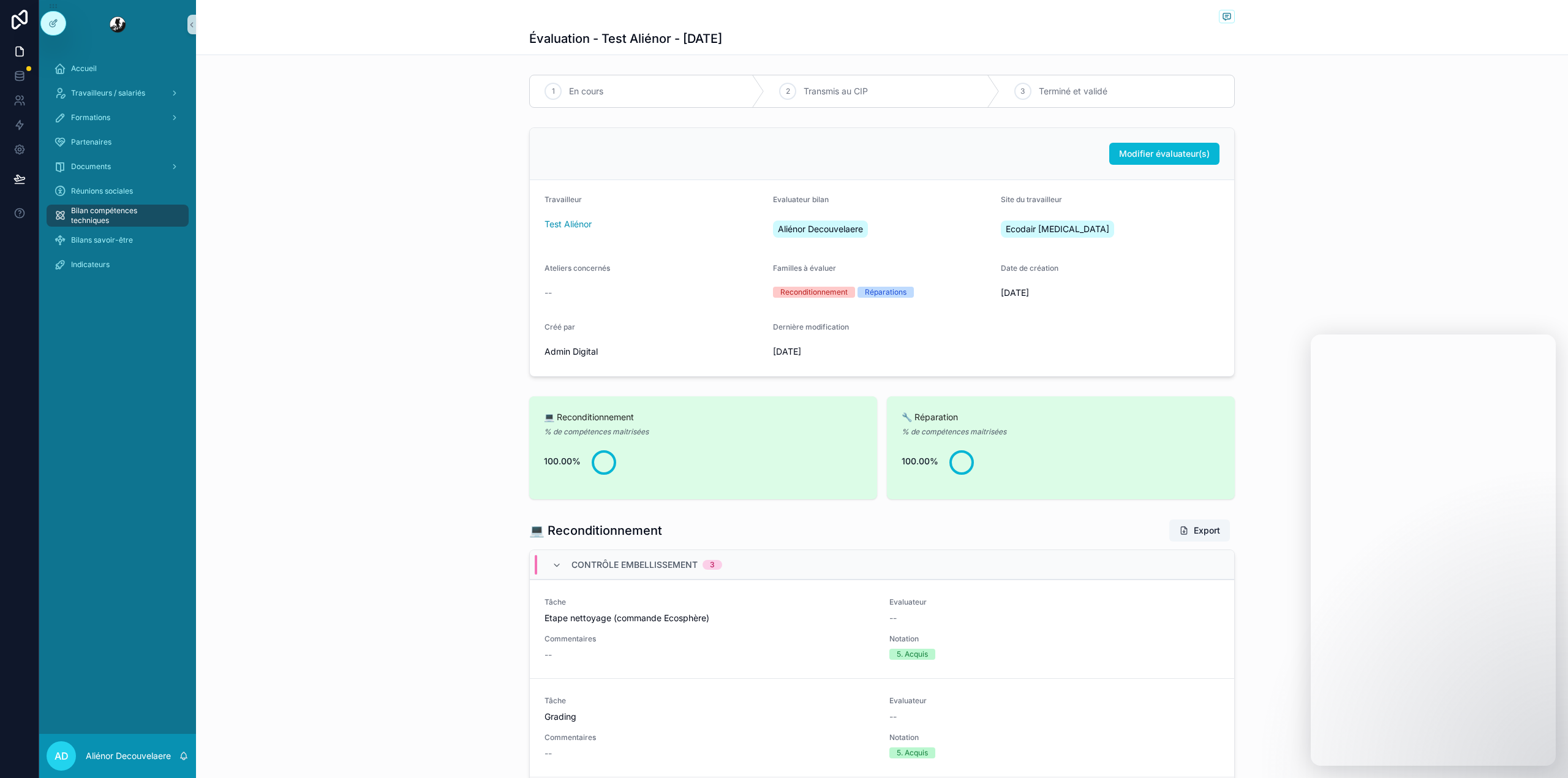
click at [89, 207] on span "Bilan compétences techniques" at bounding box center [123, 216] width 106 height 20
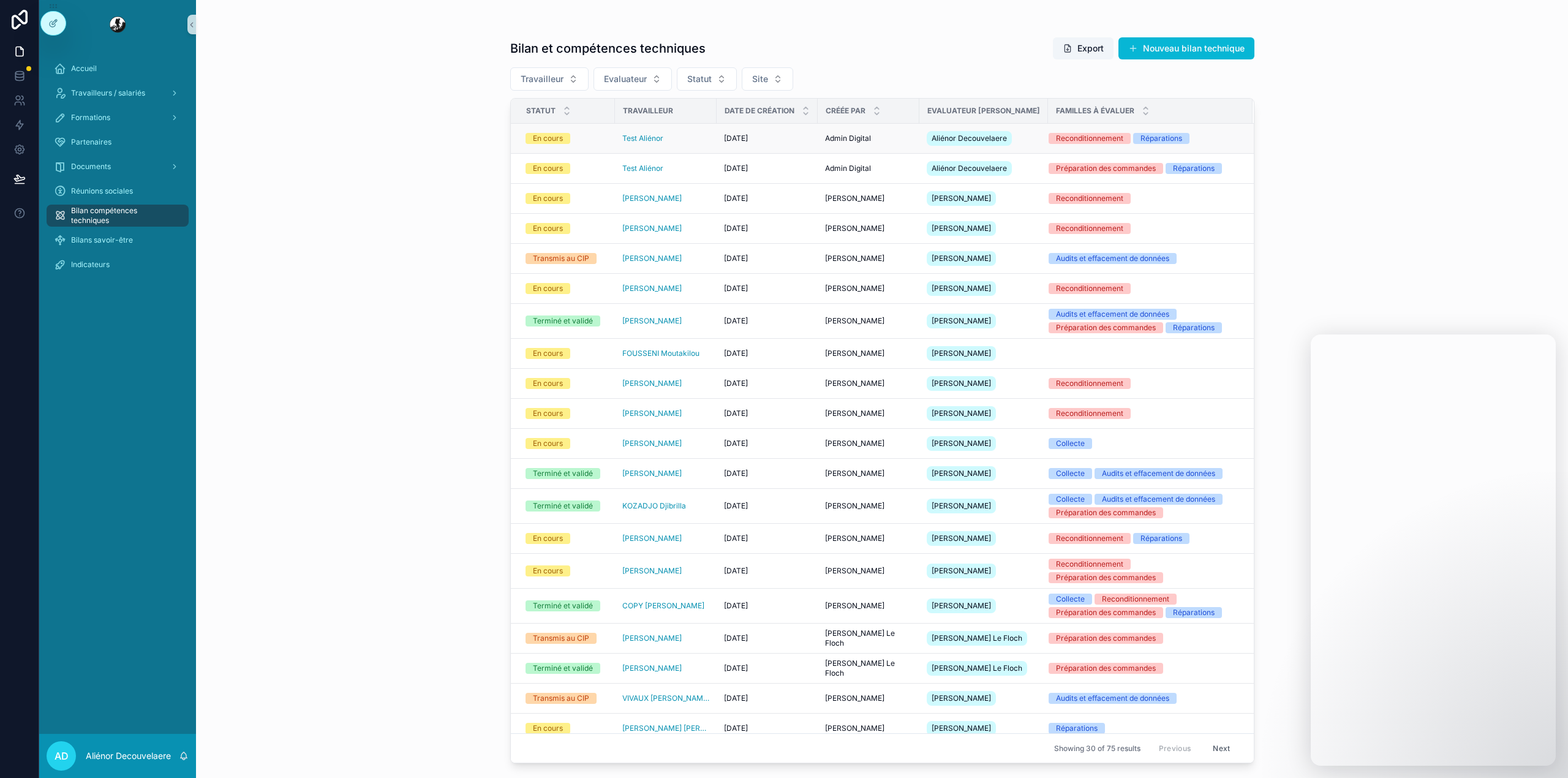
click at [704, 143] on div "Test Aliénor" at bounding box center [666, 138] width 87 height 10
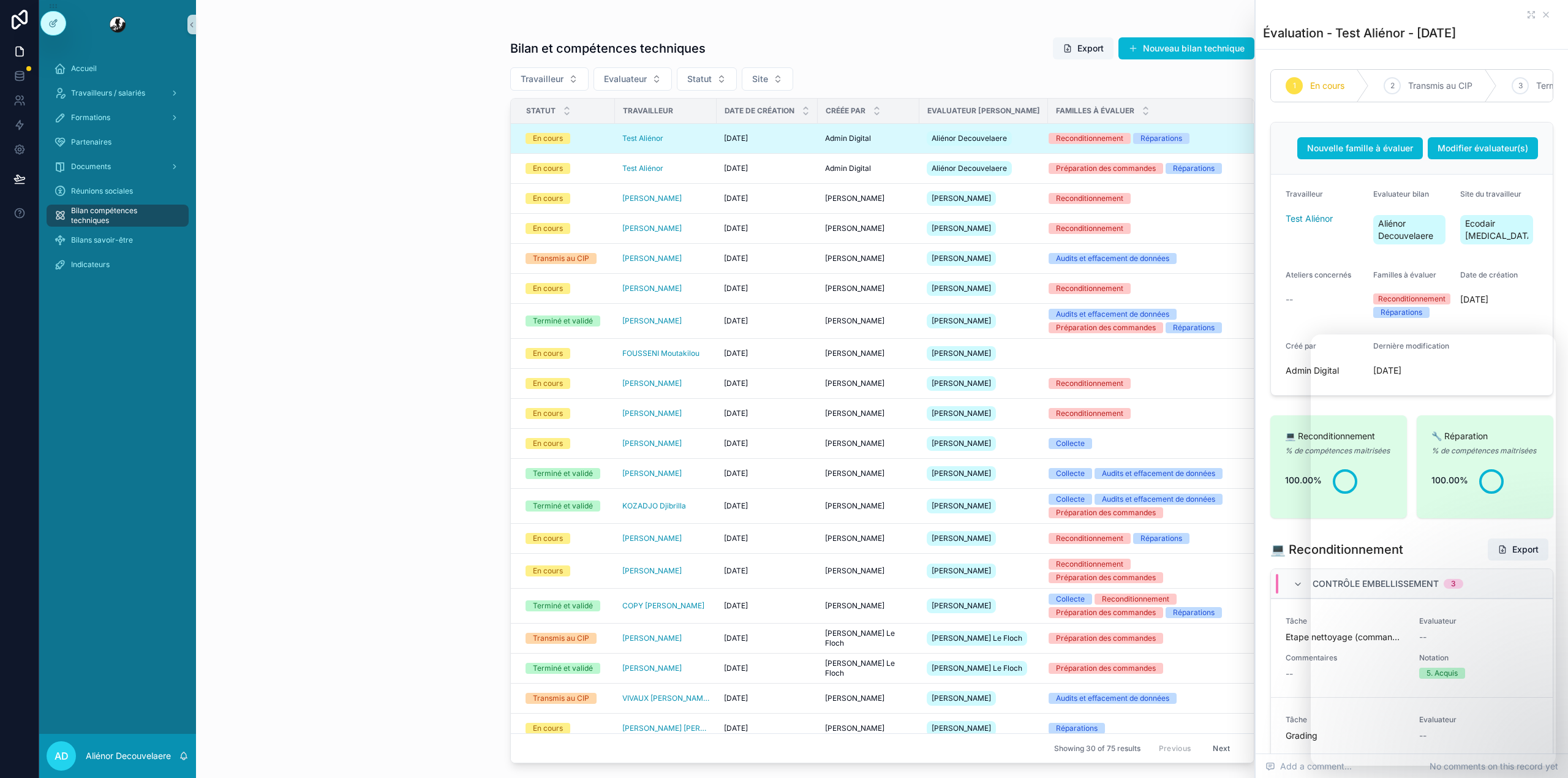
click at [1515, 20] on div "Évaluation - Test Aliénor - [DATE]" at bounding box center [1411, 25] width 298 height 49
click at [1528, 16] on icon "scrollable content" at bounding box center [1529, 17] width 2 height 2
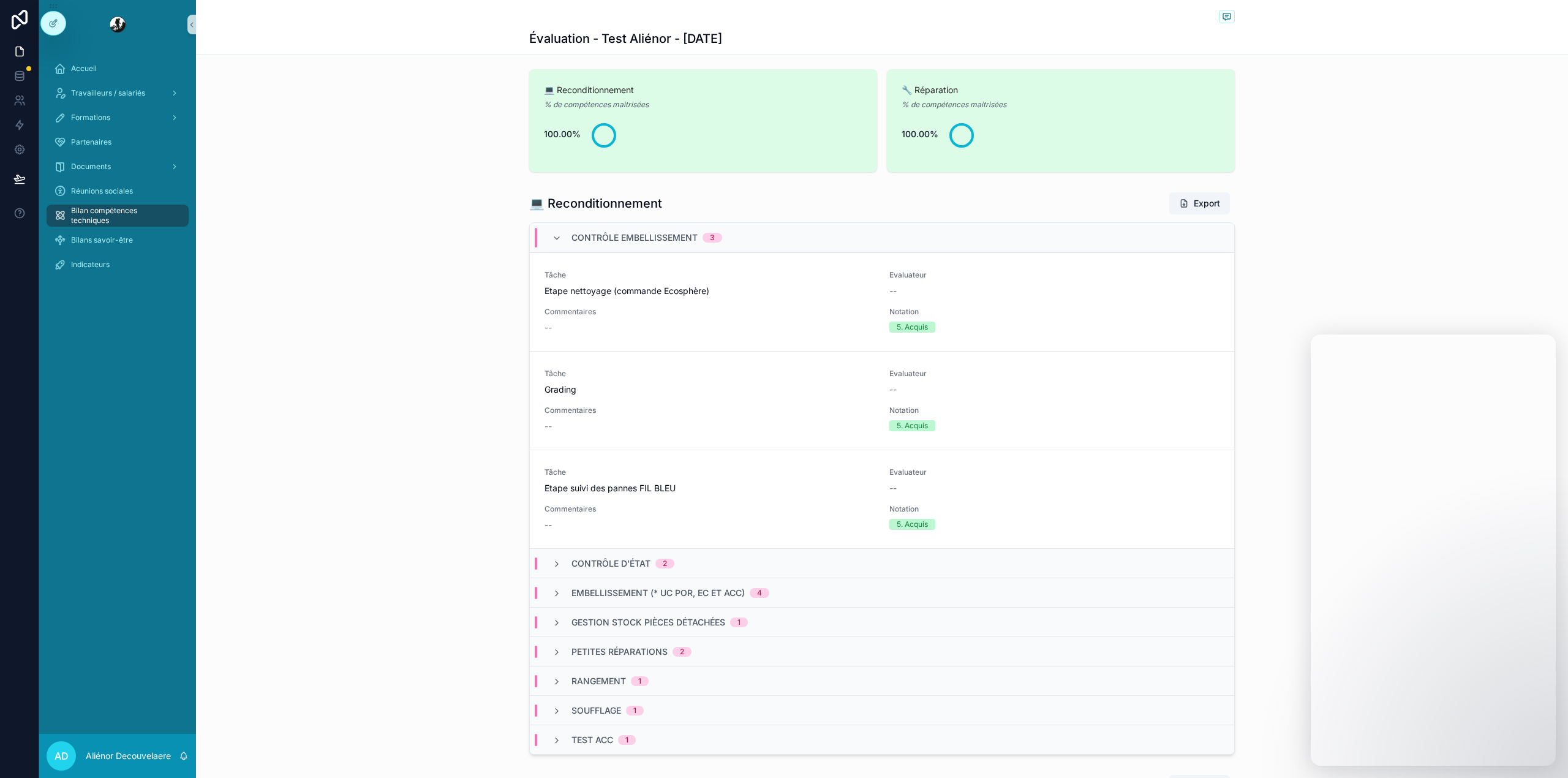
scroll to position [328, 0]
click at [875, 245] on div "Contrôle Embellissement 3" at bounding box center [882, 236] width 704 height 30
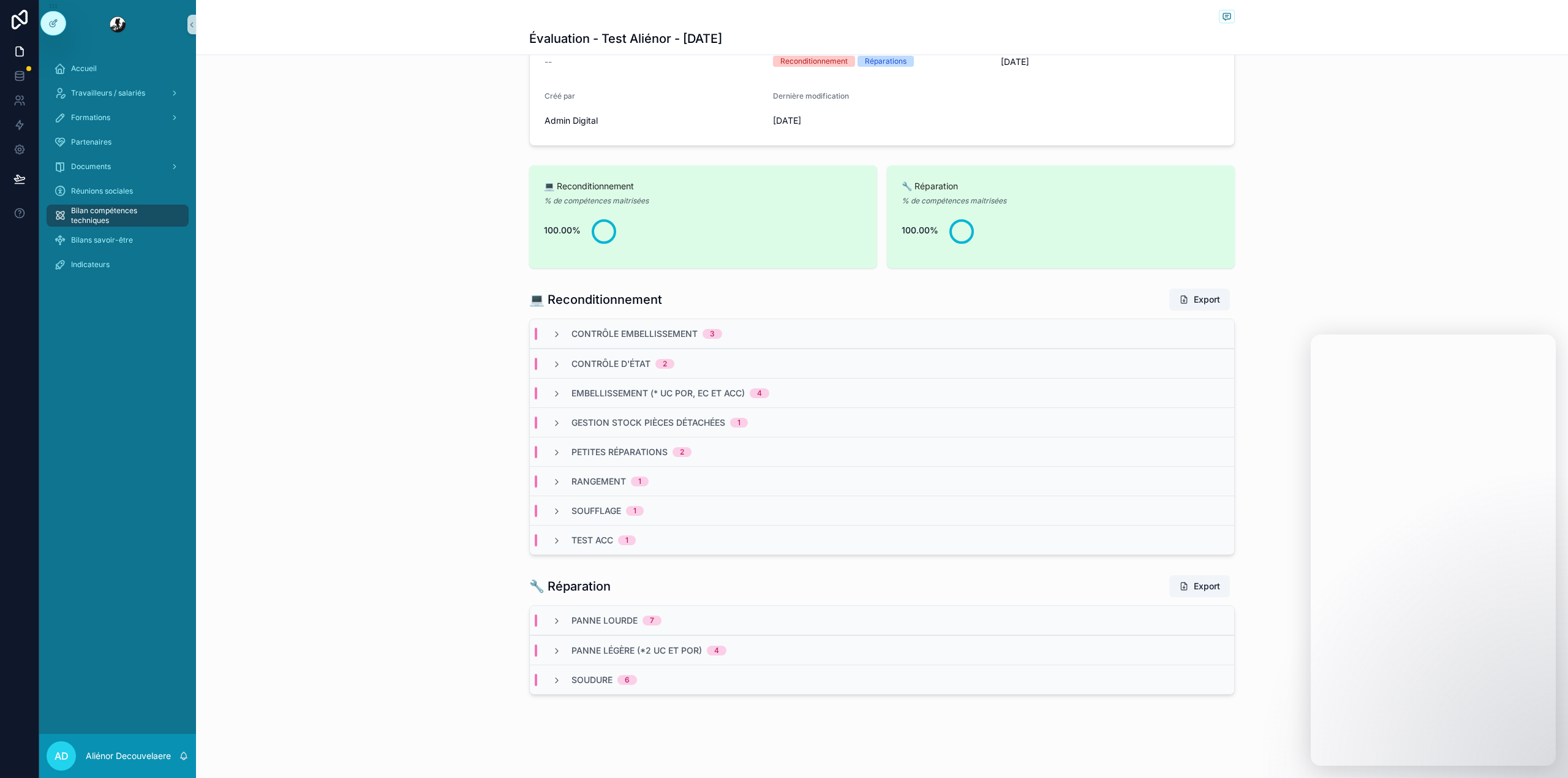
scroll to position [0, 0]
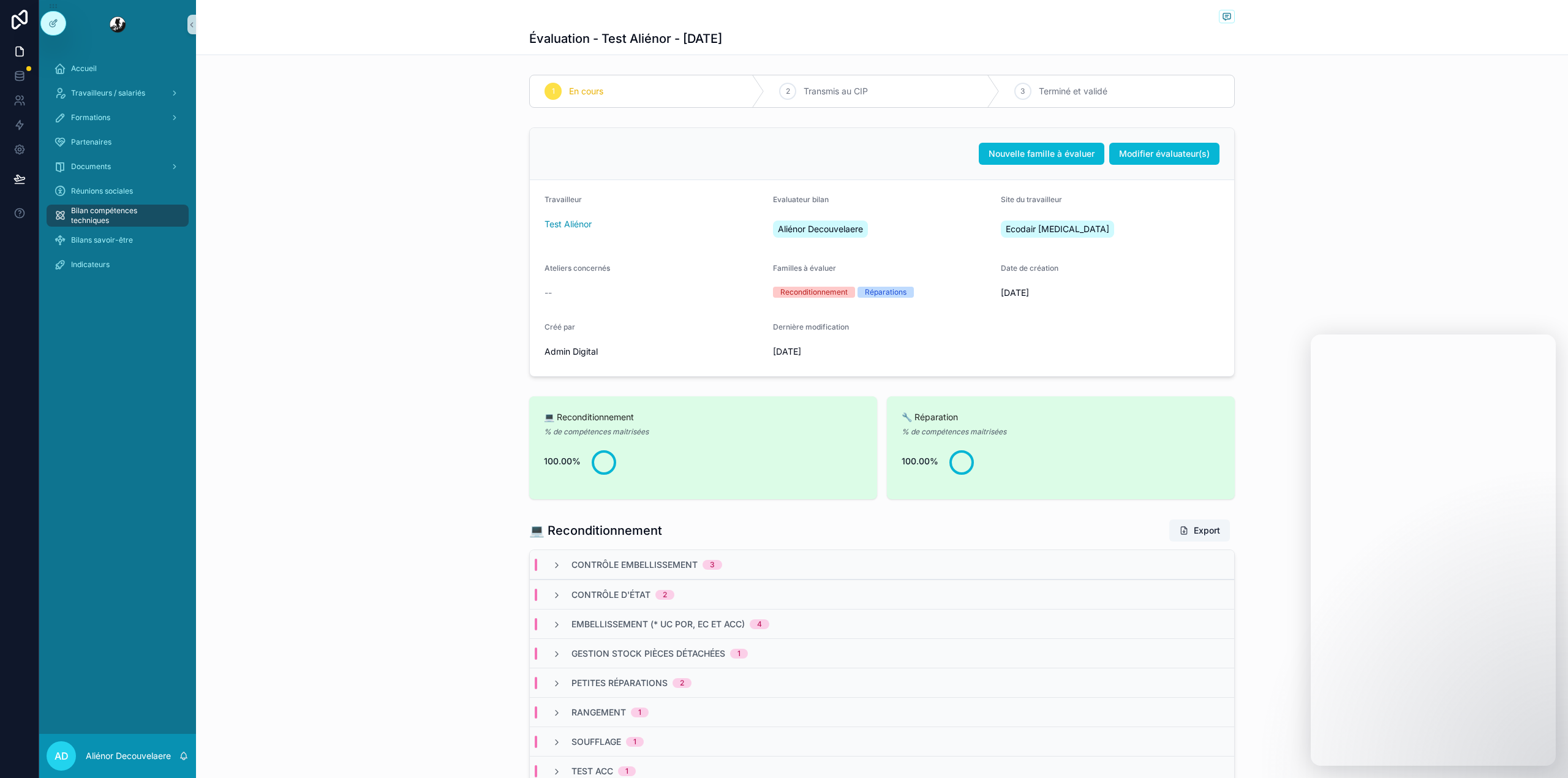
click at [1169, 66] on div "Évaluation - Test Aliénor - [DATE] 1 En cours 2 Transmis au CIP 3 Terminé et va…" at bounding box center [882, 504] width 1372 height 1009
click at [1160, 72] on div "1 En cours 2 Transmis au CIP 3 Terminé et validé" at bounding box center [882, 91] width 1372 height 43
click at [1161, 146] on button "Modifier évaluateur(s)" at bounding box center [1164, 154] width 110 height 22
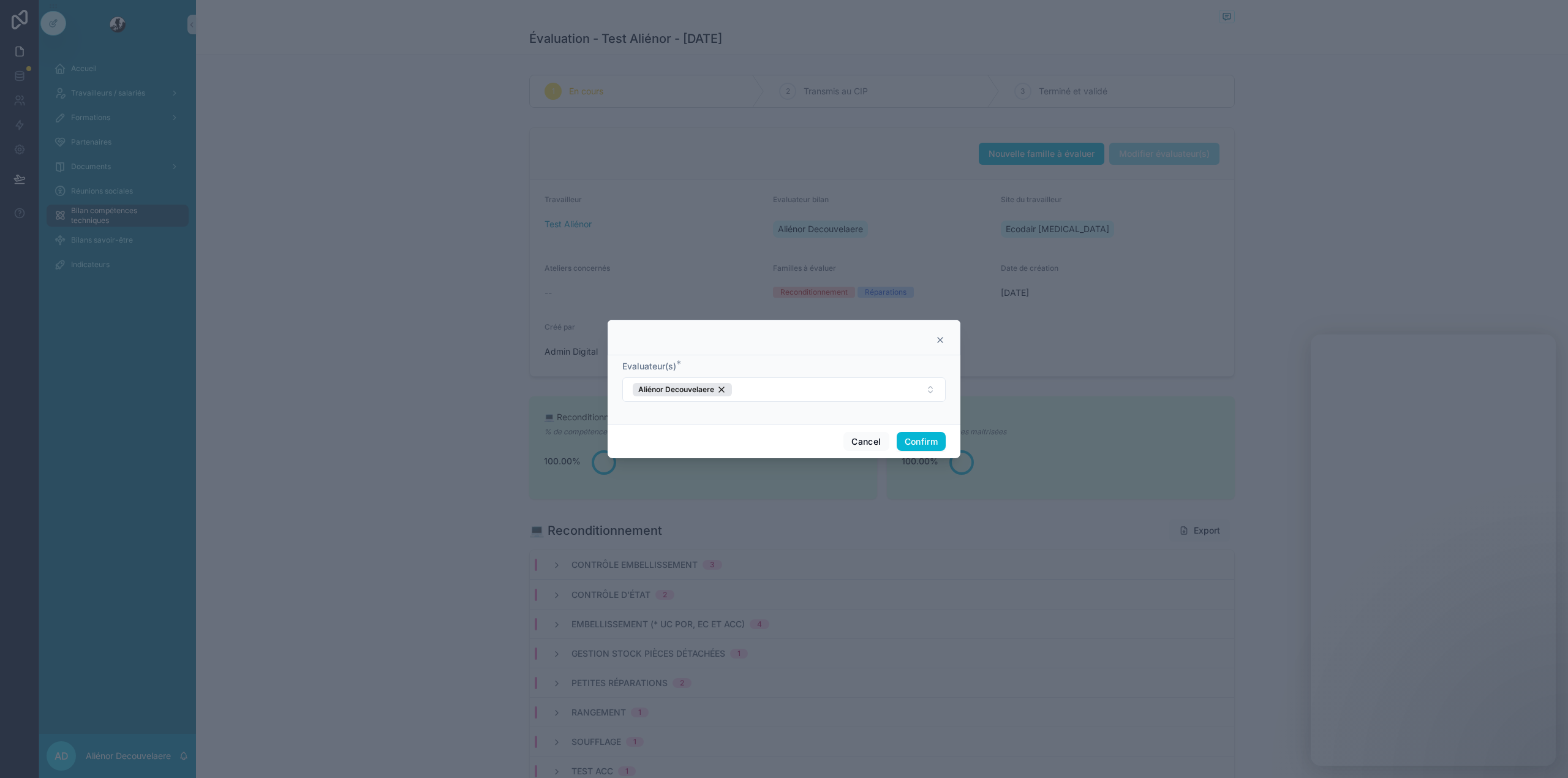
click at [943, 341] on icon at bounding box center [940, 340] width 10 height 10
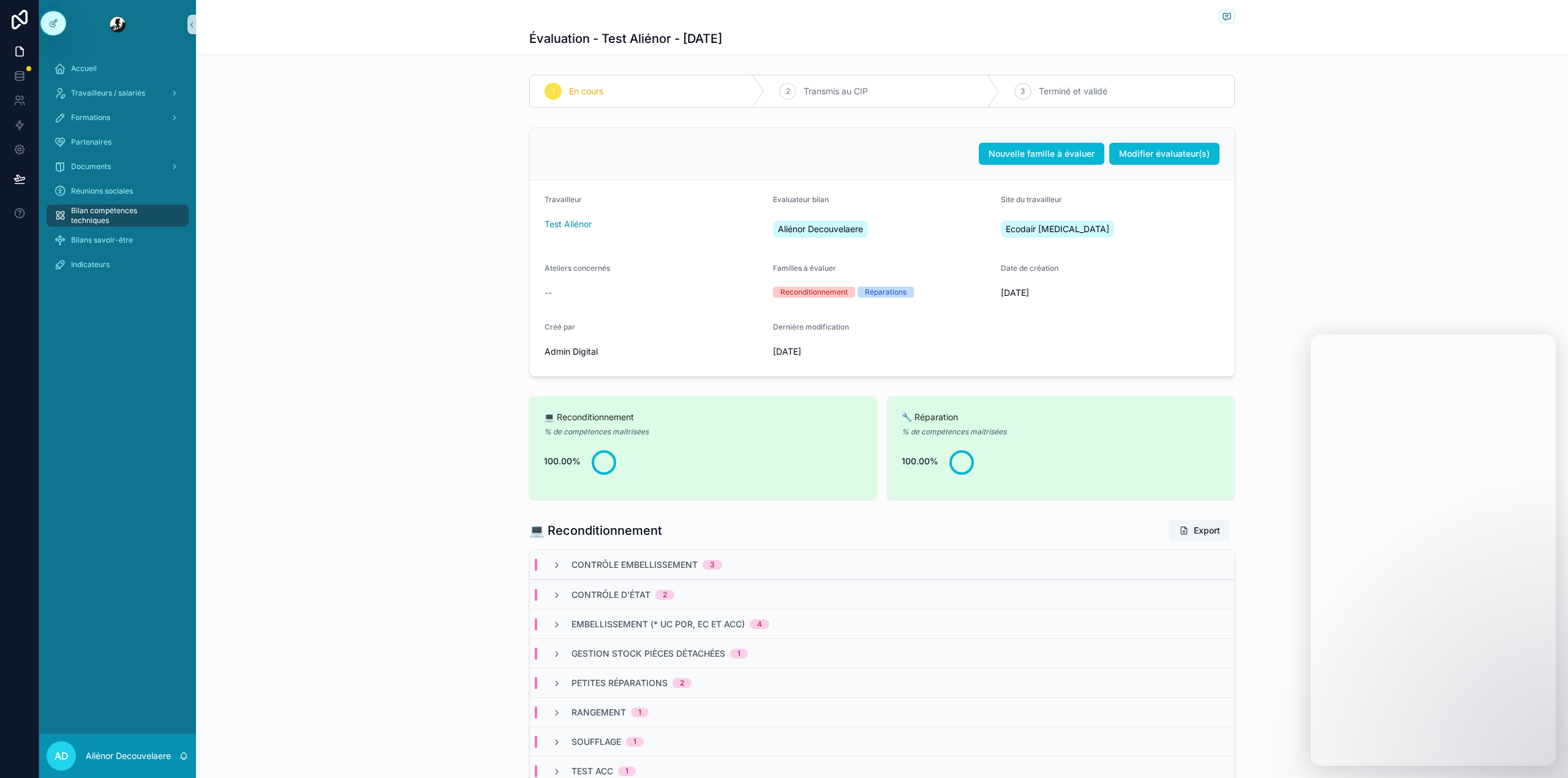
click at [88, 214] on span "Bilan compétences techniques" at bounding box center [123, 216] width 106 height 20
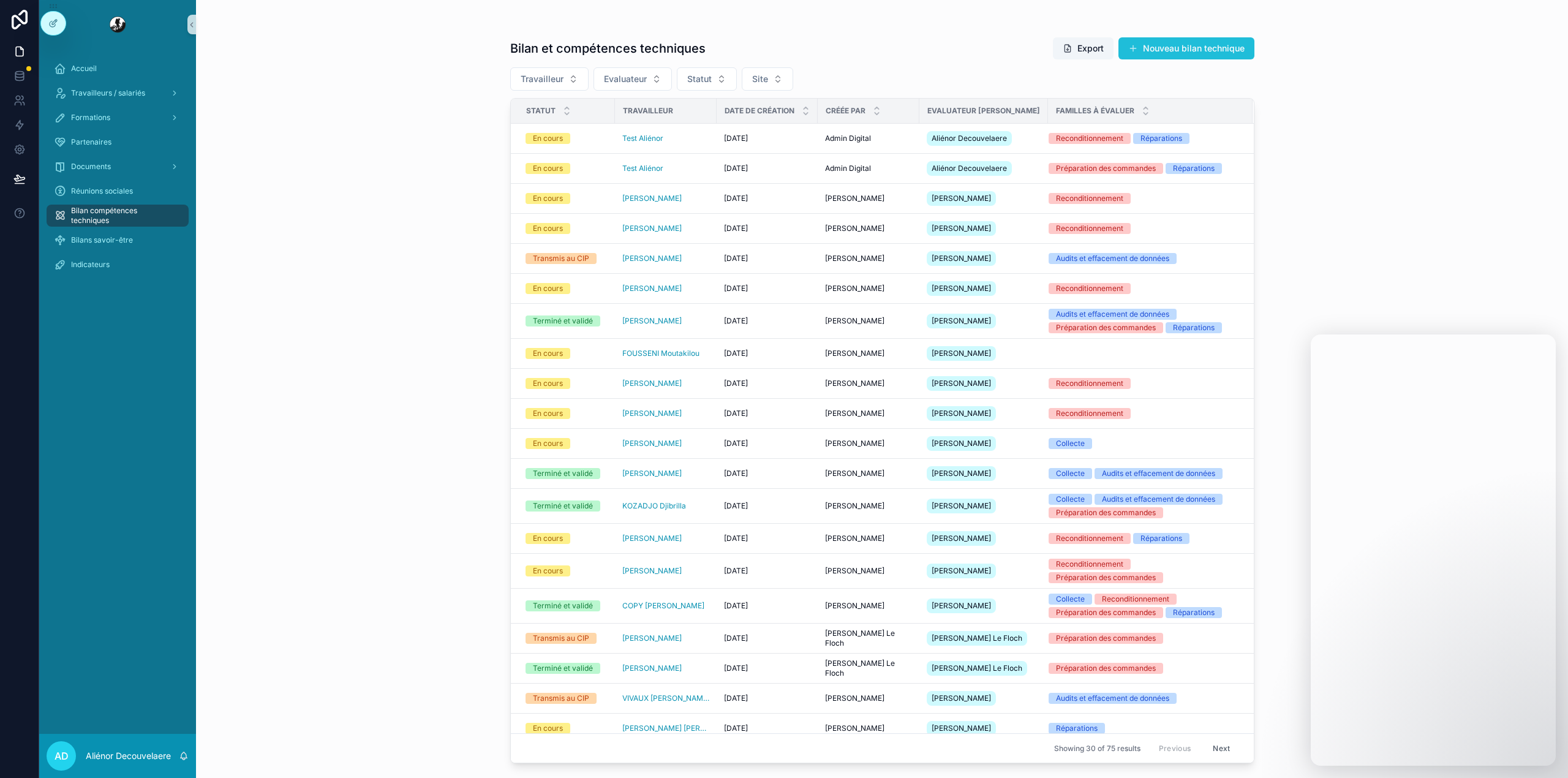
click at [1231, 45] on button "Nouveau bilan technique" at bounding box center [1186, 48] width 136 height 22
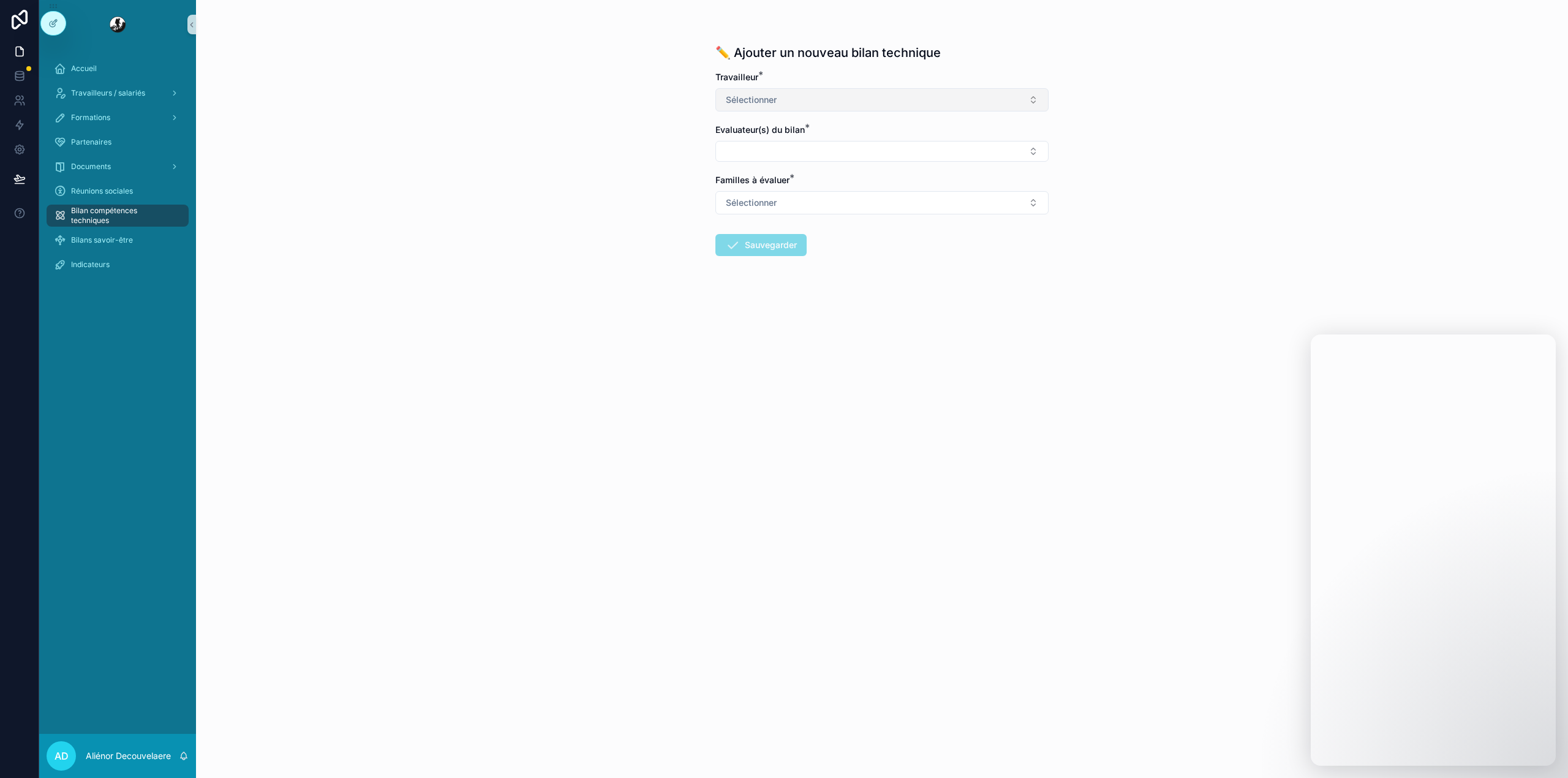
click at [915, 98] on button "Sélectionner" at bounding box center [882, 100] width 333 height 23
type input "****"
click at [773, 146] on div "Test Aliénor" at bounding box center [882, 150] width 327 height 20
click at [760, 148] on button "Select Button" at bounding box center [882, 151] width 333 height 21
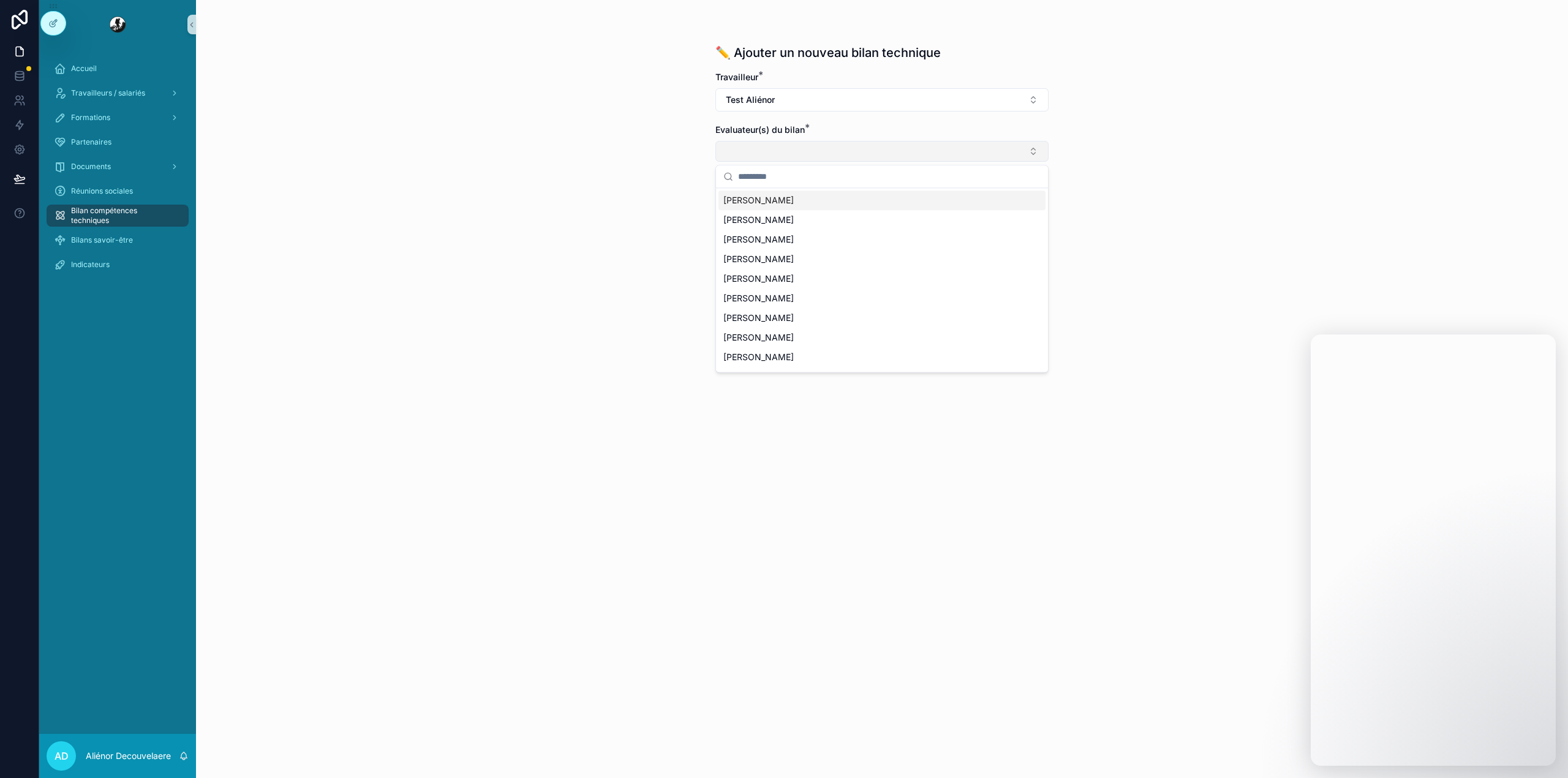
click at [760, 148] on button "Select Button" at bounding box center [882, 151] width 333 height 21
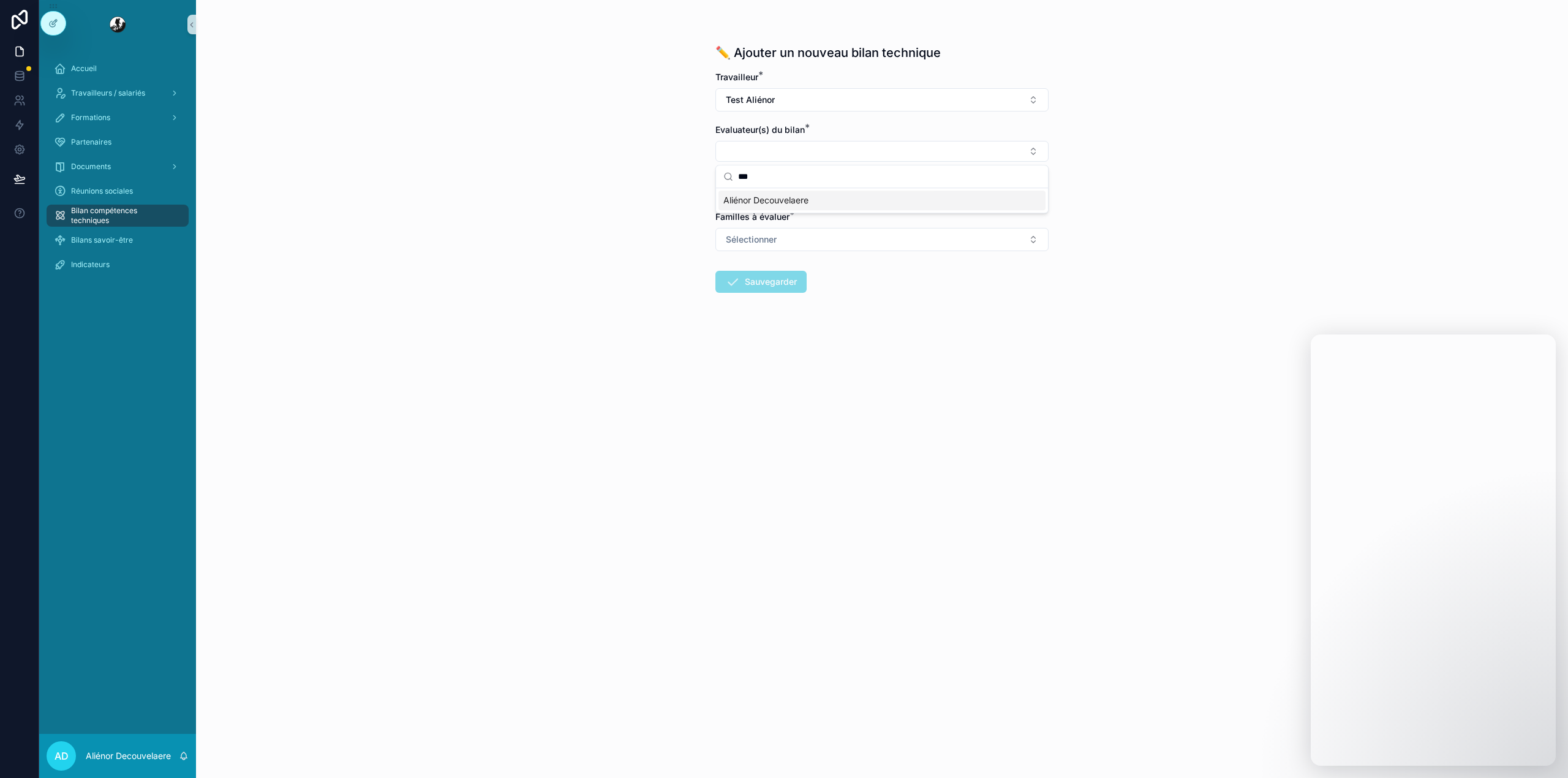
type input "***"
click at [757, 194] on span "Aliénor Decouvelaere" at bounding box center [765, 200] width 85 height 12
click at [758, 238] on button "Sélectionner" at bounding box center [882, 243] width 333 height 23
click at [757, 289] on div "Préparation des commandes" at bounding box center [781, 293] width 100 height 11
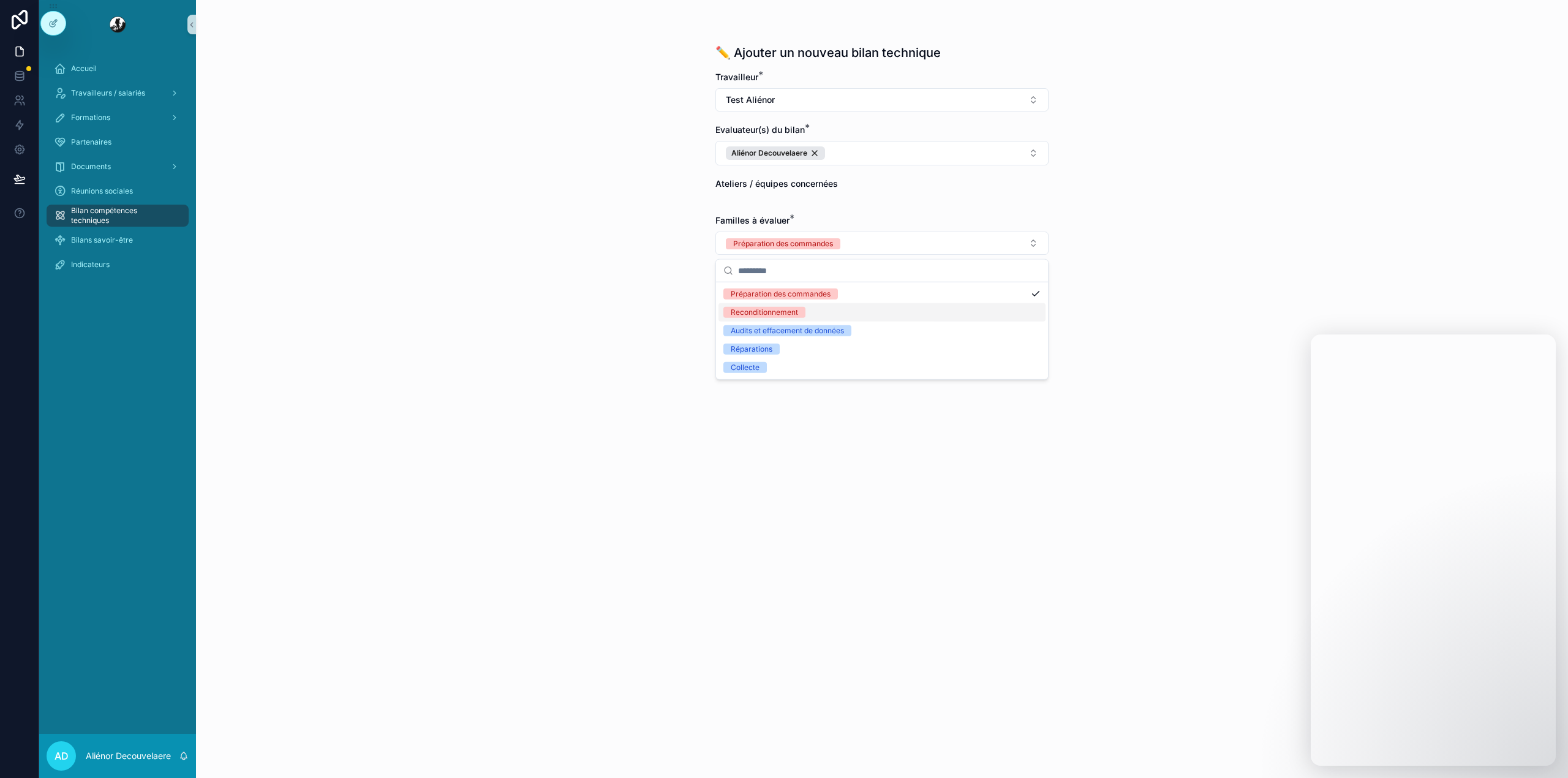
click at [756, 316] on div "Reconditionnement" at bounding box center [764, 312] width 68 height 11
click at [755, 336] on div "Audits et effacement de données" at bounding box center [787, 331] width 113 height 11
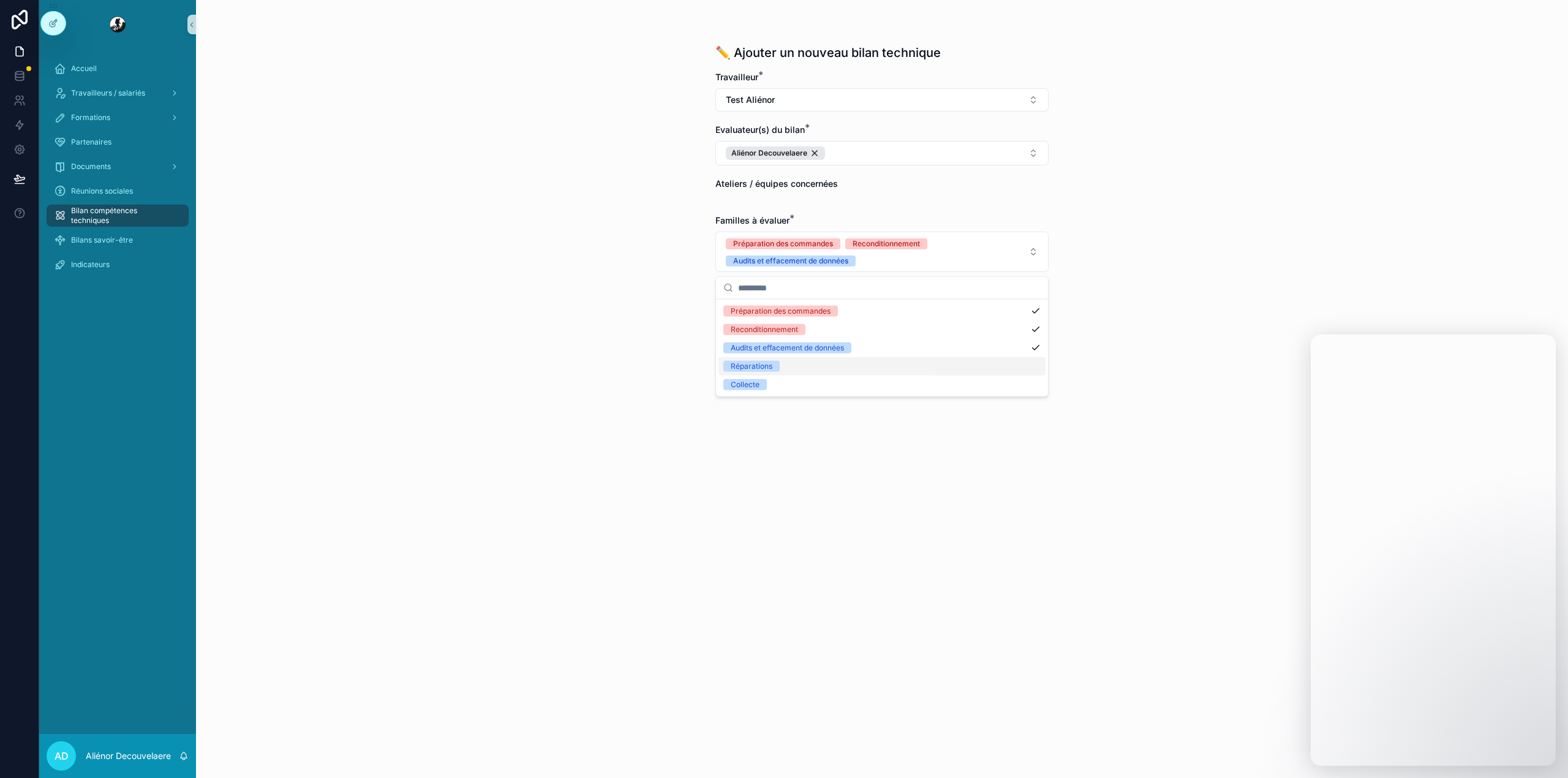
click at [748, 368] on div "Réparations" at bounding box center [751, 366] width 42 height 11
click at [748, 386] on div "Collecte" at bounding box center [745, 384] width 29 height 11
click at [684, 386] on div "✏️ Ajouter un nouveau bilan technique Travailleur * Test Aliénor Evaluateur(s) …" at bounding box center [882, 389] width 1372 height 778
click at [778, 307] on button "Sauvegarder" at bounding box center [761, 302] width 91 height 22
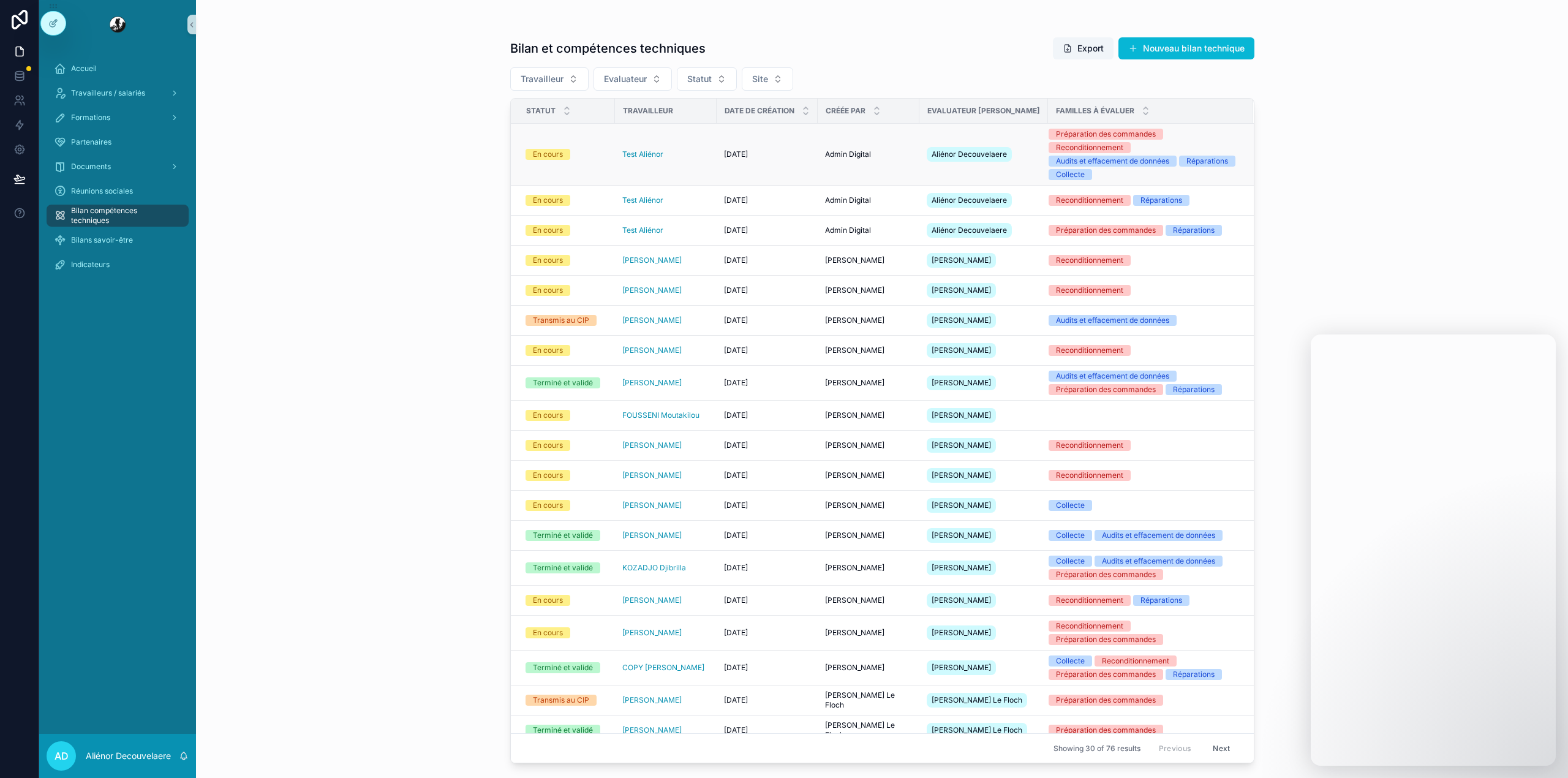
click at [574, 149] on div "En cours" at bounding box center [566, 154] width 82 height 11
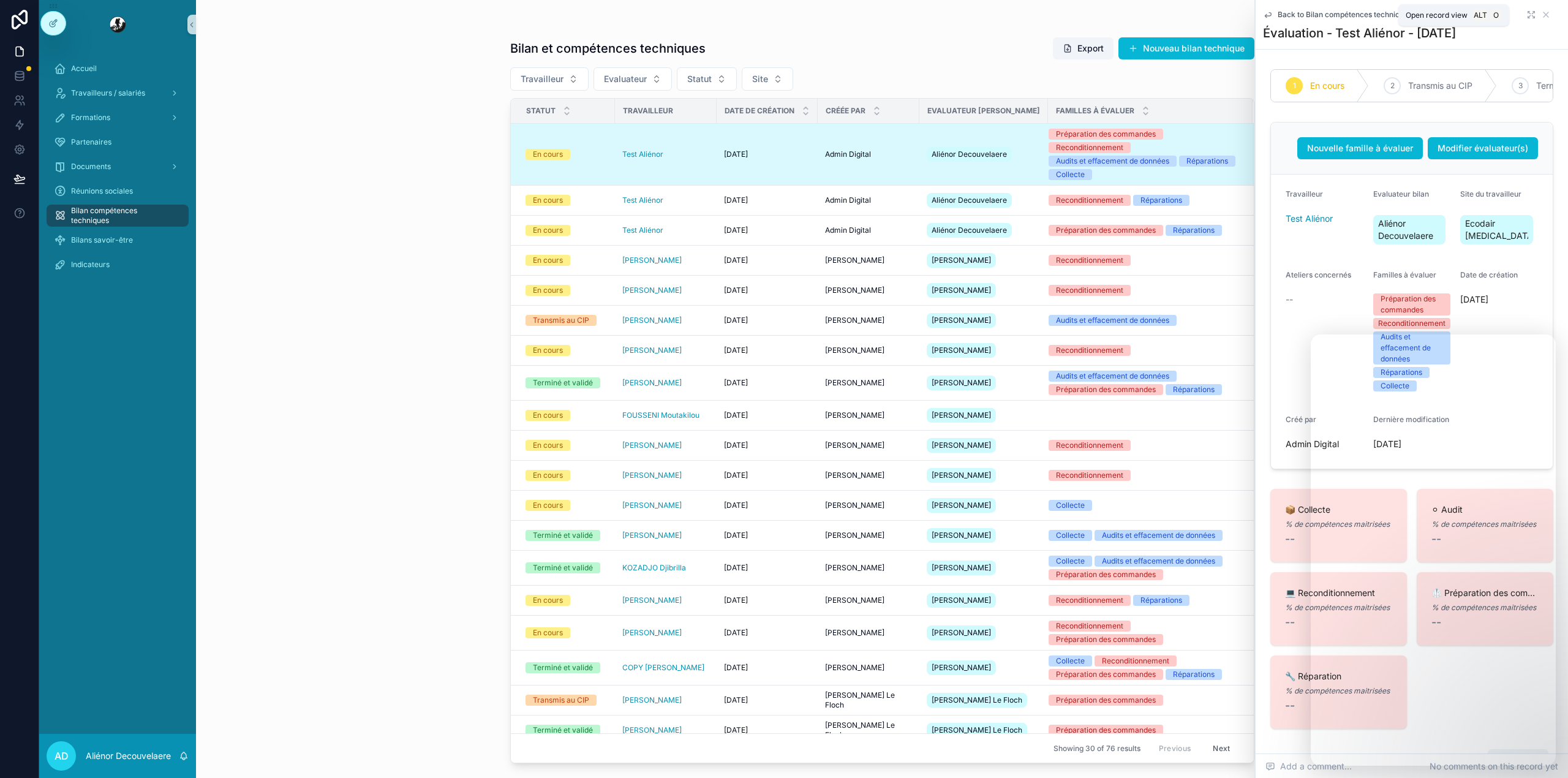
click at [1526, 11] on icon "scrollable content" at bounding box center [1531, 15] width 10 height 10
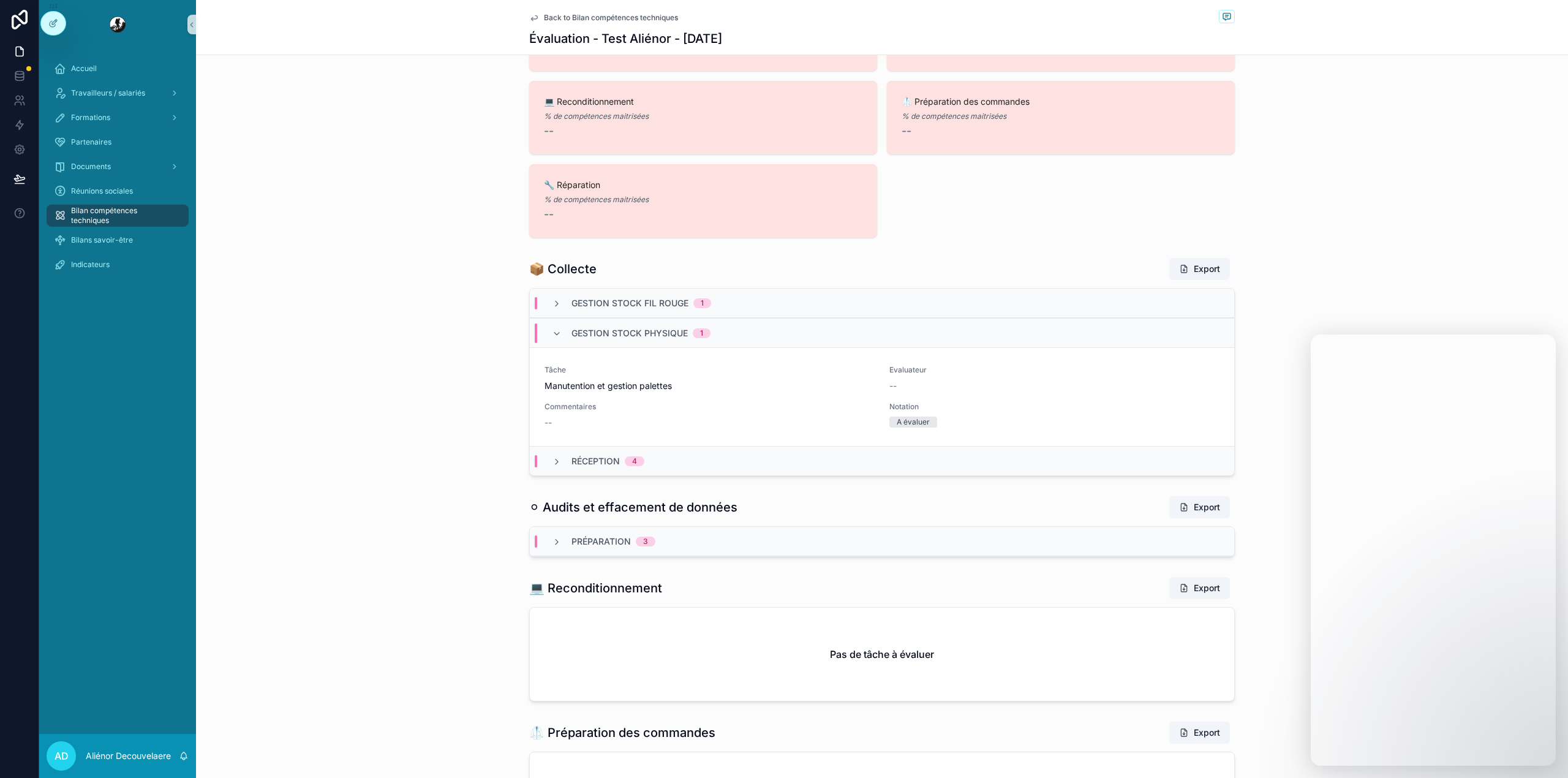
scroll to position [454, 0]
click at [641, 313] on div "Gestion stock fil rouge 1" at bounding box center [882, 302] width 704 height 30
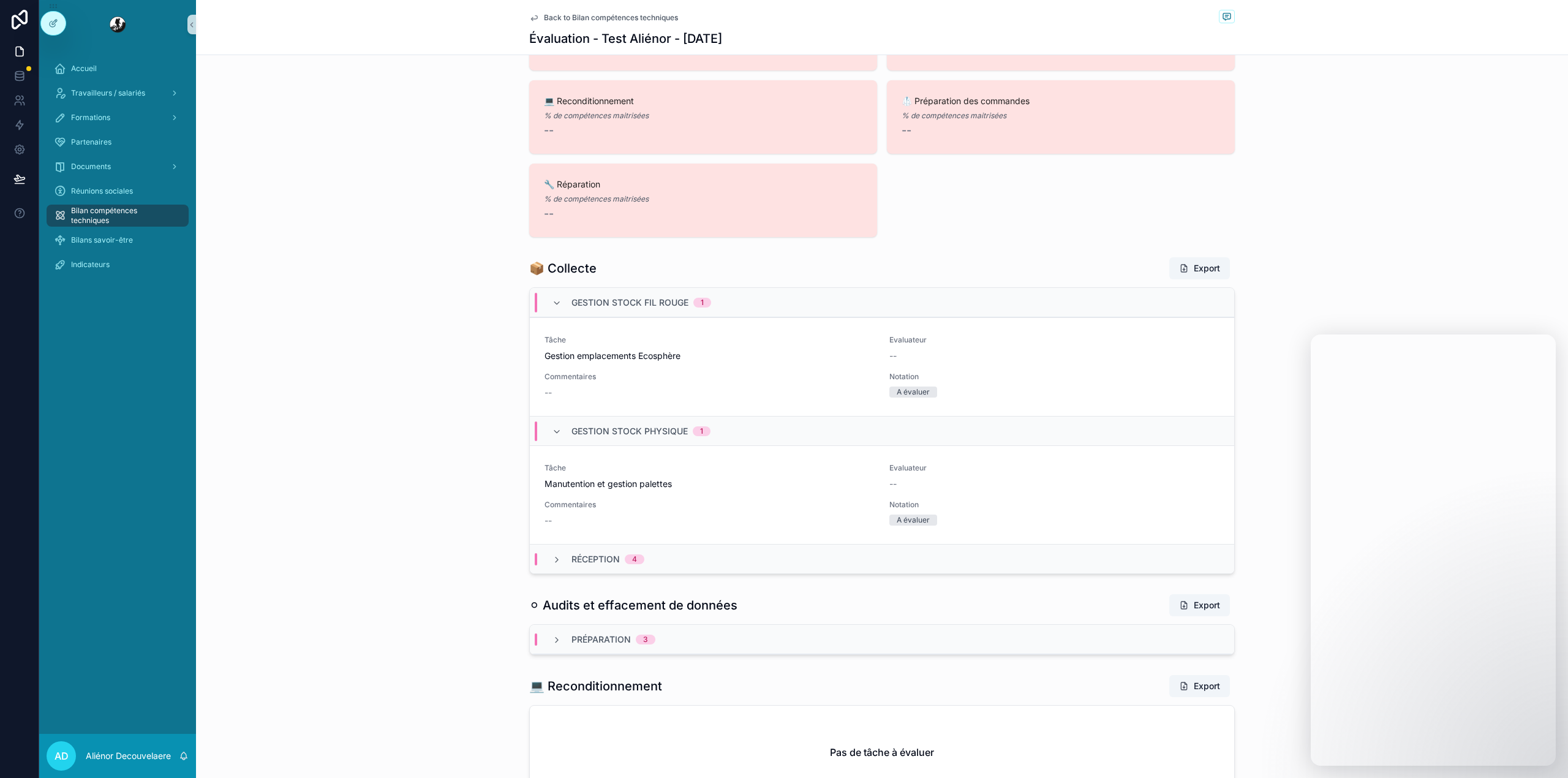
click at [614, 434] on span "Gestion stock physique" at bounding box center [629, 430] width 116 height 12
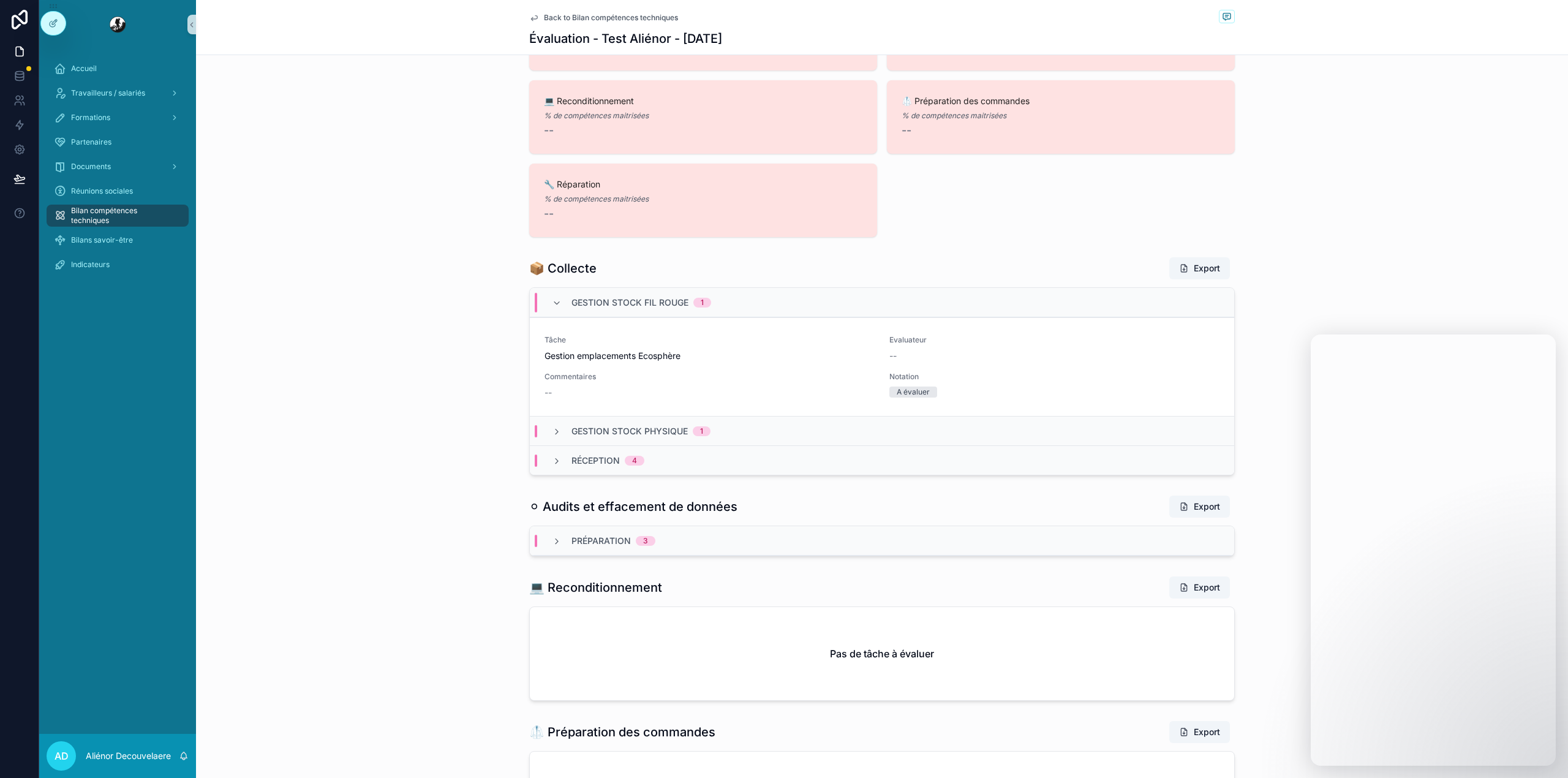
click at [614, 434] on span "Gestion stock physique" at bounding box center [629, 430] width 116 height 12
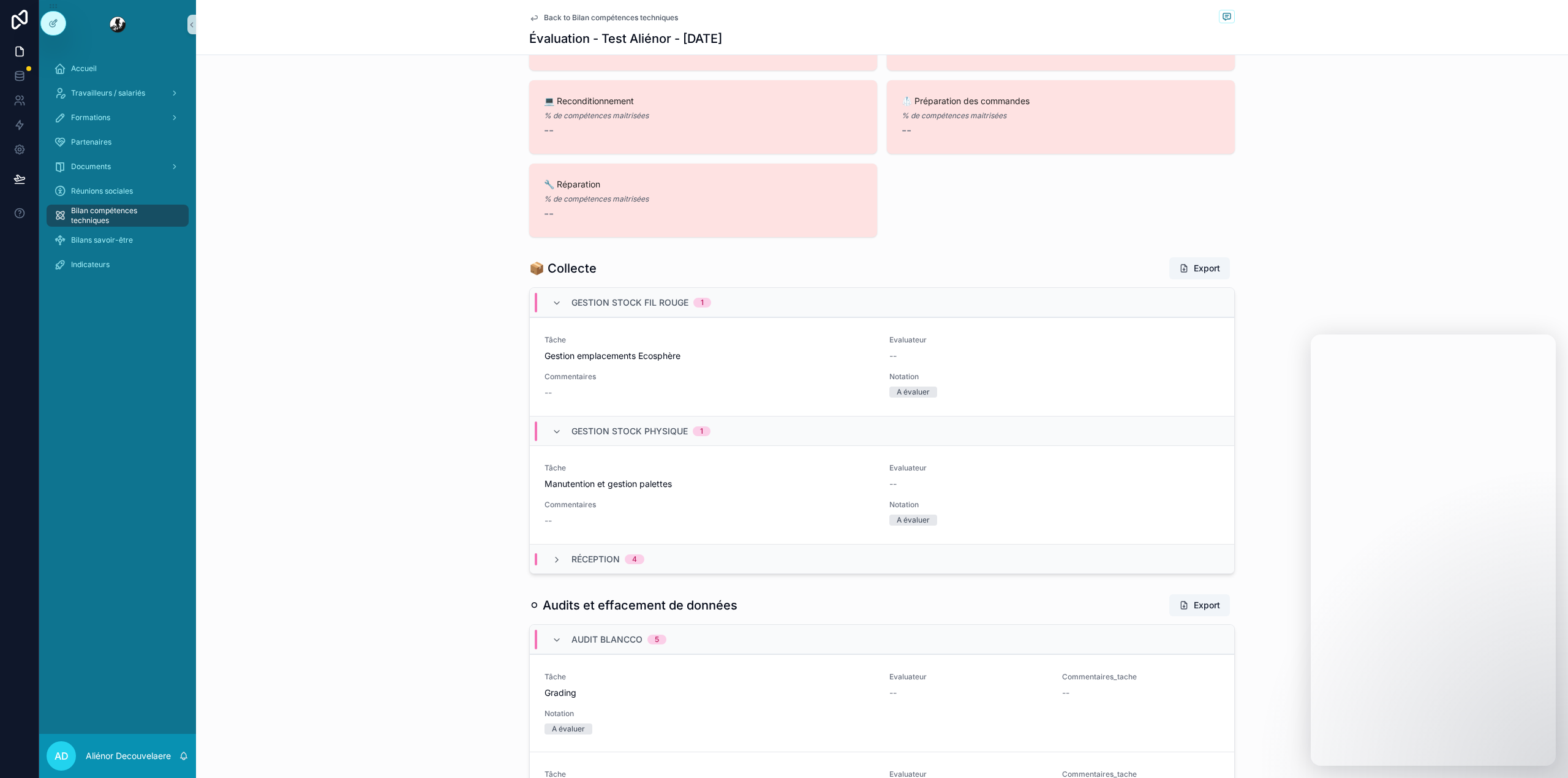
click at [589, 555] on span "Réception" at bounding box center [595, 559] width 49 height 12
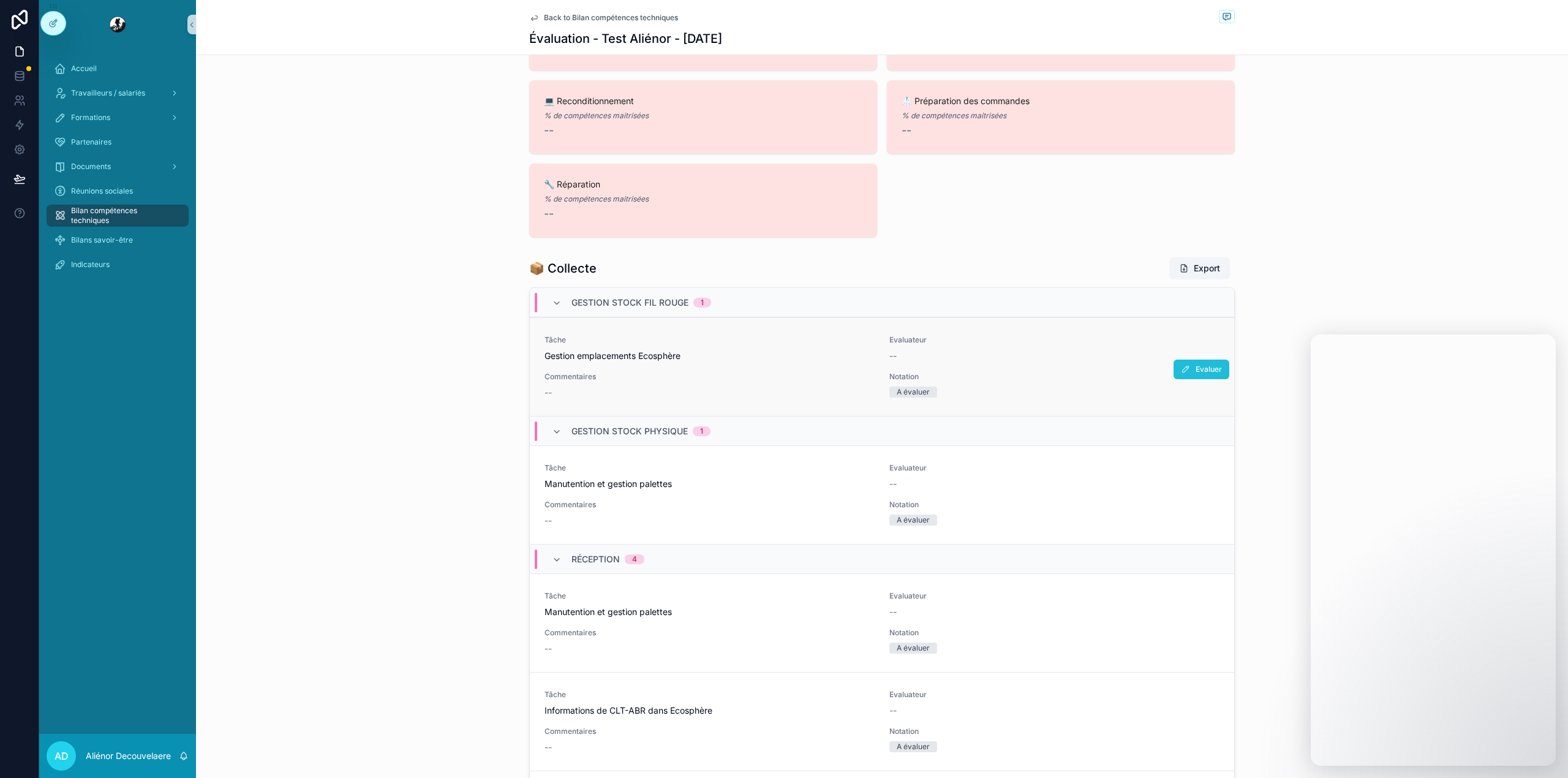
click at [1181, 374] on span "scrollable content" at bounding box center [1186, 370] width 10 height 10
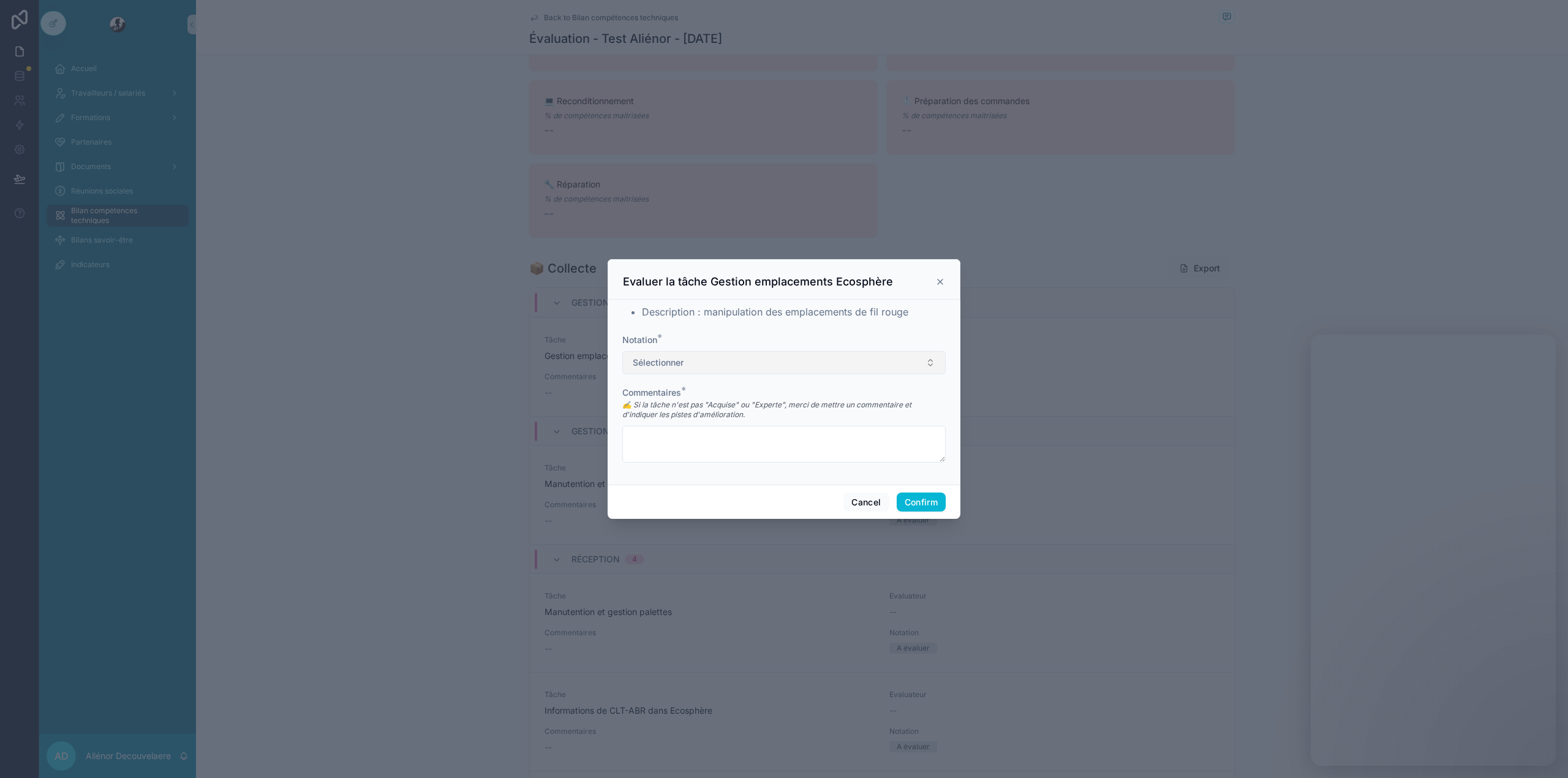
click at [768, 364] on button "Sélectionner" at bounding box center [784, 362] width 324 height 23
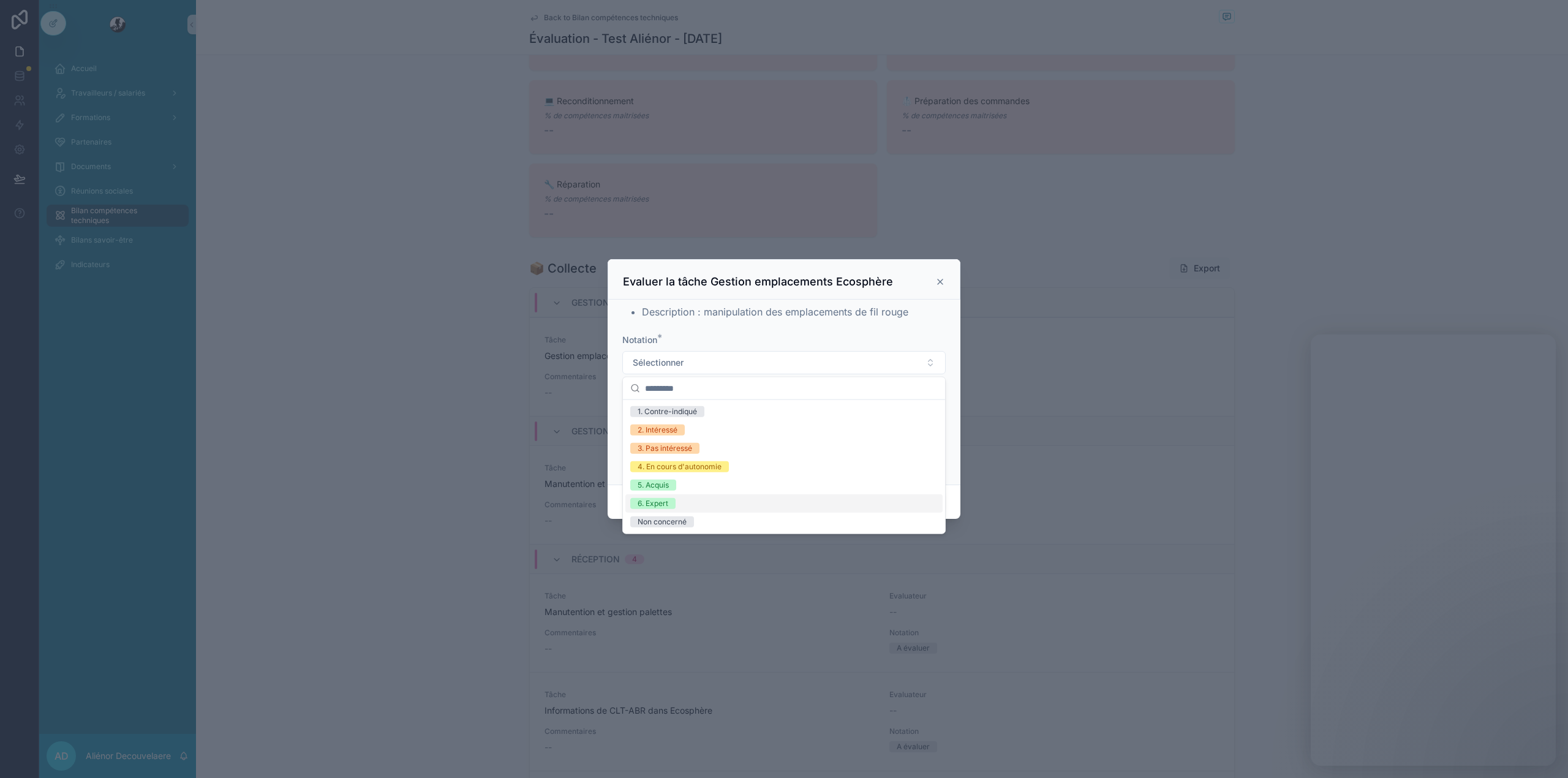
click at [702, 495] on div "6. Expert" at bounding box center [784, 503] width 317 height 18
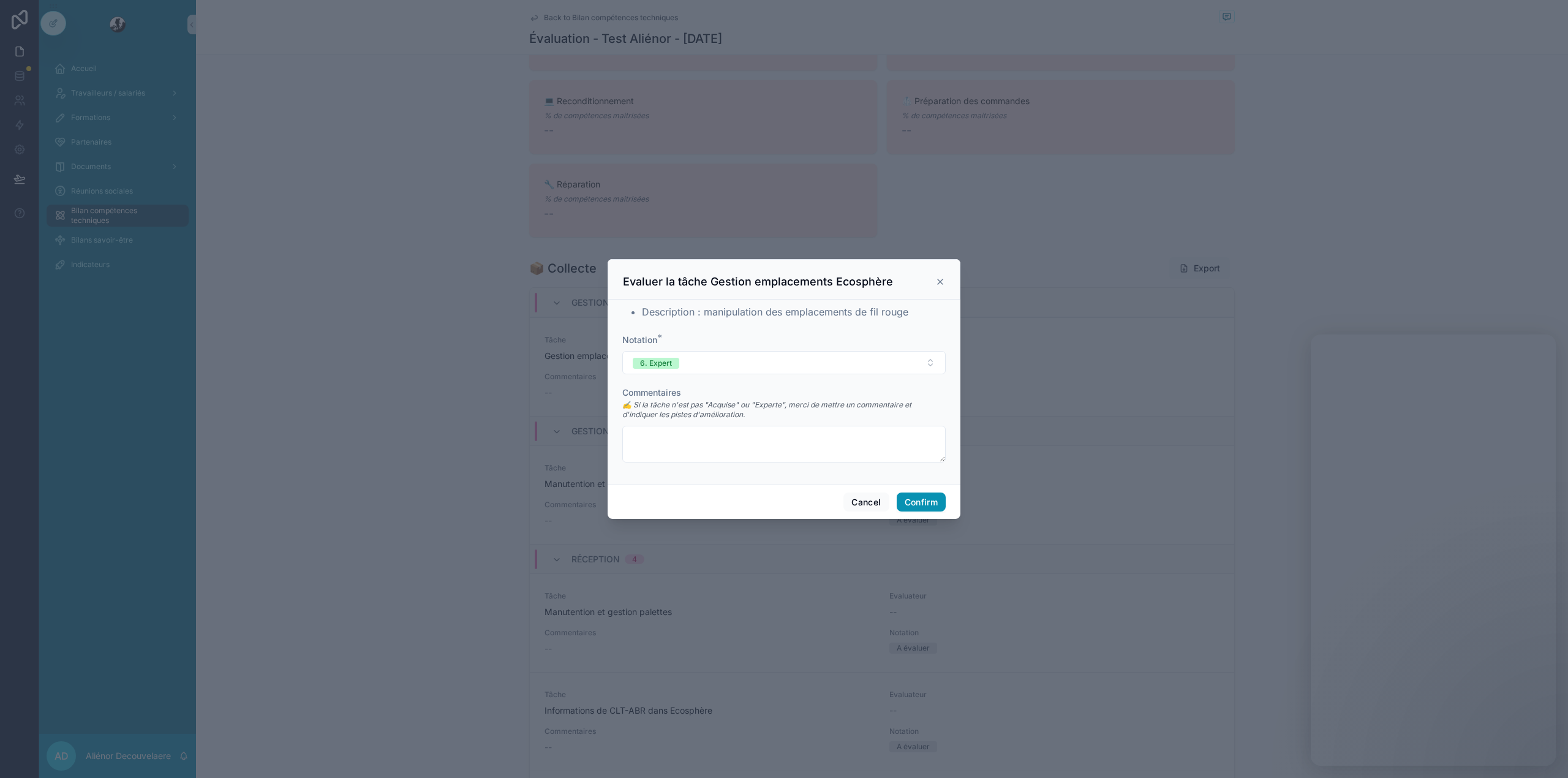
click at [916, 499] on button "Confirm" at bounding box center [921, 502] width 49 height 20
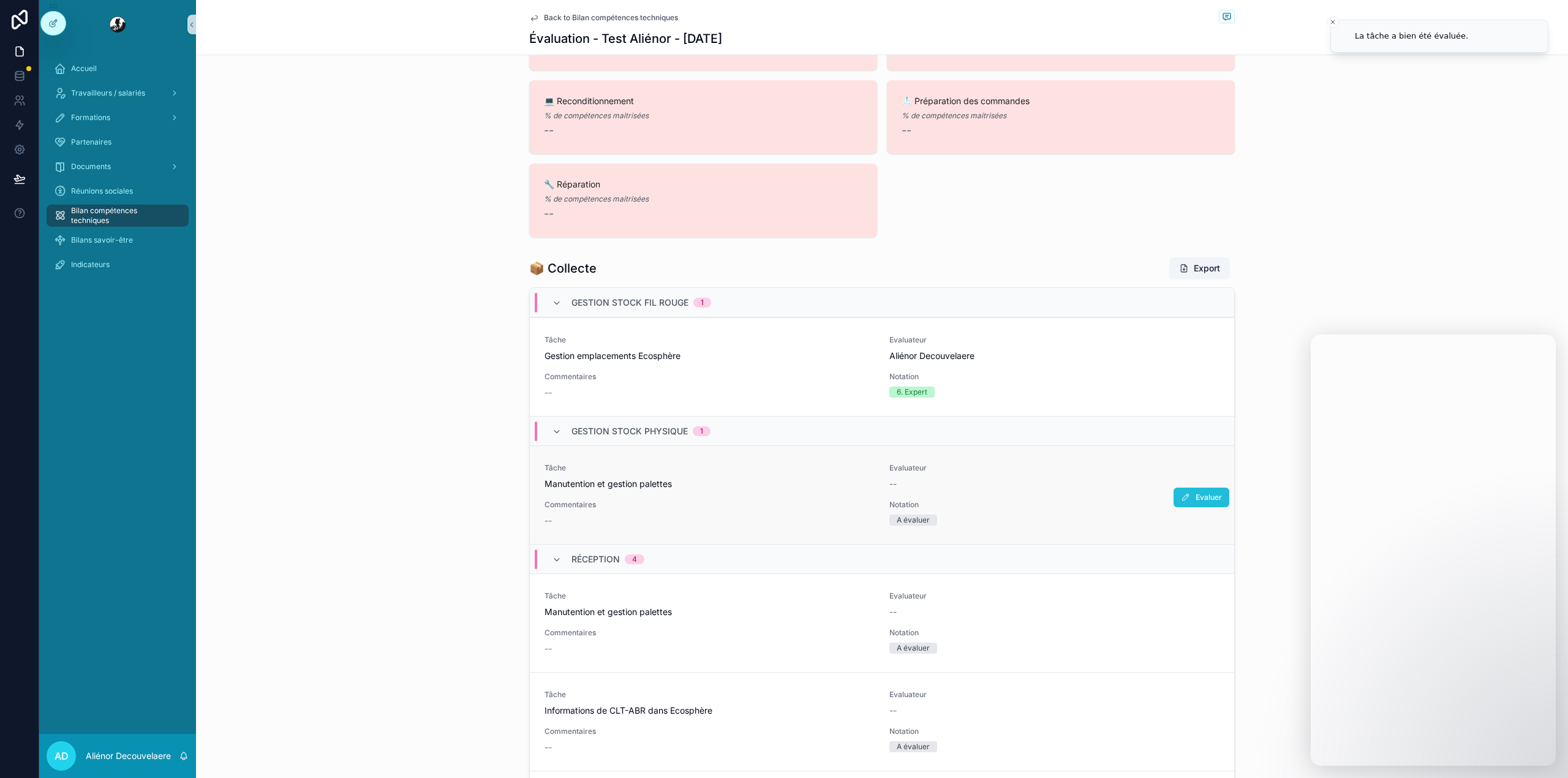
click at [1195, 498] on span "Evaluer" at bounding box center [1208, 497] width 27 height 10
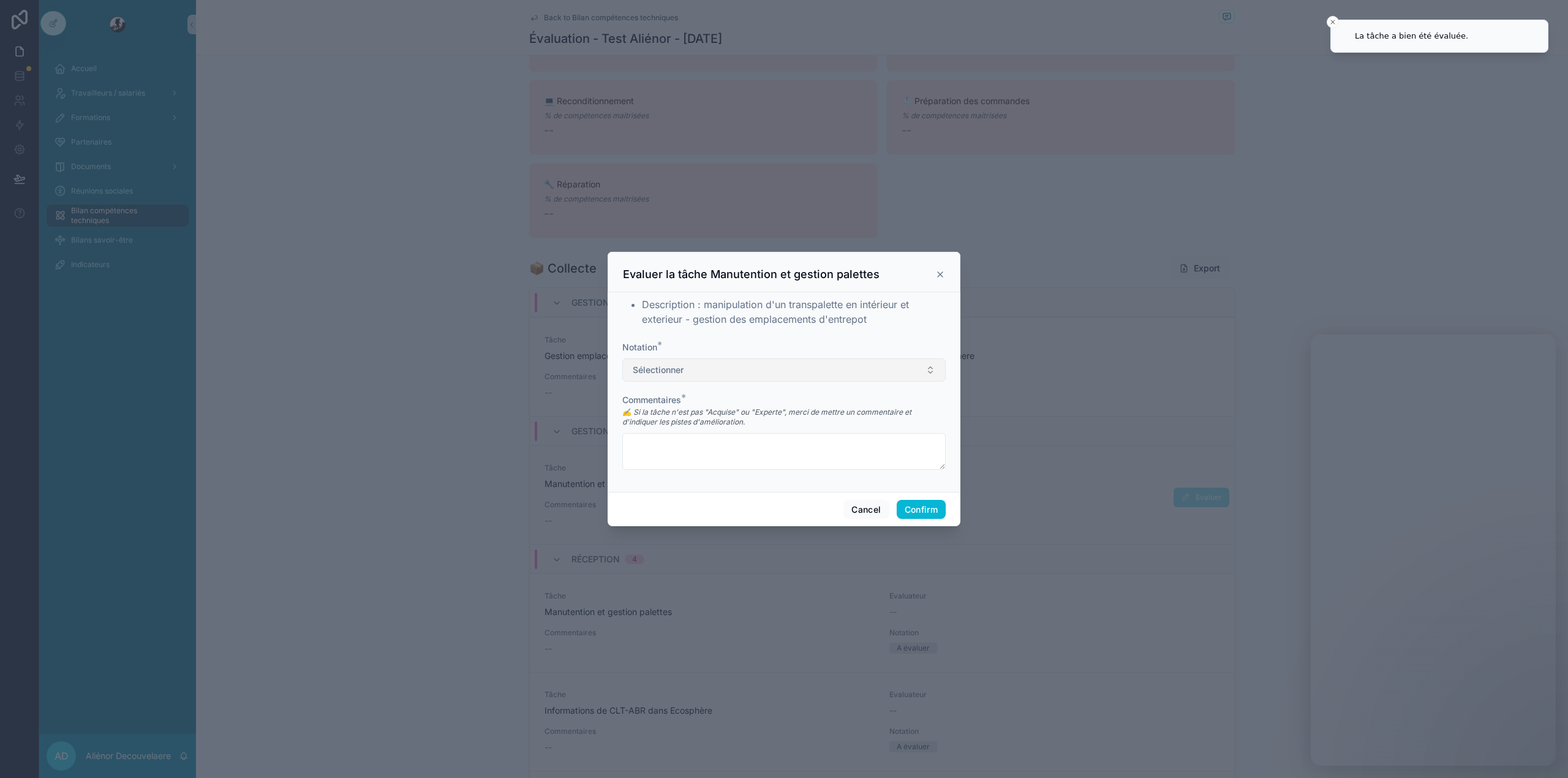
click at [717, 364] on button "Sélectionner" at bounding box center [784, 370] width 324 height 23
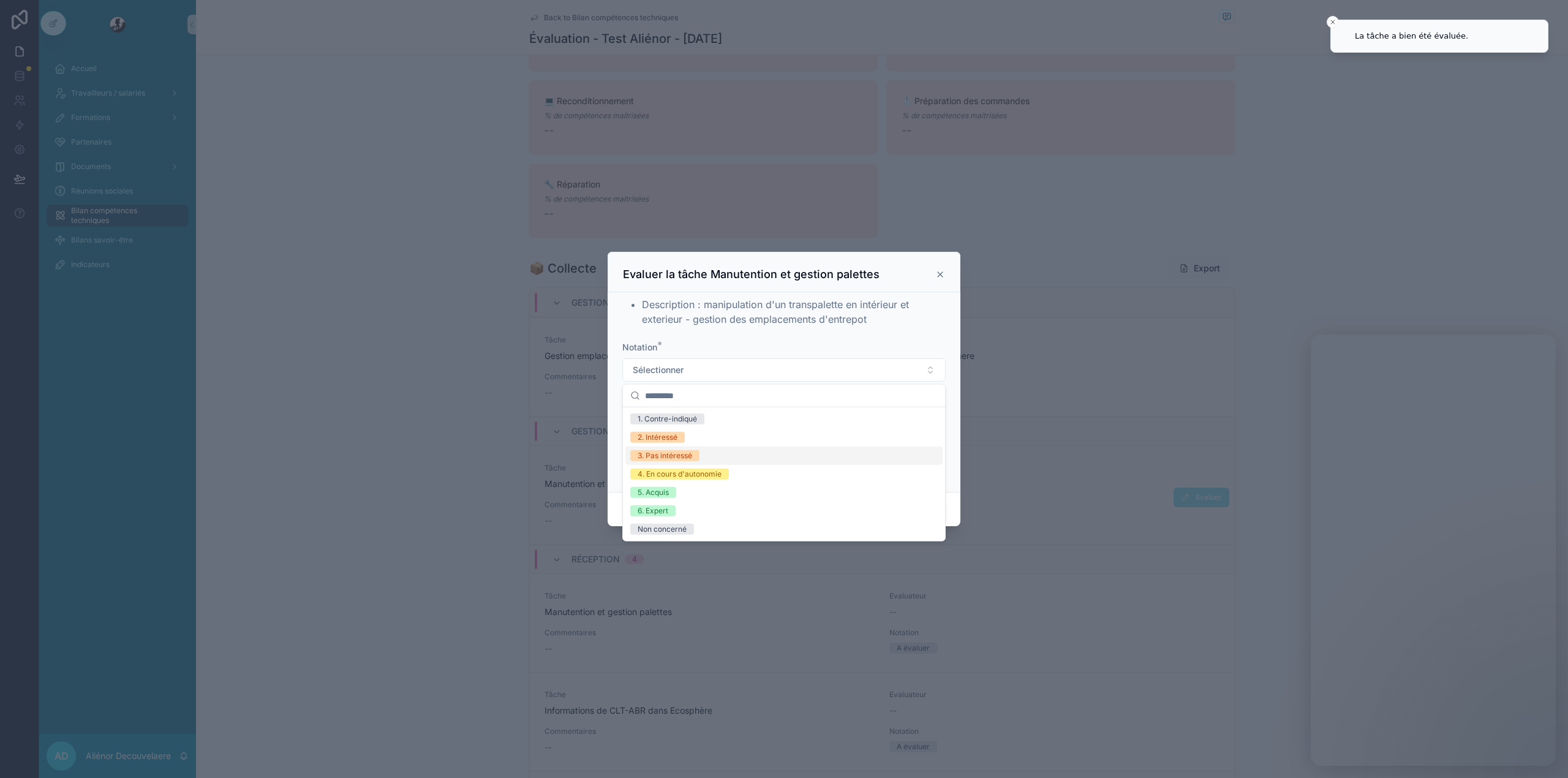
click at [703, 458] on div "3. Pas intéressé" at bounding box center [784, 455] width 317 height 18
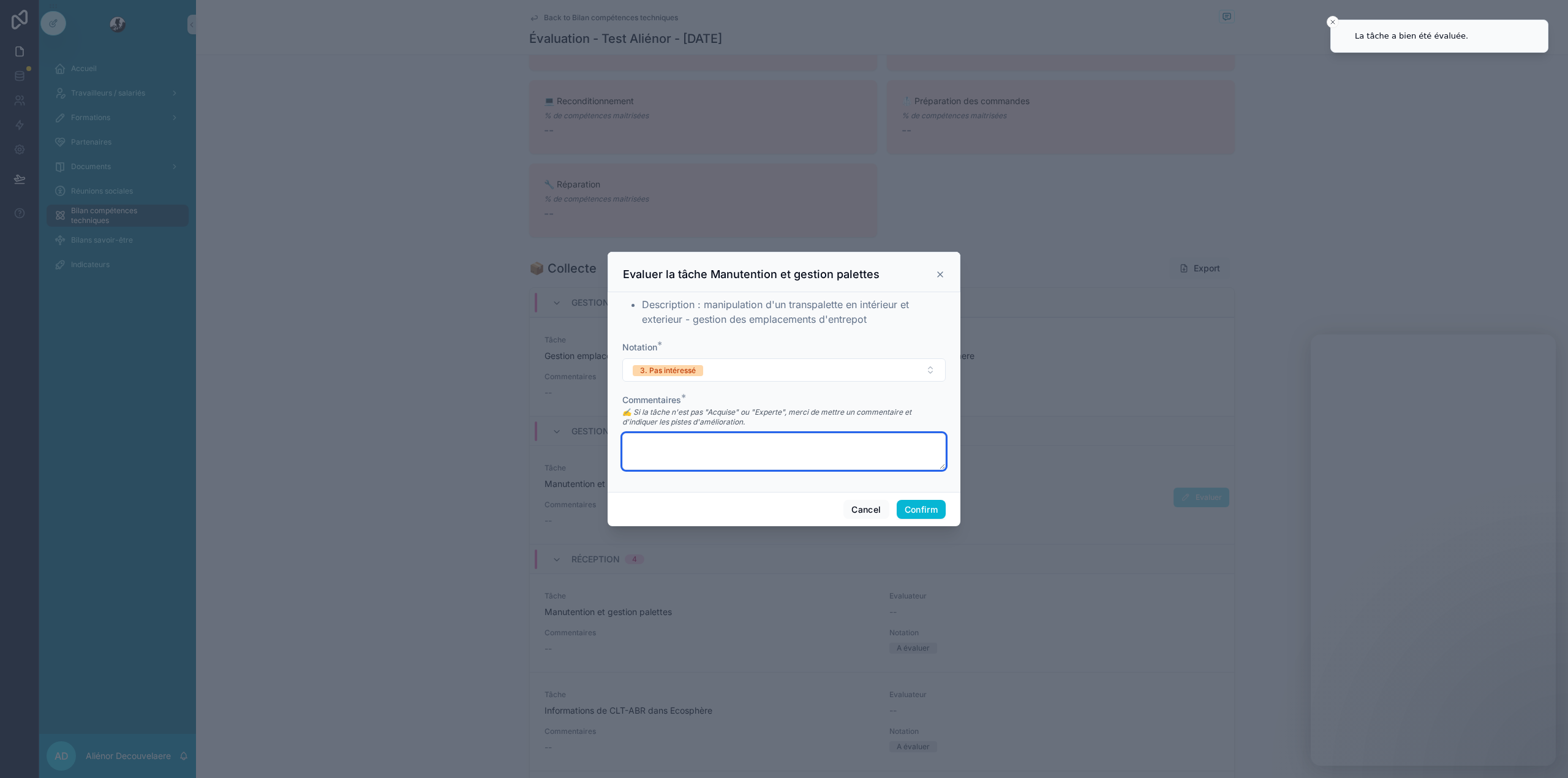
click at [650, 468] on textarea at bounding box center [784, 451] width 324 height 37
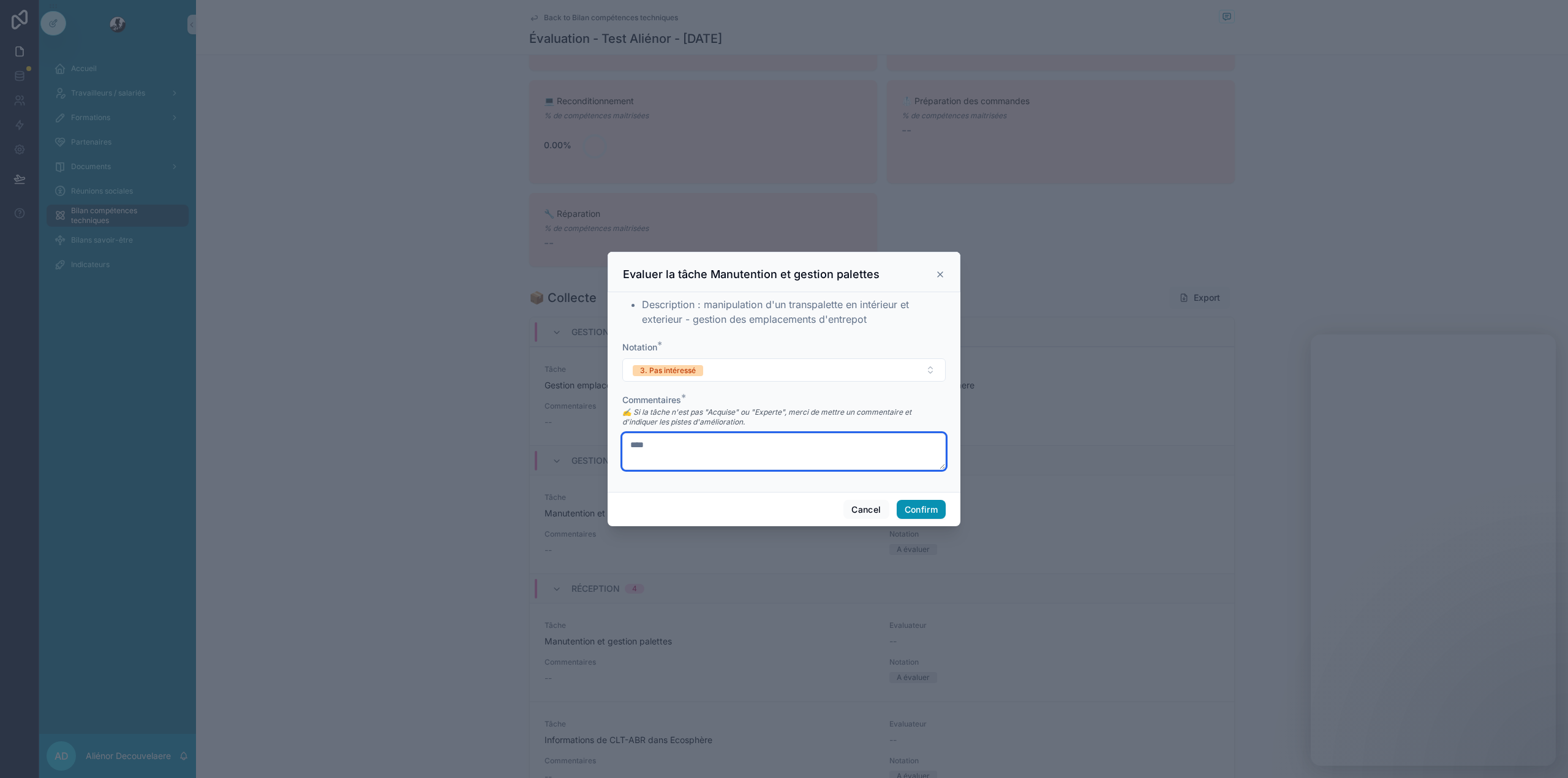
type textarea "****"
click at [930, 505] on button "Confirm" at bounding box center [921, 509] width 49 height 20
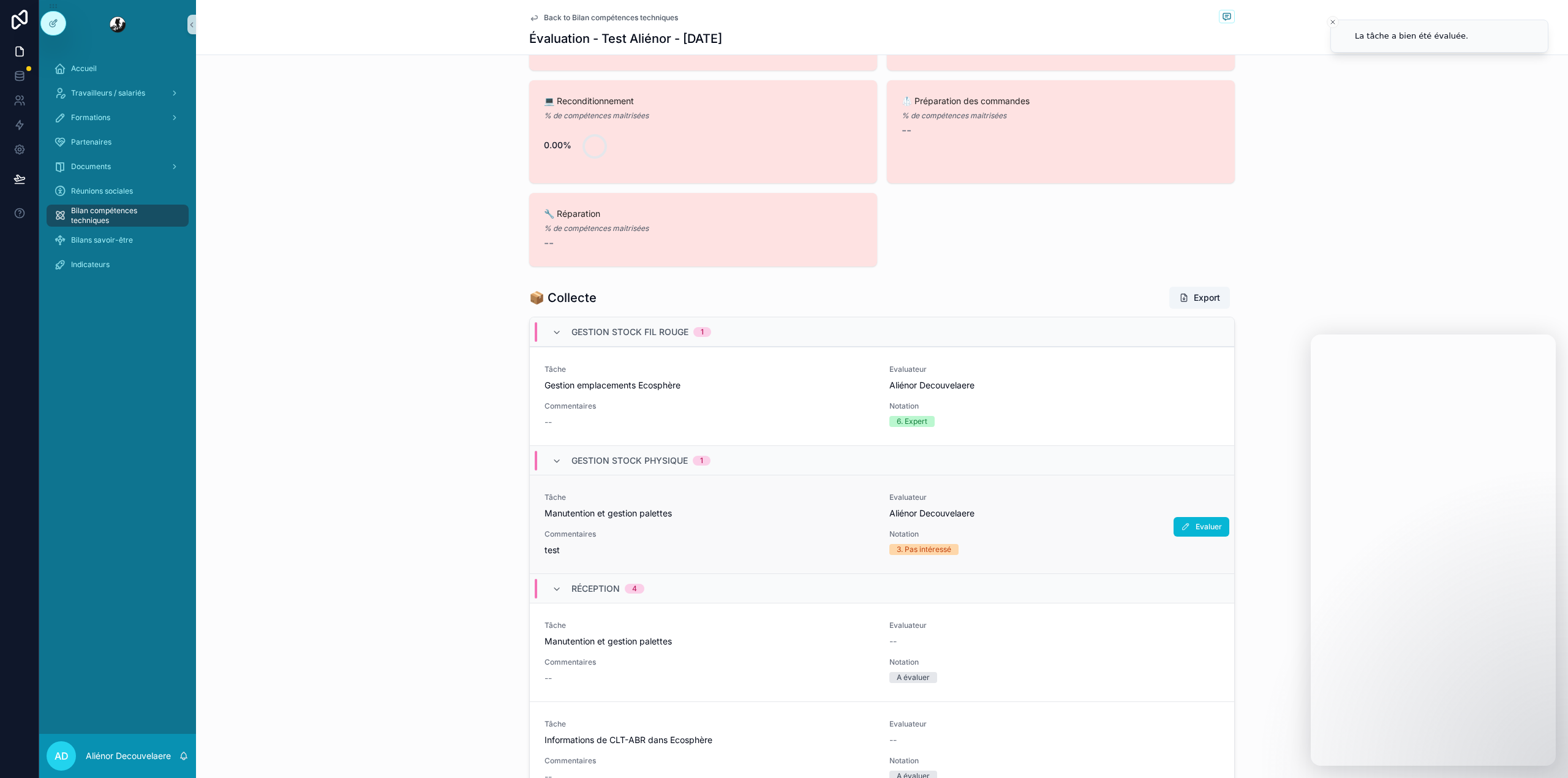
scroll to position [99, 0]
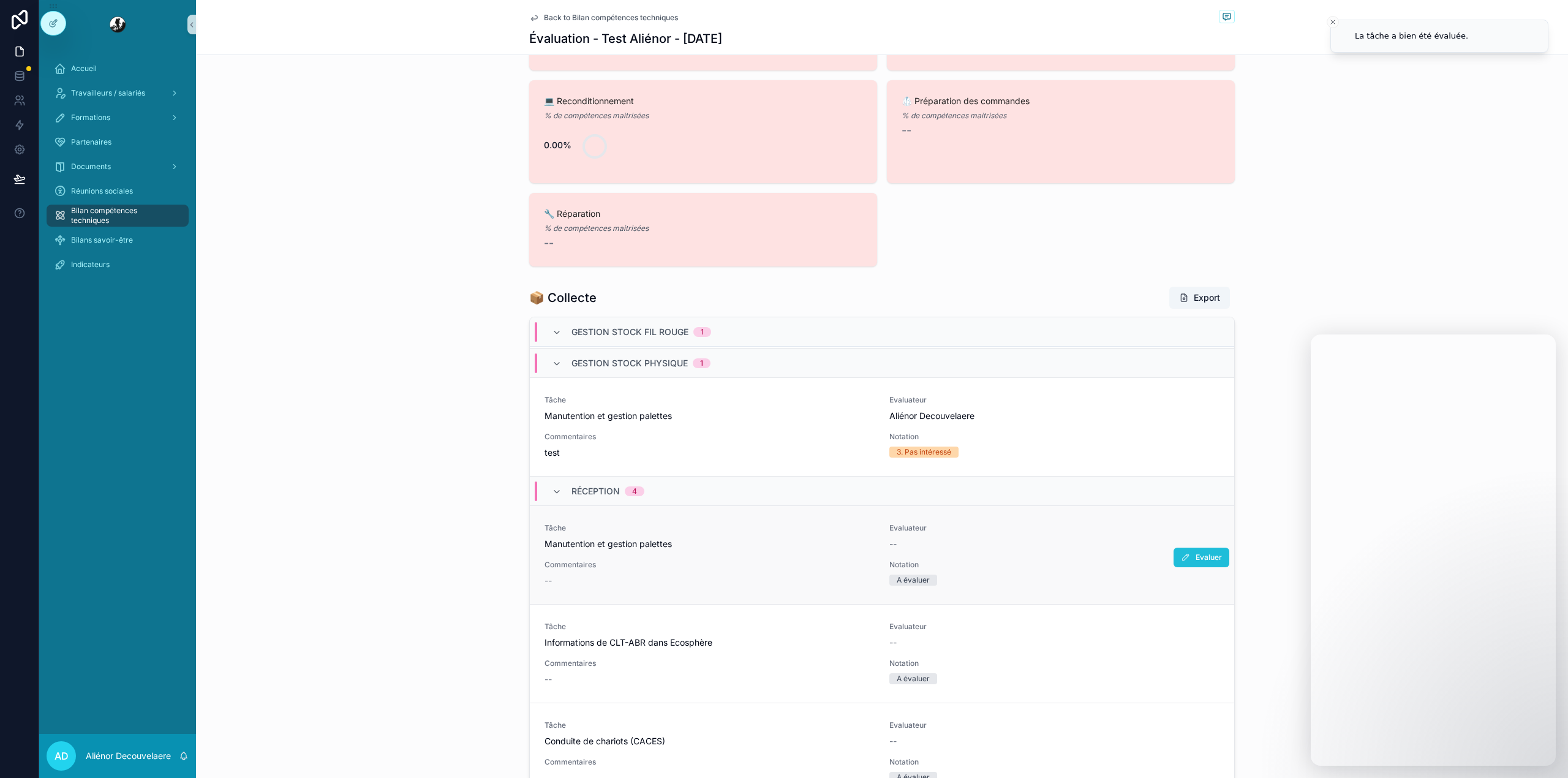
click at [1195, 552] on span "Evaluer" at bounding box center [1208, 557] width 27 height 10
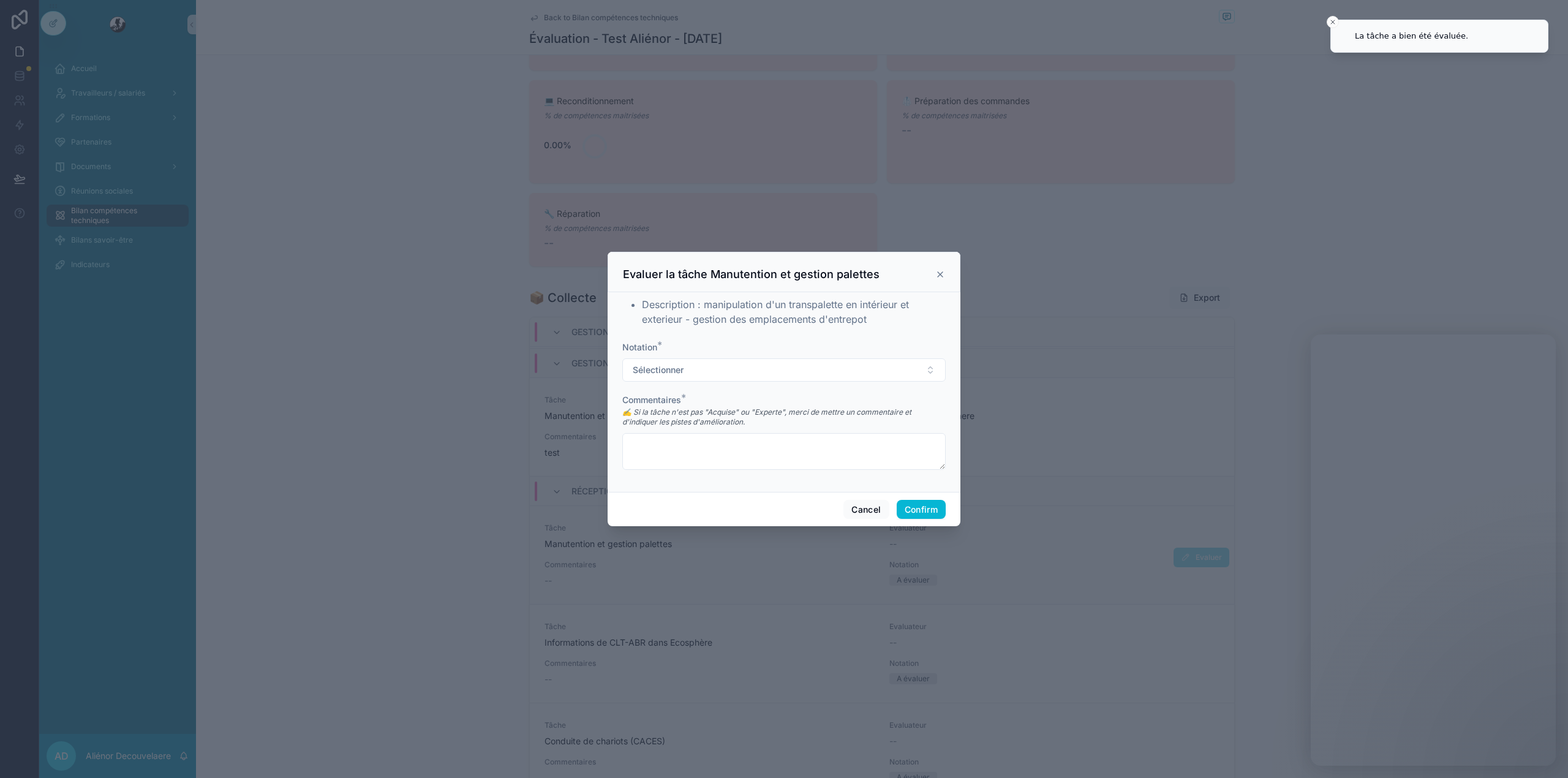
click at [707, 350] on div "Notation *" at bounding box center [784, 347] width 324 height 12
click at [700, 361] on button "Sélectionner" at bounding box center [784, 370] width 324 height 23
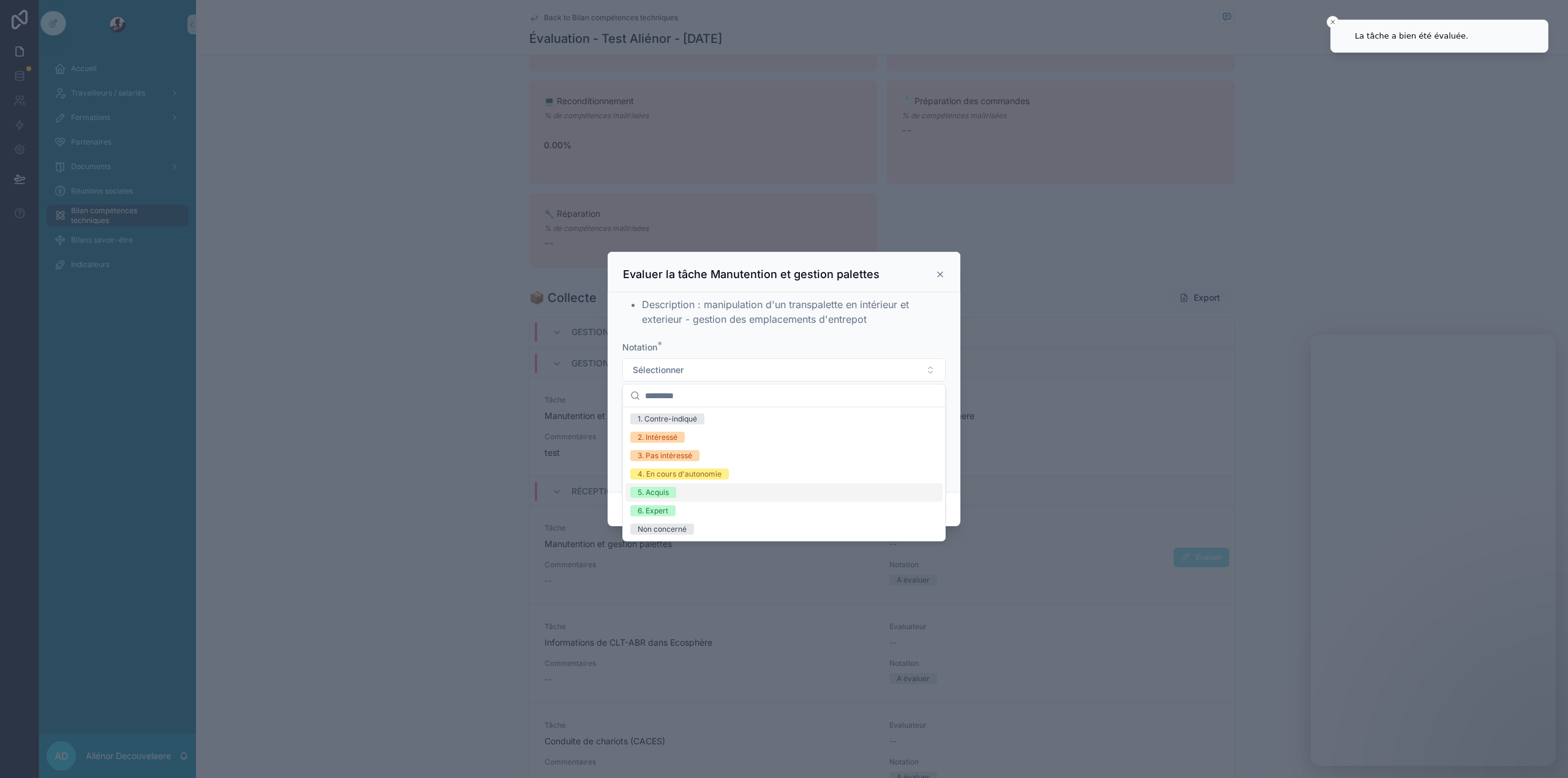
click at [719, 496] on div "5. Acquis" at bounding box center [784, 492] width 317 height 18
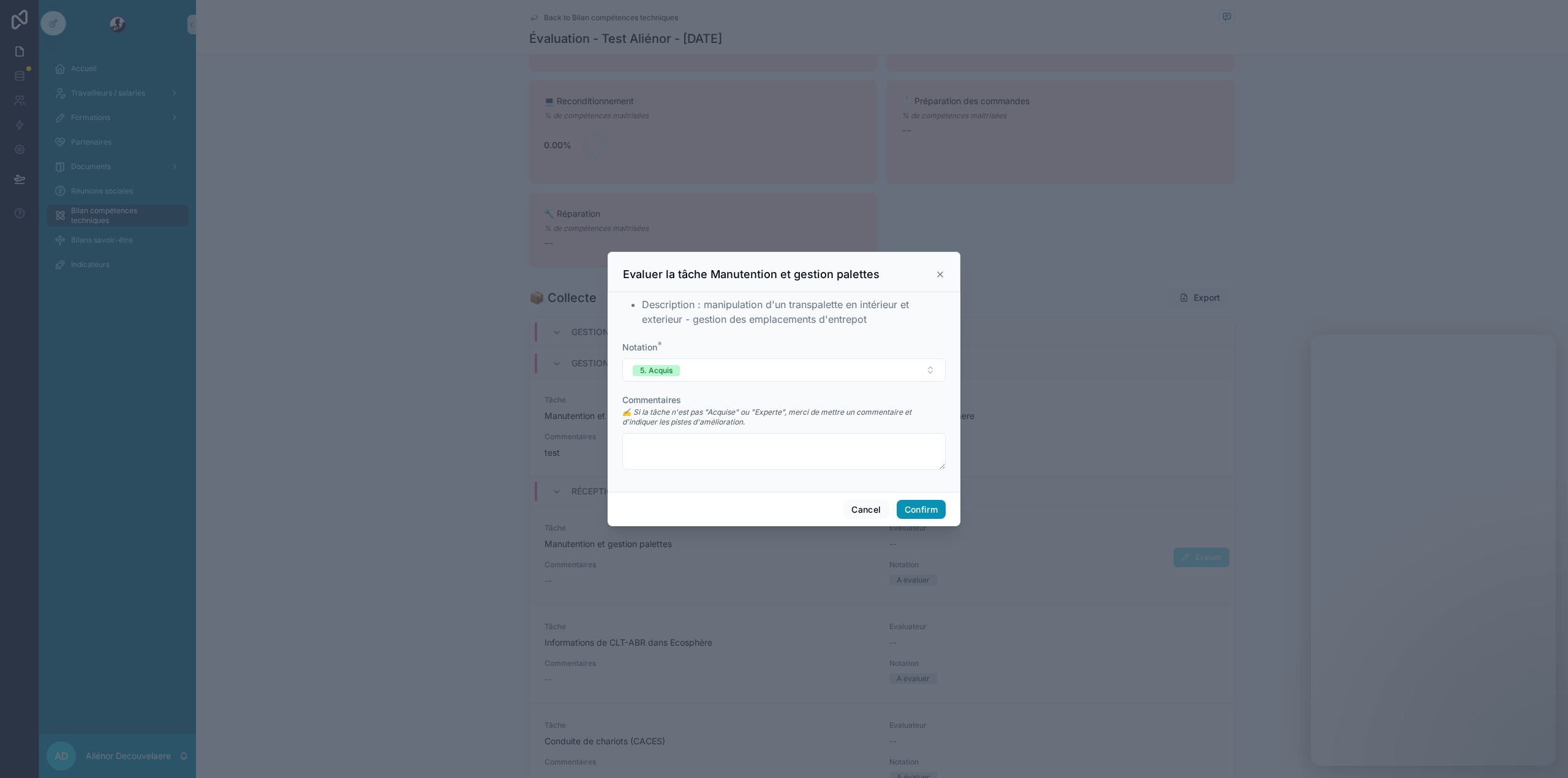
click at [918, 515] on button "Confirm" at bounding box center [921, 509] width 49 height 20
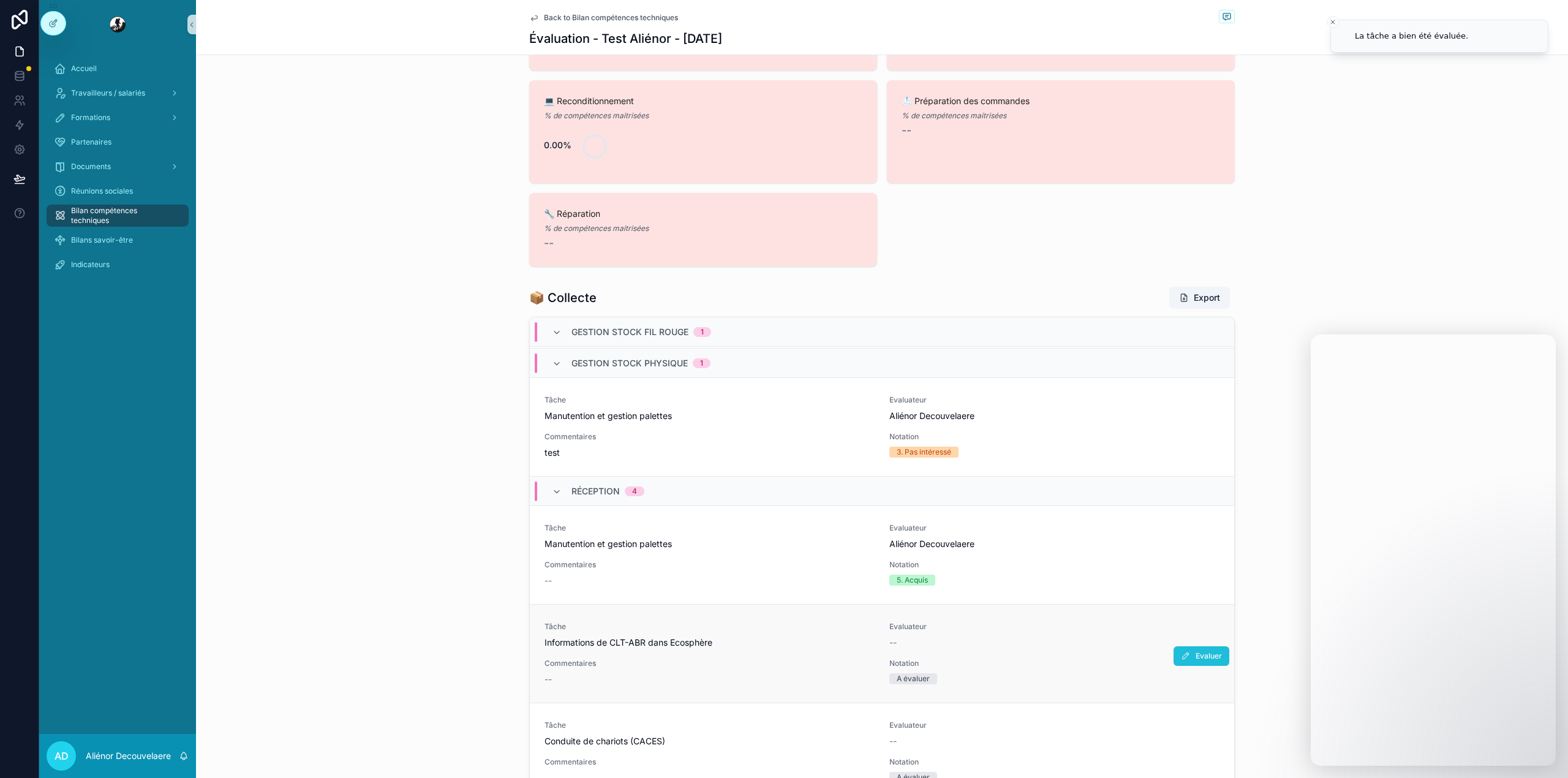
click at [1174, 649] on button "Evaluer" at bounding box center [1201, 655] width 56 height 20
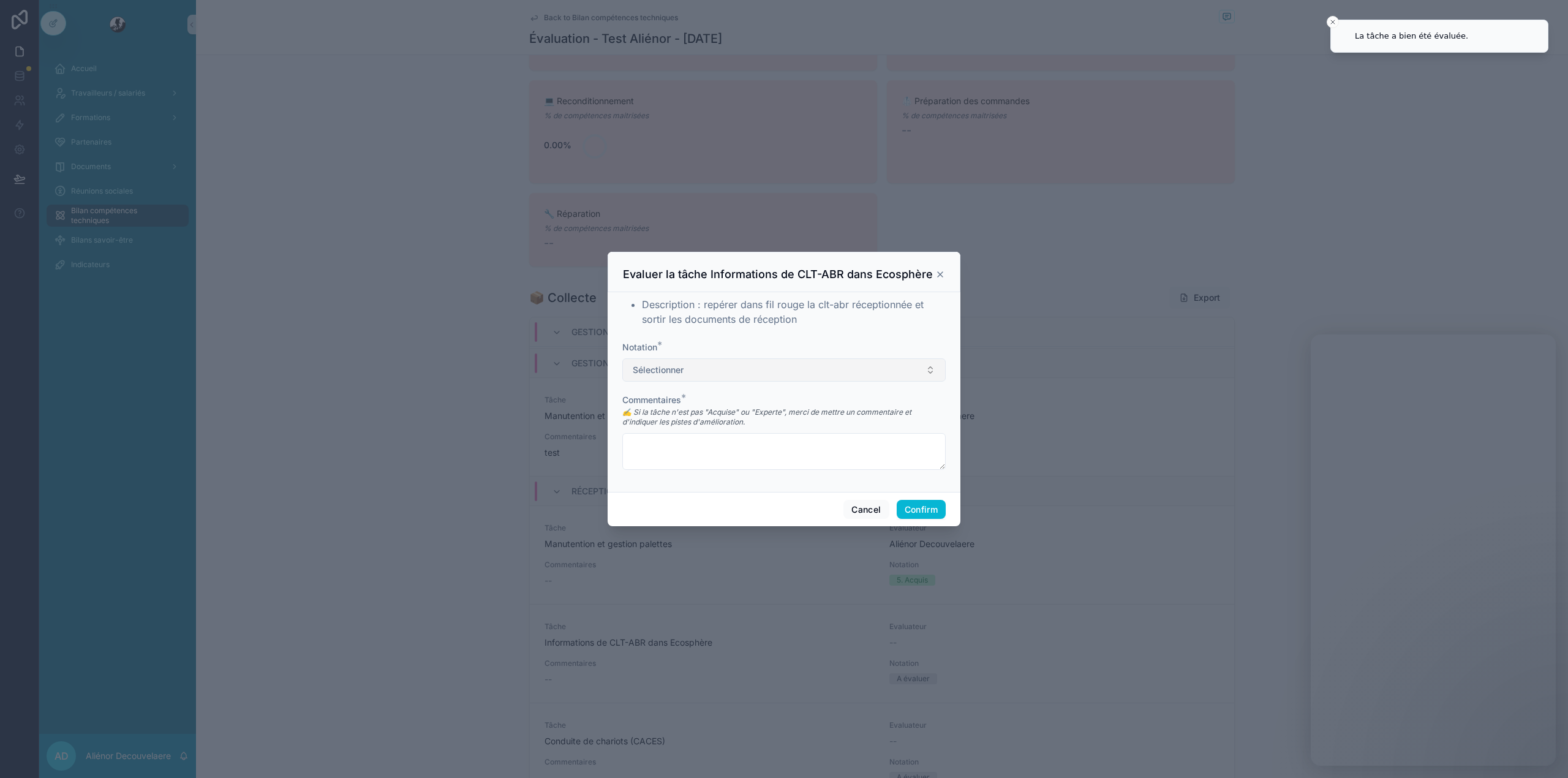
click at [738, 366] on button "Sélectionner" at bounding box center [784, 370] width 324 height 23
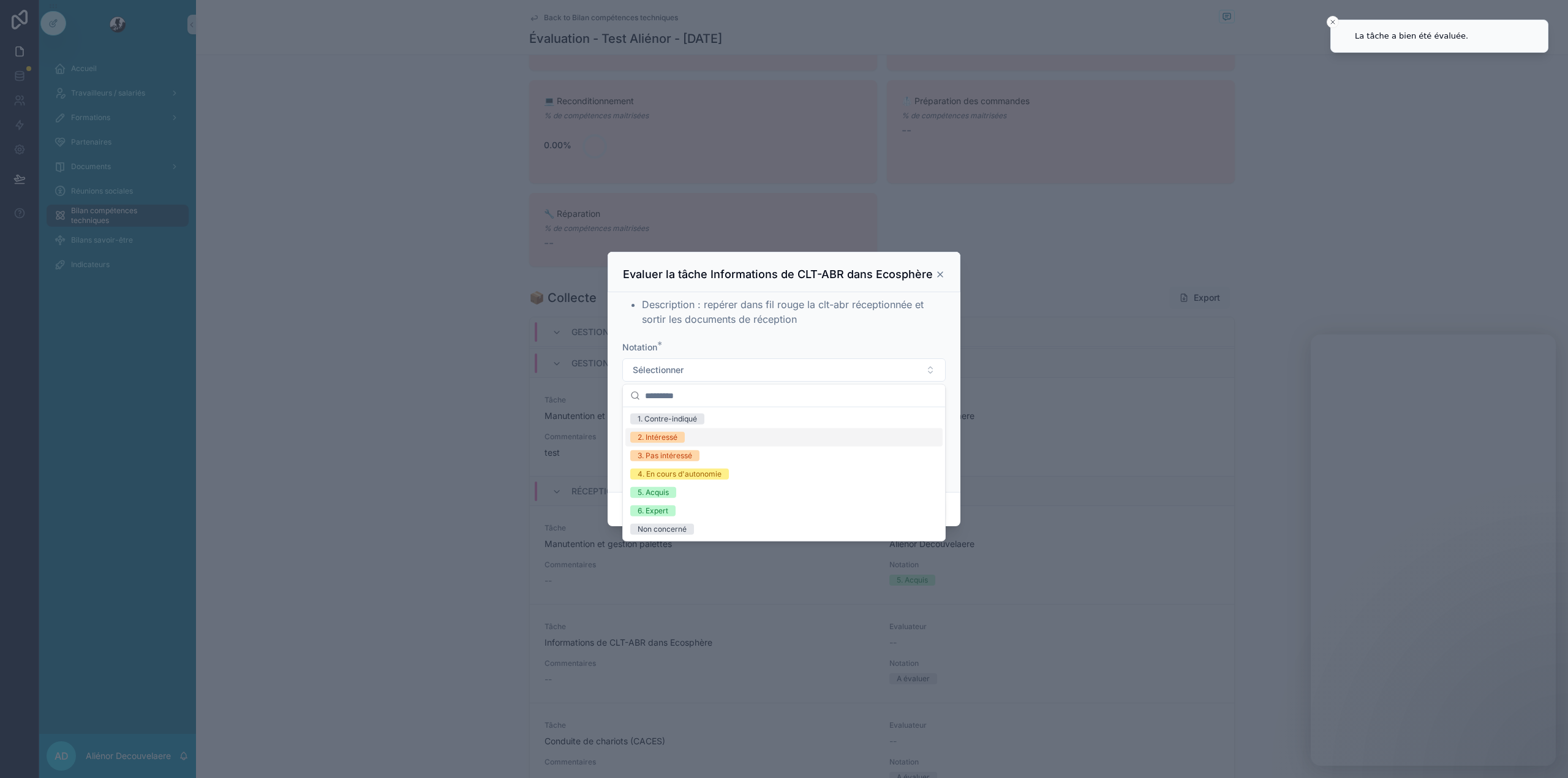
click at [696, 431] on div "2. Intéressé" at bounding box center [784, 437] width 317 height 18
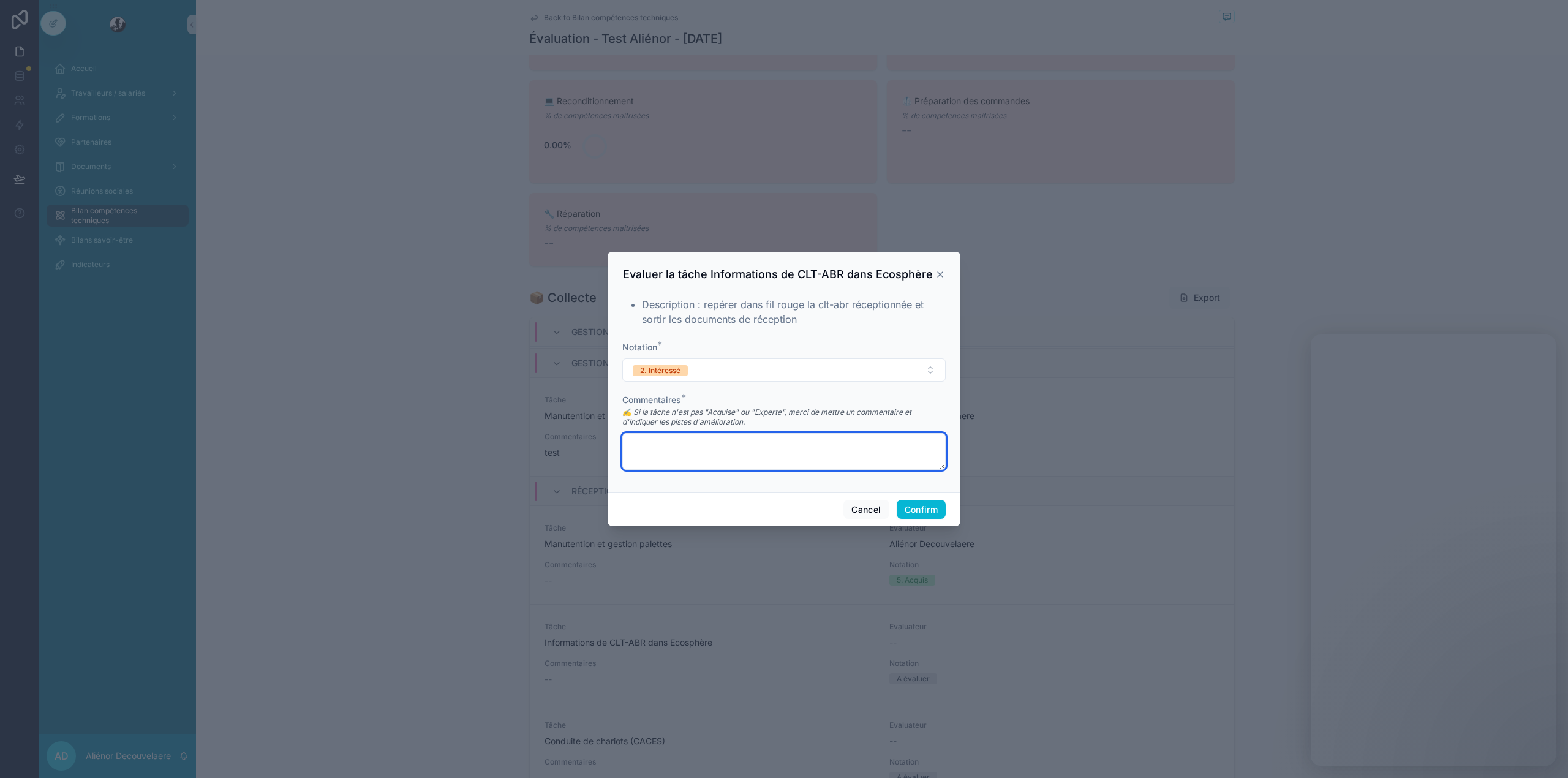
click at [787, 451] on textarea at bounding box center [784, 451] width 324 height 37
type textarea "****"
click at [924, 503] on button "Confirm" at bounding box center [921, 509] width 49 height 20
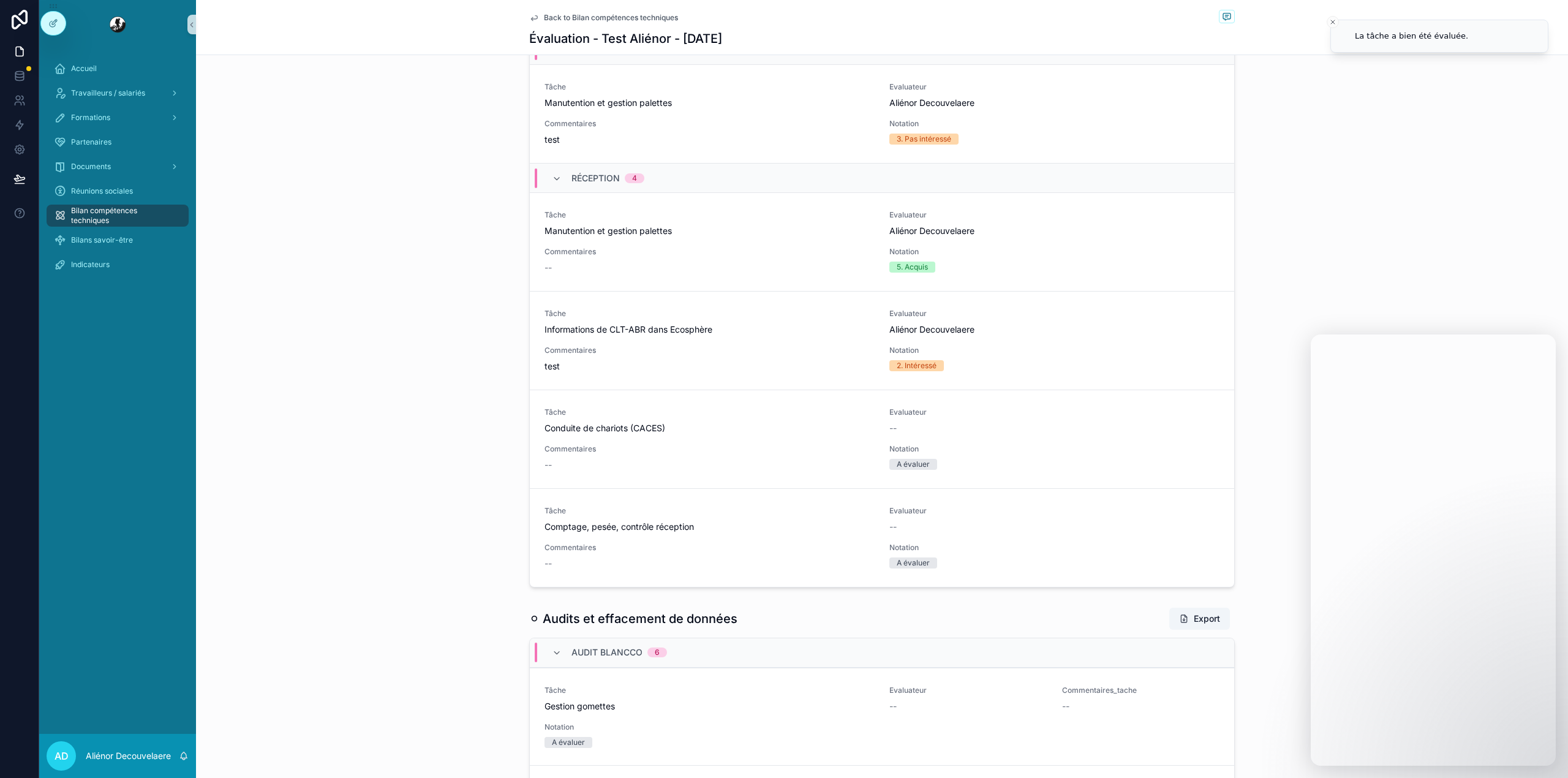
scroll to position [787, 0]
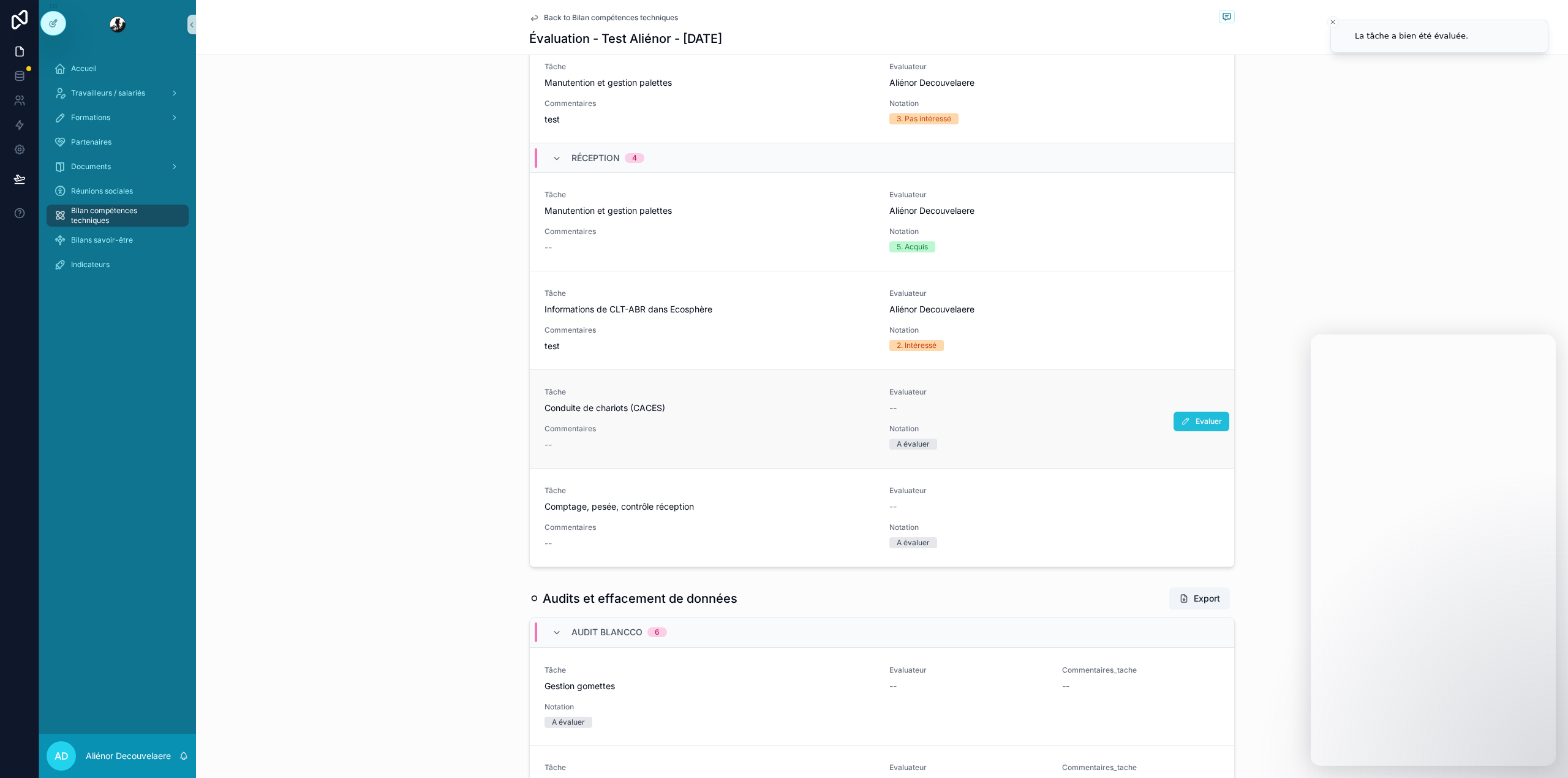
click at [1195, 422] on span "Evaluer" at bounding box center [1208, 422] width 27 height 10
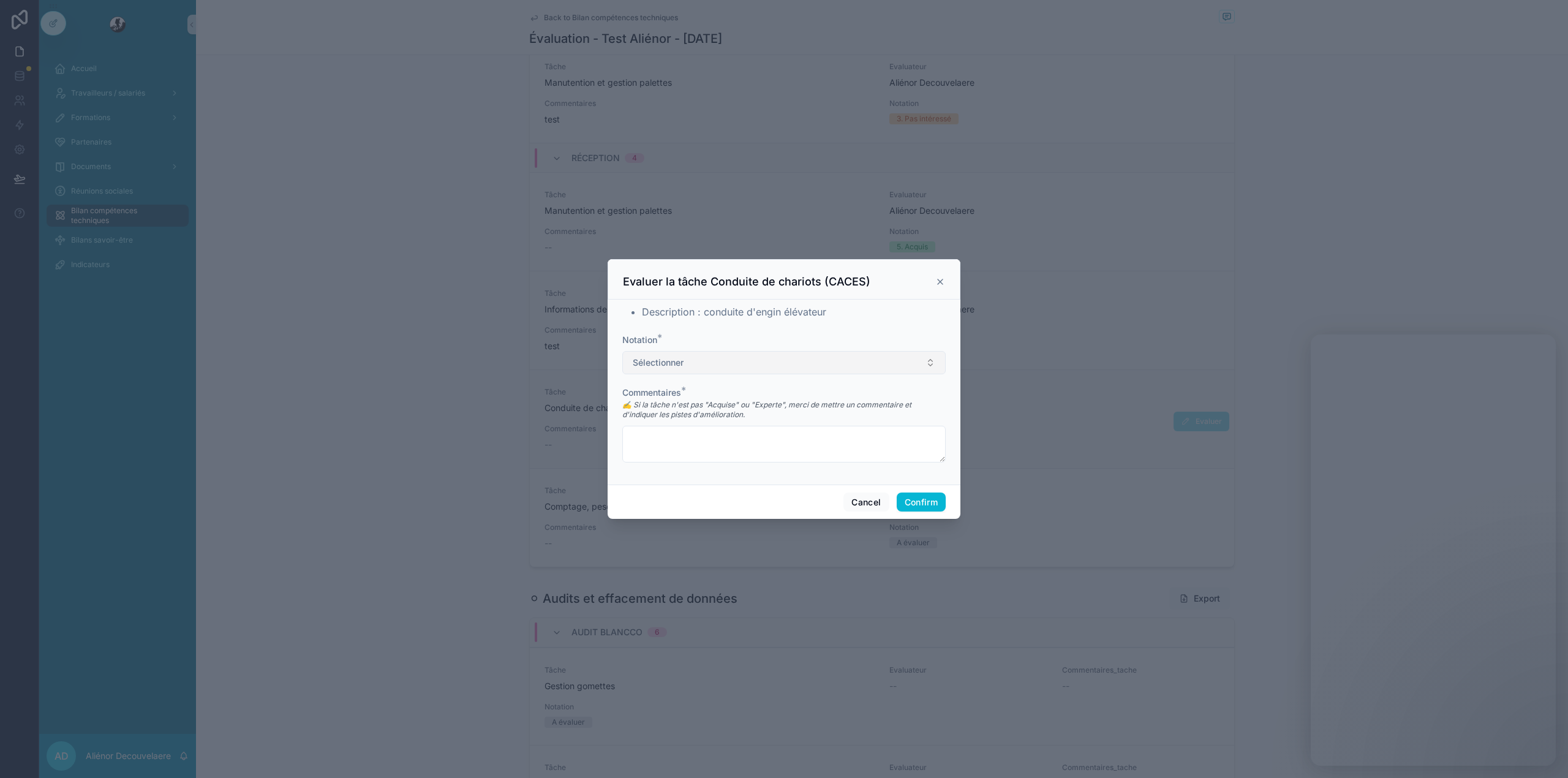
click at [650, 351] on button "Sélectionner" at bounding box center [784, 362] width 324 height 23
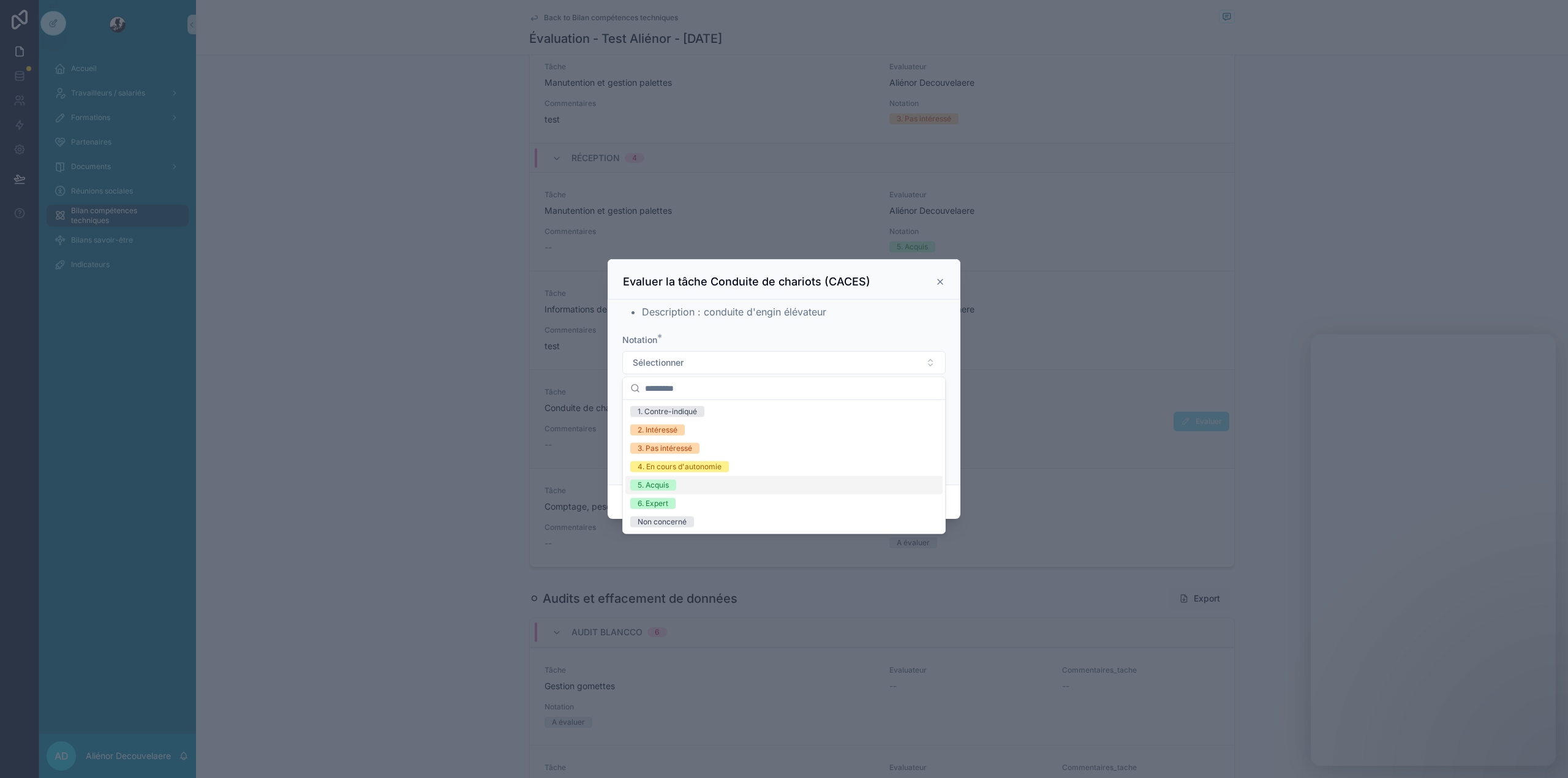
click at [675, 487] on span "5. Acquis" at bounding box center [653, 485] width 46 height 11
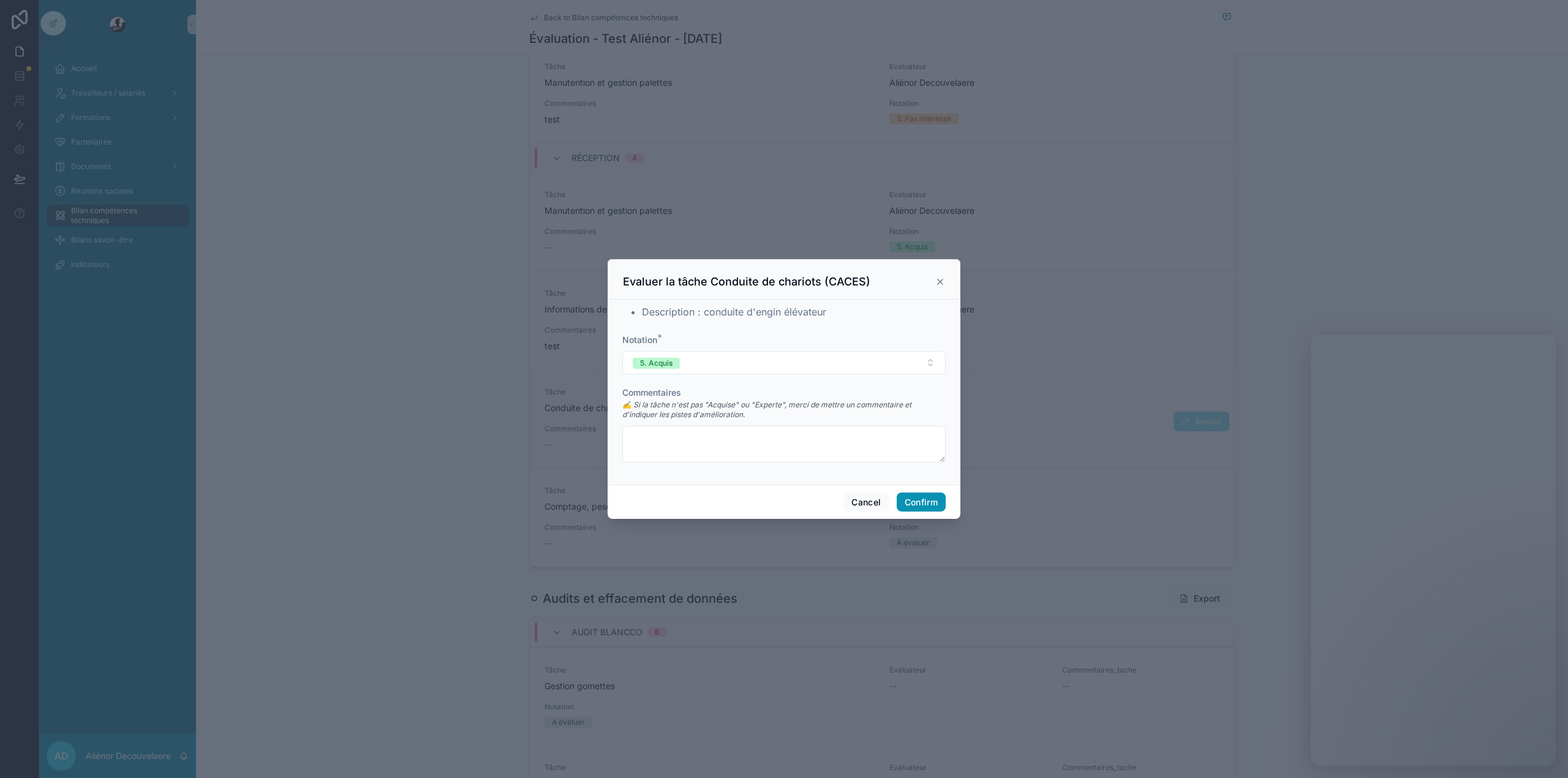
click at [927, 502] on button "Confirm" at bounding box center [921, 502] width 49 height 20
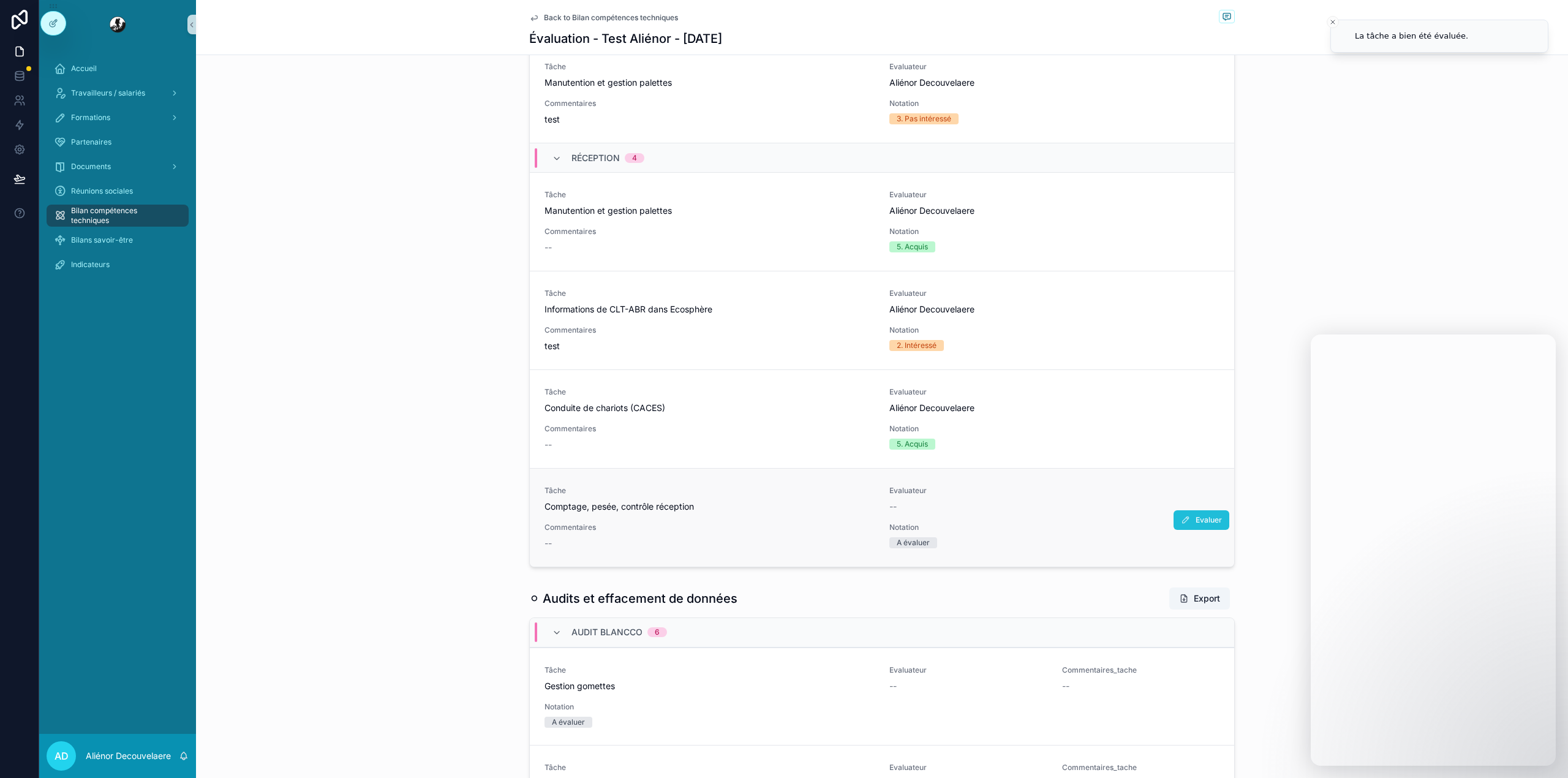
click at [1181, 521] on icon "scrollable content" at bounding box center [1186, 520] width 10 height 10
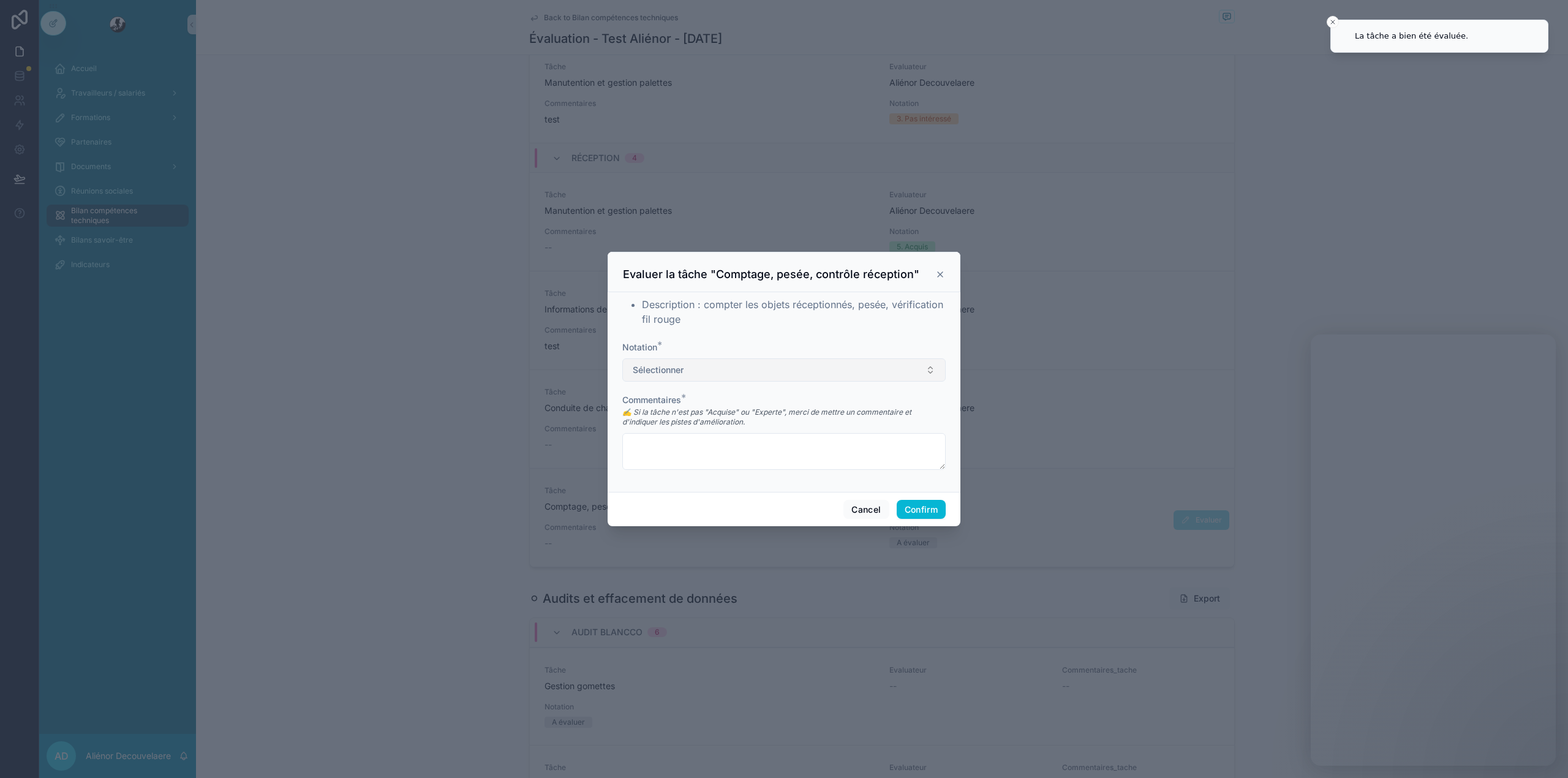
click at [846, 370] on button "Sélectionner" at bounding box center [784, 370] width 324 height 23
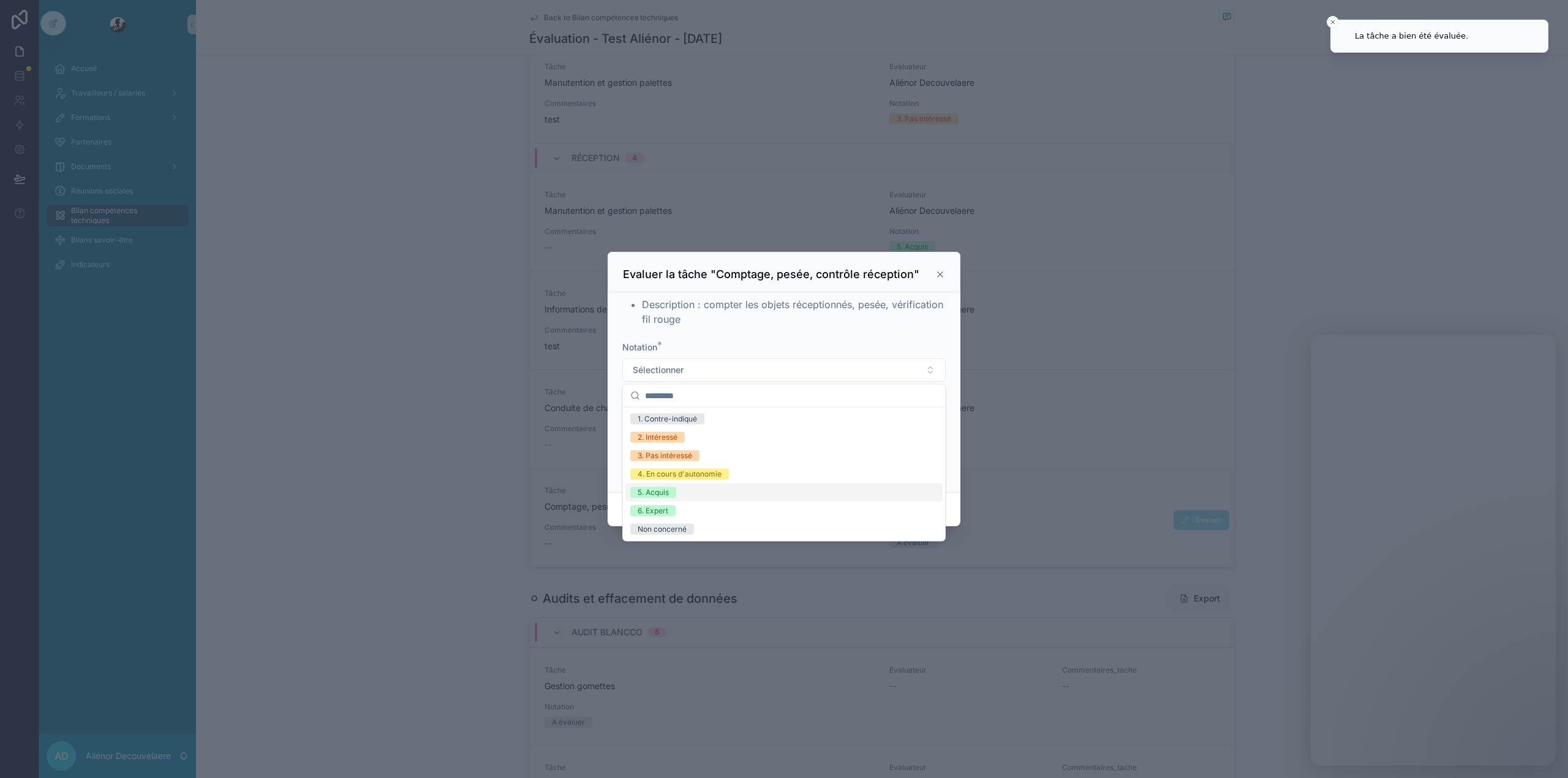
click at [767, 495] on div "5. Acquis" at bounding box center [784, 492] width 317 height 18
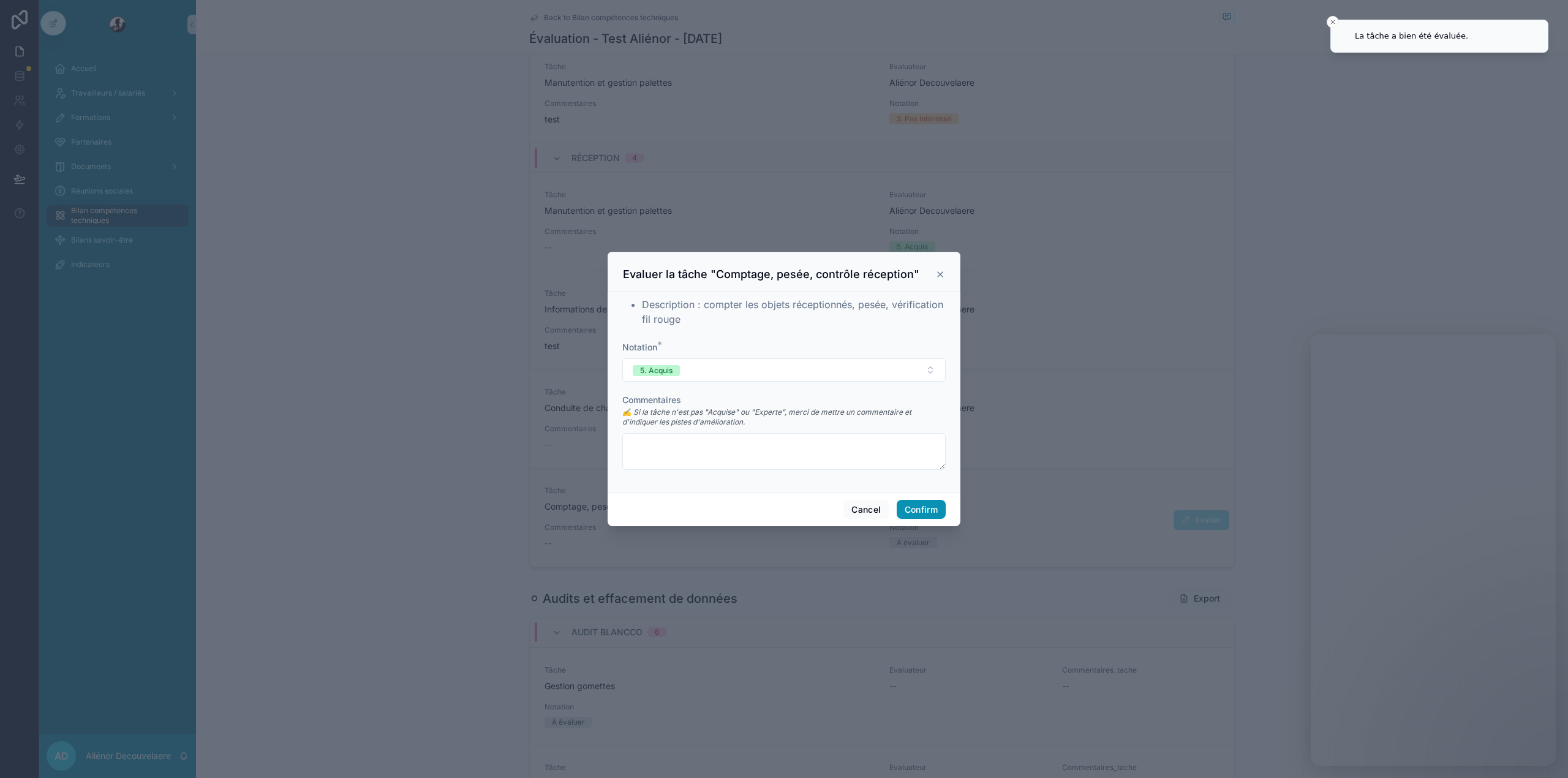
click at [927, 501] on button "Confirm" at bounding box center [921, 509] width 49 height 20
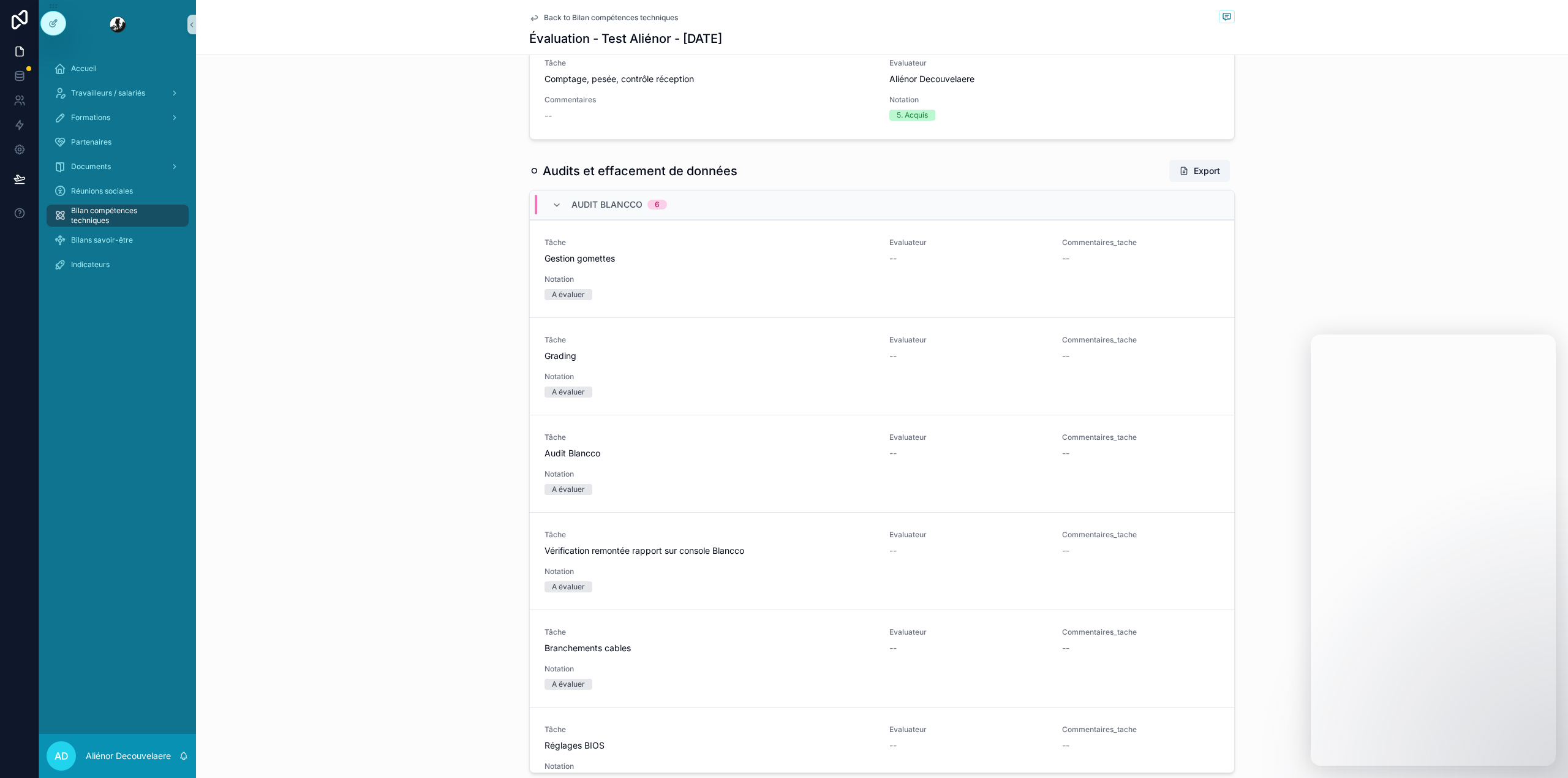
scroll to position [1214, 0]
click at [597, 214] on div "Audit Blancco 6" at bounding box center [619, 205] width 95 height 20
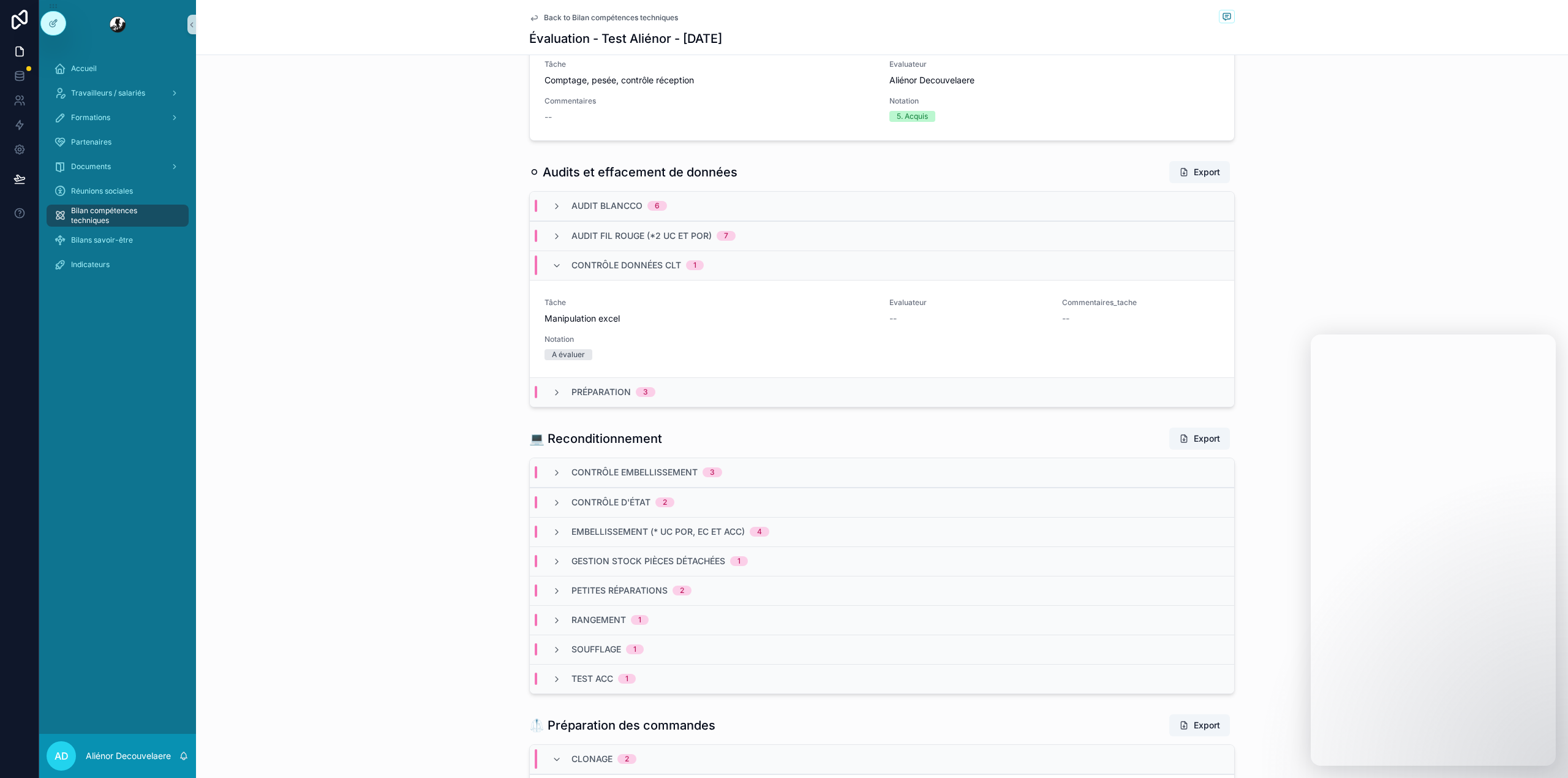
click at [599, 258] on div "Contrôle données CLT 1" at bounding box center [637, 265] width 132 height 20
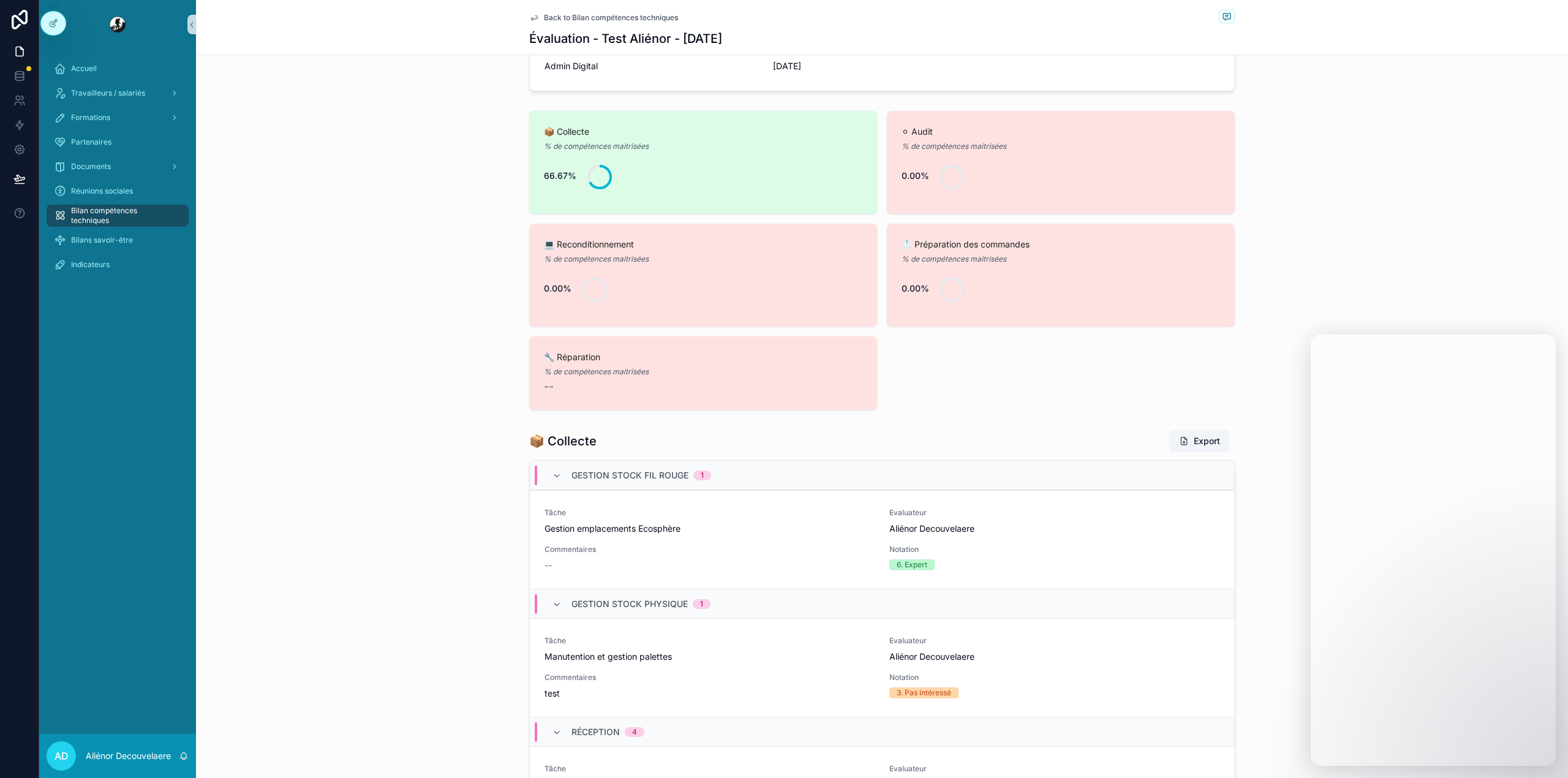
scroll to position [308, 0]
click at [554, 444] on h1 "📦 Collecte" at bounding box center [562, 443] width 68 height 17
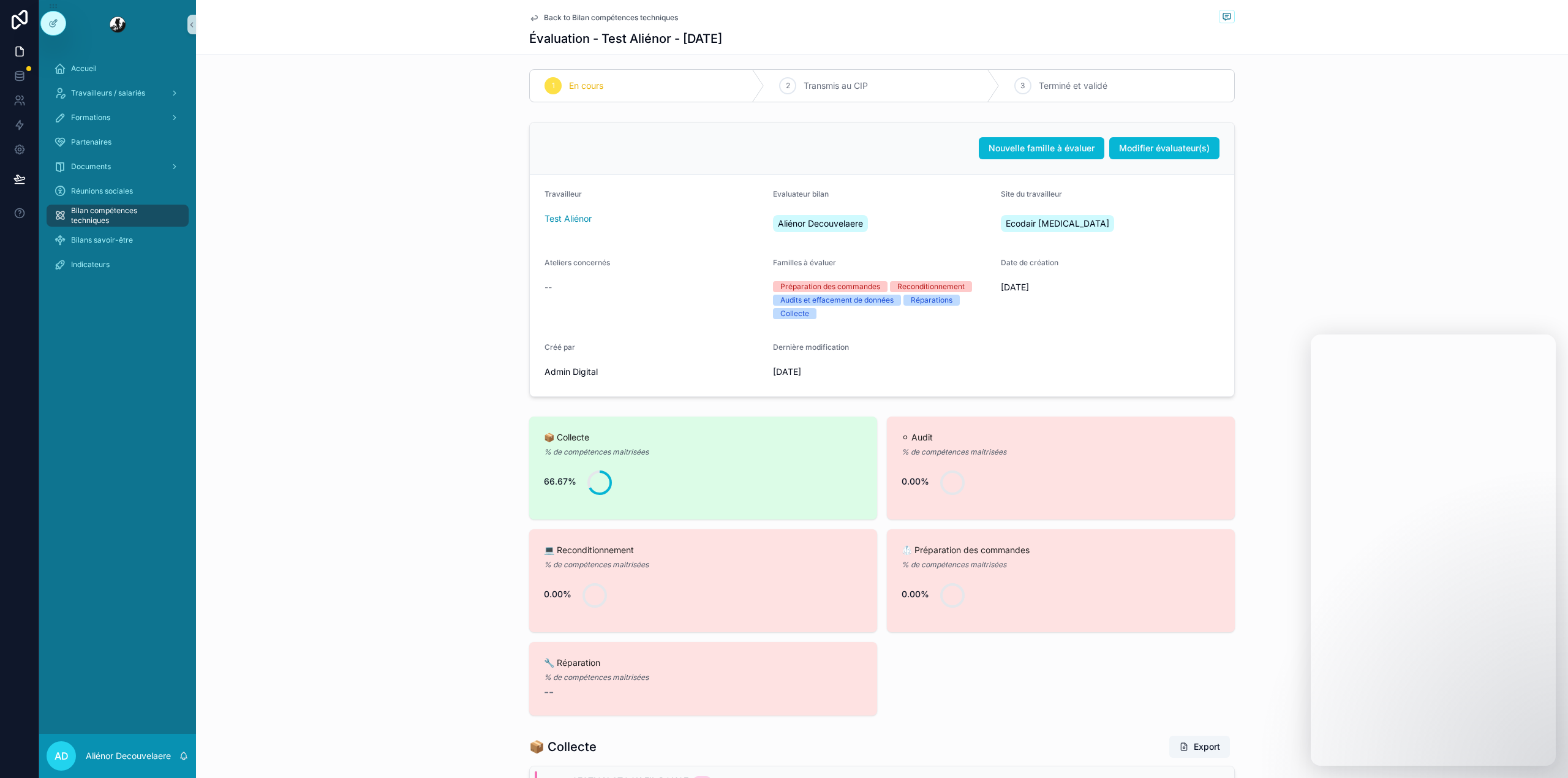
scroll to position [0, 0]
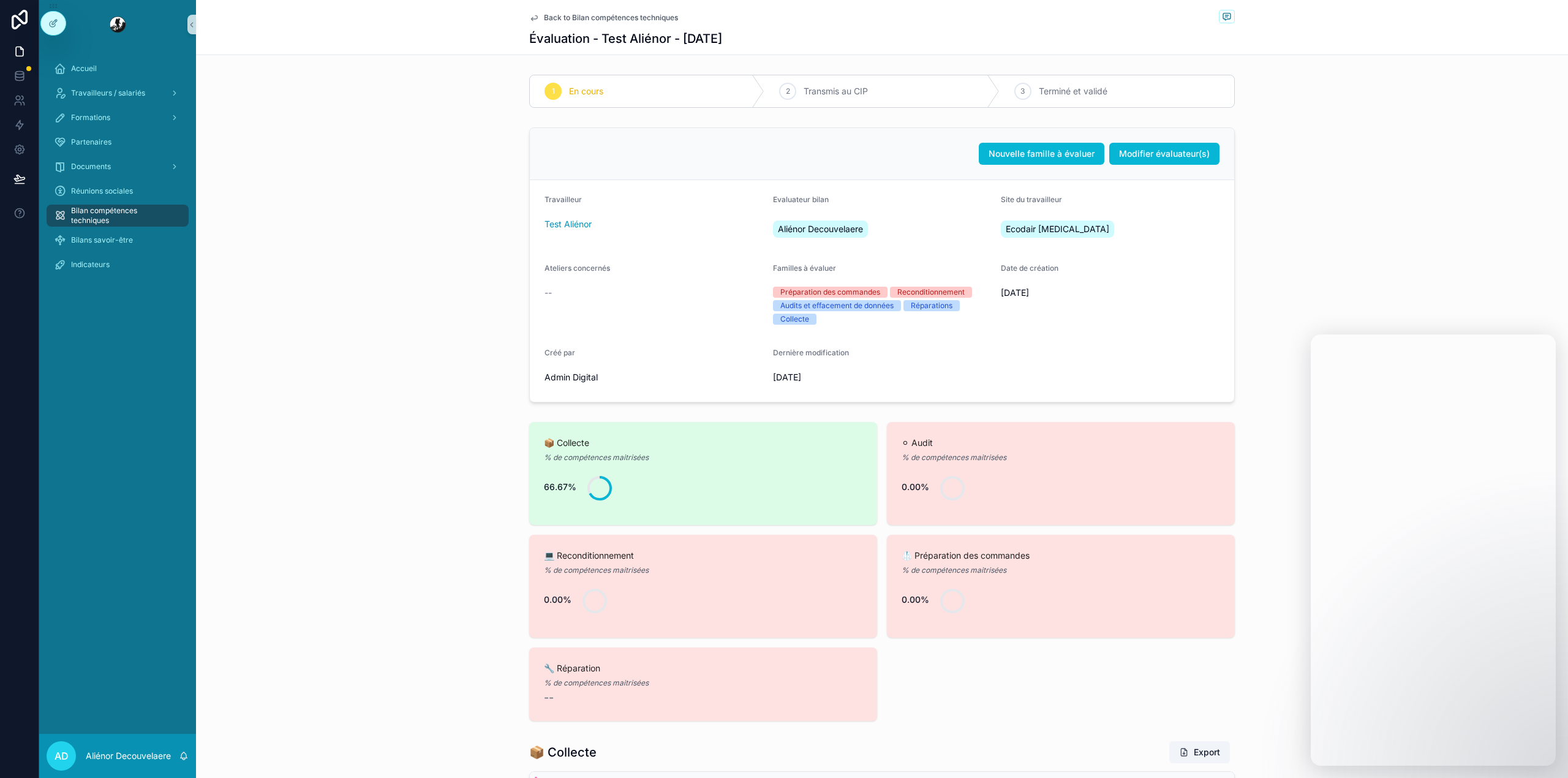
click at [1434, 292] on div "Nouvelle famille à évaluer Modifier évaluateur(s) Travailleur Test Aliénor Eval…" at bounding box center [882, 265] width 1372 height 285
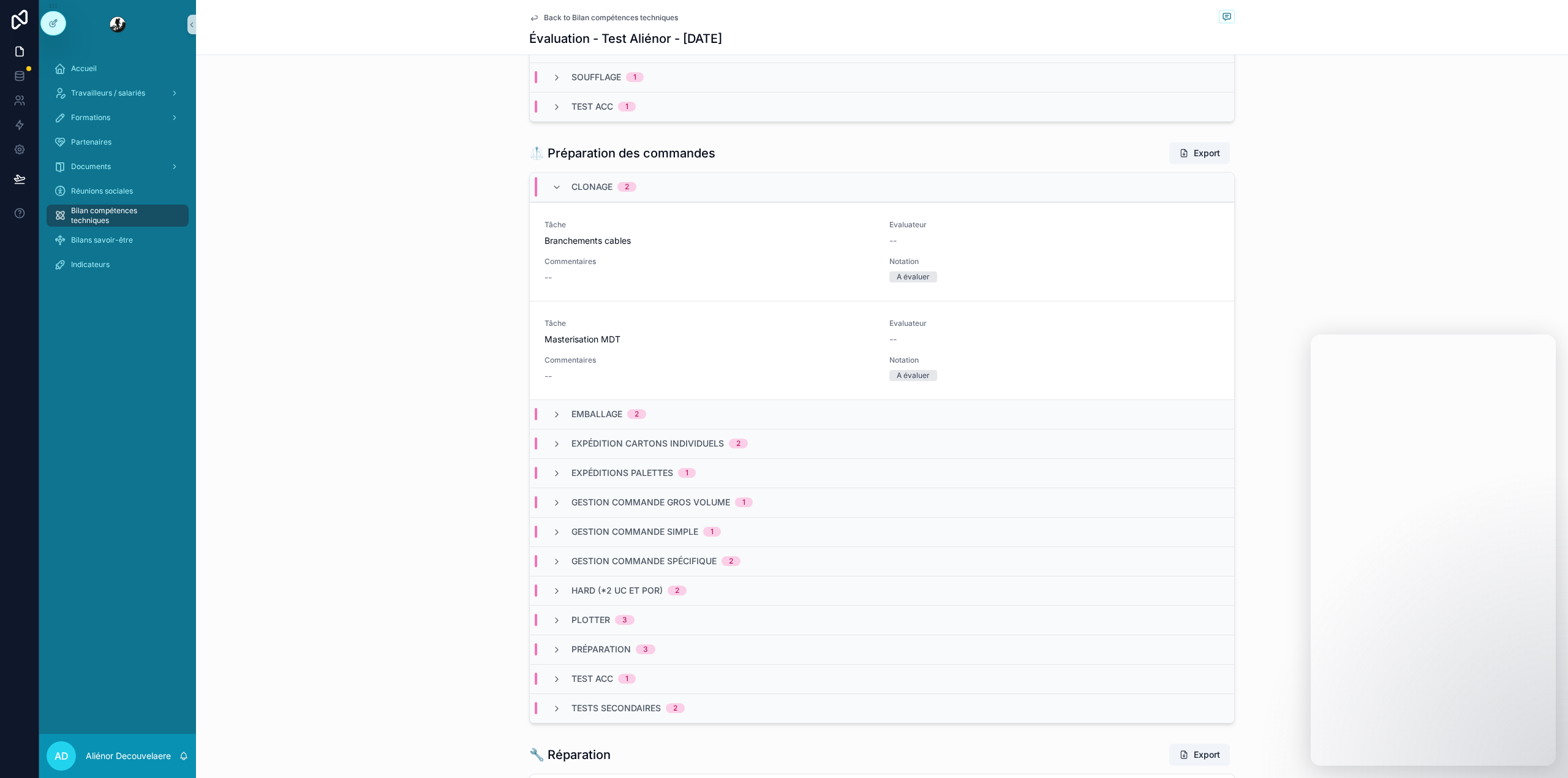
scroll to position [1684, 0]
click at [576, 163] on h1 "🥼 Préparation des commandes" at bounding box center [622, 157] width 186 height 17
click at [588, 185] on div "Clonage 2" at bounding box center [604, 191] width 65 height 20
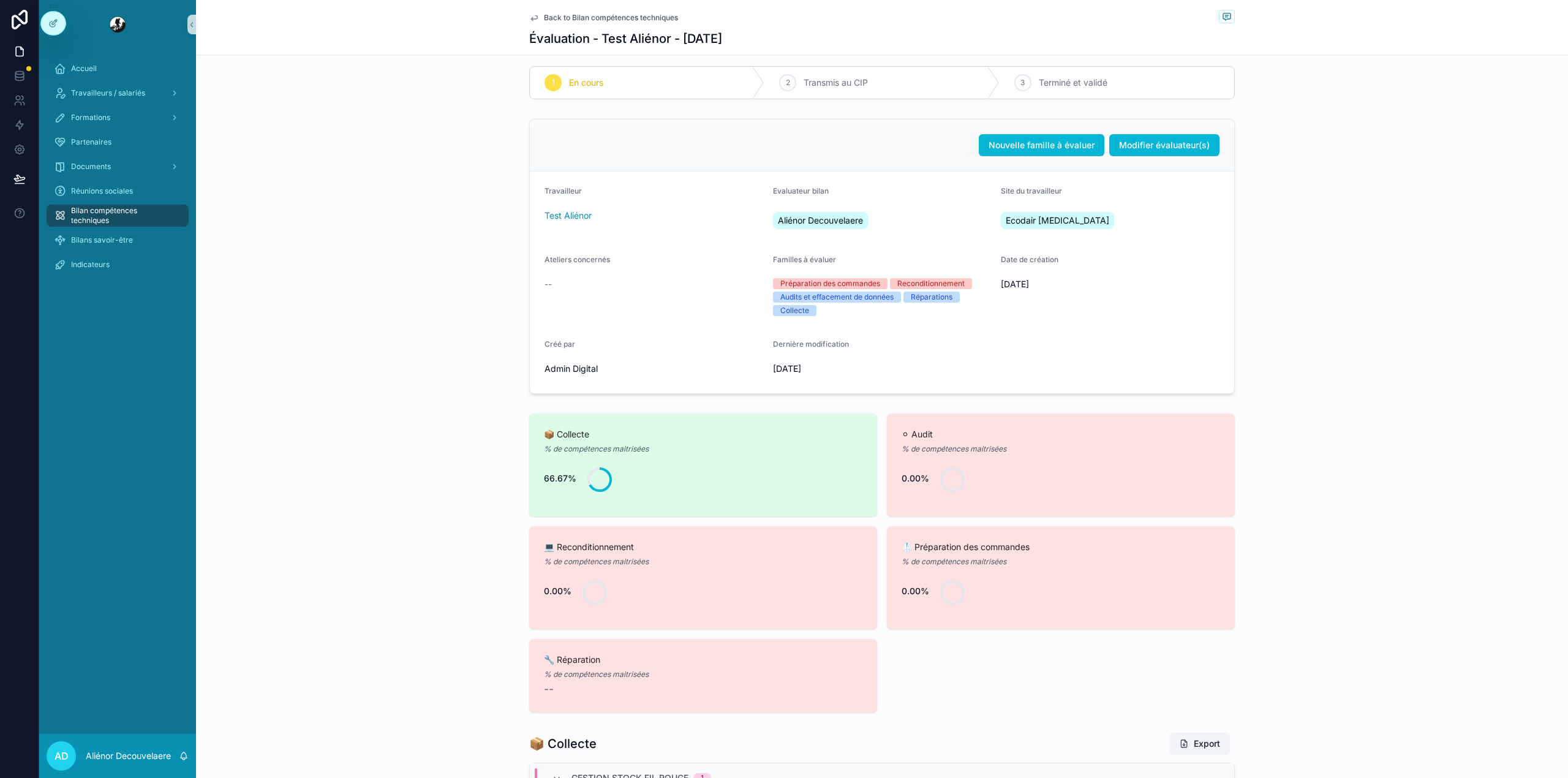
scroll to position [0, 0]
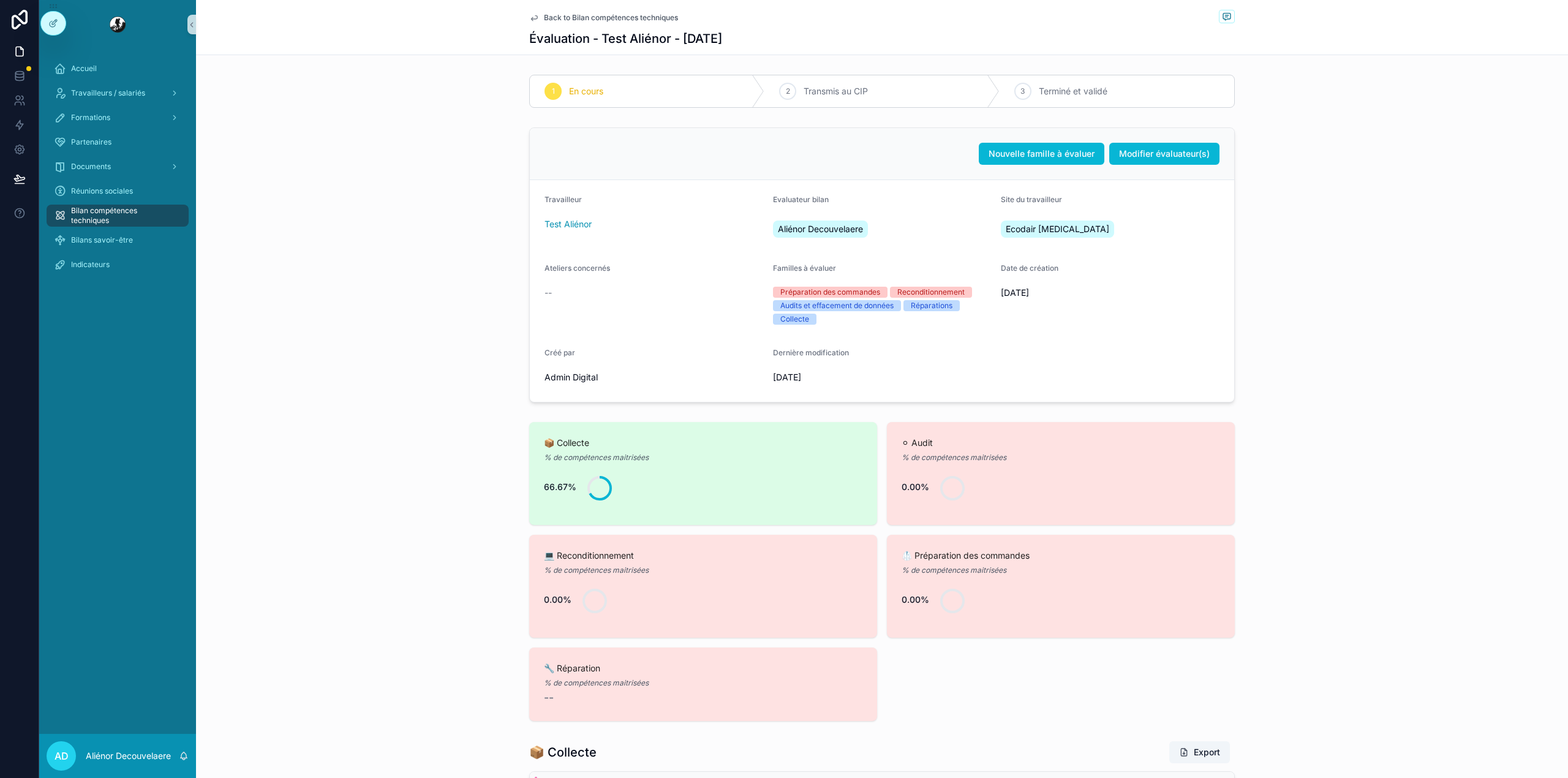
click at [596, 17] on span "Back to Bilan compétences techniques" at bounding box center [611, 18] width 134 height 10
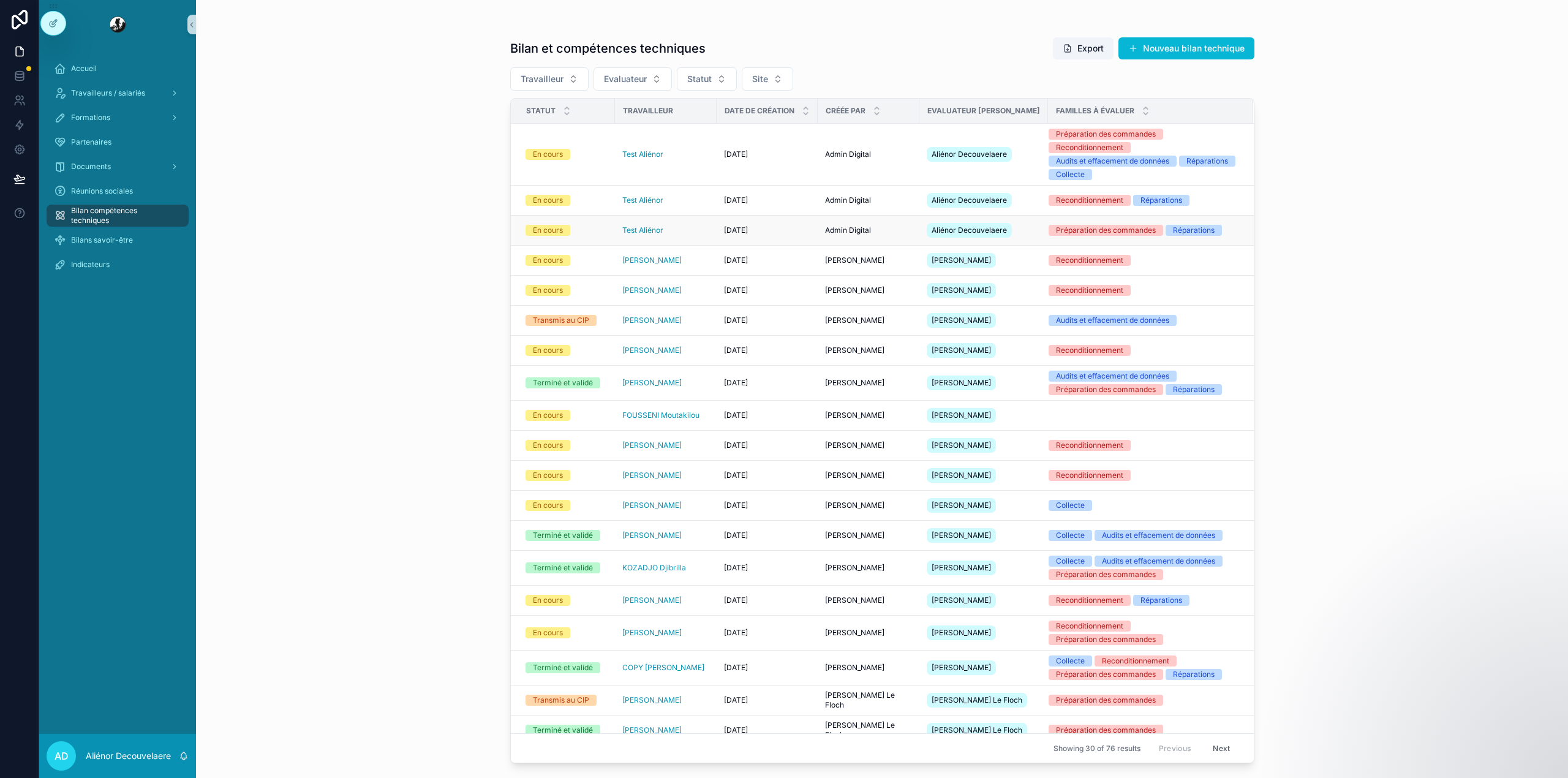
scroll to position [392, 0]
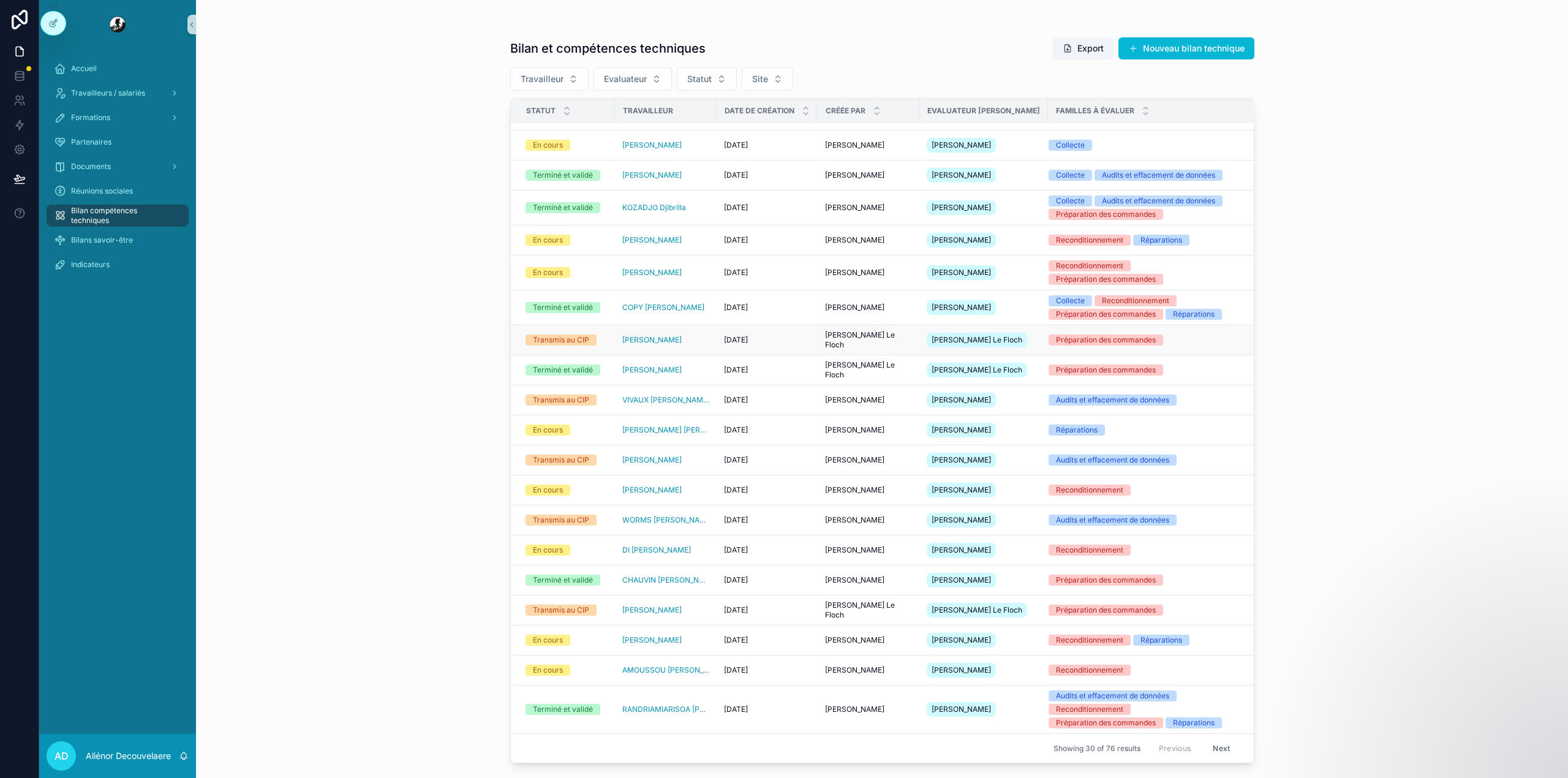
click at [841, 327] on td "[PERSON_NAME] Le [PERSON_NAME] Le Floch" at bounding box center [868, 340] width 102 height 30
click at [801, 335] on div "[DATE] [DATE]" at bounding box center [767, 340] width 87 height 10
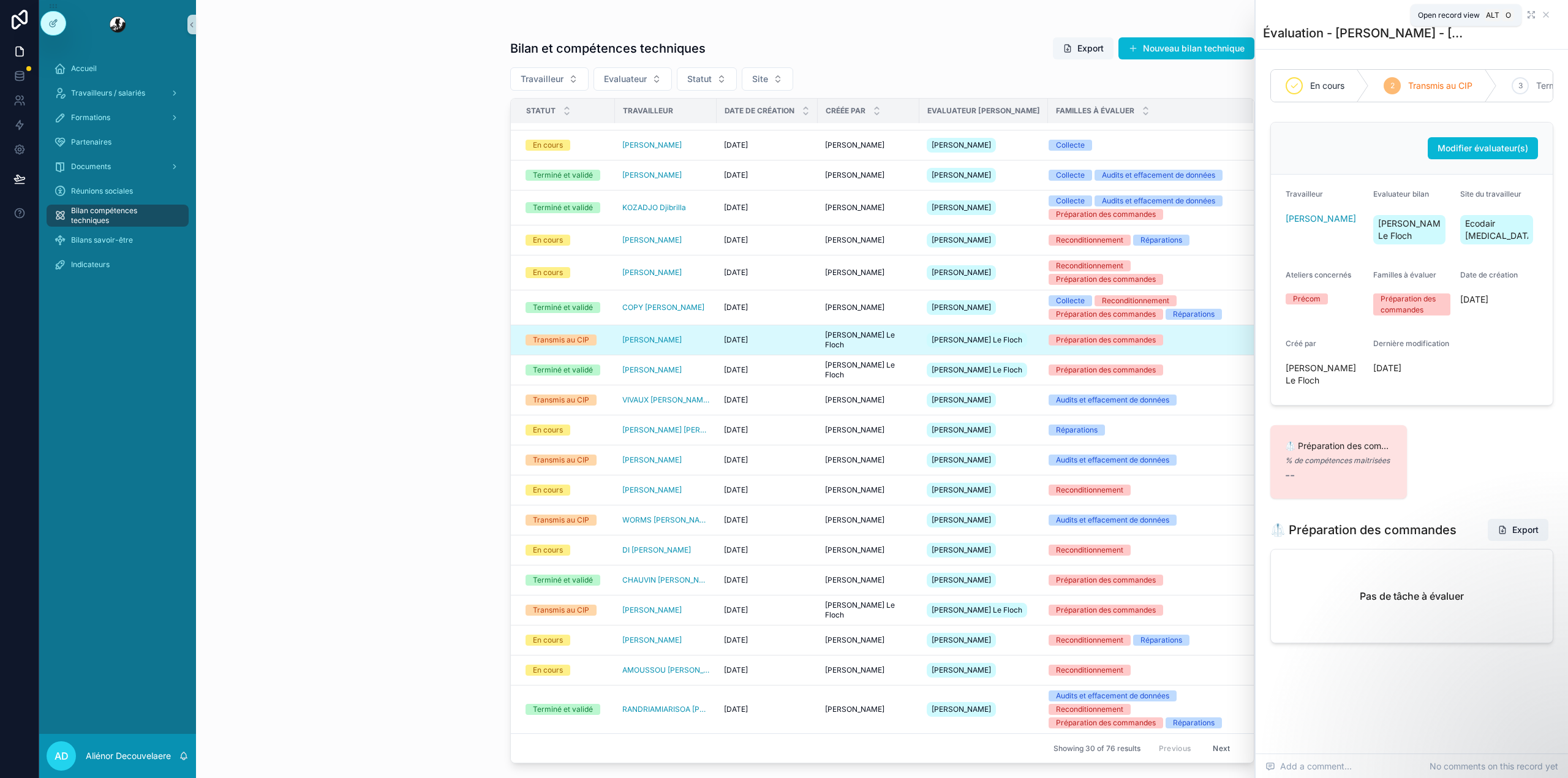
click at [1529, 13] on icon "scrollable content" at bounding box center [1531, 15] width 10 height 10
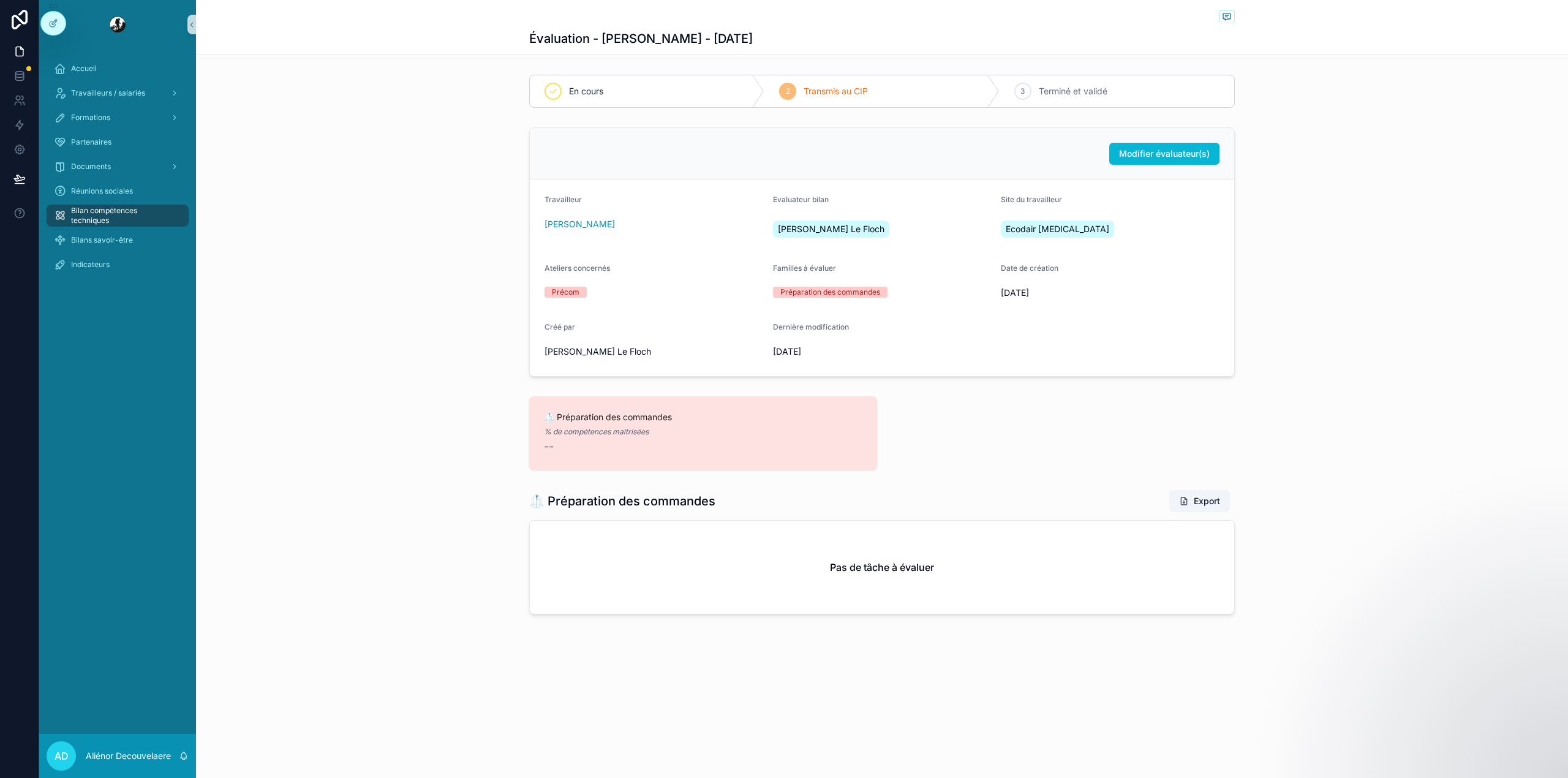
click at [93, 226] on link "Bilan compétences techniques" at bounding box center [118, 216] width 142 height 22
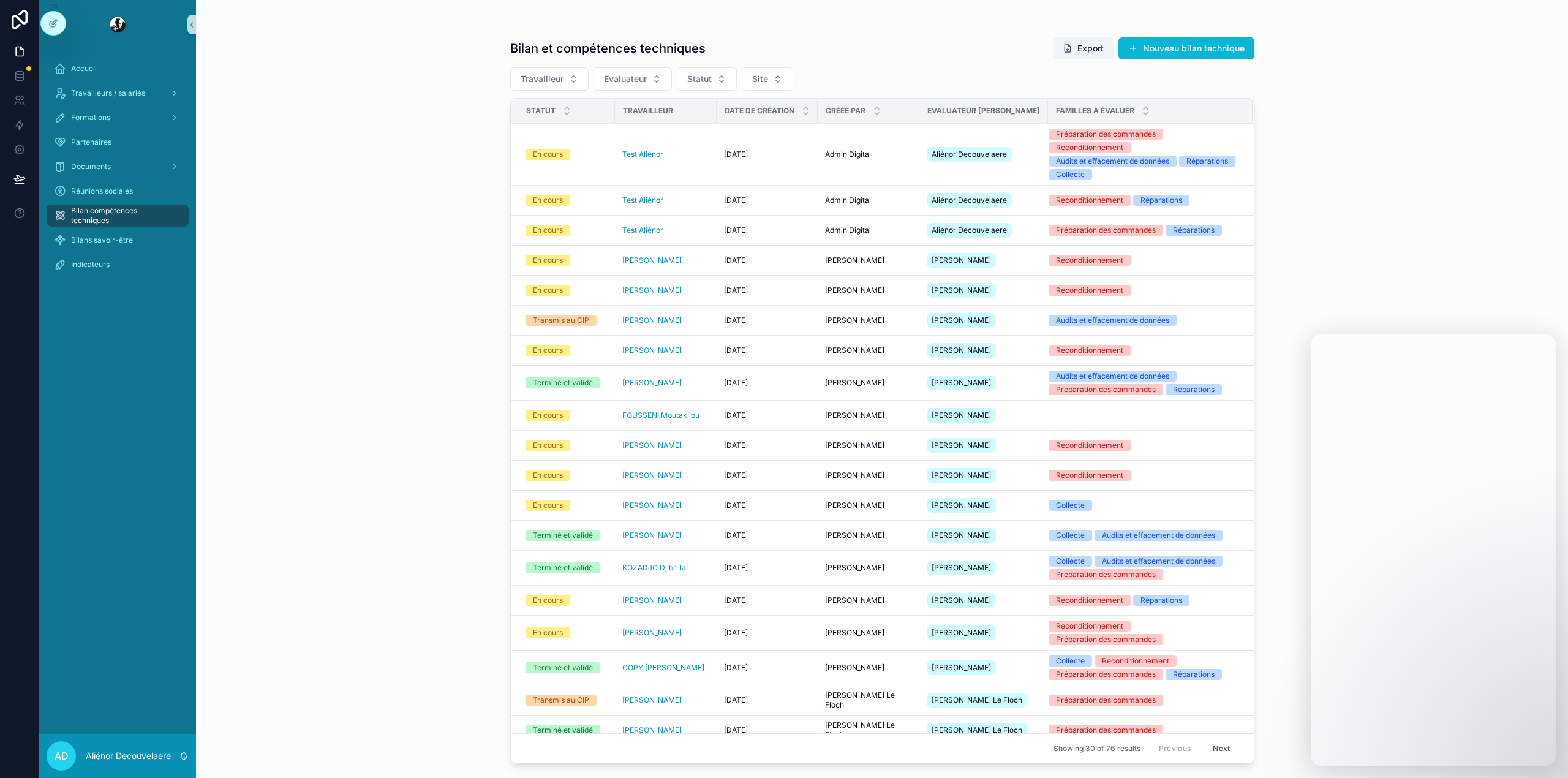
click at [1490, 268] on div "Bilan et compétences techniques Export Nouveau bilan technique Travailleur Eval…" at bounding box center [882, 389] width 1372 height 778
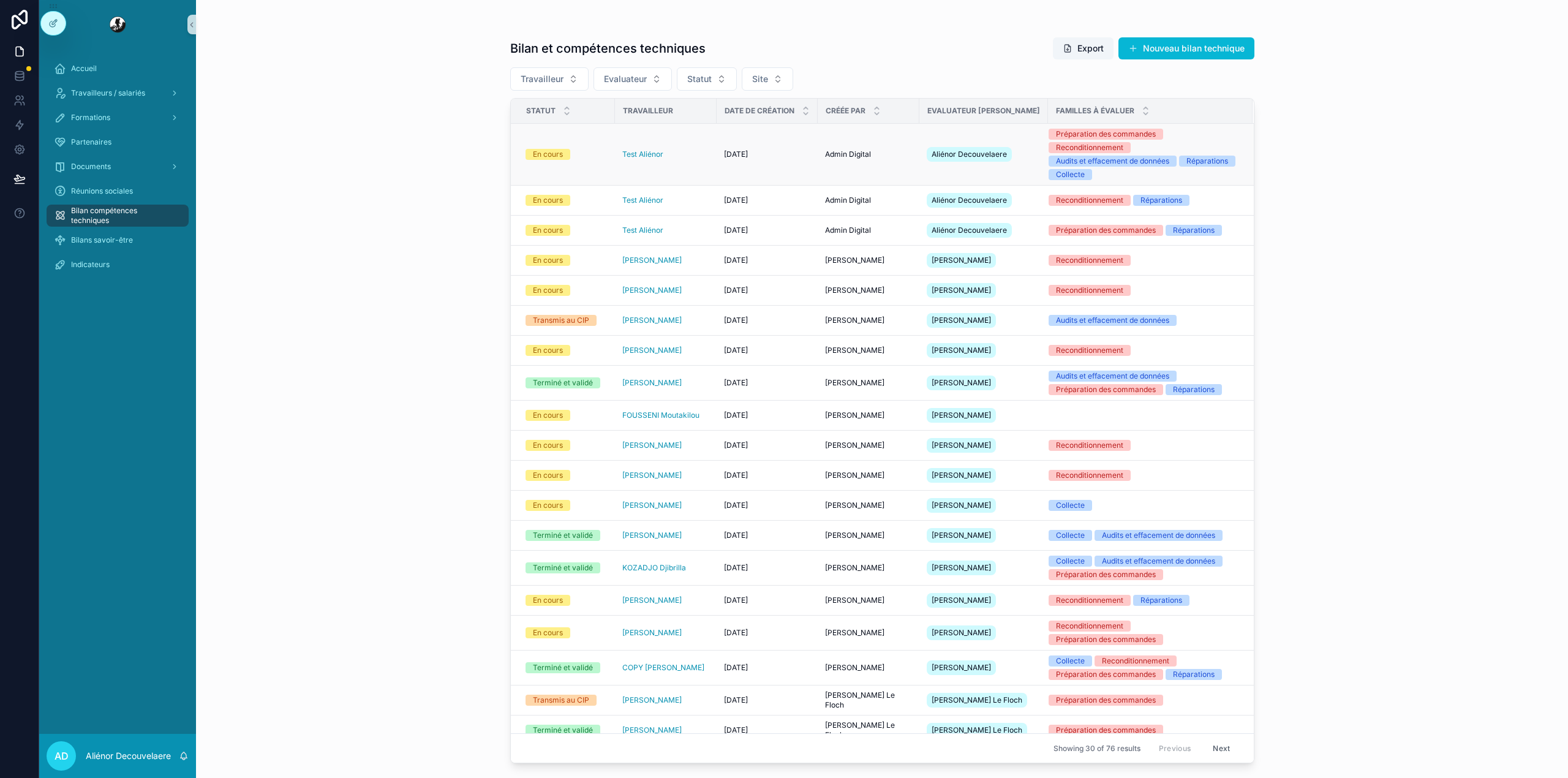
click at [692, 149] on div "Test Aliénor" at bounding box center [666, 154] width 87 height 10
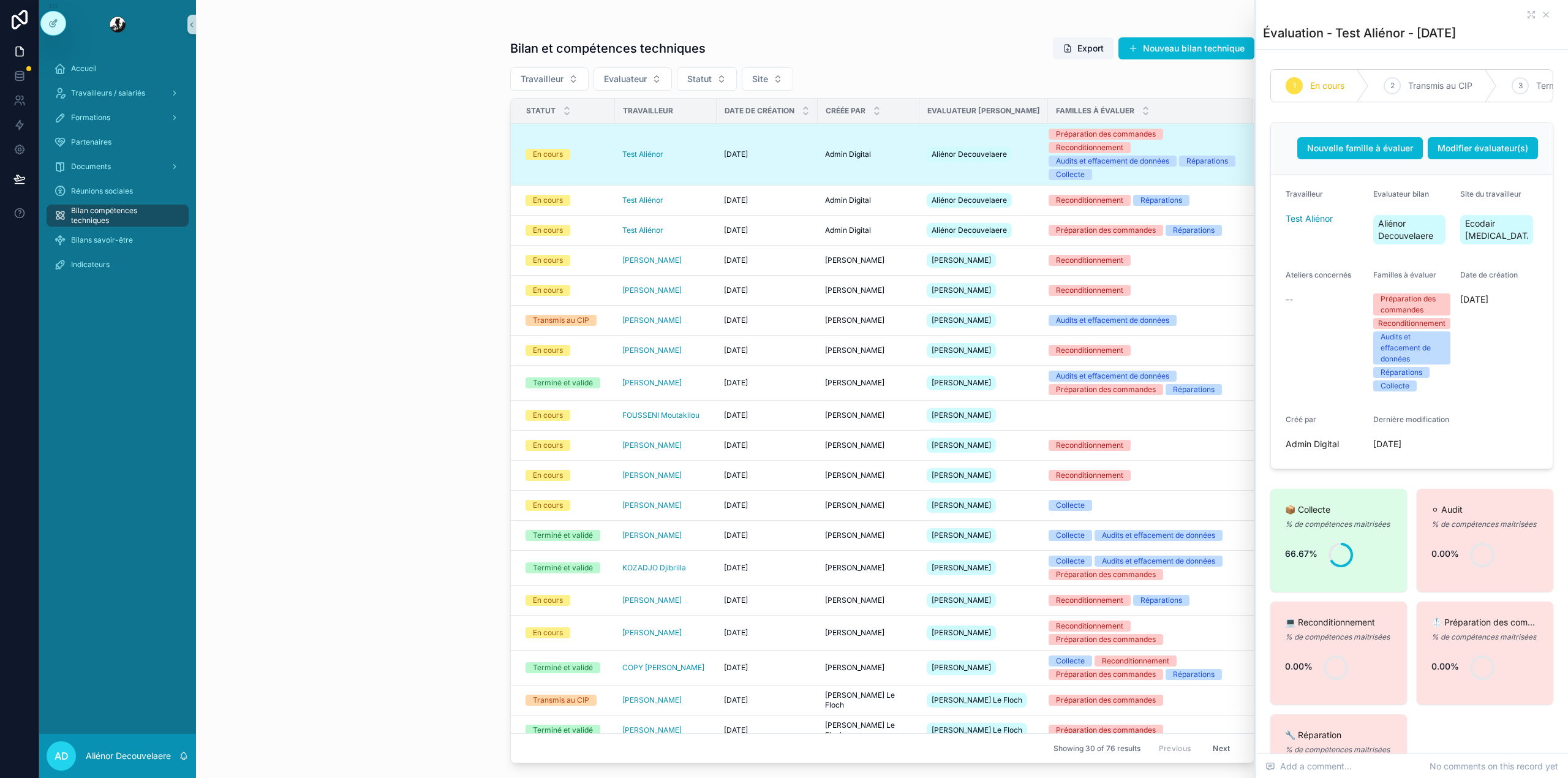
click at [1519, 8] on div "Évaluation - Test Aliénor - 28-08-2025" at bounding box center [1411, 25] width 298 height 49
click at [1526, 17] on icon "scrollable content" at bounding box center [1531, 15] width 10 height 10
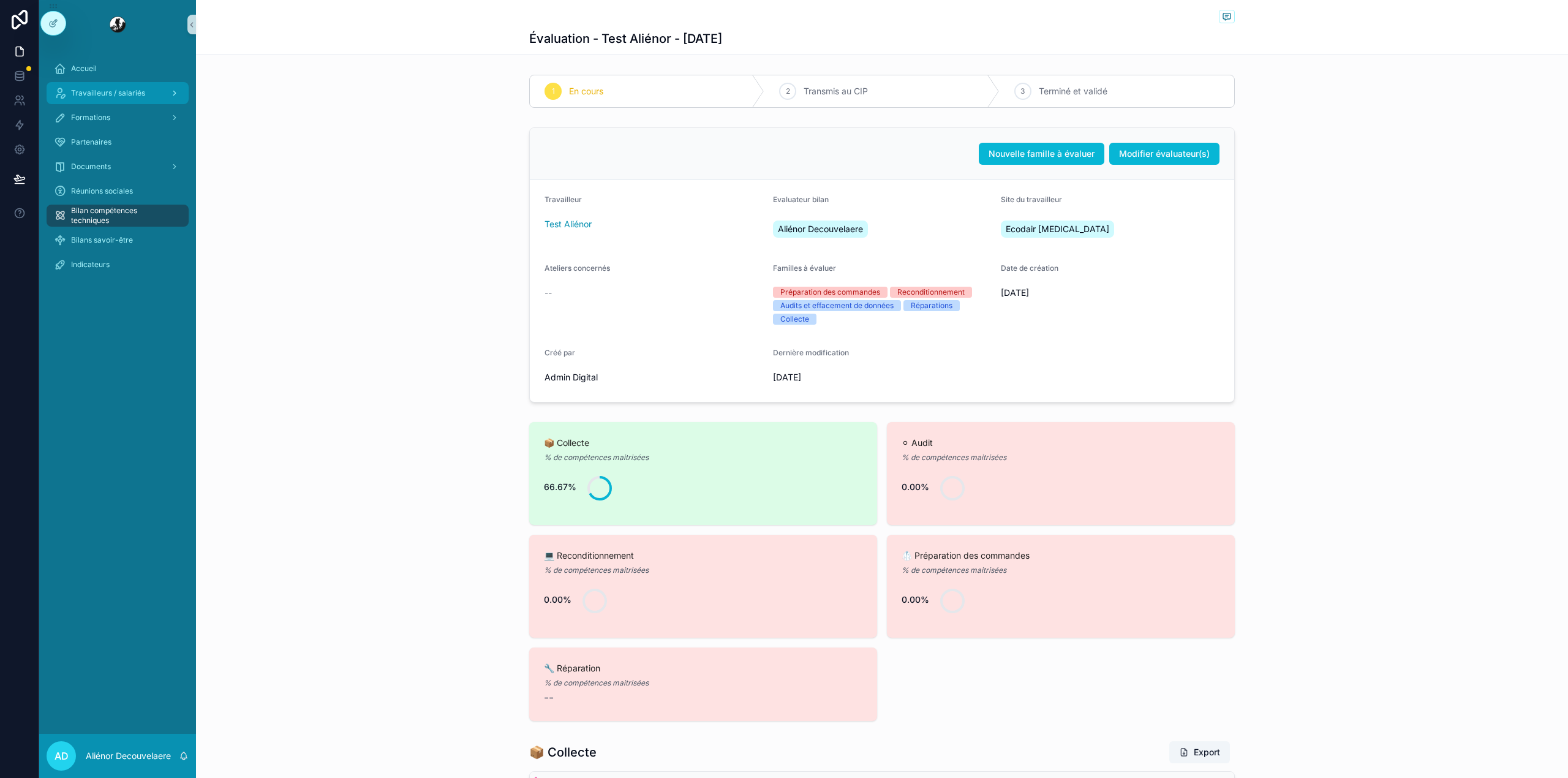
click at [145, 90] on div "Travailleurs / salariés" at bounding box center [118, 93] width 128 height 20
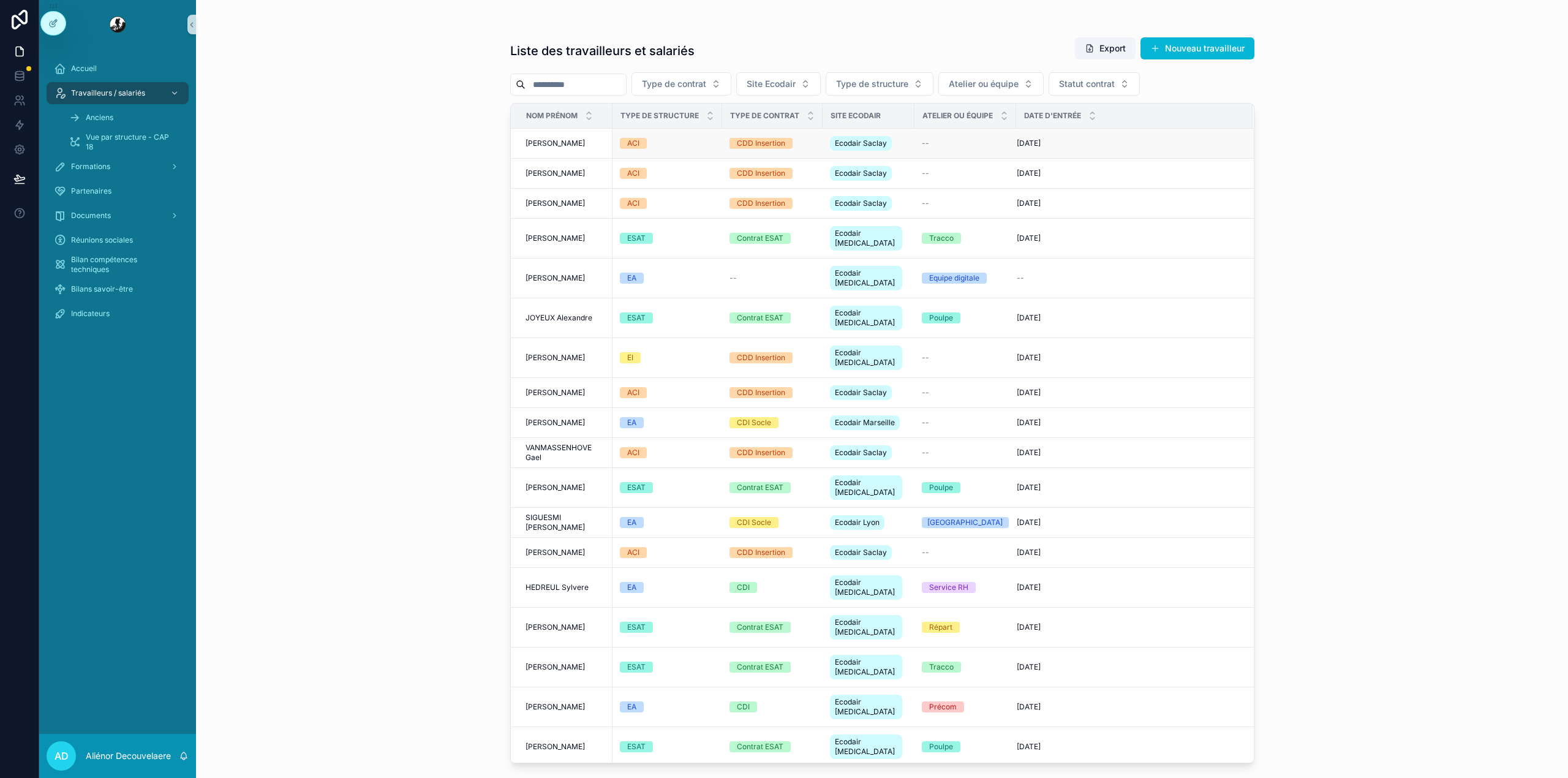
click at [1080, 146] on div "10/03/2025 10/03/2025" at bounding box center [1127, 143] width 221 height 10
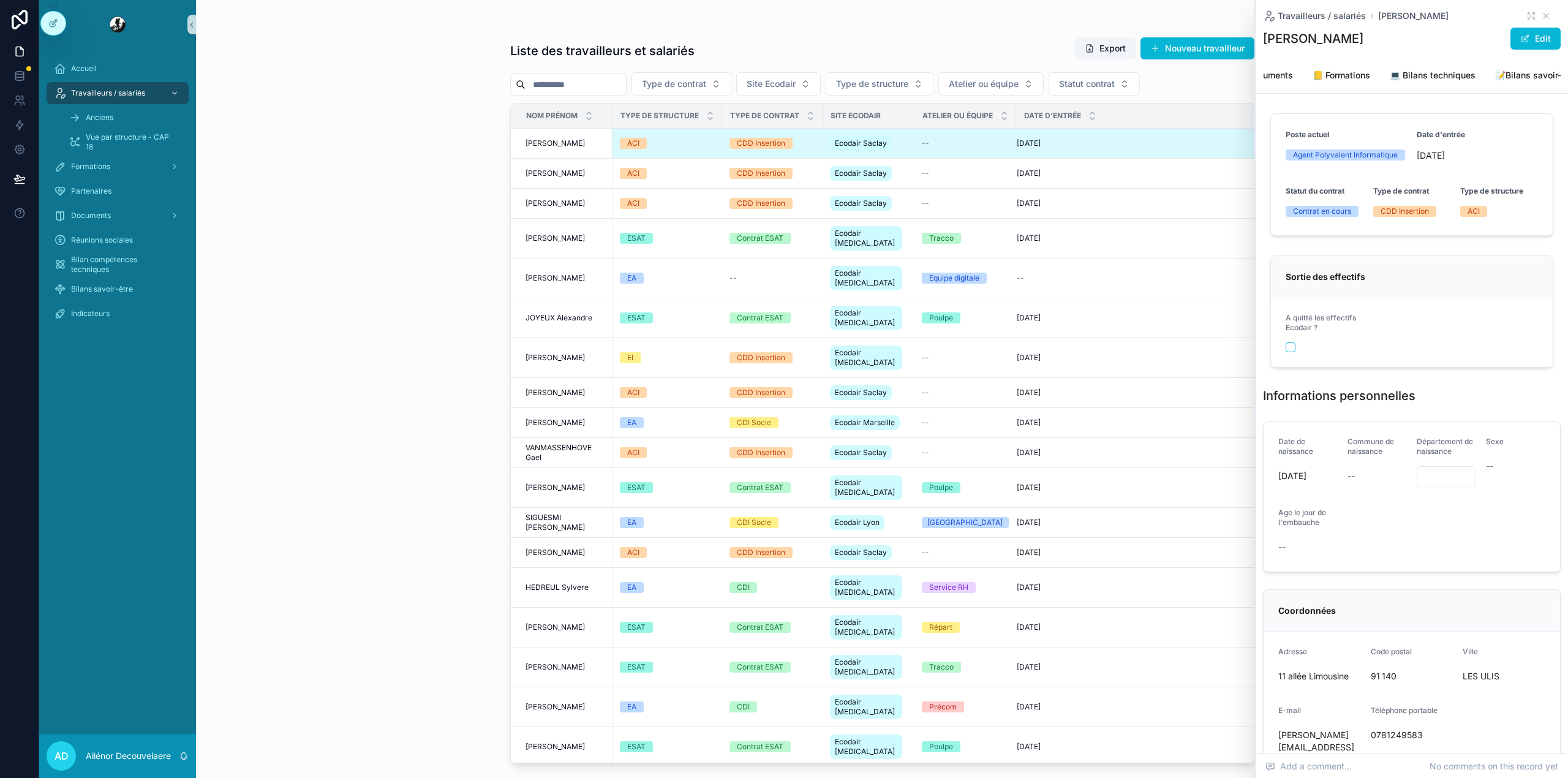
scroll to position [0, 413]
click at [1527, 69] on span "📈 Historique" at bounding box center [1533, 75] width 55 height 12
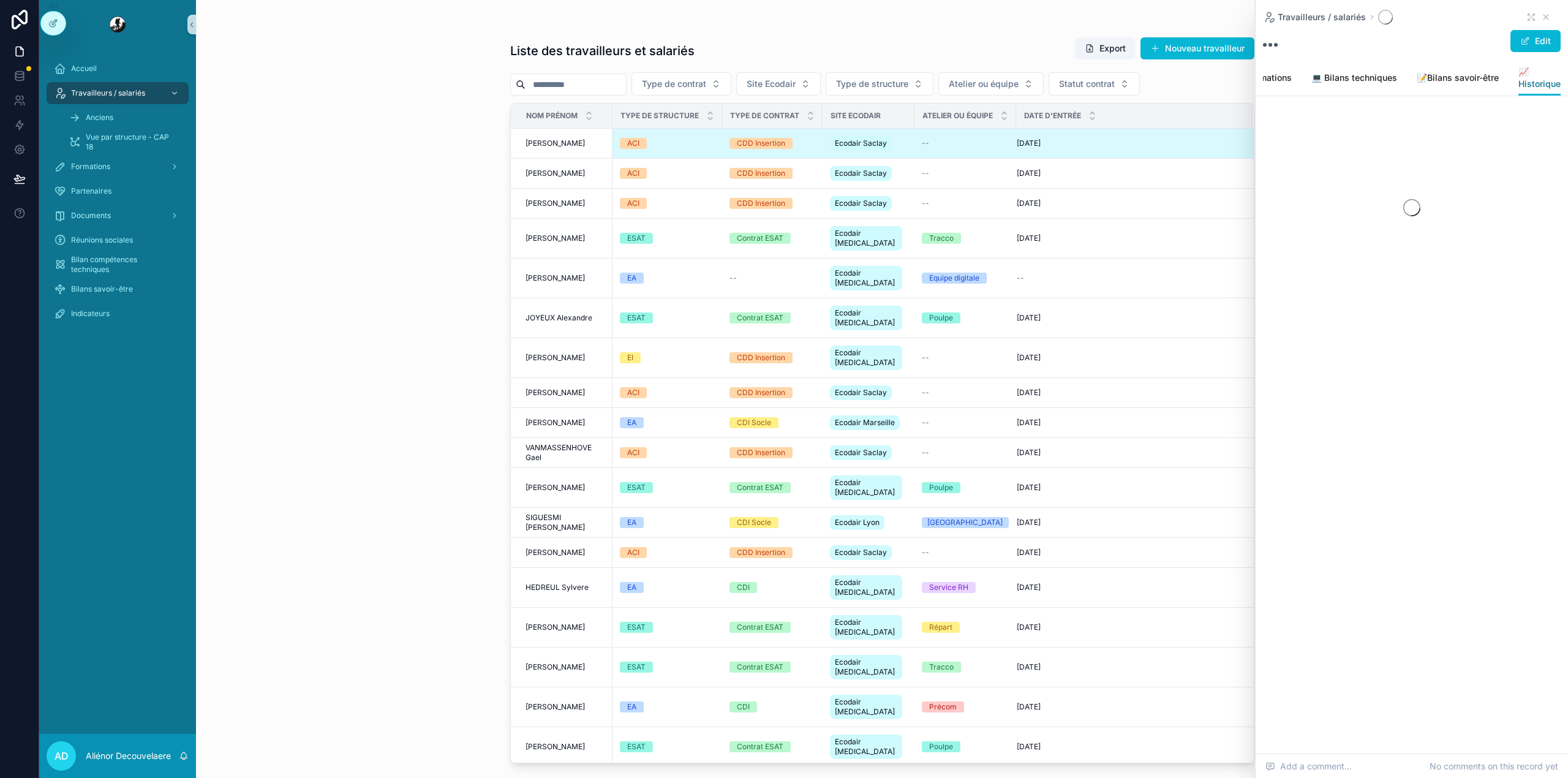
scroll to position [0, 397]
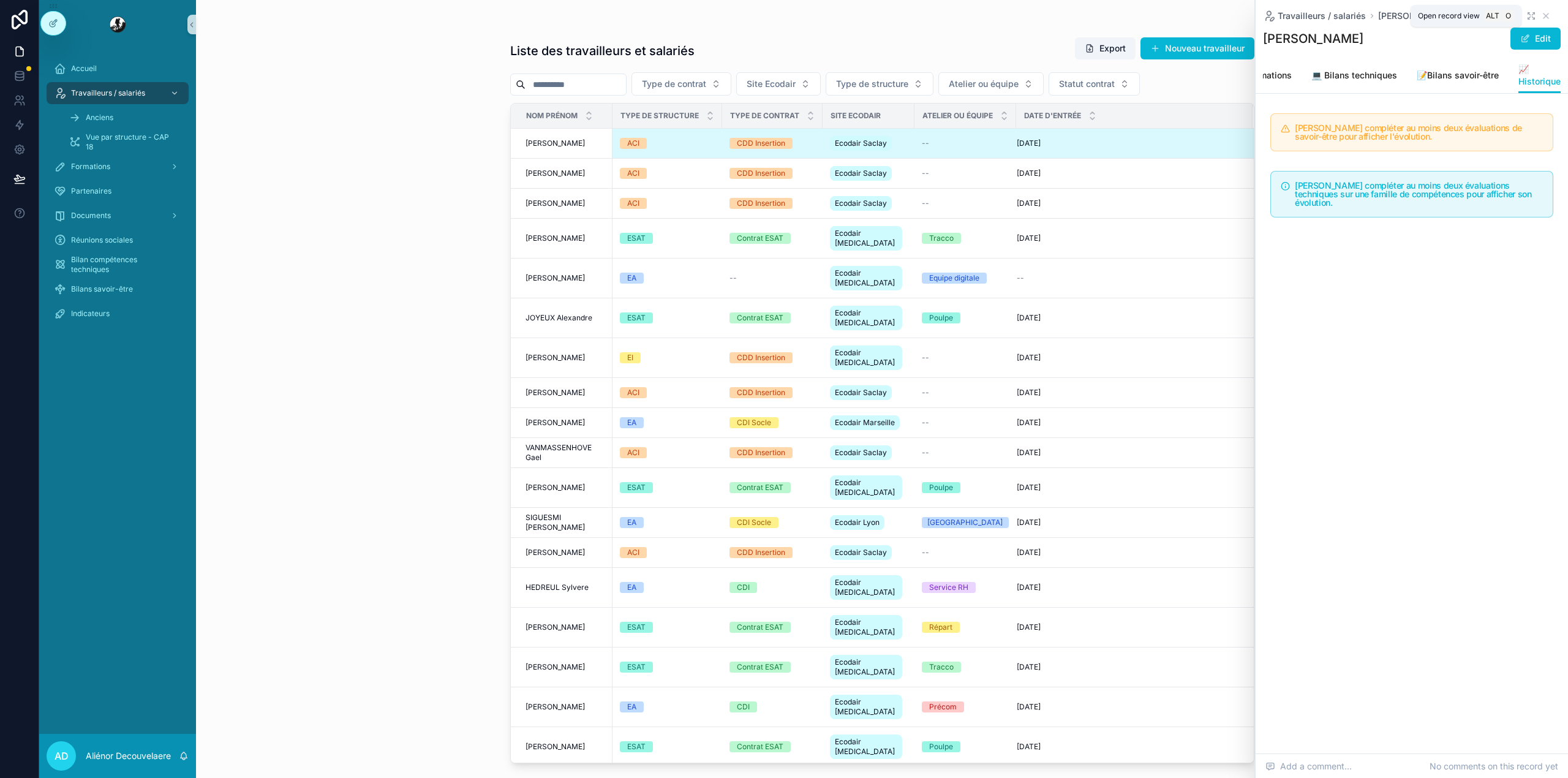
click at [1527, 18] on icon "scrollable content" at bounding box center [1531, 16] width 10 height 10
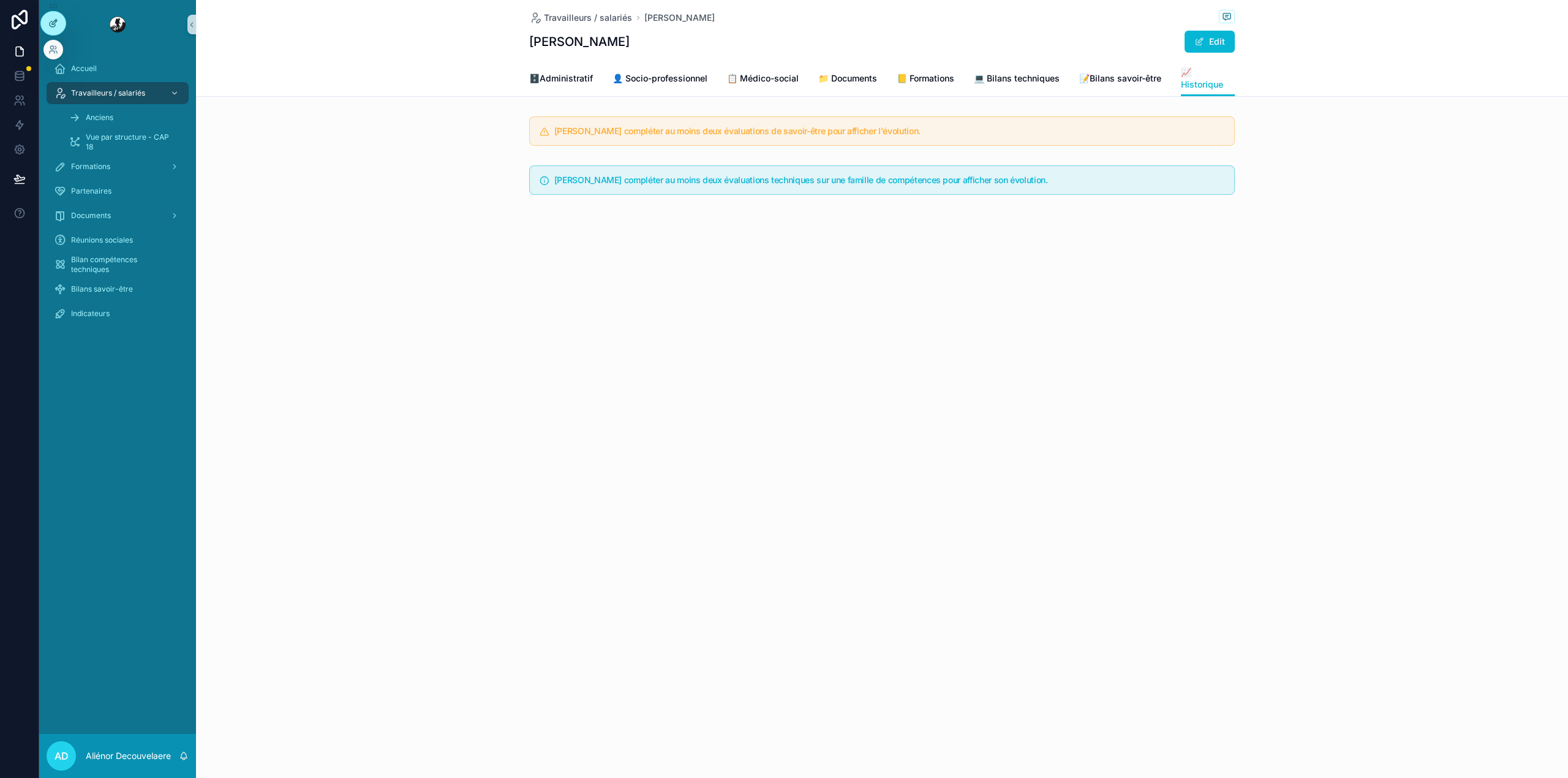
click at [52, 13] on div at bounding box center [53, 23] width 25 height 23
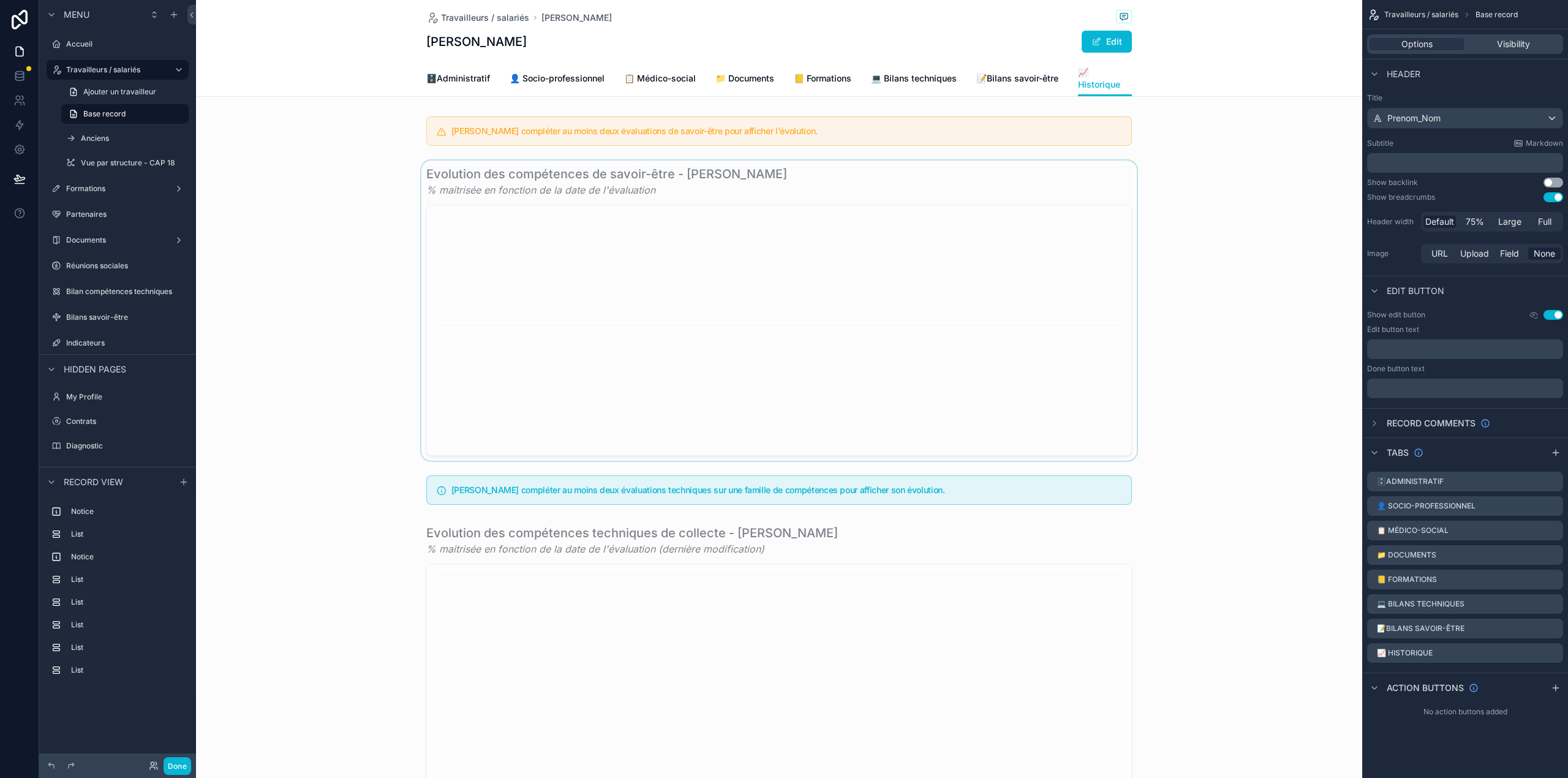
click at [628, 339] on div "scrollable content" at bounding box center [779, 310] width 1166 height 300
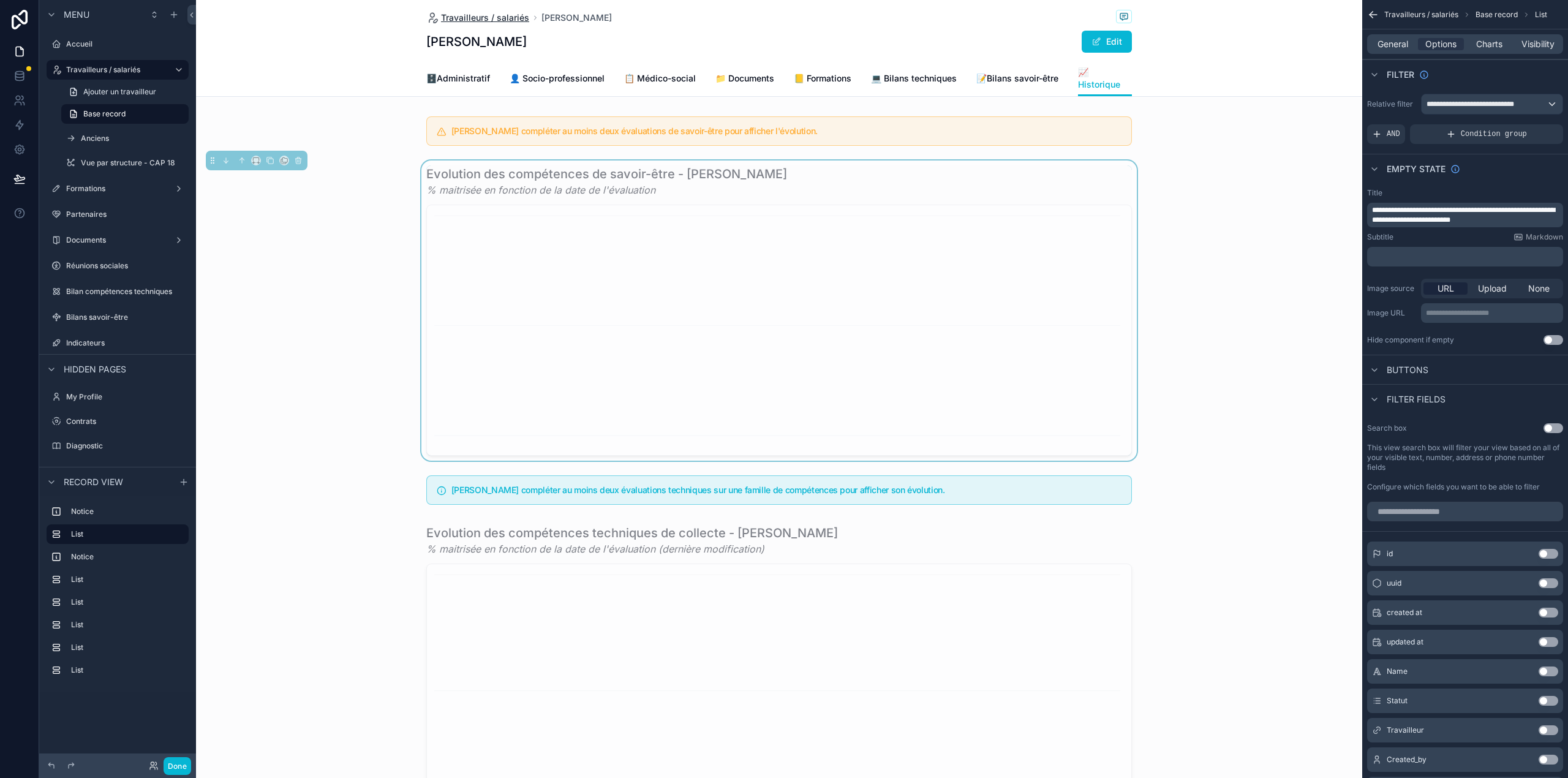
click at [461, 12] on span "Travailleurs / salariés" at bounding box center [485, 17] width 88 height 12
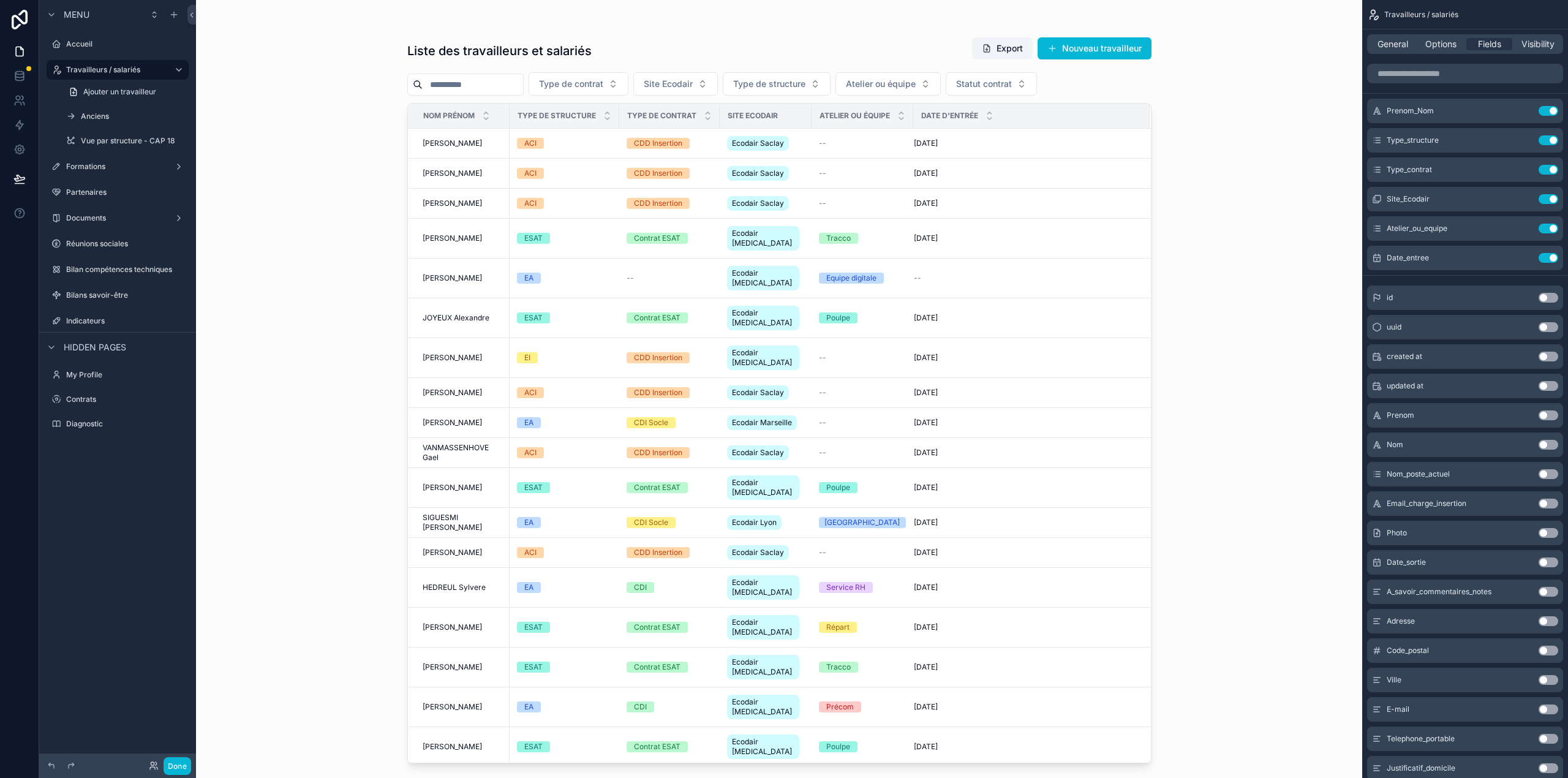
click at [490, 86] on input "scrollable content" at bounding box center [473, 84] width 100 height 17
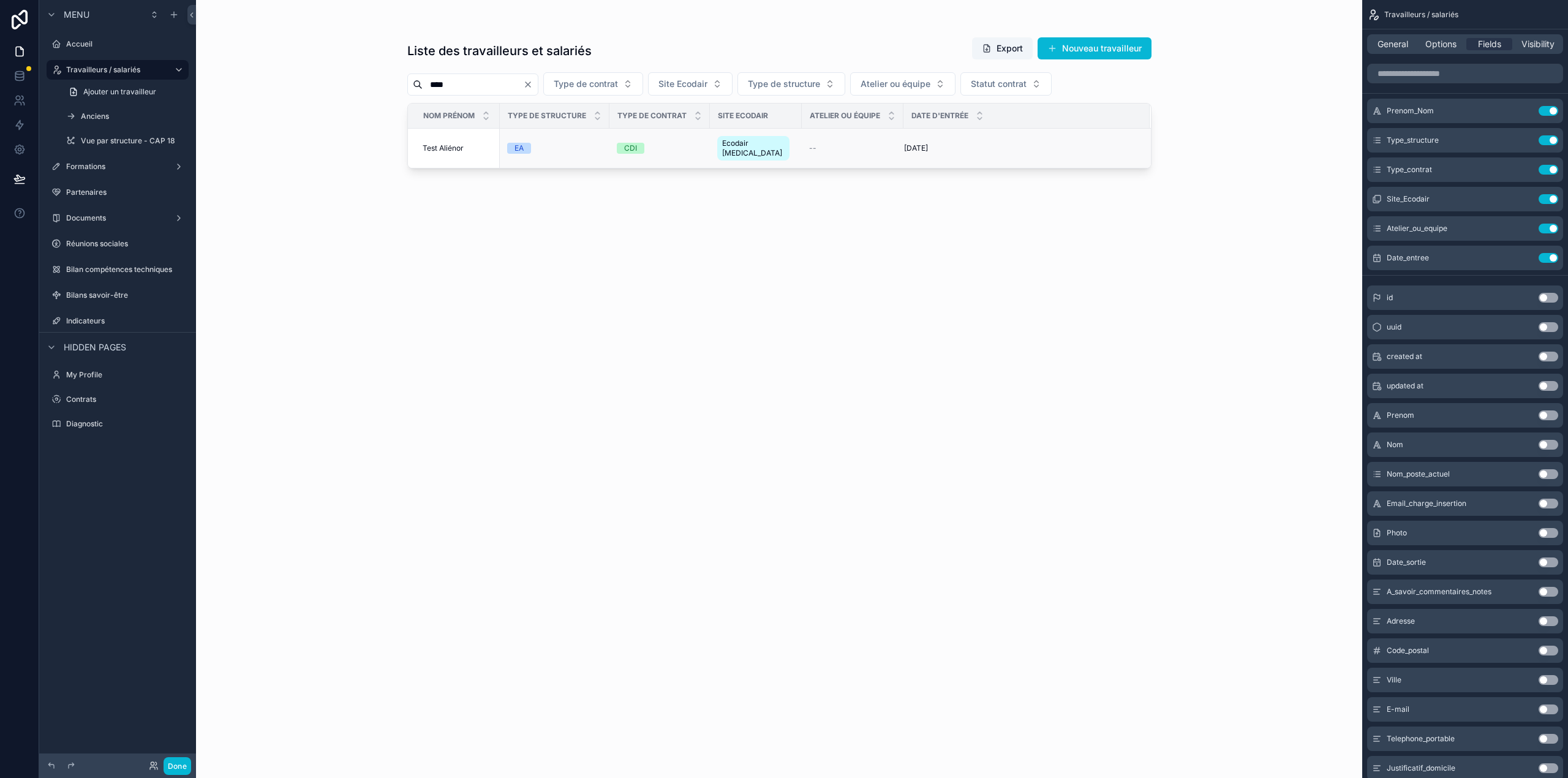
type input "****"
click at [483, 153] on td "Test Aliénor Test Aliénor" at bounding box center [453, 148] width 92 height 40
click at [586, 158] on td "EA" at bounding box center [554, 148] width 109 height 40
click at [560, 143] on div "EA" at bounding box center [554, 148] width 95 height 11
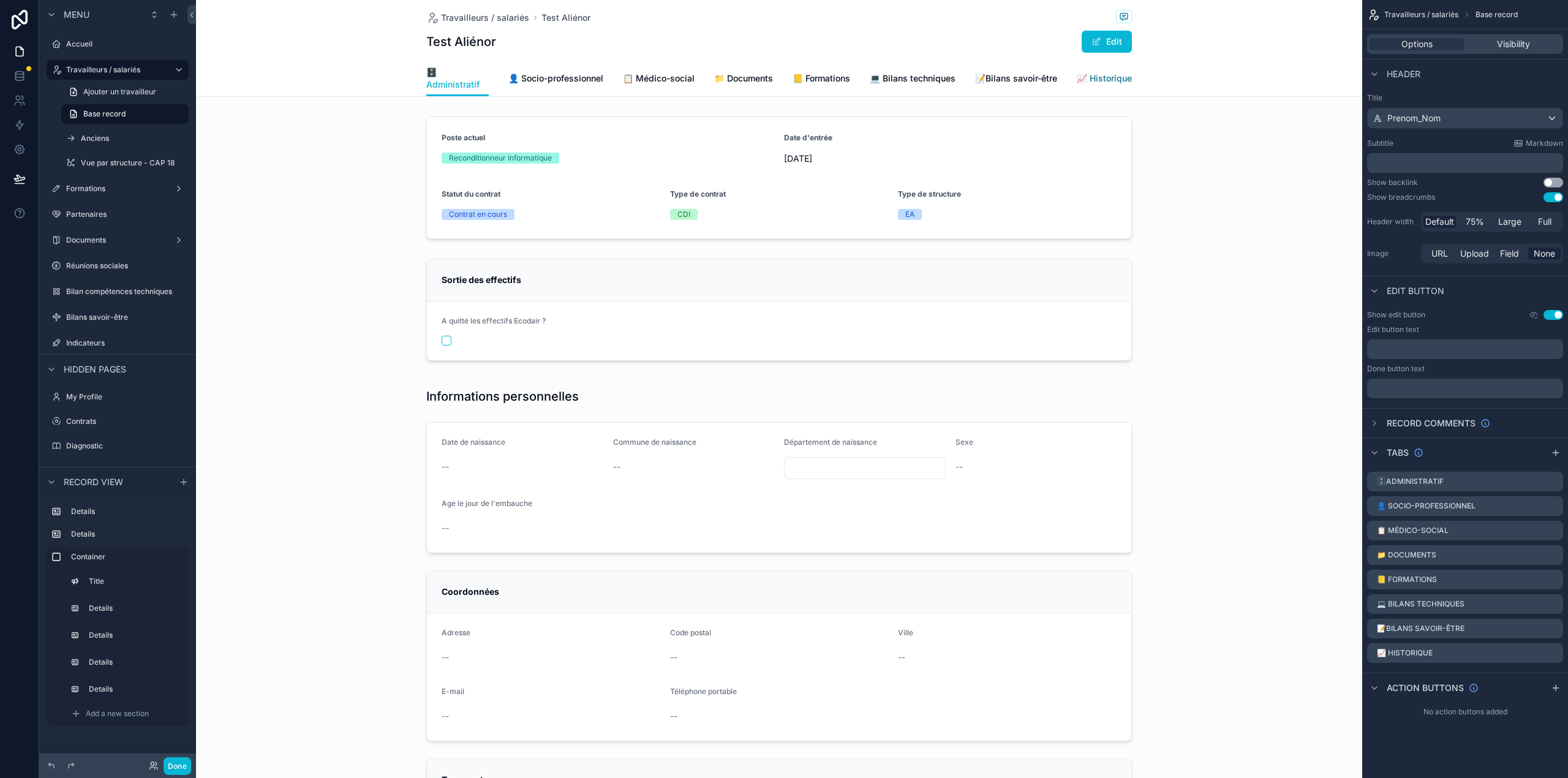
click at [1080, 74] on span "📈 Historique" at bounding box center [1104, 78] width 55 height 12
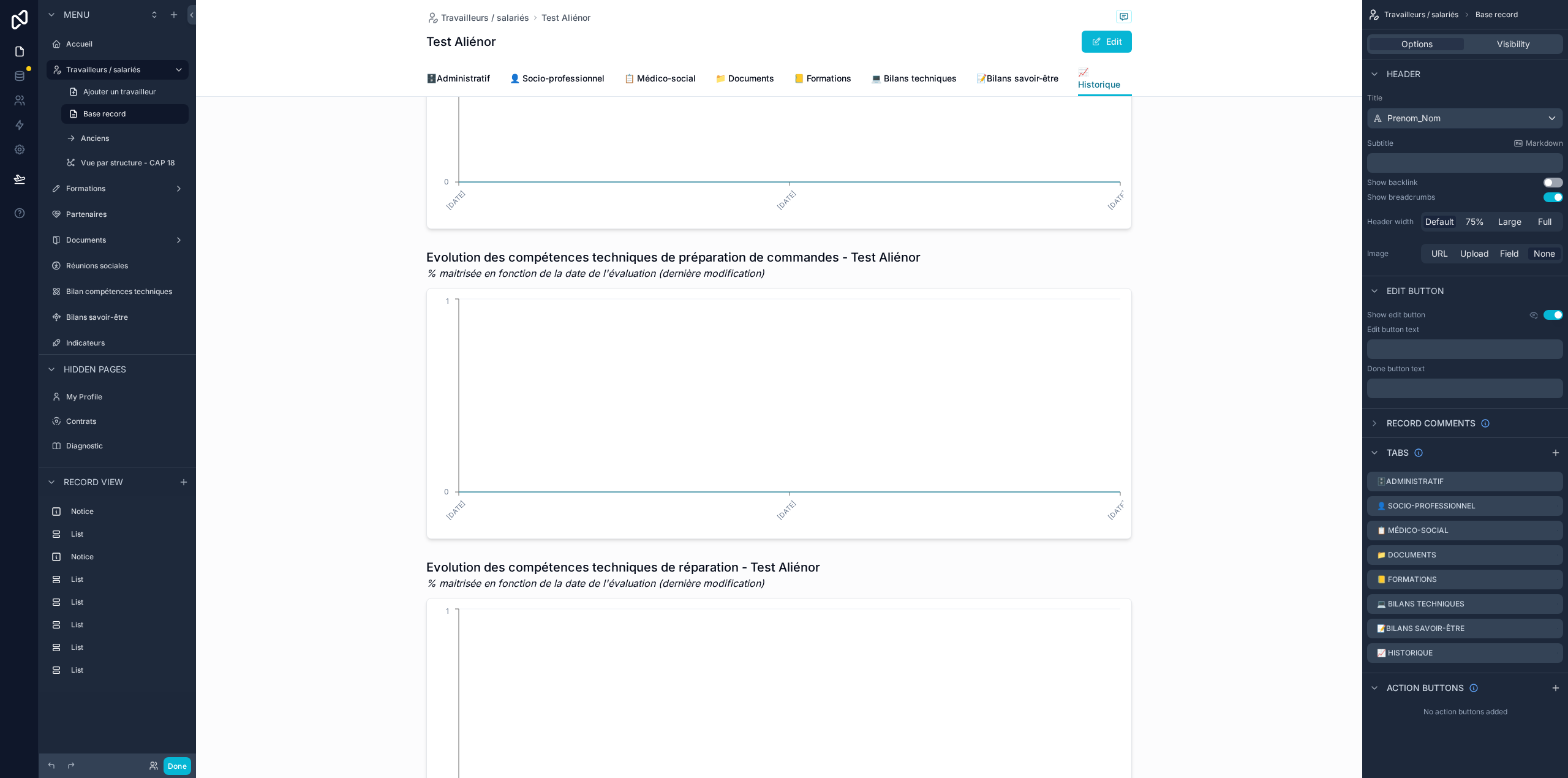
scroll to position [1206, 0]
click at [169, 765] on button "Done" at bounding box center [178, 766] width 28 height 18
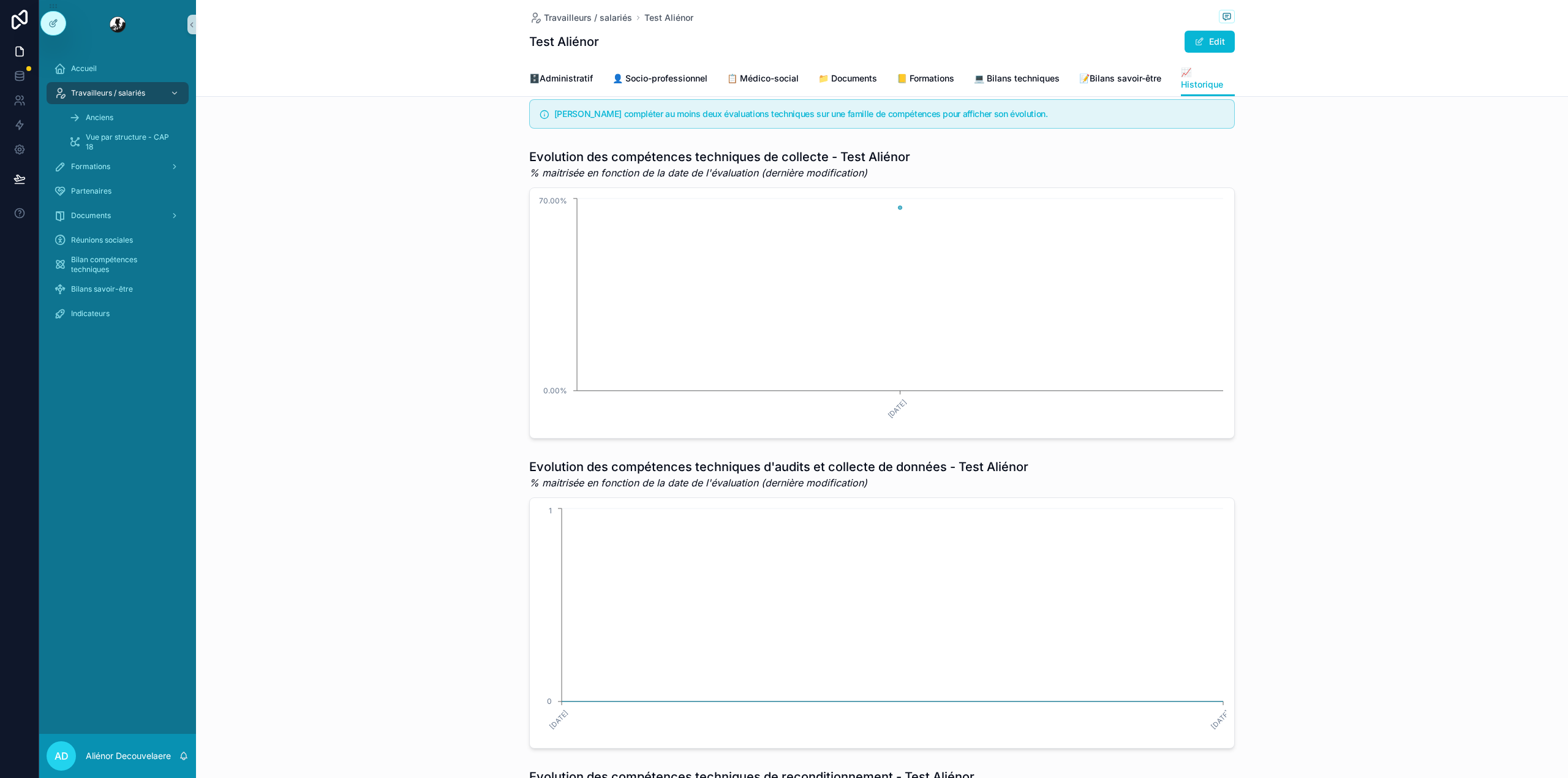
scroll to position [325, 0]
click at [138, 213] on div "Documents" at bounding box center [118, 216] width 128 height 20
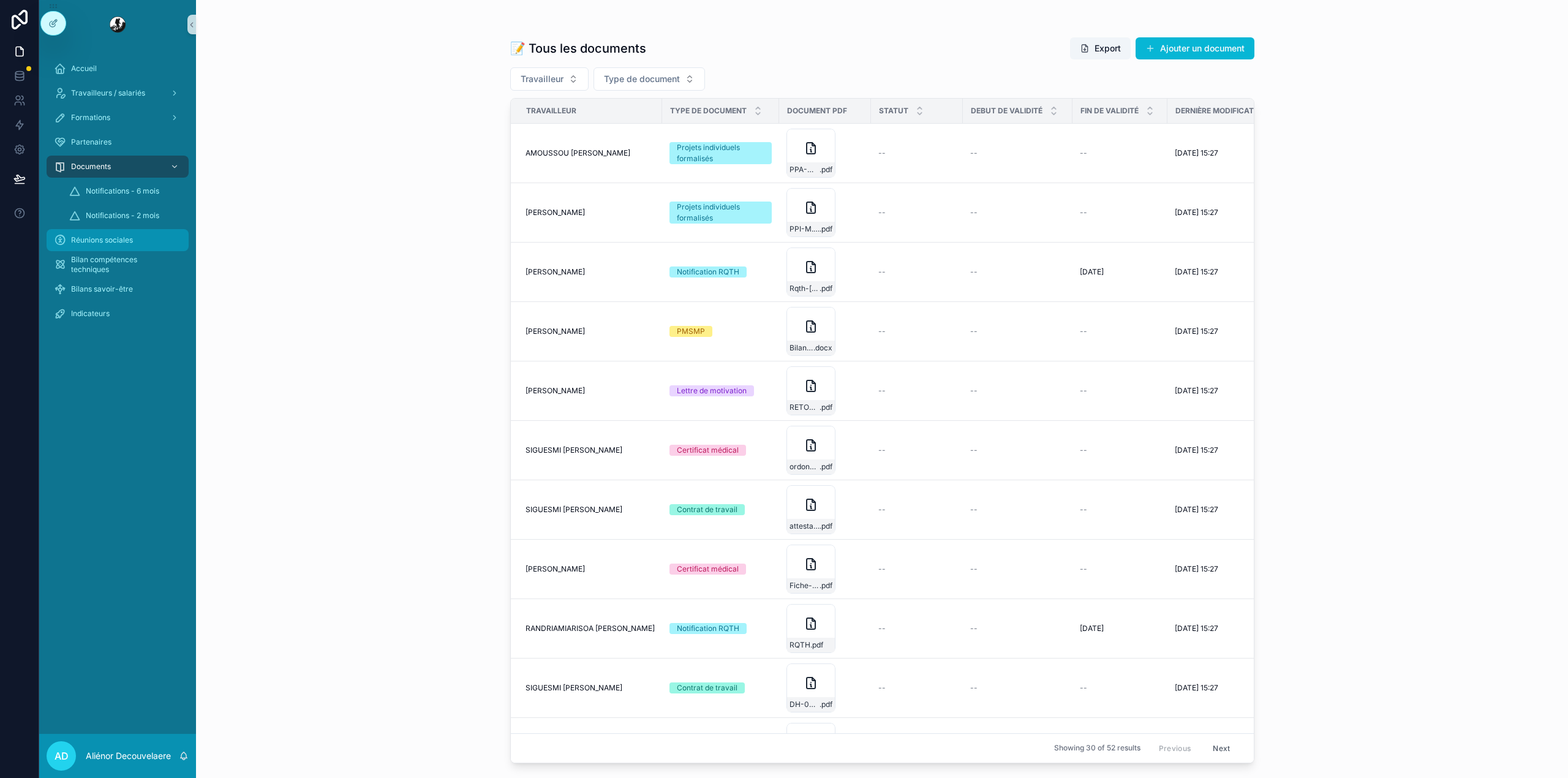
click at [106, 241] on span "Réunions sociales" at bounding box center [102, 240] width 62 height 10
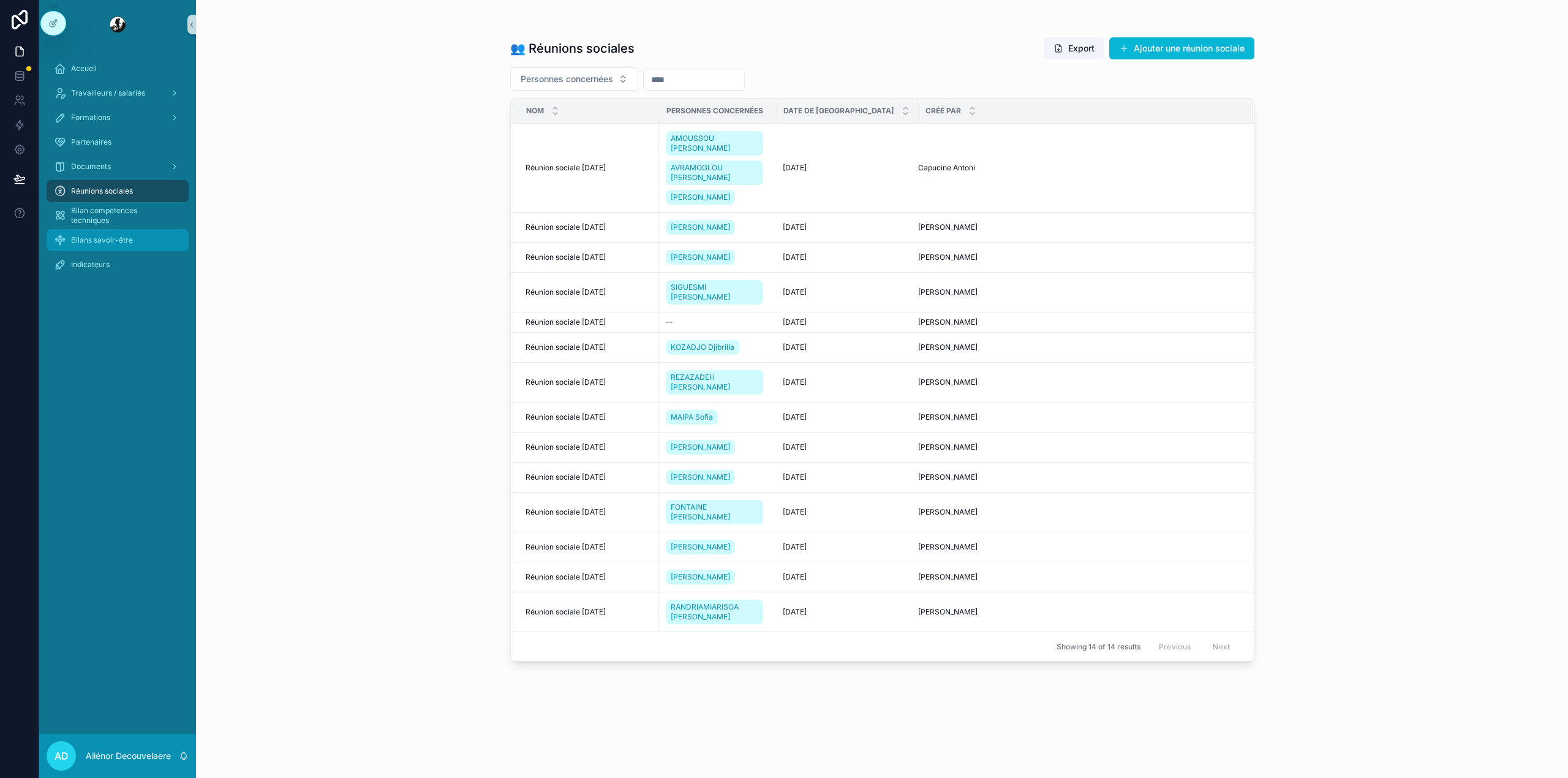
click at [128, 233] on div "Bilans savoir-être" at bounding box center [118, 240] width 128 height 20
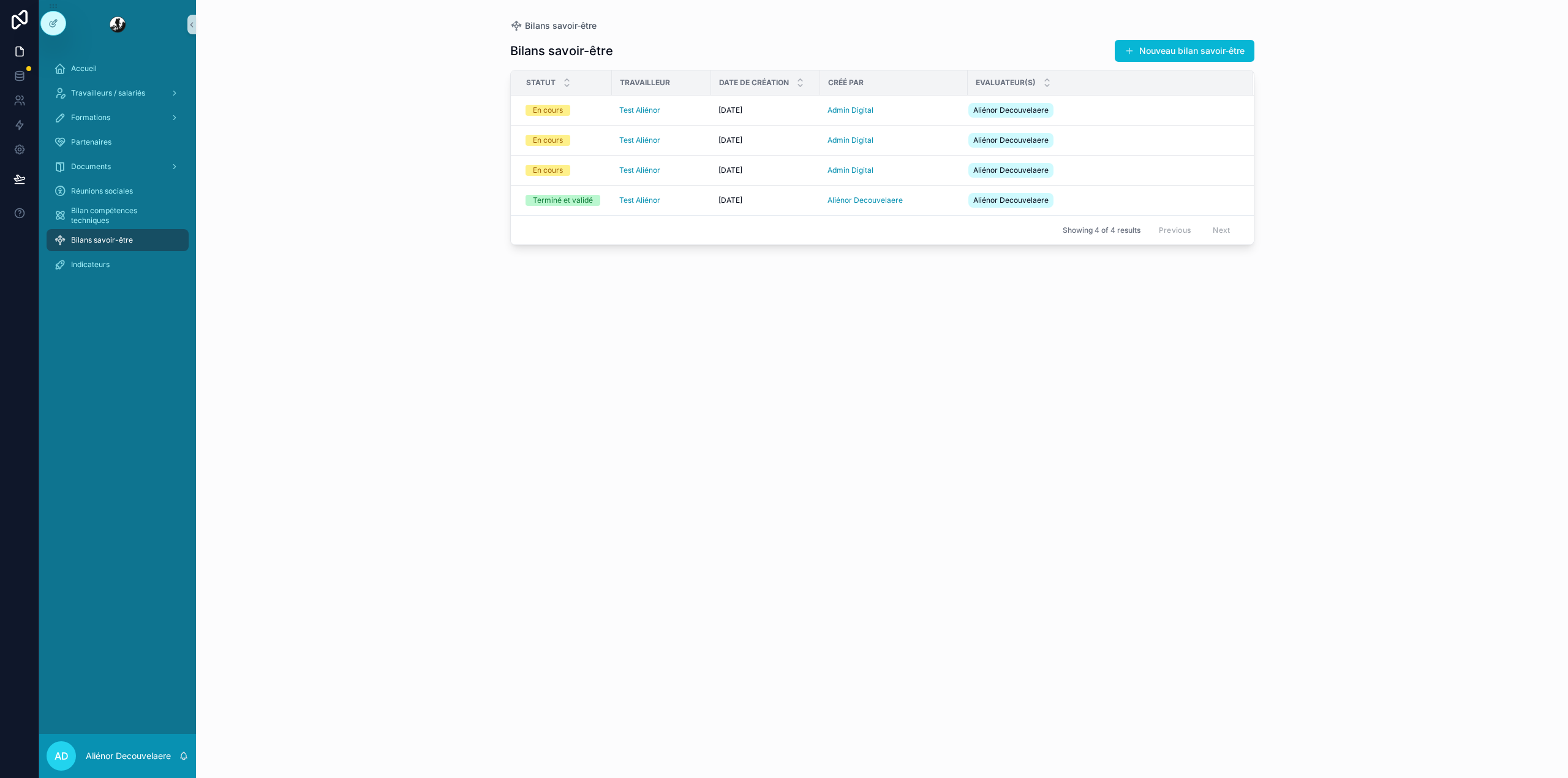
click at [133, 252] on div "Indicateurs" at bounding box center [118, 264] width 157 height 25
click at [116, 263] on div "Indicateurs" at bounding box center [118, 264] width 128 height 20
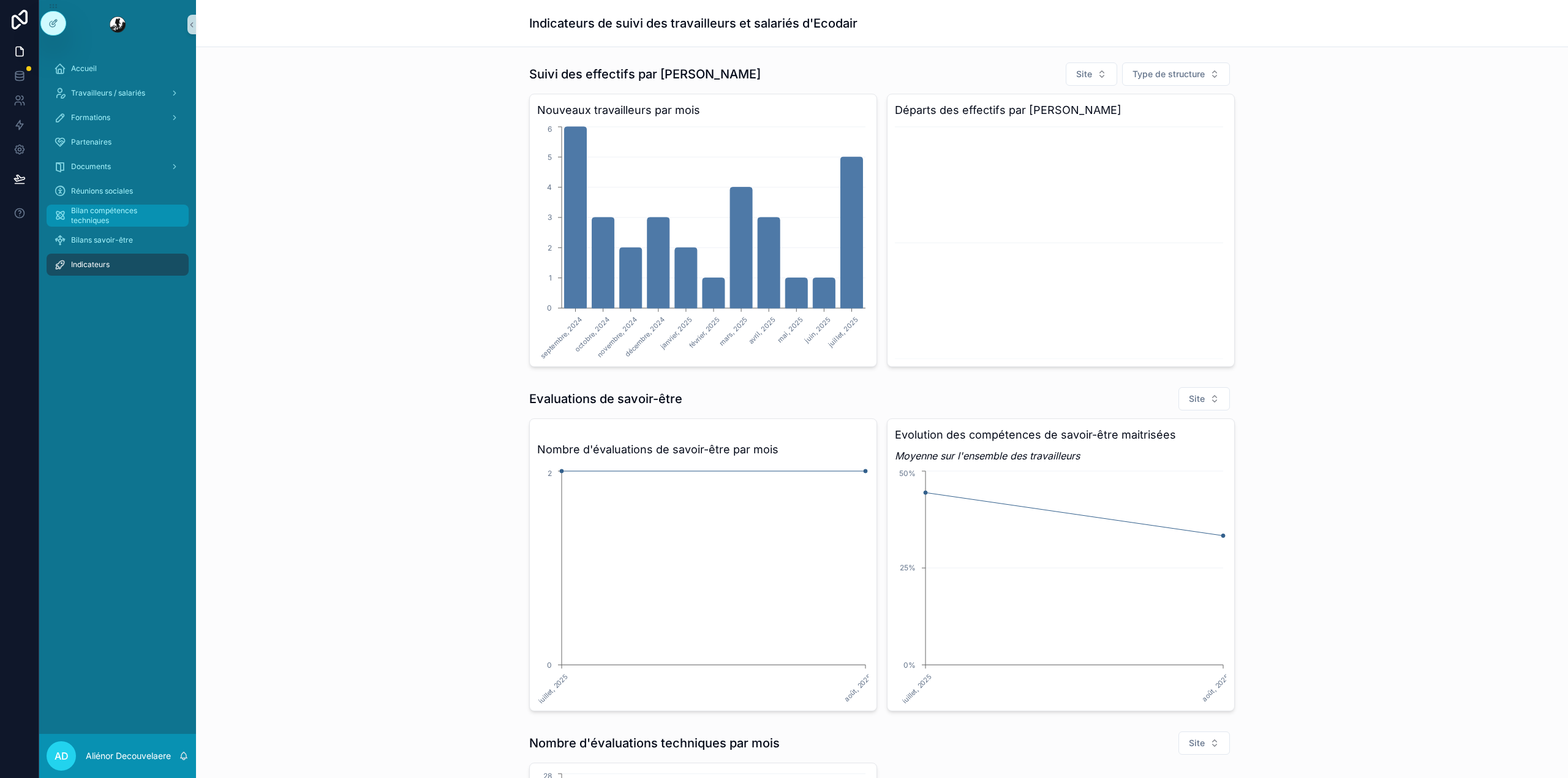
click at [115, 218] on span "Bilan compétences techniques" at bounding box center [123, 216] width 106 height 20
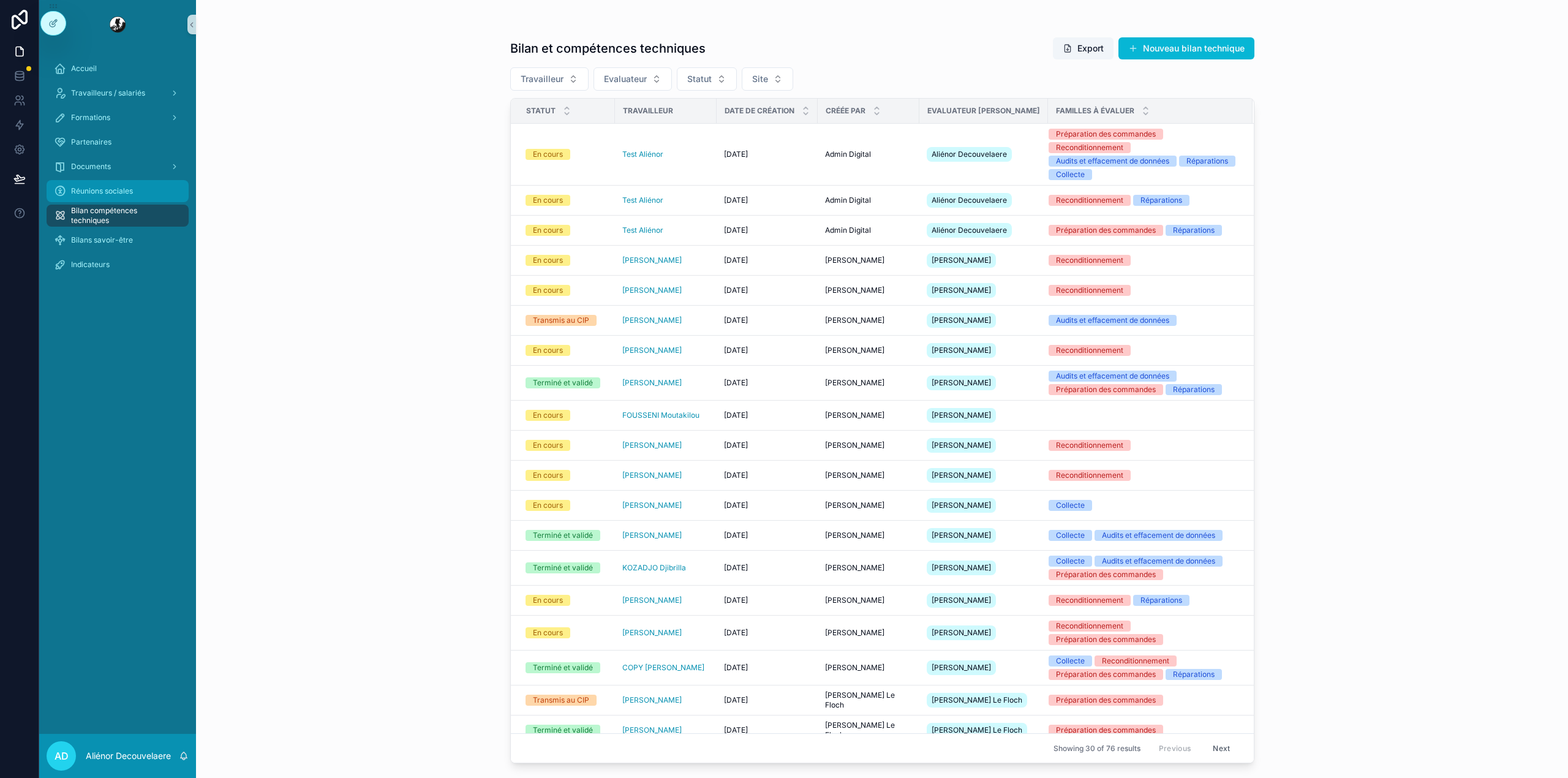
click at [119, 193] on span "Réunions sociales" at bounding box center [102, 191] width 62 height 10
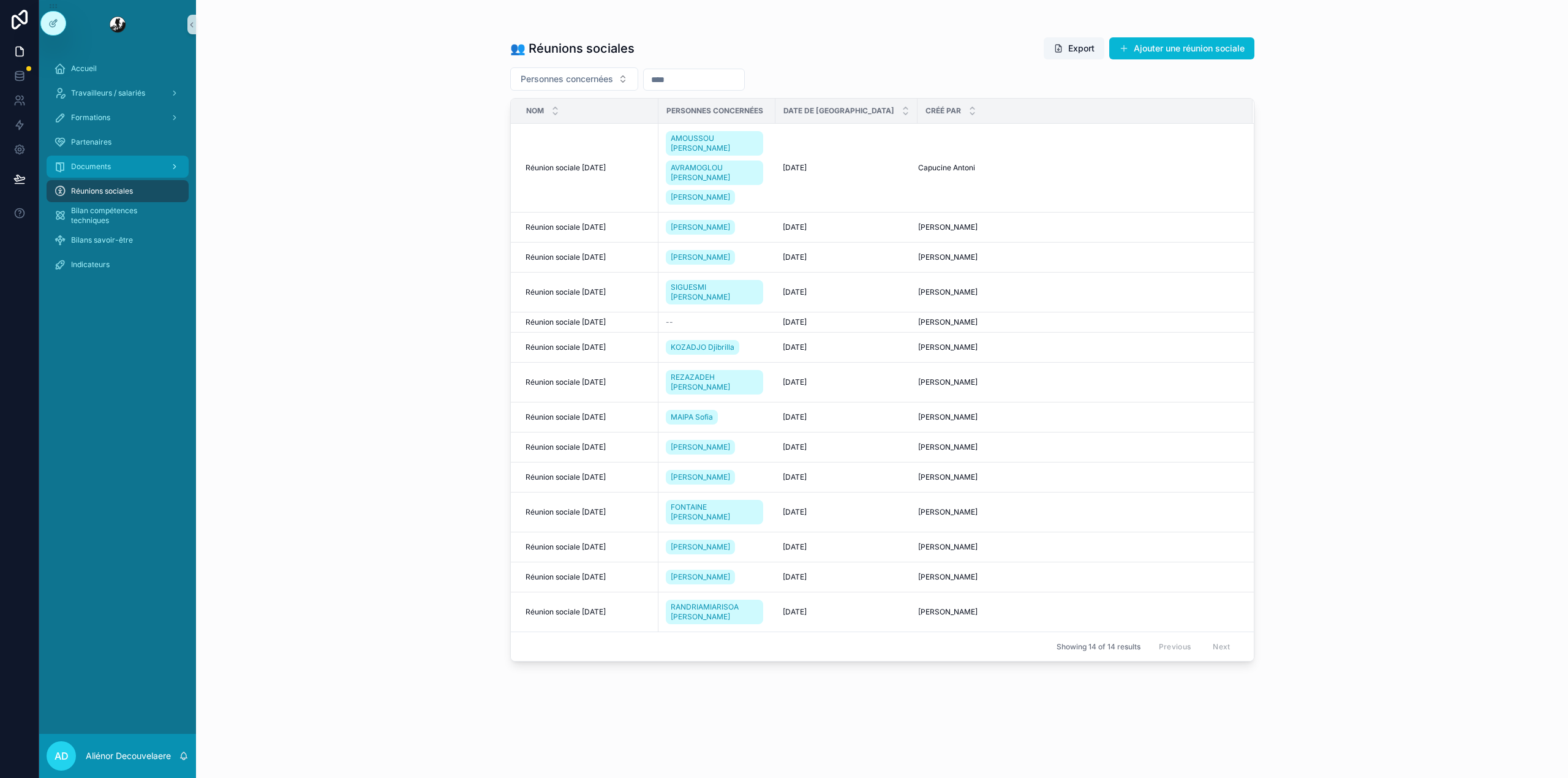
click at [135, 157] on div "Documents" at bounding box center [118, 166] width 128 height 20
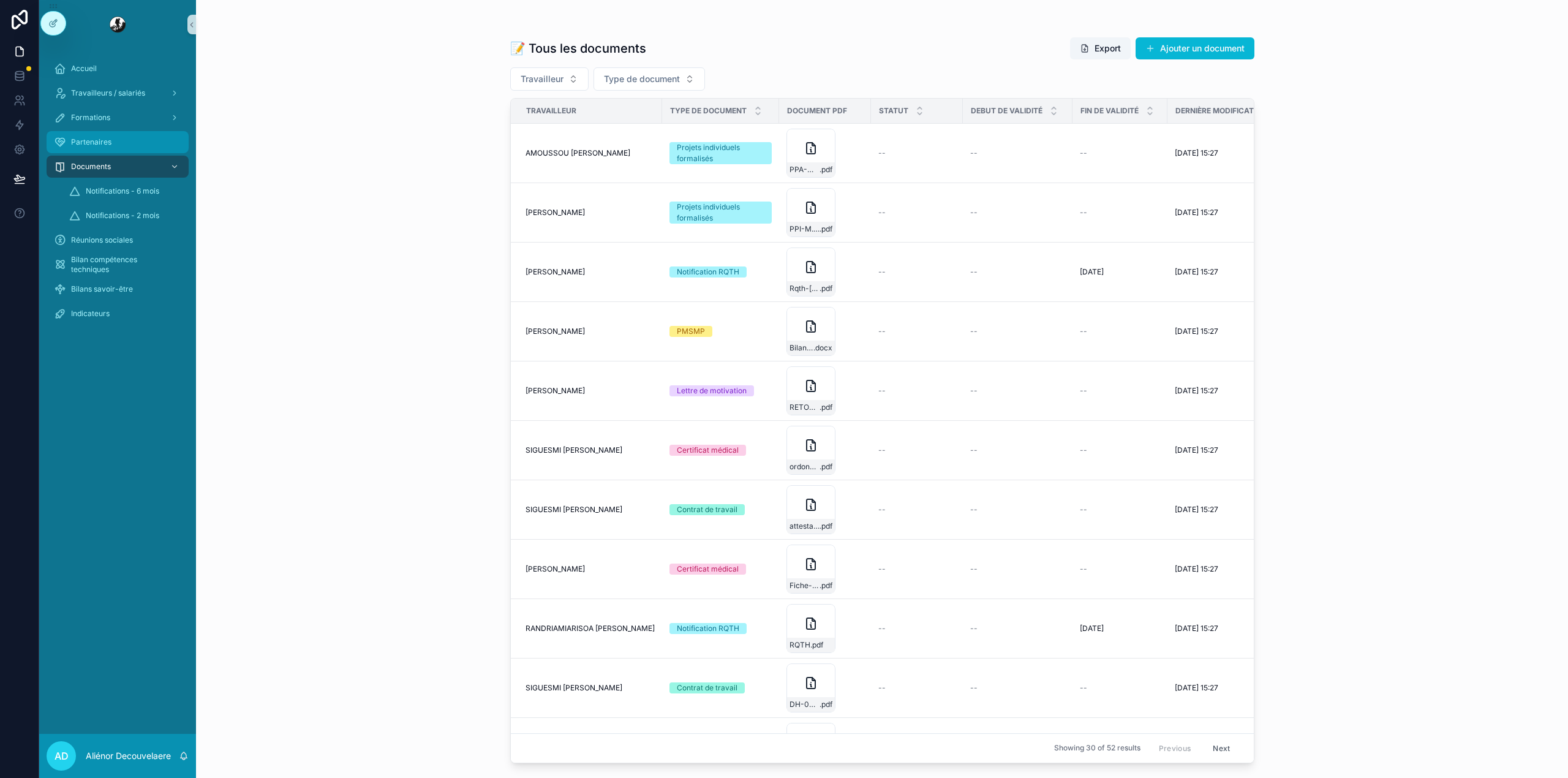
click at [143, 135] on div "Partenaires" at bounding box center [118, 142] width 128 height 20
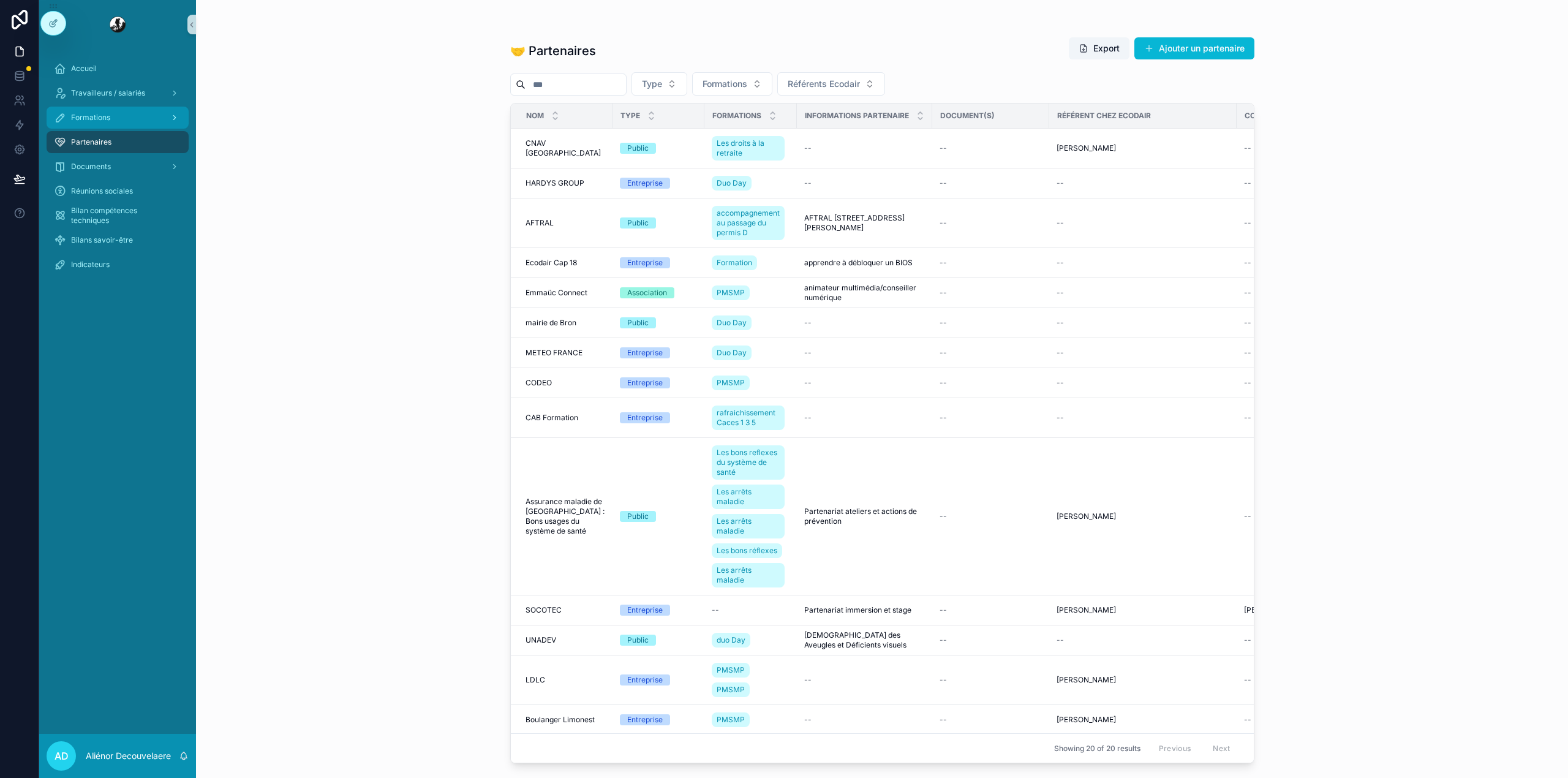
click at [148, 107] on link "Formations" at bounding box center [118, 118] width 142 height 22
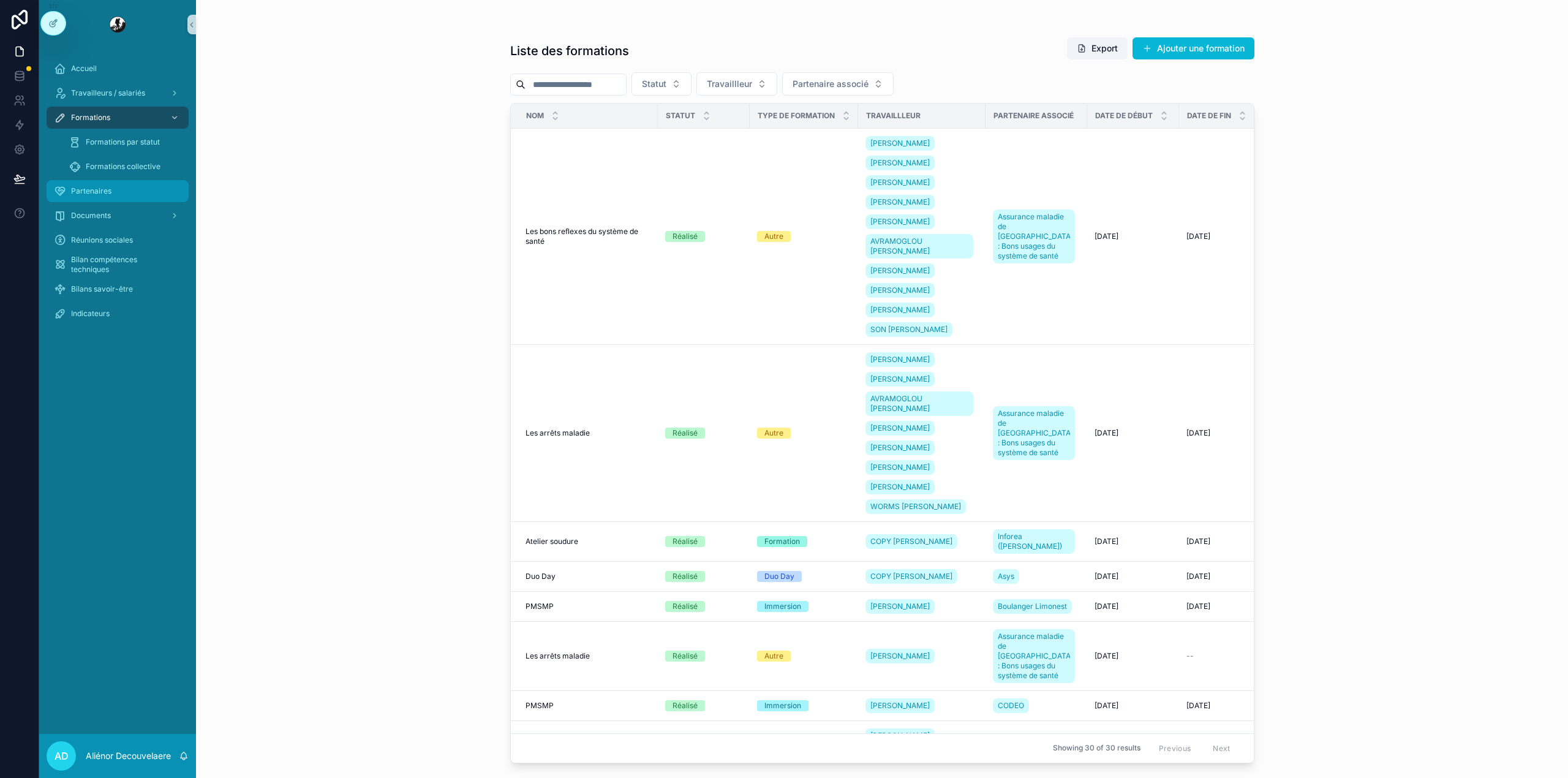
click at [107, 181] on div "Partenaires" at bounding box center [118, 191] width 128 height 20
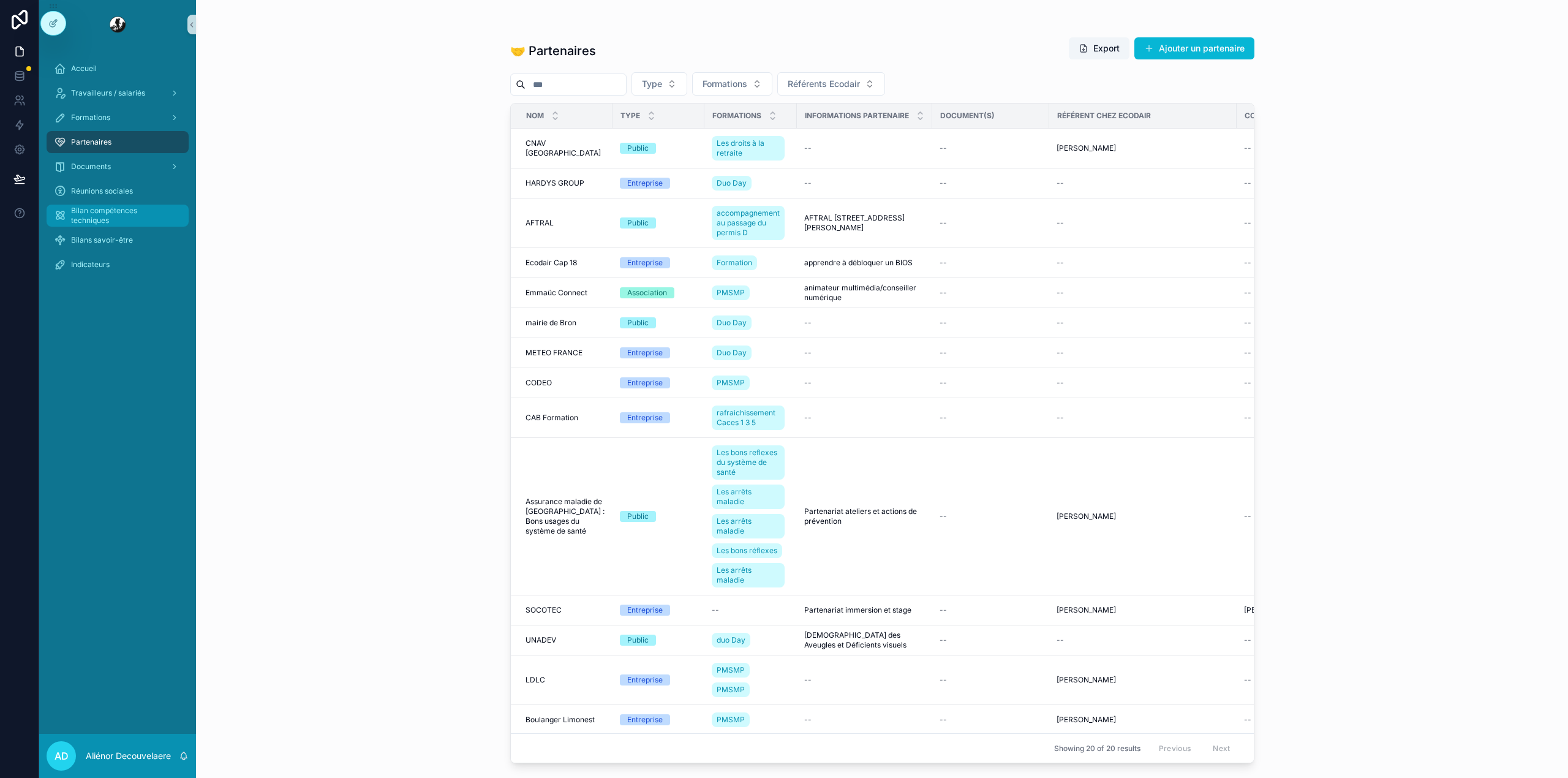
click at [95, 210] on span "Bilan compétences techniques" at bounding box center [123, 216] width 106 height 20
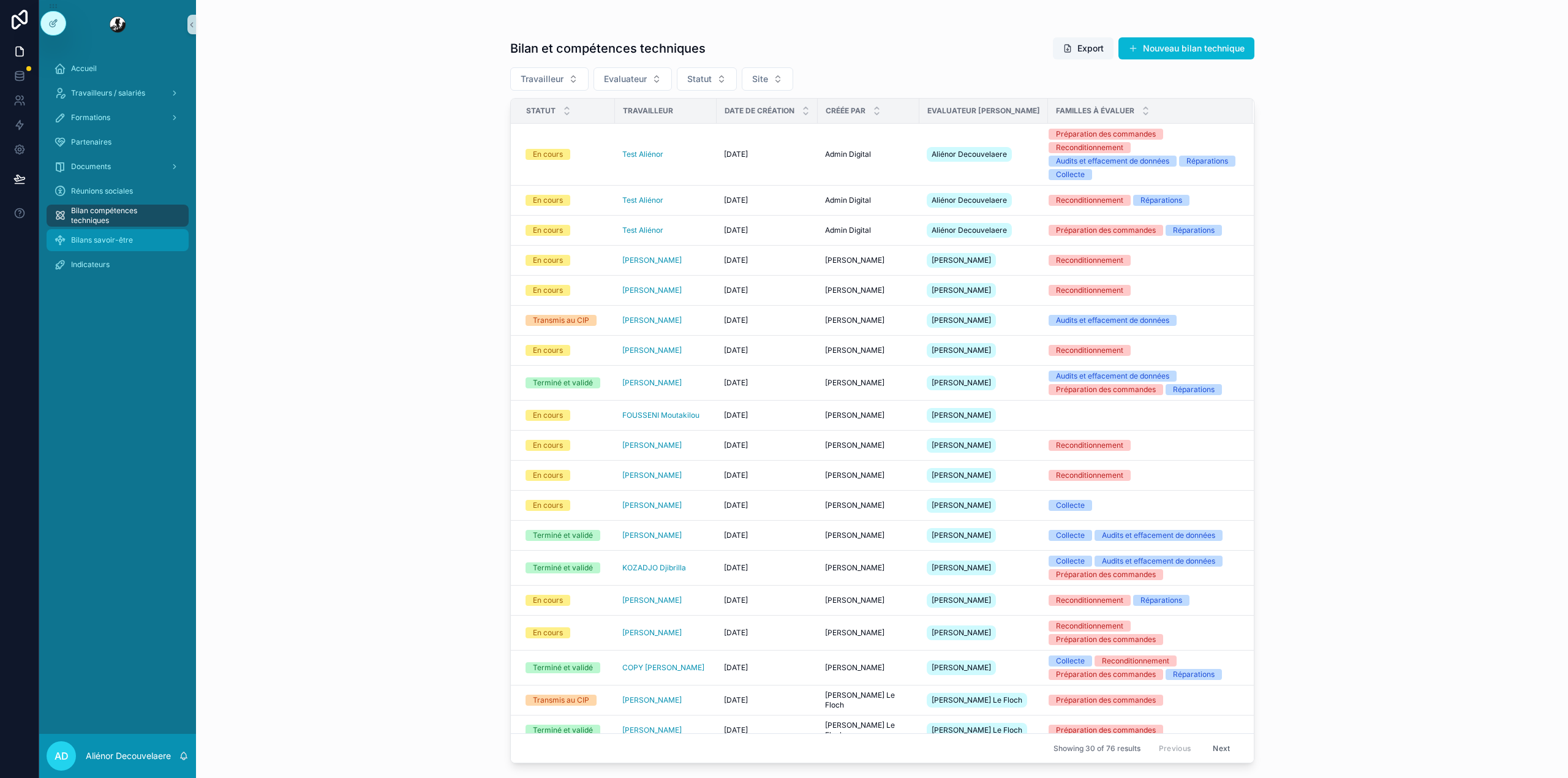
click at [142, 233] on div "Bilans savoir-être" at bounding box center [118, 240] width 128 height 20
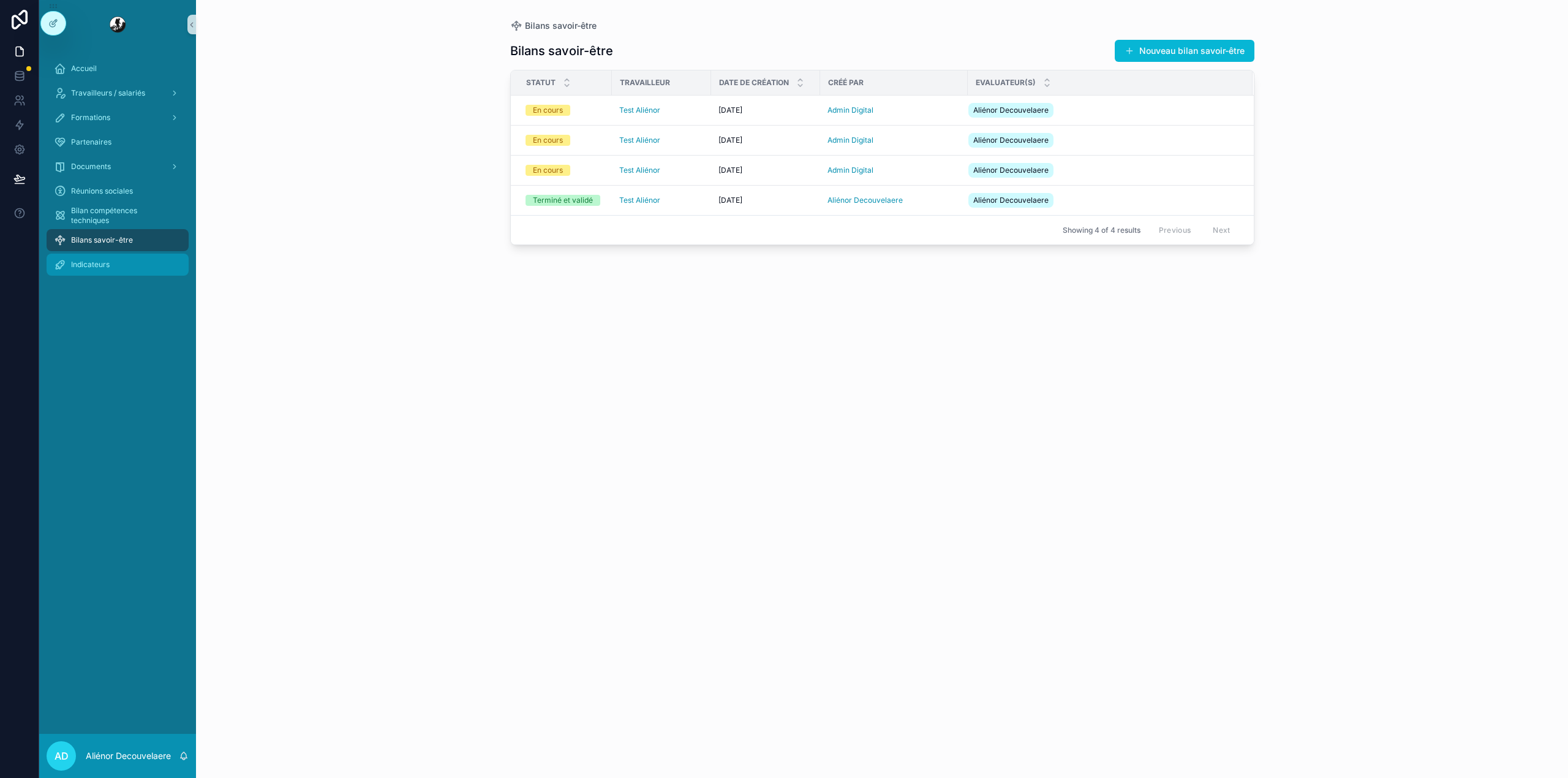
click at [97, 255] on div "Indicateurs" at bounding box center [118, 264] width 128 height 20
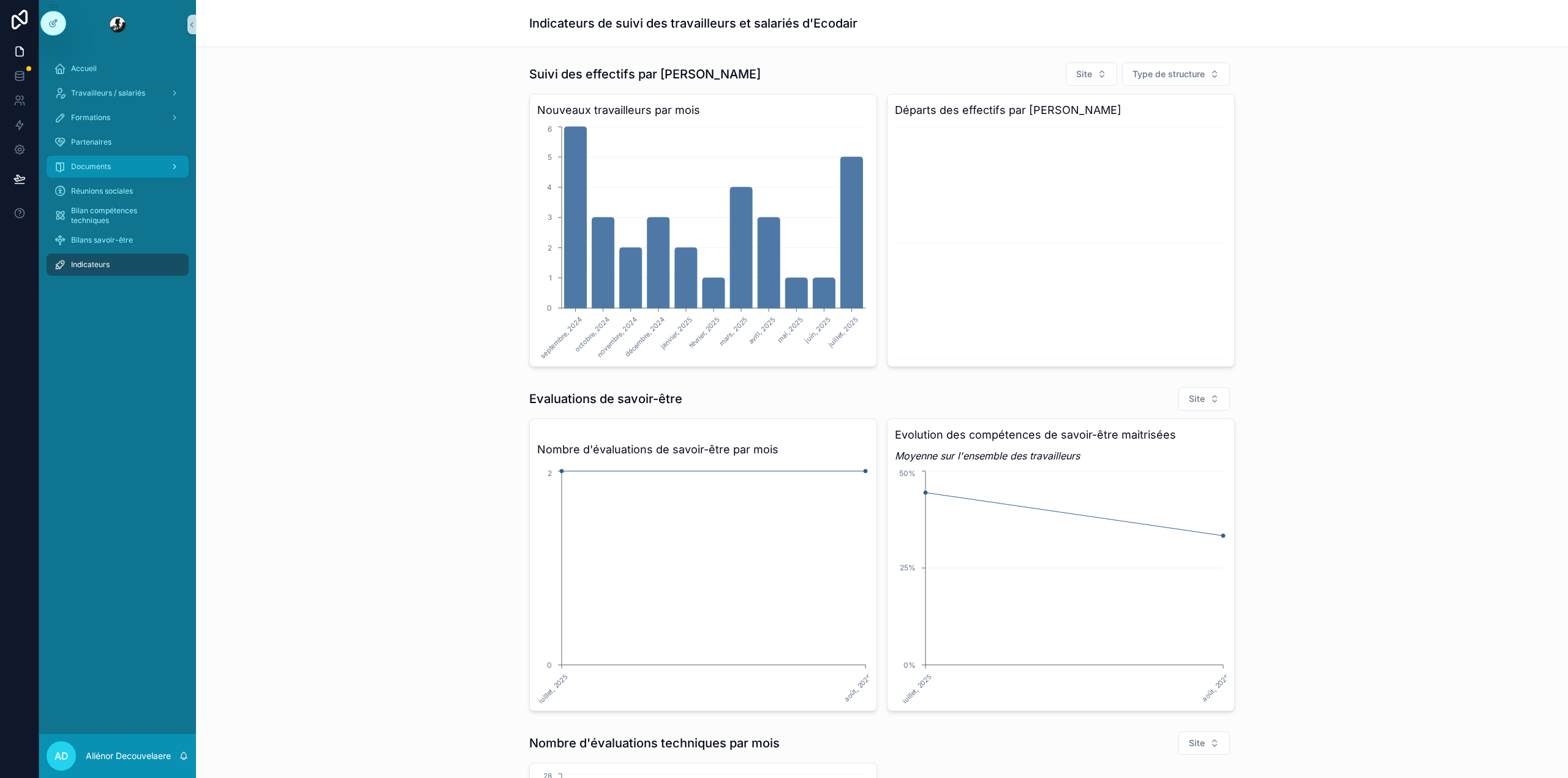
click at [86, 168] on span "Documents" at bounding box center [90, 167] width 40 height 10
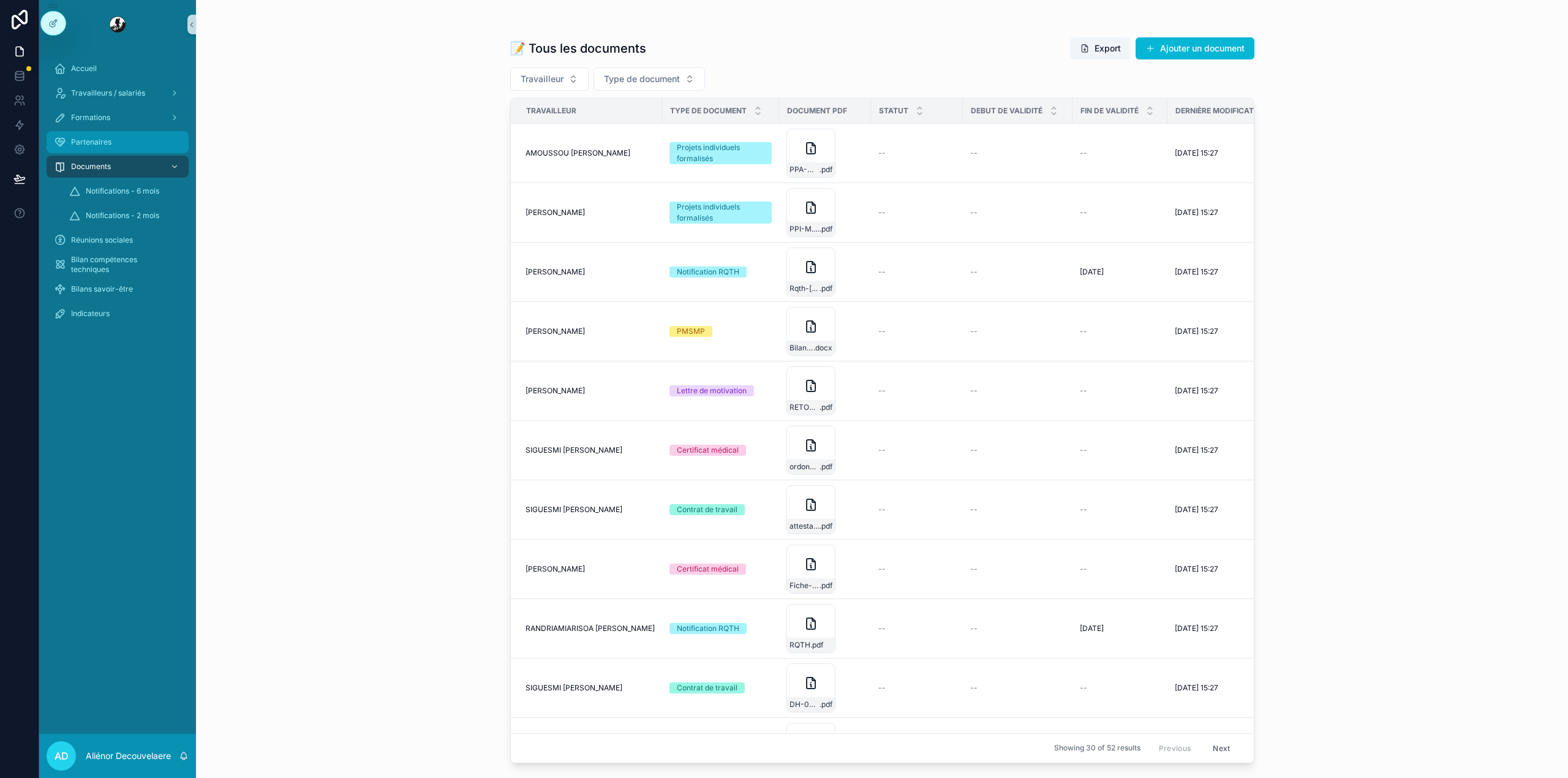
click at [94, 138] on span "Partenaires" at bounding box center [91, 142] width 40 height 10
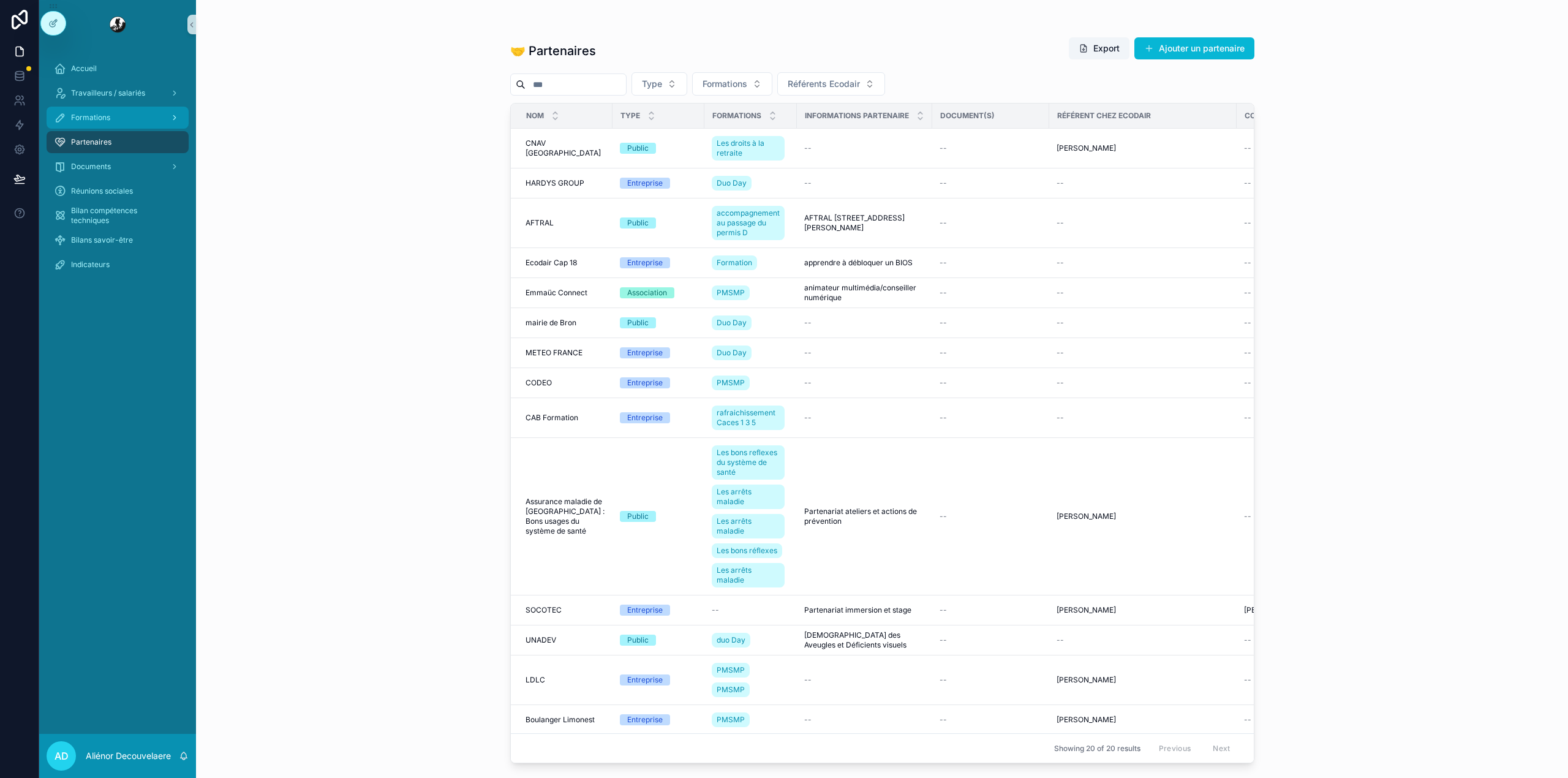
click at [106, 123] on div "Formations" at bounding box center [118, 118] width 128 height 20
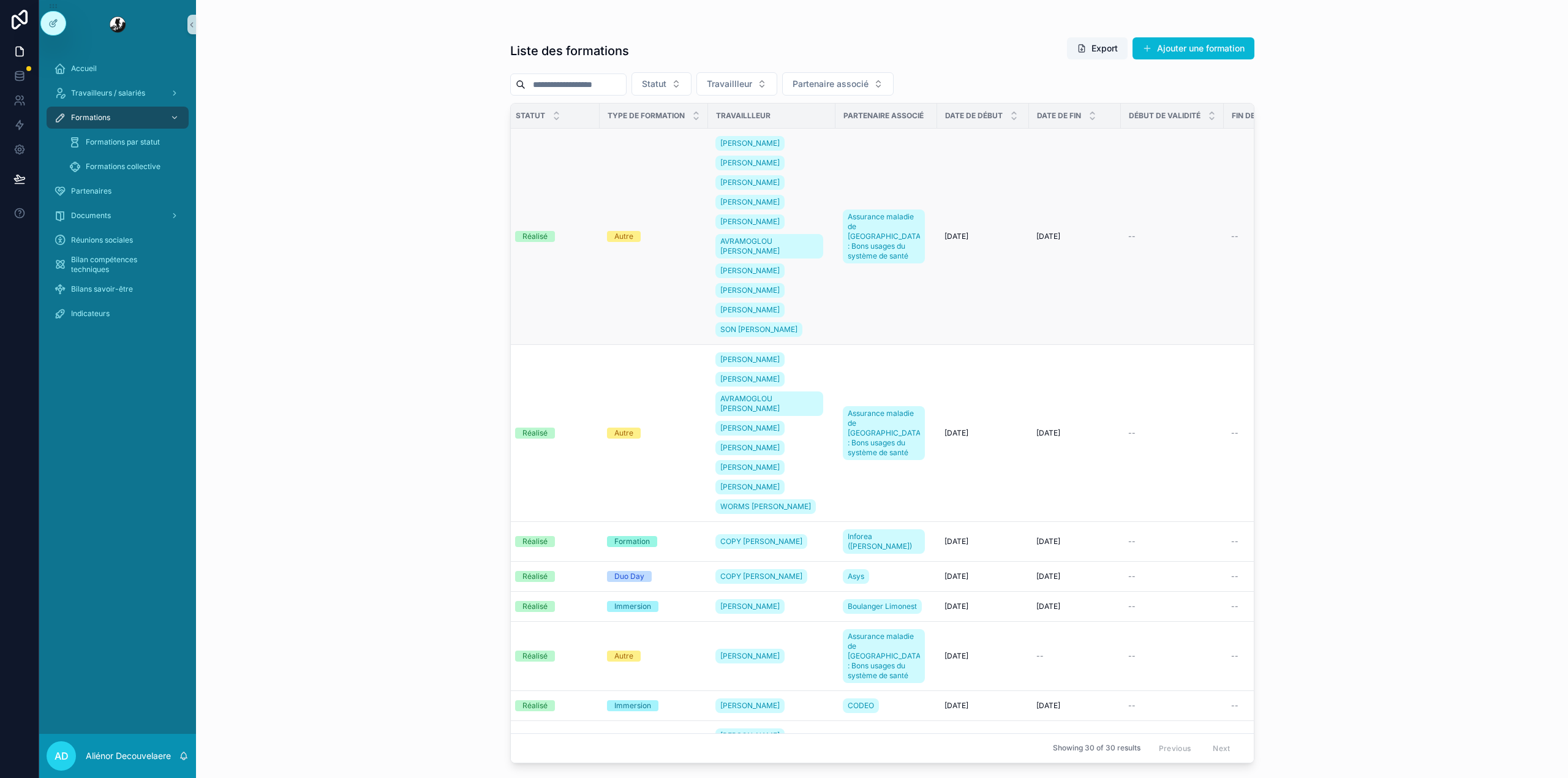
scroll to position [0, 150]
click at [112, 86] on div "Travailleurs / salariés" at bounding box center [118, 93] width 128 height 20
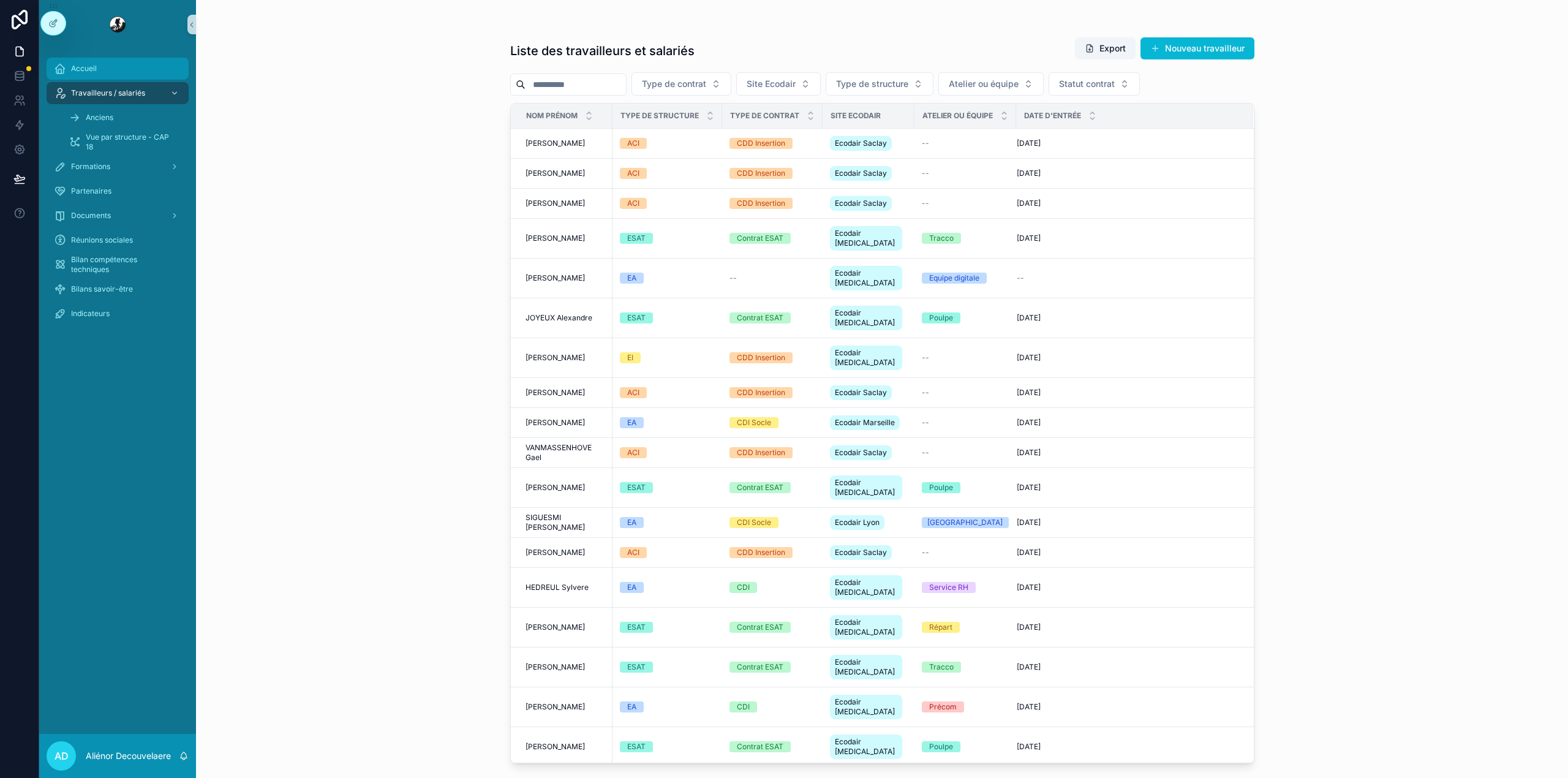
click at [107, 79] on link "Accueil" at bounding box center [118, 68] width 142 height 22
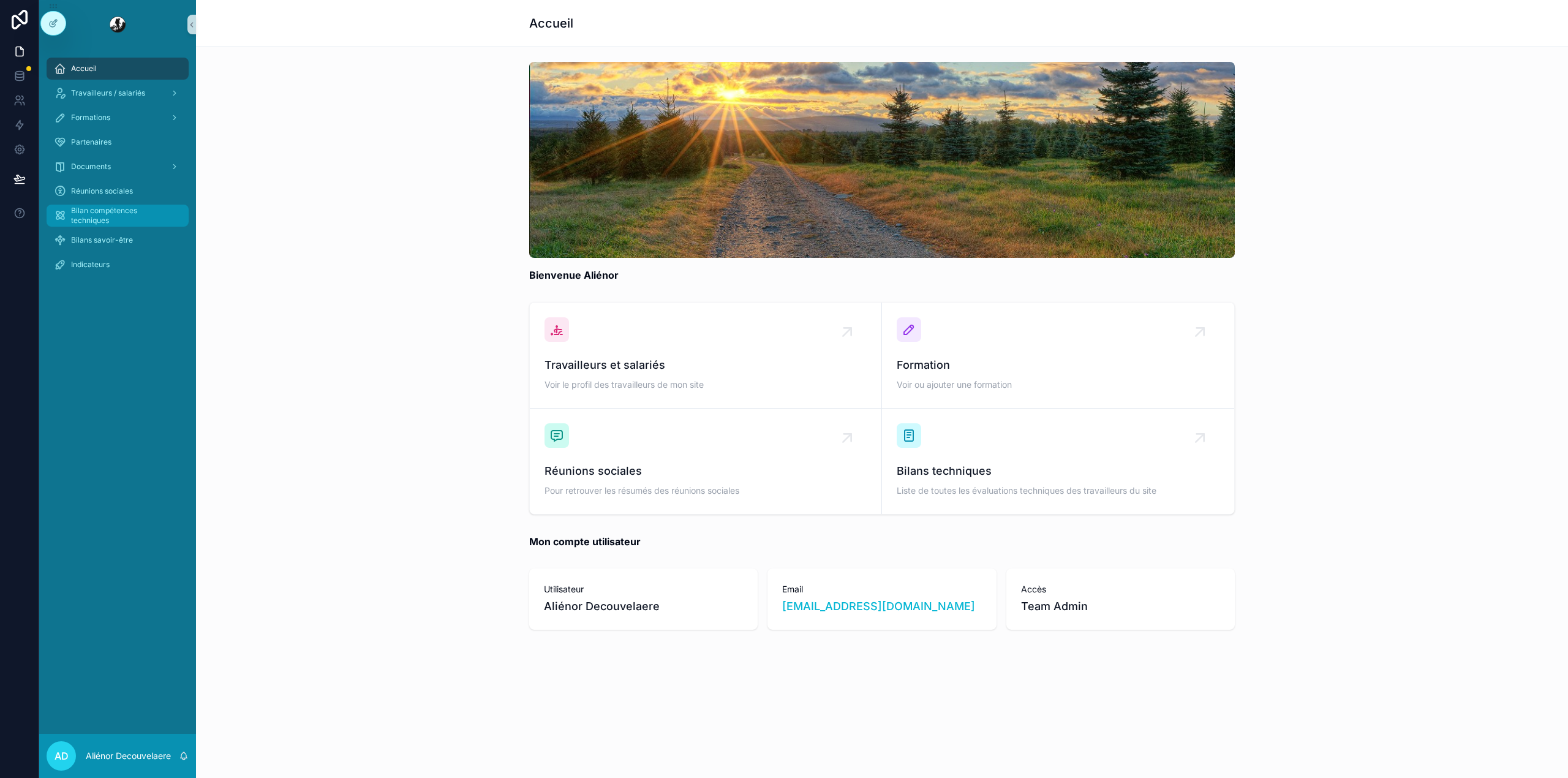
click at [95, 219] on span "Bilan compétences techniques" at bounding box center [123, 216] width 106 height 20
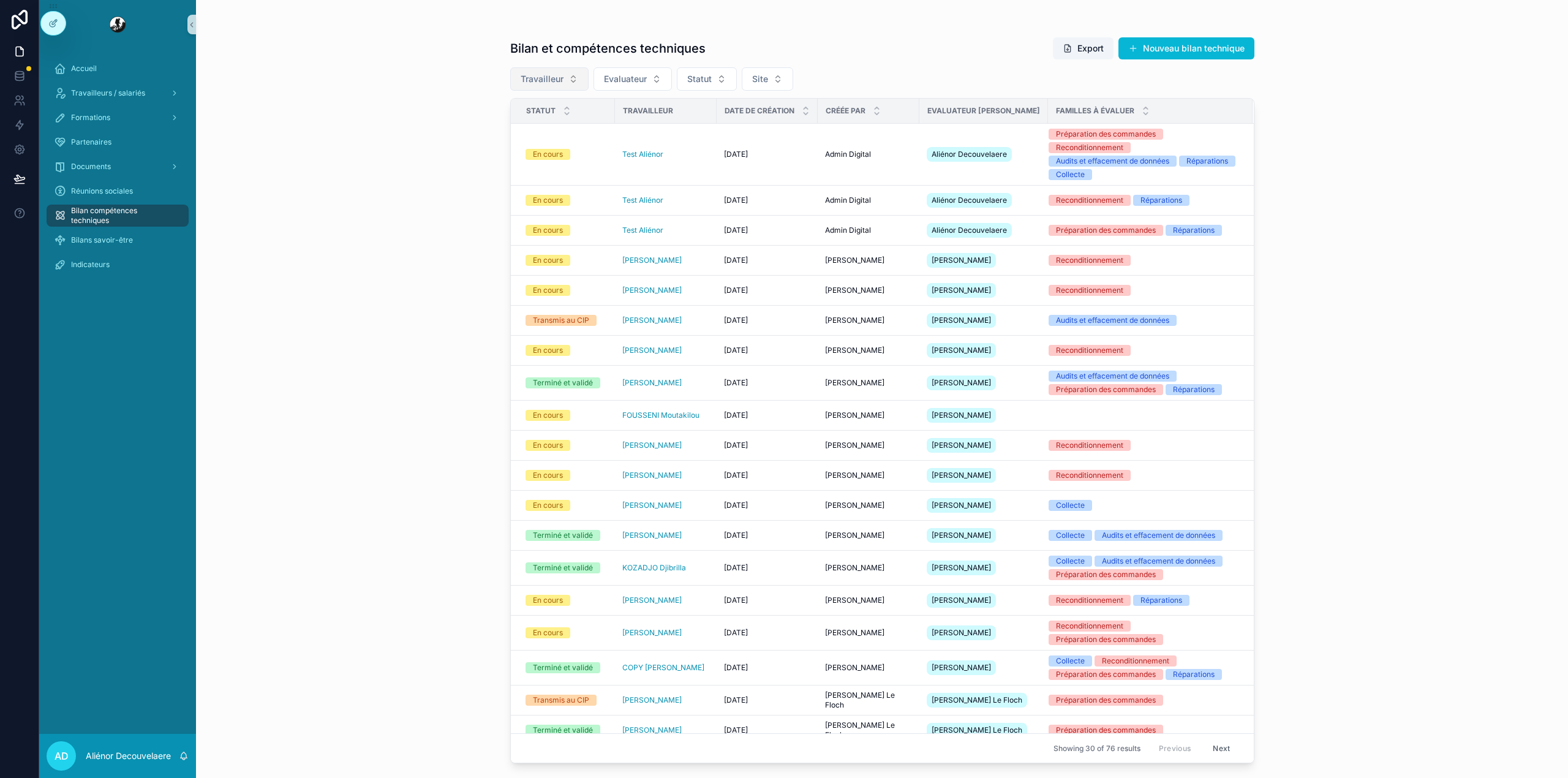
click at [556, 75] on span "Travailleur" at bounding box center [542, 78] width 43 height 12
type input "******"
click at [554, 177] on div "AVRAMOGLOU Guillaume" at bounding box center [549, 168] width 147 height 20
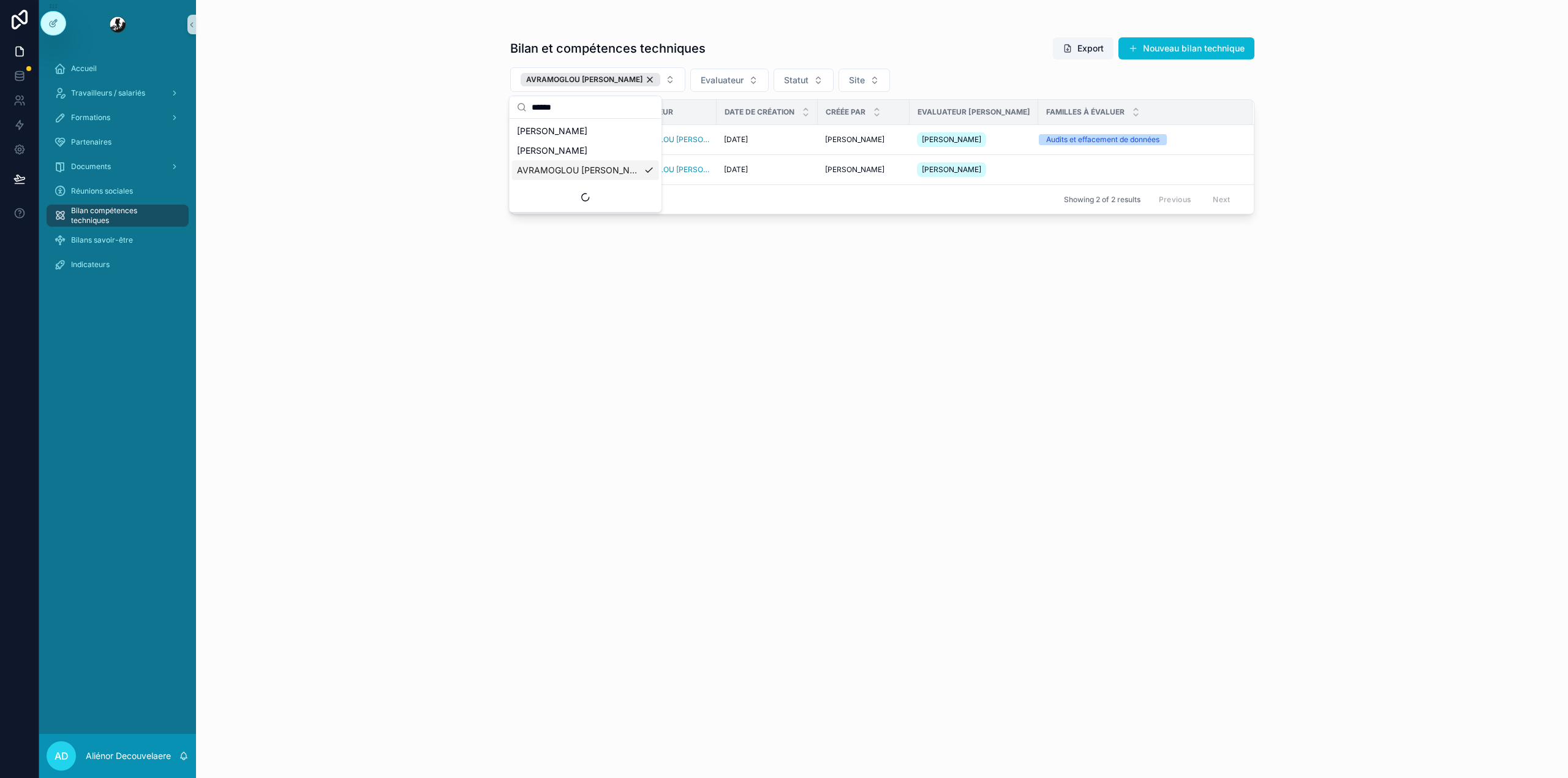
click at [432, 173] on div "Bilan et compétences techniques Export Nouveau bilan technique AVRAMOGLOU Guill…" at bounding box center [882, 389] width 1372 height 778
click at [781, 174] on div "09-01-2025 09-01-2025" at bounding box center [767, 170] width 87 height 10
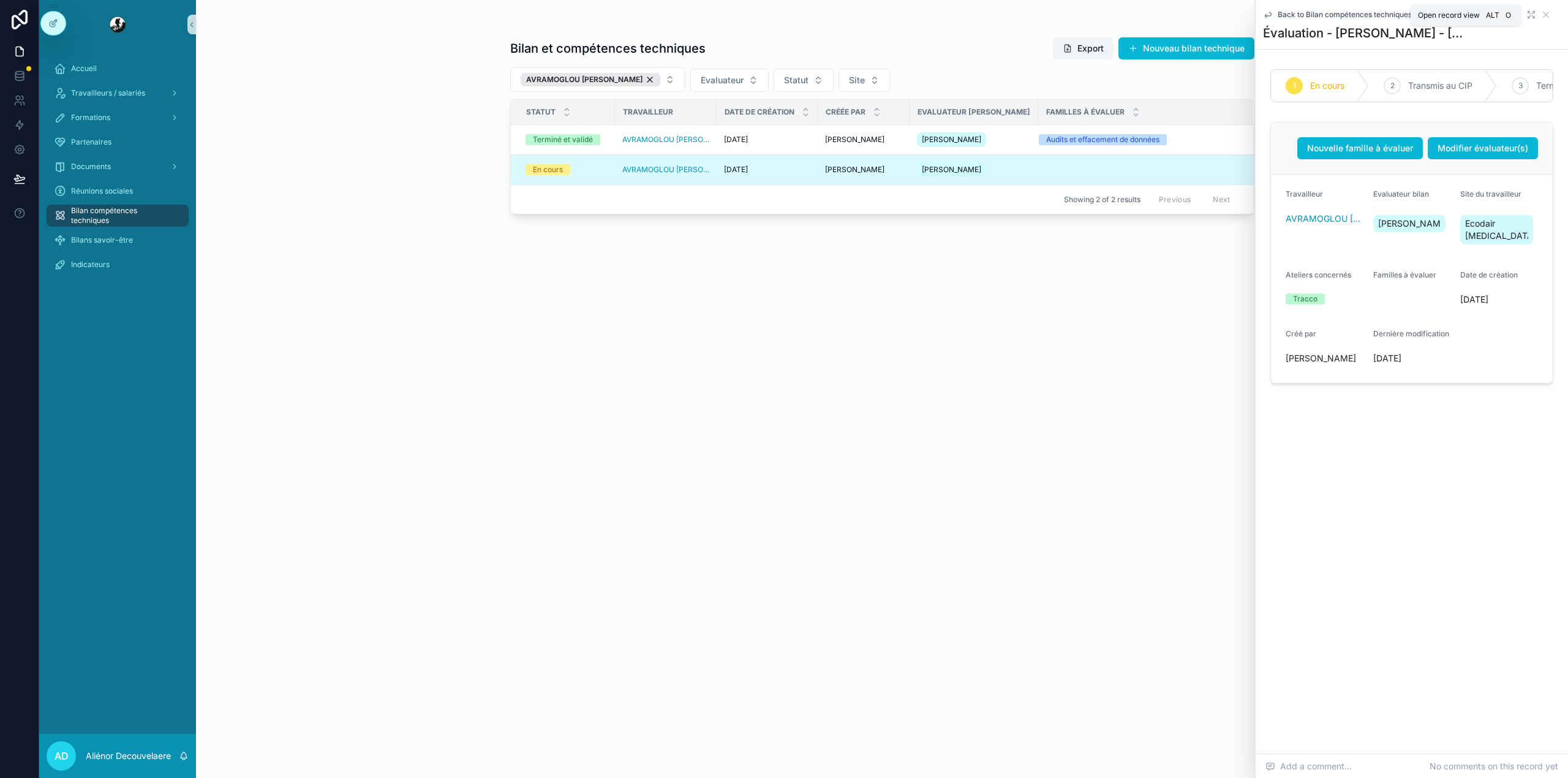
click at [1529, 12] on icon "scrollable content" at bounding box center [1531, 15] width 10 height 10
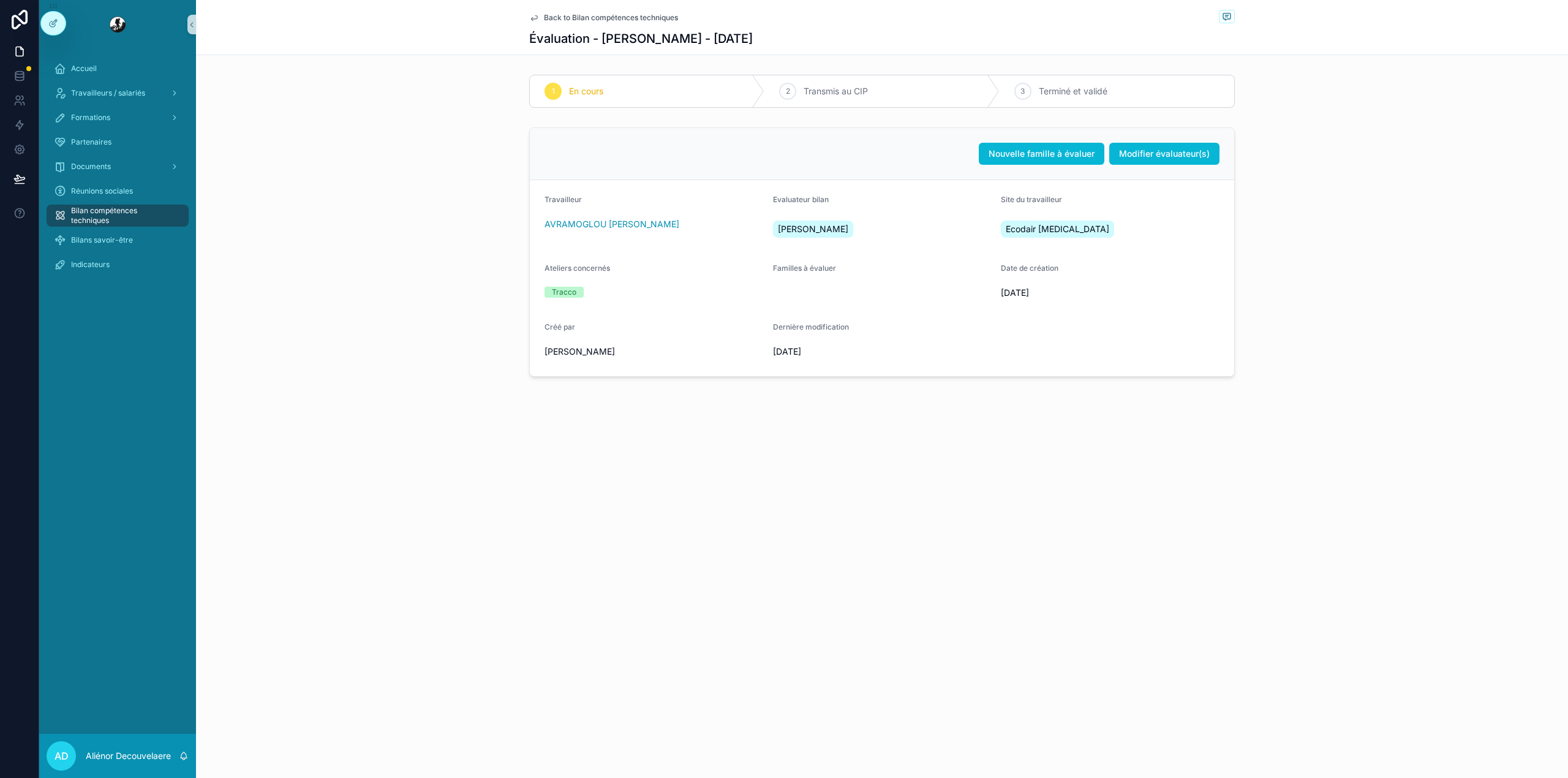
click at [119, 221] on span "Bilan compétences techniques" at bounding box center [123, 216] width 106 height 20
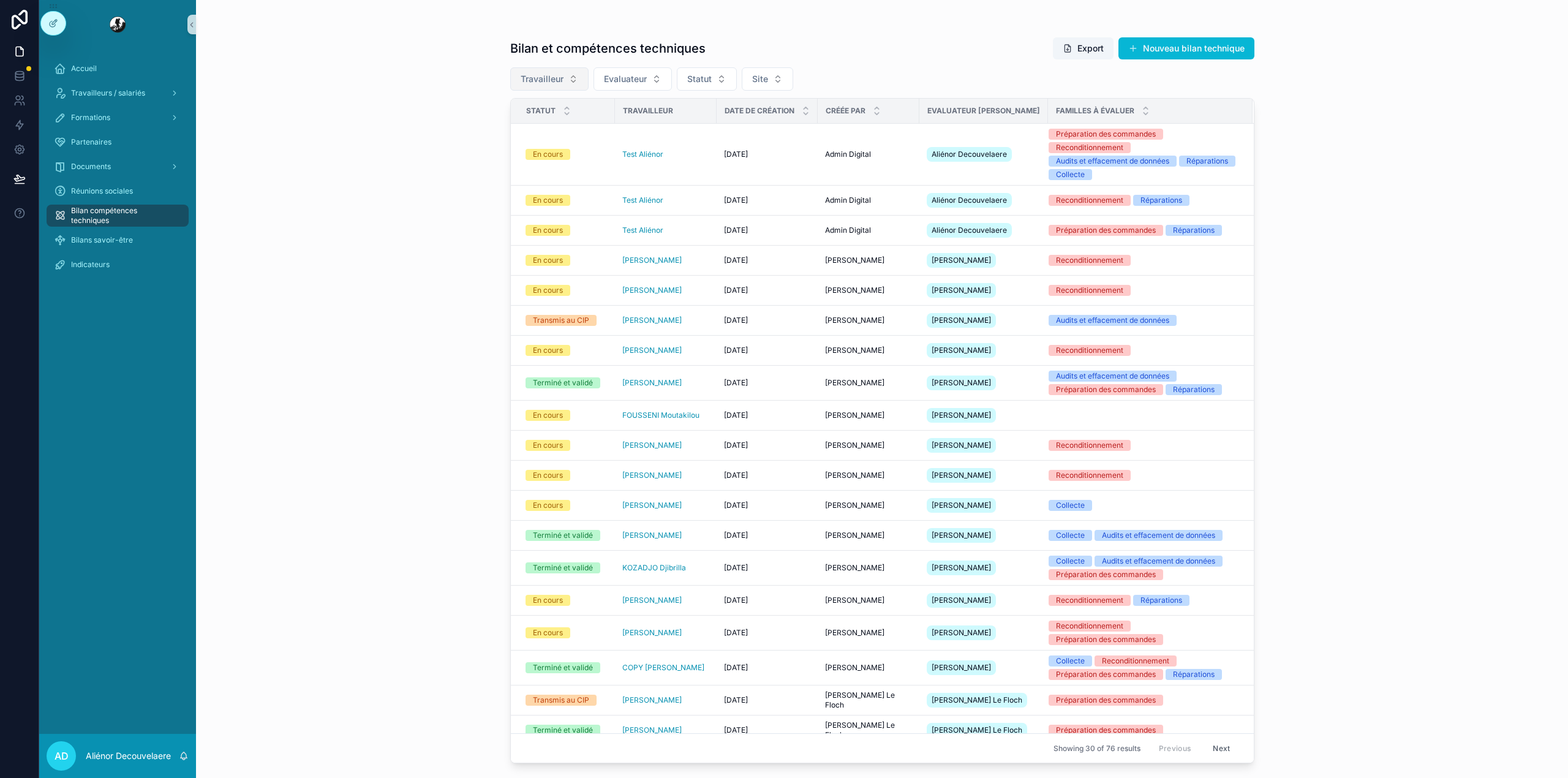
click at [566, 69] on button "Travailleur" at bounding box center [549, 79] width 78 height 23
type input "*******"
click at [540, 130] on span "[PERSON_NAME]" at bounding box center [516, 129] width 70 height 12
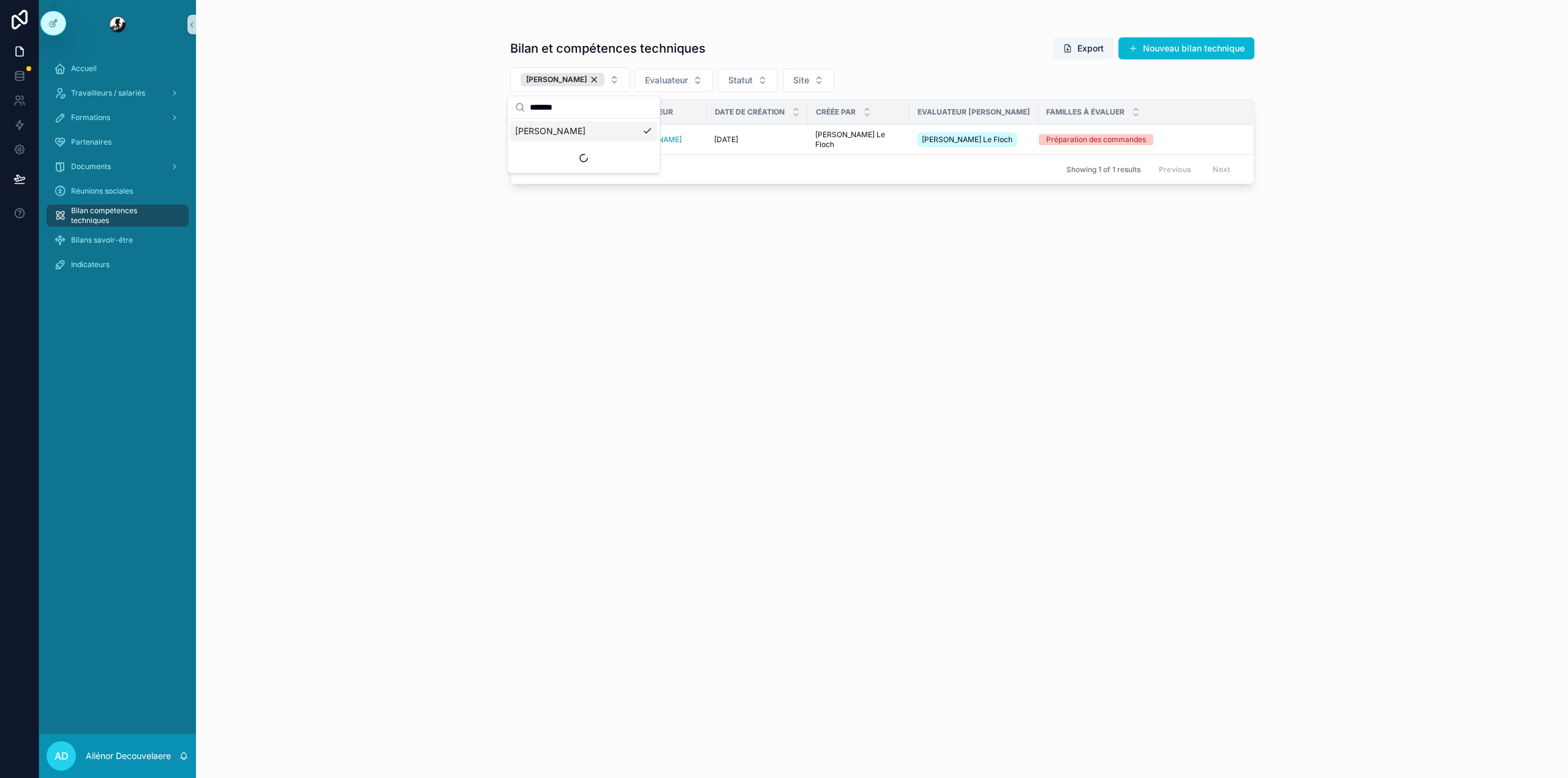
click at [760, 377] on div "Bilan et compétences techniques Export Nouveau bilan technique [PERSON_NAME] Ev…" at bounding box center [882, 396] width 744 height 734
click at [602, 143] on div "Transmis au CIP" at bounding box center [566, 139] width 82 height 11
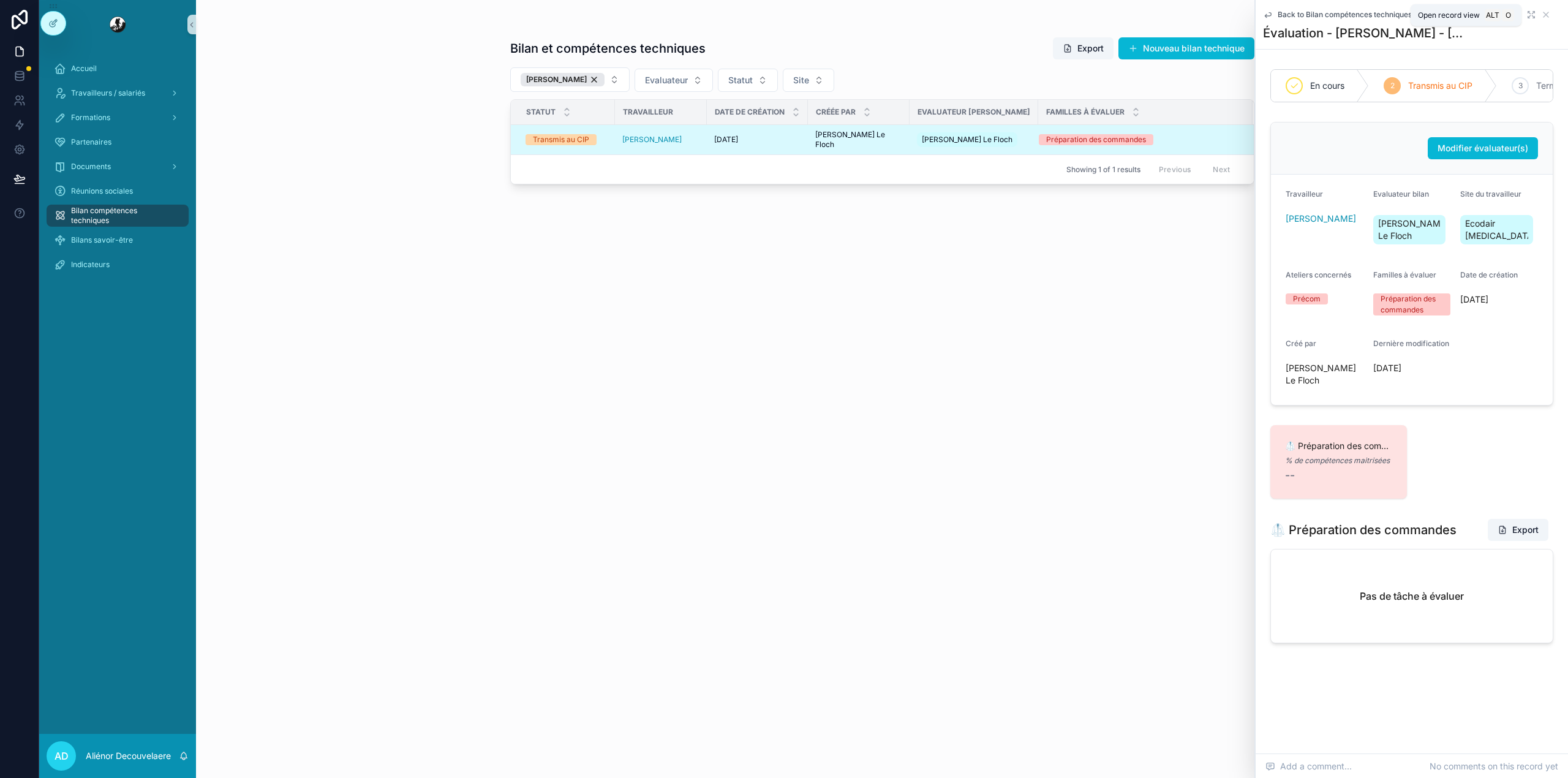
click at [1530, 15] on icon "scrollable content" at bounding box center [1529, 16] width 3 height 3
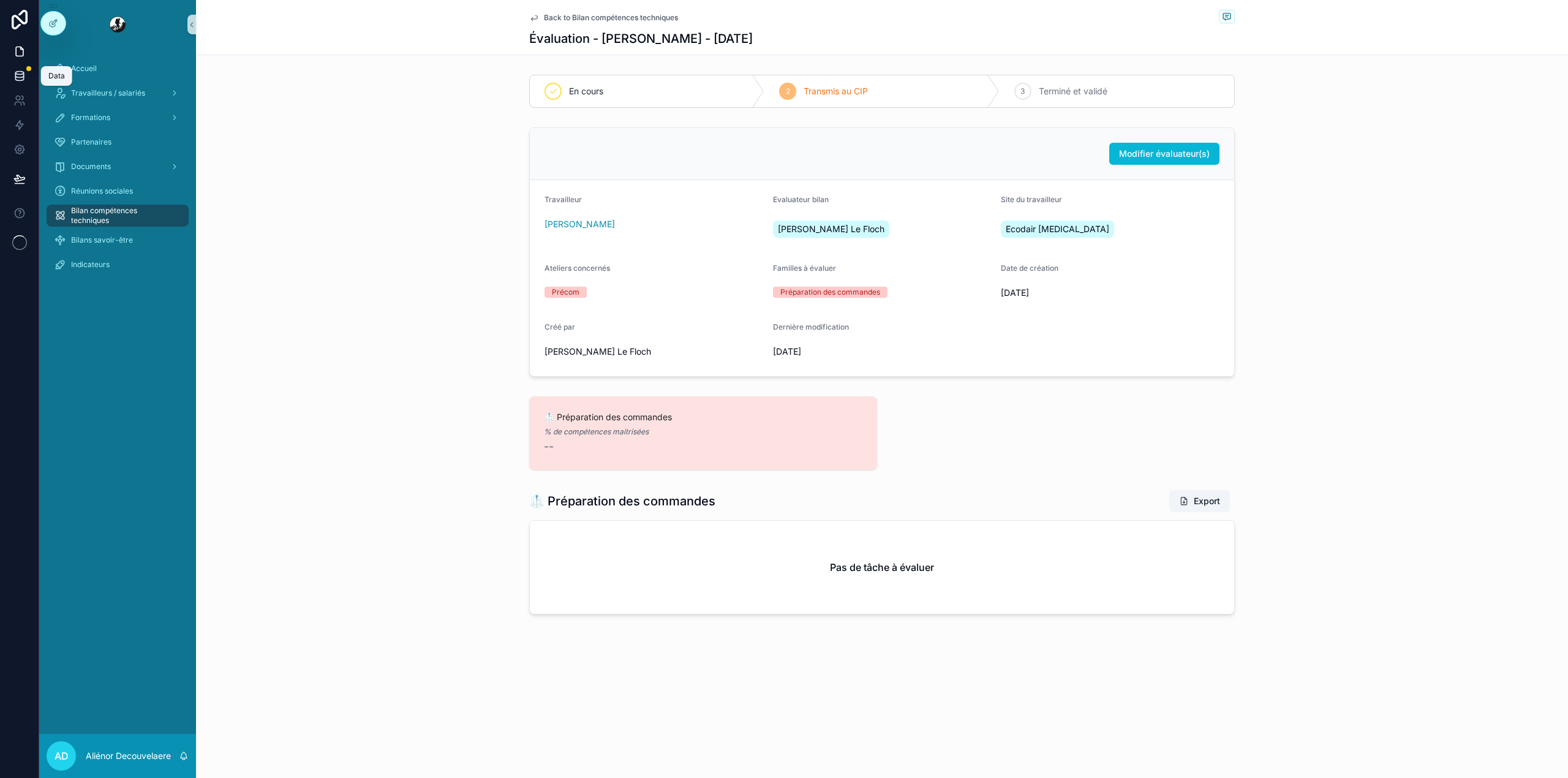
click at [25, 71] on link at bounding box center [19, 76] width 39 height 25
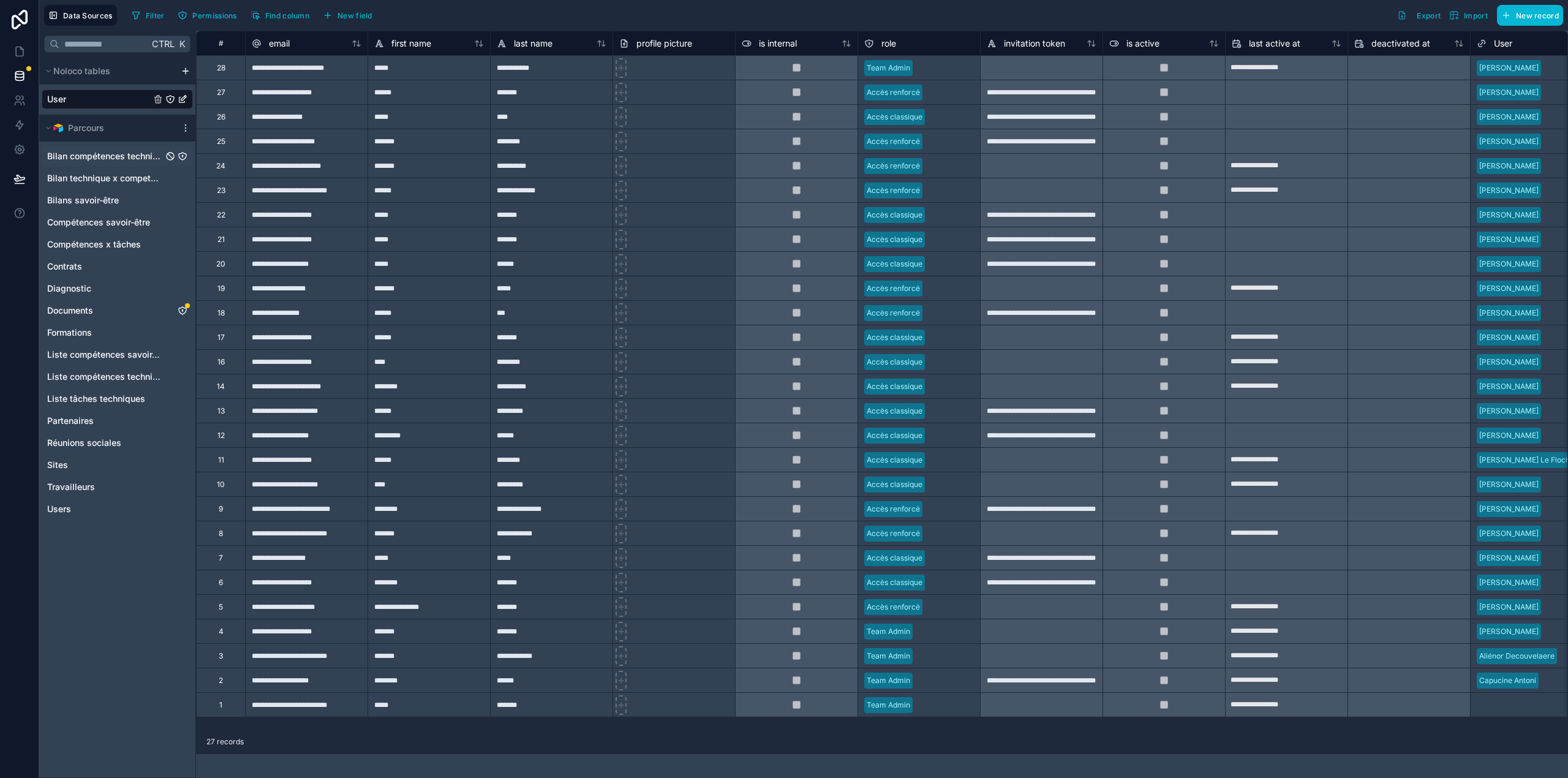
click at [104, 155] on span "Bilan compétences techniques" at bounding box center [105, 155] width 116 height 12
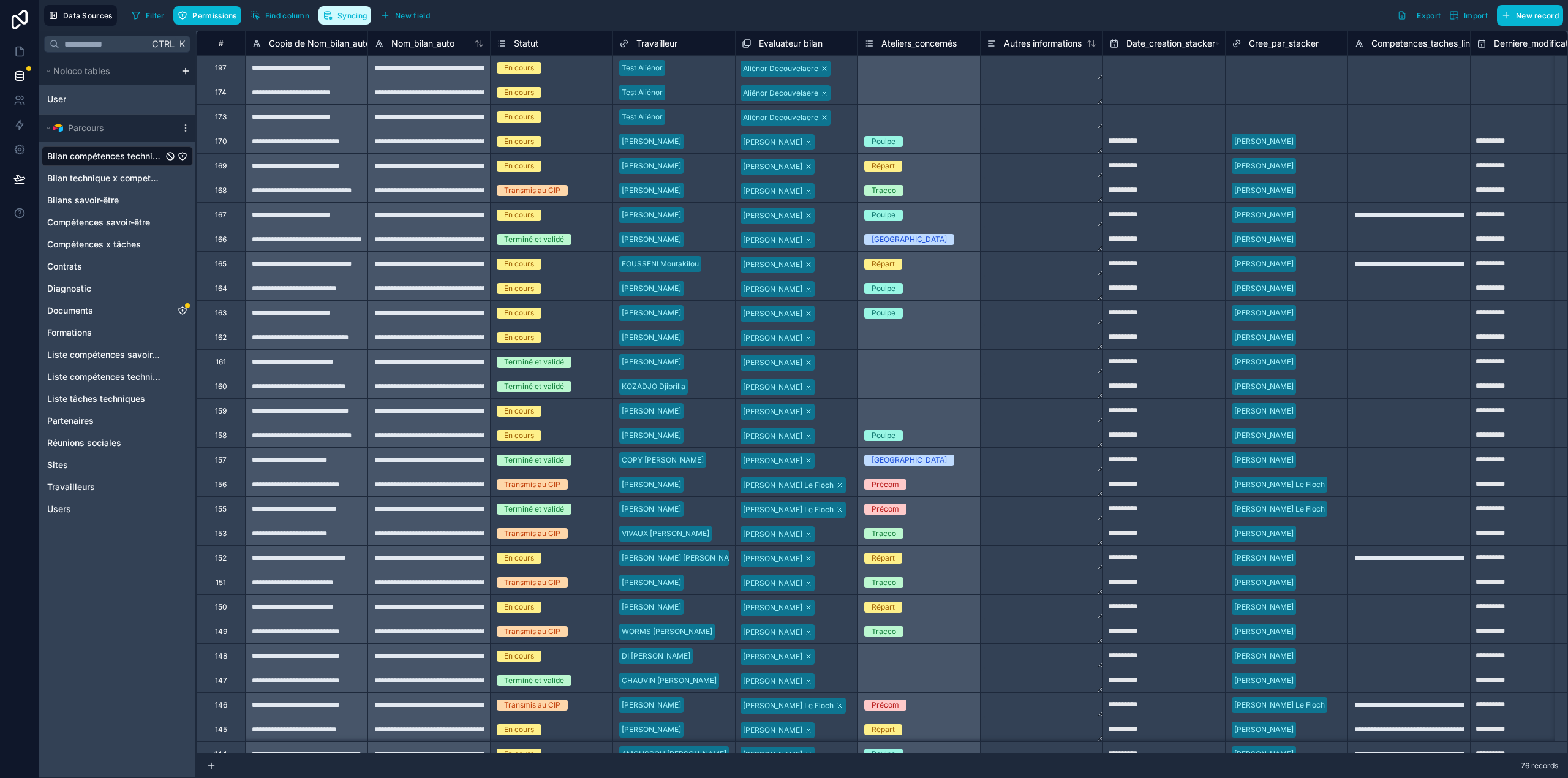
click at [365, 13] on span "Syncing" at bounding box center [352, 15] width 30 height 9
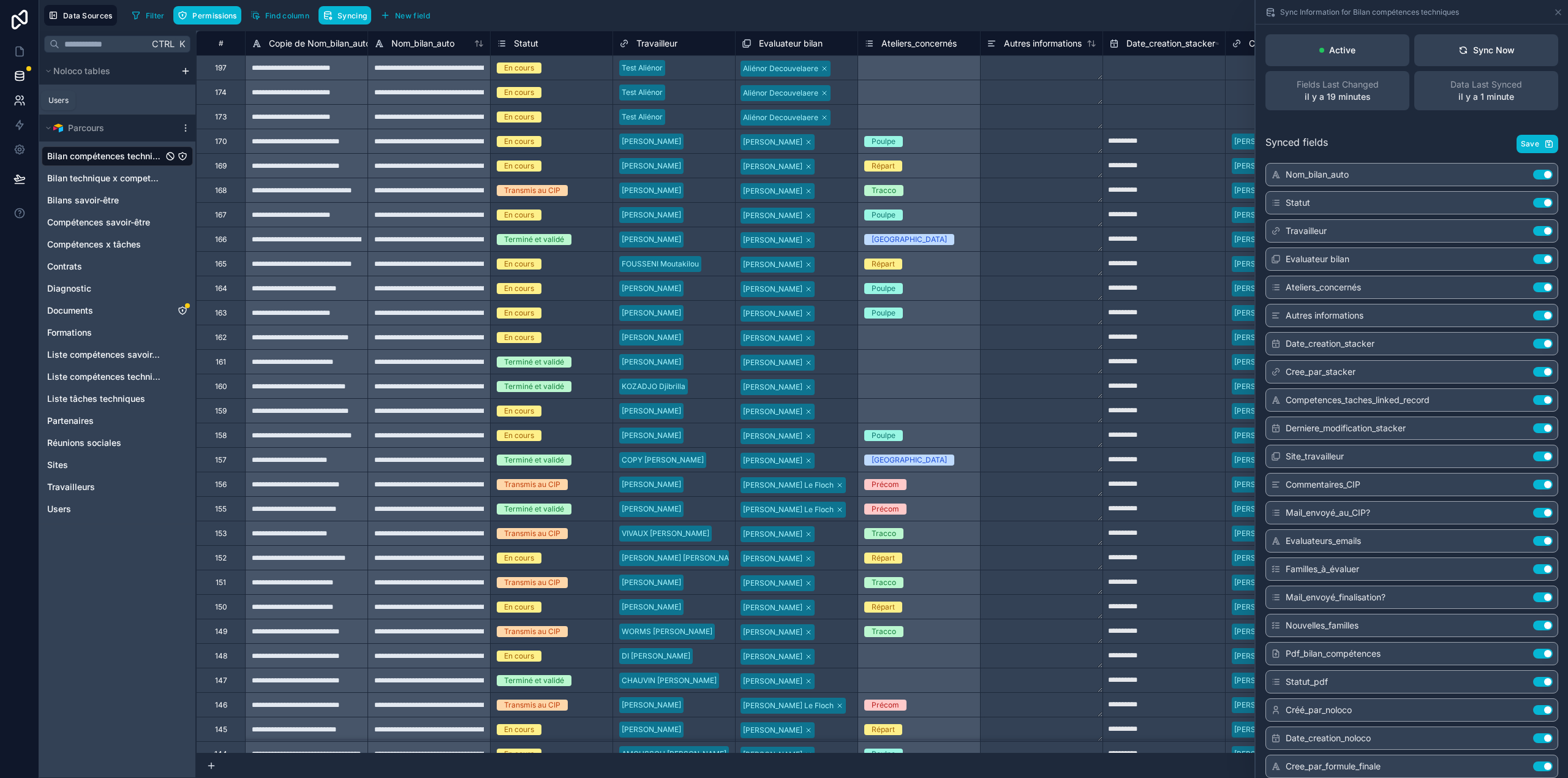
click at [23, 100] on icon at bounding box center [19, 100] width 12 height 12
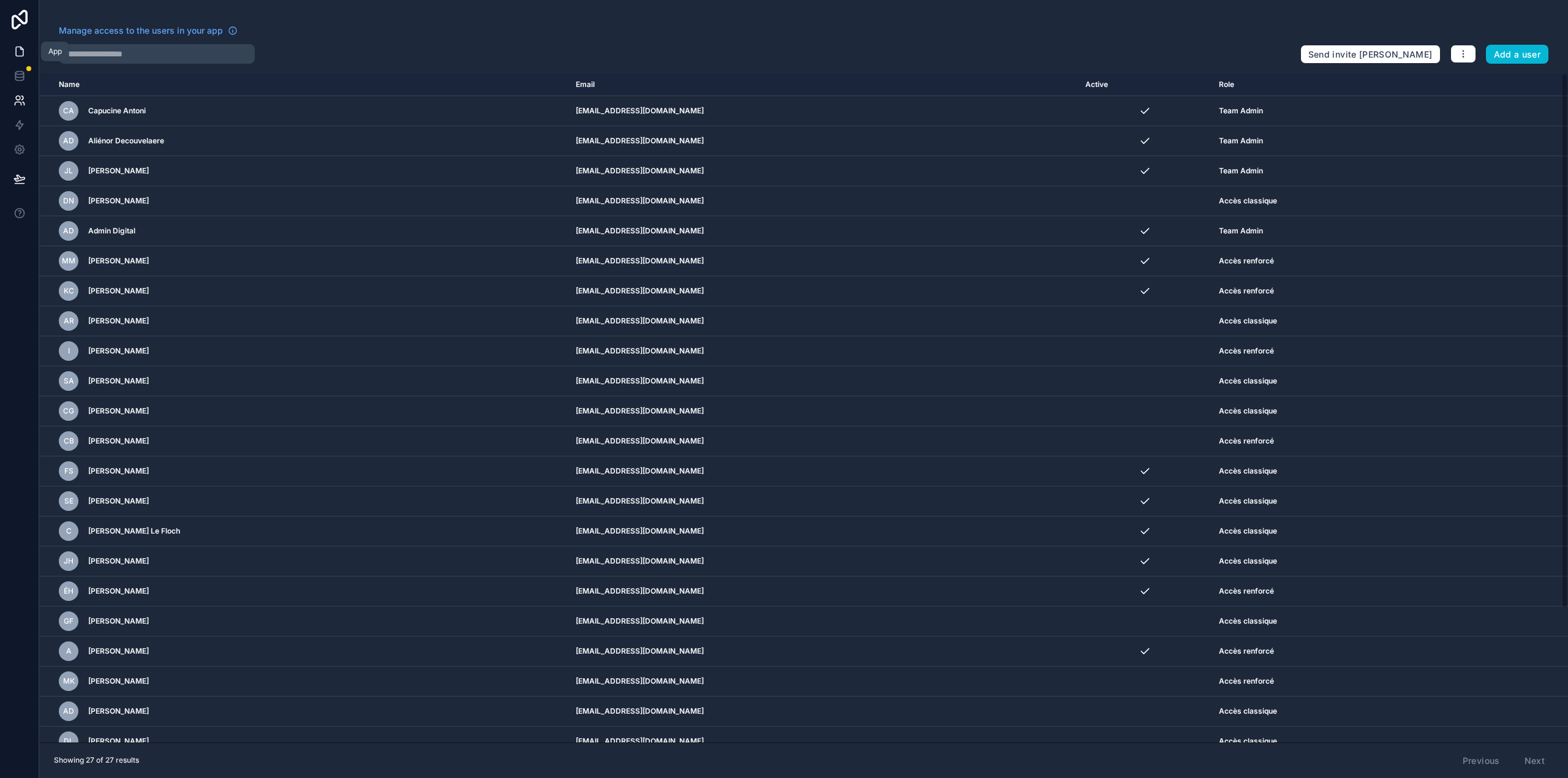
click at [18, 56] on icon at bounding box center [20, 52] width 8 height 9
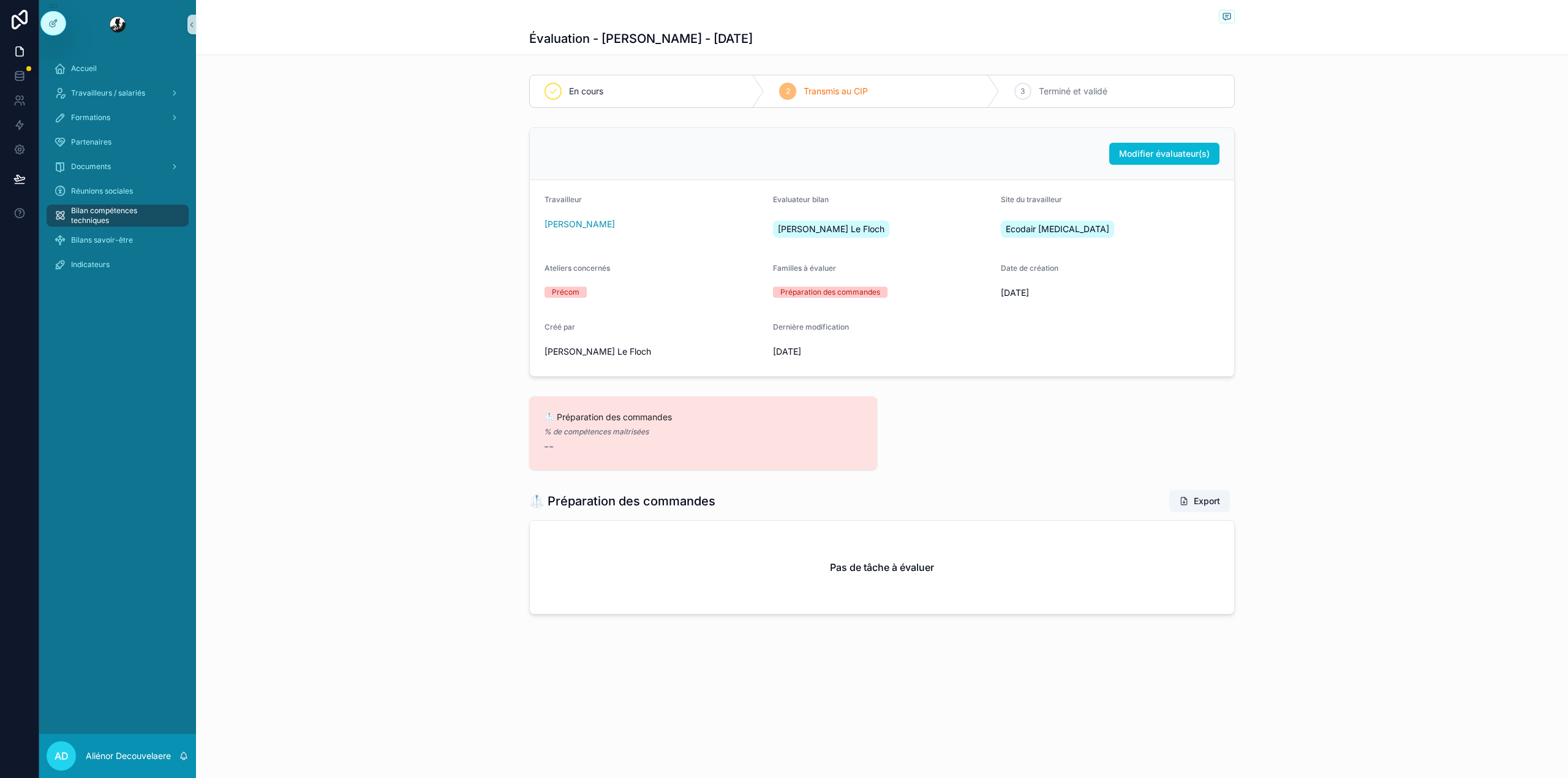
click at [142, 205] on link "Bilan compétences techniques" at bounding box center [118, 216] width 142 height 22
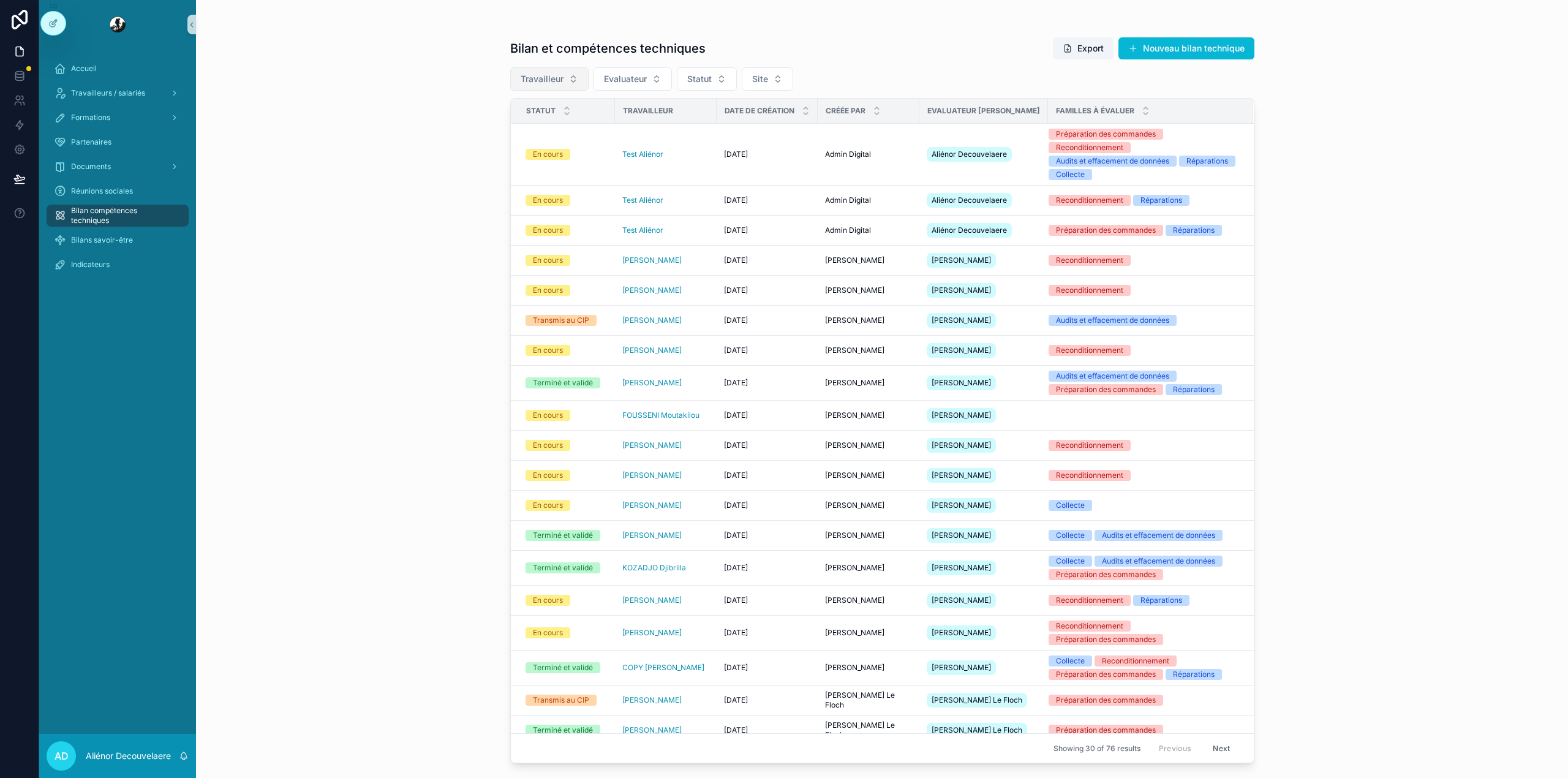
click at [568, 82] on button "Travailleur" at bounding box center [549, 79] width 78 height 23
type input "******"
click at [545, 130] on span "[PERSON_NAME]" at bounding box center [516, 129] width 70 height 12
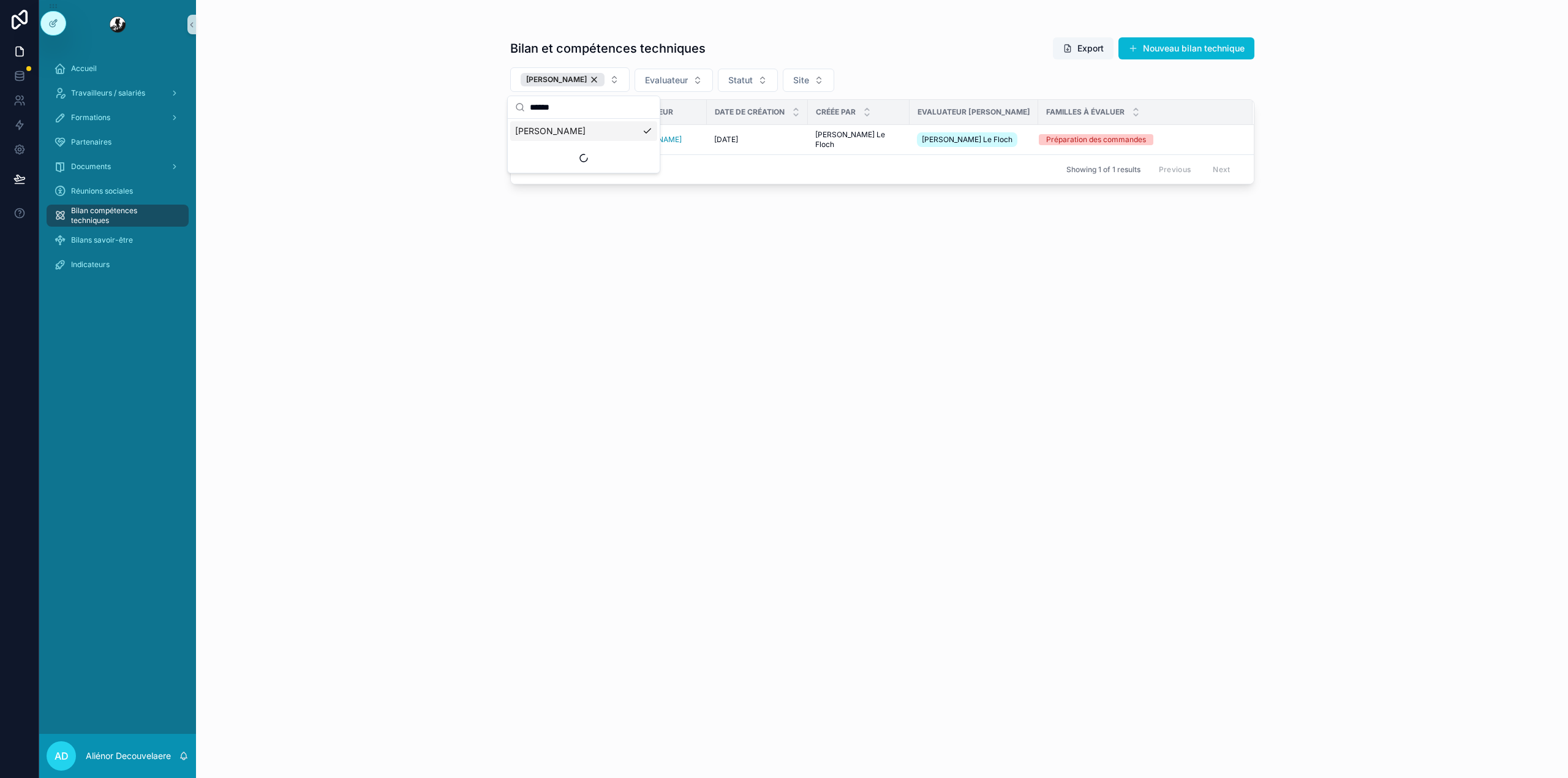
drag, startPoint x: 586, startPoint y: 201, endPoint x: 681, endPoint y: 174, distance: 98.8
click at [586, 201] on div "Bilan et compétences techniques Export Nouveau bilan technique [PERSON_NAME] Ev…" at bounding box center [882, 396] width 744 height 734
click at [800, 145] on div "[DATE] [DATE]" at bounding box center [757, 140] width 87 height 10
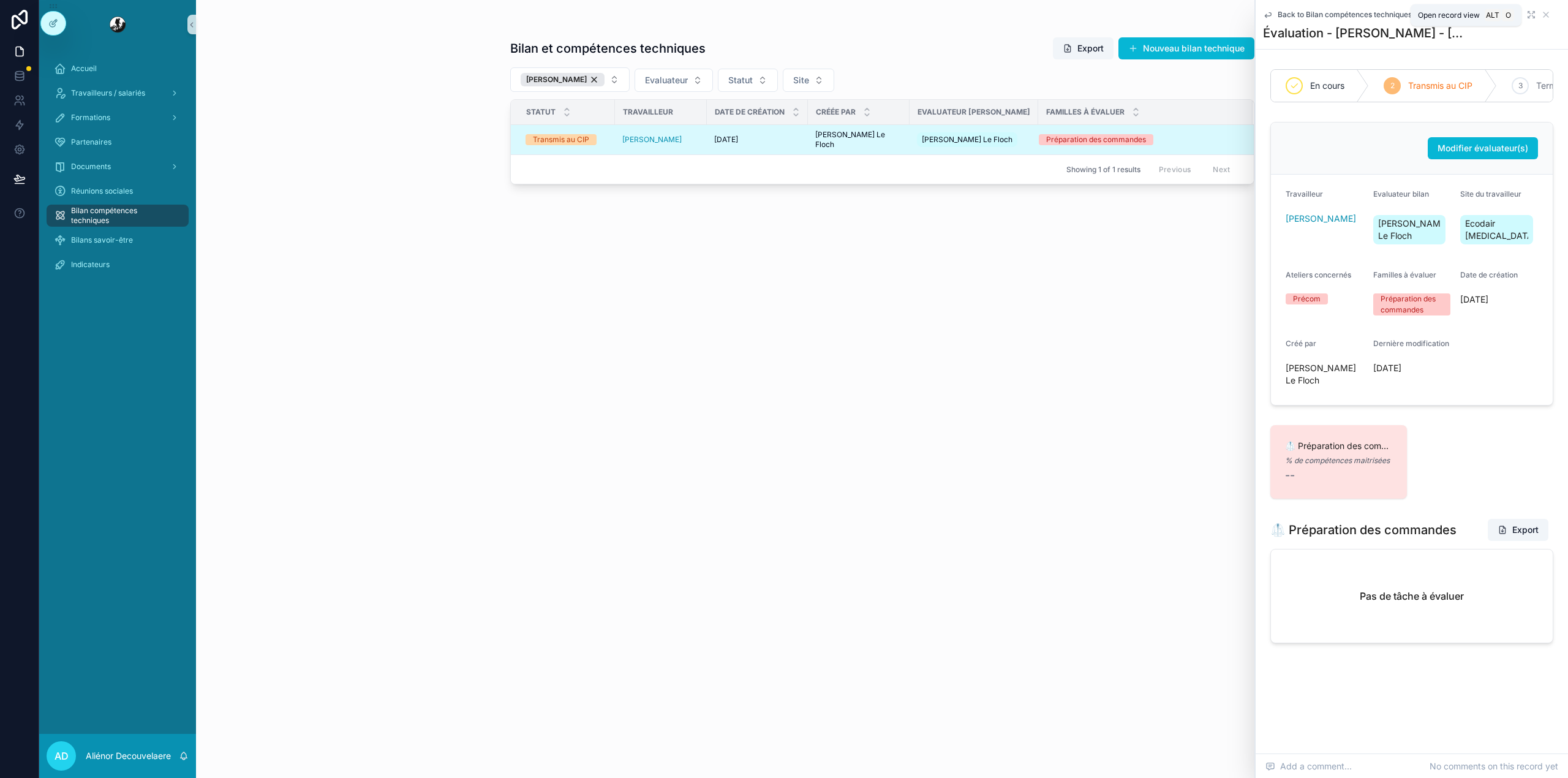
click at [1527, 12] on icon "scrollable content" at bounding box center [1531, 15] width 10 height 10
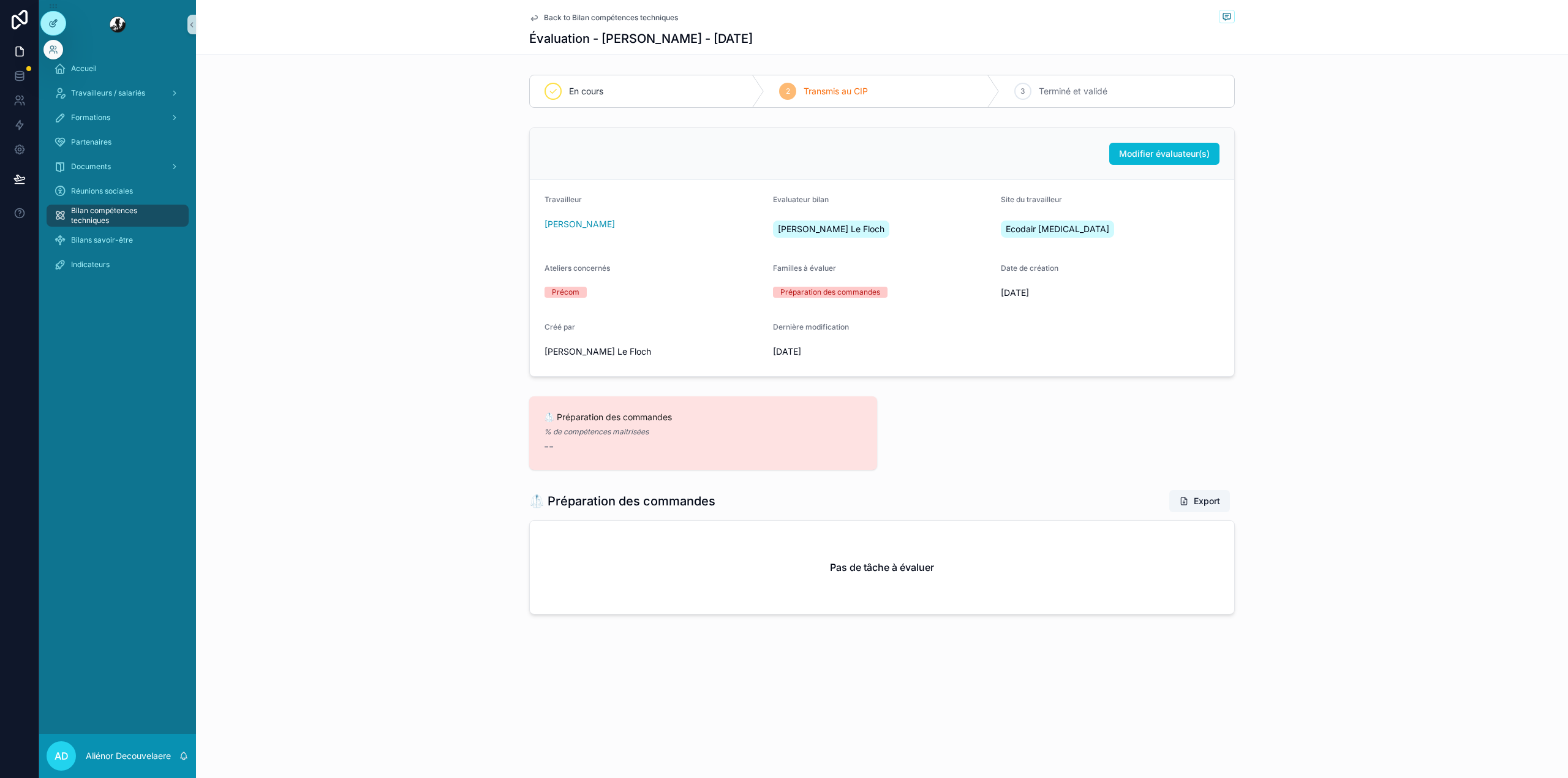
click at [52, 20] on icon at bounding box center [54, 23] width 10 height 10
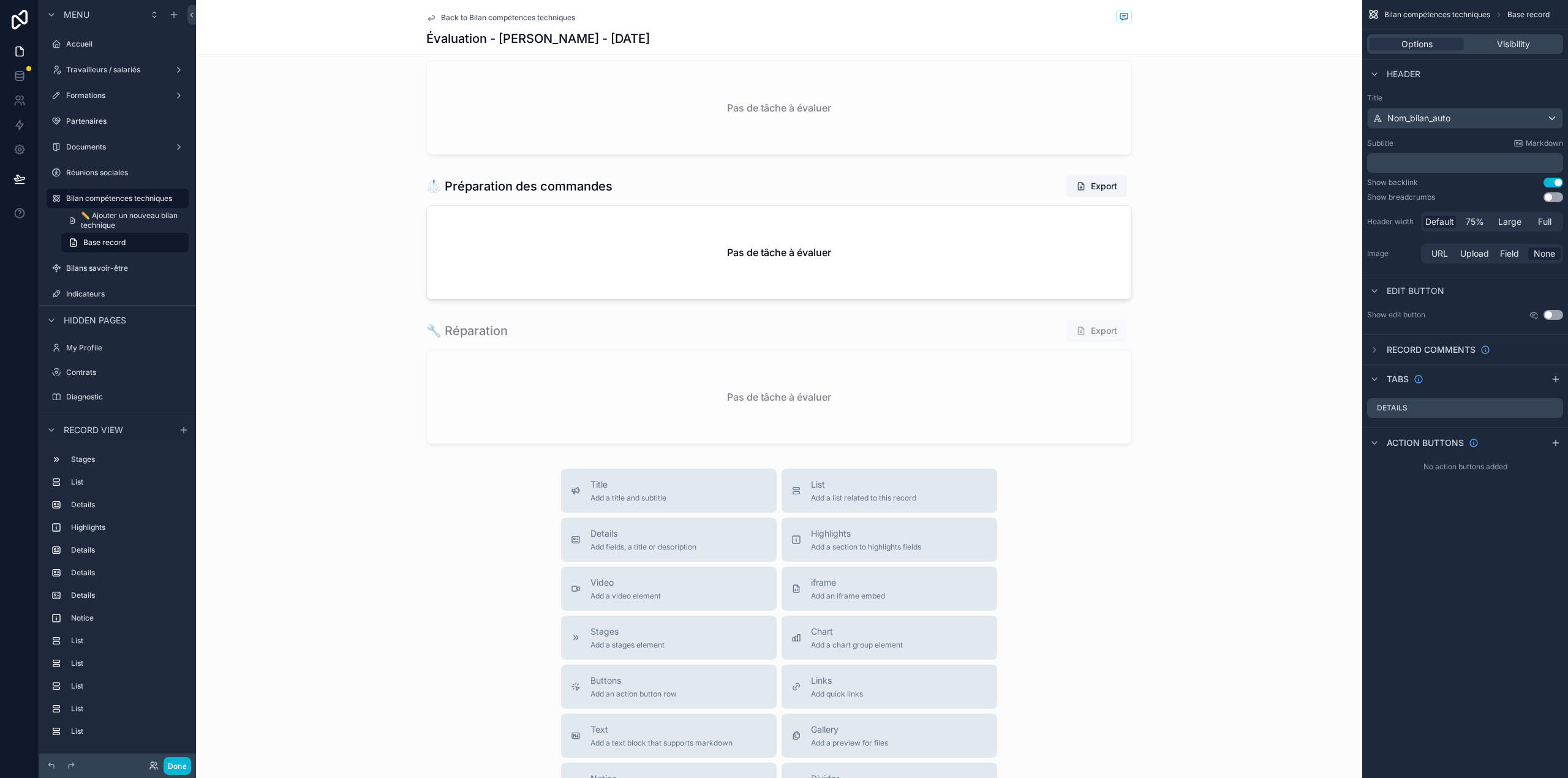
scroll to position [1703, 0]
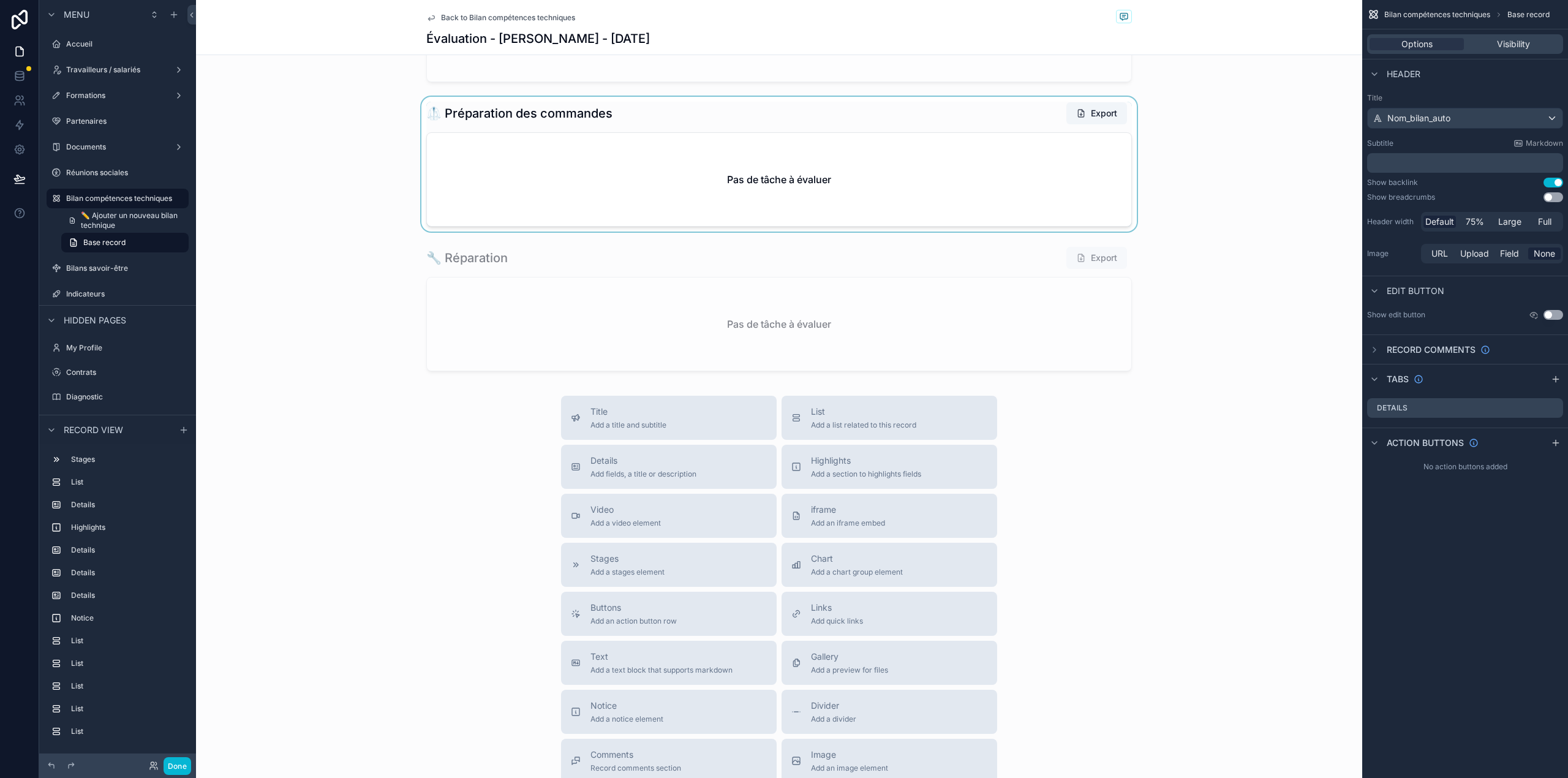
click at [841, 231] on div "scrollable content" at bounding box center [779, 164] width 1166 height 135
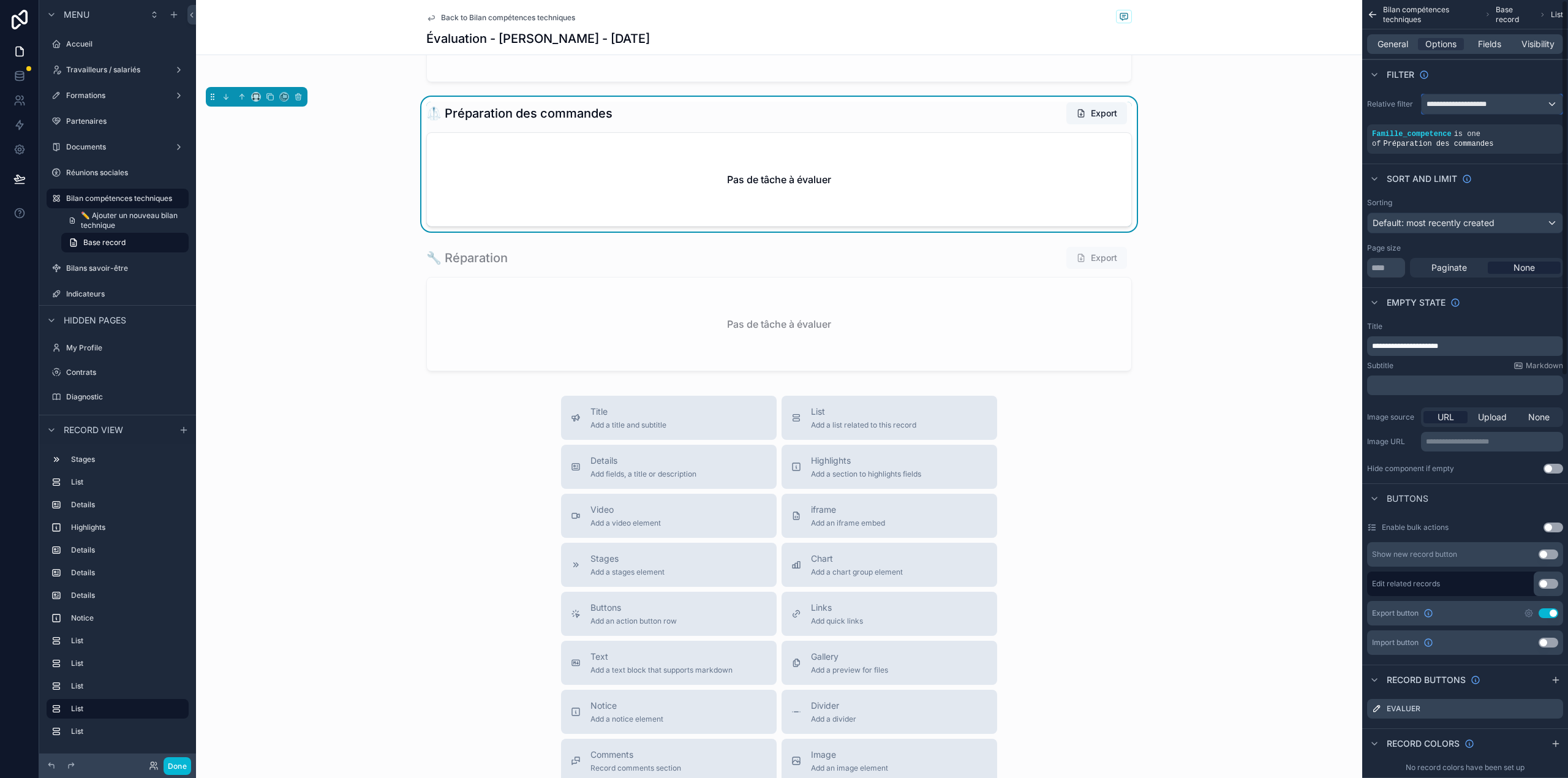
click at [1521, 112] on div "**********" at bounding box center [1492, 104] width 141 height 20
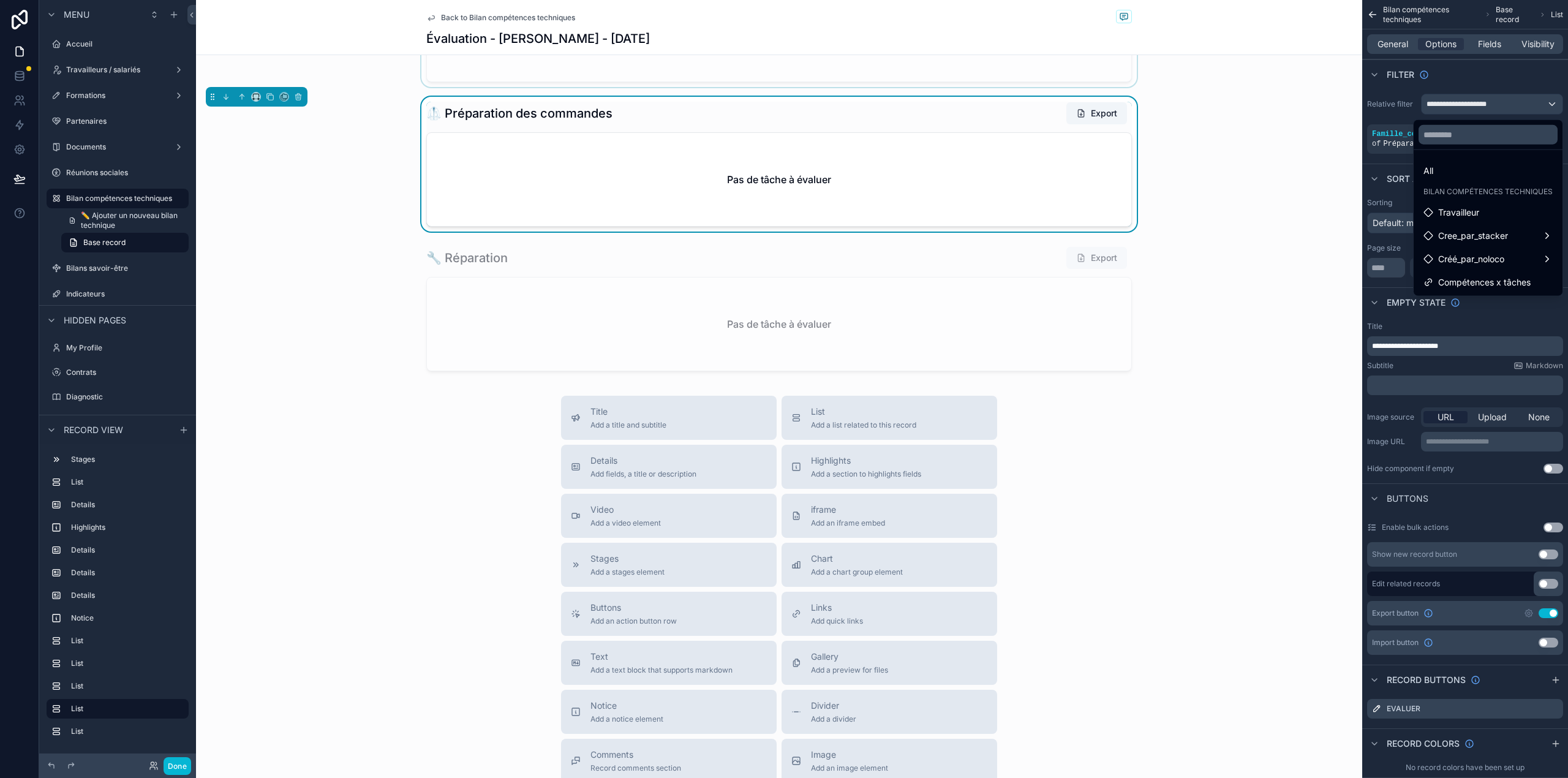
click at [1218, 62] on div "scrollable content" at bounding box center [779, 19] width 1166 height 135
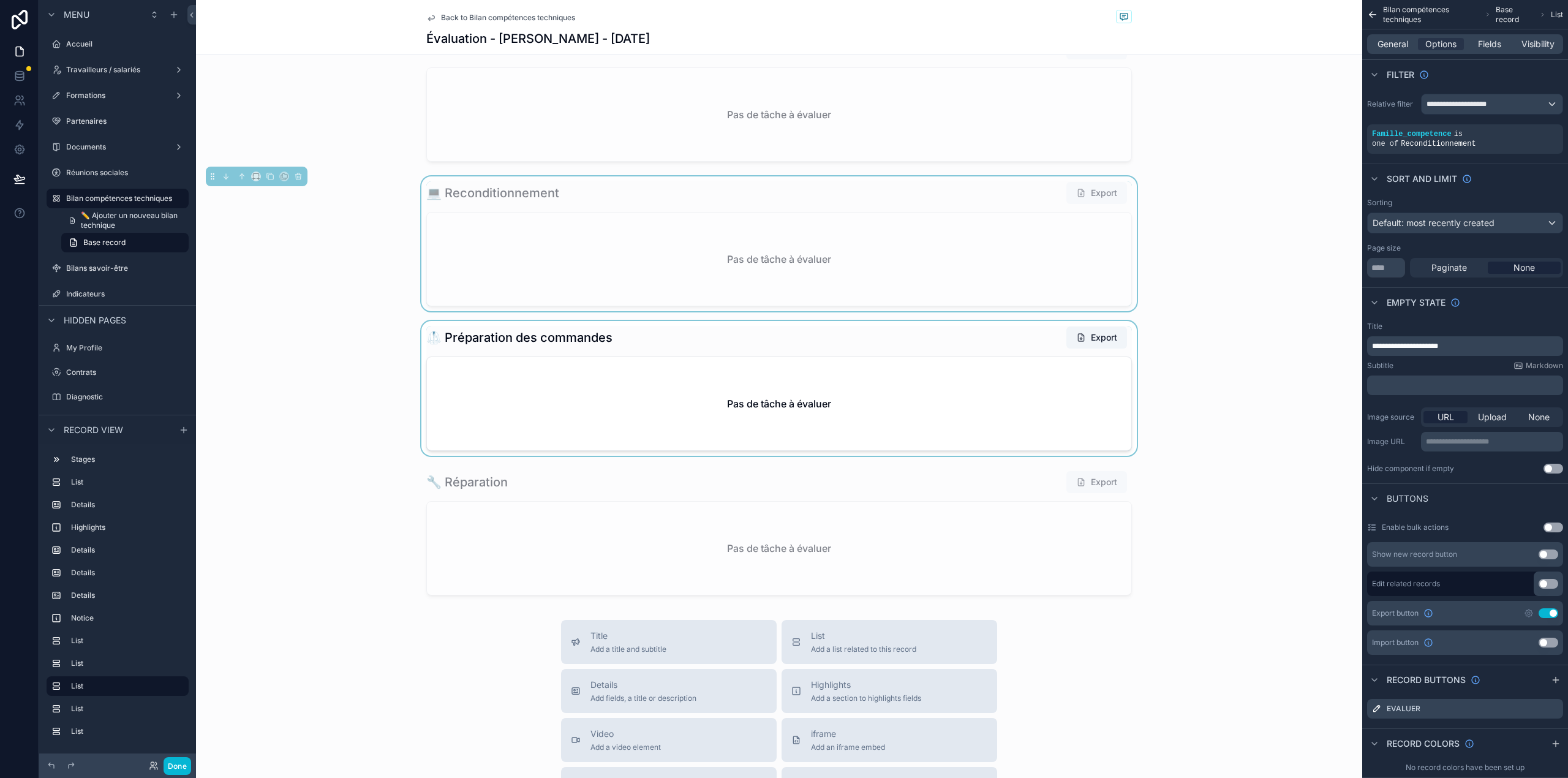
scroll to position [1476, 0]
click at [169, 768] on button "Done" at bounding box center [178, 766] width 28 height 18
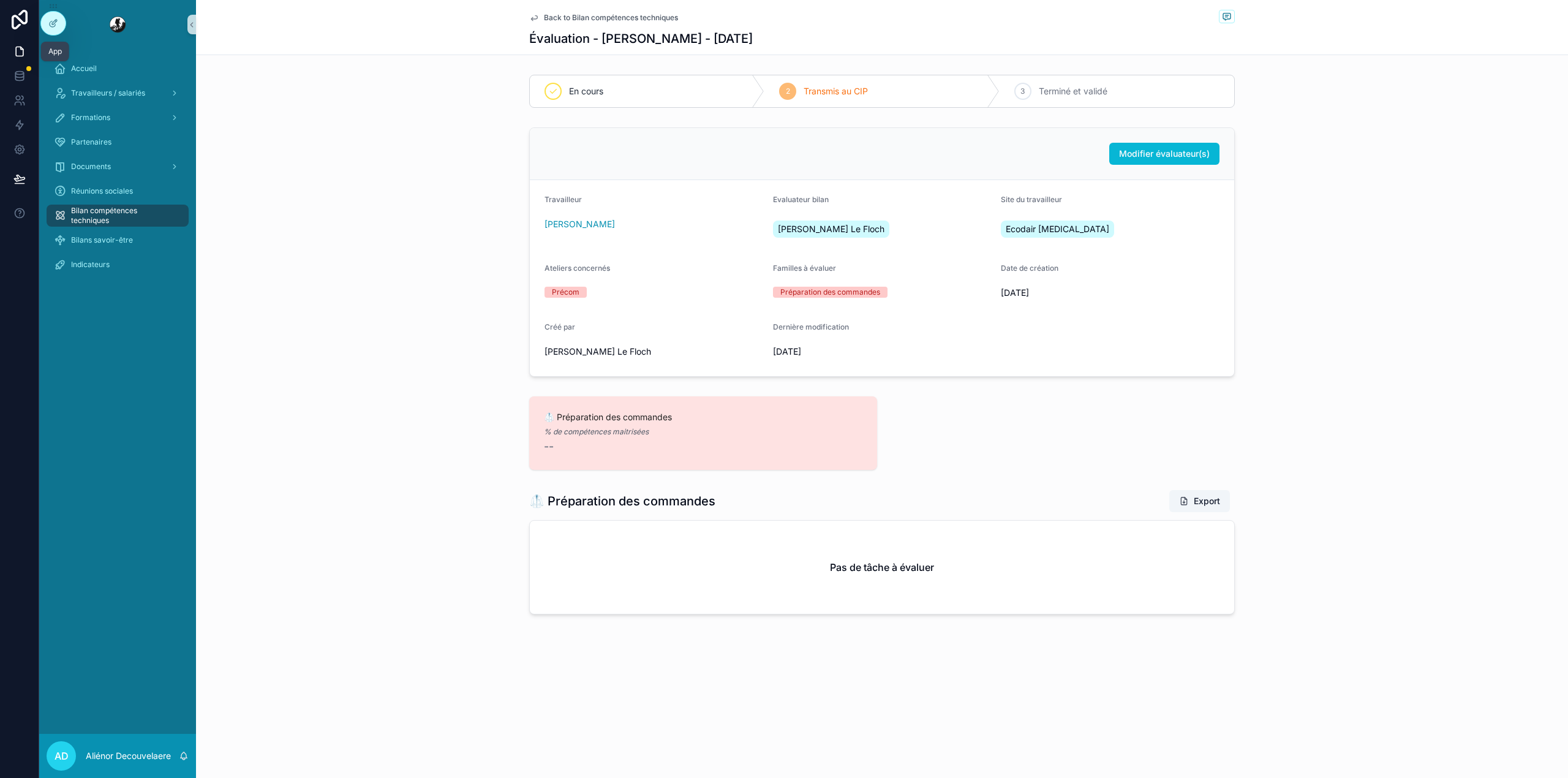
click at [28, 57] on link at bounding box center [19, 51] width 39 height 25
click at [368, 265] on div "Modifier évaluateur(s) [PERSON_NAME] Evaluateur bilan Carine Le Floch Site du t…" at bounding box center [882, 252] width 1372 height 259
click at [57, 25] on icon at bounding box center [54, 23] width 10 height 10
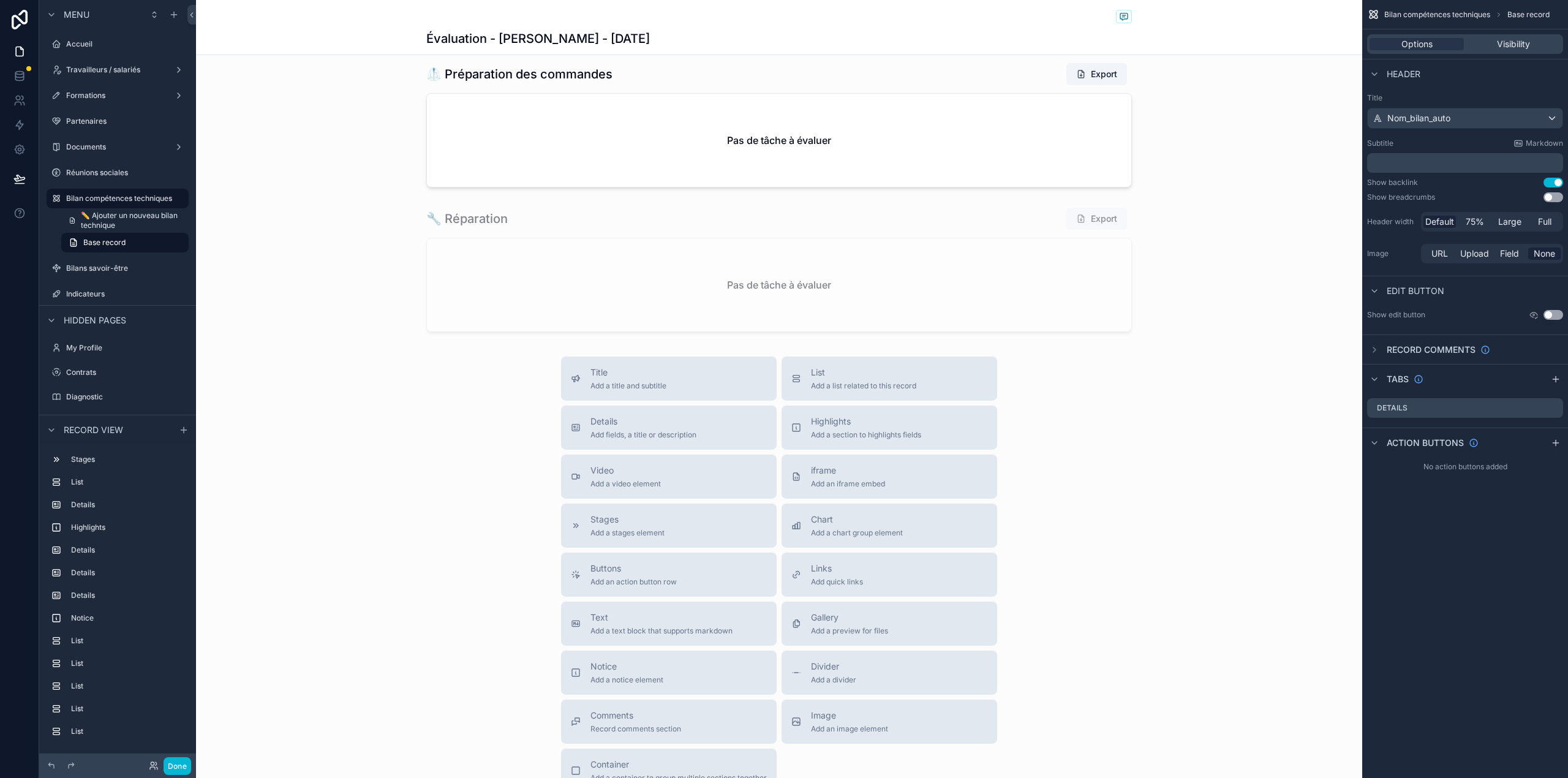
scroll to position [1742, 0]
click at [767, 168] on div "scrollable content" at bounding box center [779, 124] width 1166 height 135
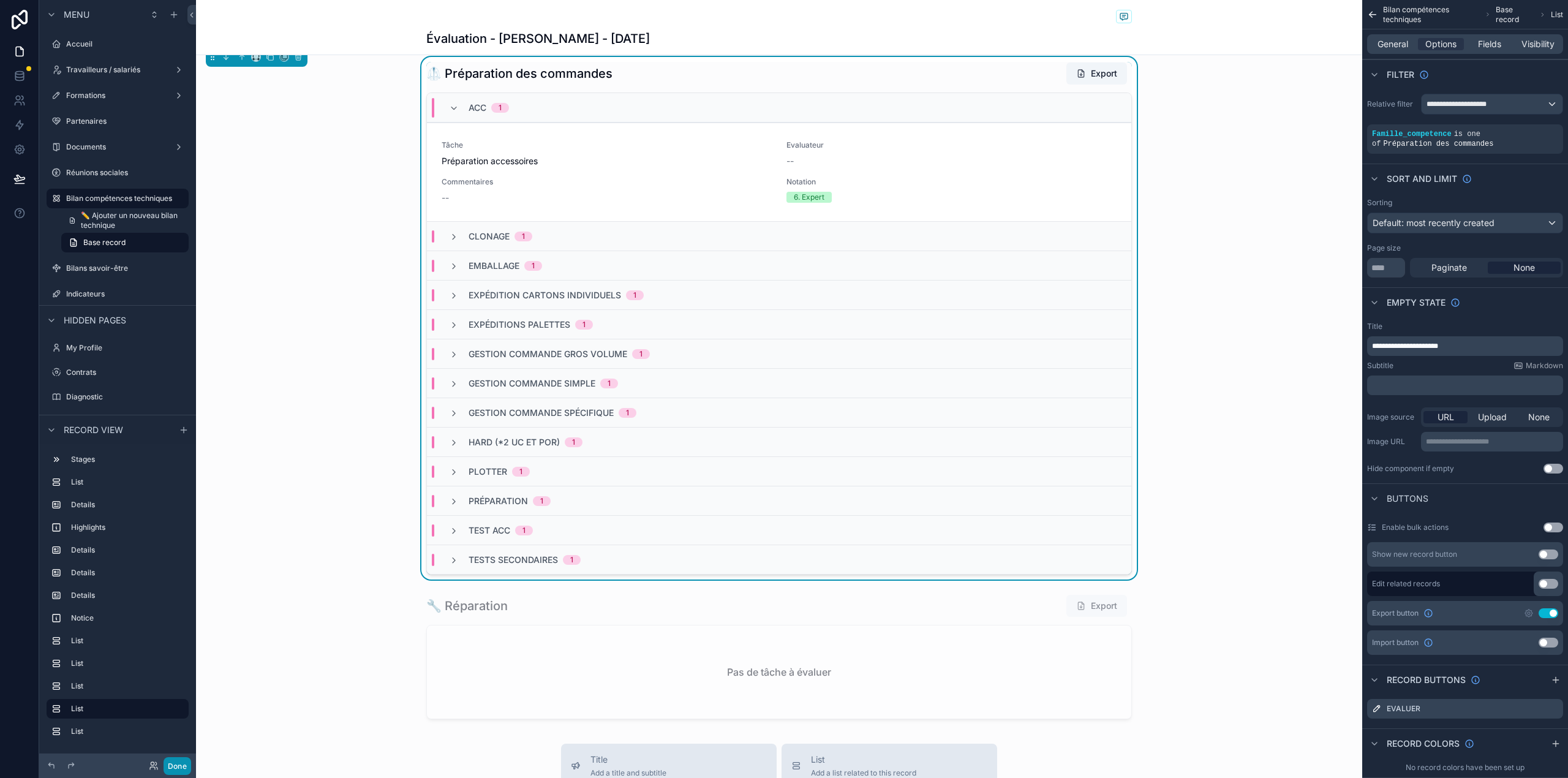
click at [174, 762] on button "Done" at bounding box center [178, 766] width 28 height 18
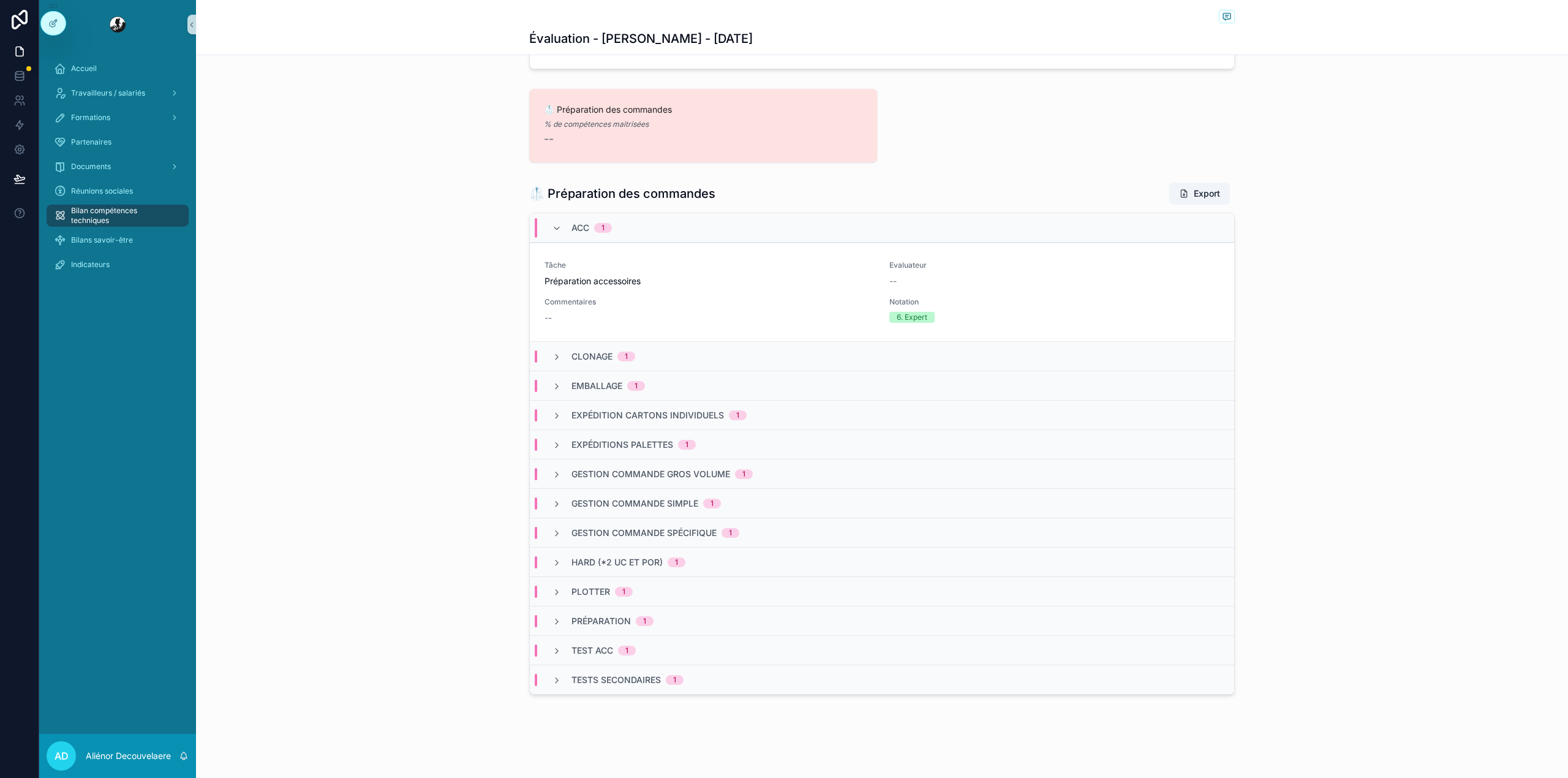
scroll to position [309, 0]
click at [111, 212] on span "Bilan compétences techniques" at bounding box center [123, 216] width 106 height 20
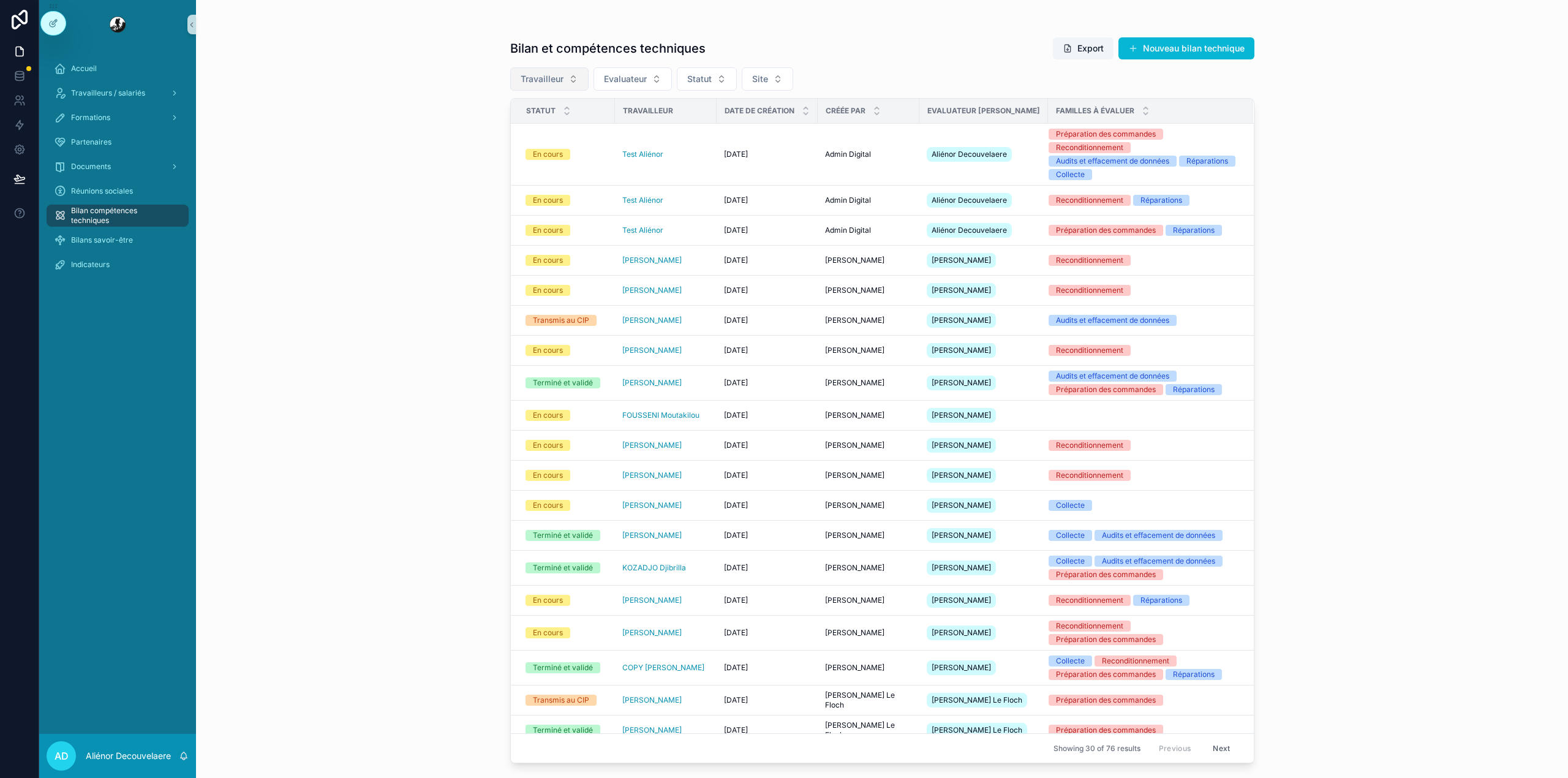
click at [552, 80] on span "Travailleur" at bounding box center [542, 78] width 43 height 12
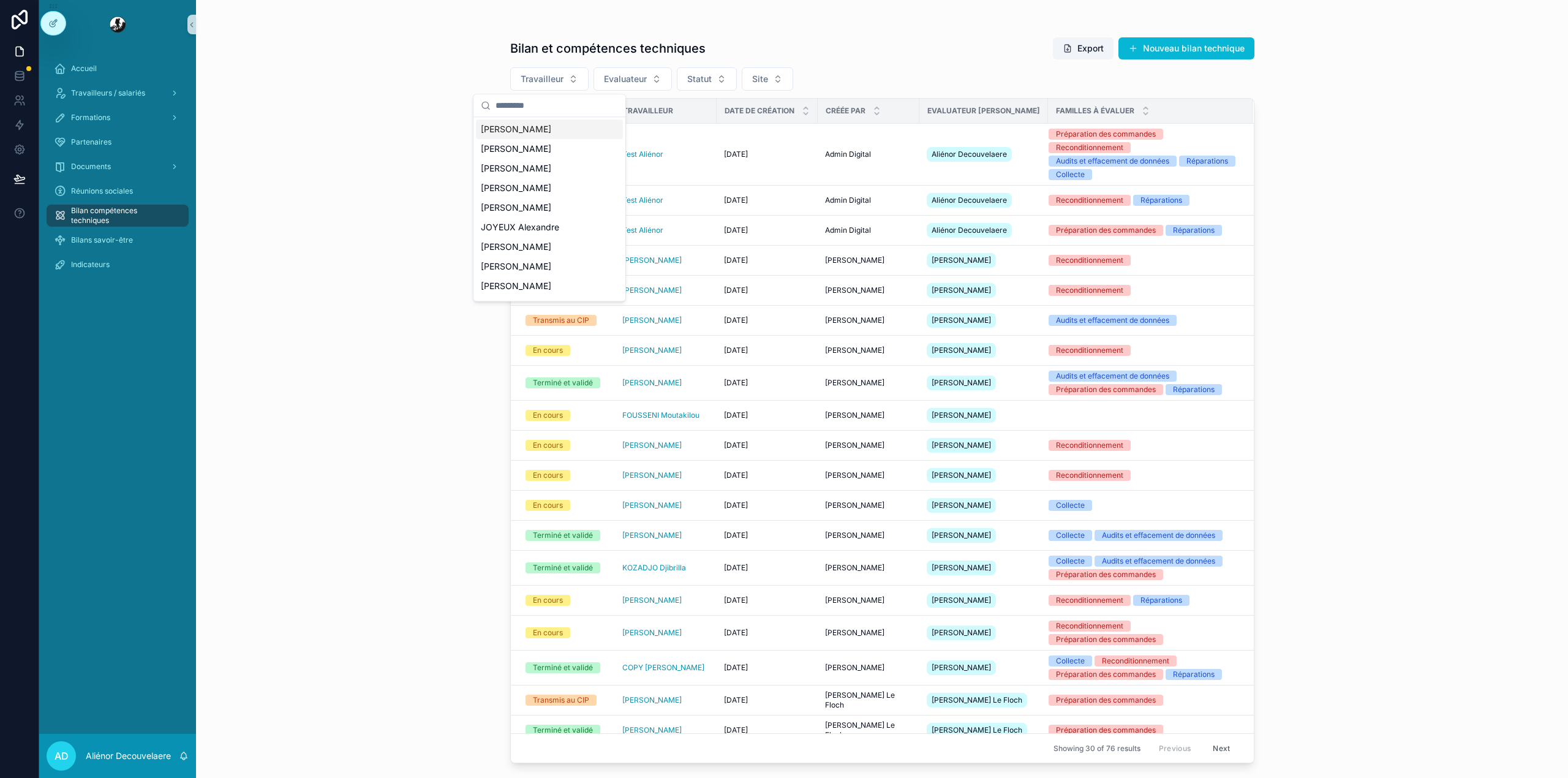
drag, startPoint x: 552, startPoint y: 80, endPoint x: 537, endPoint y: 106, distance: 30.0
click at [537, 106] on div "Accueil Travailleurs / salariés Formations Partenaires Documents Réunions socia…" at bounding box center [803, 389] width 1529 height 778
click at [537, 106] on input "scrollable content" at bounding box center [557, 105] width 123 height 22
type input "****"
click at [537, 137] on div "[PERSON_NAME]" at bounding box center [549, 129] width 147 height 20
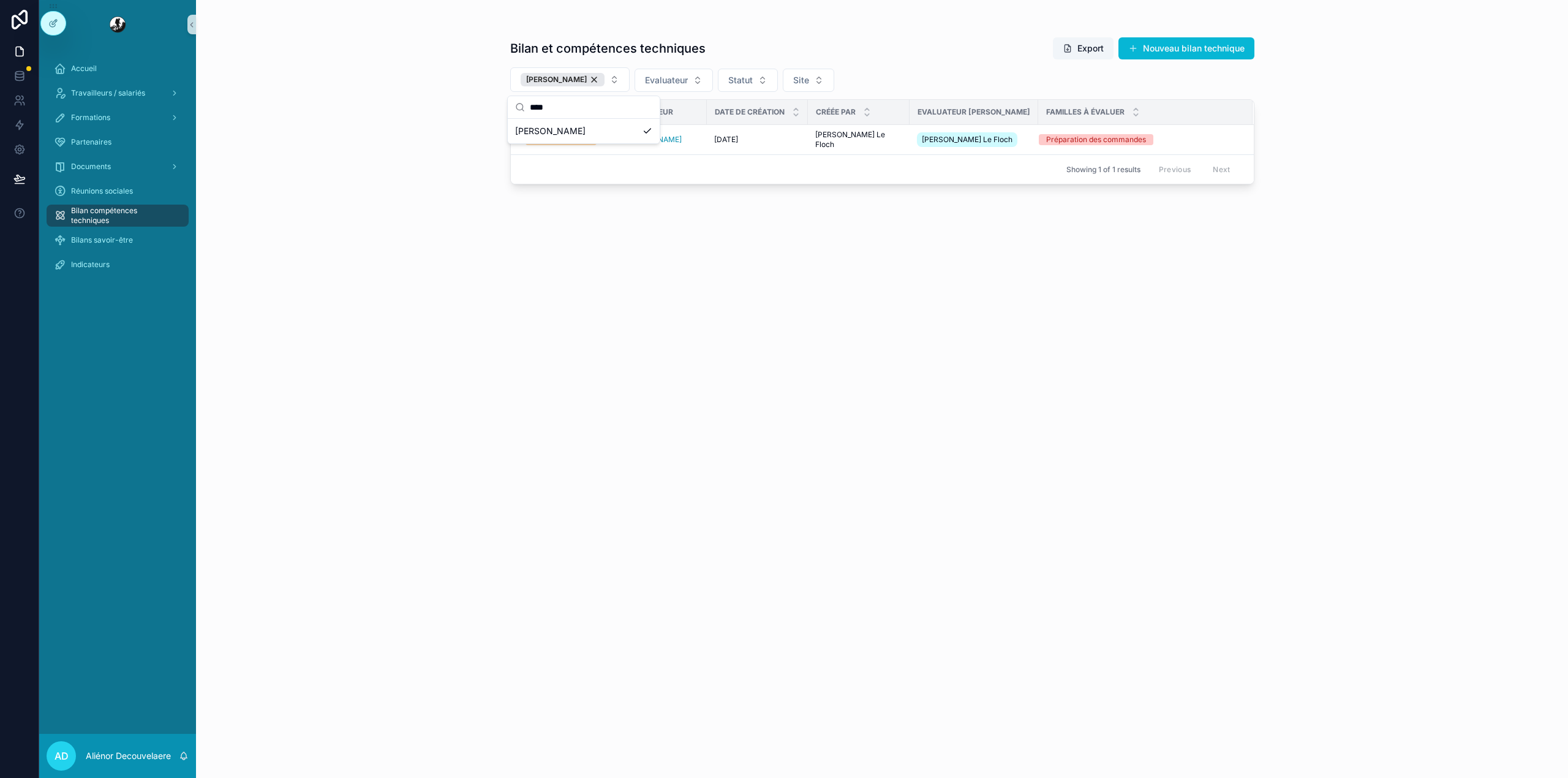
click at [804, 219] on div "Bilan et compétences techniques Export Nouveau bilan technique [PERSON_NAME] Ev…" at bounding box center [882, 396] width 744 height 734
click at [595, 143] on span "Transmis au CIP" at bounding box center [561, 139] width 71 height 11
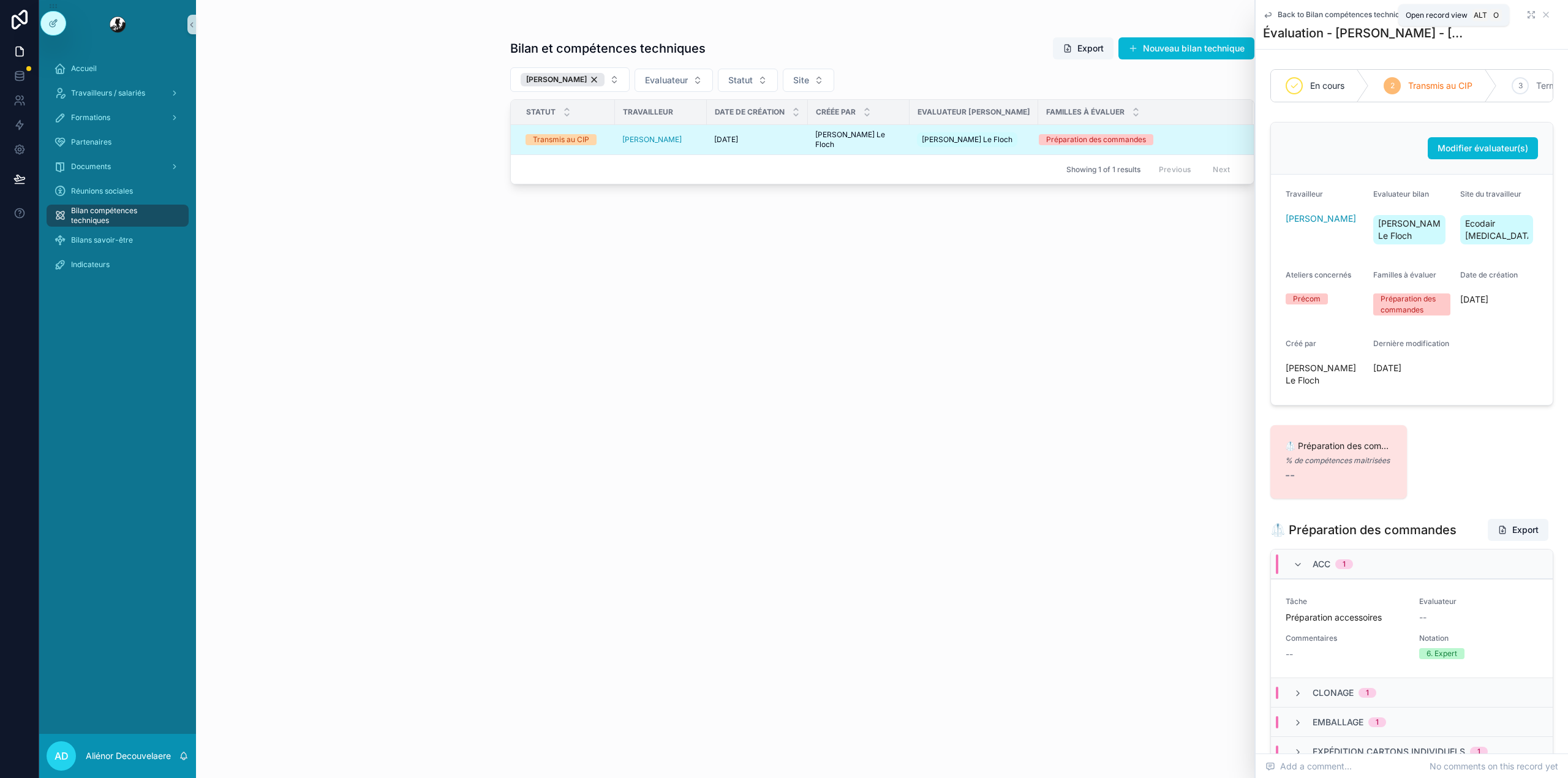
click at [1526, 16] on icon "scrollable content" at bounding box center [1531, 15] width 10 height 10
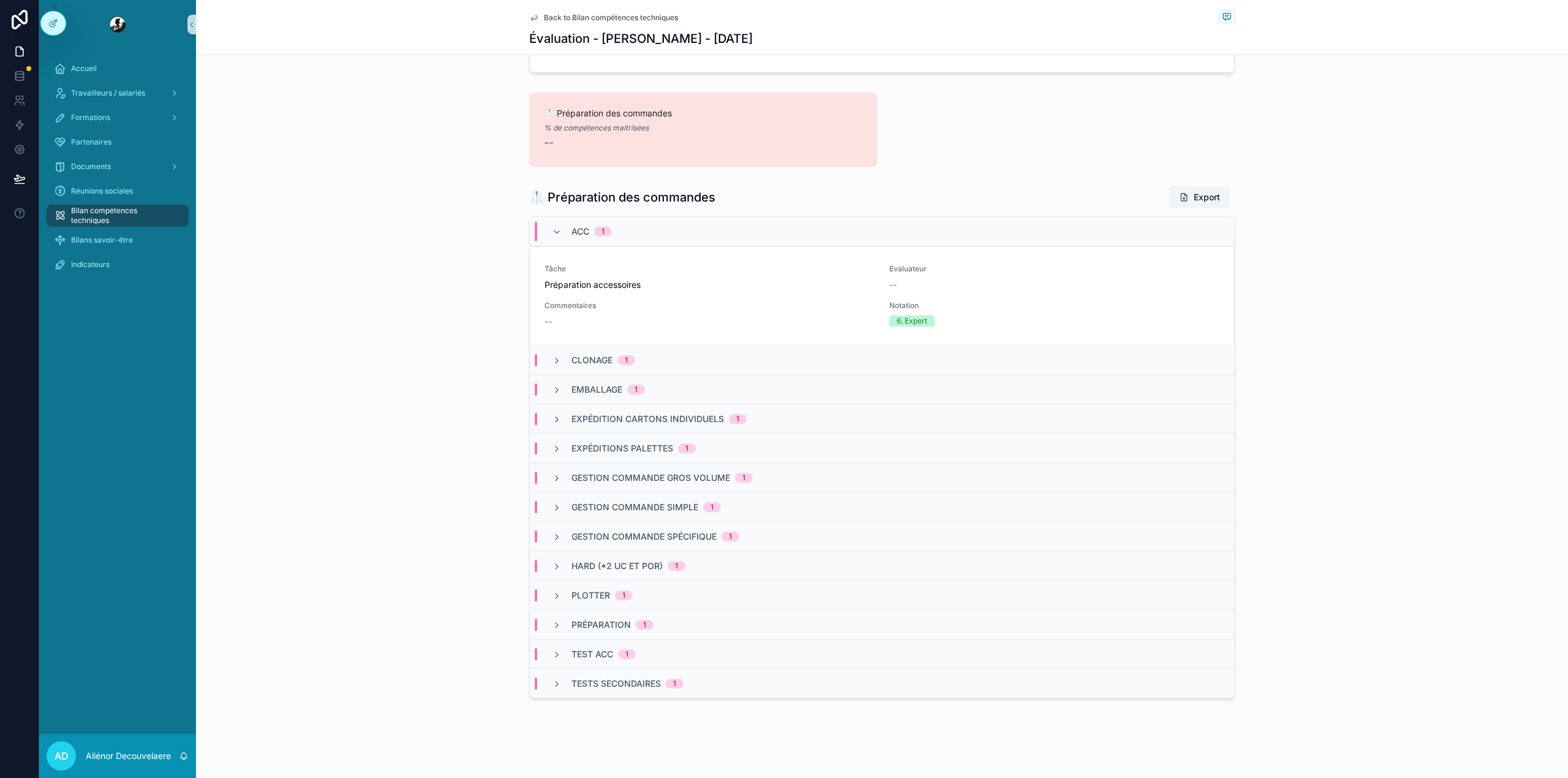
scroll to position [309, 0]
click at [693, 221] on div "ACC 1" at bounding box center [882, 228] width 704 height 30
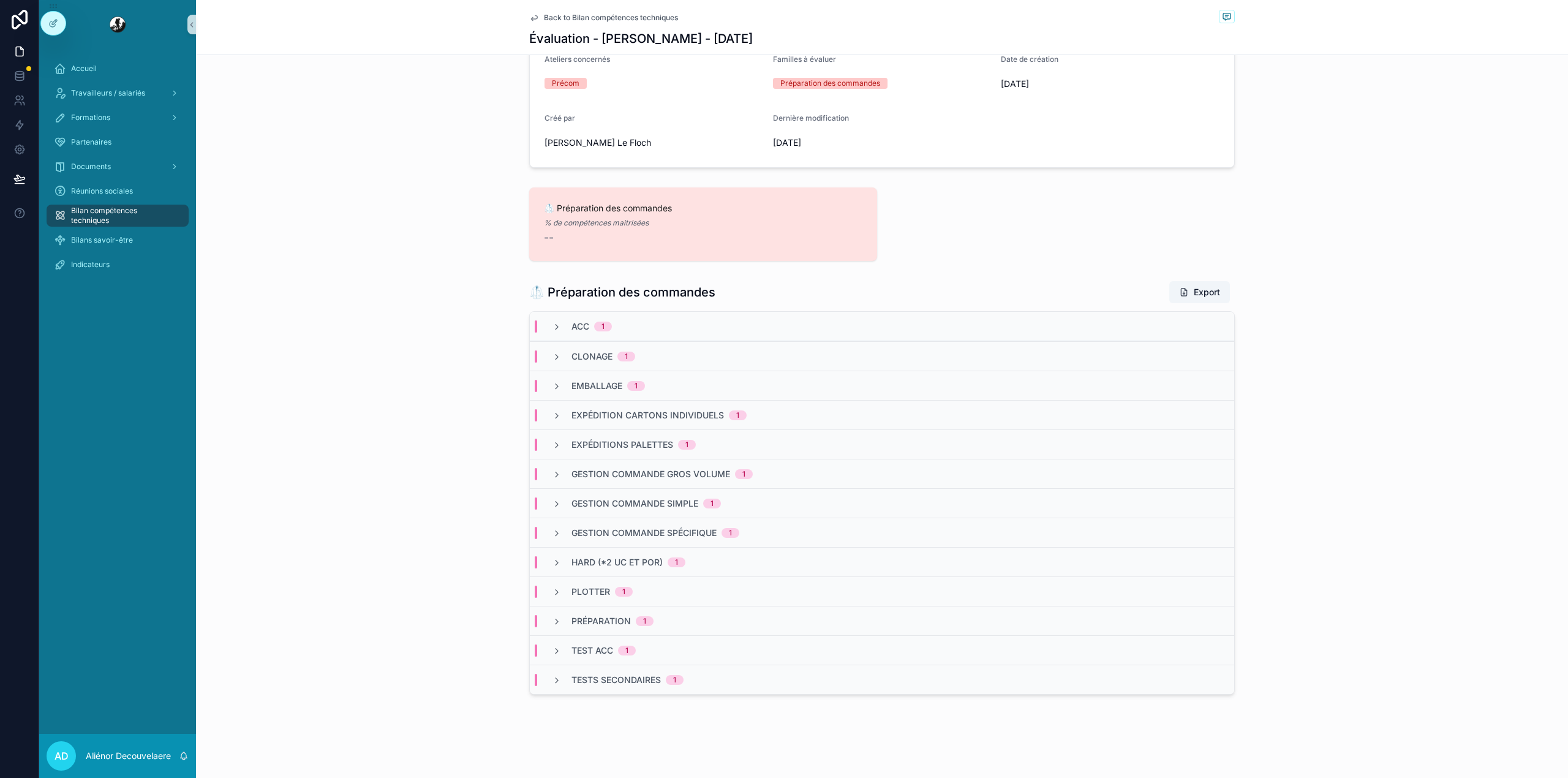
scroll to position [210, 0]
click at [794, 500] on div "Gestion commande simple 1" at bounding box center [882, 502] width 704 height 30
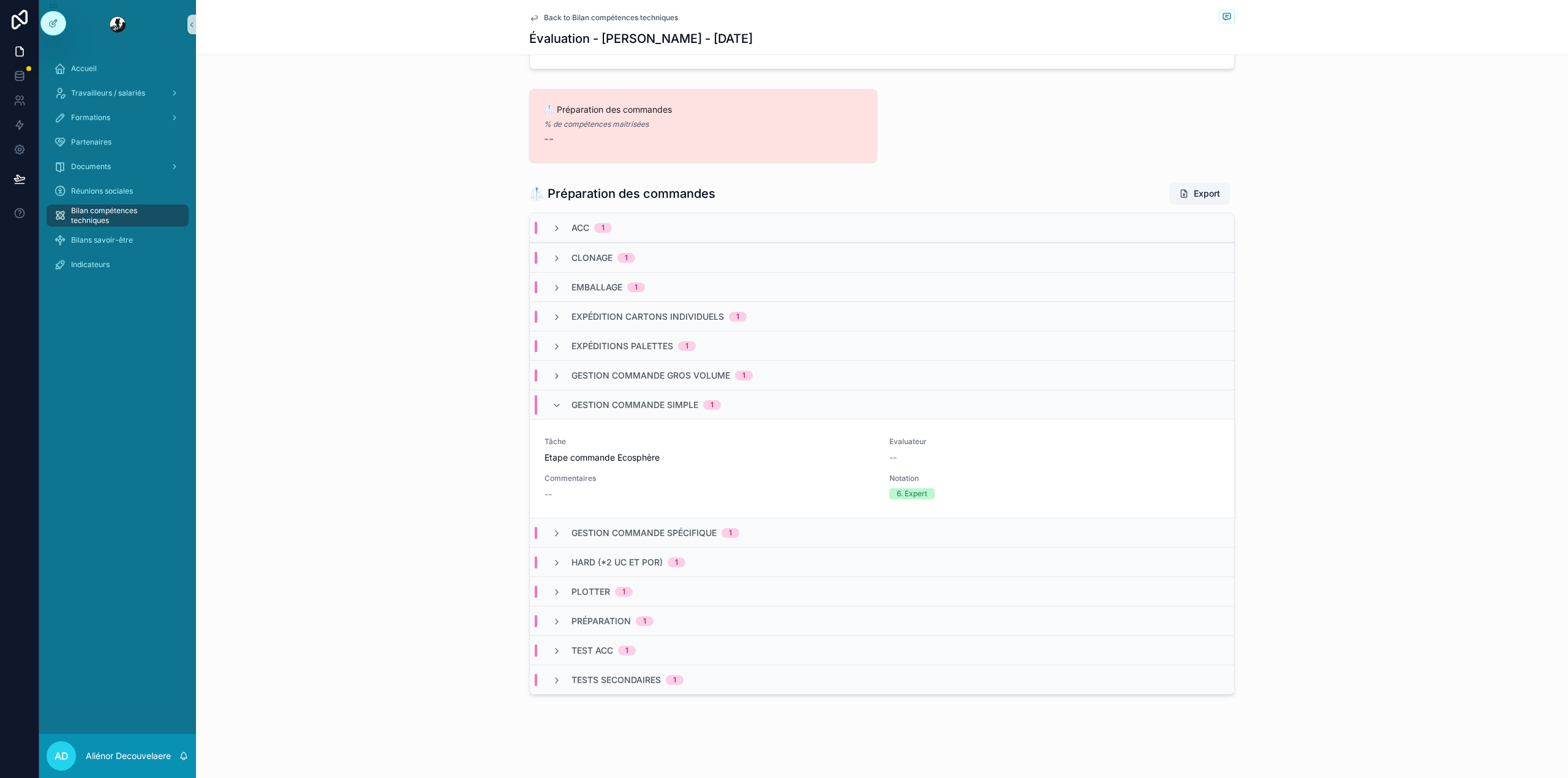
click at [777, 524] on div "Gestion commande spécifique 1" at bounding box center [882, 532] width 704 height 30
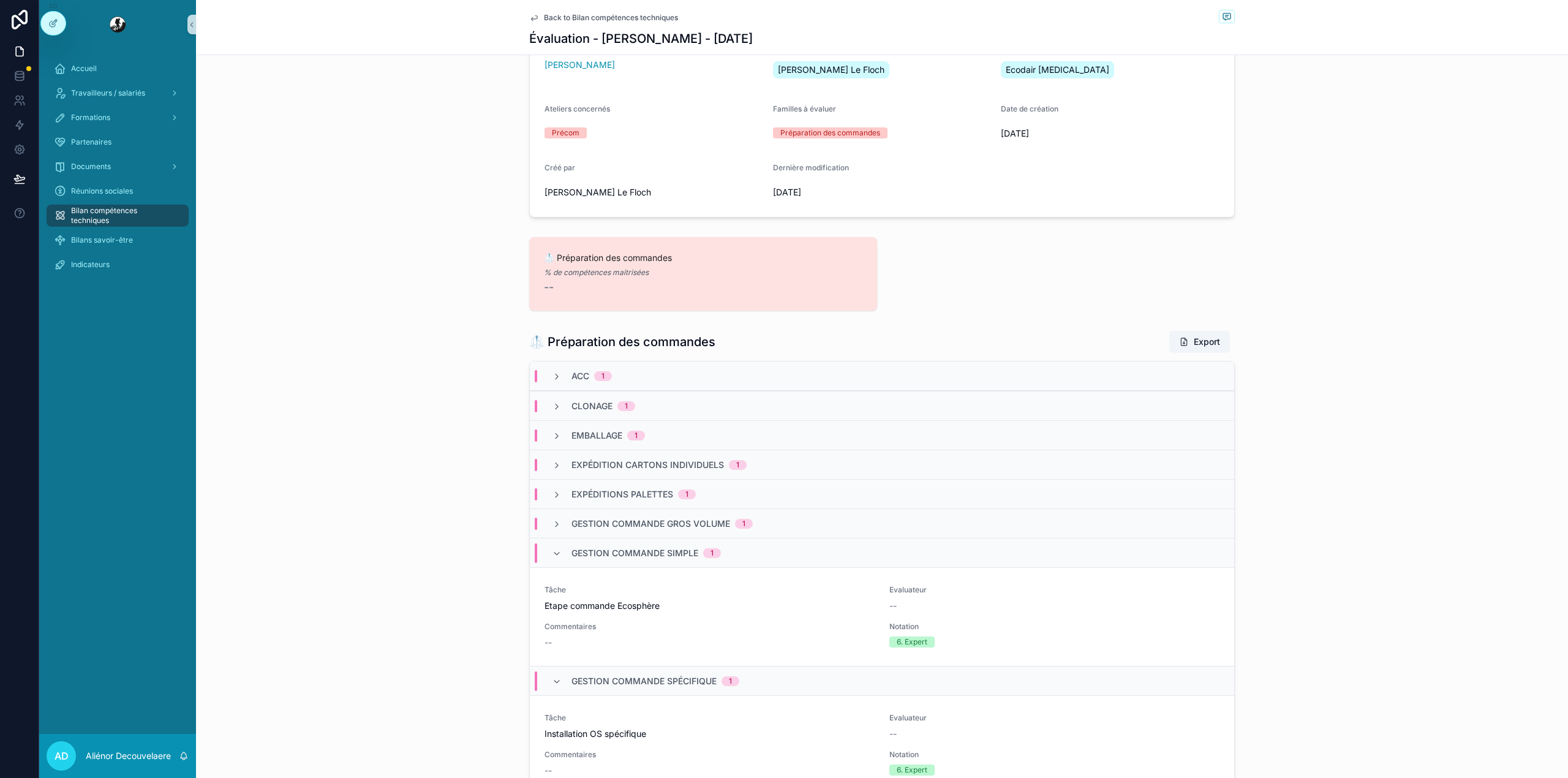
scroll to position [0, 0]
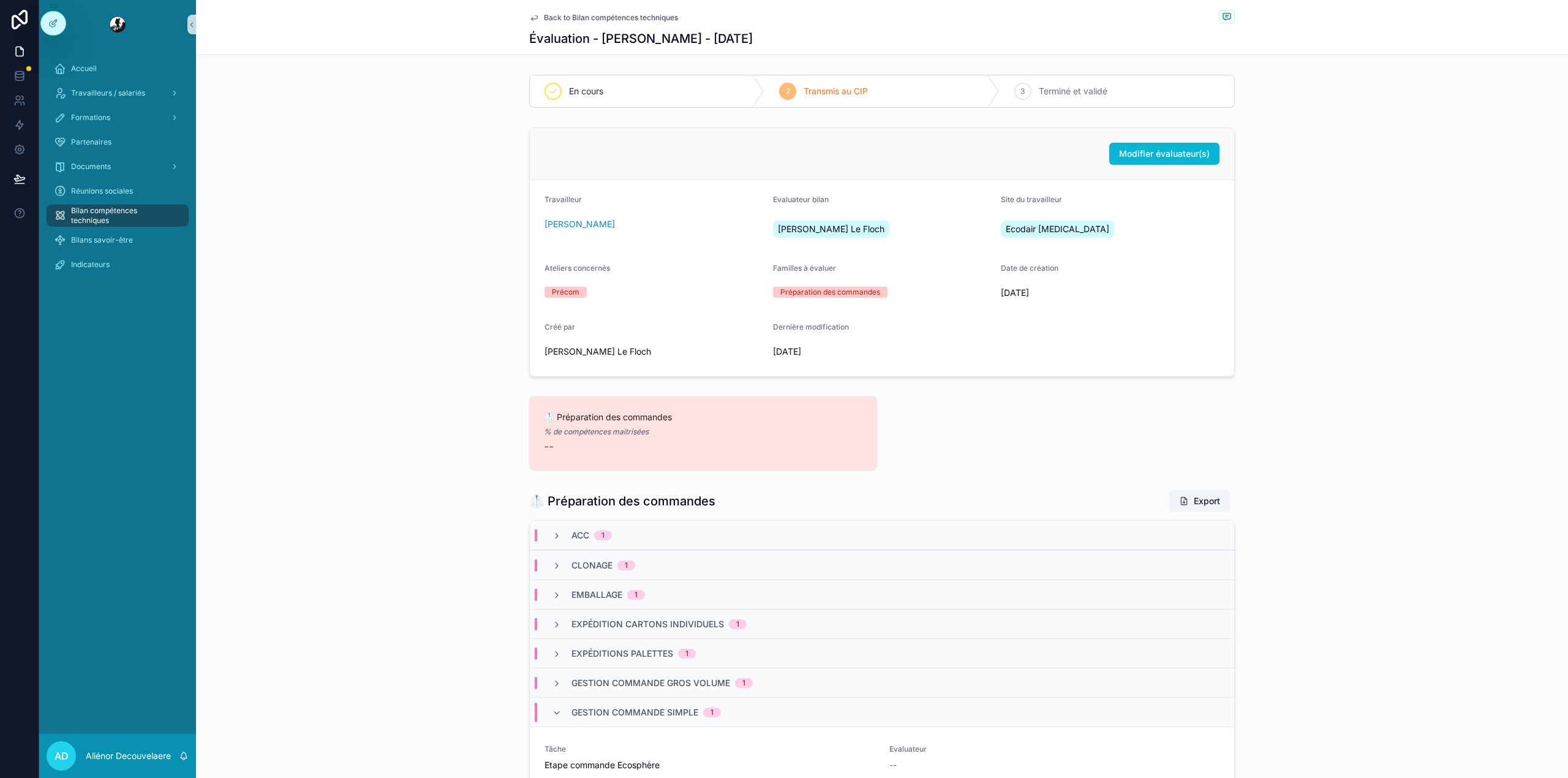
click at [676, 508] on h1 "🥼 Préparation des commandes" at bounding box center [622, 501] width 186 height 17
click at [574, 500] on h1 "🥼 Préparation des commandes" at bounding box center [622, 501] width 186 height 17
click at [399, 250] on div "Modifier évaluateur(s) [PERSON_NAME] Evaluateur bilan Carine Le Floch Site du t…" at bounding box center [882, 252] width 1372 height 259
click at [582, 681] on span "Gestion commande gros volume" at bounding box center [650, 683] width 159 height 12
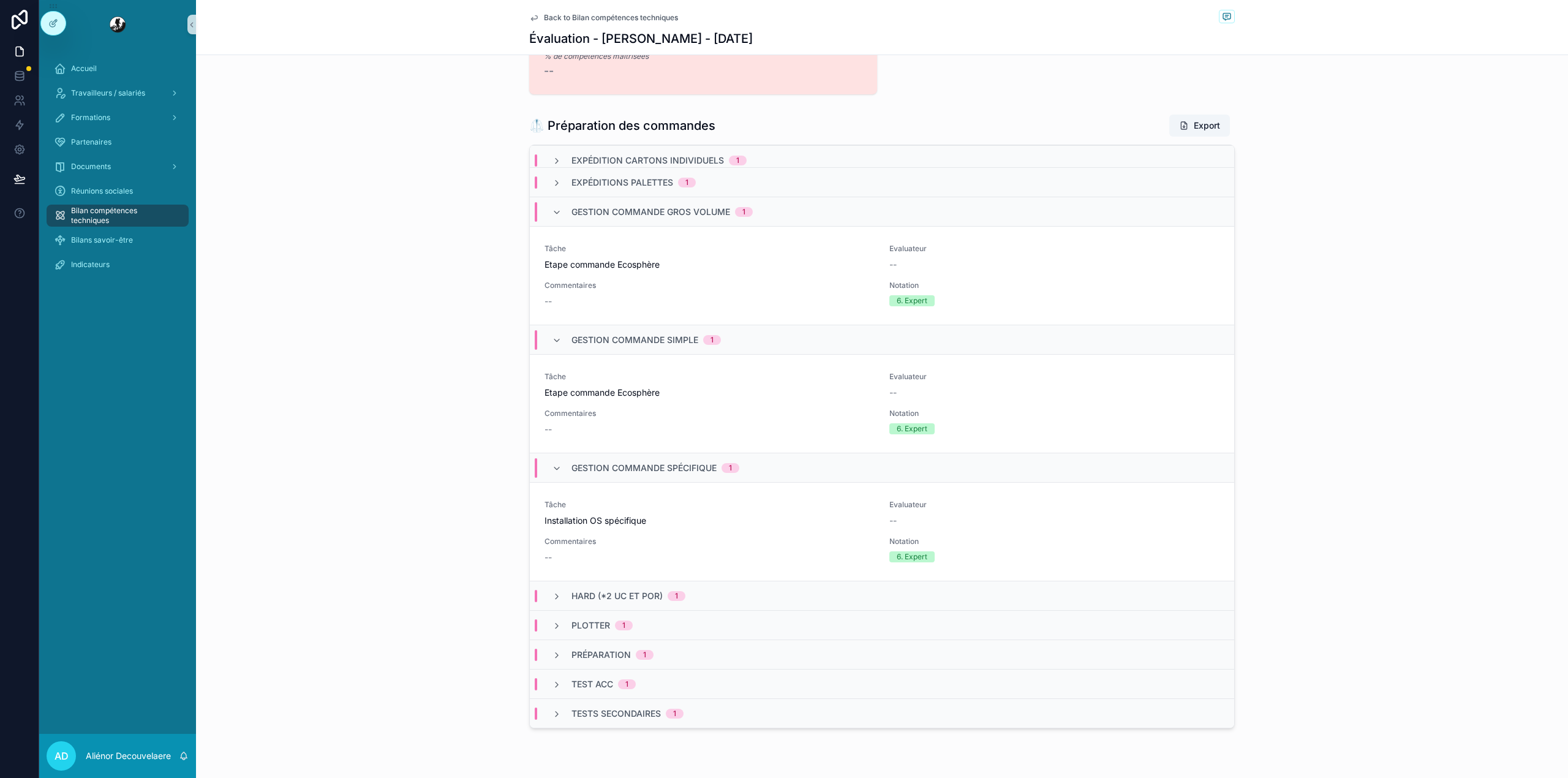
scroll to position [410, 0]
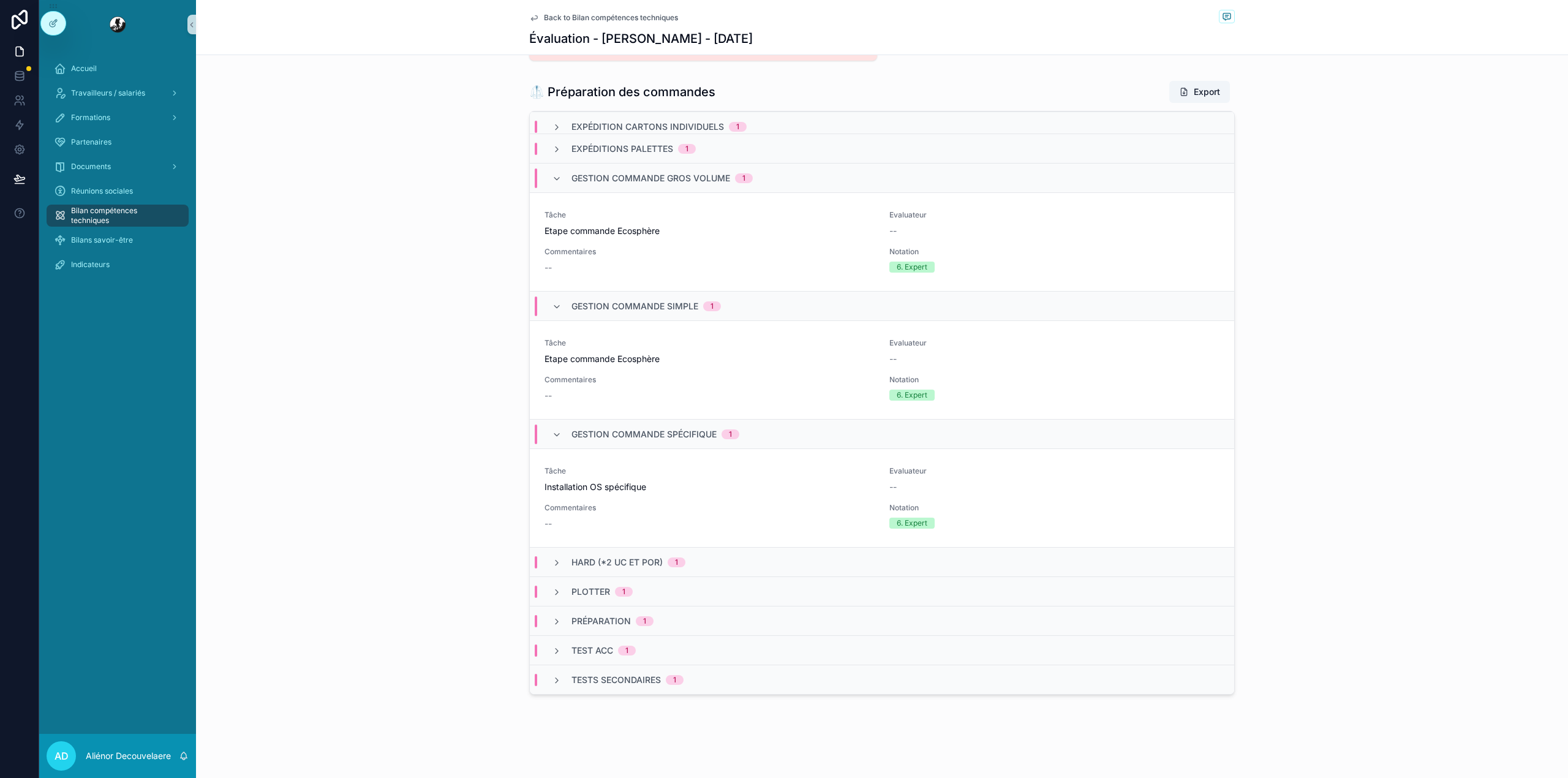
click at [609, 436] on span "Gestion commande spécifique" at bounding box center [644, 434] width 145 height 12
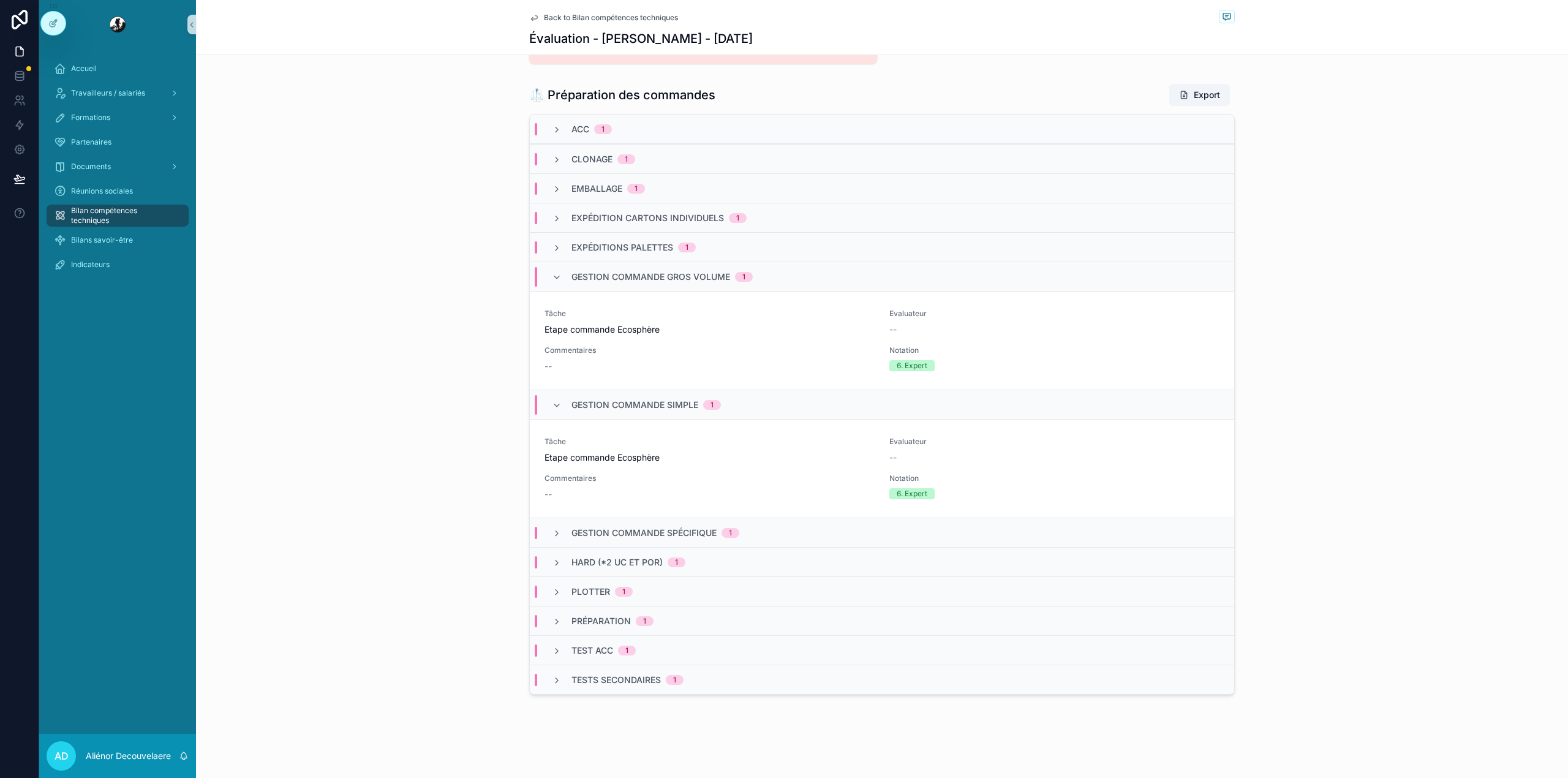
click at [605, 277] on span "Gestion commande gros volume" at bounding box center [650, 276] width 159 height 12
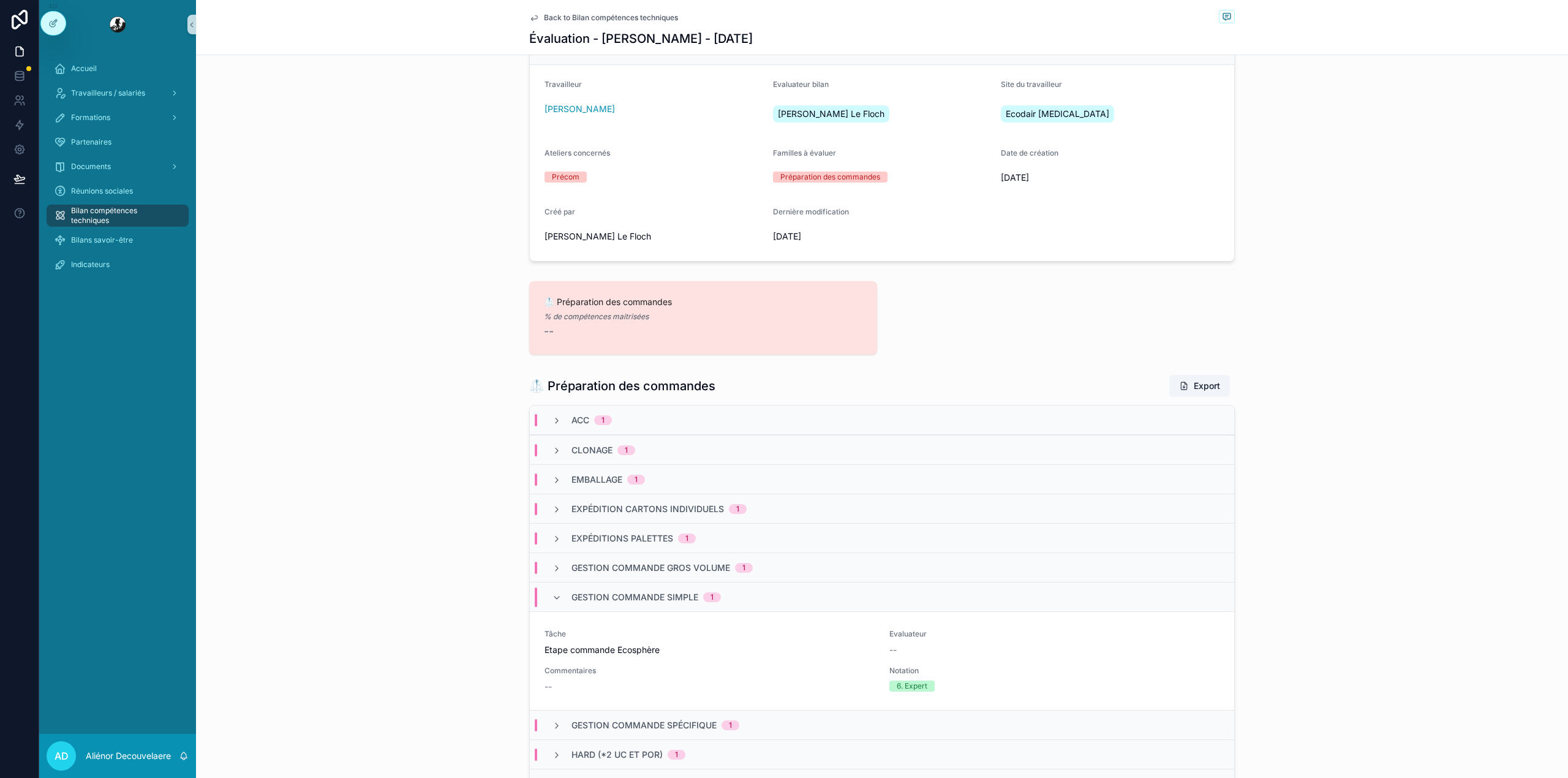
scroll to position [114, 0]
click at [52, 22] on icon at bounding box center [54, 23] width 10 height 10
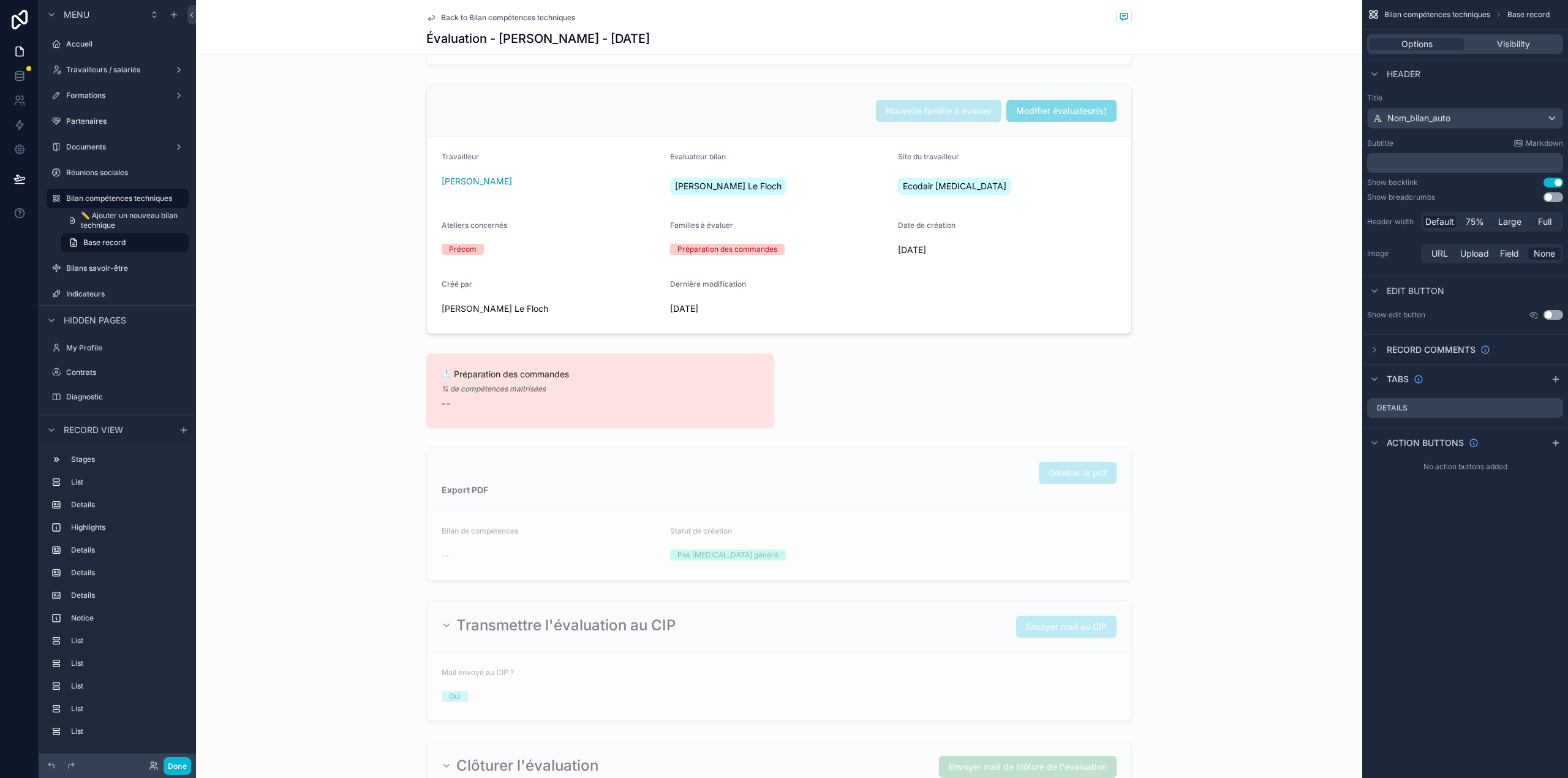
scroll to position [356, 0]
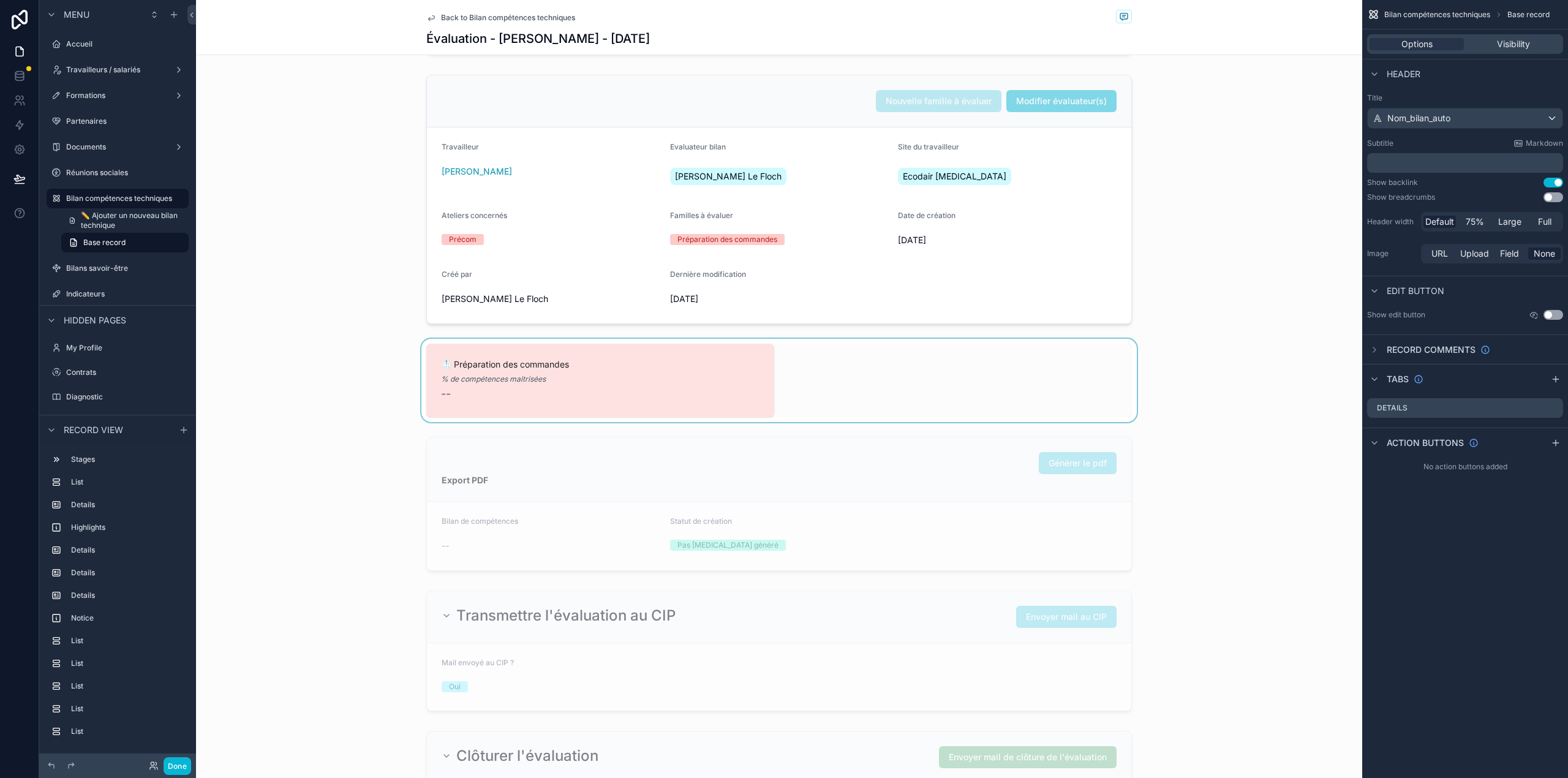
click at [584, 394] on div "scrollable content" at bounding box center [779, 380] width 1166 height 83
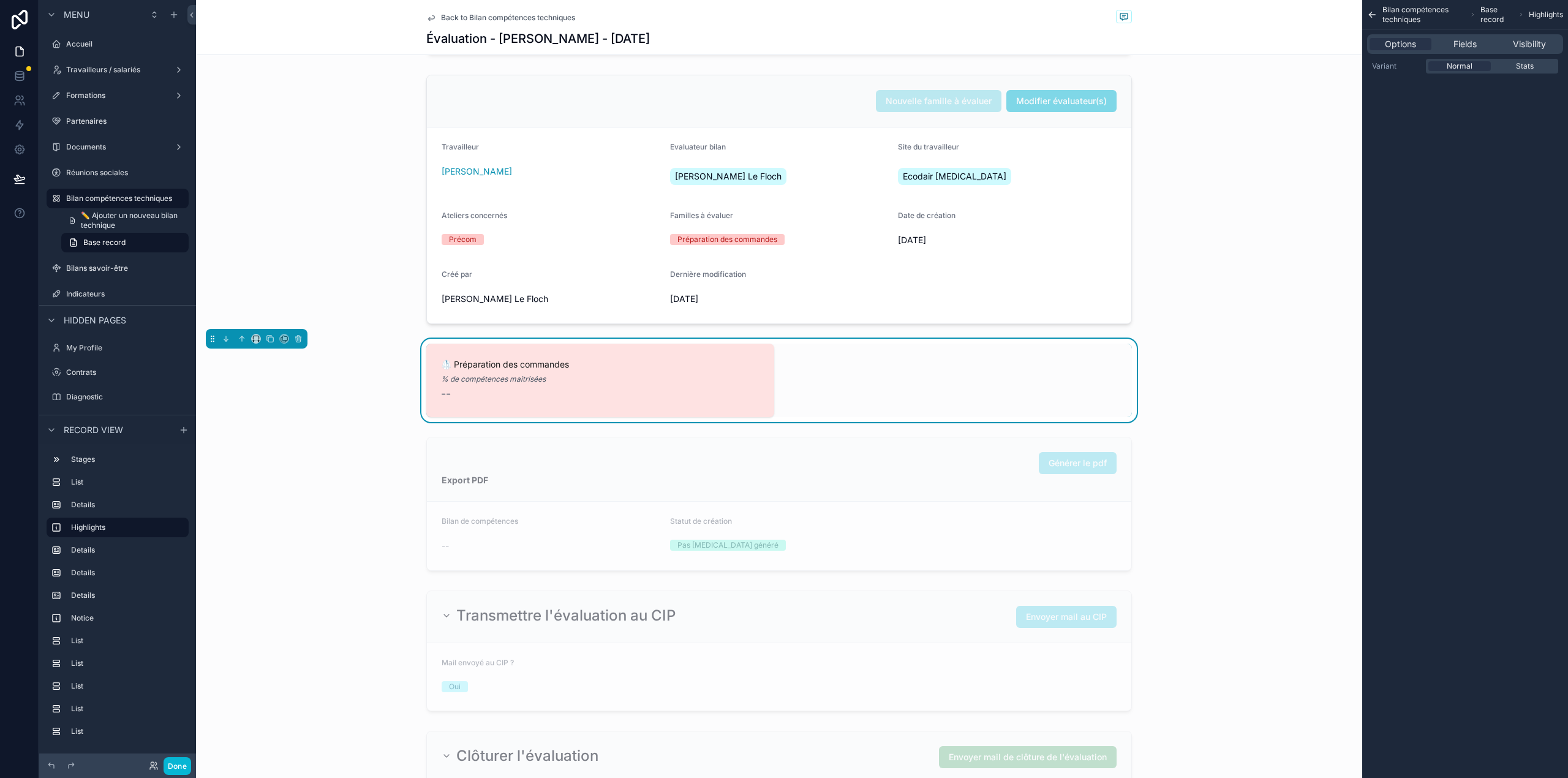
click at [1475, 54] on div "Options Fields Visibility" at bounding box center [1465, 44] width 206 height 30
click at [1471, 47] on span "Fields" at bounding box center [1464, 44] width 23 height 12
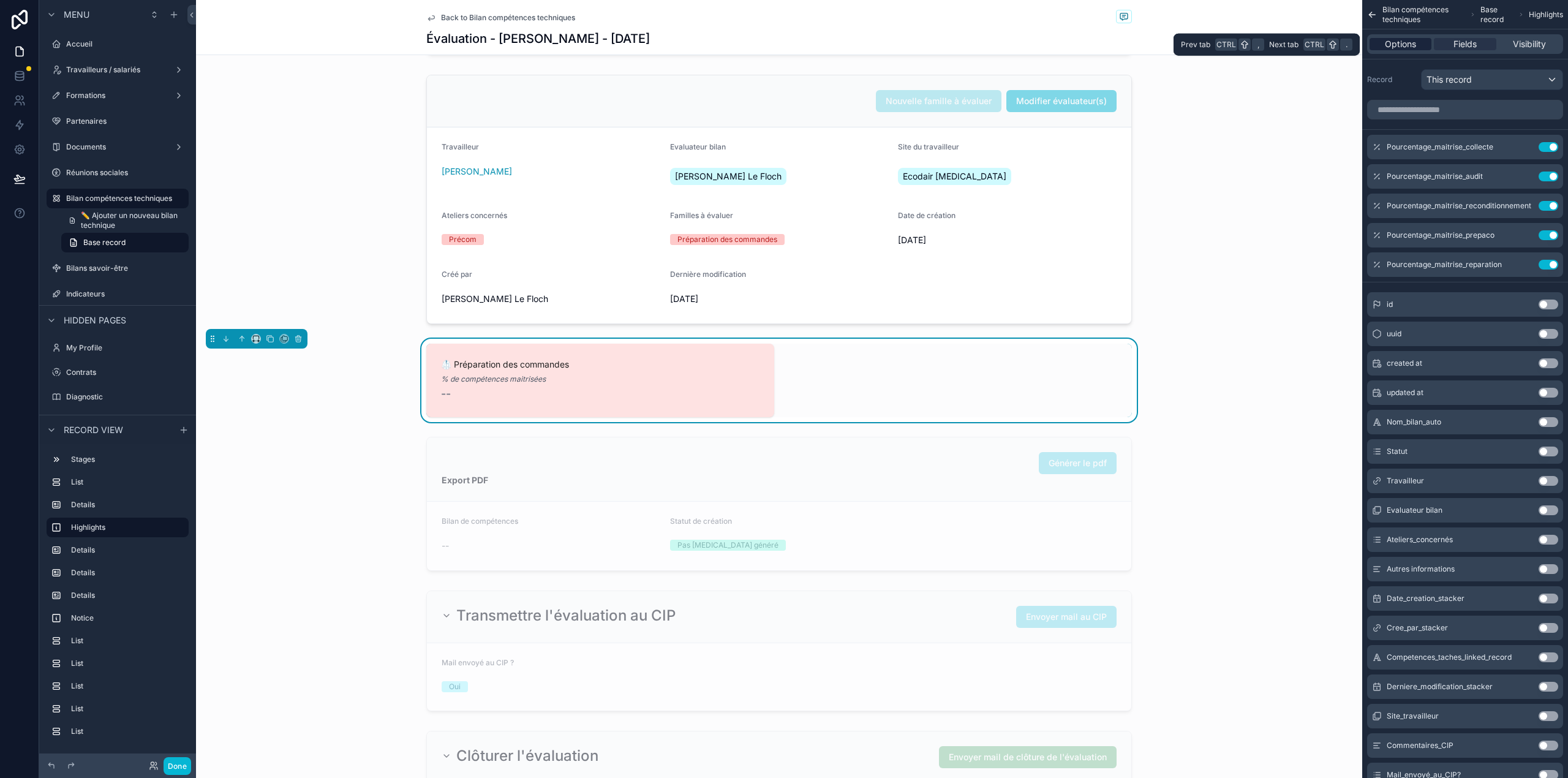
click at [1426, 44] on div "Options" at bounding box center [1401, 44] width 62 height 12
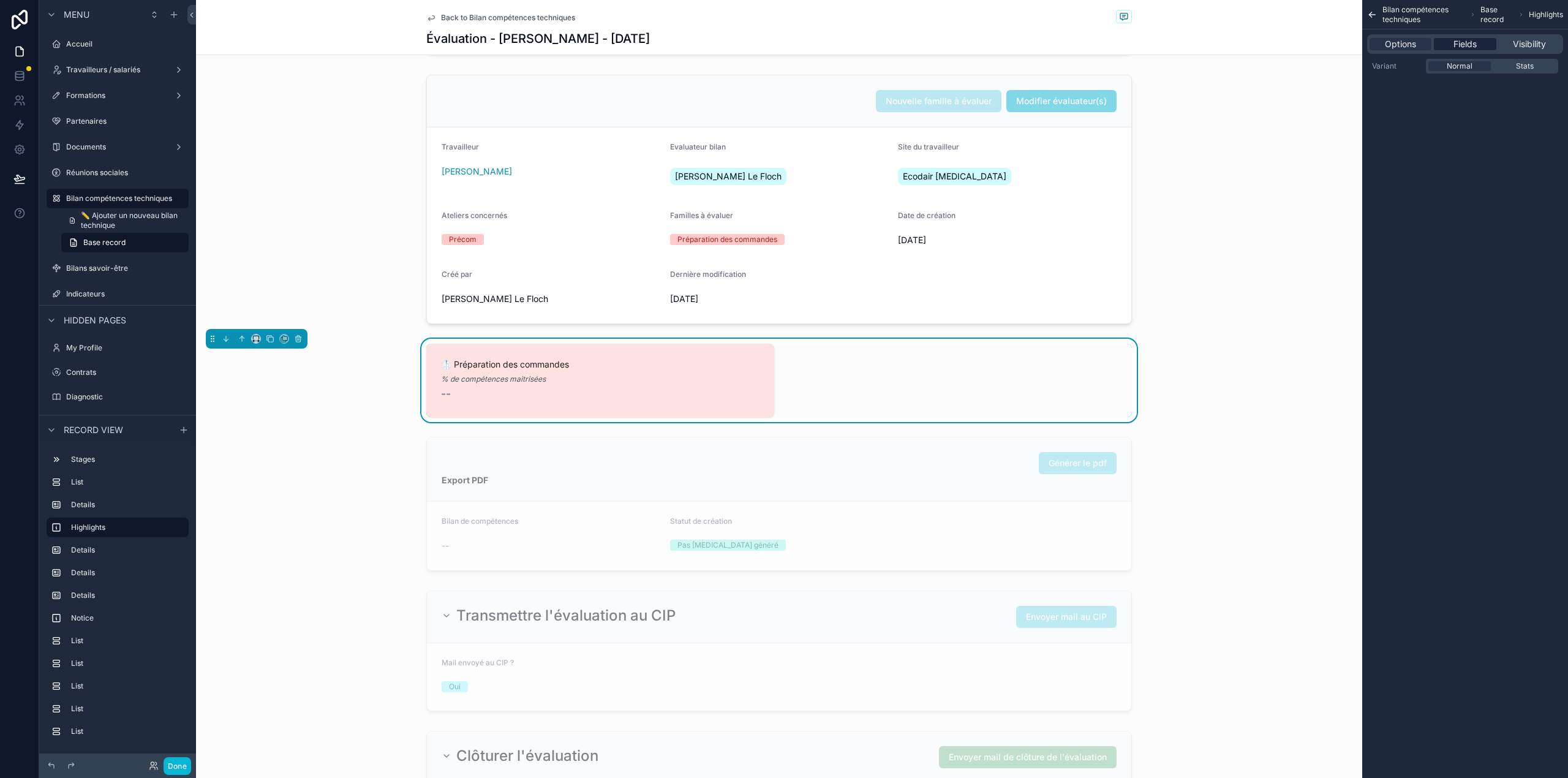
click at [1485, 40] on div "Fields" at bounding box center [1464, 44] width 62 height 12
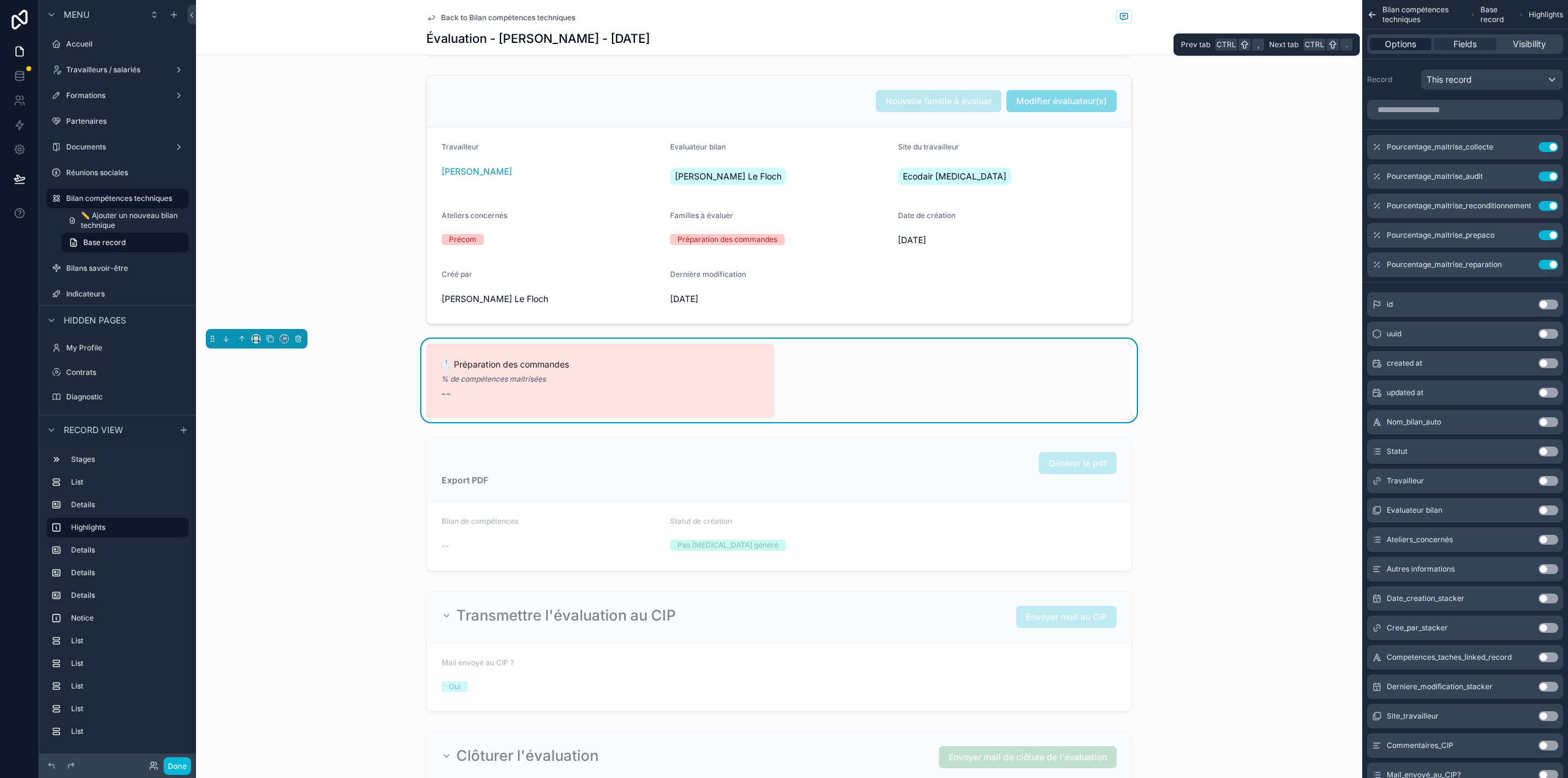
click at [1395, 42] on span "Options" at bounding box center [1400, 44] width 31 height 12
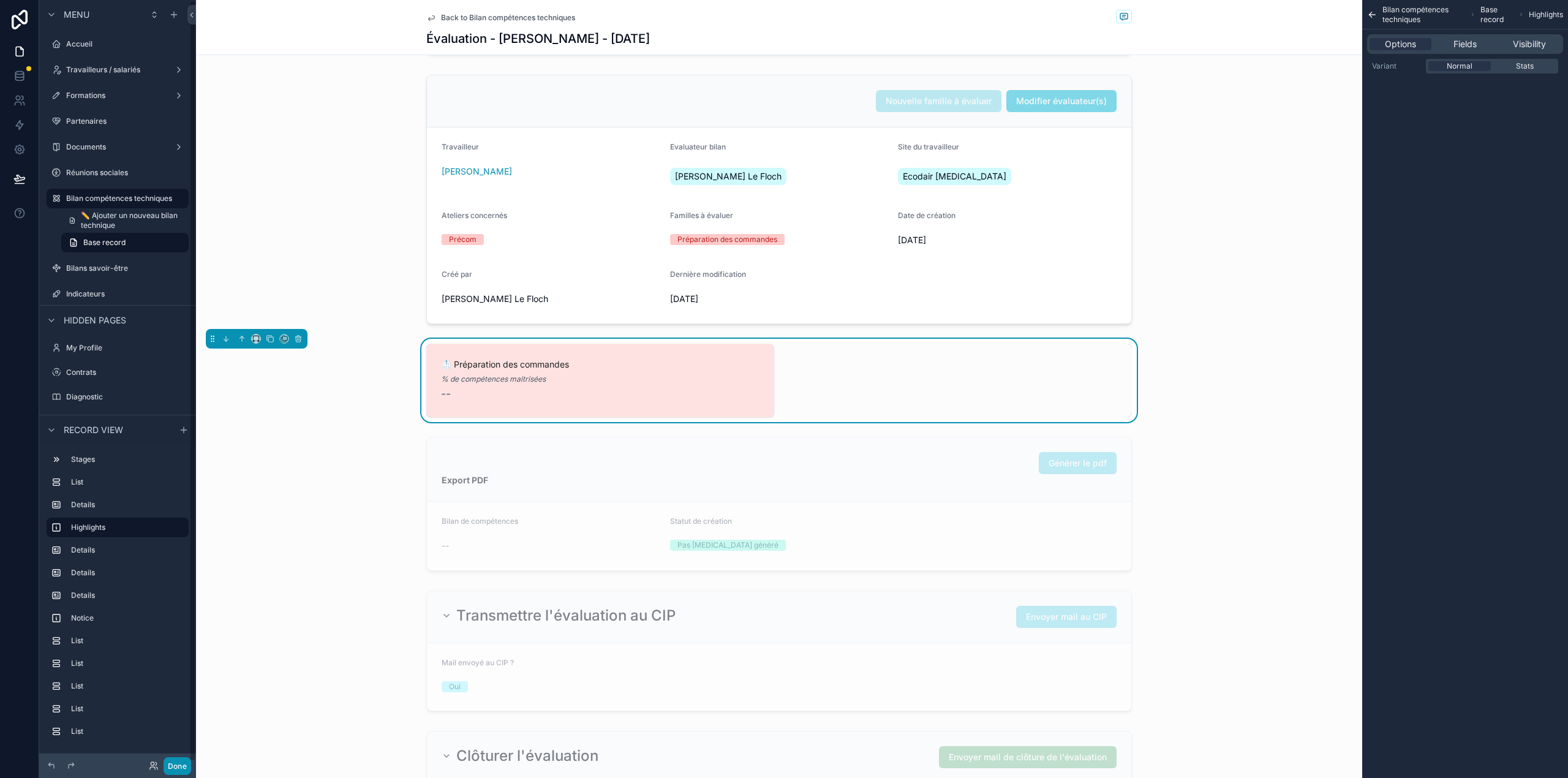
click at [172, 765] on button "Done" at bounding box center [178, 766] width 28 height 18
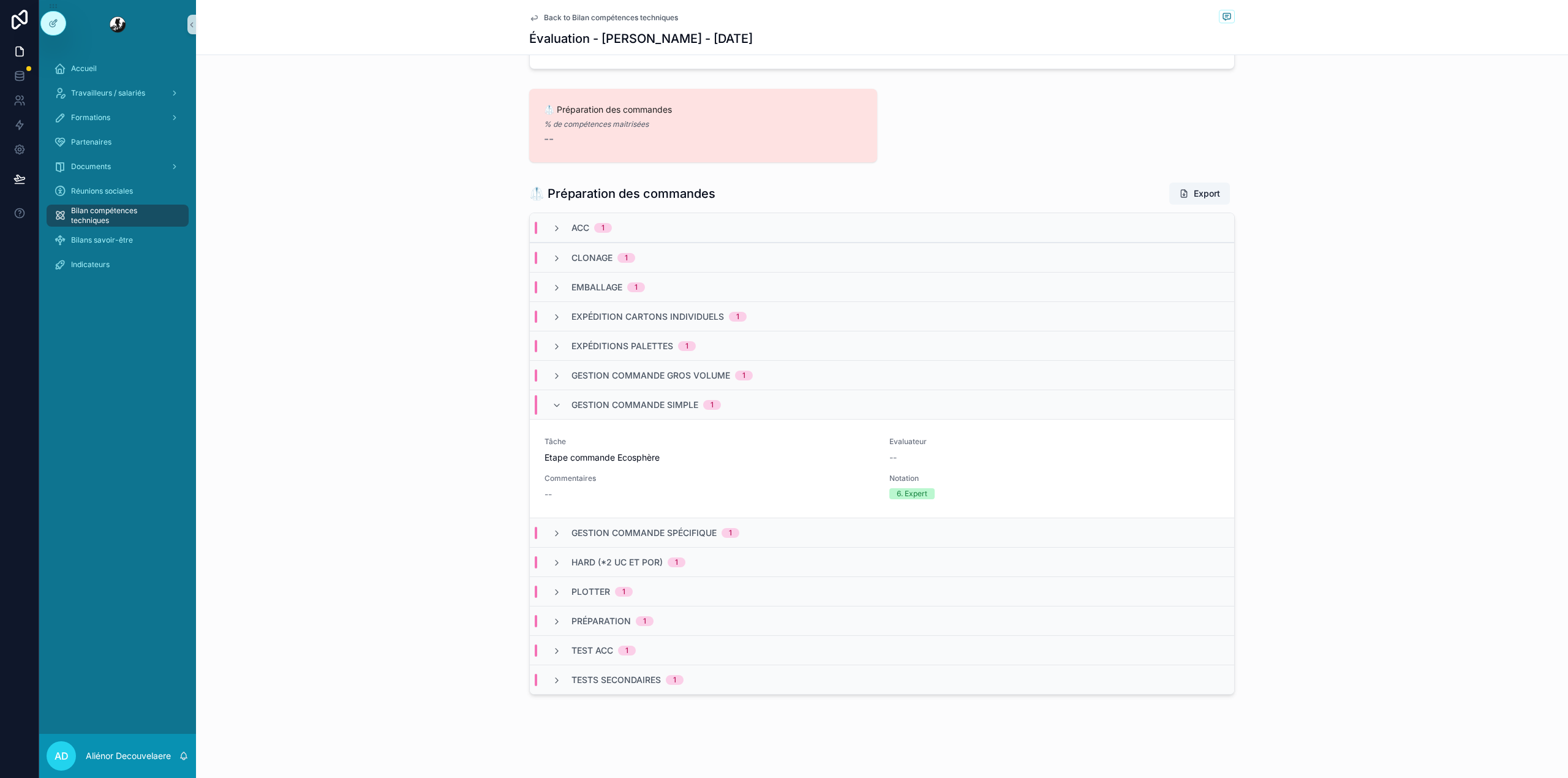
scroll to position [309, 0]
click at [611, 400] on span "Gestion commande simple" at bounding box center [635, 404] width 127 height 12
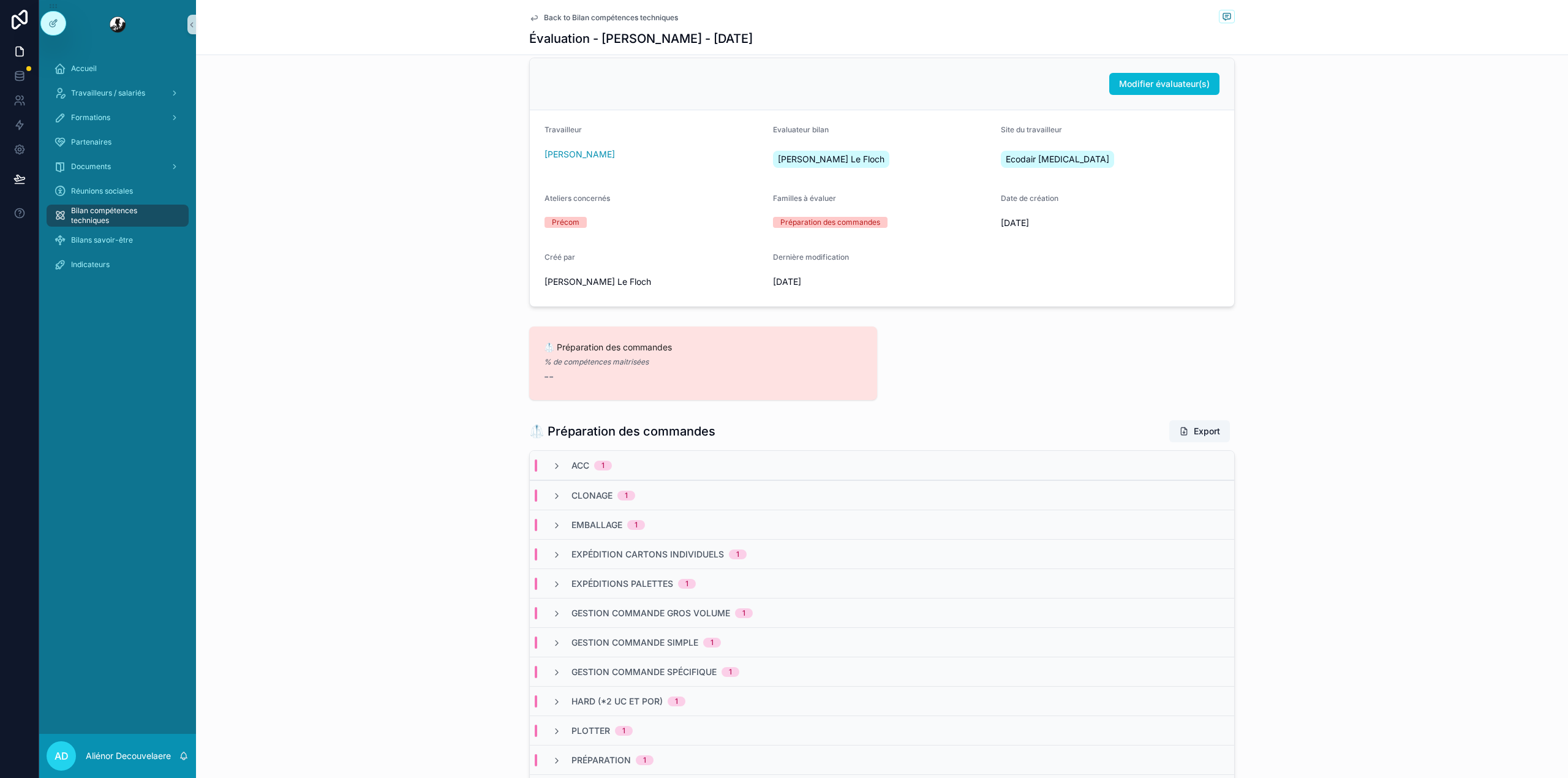
scroll to position [0, 0]
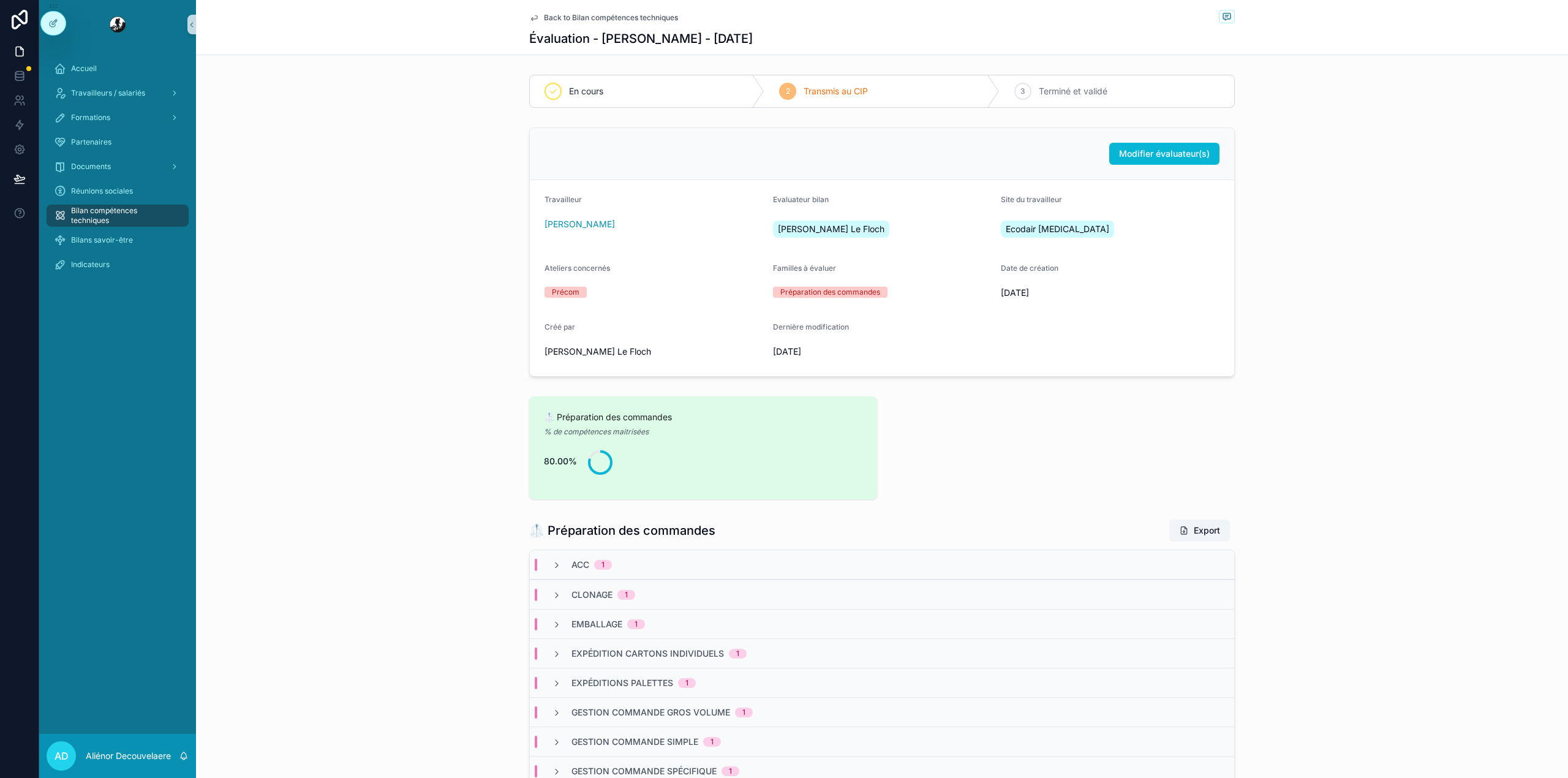
click at [604, 15] on span "Back to Bilan compétences techniques" at bounding box center [611, 18] width 134 height 10
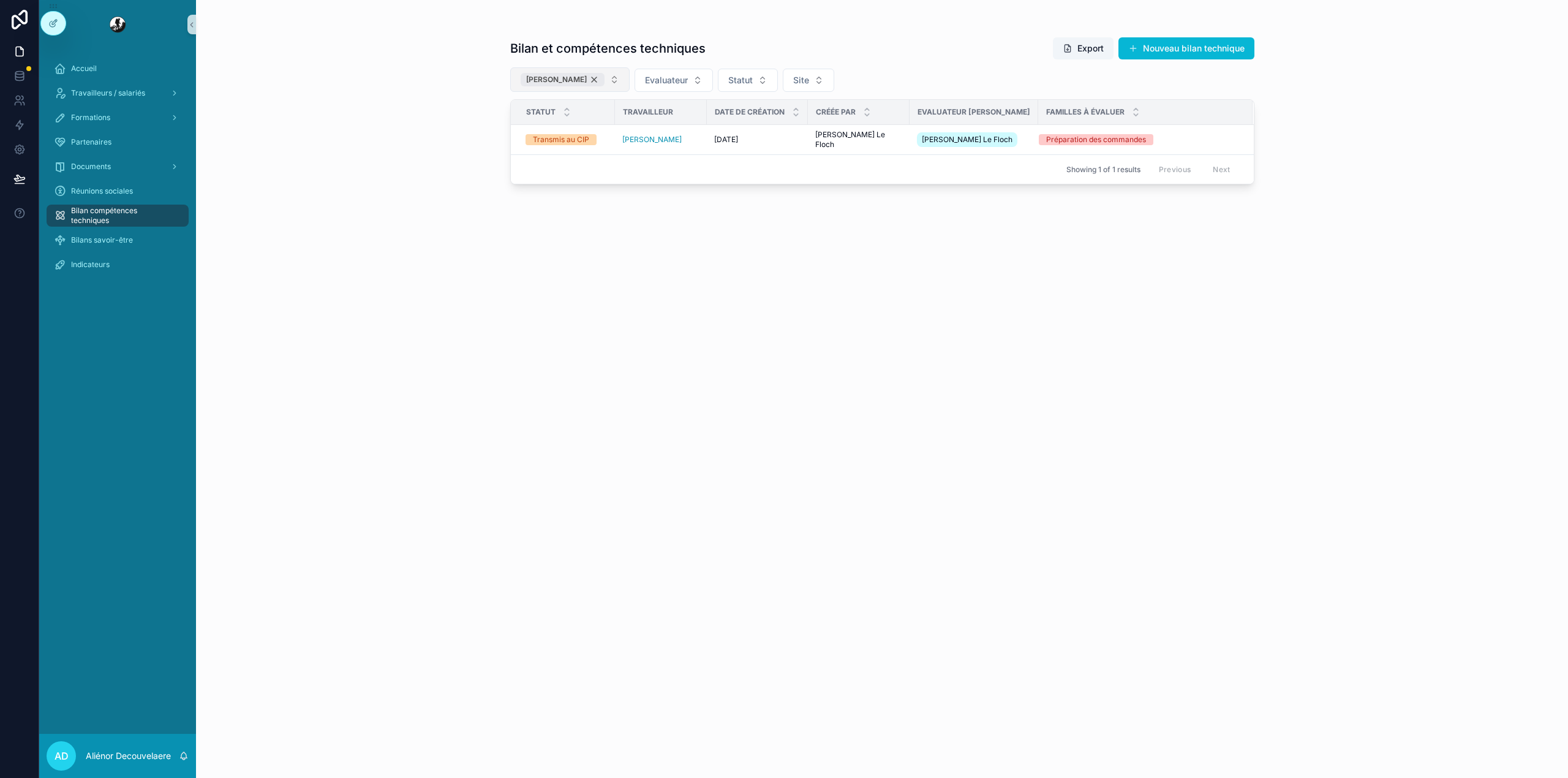
click at [604, 76] on div "LOPES ALMEIDA Amilcar" at bounding box center [562, 79] width 84 height 13
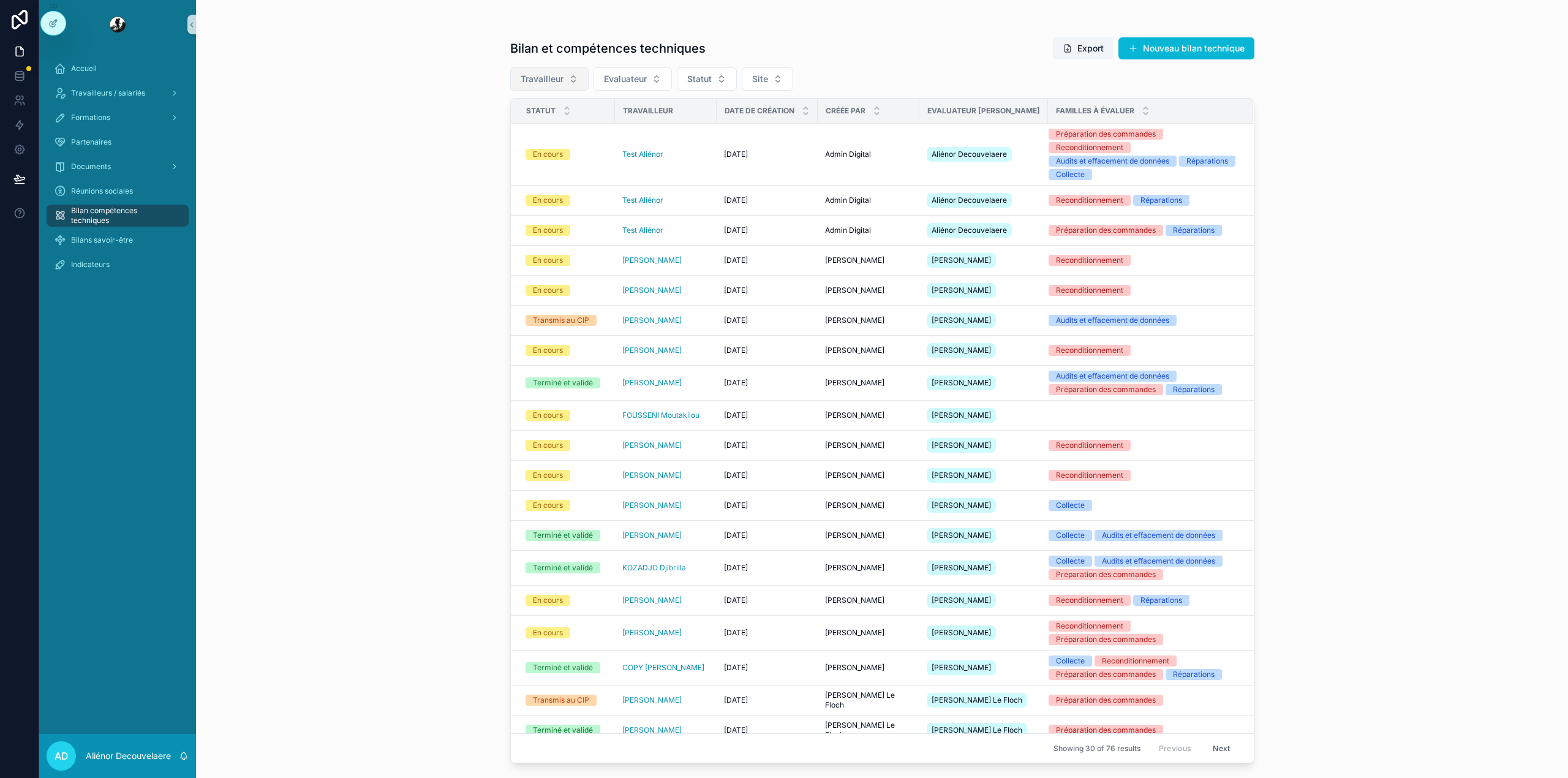
click at [554, 73] on span "Travailleur" at bounding box center [542, 78] width 43 height 12
type input "******"
click at [532, 126] on span "BUTHIER Franck" at bounding box center [516, 129] width 70 height 12
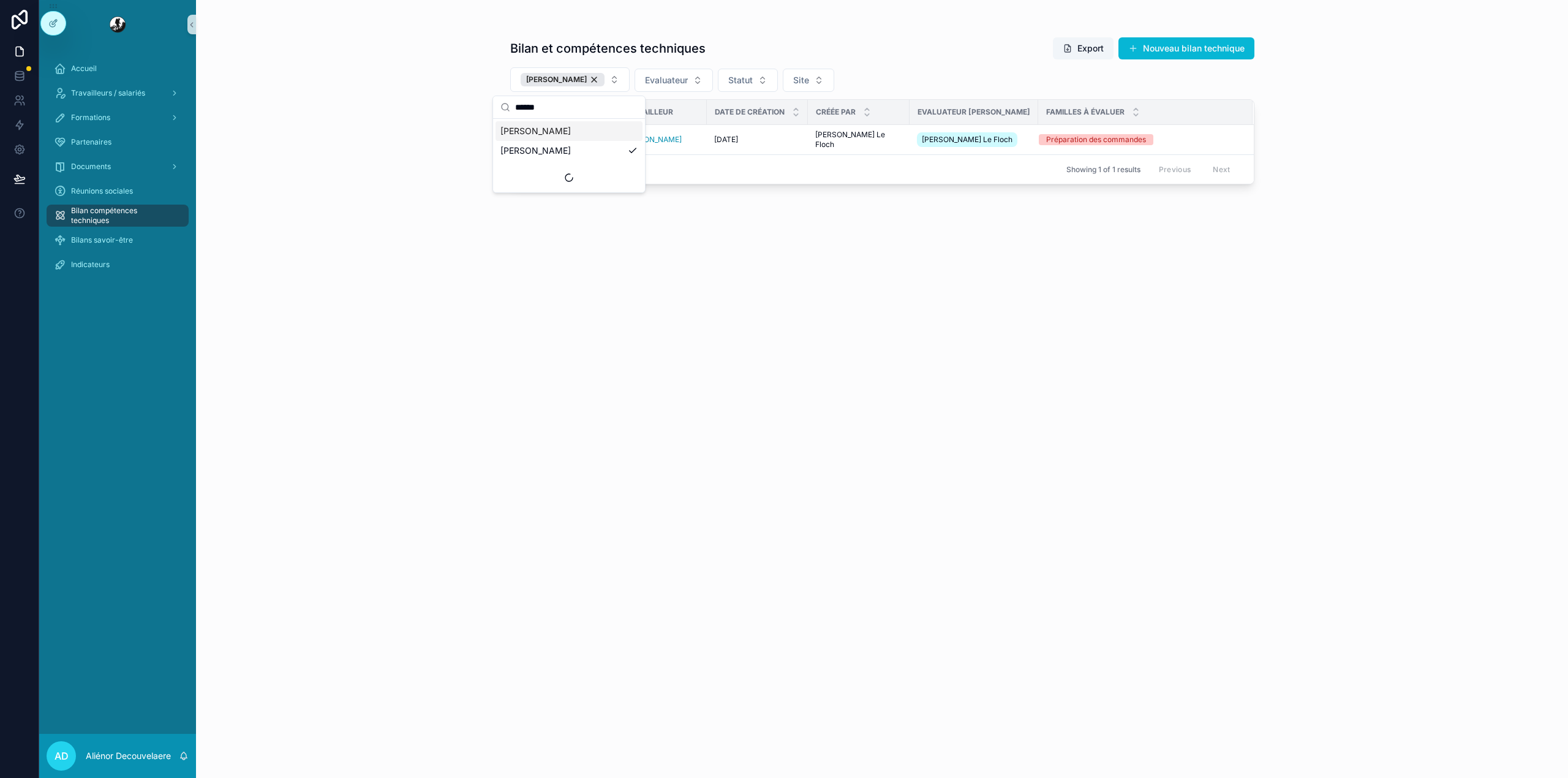
click at [995, 301] on div "Bilan et compétences techniques Export Nouveau bilan technique BUTHIER Franck E…" at bounding box center [882, 396] width 744 height 734
click at [605, 133] on td "Terminé et validé" at bounding box center [562, 140] width 104 height 30
click at [605, 137] on div "Terminé et validé" at bounding box center [566, 139] width 82 height 11
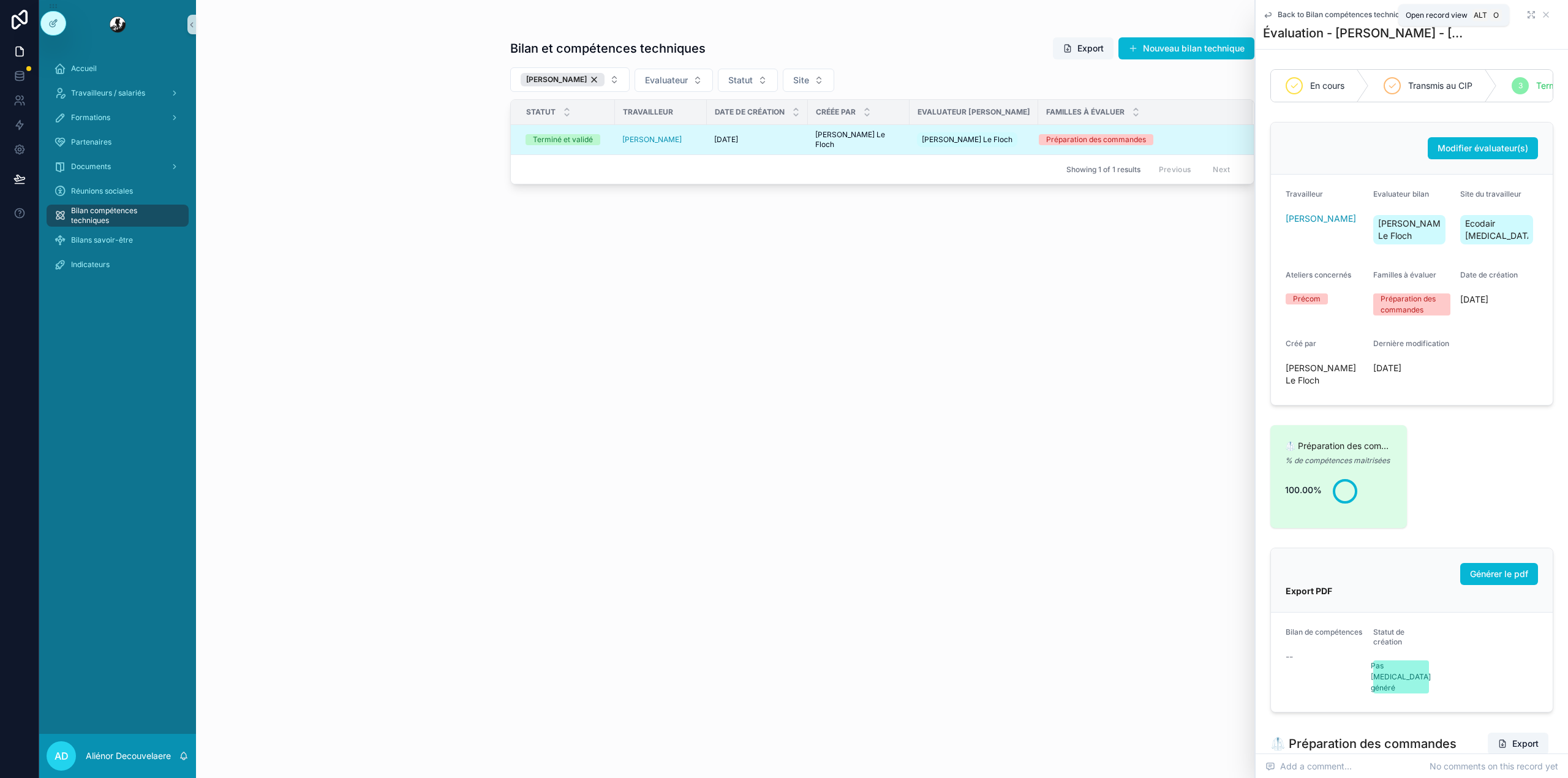
click at [1528, 15] on icon "scrollable content" at bounding box center [1529, 16] width 3 height 3
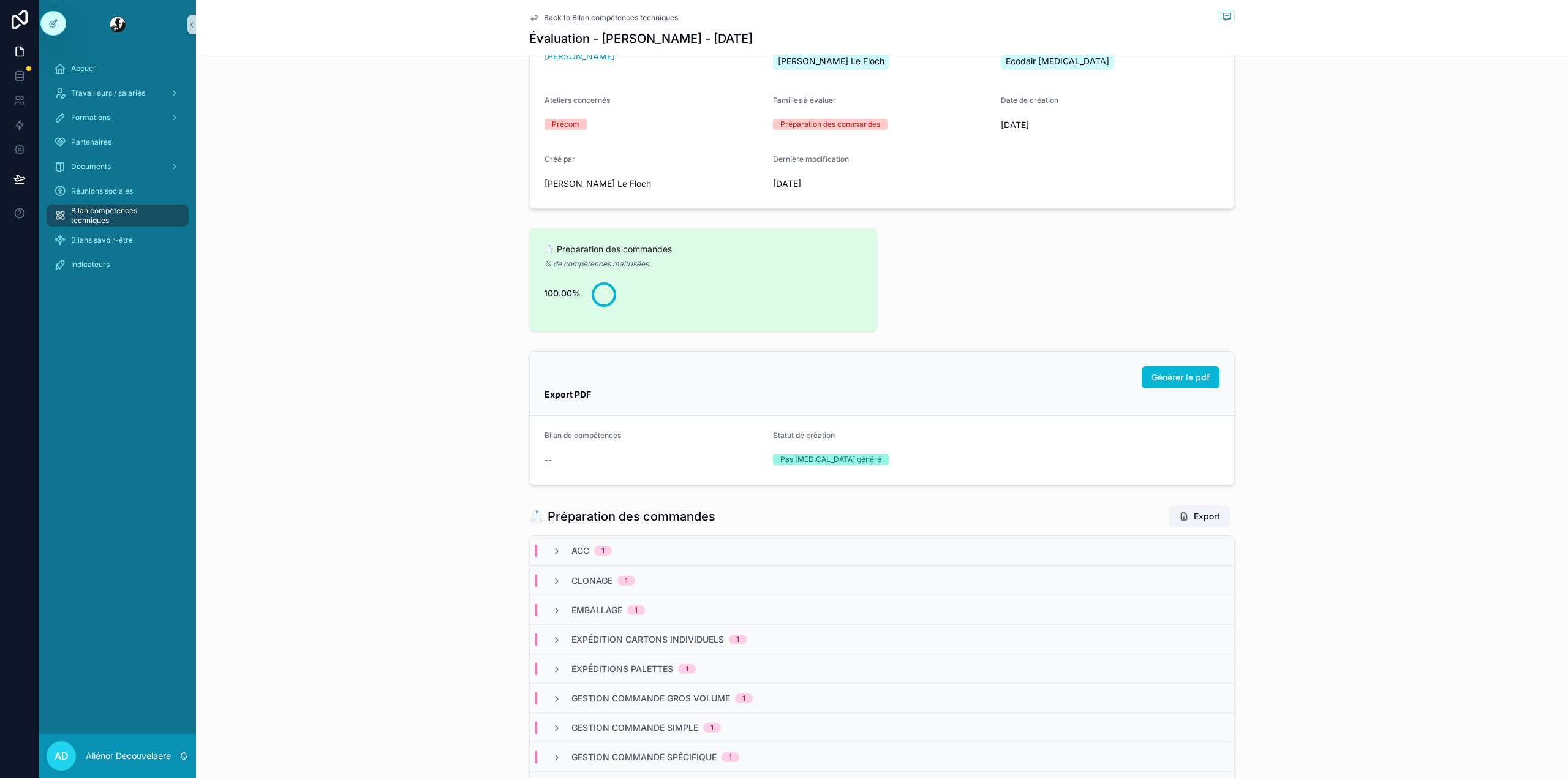
scroll to position [394, 0]
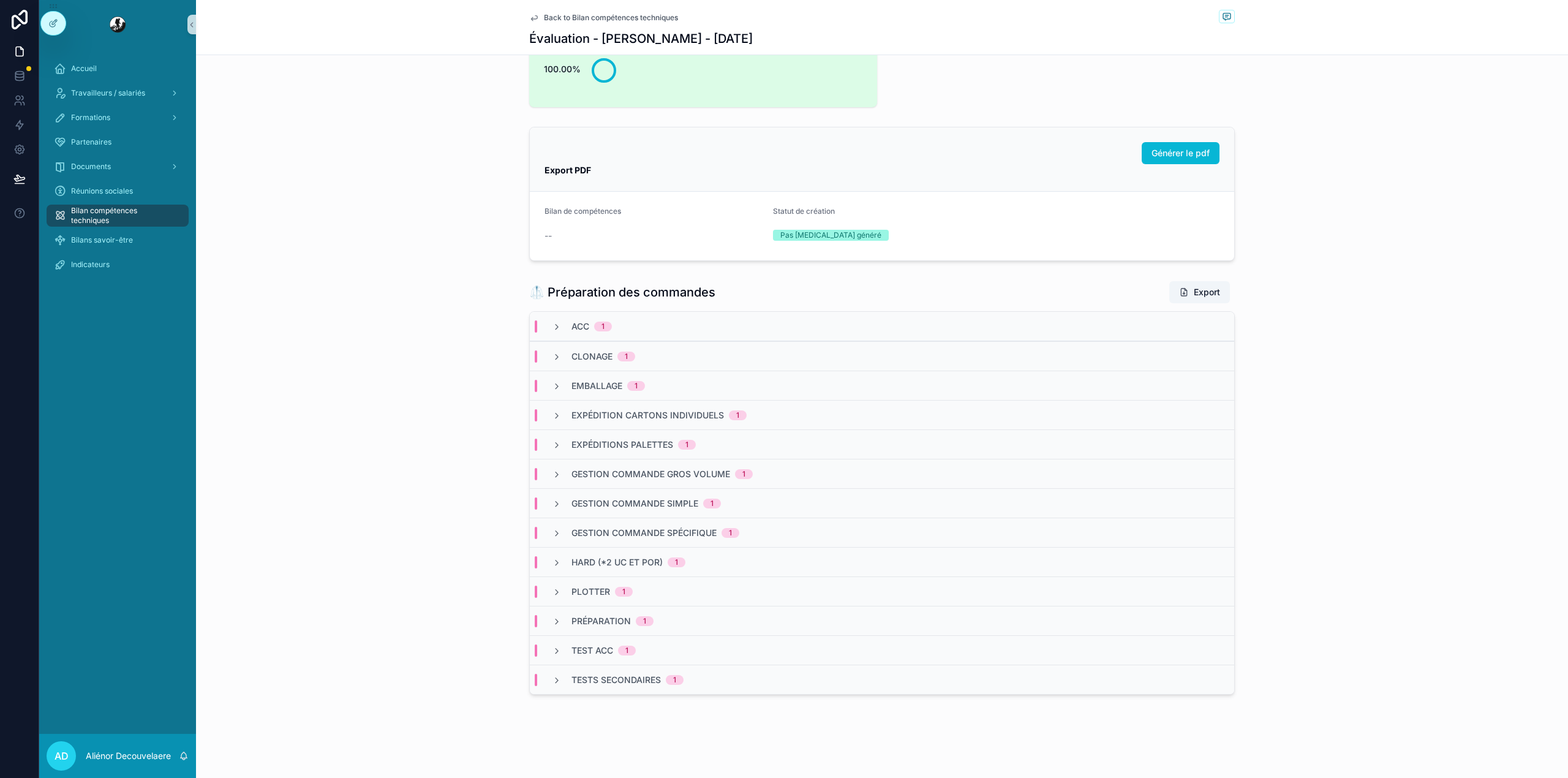
click at [529, 13] on icon "scrollable content" at bounding box center [534, 18] width 10 height 10
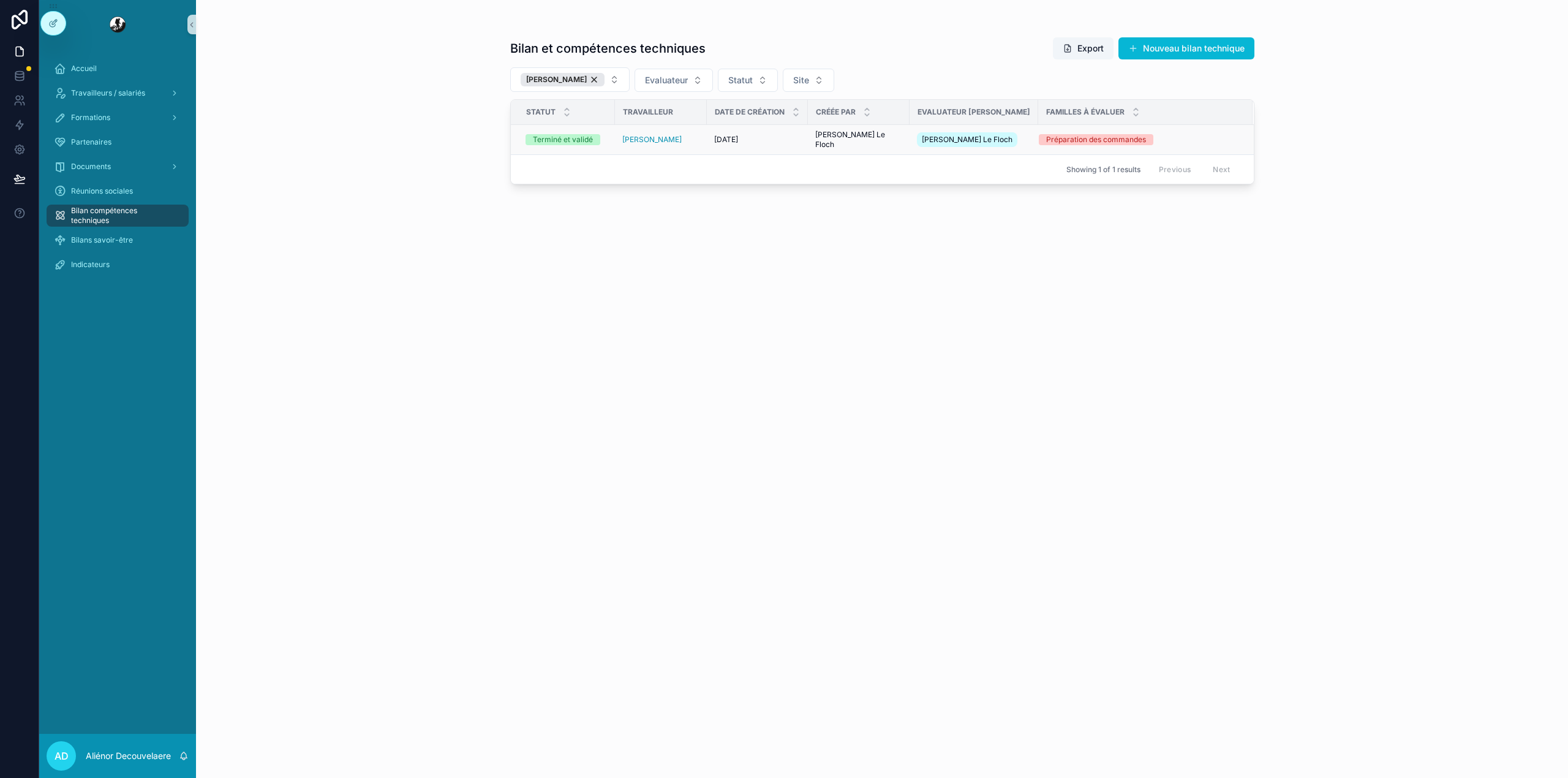
click at [794, 142] on div "23-01-2025 23-01-2025" at bounding box center [757, 140] width 87 height 10
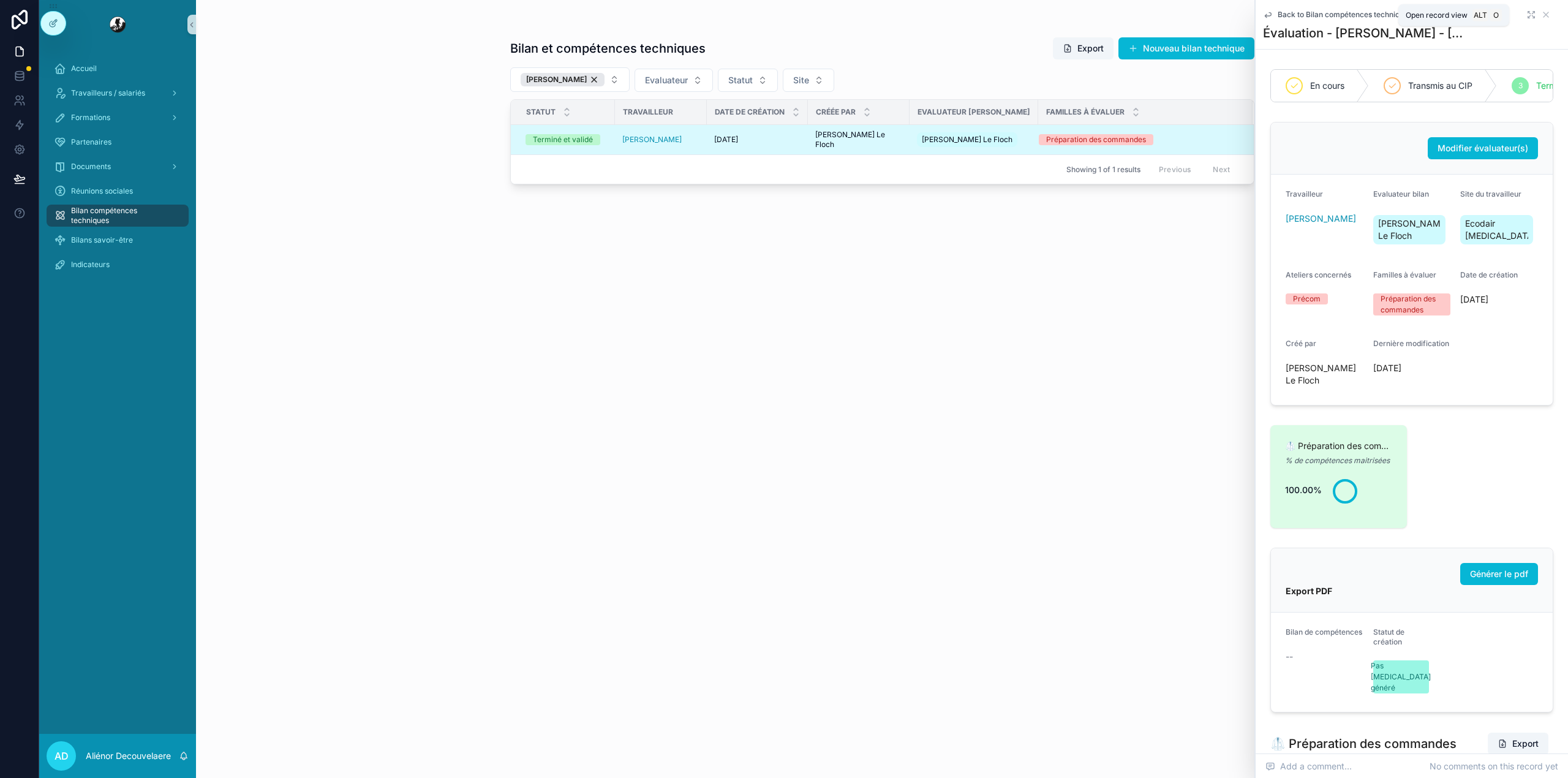
click at [1526, 15] on icon "scrollable content" at bounding box center [1531, 15] width 10 height 10
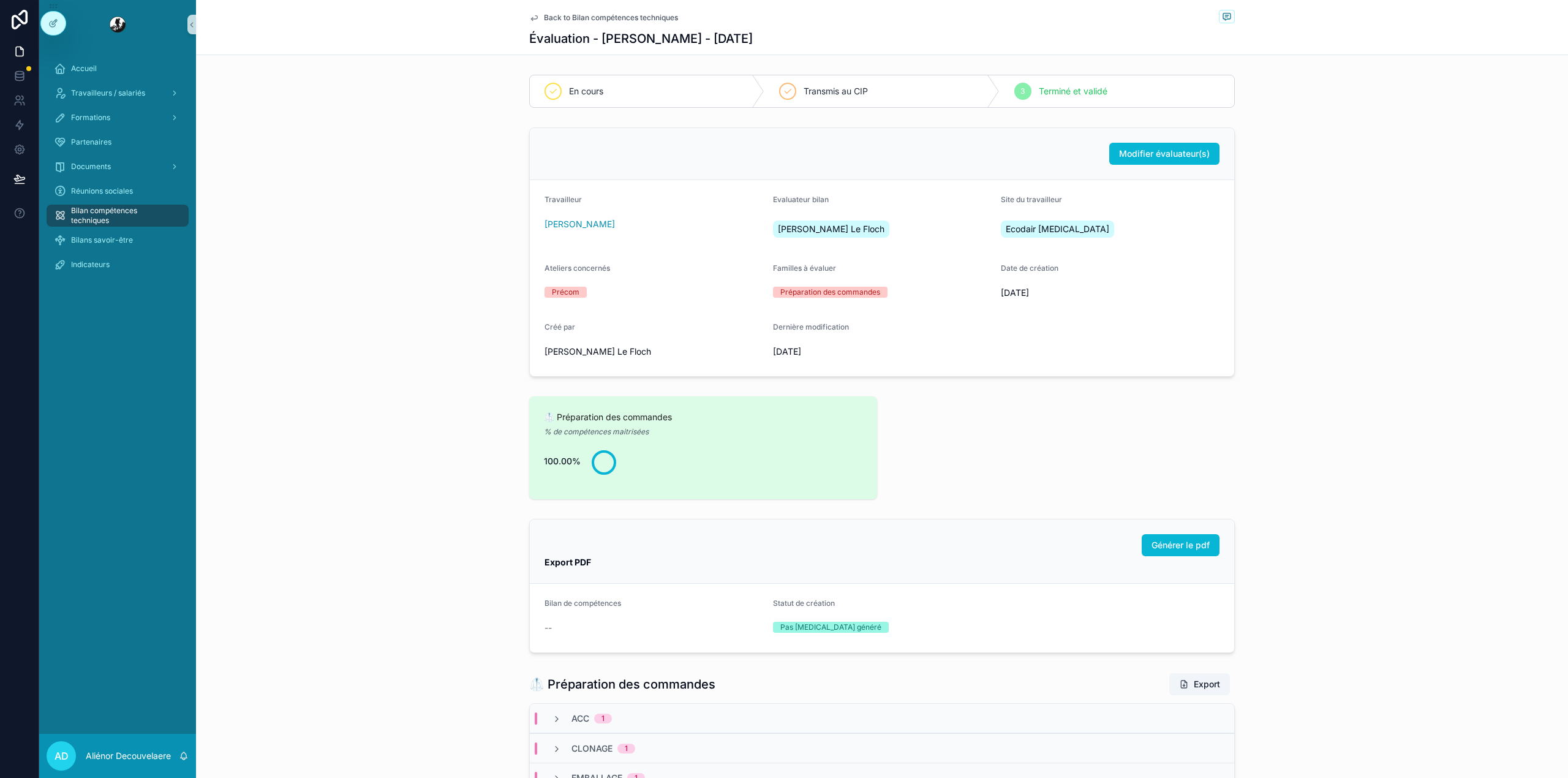
click at [544, 13] on span "Back to Bilan compétences techniques" at bounding box center [611, 18] width 134 height 10
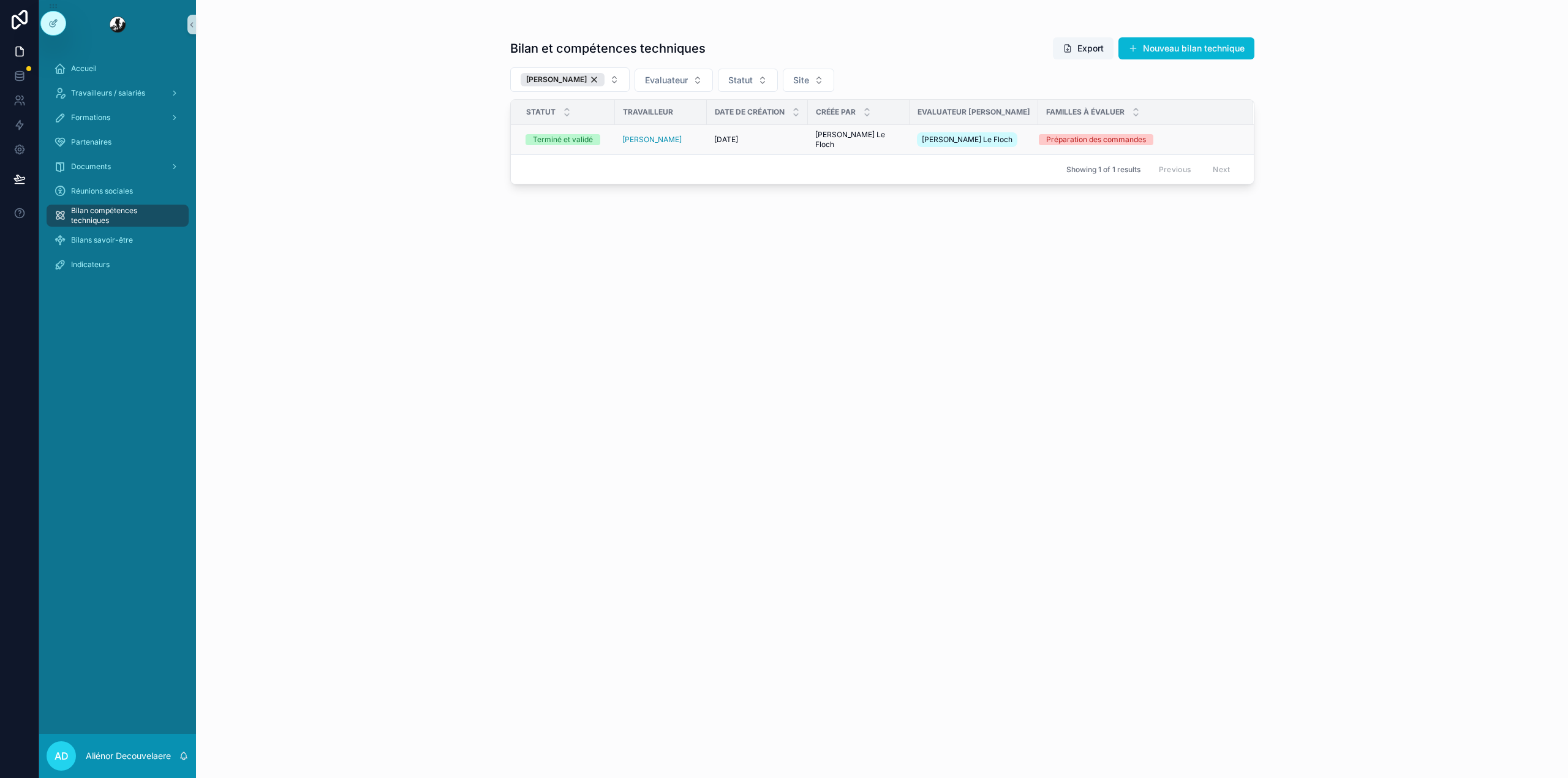
click at [909, 142] on td "Carine Le Floch" at bounding box center [973, 140] width 128 height 30
click at [446, 253] on div "Bilan et compétences techniques Export Nouveau bilan technique BUTHIER Franck E…" at bounding box center [882, 389] width 1372 height 778
click at [593, 78] on div "BUTHIER Franck" at bounding box center [562, 79] width 84 height 13
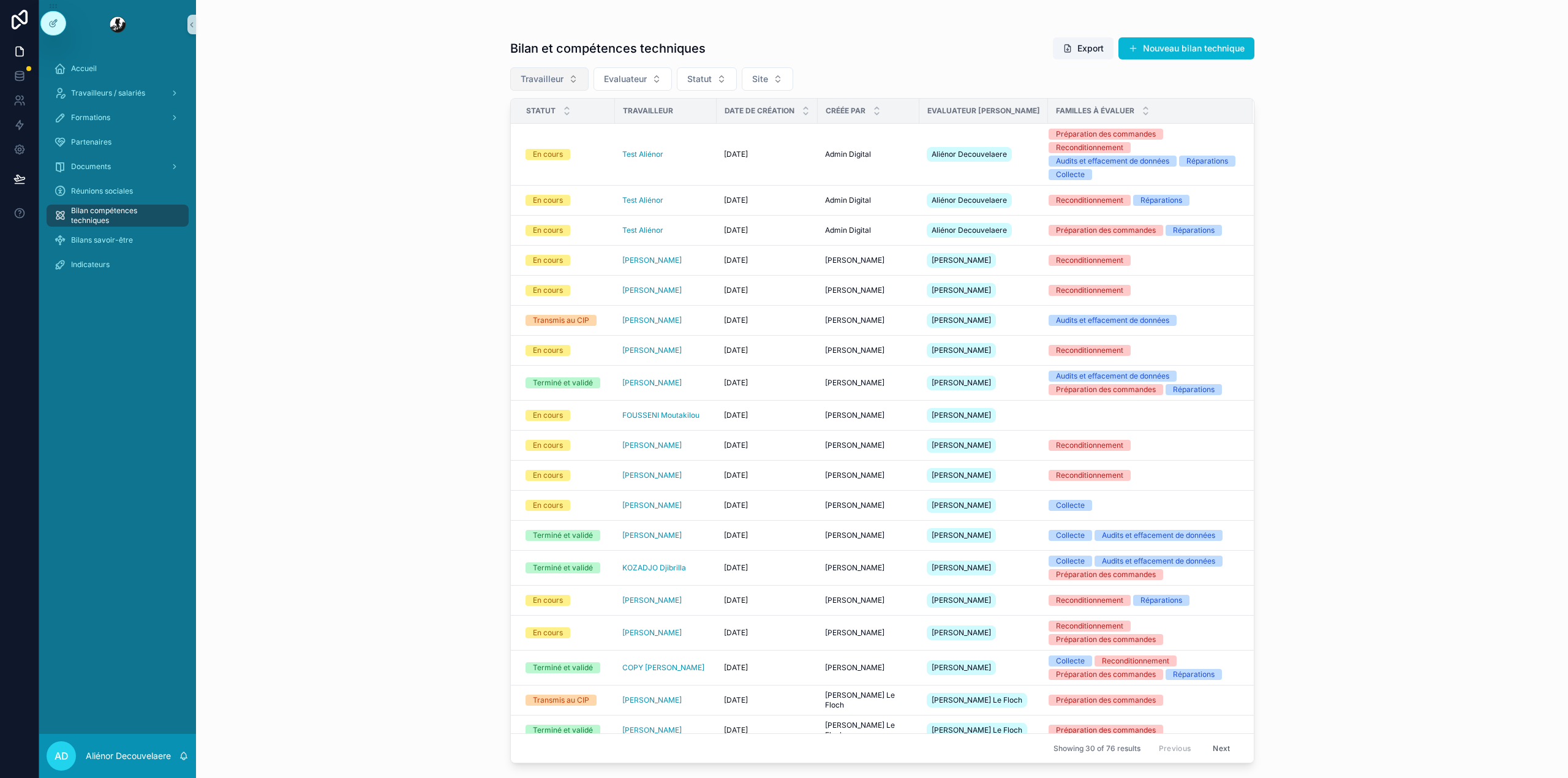
click at [125, 216] on span "Bilan compétences techniques" at bounding box center [123, 216] width 106 height 20
click at [802, 233] on div "27-08-2025 27-08-2025" at bounding box center [767, 231] width 87 height 10
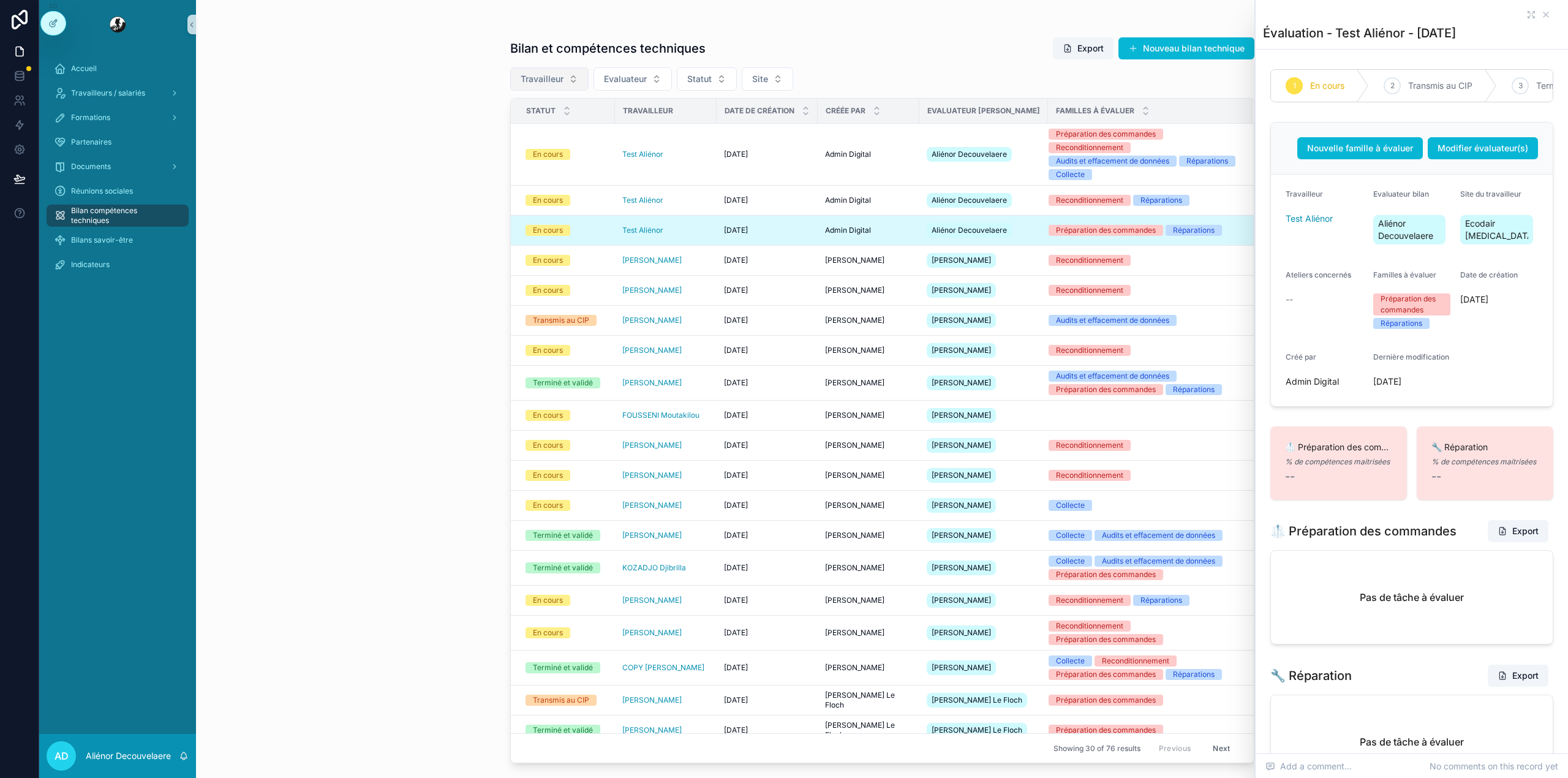
click at [1511, 8] on div "Évaluation - Test Aliénor - 27-08-2025" at bounding box center [1411, 25] width 298 height 49
click at [1526, 11] on icon "scrollable content" at bounding box center [1531, 15] width 10 height 10
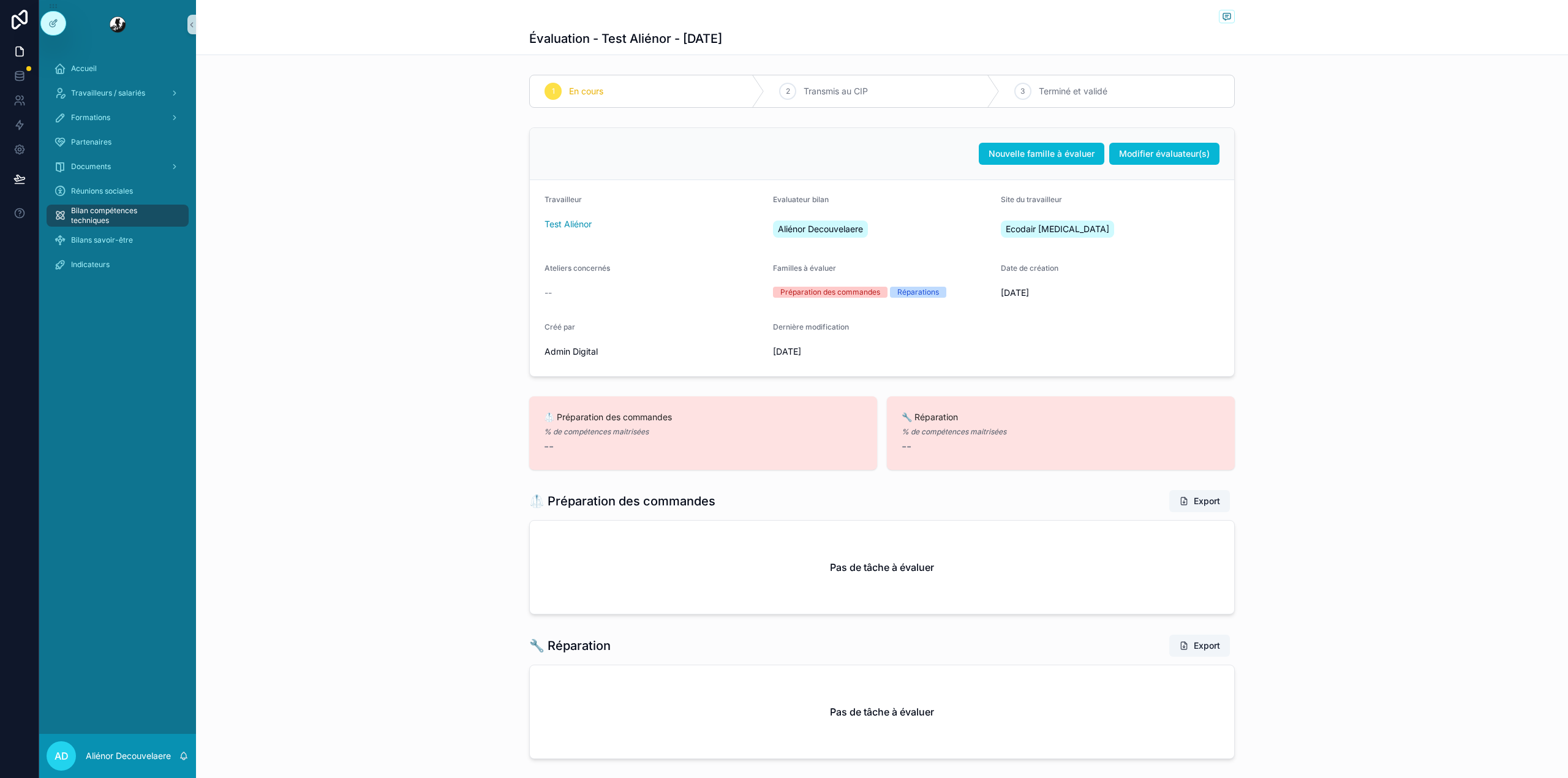
click at [100, 209] on span "Bilan compétences techniques" at bounding box center [123, 216] width 106 height 20
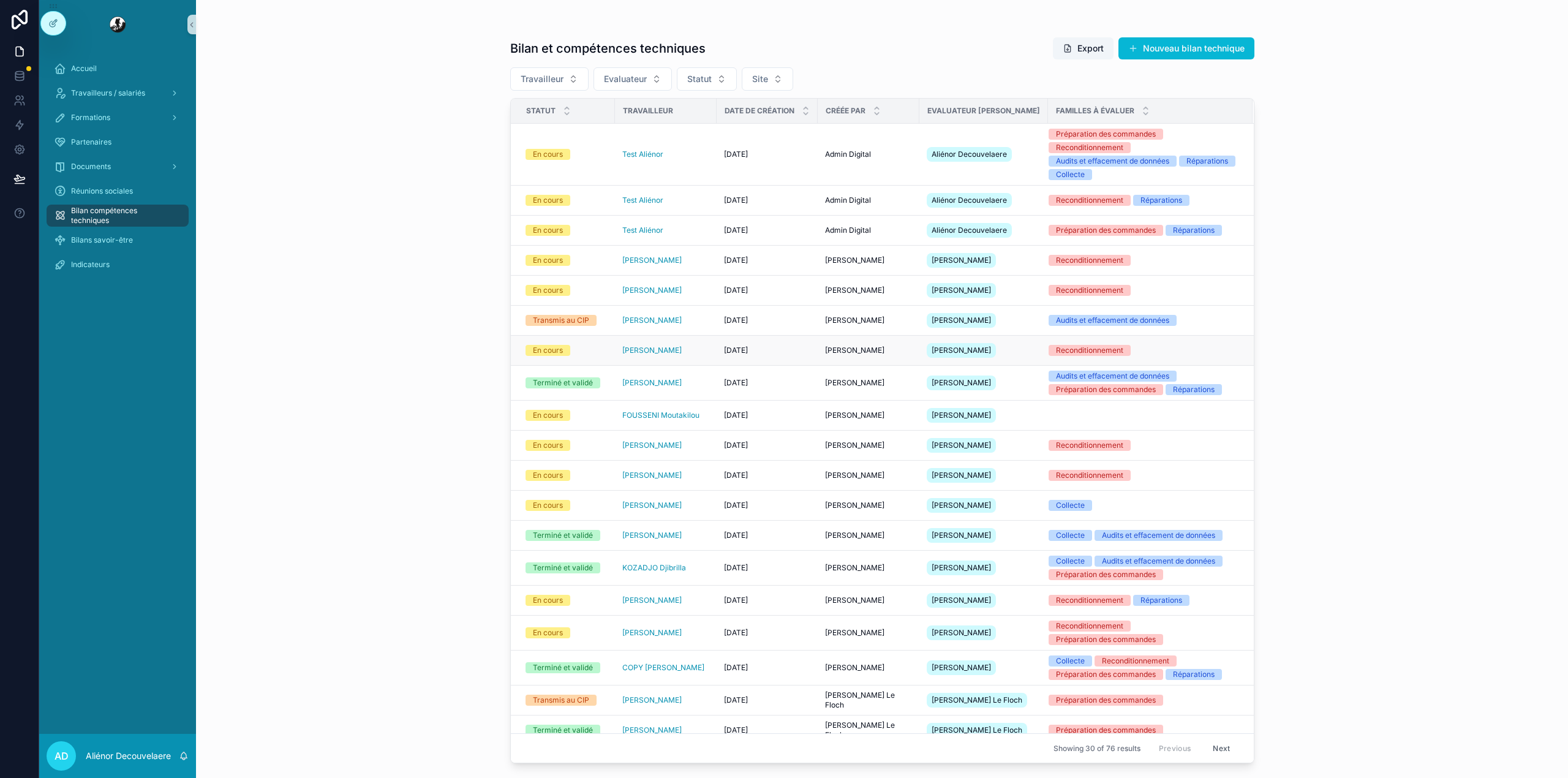
click at [797, 355] on div "22-01-2025 22-01-2025" at bounding box center [767, 351] width 87 height 10
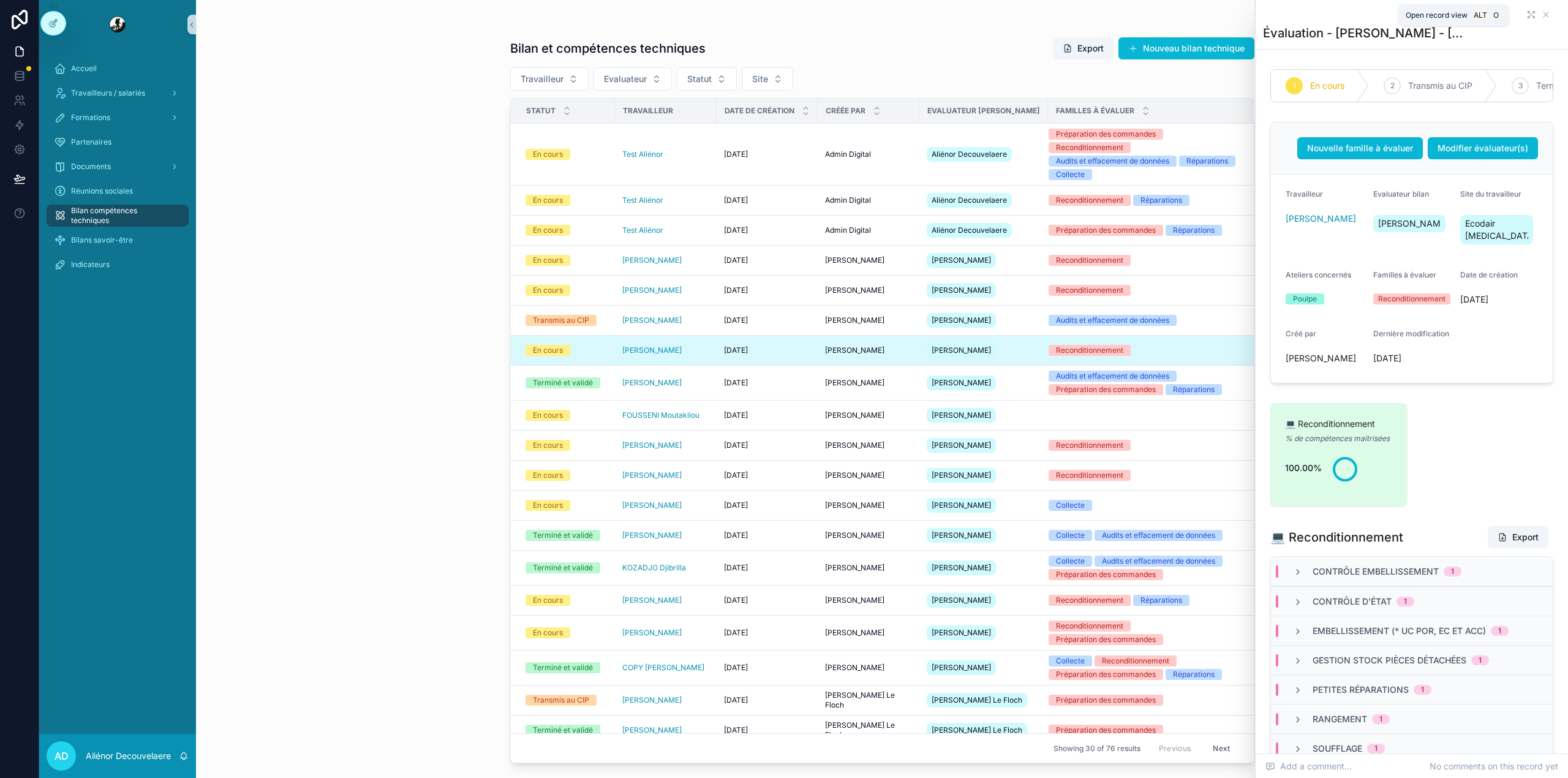
click at [1526, 13] on icon "scrollable content" at bounding box center [1531, 15] width 10 height 10
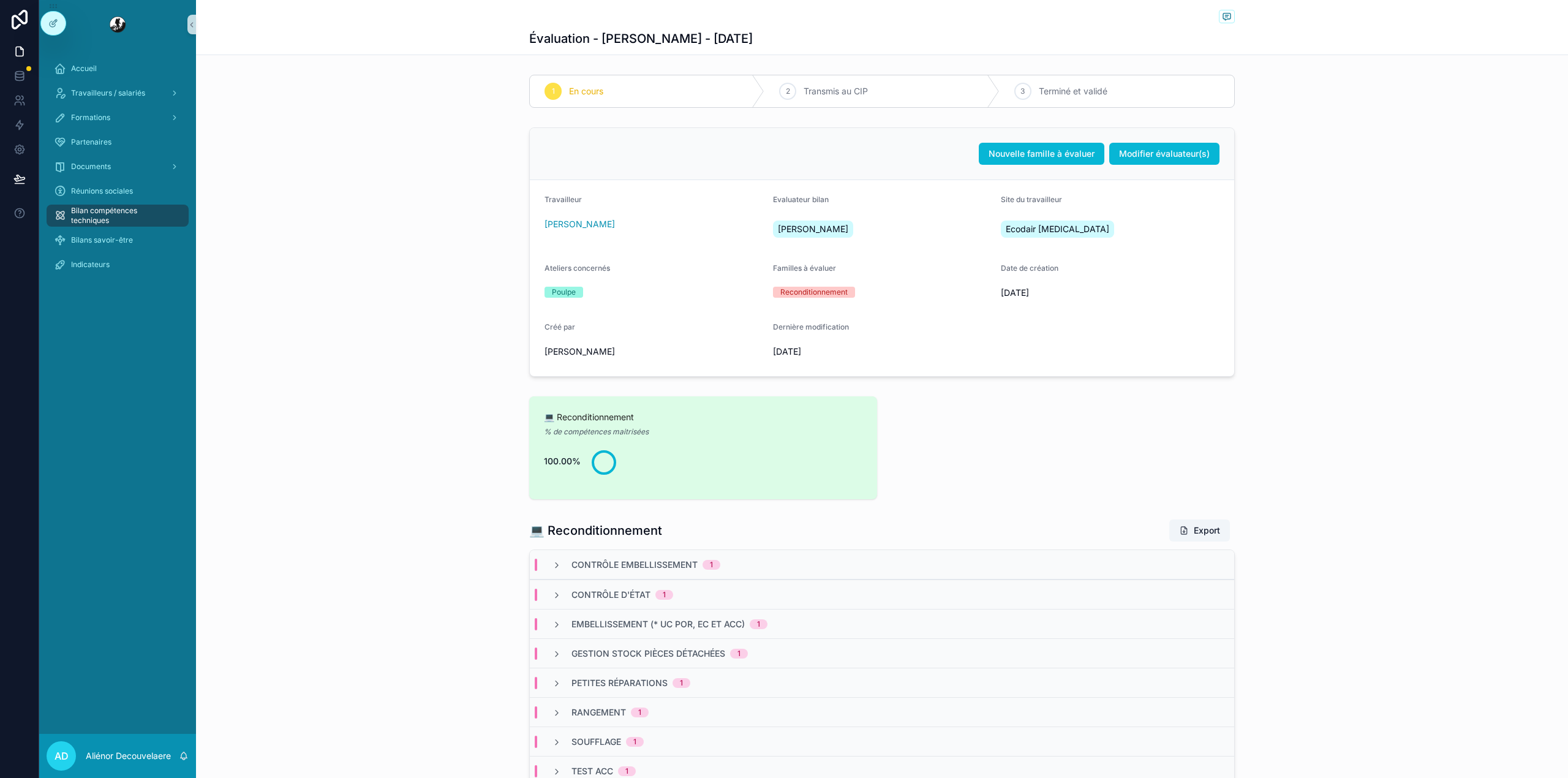
scroll to position [93, 0]
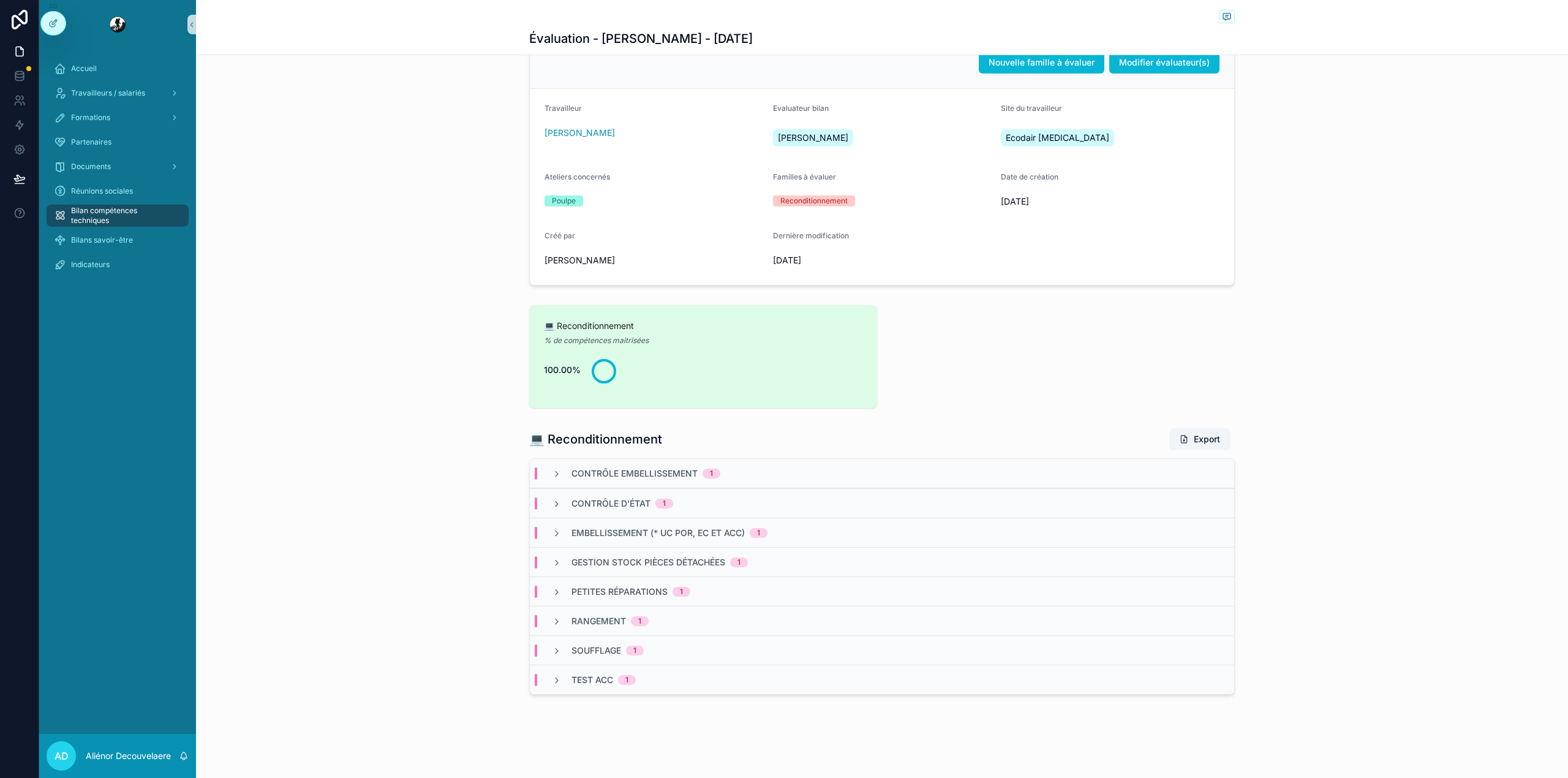
click at [148, 216] on span "Bilan compétences techniques" at bounding box center [123, 216] width 106 height 20
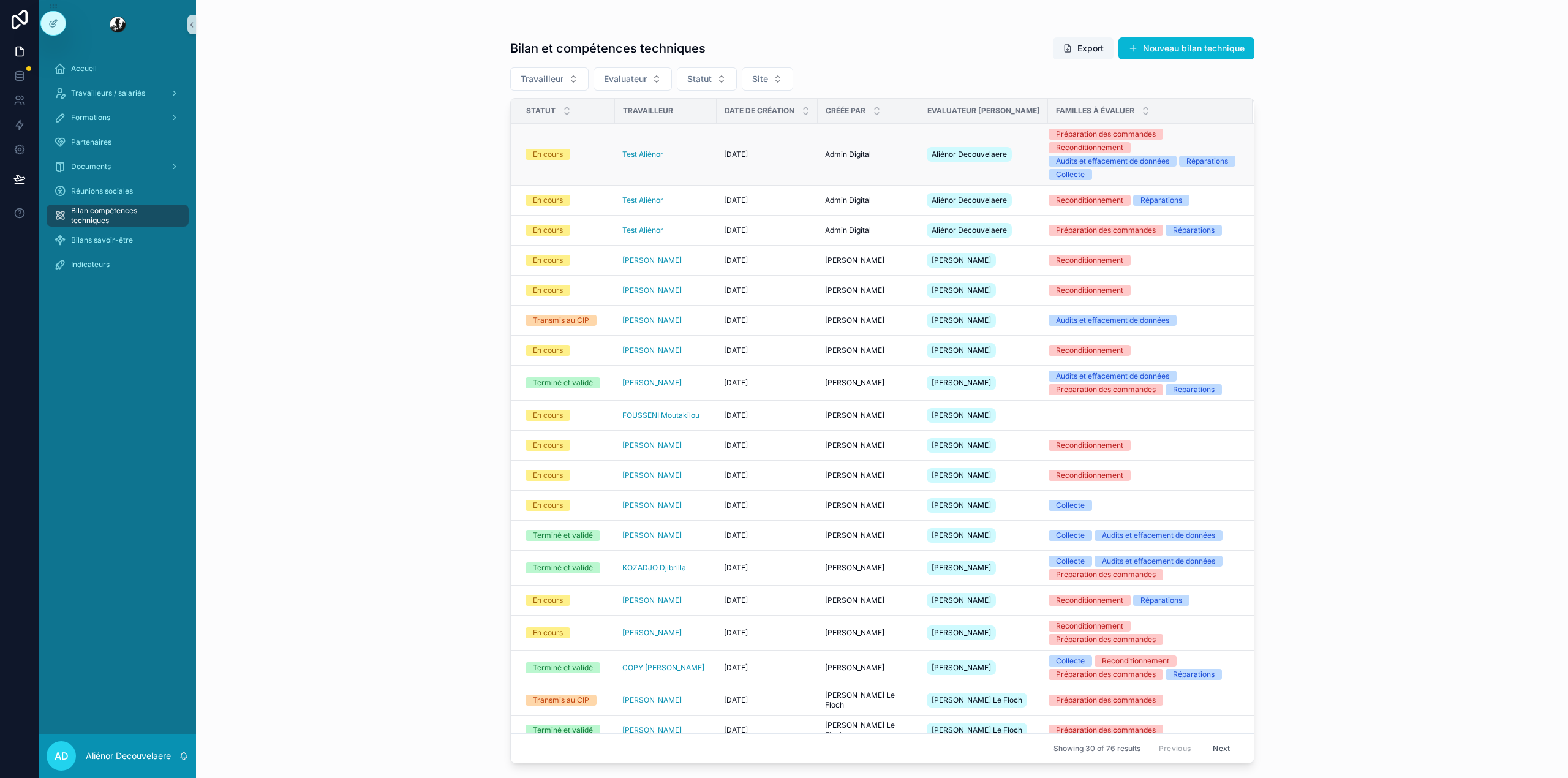
click at [680, 150] on div "Test Aliénor" at bounding box center [666, 154] width 87 height 10
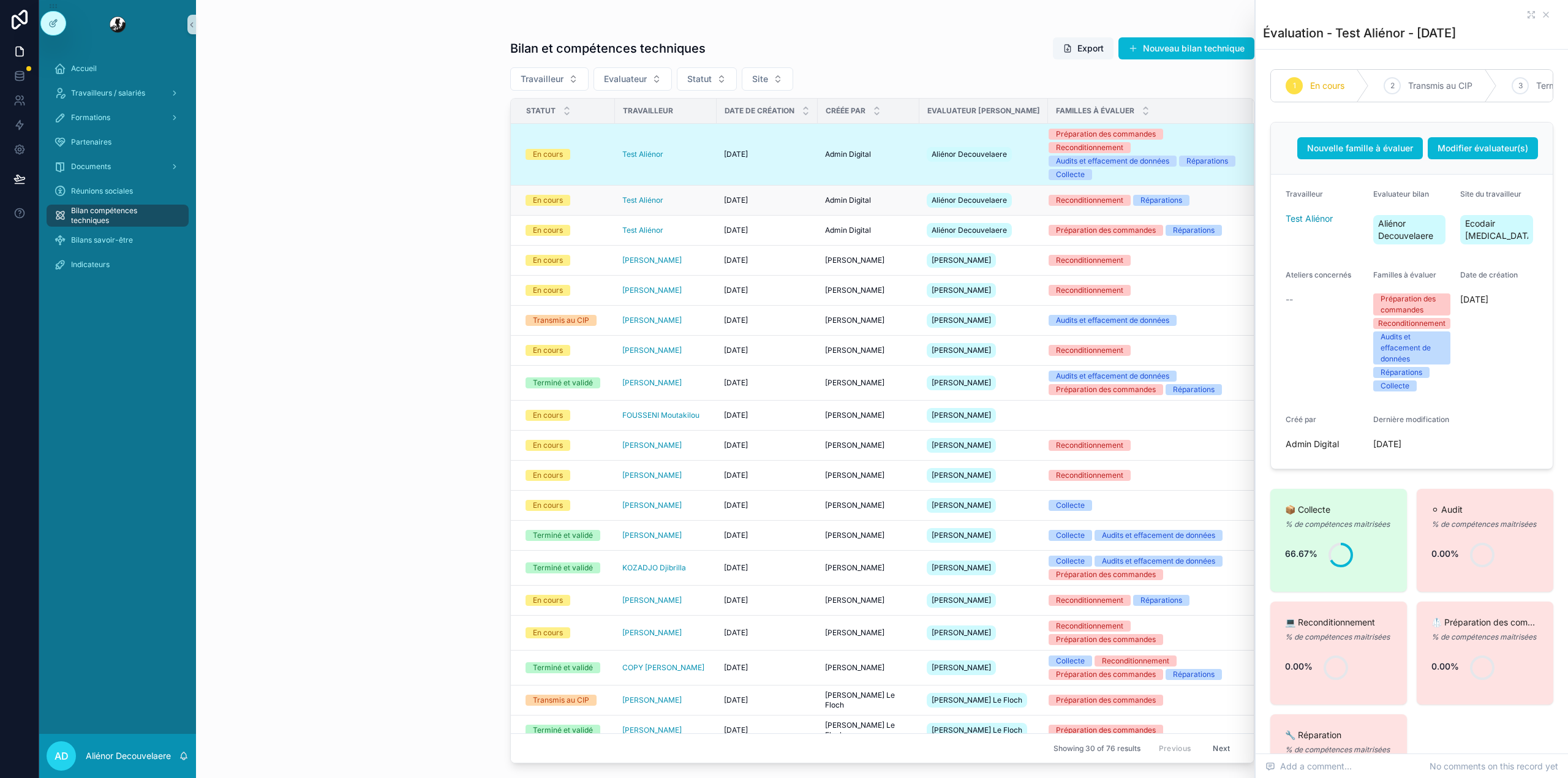
click at [690, 195] on div "Test Aliénor" at bounding box center [666, 200] width 87 height 10
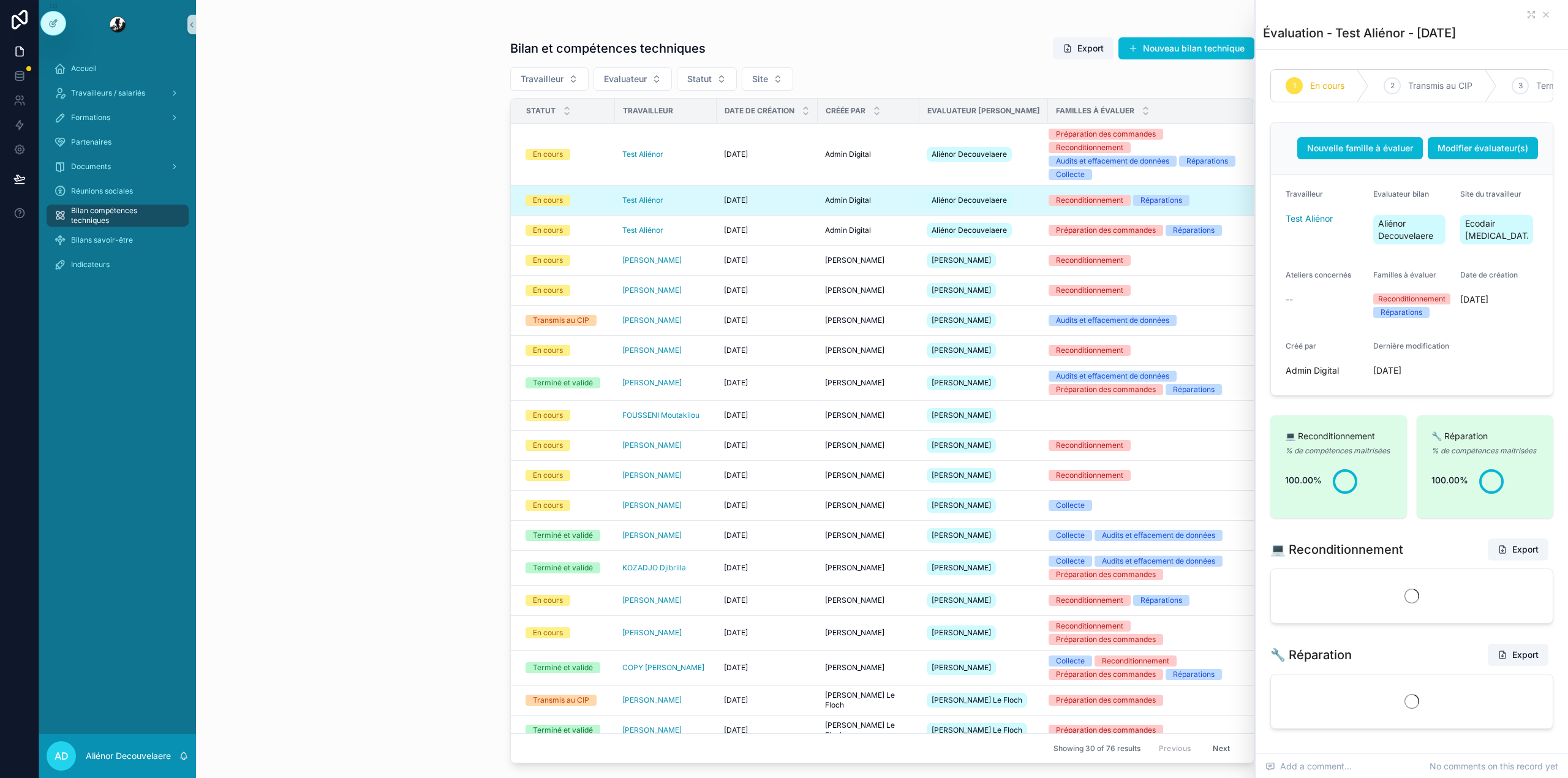
scroll to position [307, 0]
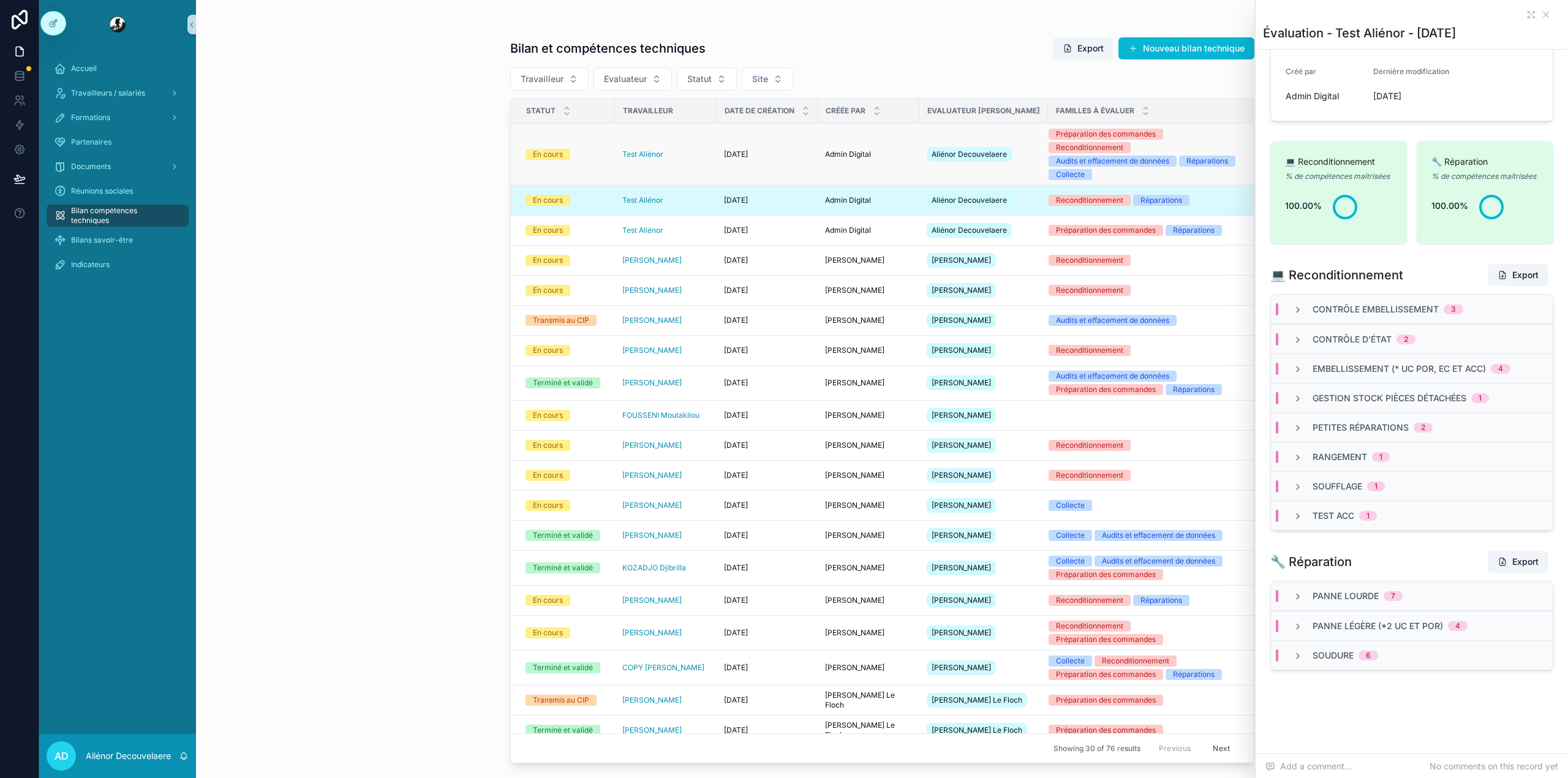
click at [695, 150] on div "Test Aliénor" at bounding box center [666, 154] width 87 height 10
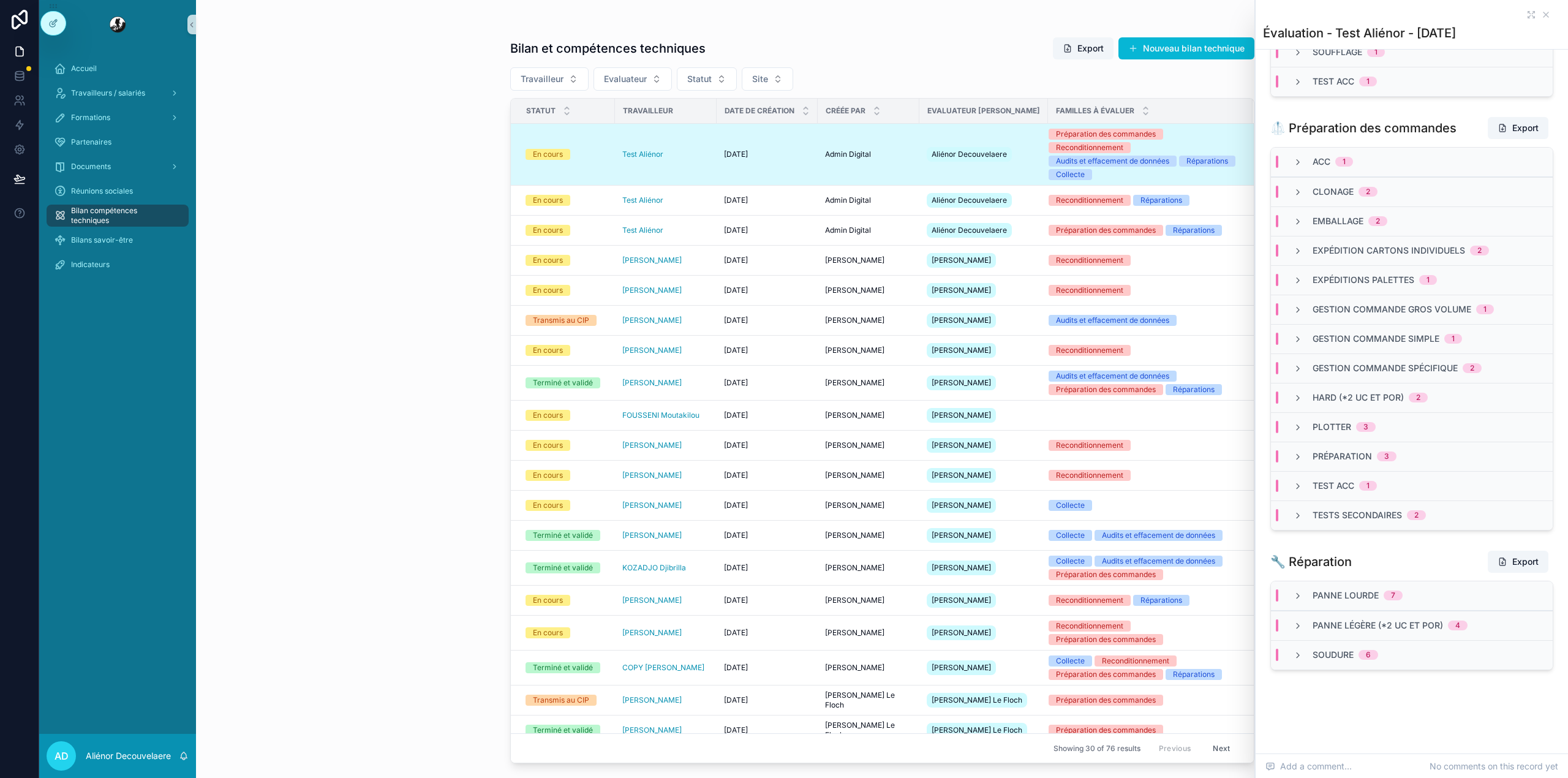
scroll to position [1863, 0]
click at [694, 228] on div "Test Aliénor" at bounding box center [666, 231] width 87 height 10
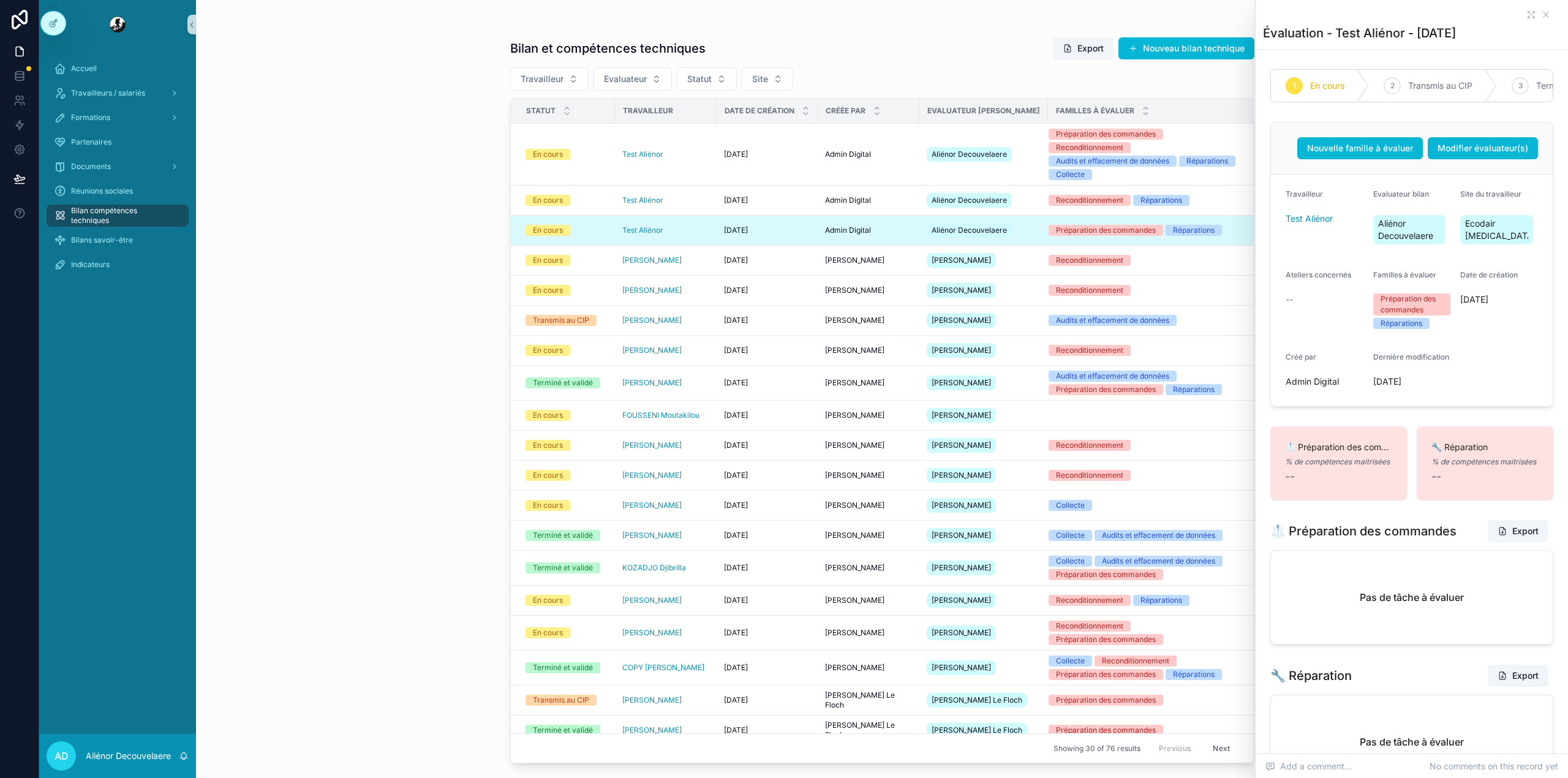
scroll to position [152, 0]
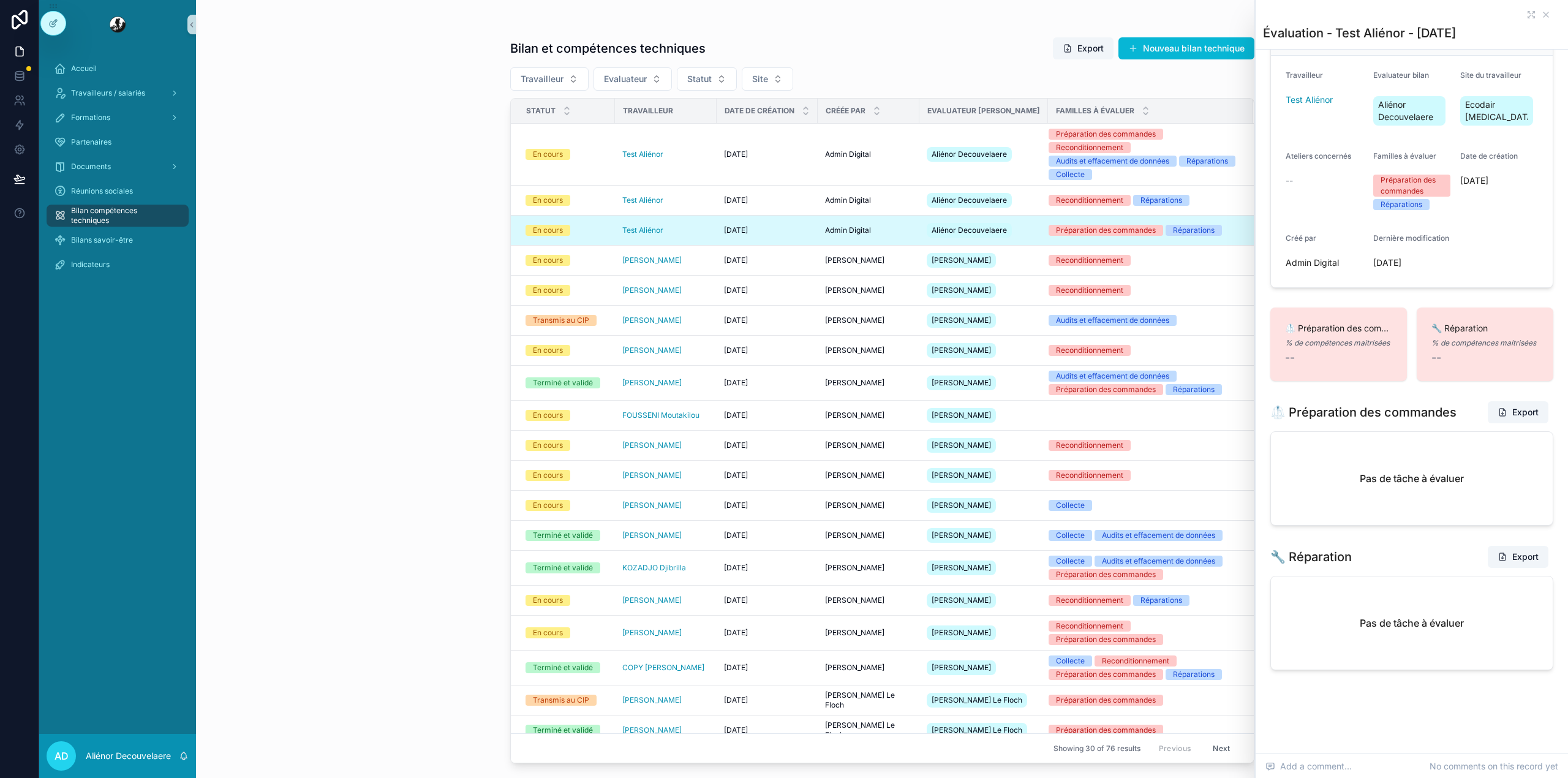
click at [412, 319] on div "Bilan et compétences techniques Export Nouveau bilan technique Travailleur Eval…" at bounding box center [882, 389] width 1372 height 778
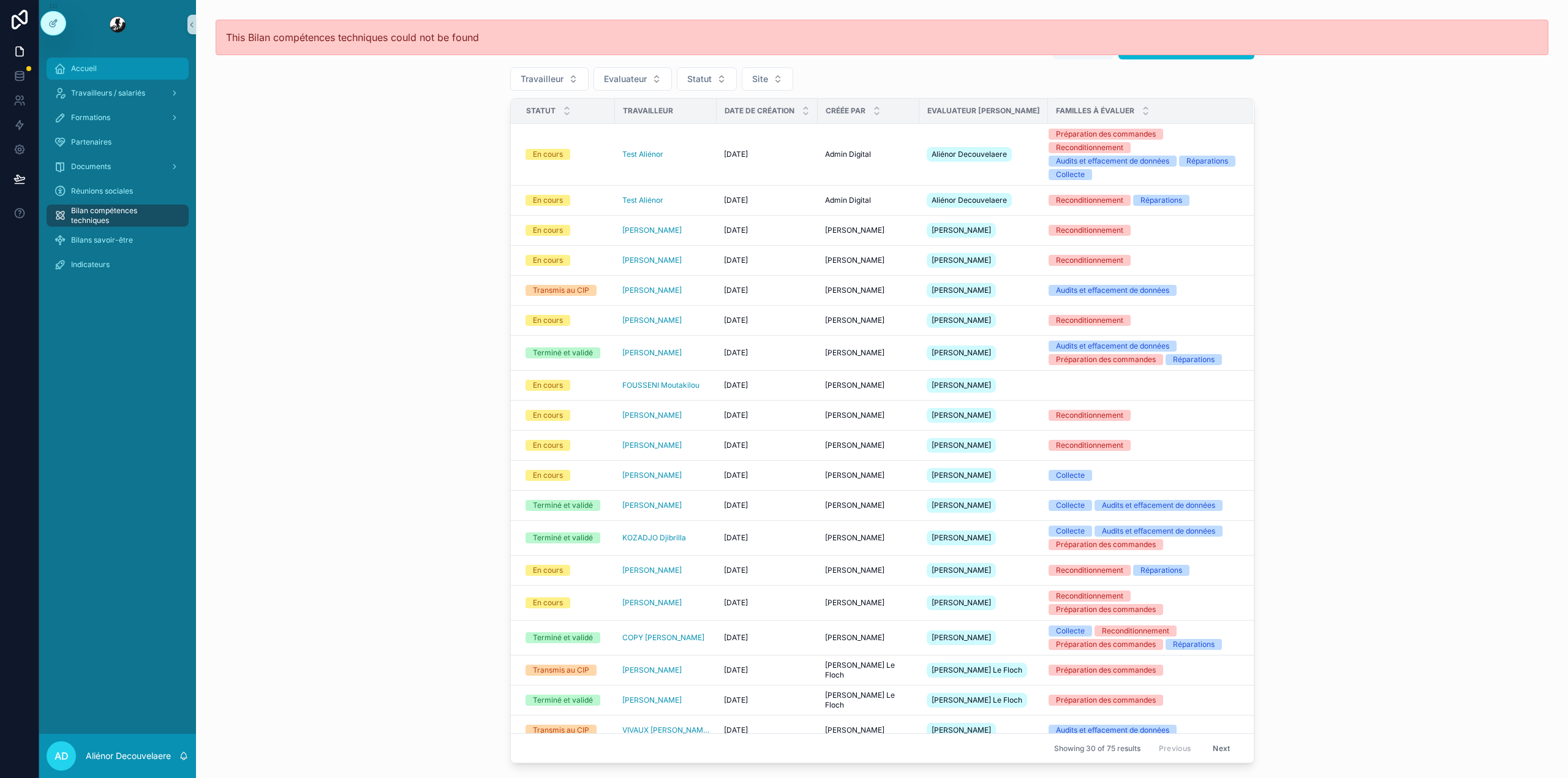
click at [123, 66] on div "Accueil" at bounding box center [118, 68] width 128 height 20
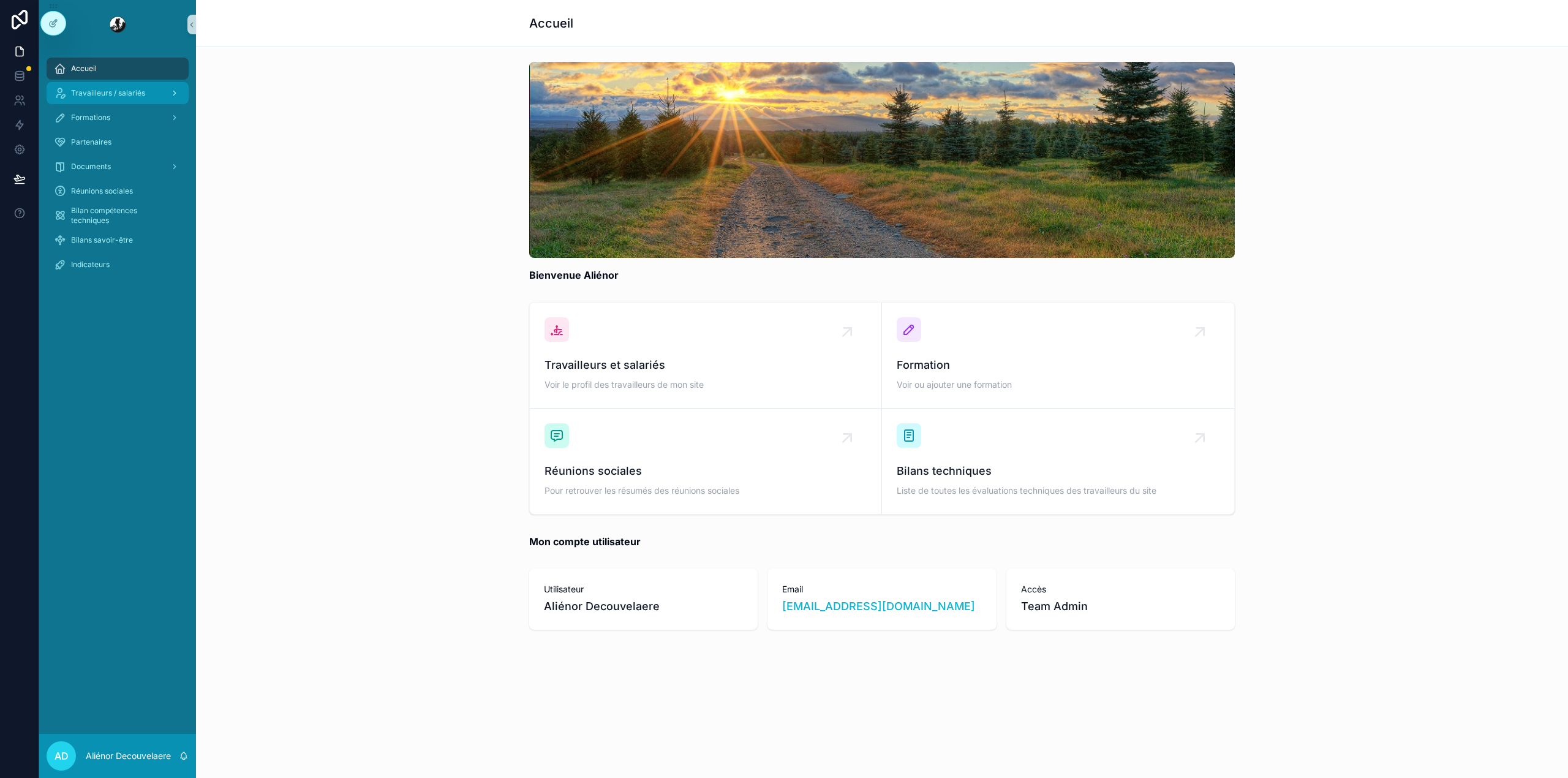
click at [114, 104] on link "Travailleurs / salariés" at bounding box center [118, 93] width 142 height 22
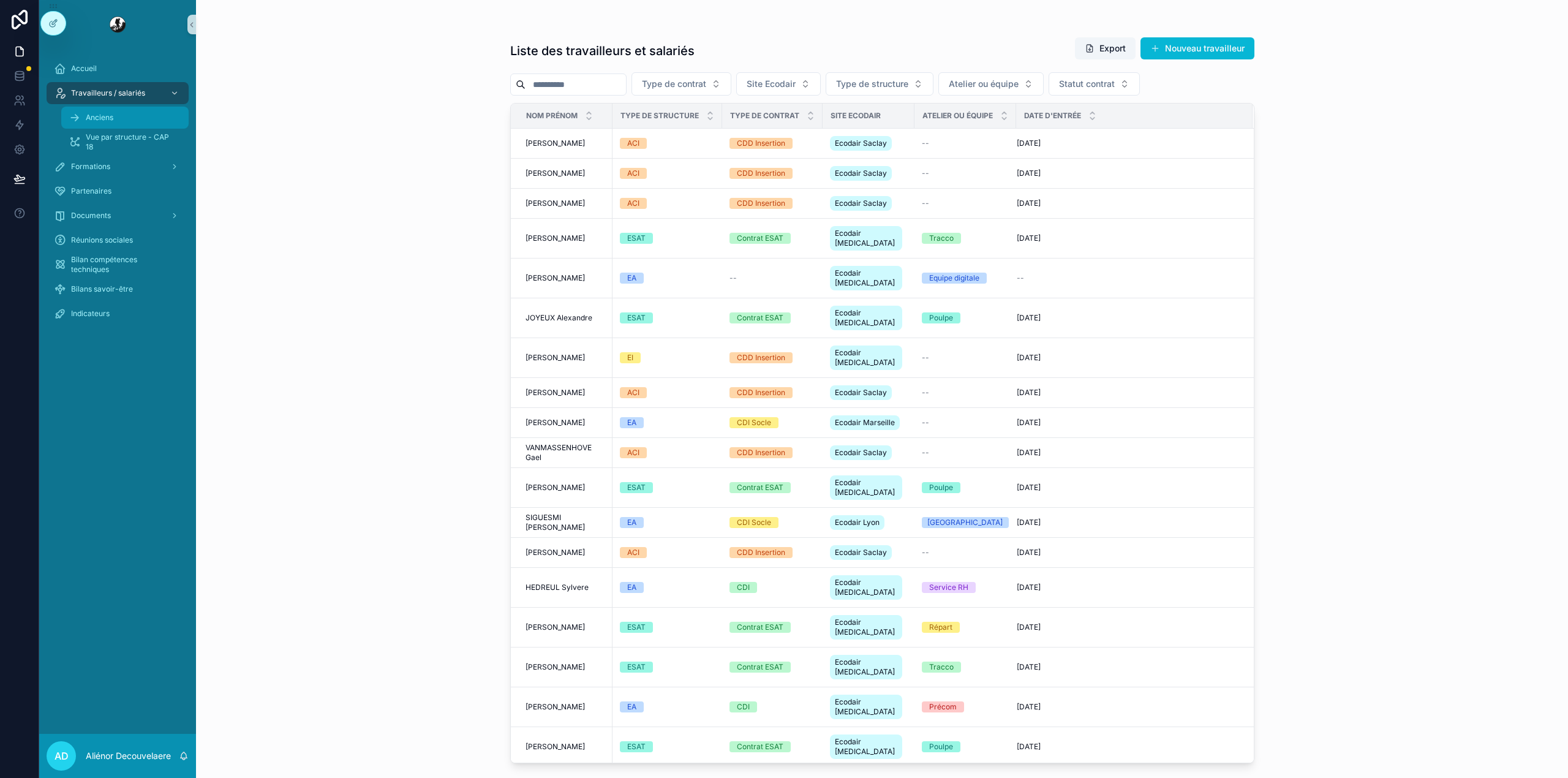
click at [95, 125] on div "Anciens" at bounding box center [125, 118] width 112 height 20
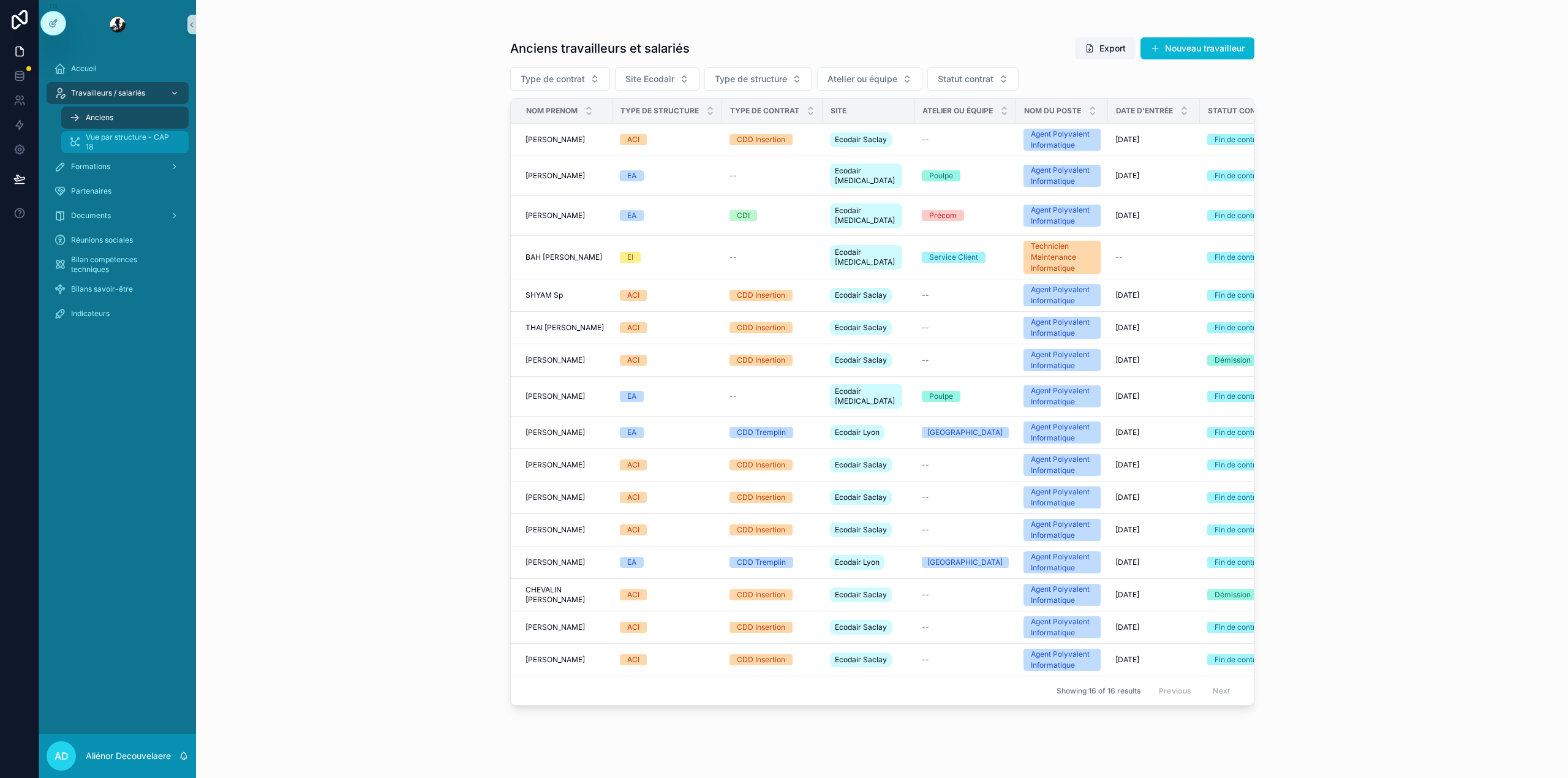
click at [175, 142] on span "Vue par structure - CAP 18" at bounding box center [131, 142] width 90 height 20
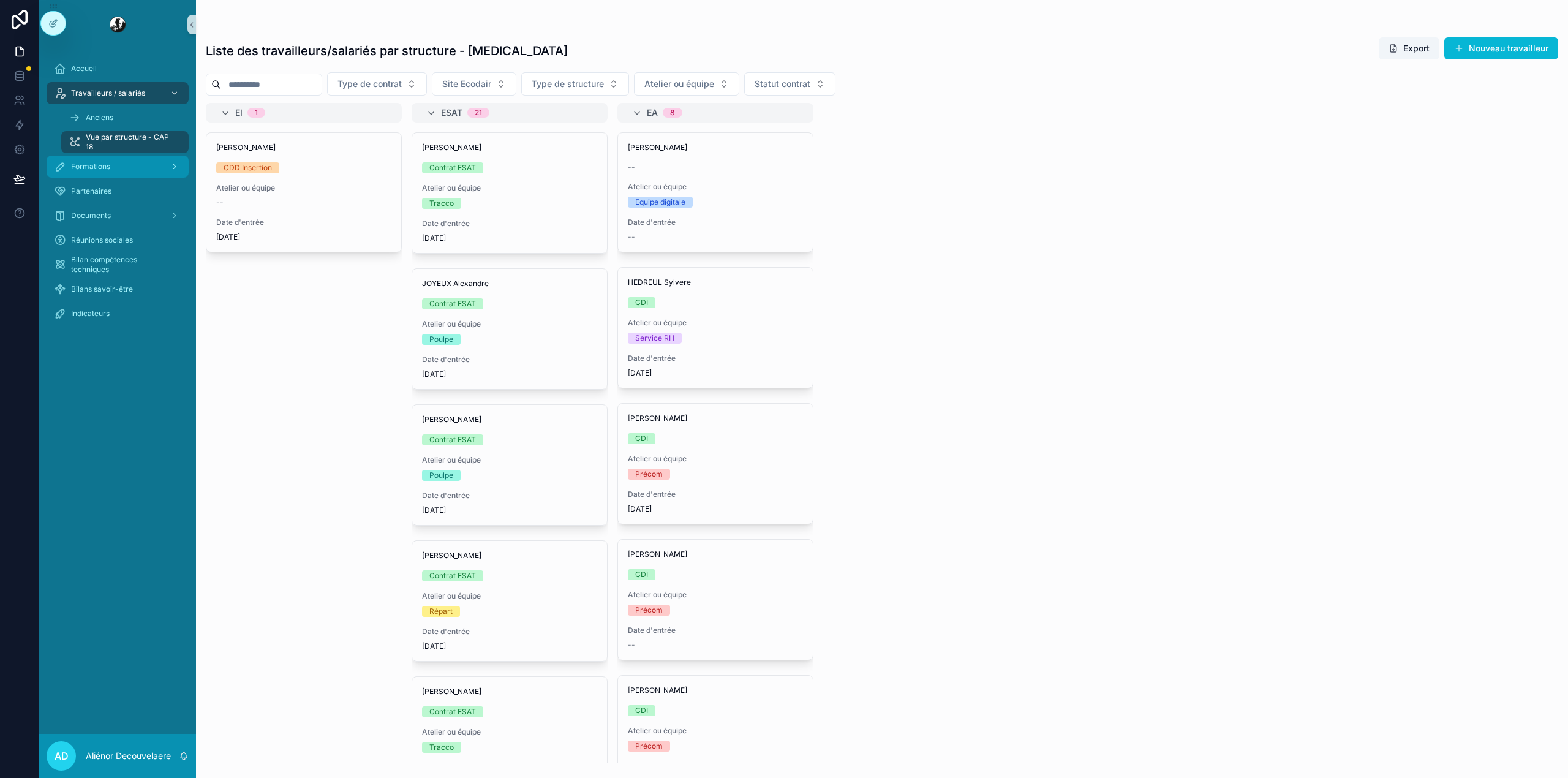
click at [116, 155] on link "Formations" at bounding box center [118, 166] width 142 height 22
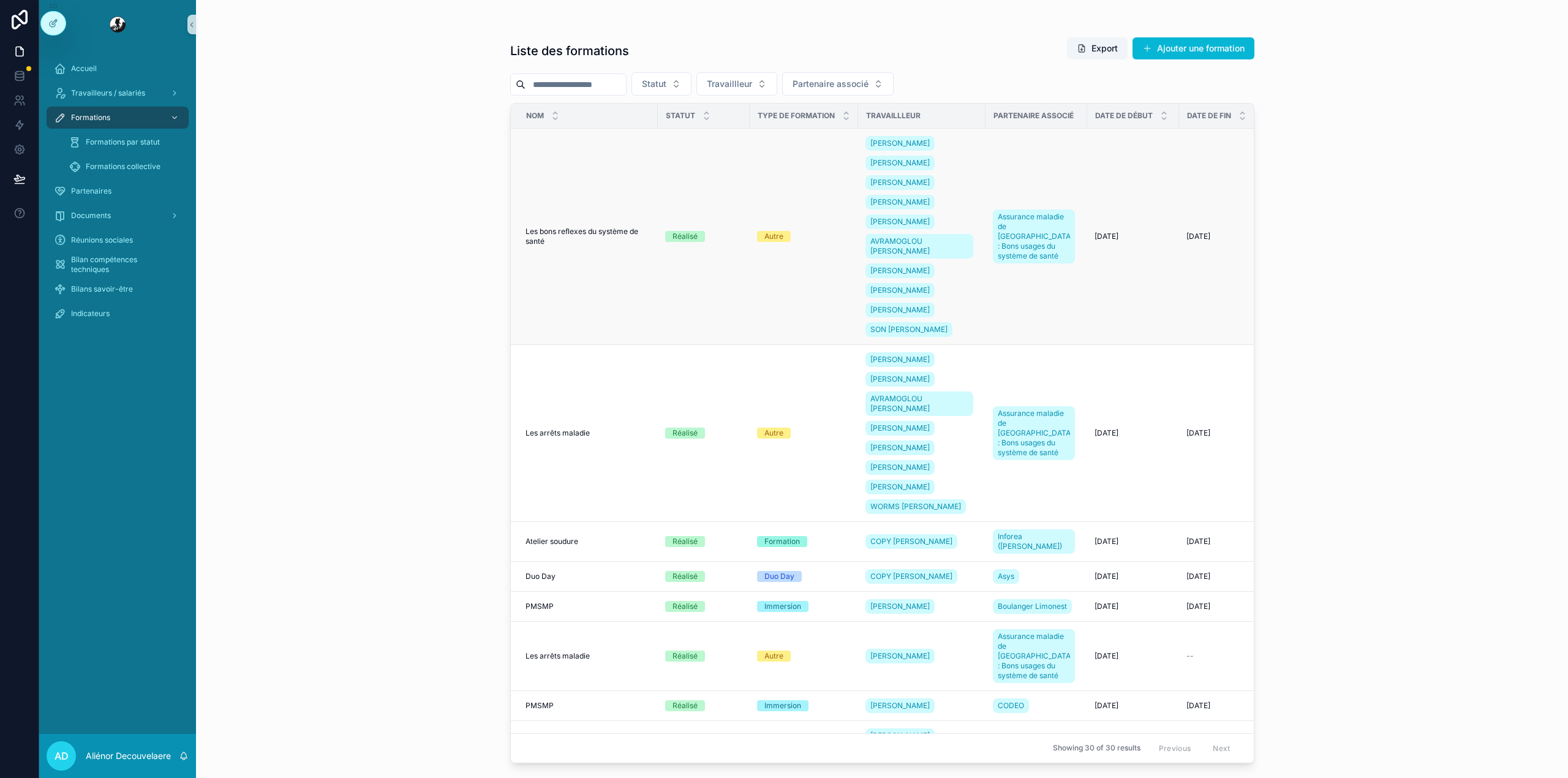
click at [611, 228] on span "Les bons reflexes du système de santé" at bounding box center [588, 236] width 125 height 20
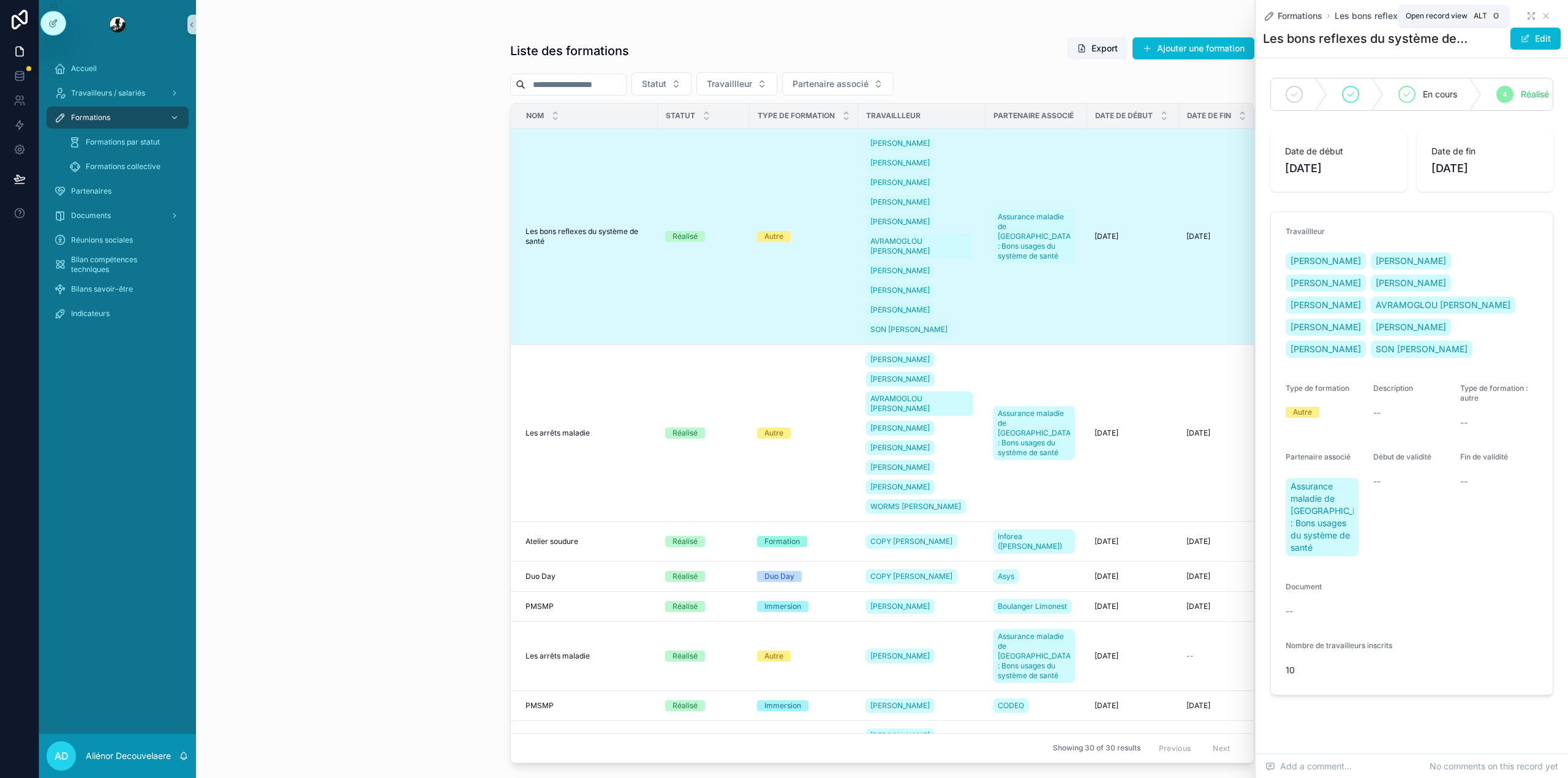
click at [1526, 16] on icon "scrollable content" at bounding box center [1531, 16] width 10 height 10
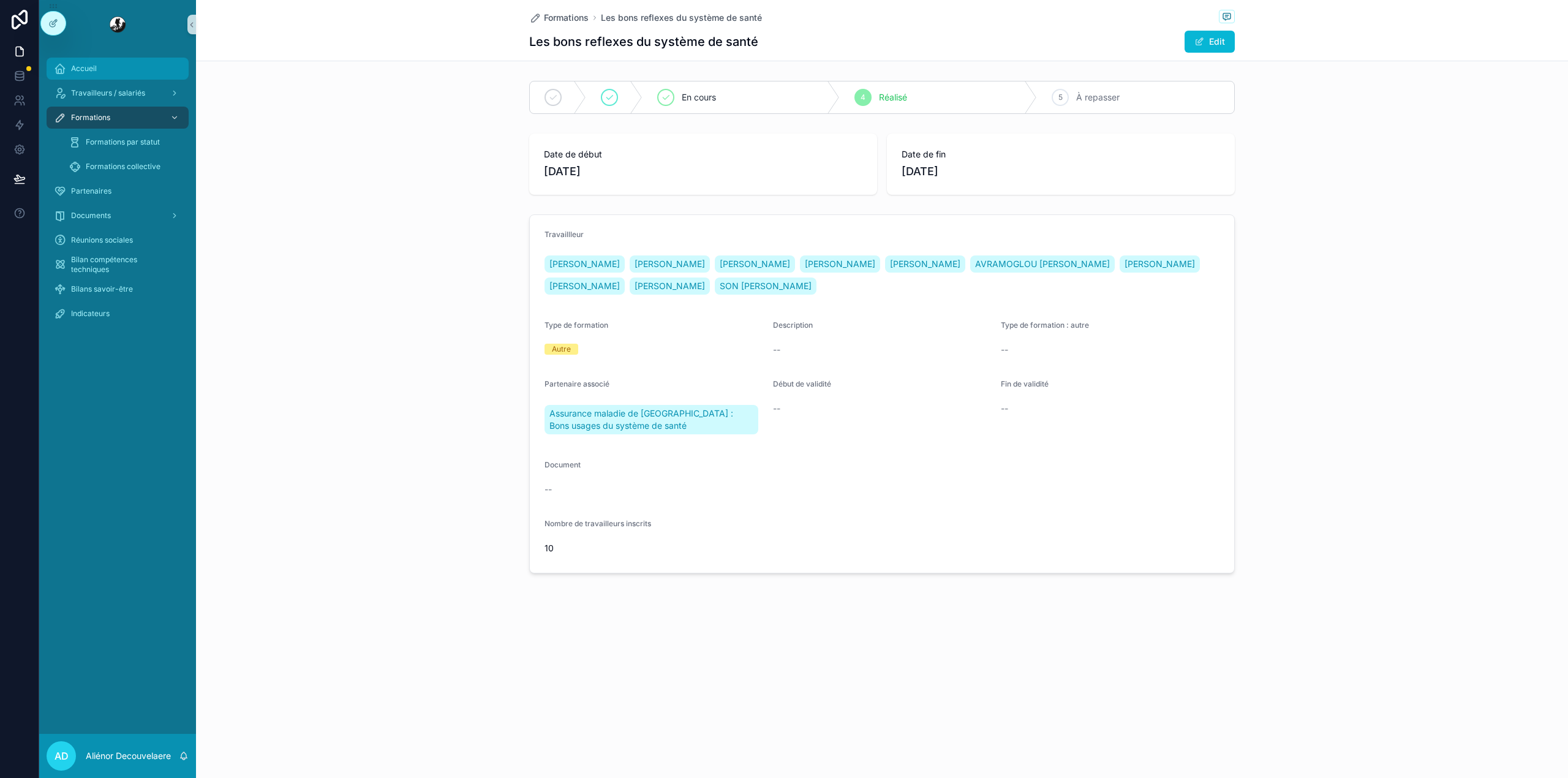
click at [112, 74] on div "Accueil" at bounding box center [118, 68] width 128 height 20
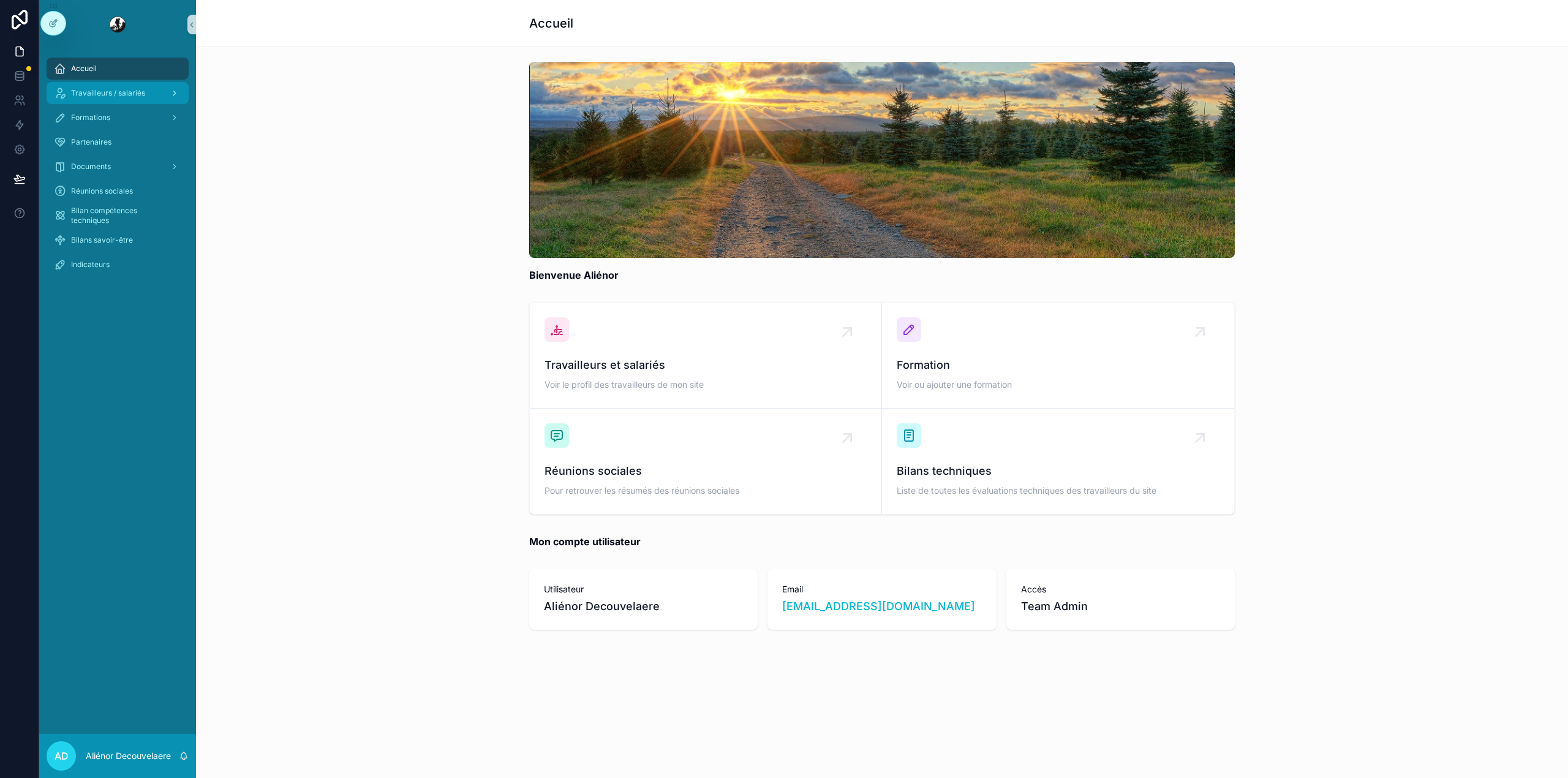
click at [135, 87] on div "Travailleurs / salariés" at bounding box center [118, 93] width 128 height 20
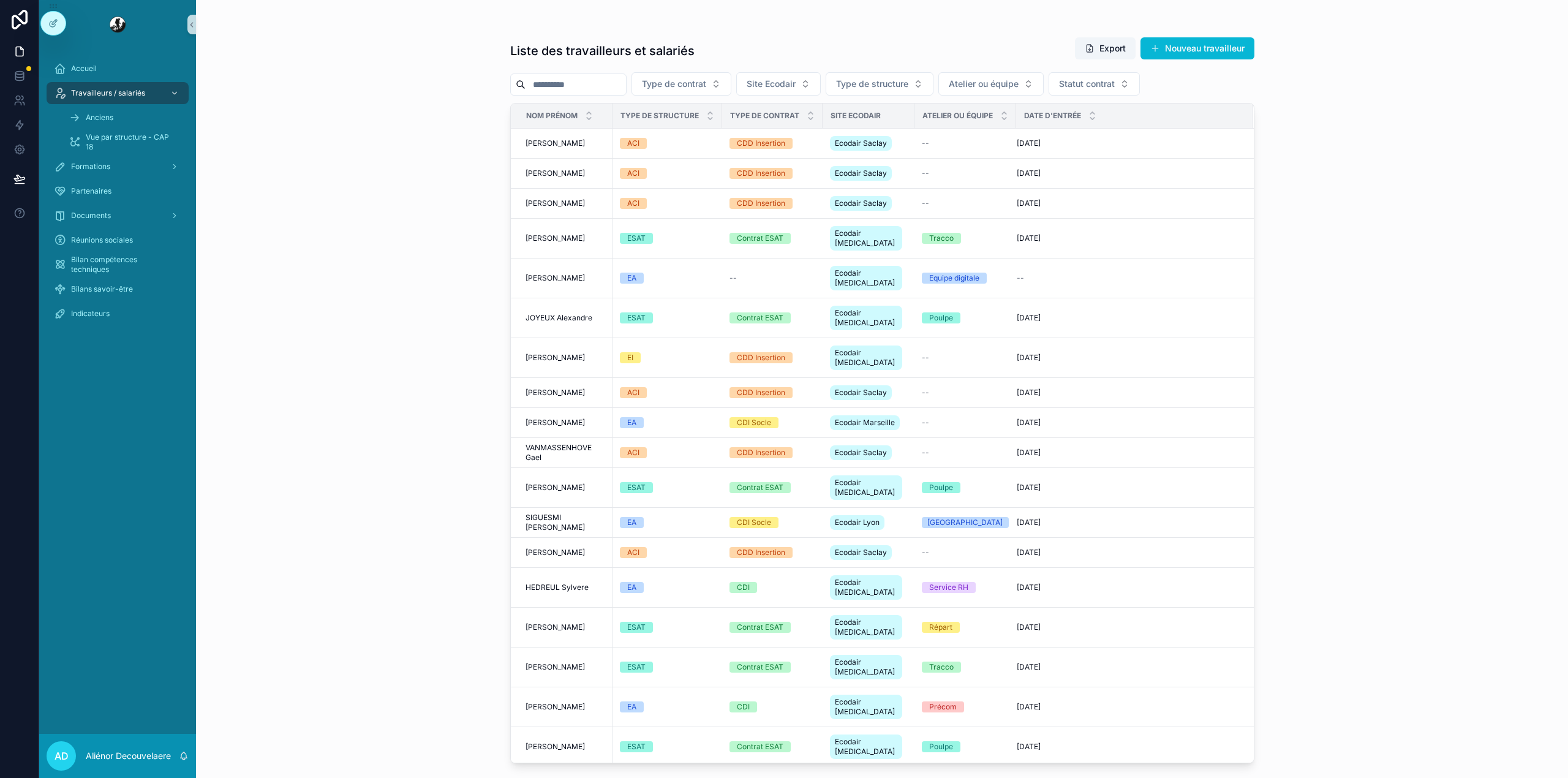
click at [604, 81] on input "scrollable content" at bounding box center [575, 84] width 100 height 17
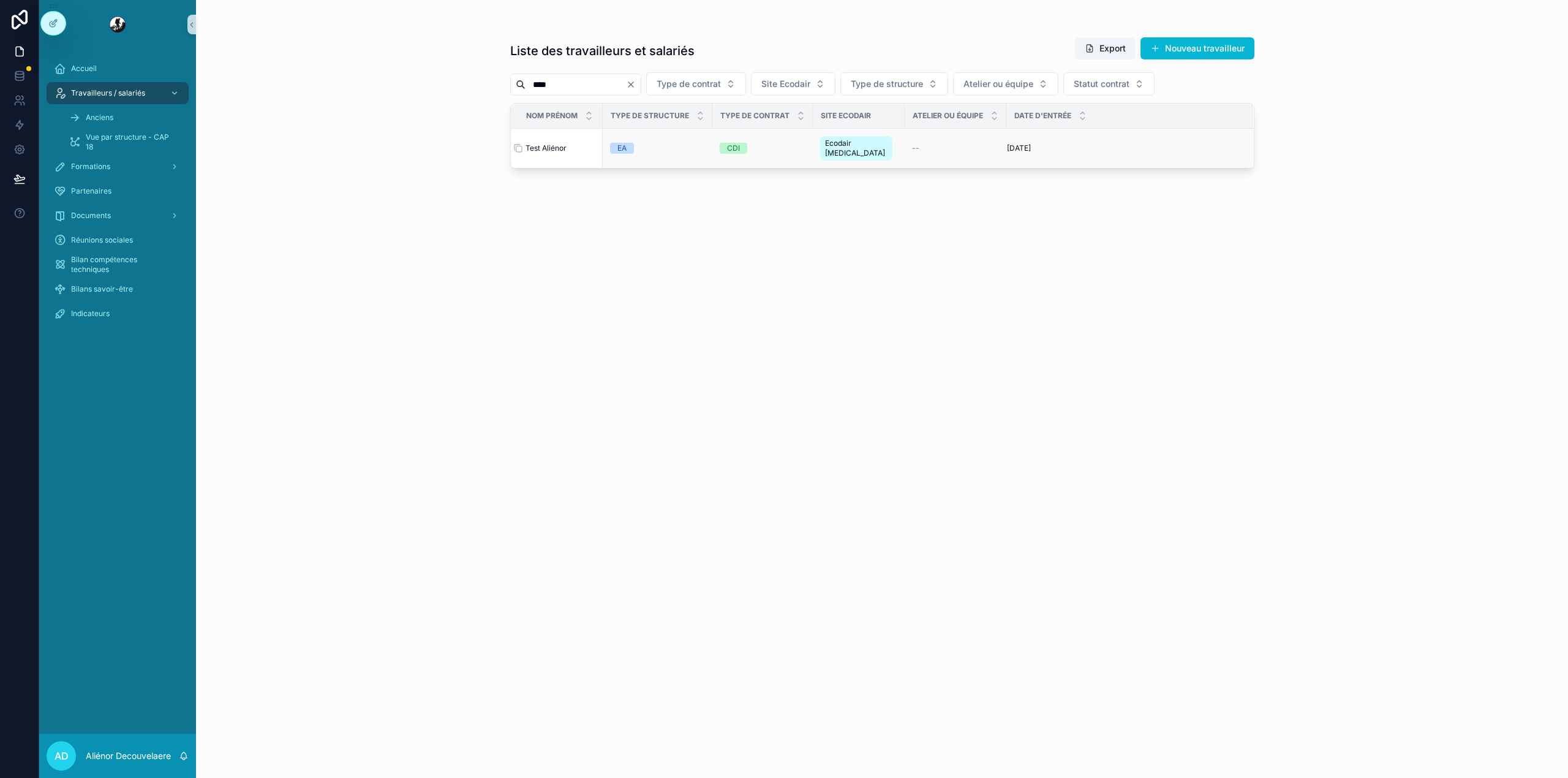
type input "****"
click at [569, 143] on div "Test Aliénor Test Aliénor" at bounding box center [560, 149] width 70 height 10
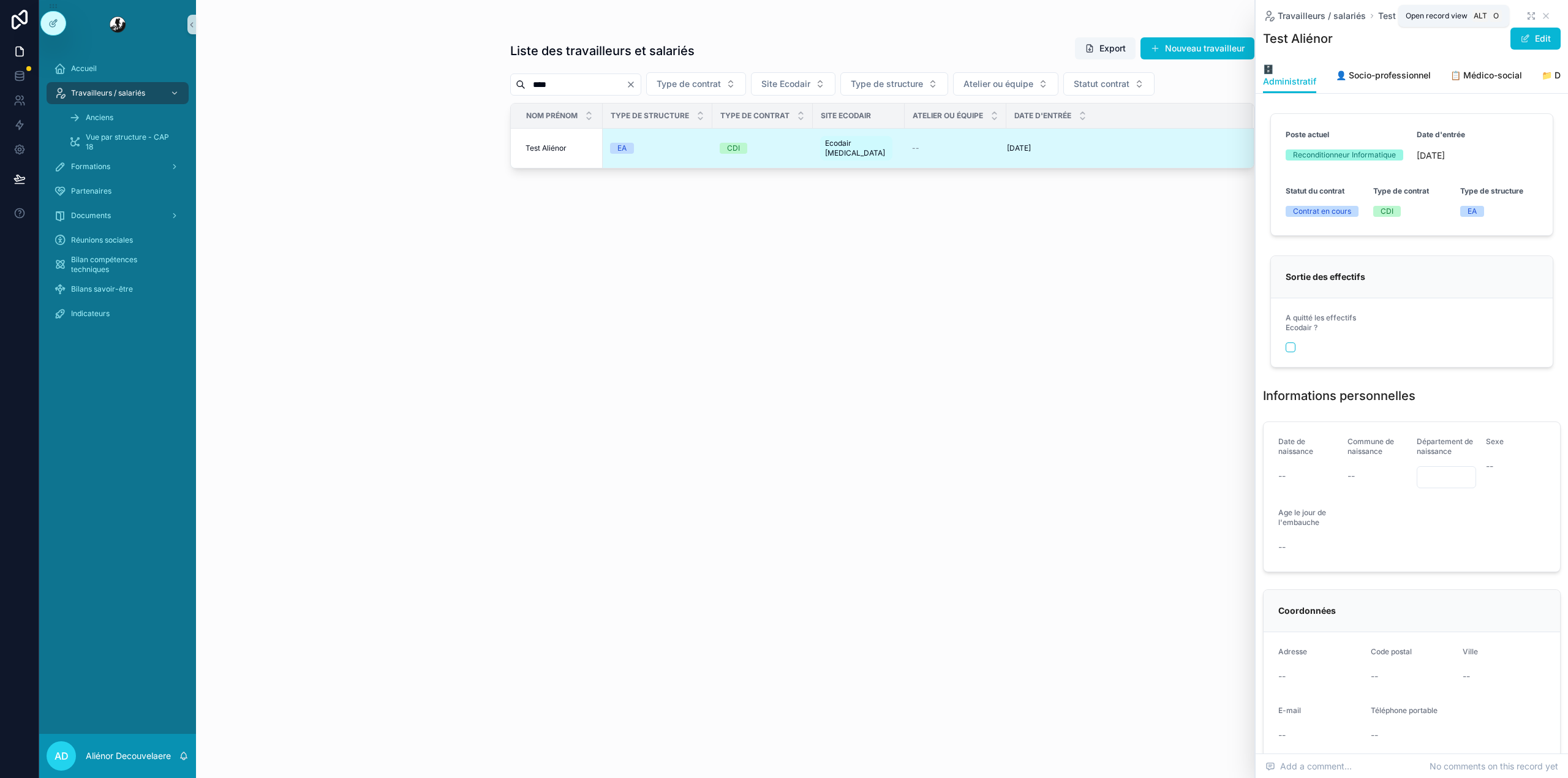
click at [1526, 15] on icon "scrollable content" at bounding box center [1531, 16] width 10 height 10
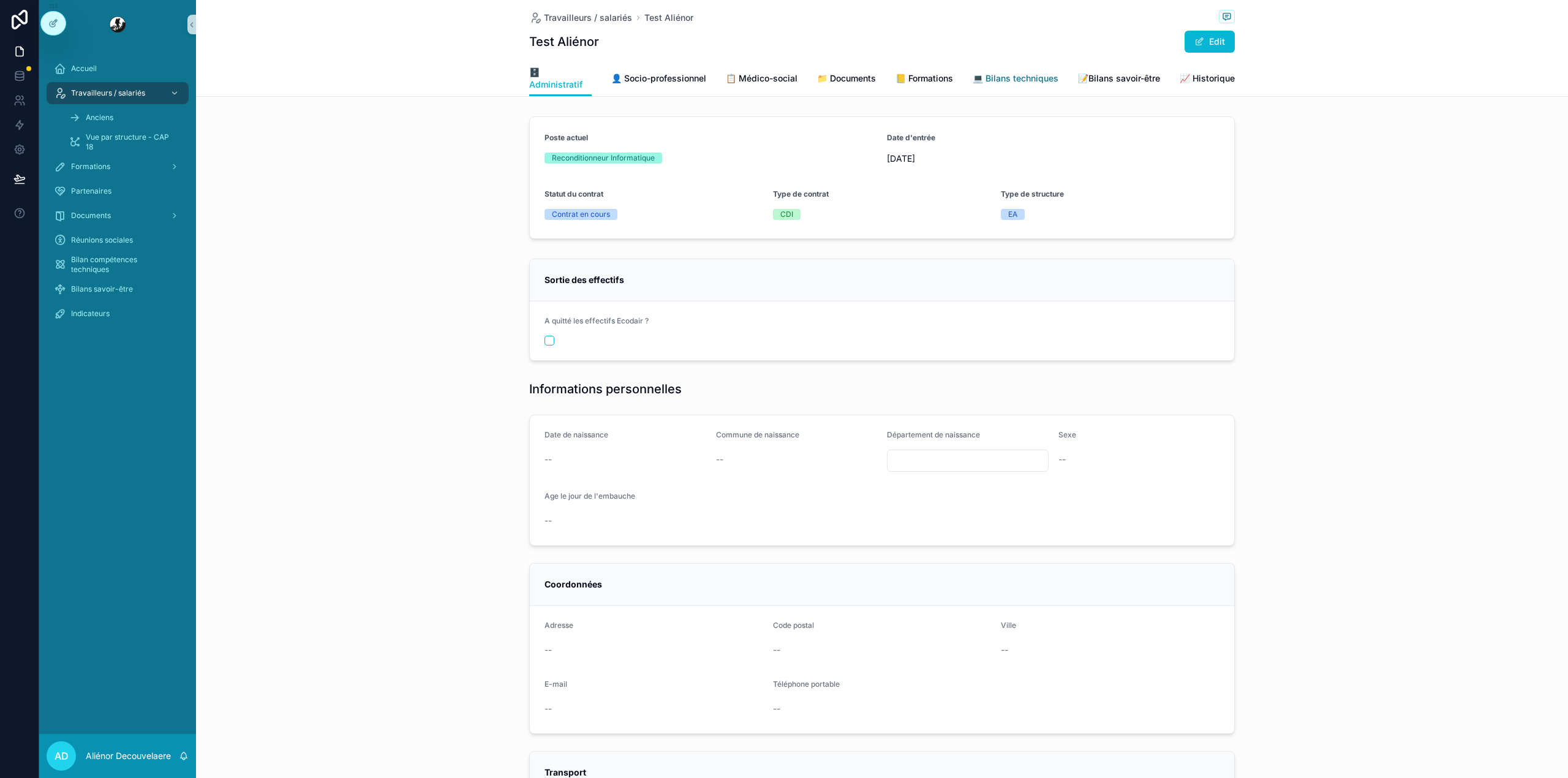
click at [973, 88] on link "💻 Bilans techniques" at bounding box center [1016, 80] width 86 height 25
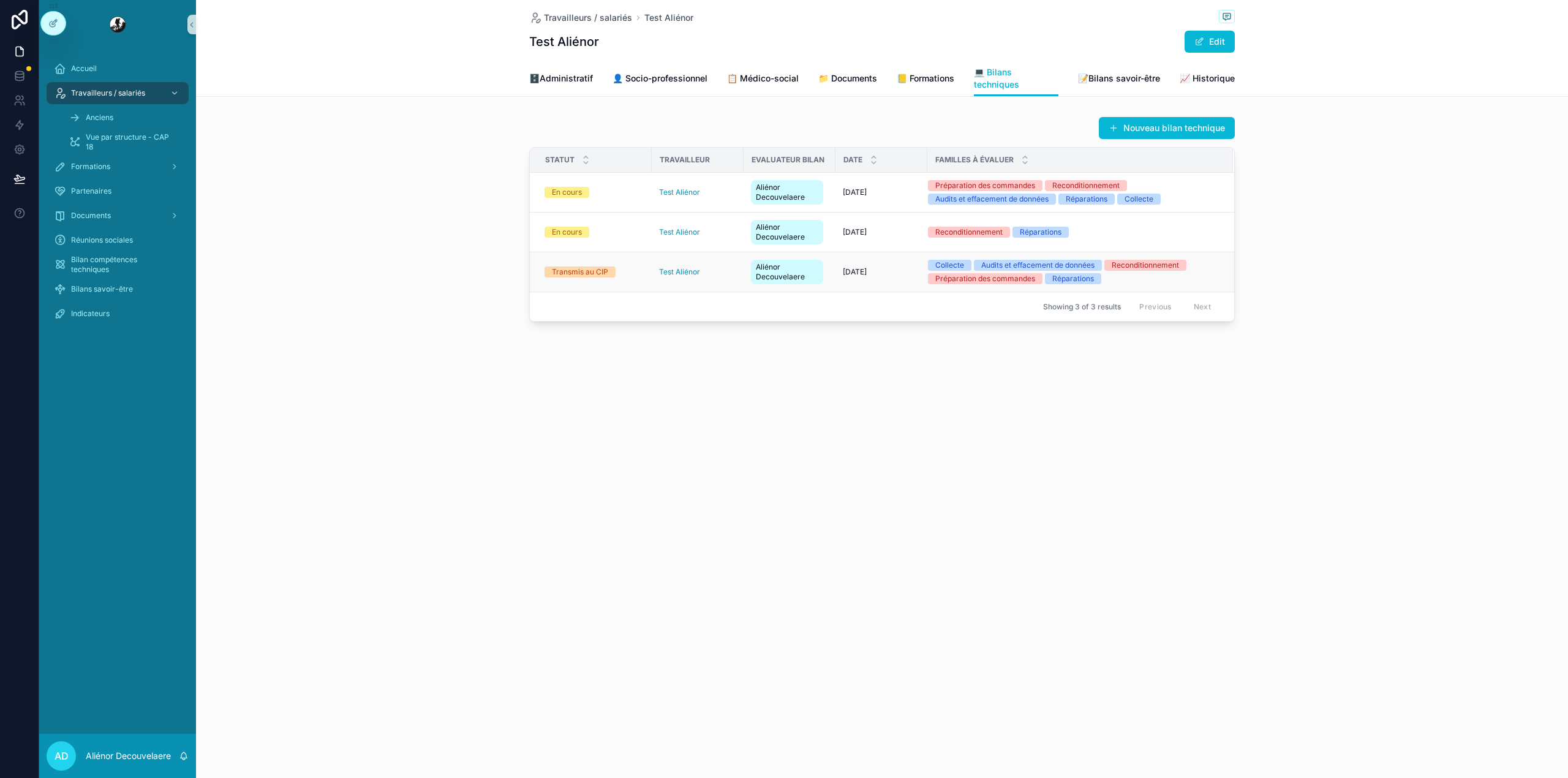
click at [619, 277] on div "Transmis au CIP" at bounding box center [594, 272] width 100 height 11
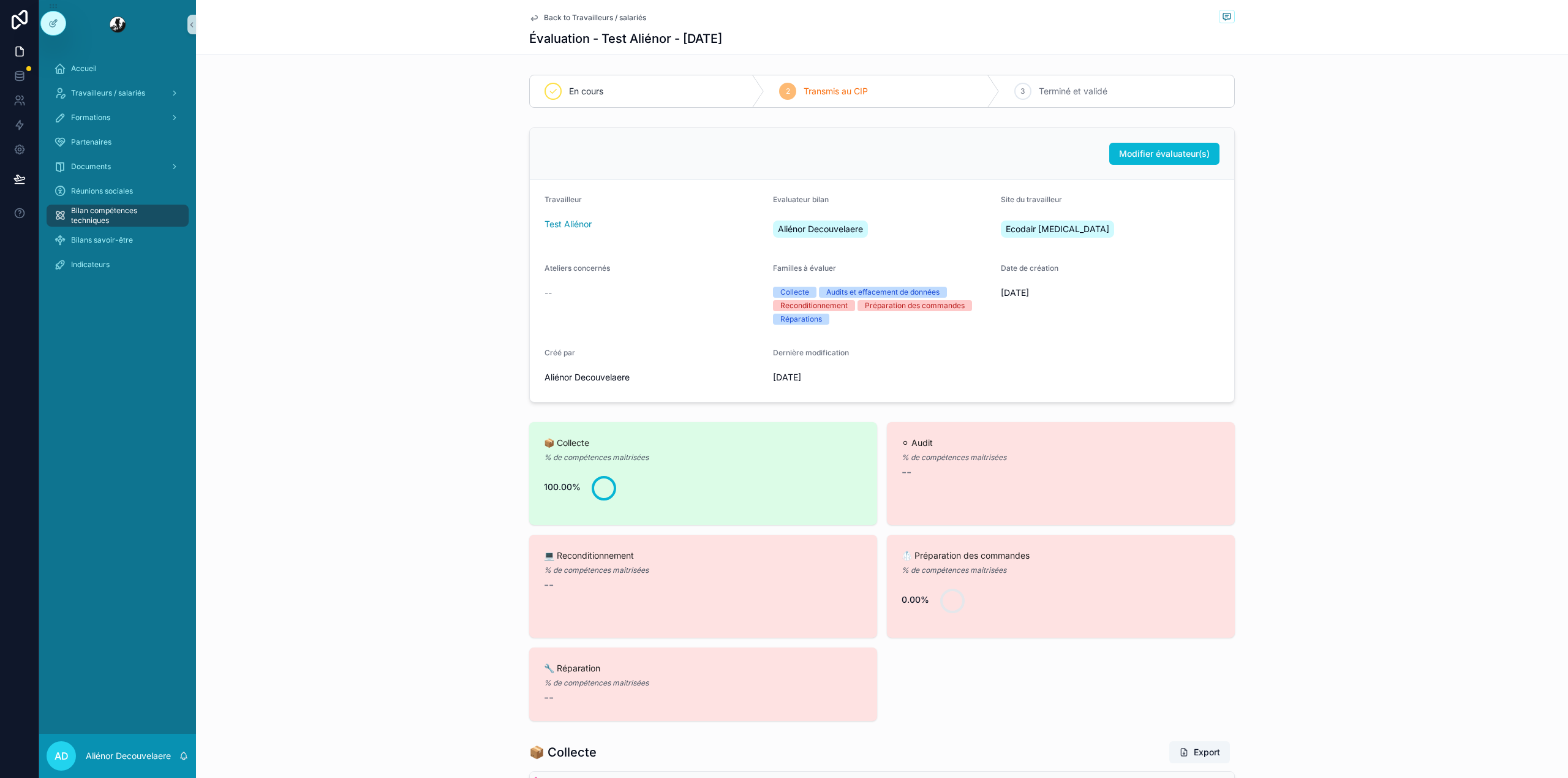
click at [573, 214] on div "Travailleur Test Aliénor" at bounding box center [653, 219] width 219 height 49
click at [561, 209] on div "Travailleur" at bounding box center [653, 202] width 219 height 15
click at [559, 219] on div "Test Aliénor" at bounding box center [653, 224] width 219 height 20
click at [552, 223] on span "Test Aliénor" at bounding box center [568, 224] width 47 height 12
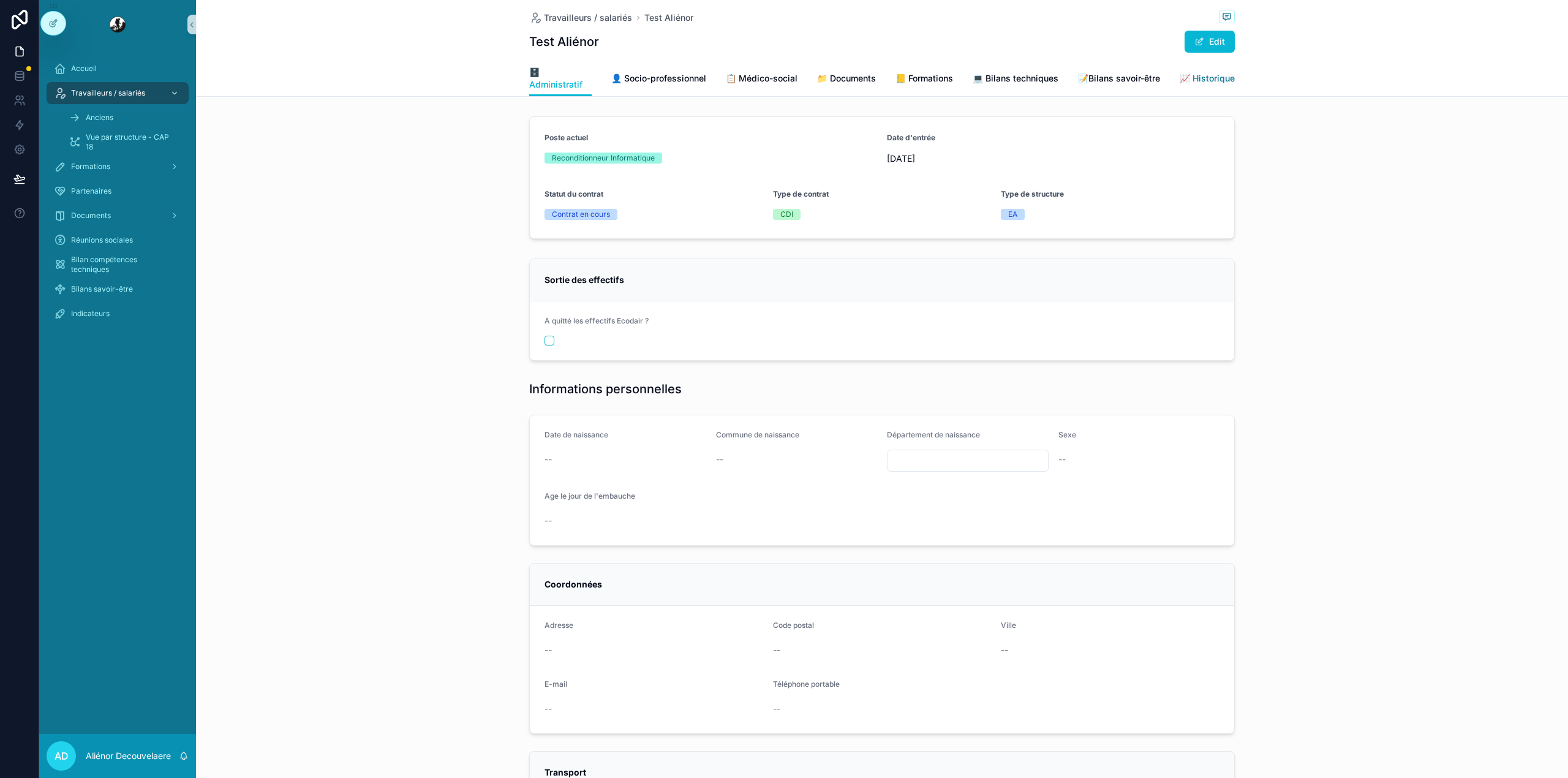
click at [1216, 85] on span "📈 Historique" at bounding box center [1206, 78] width 55 height 12
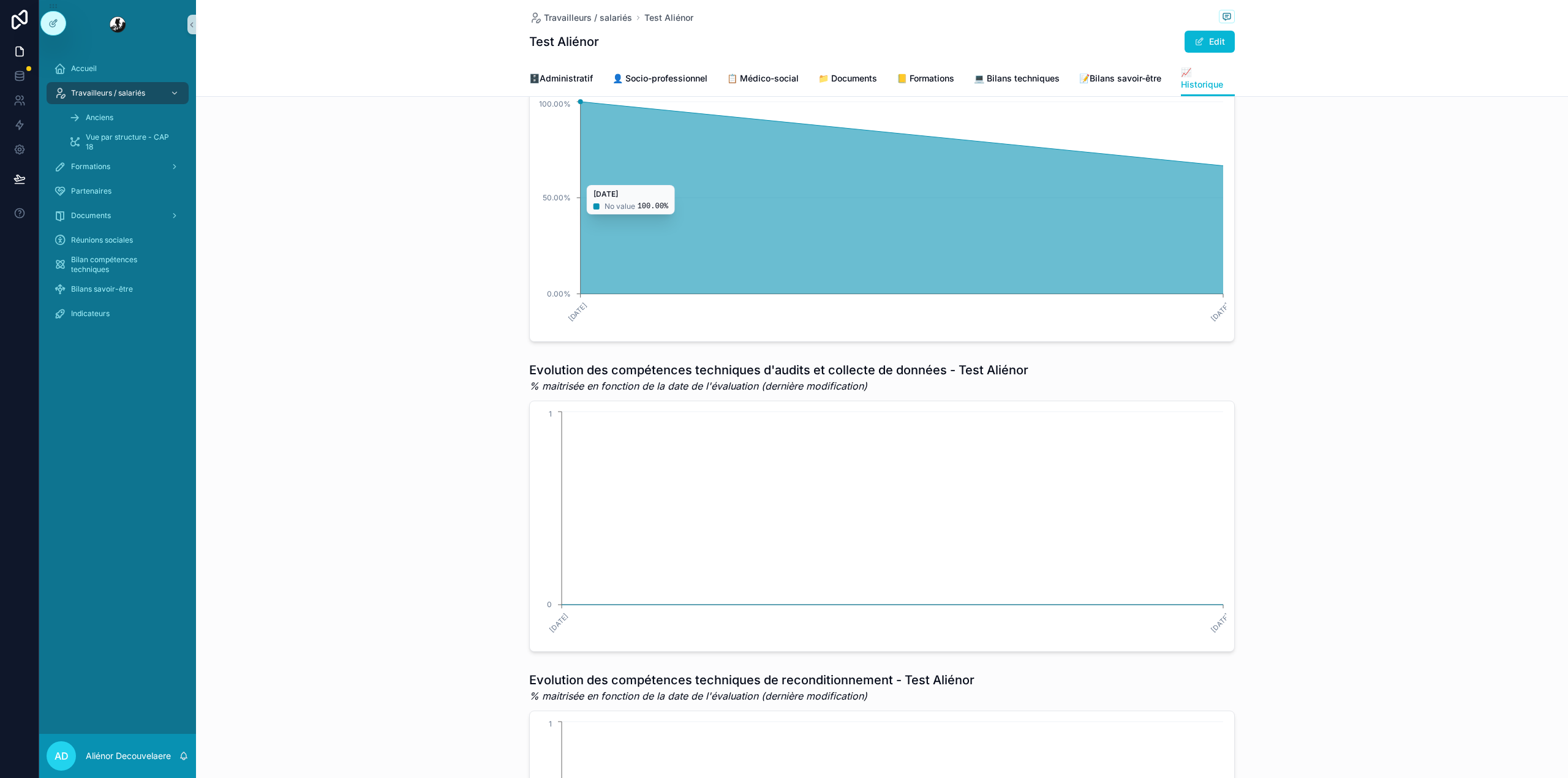
scroll to position [426, 0]
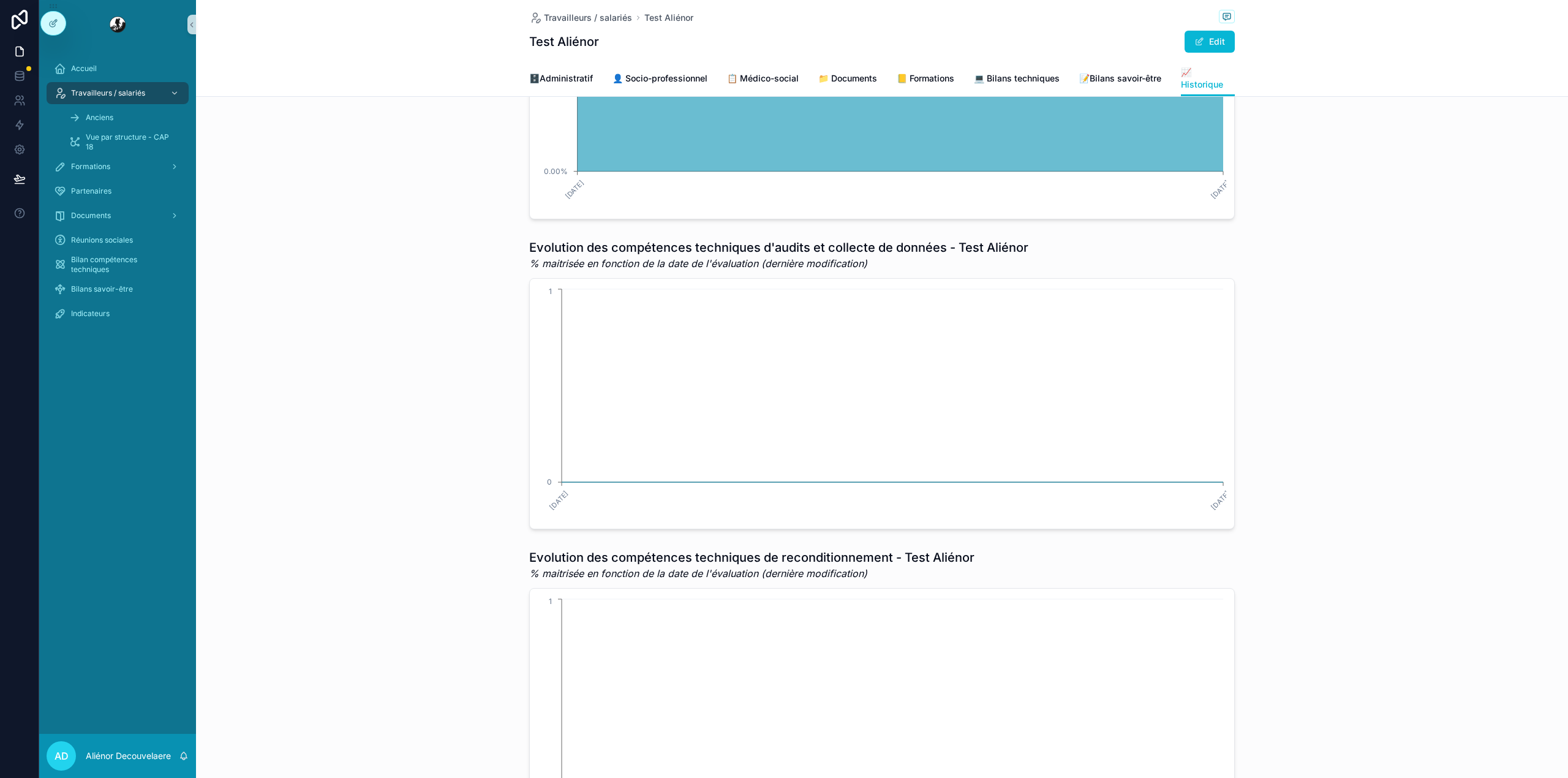
scroll to position [496, 0]
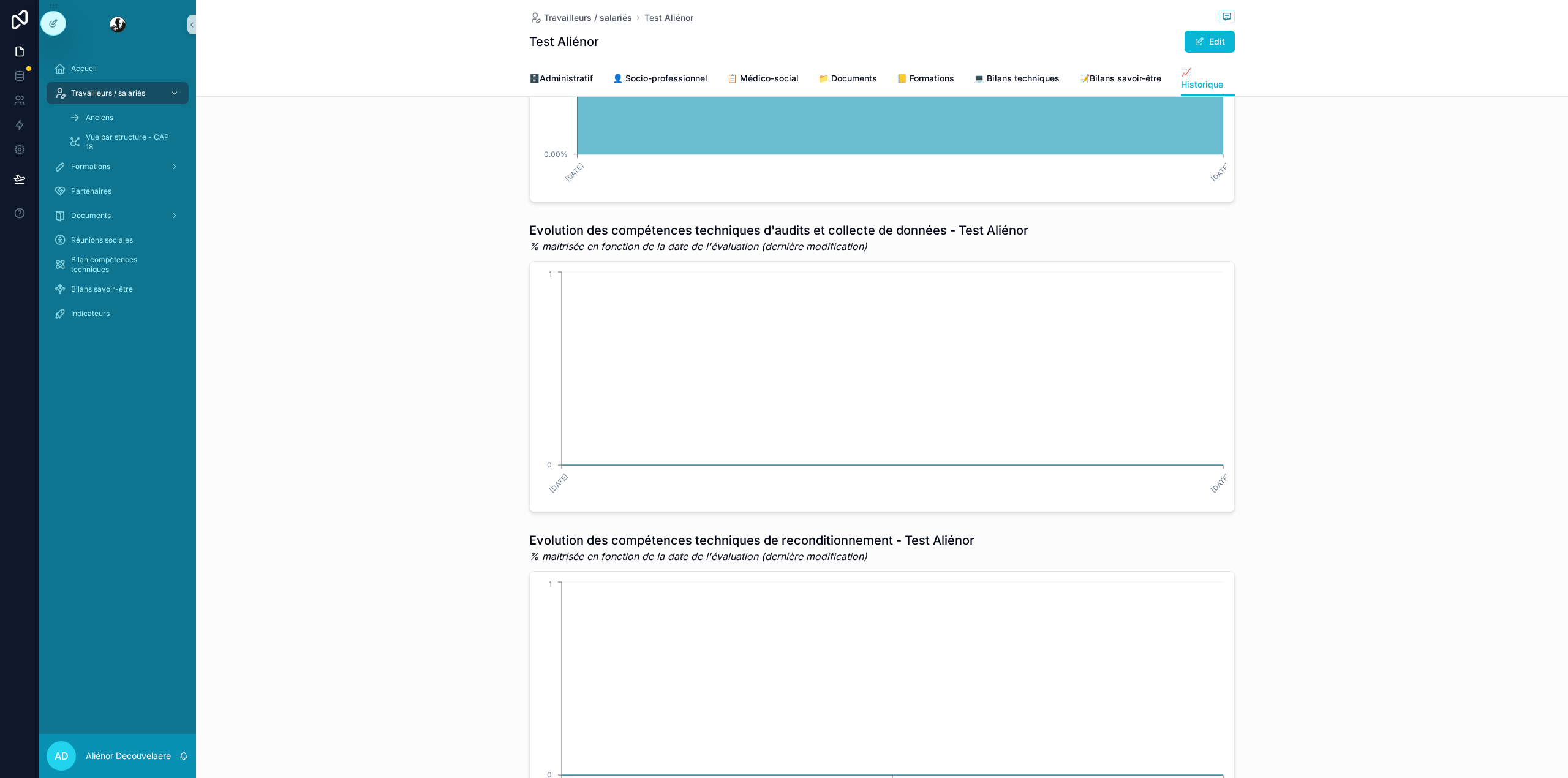
scroll to position [564, 0]
click at [52, 30] on div at bounding box center [53, 23] width 25 height 23
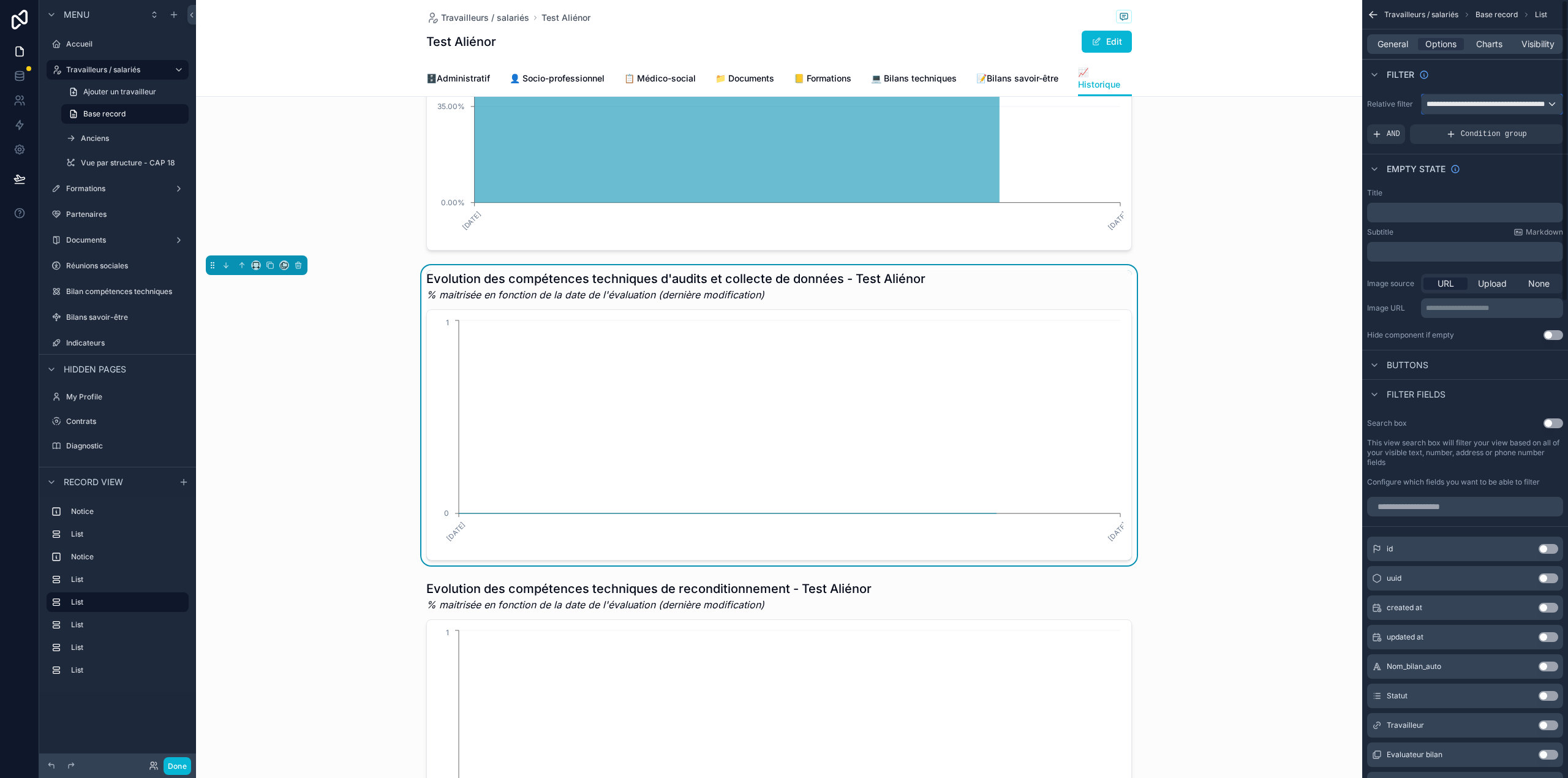
click at [1497, 103] on span "**********" at bounding box center [1486, 104] width 119 height 10
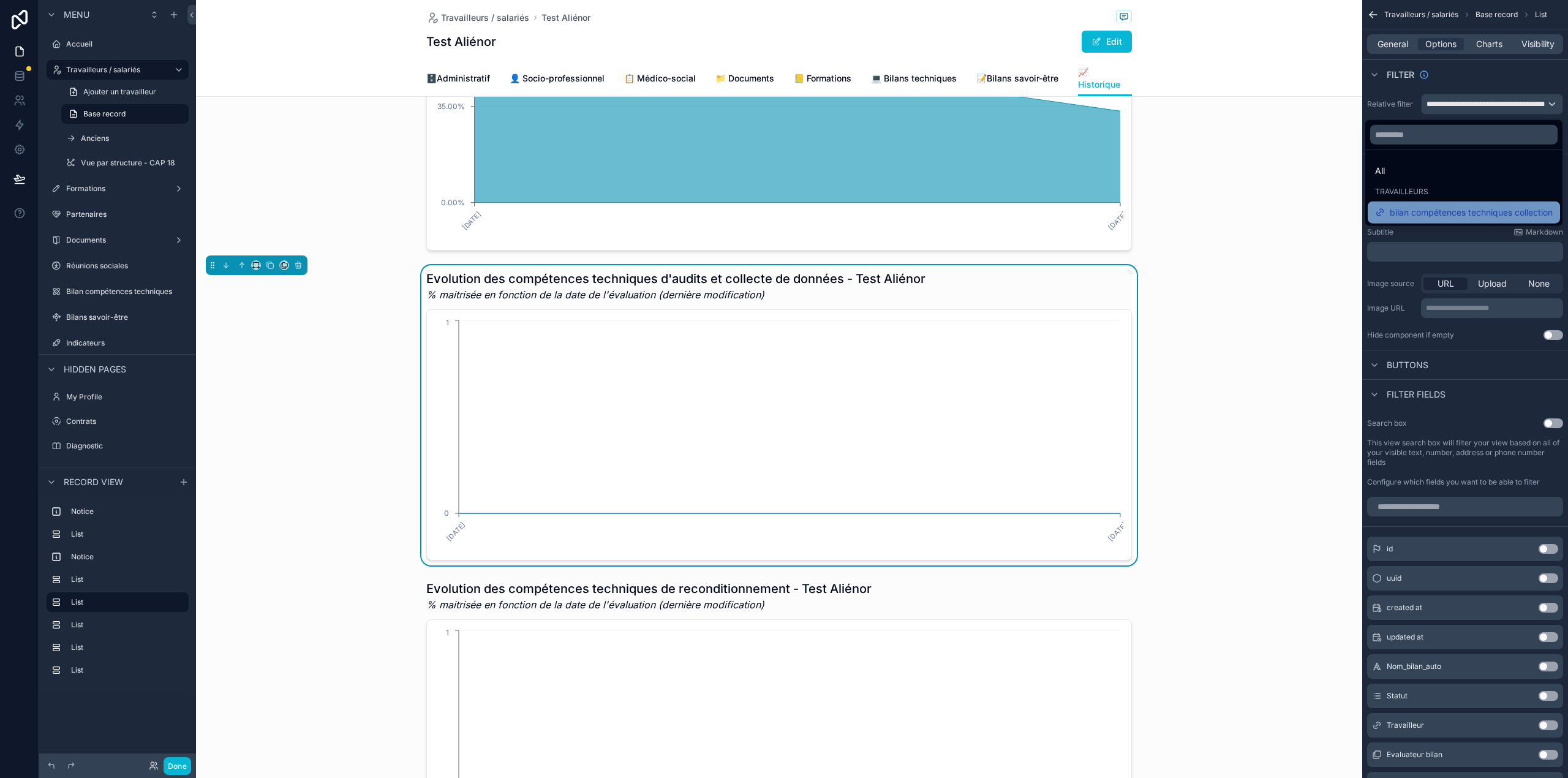
click at [1450, 205] on span "bilan compétences techniques collection" at bounding box center [1471, 212] width 163 height 15
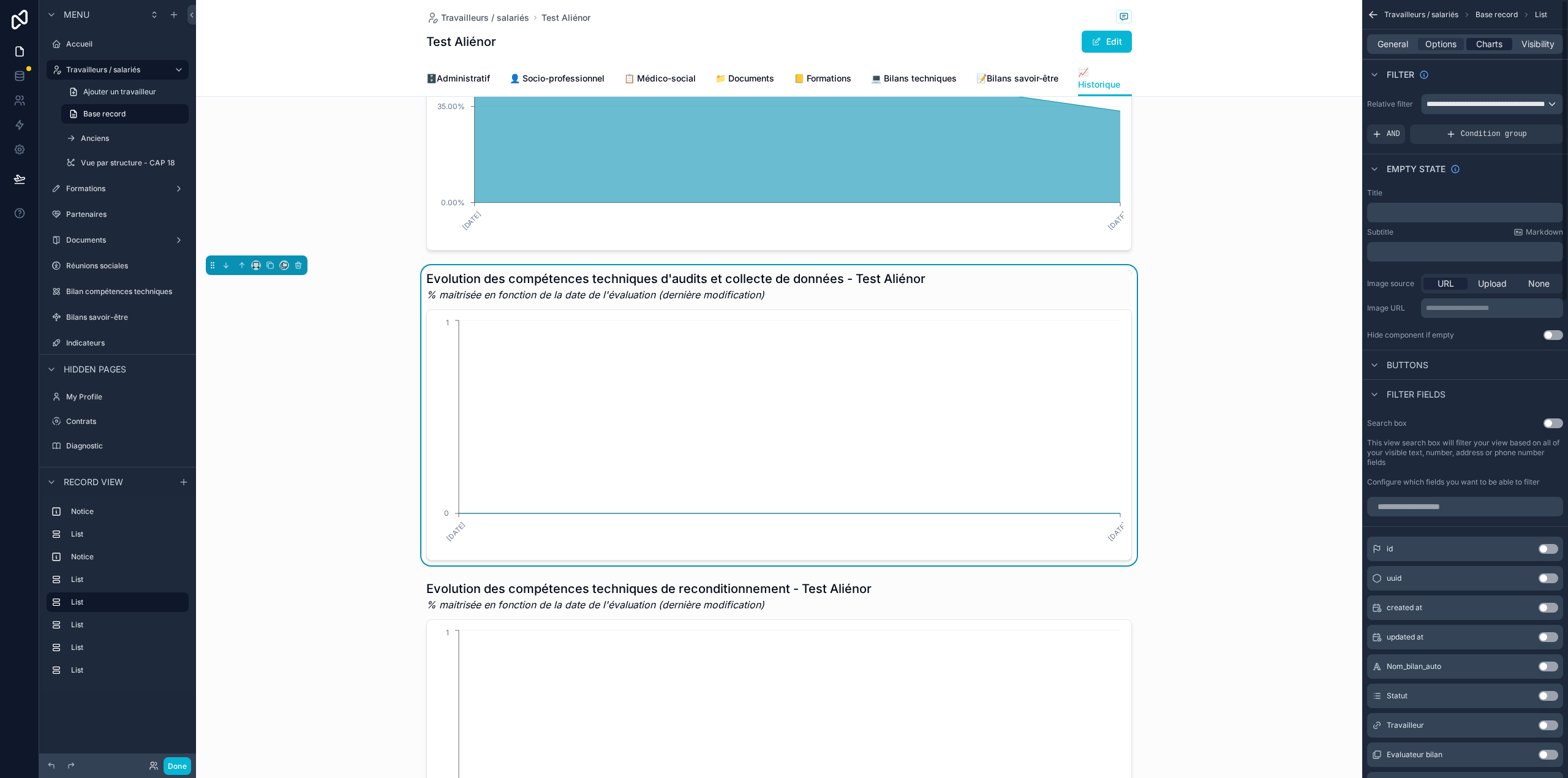
click at [1497, 40] on span "Charts" at bounding box center [1489, 44] width 27 height 12
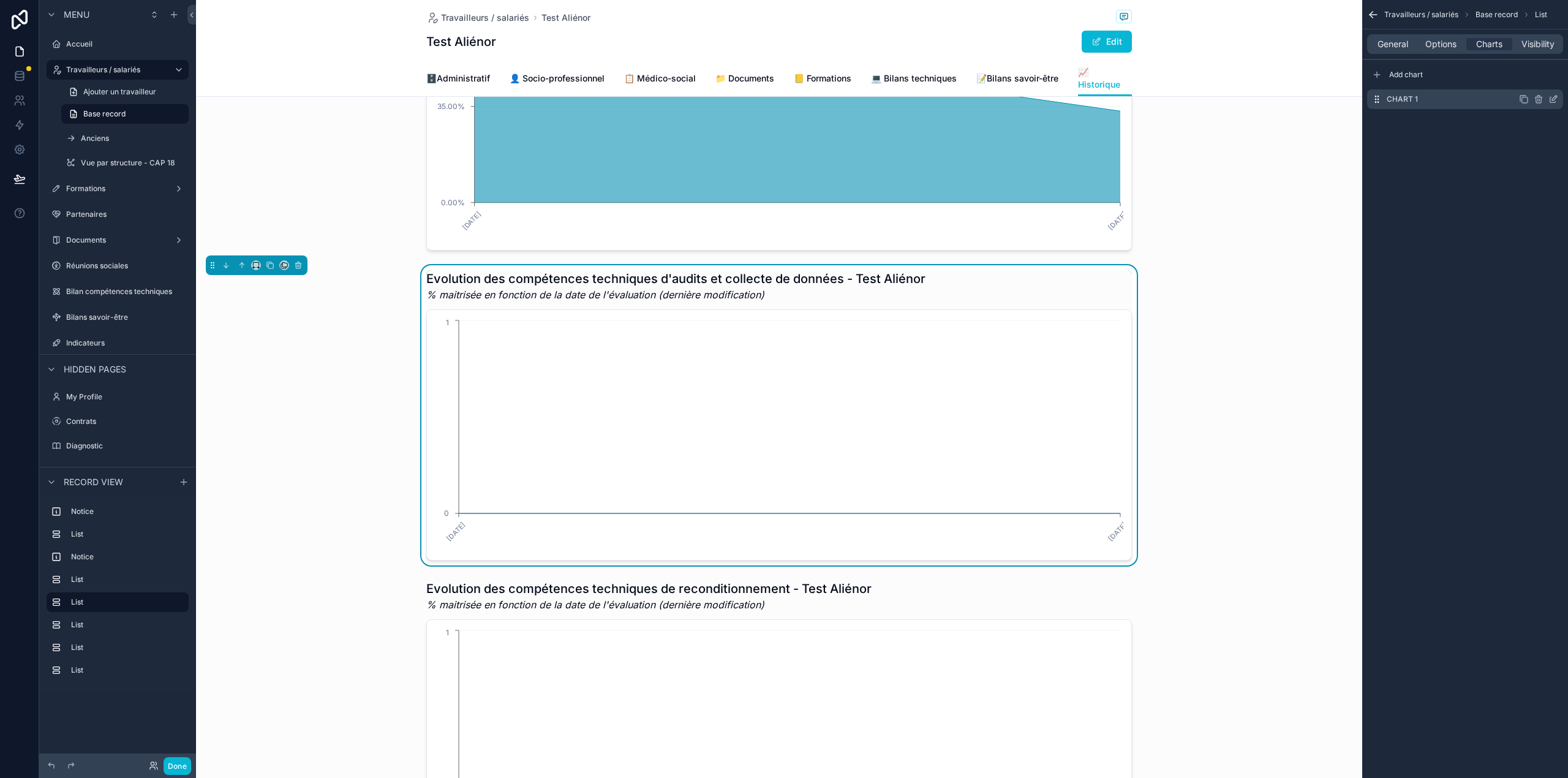
click at [1552, 97] on icon "scrollable content" at bounding box center [1553, 99] width 10 height 10
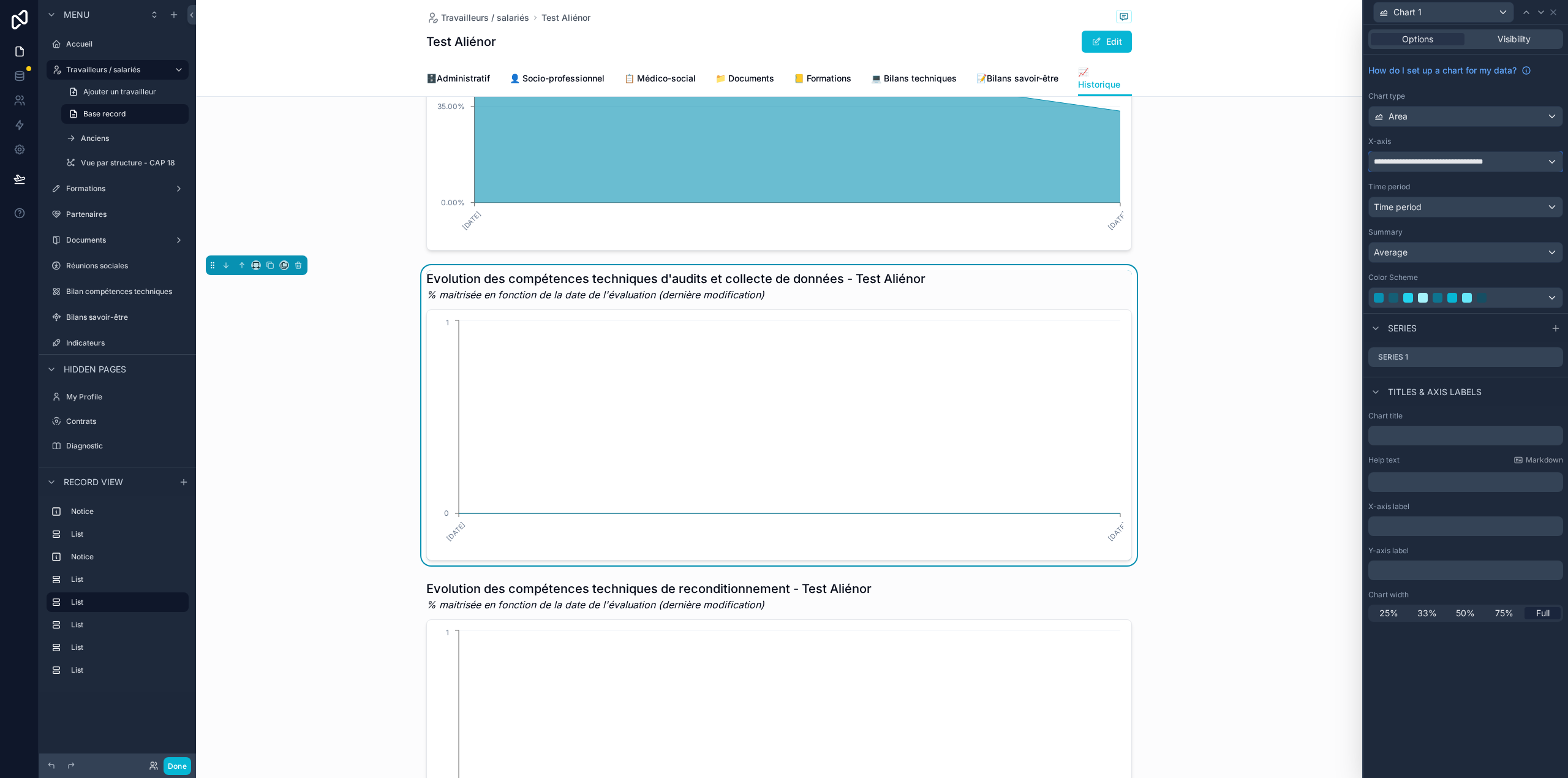
click at [1494, 162] on span "**********" at bounding box center [1437, 162] width 128 height 10
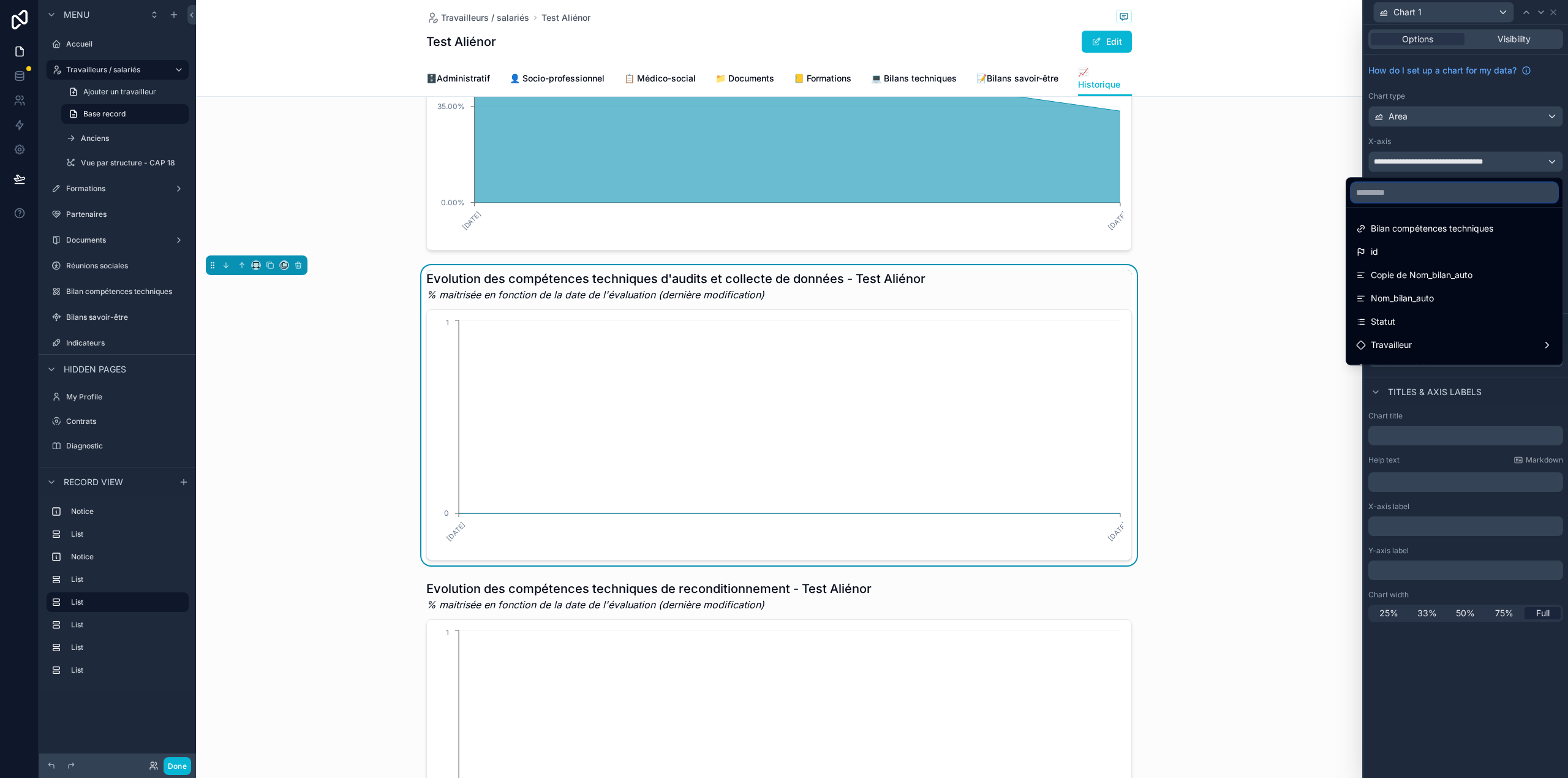
click at [1450, 188] on input "text" at bounding box center [1454, 192] width 207 height 20
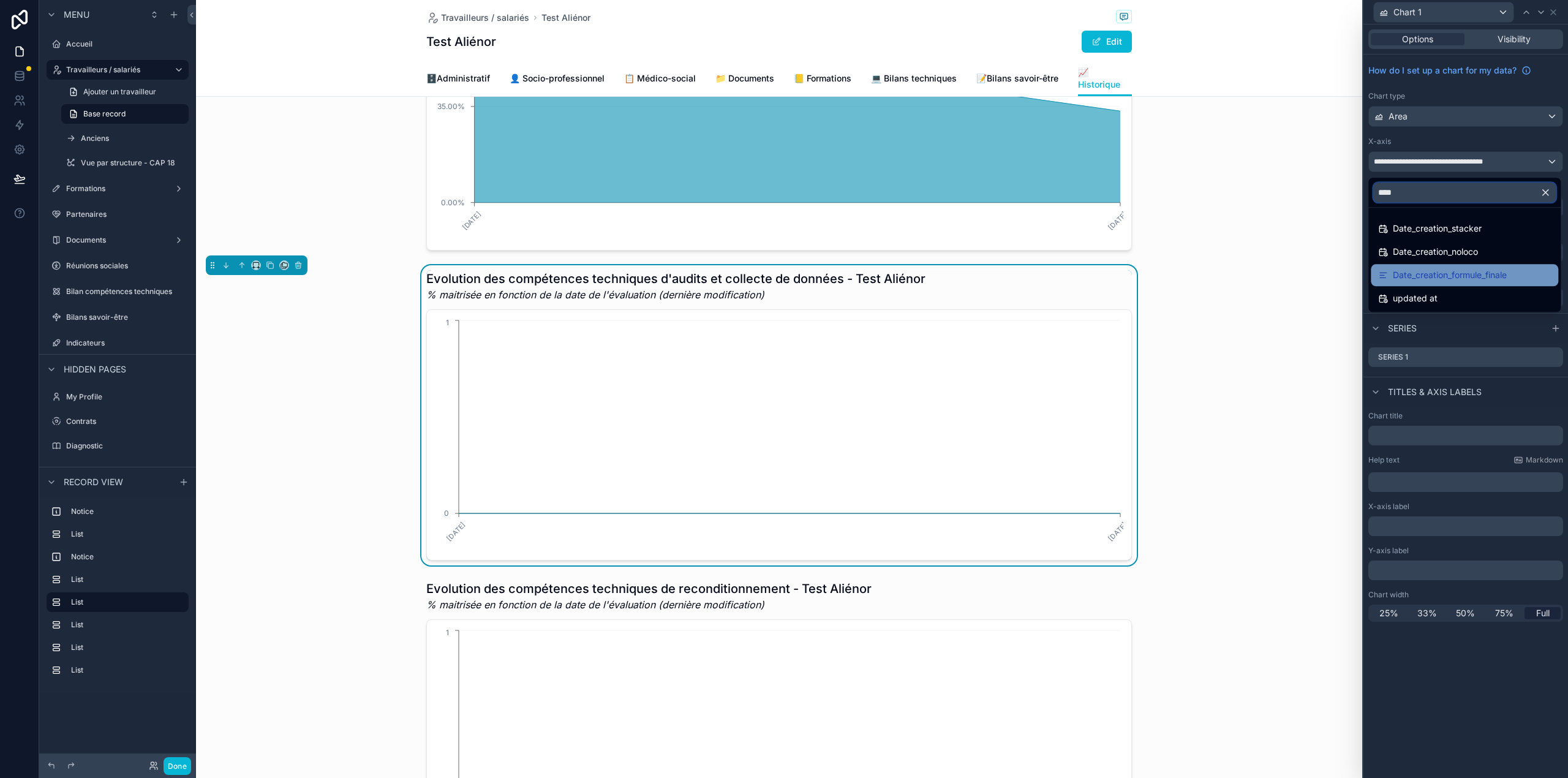
type input "****"
click at [1463, 269] on span "Date_creation_formule_finale" at bounding box center [1450, 274] width 114 height 15
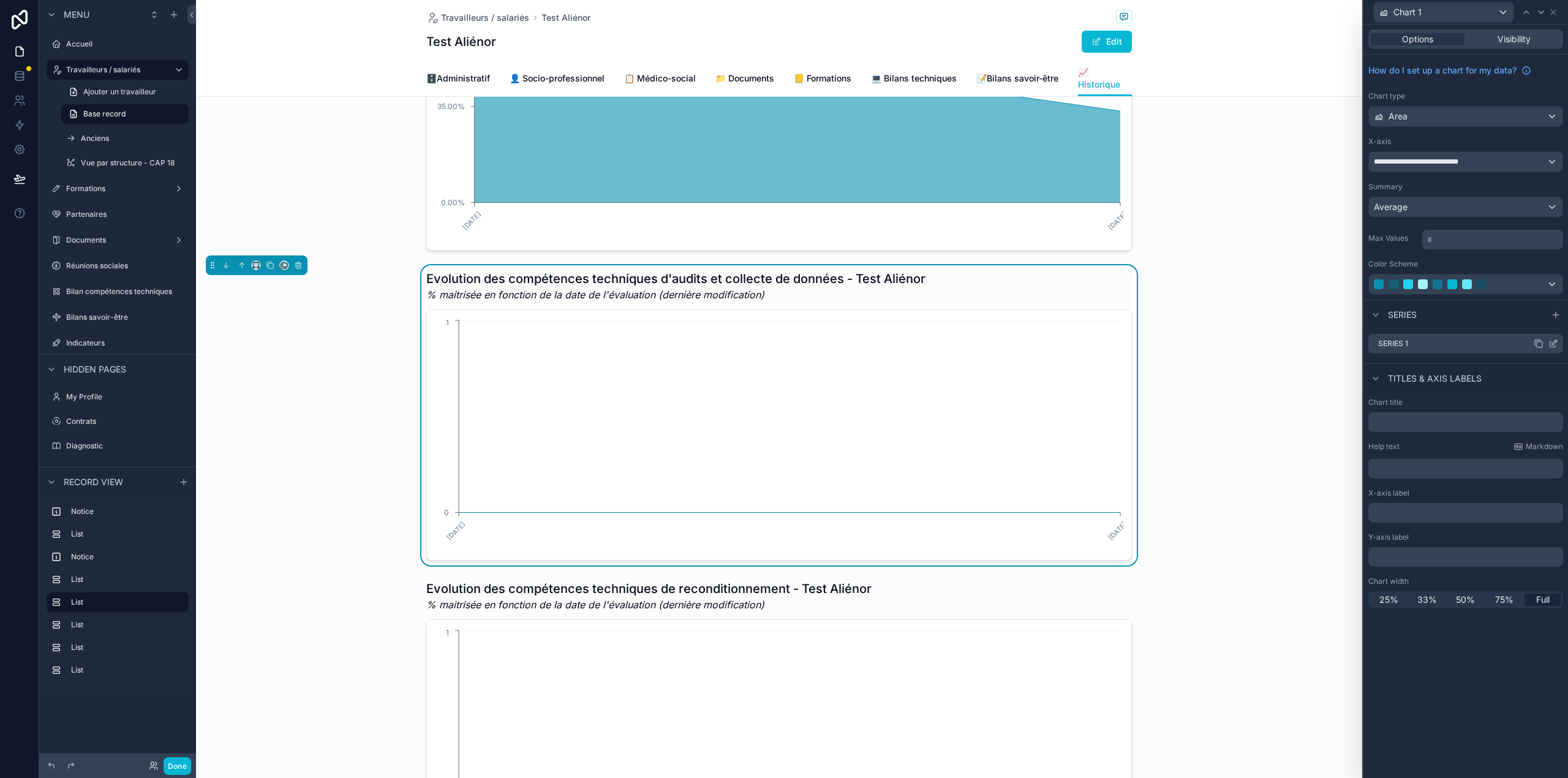
click at [1553, 344] on icon at bounding box center [1554, 343] width 5 height 5
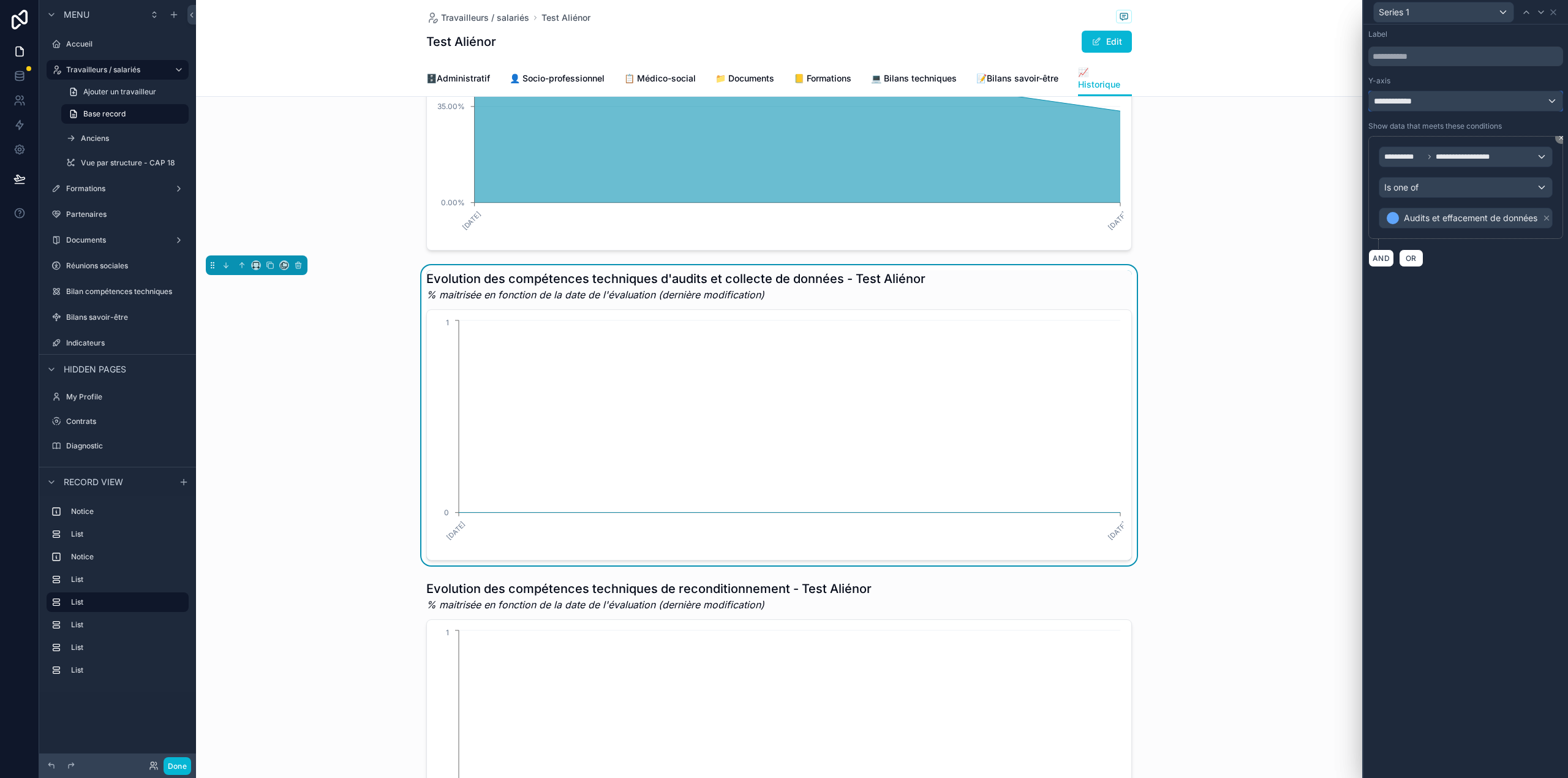
click at [1507, 103] on div "**********" at bounding box center [1466, 100] width 193 height 20
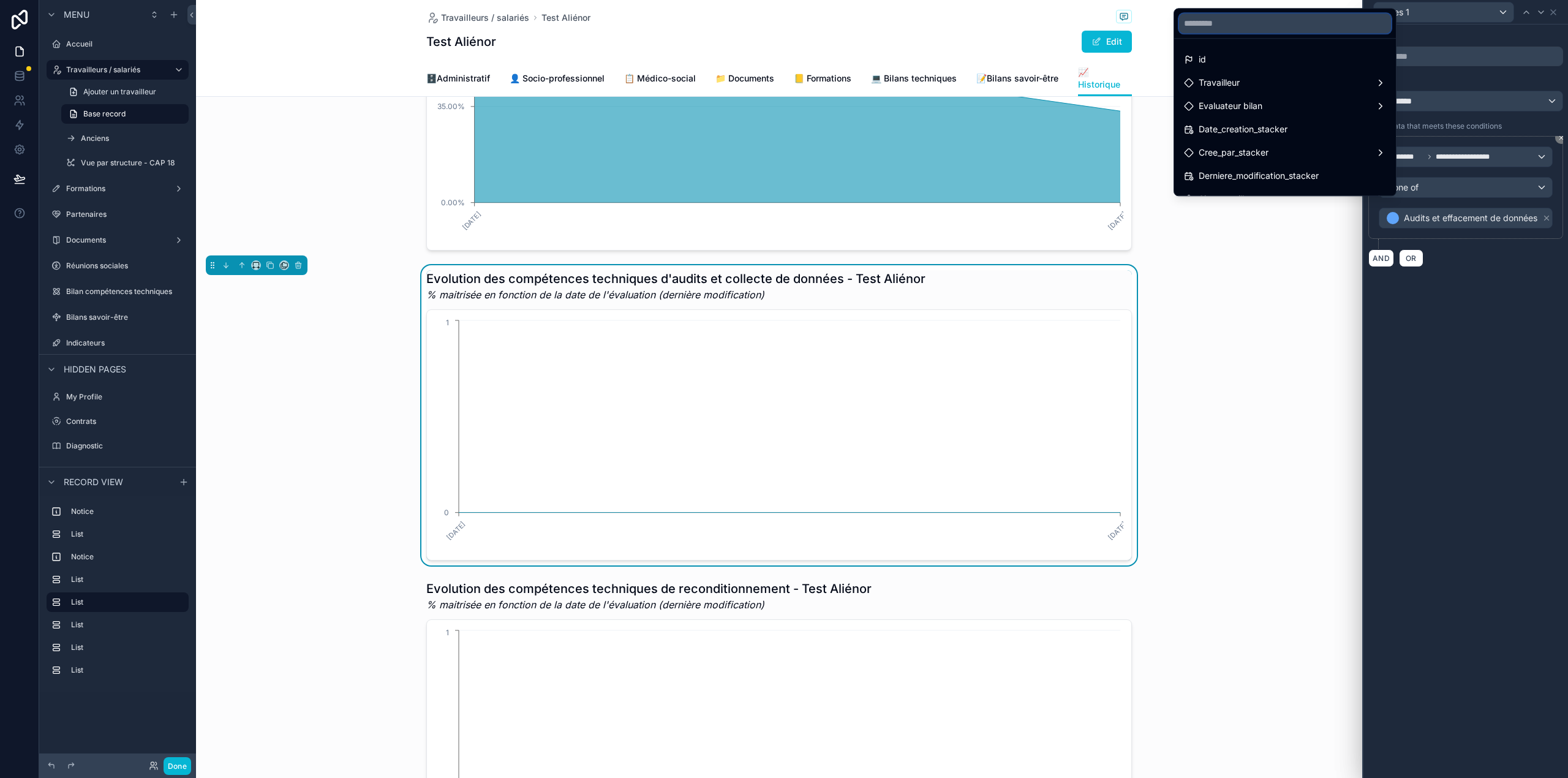
click at [1304, 18] on input "text" at bounding box center [1284, 23] width 212 height 20
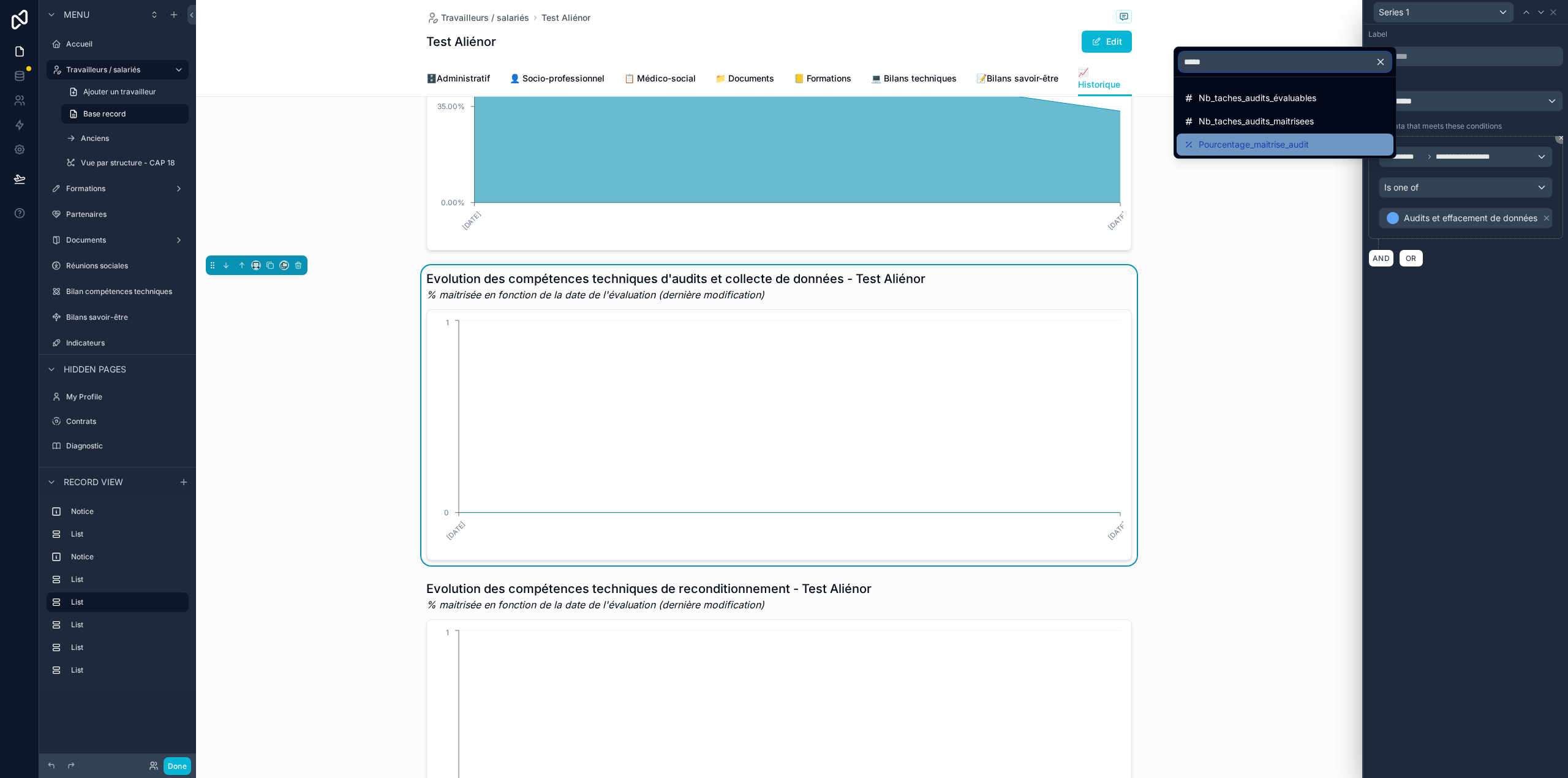
type input "*****"
click at [1314, 143] on div "Pourcentage_maitrise_audit" at bounding box center [1285, 144] width 202 height 15
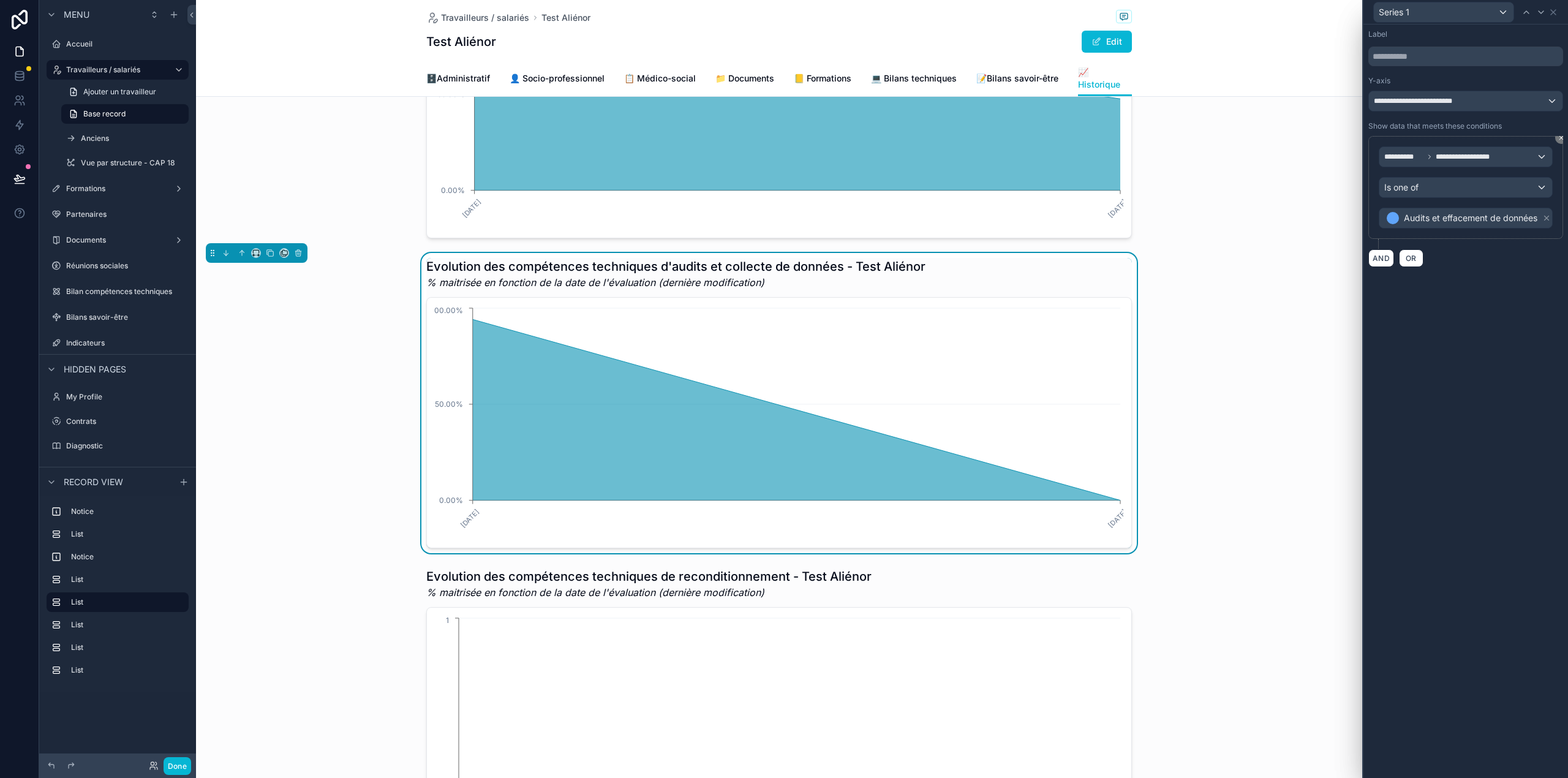
scroll to position [576, 0]
click at [1477, 97] on div "**********" at bounding box center [1466, 100] width 193 height 20
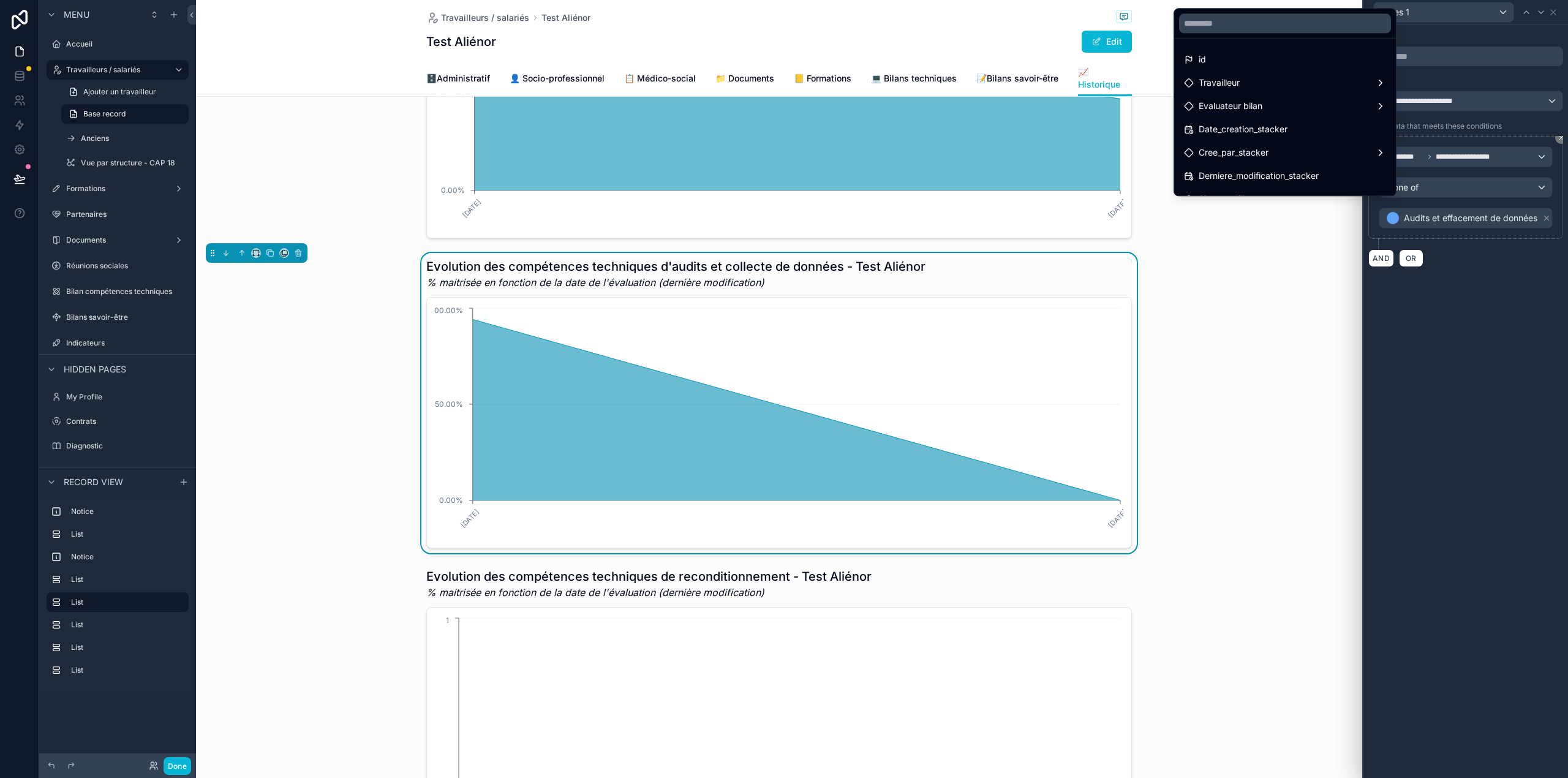
click at [1478, 306] on div at bounding box center [1466, 389] width 205 height 778
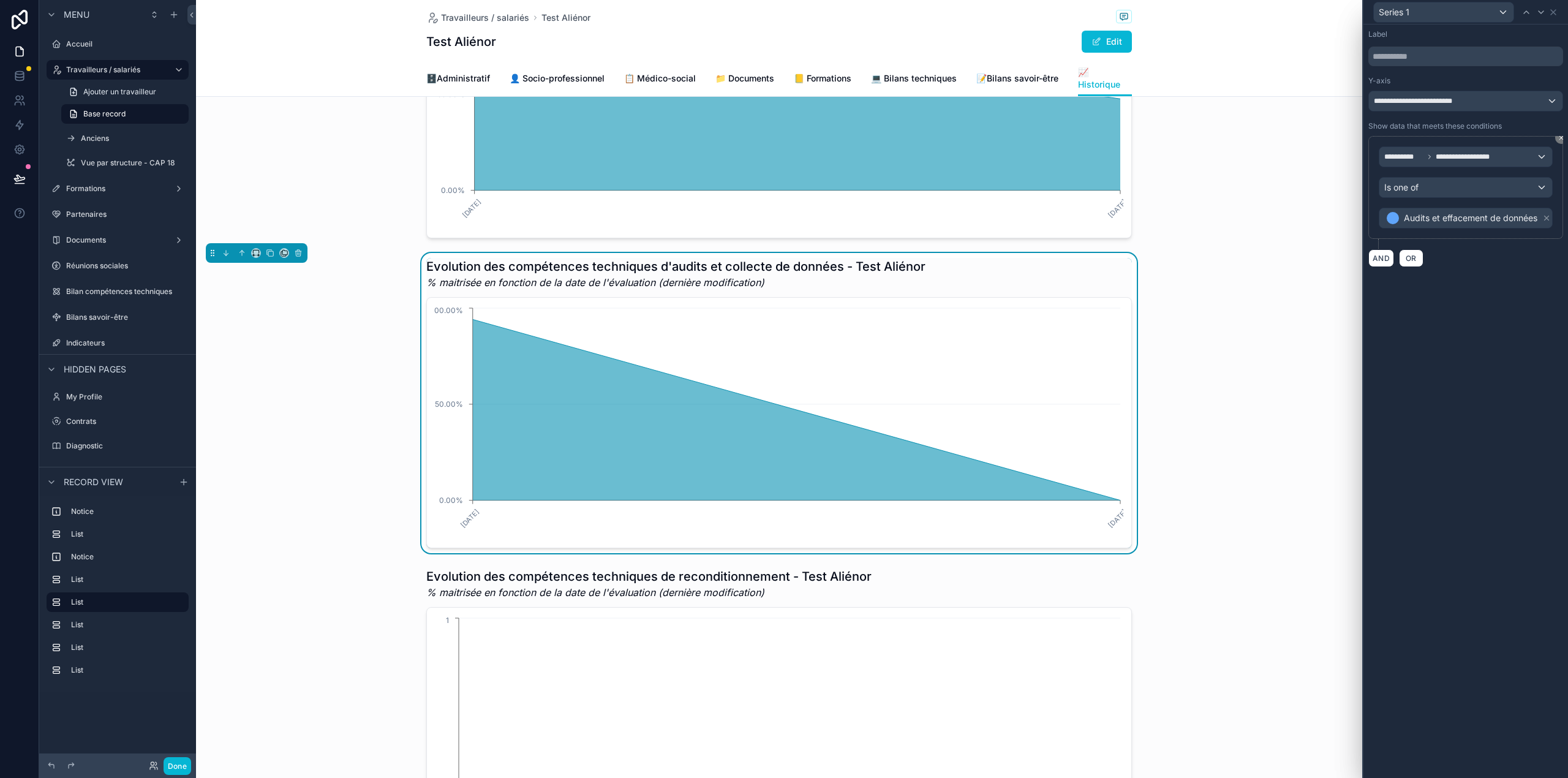
click at [1450, 337] on div "**********" at bounding box center [1466, 401] width 205 height 753
click at [1553, 8] on icon at bounding box center [1553, 13] width 10 height 10
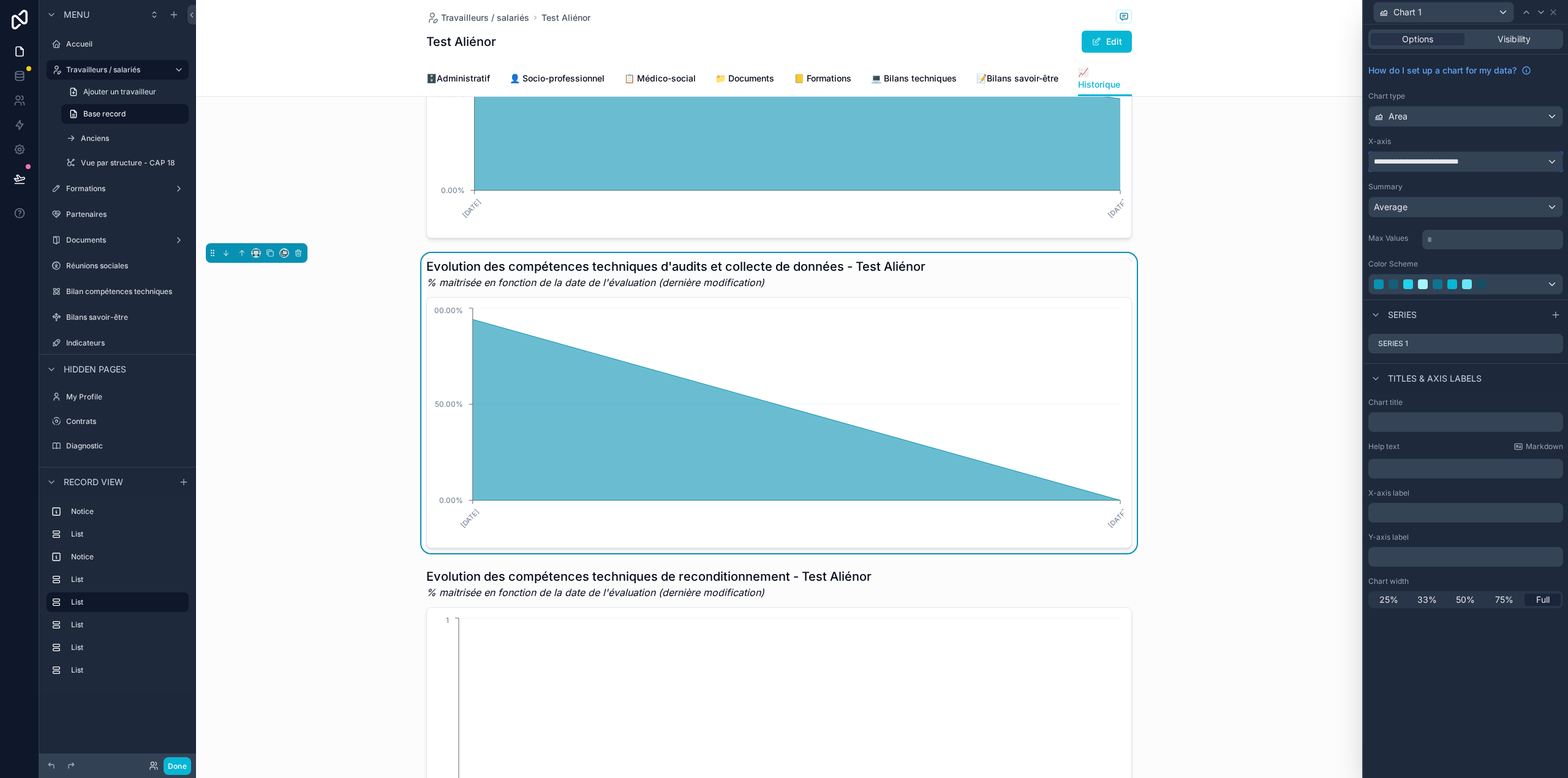
click at [1482, 165] on div "**********" at bounding box center [1466, 161] width 193 height 20
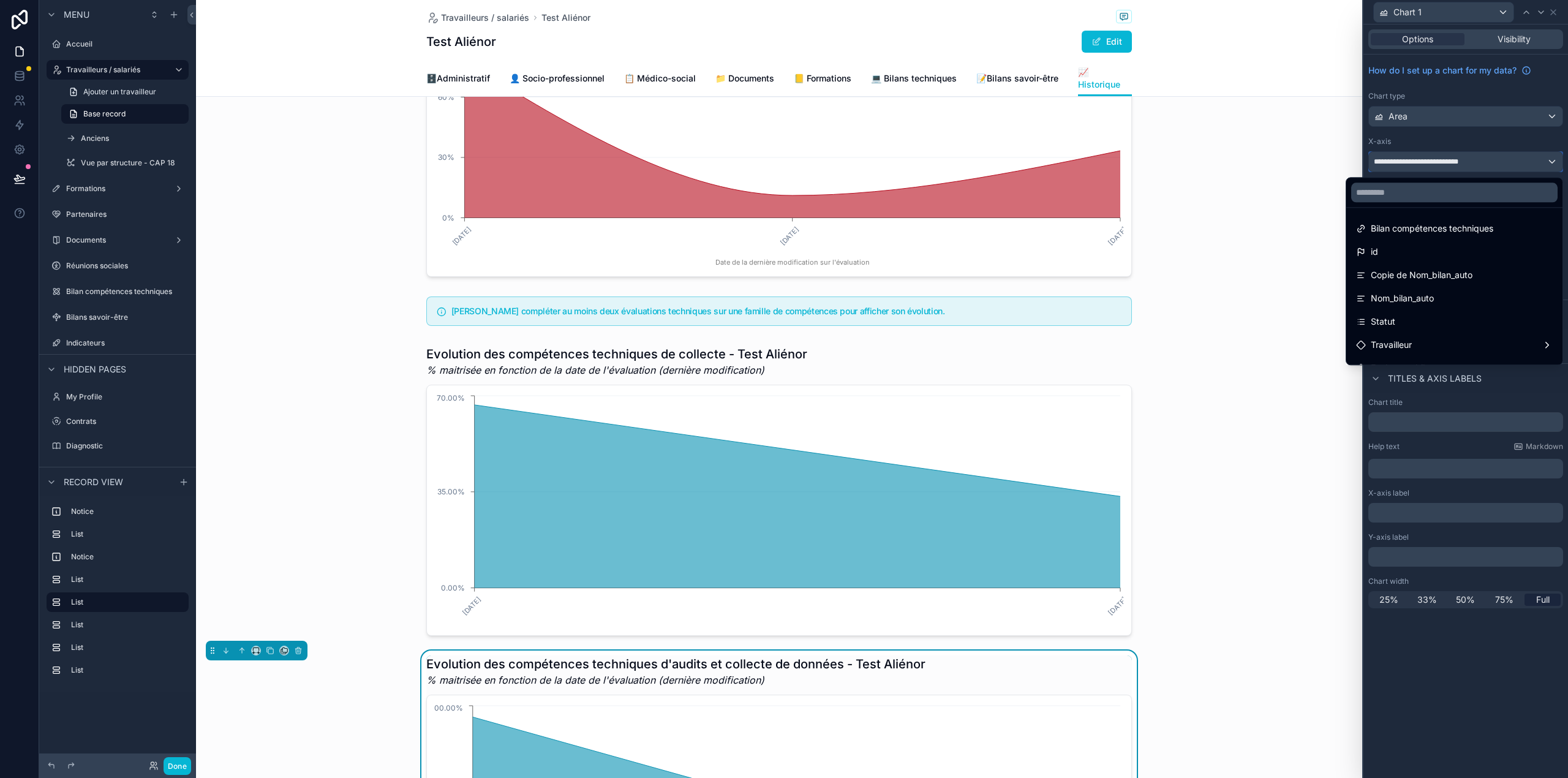
scroll to position [178, 0]
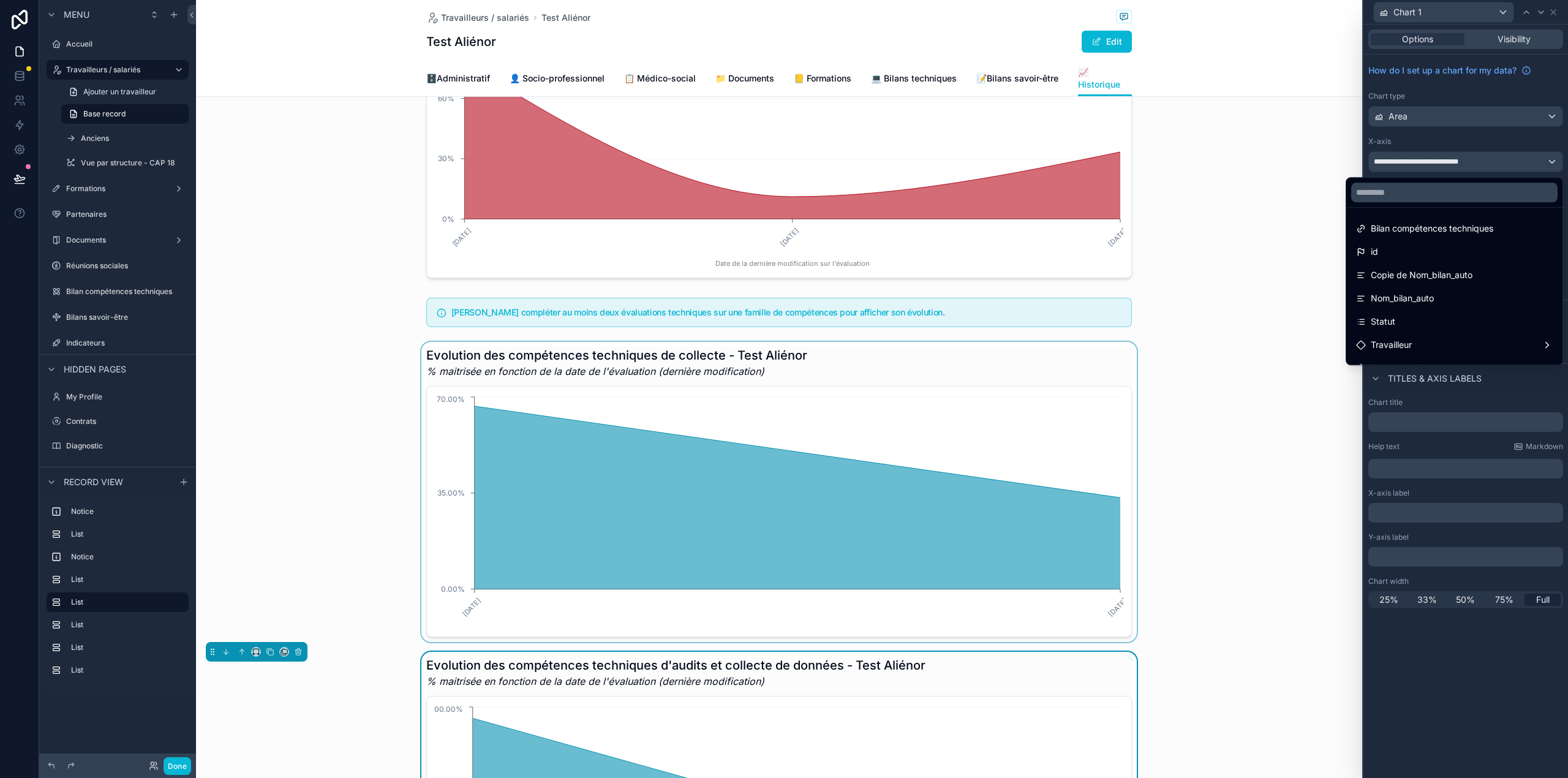
click at [929, 522] on div "scrollable content" at bounding box center [779, 492] width 1166 height 300
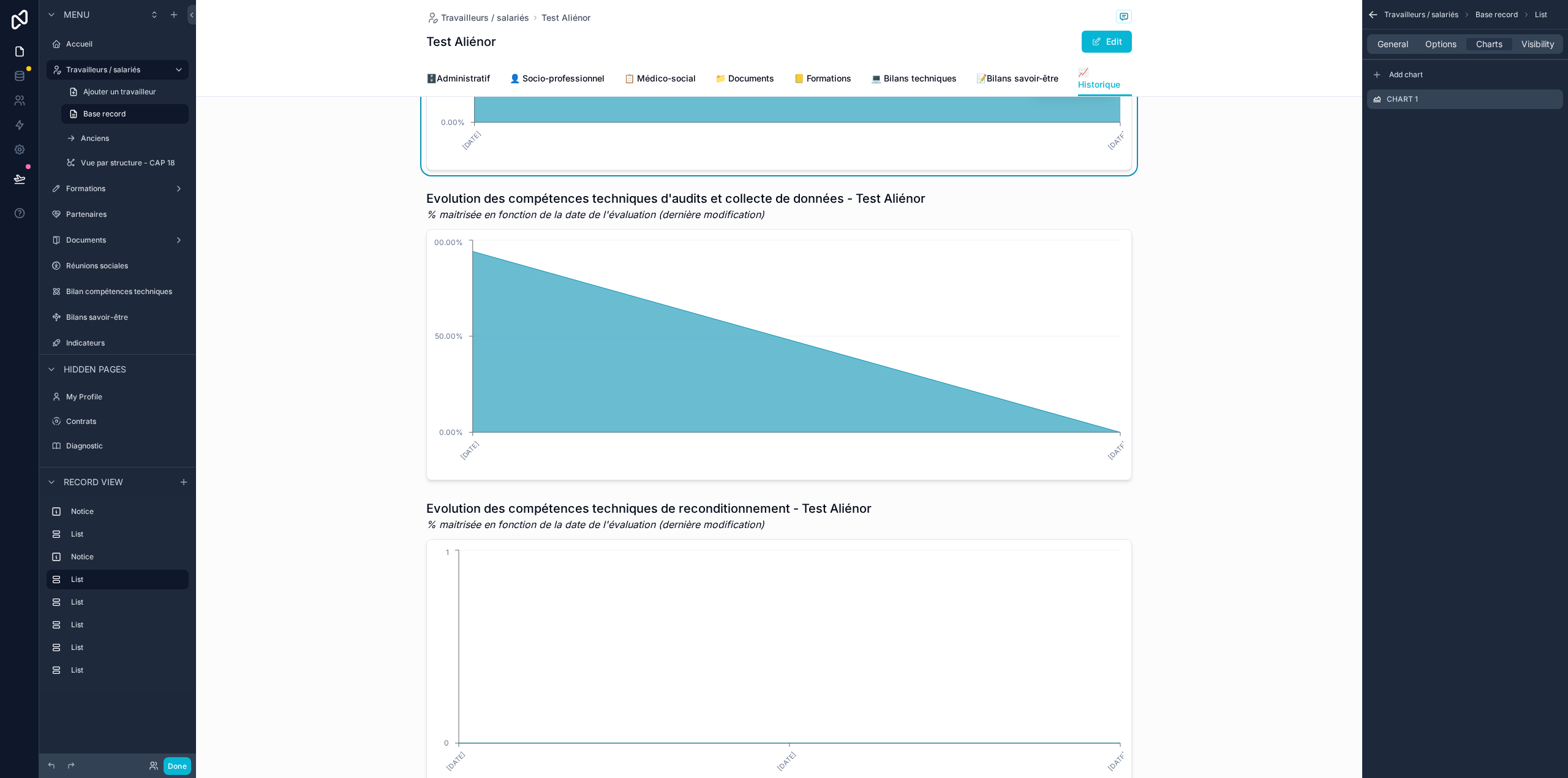
scroll to position [721, 0]
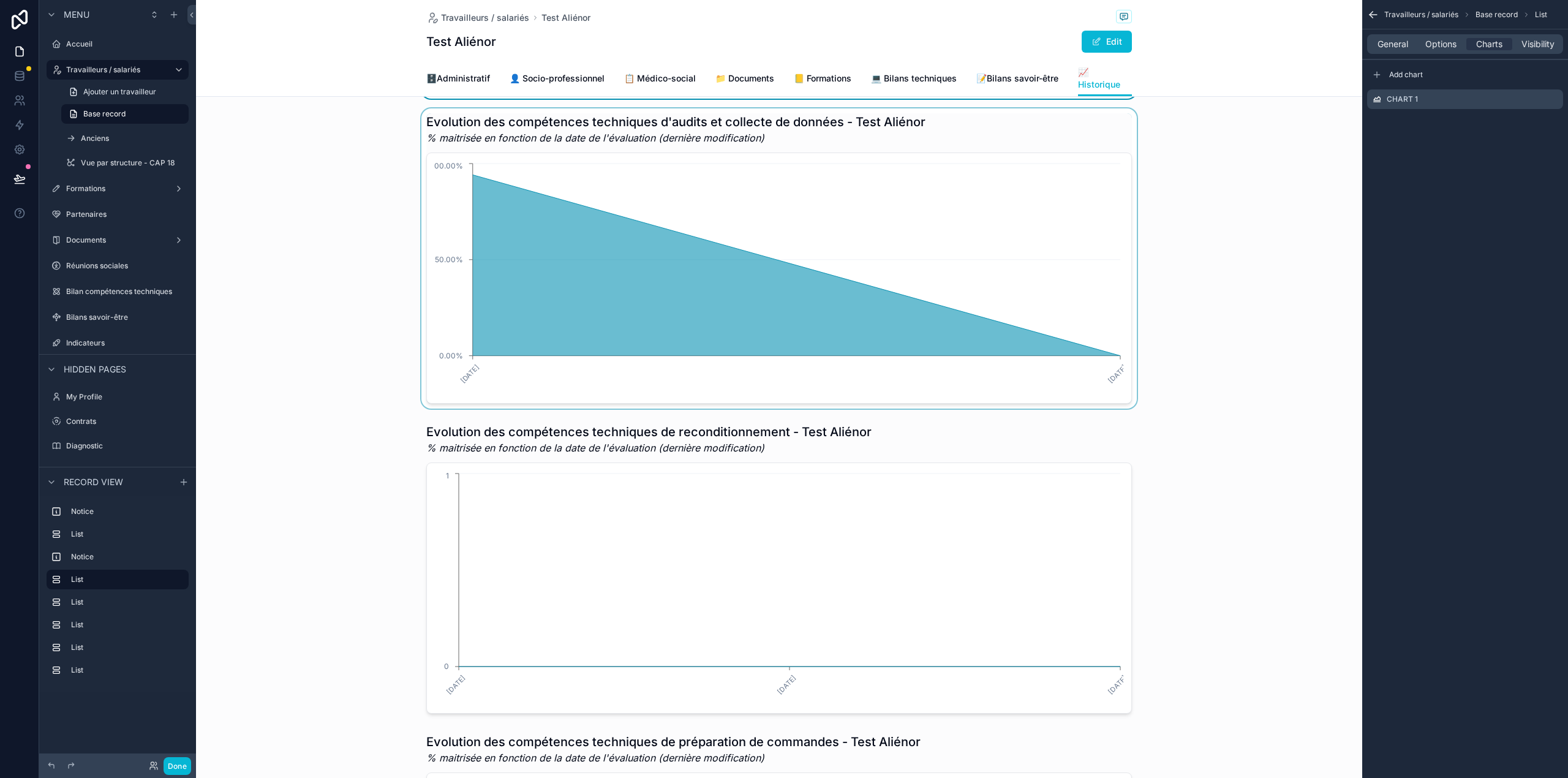
click at [939, 336] on div "scrollable content" at bounding box center [779, 258] width 1166 height 300
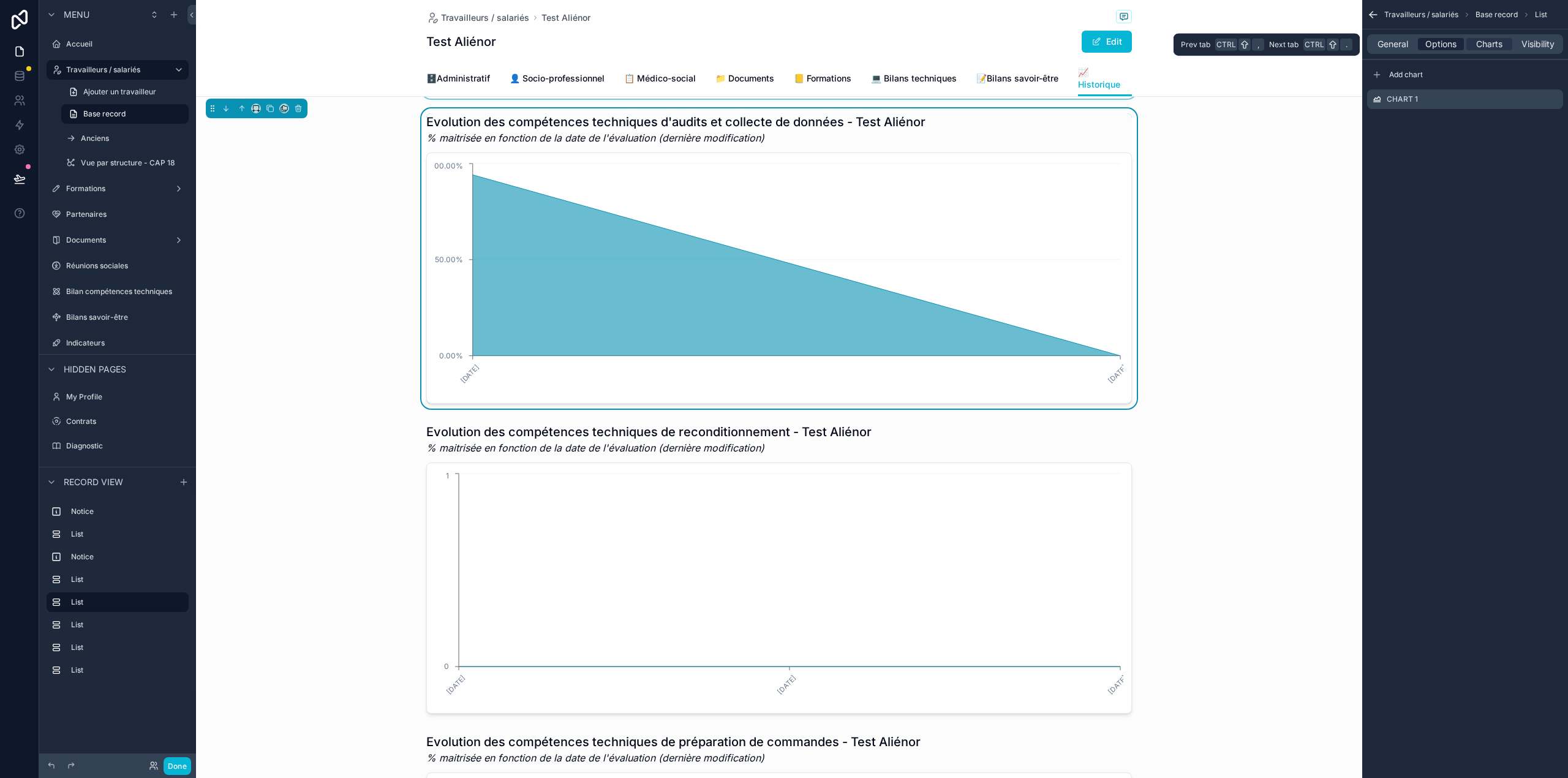
click at [1453, 43] on span "Options" at bounding box center [1440, 44] width 31 height 12
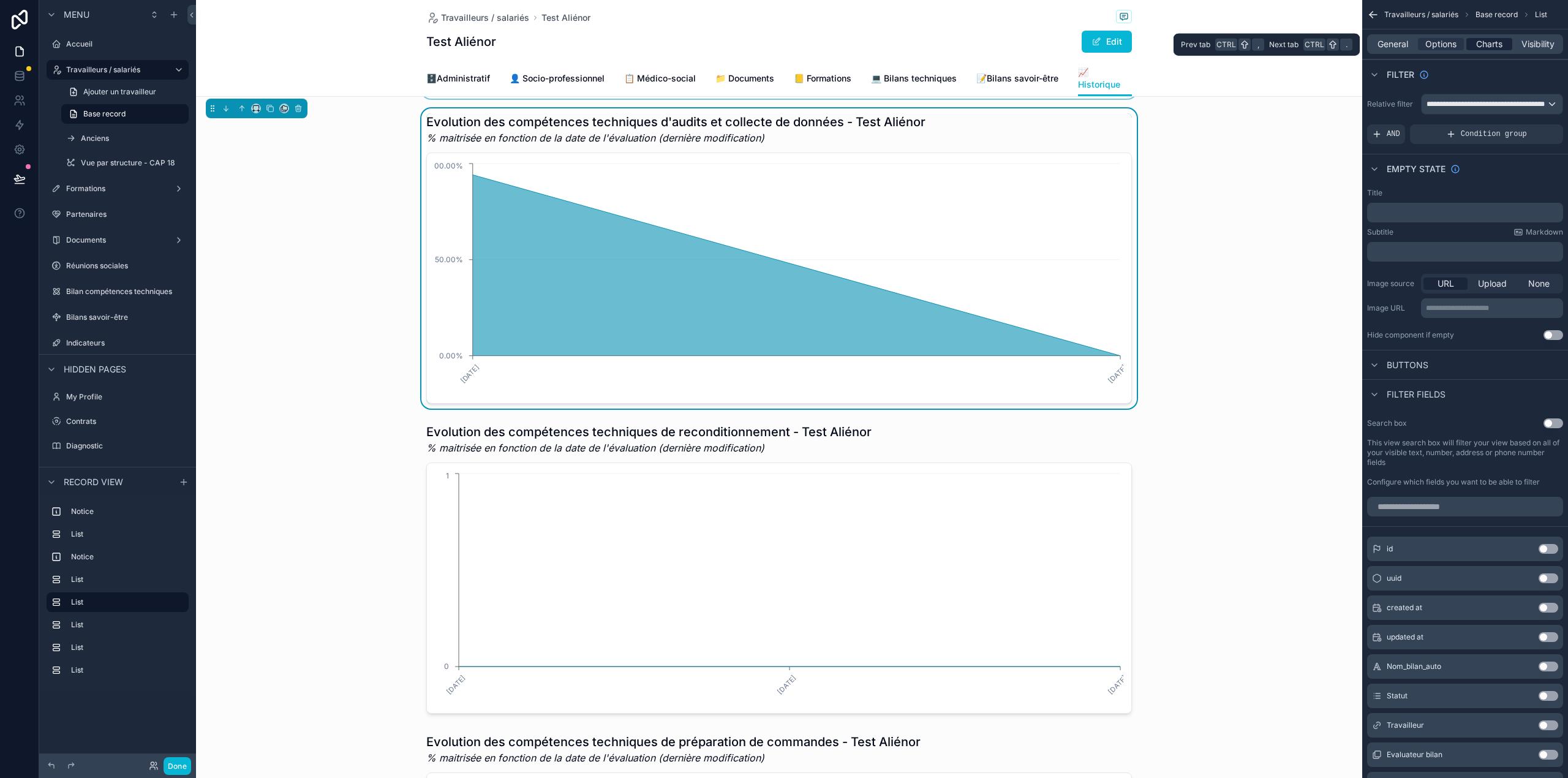
click at [1480, 42] on span "Charts" at bounding box center [1489, 44] width 27 height 12
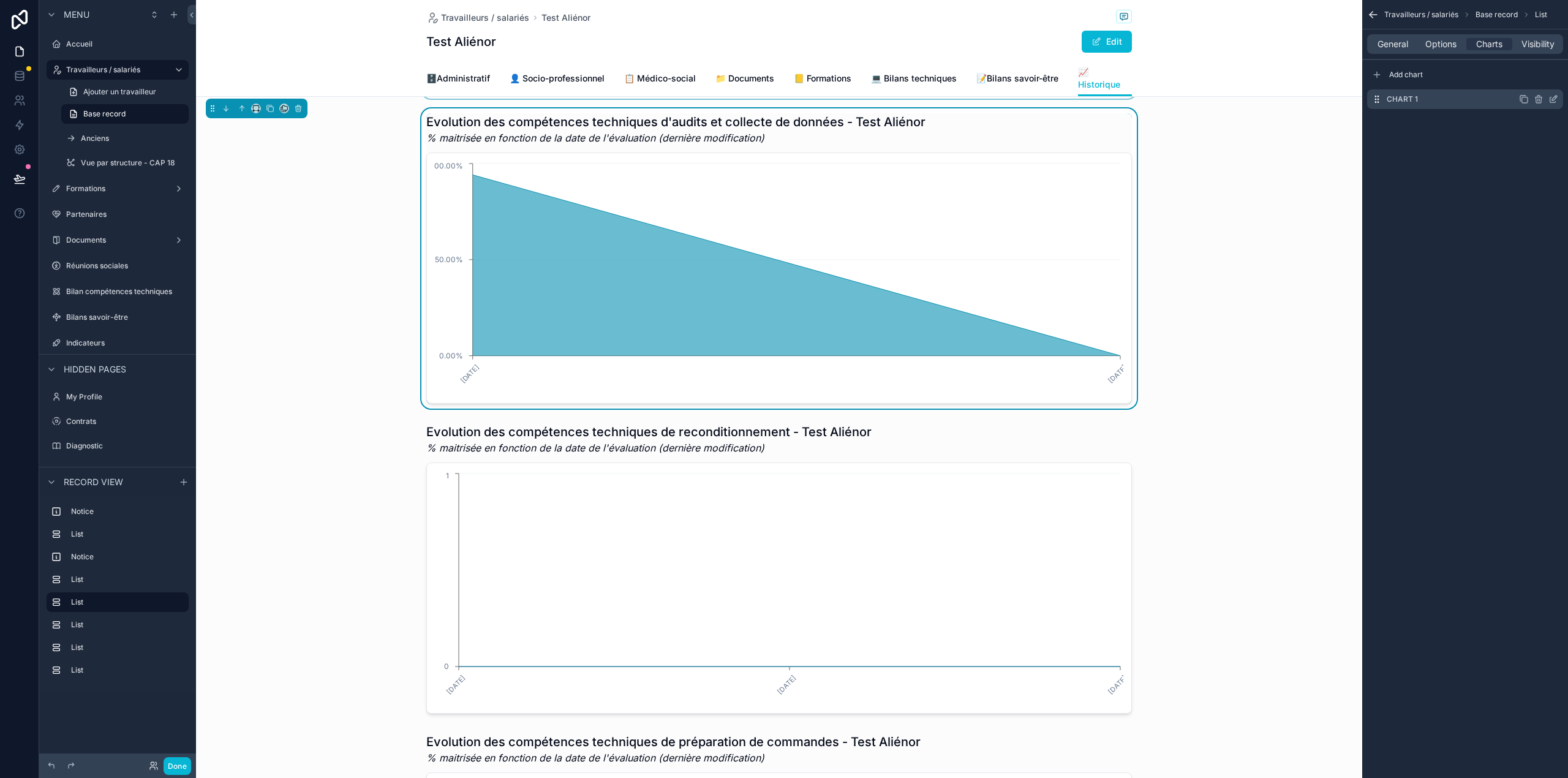
click at [1553, 94] on div "Chart 1" at bounding box center [1465, 99] width 196 height 20
click at [1548, 102] on icon "scrollable content" at bounding box center [1553, 99] width 10 height 10
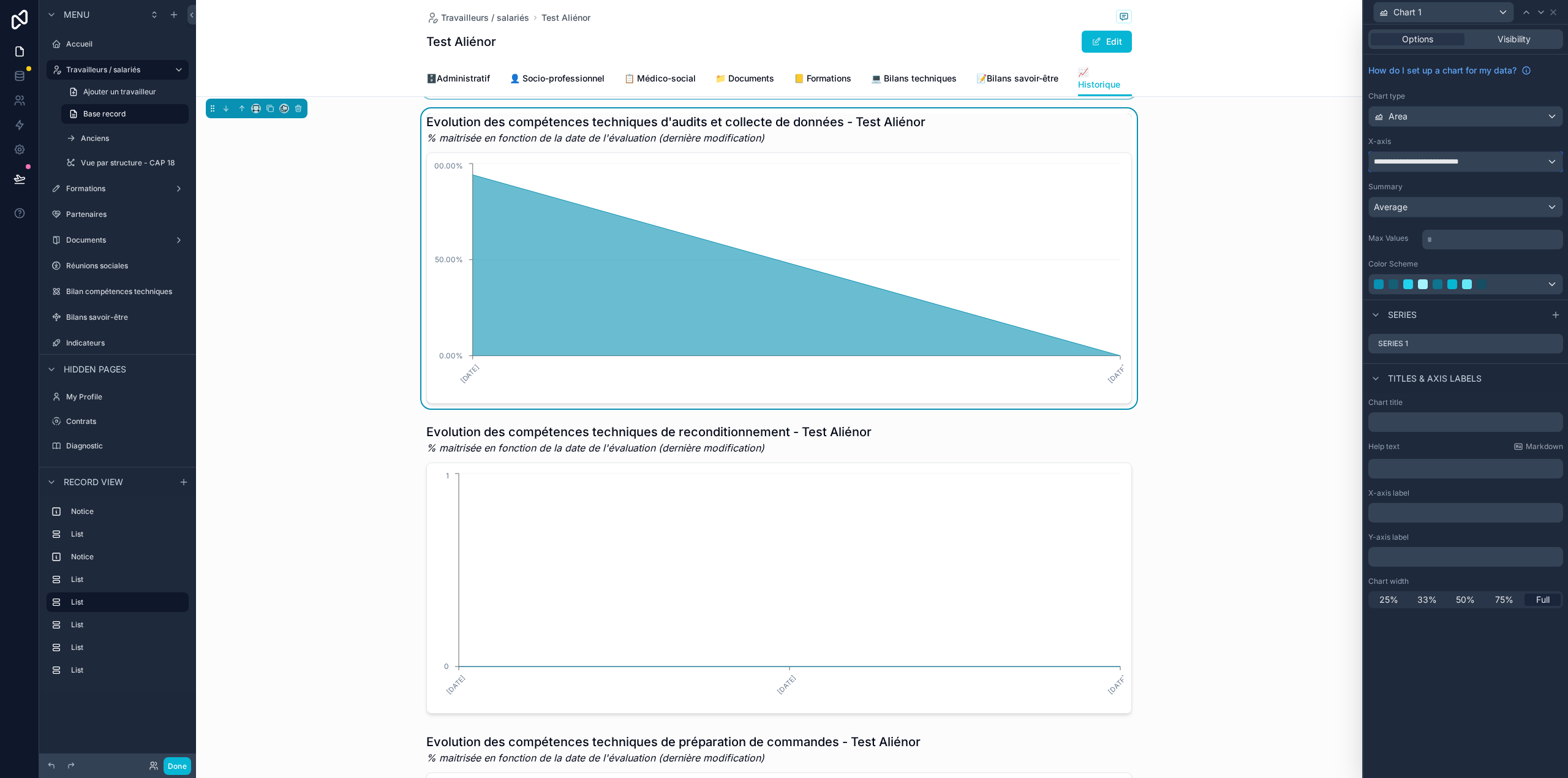
click at [1508, 160] on div "**********" at bounding box center [1466, 161] width 193 height 20
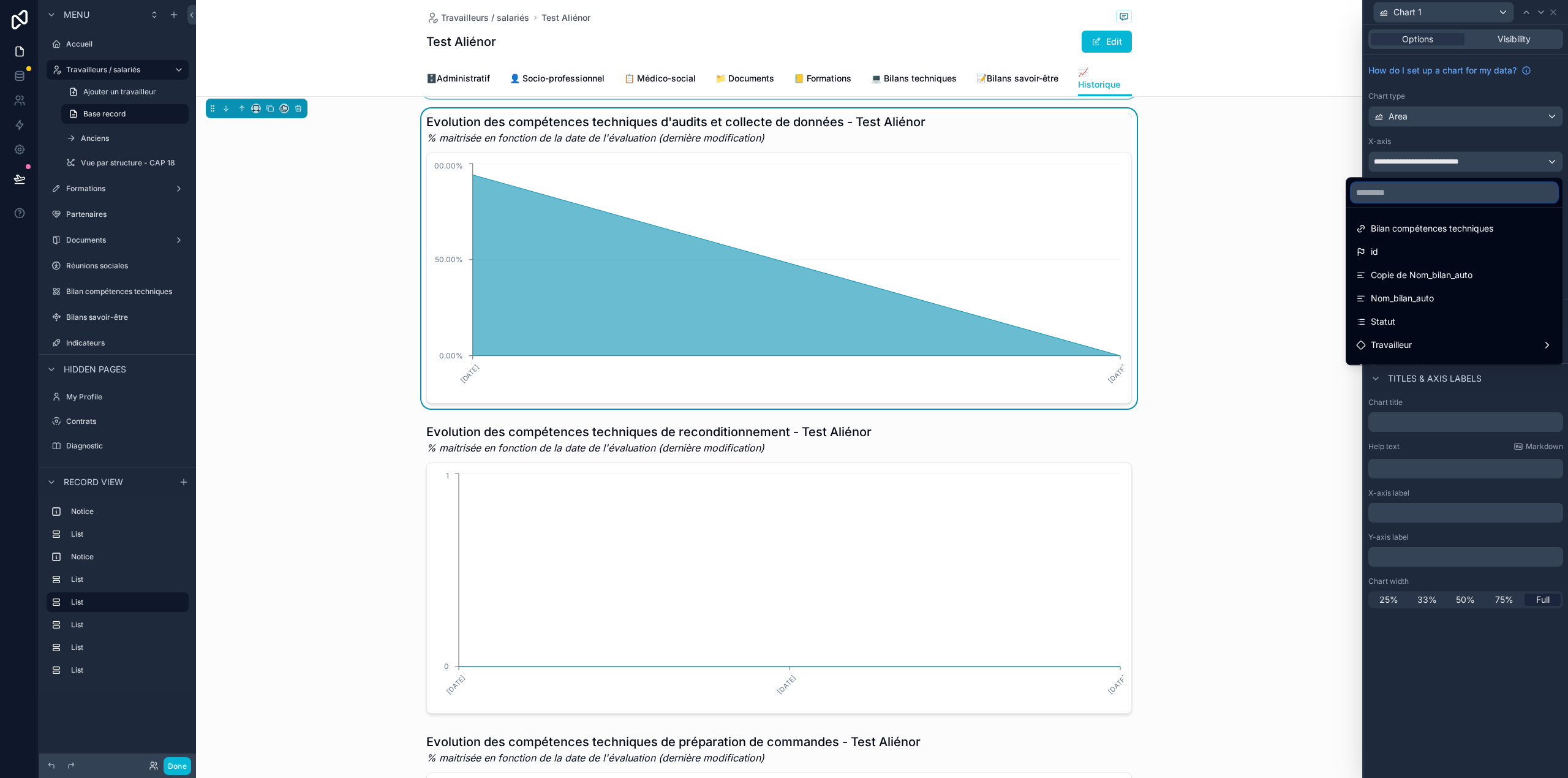
click at [1429, 188] on input "text" at bounding box center [1454, 192] width 207 height 20
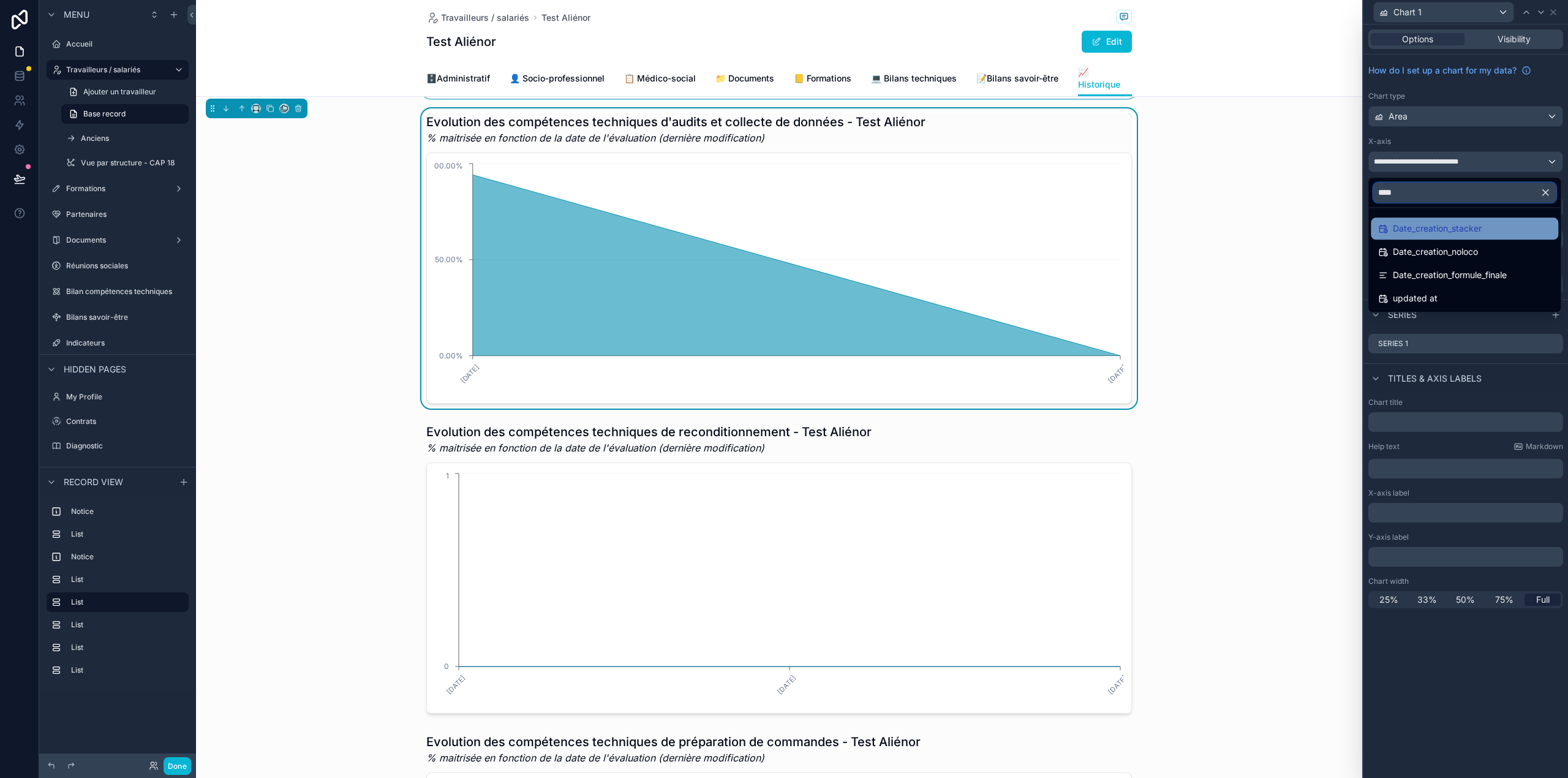
type input "****"
click at [1449, 238] on div "Date_creation_stacker" at bounding box center [1464, 228] width 188 height 22
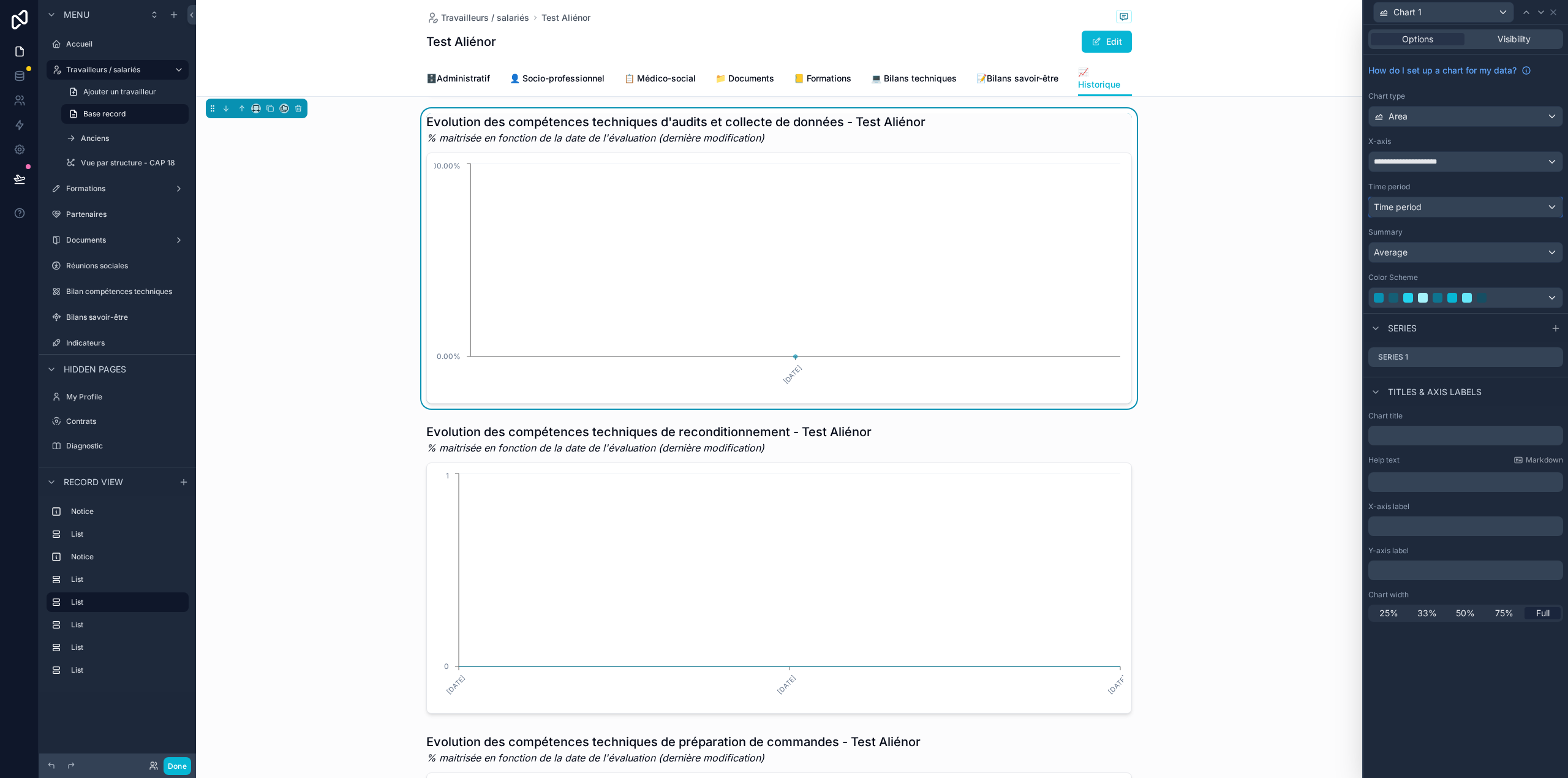
click at [1407, 199] on div "Time period" at bounding box center [1466, 207] width 193 height 20
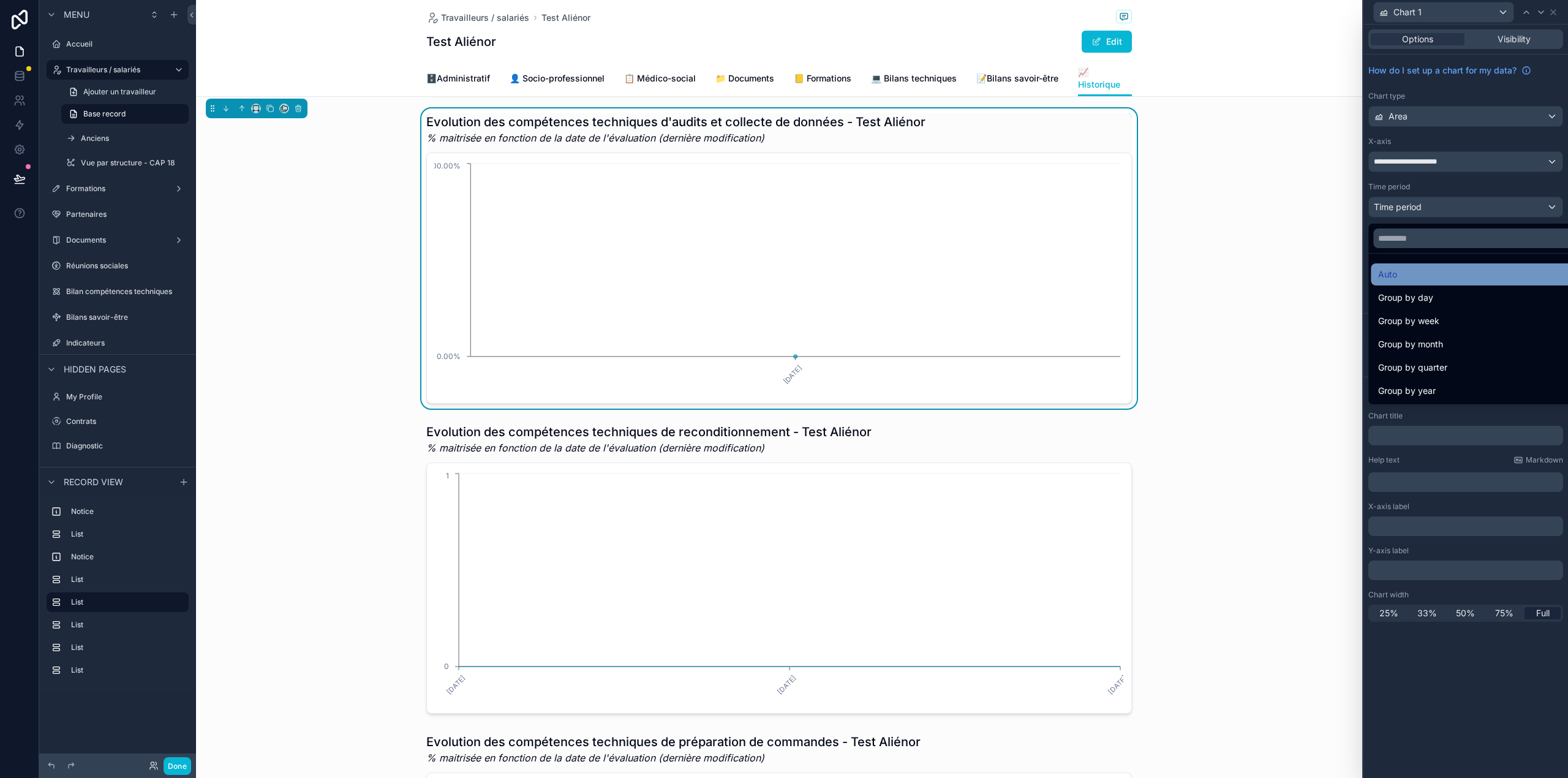
click at [1401, 267] on div "Auto" at bounding box center [1479, 274] width 202 height 15
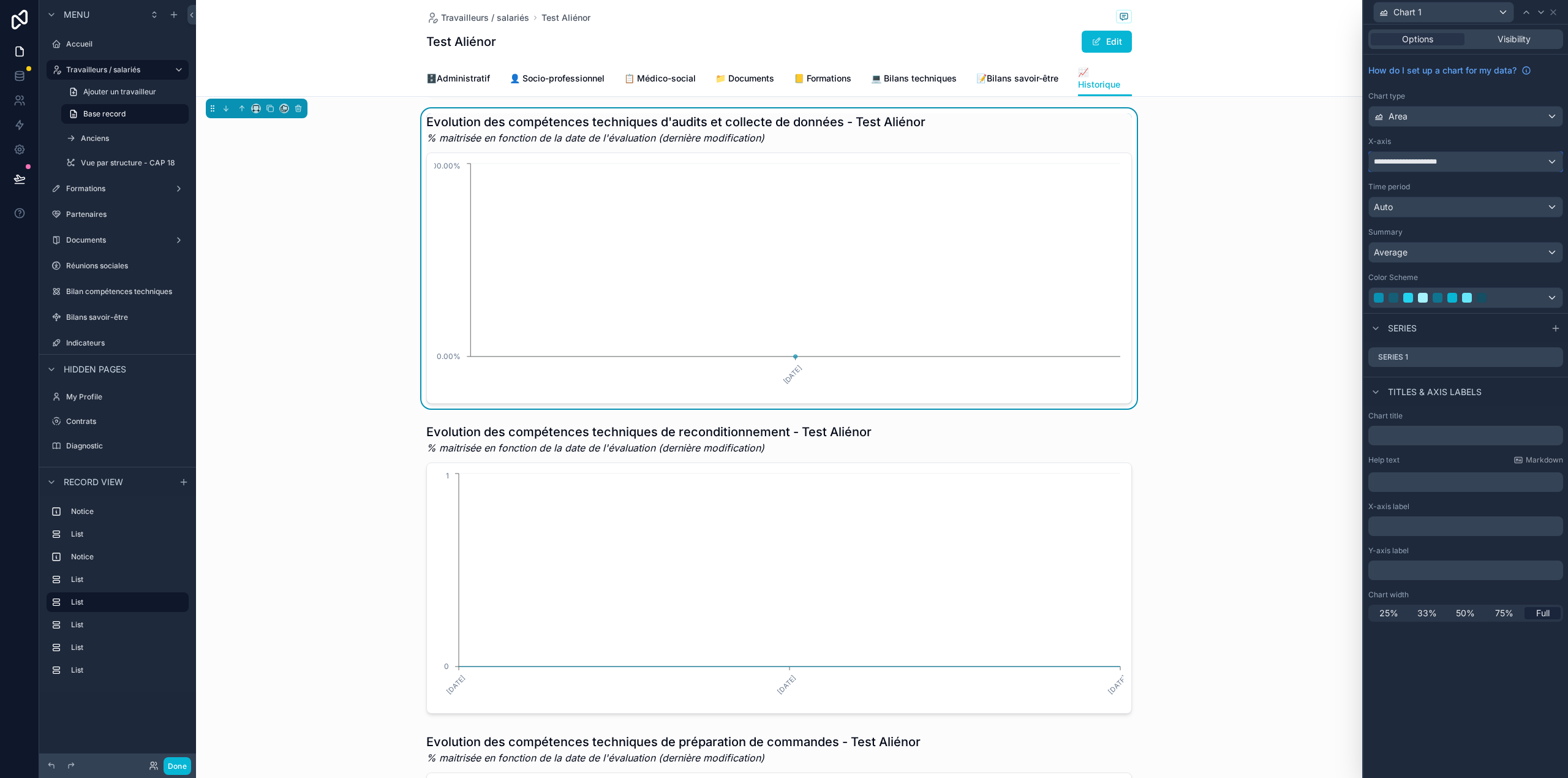
click at [1435, 167] on span "**********" at bounding box center [1411, 162] width 76 height 10
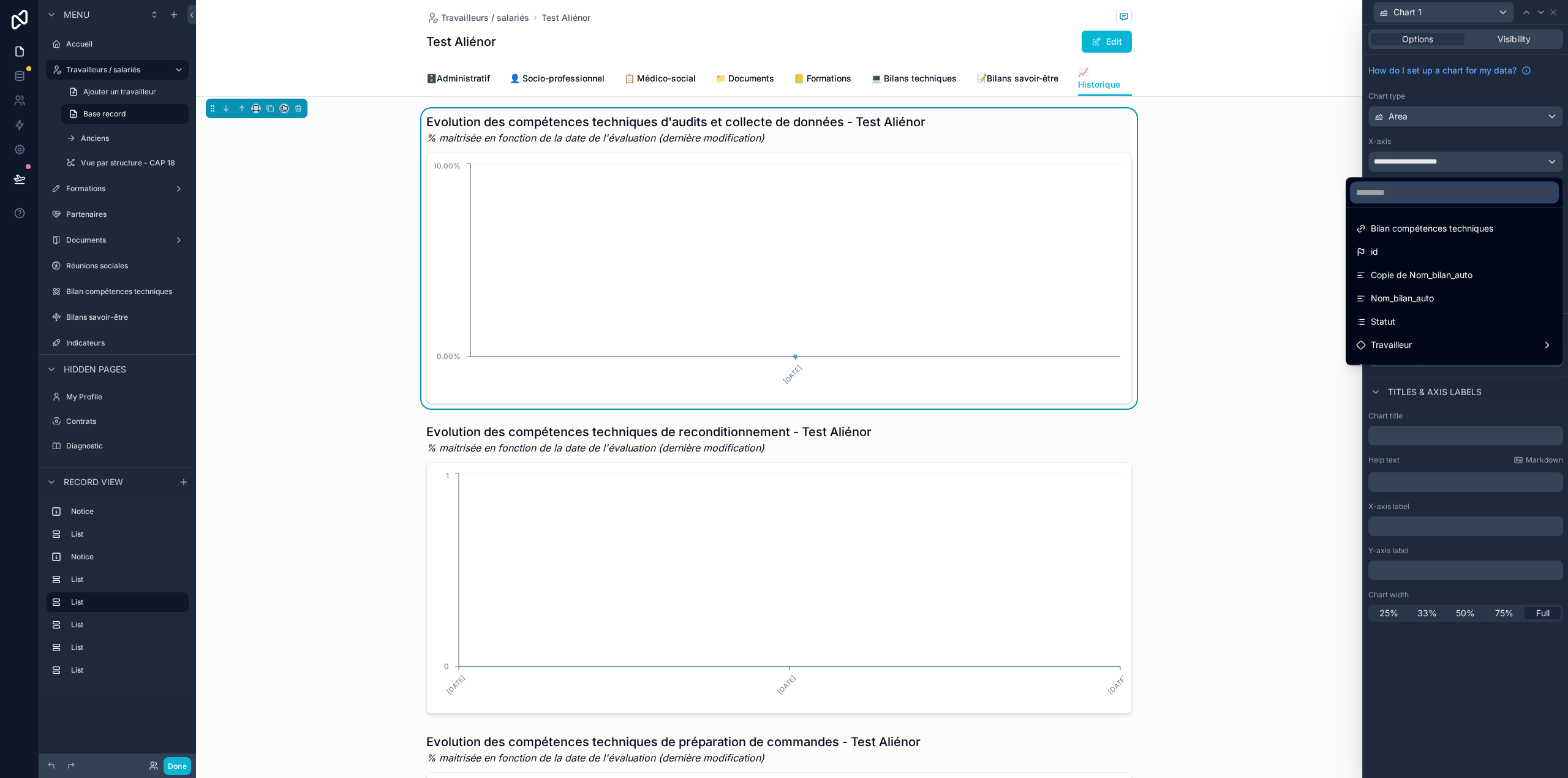
click at [1419, 197] on input "text" at bounding box center [1454, 192] width 207 height 20
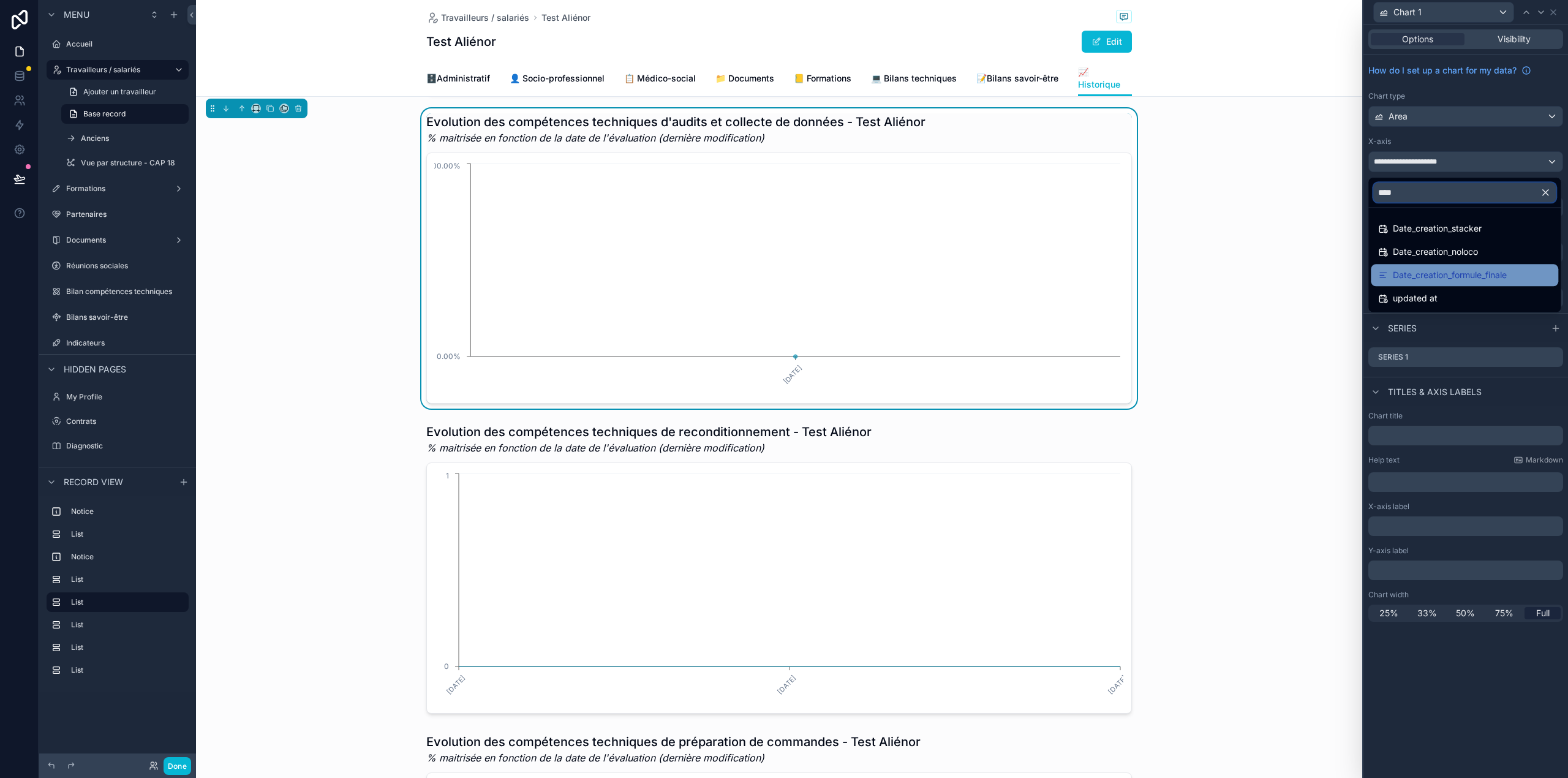
type input "****"
click at [1444, 280] on span "Date_creation_formule_finale" at bounding box center [1450, 274] width 114 height 15
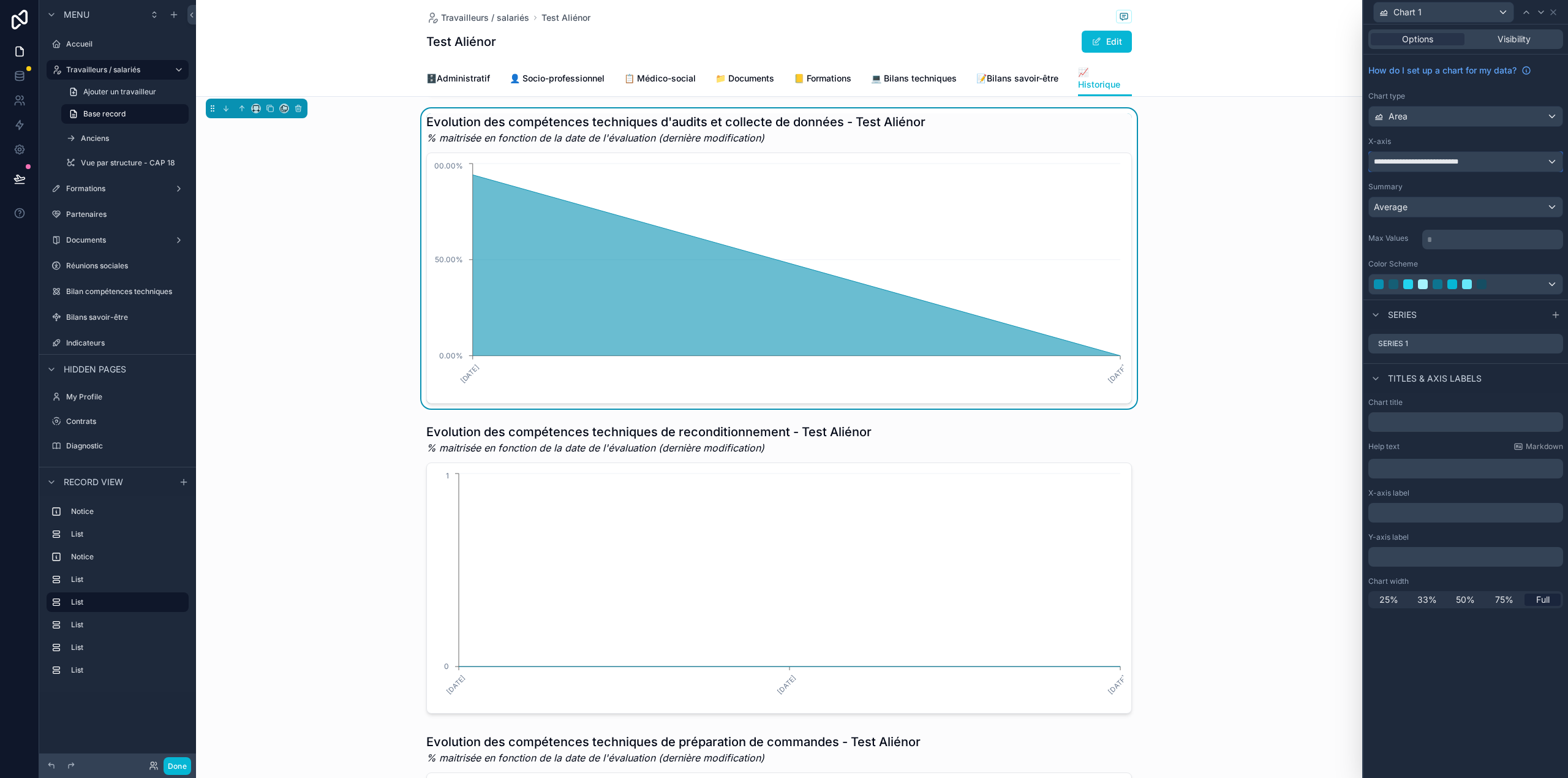
click at [1452, 153] on div "**********" at bounding box center [1466, 161] width 193 height 20
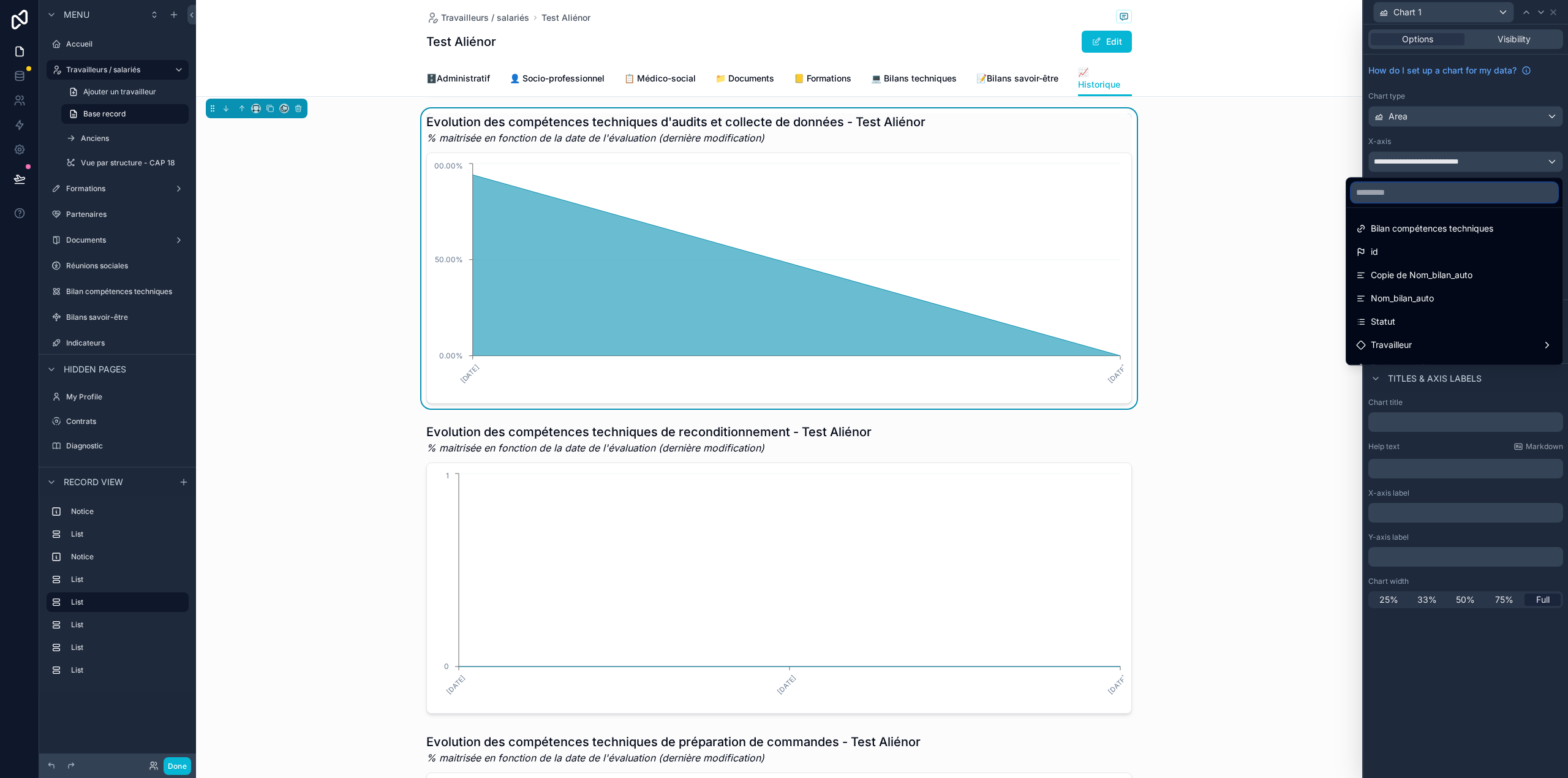
click at [1439, 187] on input "text" at bounding box center [1454, 192] width 207 height 20
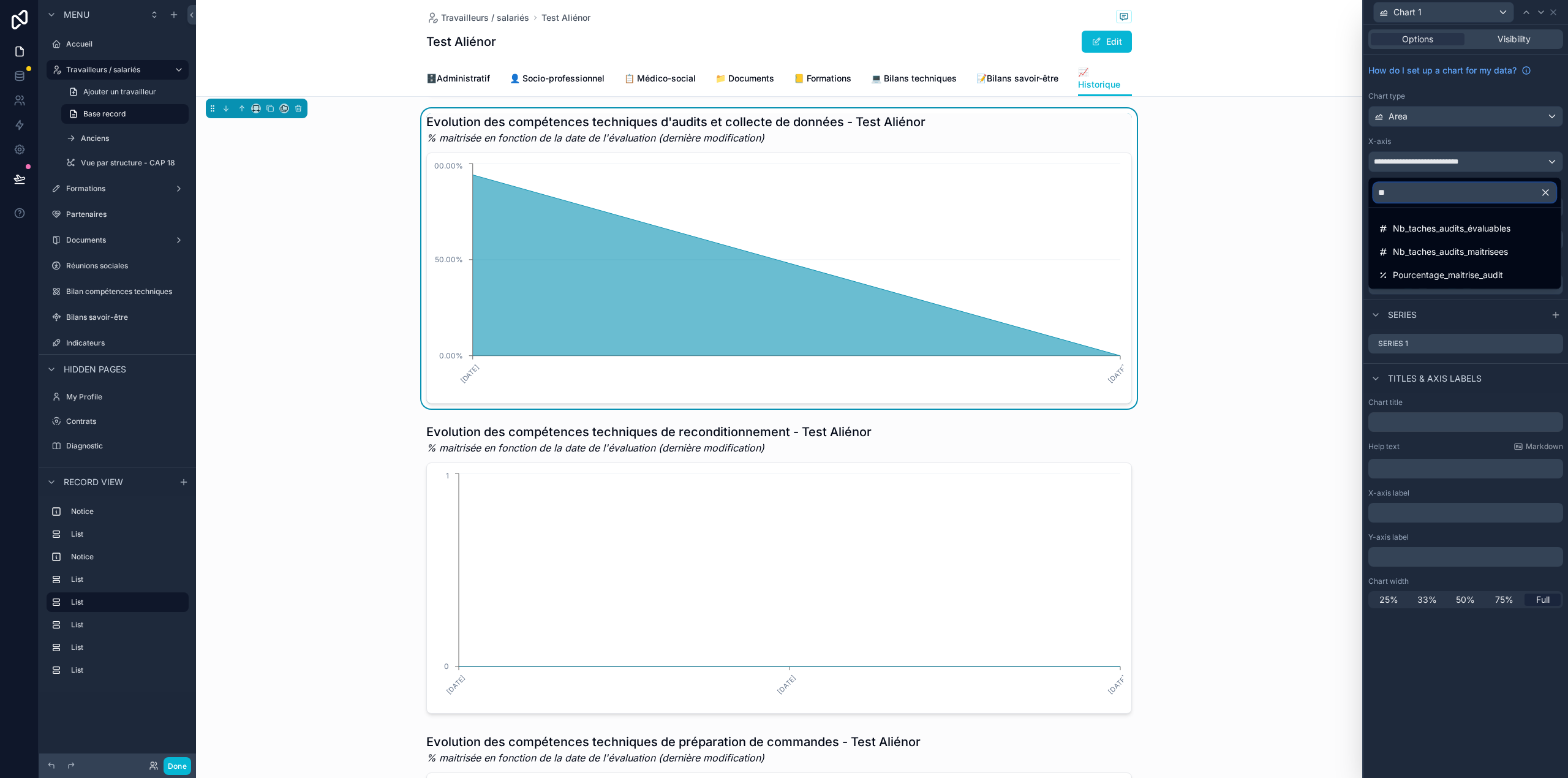
type input "*"
type input "***"
click at [1464, 270] on span "Dernière_modification_formule_finale" at bounding box center [1466, 274] width 145 height 15
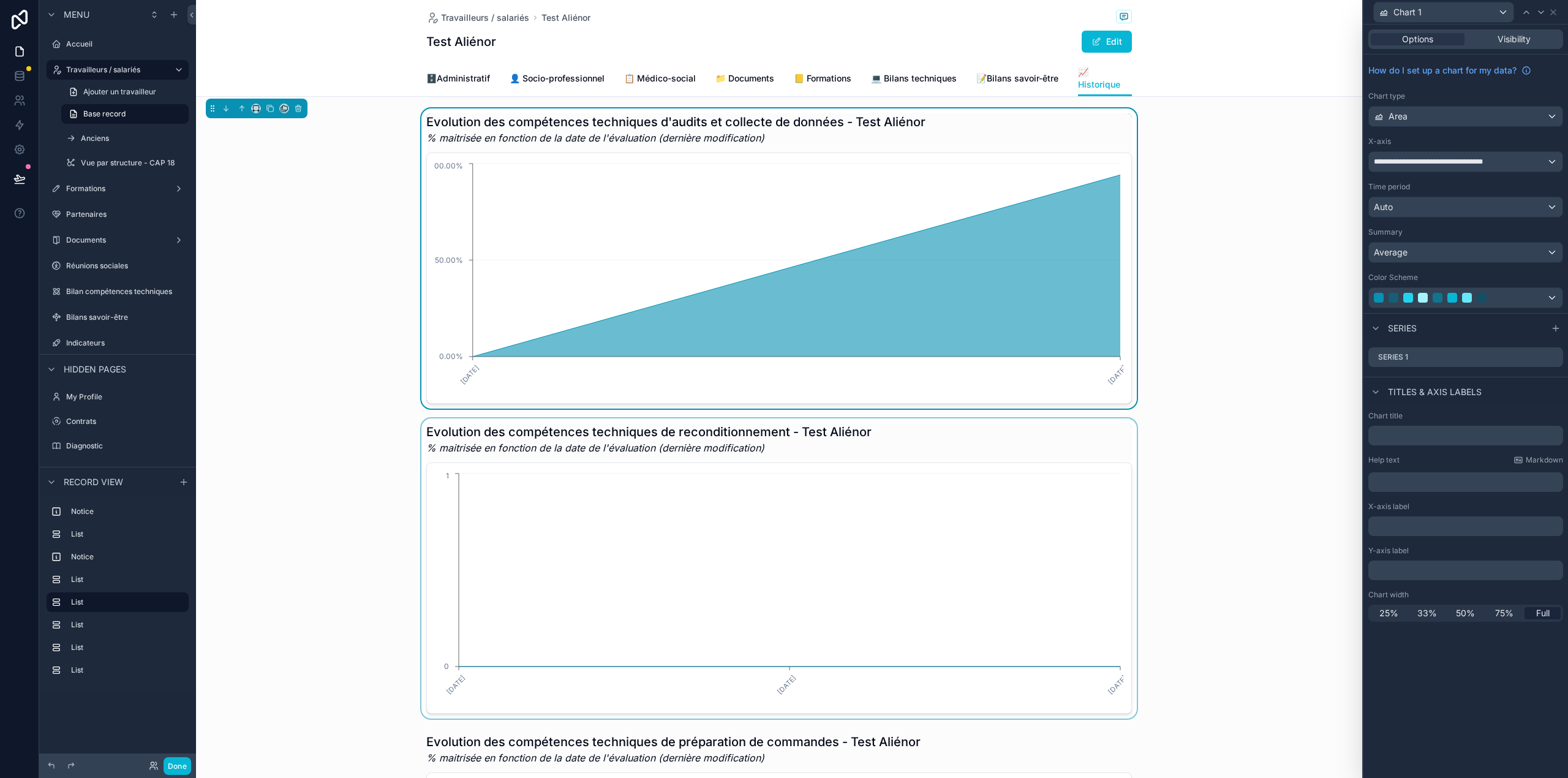
click at [1103, 444] on div "scrollable content" at bounding box center [779, 568] width 1166 height 300
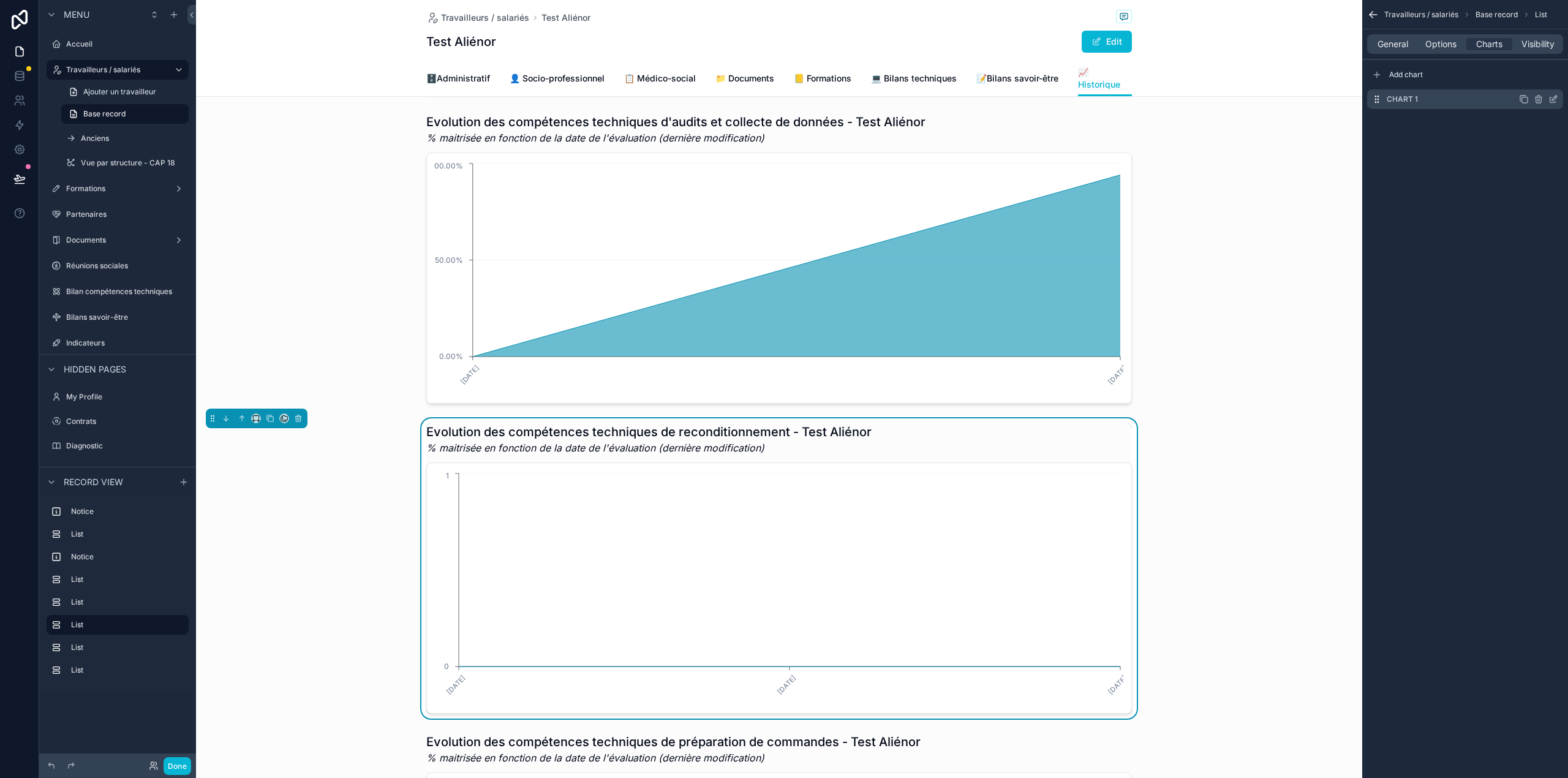
click at [1549, 100] on icon "scrollable content" at bounding box center [1553, 99] width 10 height 10
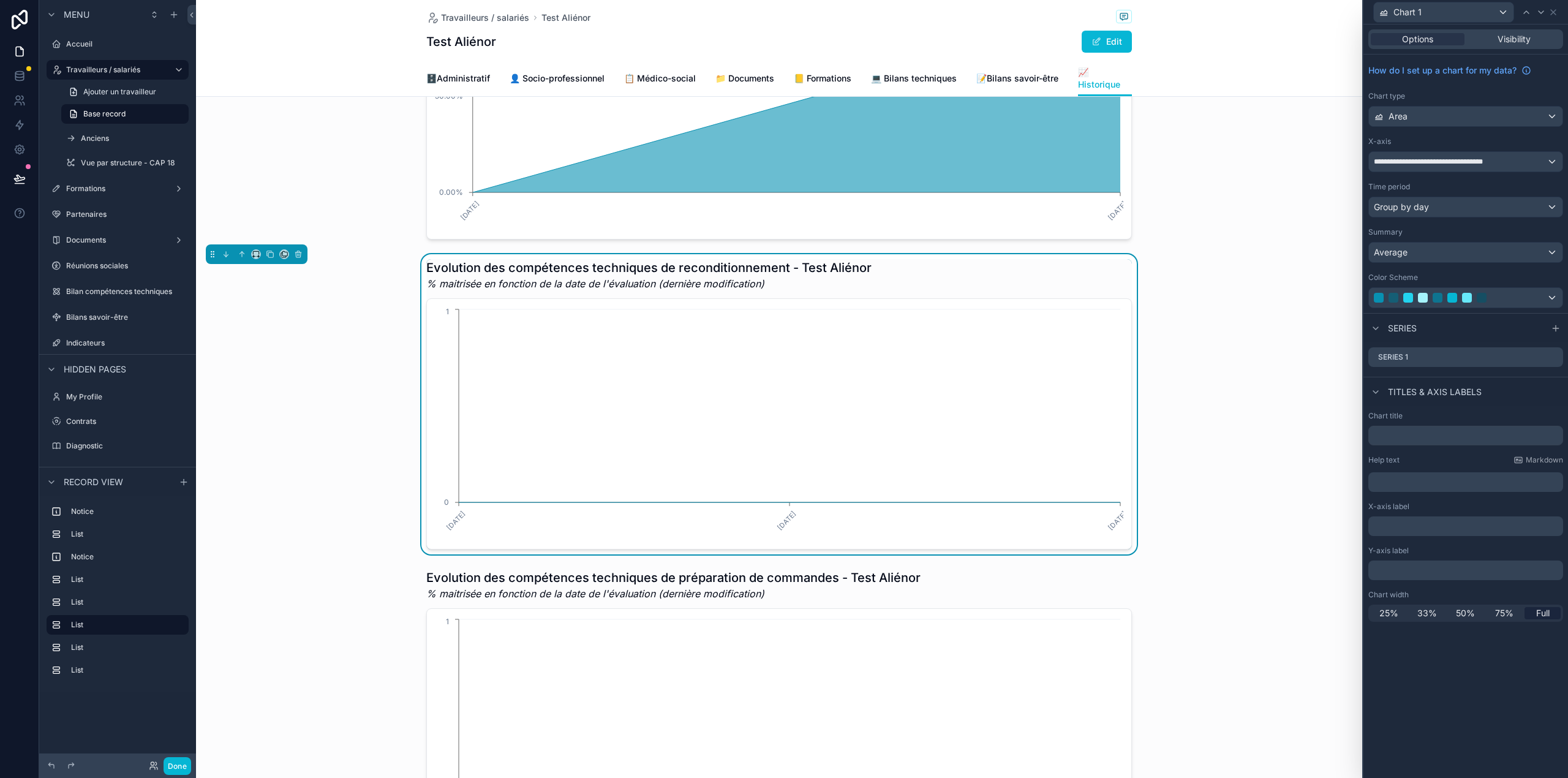
scroll to position [885, 0]
click at [1470, 247] on div "Average" at bounding box center [1466, 252] width 193 height 20
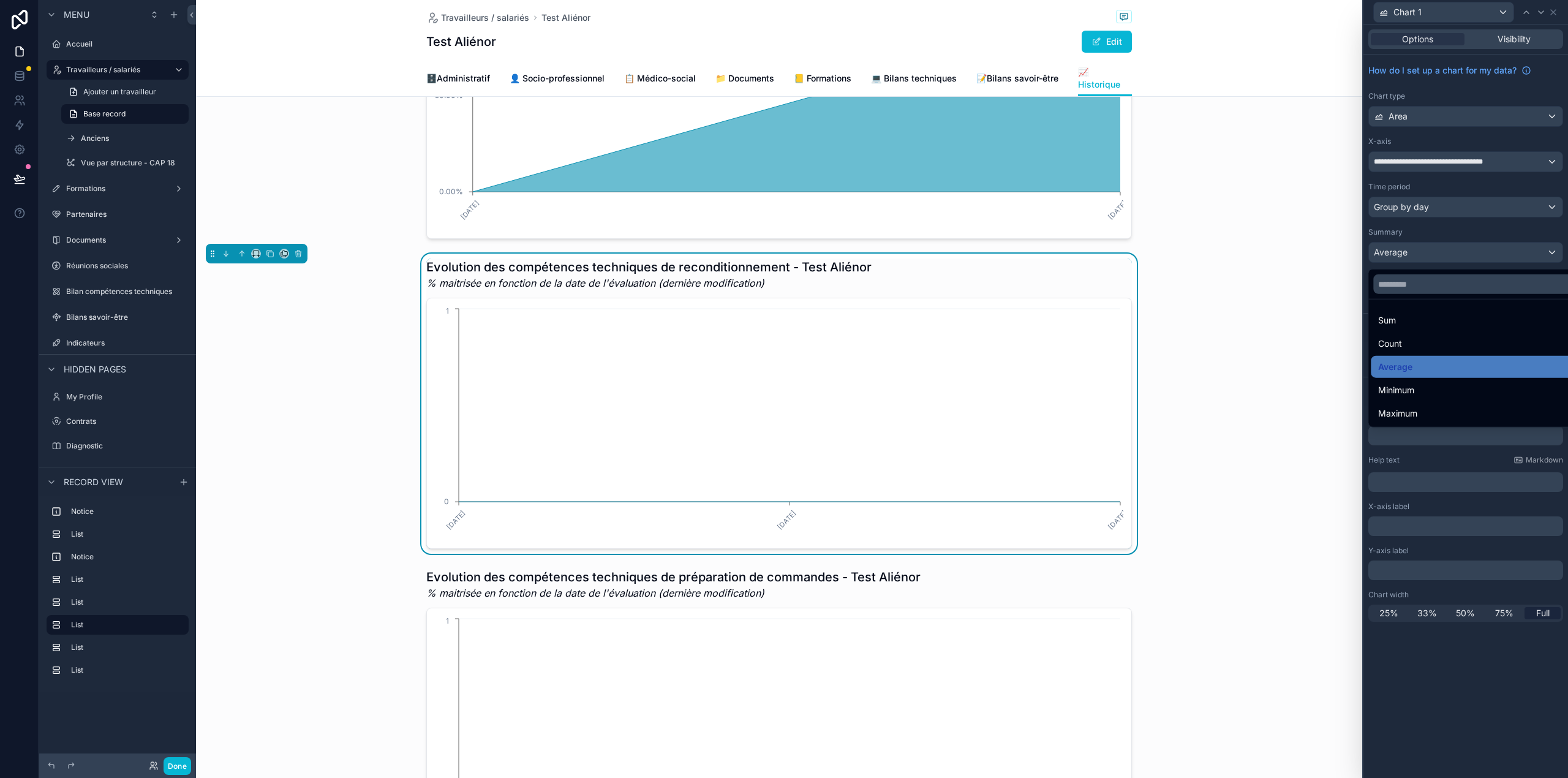
click at [1463, 228] on div at bounding box center [1466, 389] width 205 height 778
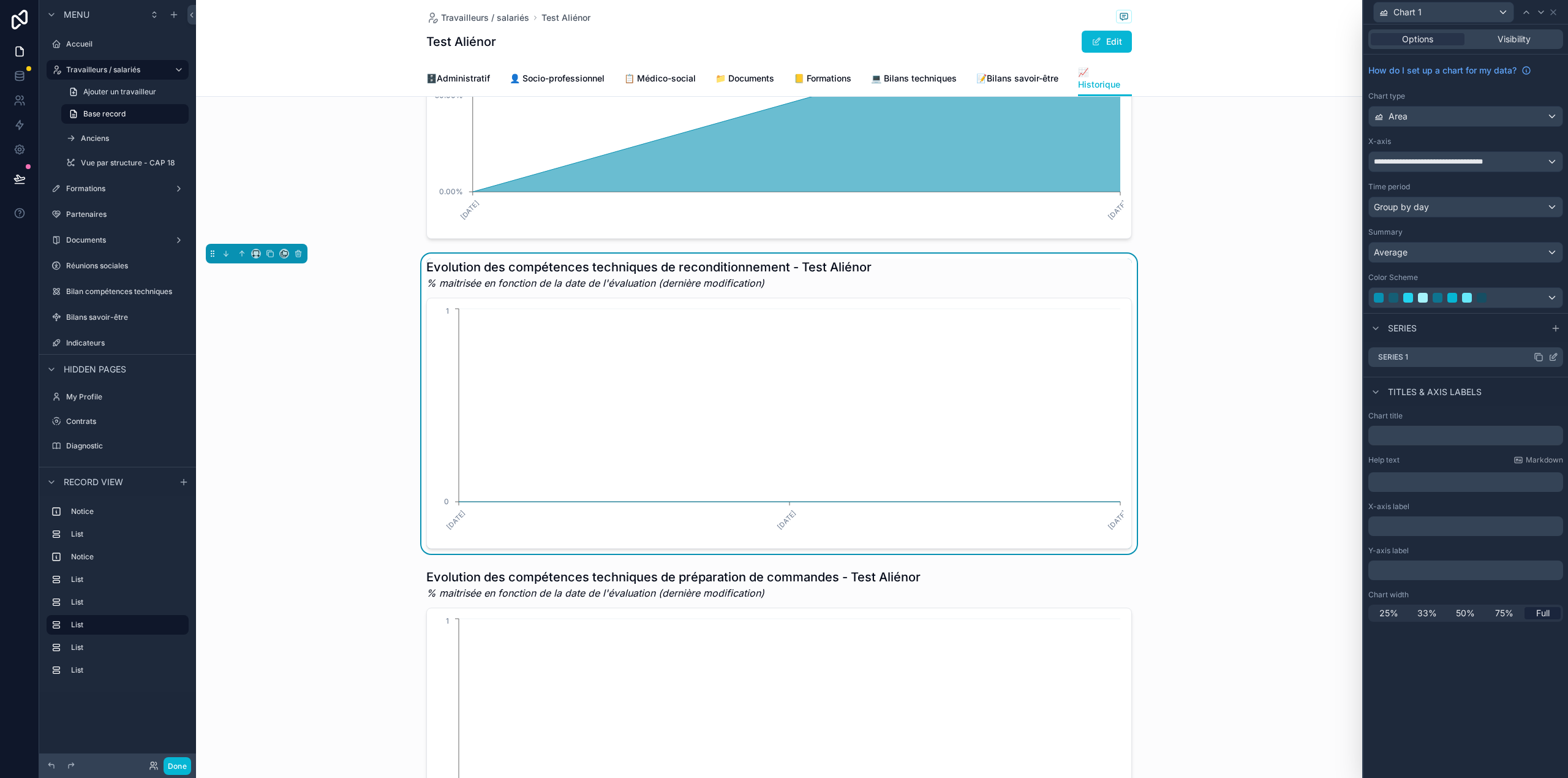
click at [1553, 358] on icon at bounding box center [1554, 356] width 5 height 5
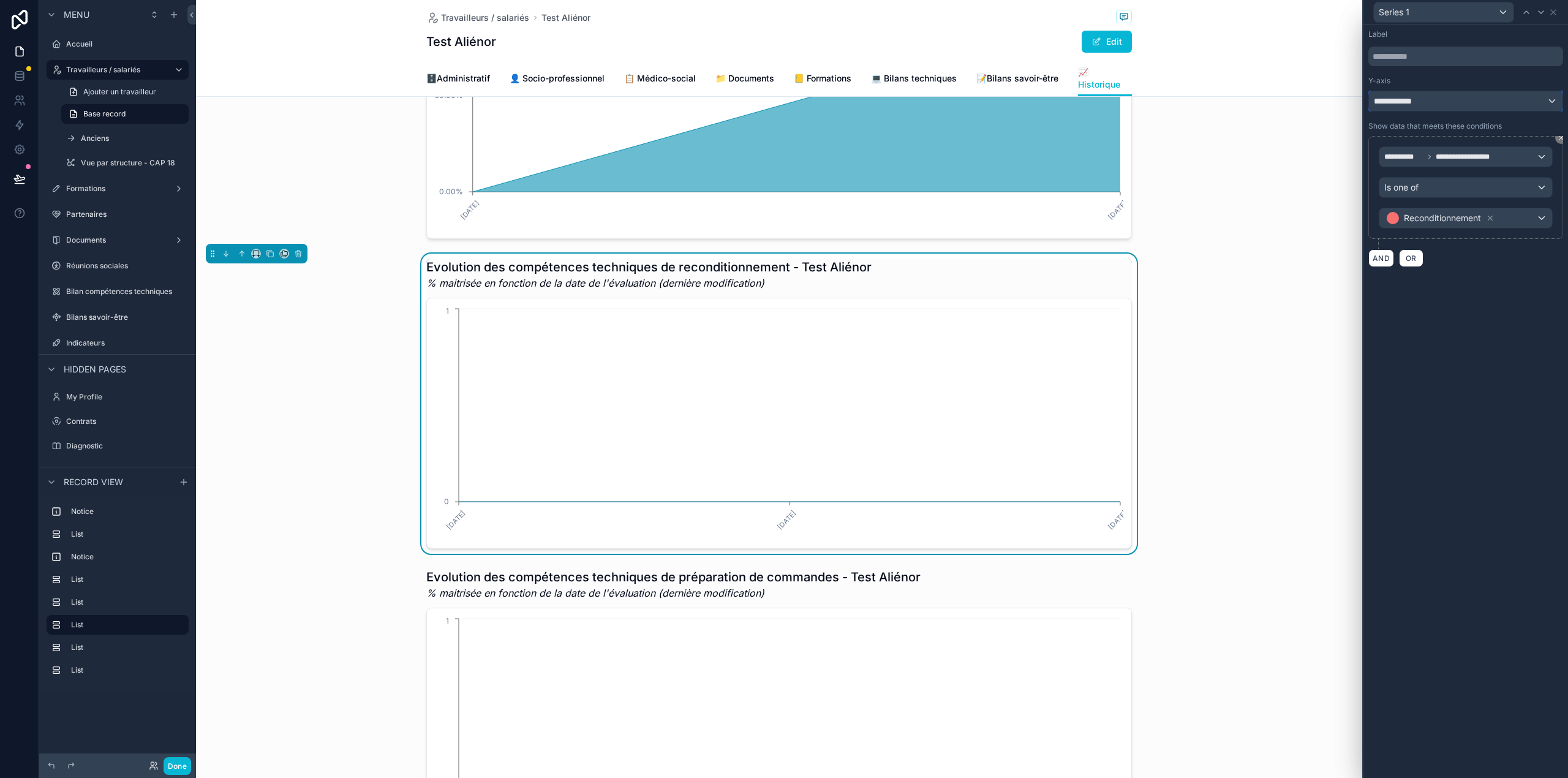
click at [1428, 94] on div "**********" at bounding box center [1466, 100] width 193 height 20
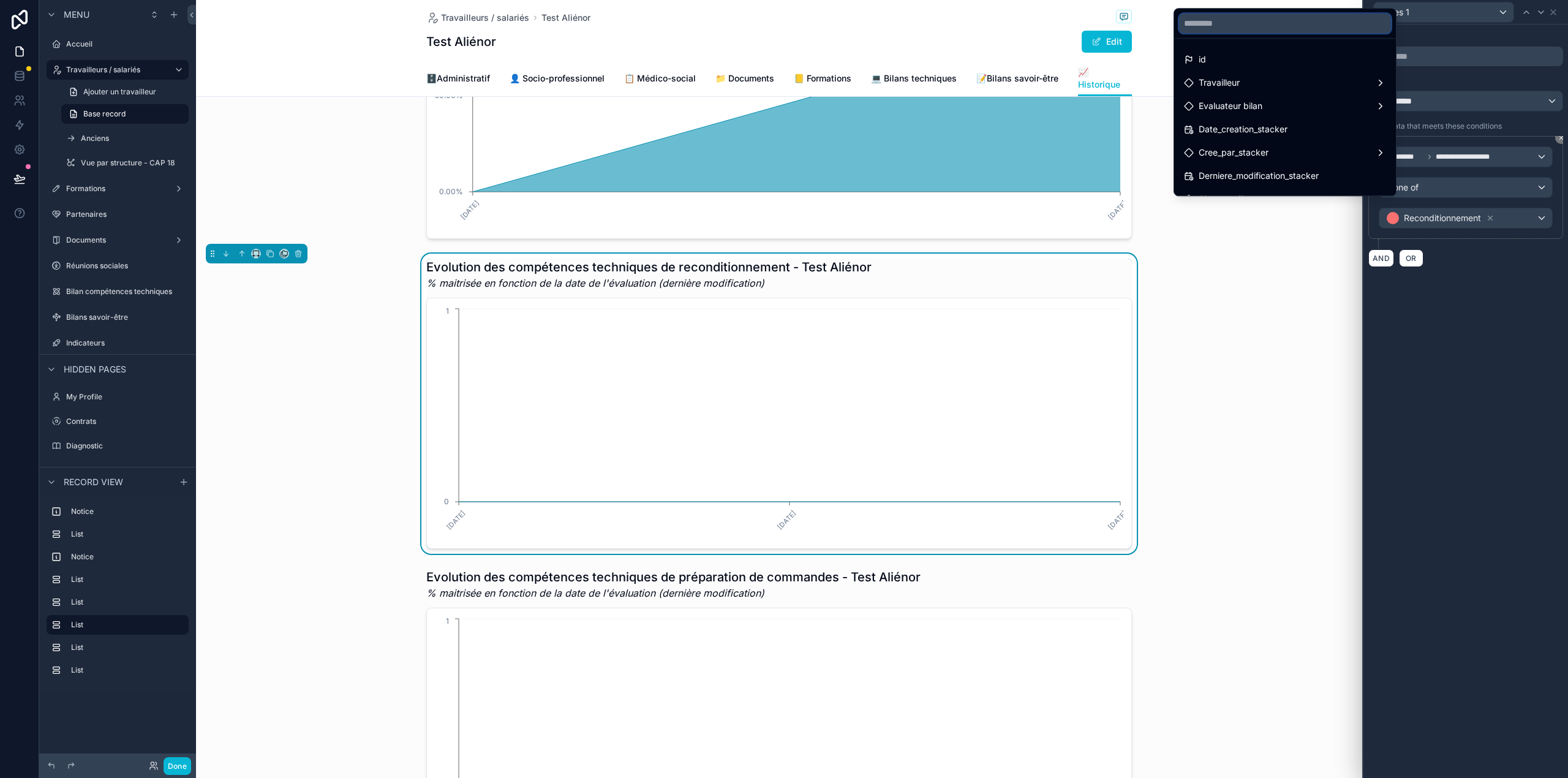
click at [1306, 23] on input "text" at bounding box center [1284, 23] width 212 height 20
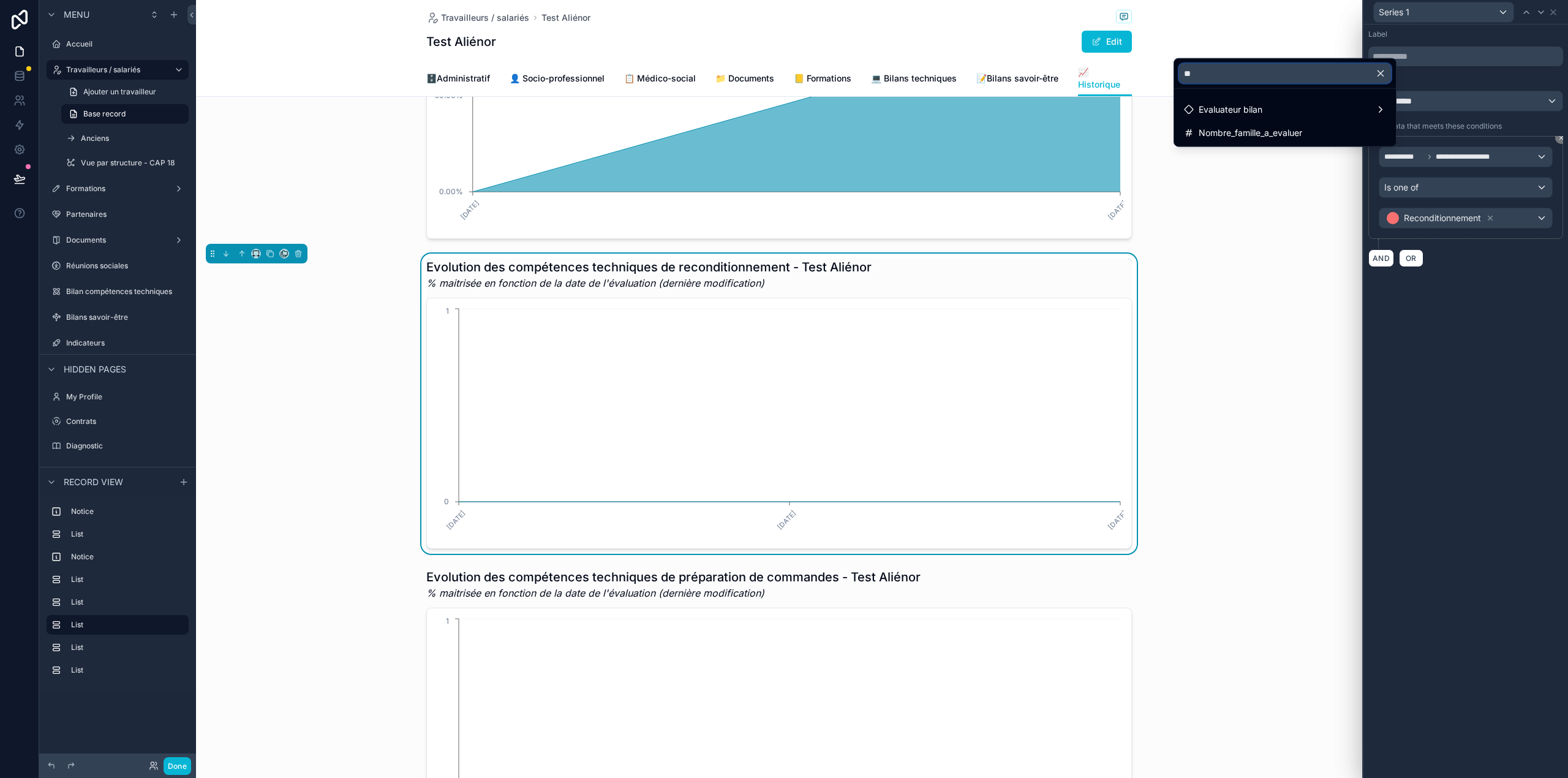
type input "*"
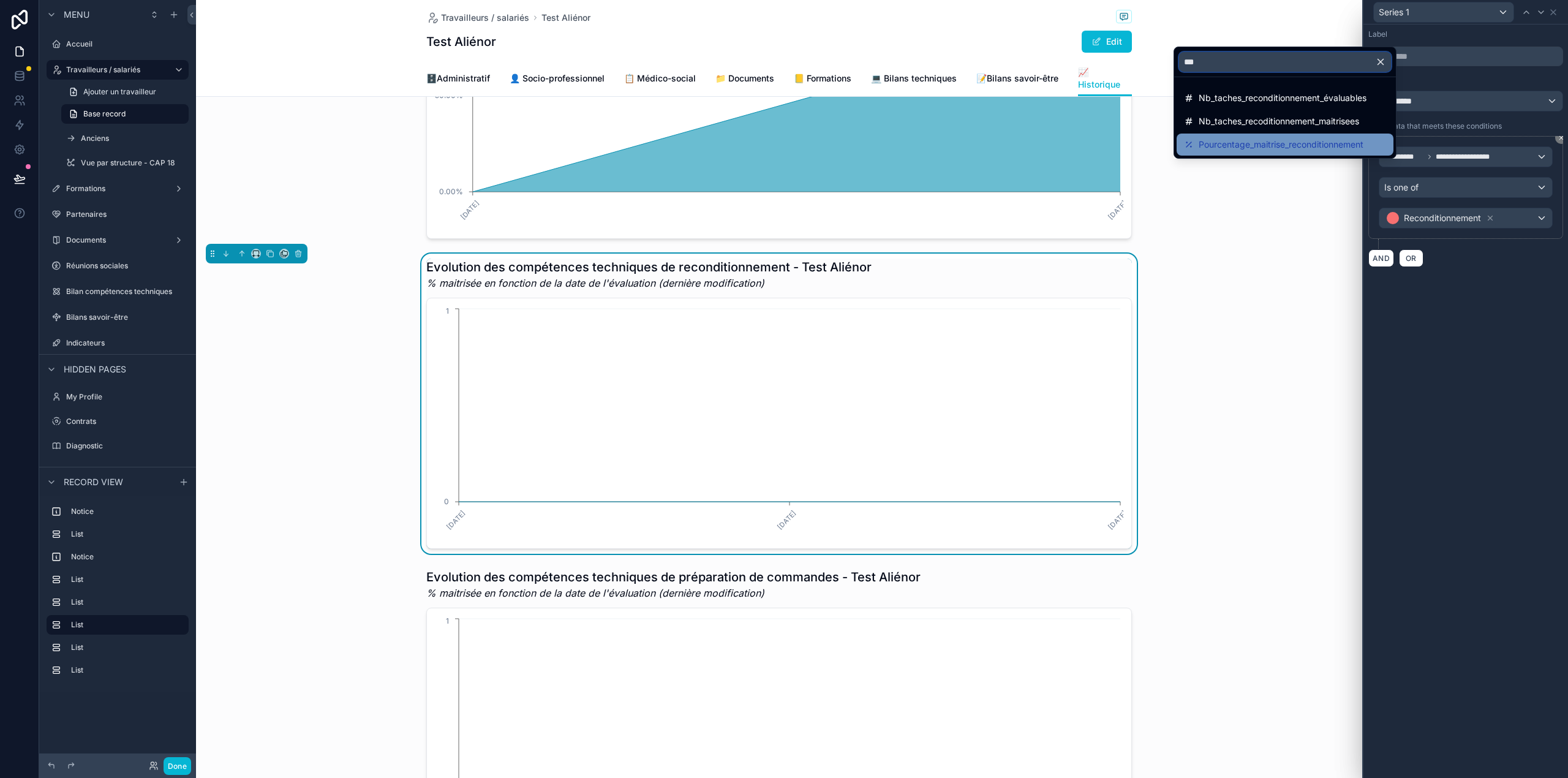
type input "***"
click at [1277, 147] on span "Pourcentage_maitrise_reconditionnement" at bounding box center [1280, 144] width 165 height 15
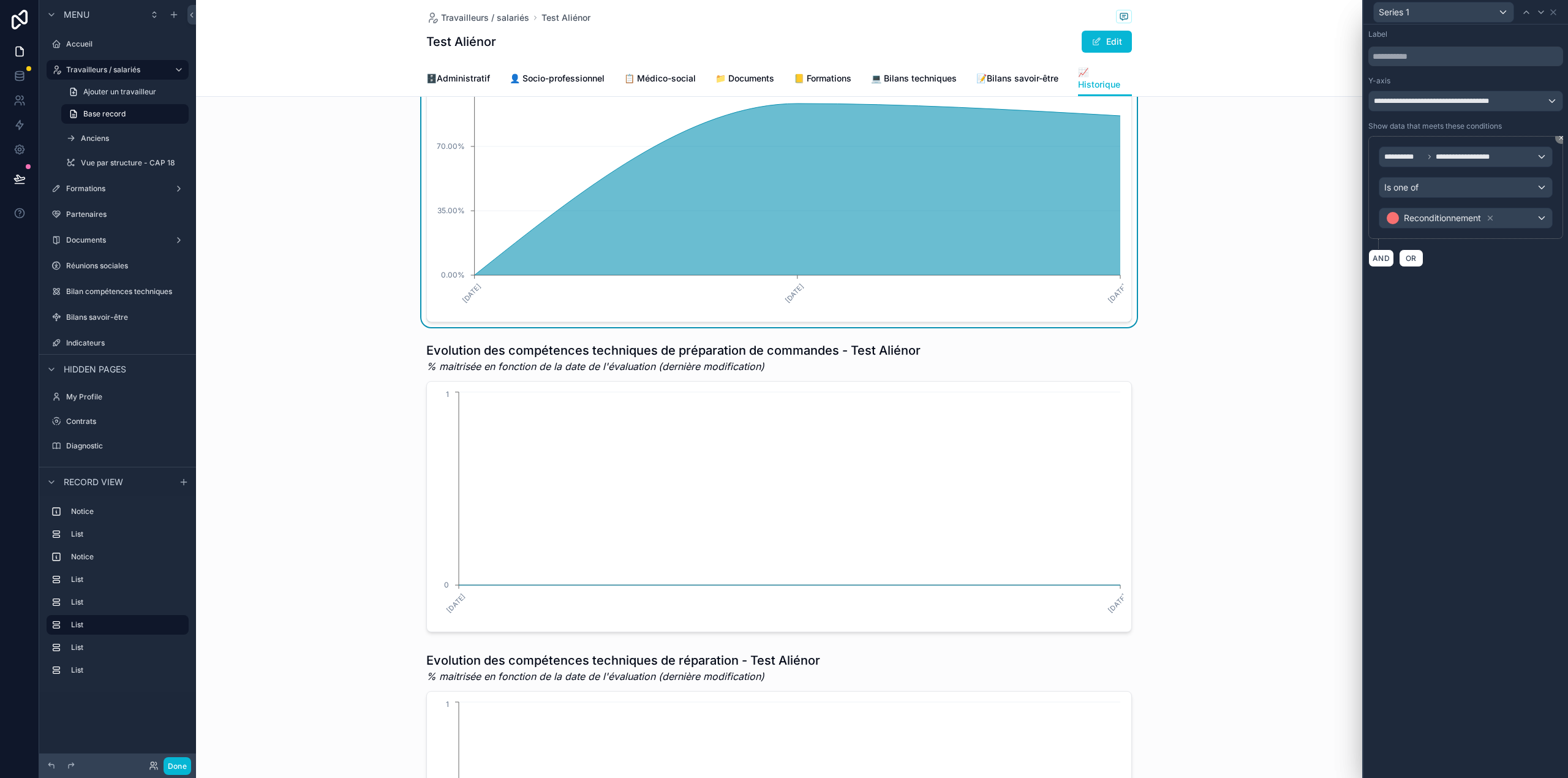
scroll to position [1117, 0]
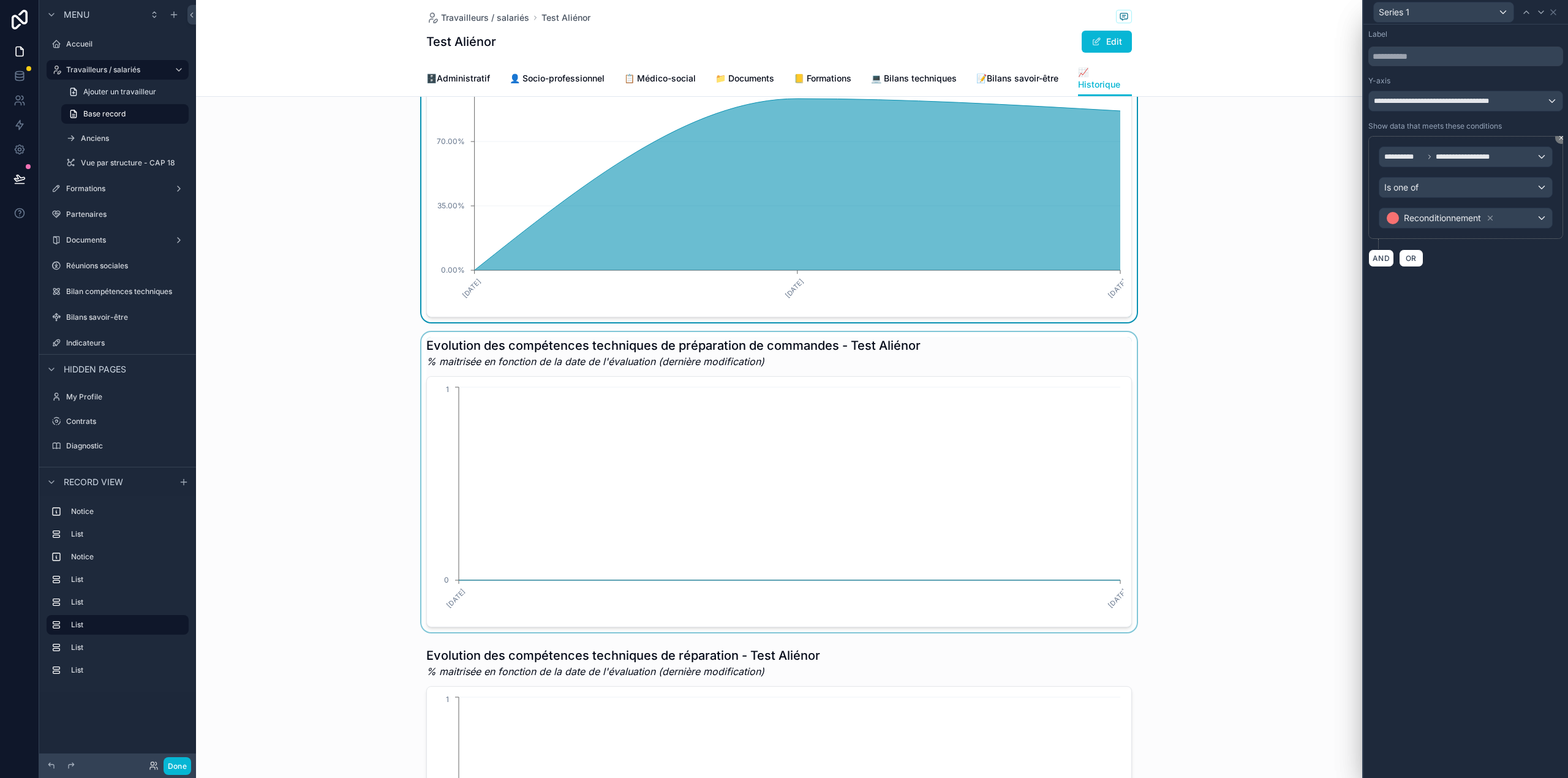
click at [918, 403] on div "scrollable content" at bounding box center [779, 482] width 1166 height 300
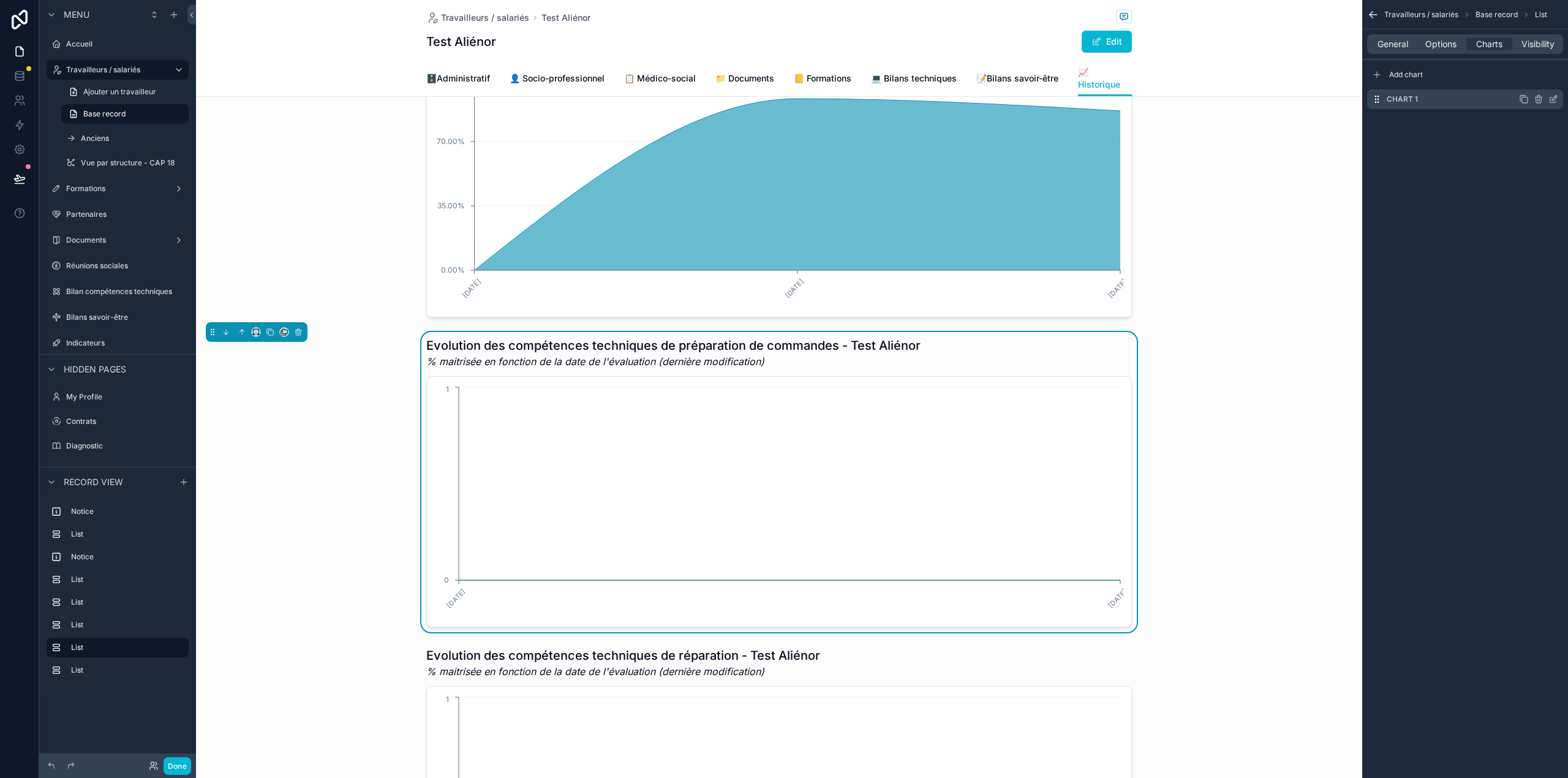
click at [1553, 97] on icon "scrollable content" at bounding box center [1554, 98] width 5 height 5
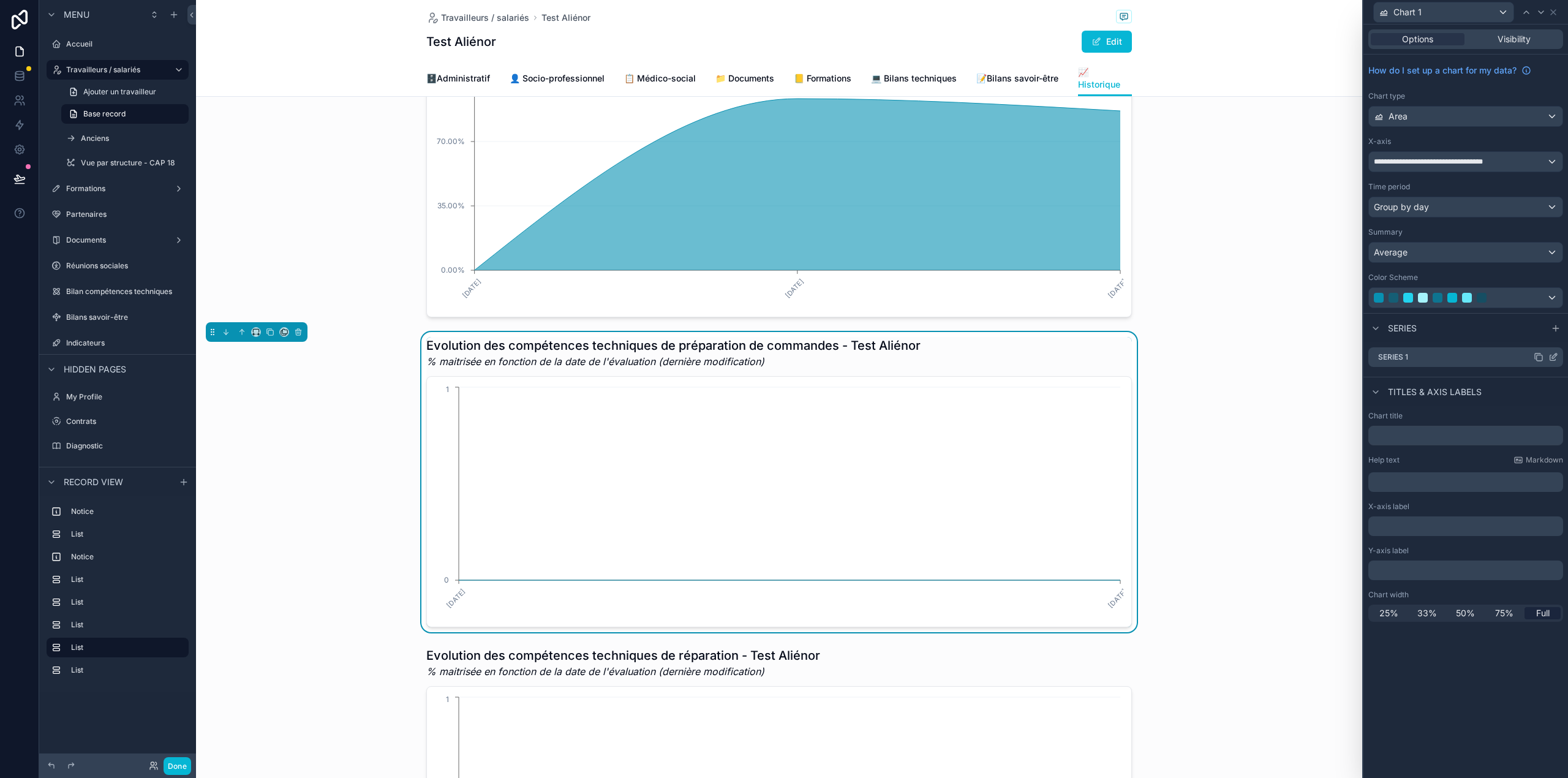
click at [1552, 358] on icon at bounding box center [1554, 356] width 5 height 5
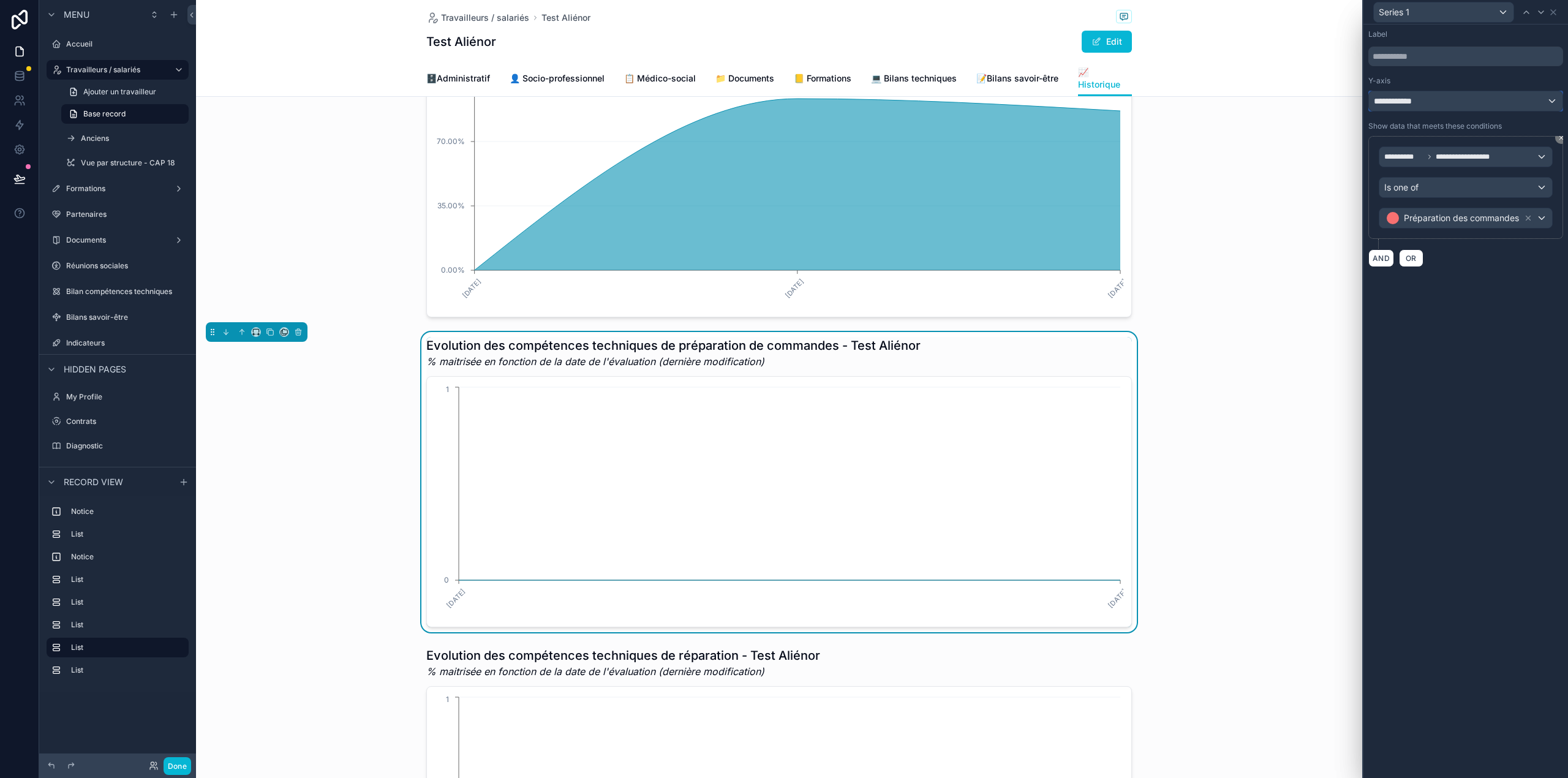
click at [1485, 93] on div "**********" at bounding box center [1466, 100] width 193 height 20
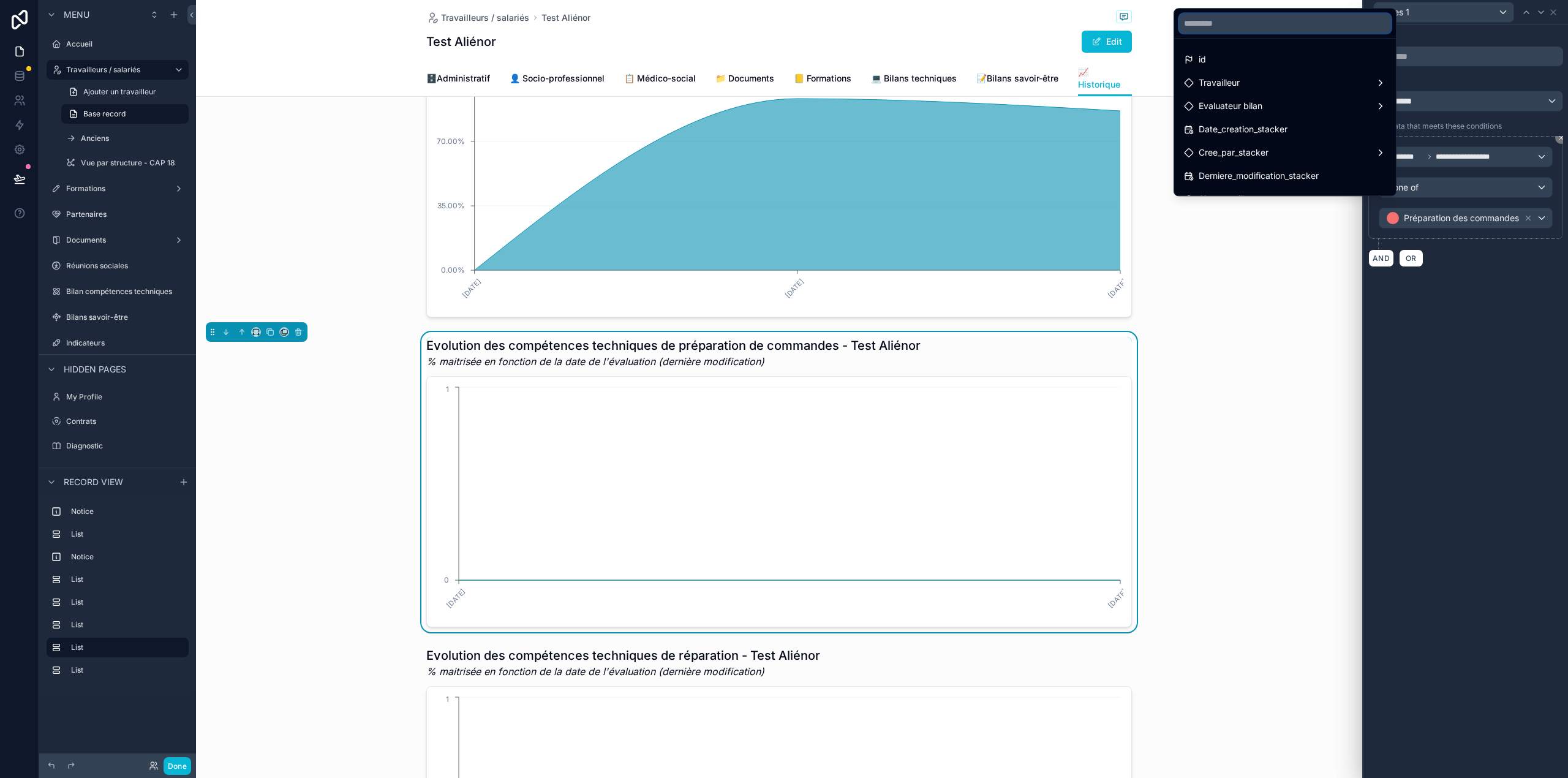
click at [1282, 30] on input "text" at bounding box center [1284, 23] width 212 height 20
type input "**"
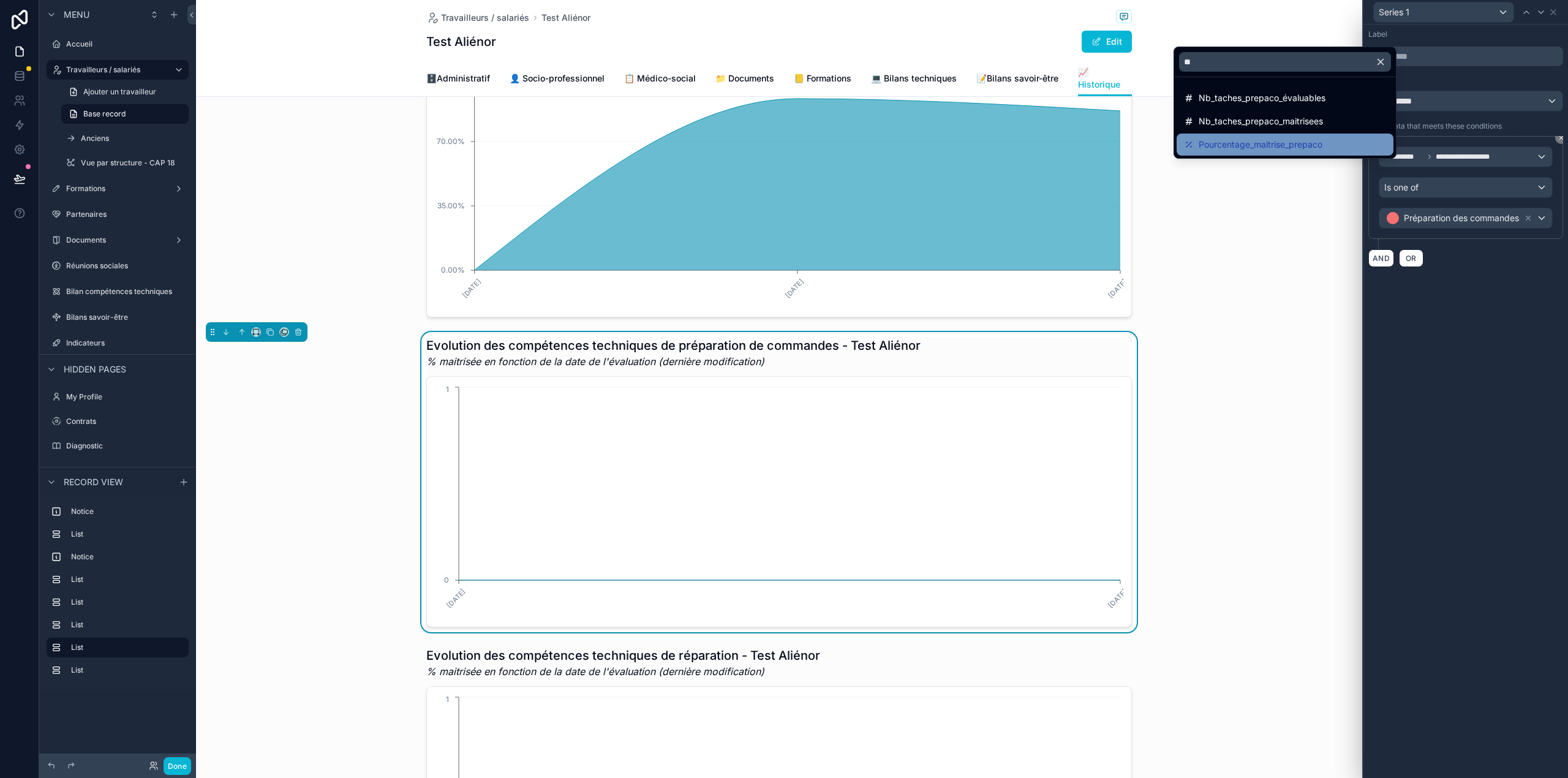
click at [1279, 145] on span "Pourcentage_maitrise_prepaco" at bounding box center [1260, 144] width 124 height 15
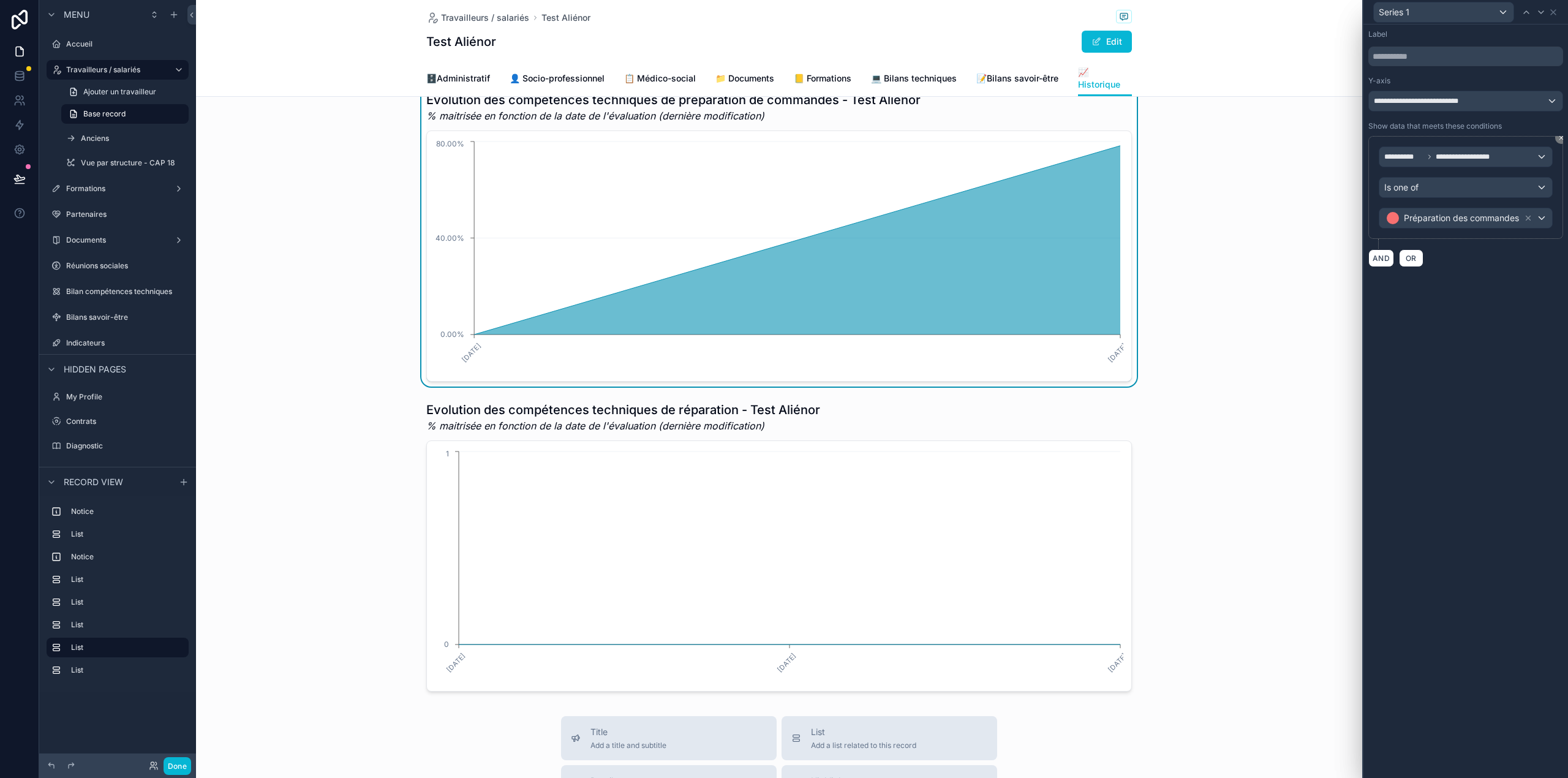
scroll to position [1384, 0]
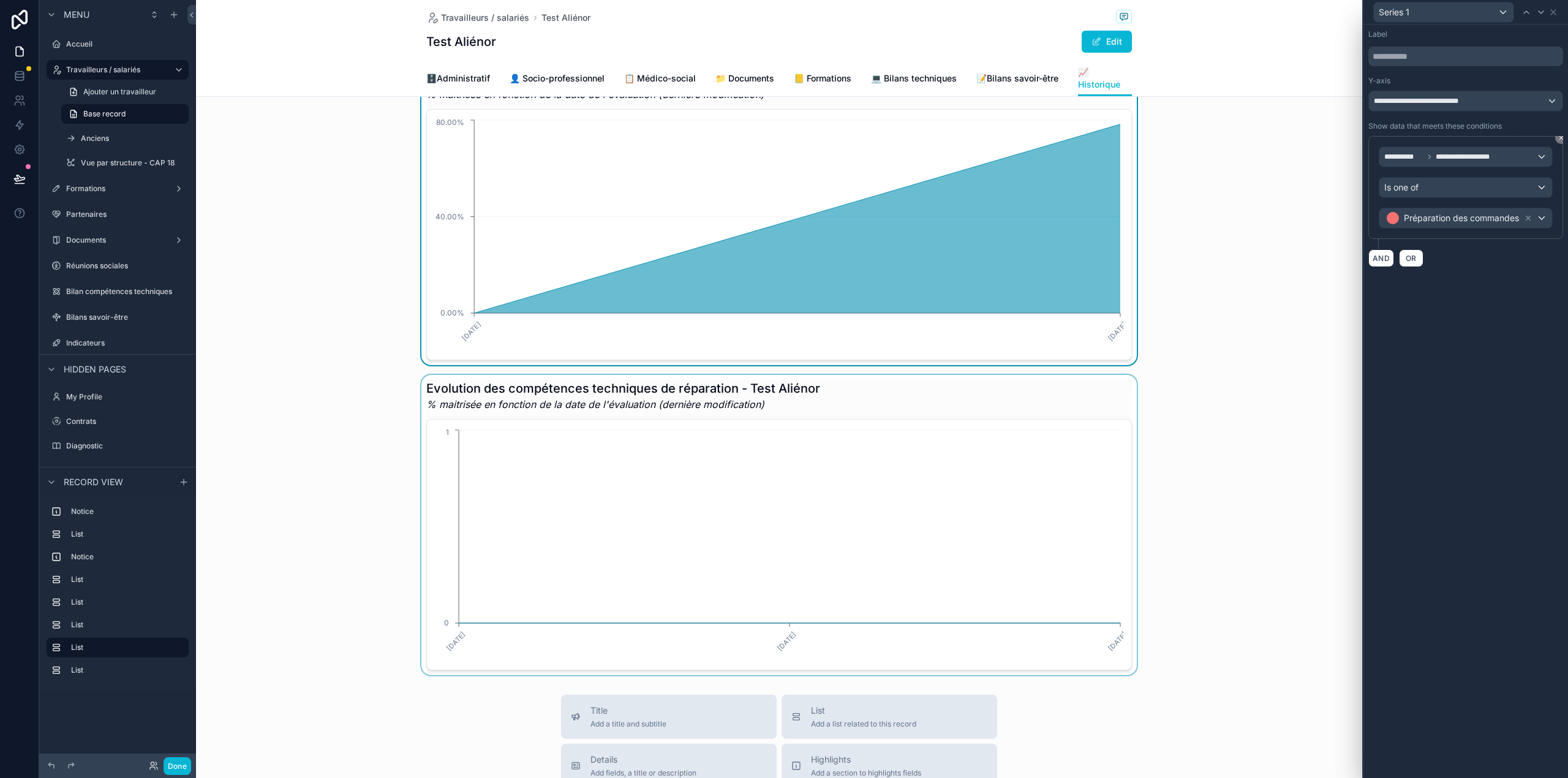
click at [909, 448] on div "scrollable content" at bounding box center [779, 525] width 1166 height 300
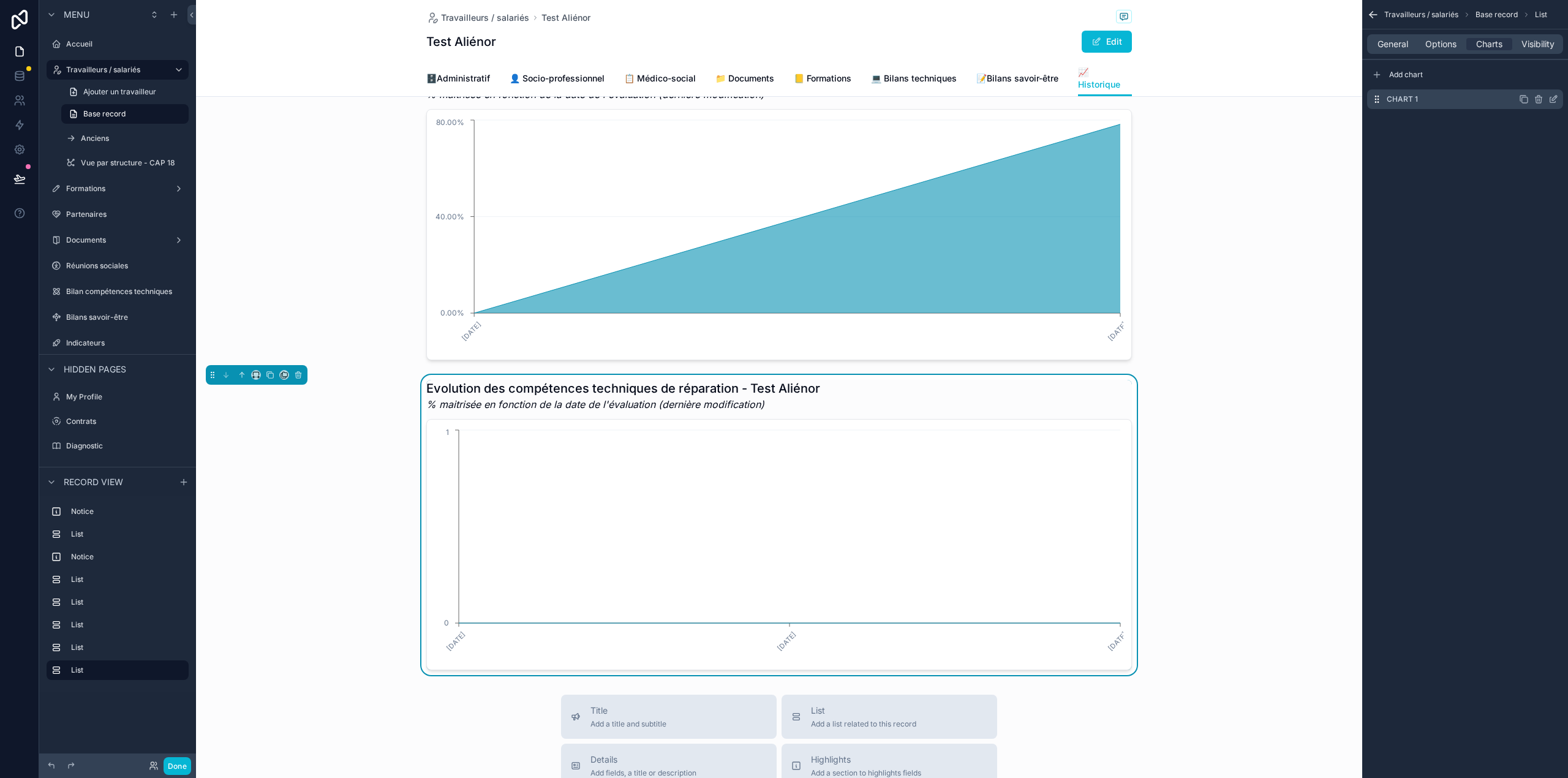
click at [1551, 98] on icon "scrollable content" at bounding box center [1553, 99] width 10 height 10
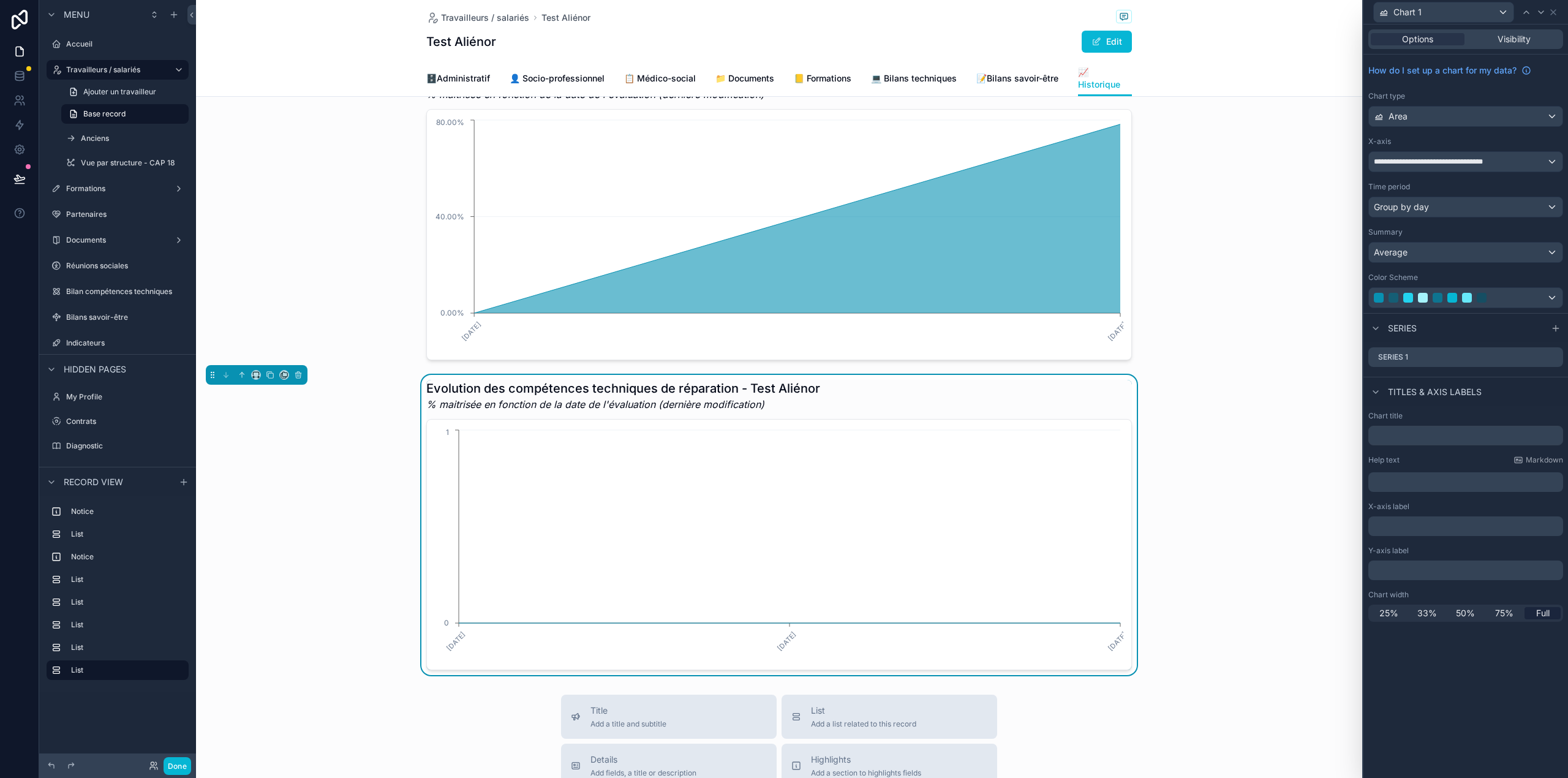
scroll to position [1608, 0]
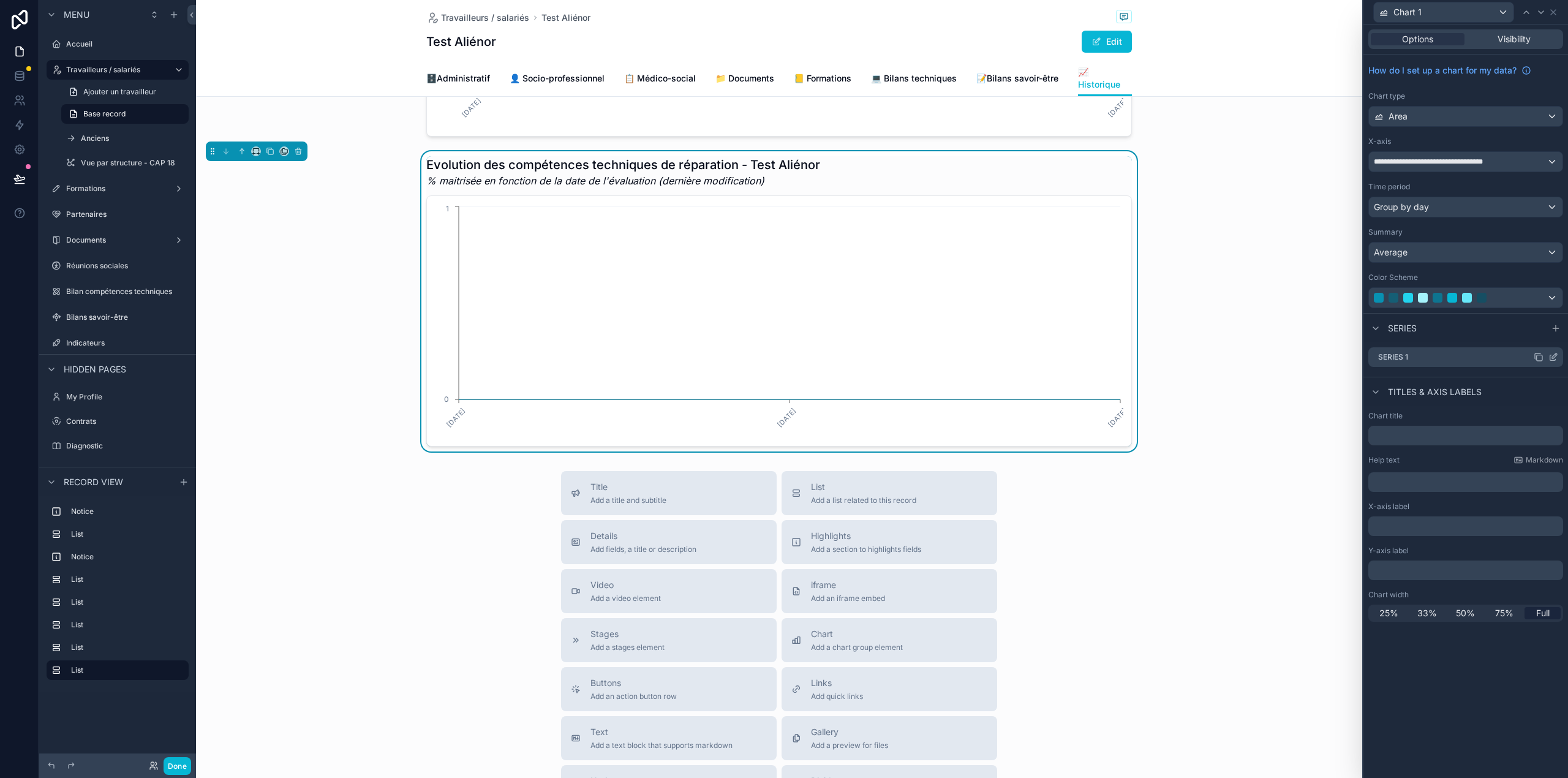
click at [1552, 358] on icon at bounding box center [1553, 357] width 10 height 10
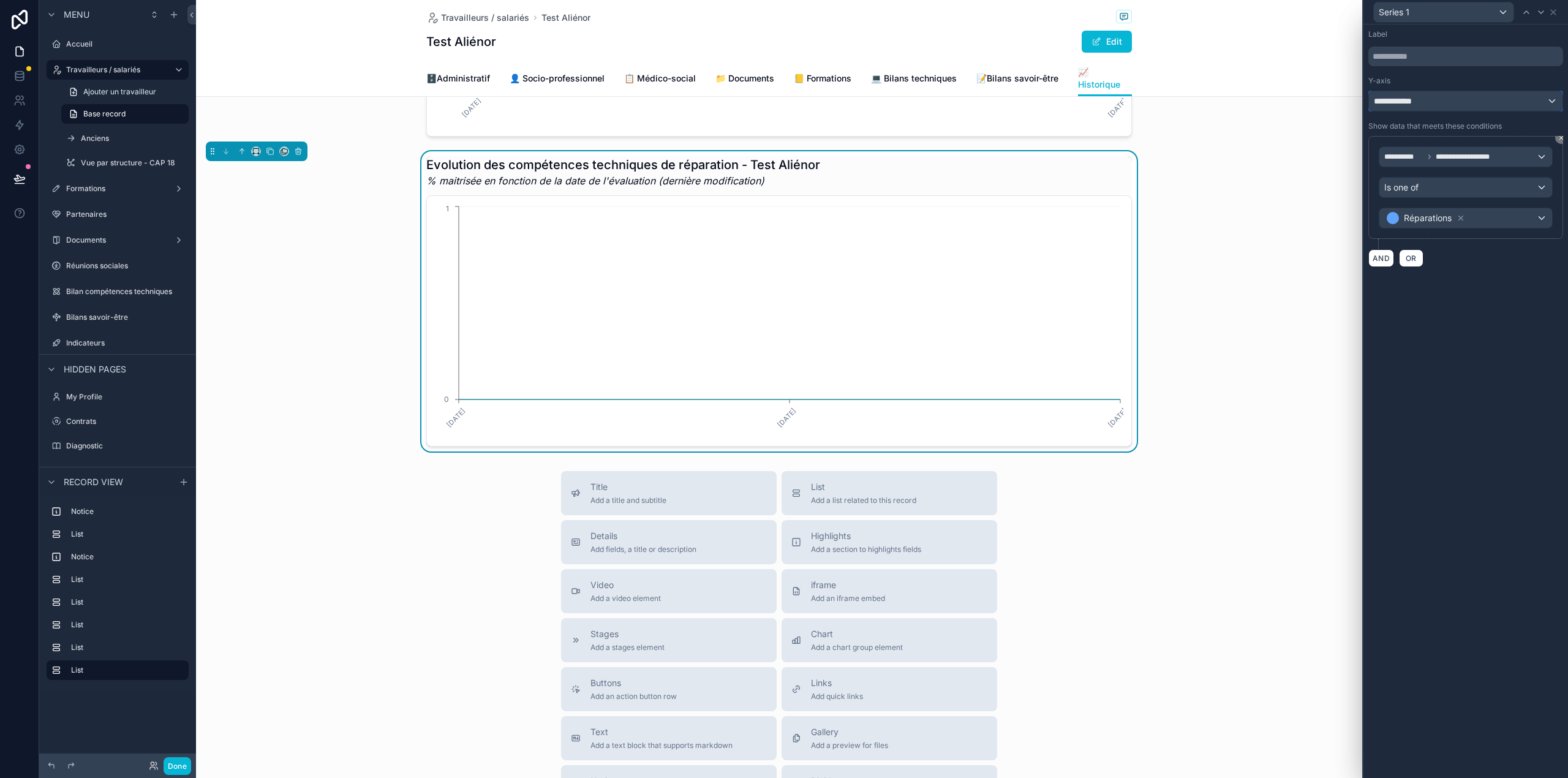
click at [1468, 101] on div "**********" at bounding box center [1466, 100] width 193 height 20
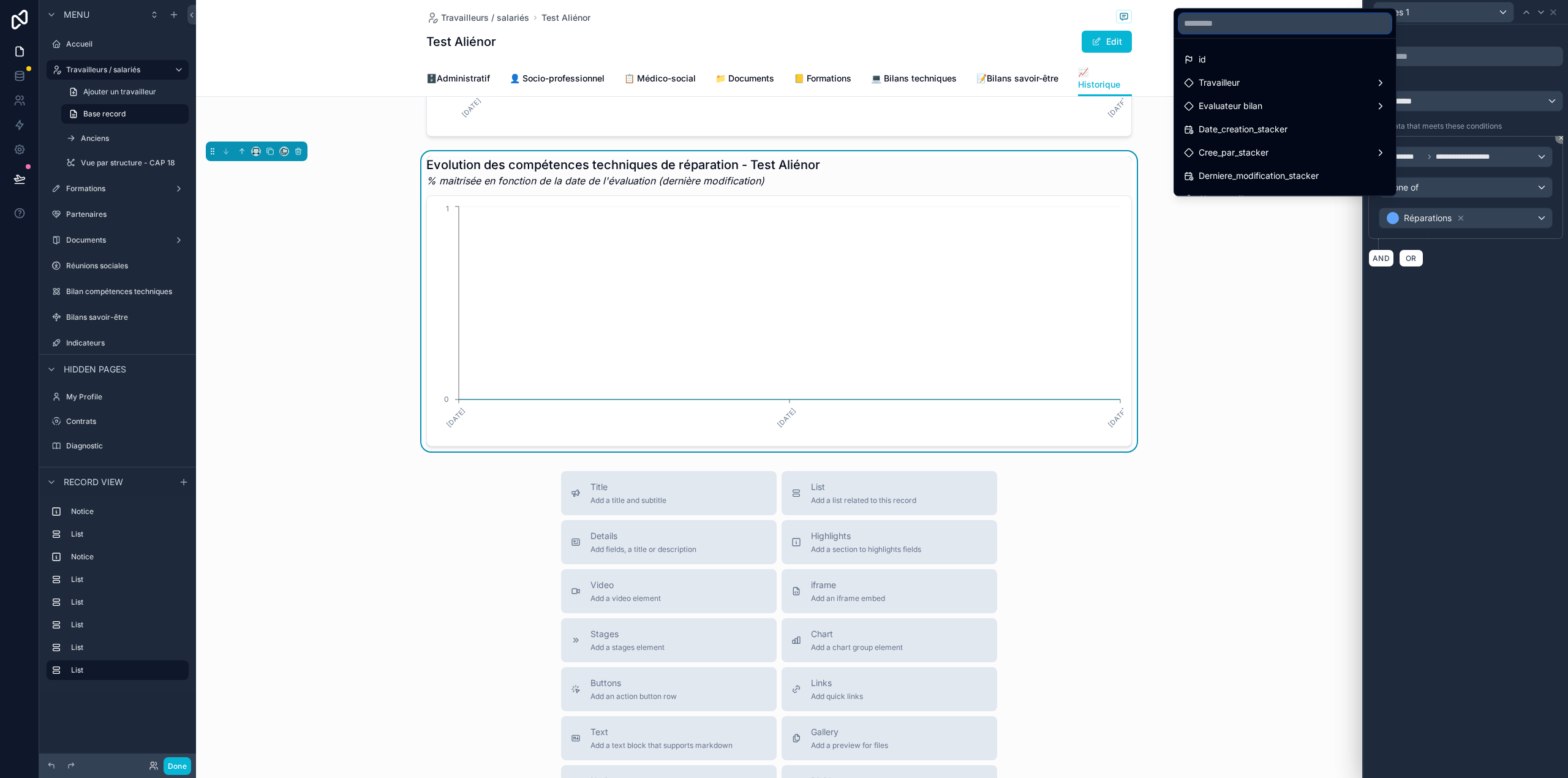
click at [1255, 23] on input "text" at bounding box center [1284, 23] width 212 height 20
type input "*"
type input "****"
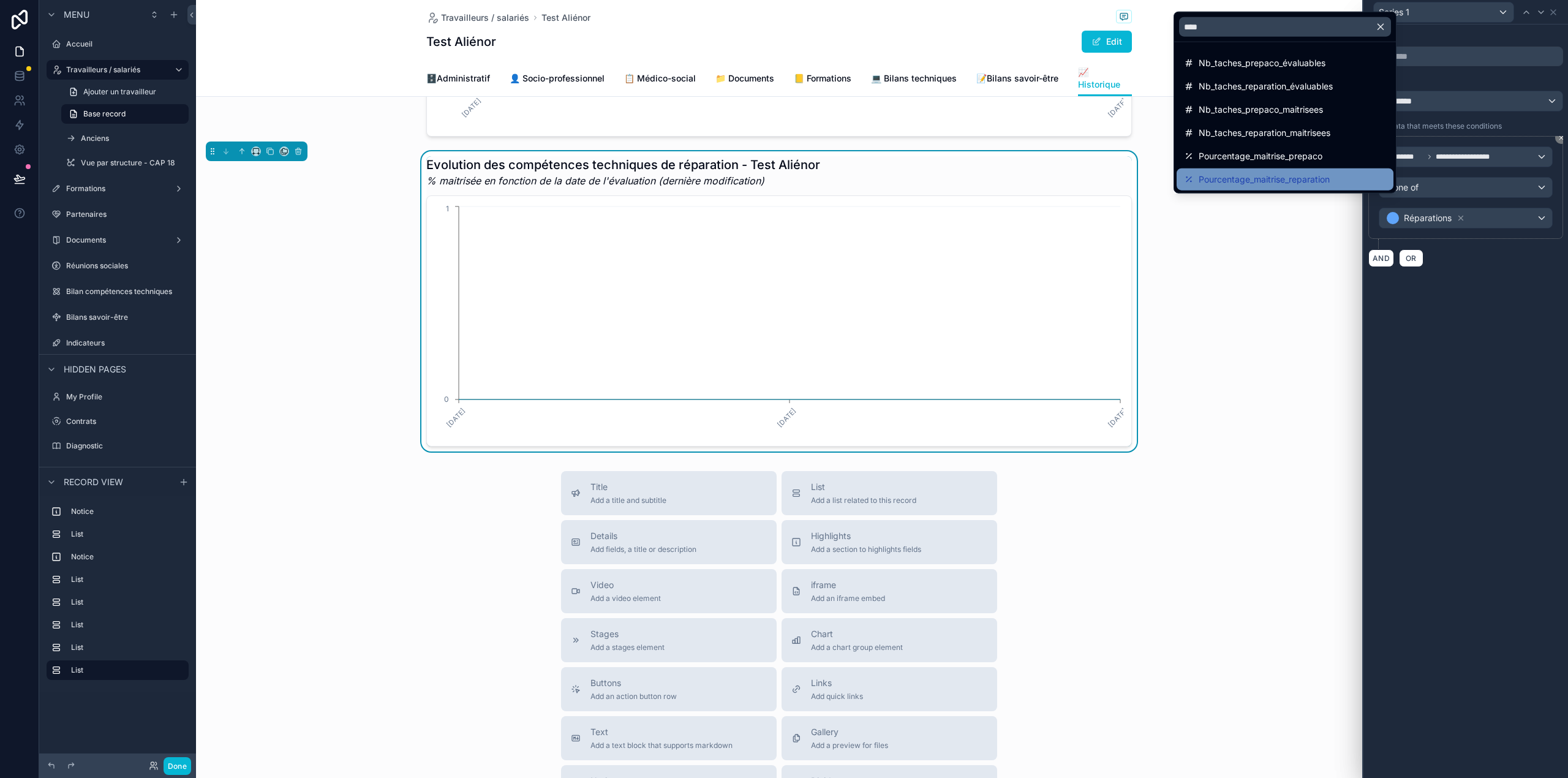
click at [1269, 181] on span "Pourcentage_maitrise_reparation" at bounding box center [1263, 179] width 131 height 15
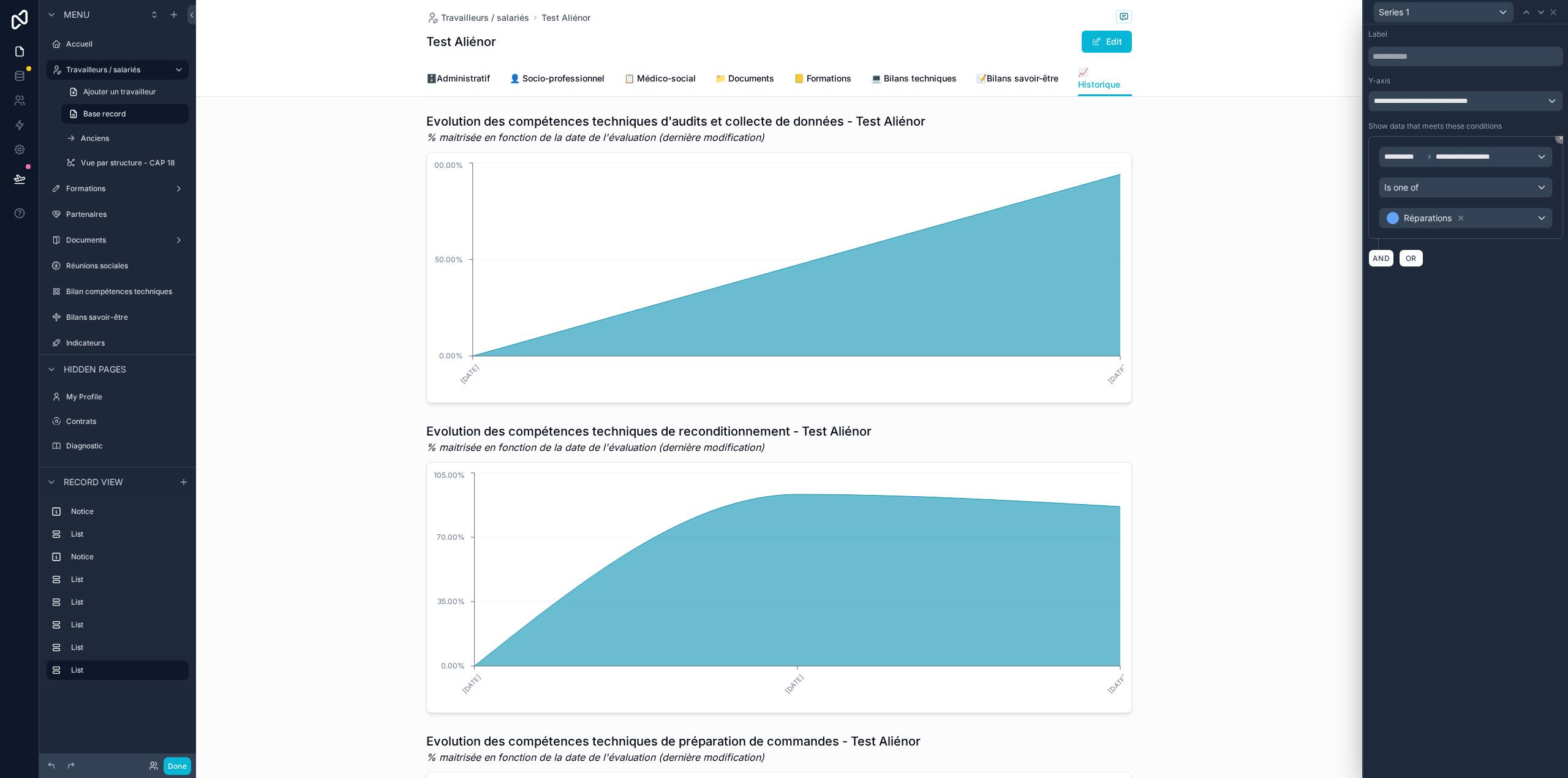
scroll to position [810, 0]
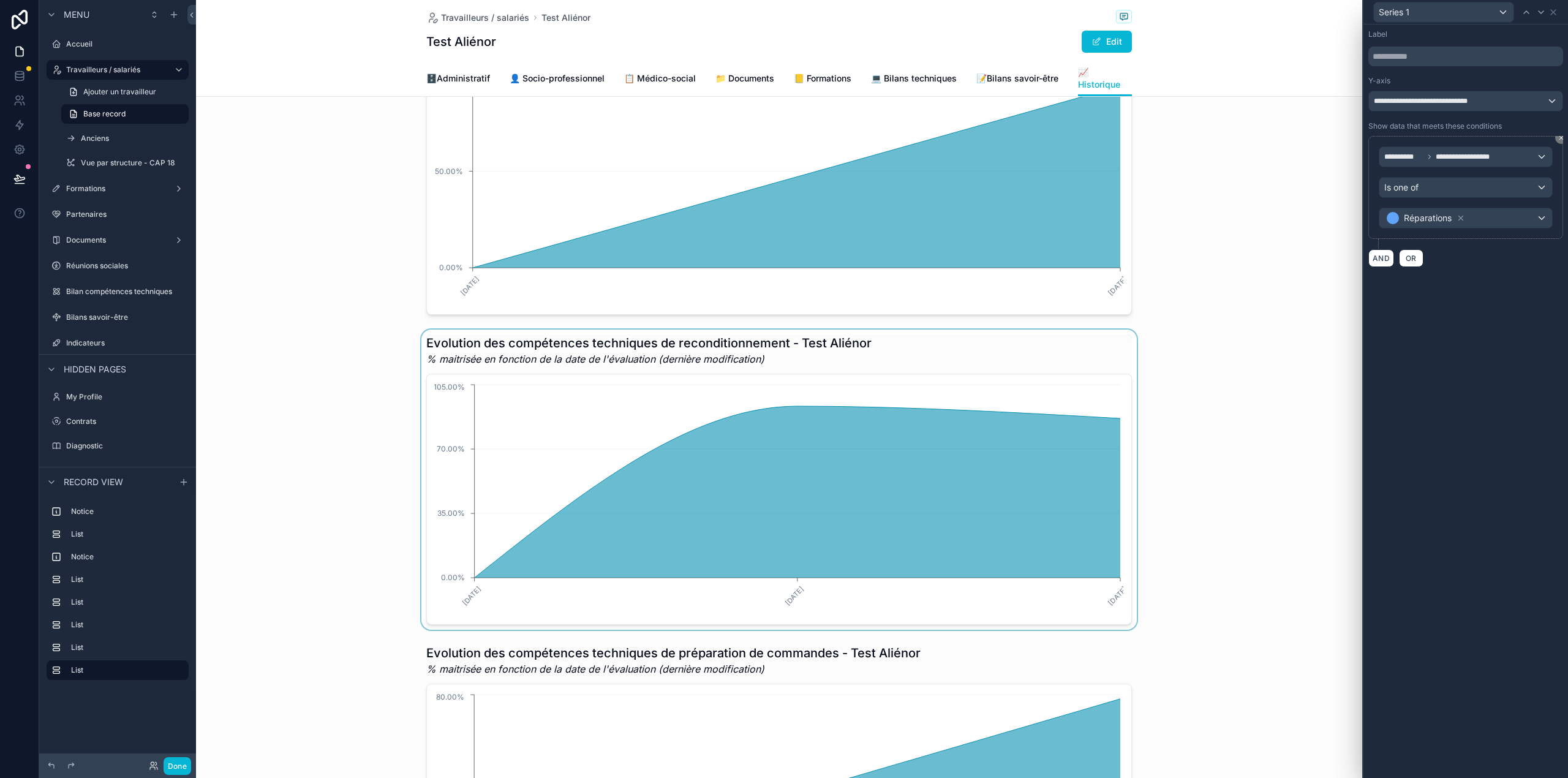
click at [748, 392] on div "scrollable content" at bounding box center [779, 479] width 1166 height 300
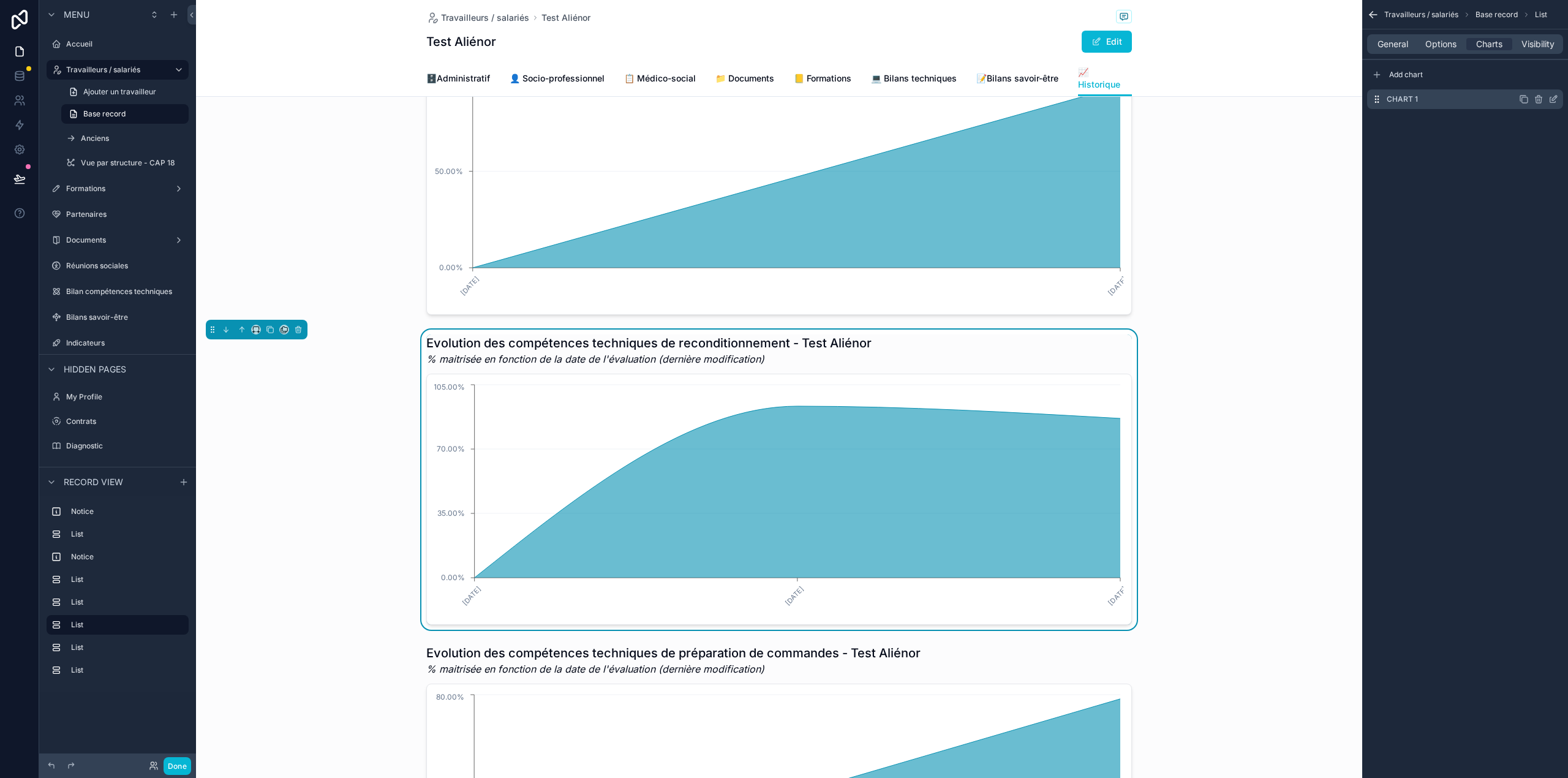
click at [1553, 99] on icon "scrollable content" at bounding box center [1554, 98] width 5 height 5
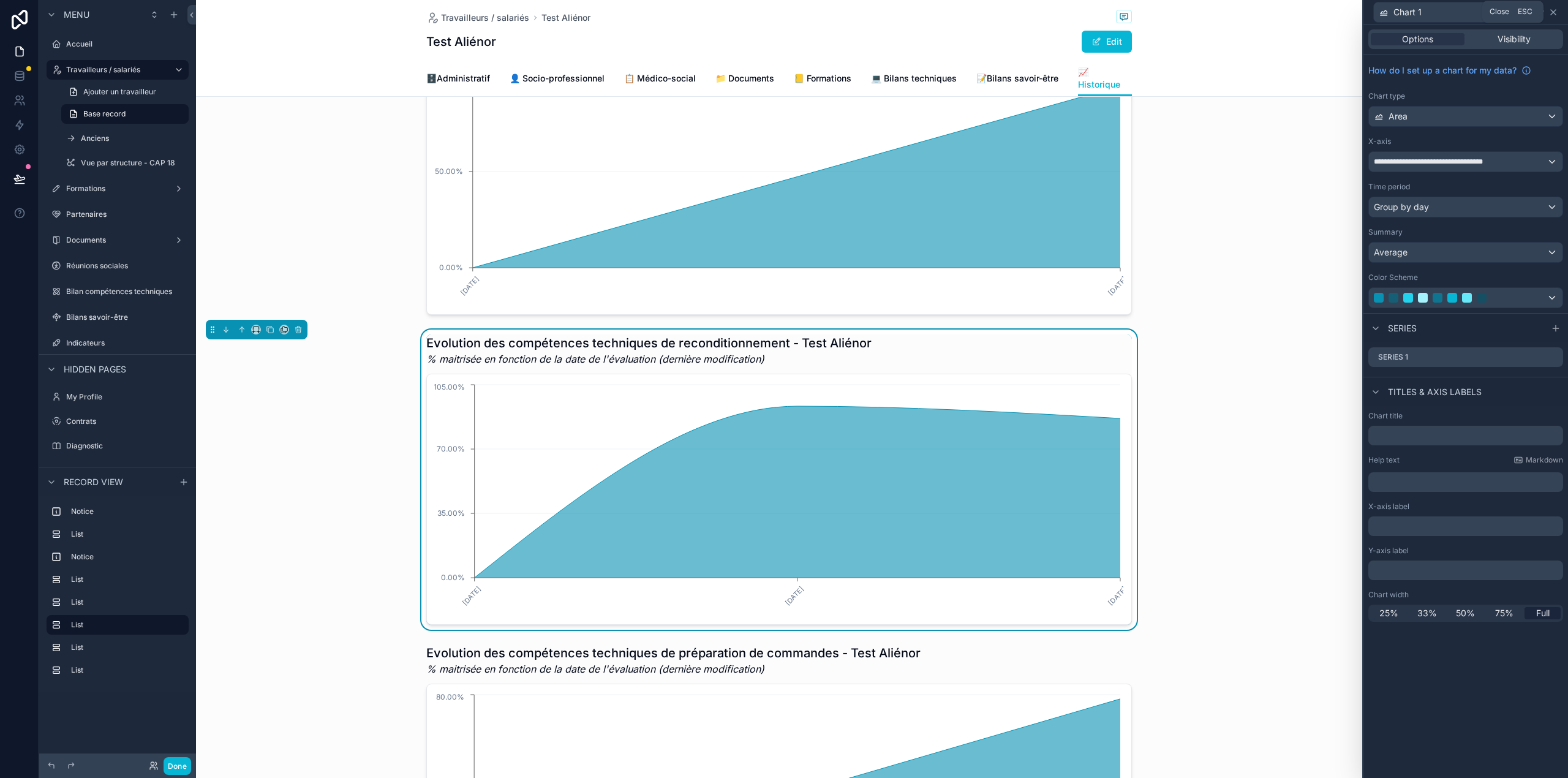
click at [1552, 10] on icon at bounding box center [1553, 13] width 10 height 10
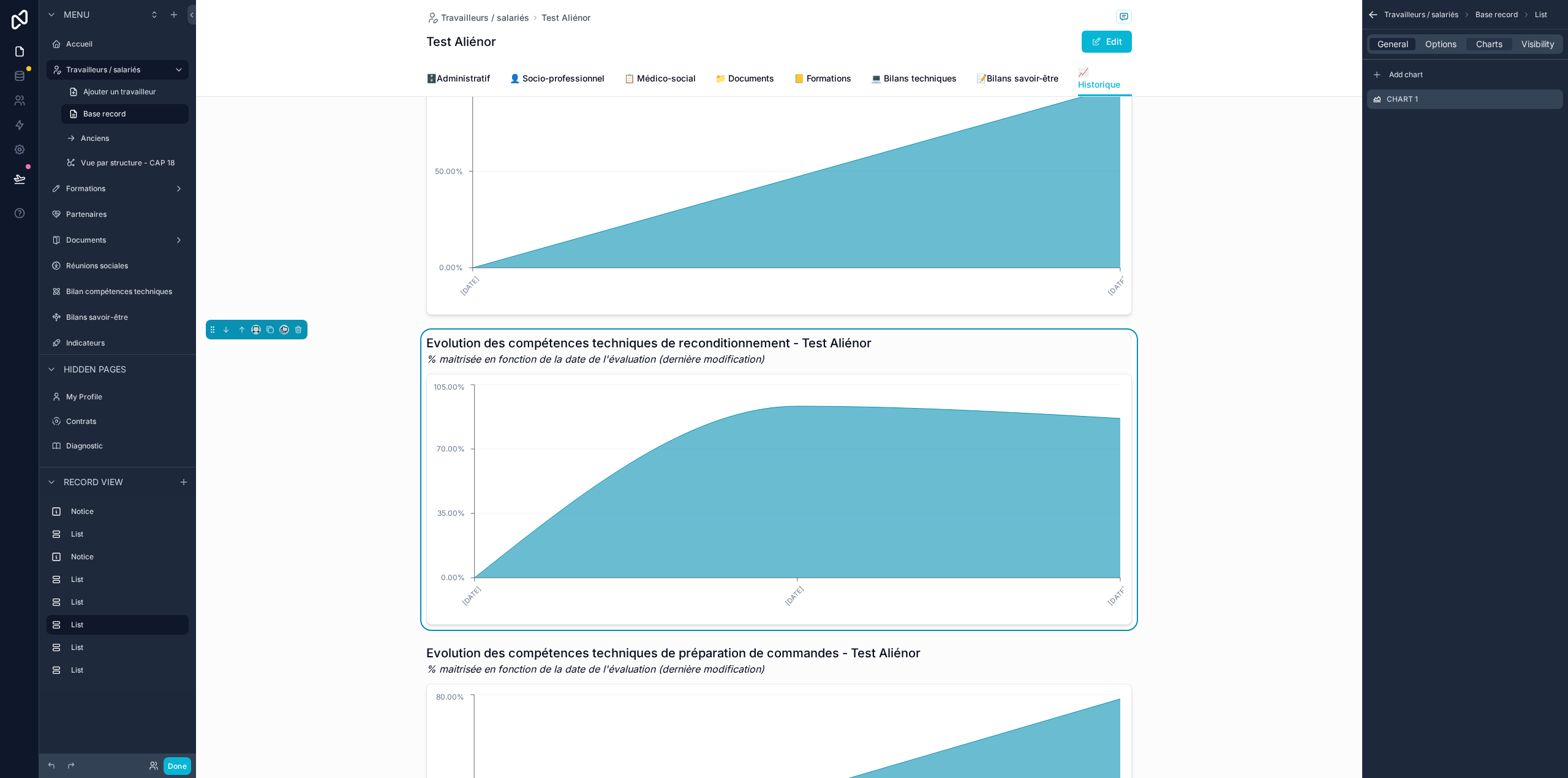
click at [1397, 43] on span "General" at bounding box center [1392, 44] width 30 height 12
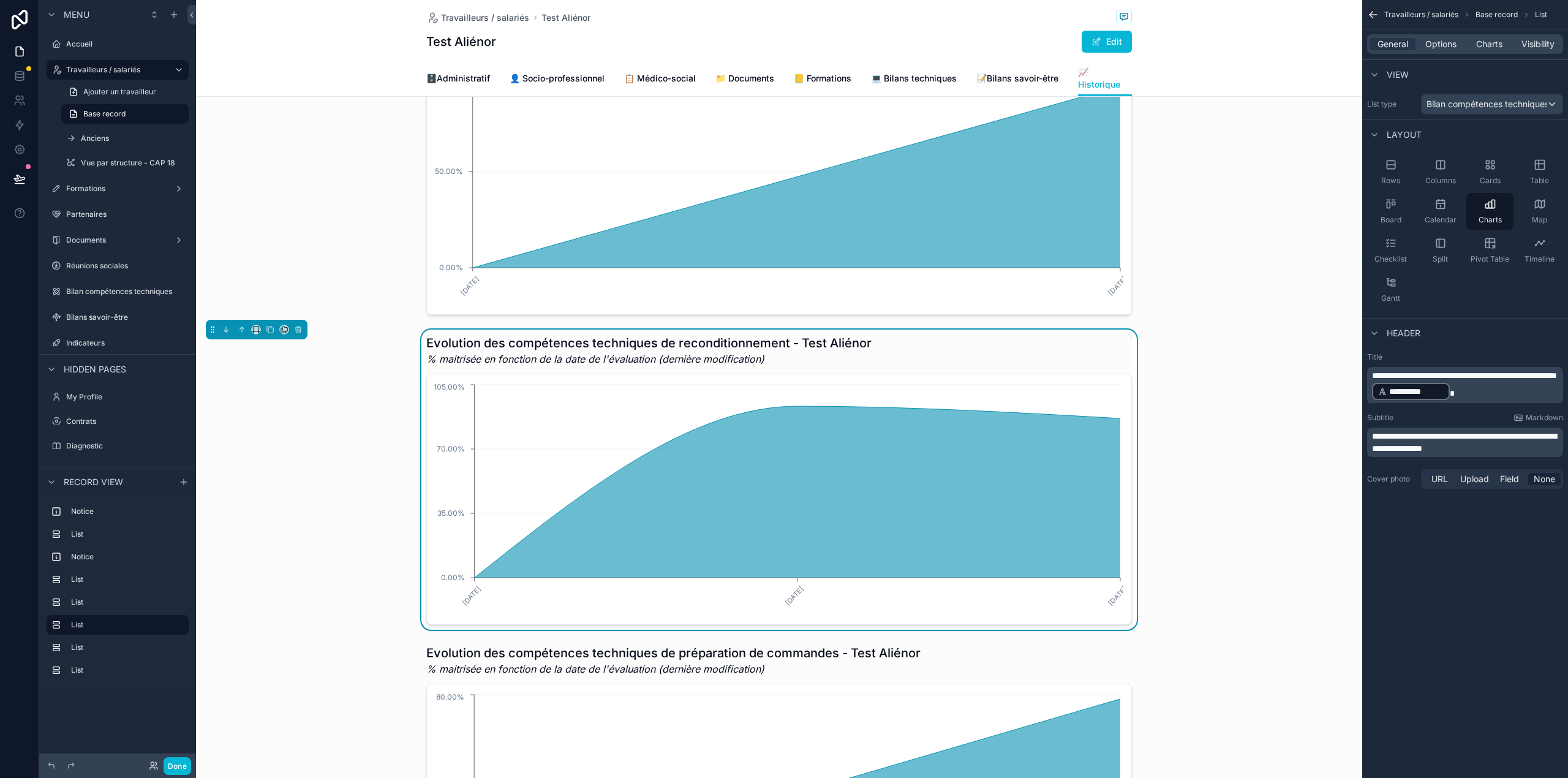
click at [1378, 373] on span "**********" at bounding box center [1464, 375] width 185 height 9
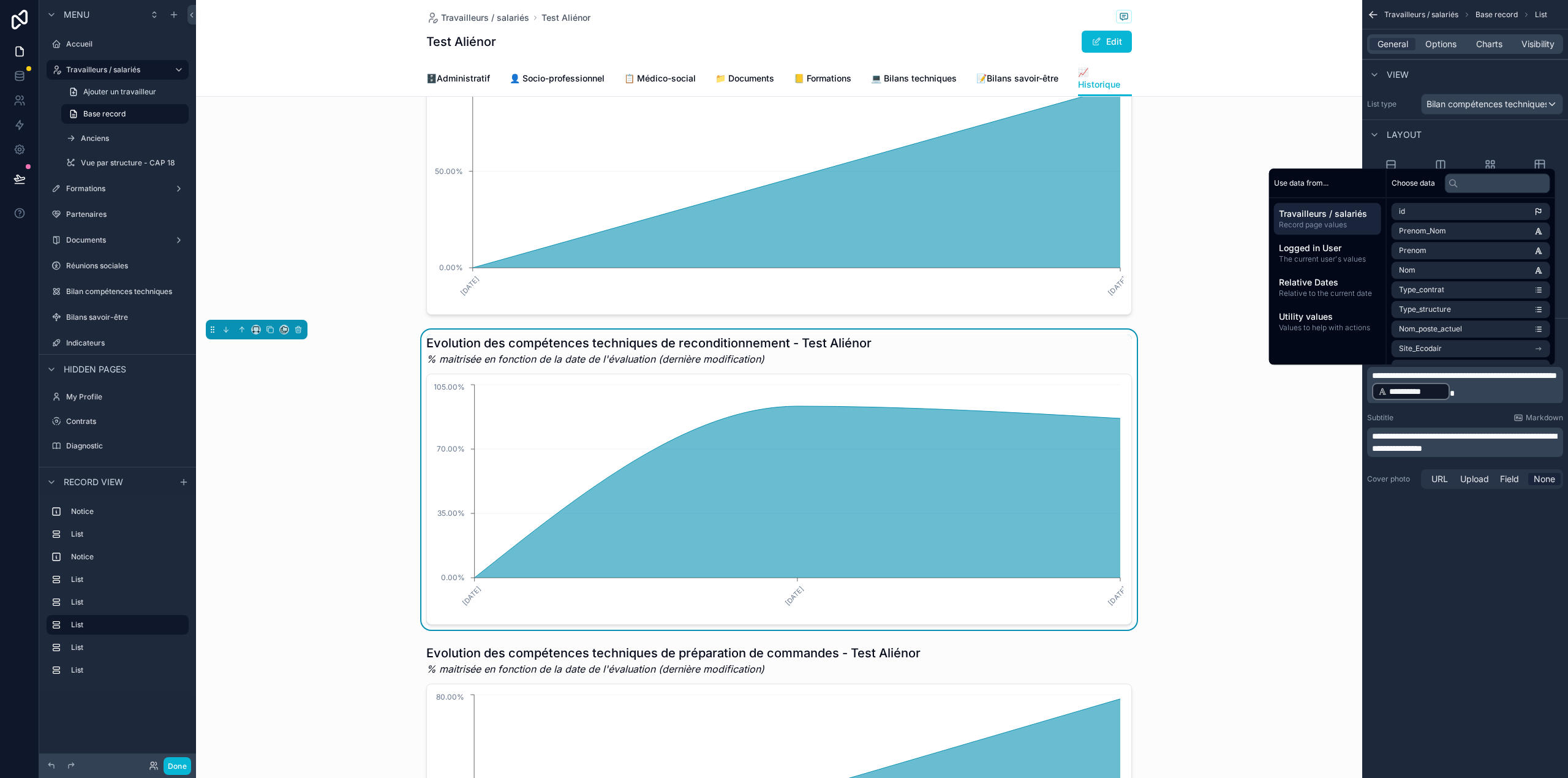
paste div "scrollable content"
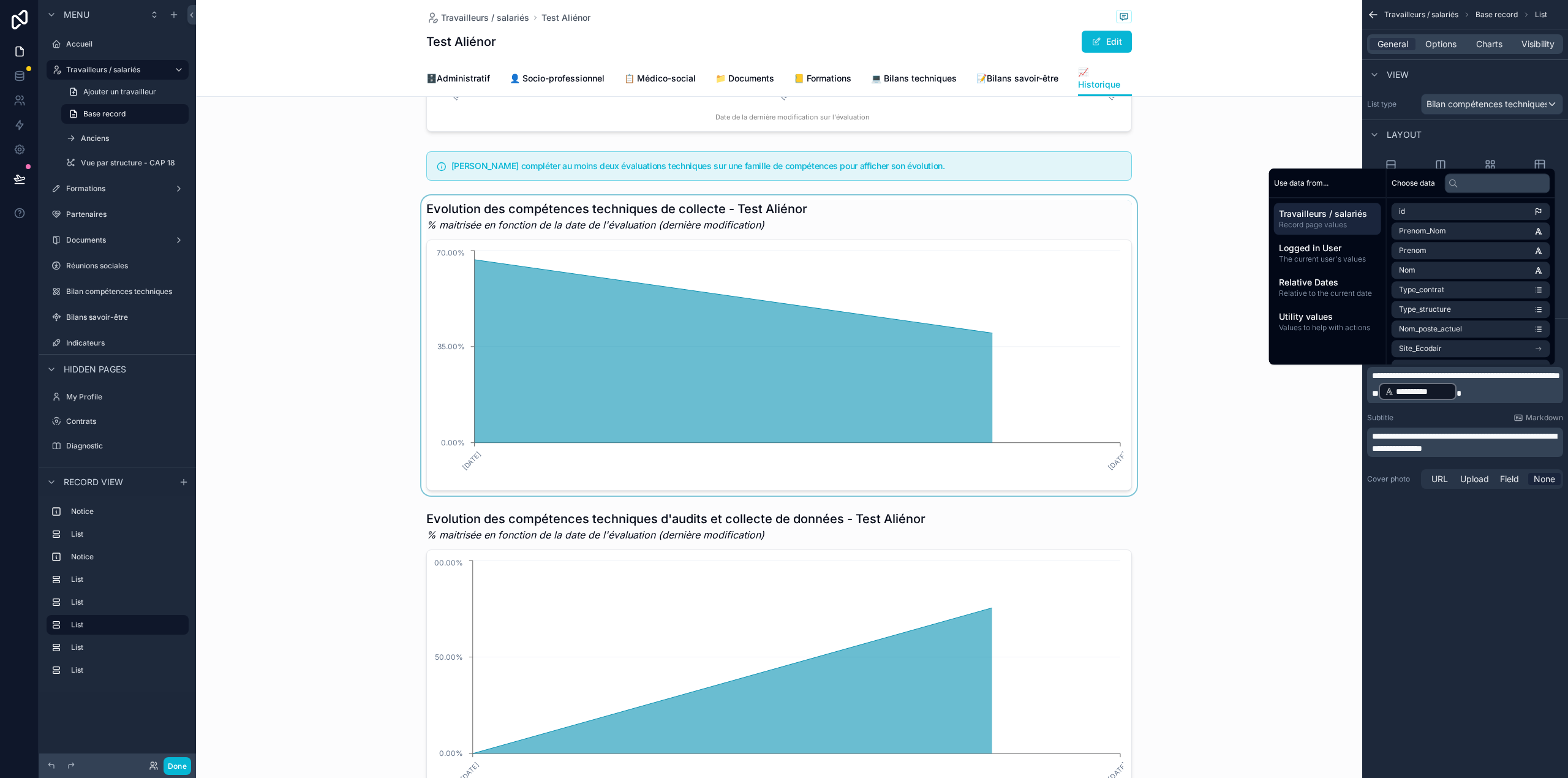
scroll to position [274, 0]
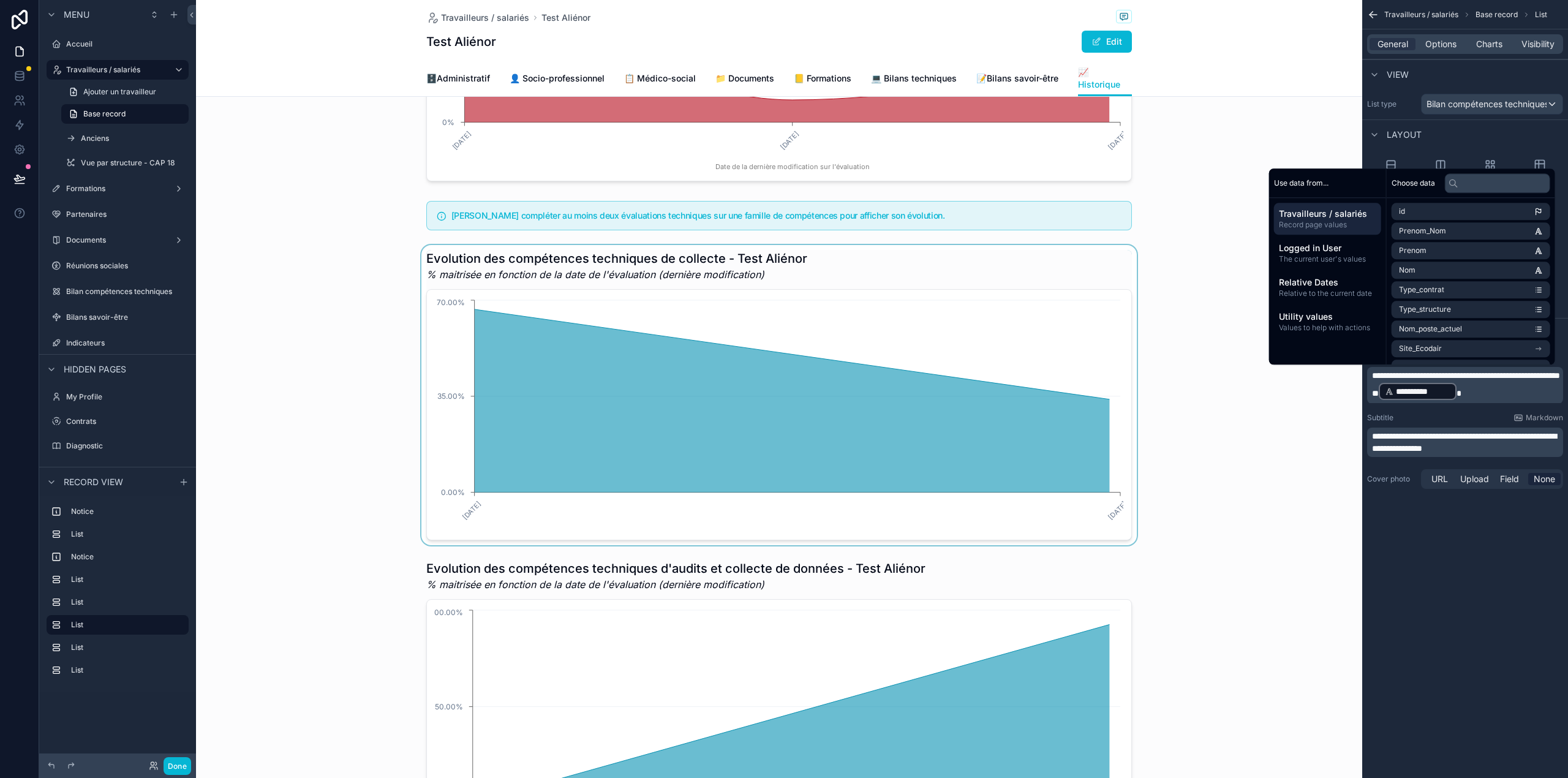
click at [614, 265] on div "scrollable content" at bounding box center [779, 395] width 1166 height 300
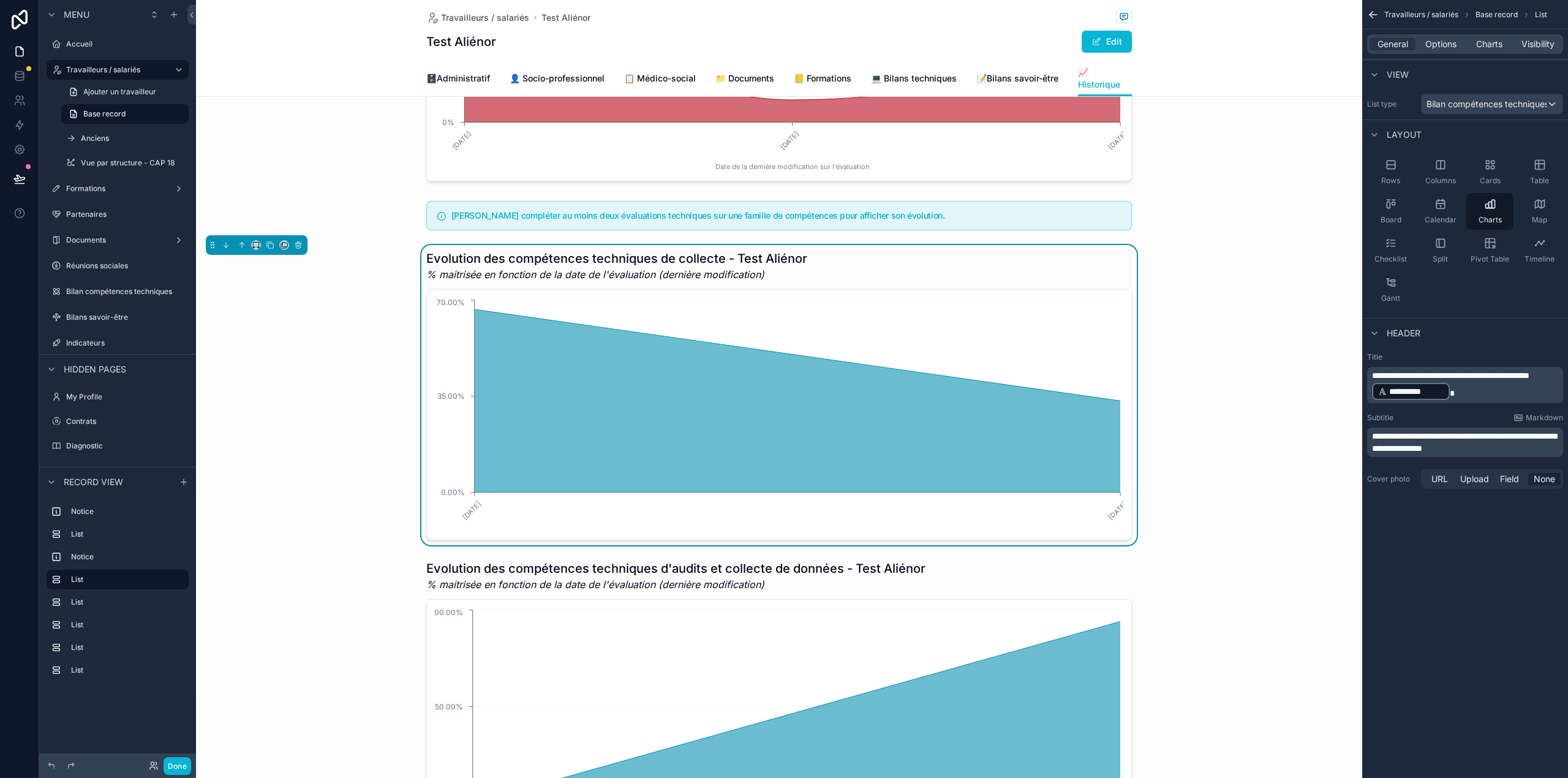
click at [1374, 379] on span "**********" at bounding box center [1450, 375] width 157 height 9
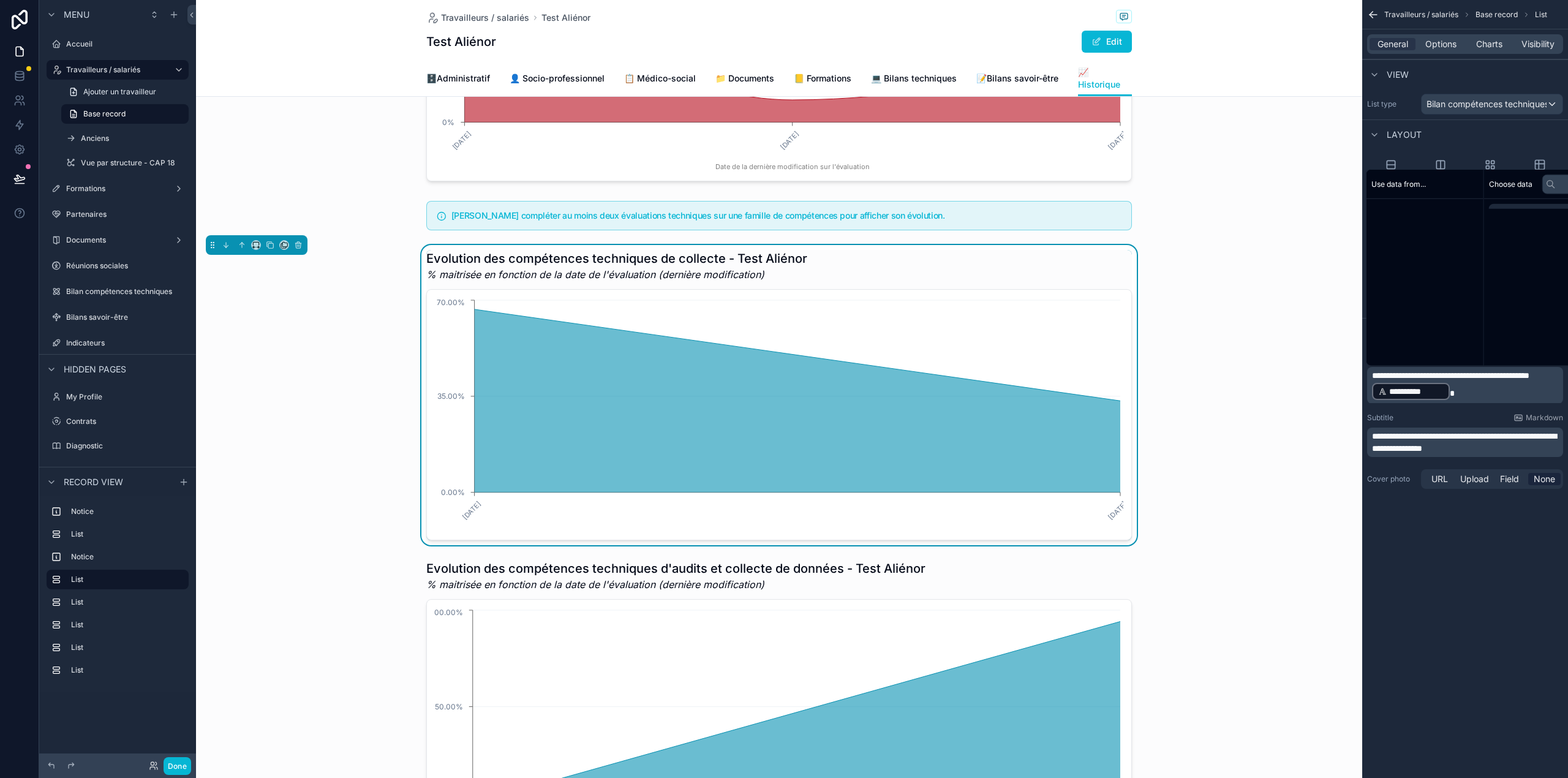
paste div "scrollable content"
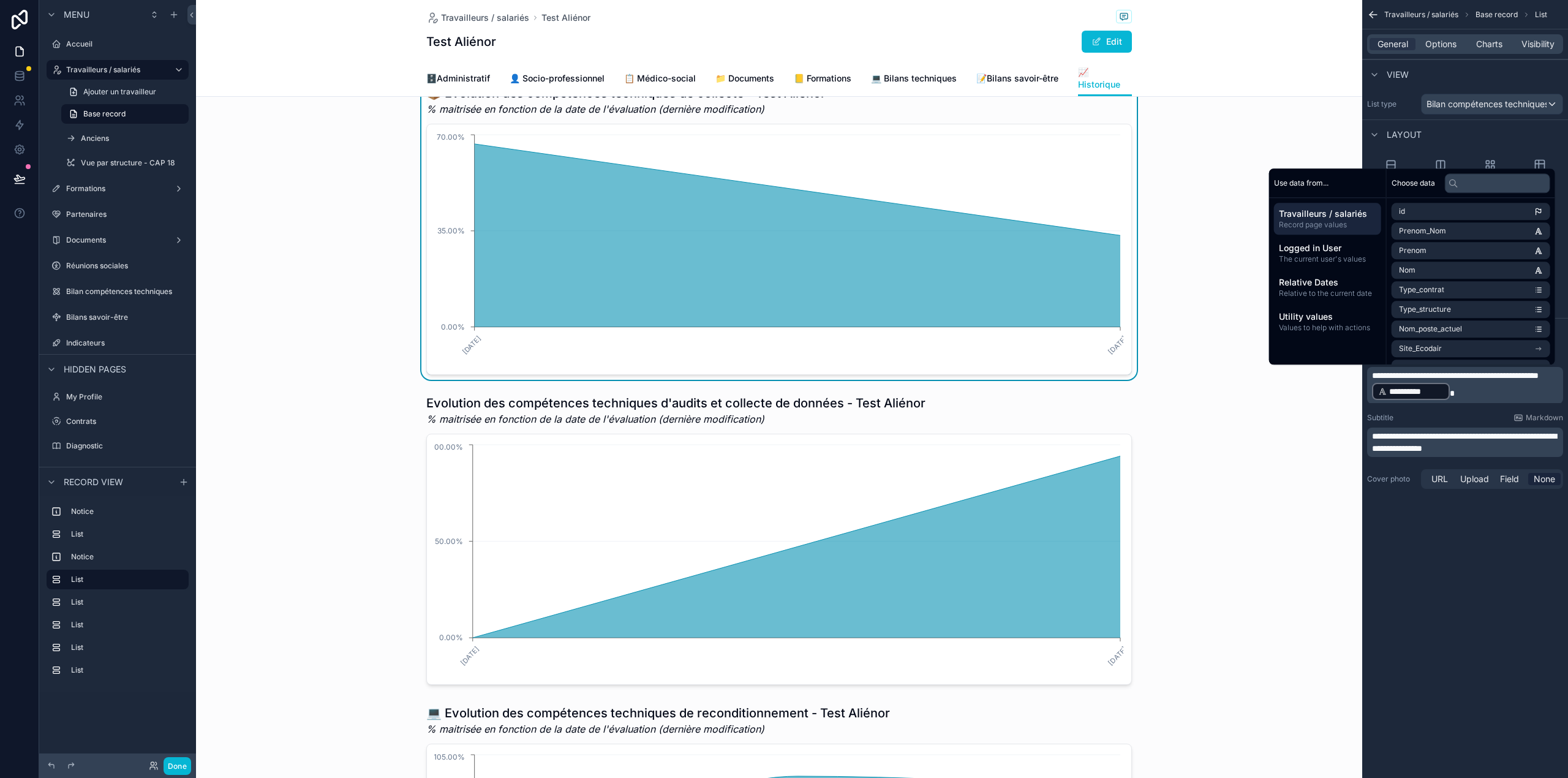
scroll to position [449, 0]
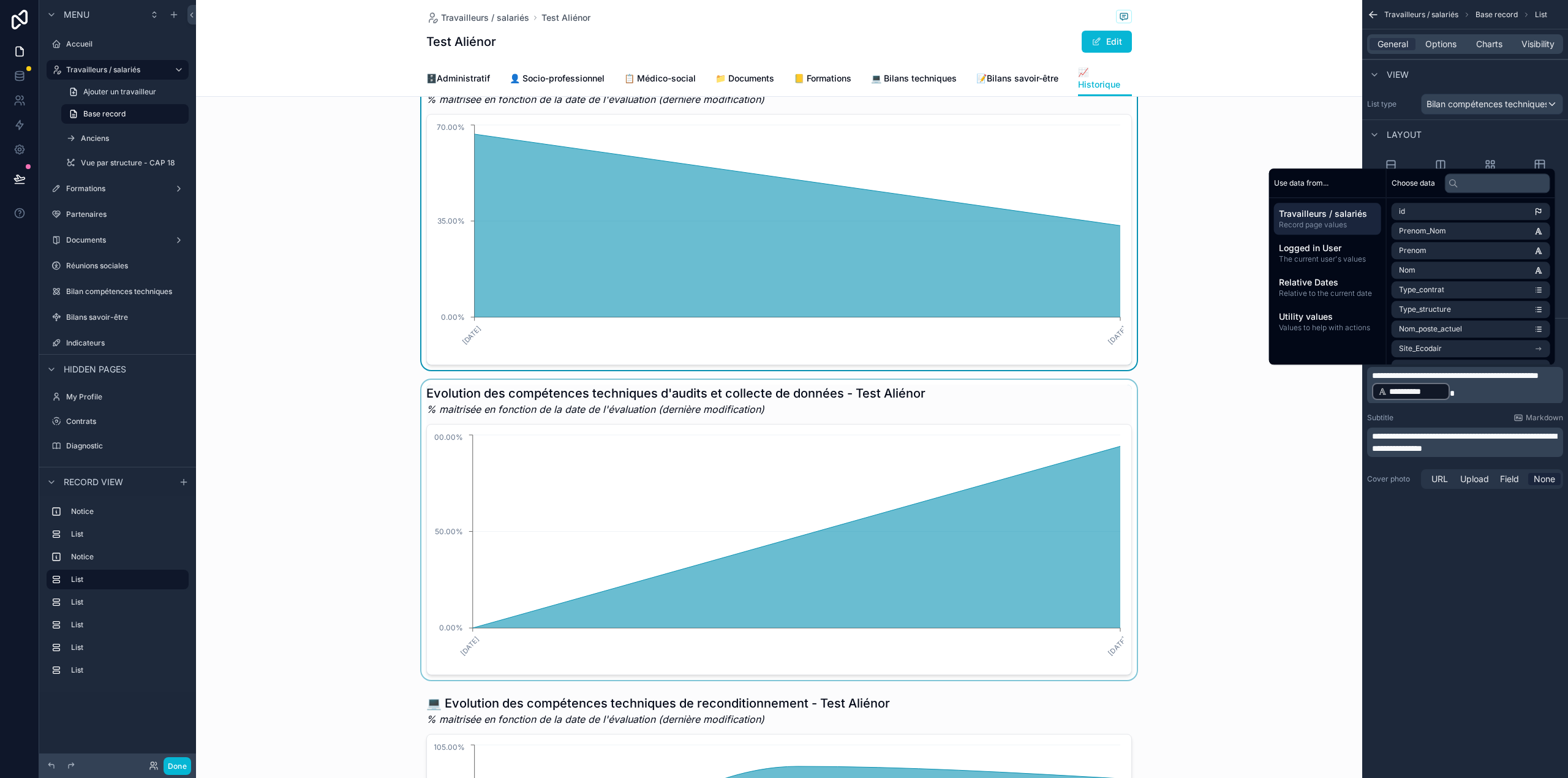
click at [755, 506] on div "scrollable content" at bounding box center [779, 530] width 1166 height 300
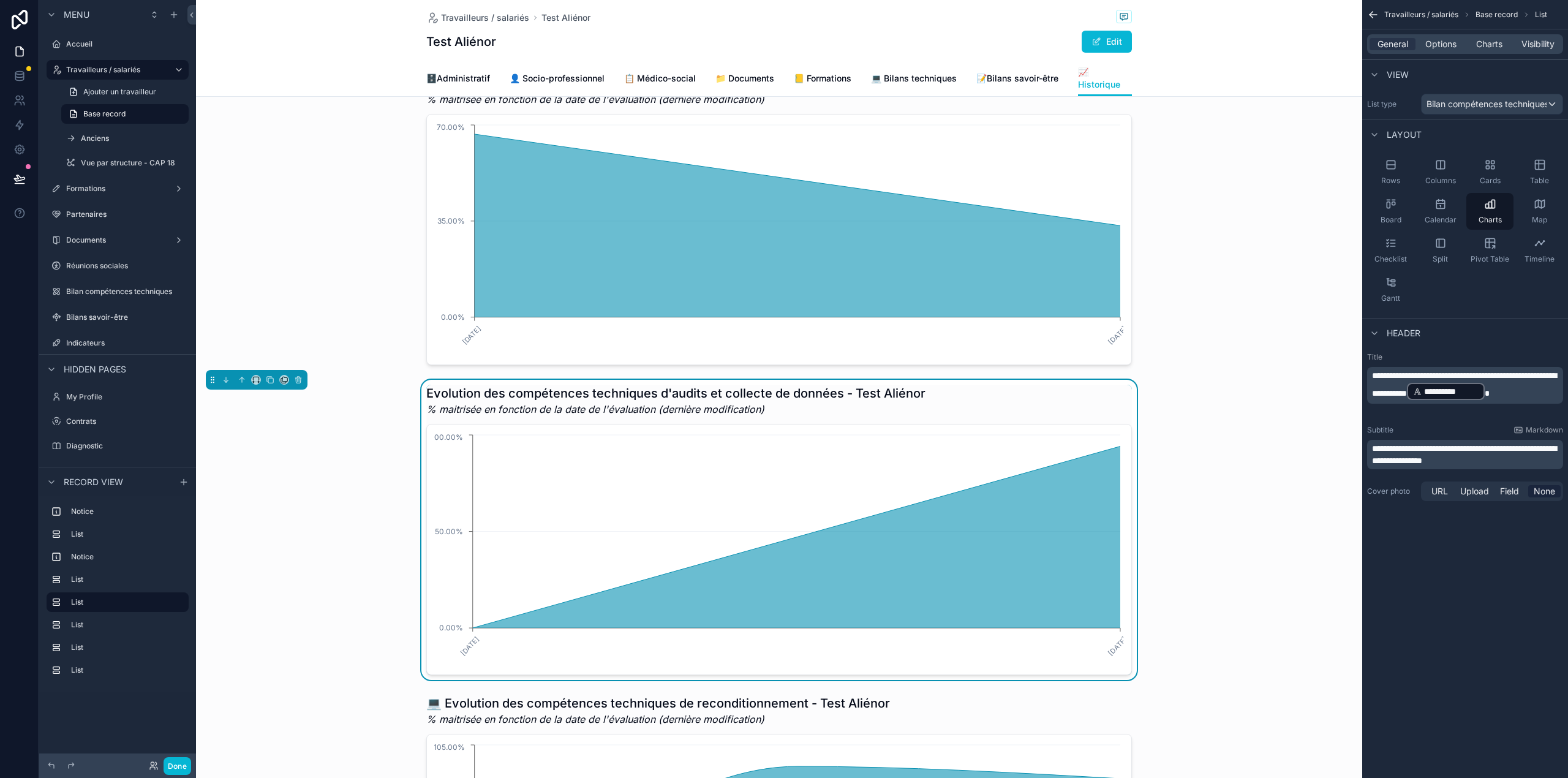
click at [1371, 371] on div "**********" at bounding box center [1465, 385] width 196 height 37
click at [1372, 377] on span "**********" at bounding box center [1464, 384] width 185 height 27
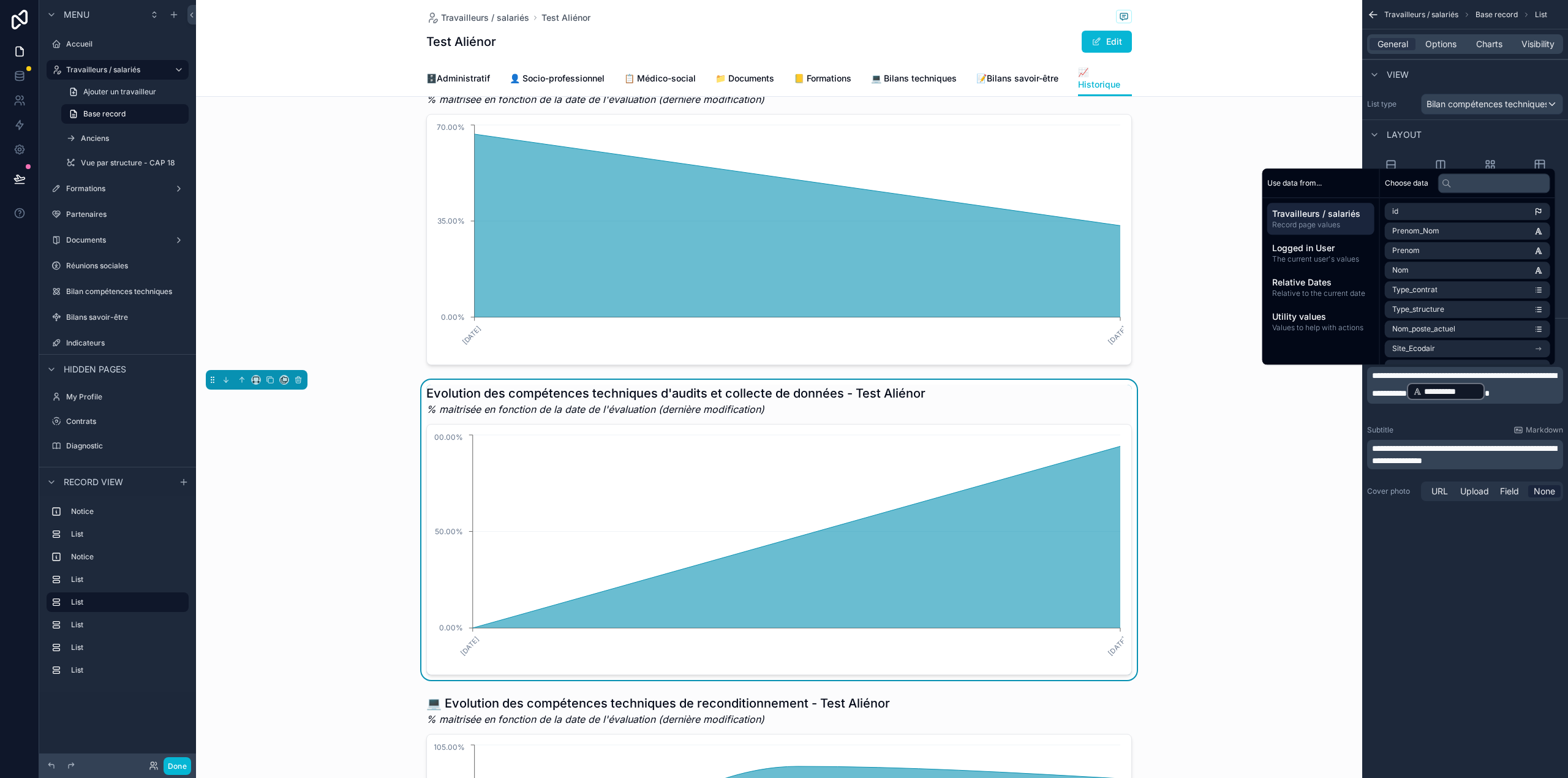
paste div "scrollable content"
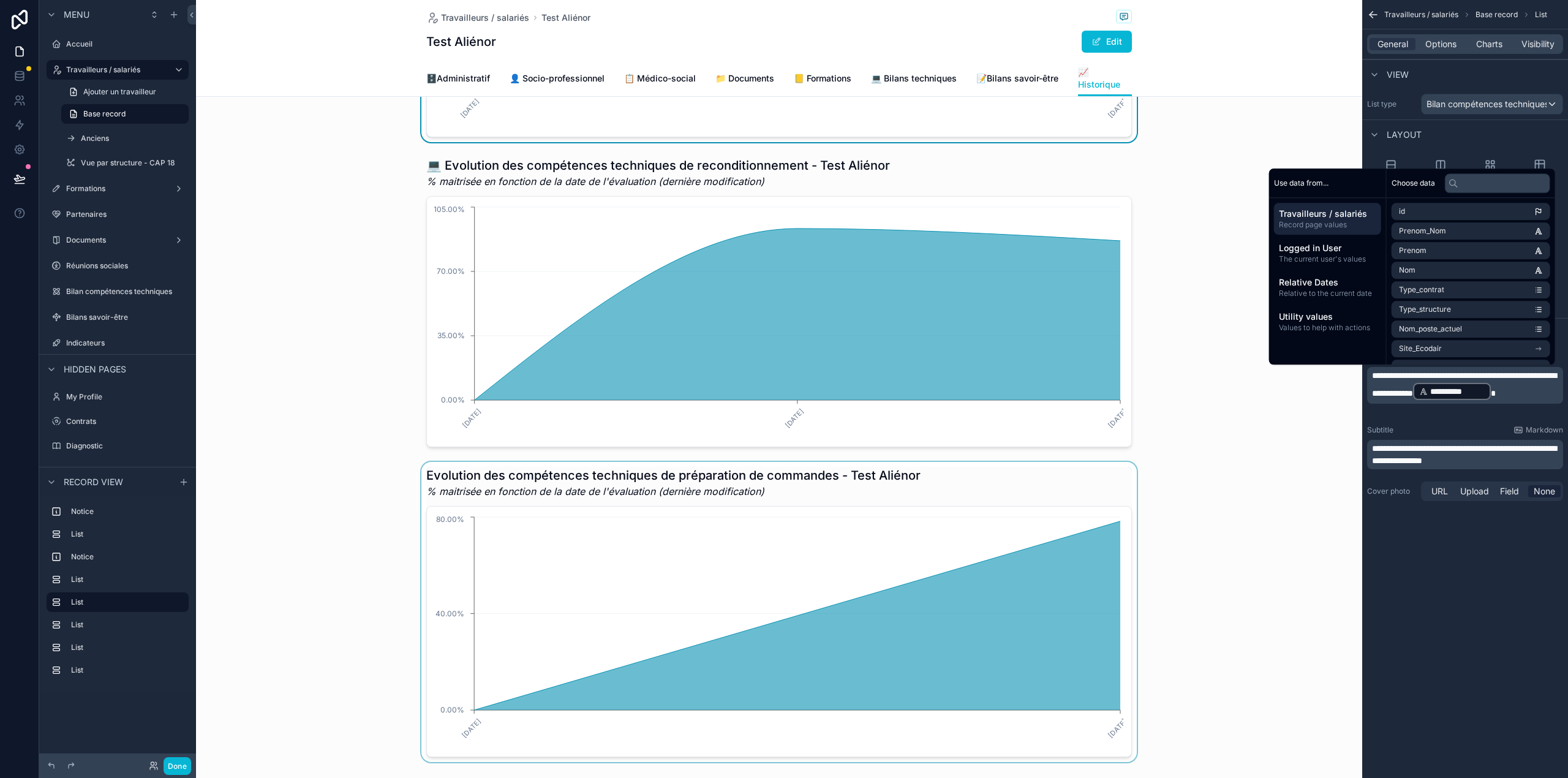
scroll to position [1004, 0]
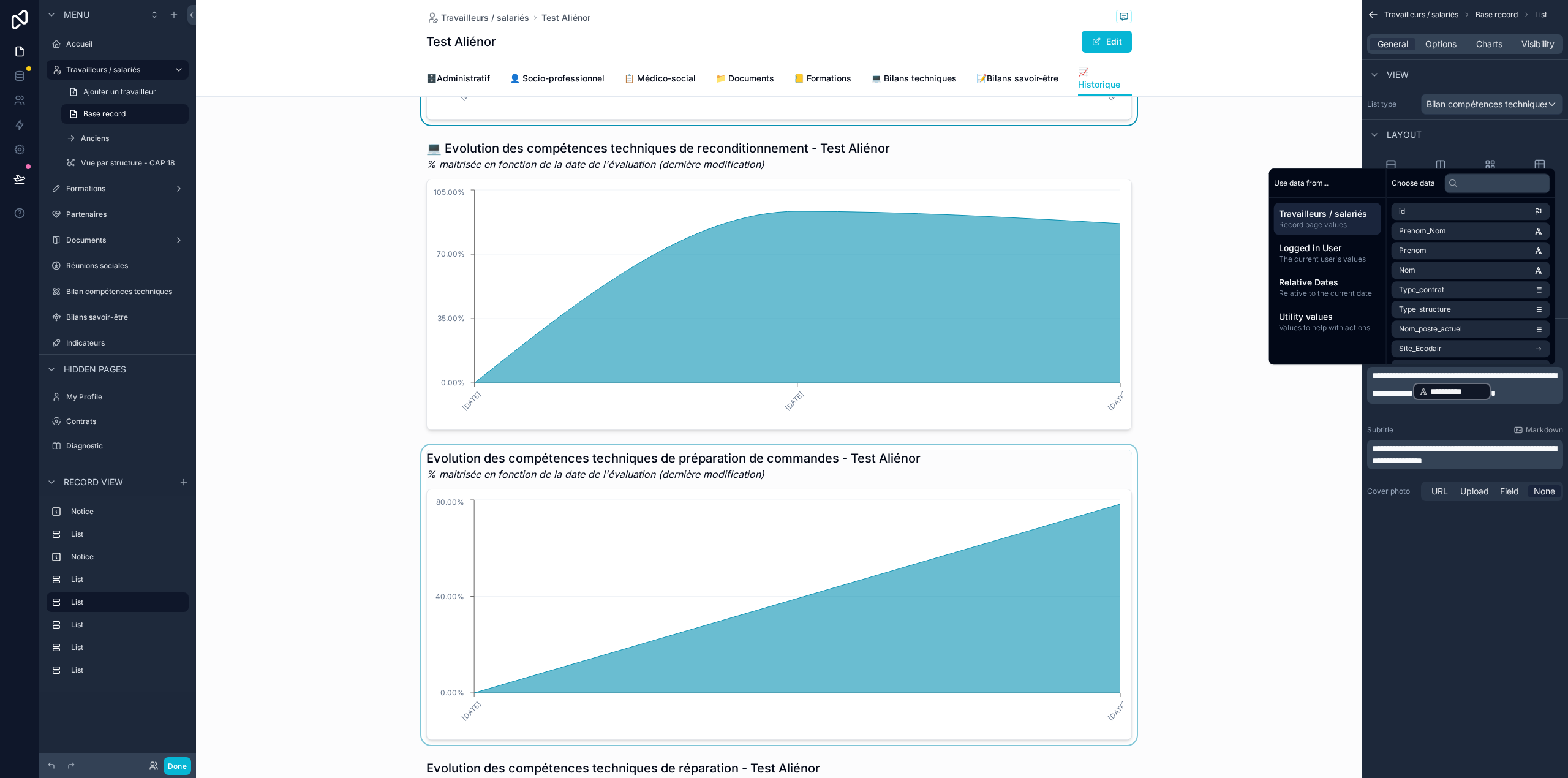
click at [602, 523] on div "scrollable content" at bounding box center [779, 594] width 1166 height 300
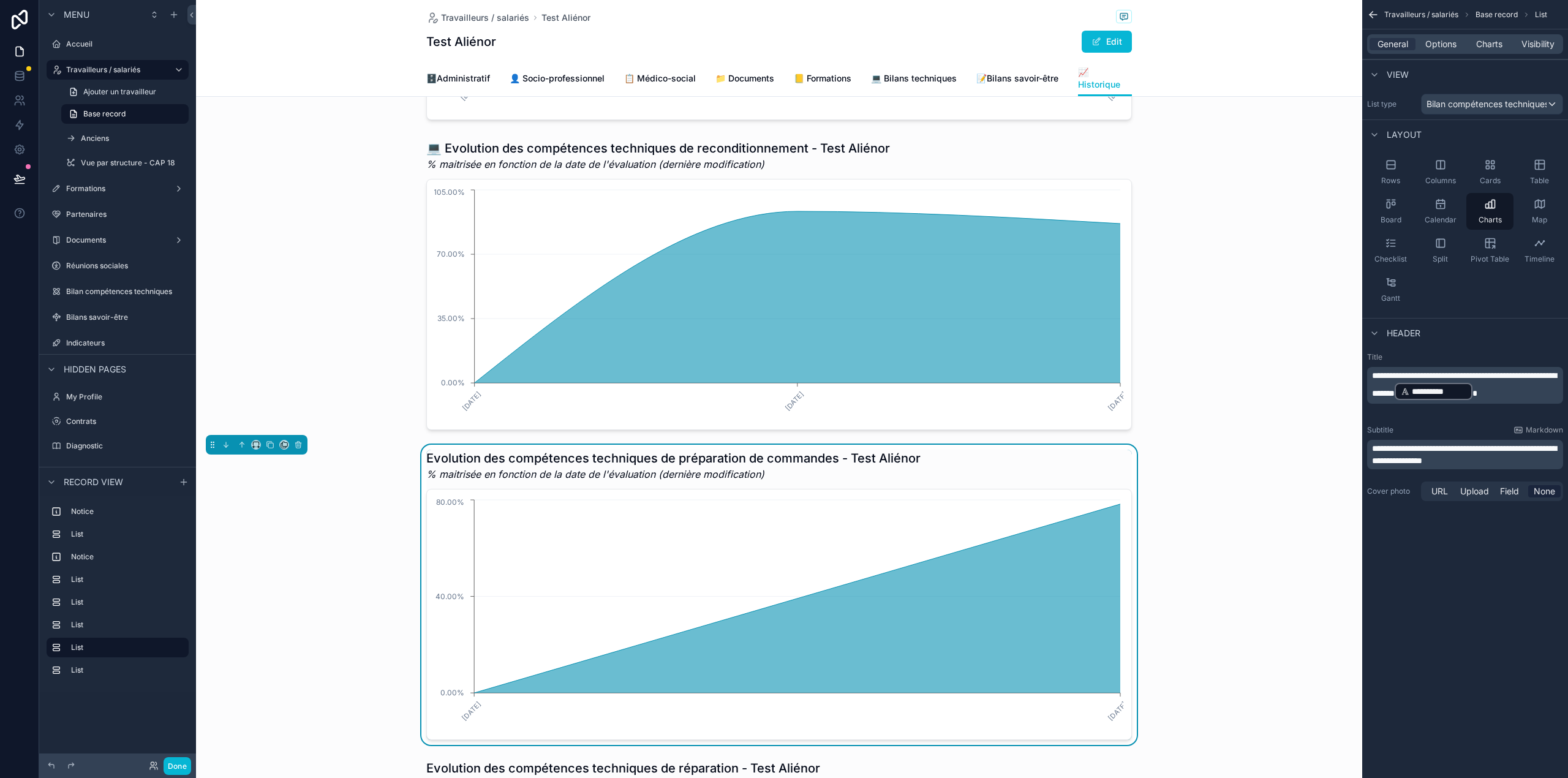
click at [1373, 379] on span "**********" at bounding box center [1464, 384] width 185 height 27
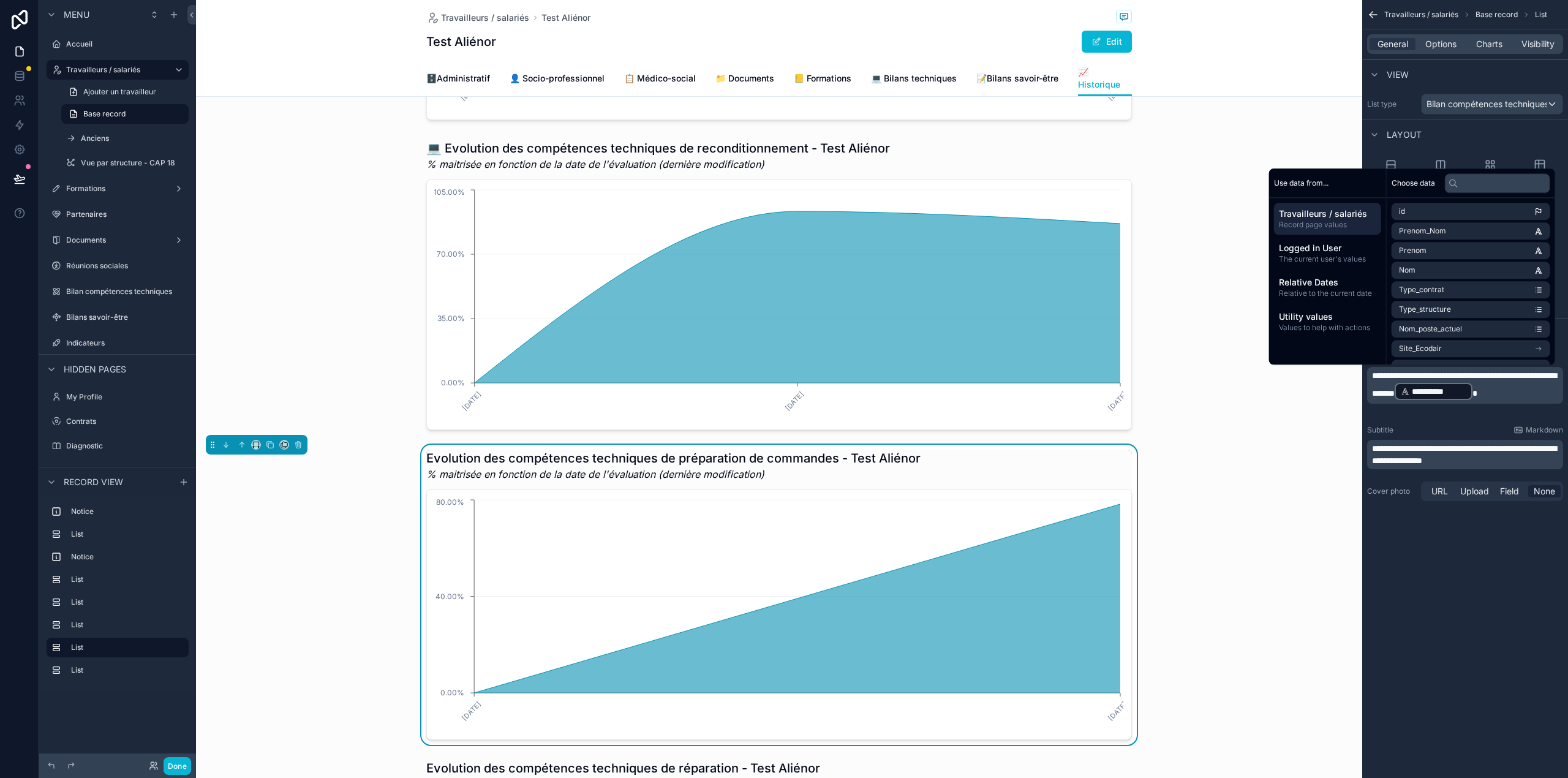
paste div "scrollable content"
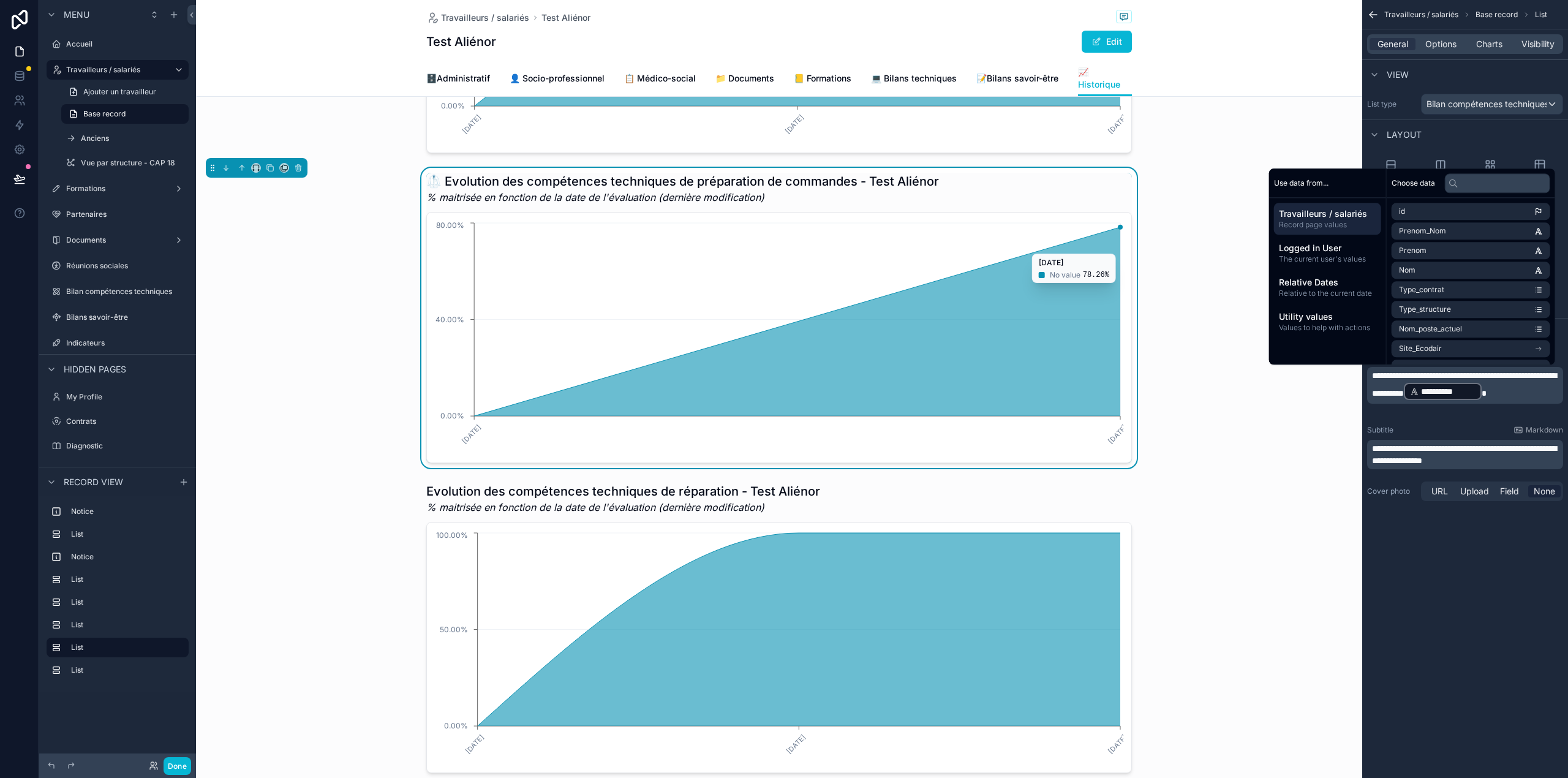
scroll to position [1285, 0]
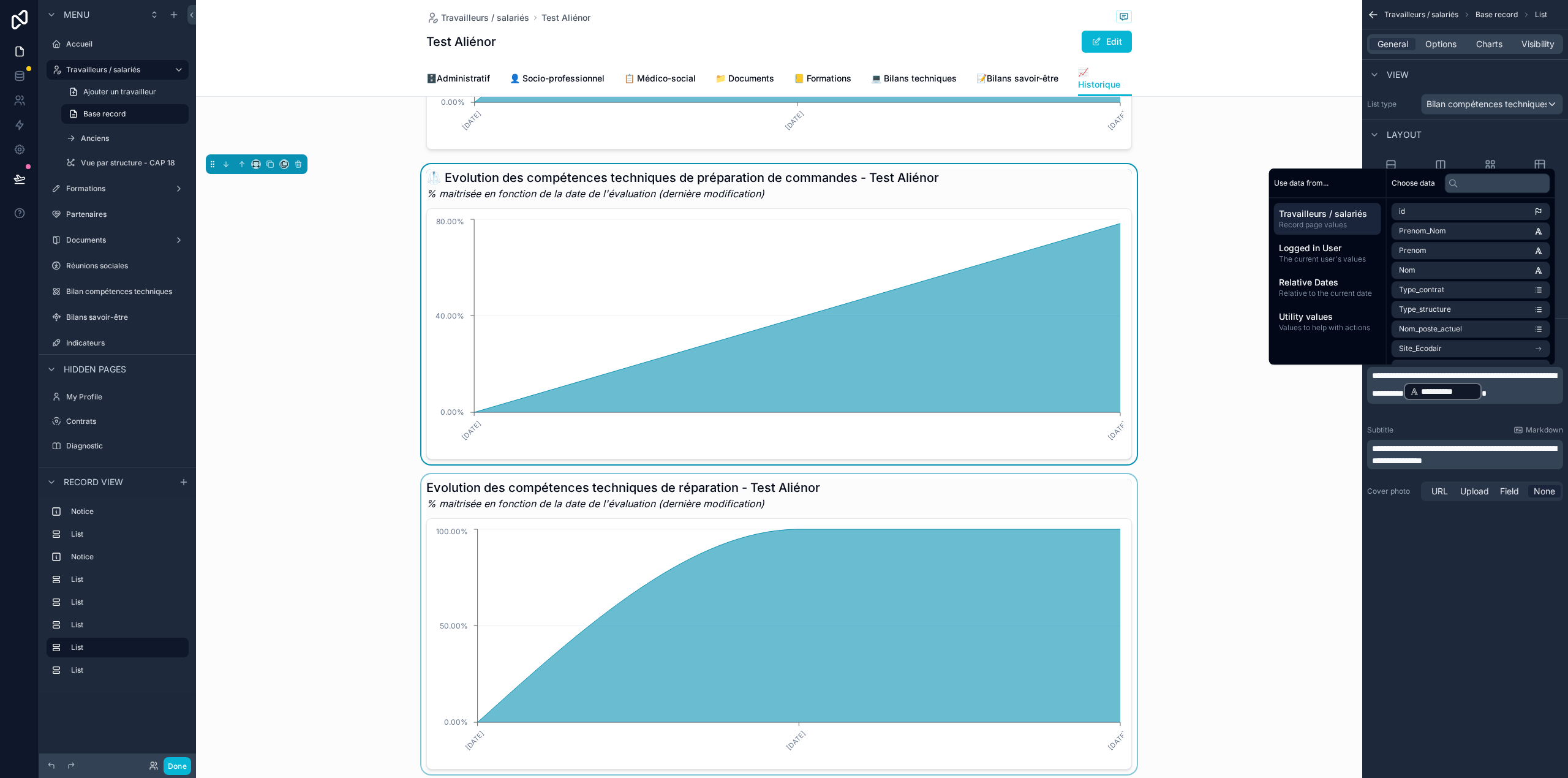
click at [732, 557] on div "scrollable content" at bounding box center [779, 624] width 1166 height 300
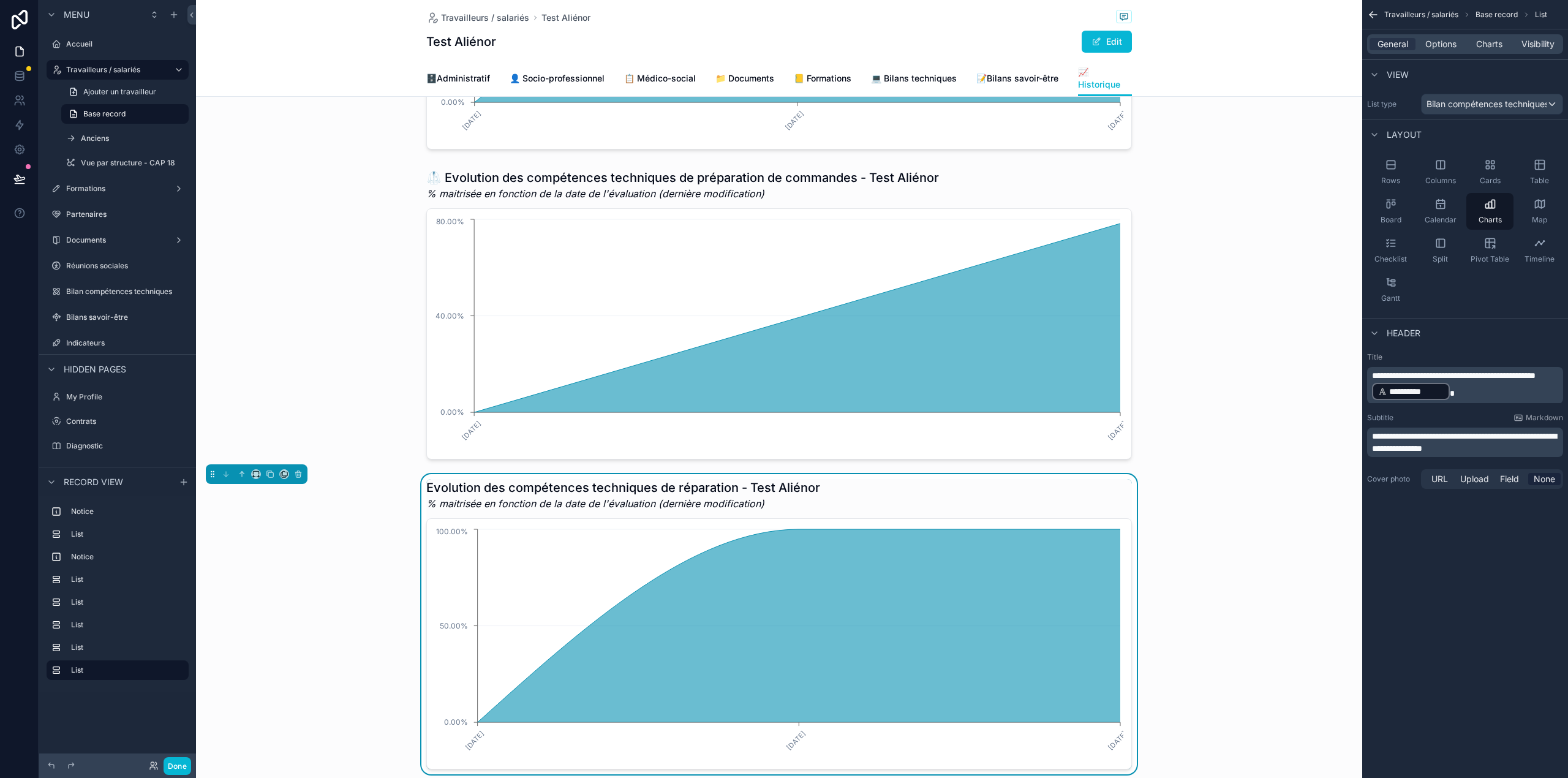
click at [1374, 374] on span "**********" at bounding box center [1454, 375] width 164 height 9
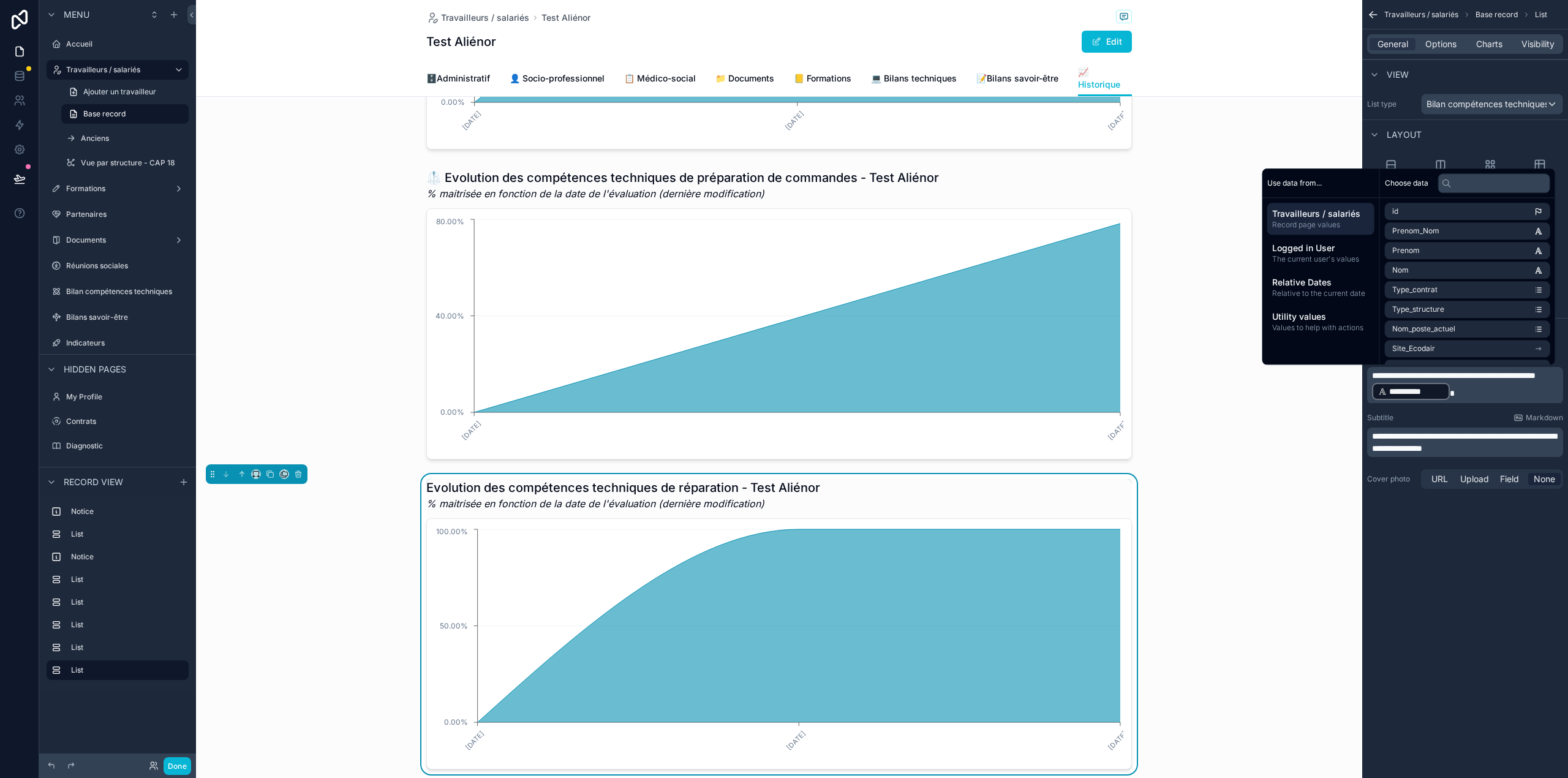
paste div "scrollable content"
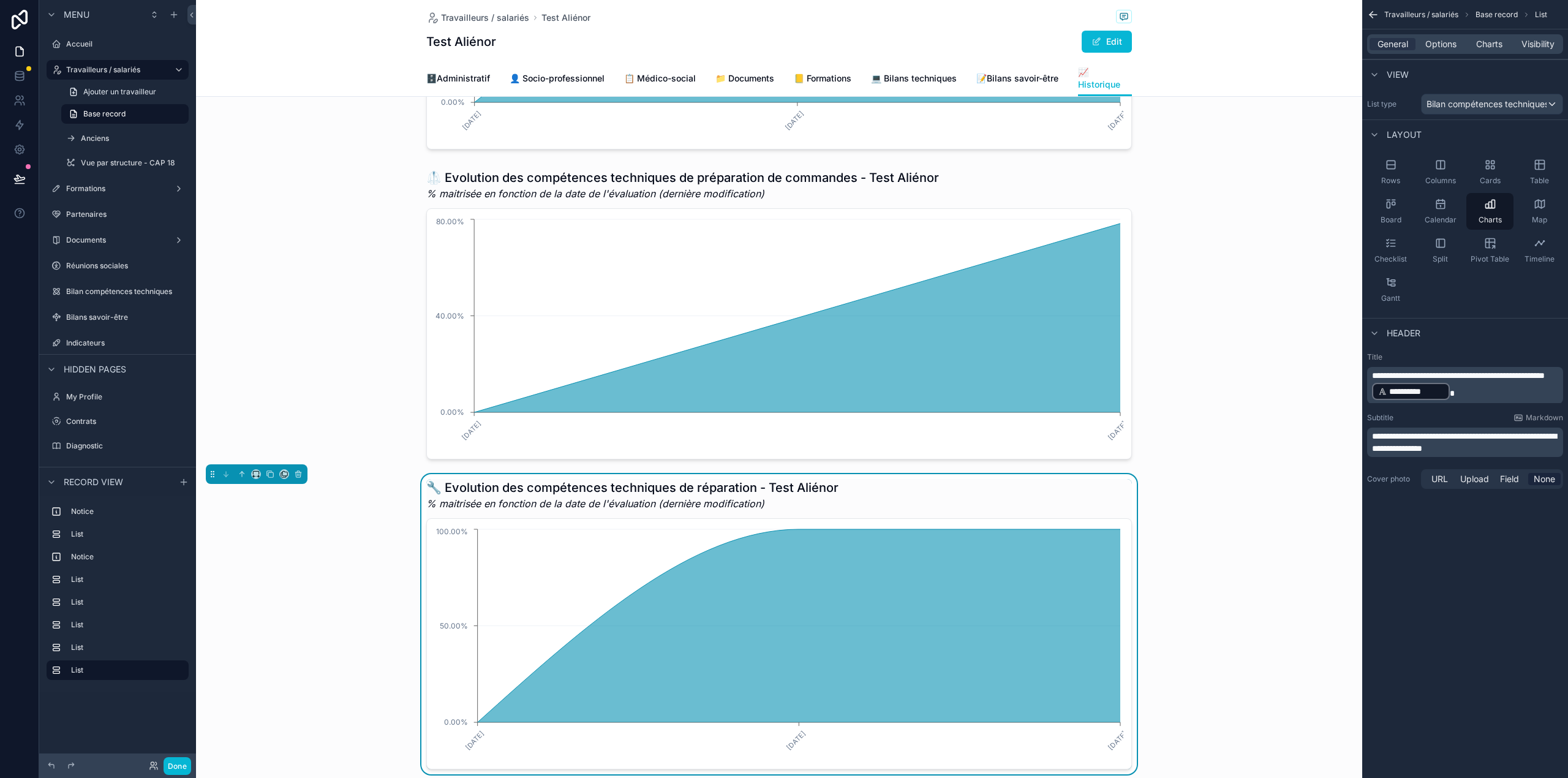
click at [1228, 500] on div "🔧 Evolution des compétences techniques de réparation - Test Aliénor % maitrisée…" at bounding box center [779, 624] width 1166 height 300
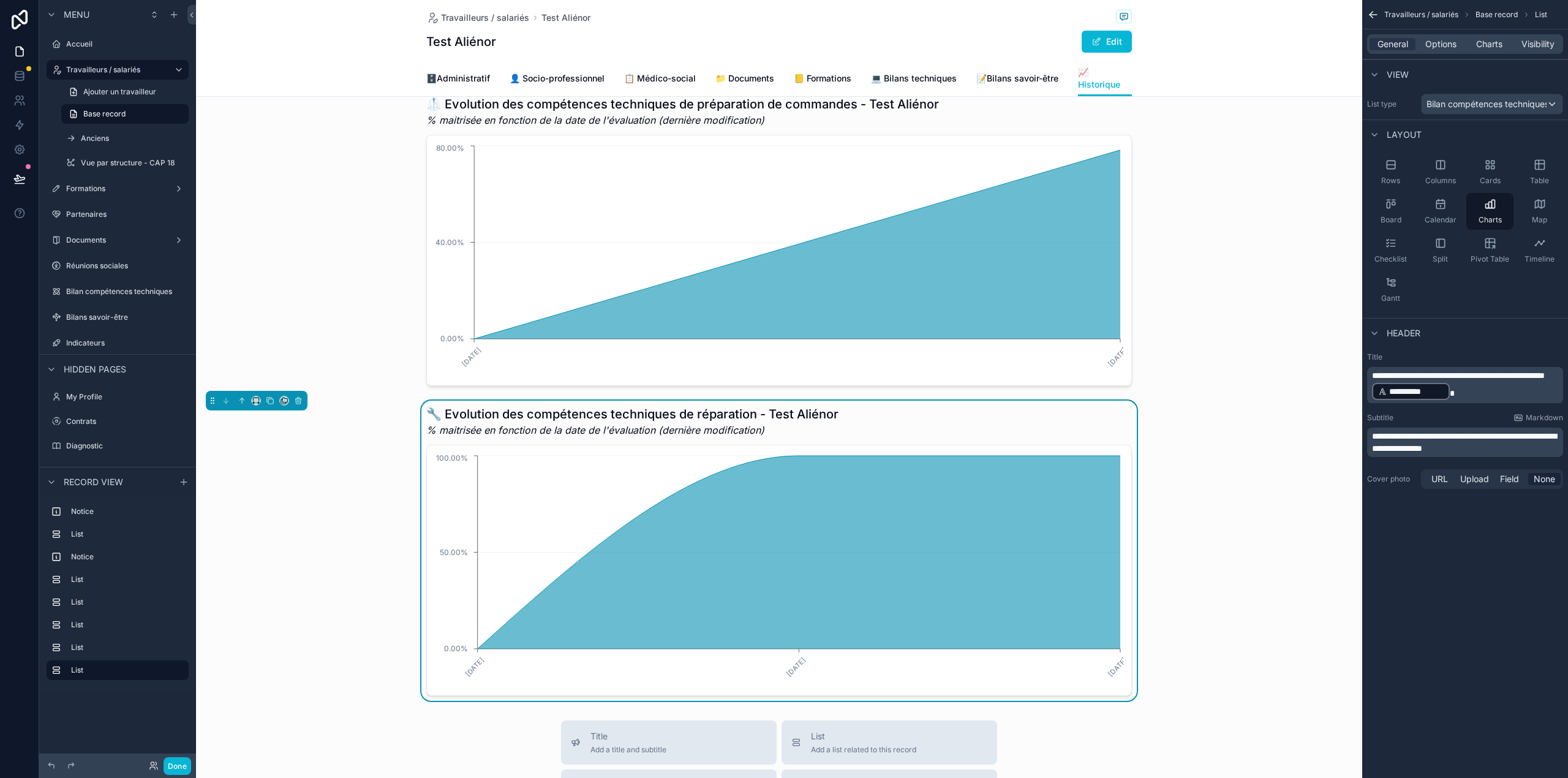
scroll to position [1353, 0]
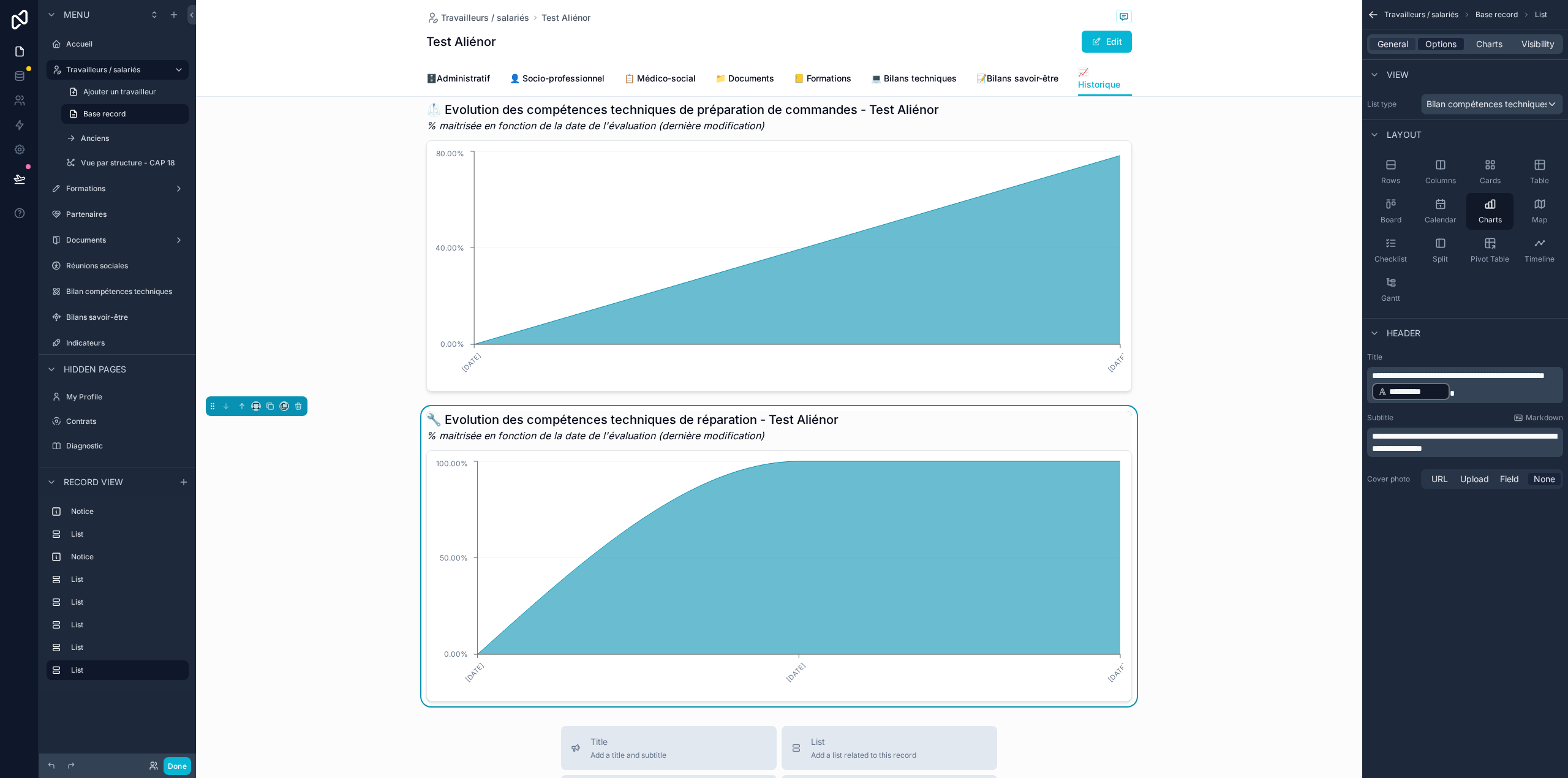
click at [1446, 48] on span "Options" at bounding box center [1440, 44] width 31 height 12
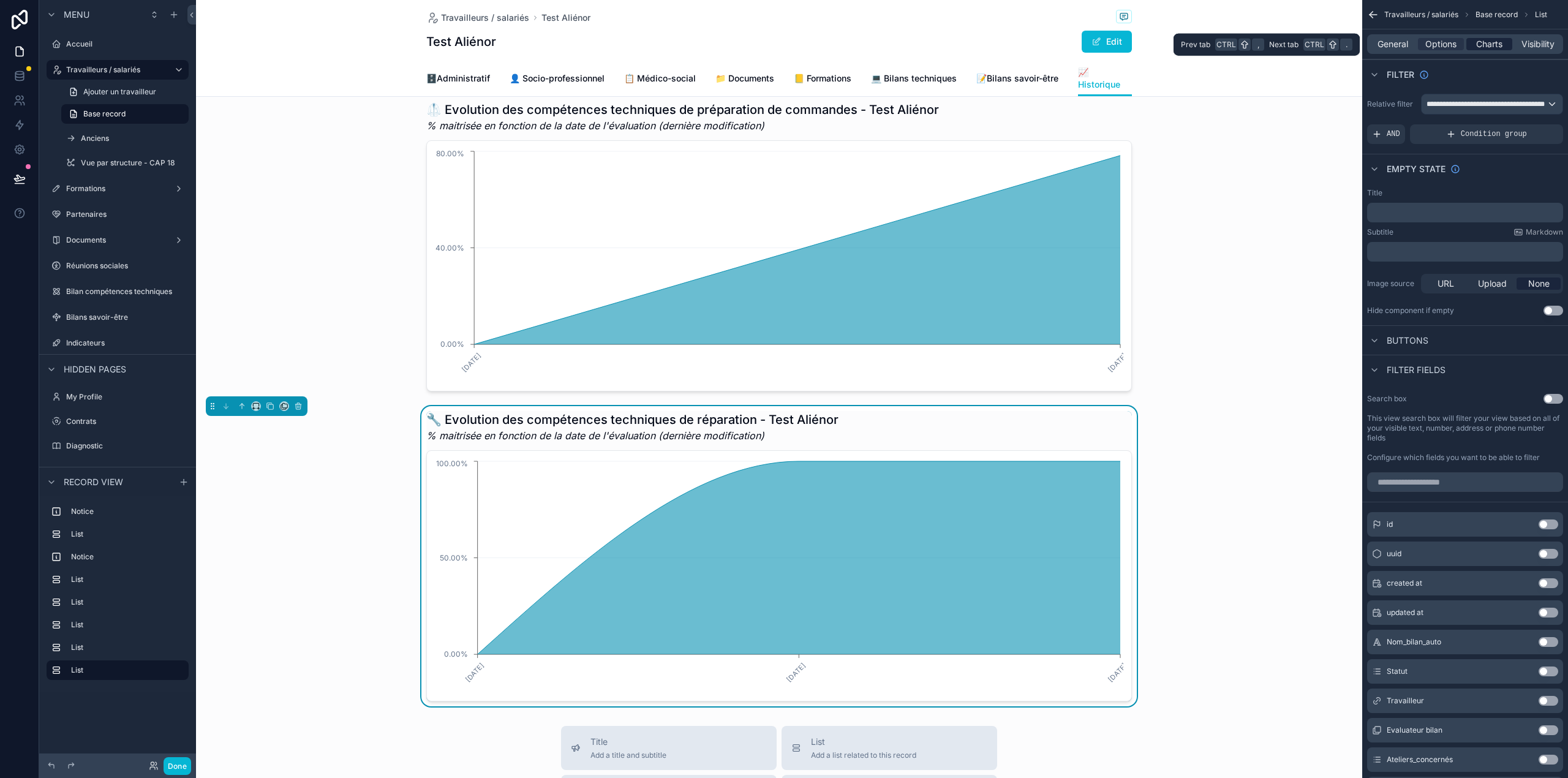
click at [1509, 42] on div "Charts" at bounding box center [1489, 44] width 46 height 12
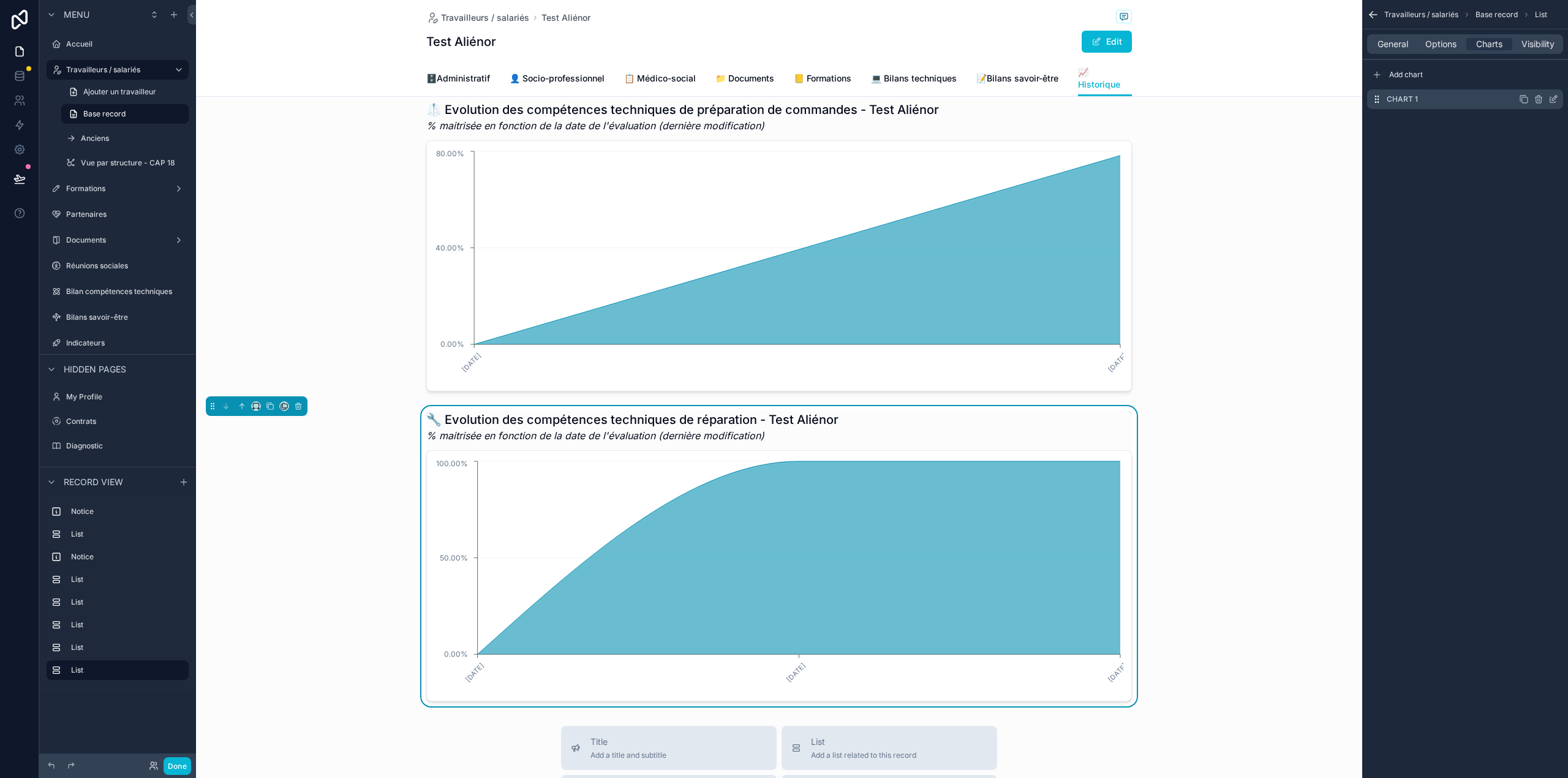
click at [1553, 95] on icon "scrollable content" at bounding box center [1553, 99] width 10 height 10
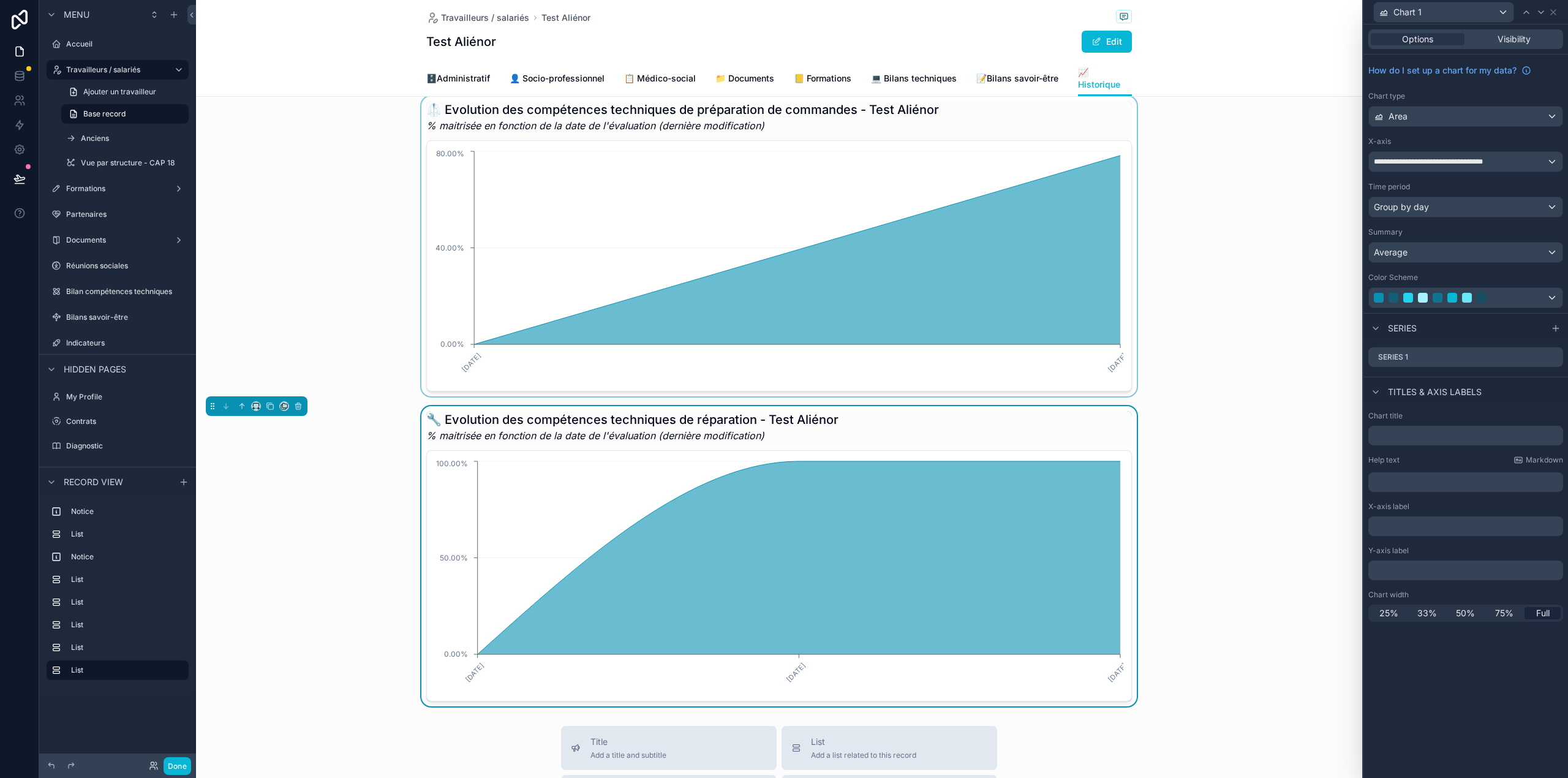
click at [1161, 324] on div "scrollable content" at bounding box center [779, 246] width 1166 height 300
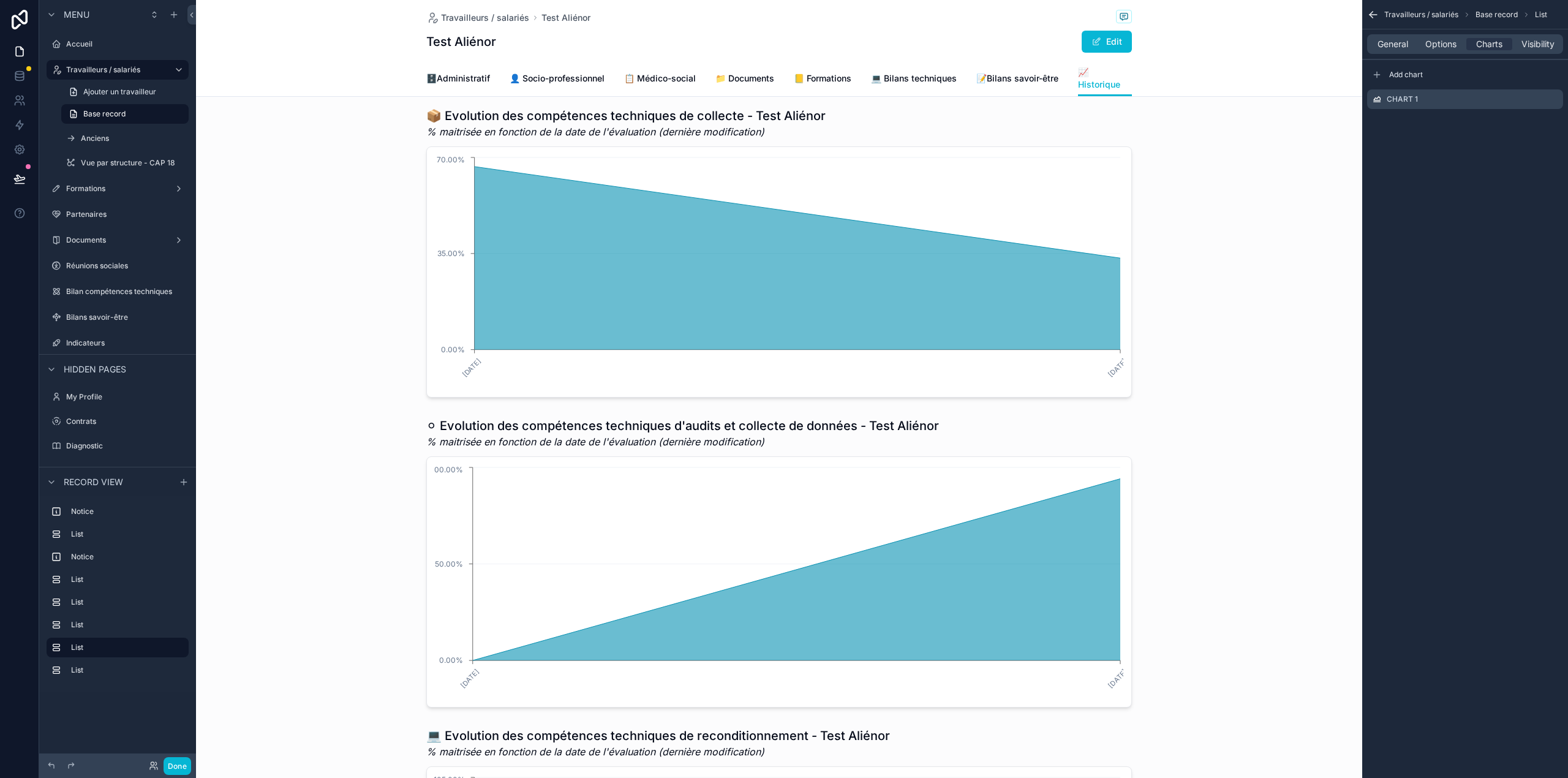
scroll to position [0, 0]
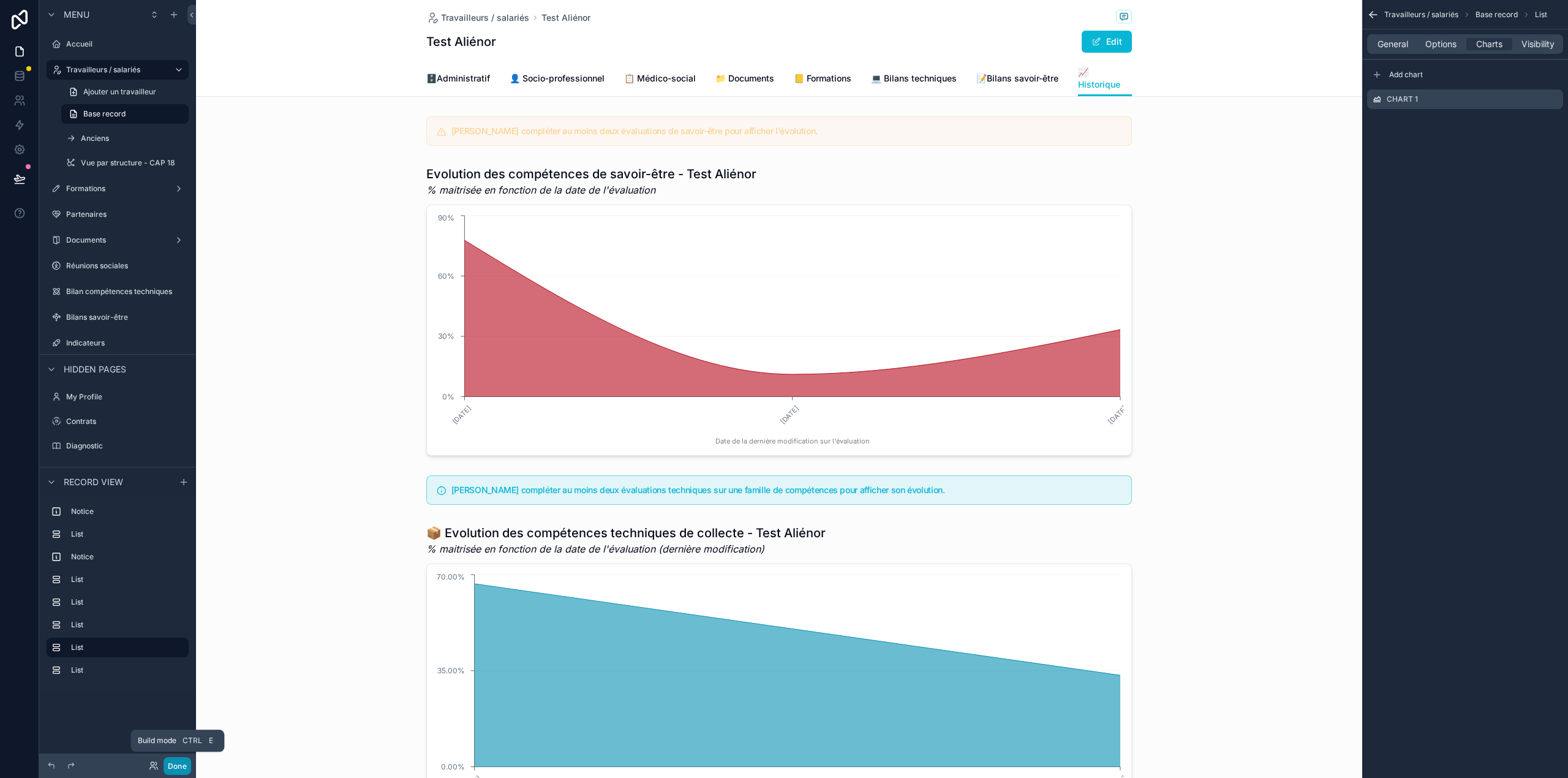
click at [164, 773] on button "Done" at bounding box center [178, 766] width 28 height 18
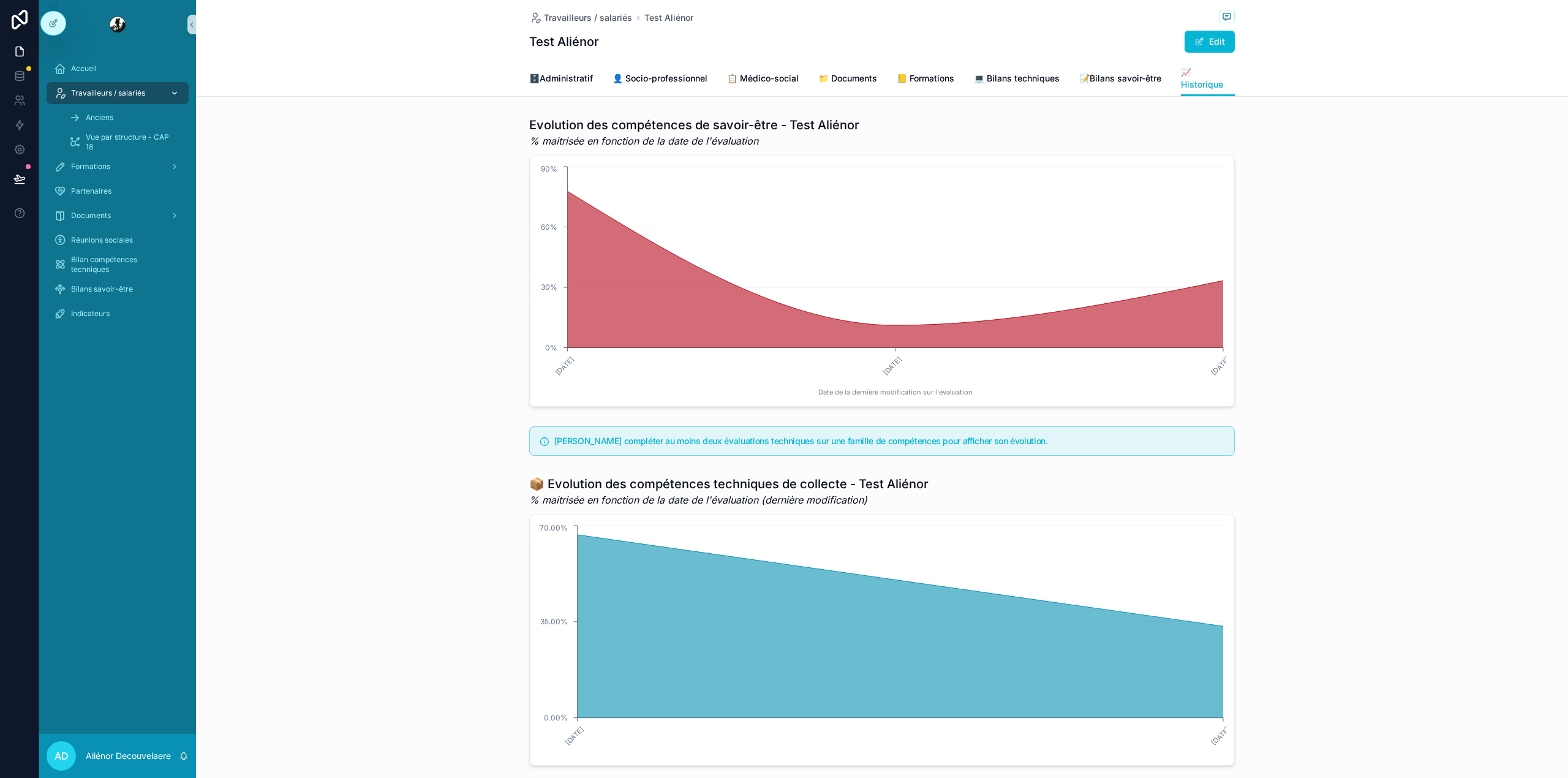
click at [90, 97] on span "Travailleurs / salariés" at bounding box center [107, 94] width 74 height 10
click at [55, 16] on div at bounding box center [53, 23] width 25 height 23
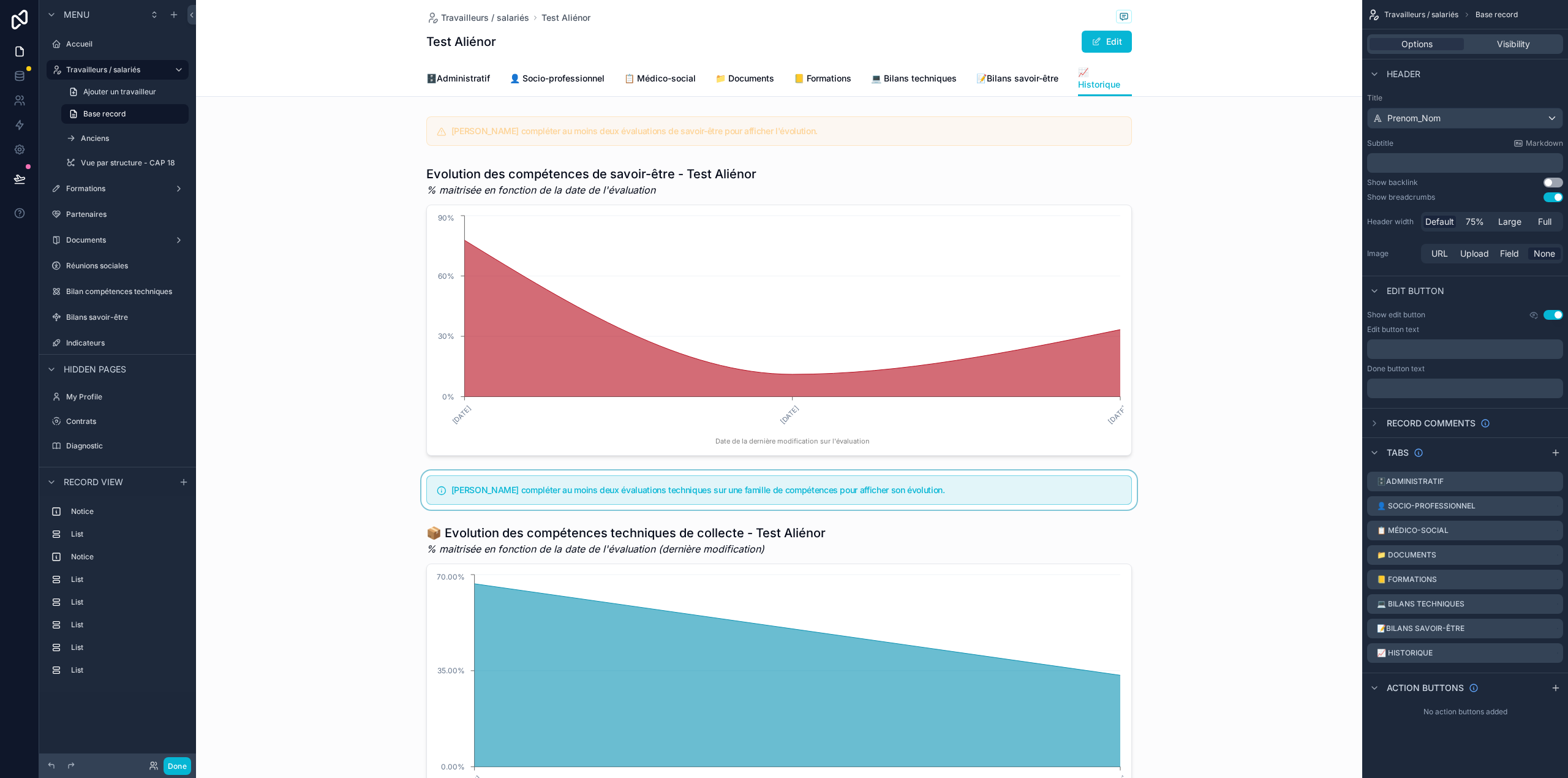
click at [555, 496] on div "scrollable content" at bounding box center [779, 490] width 1166 height 39
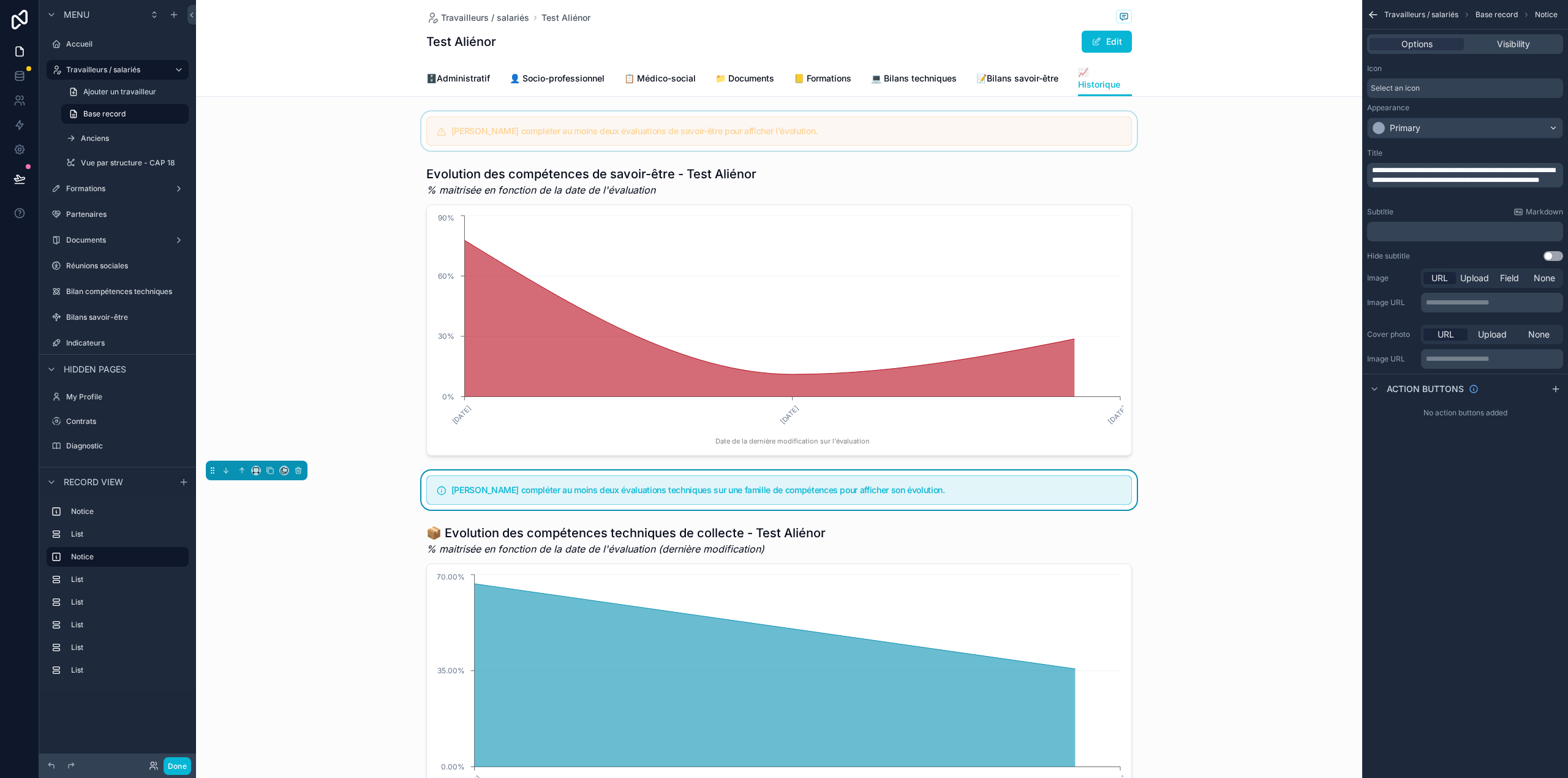
click at [968, 132] on div "scrollable content" at bounding box center [779, 131] width 1166 height 39
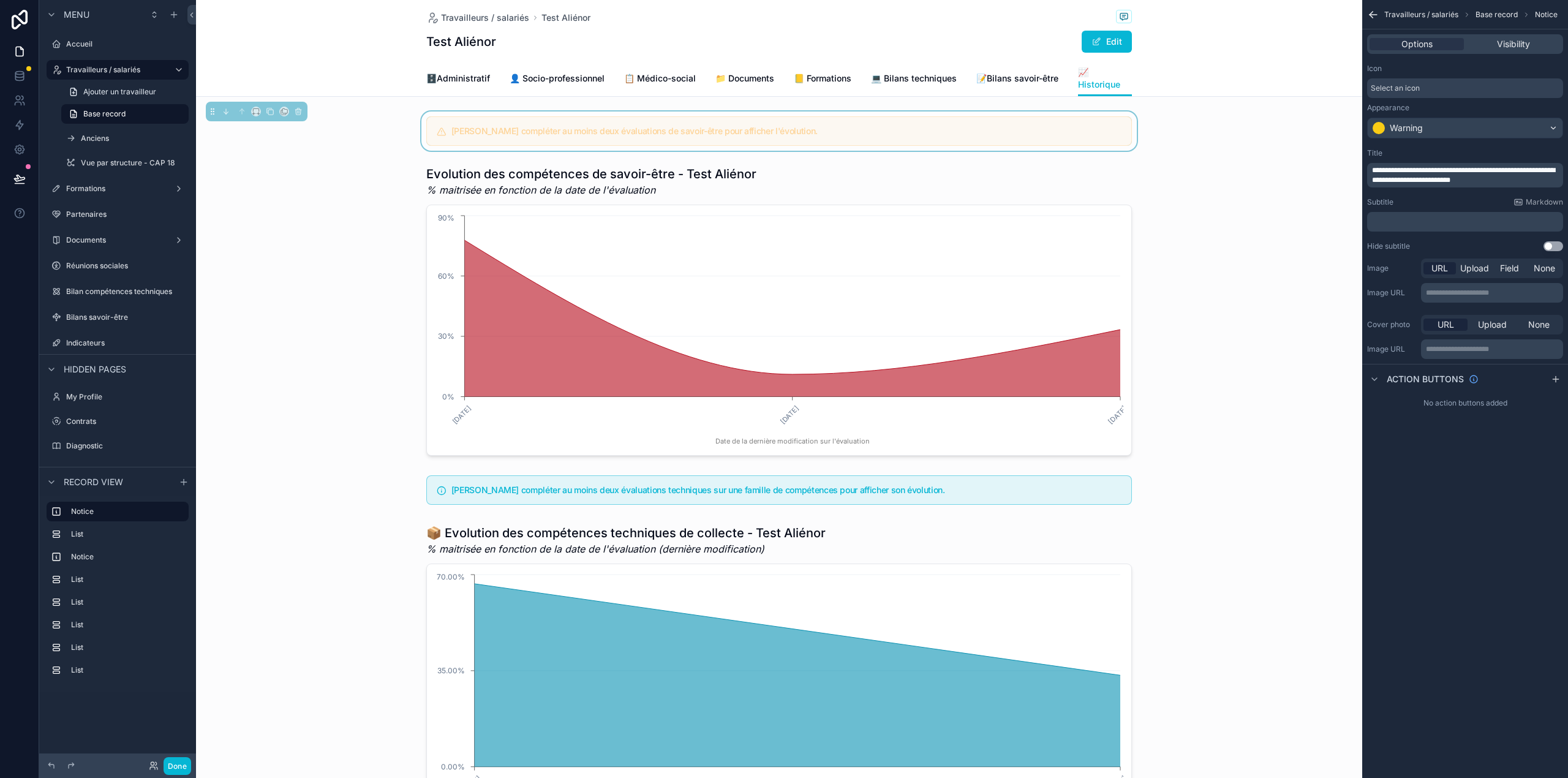
click at [1519, 32] on div "Options Visibility" at bounding box center [1465, 44] width 206 height 30
click at [1507, 47] on span "Visibility" at bounding box center [1513, 44] width 33 height 12
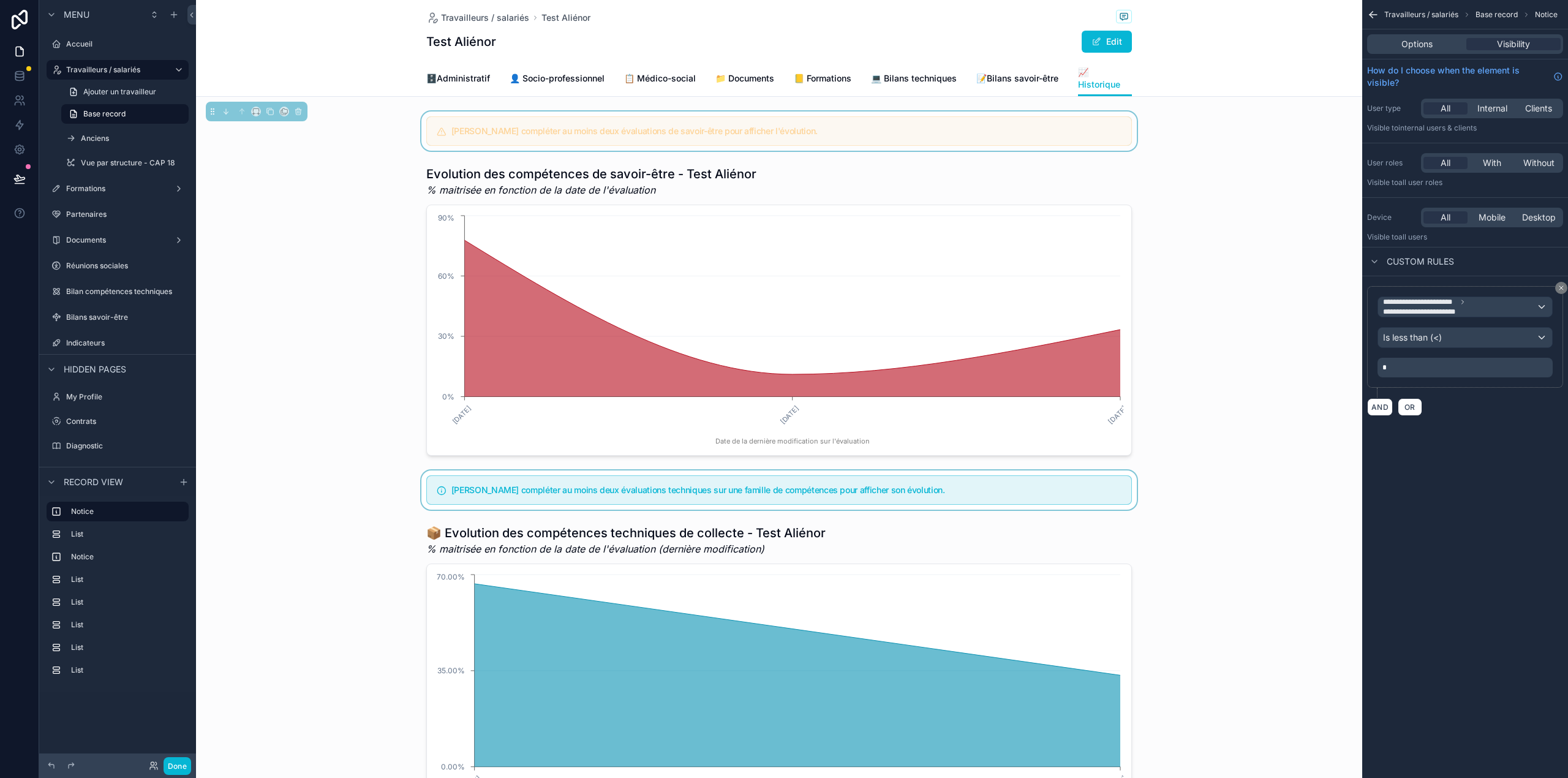
click at [863, 497] on div "scrollable content" at bounding box center [779, 490] width 1166 height 39
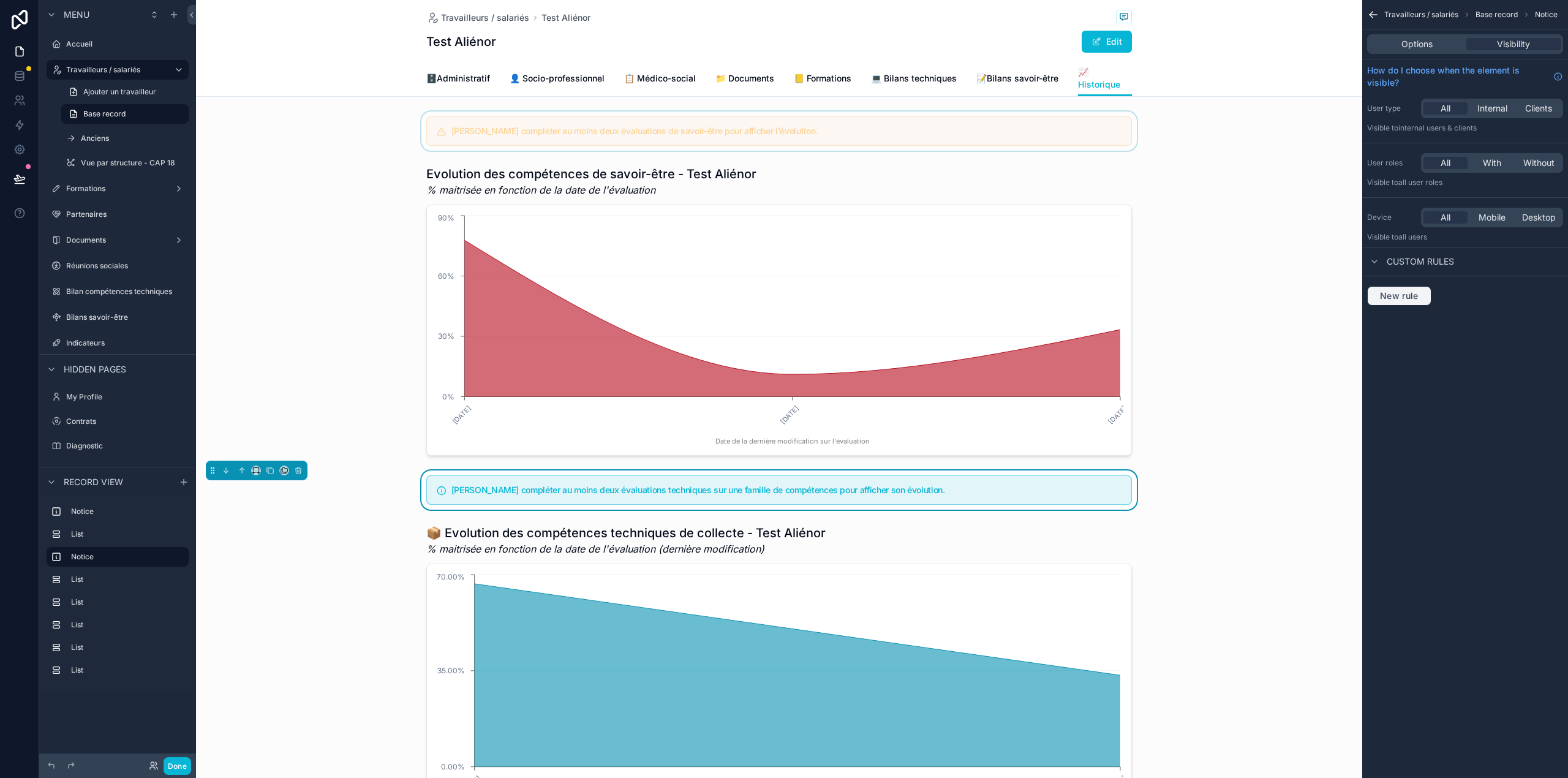
click at [1404, 300] on span "New rule" at bounding box center [1399, 295] width 49 height 11
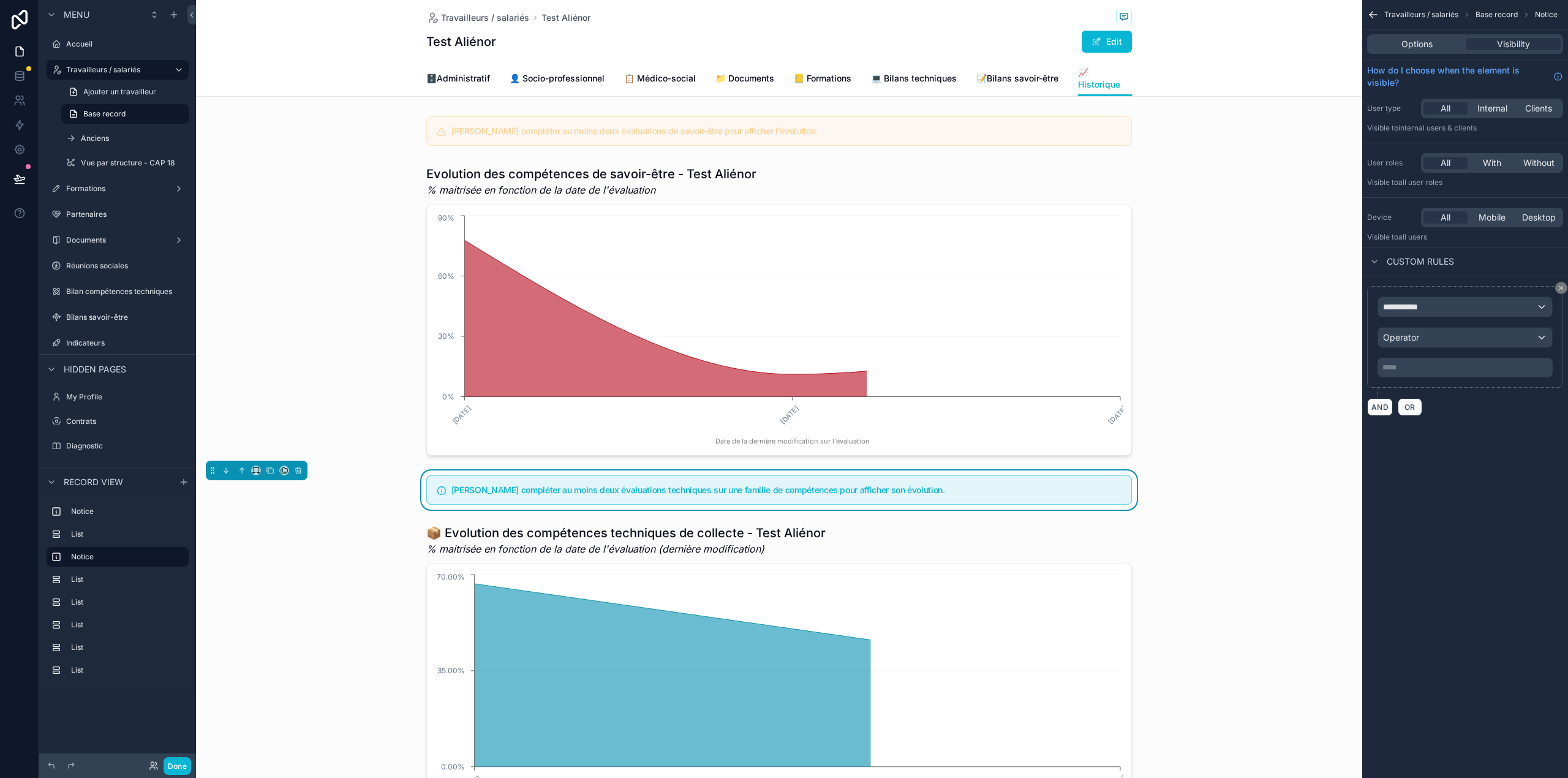
click at [1399, 296] on div "**********" at bounding box center [1465, 337] width 196 height 102
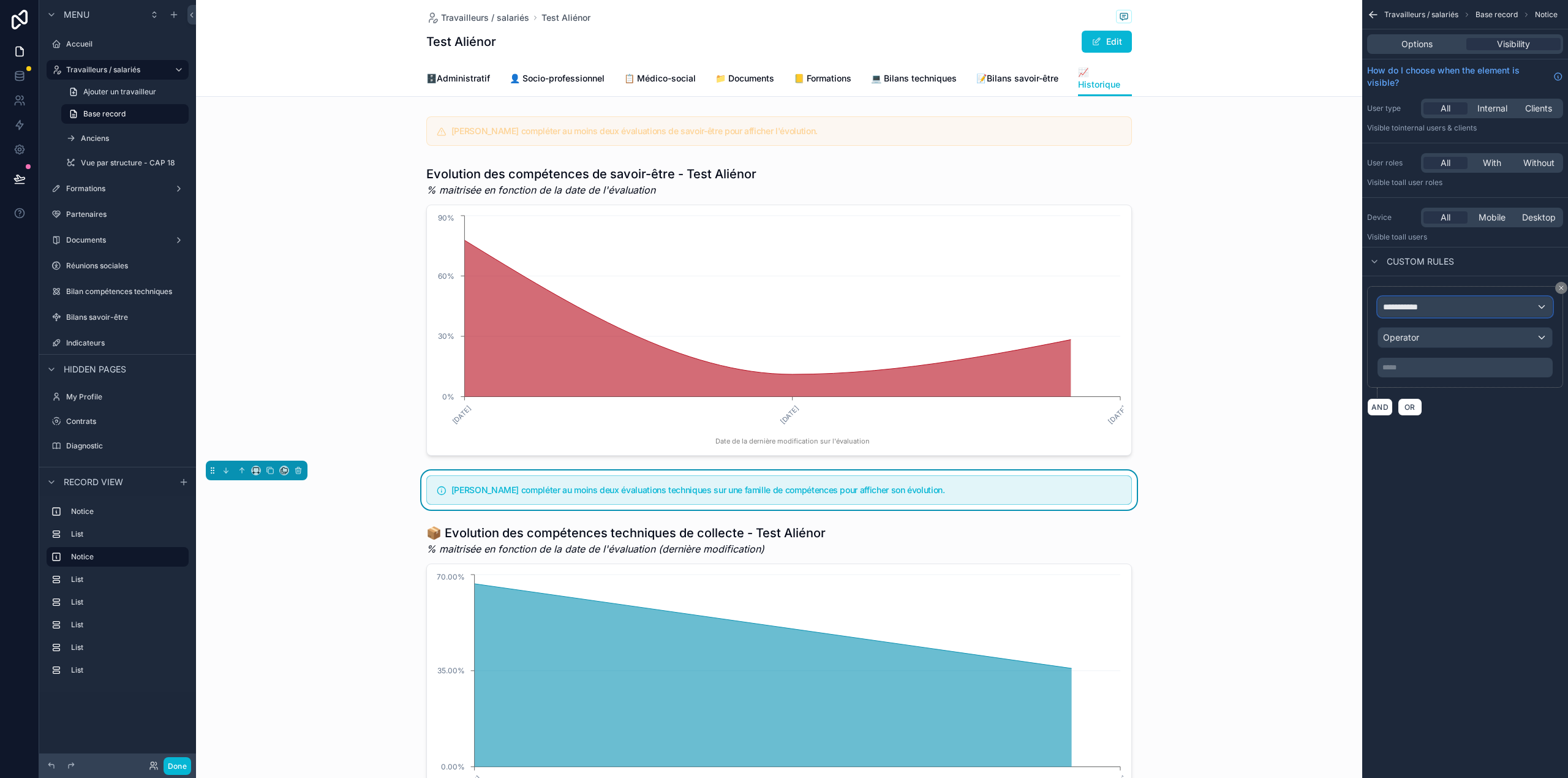
click at [1399, 304] on span "**********" at bounding box center [1406, 307] width 46 height 12
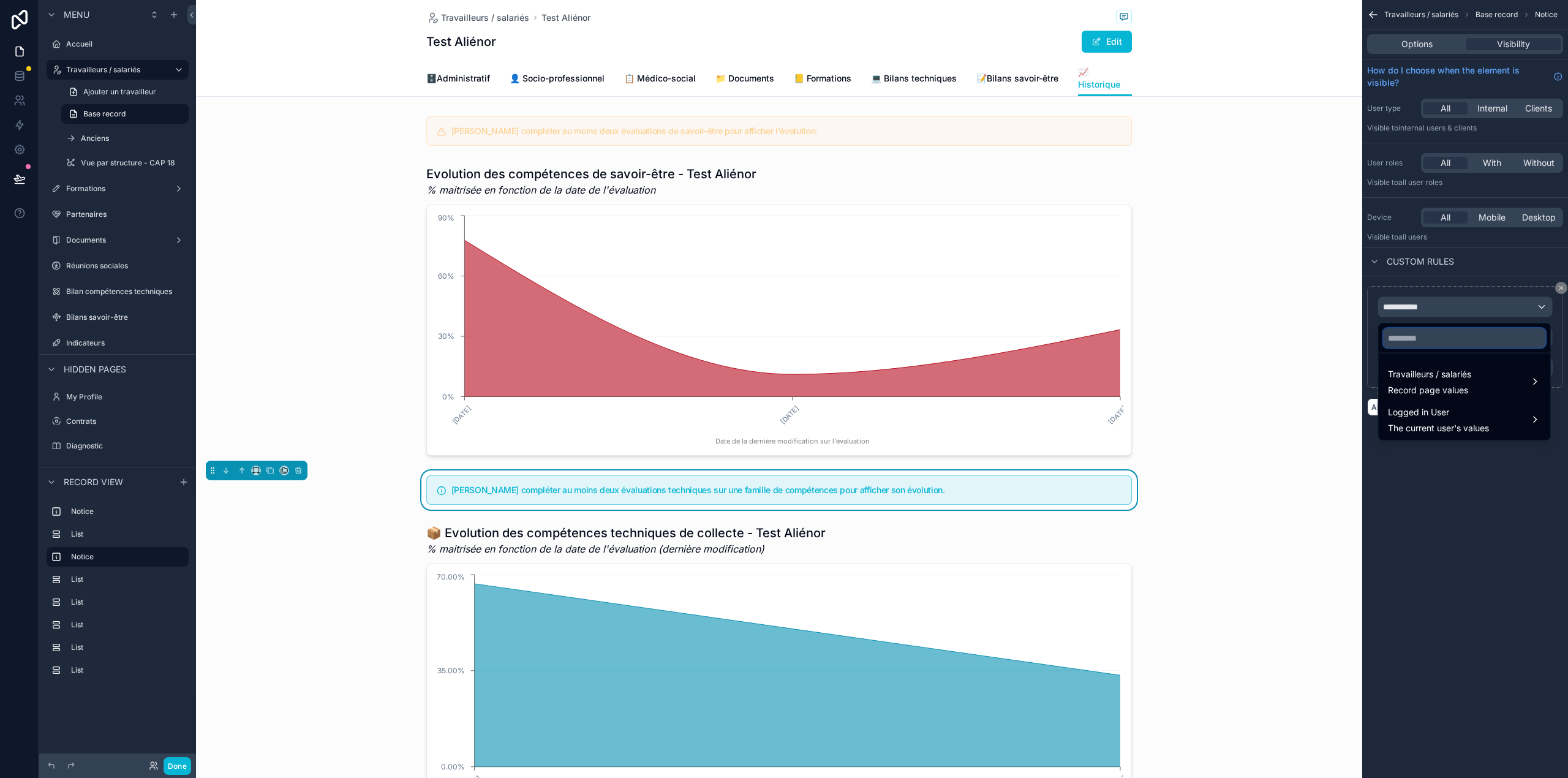
click at [1404, 339] on input "text" at bounding box center [1464, 337] width 162 height 20
type input "*"
type input "******"
click at [1433, 386] on span "Record page values" at bounding box center [1430, 390] width 83 height 12
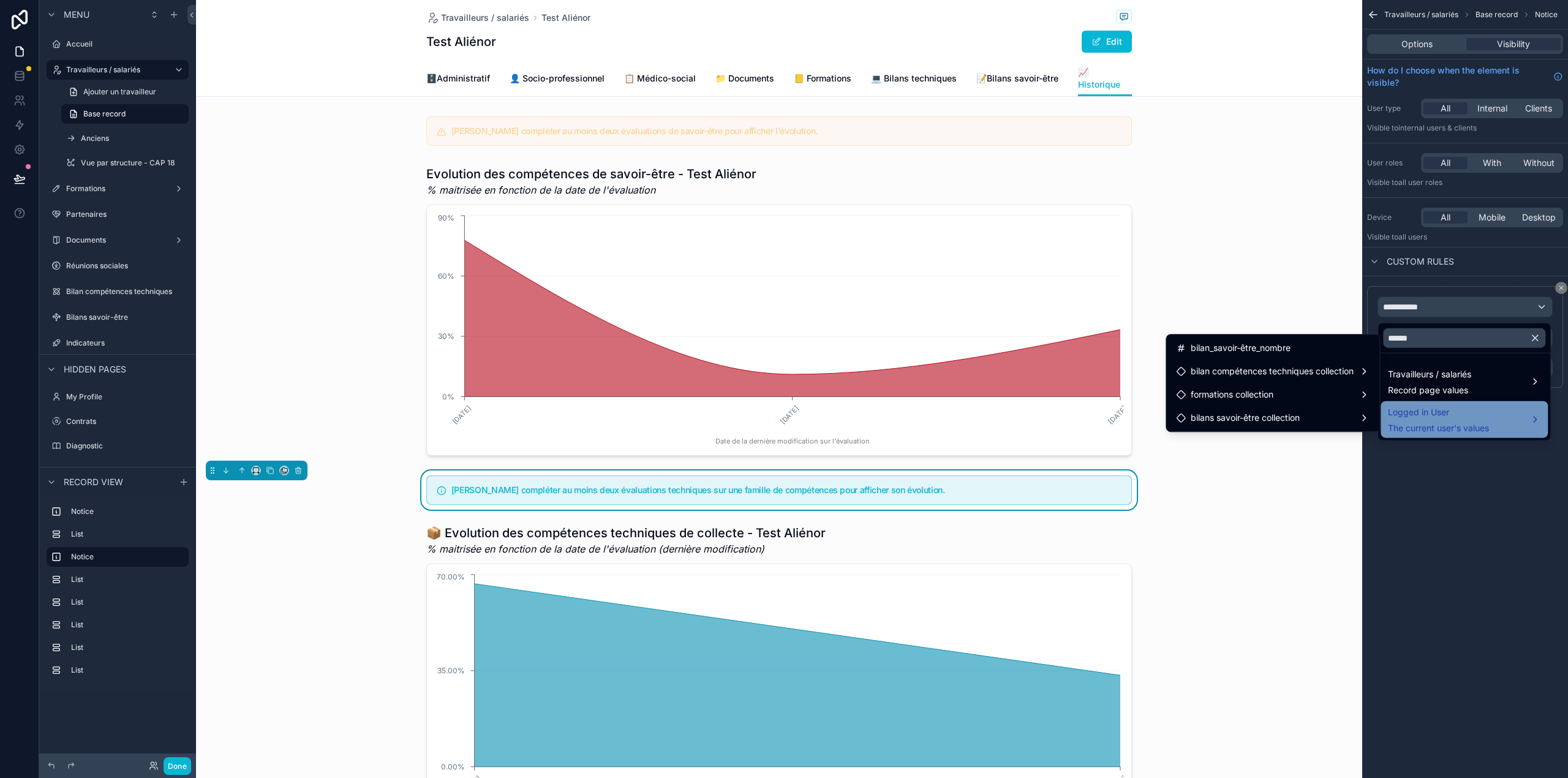
click at [1411, 408] on span "Logged in User" at bounding box center [1438, 412] width 101 height 15
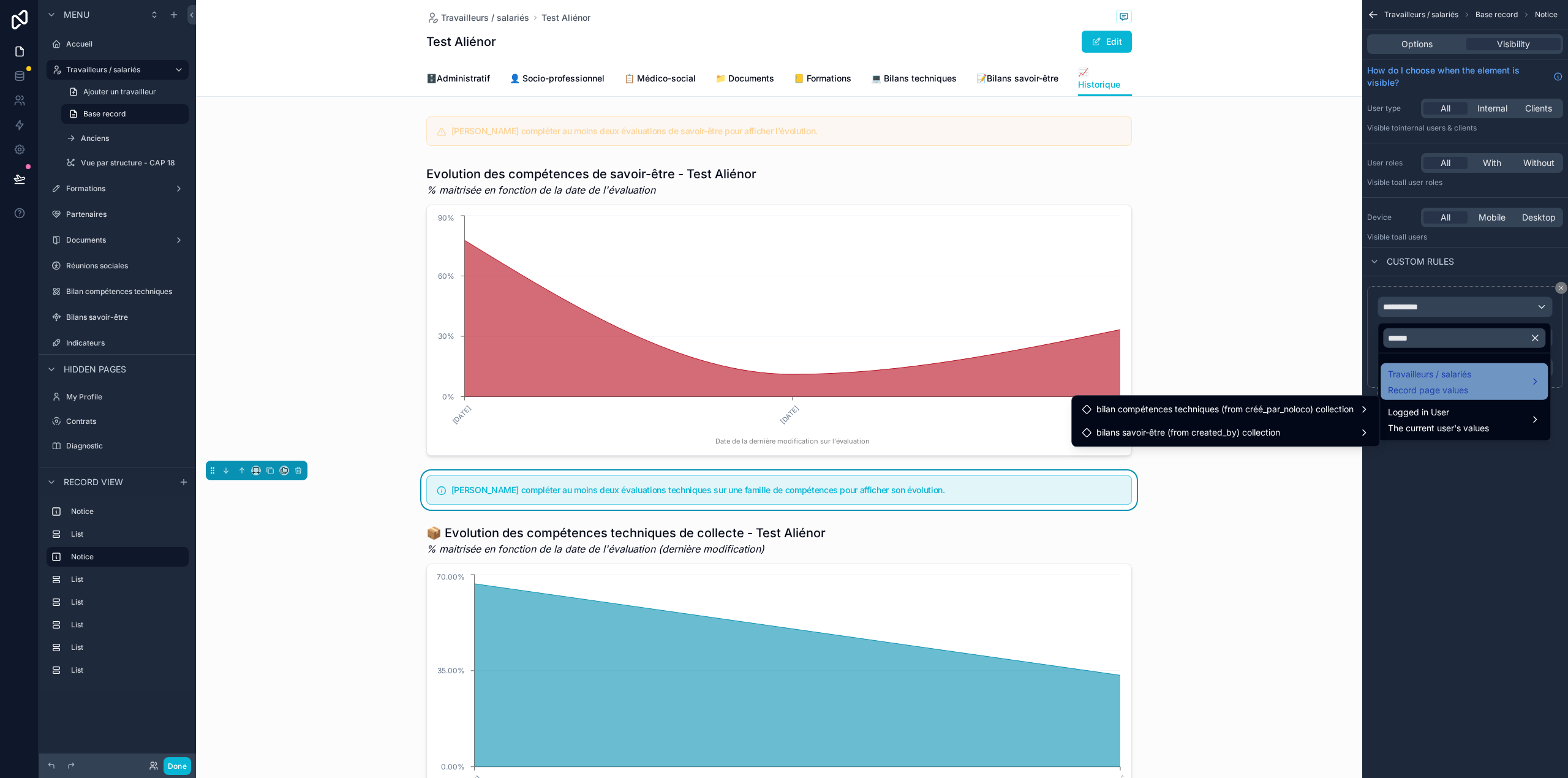
click at [1413, 380] on span "Travailleurs / salariés" at bounding box center [1430, 374] width 83 height 15
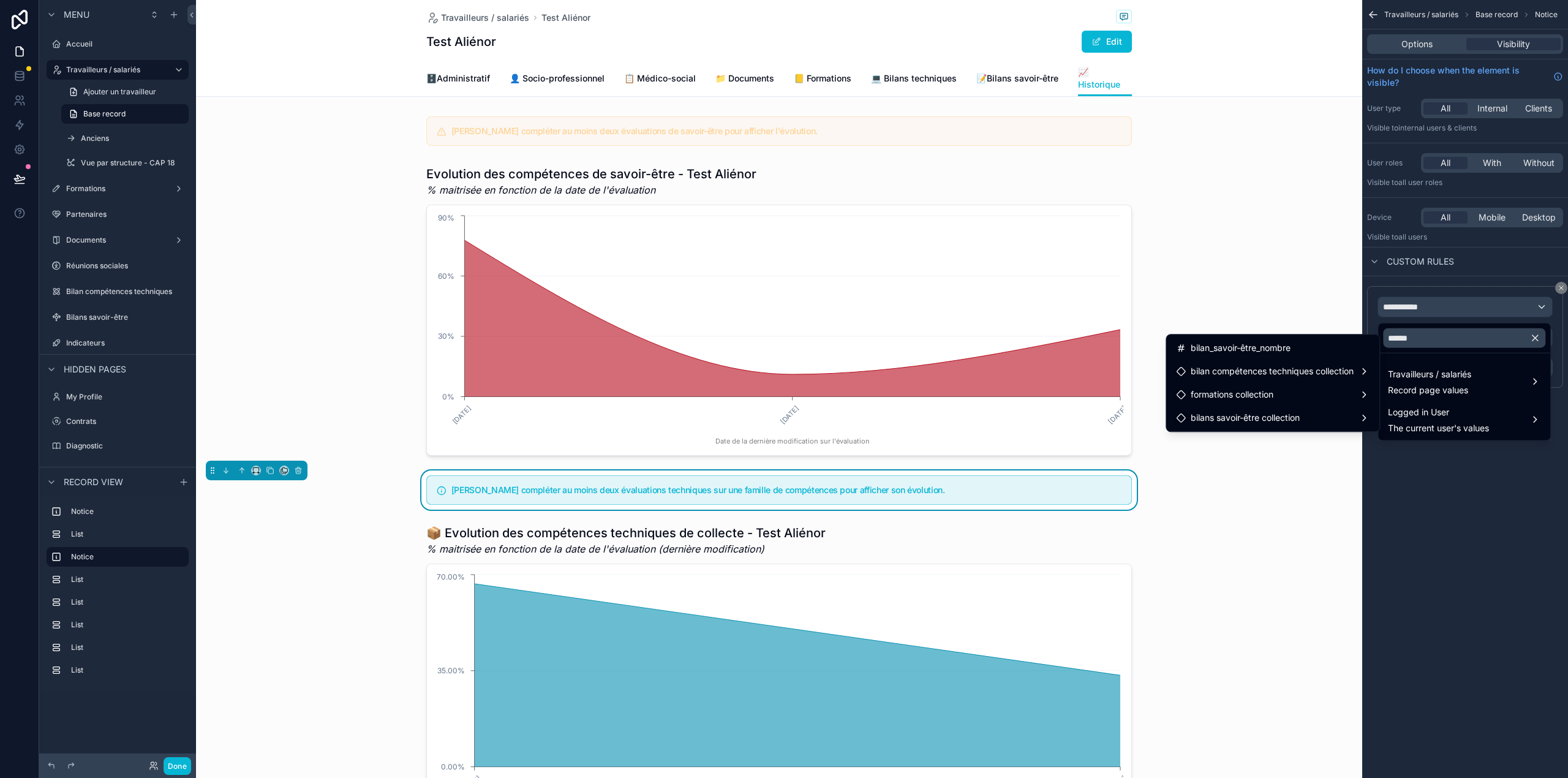
click at [1406, 508] on div "scrollable content" at bounding box center [784, 389] width 1568 height 778
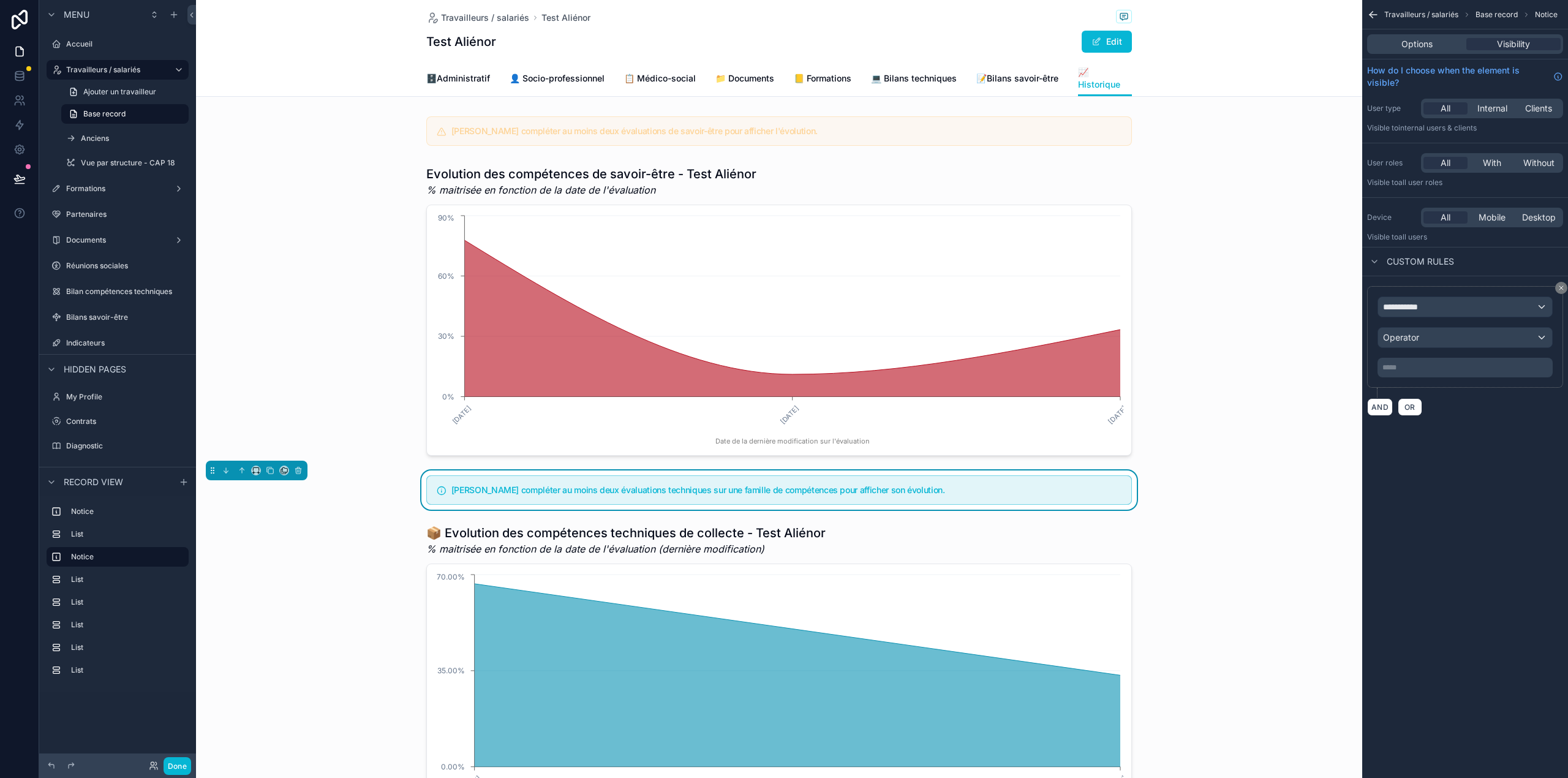
click at [426, 485] on div "[PERSON_NAME] compléter au moins deux évaluations techniques sur une famille de…" at bounding box center [779, 490] width 705 height 30
click at [238, 469] on icon "scrollable content" at bounding box center [242, 470] width 9 height 9
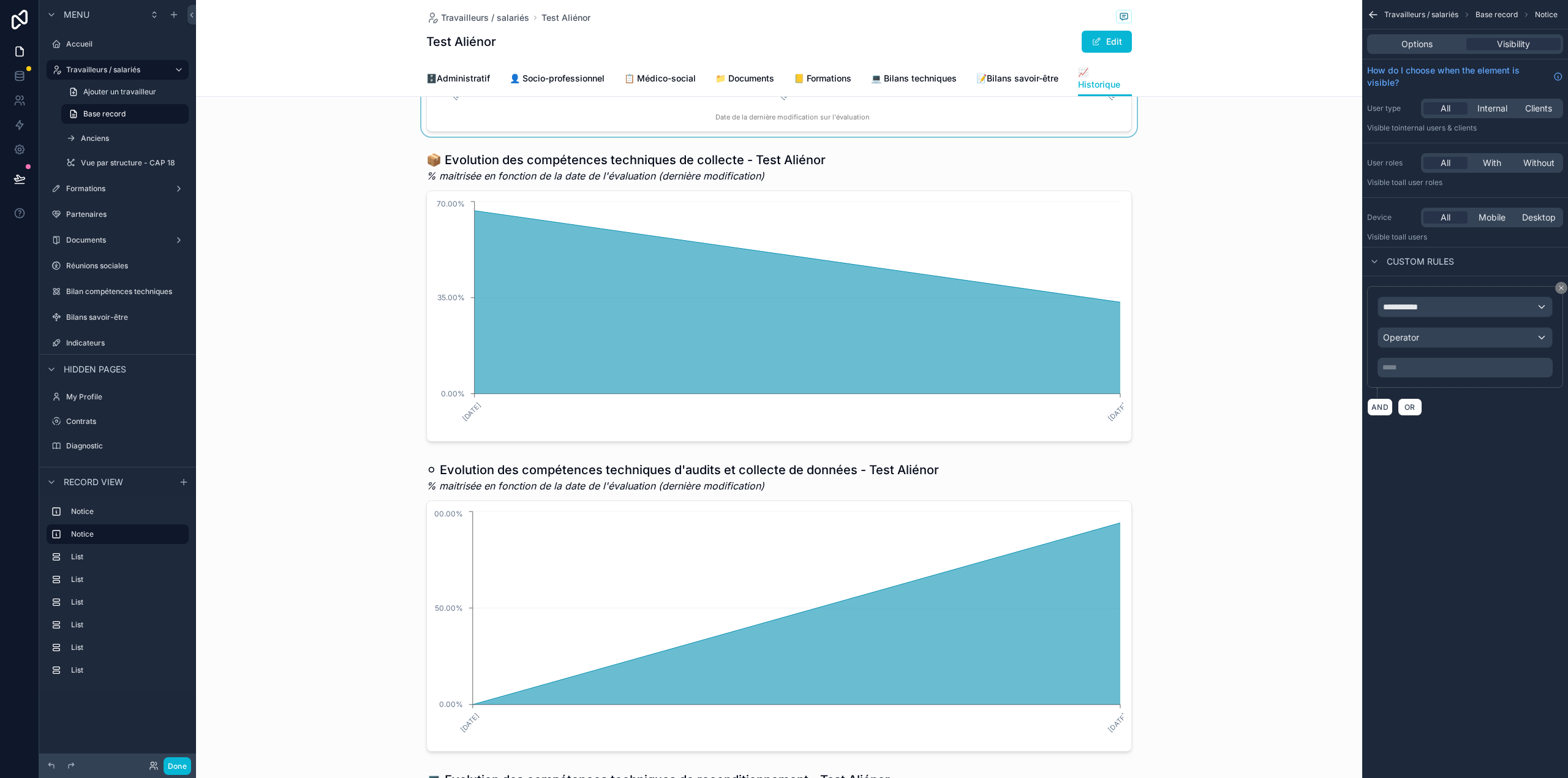
scroll to position [181, 0]
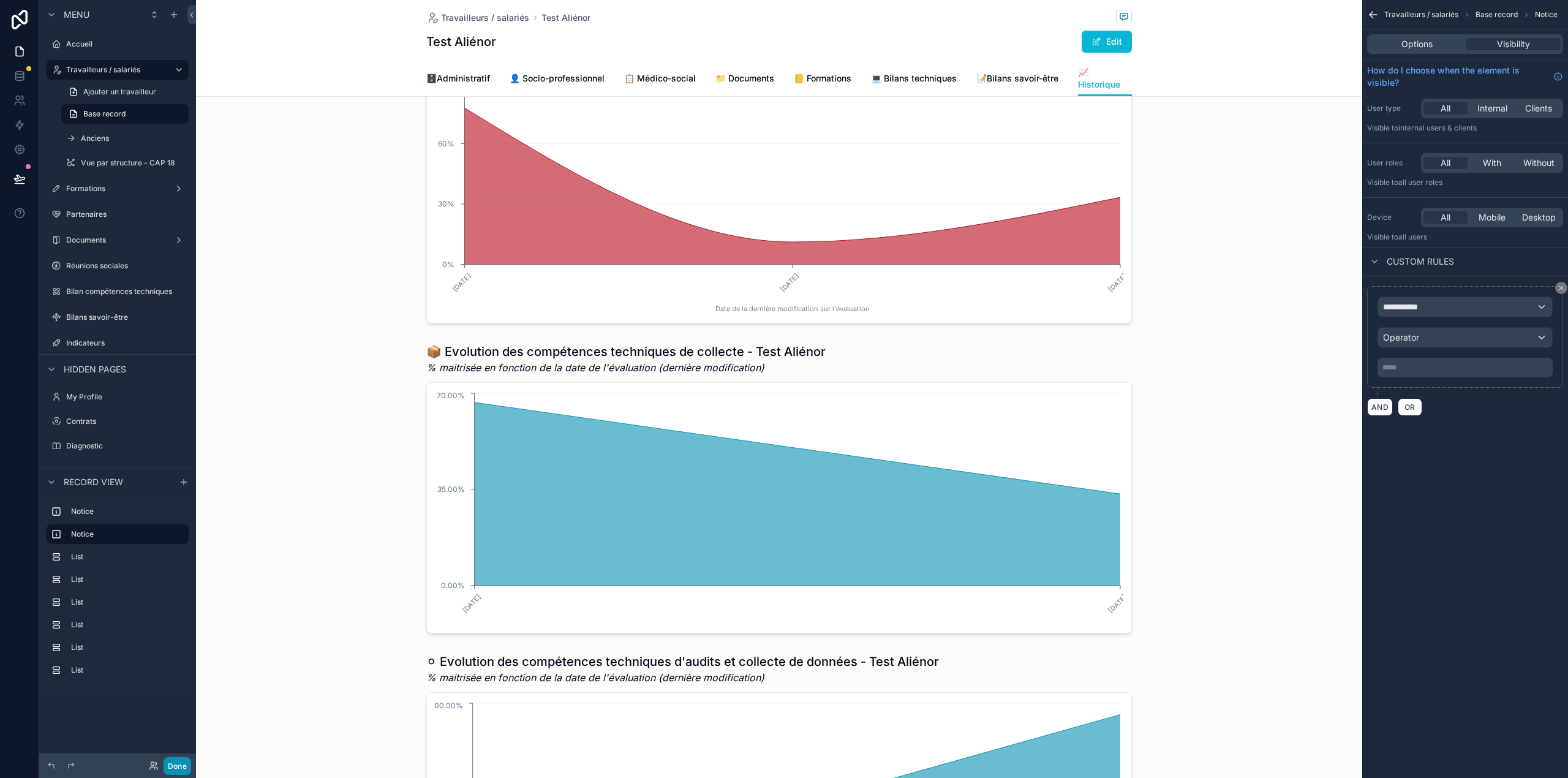
click at [174, 762] on button "Done" at bounding box center [178, 766] width 28 height 18
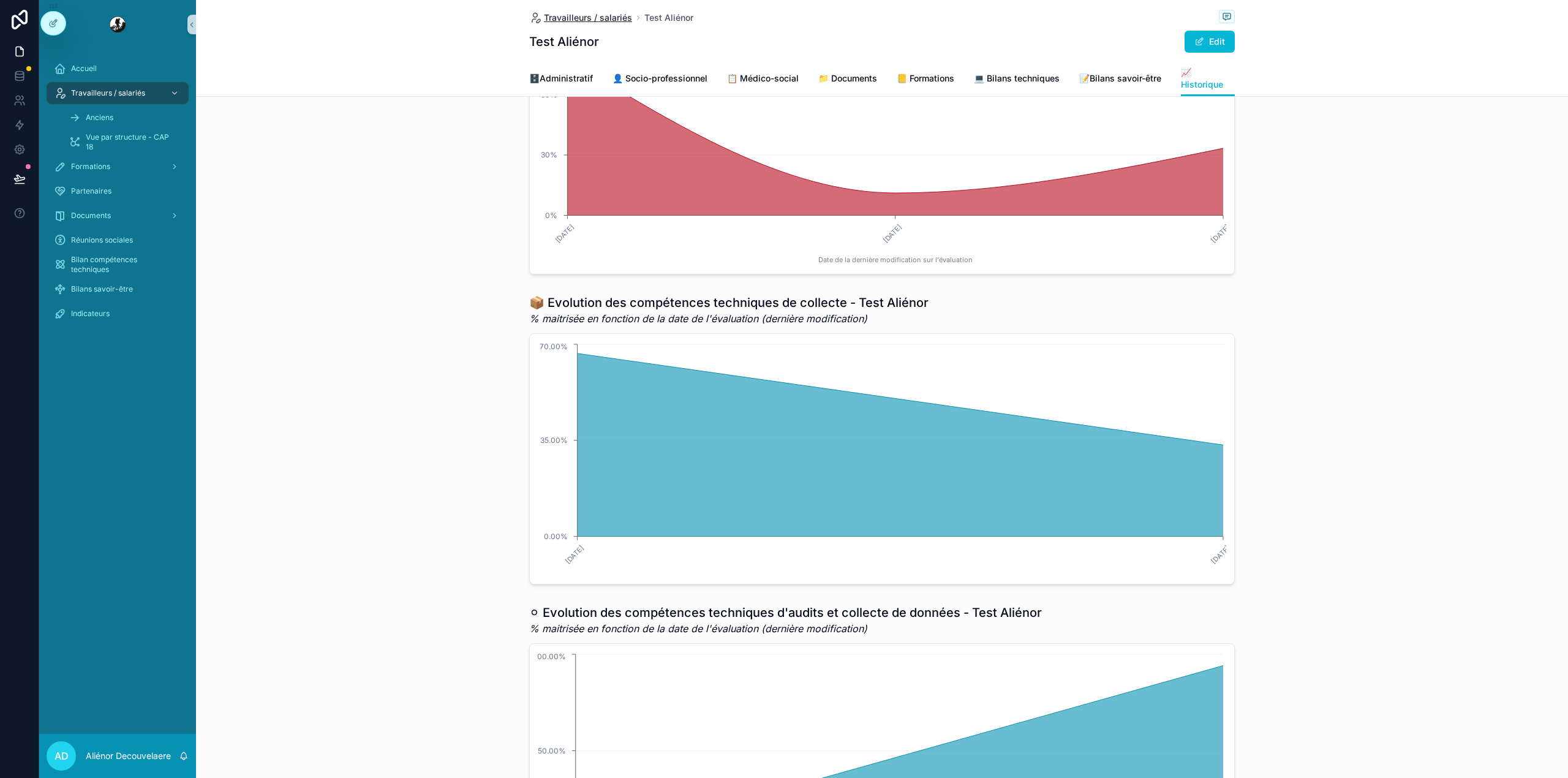
click at [564, 13] on span "Travailleurs / salariés" at bounding box center [588, 17] width 88 height 12
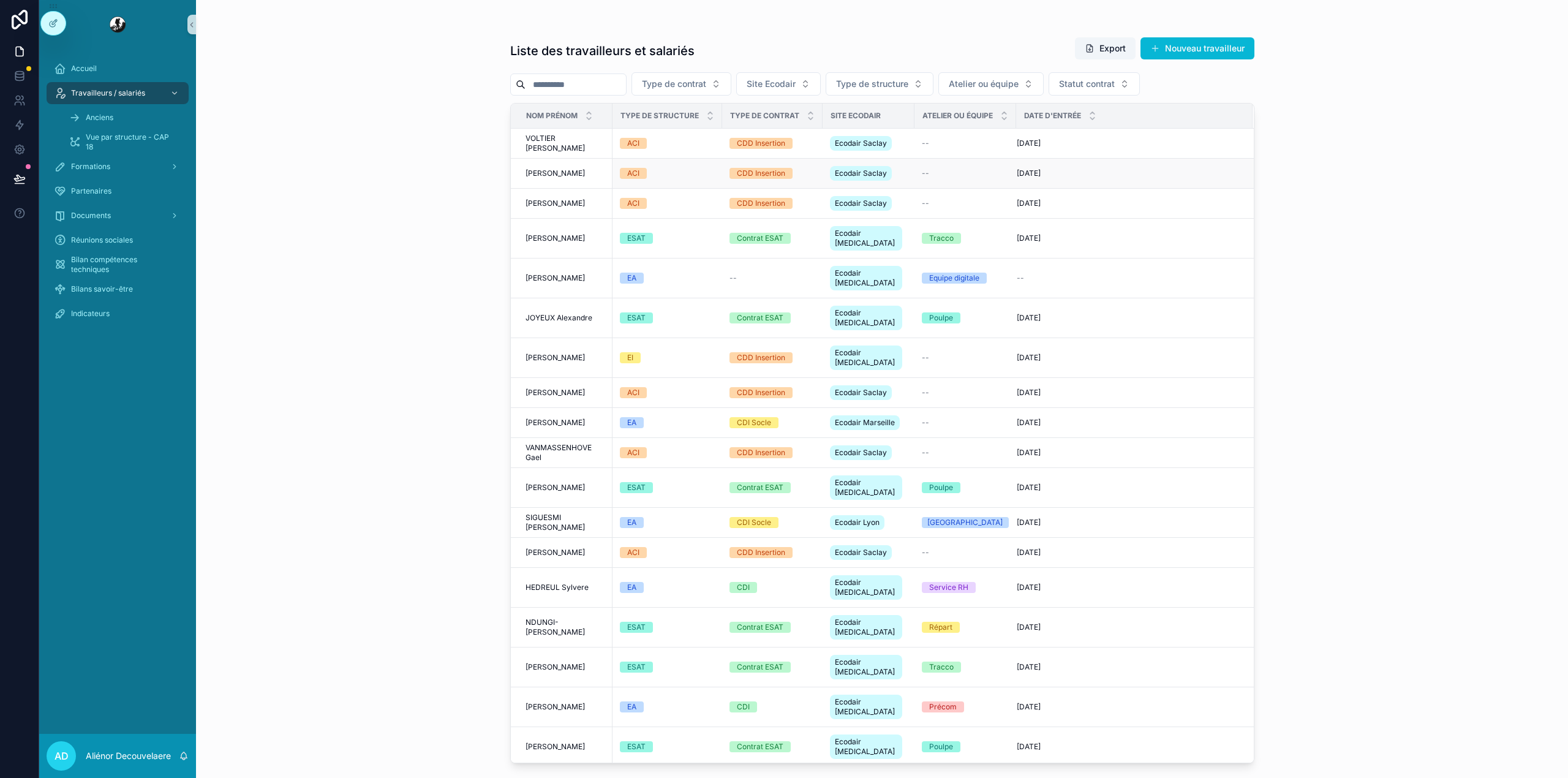
click at [699, 167] on td "ACI" at bounding box center [667, 173] width 109 height 30
click at [691, 171] on div "ACI" at bounding box center [667, 173] width 95 height 11
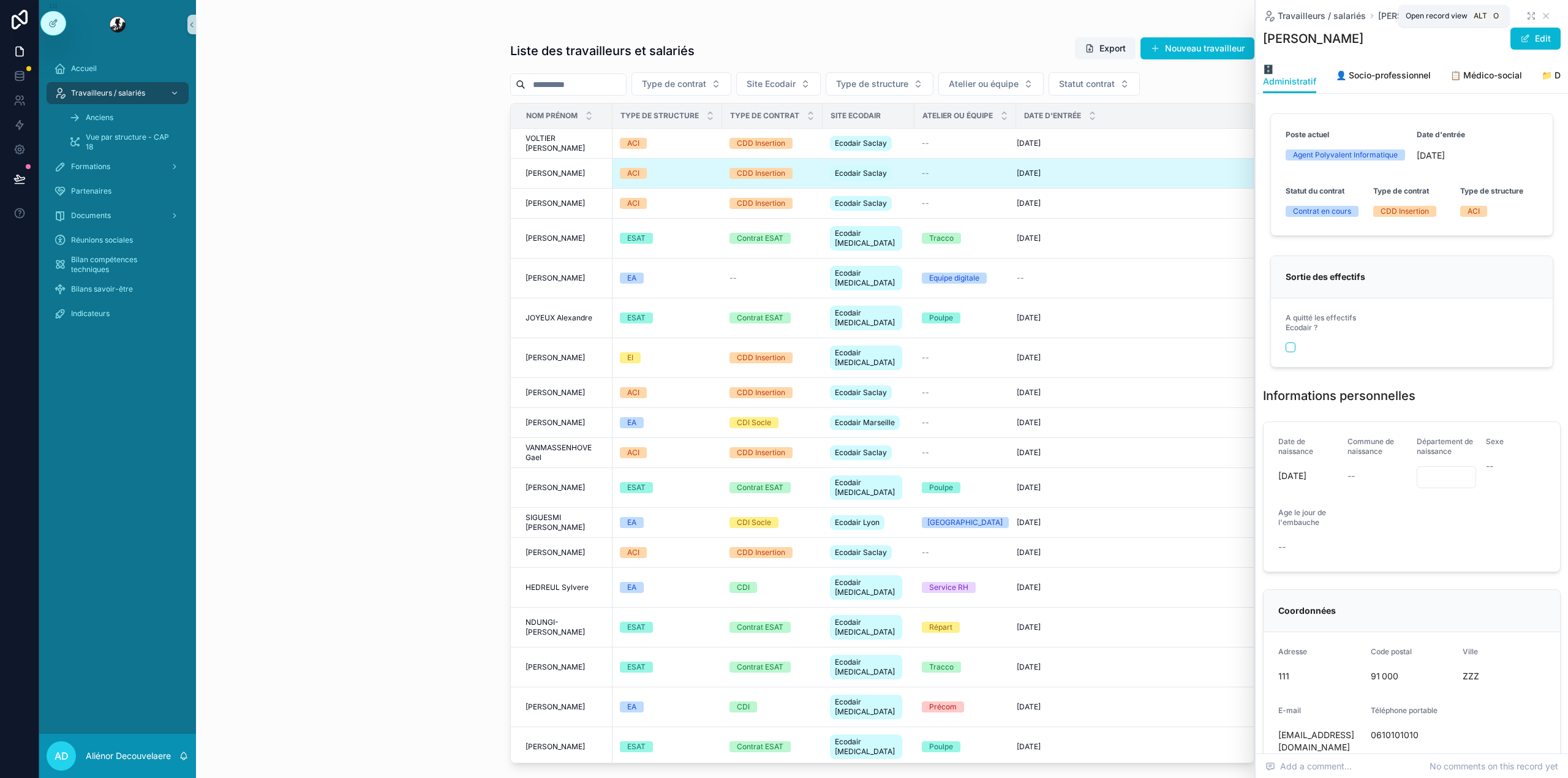
click at [1526, 20] on icon "scrollable content" at bounding box center [1531, 16] width 10 height 10
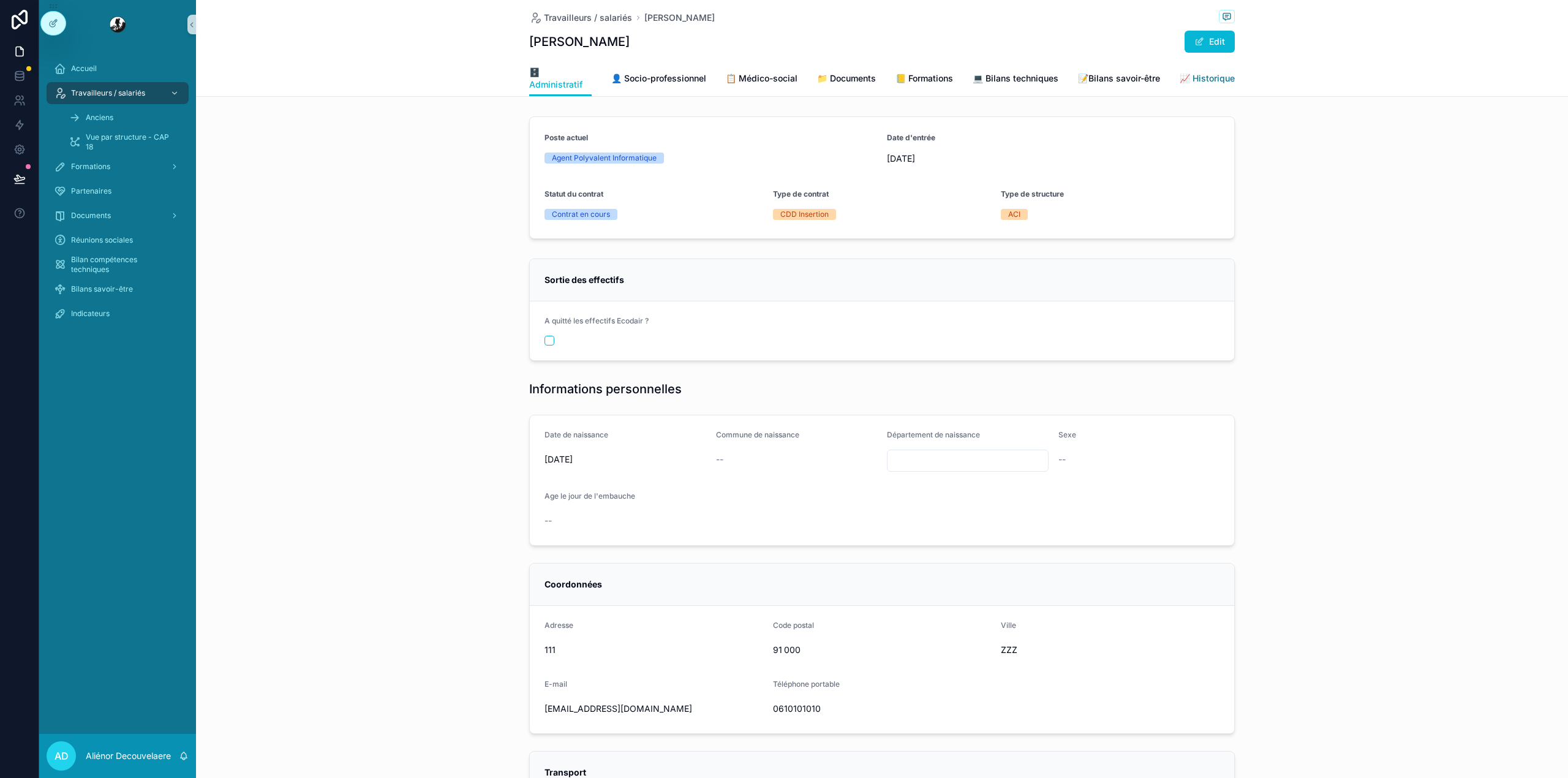
click at [1219, 79] on span "📈 Historique" at bounding box center [1206, 78] width 55 height 12
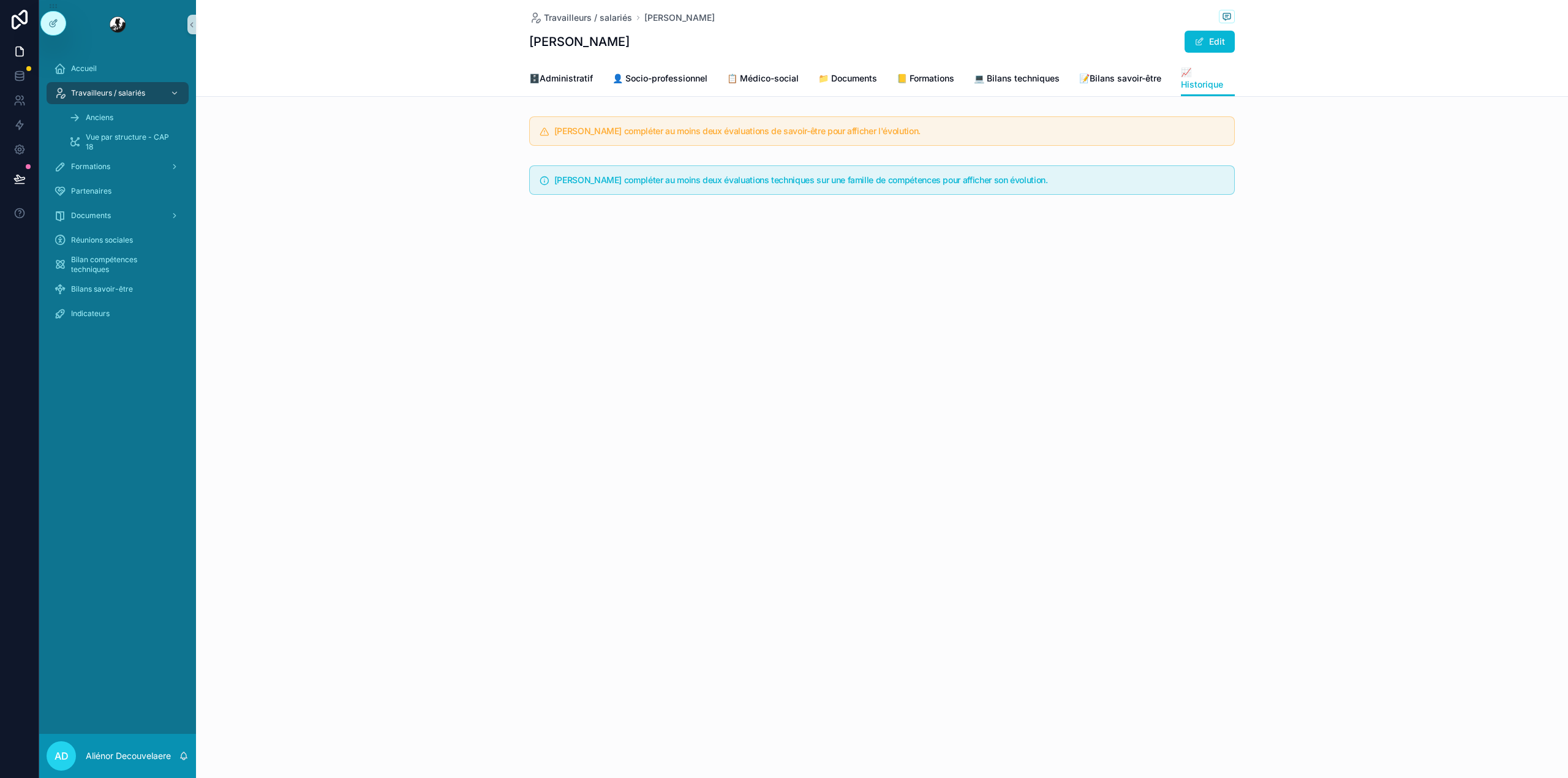
click at [1016, 60] on div "Travailleurs / salariés NOWAK Sebastian NOWAK Sebastian Edit" at bounding box center [882, 30] width 705 height 61
click at [1012, 70] on link "💻 Bilans techniques" at bounding box center [1017, 80] width 86 height 25
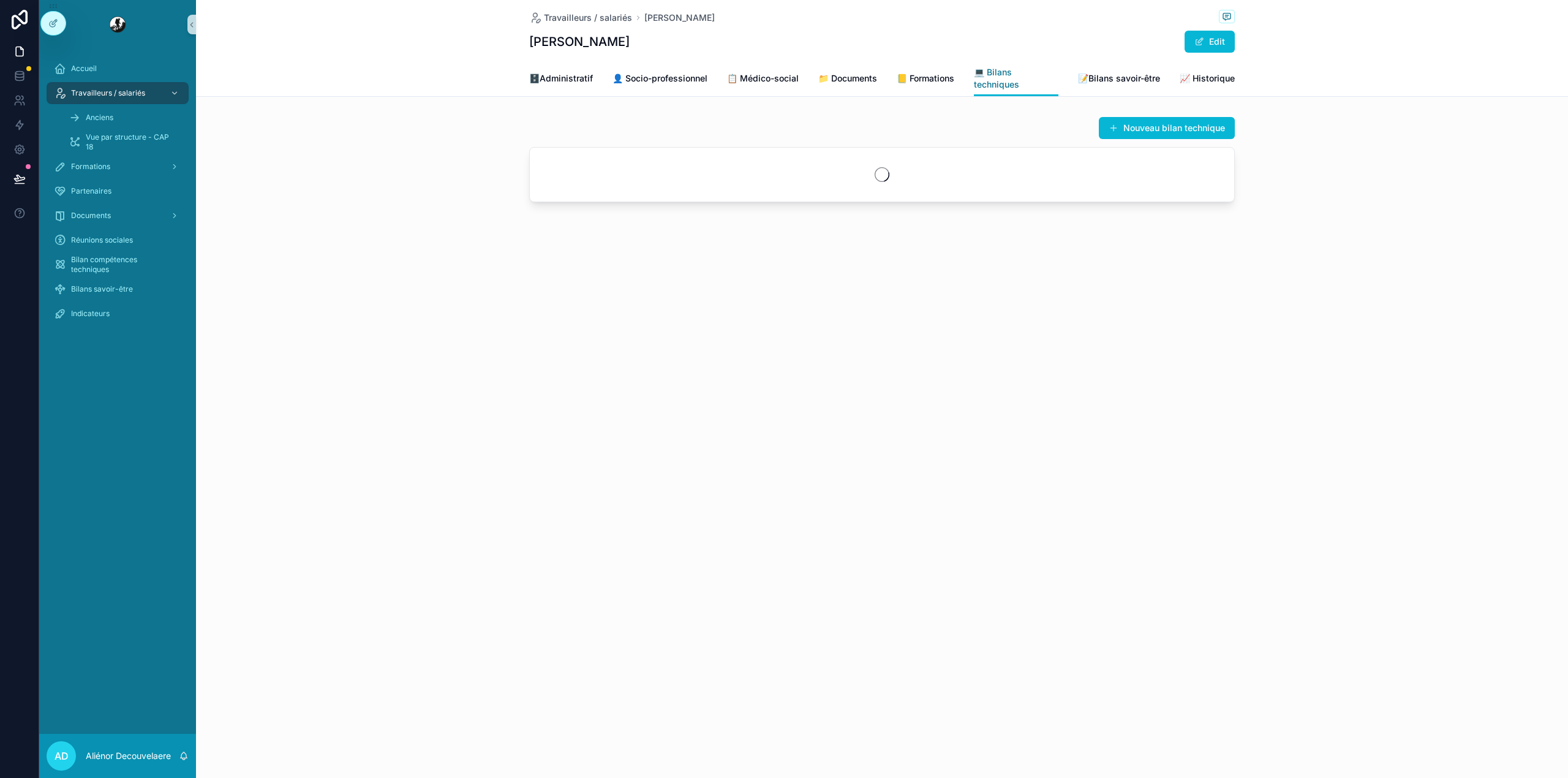
click at [1012, 70] on span "💻 Bilans techniques" at bounding box center [1016, 78] width 85 height 25
click at [943, 81] on span "📒 Formations" at bounding box center [925, 78] width 58 height 12
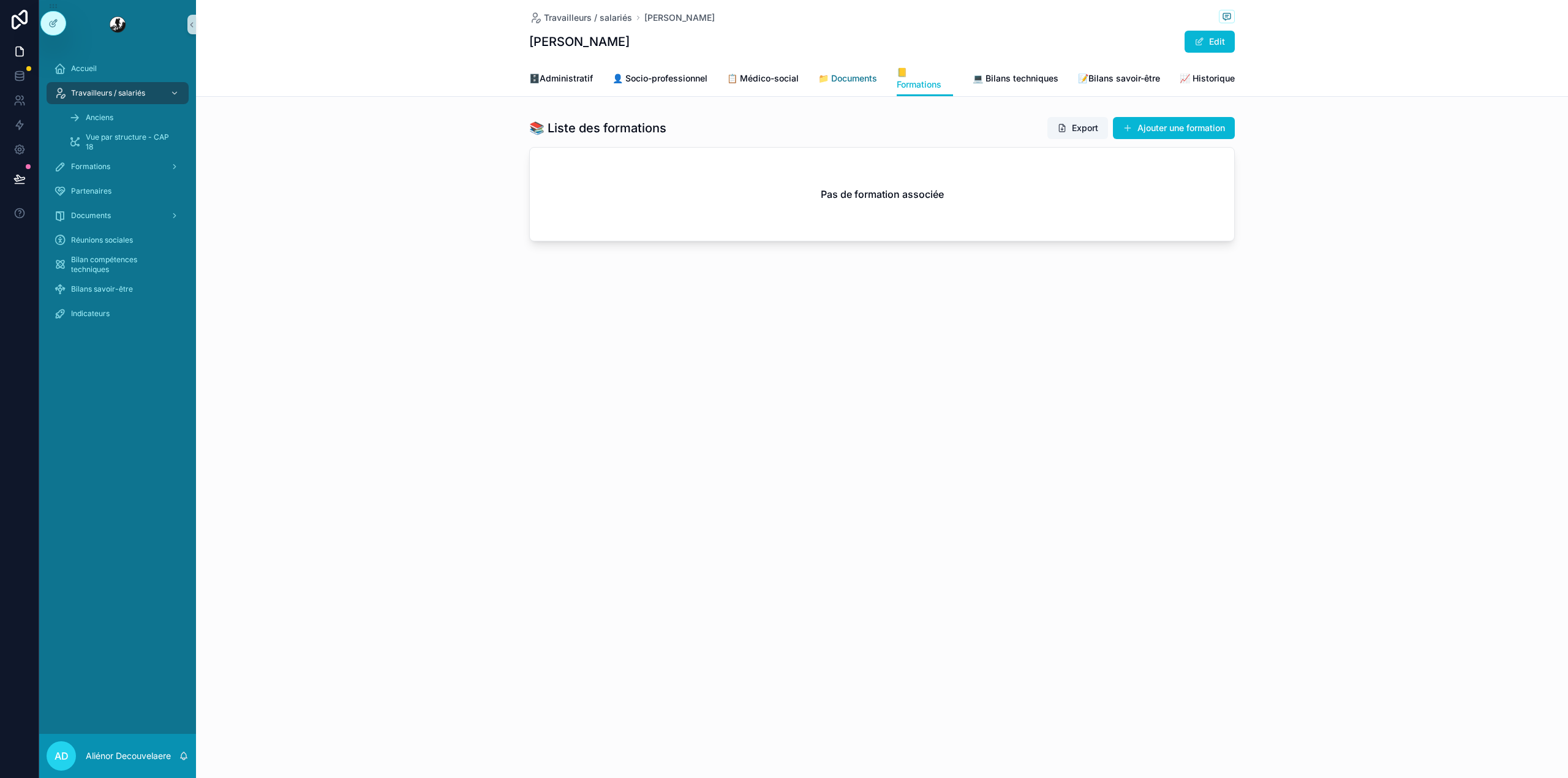
click at [824, 82] on span "📁 Documents" at bounding box center [848, 78] width 59 height 12
click at [760, 82] on span "📋 Médico-social" at bounding box center [762, 78] width 71 height 12
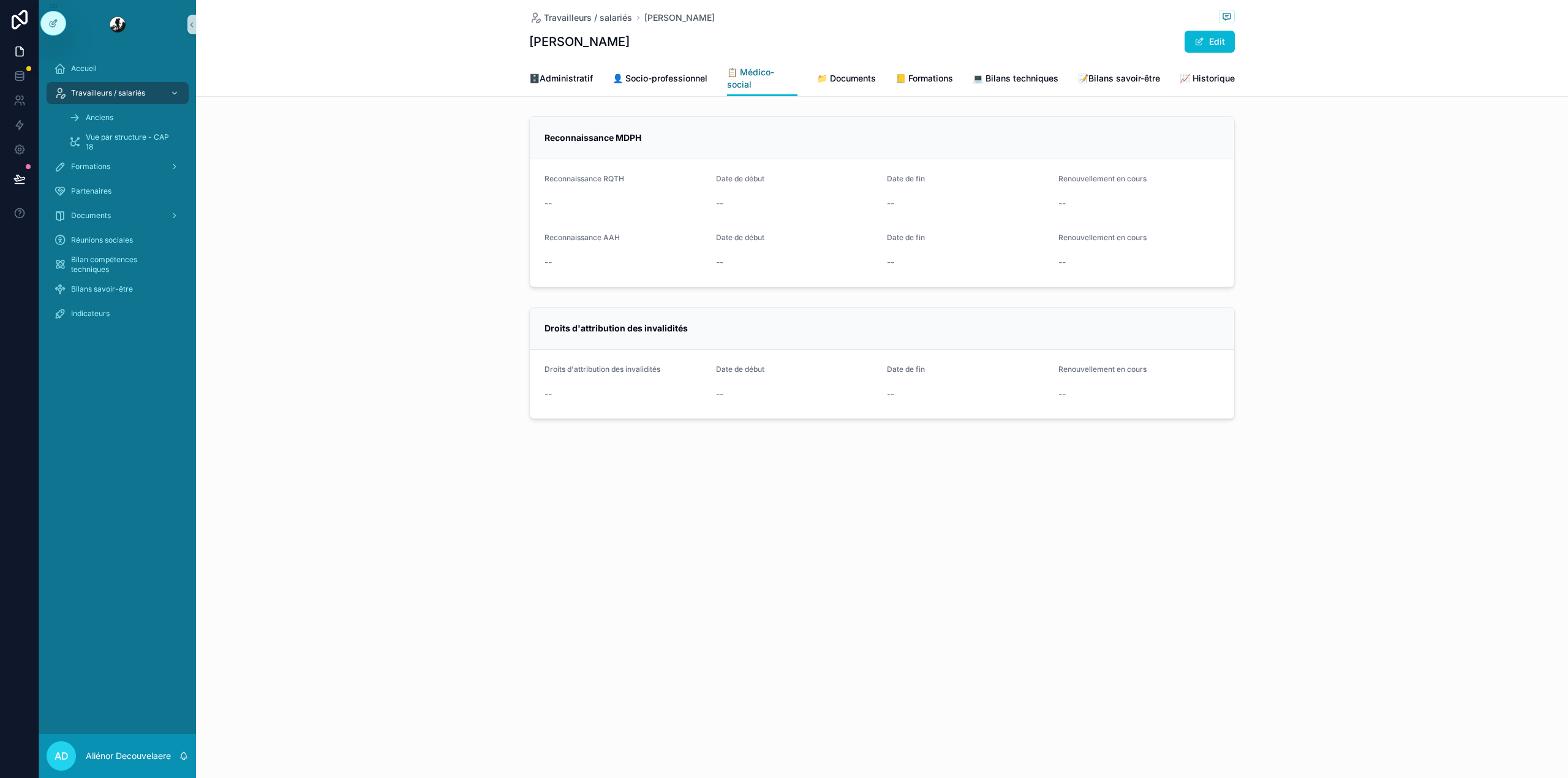
click at [728, 82] on span "📋 Médico-social" at bounding box center [762, 78] width 70 height 25
click at [682, 82] on span "👤 Socio-professionnel" at bounding box center [660, 78] width 95 height 12
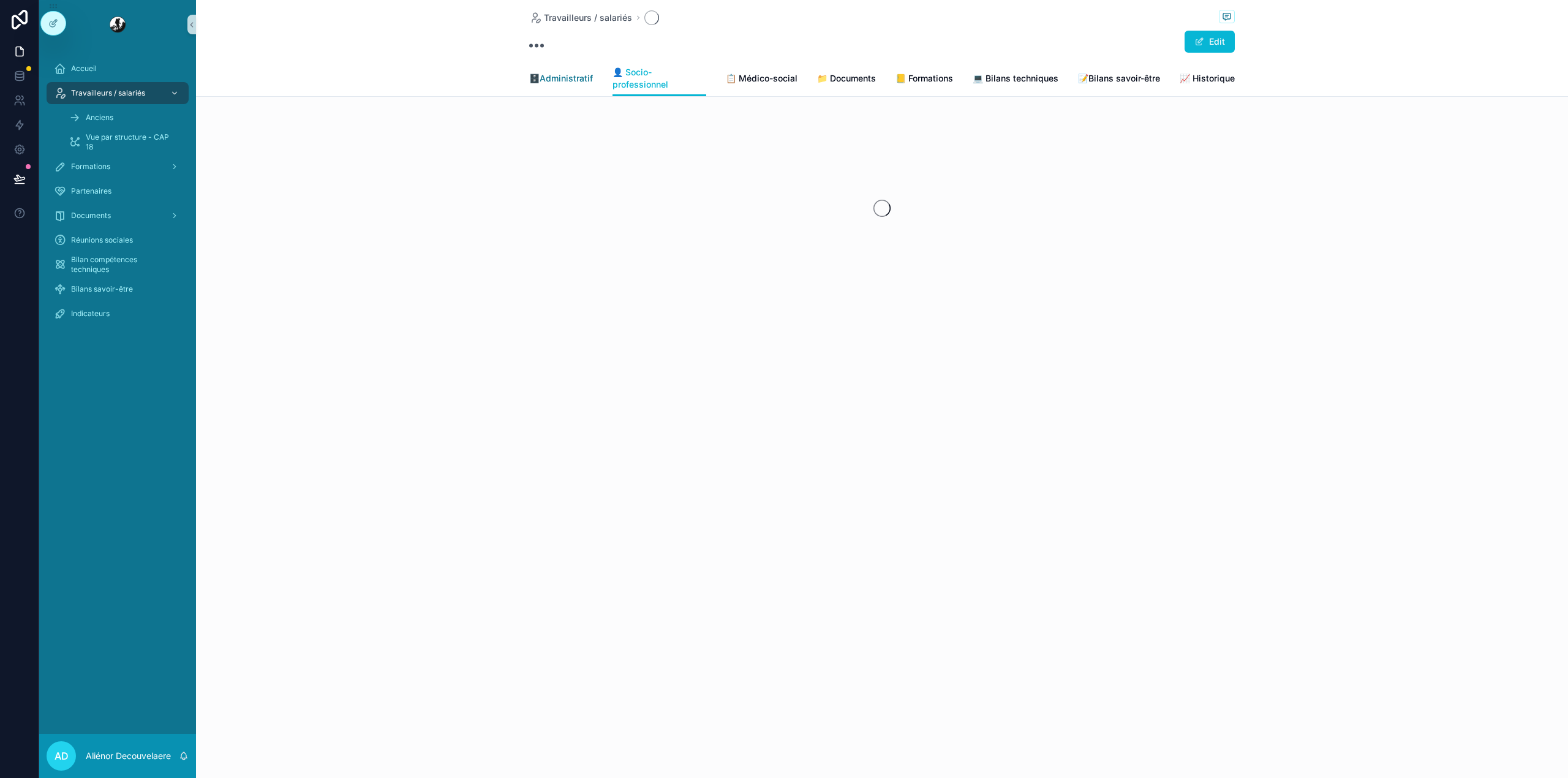
click at [561, 77] on span "🗄️Administratif" at bounding box center [561, 78] width 64 height 12
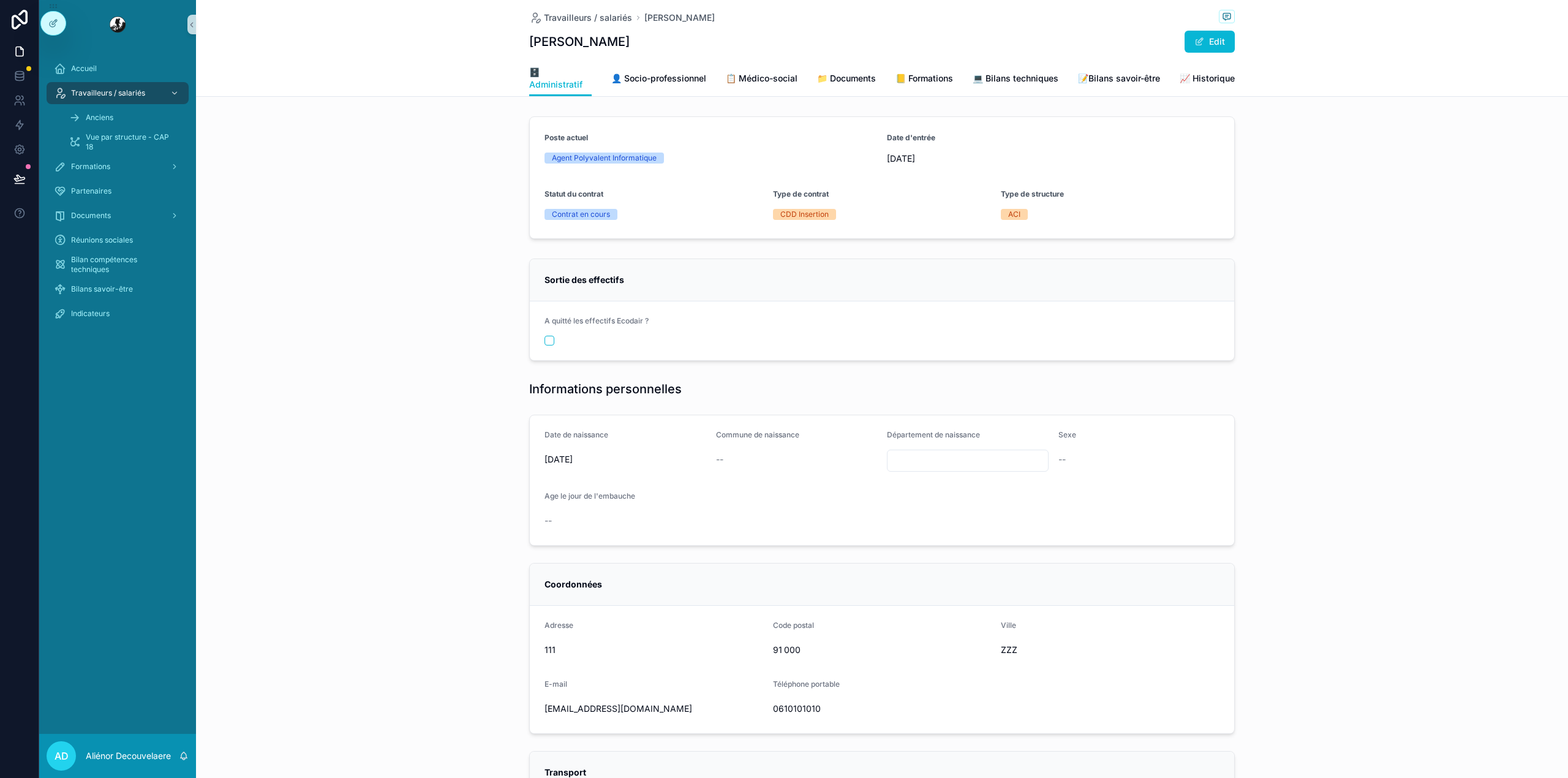
click at [39, 172] on div "Formations" at bounding box center [118, 166] width 157 height 25
click at [6, 169] on button at bounding box center [20, 179] width 27 height 34
click at [20, 186] on button at bounding box center [20, 179] width 27 height 34
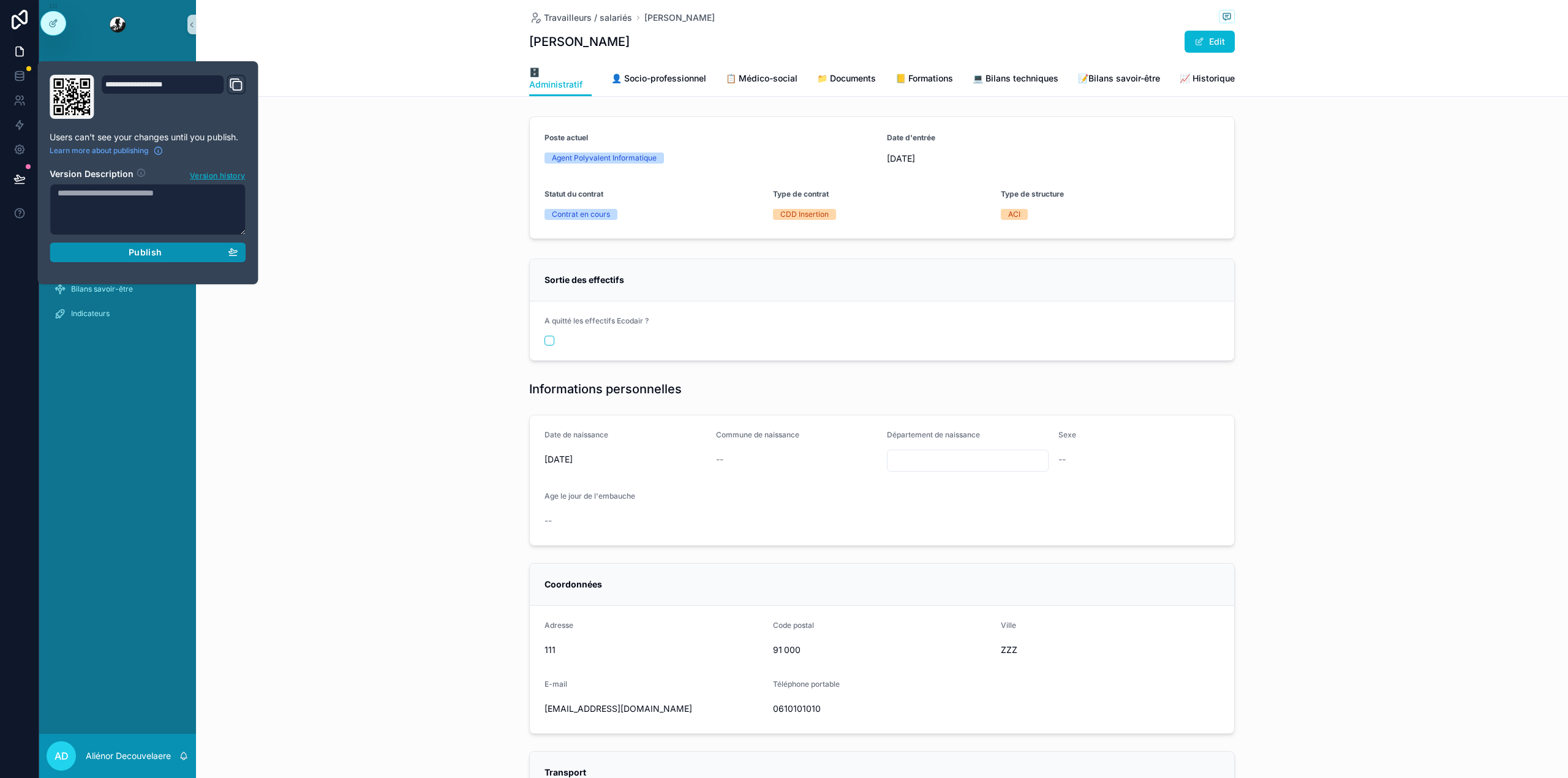
click at [89, 255] on div "Publish" at bounding box center [147, 252] width 180 height 11
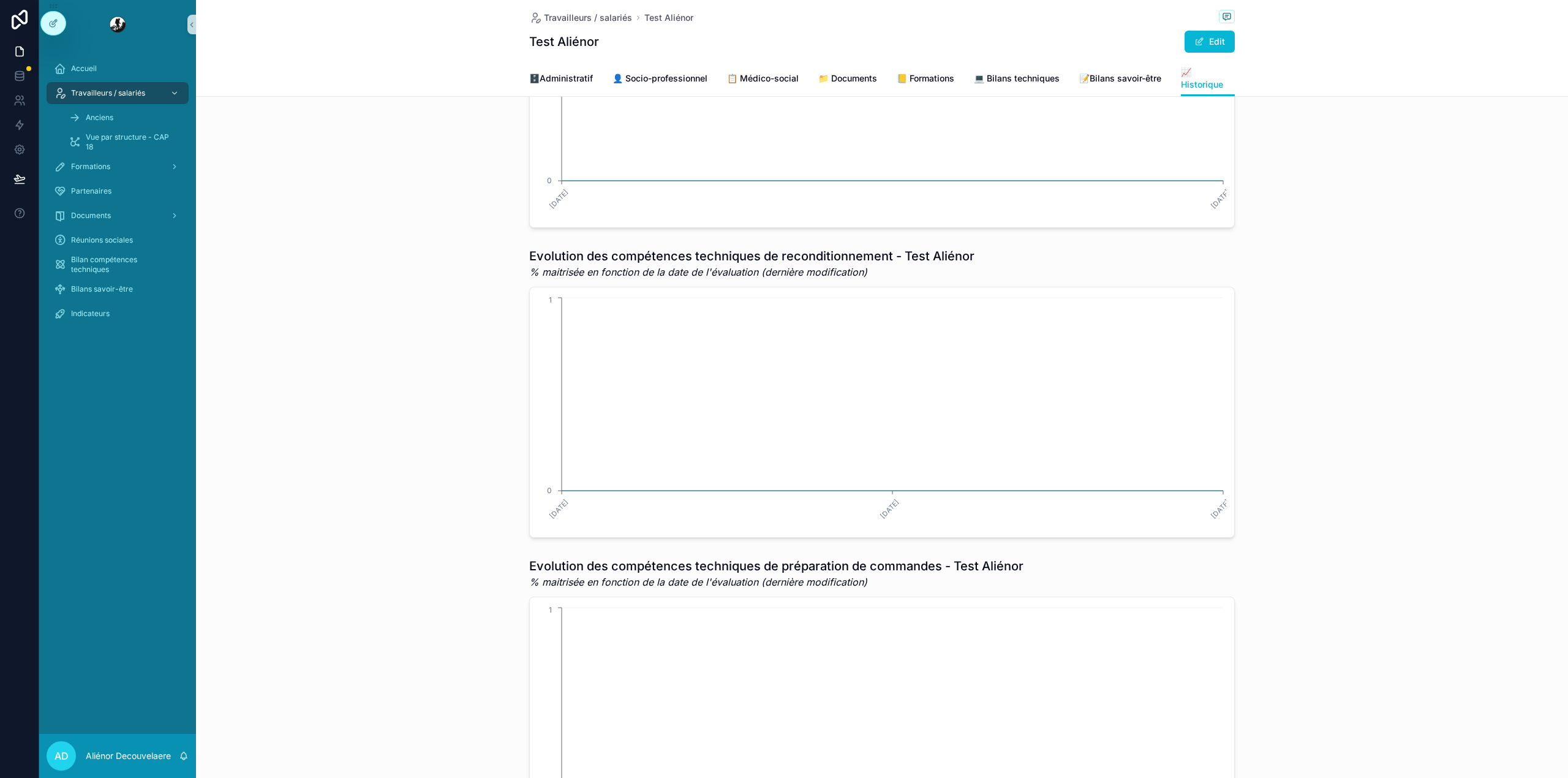
scroll to position [845, 0]
click at [121, 257] on span "Bilan compétences techniques" at bounding box center [123, 264] width 106 height 20
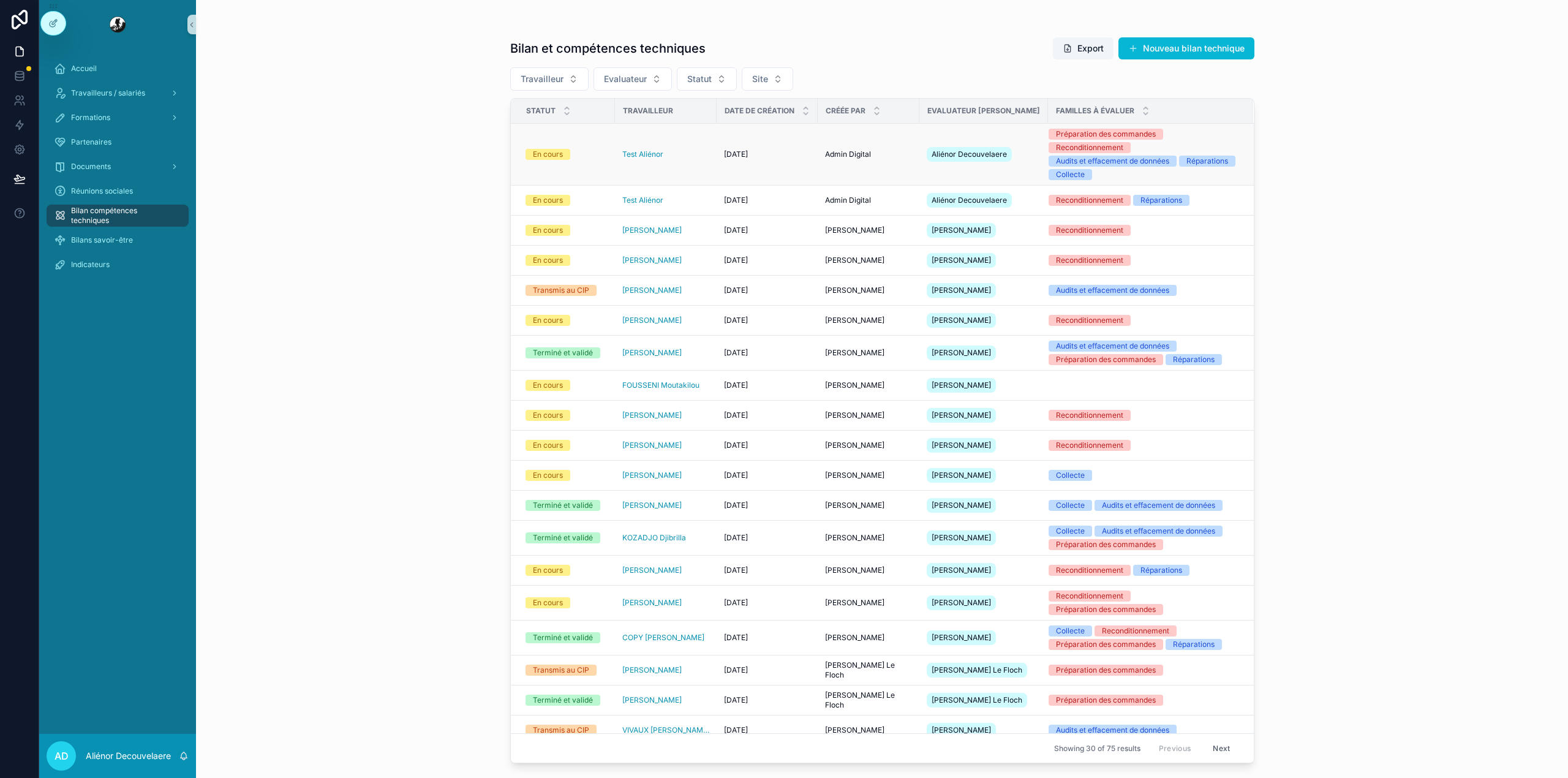
click at [686, 149] on div "Test Aliénor" at bounding box center [666, 154] width 87 height 10
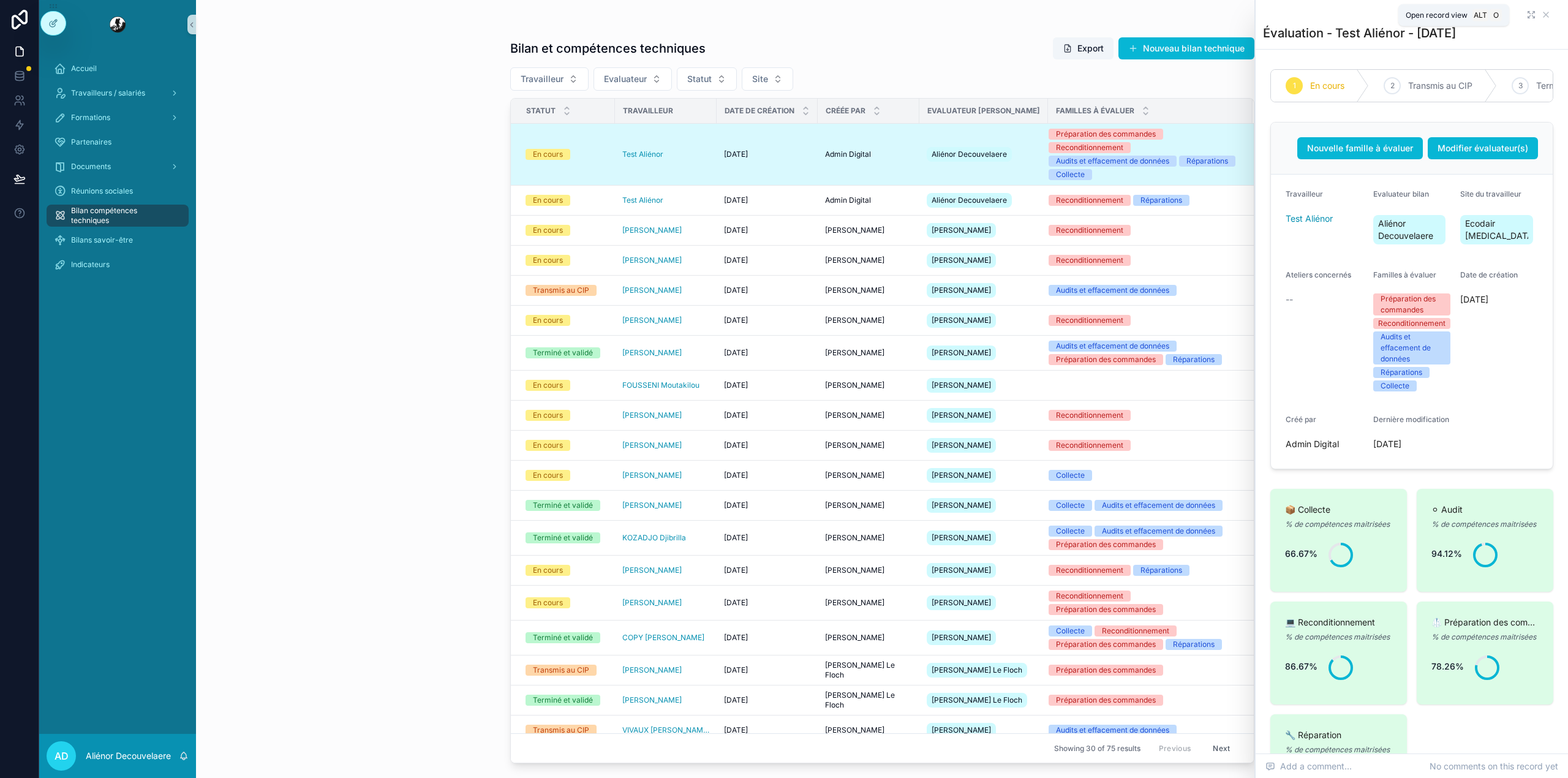
click at [1526, 11] on icon "scrollable content" at bounding box center [1531, 15] width 10 height 10
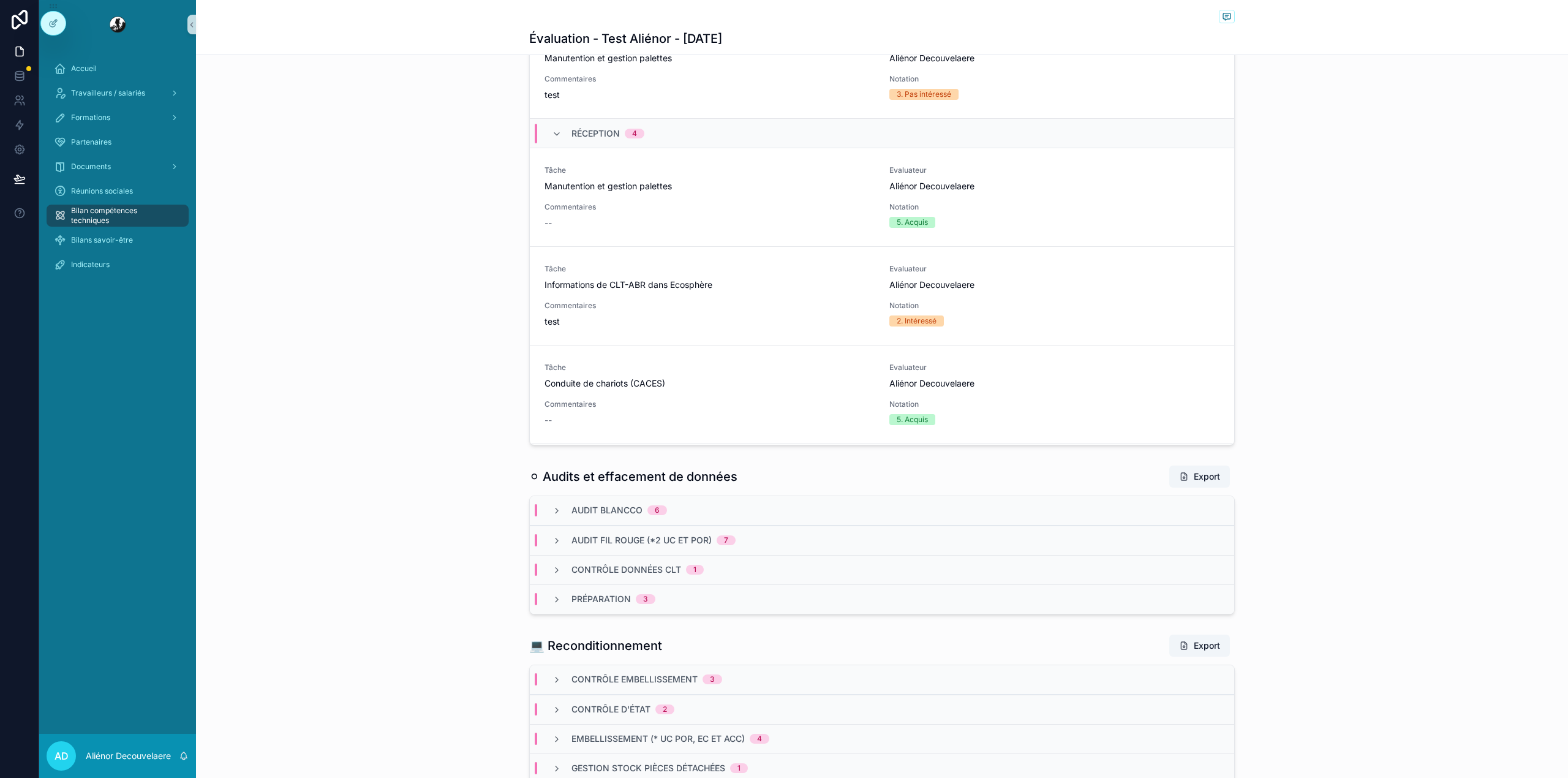
scroll to position [1071, 0]
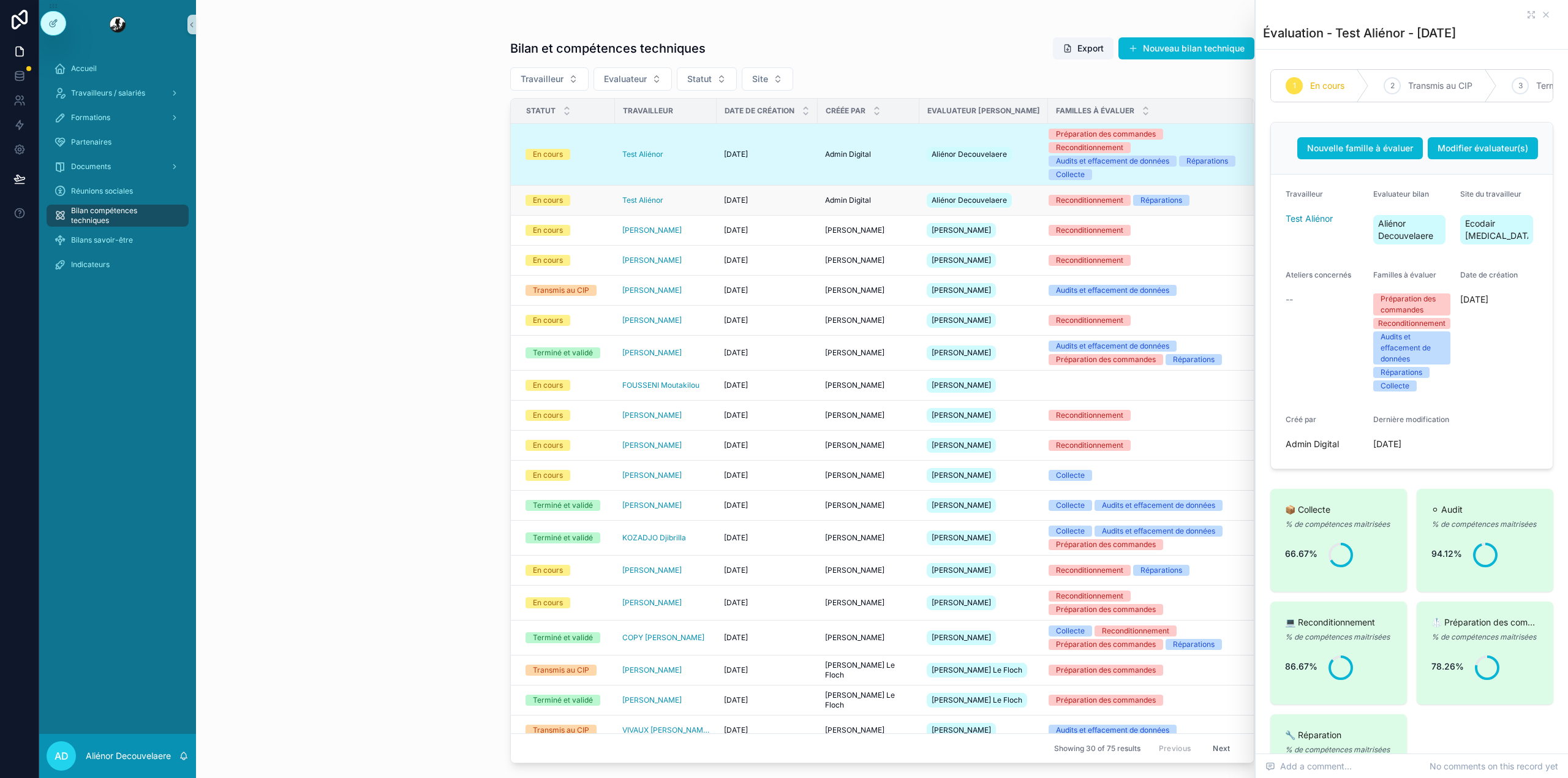
click at [1162, 195] on div "Reconditionnement Réparations" at bounding box center [1143, 200] width 189 height 11
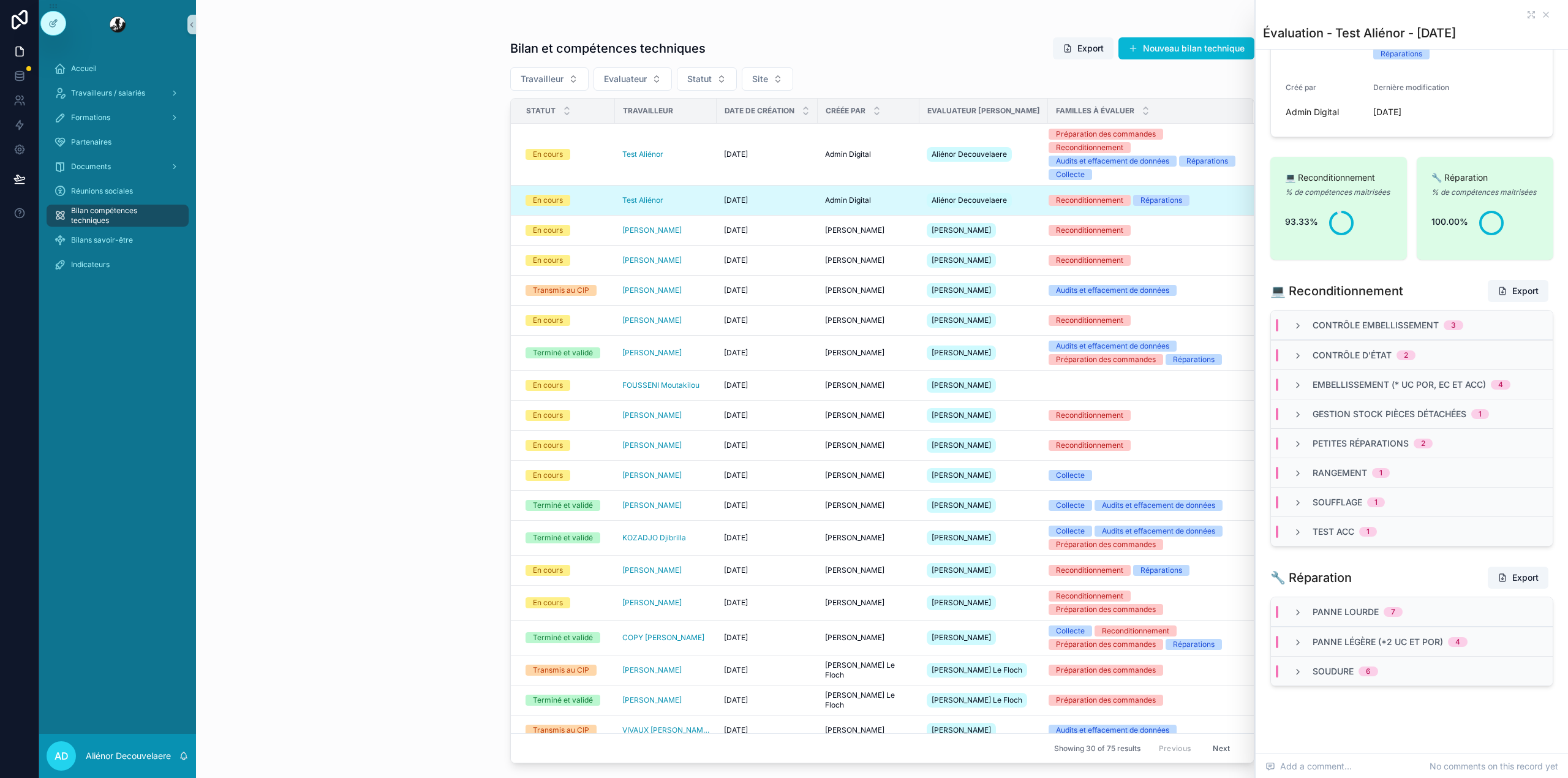
scroll to position [307, 0]
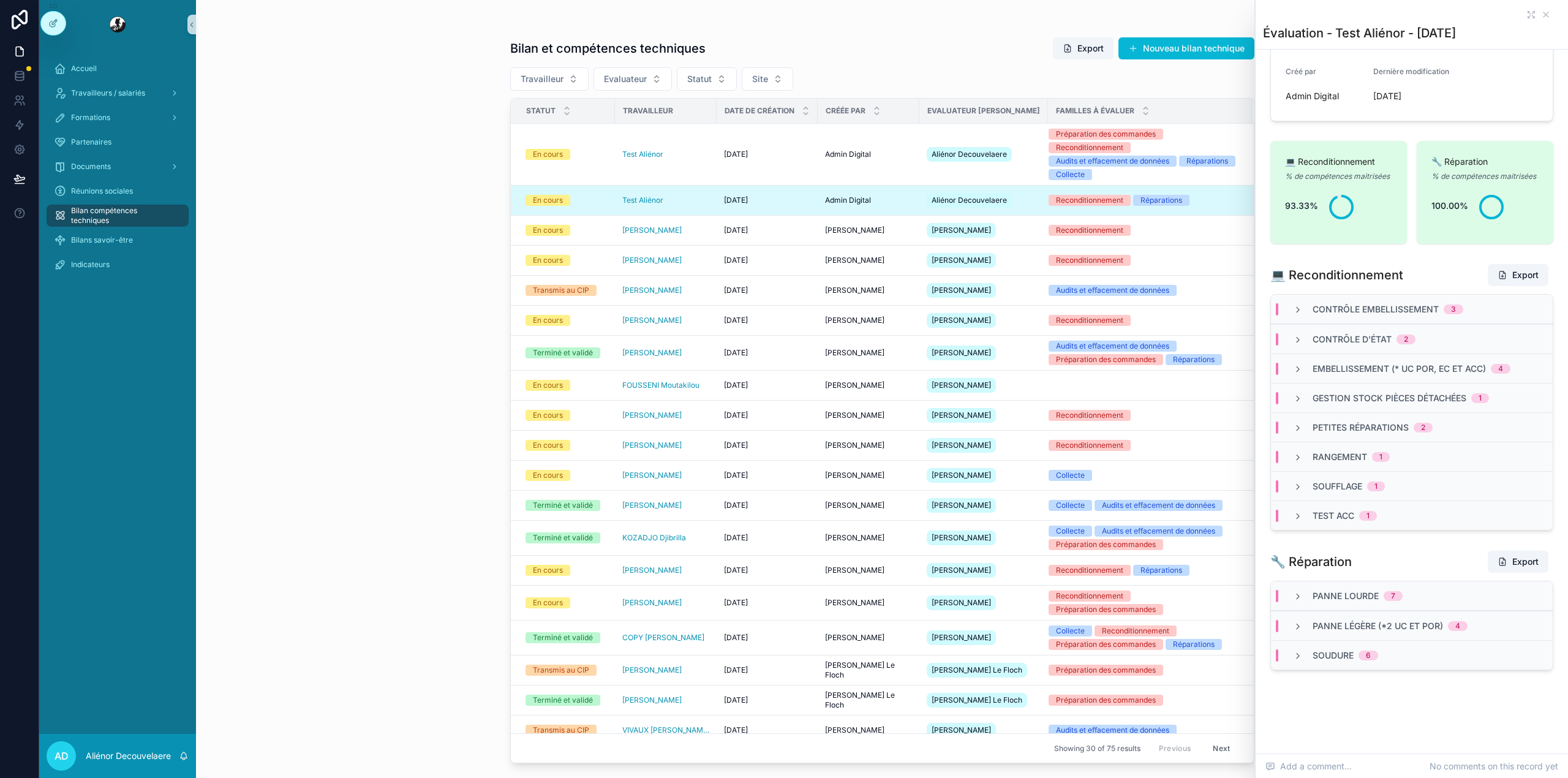
click at [1335, 326] on div "Contrôle d'état 2" at bounding box center [1412, 339] width 282 height 30
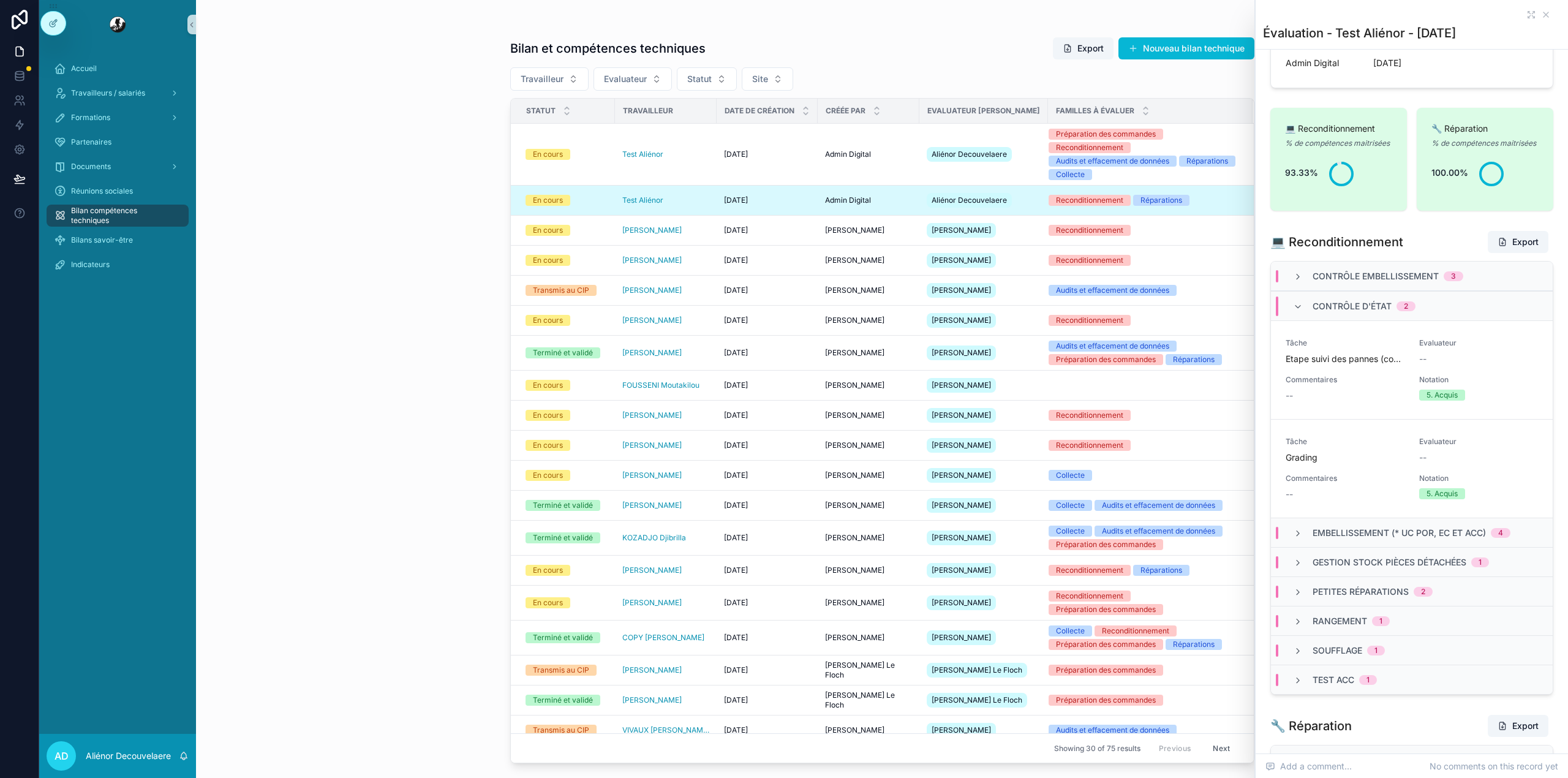
click at [1336, 283] on span "Contrôle Embellissement" at bounding box center [1376, 276] width 126 height 12
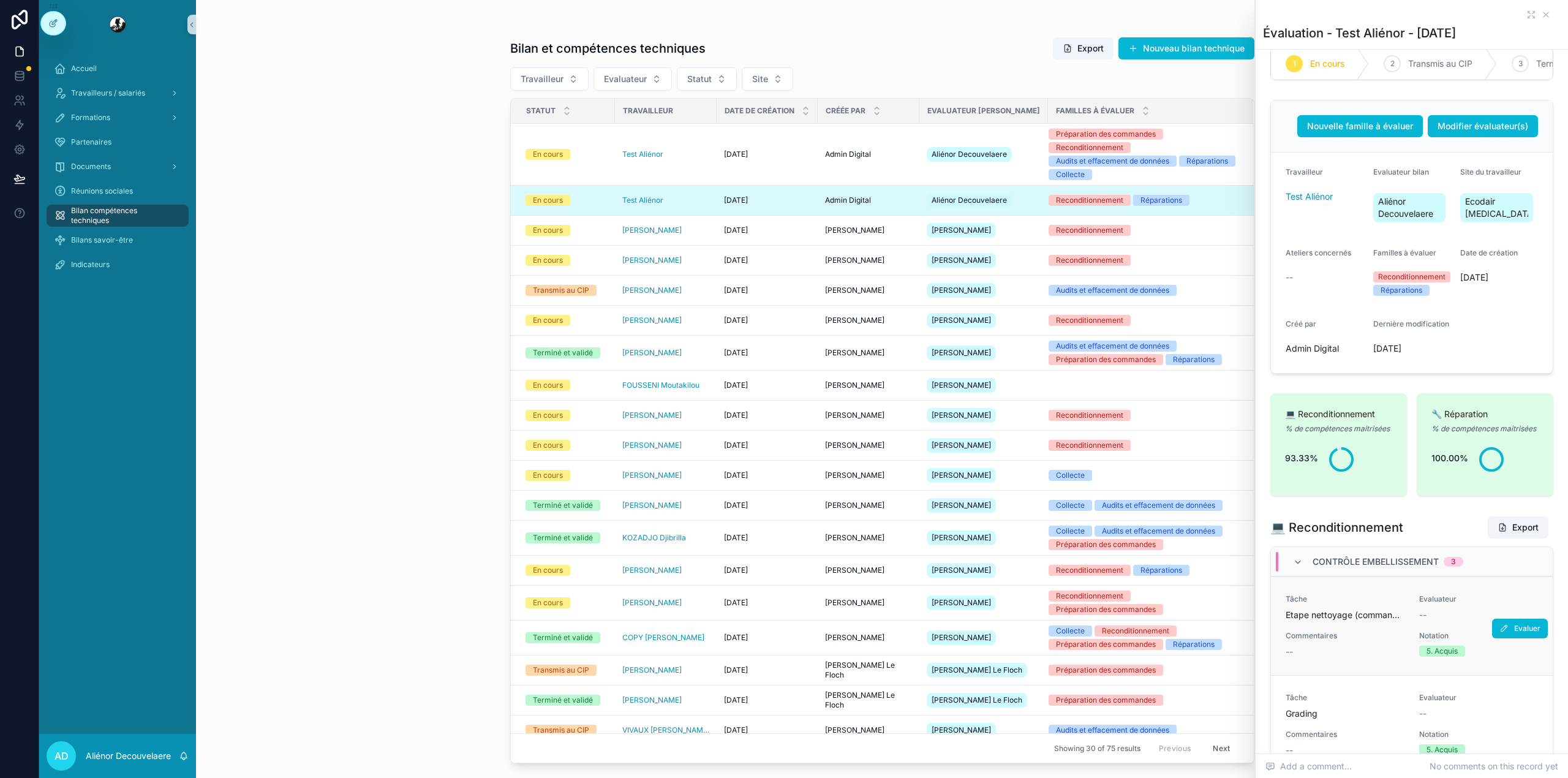
scroll to position [0, 0]
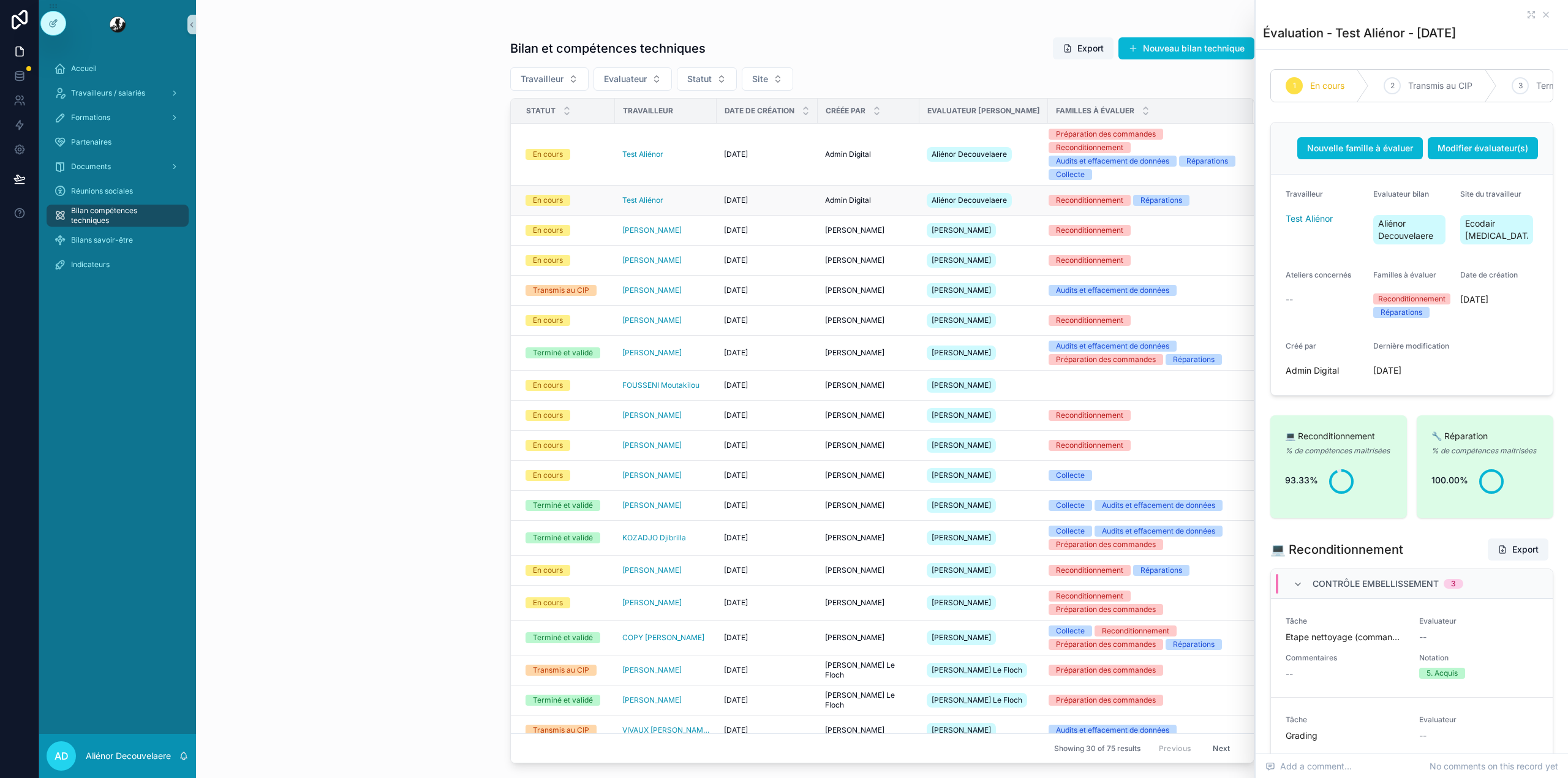
click at [1158, 195] on div "Reconditionnement Réparations" at bounding box center [1143, 200] width 189 height 11
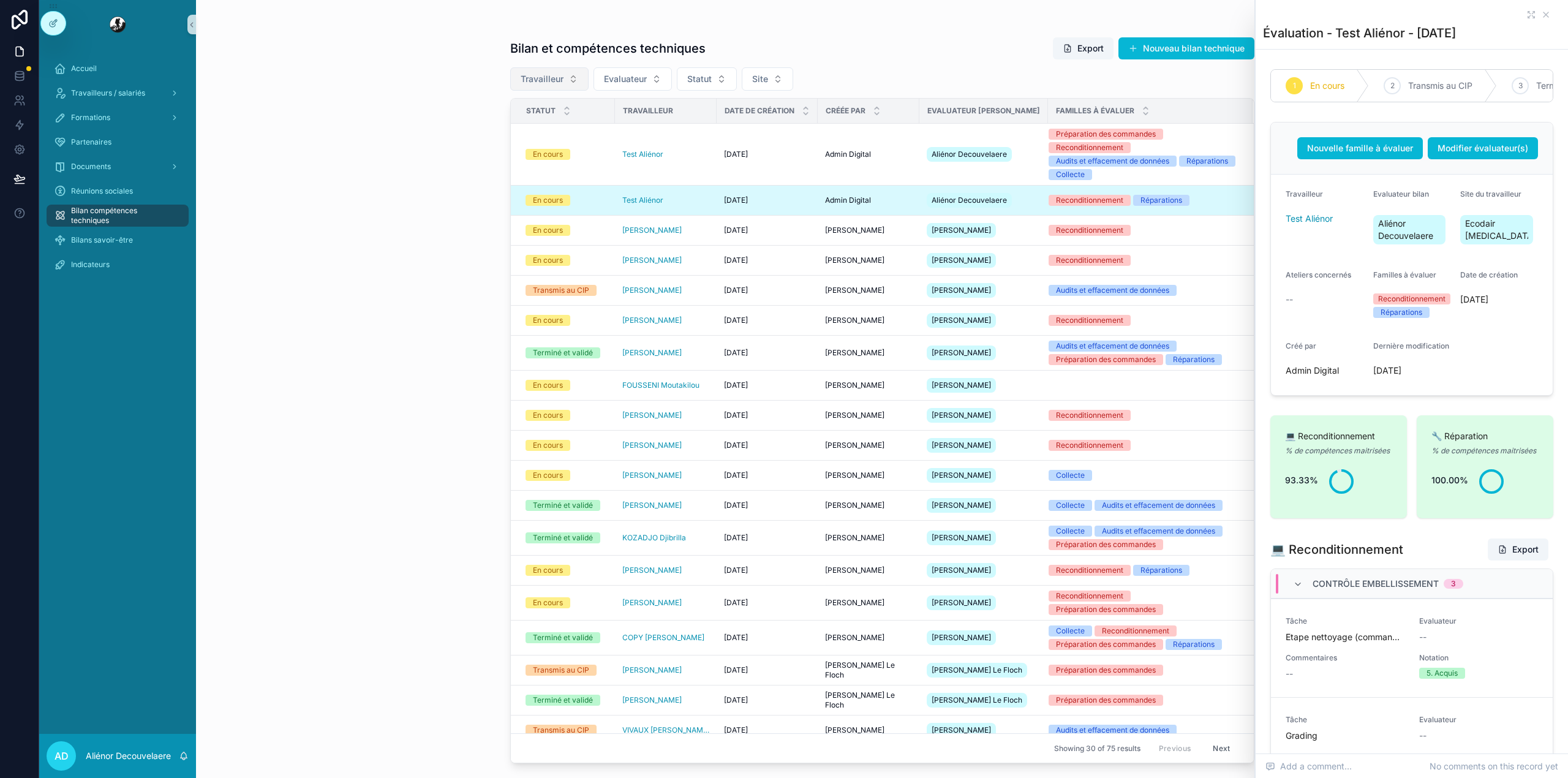
click at [554, 82] on span "Travailleur" at bounding box center [542, 78] width 43 height 12
type input "****"
click at [539, 126] on div "Test Aliénor" at bounding box center [549, 129] width 147 height 20
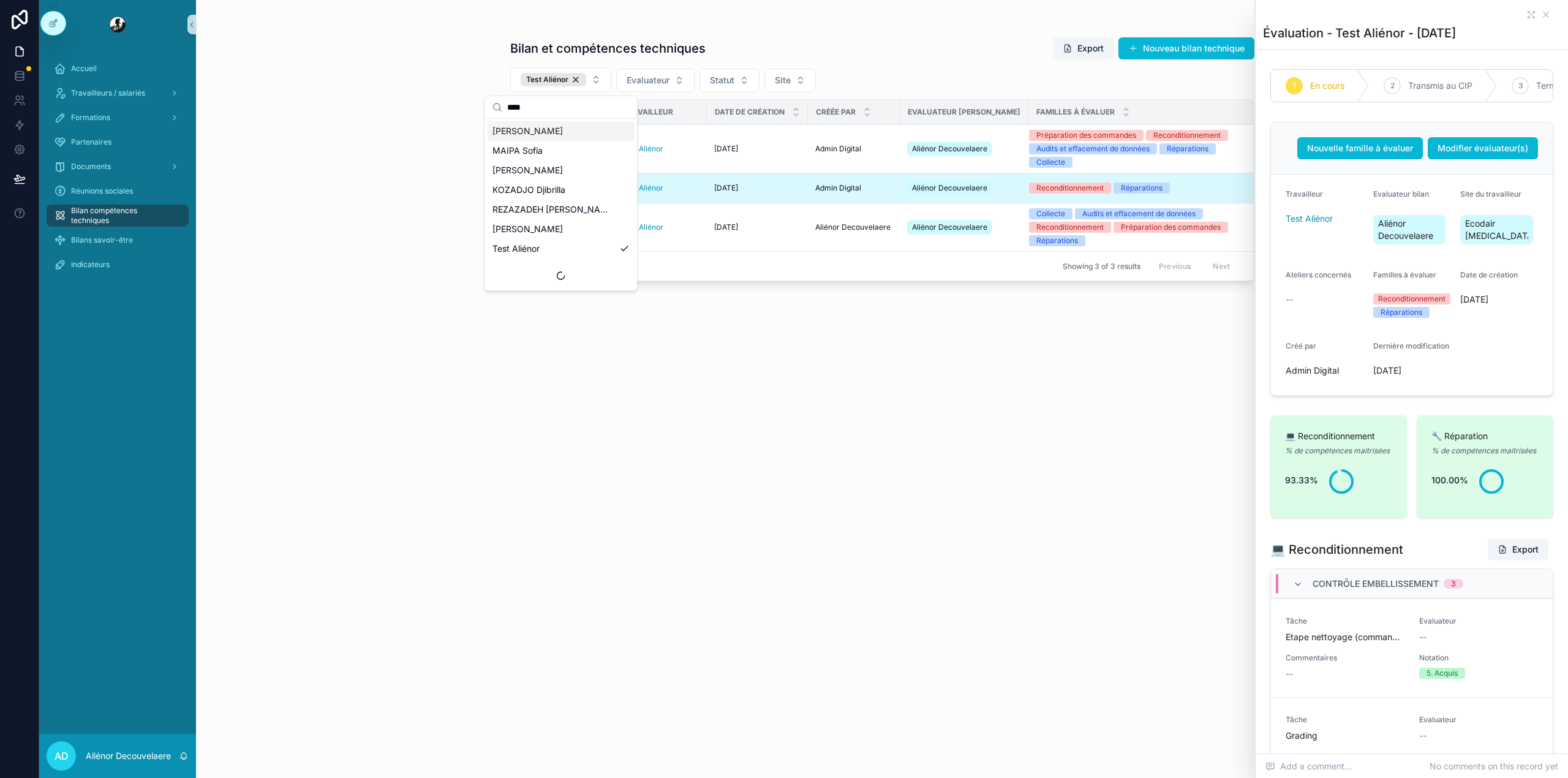
click at [779, 364] on div "Bilan et compétences techniques Export Nouveau bilan technique Test Aliénor Eva…" at bounding box center [882, 396] width 744 height 734
click at [1208, 233] on div "Collecte Audits et effacement de données Reconditionnement Préparation des comm…" at bounding box center [1133, 227] width 209 height 38
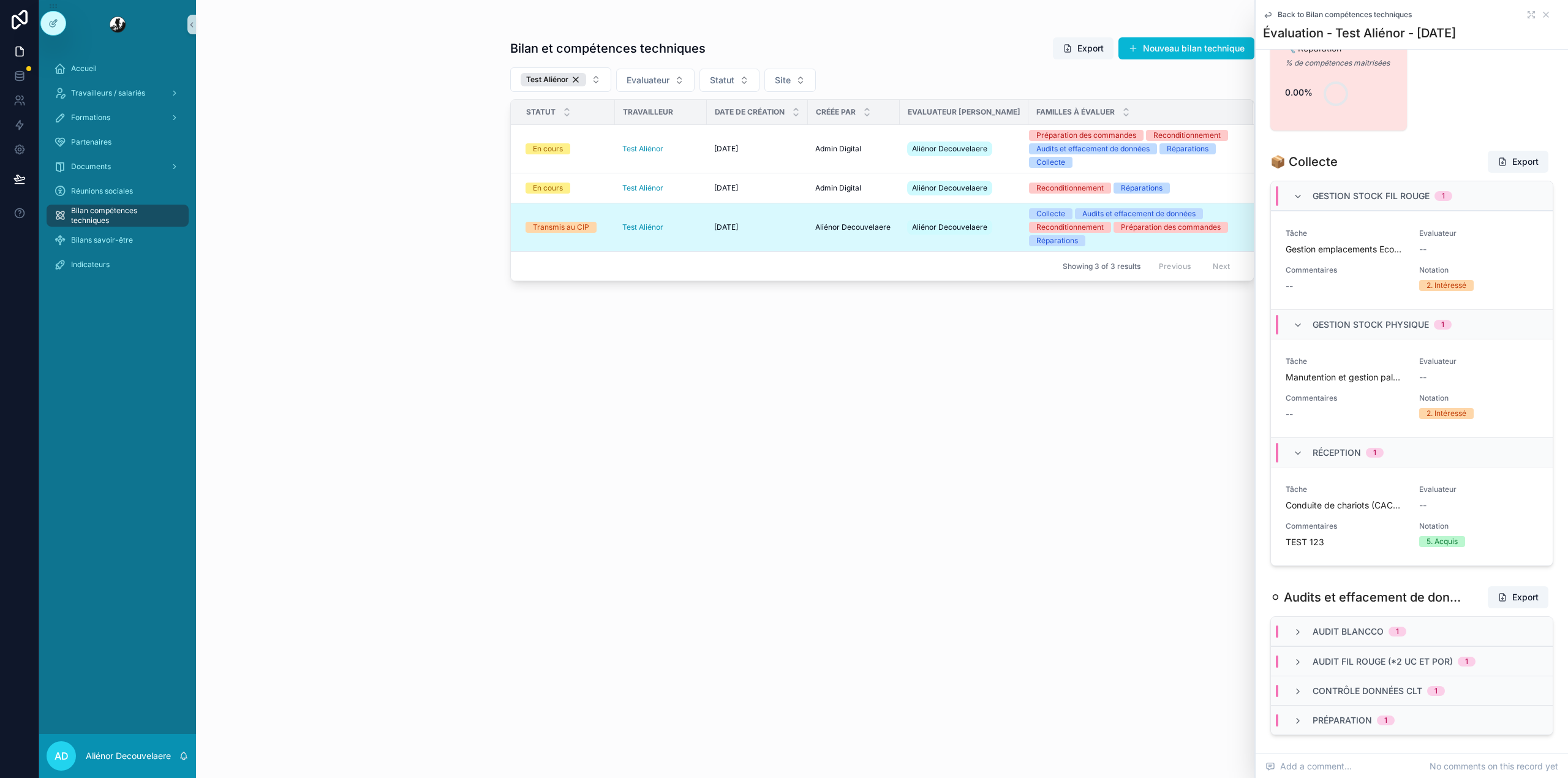
scroll to position [700, 0]
click at [1364, 202] on span "Gestion stock fil rouge" at bounding box center [1371, 195] width 117 height 12
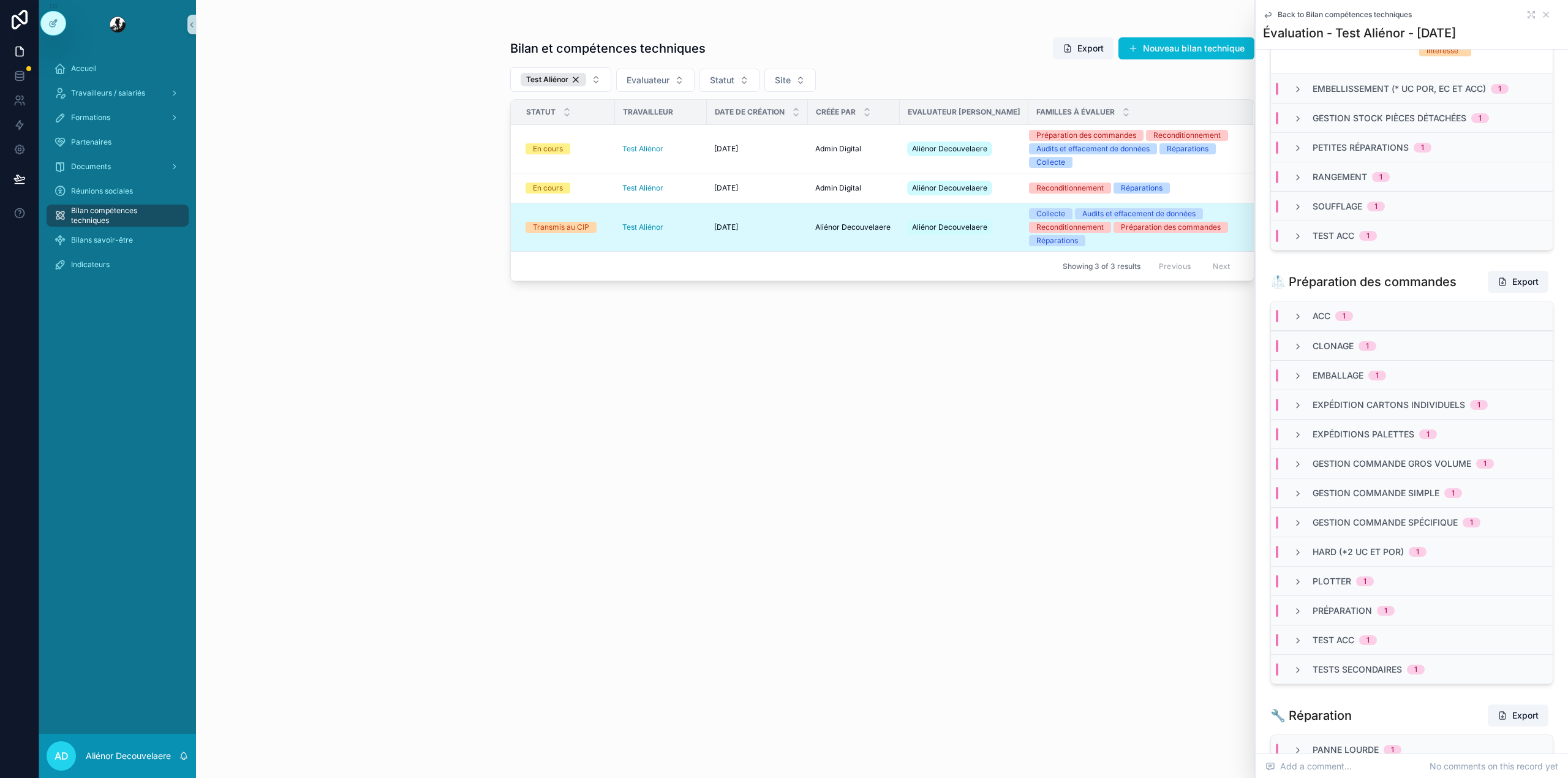
scroll to position [1787, 0]
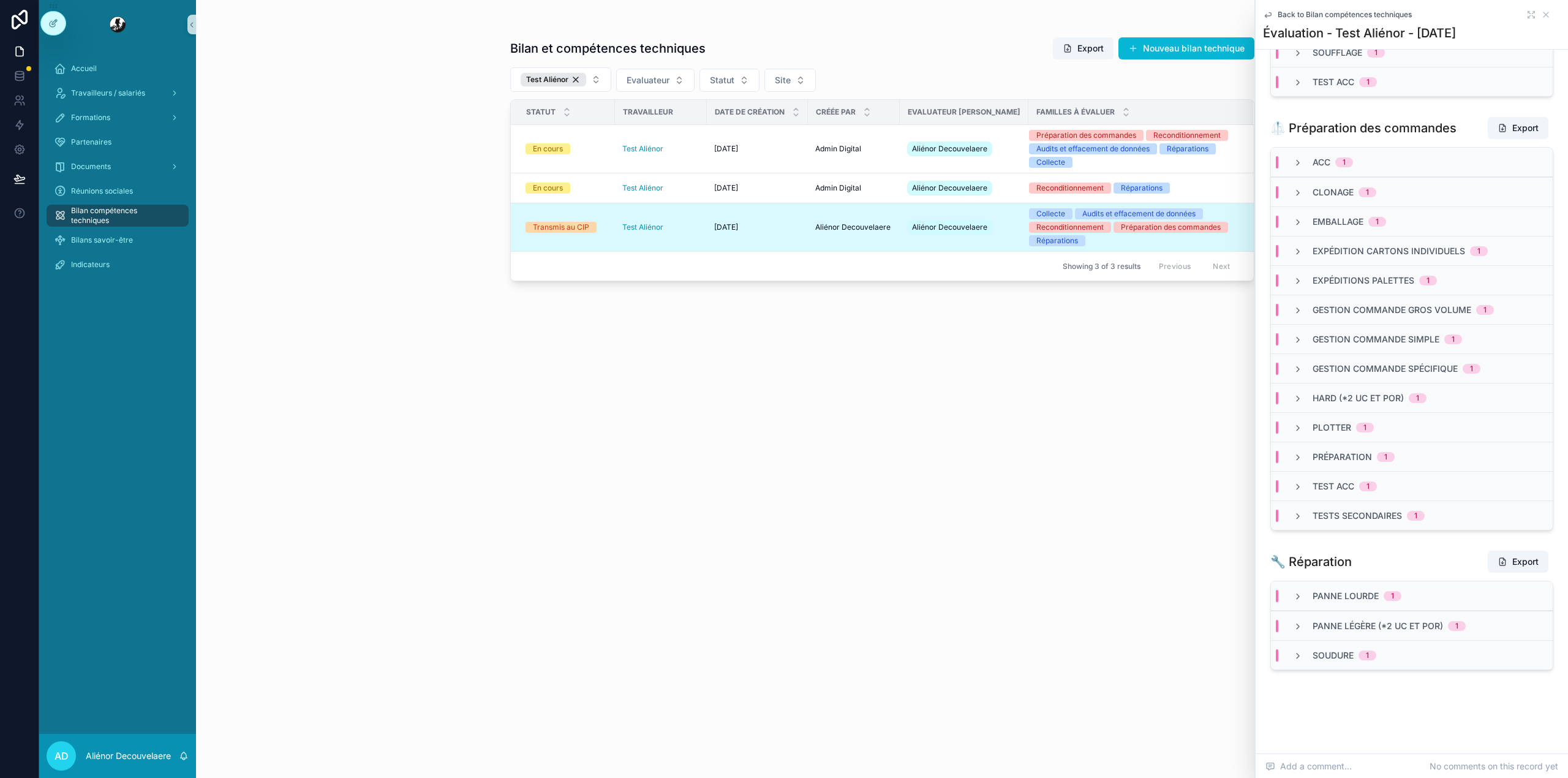
click at [1340, 471] on div "Test ACC 1" at bounding box center [1412, 485] width 282 height 30
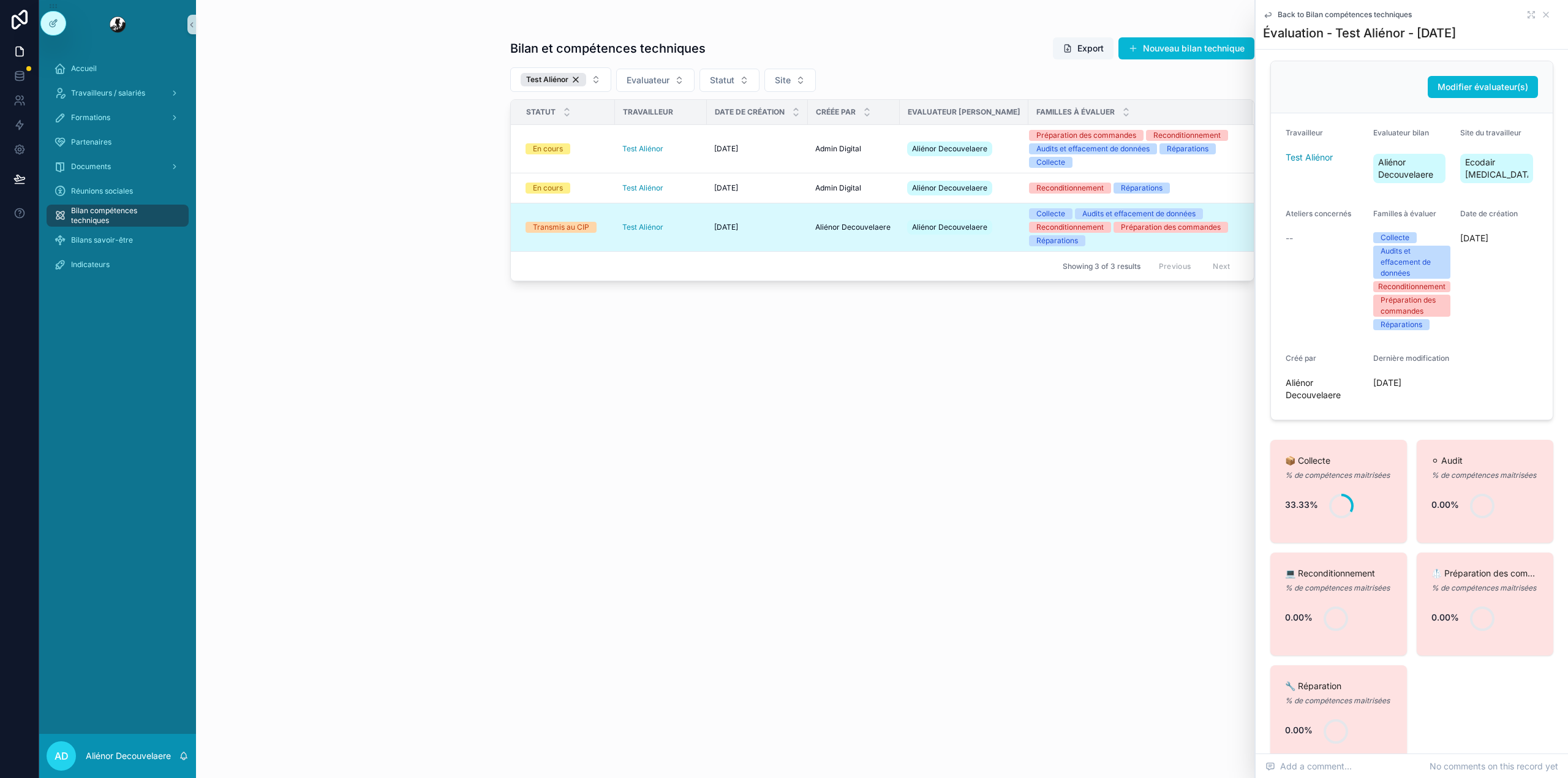
scroll to position [0, 0]
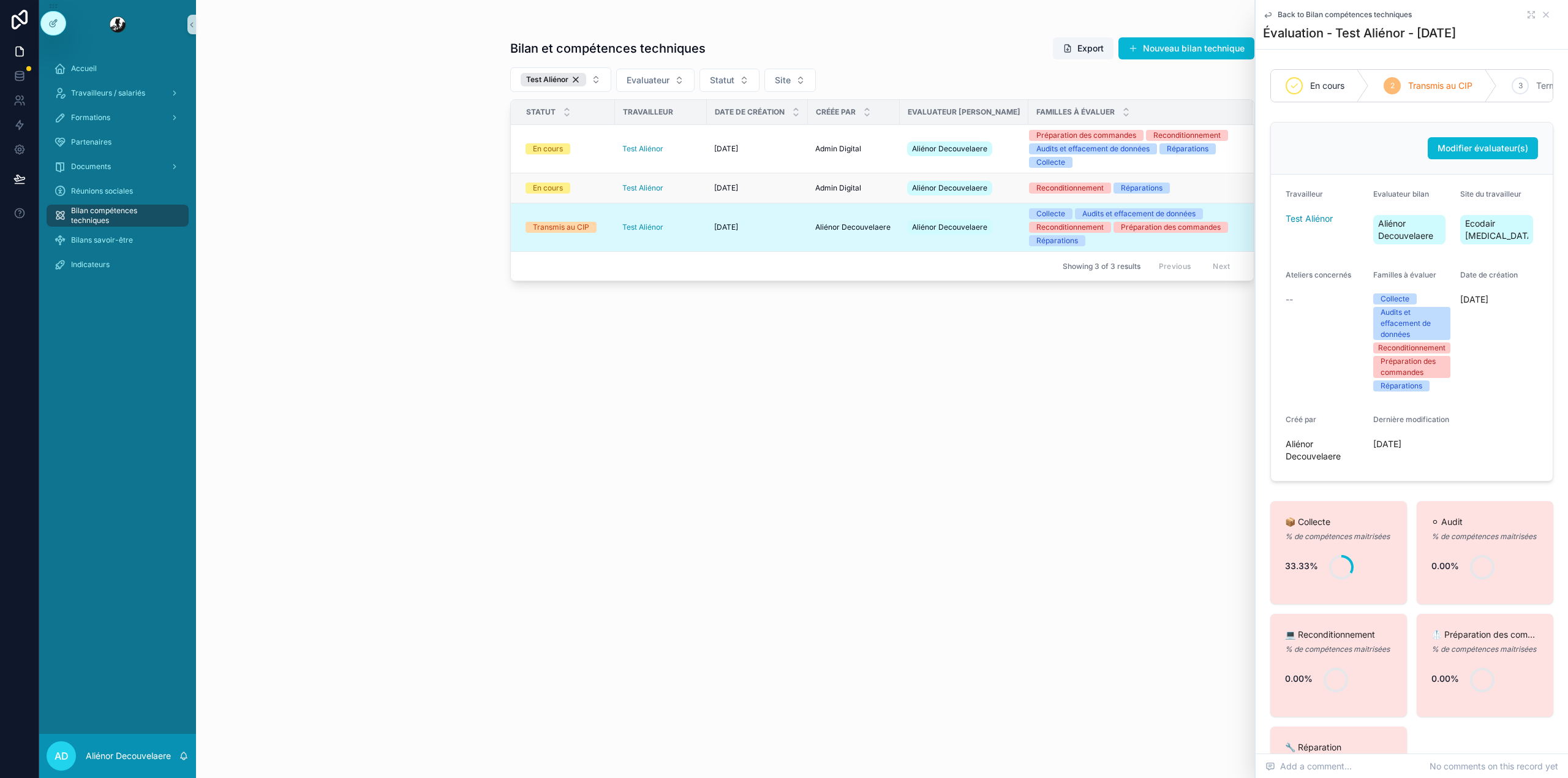
click at [1160, 183] on div "Reconditionnement Réparations" at bounding box center [1133, 188] width 209 height 11
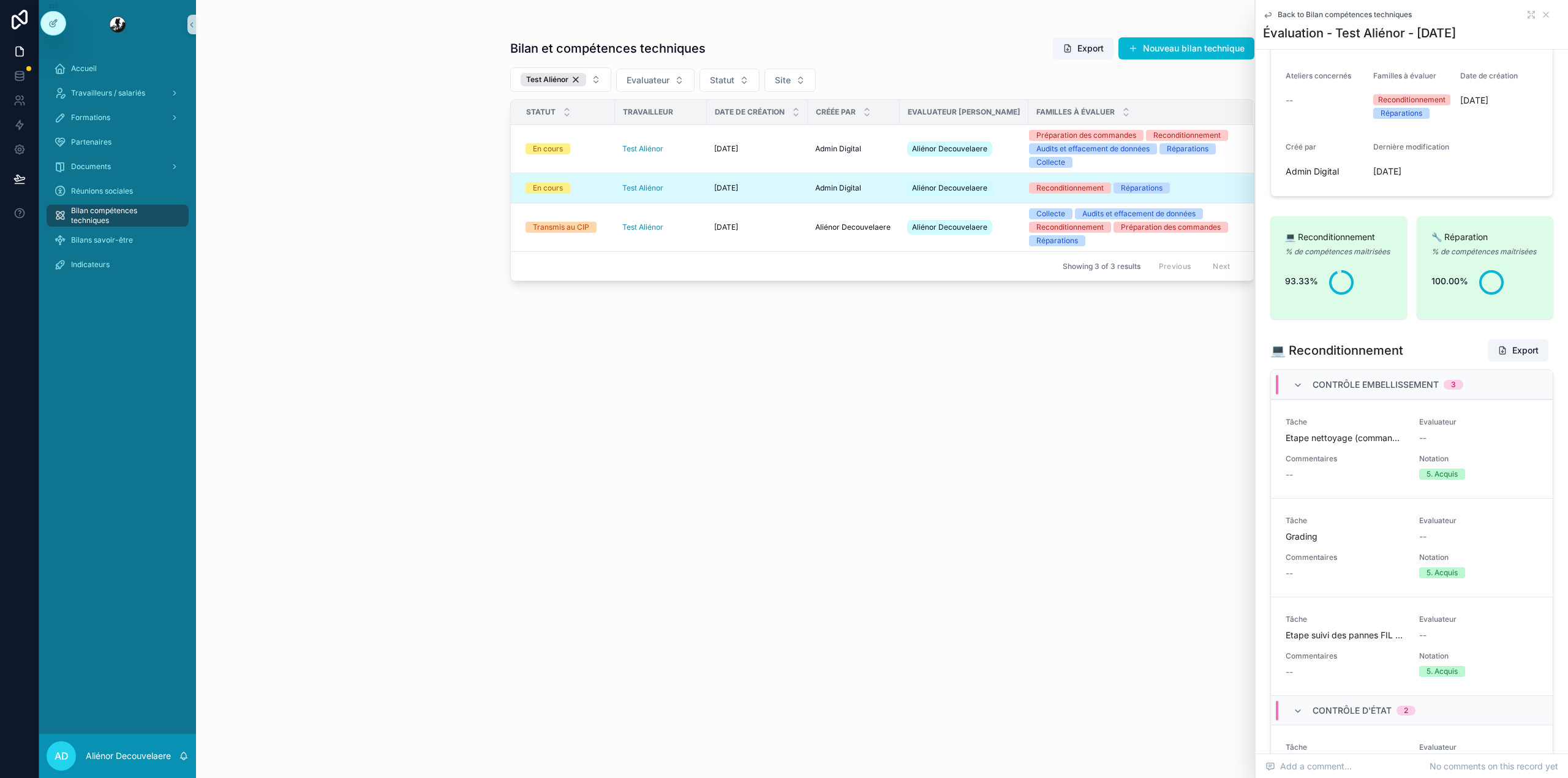
scroll to position [165, 0]
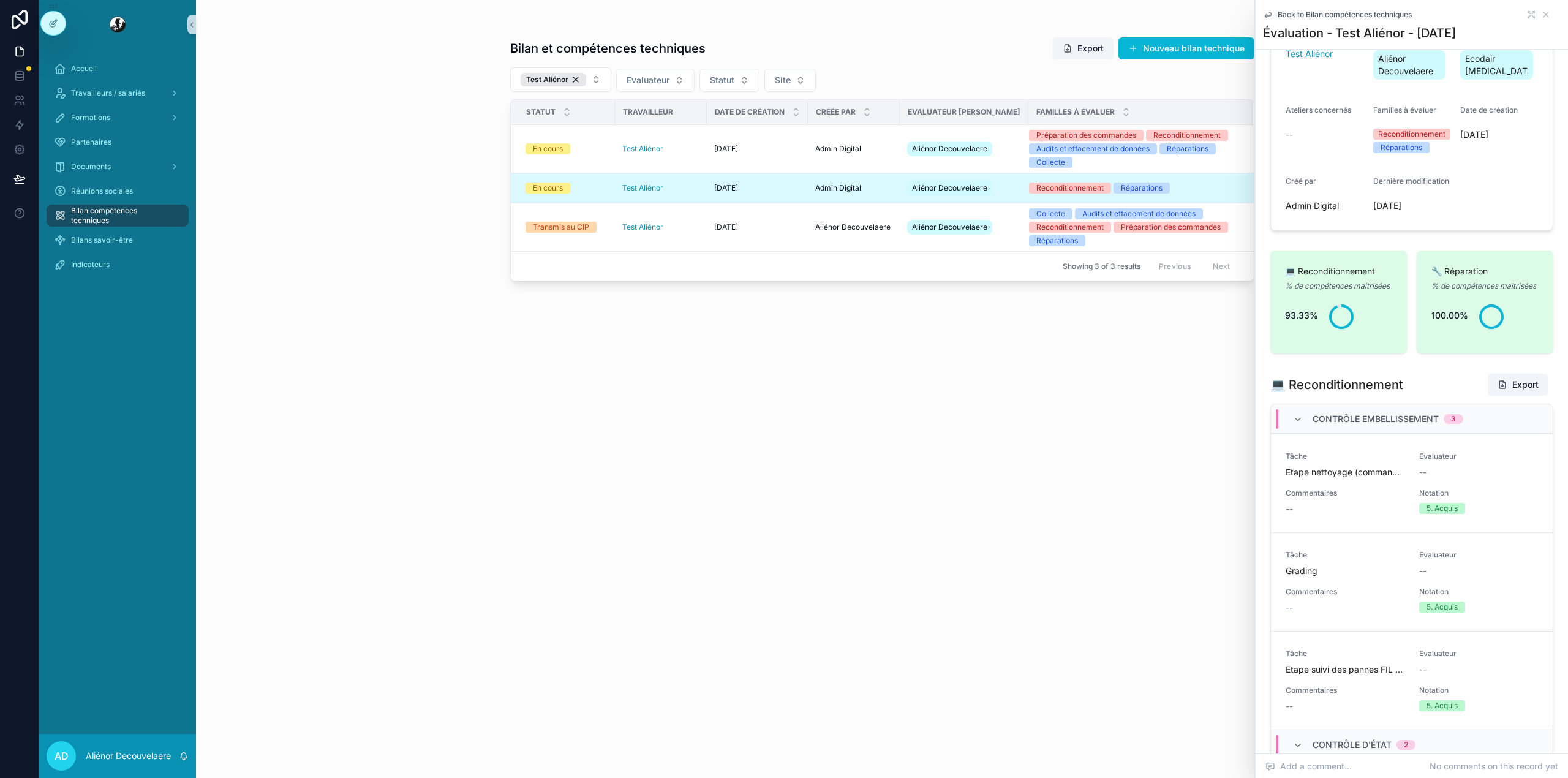
click at [1330, 429] on div "Contrôle Embellissement 3" at bounding box center [1388, 418] width 150 height 20
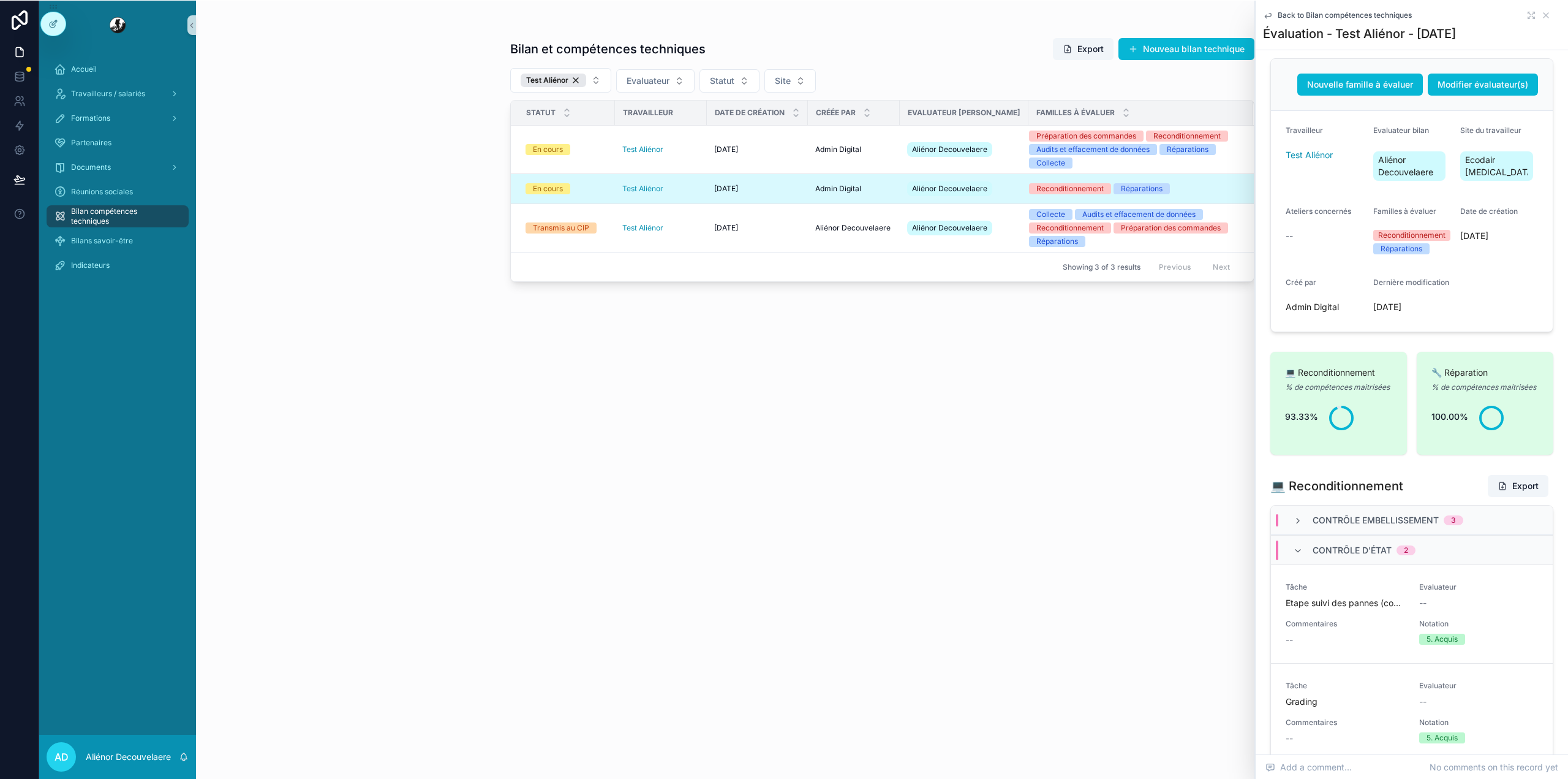
scroll to position [64, 0]
click at [1419, 535] on div "Contrôle Embellissement 3" at bounding box center [1412, 520] width 282 height 30
click at [1375, 556] on span "Contrôle d'état" at bounding box center [1352, 549] width 79 height 12
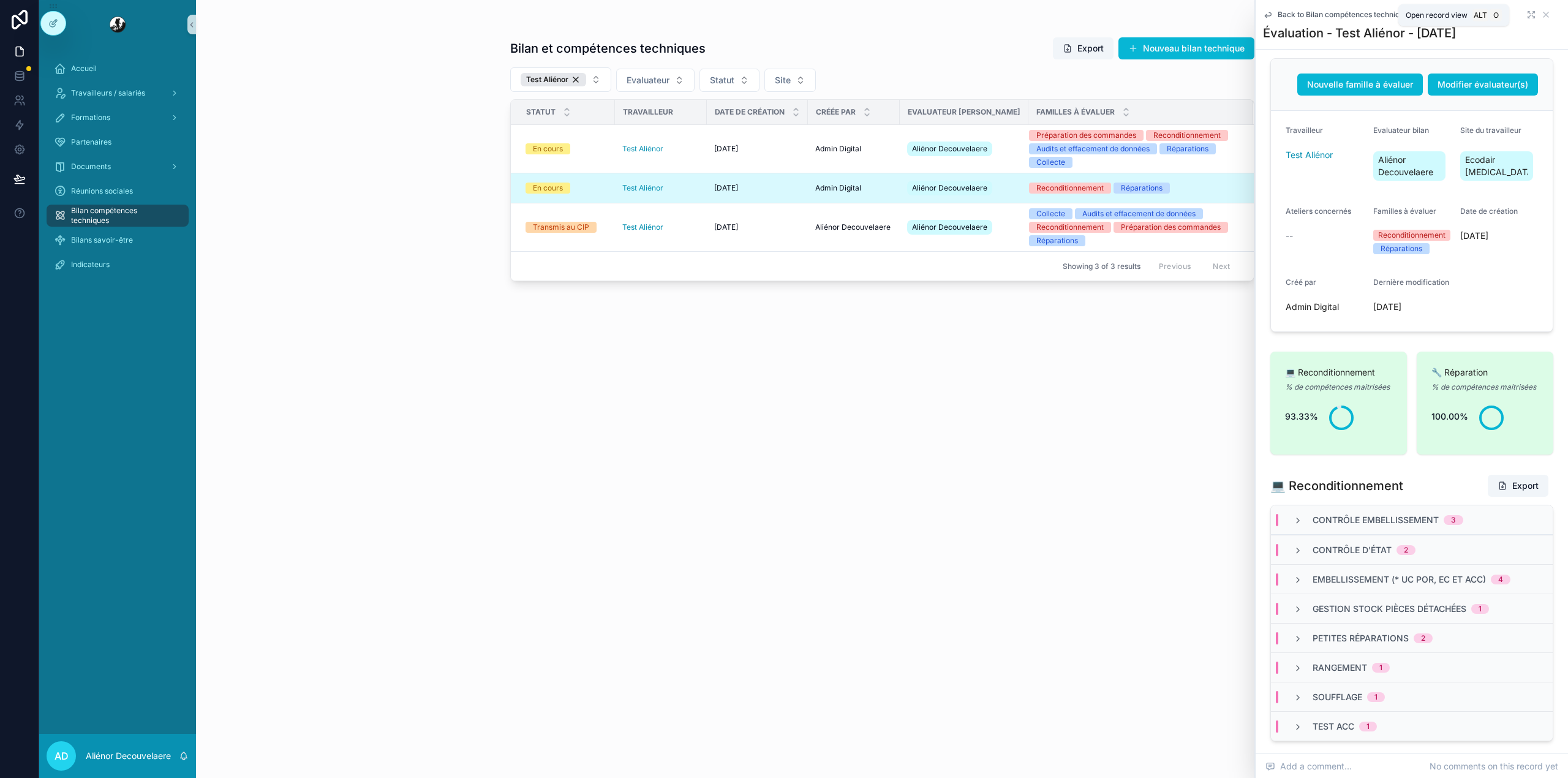
click at [1526, 13] on icon "scrollable content" at bounding box center [1531, 15] width 10 height 10
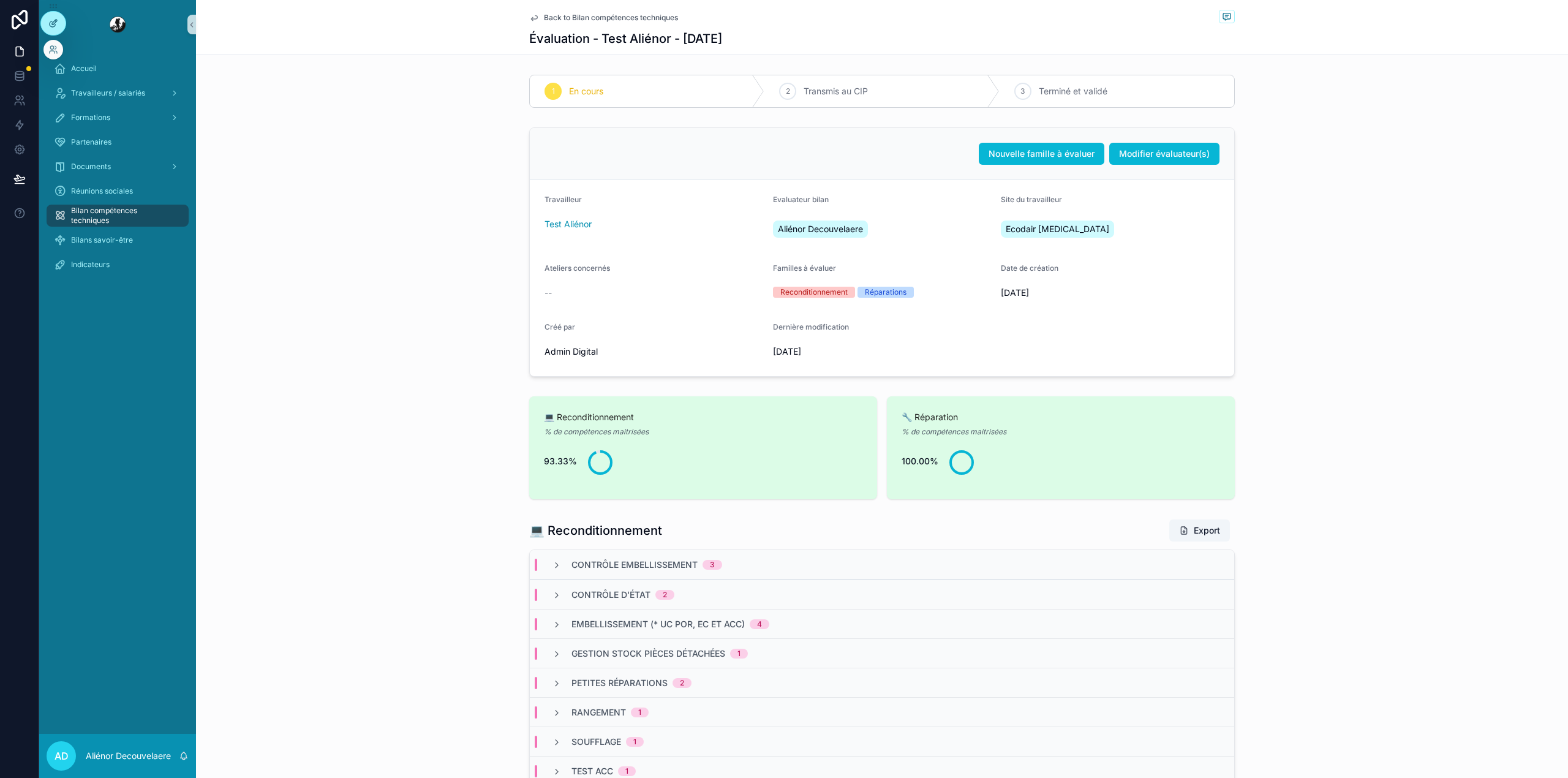
click at [60, 28] on div at bounding box center [53, 23] width 25 height 23
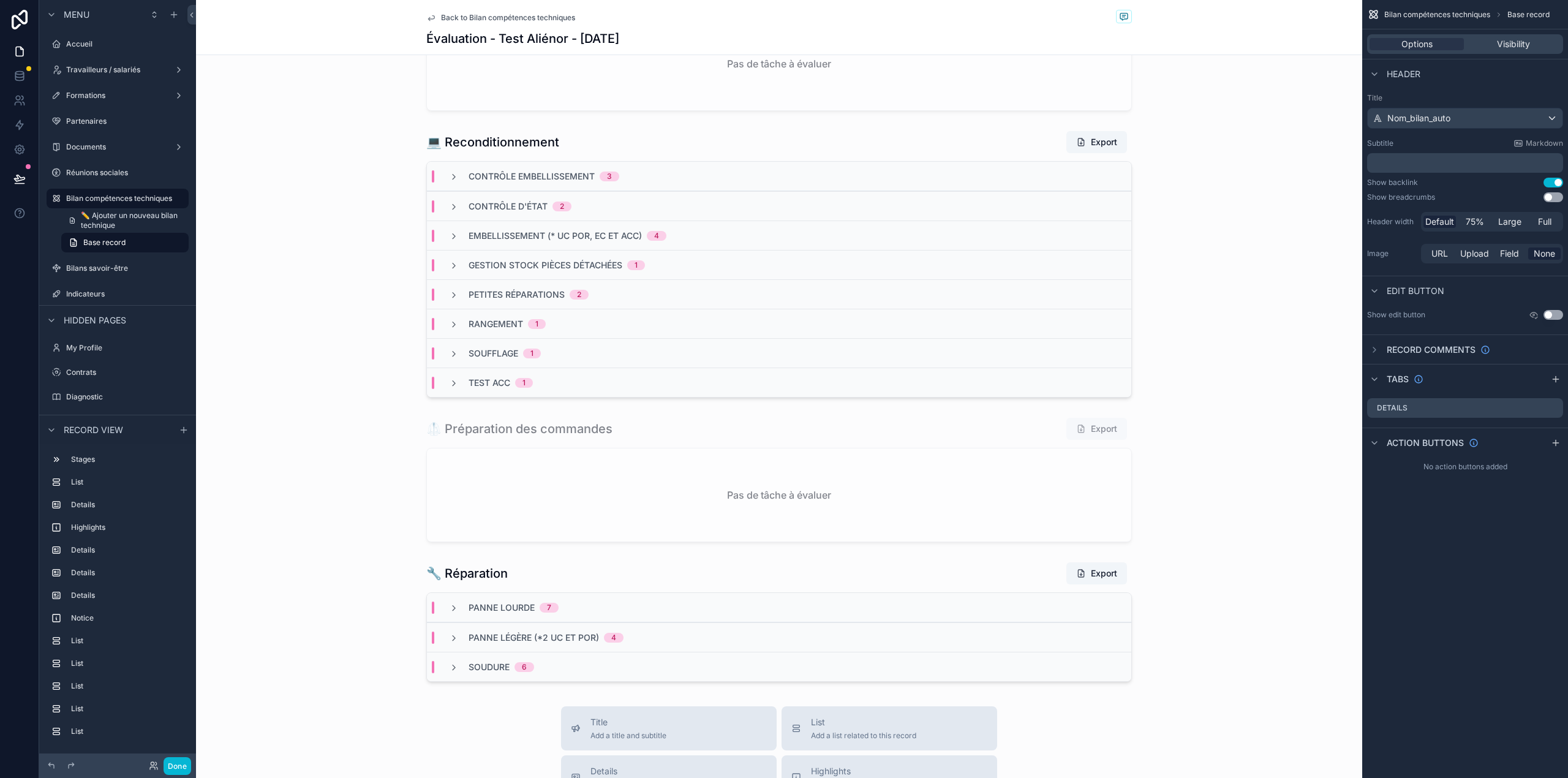
scroll to position [1559, 0]
click at [674, 241] on div "Embellissement (* UC POR, EC et ACC) 4" at bounding box center [557, 234] width 247 height 12
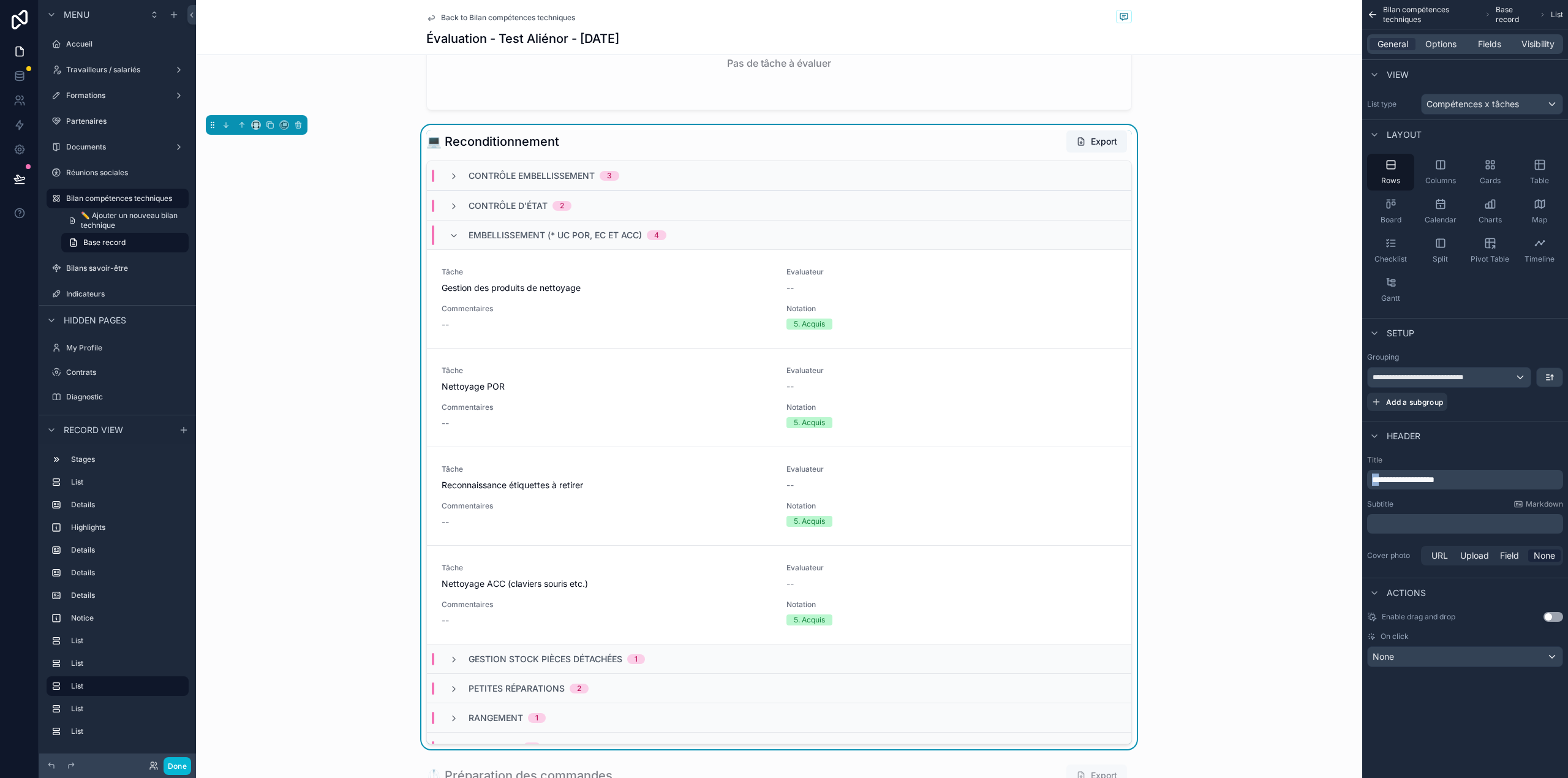
drag, startPoint x: 1384, startPoint y: 481, endPoint x: 1370, endPoint y: 481, distance: 14.0
click at [1370, 481] on div "**********" at bounding box center [1465, 479] width 196 height 20
copy span "**"
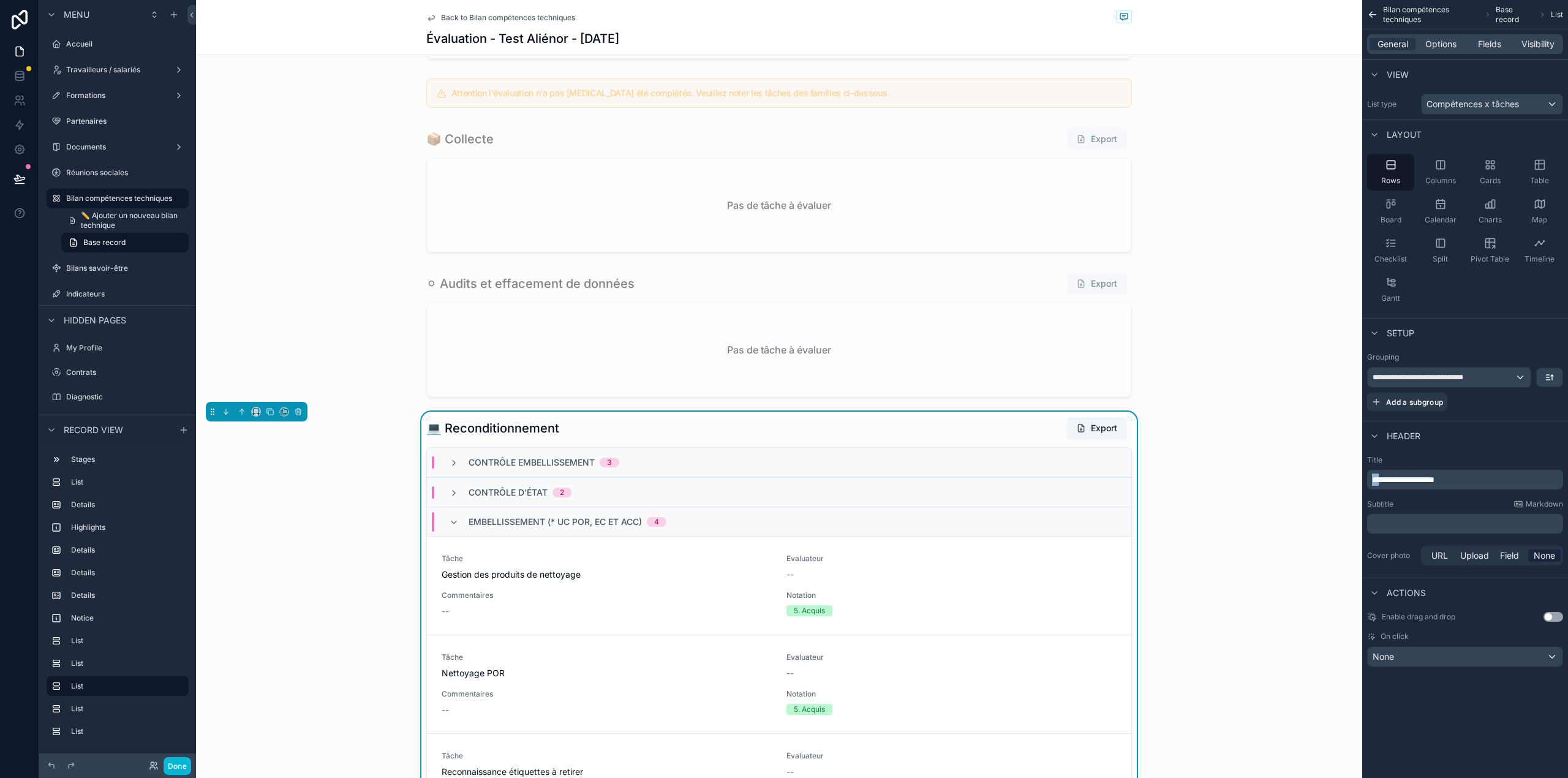
scroll to position [1249, 0]
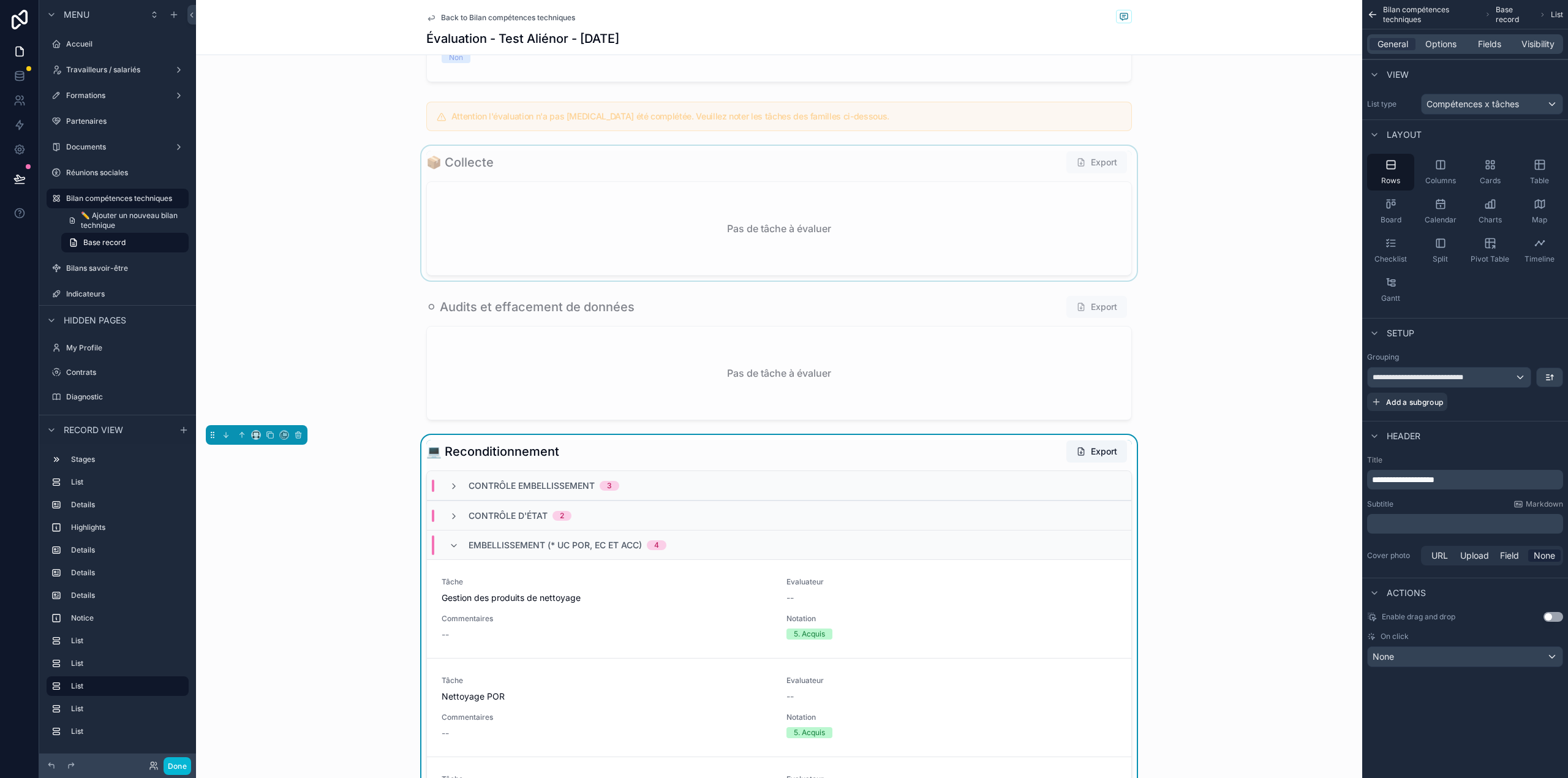
click at [925, 218] on div "scrollable content" at bounding box center [779, 213] width 1166 height 135
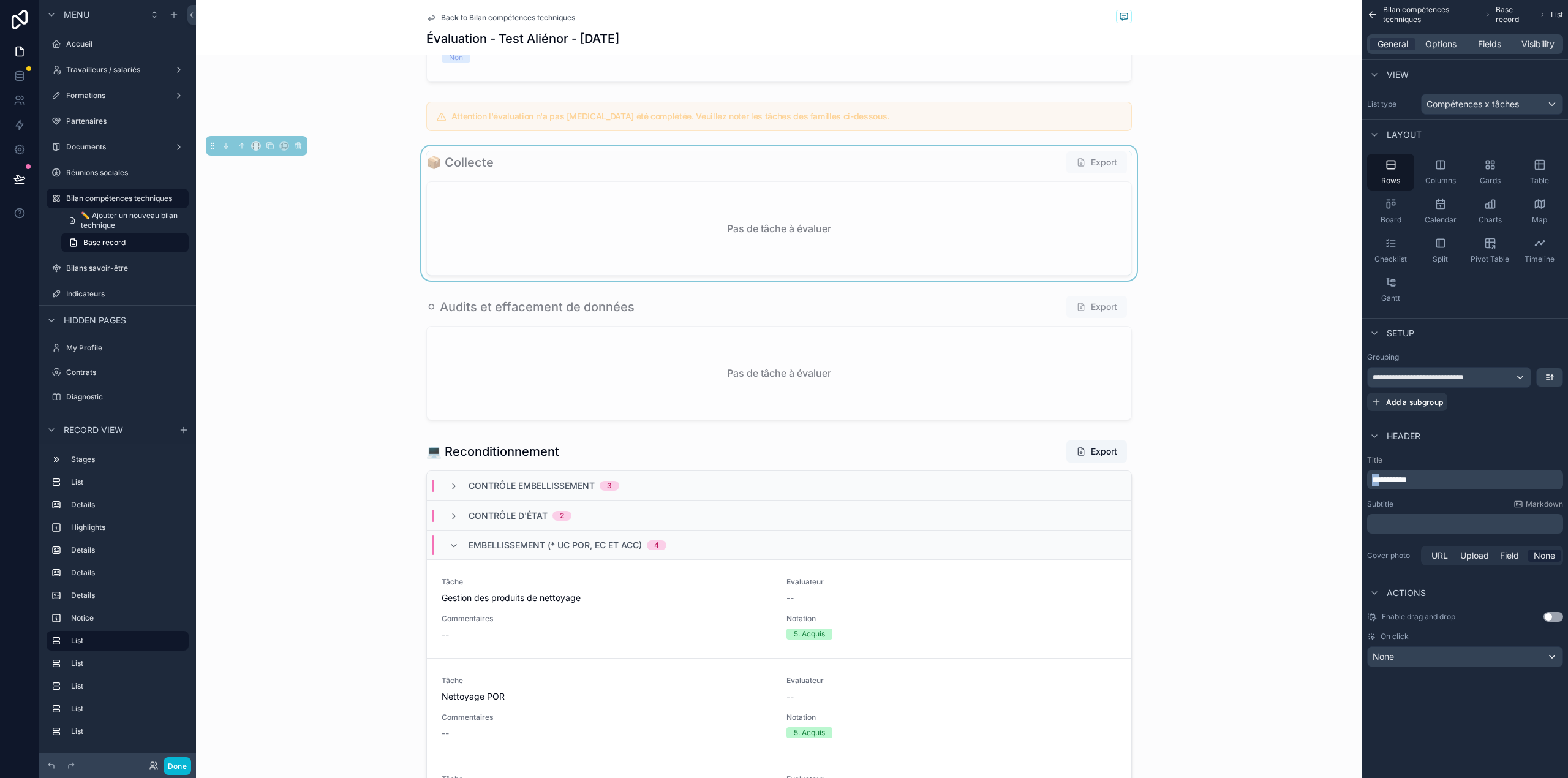
drag, startPoint x: 1383, startPoint y: 478, endPoint x: 1360, endPoint y: 483, distance: 23.5
click at [1360, 483] on div "Accueil Travailleurs / salariés Formations Partenaires Documents Réunions socia…" at bounding box center [882, 389] width 1372 height 778
copy span "**"
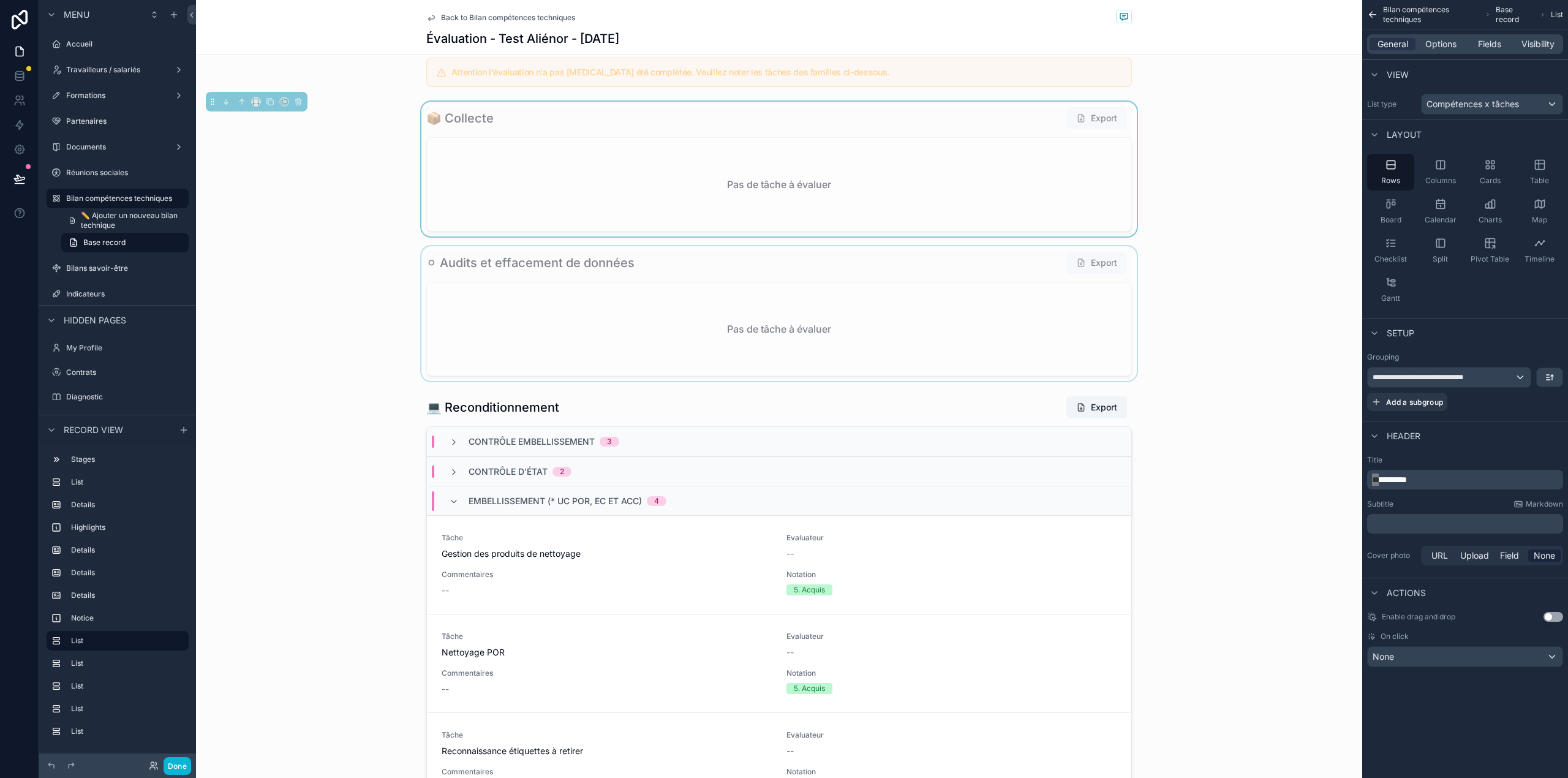
scroll to position [1285, 0]
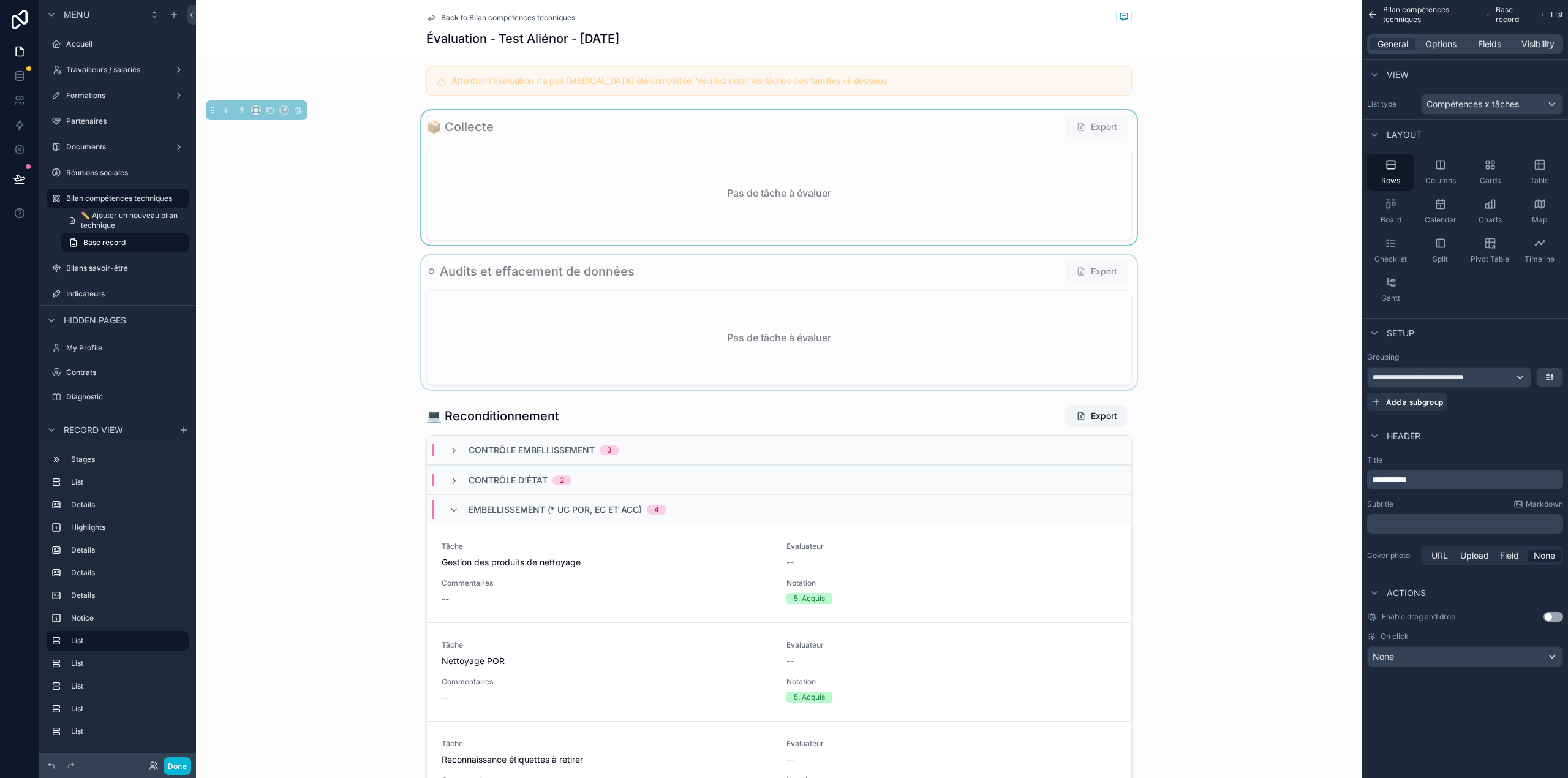
click at [722, 320] on div "scrollable content" at bounding box center [779, 322] width 1166 height 135
click at [1097, 351] on div "Pas de tâche à évaluer" at bounding box center [779, 337] width 704 height 93
click at [1373, 478] on span "**********" at bounding box center [1423, 480] width 102 height 9
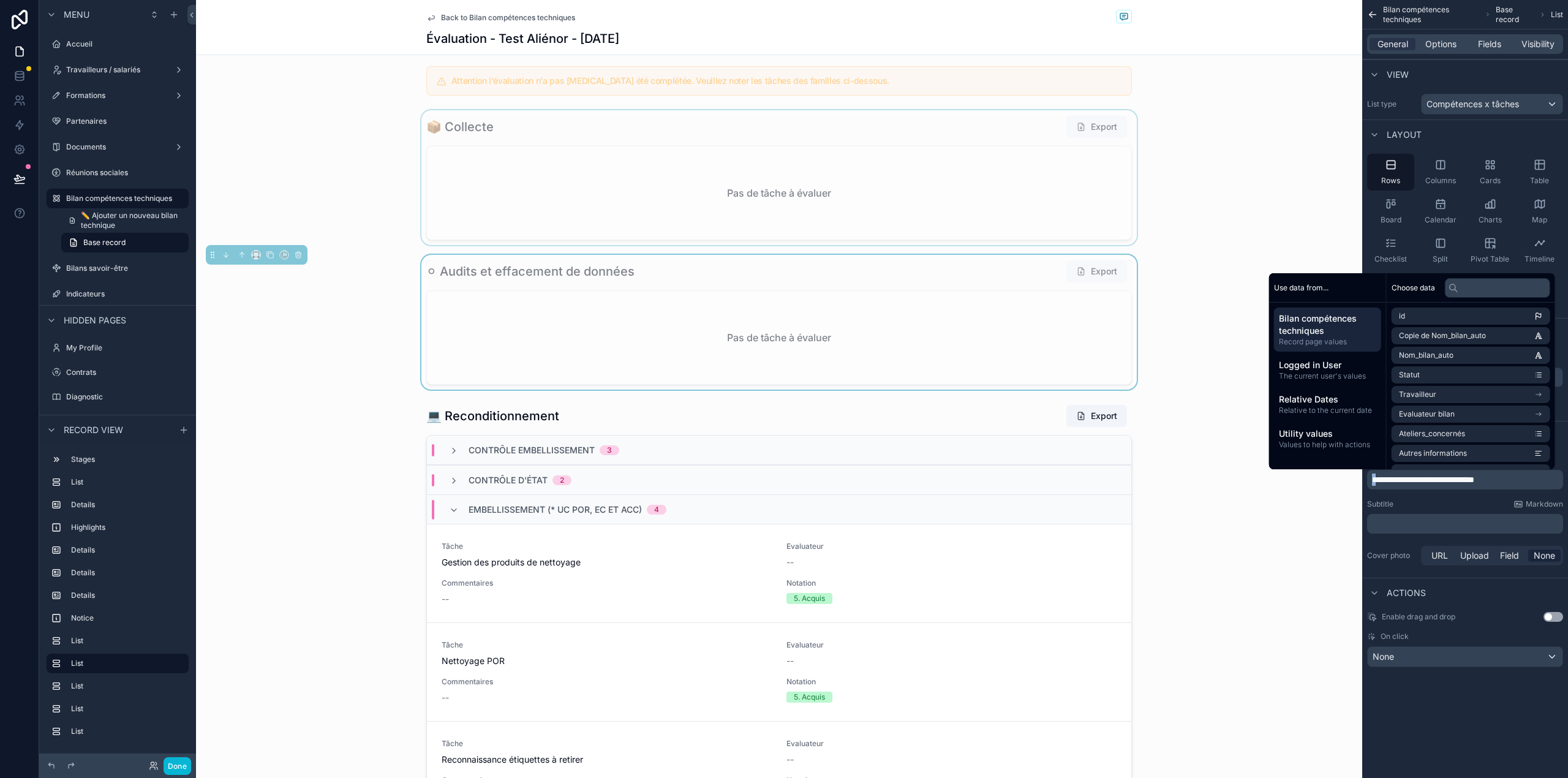
copy span "*"
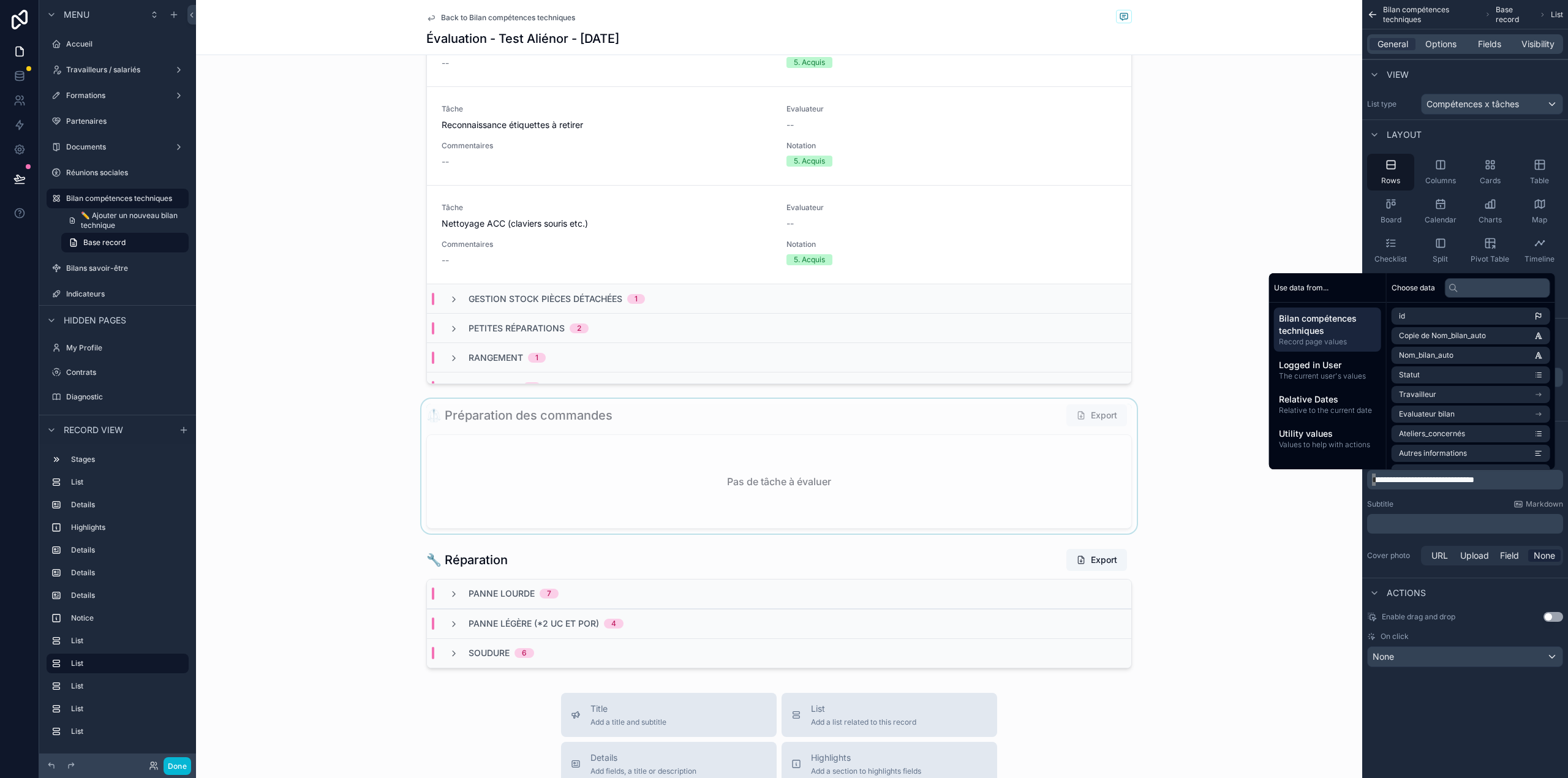
scroll to position [1926, 0]
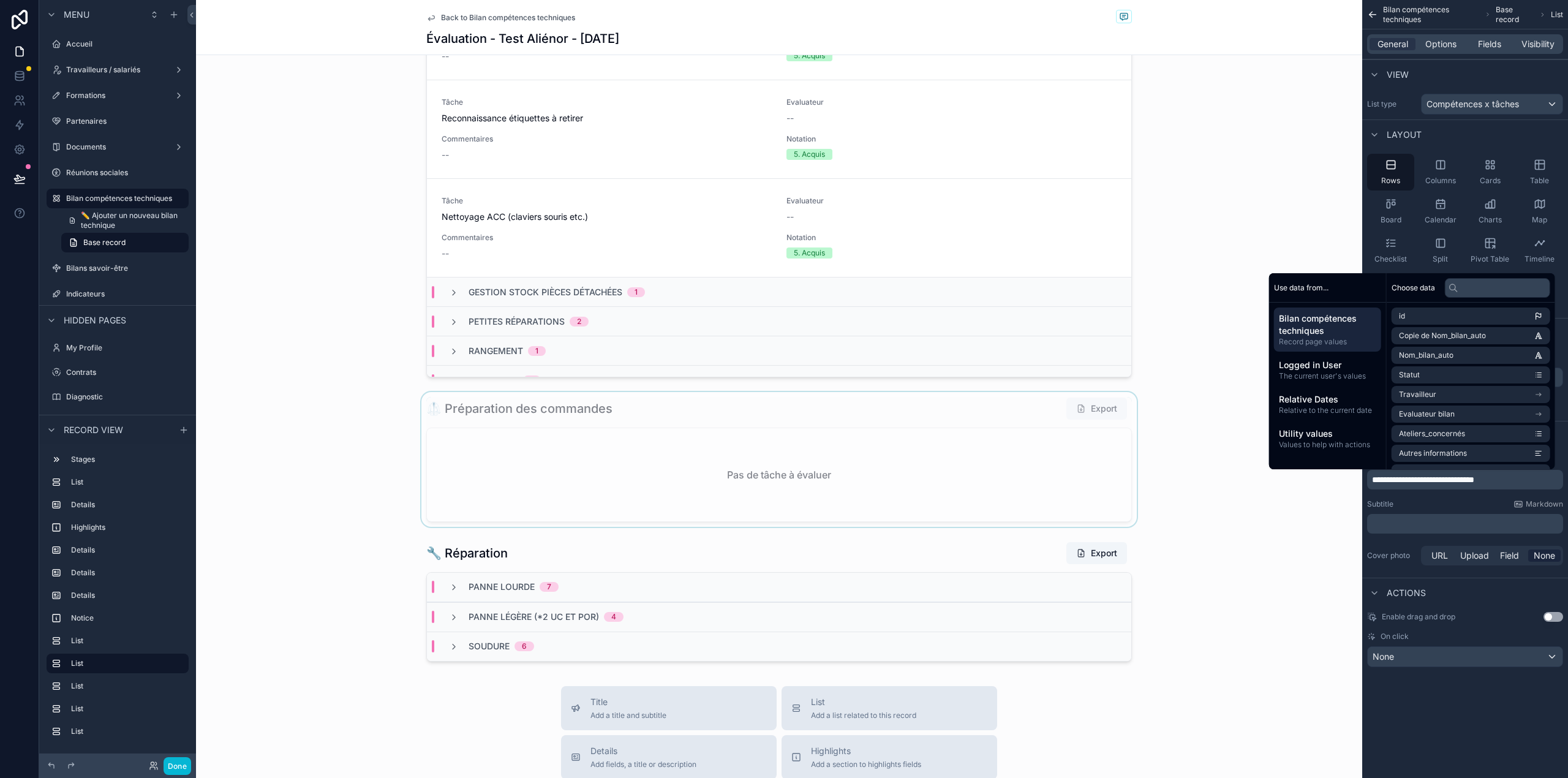
click at [725, 479] on div "scrollable content" at bounding box center [779, 459] width 1166 height 135
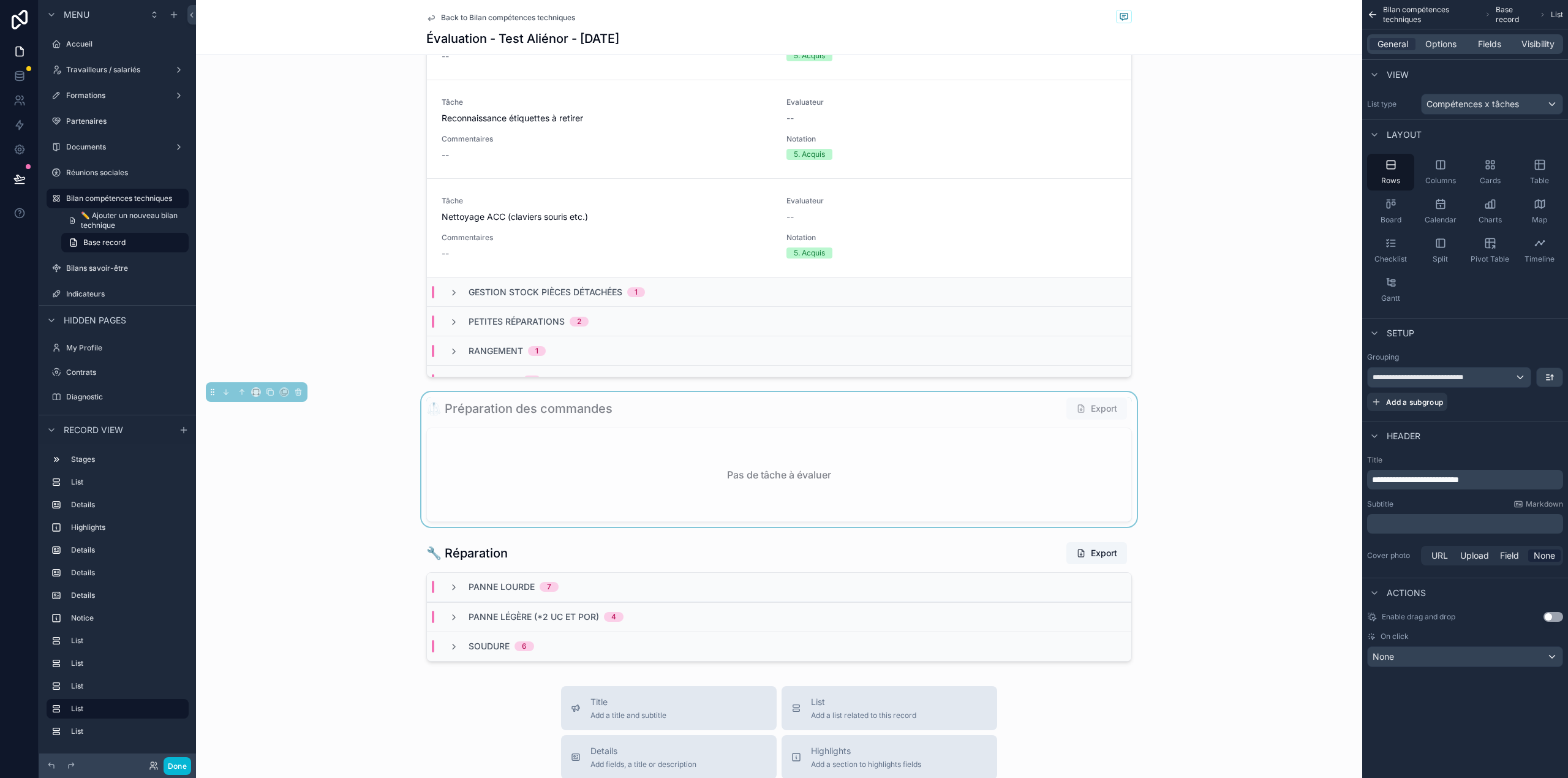
click at [1050, 437] on div "Pas de tâche à évaluer" at bounding box center [779, 474] width 704 height 93
click at [1377, 482] on span "**********" at bounding box center [1416, 480] width 87 height 9
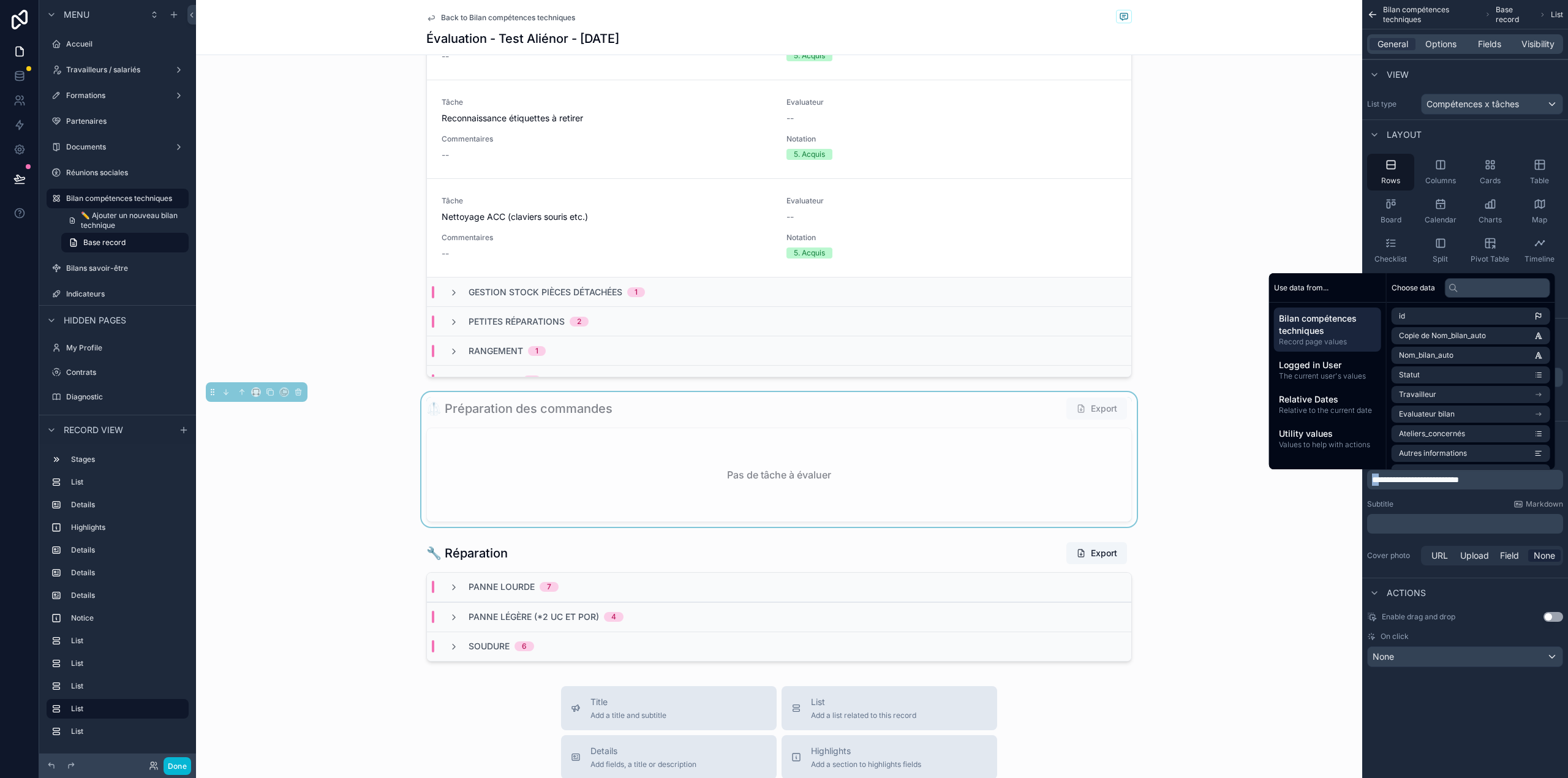
copy span "**"
click at [745, 574] on div "scrollable content" at bounding box center [779, 601] width 1166 height 130
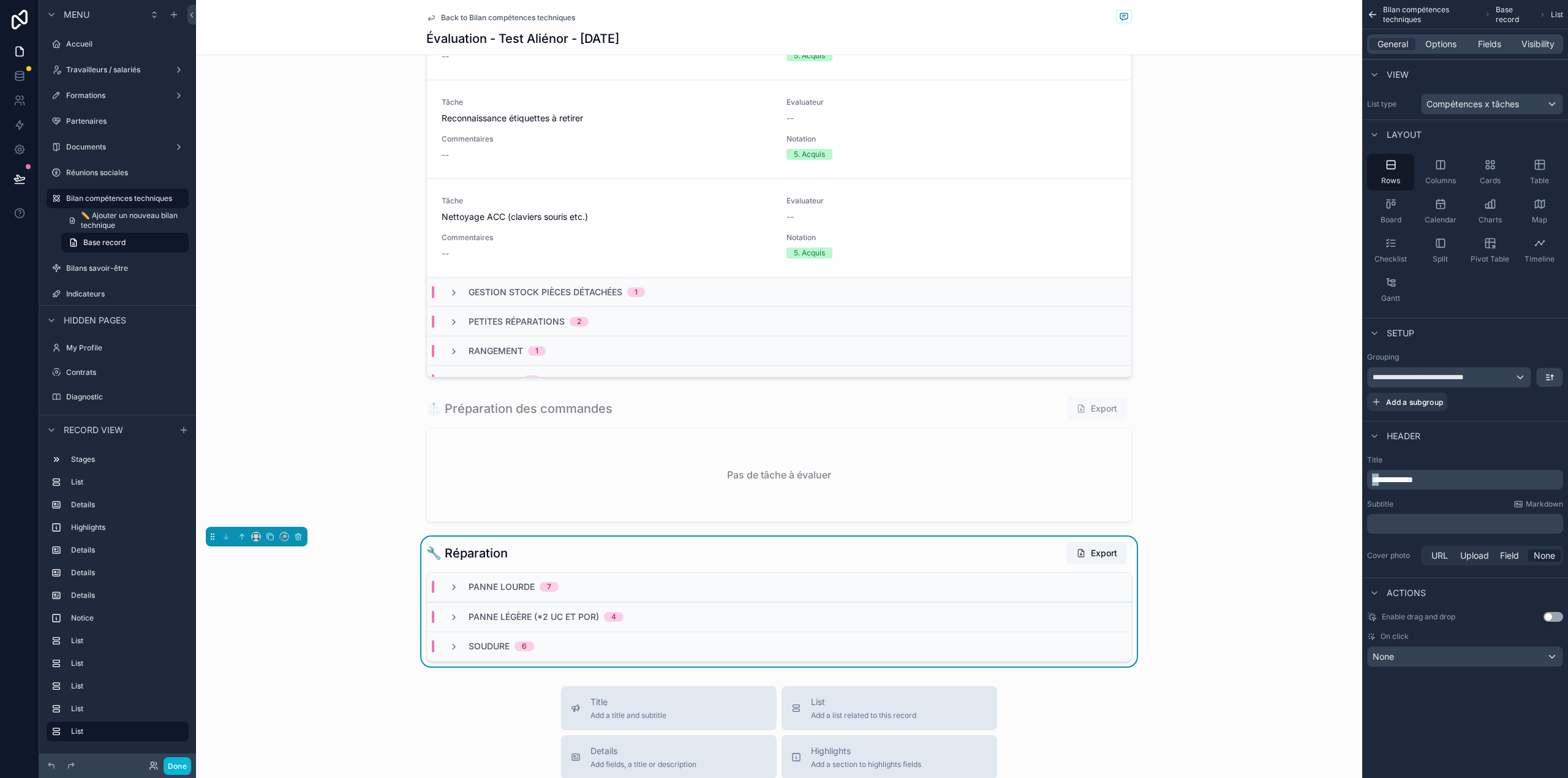
drag, startPoint x: 1383, startPoint y: 479, endPoint x: 1374, endPoint y: 480, distance: 9.1
click at [1374, 480] on span "**********" at bounding box center [1392, 480] width 41 height 9
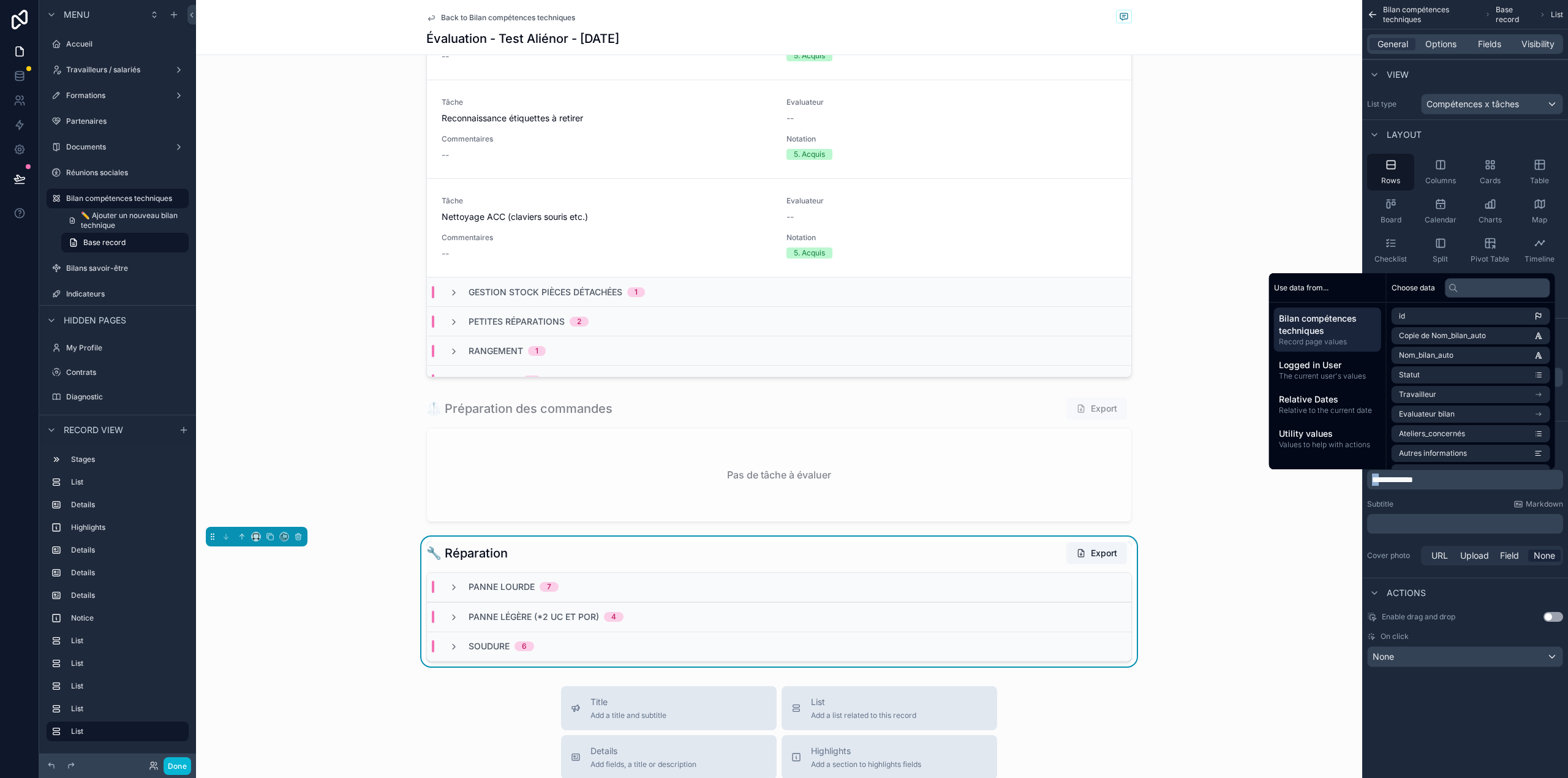
copy span "**"
